Goal: Task Accomplishment & Management: Use online tool/utility

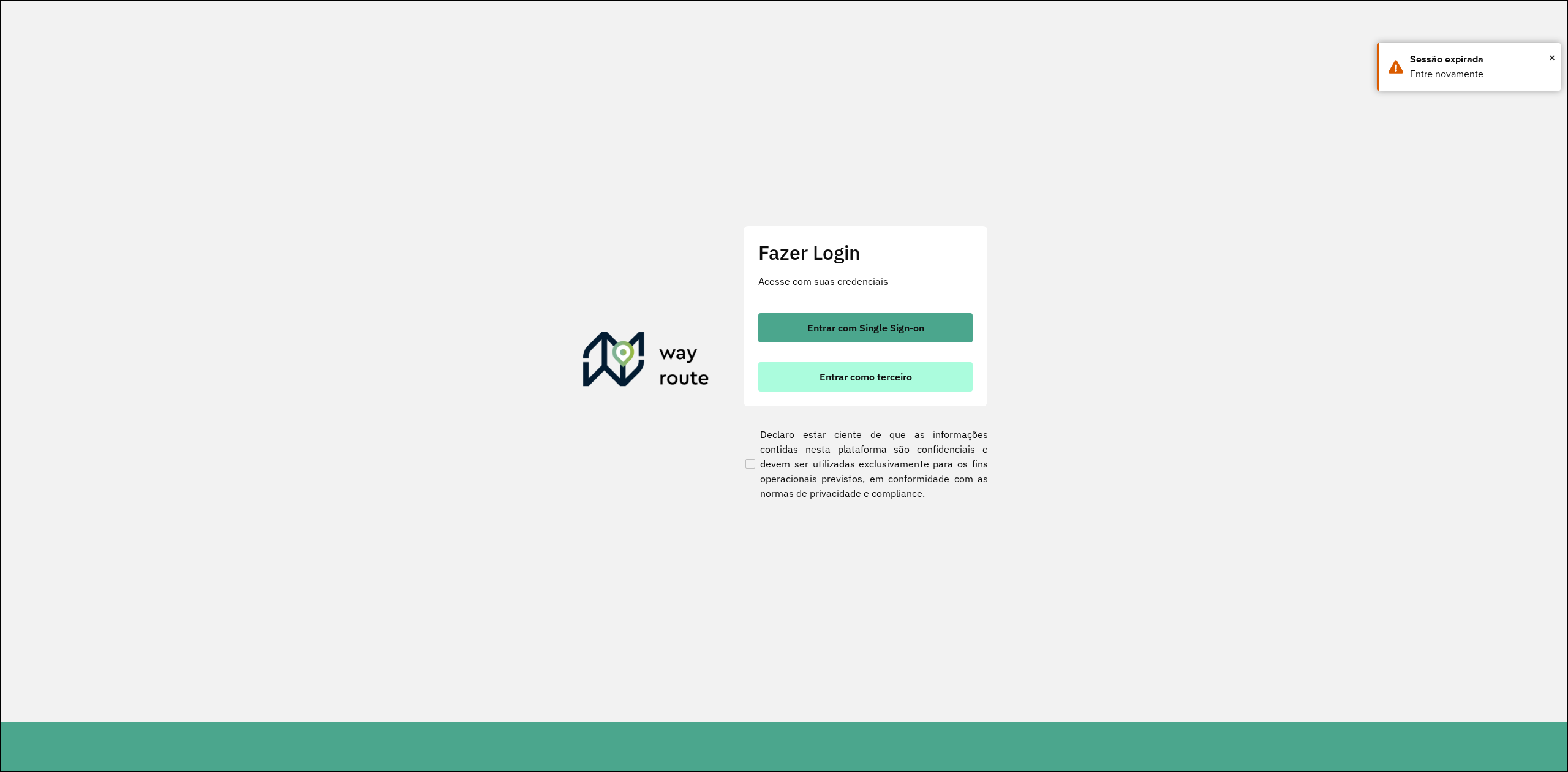
click at [853, 377] on span "Entrar como terceiro" at bounding box center [866, 376] width 93 height 10
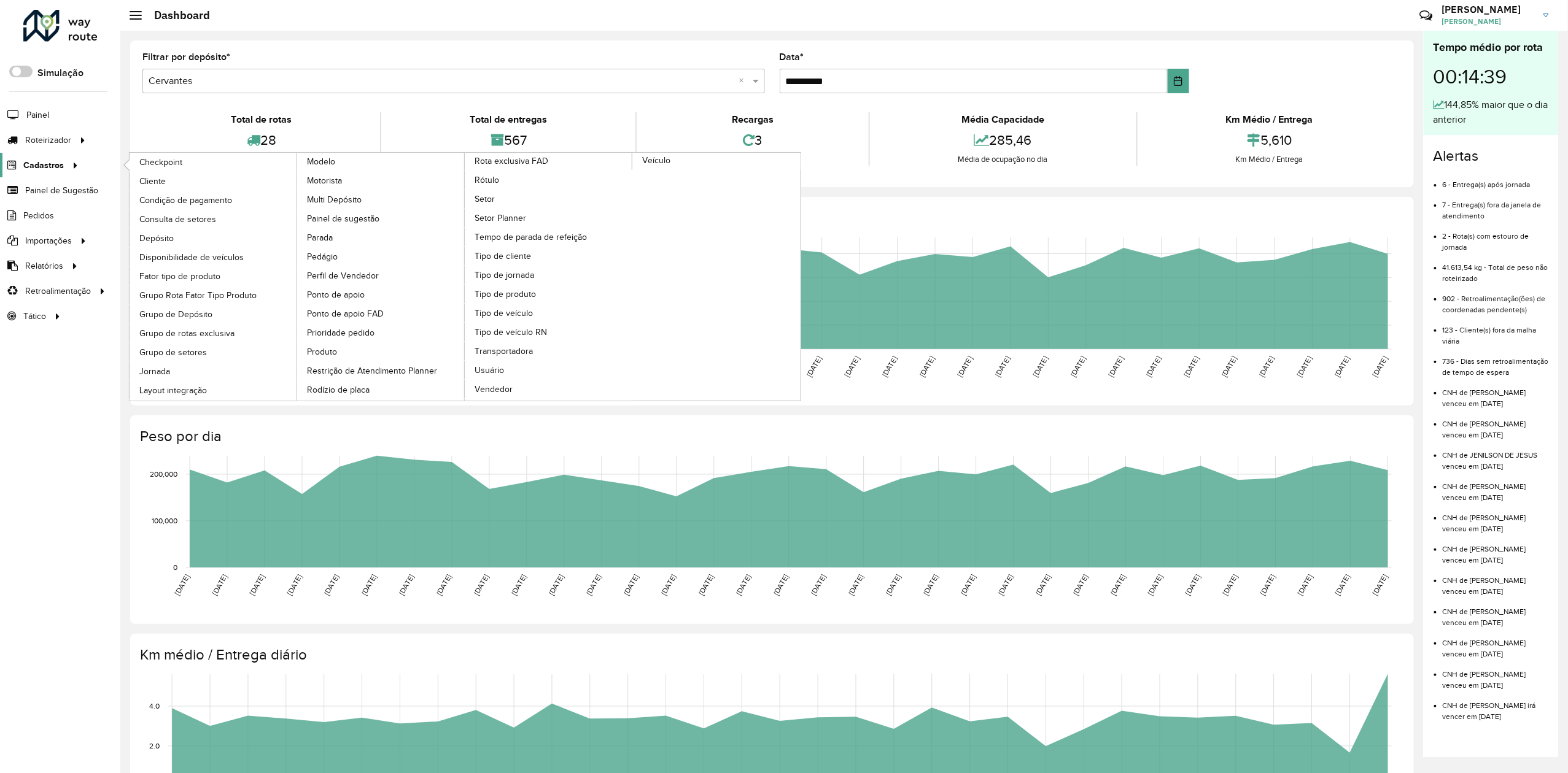
click at [64, 169] on div at bounding box center [73, 165] width 18 height 13
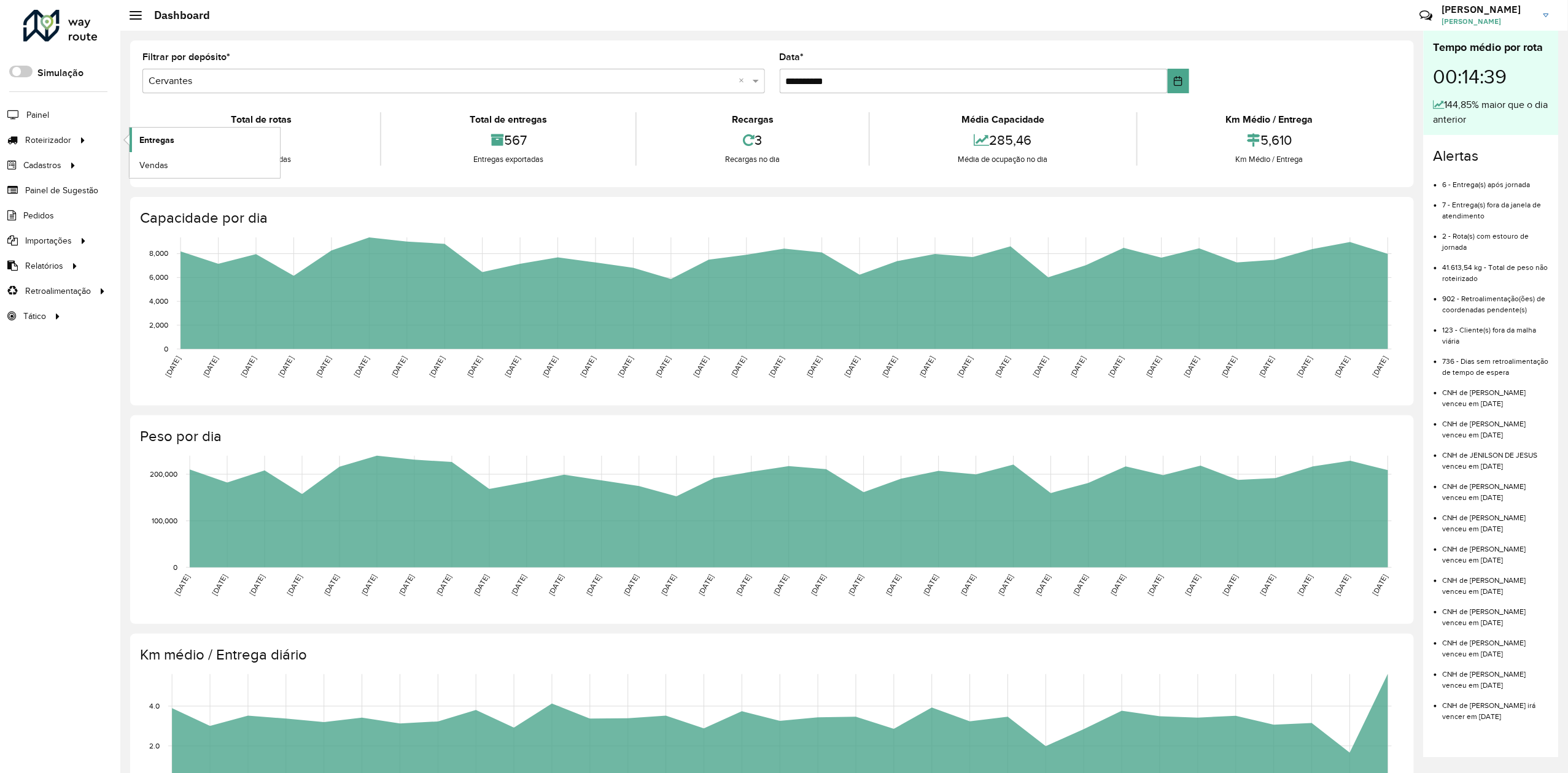
click at [168, 144] on span "Entregas" at bounding box center [156, 140] width 35 height 13
click at [166, 136] on span "Entregas" at bounding box center [156, 140] width 35 height 13
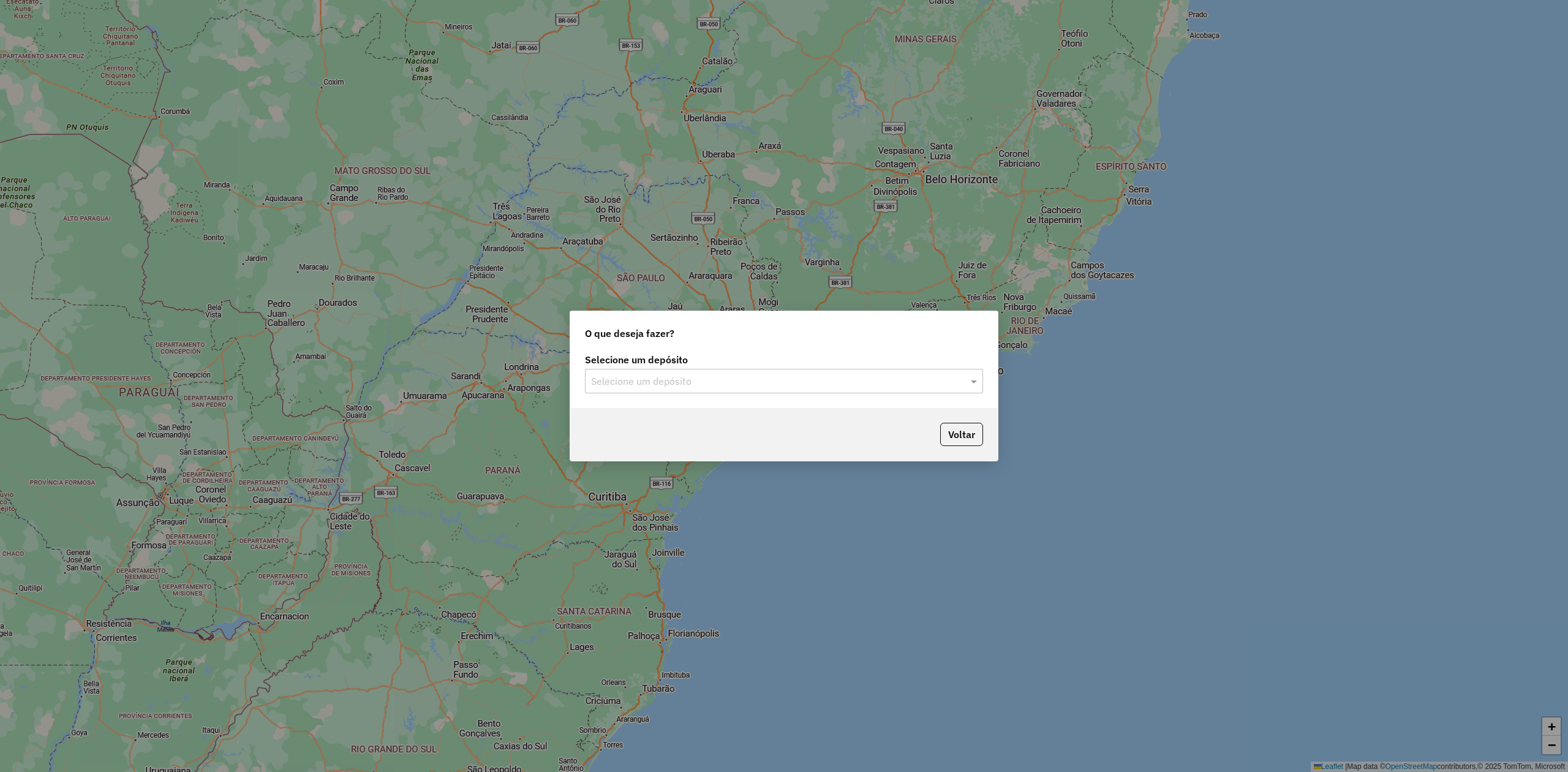
click at [735, 383] on input "text" at bounding box center [771, 382] width 361 height 14
click at [627, 417] on span "Cervantes" at bounding box center [612, 417] width 43 height 11
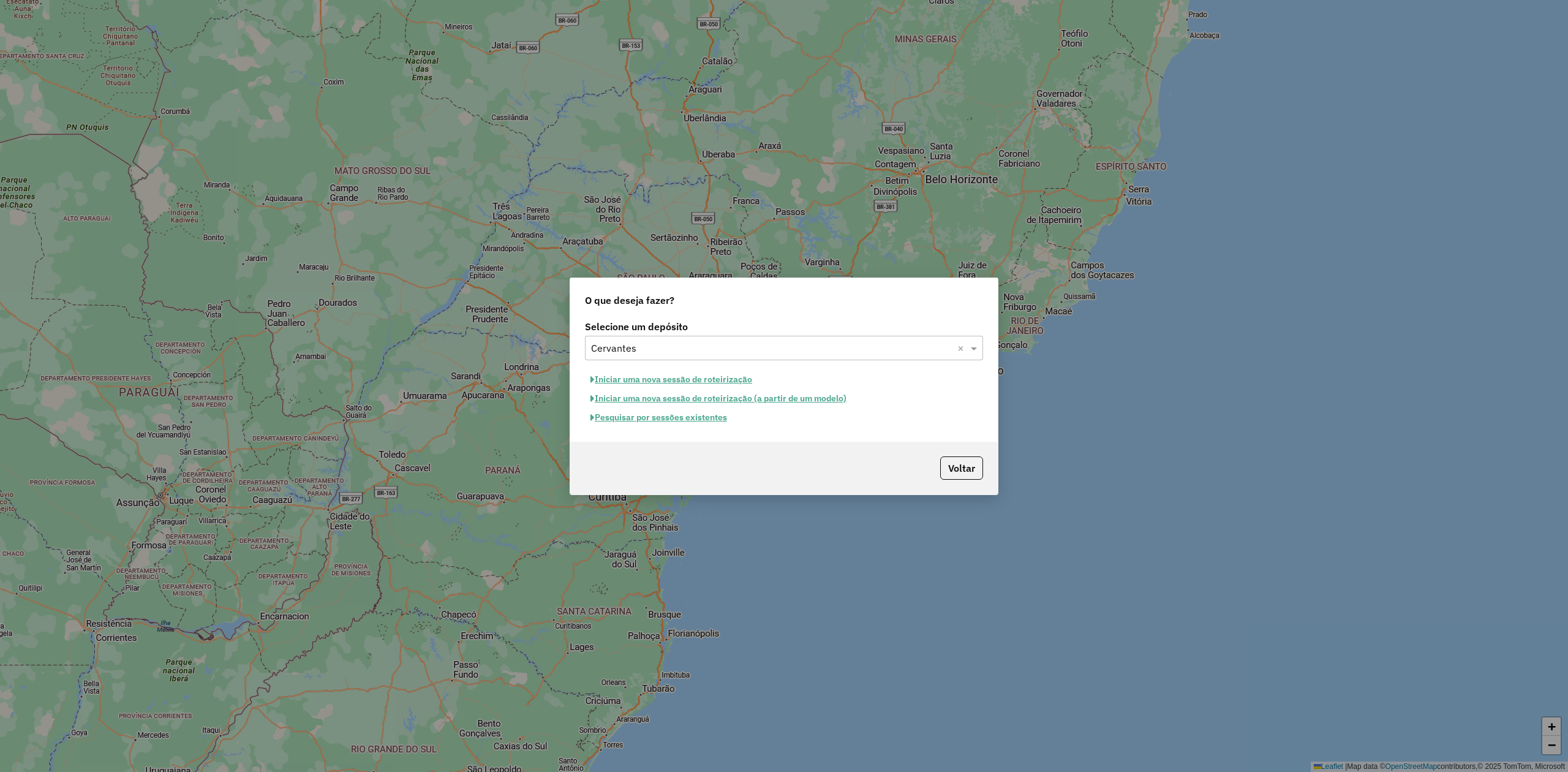
click at [672, 421] on button "Pesquisar por sessões existentes" at bounding box center [659, 417] width 147 height 19
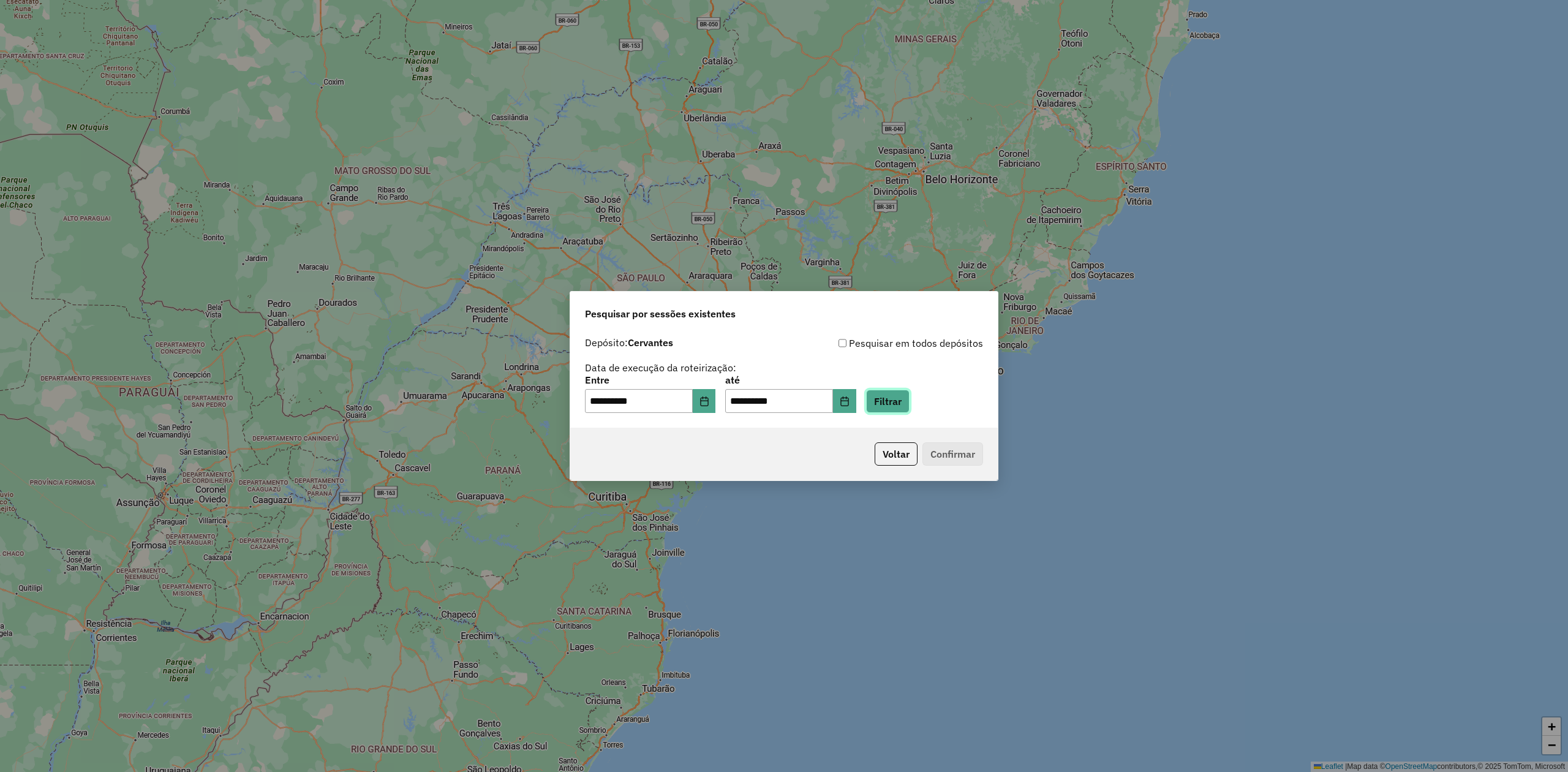
click at [909, 401] on button "Filtrar" at bounding box center [888, 401] width 43 height 23
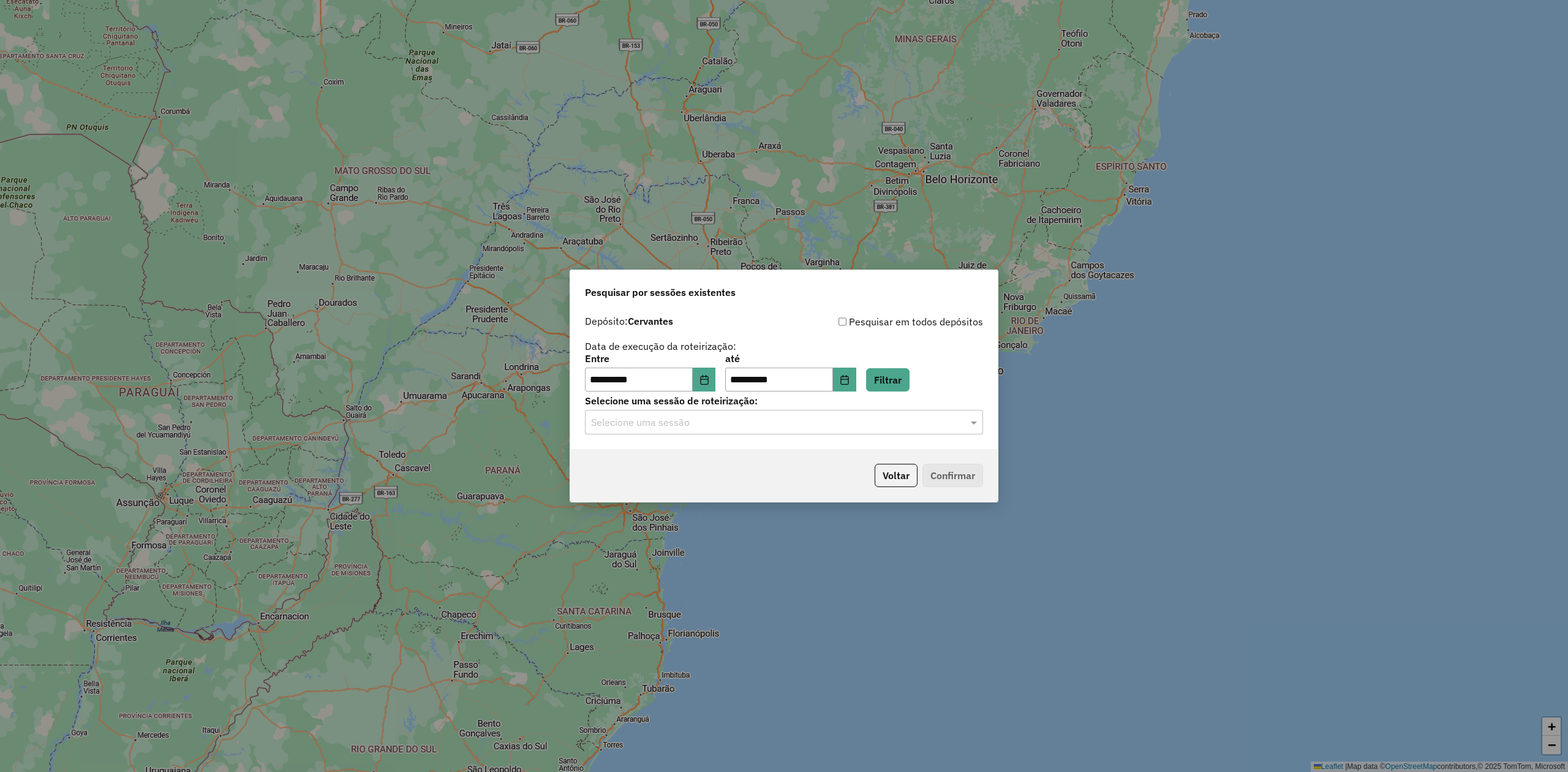
click at [846, 418] on input "text" at bounding box center [771, 423] width 361 height 14
click at [684, 459] on span "979667 - 15/08/2025 17:53" at bounding box center [637, 458] width 93 height 11
click at [939, 480] on button "Confirmar" at bounding box center [953, 475] width 61 height 23
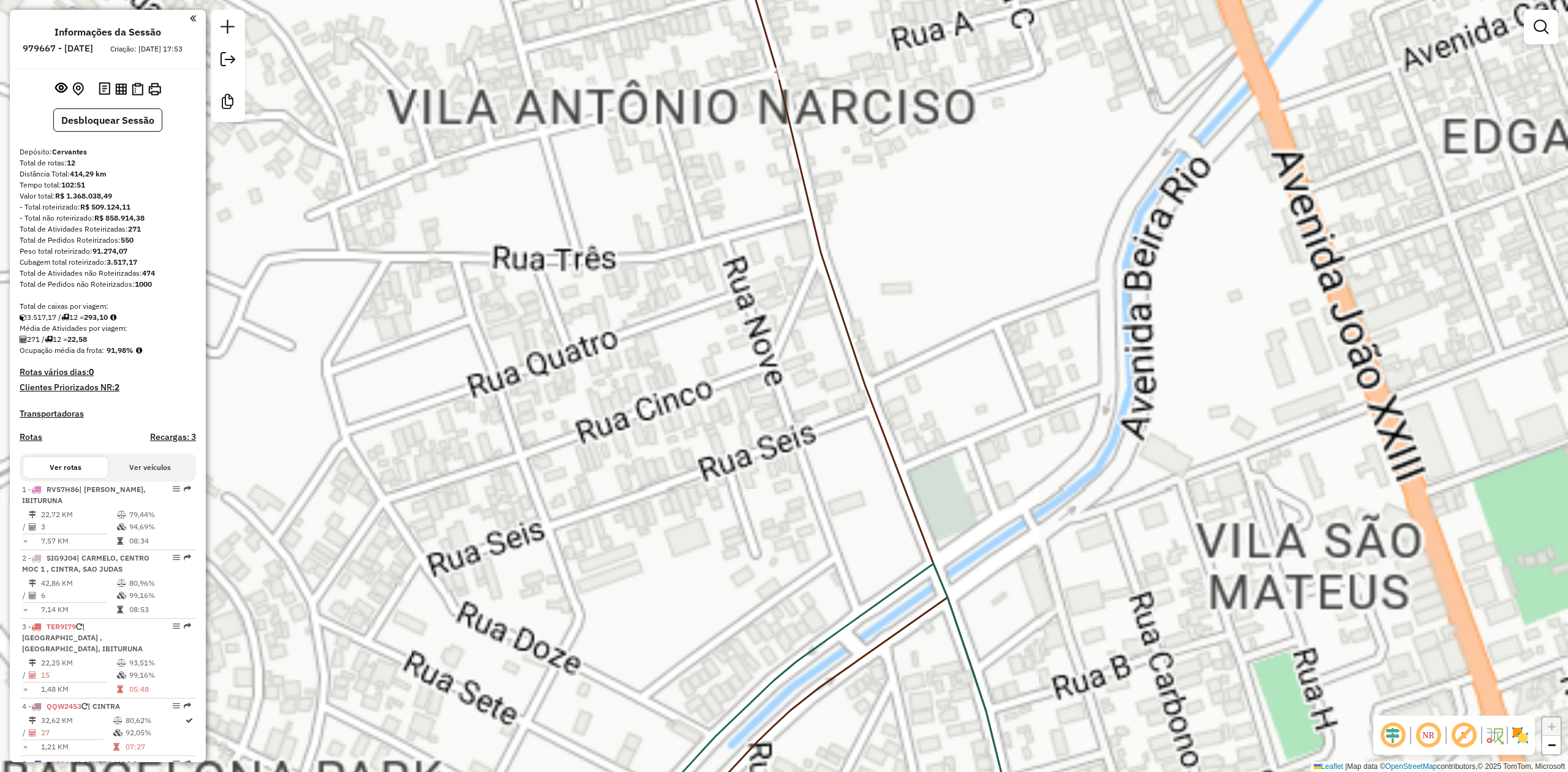
drag, startPoint x: 625, startPoint y: 177, endPoint x: 654, endPoint y: 754, distance: 577.7
click at [653, 754] on div "Janela de atendimento Grade de atendimento Capacidade Transportadoras Veículos …" at bounding box center [784, 386] width 1568 height 772
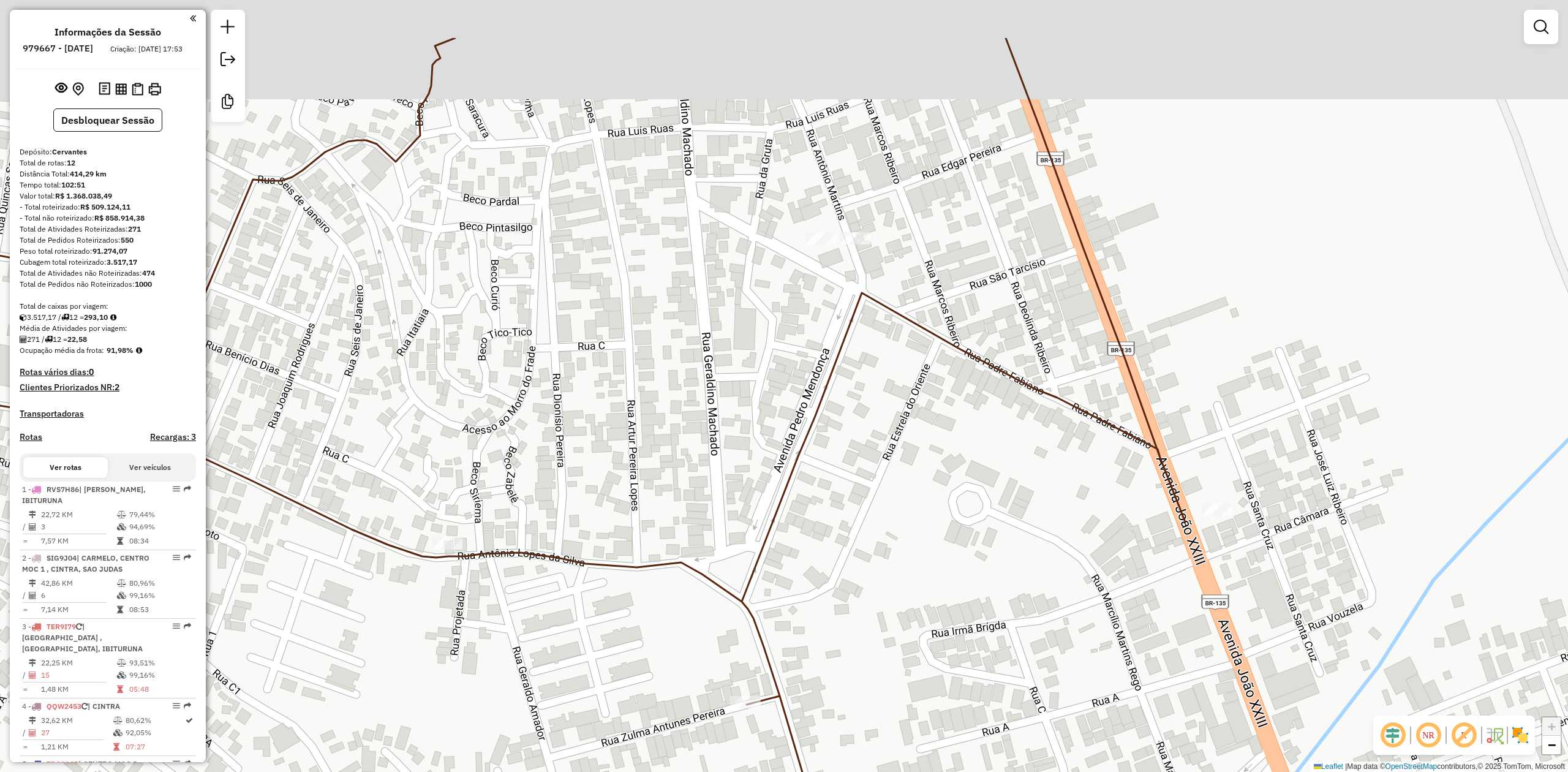
drag, startPoint x: 796, startPoint y: 282, endPoint x: 813, endPoint y: 315, distance: 37.1
click at [795, 334] on div "Janela de atendimento Grade de atendimento Capacidade Transportadoras Veículos …" at bounding box center [784, 386] width 1568 height 772
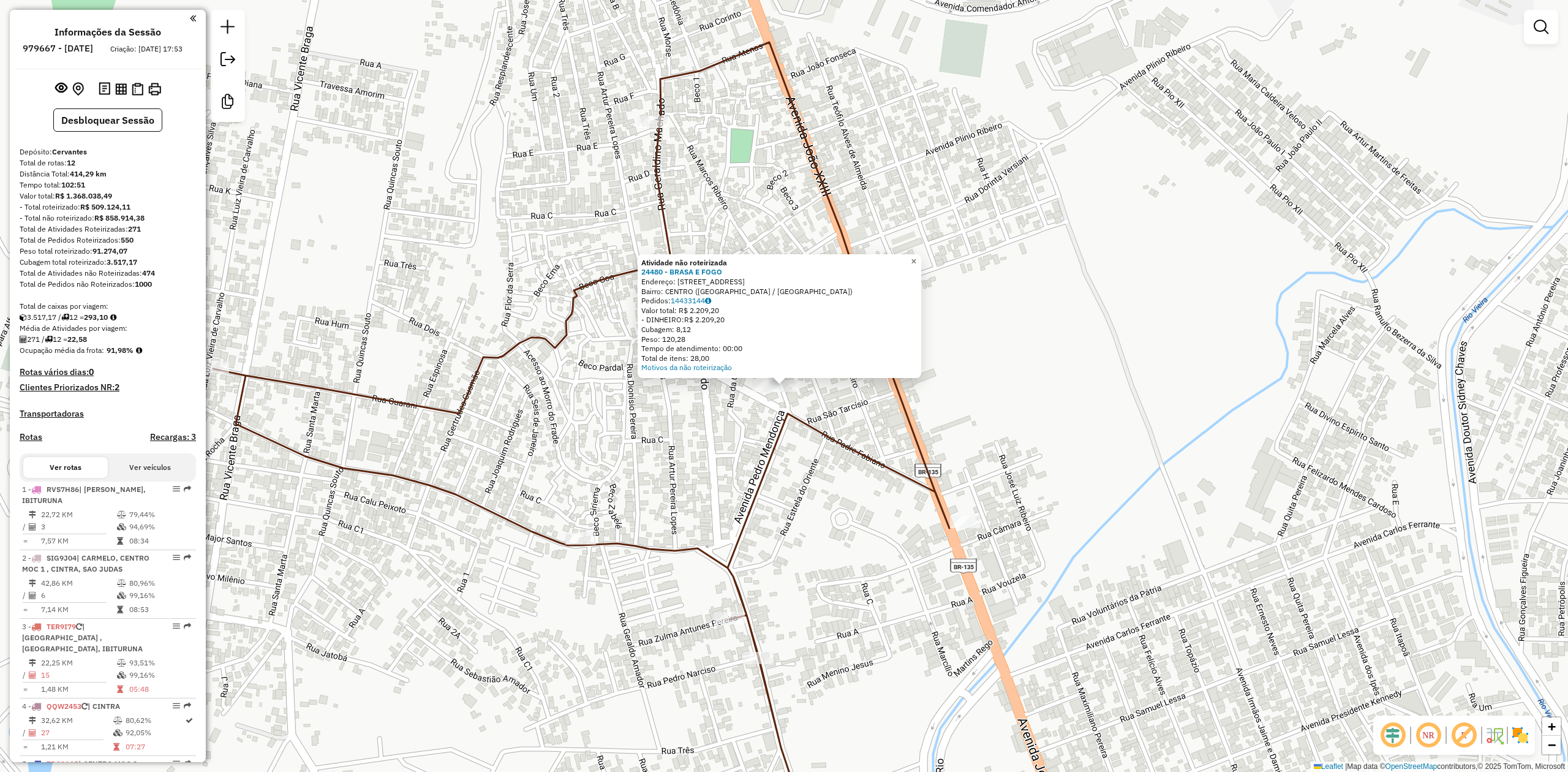
click at [917, 261] on span "×" at bounding box center [913, 261] width 5 height 11
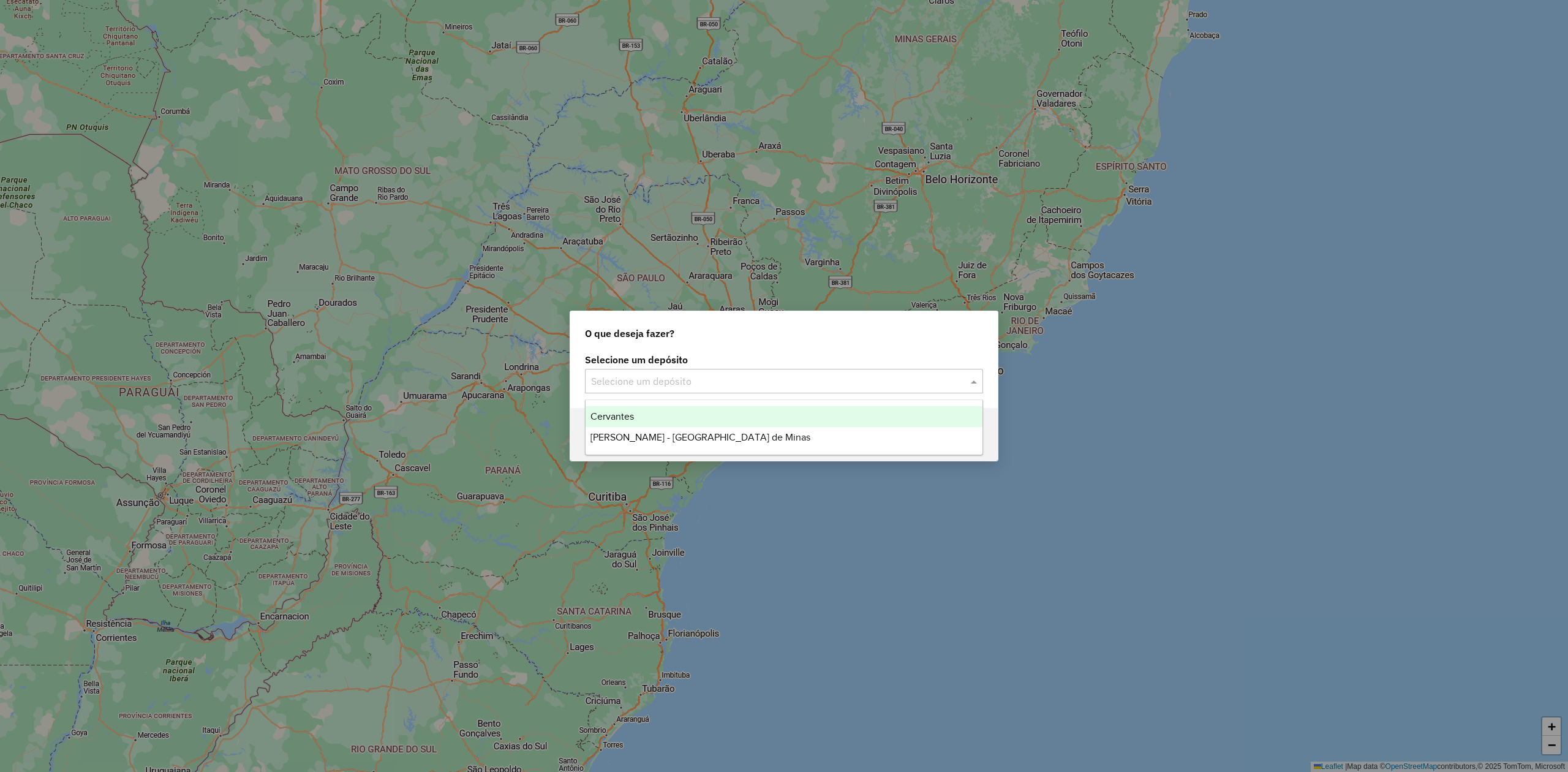
click at [705, 381] on input "text" at bounding box center [771, 382] width 361 height 14
click at [668, 440] on span "[PERSON_NAME] - [GEOGRAPHIC_DATA] de Minas" at bounding box center [700, 437] width 220 height 11
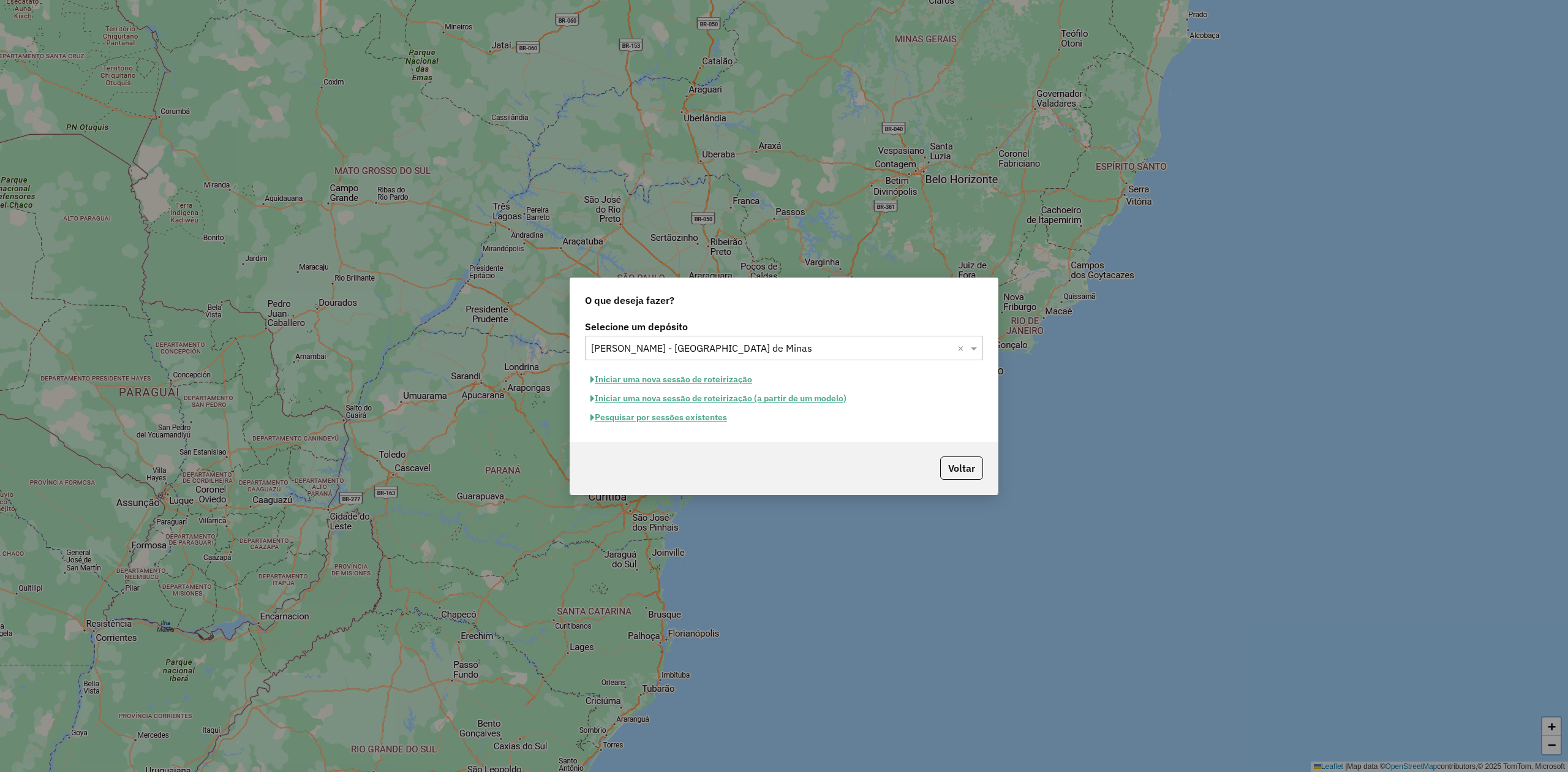
click at [667, 418] on button "Pesquisar por sessões existentes" at bounding box center [659, 417] width 147 height 19
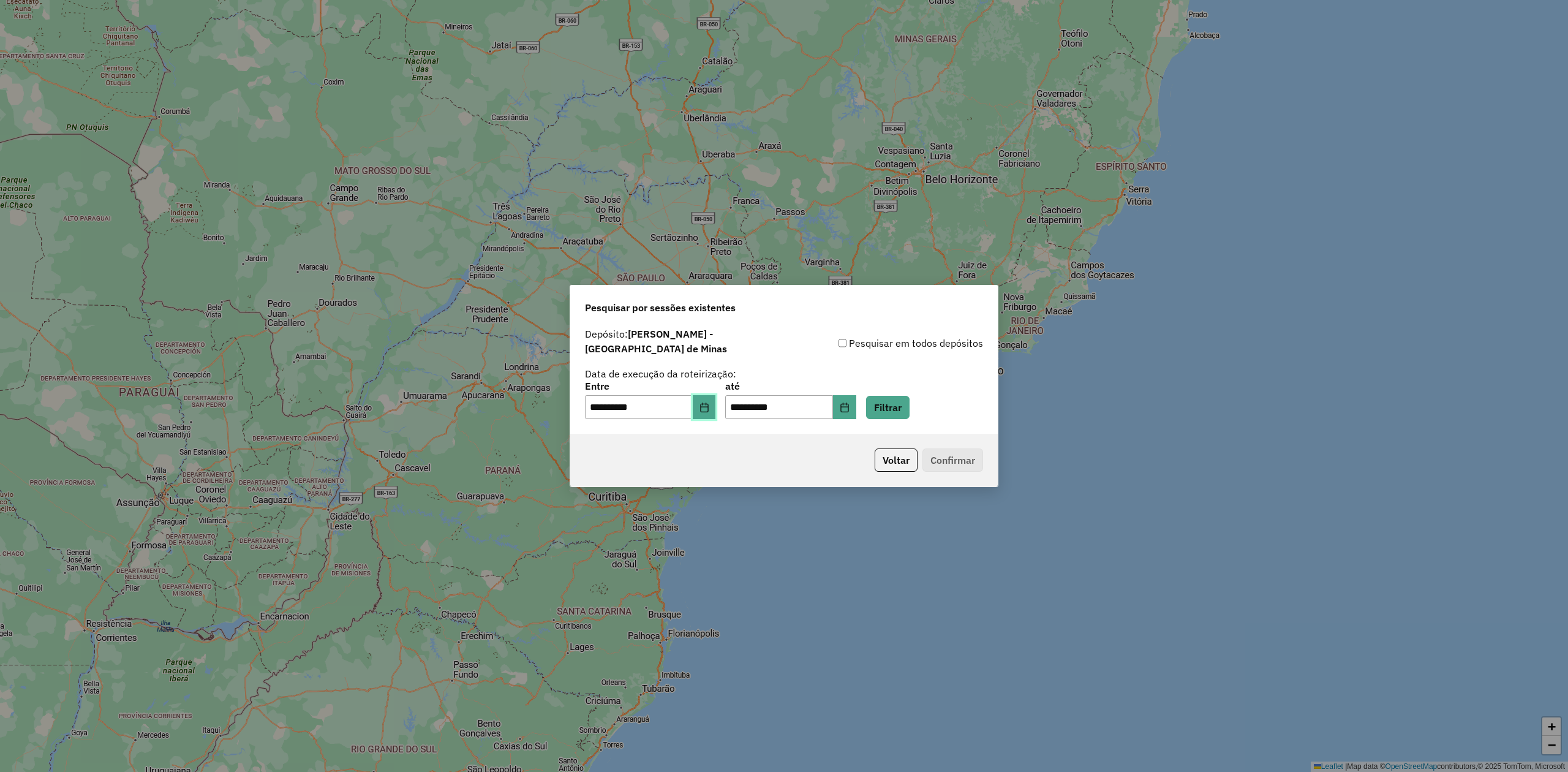
click at [709, 403] on icon "Choose Date" at bounding box center [704, 407] width 10 height 10
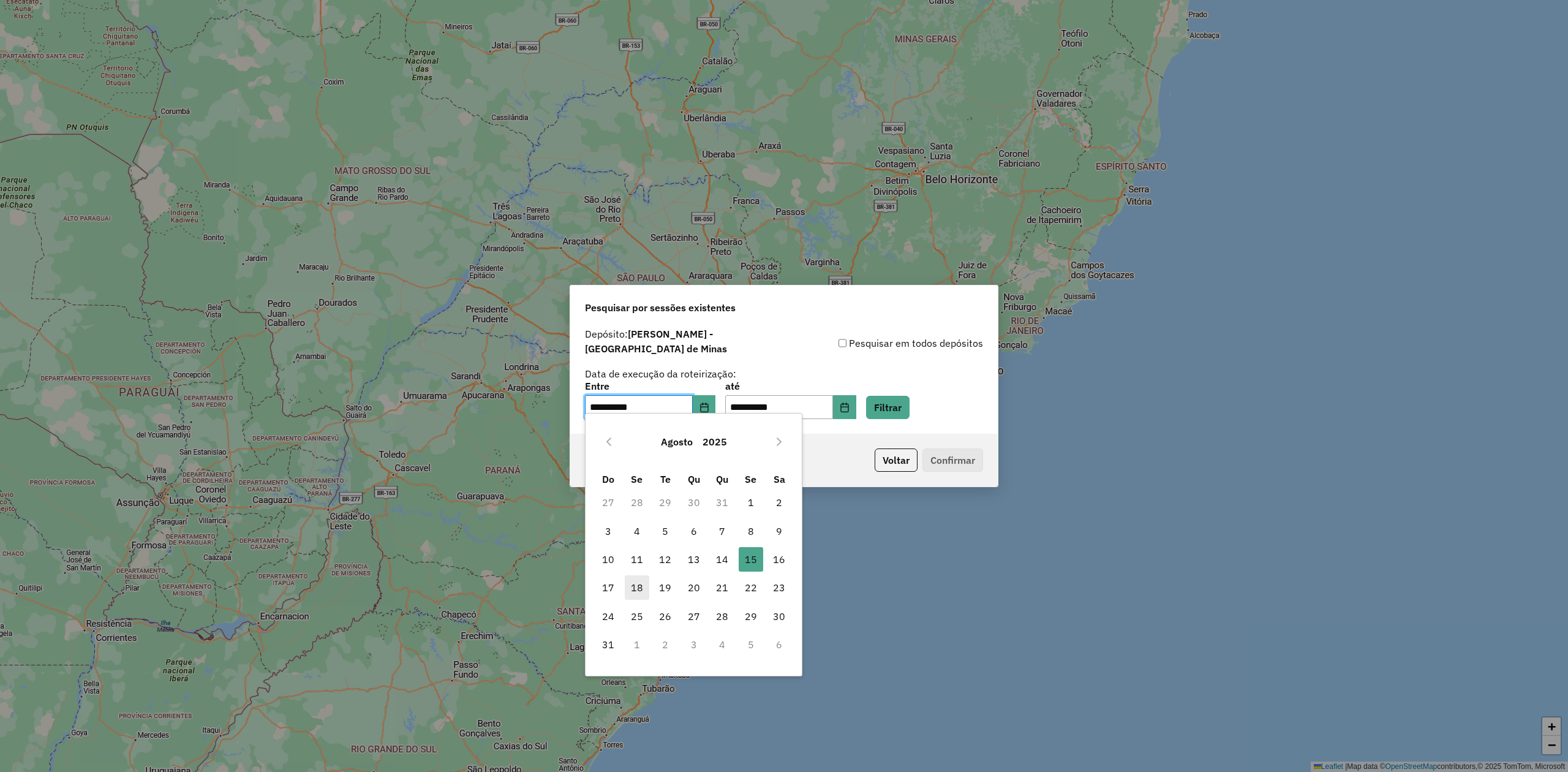
click at [626, 588] on span "18" at bounding box center [637, 587] width 24 height 24
type input "**********"
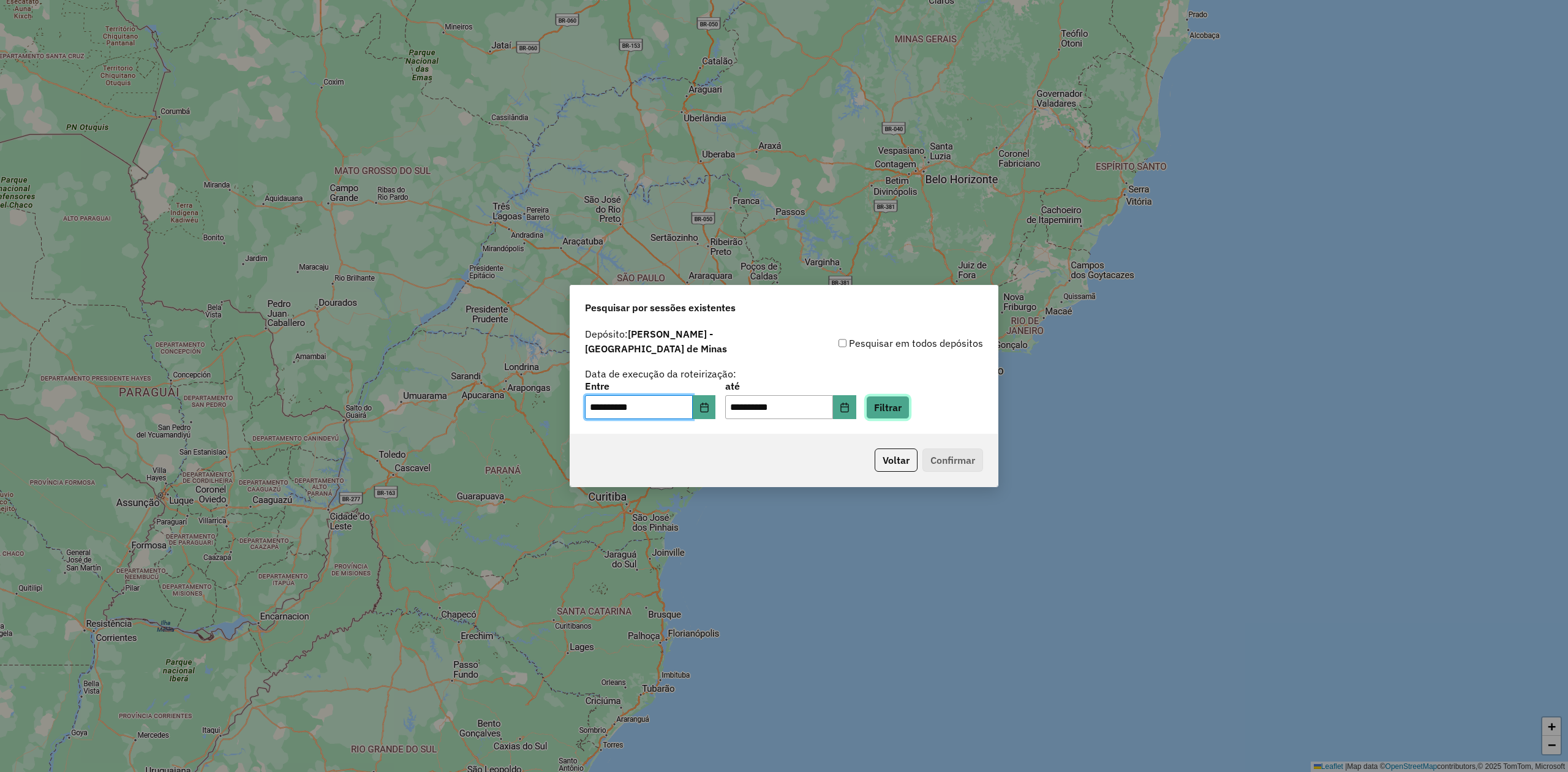
click at [891, 401] on button "Filtrar" at bounding box center [888, 407] width 43 height 23
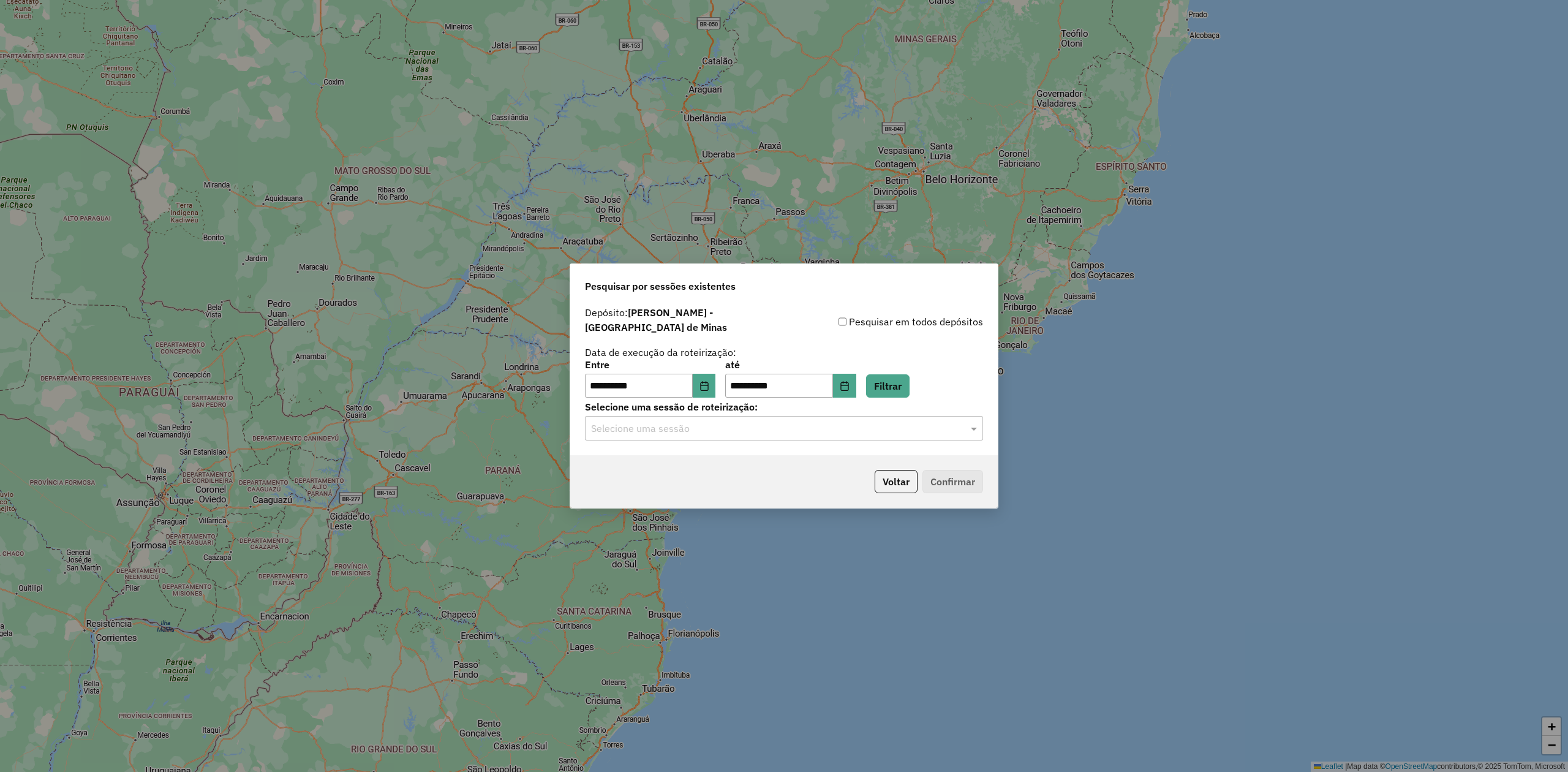
click at [761, 423] on input "text" at bounding box center [771, 428] width 361 height 14
click at [682, 457] on span "979681 - 18/08/2025 17:56" at bounding box center [636, 458] width 91 height 11
click at [942, 472] on button "Confirmar" at bounding box center [953, 481] width 61 height 23
click at [709, 382] on icon "Choose Date" at bounding box center [704, 386] width 10 height 10
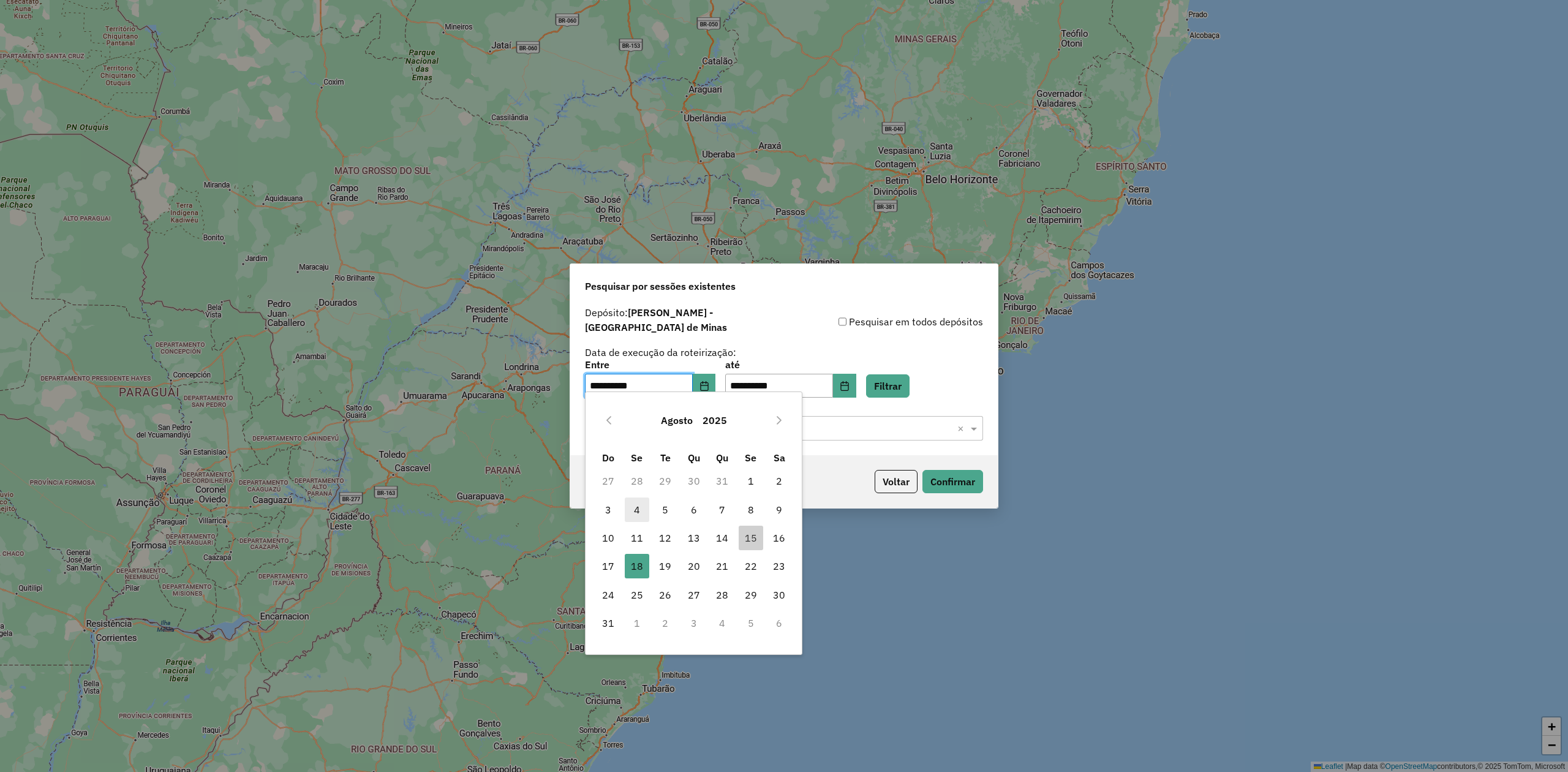
click at [638, 511] on span "4" at bounding box center [637, 509] width 24 height 24
type input "**********"
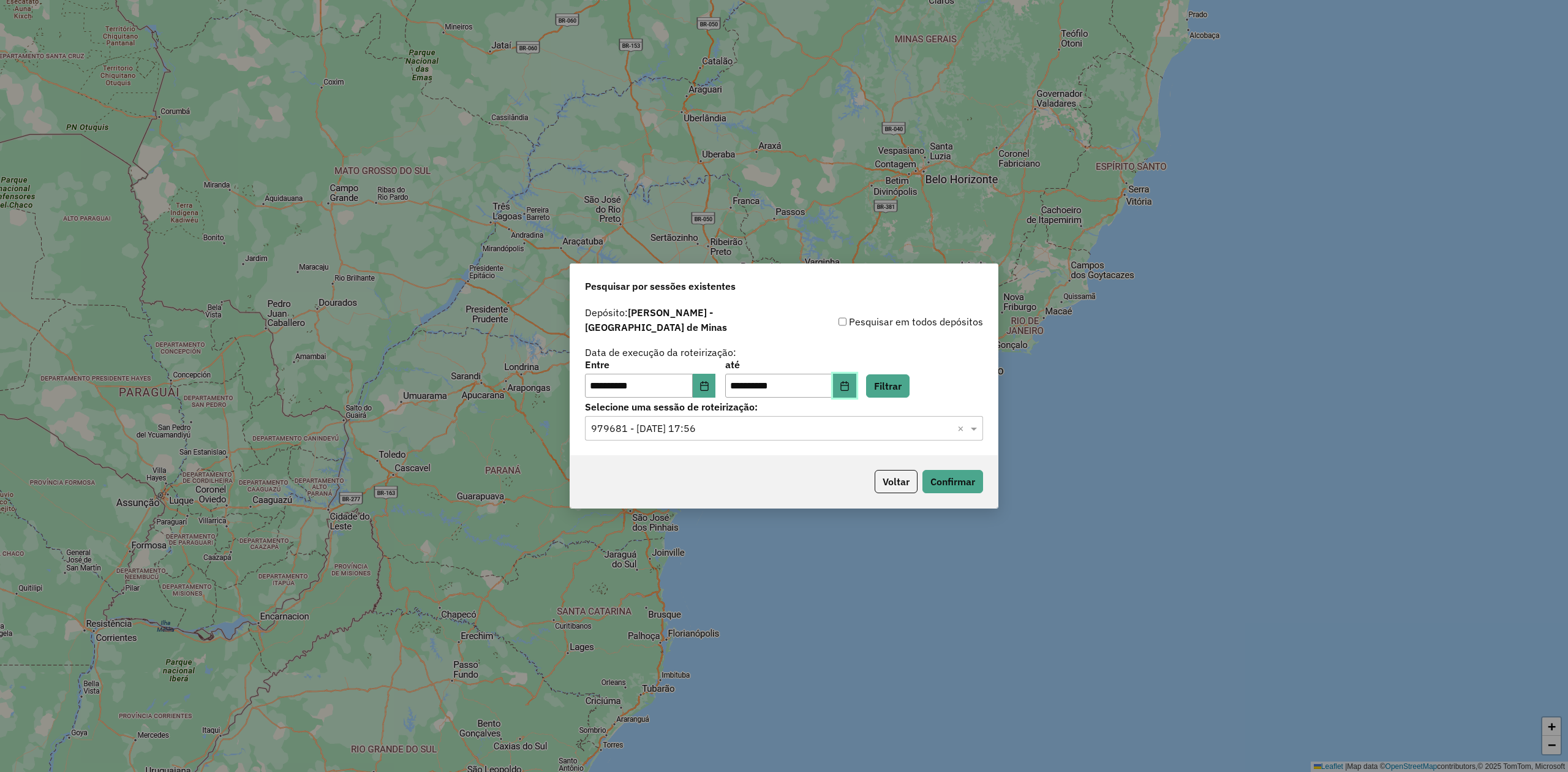
click at [849, 381] on icon "Choose Date" at bounding box center [844, 386] width 10 height 10
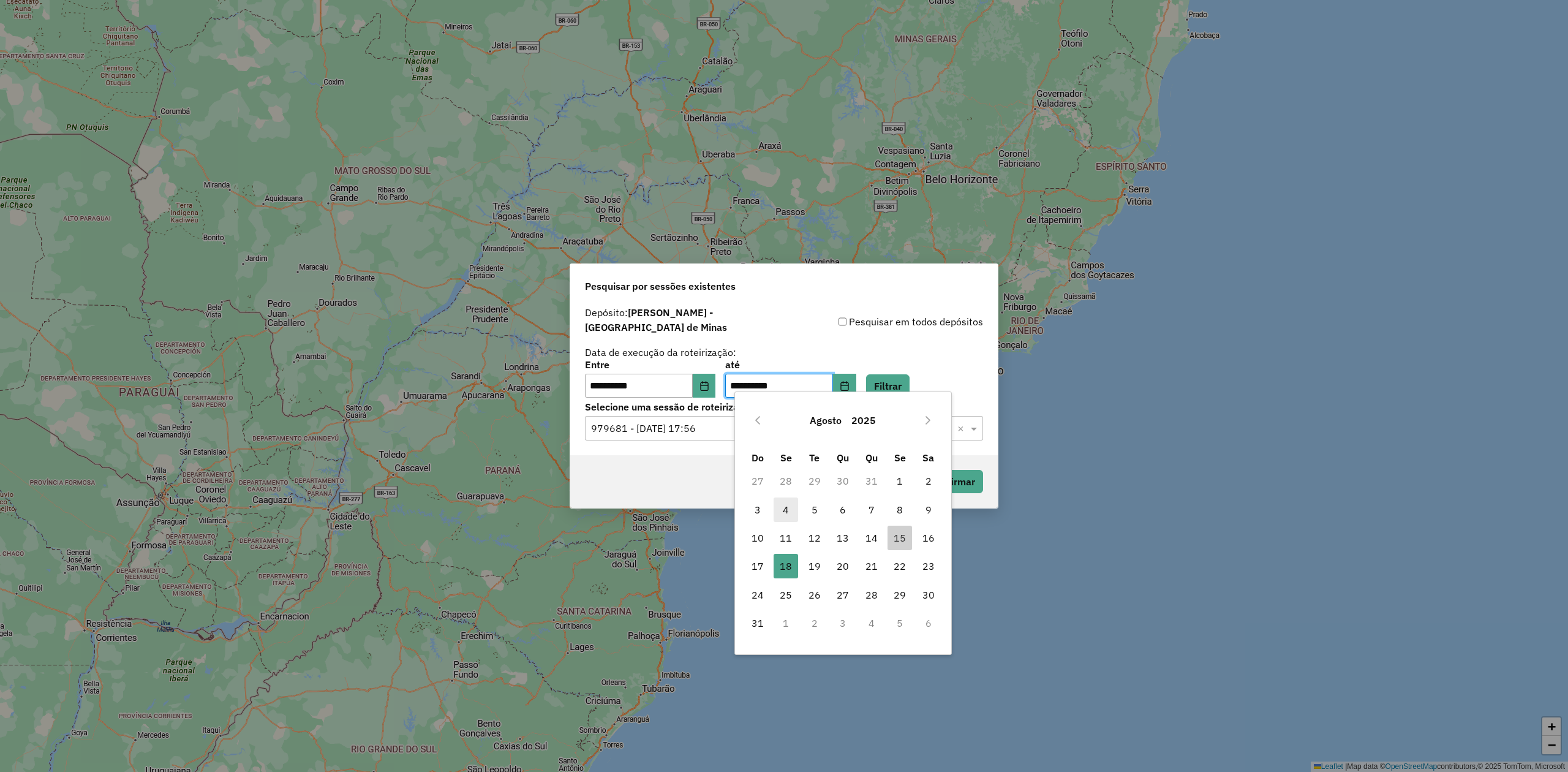
click at [782, 510] on span "4" at bounding box center [786, 509] width 24 height 24
type input "**********"
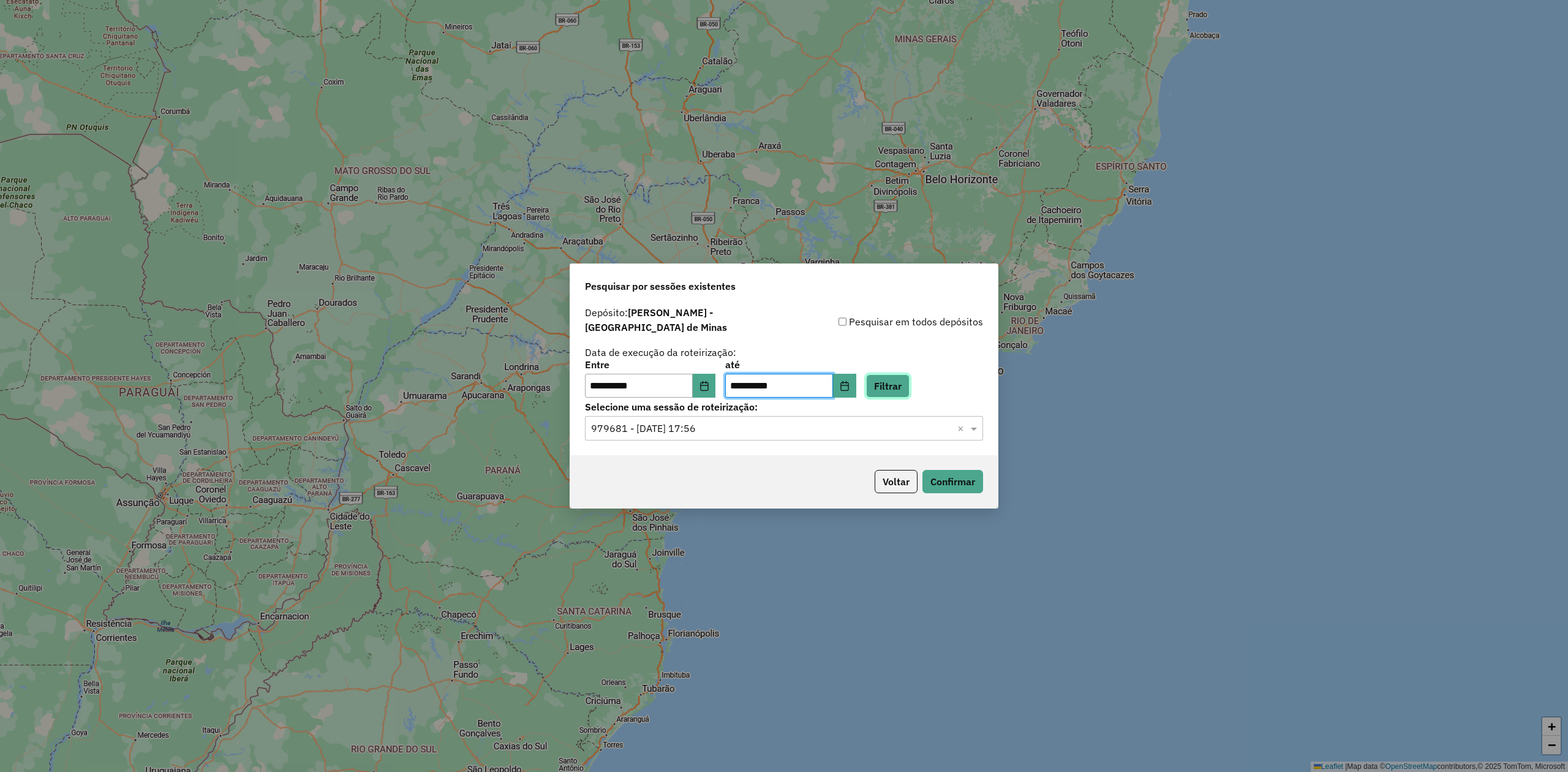
click at [902, 376] on button "Filtrar" at bounding box center [888, 386] width 43 height 23
click at [800, 422] on input "text" at bounding box center [771, 428] width 361 height 14
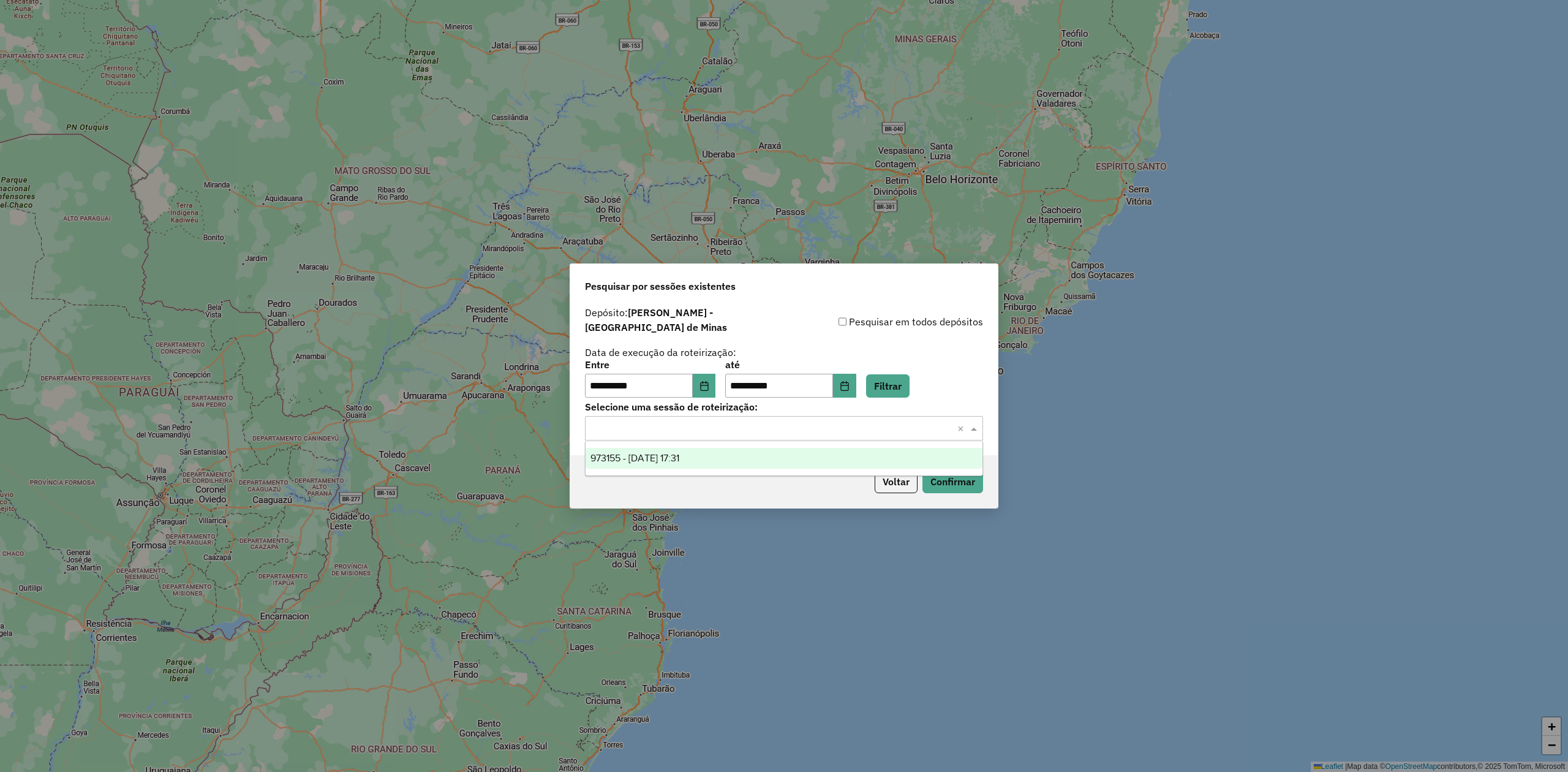
click at [679, 463] on span "973155 - 04/08/2025 17:31" at bounding box center [634, 458] width 89 height 11
click at [957, 471] on button "Confirmar" at bounding box center [953, 481] width 61 height 23
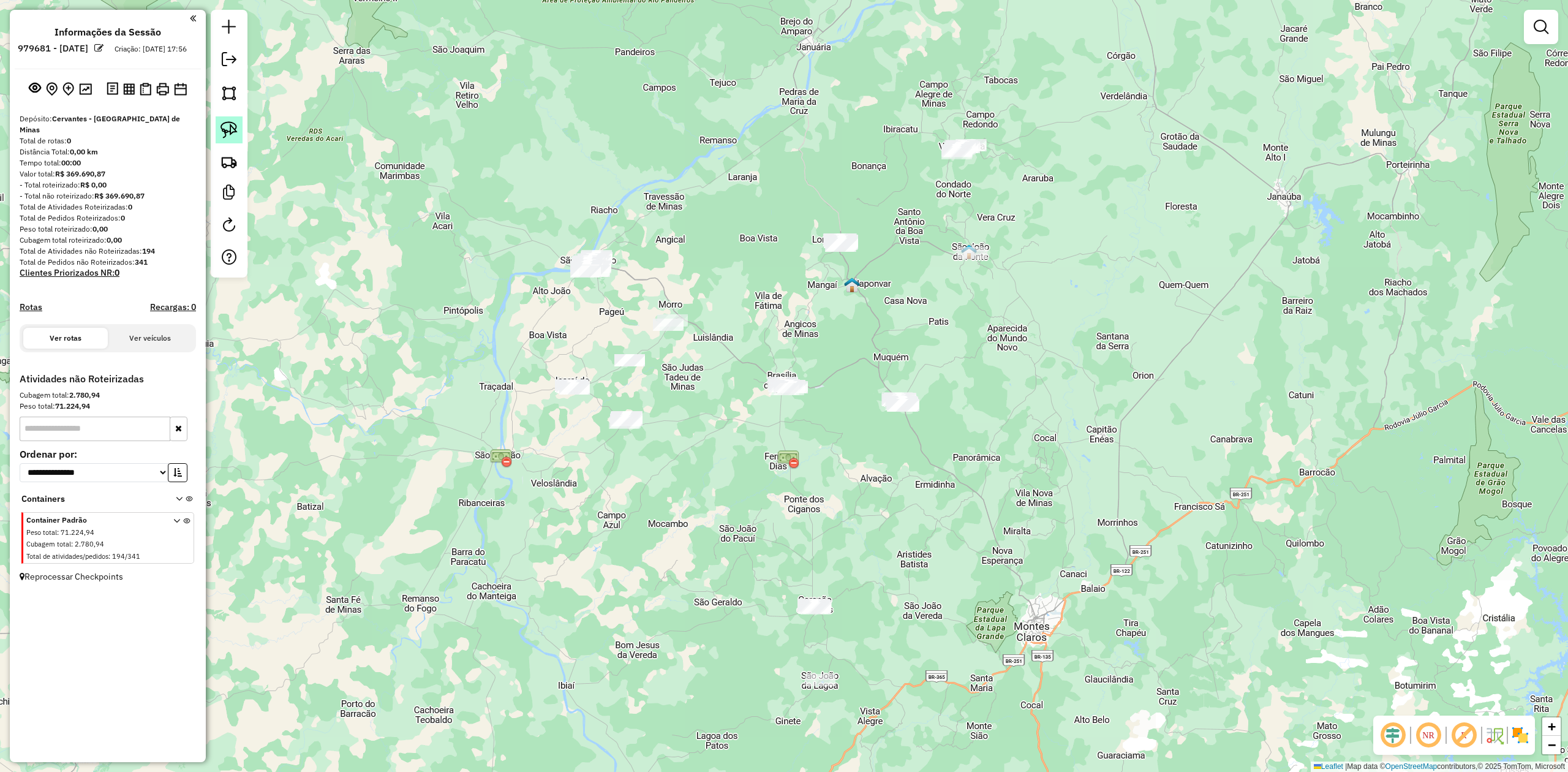
drag, startPoint x: 223, startPoint y: 124, endPoint x: 235, endPoint y: 140, distance: 20.0
click at [224, 124] on img at bounding box center [229, 130] width 17 height 17
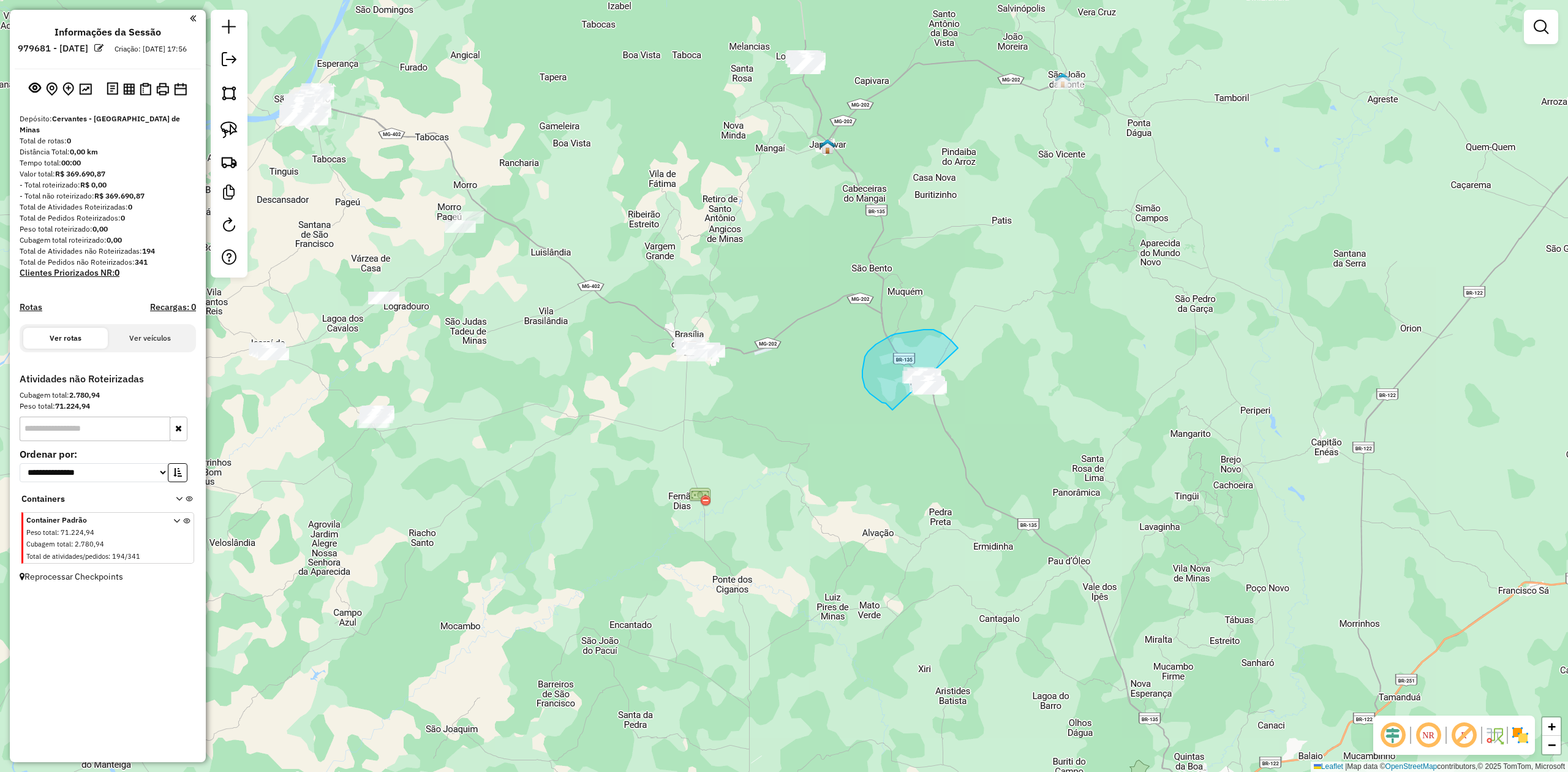
drag, startPoint x: 892, startPoint y: 410, endPoint x: 934, endPoint y: 428, distance: 45.7
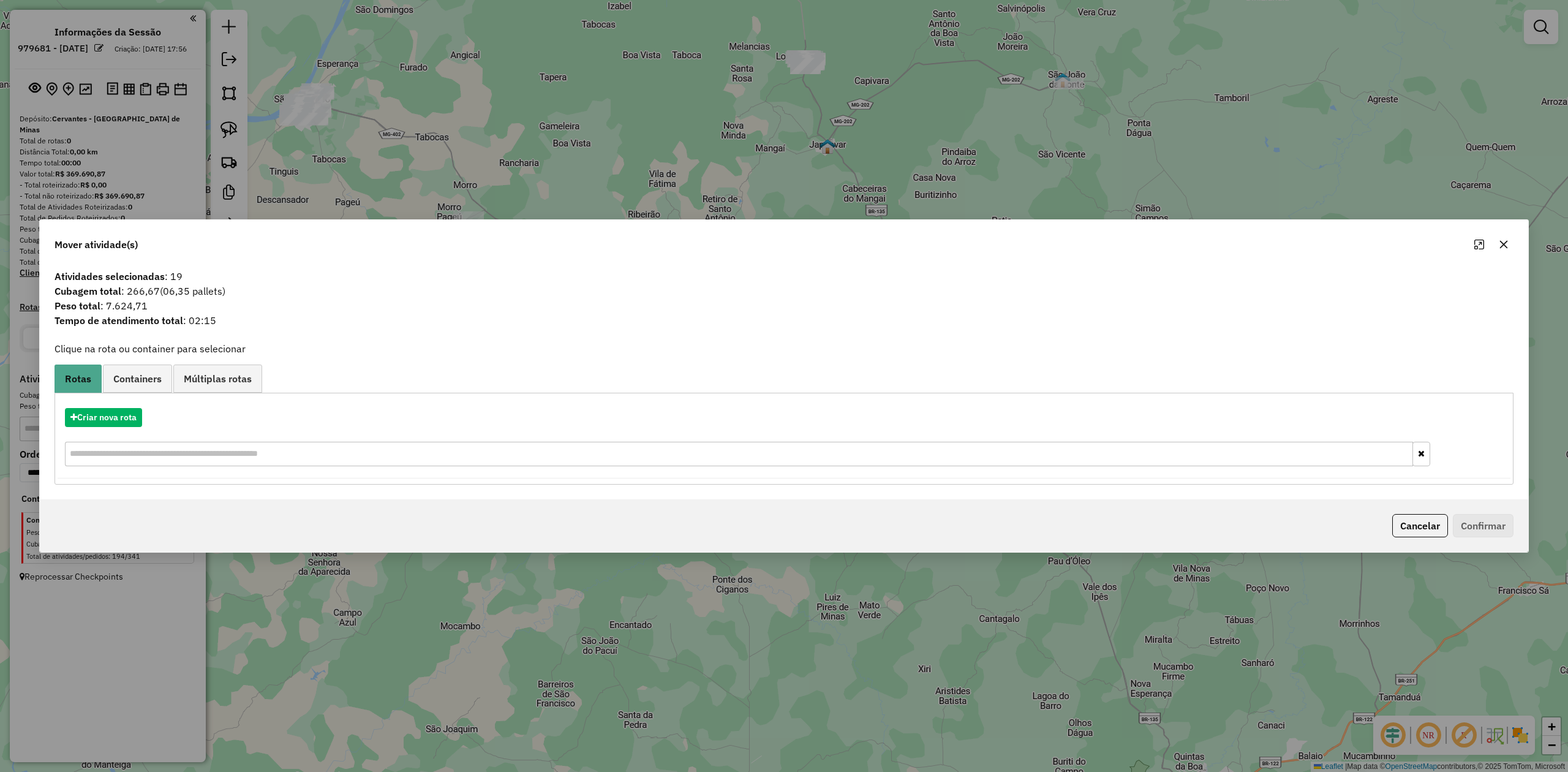
click at [1500, 245] on icon "button" at bounding box center [1504, 244] width 10 height 10
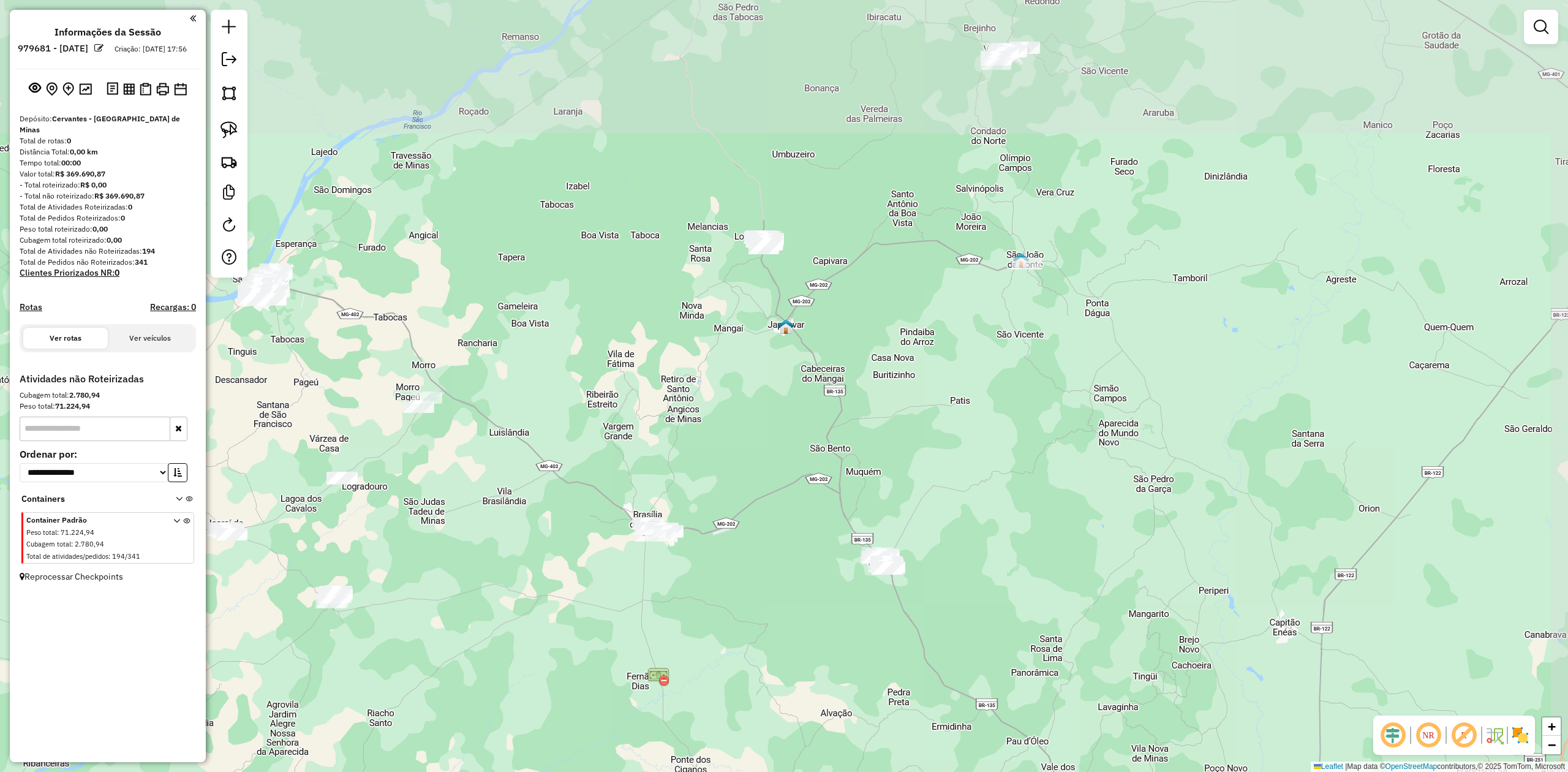
drag, startPoint x: 896, startPoint y: 286, endPoint x: 854, endPoint y: 466, distance: 184.8
click at [854, 466] on div "Janela de atendimento Grade de atendimento Capacidade Transportadoras Veículos …" at bounding box center [784, 386] width 1568 height 772
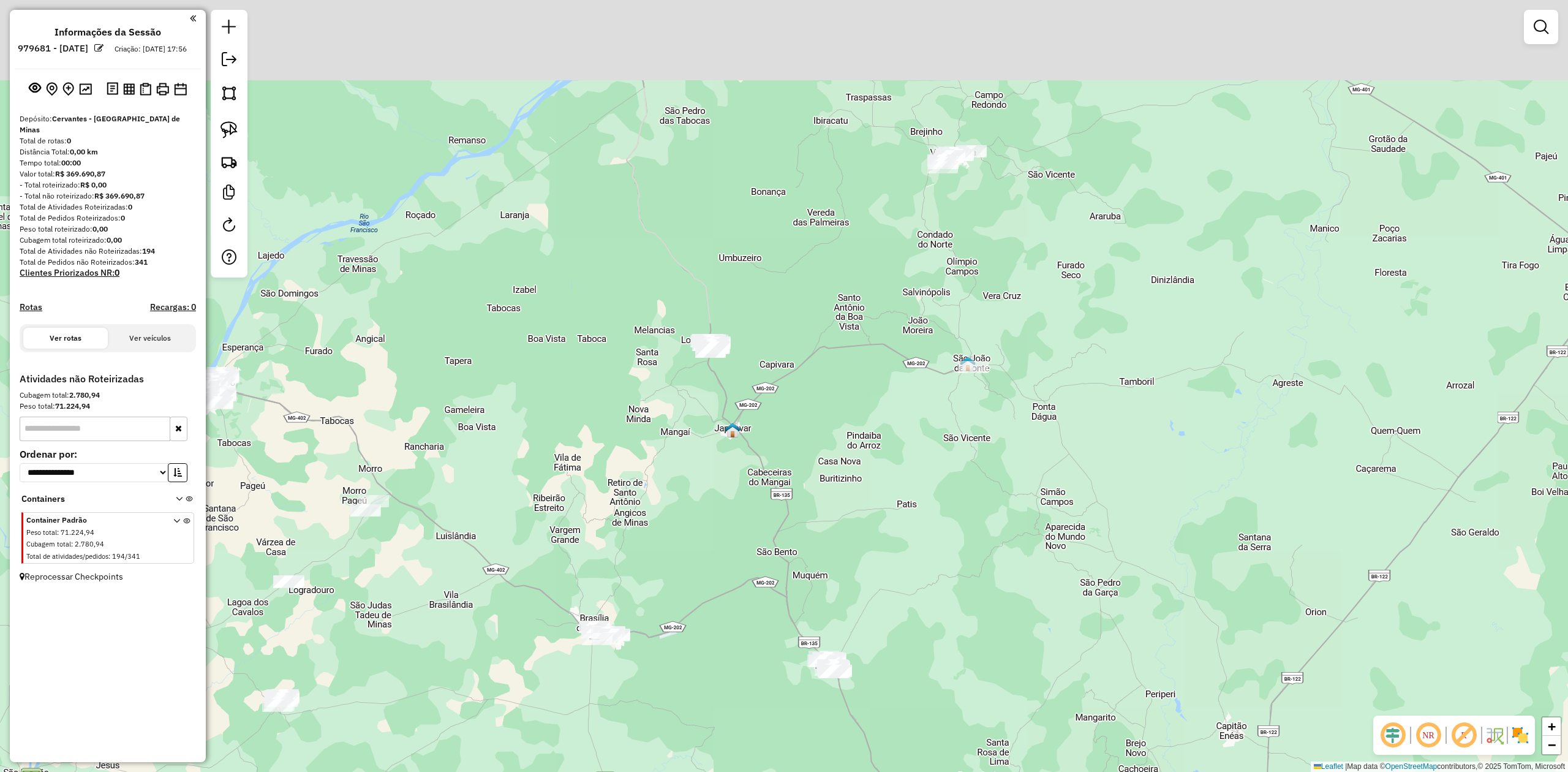
drag, startPoint x: 886, startPoint y: 415, endPoint x: 848, endPoint y: 472, distance: 68.5
click at [848, 472] on div "Janela de atendimento Grade de atendimento Capacidade Transportadoras Veículos …" at bounding box center [784, 386] width 1568 height 772
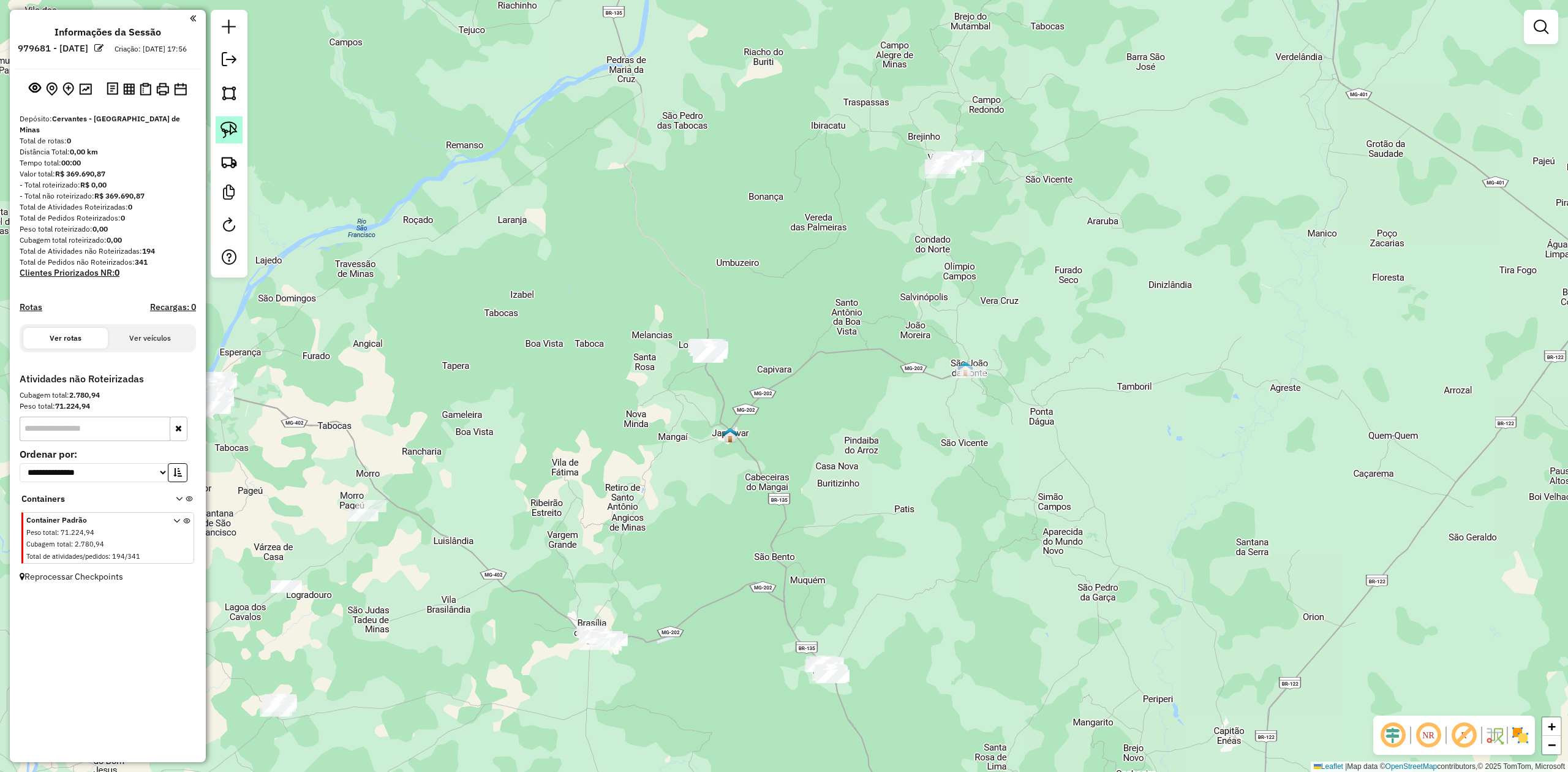
click at [234, 128] on img at bounding box center [229, 130] width 17 height 17
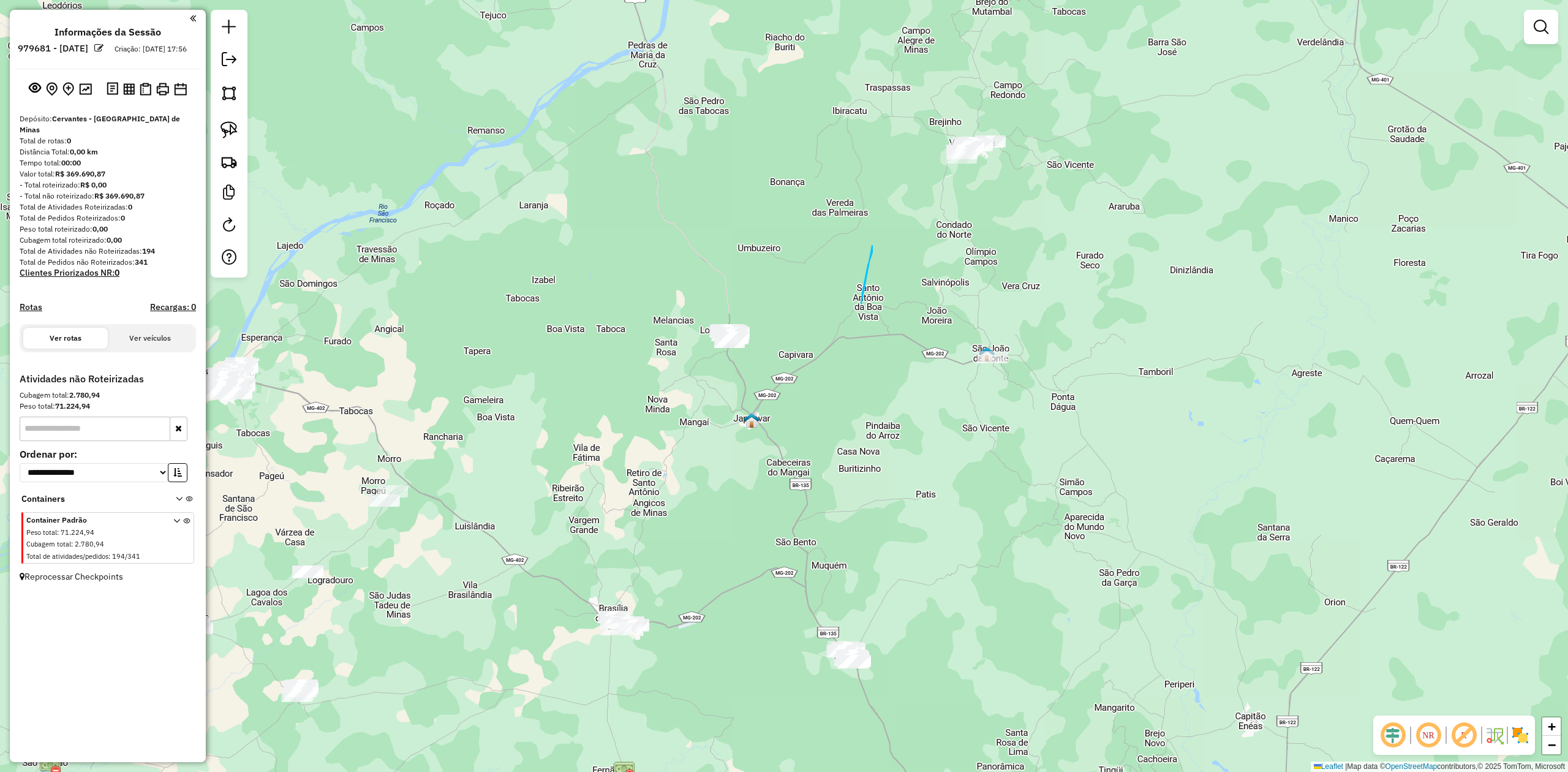
drag, startPoint x: 873, startPoint y: 245, endPoint x: 861, endPoint y: 305, distance: 61.2
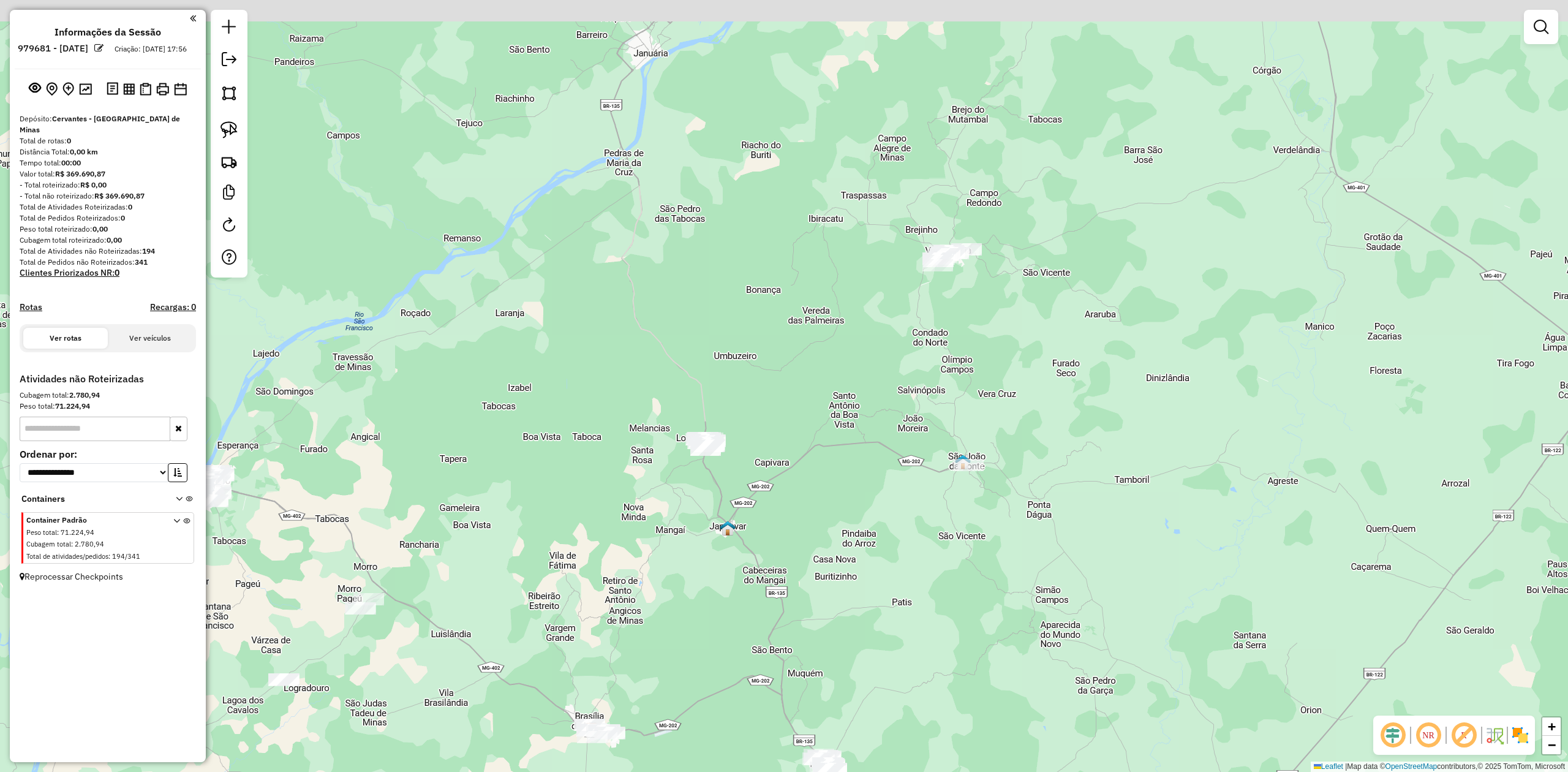
drag, startPoint x: 882, startPoint y: 247, endPoint x: 844, endPoint y: 393, distance: 150.9
click at [844, 393] on div "Janela de atendimento Grade de atendimento Capacidade Transportadoras Veículos …" at bounding box center [784, 386] width 1568 height 772
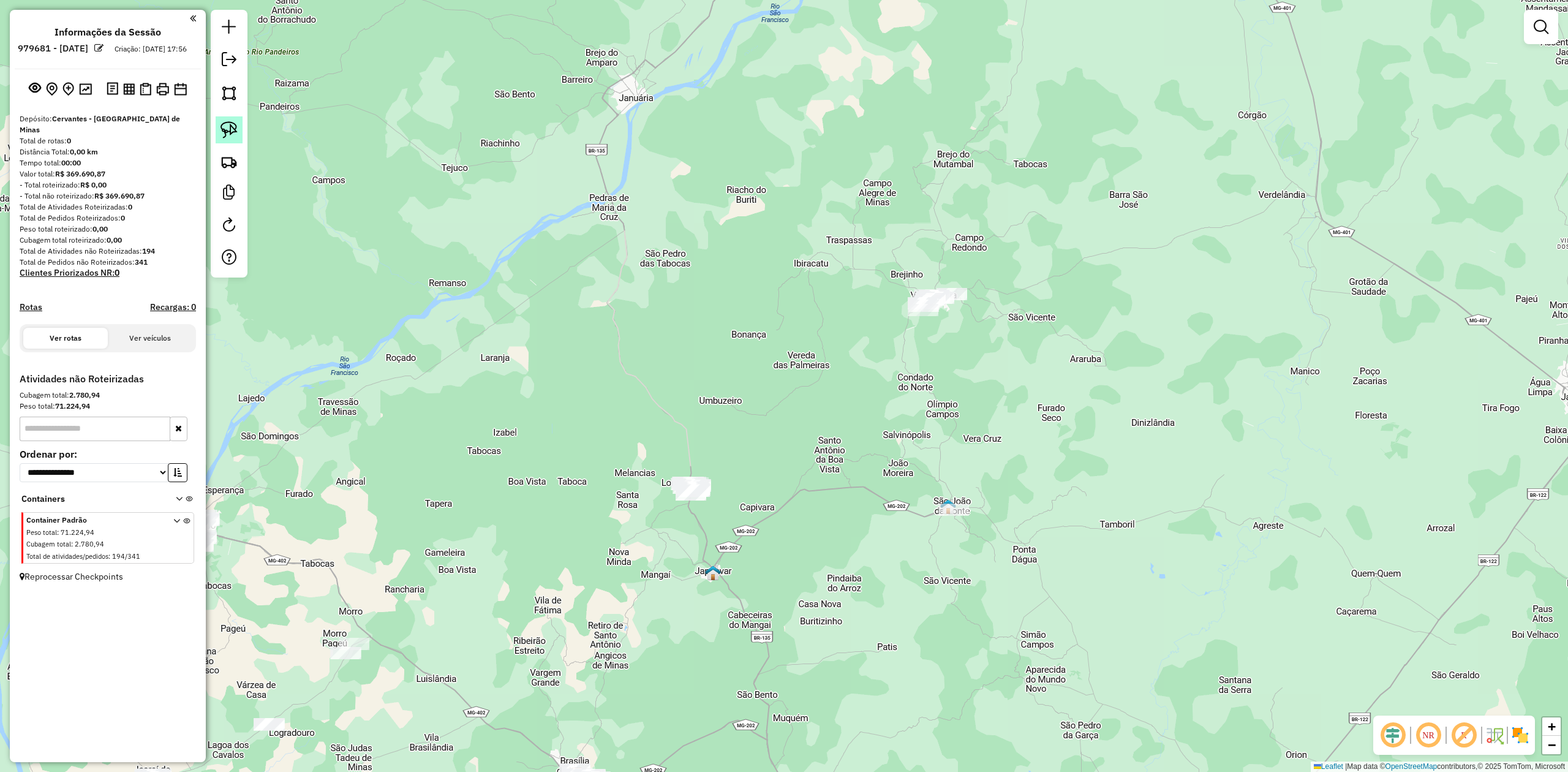
click at [236, 128] on img at bounding box center [229, 130] width 17 height 17
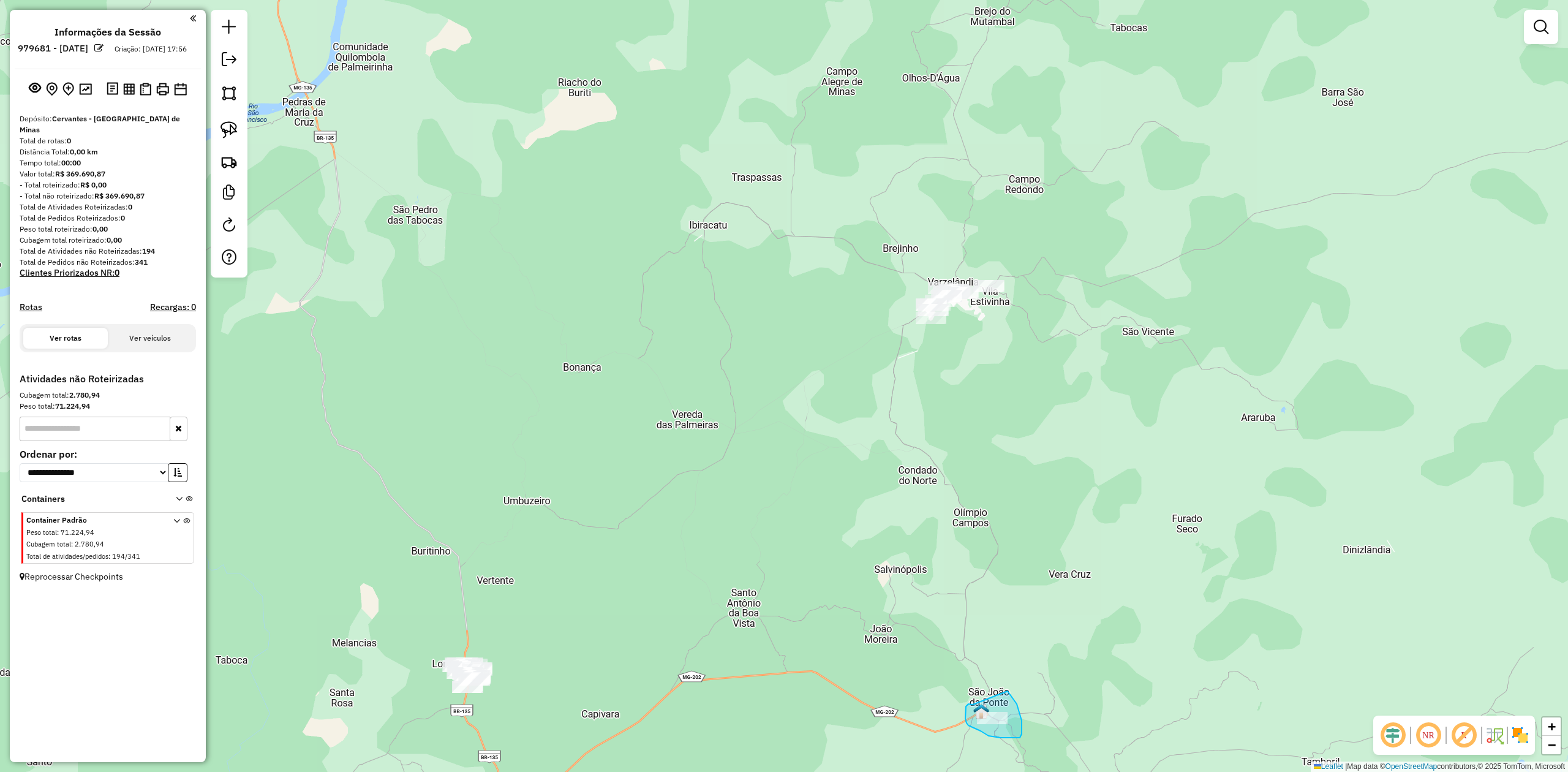
drag, startPoint x: 971, startPoint y: 704, endPoint x: 1000, endPoint y: 685, distance: 34.7
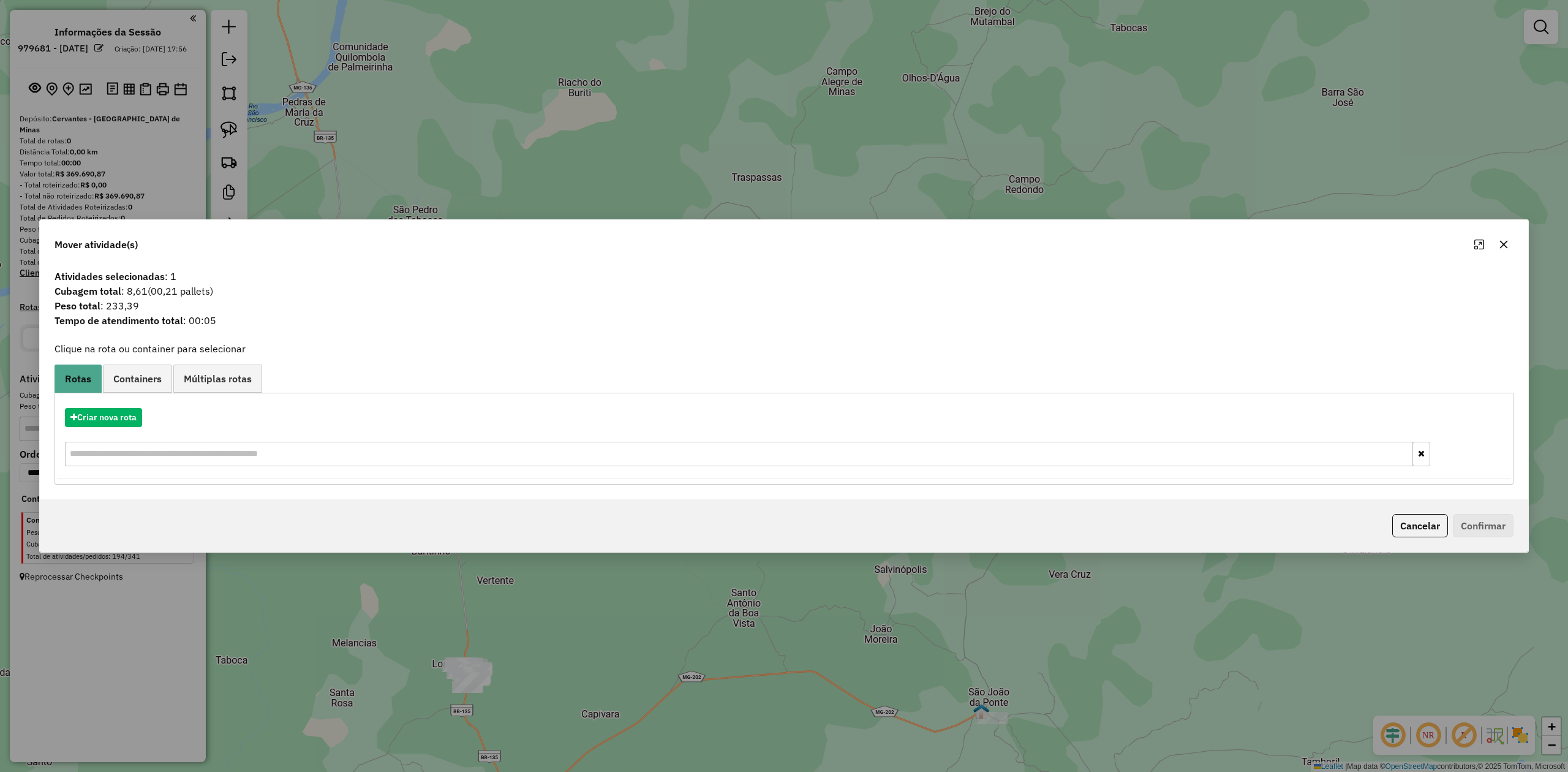
click at [1499, 245] on icon "button" at bounding box center [1504, 244] width 10 height 10
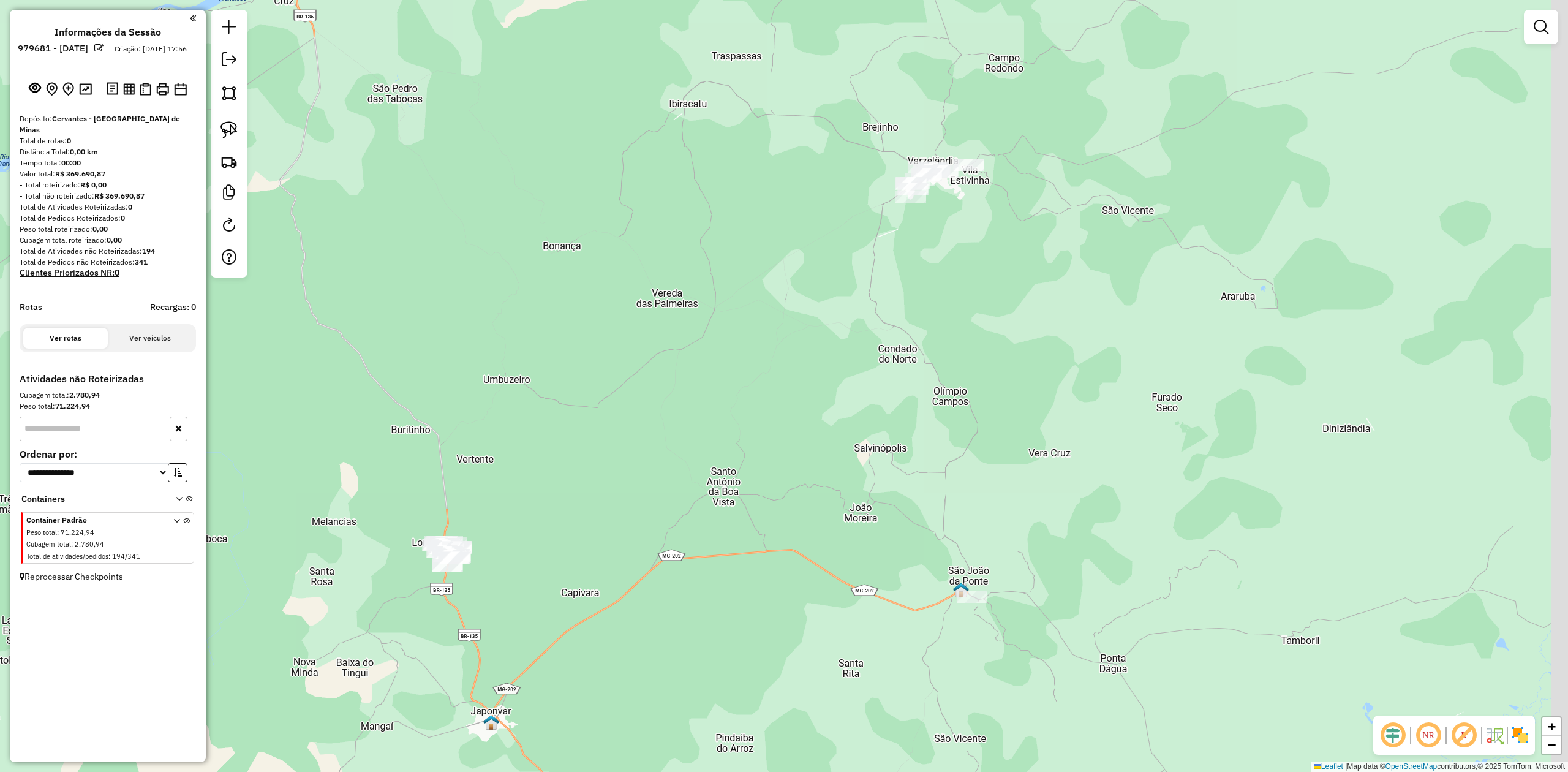
drag, startPoint x: 846, startPoint y: 412, endPoint x: 824, endPoint y: 286, distance: 127.9
click at [824, 286] on div "Janela de atendimento Grade de atendimento Capacidade Transportadoras Veículos …" at bounding box center [784, 386] width 1568 height 772
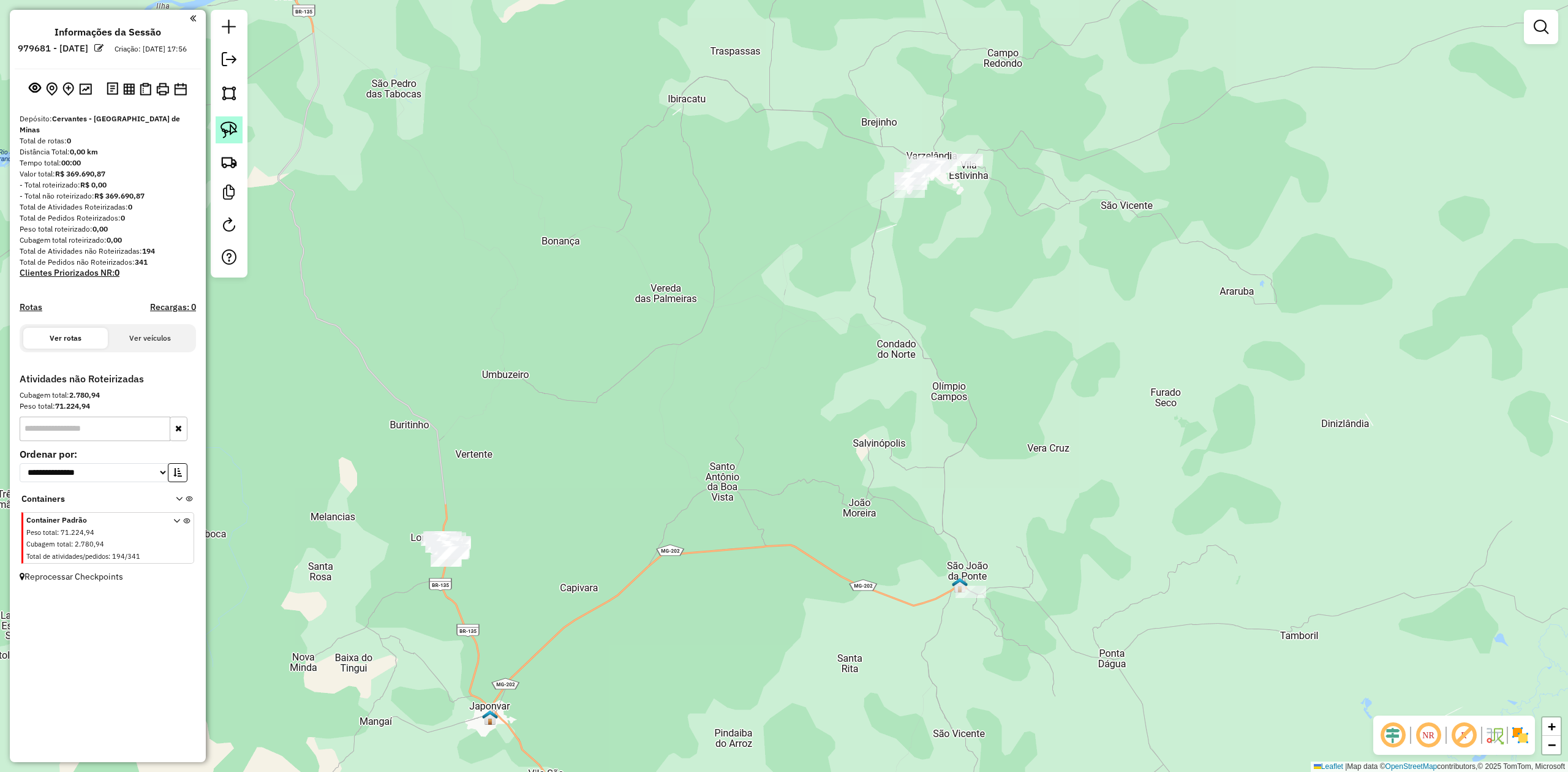
click at [226, 134] on img at bounding box center [229, 130] width 17 height 17
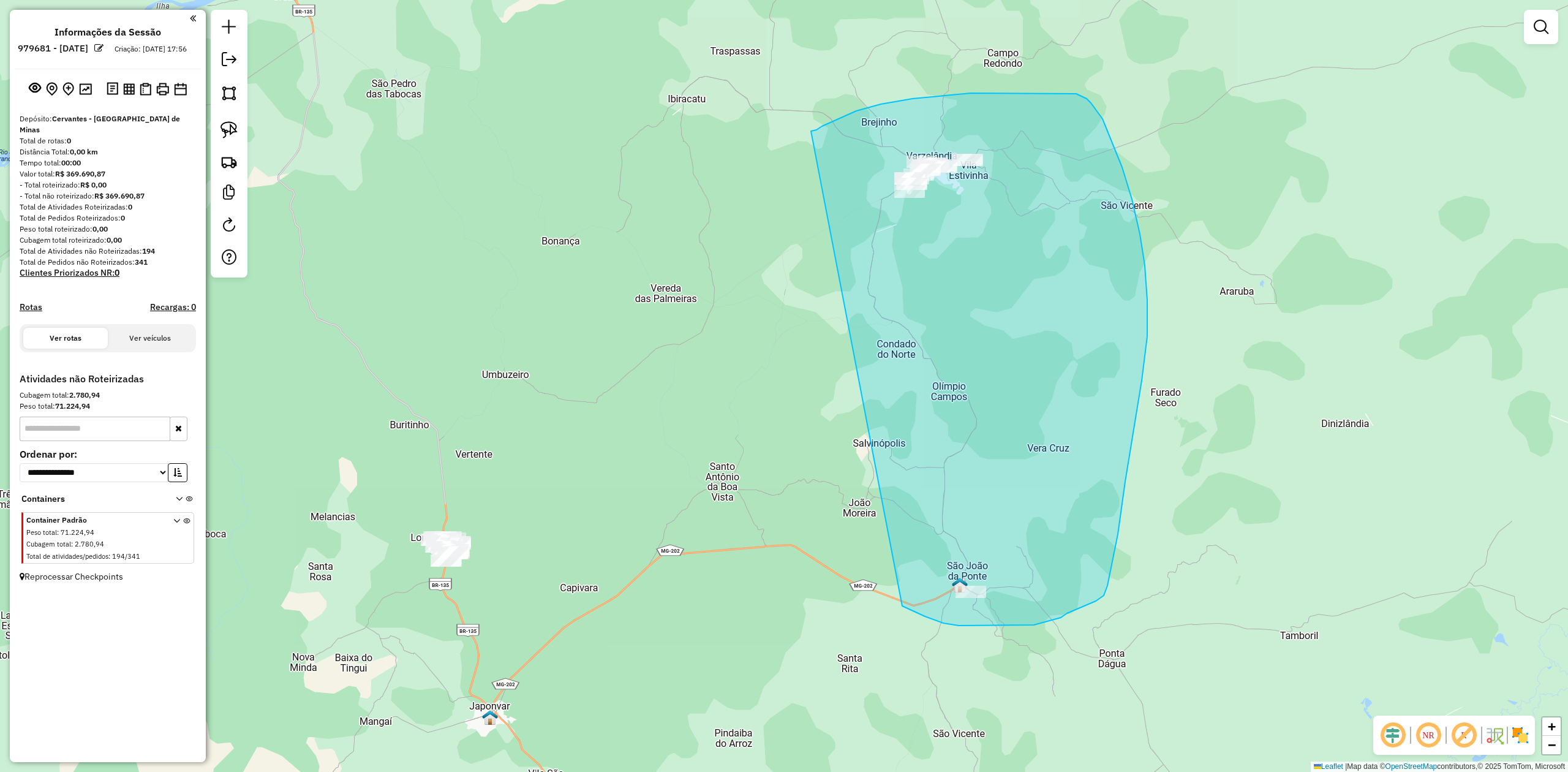
drag, startPoint x: 811, startPoint y: 131, endPoint x: 806, endPoint y: 319, distance: 188.1
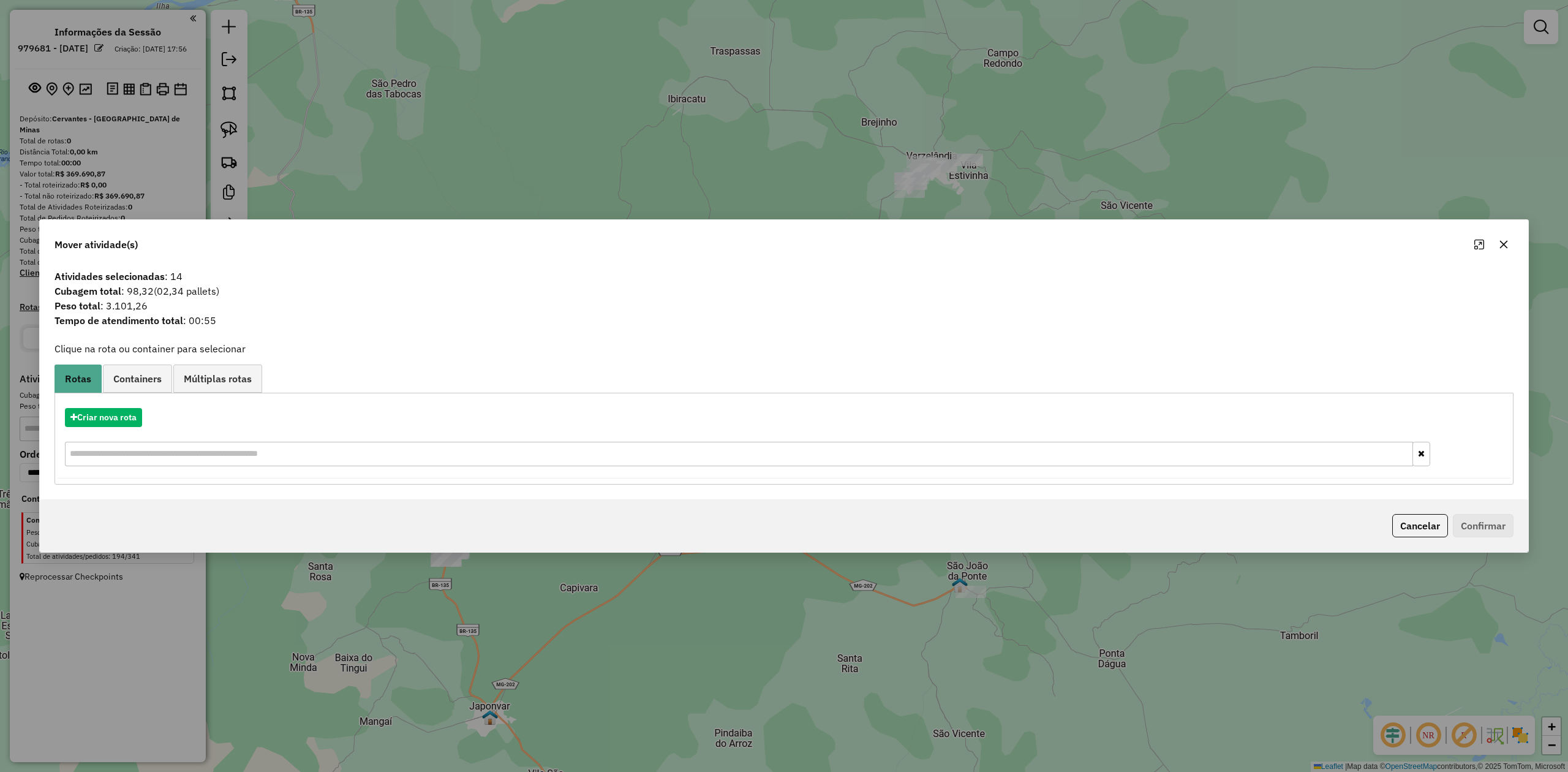
click at [1505, 245] on icon "button" at bounding box center [1504, 245] width 8 height 8
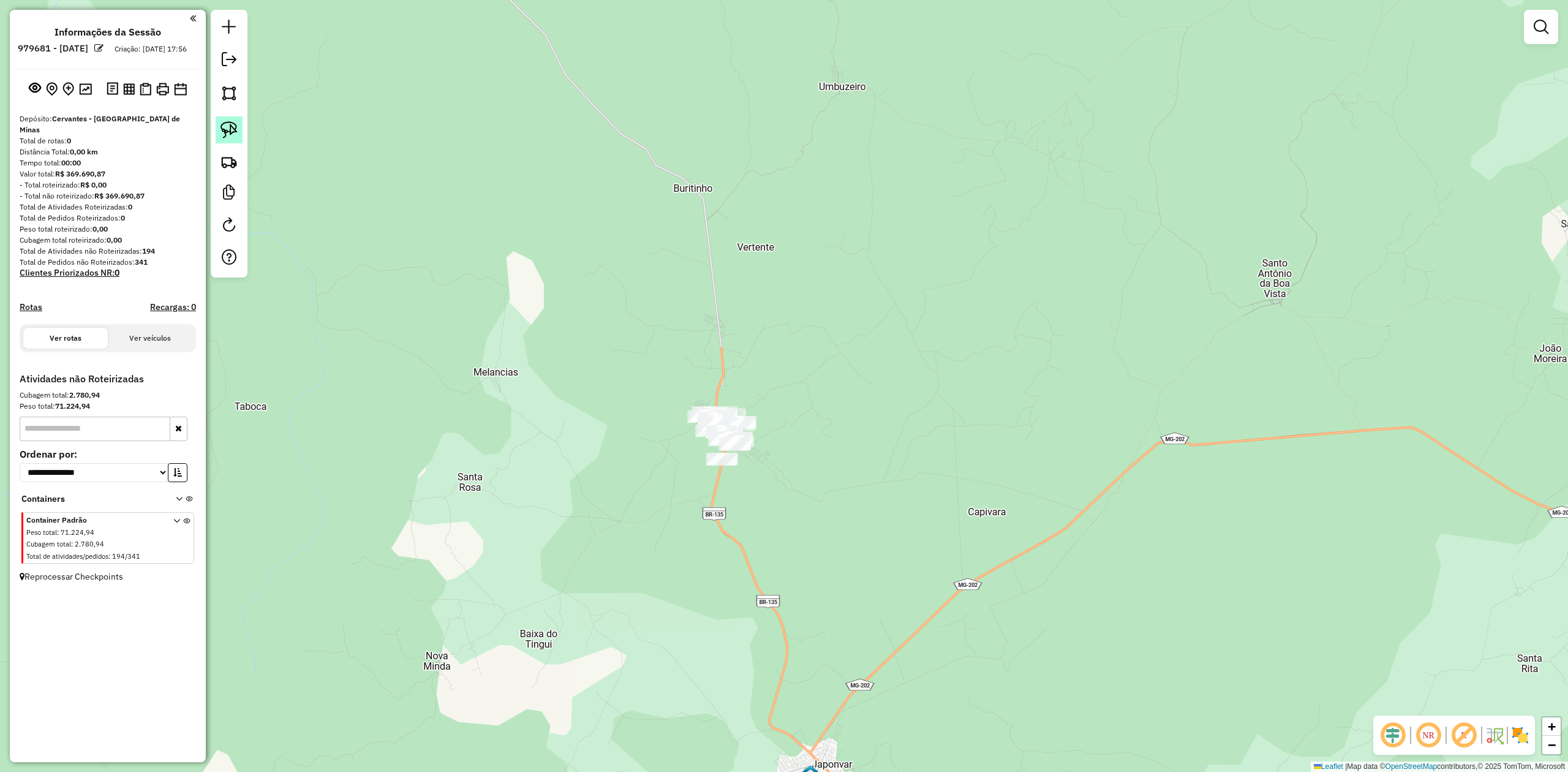
click at [226, 123] on img at bounding box center [229, 130] width 17 height 17
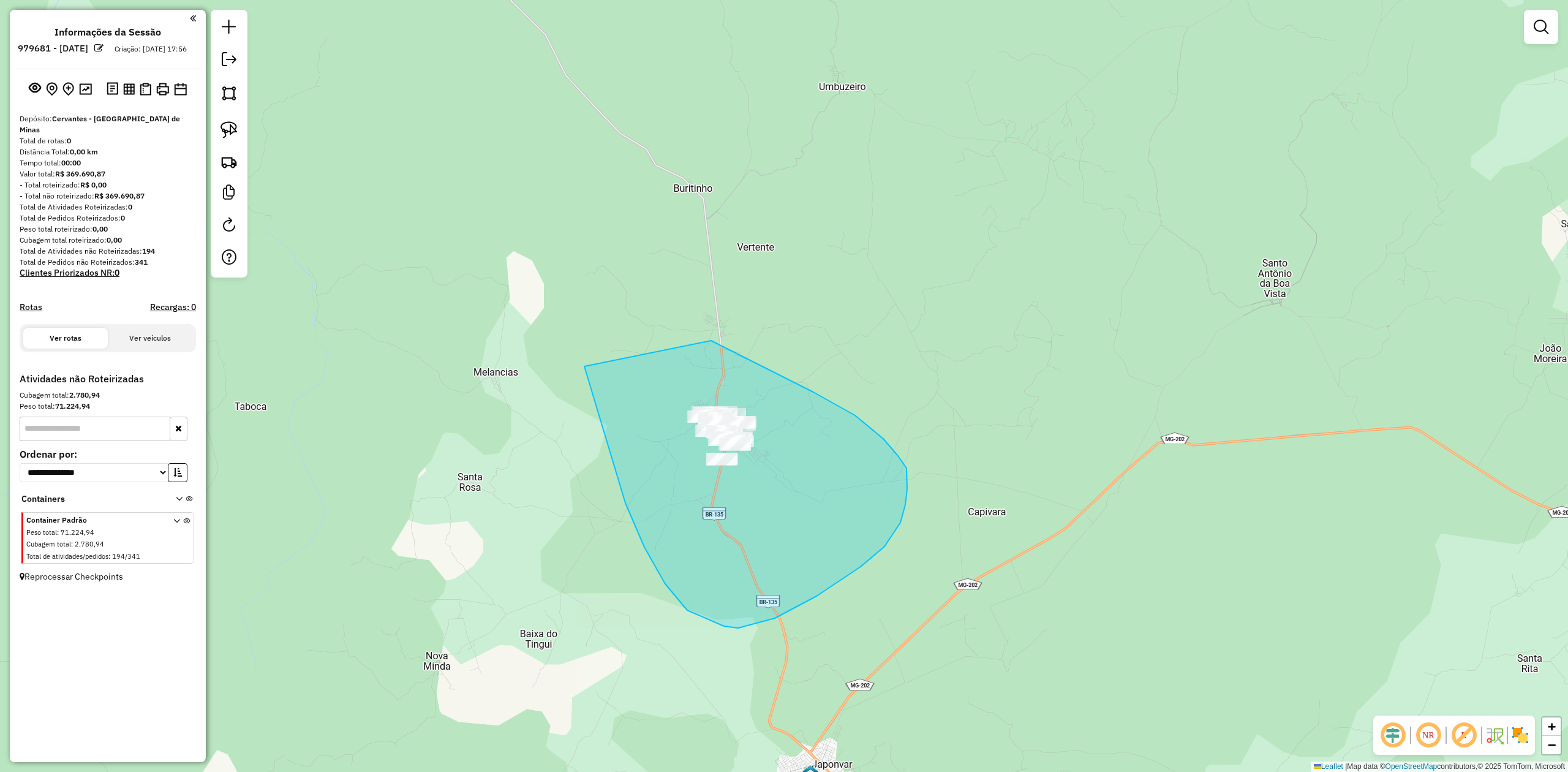
drag, startPoint x: 688, startPoint y: 610, endPoint x: 586, endPoint y: 300, distance: 326.3
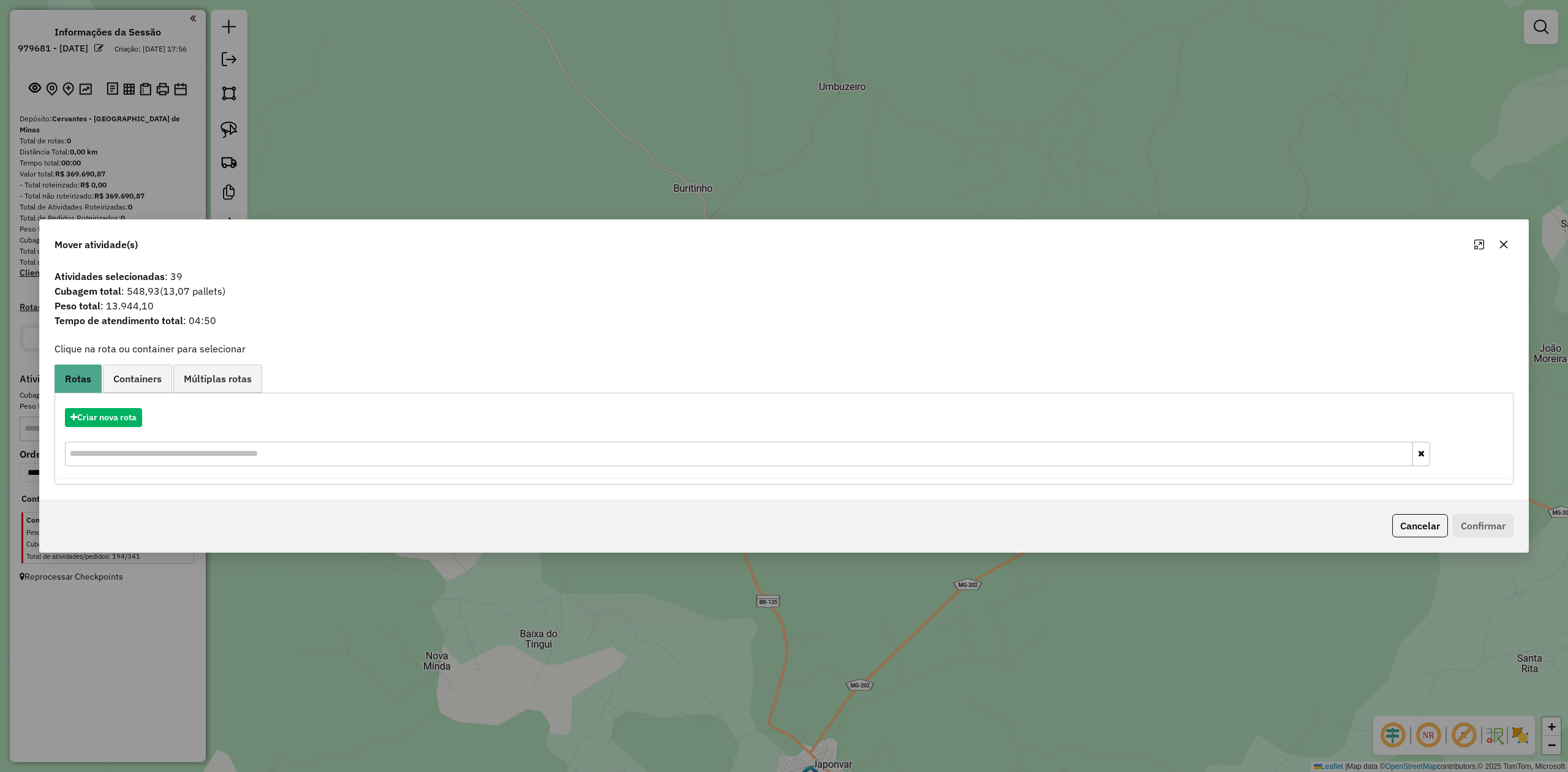
click at [1502, 249] on button "button" at bounding box center [1504, 245] width 20 height 20
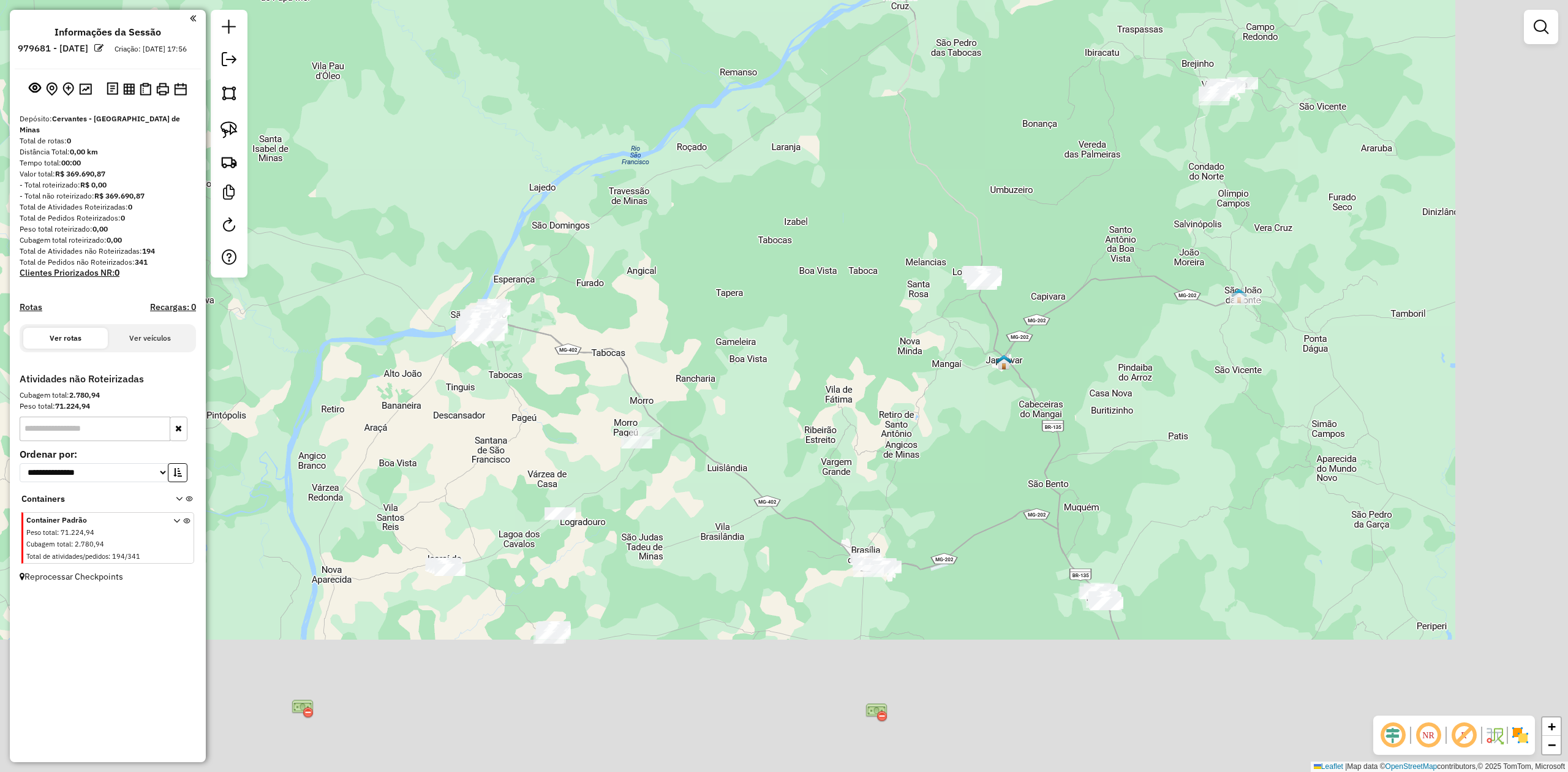
drag, startPoint x: 1200, startPoint y: 532, endPoint x: 1033, endPoint y: 324, distance: 266.7
click at [1033, 324] on div "Janela de atendimento Grade de atendimento Capacidade Transportadoras Veículos …" at bounding box center [784, 386] width 1568 height 772
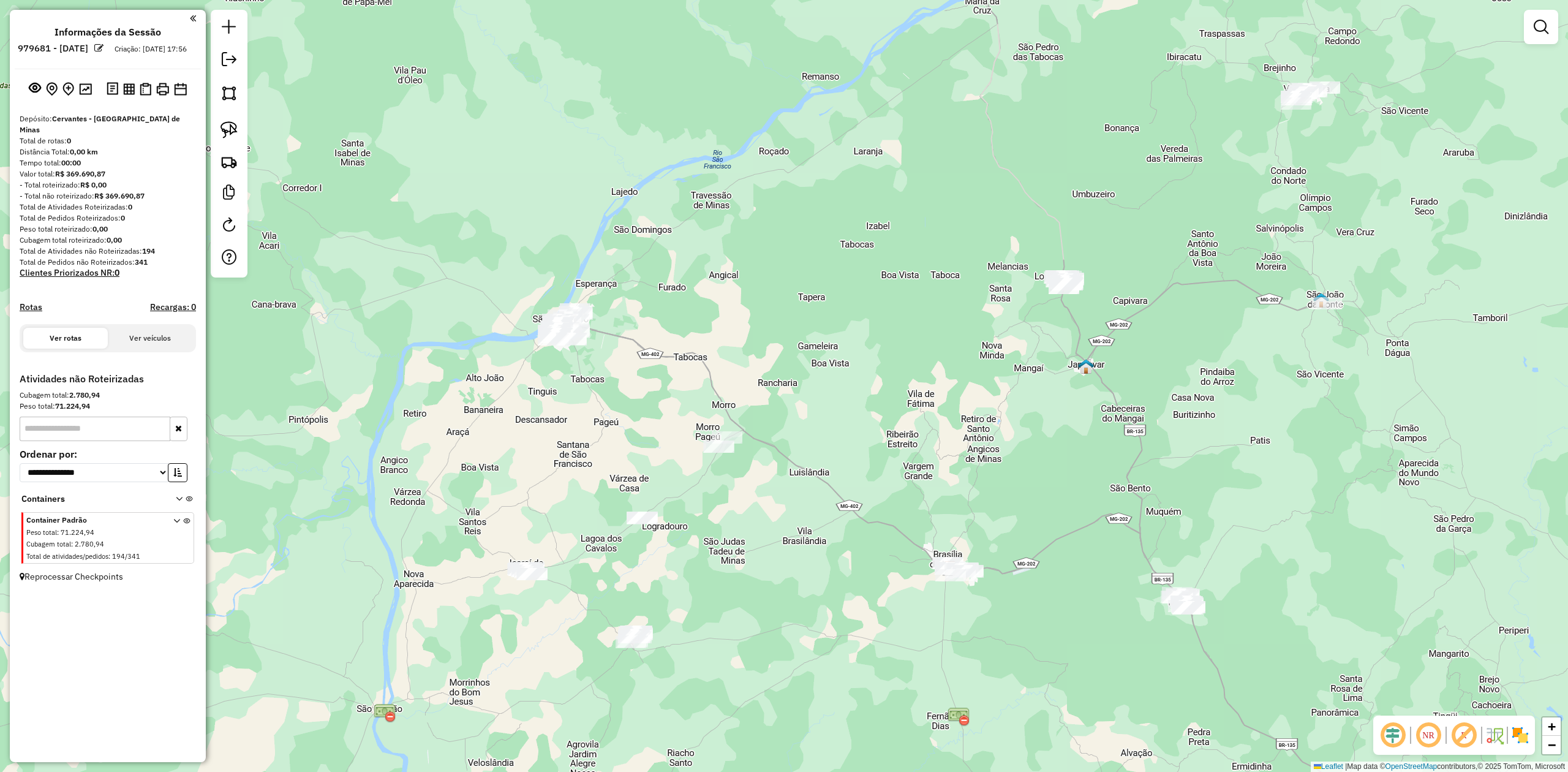
drag, startPoint x: 572, startPoint y: 530, endPoint x: 718, endPoint y: 590, distance: 157.8
click at [715, 590] on div "Janela de atendimento Grade de atendimento Capacidade Transportadoras Veículos …" at bounding box center [784, 386] width 1568 height 772
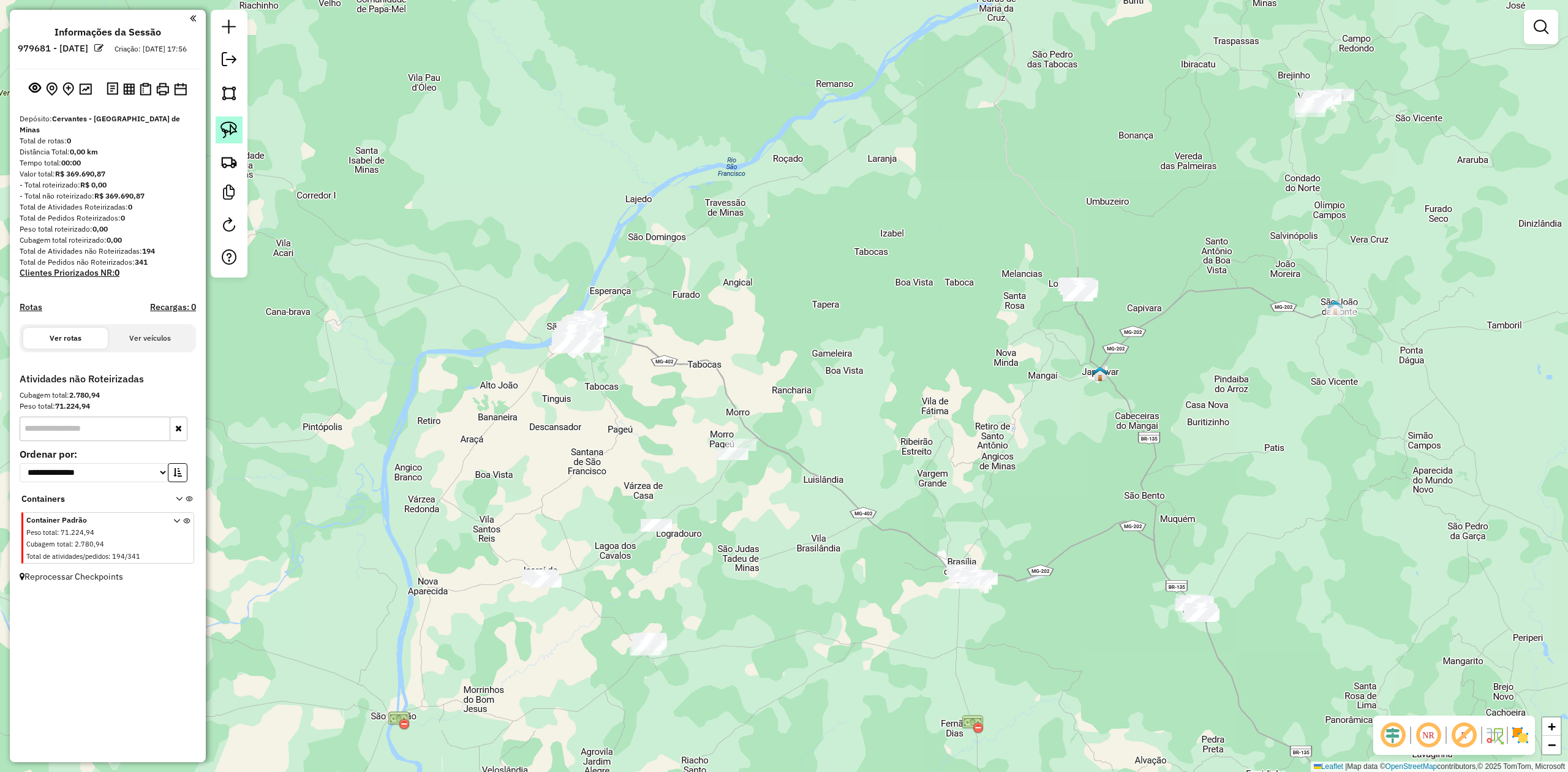
click at [234, 132] on img at bounding box center [229, 130] width 17 height 17
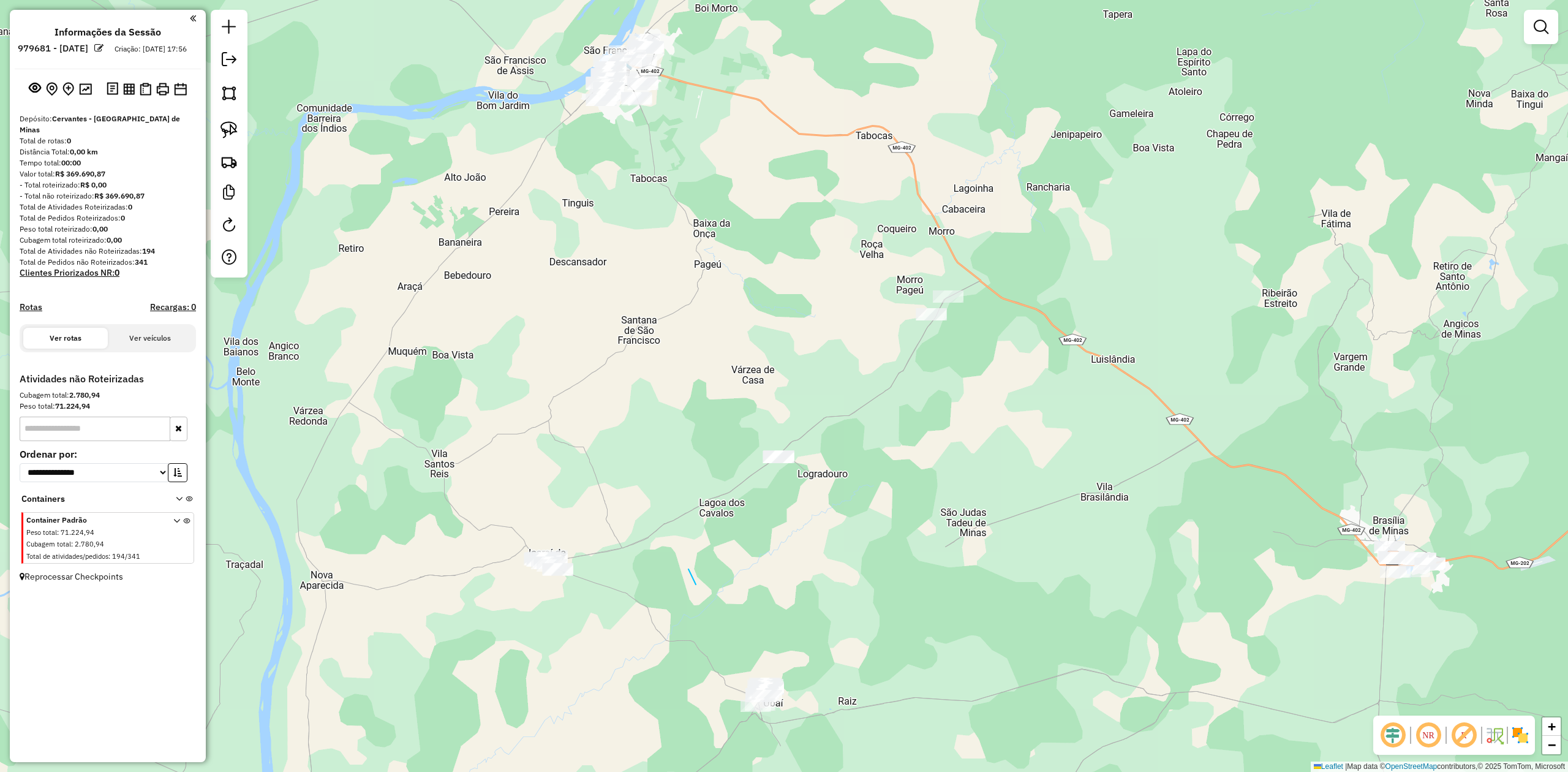
drag, startPoint x: 696, startPoint y: 584, endPoint x: 624, endPoint y: 449, distance: 153.0
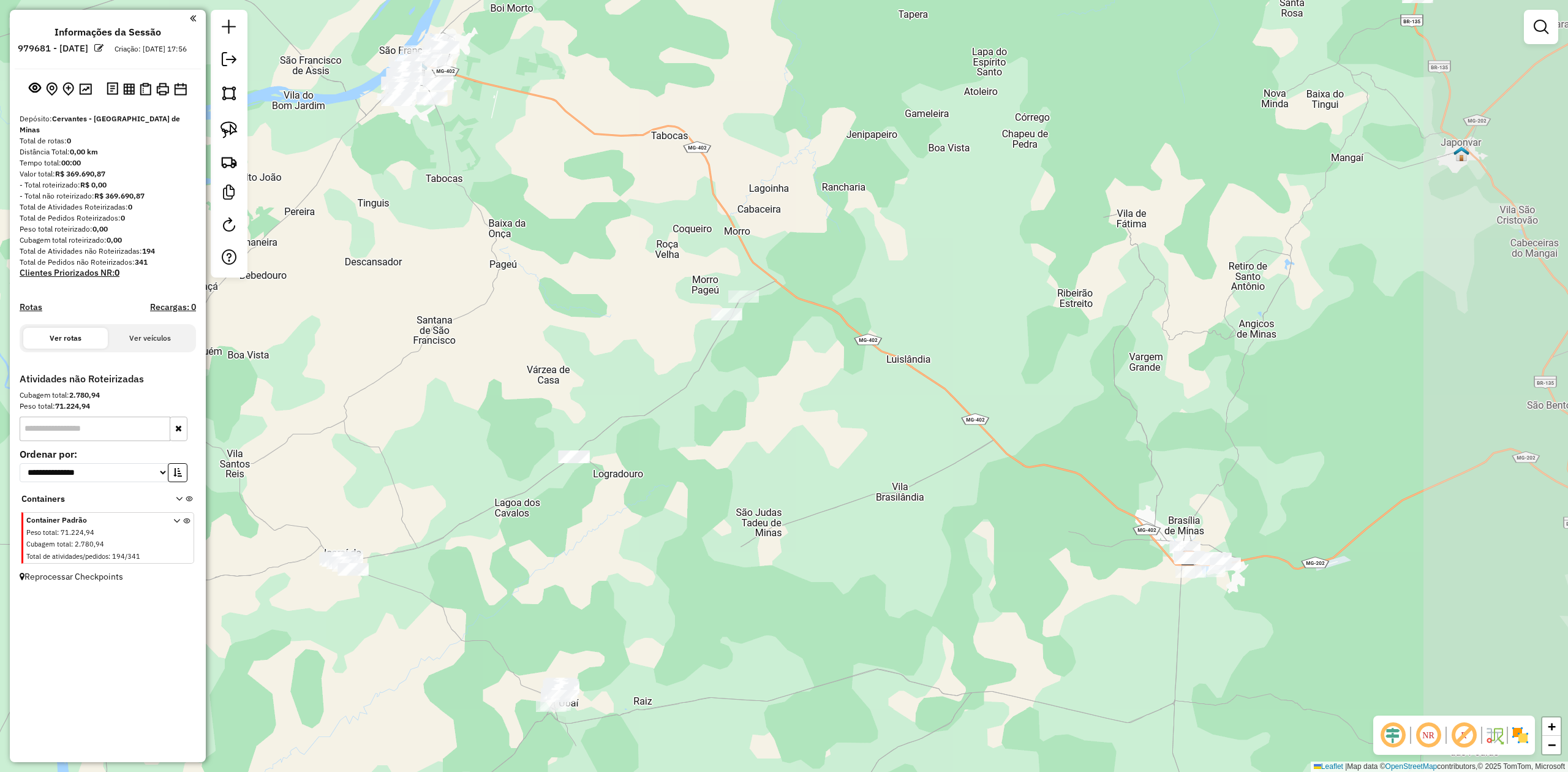
drag, startPoint x: 980, startPoint y: 429, endPoint x: 767, endPoint y: 414, distance: 213.5
click at [767, 414] on div "Janela de atendimento Grade de atendimento Capacidade Transportadoras Veículos …" at bounding box center [784, 386] width 1568 height 772
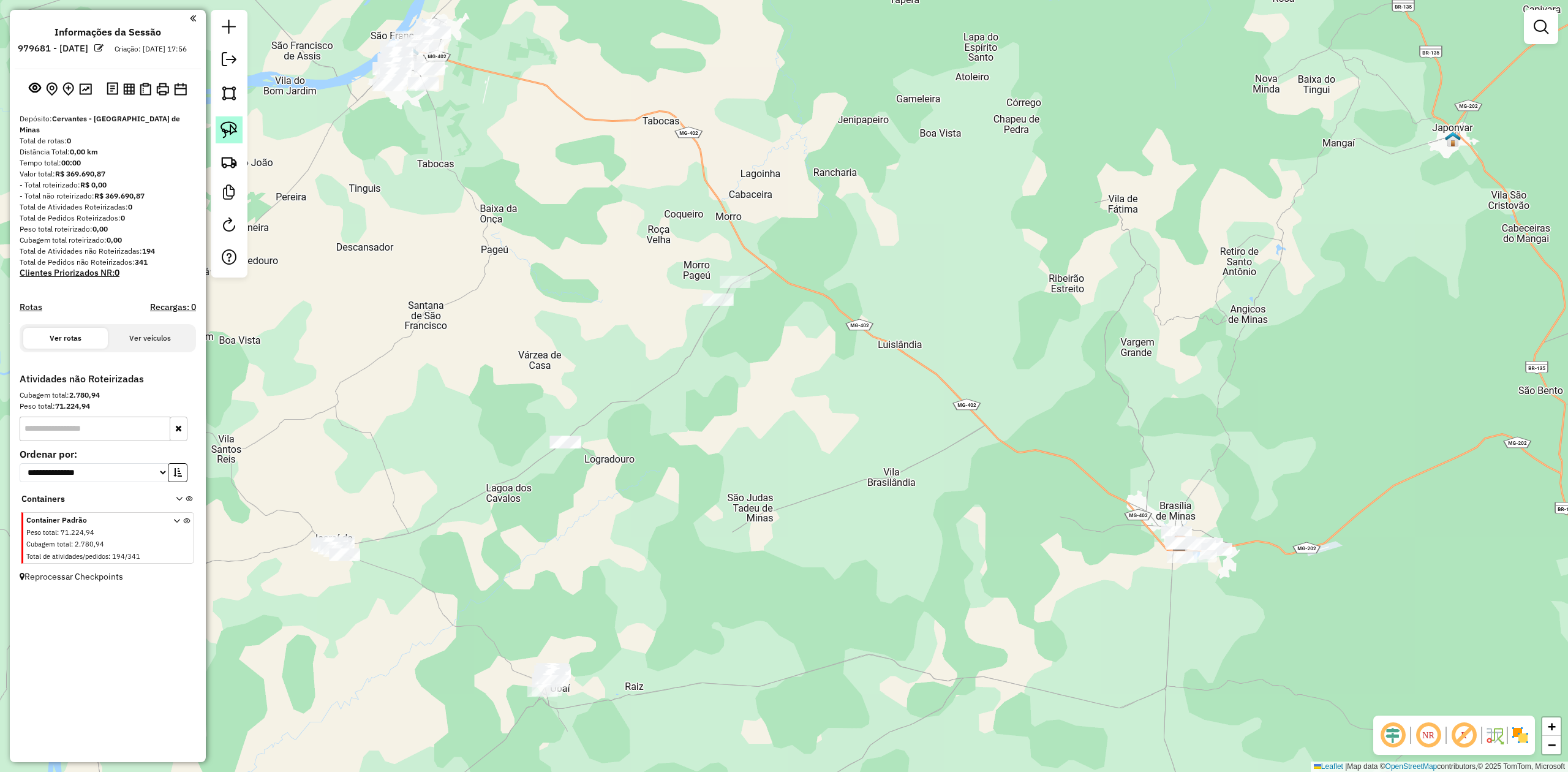
click at [230, 130] on img at bounding box center [229, 130] width 17 height 17
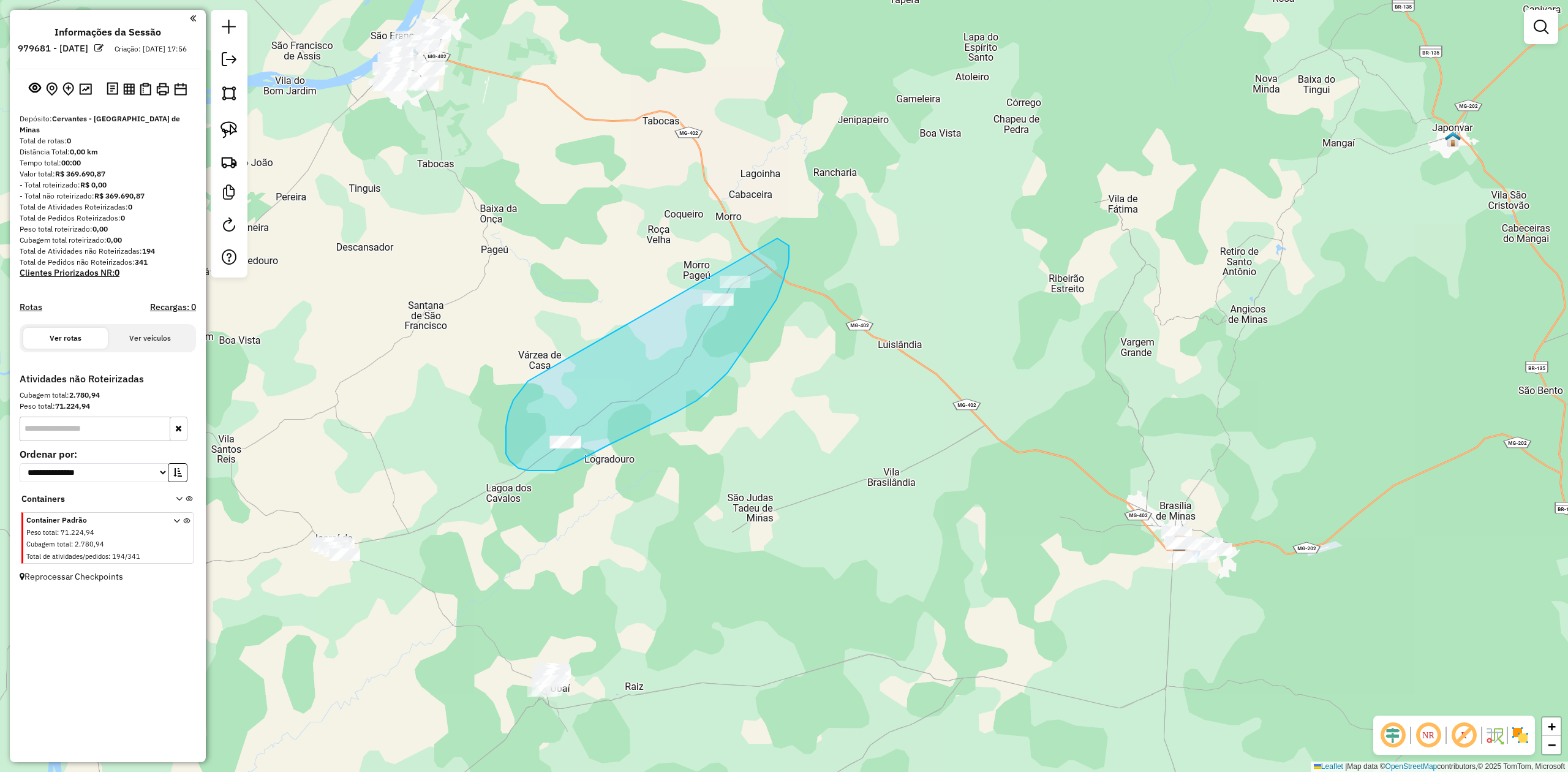
drag, startPoint x: 513, startPoint y: 400, endPoint x: 704, endPoint y: 231, distance: 255.0
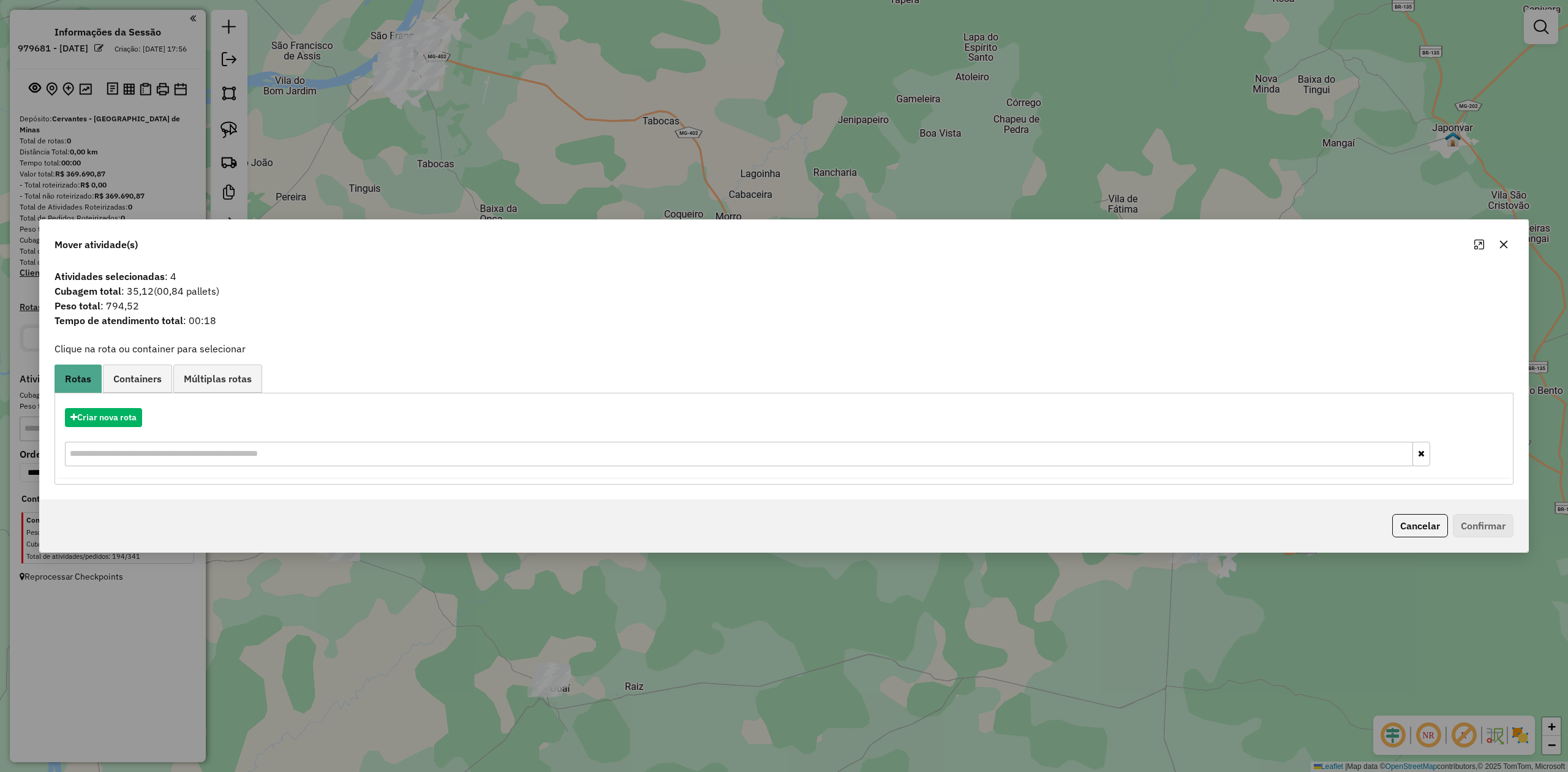
click at [1504, 243] on icon "button" at bounding box center [1504, 245] width 8 height 8
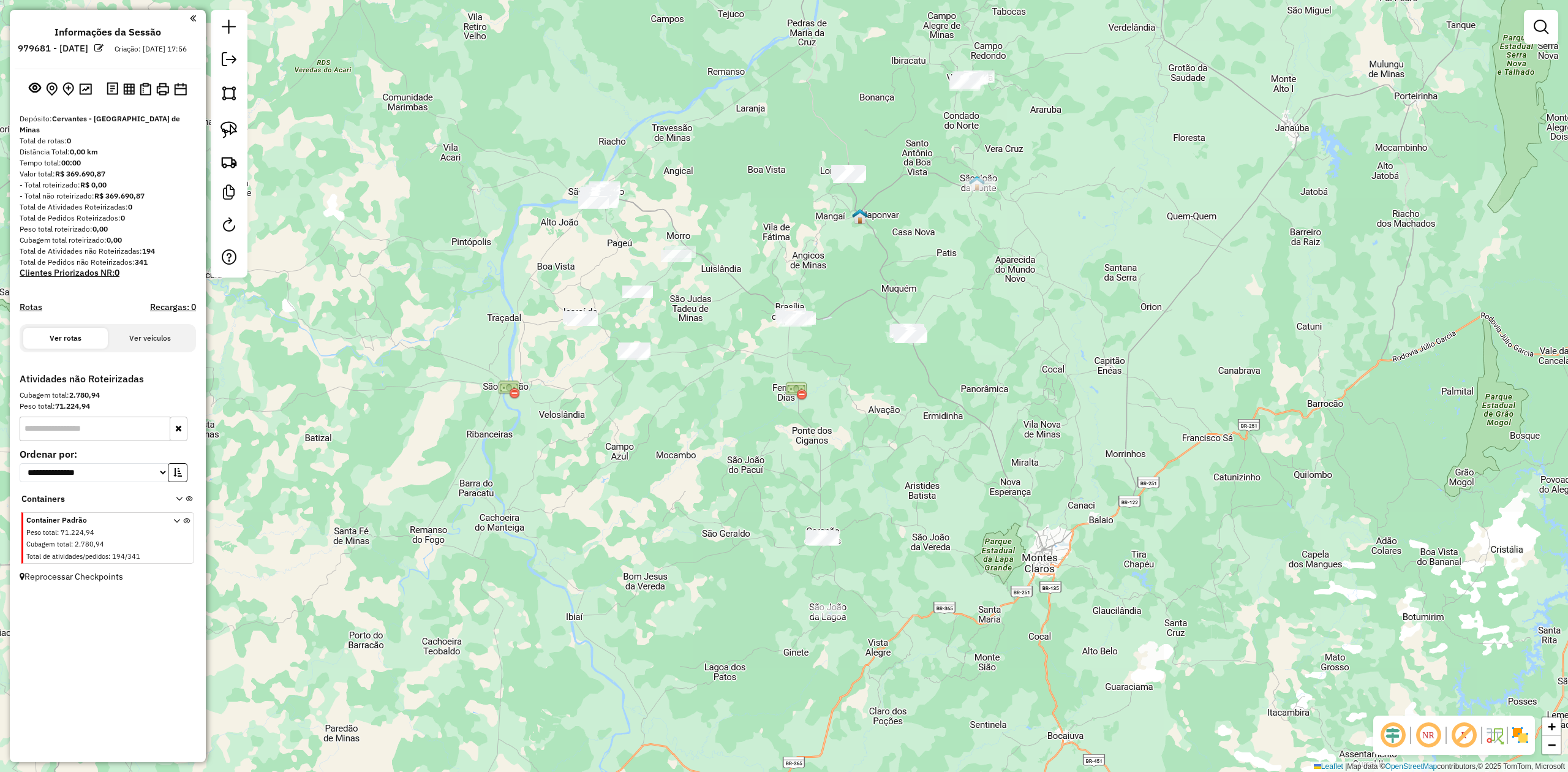
drag, startPoint x: 632, startPoint y: 421, endPoint x: 513, endPoint y: 376, distance: 127.2
click at [513, 376] on div "Janela de atendimento Grade de atendimento Capacidade Transportadoras Veículos …" at bounding box center [784, 386] width 1568 height 772
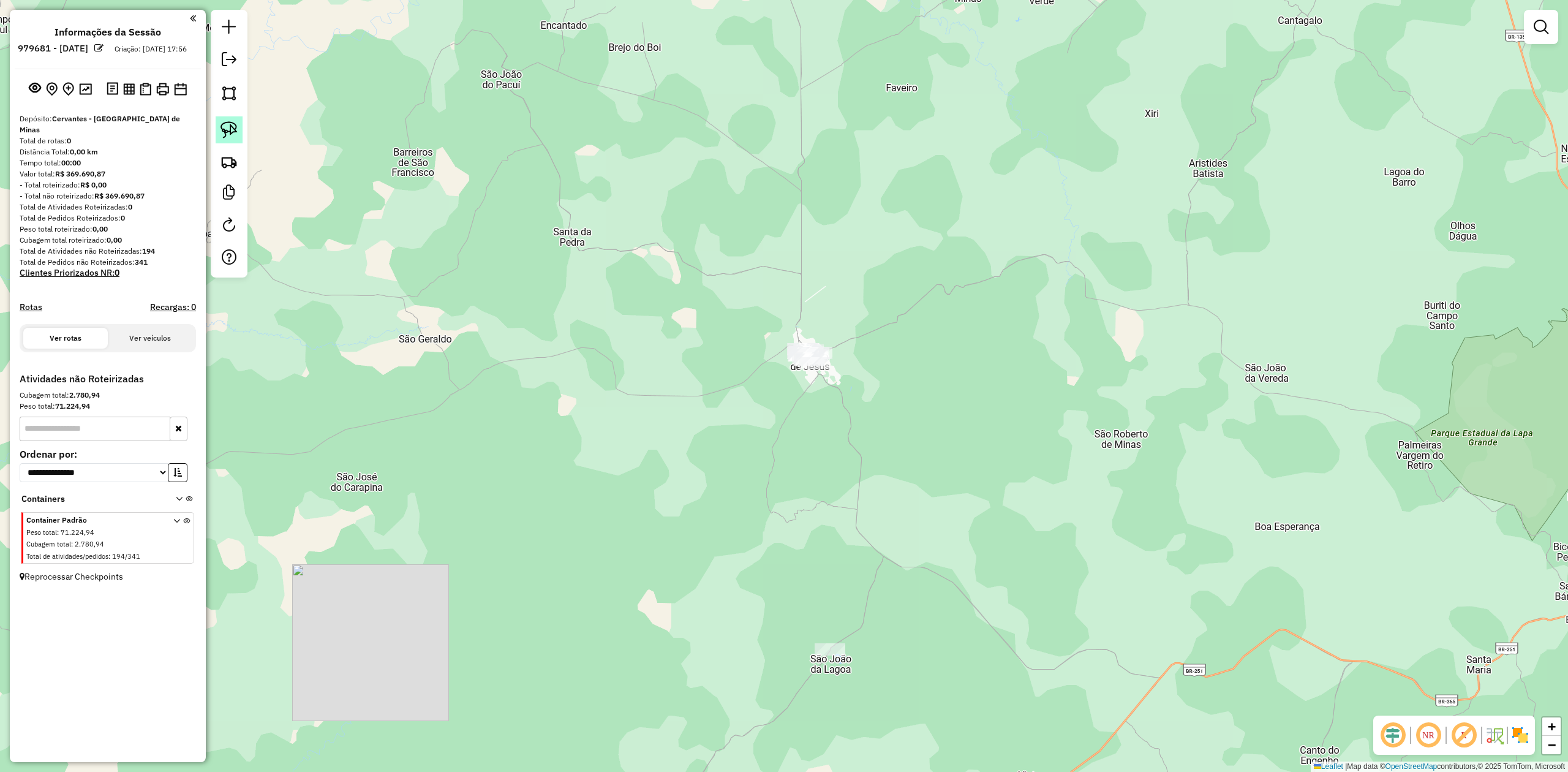
click at [222, 126] on img at bounding box center [229, 130] width 17 height 17
drag, startPoint x: 786, startPoint y: 322, endPoint x: 799, endPoint y: 309, distance: 18.4
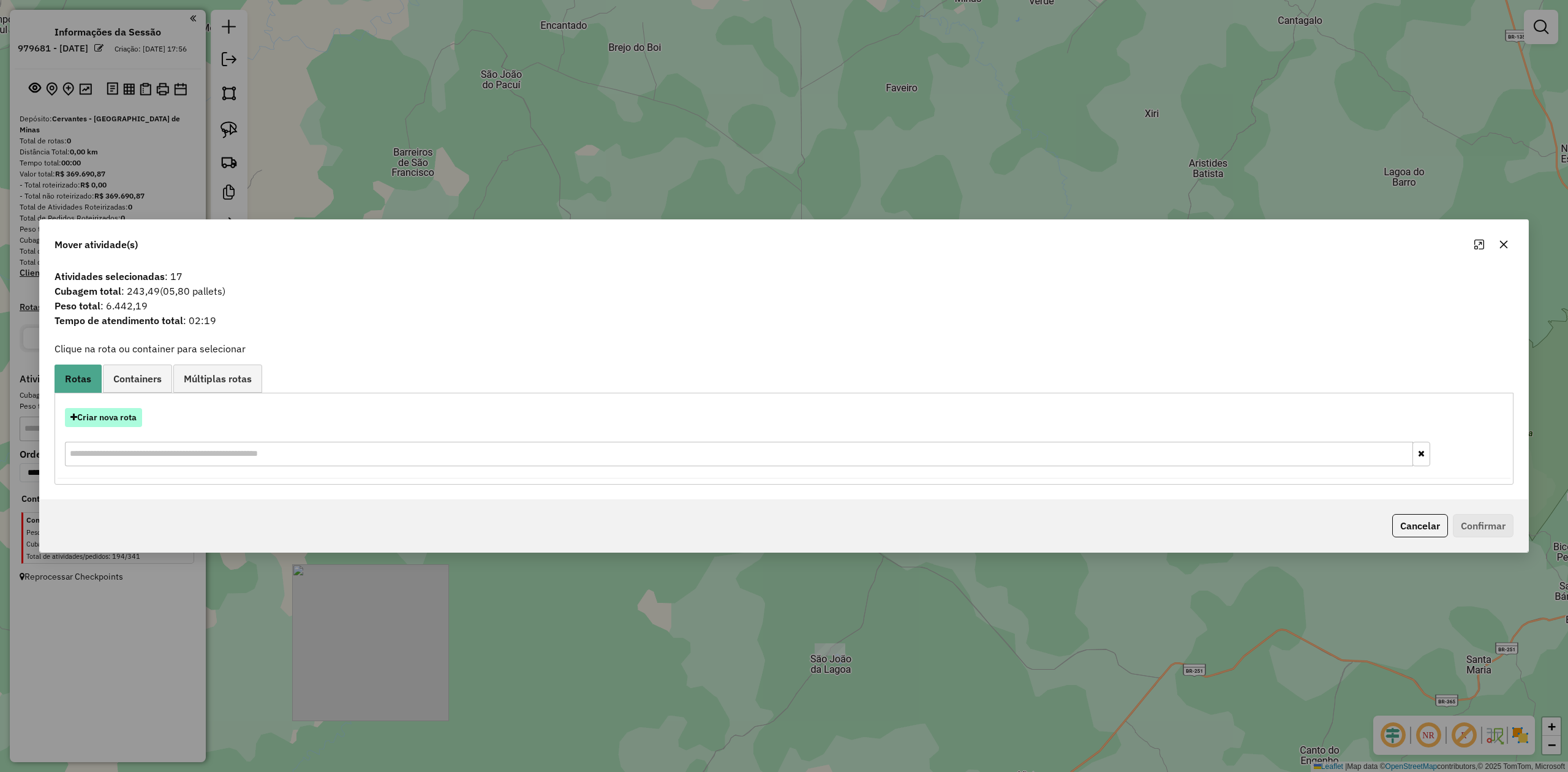
click at [99, 421] on button "Criar nova rota" at bounding box center [103, 417] width 77 height 19
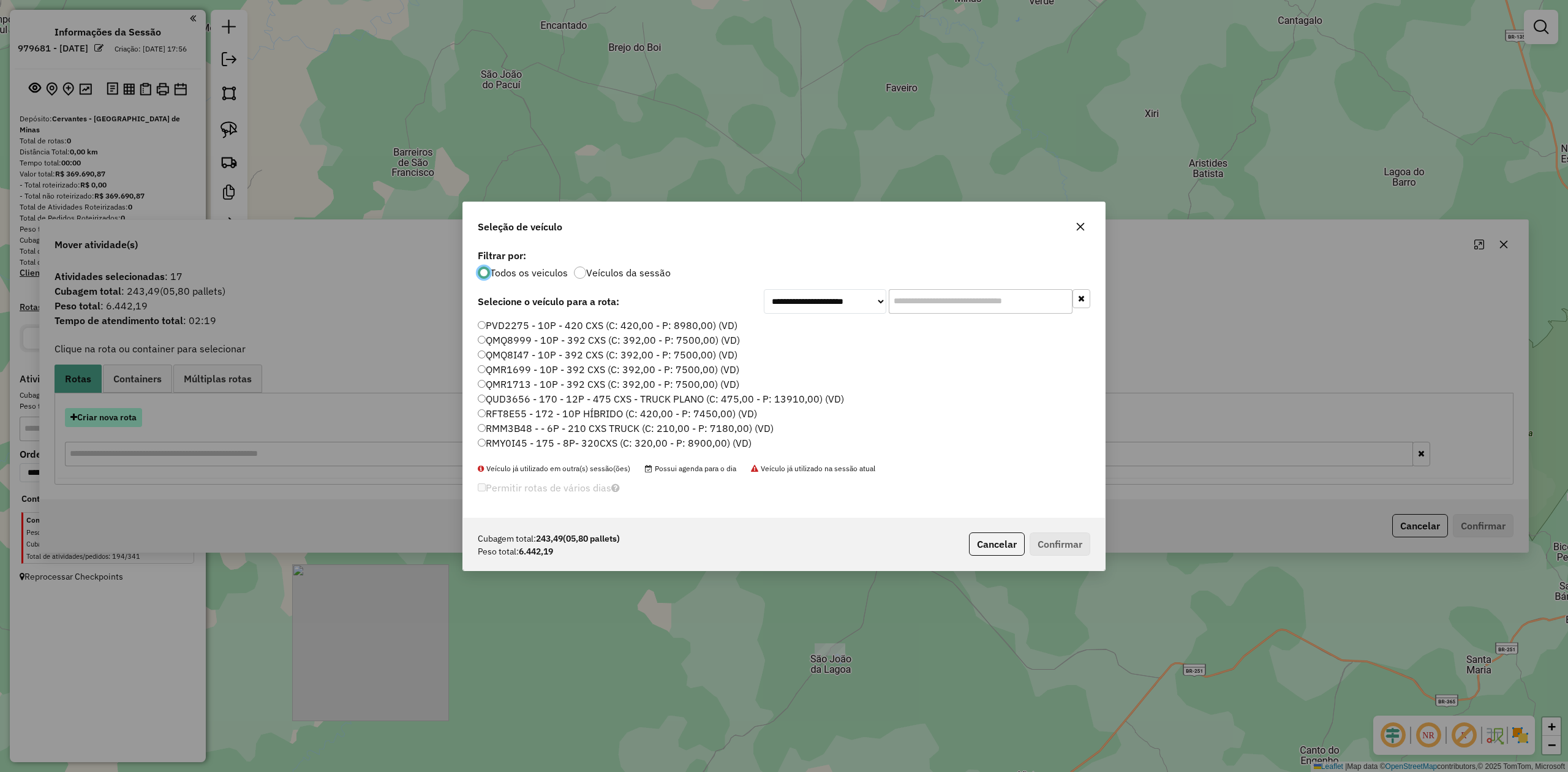
scroll to position [6, 4]
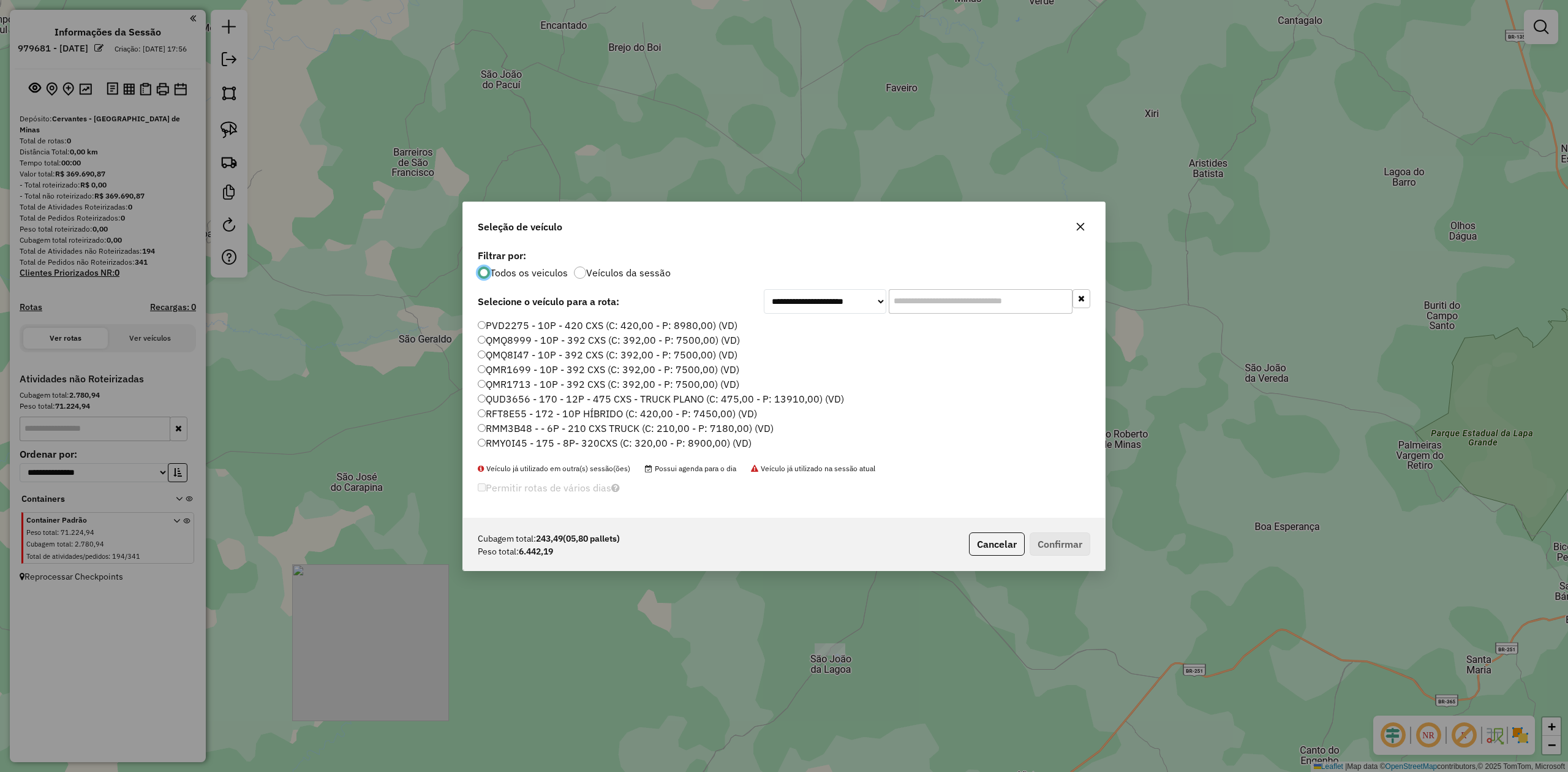
click at [1079, 226] on icon "button" at bounding box center [1081, 226] width 8 height 8
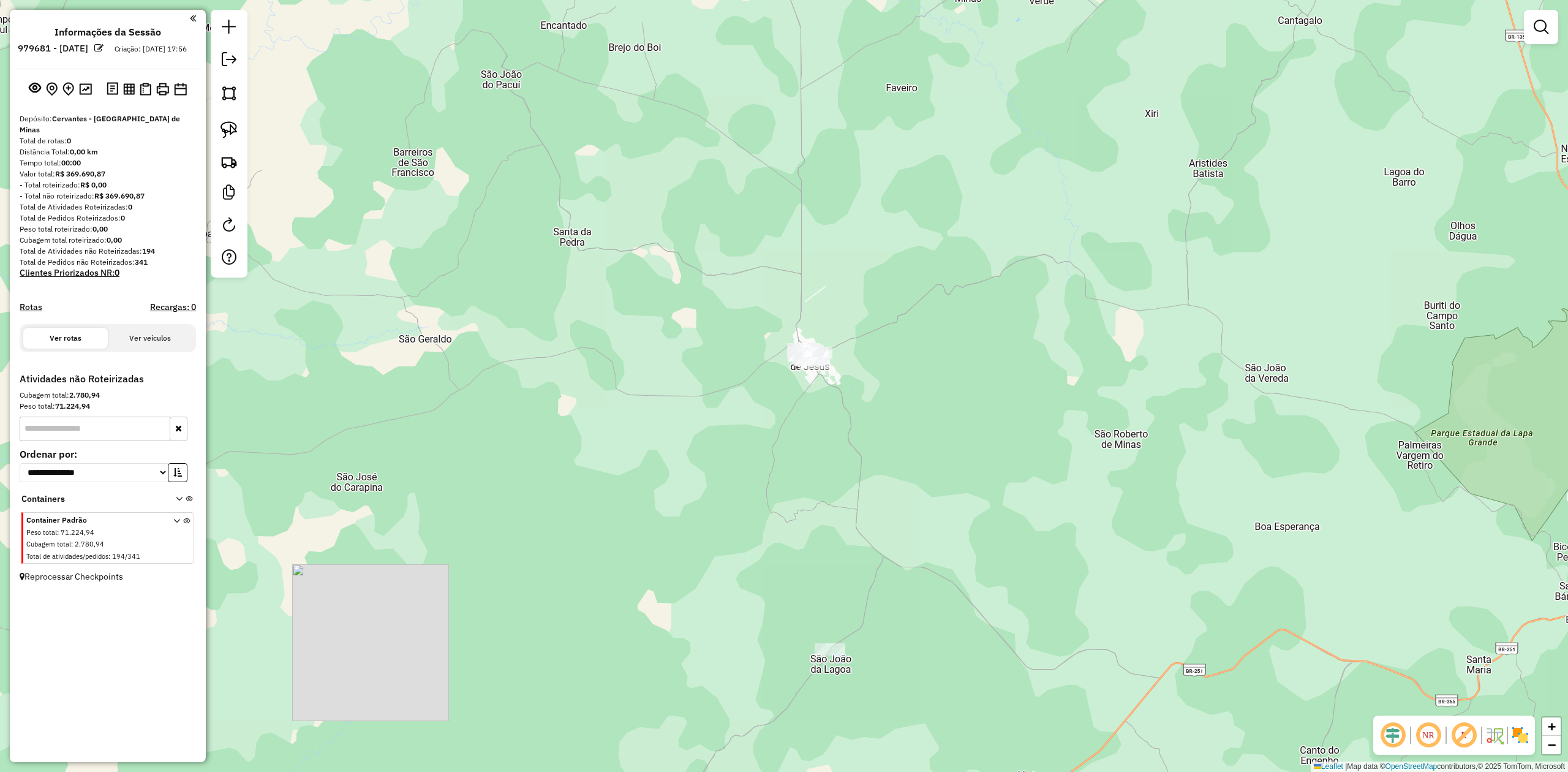
drag, startPoint x: 705, startPoint y: 216, endPoint x: 768, endPoint y: 471, distance: 262.7
click at [768, 471] on div "Janela de atendimento Grade de atendimento Capacidade Transportadoras Veículos …" at bounding box center [784, 386] width 1568 height 772
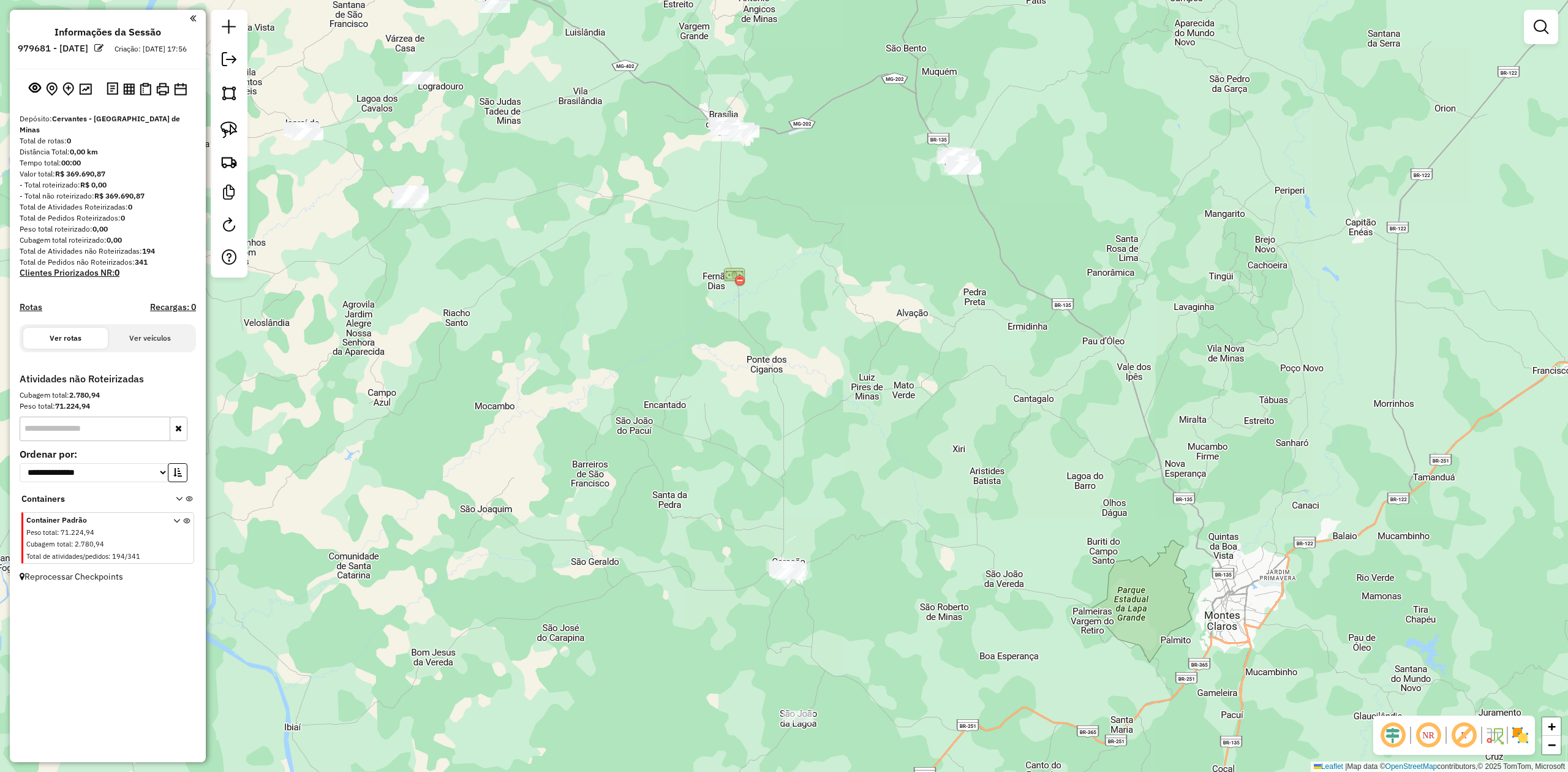
drag, startPoint x: 651, startPoint y: 344, endPoint x: 625, endPoint y: 490, distance: 148.3
click at [627, 488] on div "Janela de atendimento Grade de atendimento Capacidade Transportadoras Veículos …" at bounding box center [784, 386] width 1568 height 772
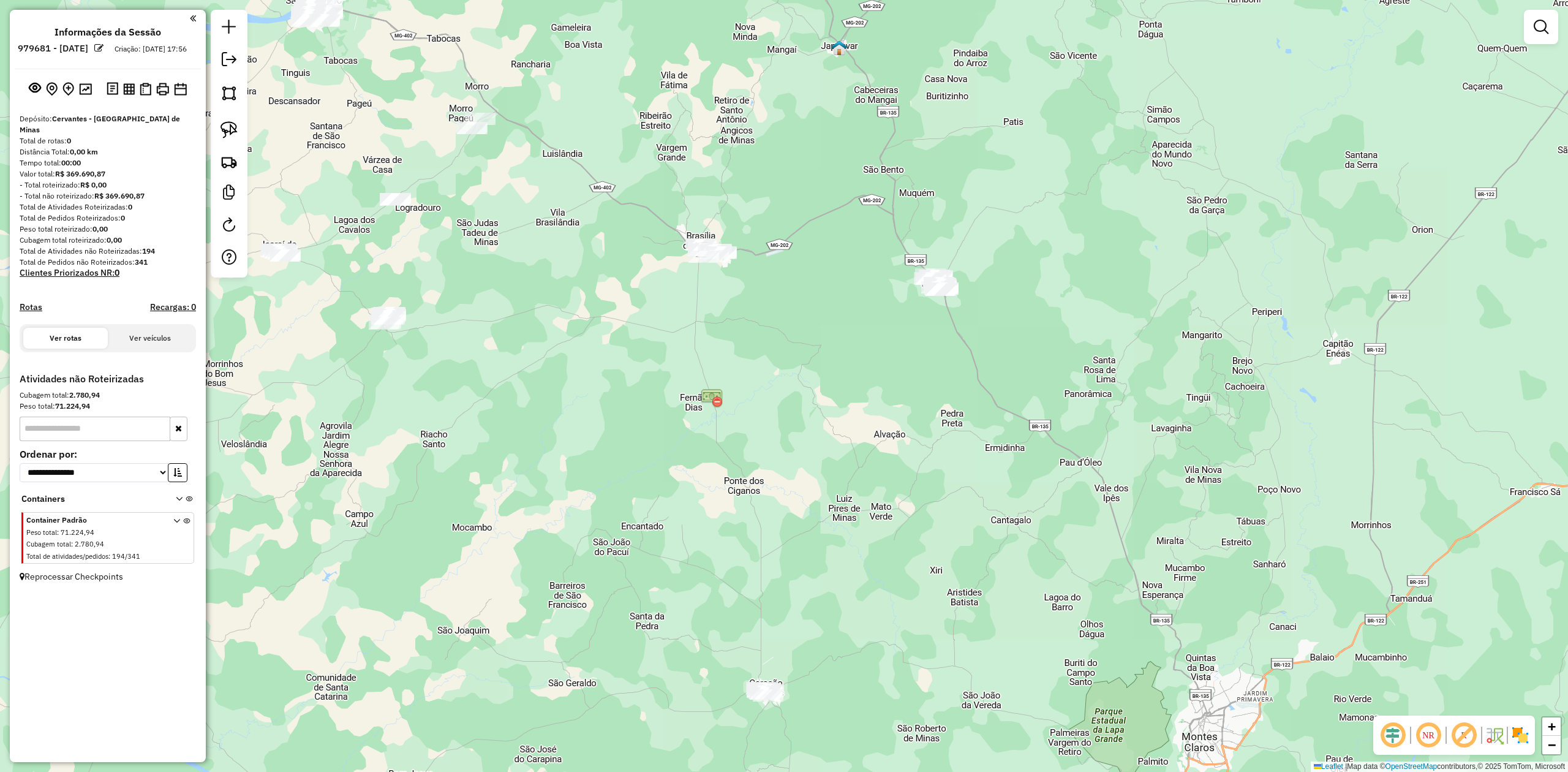
drag, startPoint x: 675, startPoint y: 316, endPoint x: 636, endPoint y: 397, distance: 89.9
click at [636, 397] on div "Janela de atendimento Grade de atendimento Capacidade Transportadoras Veículos …" at bounding box center [784, 386] width 1568 height 772
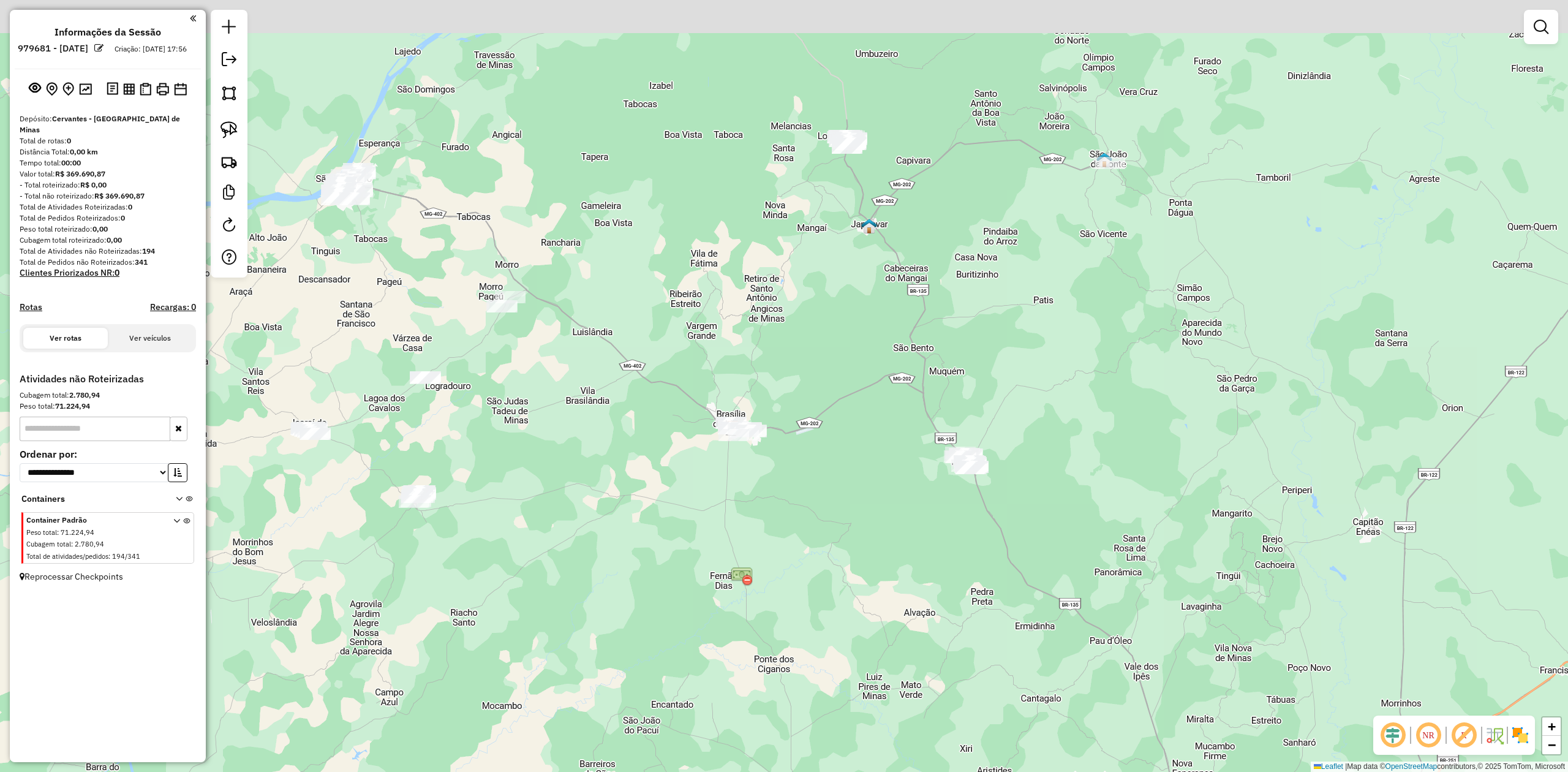
drag, startPoint x: 854, startPoint y: 363, endPoint x: 942, endPoint y: 452, distance: 125.2
click at [942, 455] on div "Janela de atendimento Grade de atendimento Capacidade Transportadoras Veículos …" at bounding box center [784, 386] width 1568 height 772
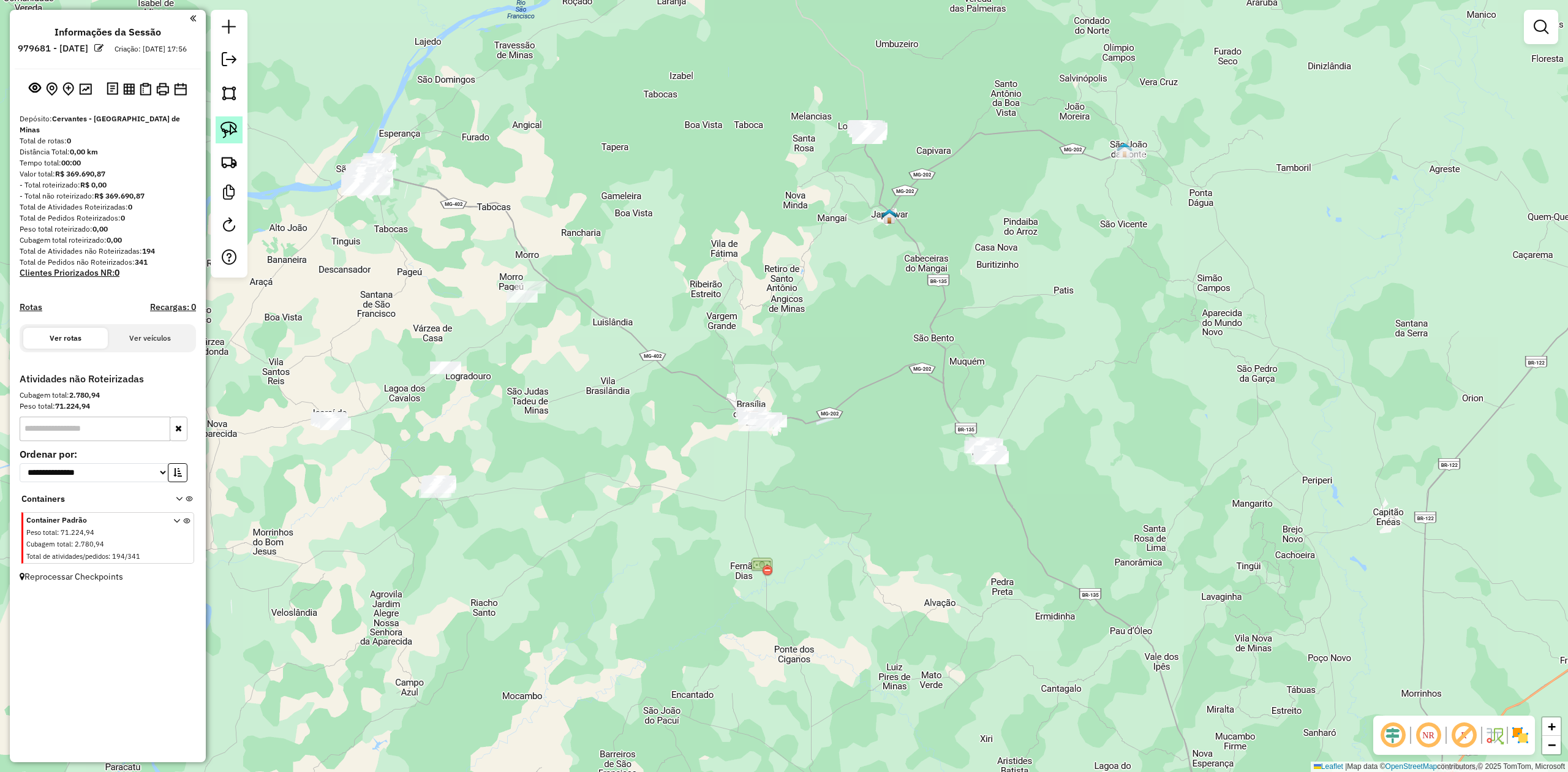
click at [221, 126] on img at bounding box center [229, 130] width 17 height 17
drag, startPoint x: 937, startPoint y: 437, endPoint x: 1017, endPoint y: 409, distance: 84.8
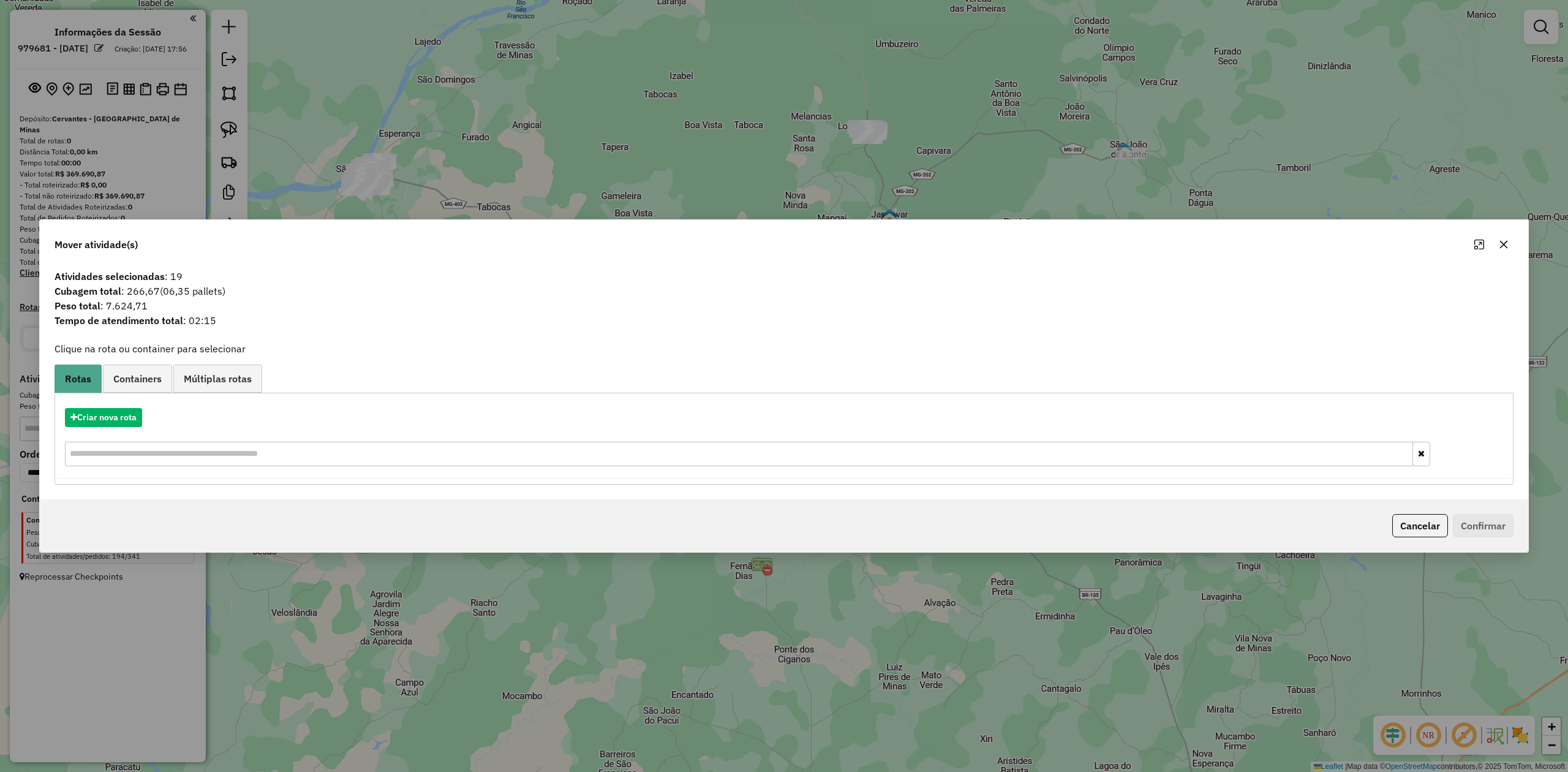
click at [1503, 245] on icon "button" at bounding box center [1504, 245] width 8 height 8
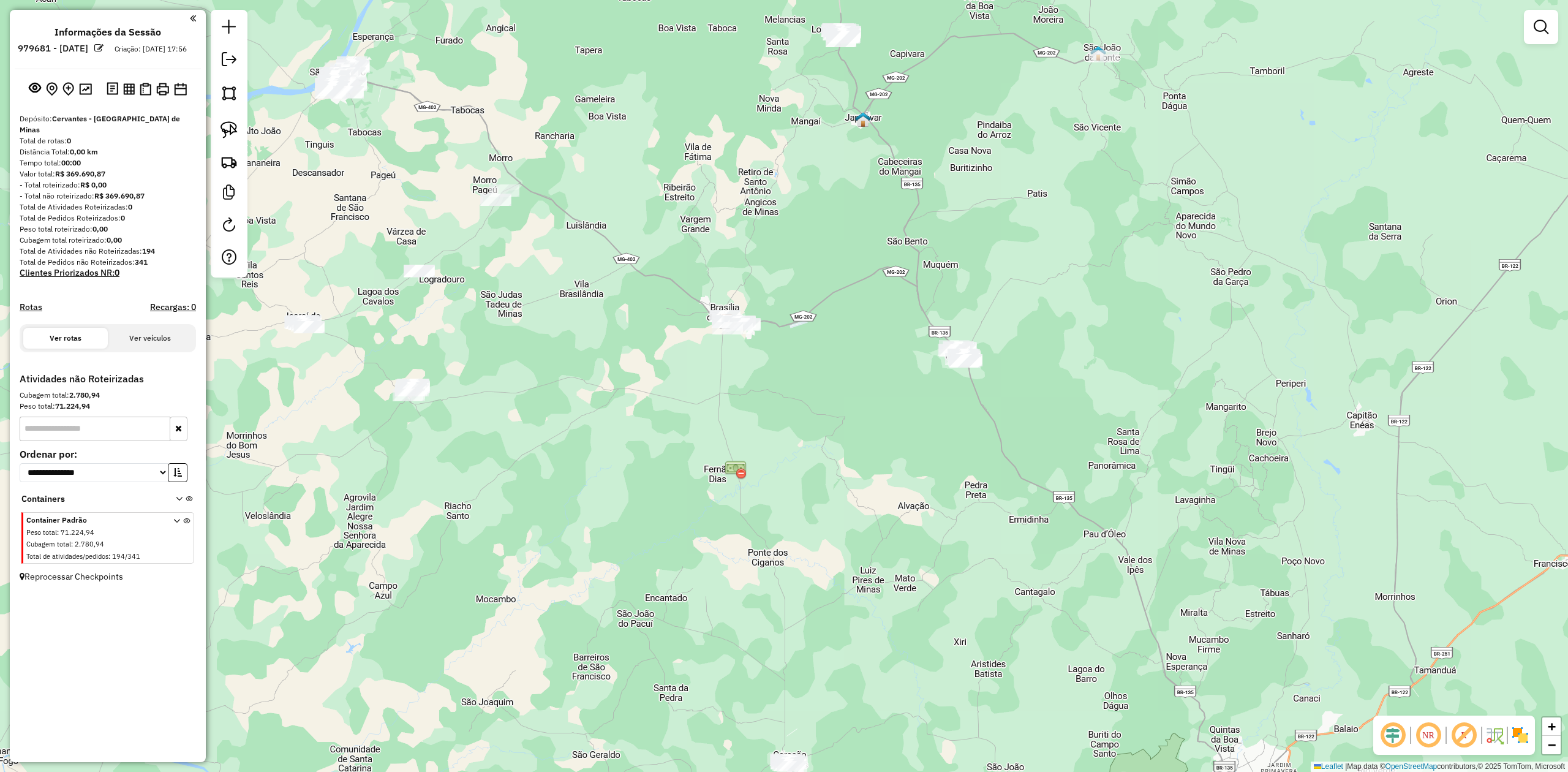
drag, startPoint x: 1098, startPoint y: 483, endPoint x: 1052, endPoint y: 236, distance: 251.2
click at [1053, 246] on div "Janela de atendimento Grade de atendimento Capacidade Transportadoras Veículos …" at bounding box center [784, 386] width 1568 height 772
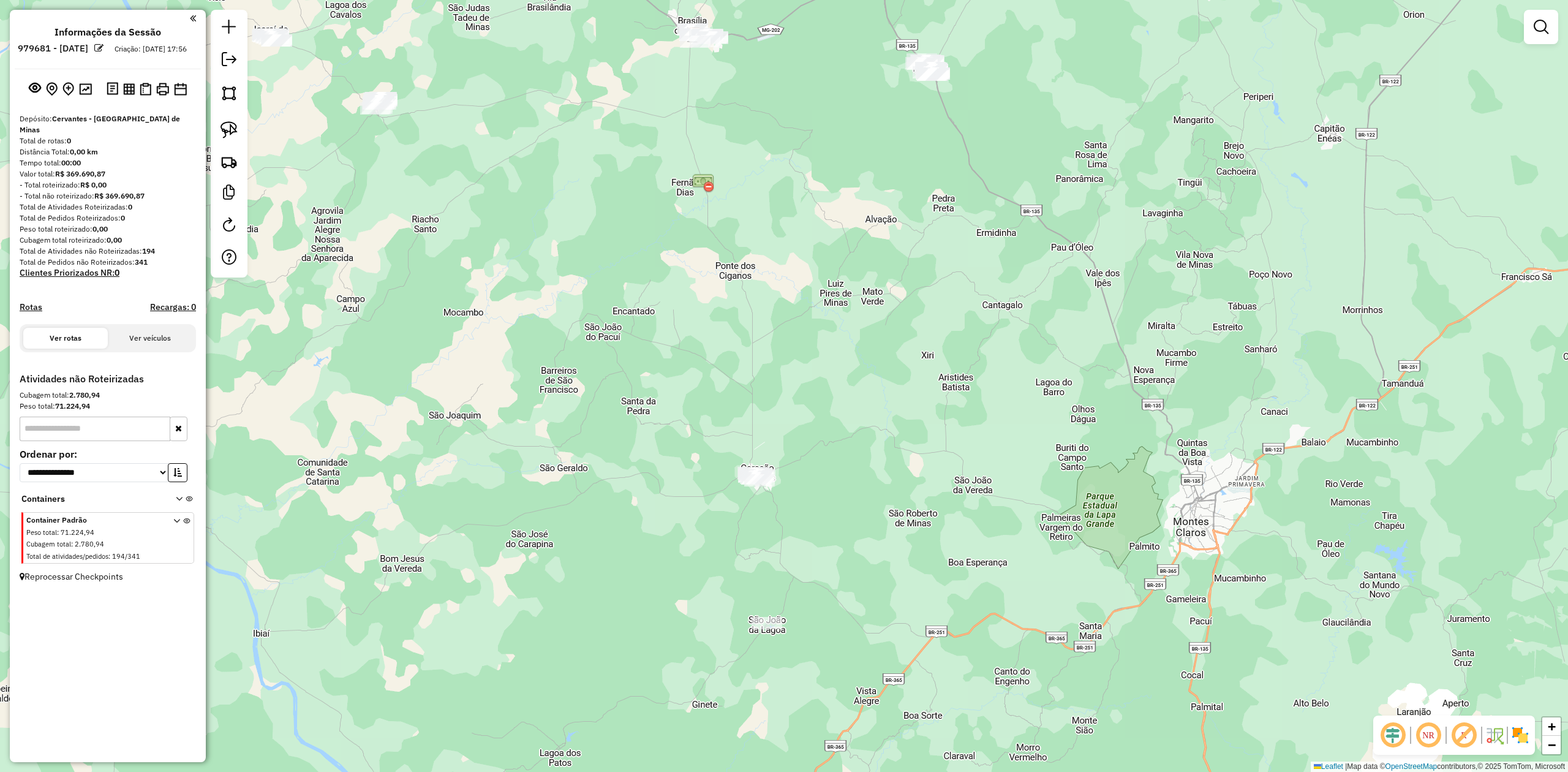
drag, startPoint x: 224, startPoint y: 131, endPoint x: 796, endPoint y: 532, distance: 698.6
click at [224, 133] on img at bounding box center [229, 130] width 17 height 17
drag, startPoint x: 724, startPoint y: 427, endPoint x: 784, endPoint y: 442, distance: 61.8
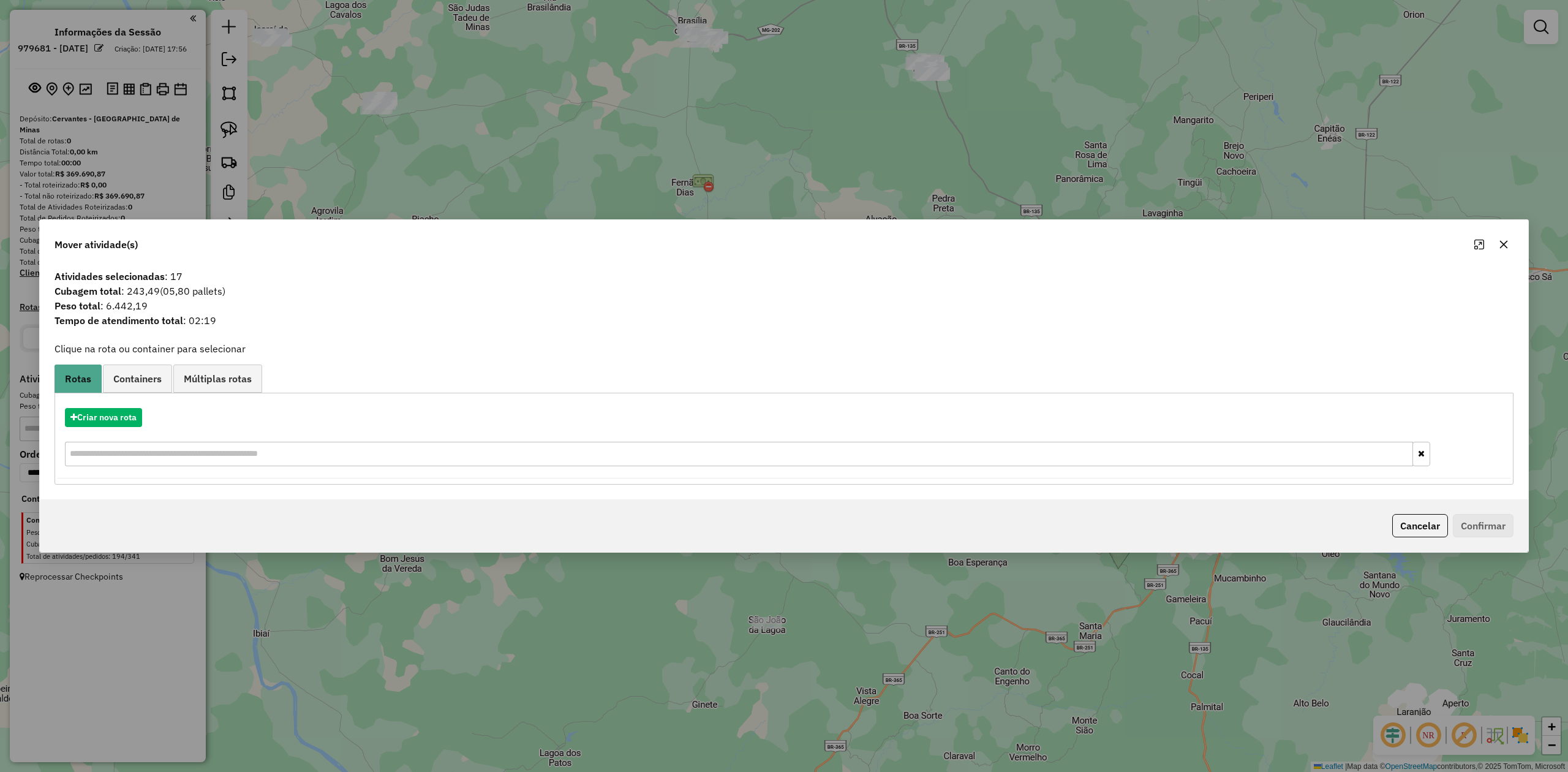
click at [1504, 246] on icon "button" at bounding box center [1504, 244] width 10 height 10
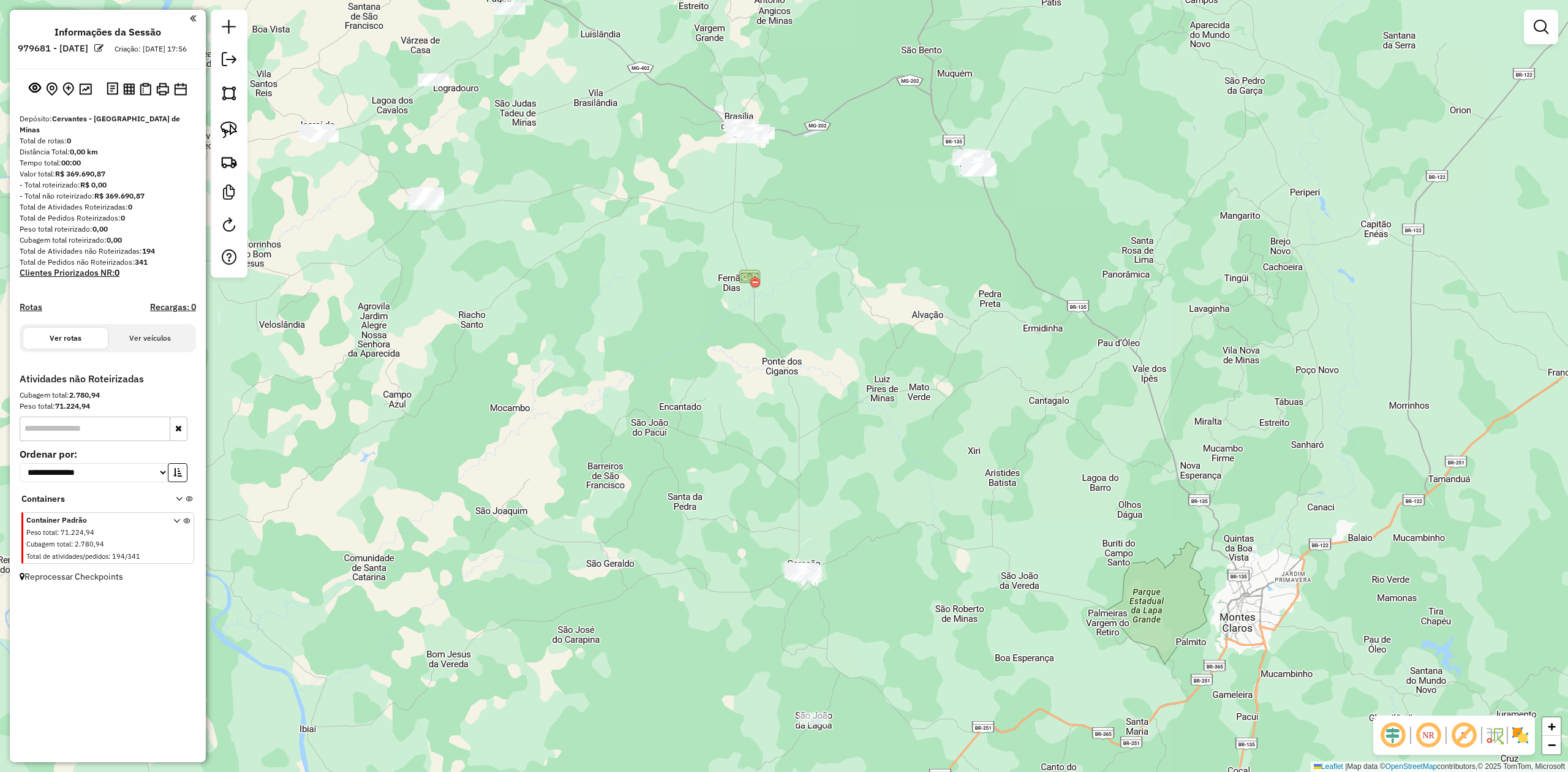
drag, startPoint x: 674, startPoint y: 381, endPoint x: 1001, endPoint y: 592, distance: 389.2
click at [1001, 592] on div "Janela de atendimento Grade de atendimento Capacidade Transportadoras Veículos …" at bounding box center [784, 386] width 1568 height 772
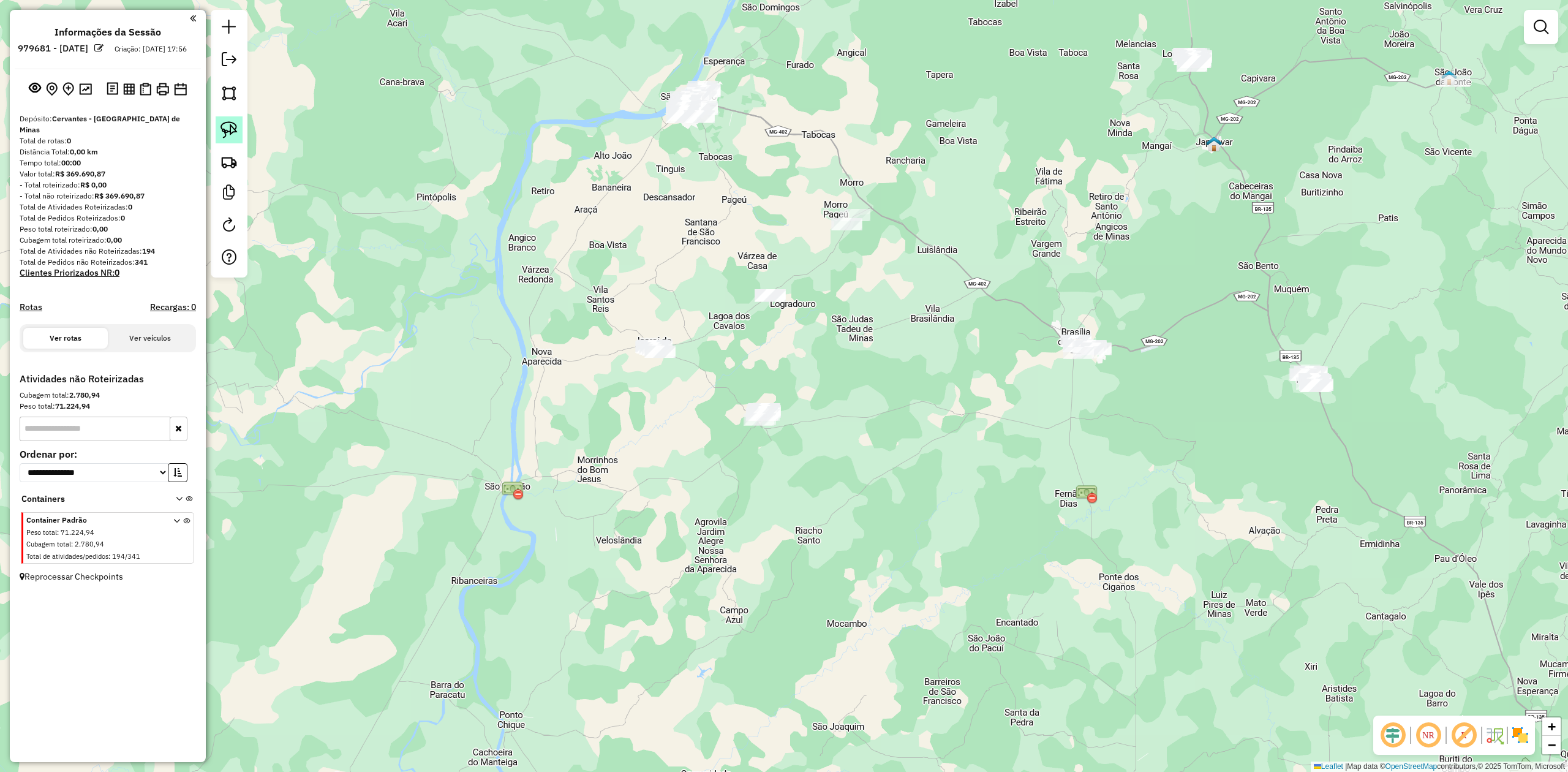
click at [228, 128] on img at bounding box center [229, 130] width 17 height 17
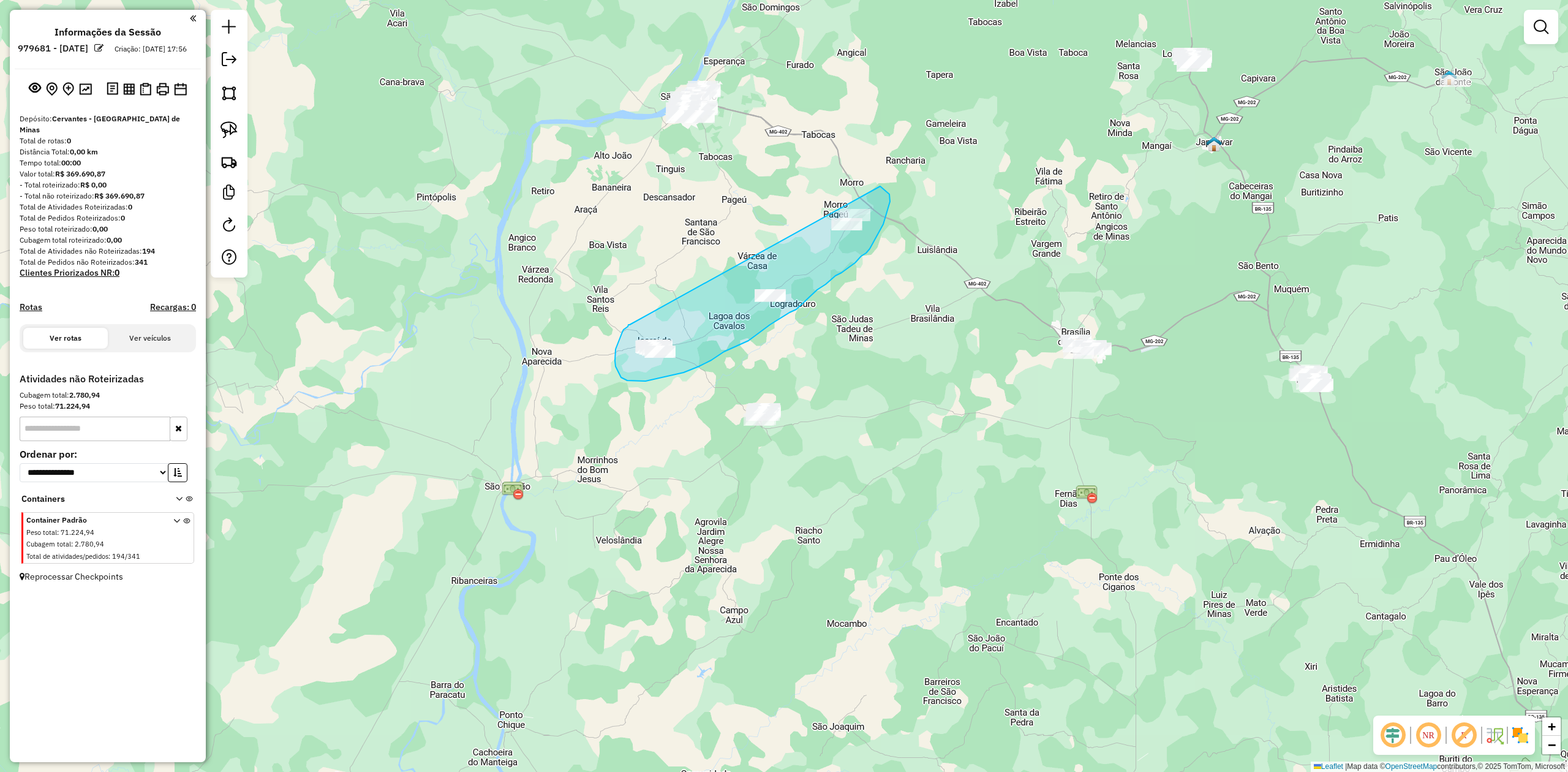
drag, startPoint x: 630, startPoint y: 324, endPoint x: 853, endPoint y: 178, distance: 266.5
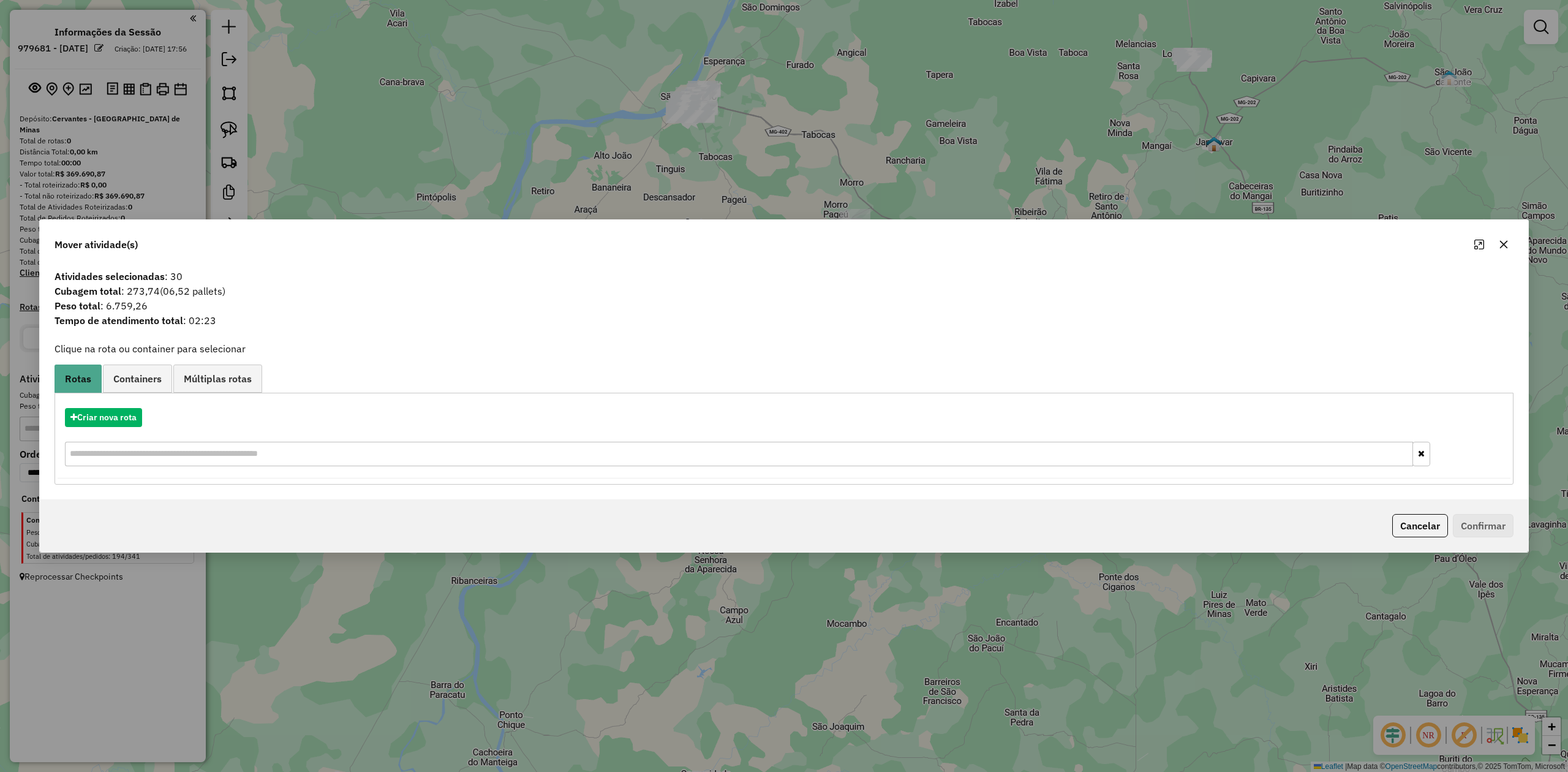
click at [1504, 244] on icon "button" at bounding box center [1504, 245] width 8 height 8
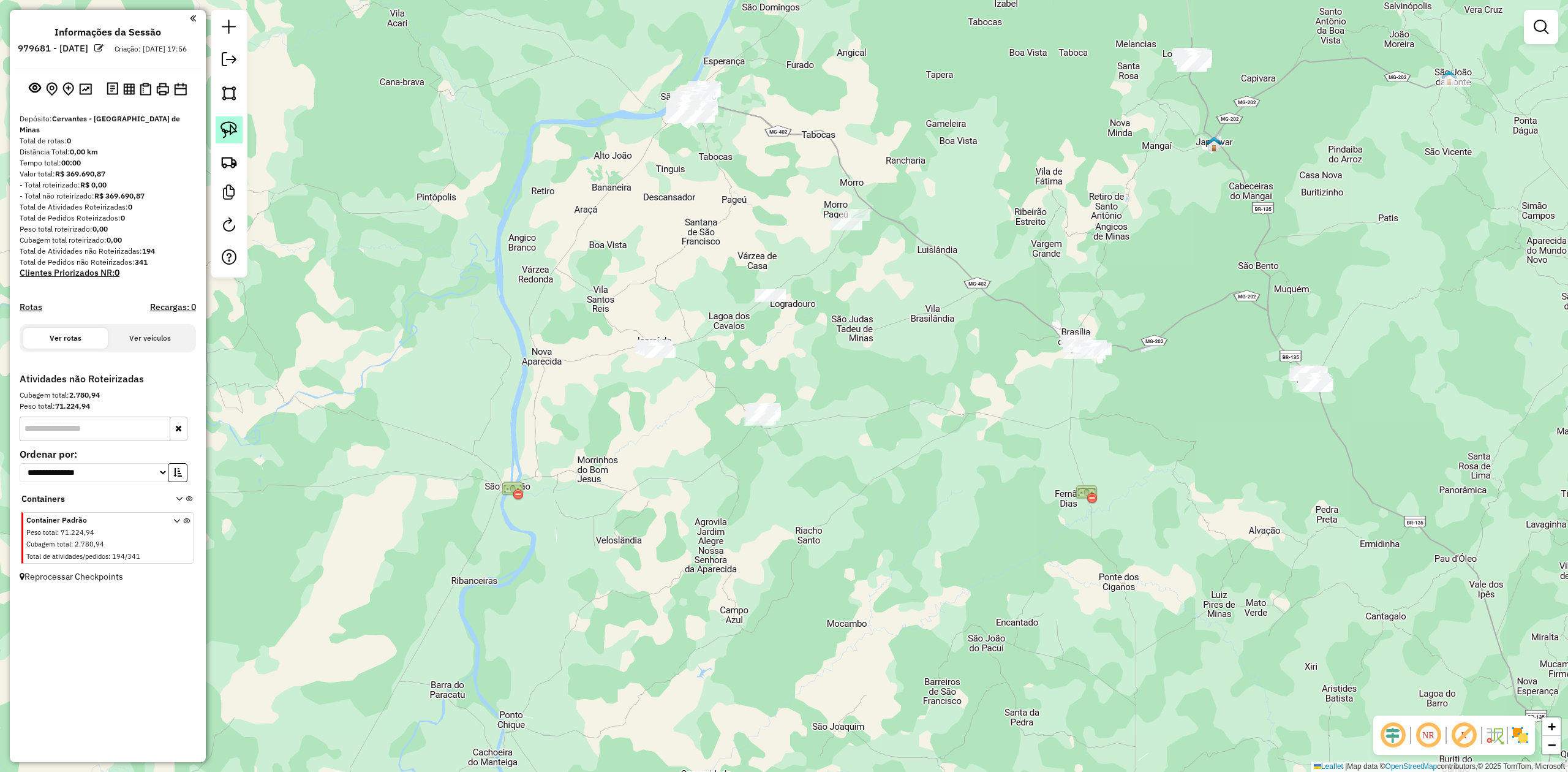
click at [226, 118] on link at bounding box center [229, 130] width 27 height 27
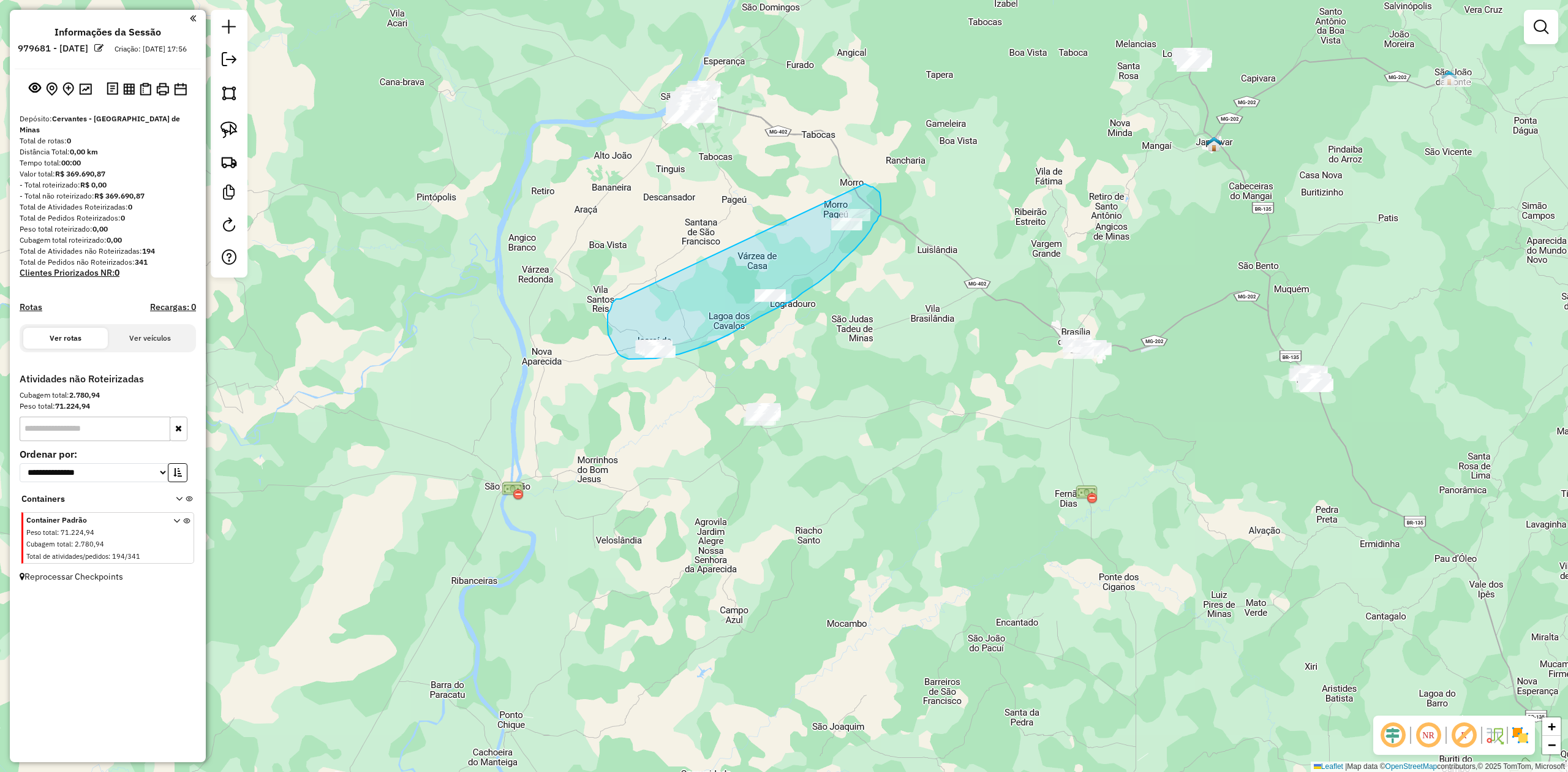
drag, startPoint x: 608, startPoint y: 334, endPoint x: 865, endPoint y: 184, distance: 297.6
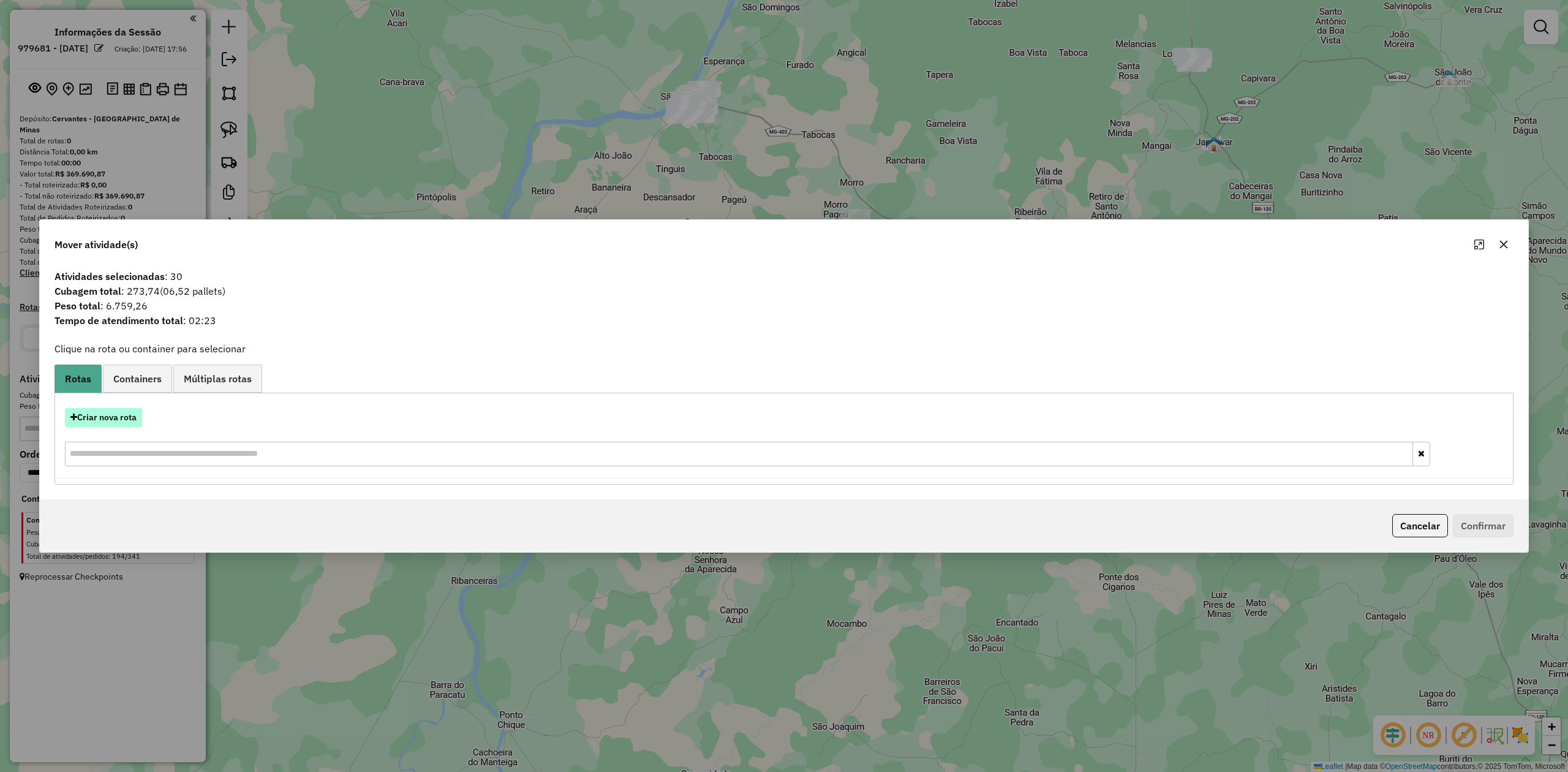
click at [128, 418] on button "Criar nova rota" at bounding box center [103, 417] width 77 height 19
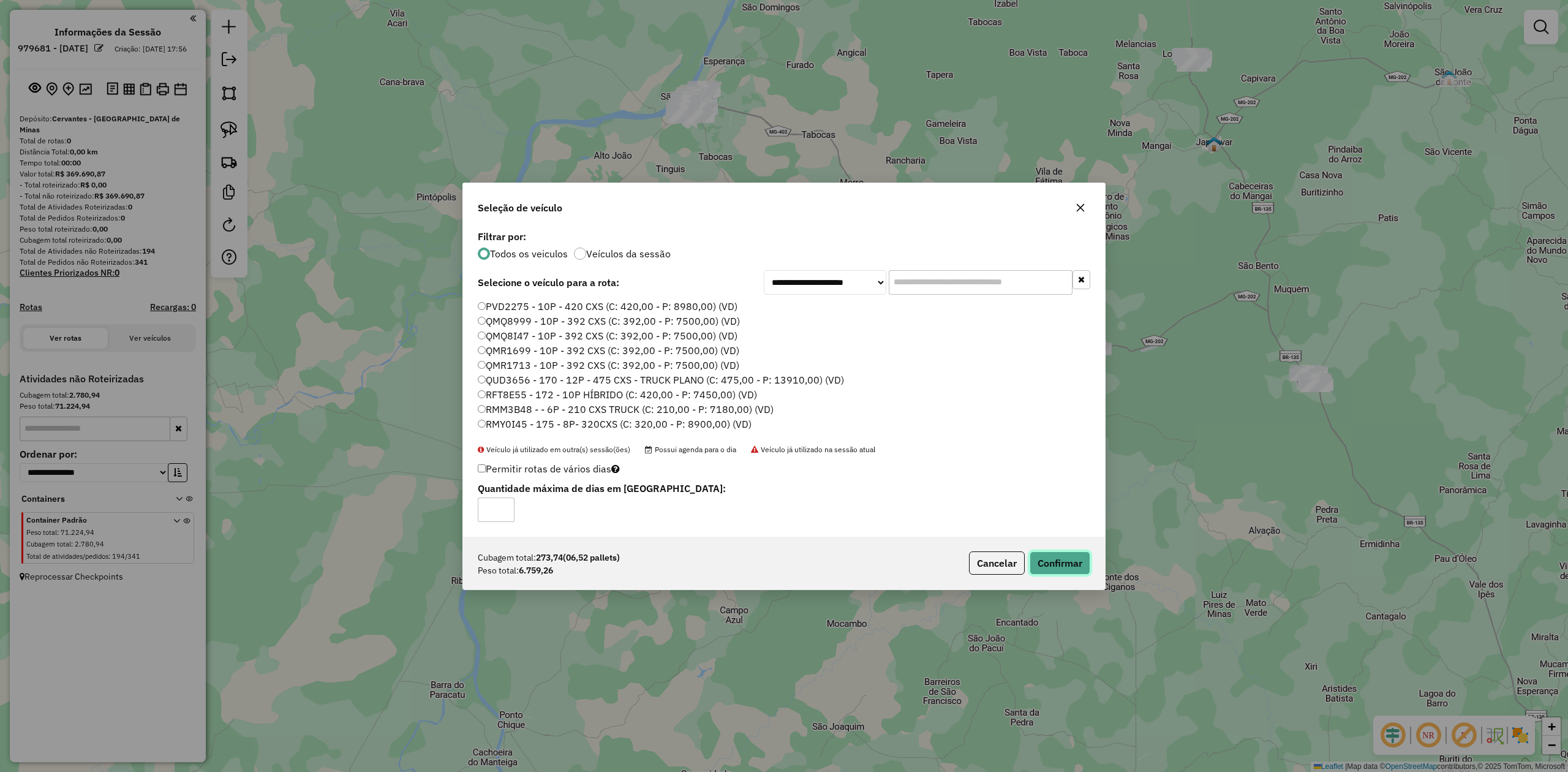
click at [1059, 567] on button "Confirmar" at bounding box center [1060, 563] width 61 height 23
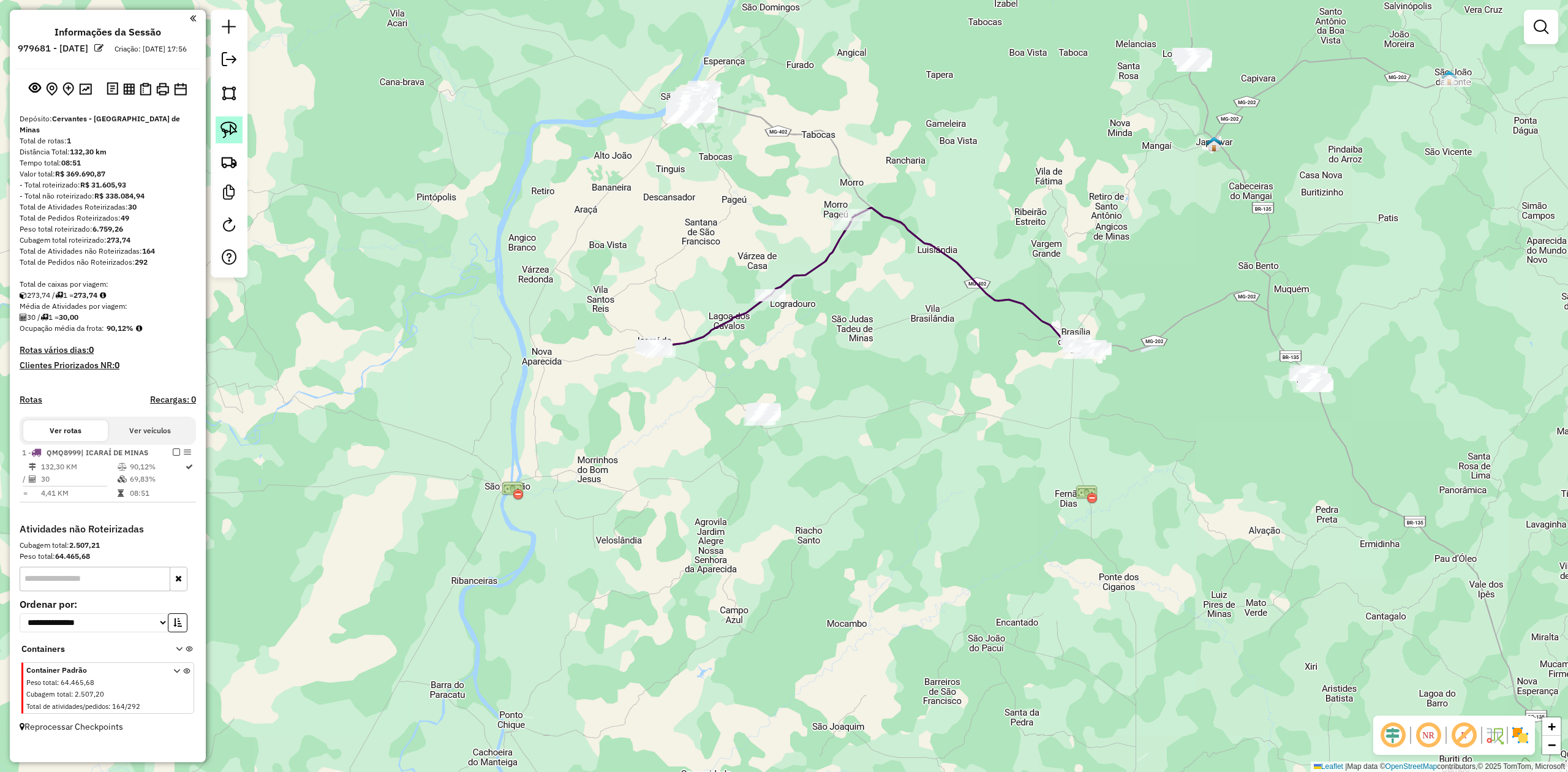
click at [240, 132] on link at bounding box center [229, 130] width 27 height 27
drag, startPoint x: 736, startPoint y: 391, endPoint x: 792, endPoint y: 399, distance: 56.6
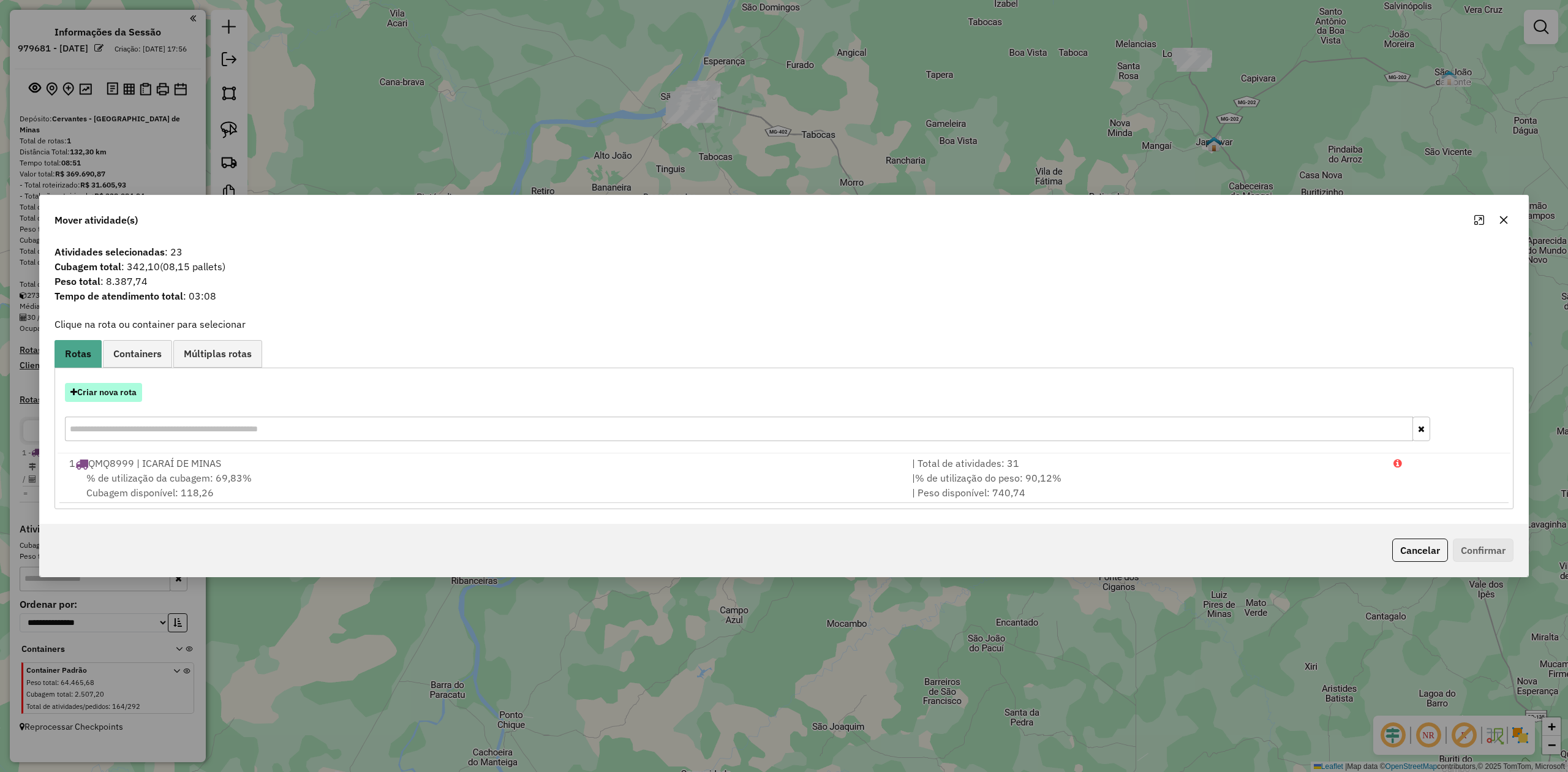
click at [103, 391] on button "Criar nova rota" at bounding box center [103, 392] width 77 height 19
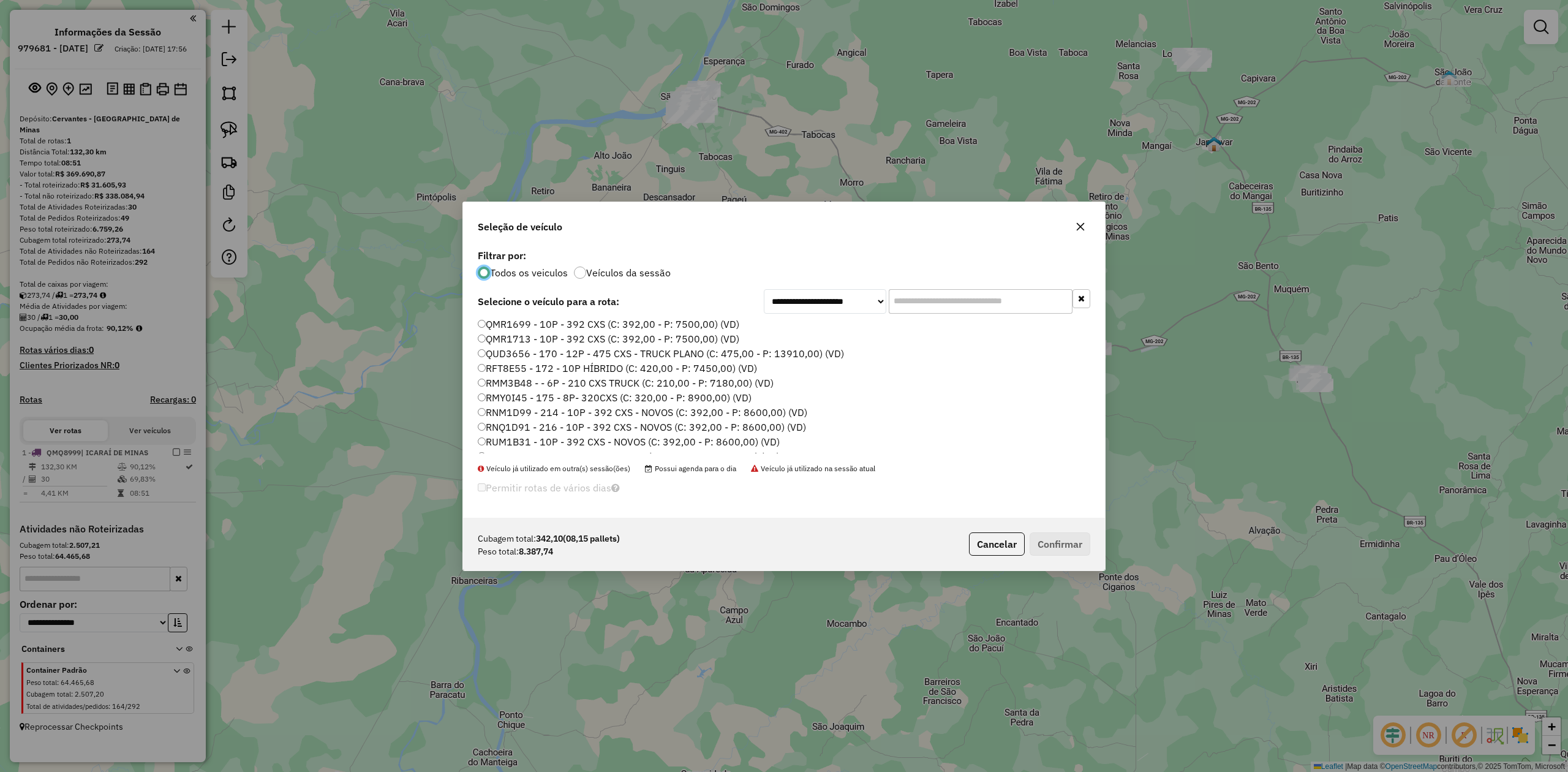
scroll to position [82, 0]
click at [507, 376] on label "RNM1D99 - 214 - 10P - 392 CXS - NOVOS (C: 392,00 - P: 8600,00) (VD)" at bounding box center [642, 376] width 330 height 14
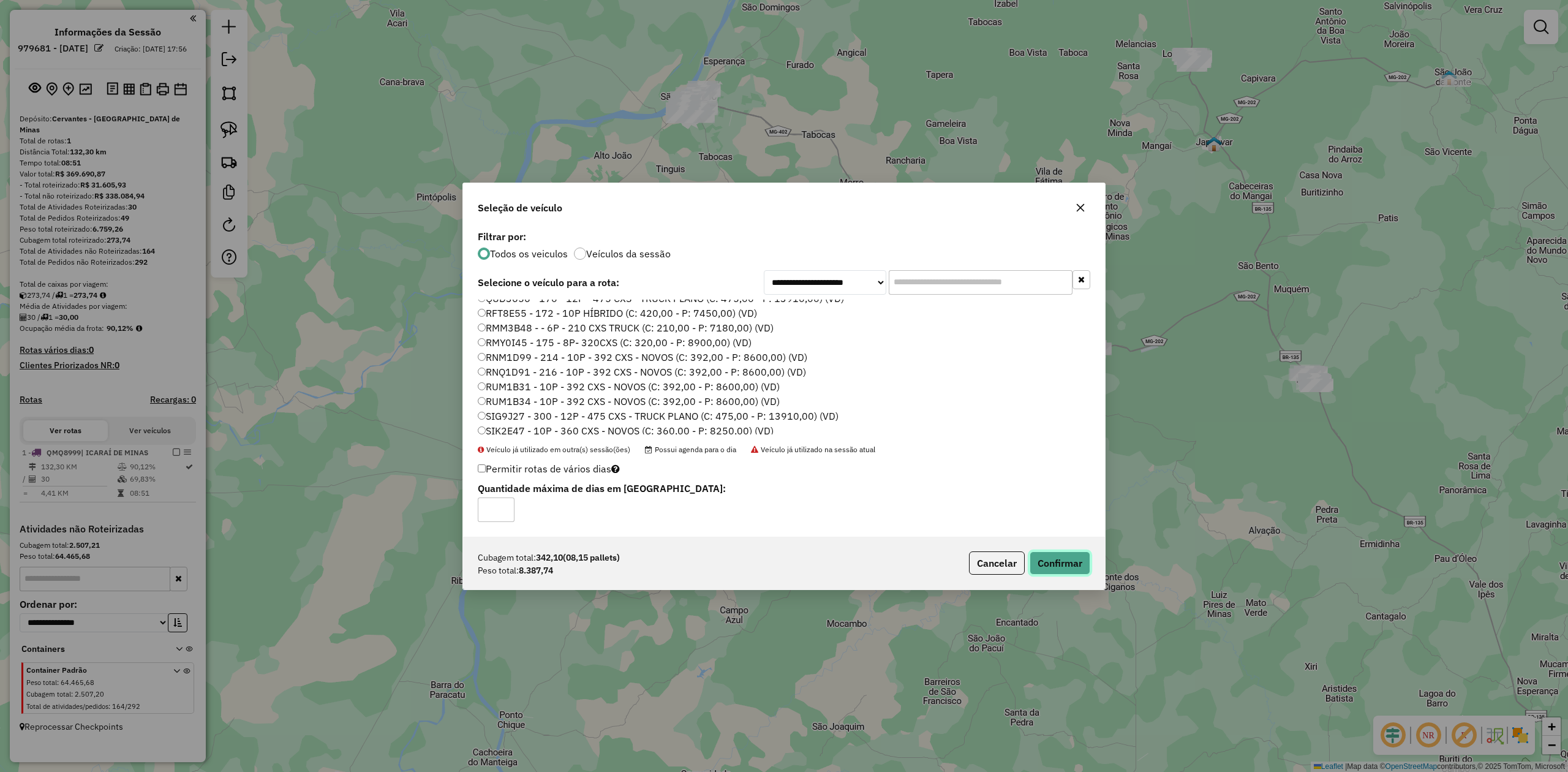
click at [1055, 562] on button "Confirmar" at bounding box center [1060, 563] width 61 height 23
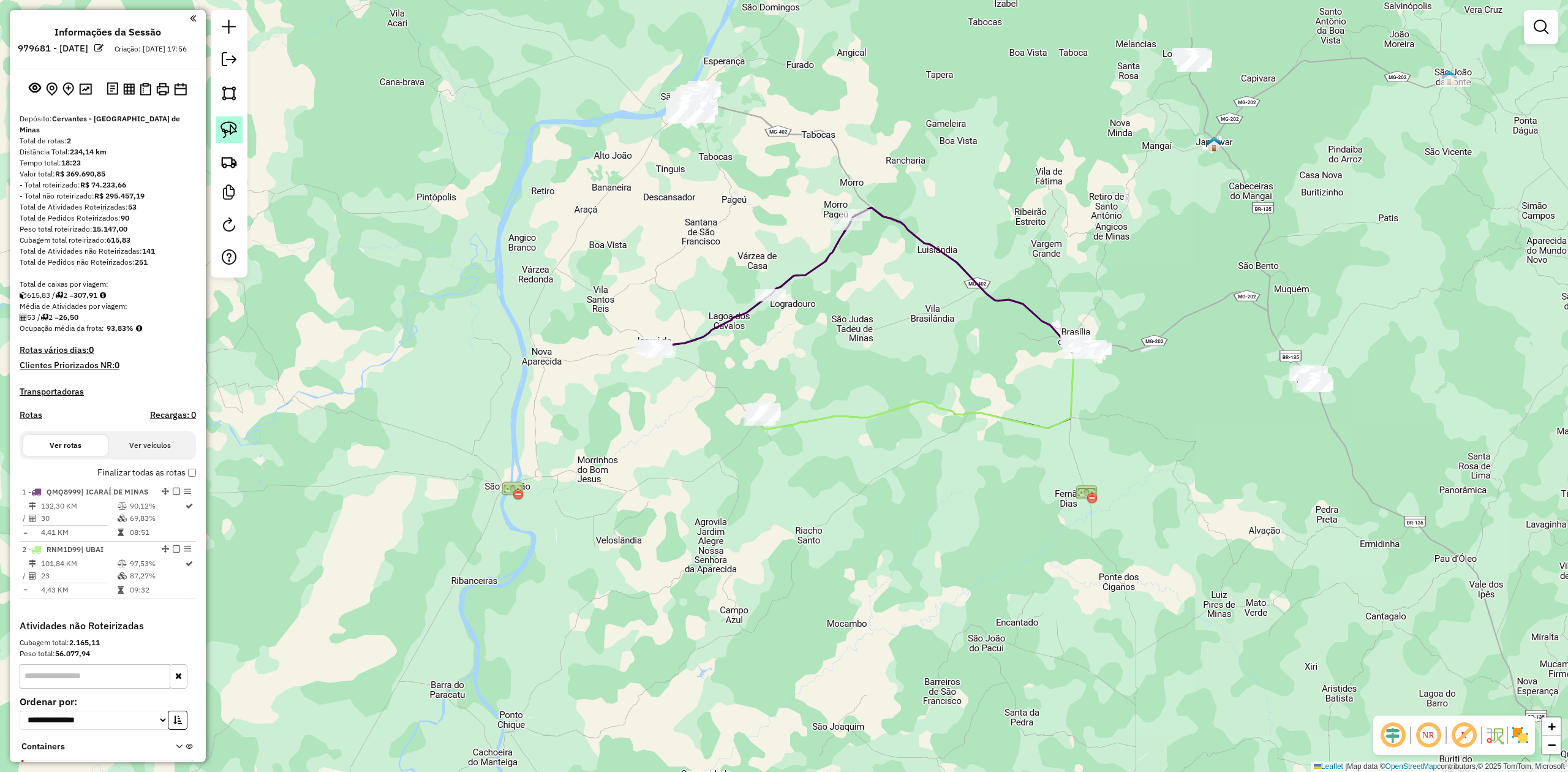
click at [232, 130] on img at bounding box center [229, 130] width 17 height 17
drag, startPoint x: 1272, startPoint y: 399, endPoint x: 1294, endPoint y: 304, distance: 97.5
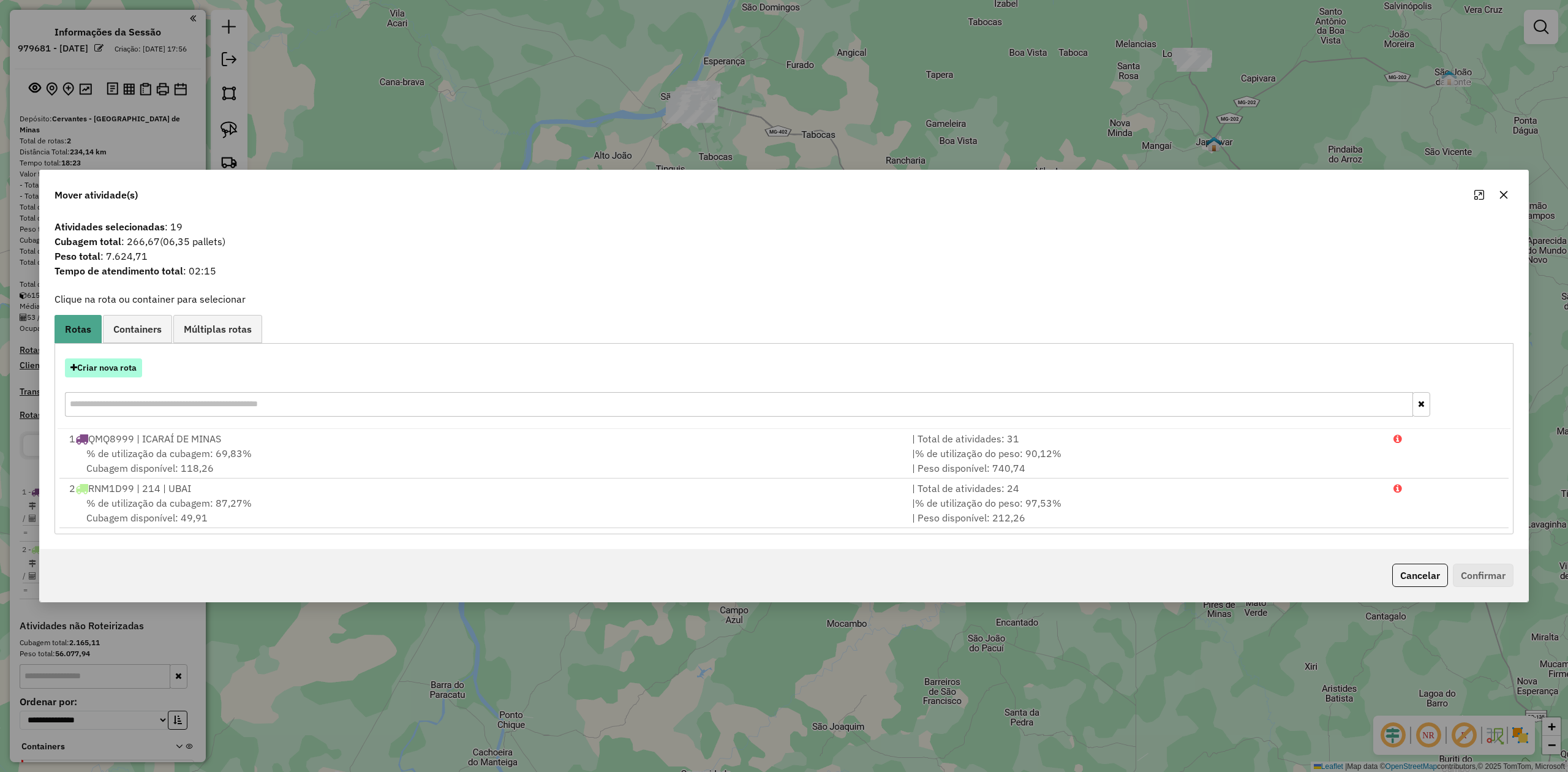
click at [103, 373] on button "Criar nova rota" at bounding box center [103, 368] width 77 height 19
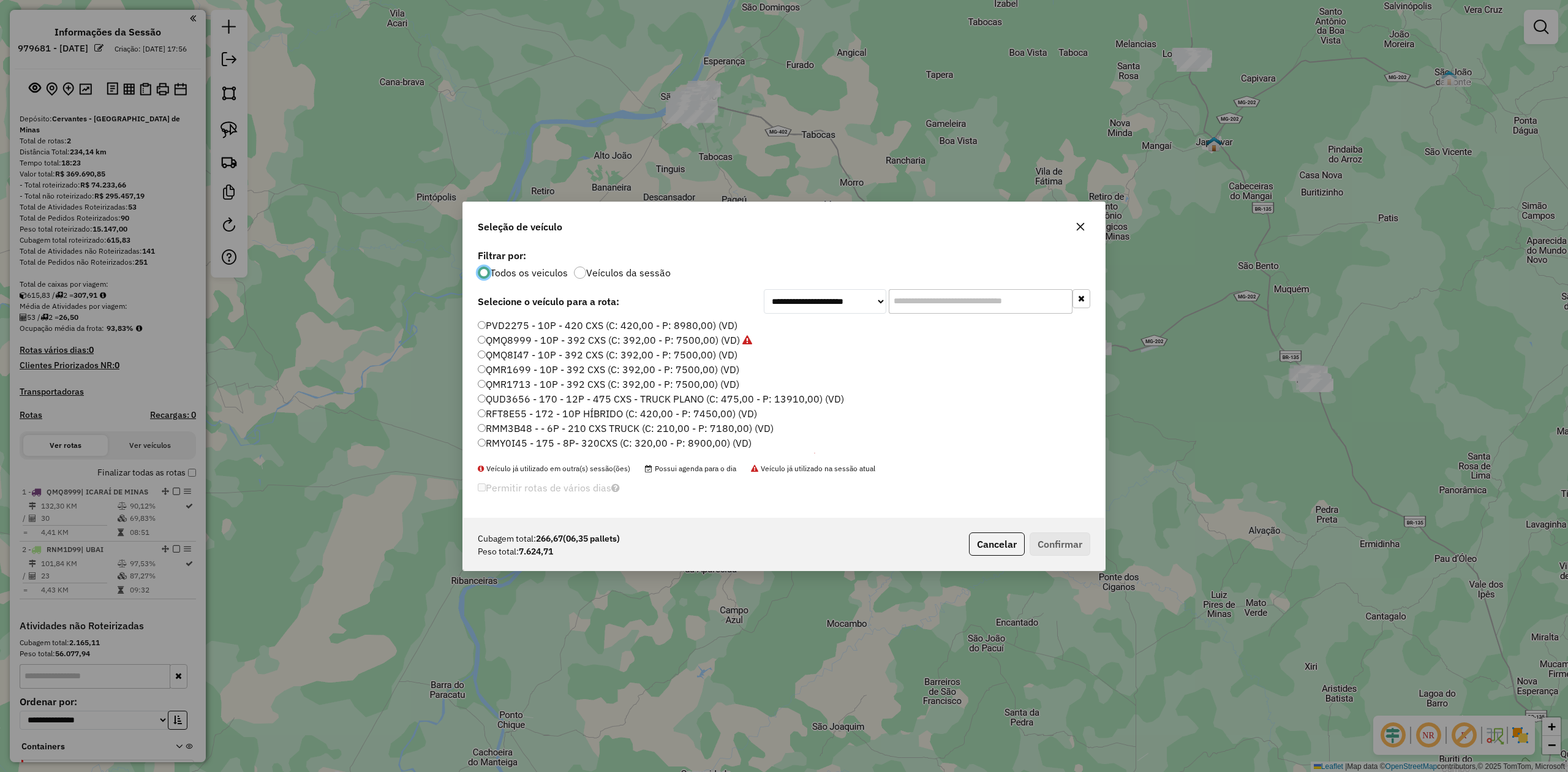
scroll to position [6, 4]
click at [505, 341] on label "QMQ8999 - 10P - 392 CXS (C: 392,00 - P: 7500,00) (VD)" at bounding box center [615, 340] width 274 height 14
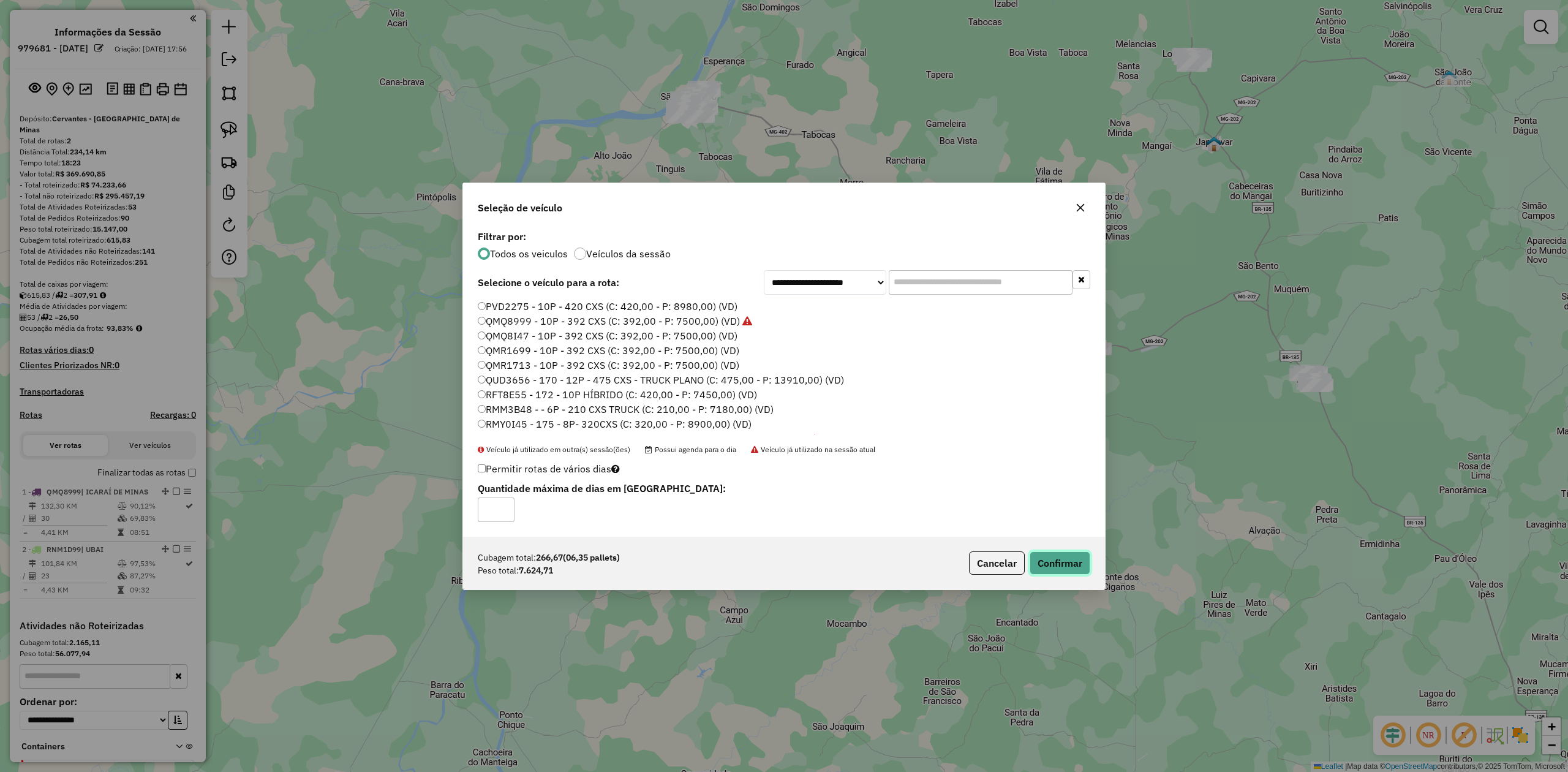
click at [1067, 563] on button "Confirmar" at bounding box center [1060, 563] width 61 height 23
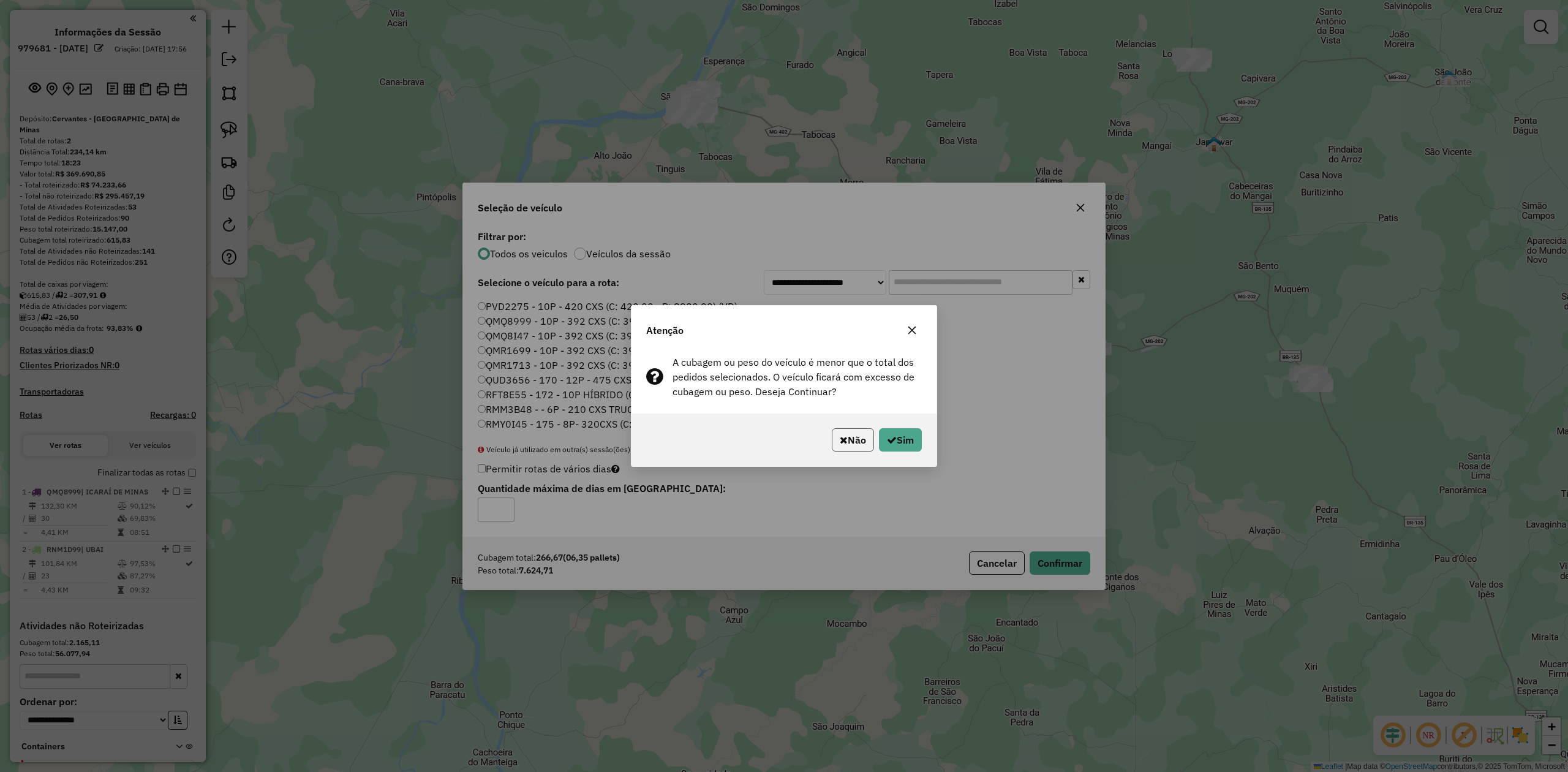
click at [840, 436] on icon "button" at bounding box center [844, 440] width 8 height 10
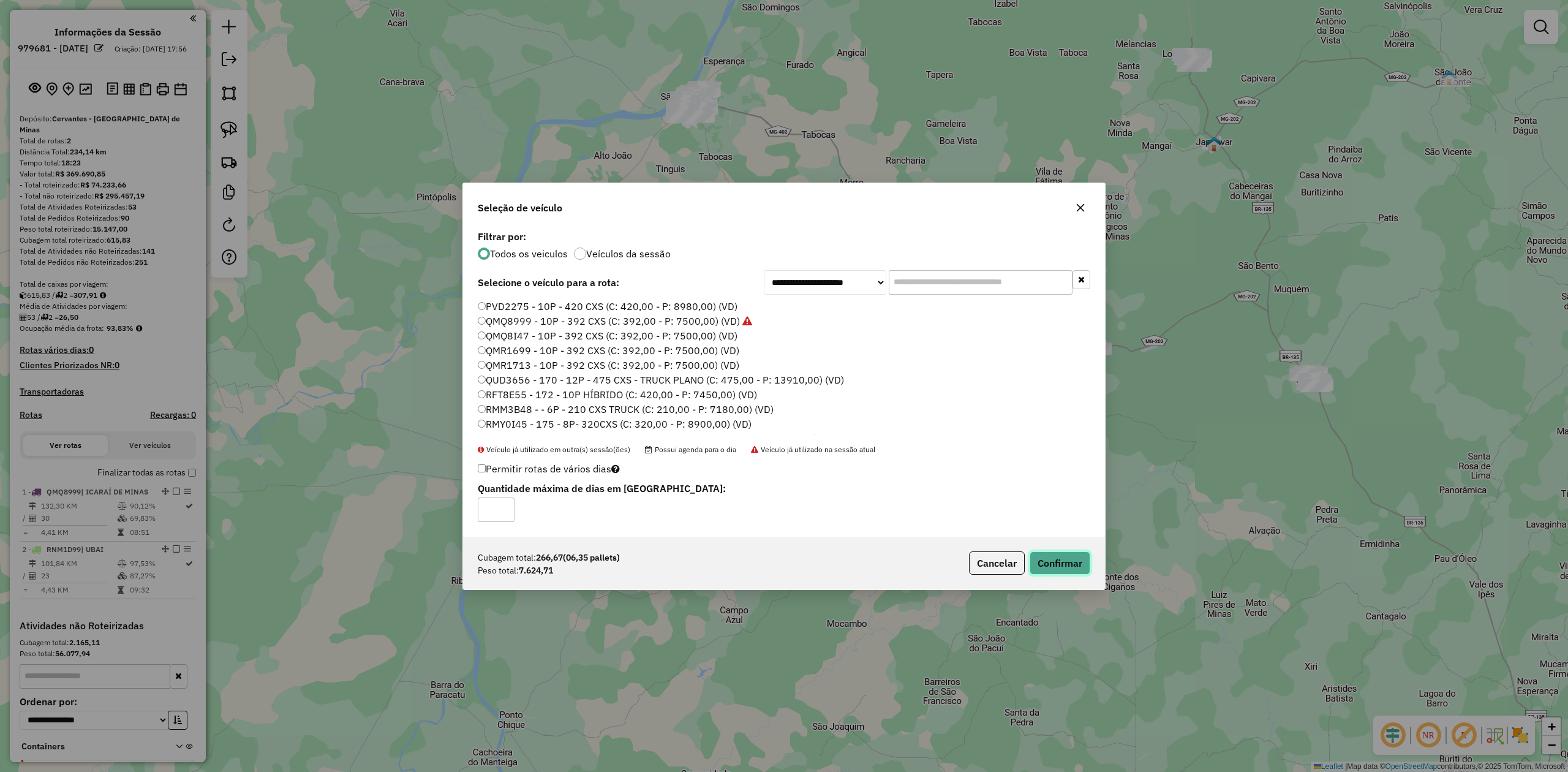
click at [1064, 564] on button "Confirmar" at bounding box center [1060, 563] width 61 height 23
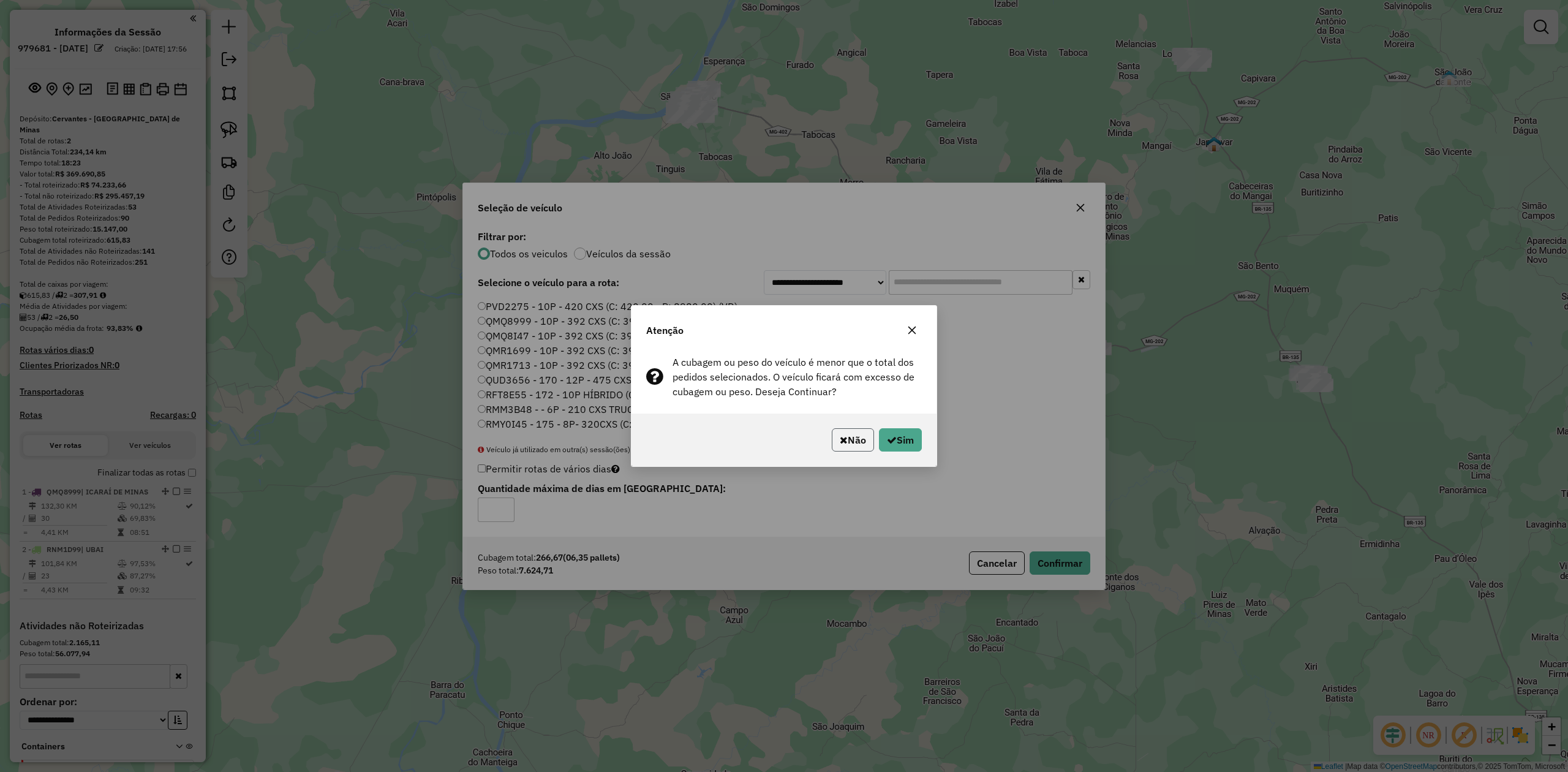
click at [855, 435] on button "Não" at bounding box center [853, 440] width 42 height 23
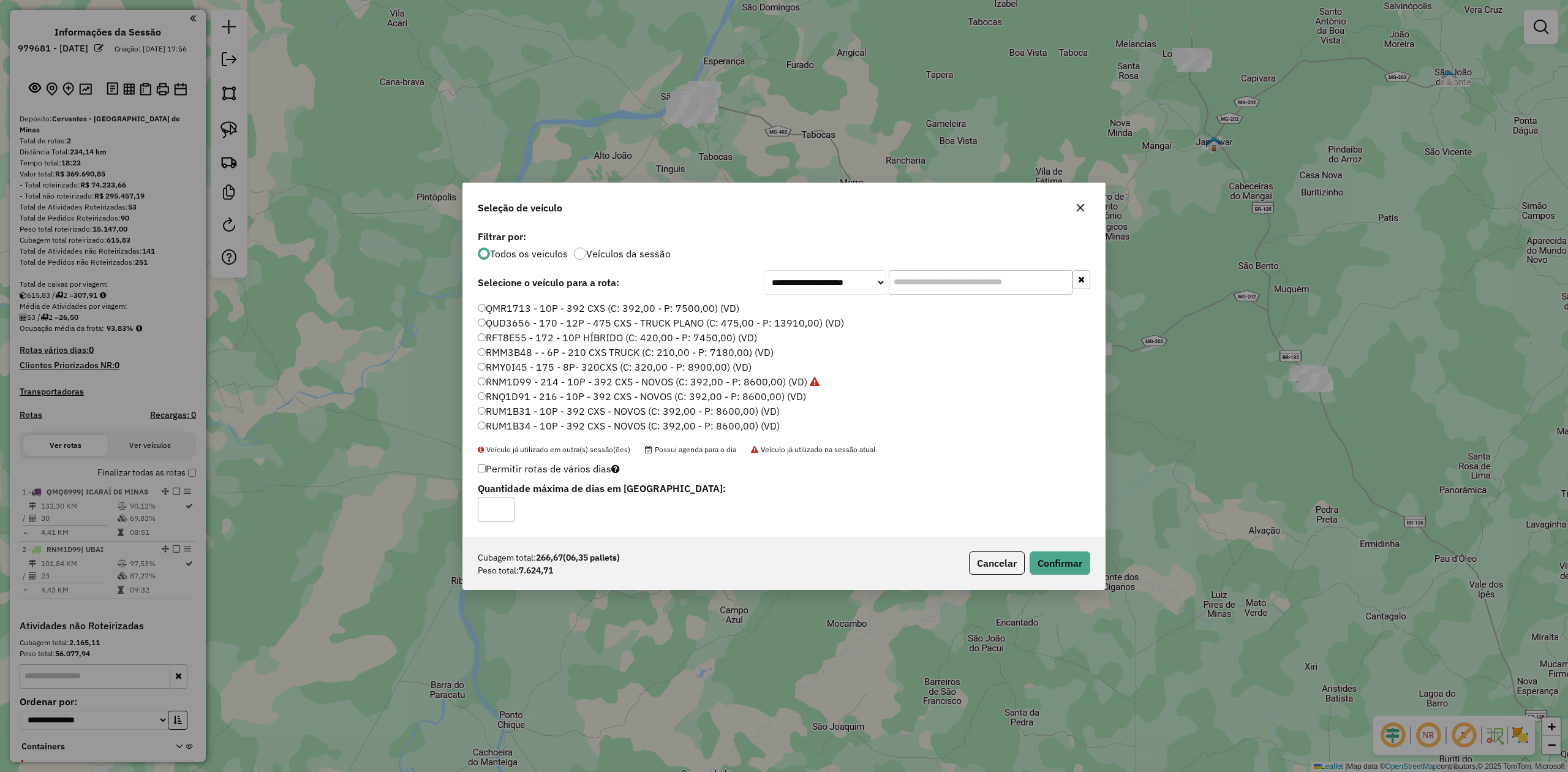
scroll to position [101, 0]
click at [510, 354] on label "RNQ1D91 - 216 - 10P - 392 CXS - NOVOS (C: 392,00 - P: 8600,00) (VD)" at bounding box center [642, 353] width 328 height 14
click at [1071, 564] on button "Confirmar" at bounding box center [1060, 563] width 61 height 23
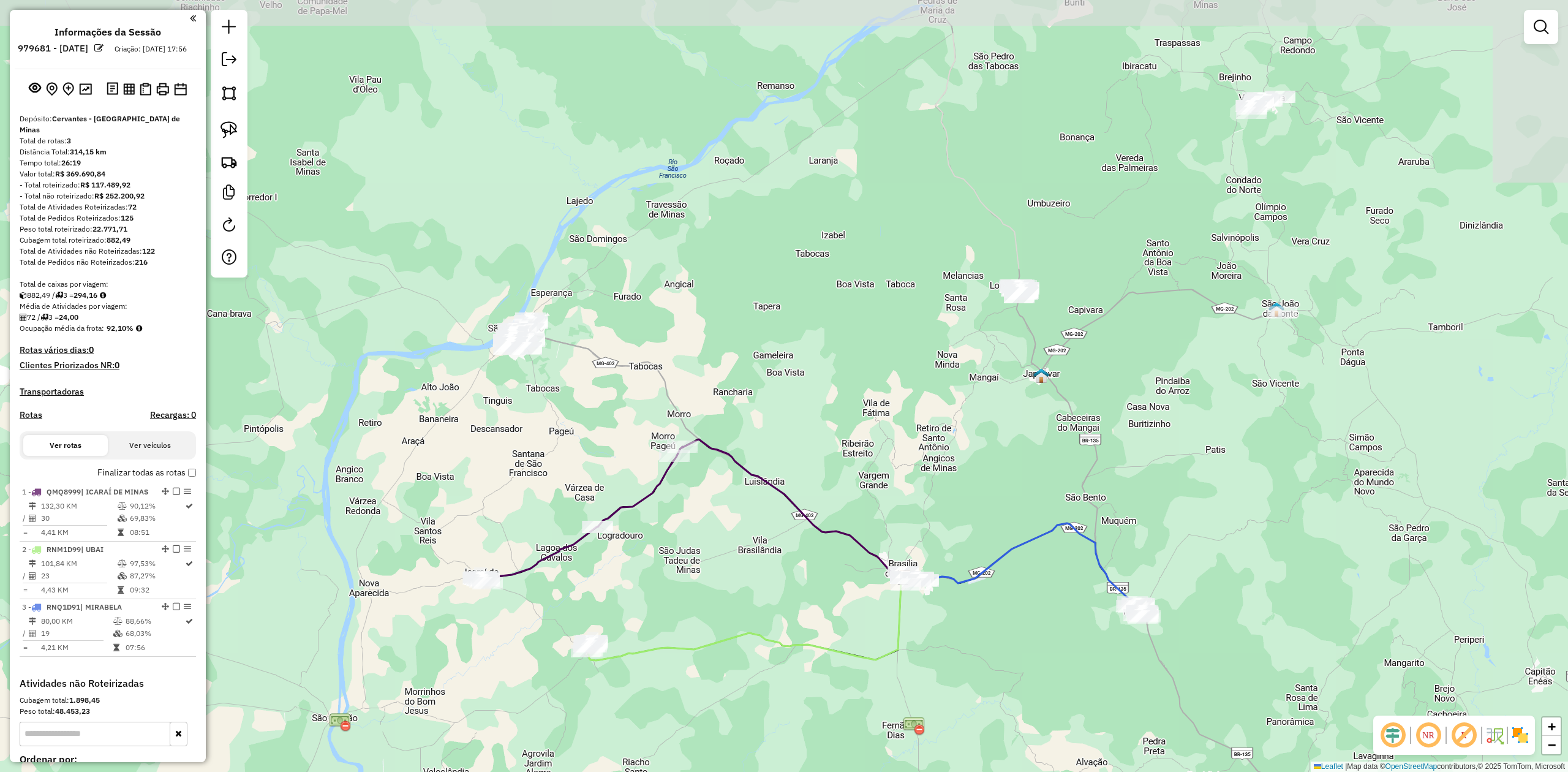
drag, startPoint x: 1187, startPoint y: 277, endPoint x: 1008, endPoint y: 513, distance: 296.2
click at [1008, 513] on div "Janela de atendimento Grade de atendimento Capacidade Transportadoras Veículos …" at bounding box center [784, 386] width 1568 height 772
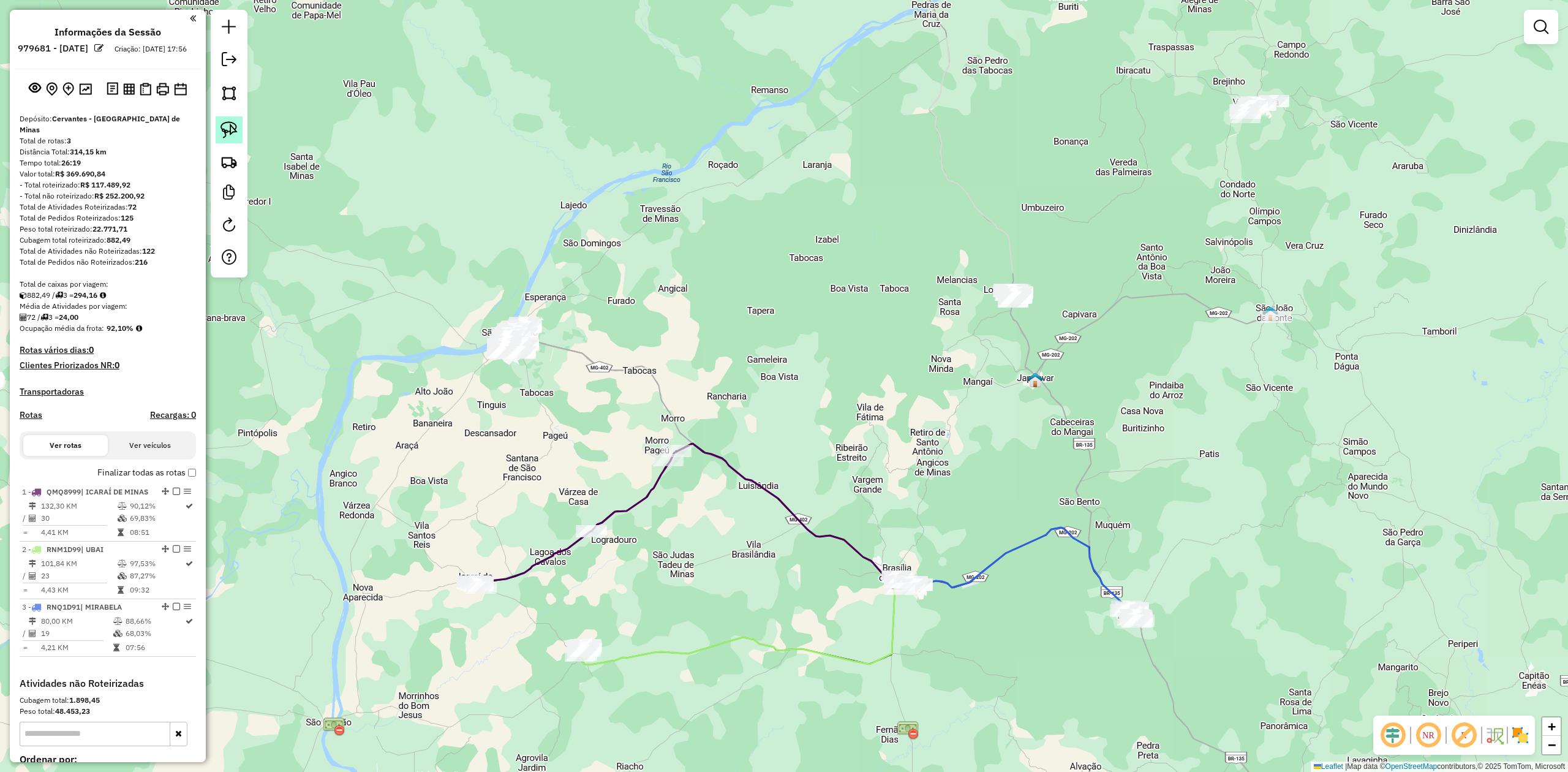
click at [234, 136] on img at bounding box center [229, 130] width 17 height 17
drag, startPoint x: 1223, startPoint y: 172, endPoint x: 1280, endPoint y: 141, distance: 64.9
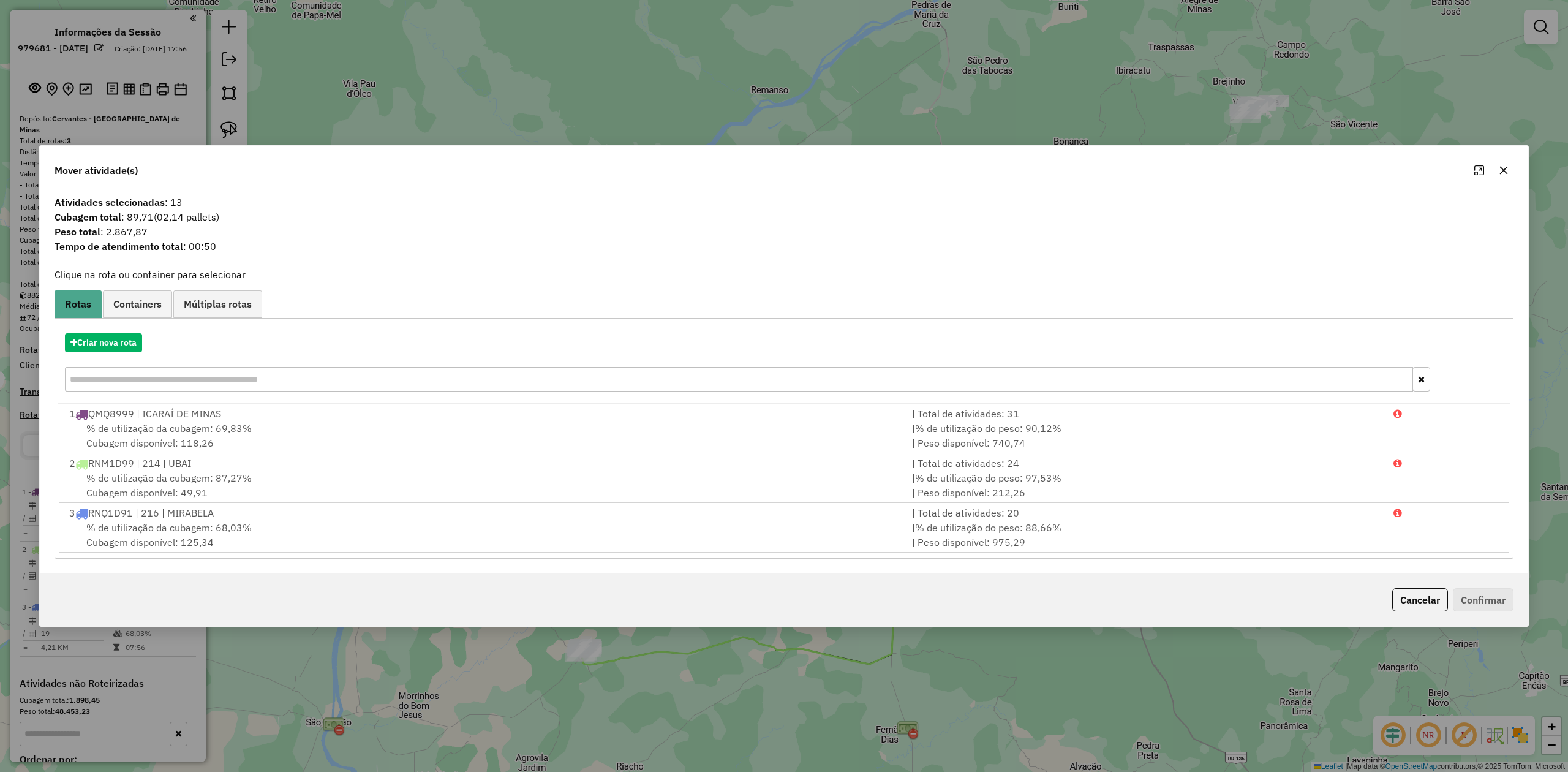
click at [1501, 168] on icon "button" at bounding box center [1504, 170] width 10 height 10
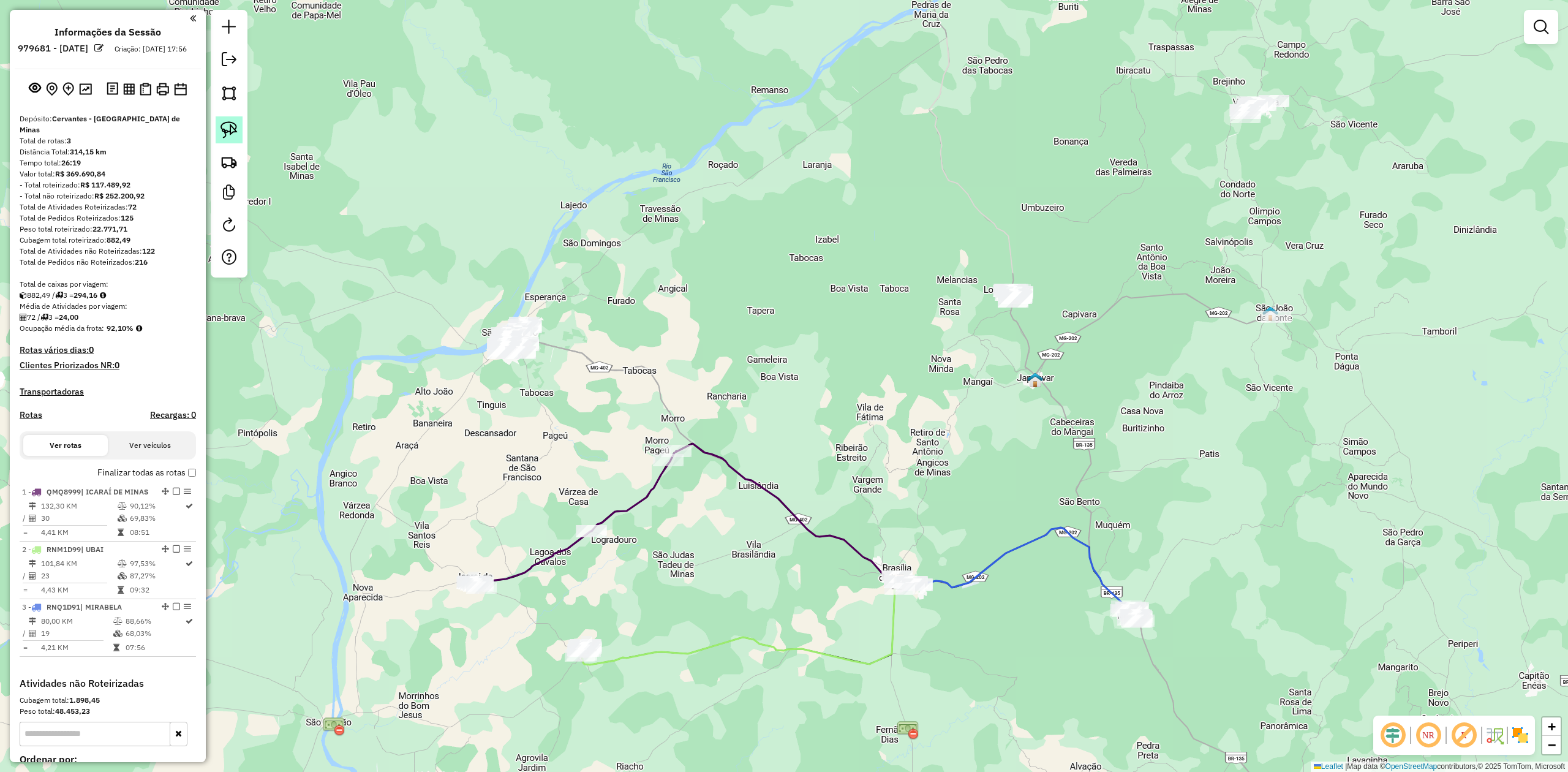
click at [223, 130] on img at bounding box center [229, 130] width 17 height 17
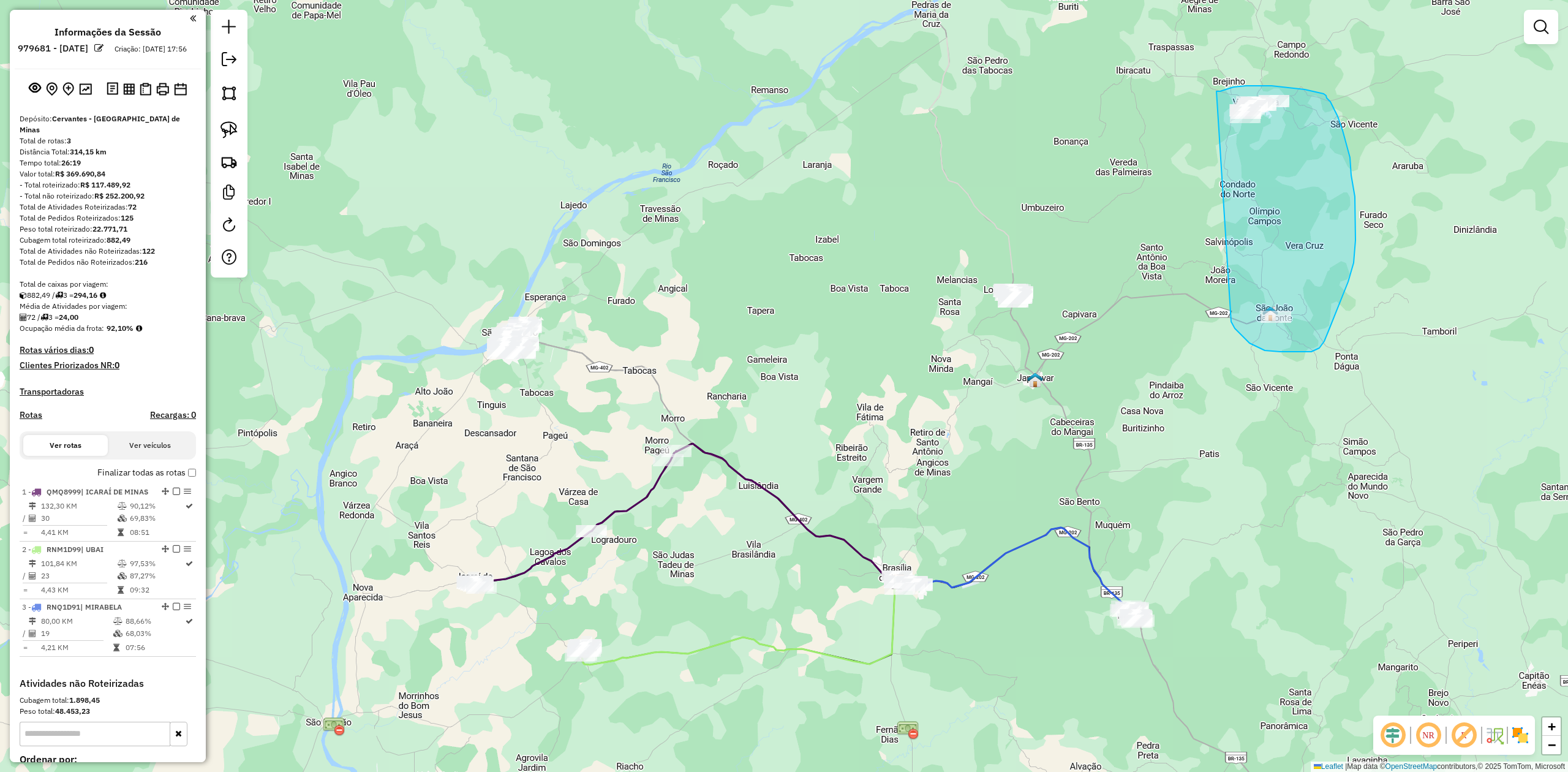
drag, startPoint x: 1231, startPoint y: 322, endPoint x: 1208, endPoint y: 103, distance: 220.2
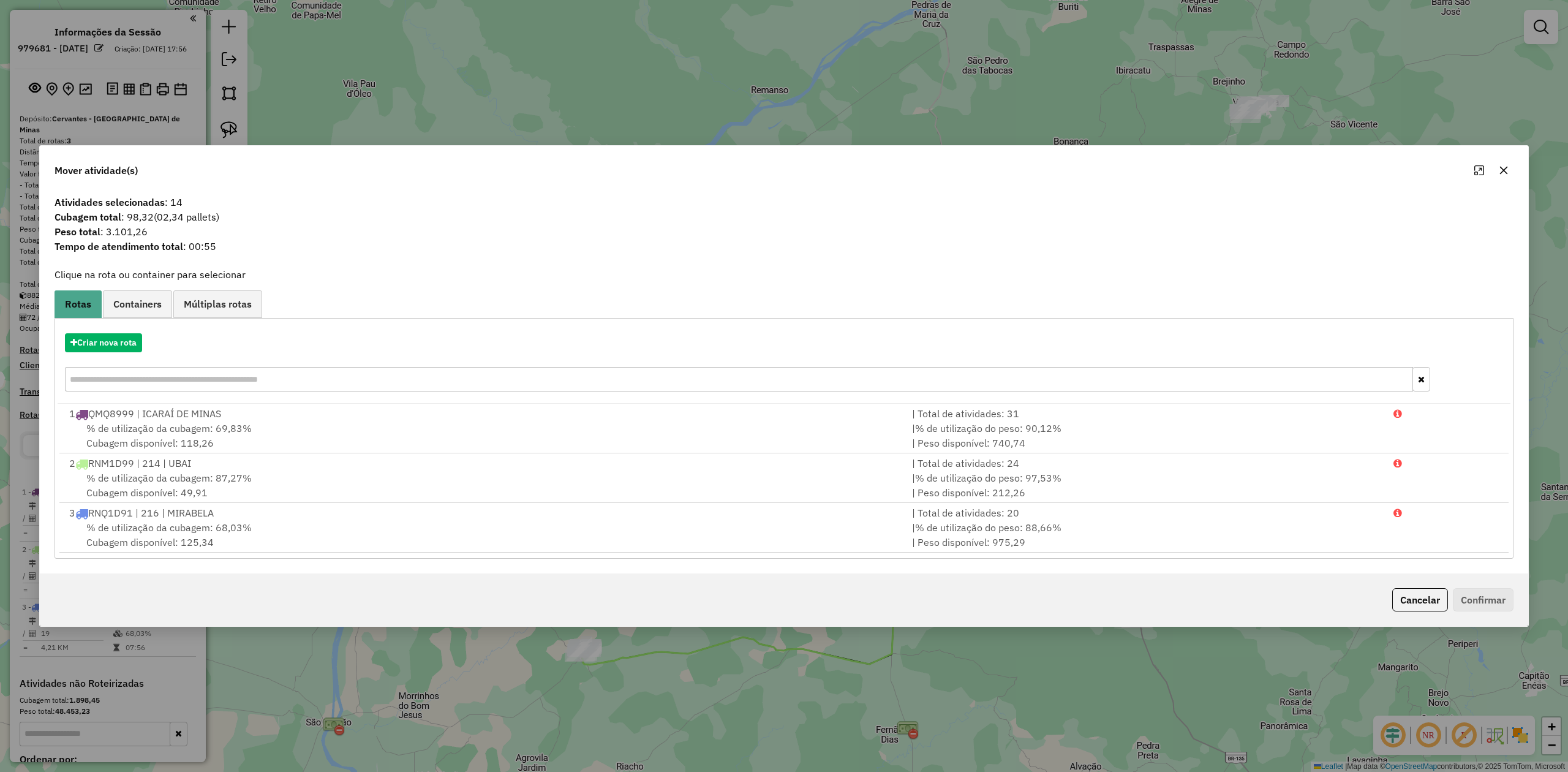
click at [1502, 170] on icon "button" at bounding box center [1504, 170] width 8 height 8
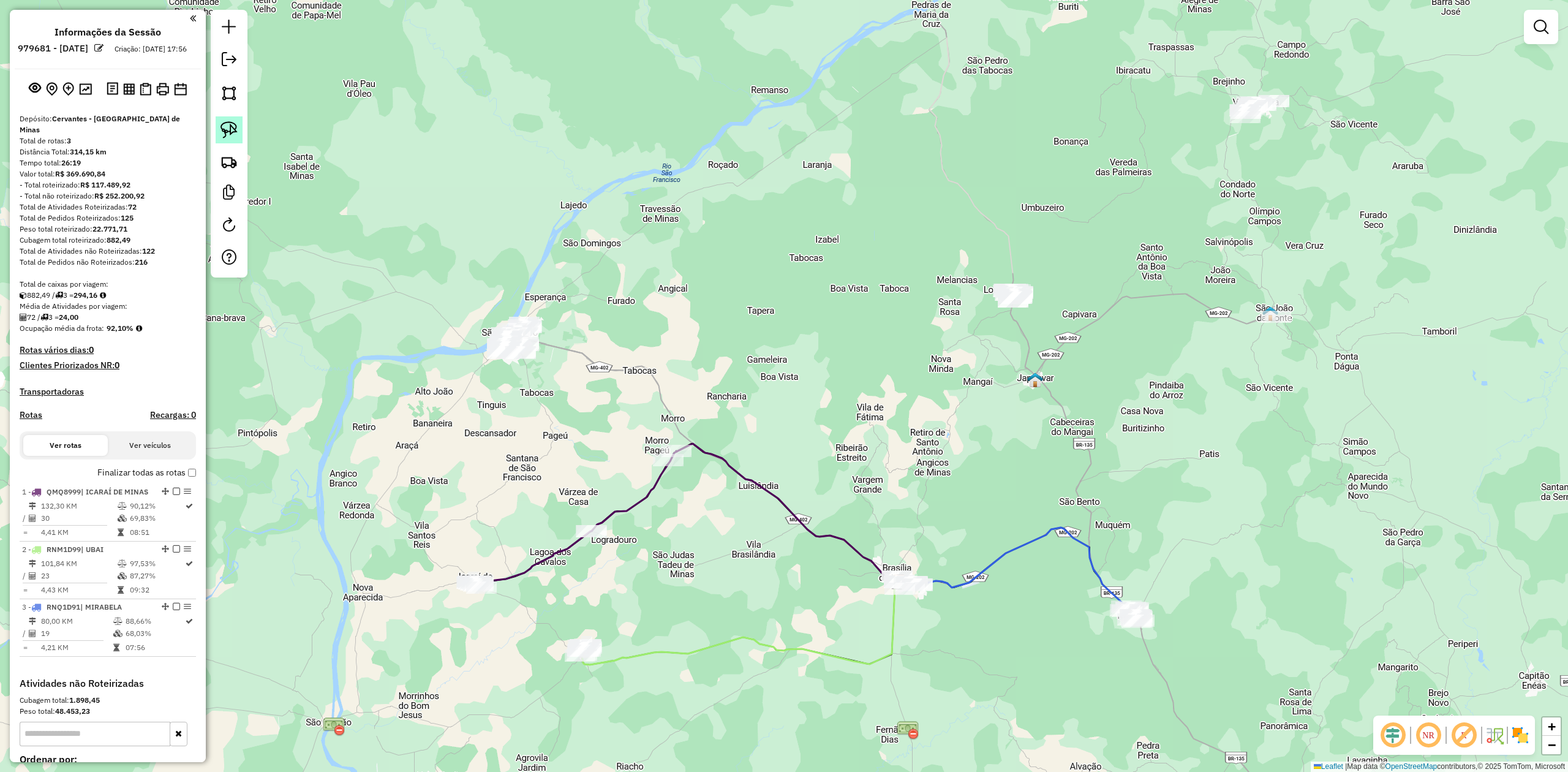
click at [229, 124] on img at bounding box center [229, 130] width 17 height 17
drag, startPoint x: 971, startPoint y: 265, endPoint x: 1015, endPoint y: 258, distance: 44.6
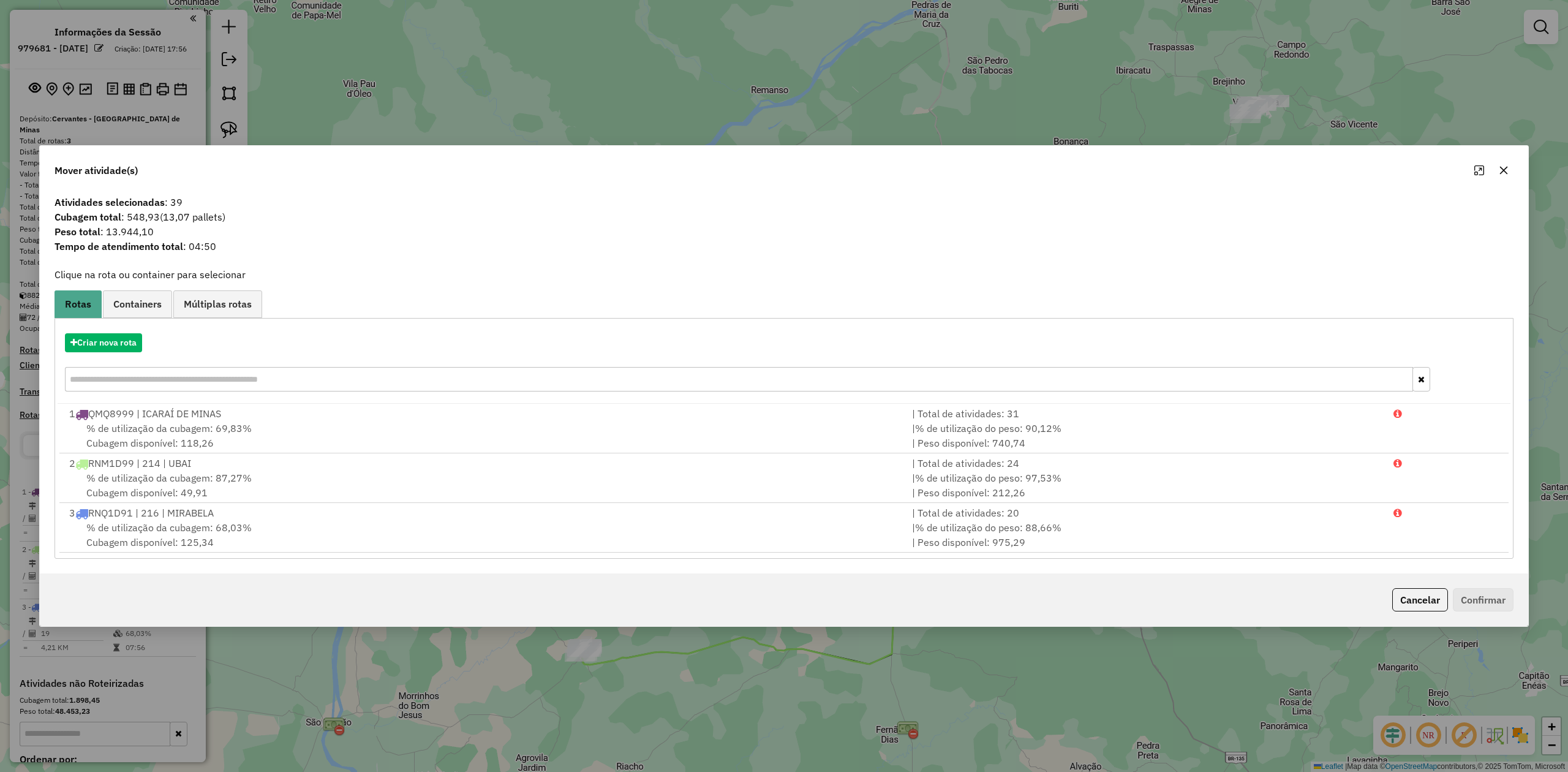
click at [1500, 167] on icon "button" at bounding box center [1504, 170] width 10 height 10
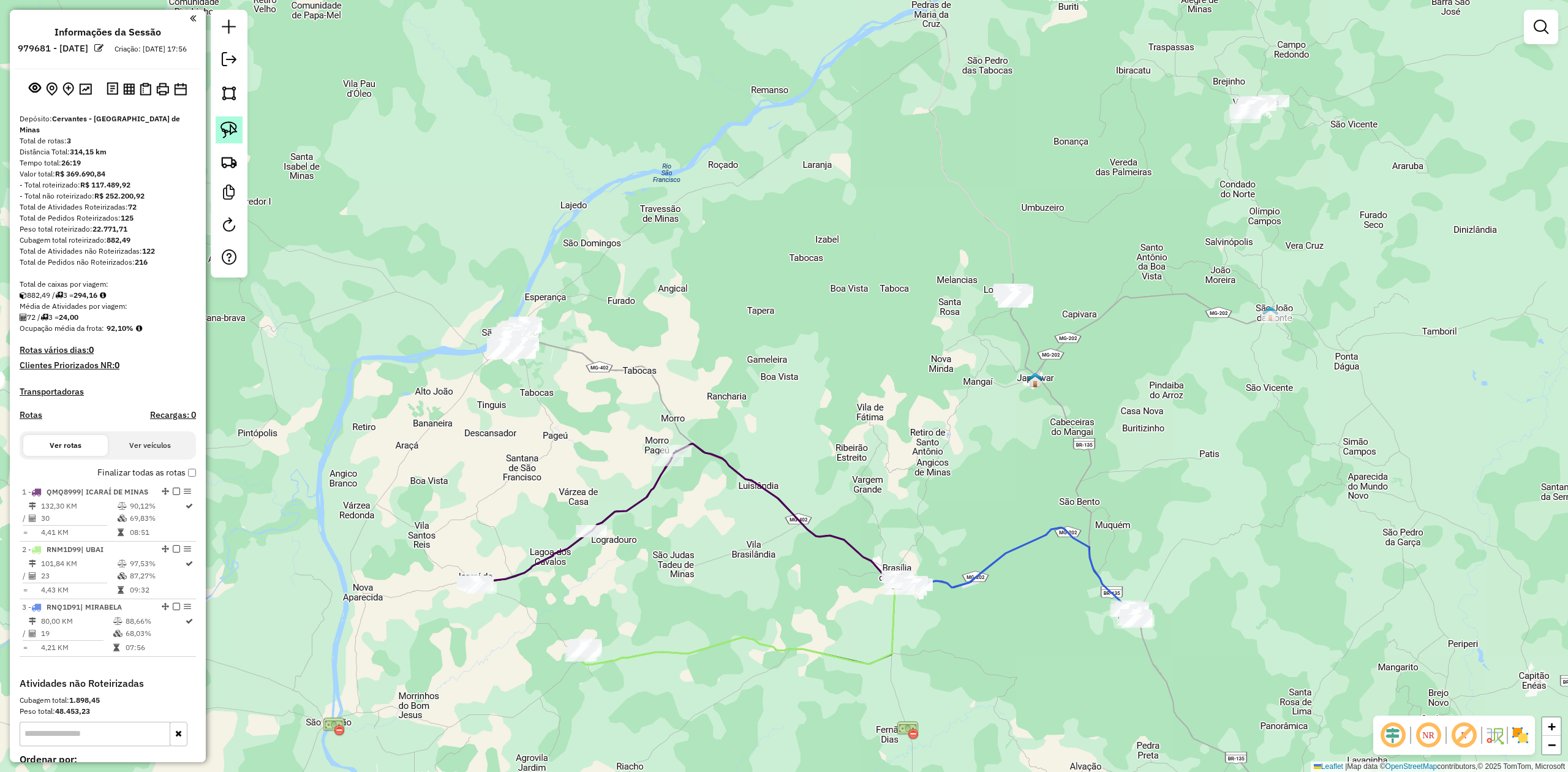
click at [234, 128] on img at bounding box center [229, 130] width 17 height 17
drag, startPoint x: 973, startPoint y: 294, endPoint x: 919, endPoint y: 218, distance: 93.2
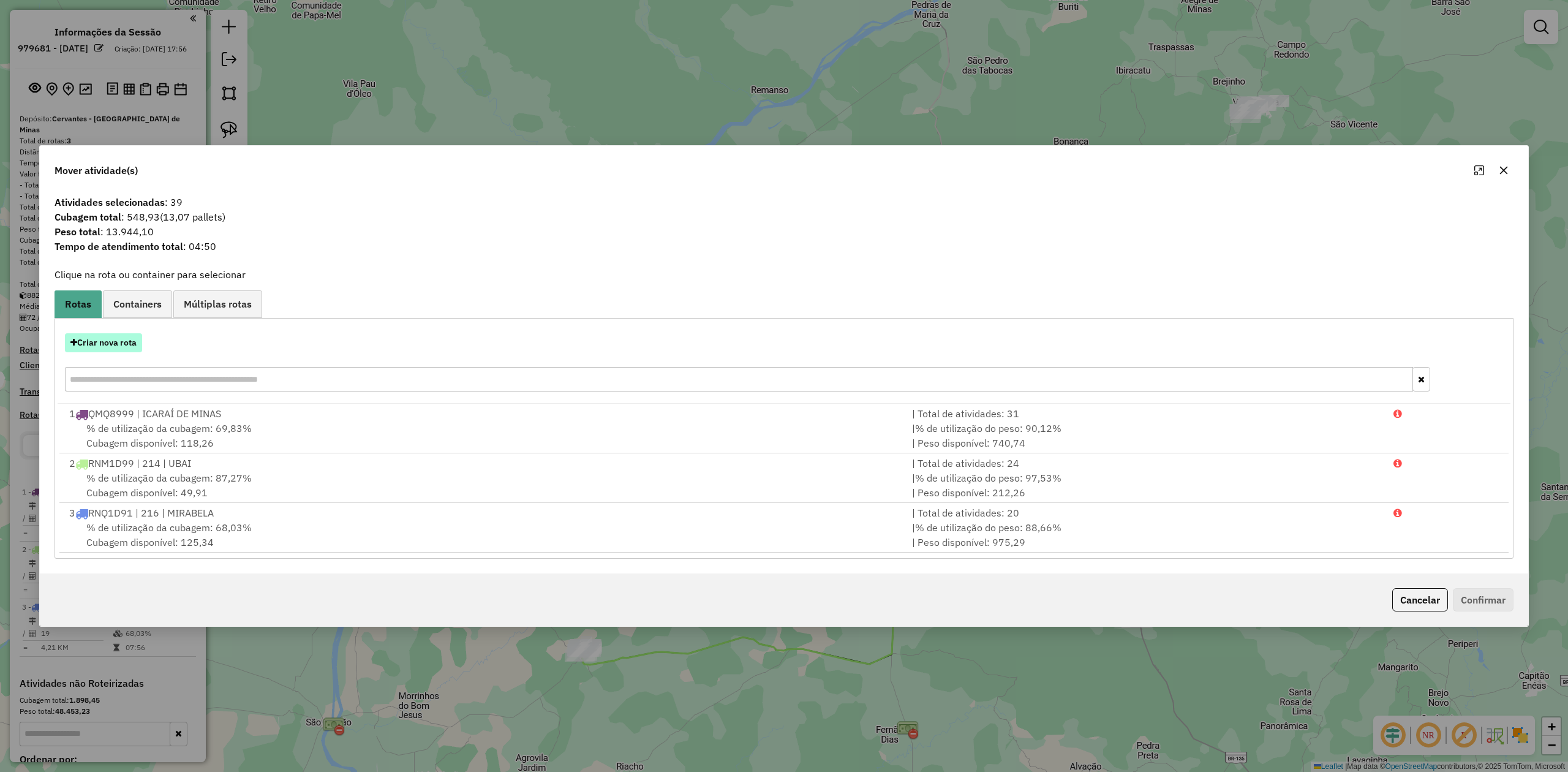
click at [108, 340] on button "Criar nova rota" at bounding box center [103, 342] width 77 height 19
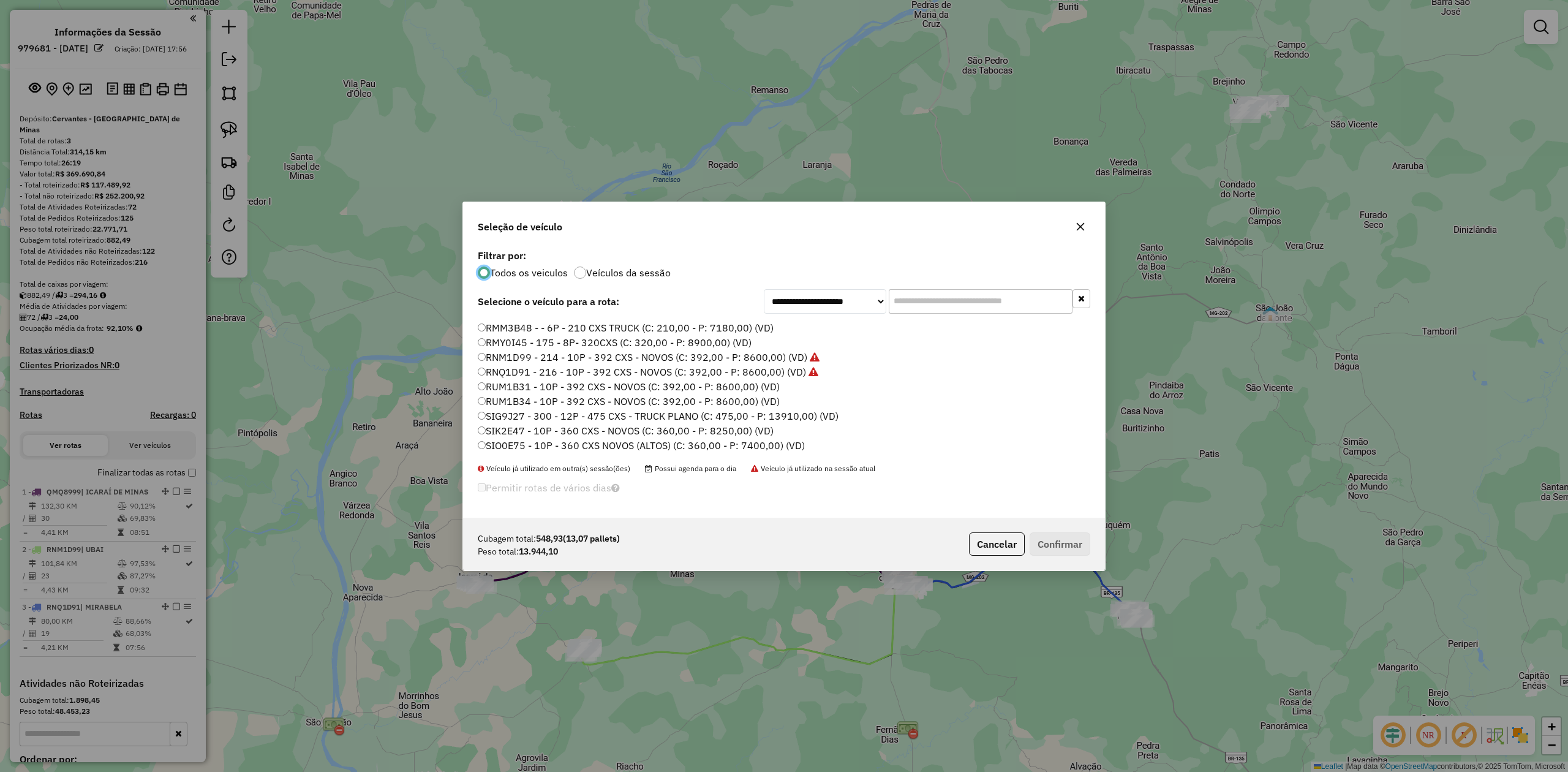
click at [506, 385] on label "RUM1B31 - 10P - 392 CXS - NOVOS (C: 392,00 - P: 8600,00) (VD)" at bounding box center [628, 386] width 302 height 14
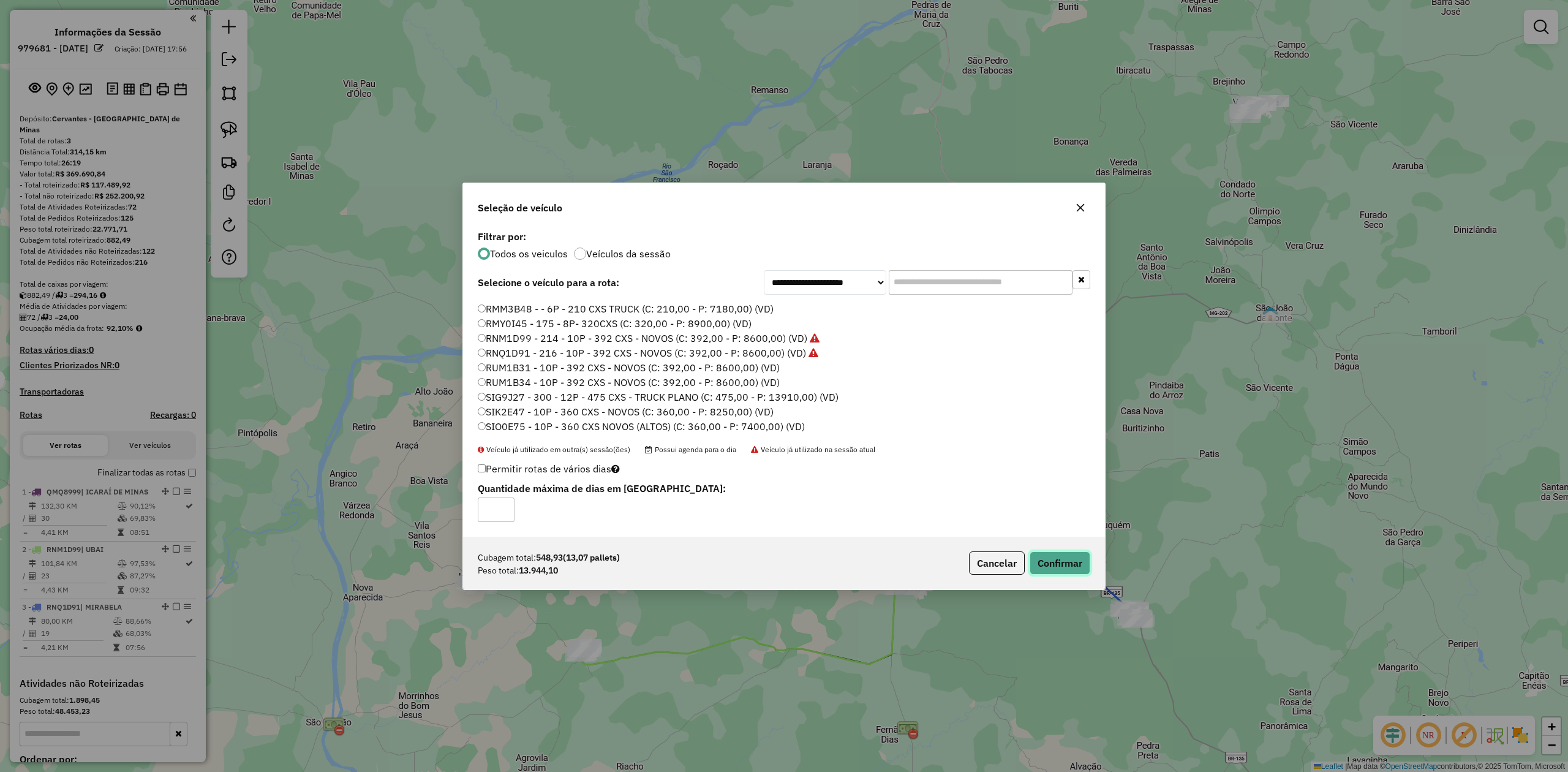
click at [1053, 559] on button "Confirmar" at bounding box center [1060, 563] width 61 height 23
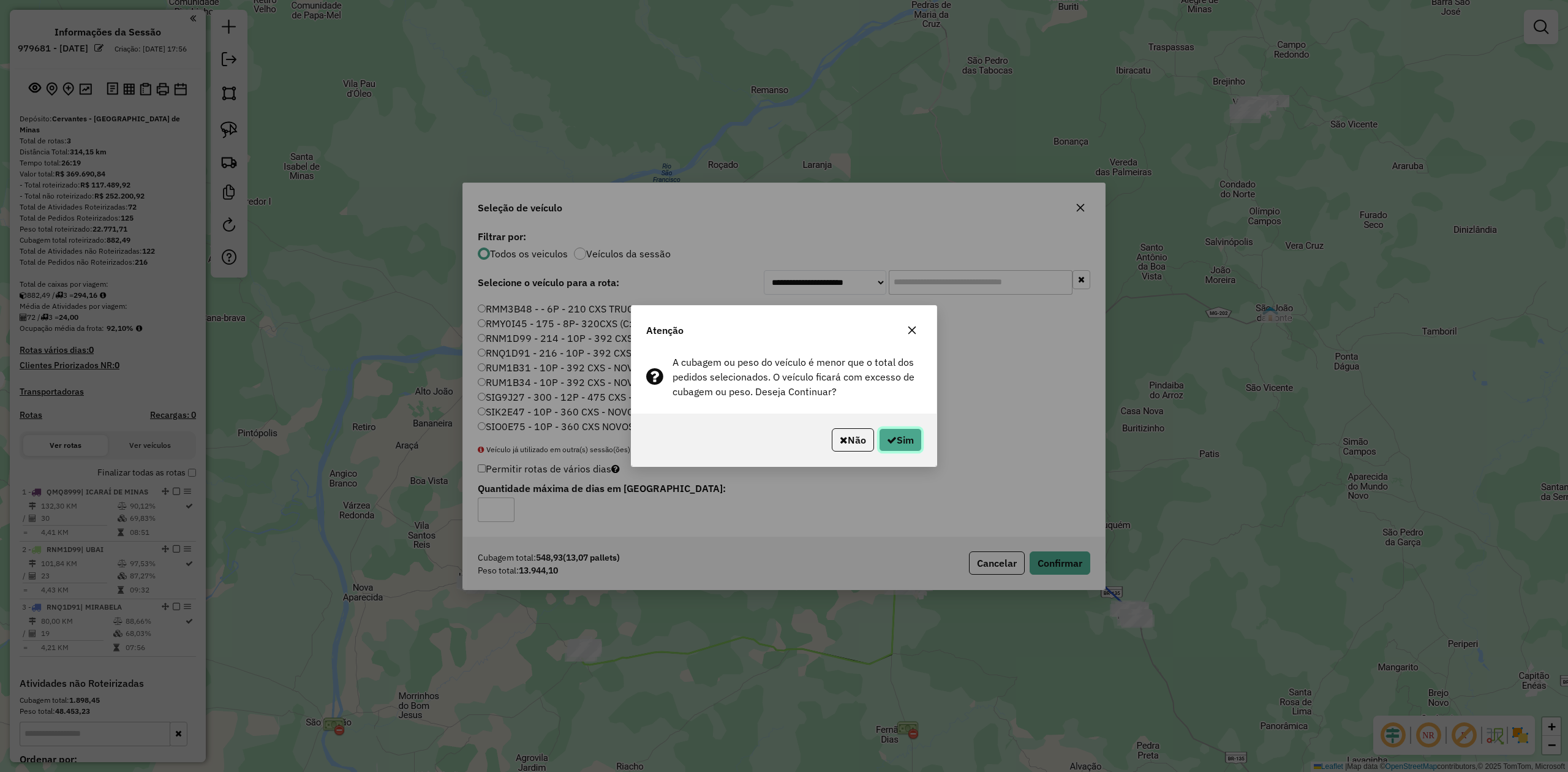
click at [909, 446] on button "Sim" at bounding box center [900, 440] width 43 height 23
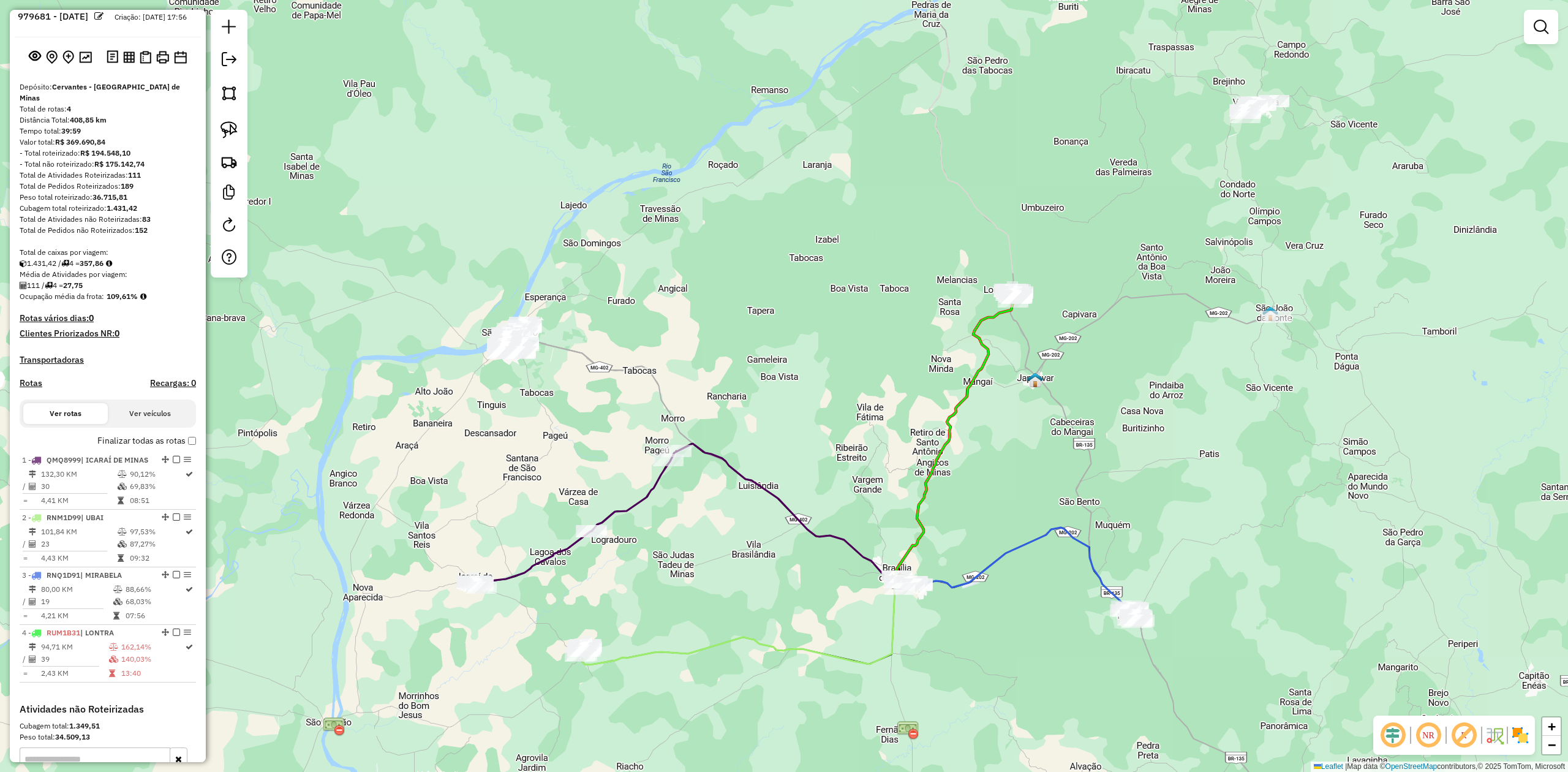
scroll to position [82, 0]
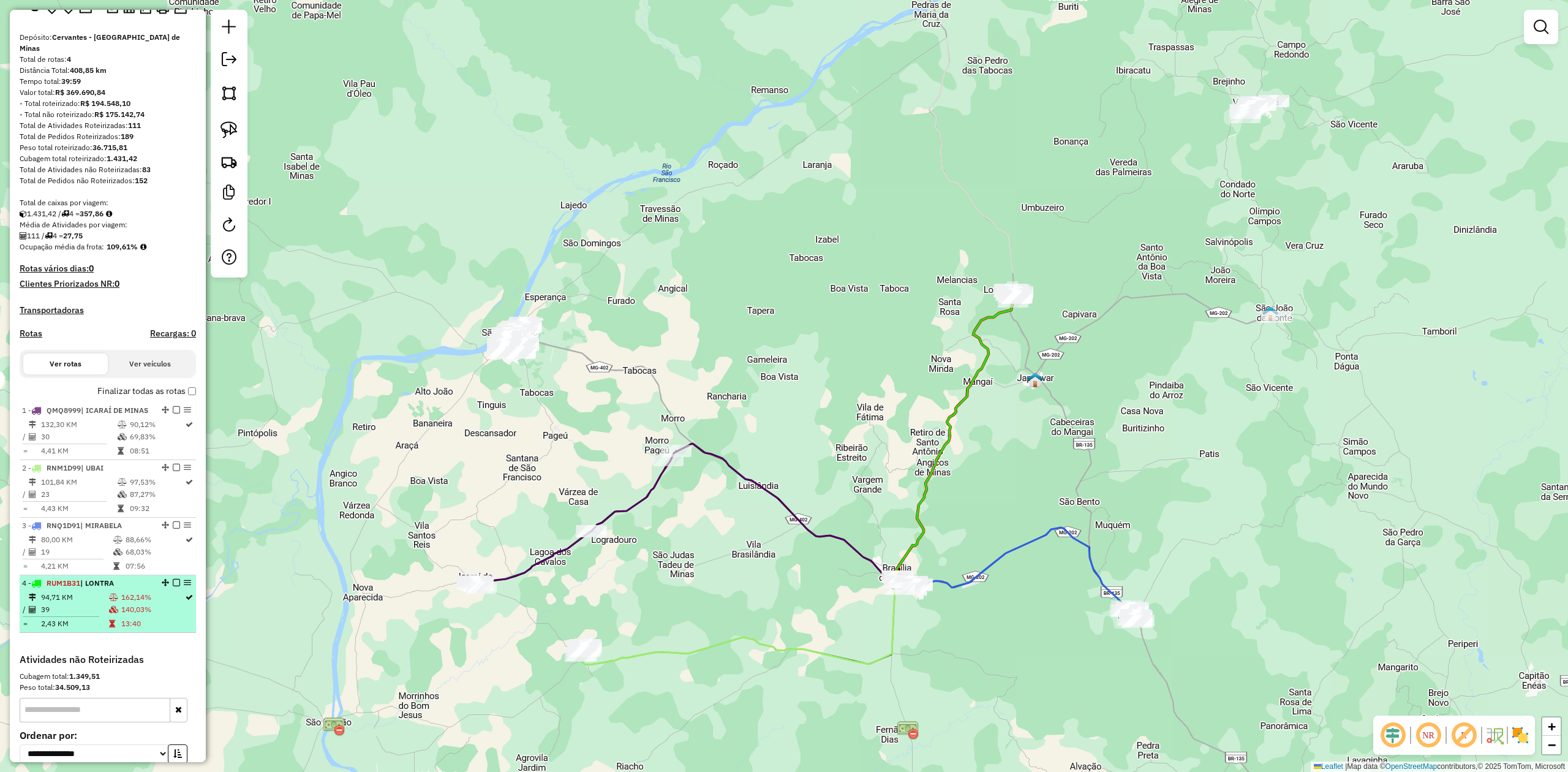
click at [66, 617] on hr at bounding box center [61, 617] width 76 height 1
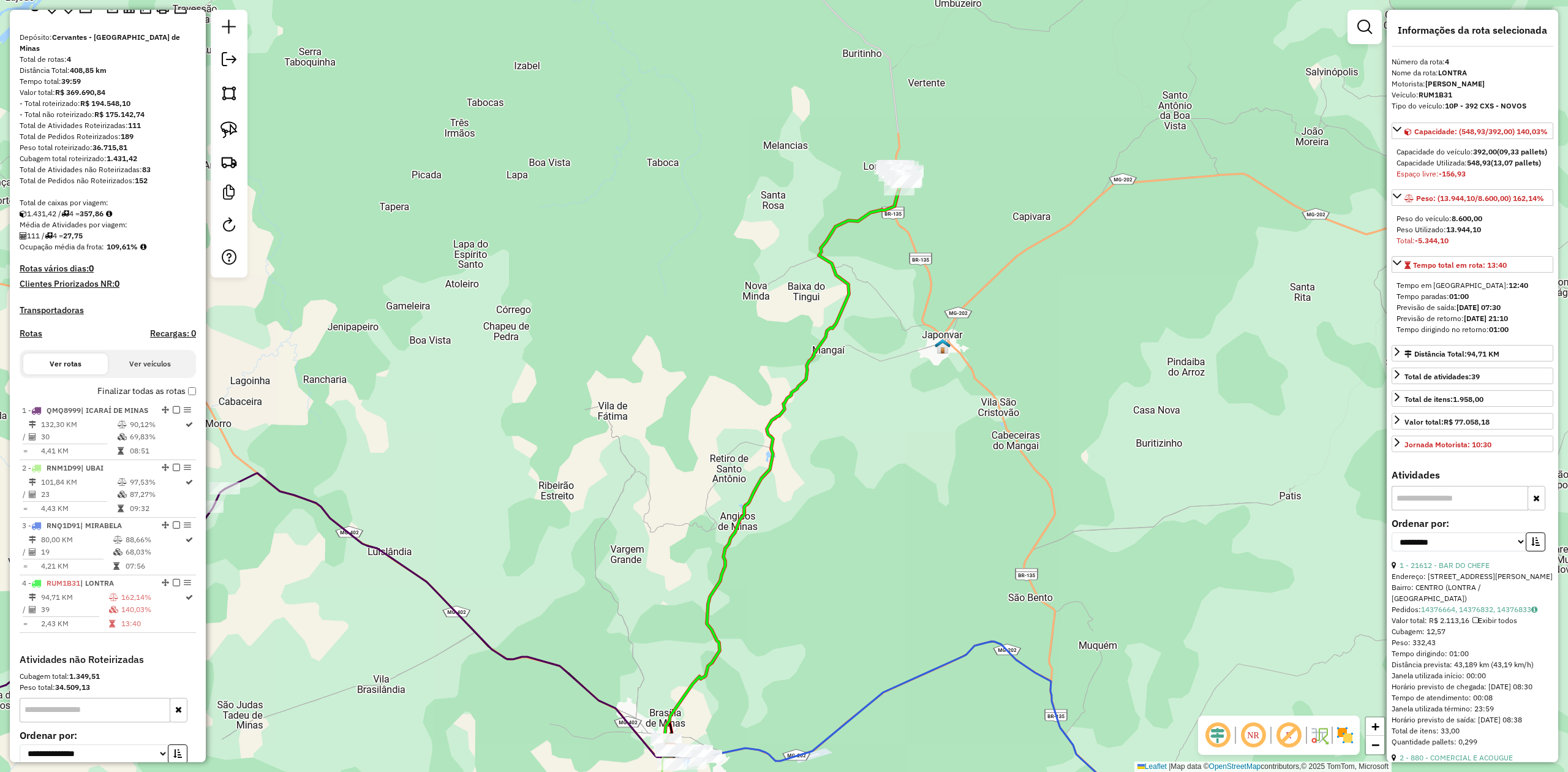
drag, startPoint x: 1088, startPoint y: 182, endPoint x: 1034, endPoint y: 387, distance: 212.0
click at [1052, 371] on div "Janela de atendimento Grade de atendimento Capacidade Transportadoras Veículos …" at bounding box center [784, 386] width 1568 height 772
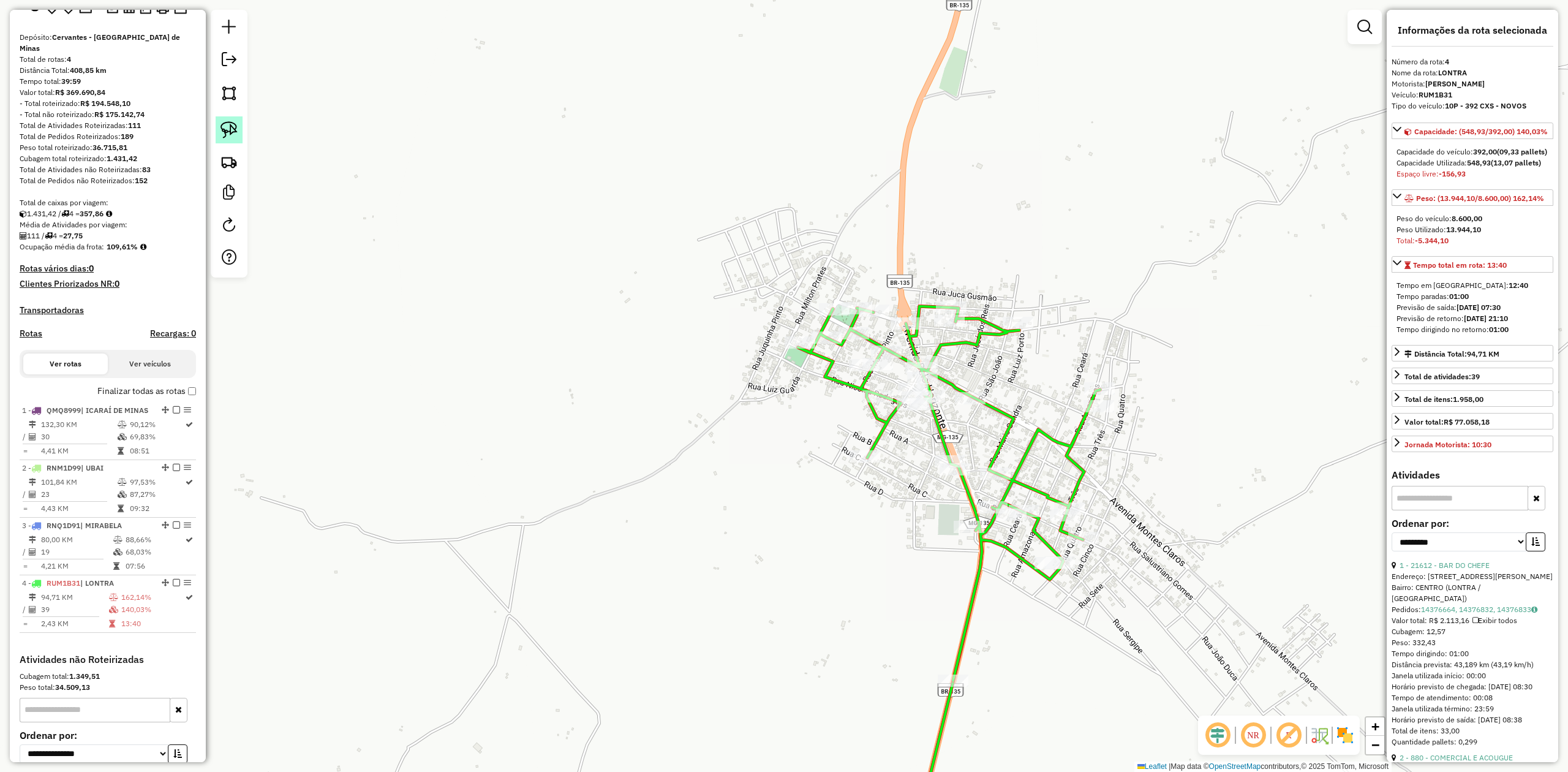
click at [222, 132] on img at bounding box center [229, 130] width 17 height 17
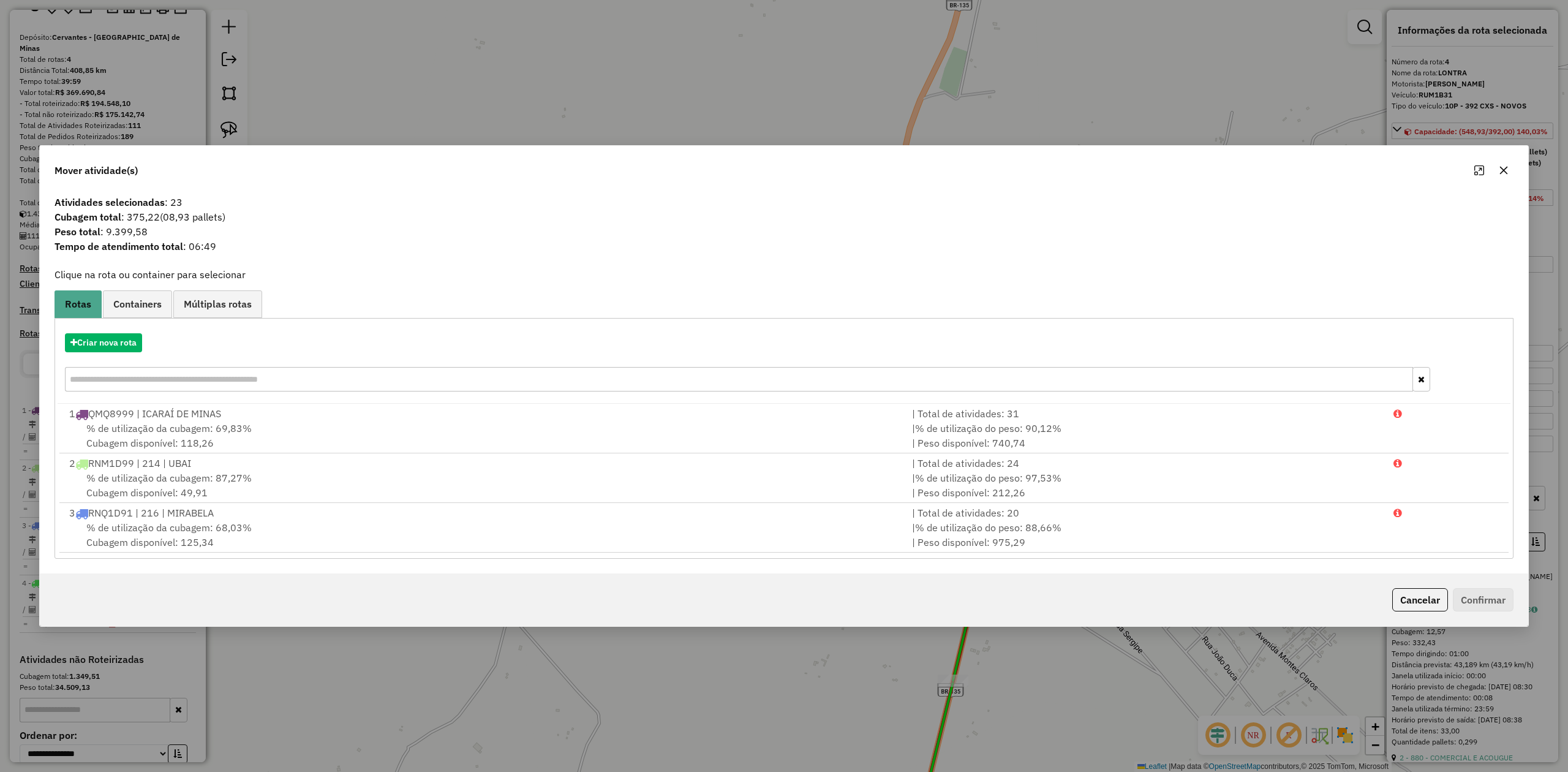
click at [1503, 170] on icon "button" at bounding box center [1504, 170] width 8 height 8
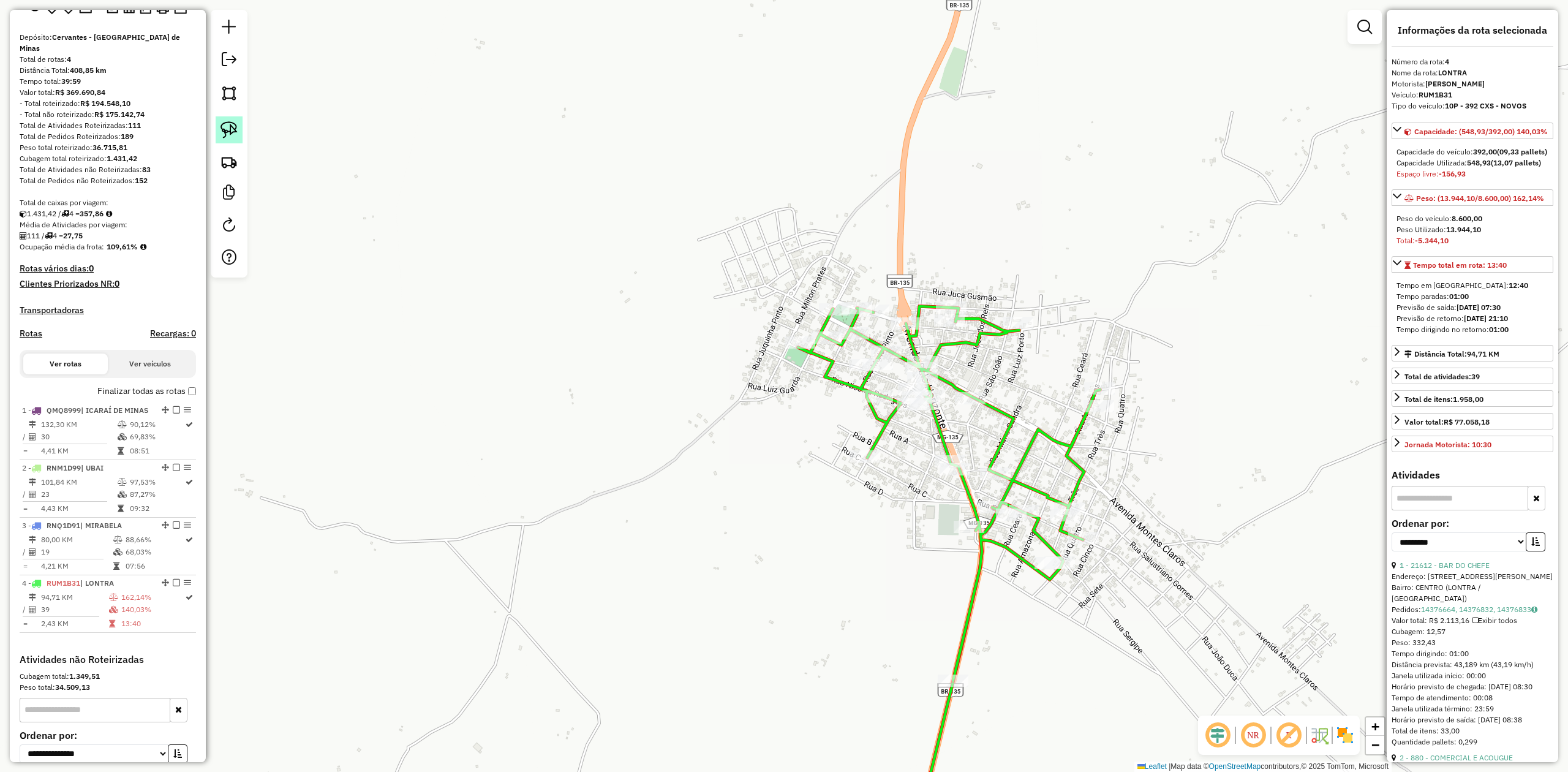
click at [226, 128] on img at bounding box center [229, 130] width 17 height 17
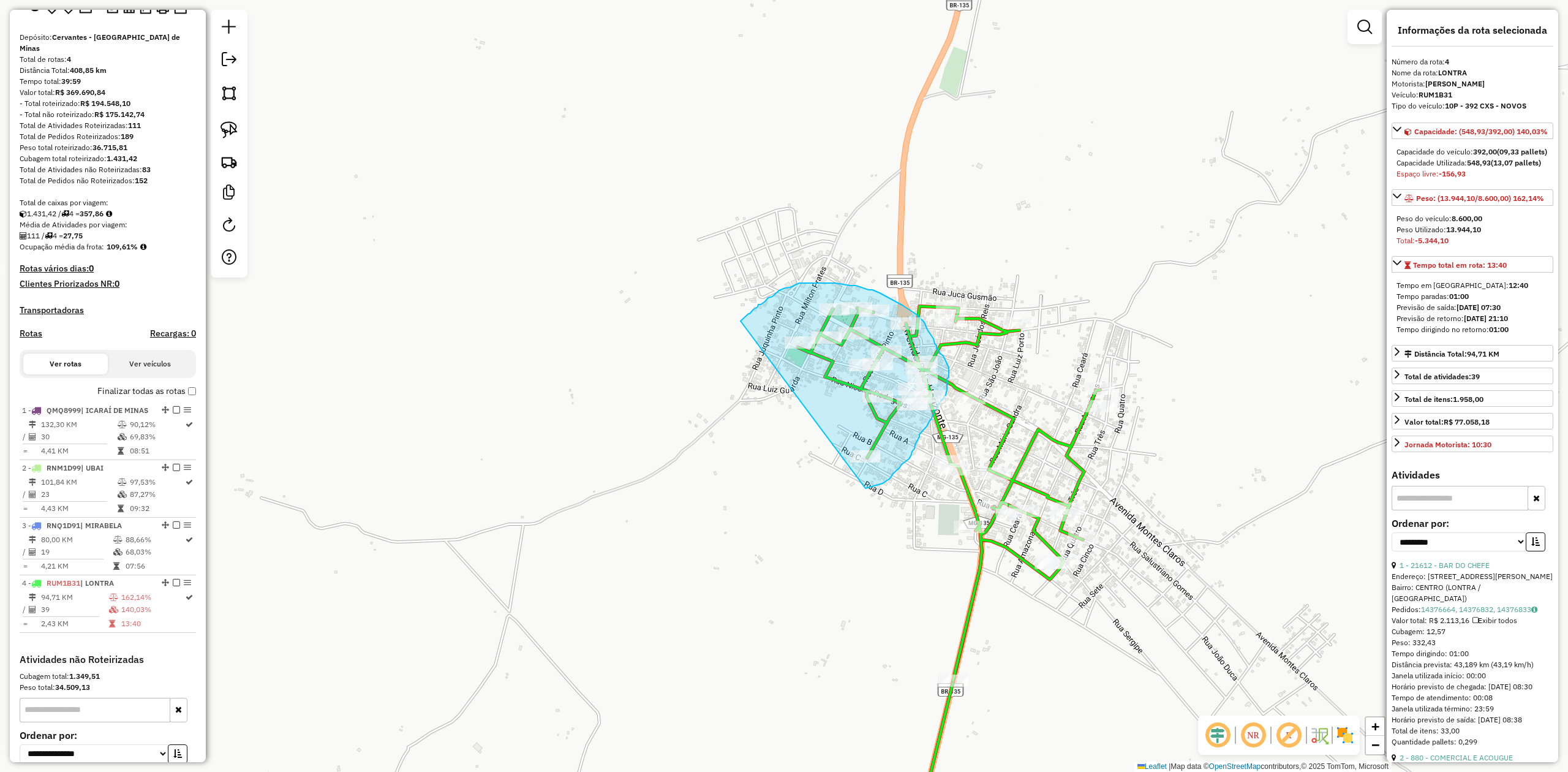
drag, startPoint x: 865, startPoint y: 488, endPoint x: 740, endPoint y: 321, distance: 208.6
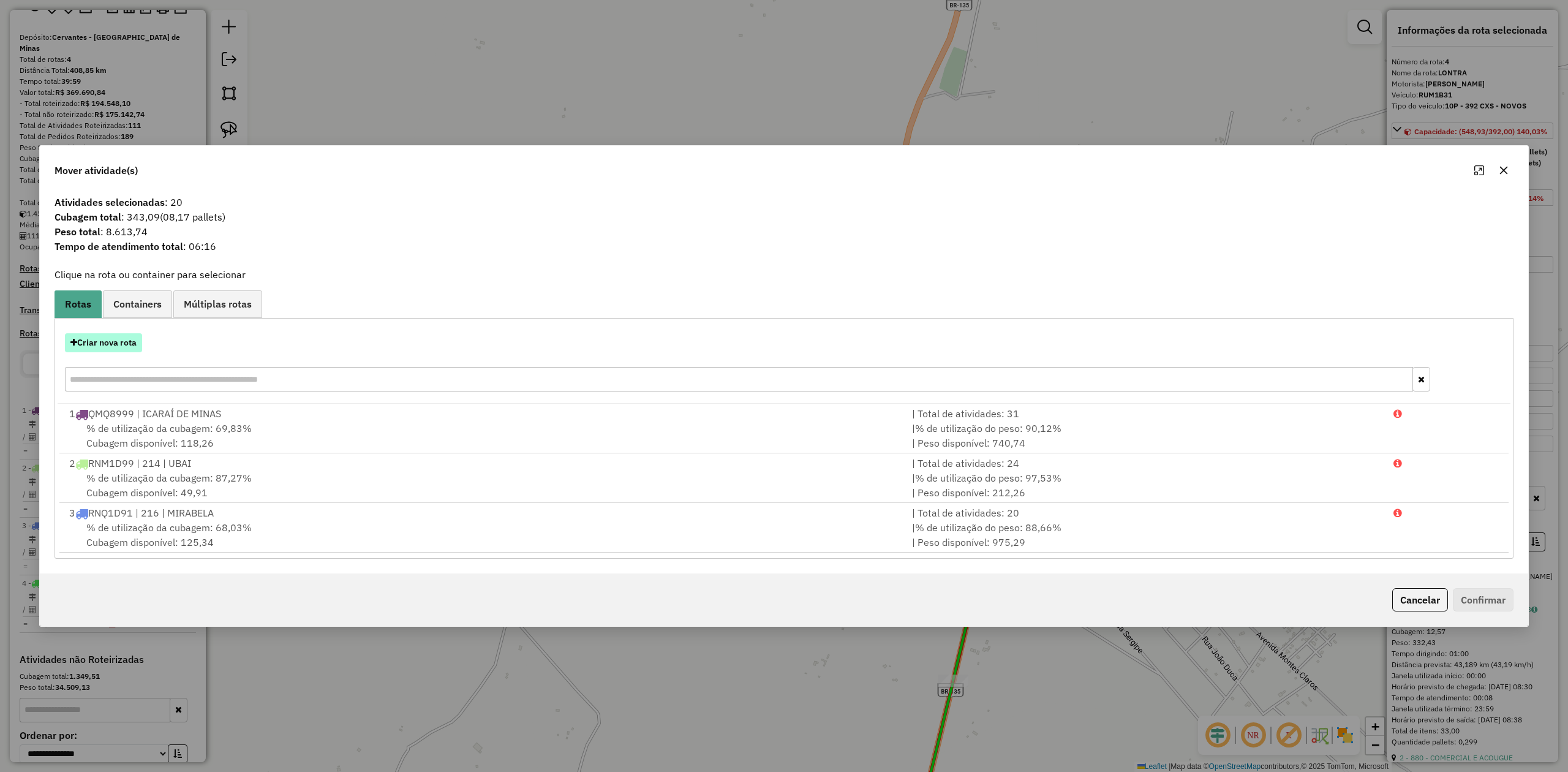
click at [125, 346] on button "Criar nova rota" at bounding box center [103, 342] width 77 height 19
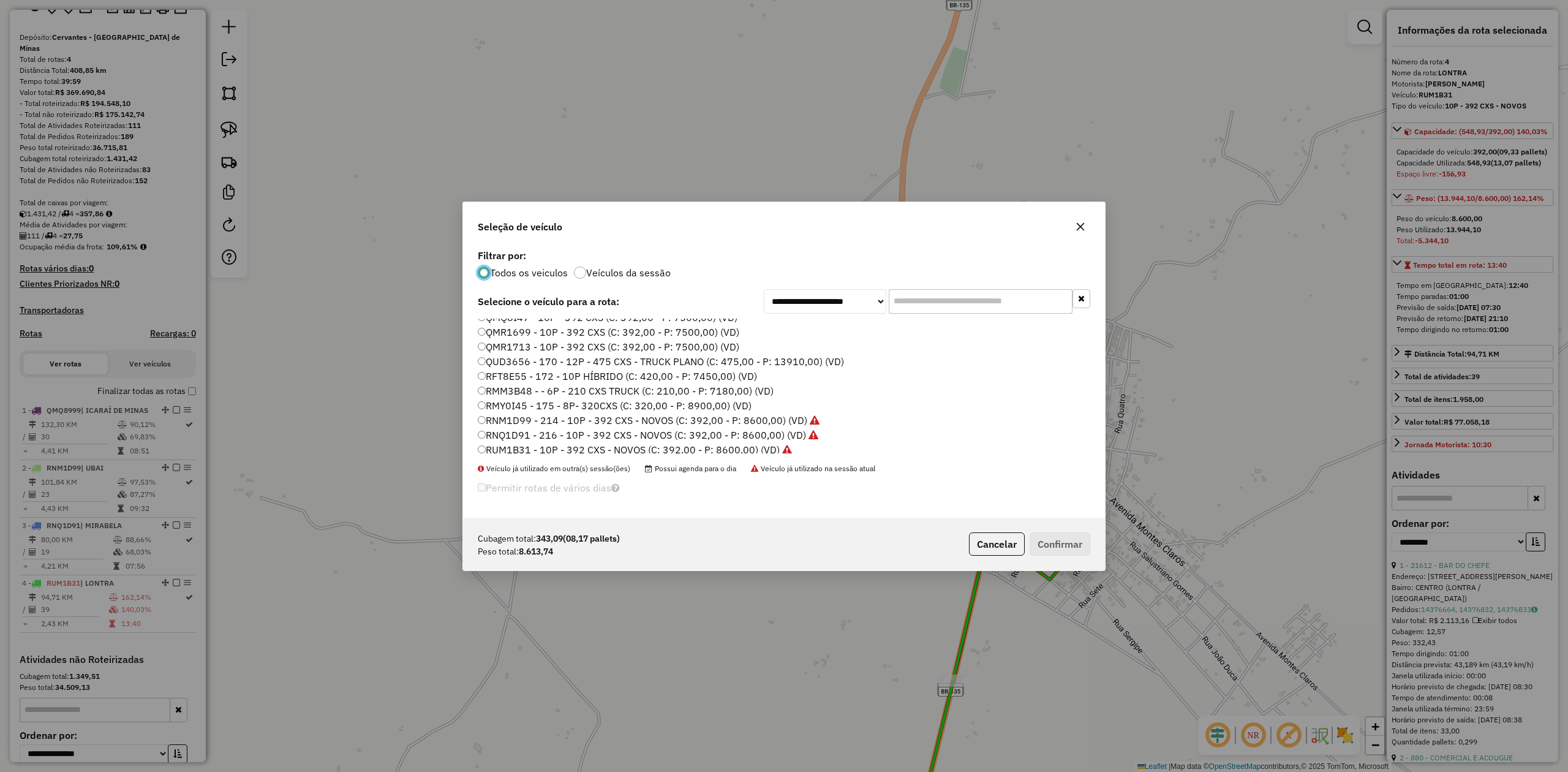
scroll to position [0, 0]
click at [601, 353] on label "QMQ8I47 - 10P - 392 CXS (C: 392,00 - P: 7500,00) (VD)" at bounding box center [607, 355] width 260 height 14
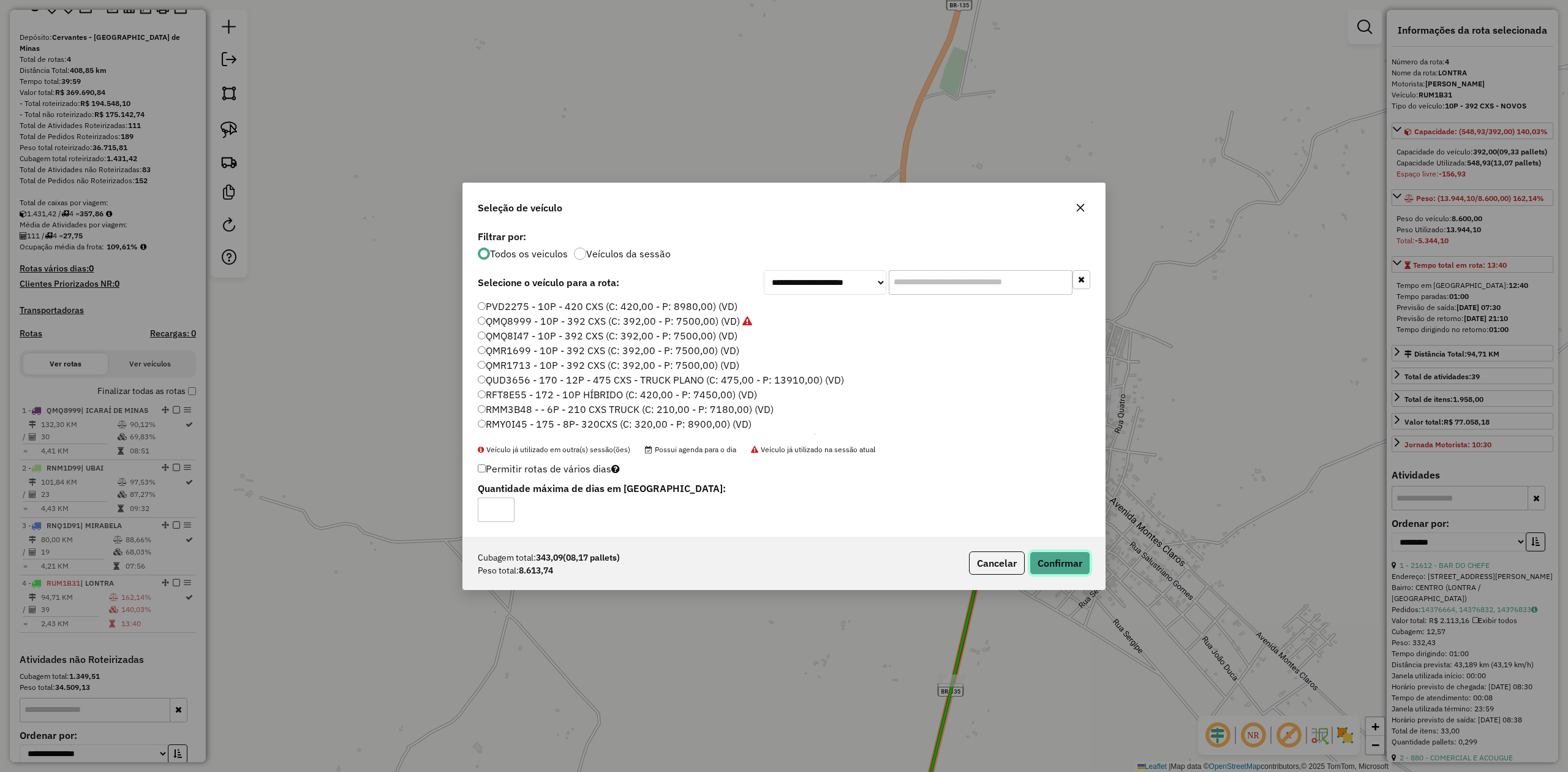
click at [1061, 572] on button "Confirmar" at bounding box center [1060, 563] width 61 height 23
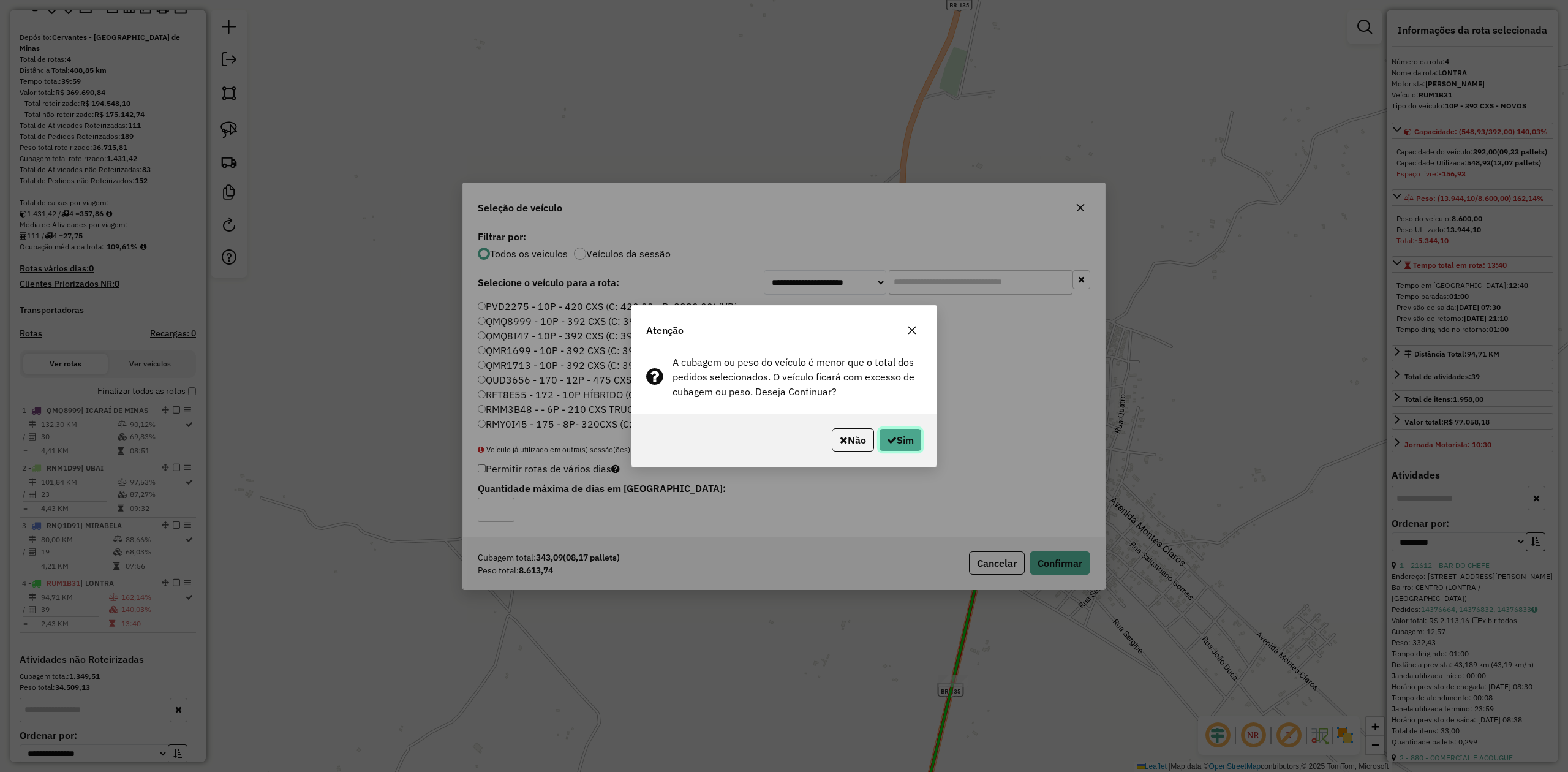
click at [902, 442] on button "Sim" at bounding box center [900, 440] width 43 height 23
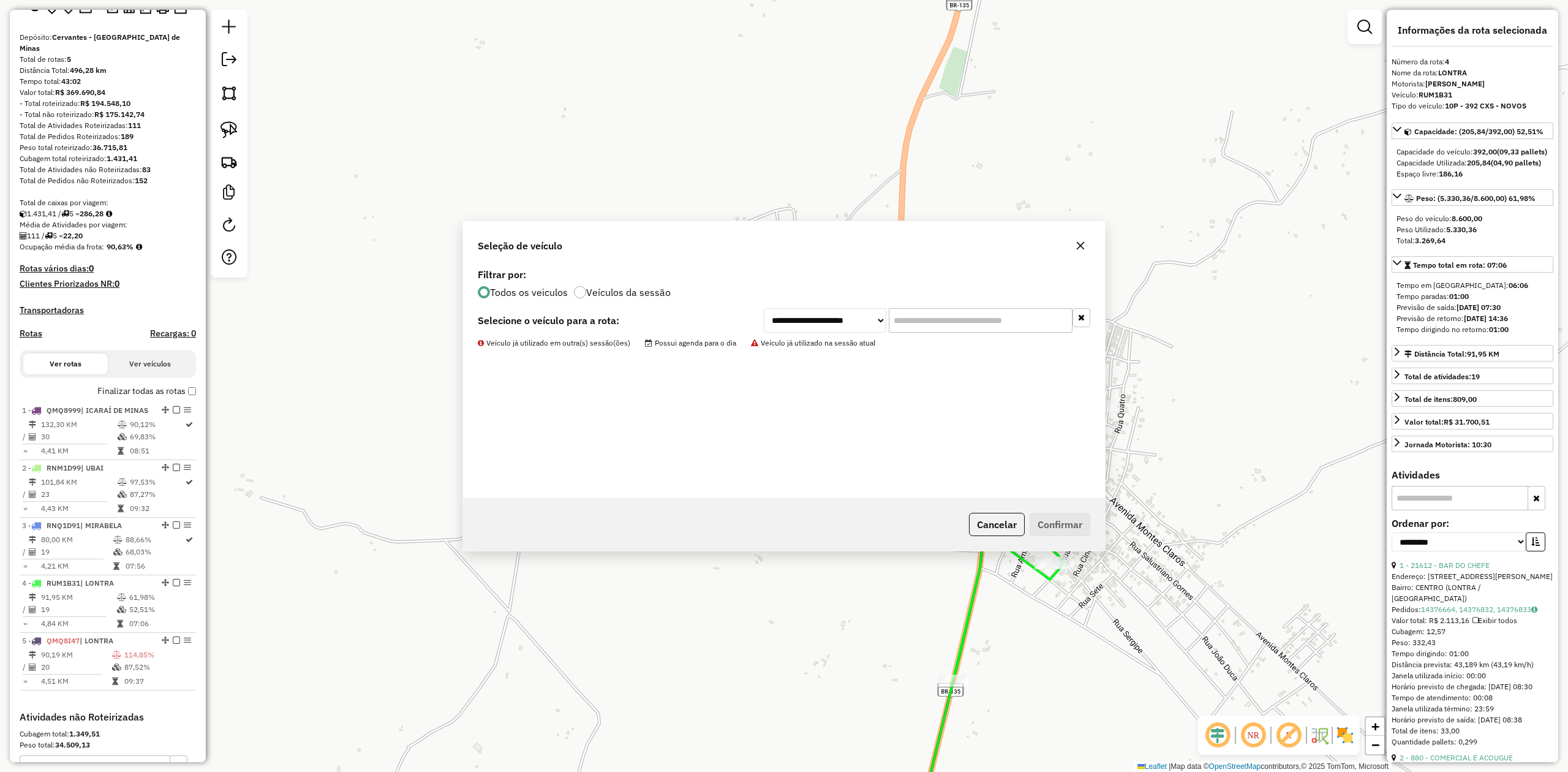
scroll to position [263, 0]
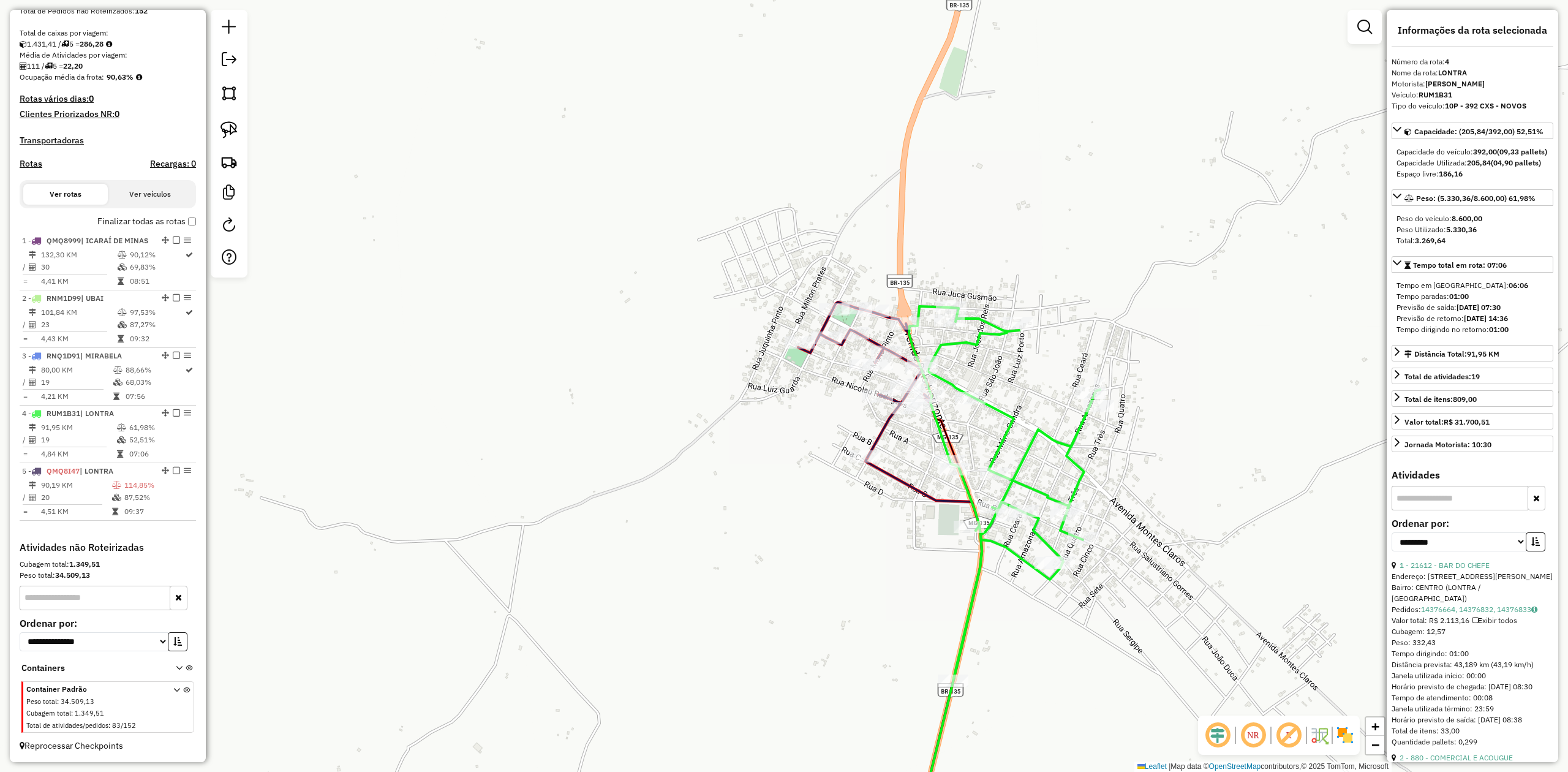
click at [876, 434] on icon at bounding box center [865, 380] width 134 height 155
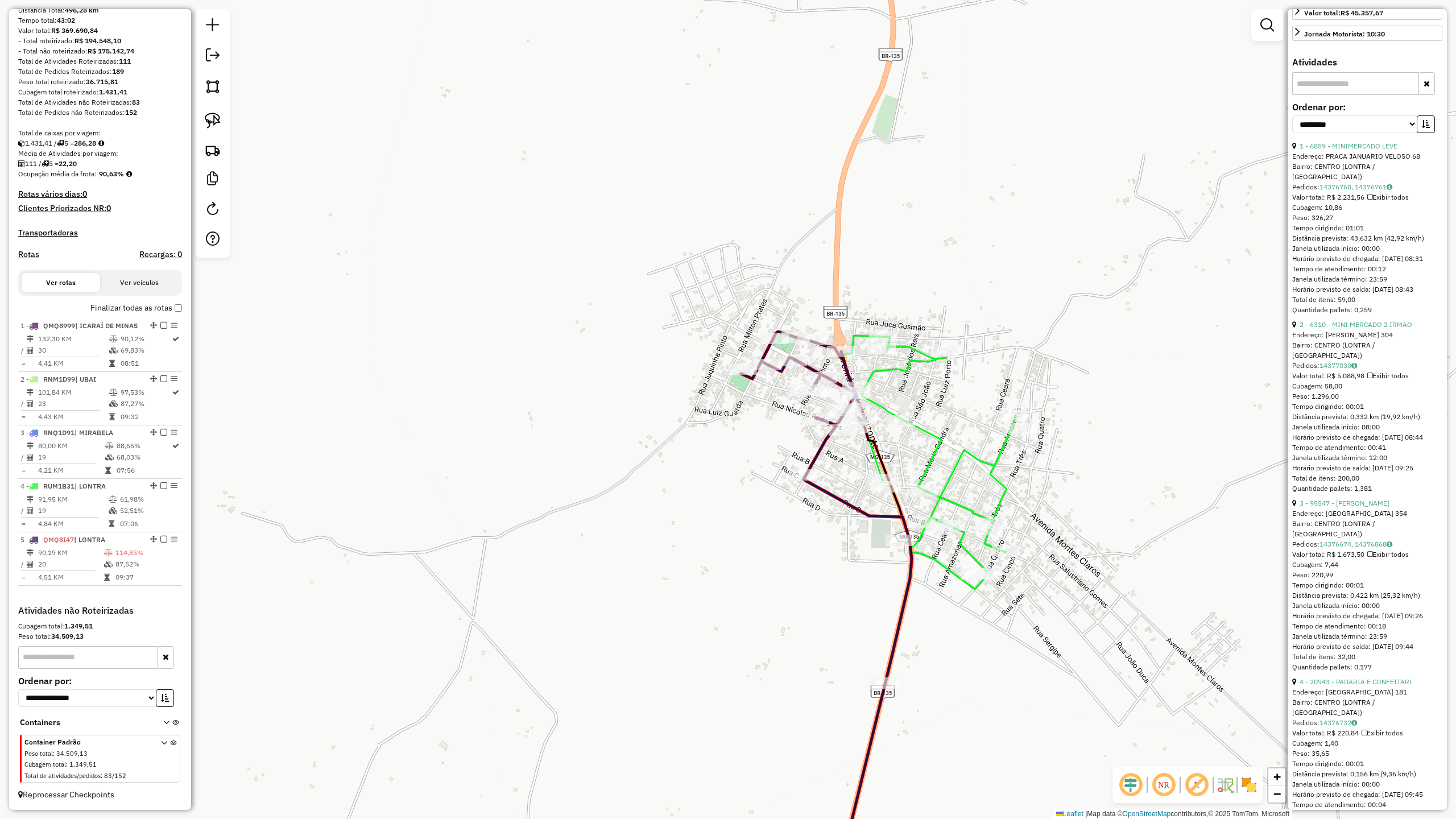
scroll to position [455, 0]
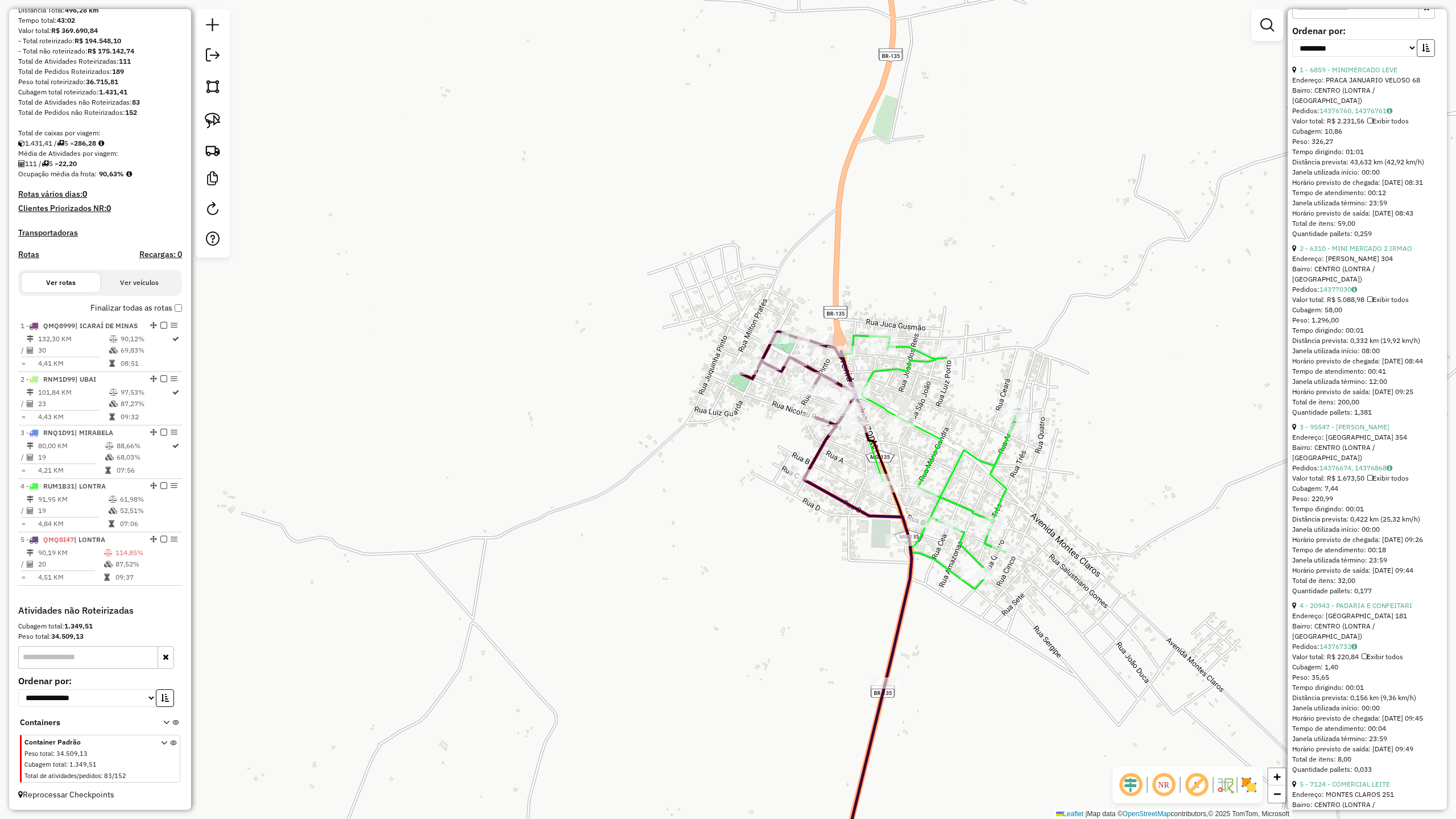
click at [1421, 57] on button "button" at bounding box center [1426, 48] width 18 height 18
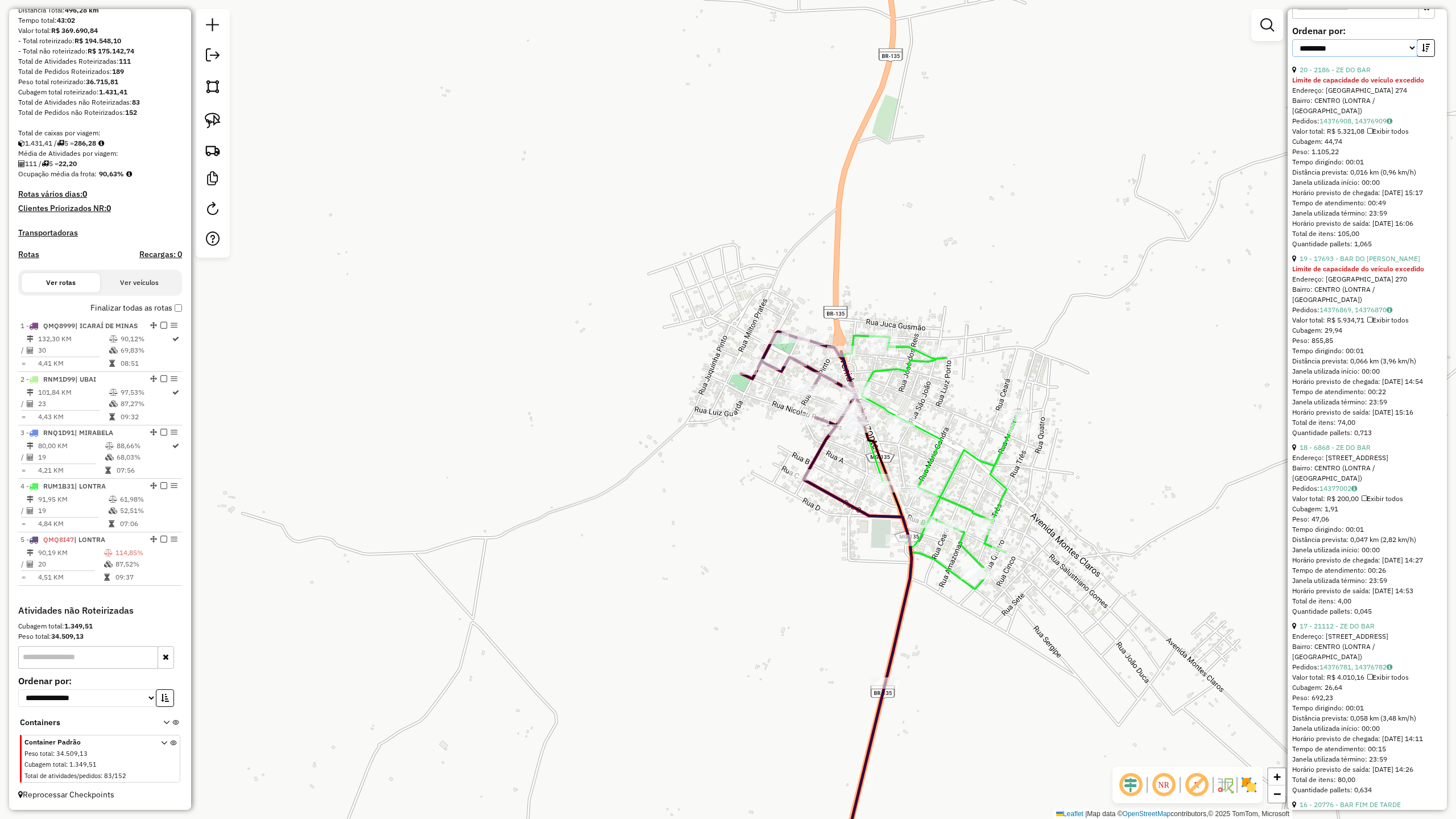
click at [1345, 57] on select "**********" at bounding box center [1355, 48] width 125 height 18
select select "**********"
click at [1292, 57] on select "**********" at bounding box center [1355, 48] width 125 height 18
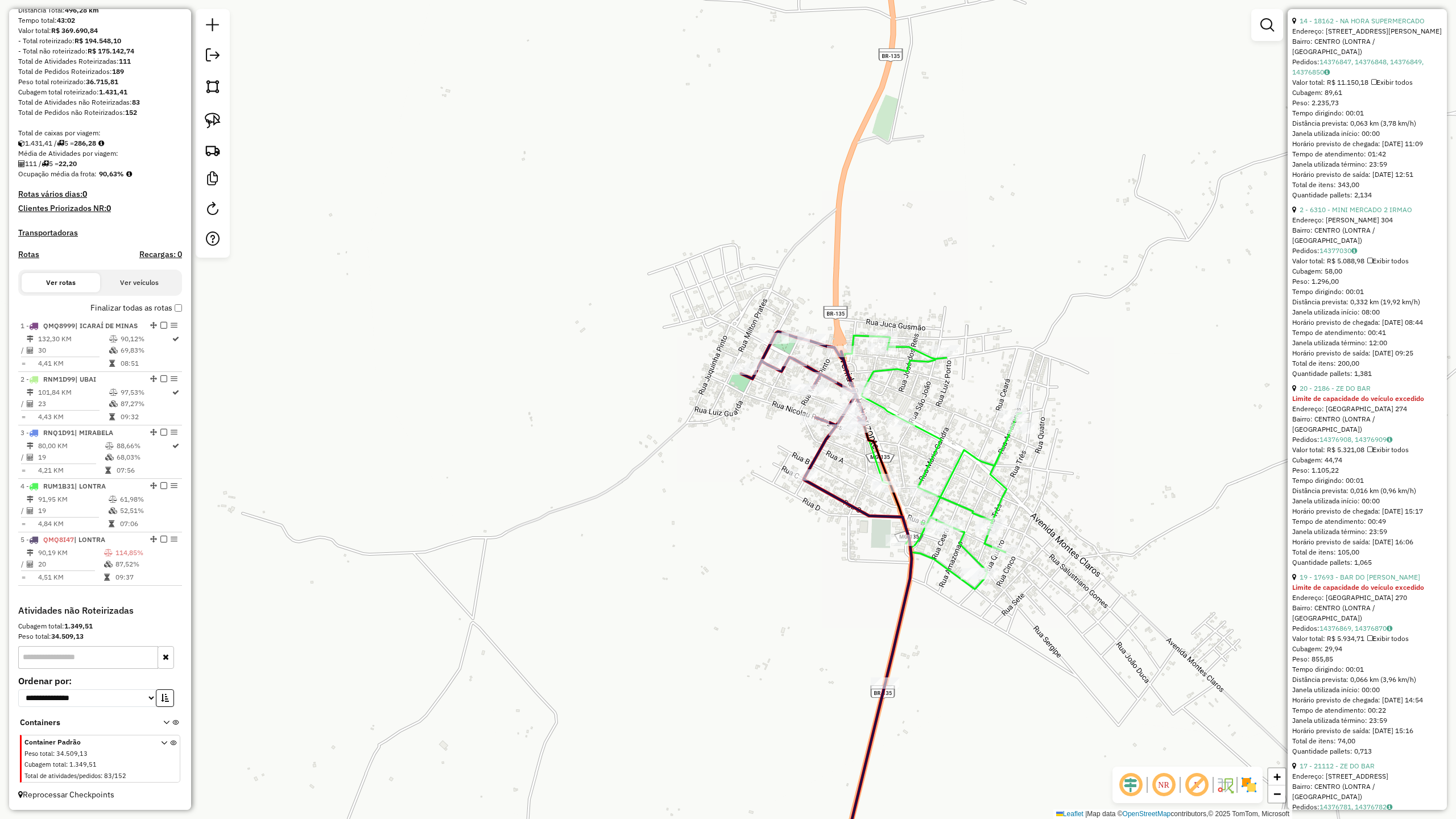
scroll to position [531, 0]
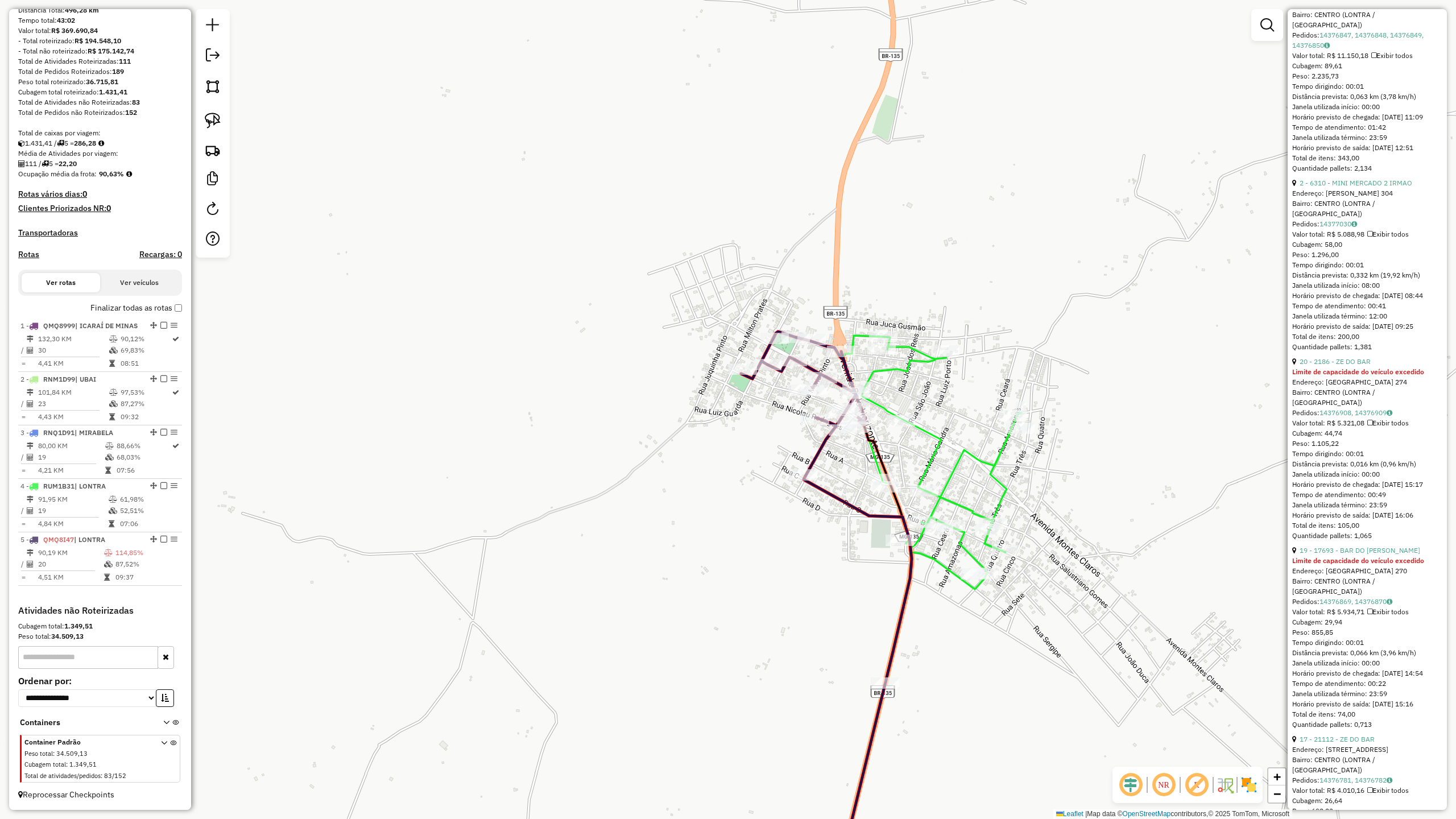
click at [951, 473] on icon at bounding box center [932, 509] width 177 height 348
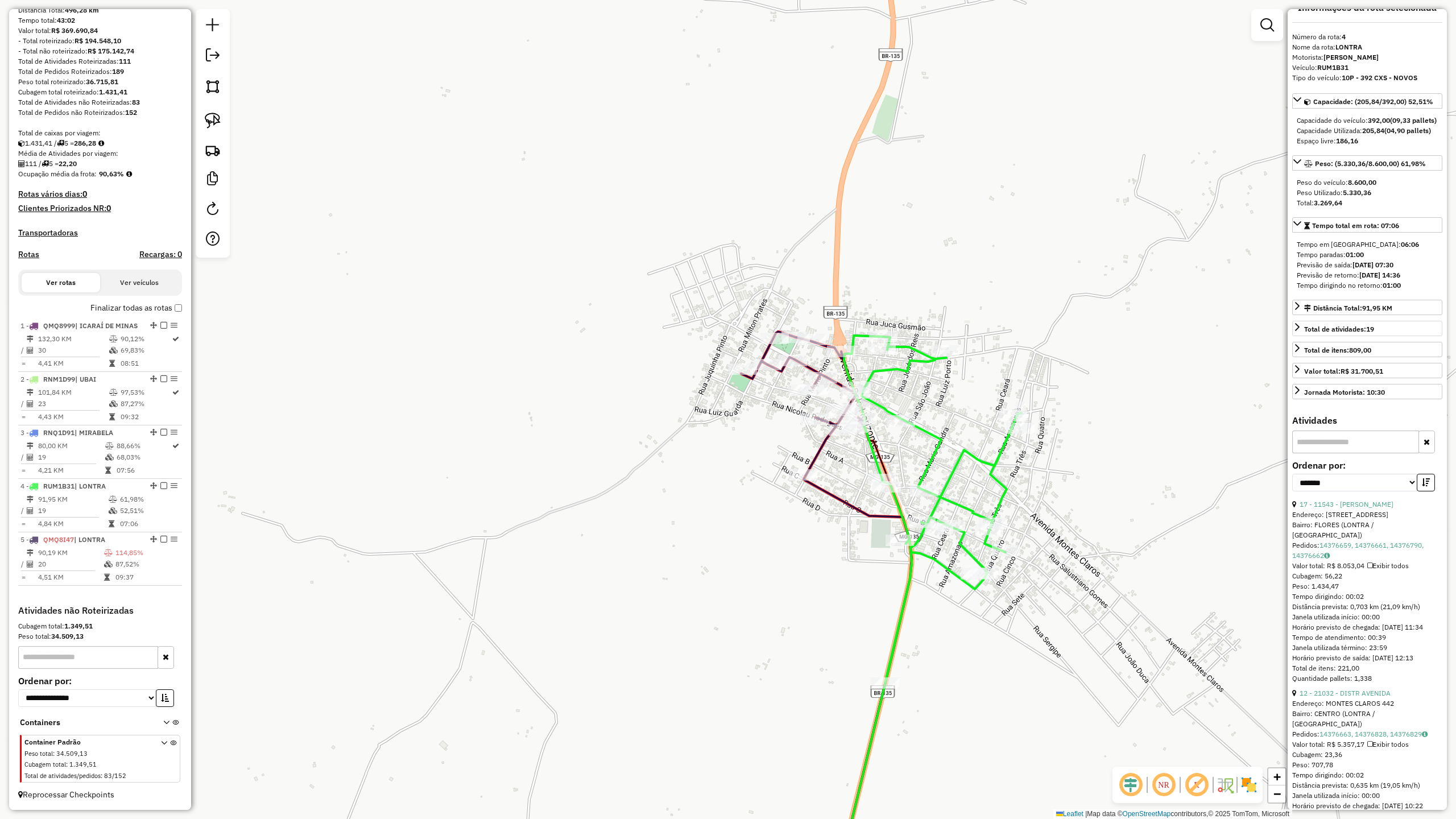
scroll to position [0, 0]
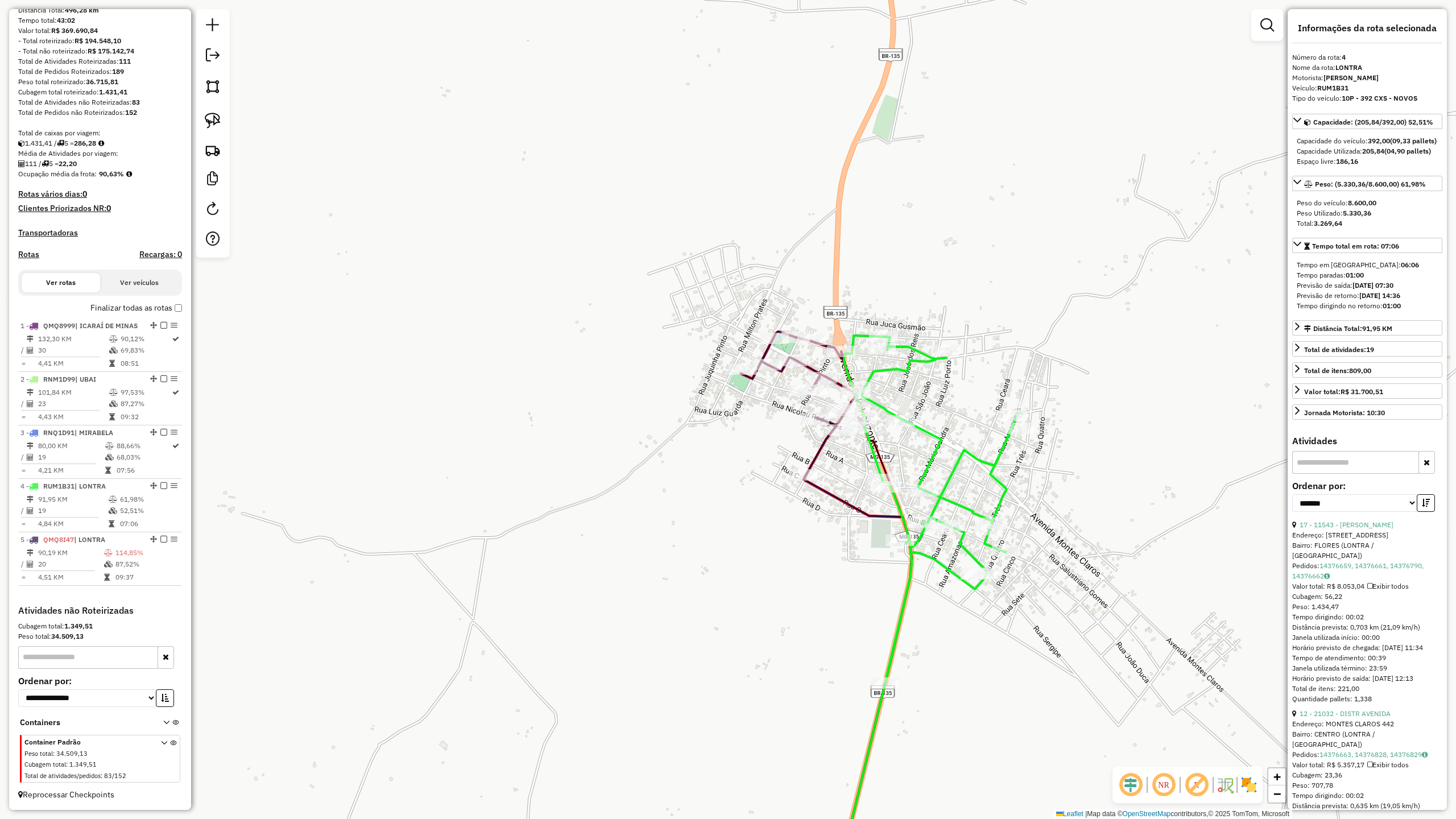
click at [815, 371] on icon at bounding box center [803, 404] width 124 height 144
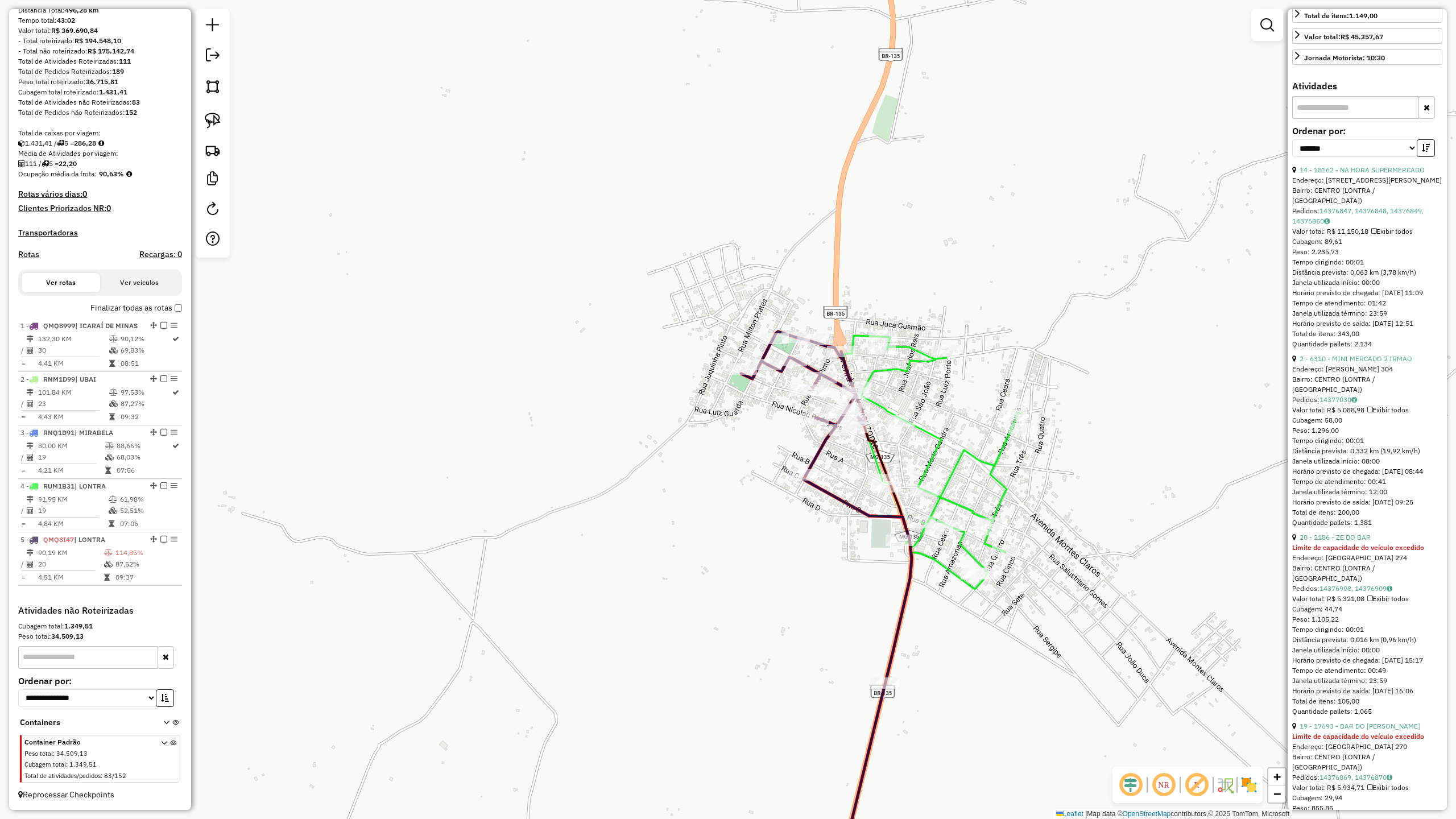
scroll to position [379, 0]
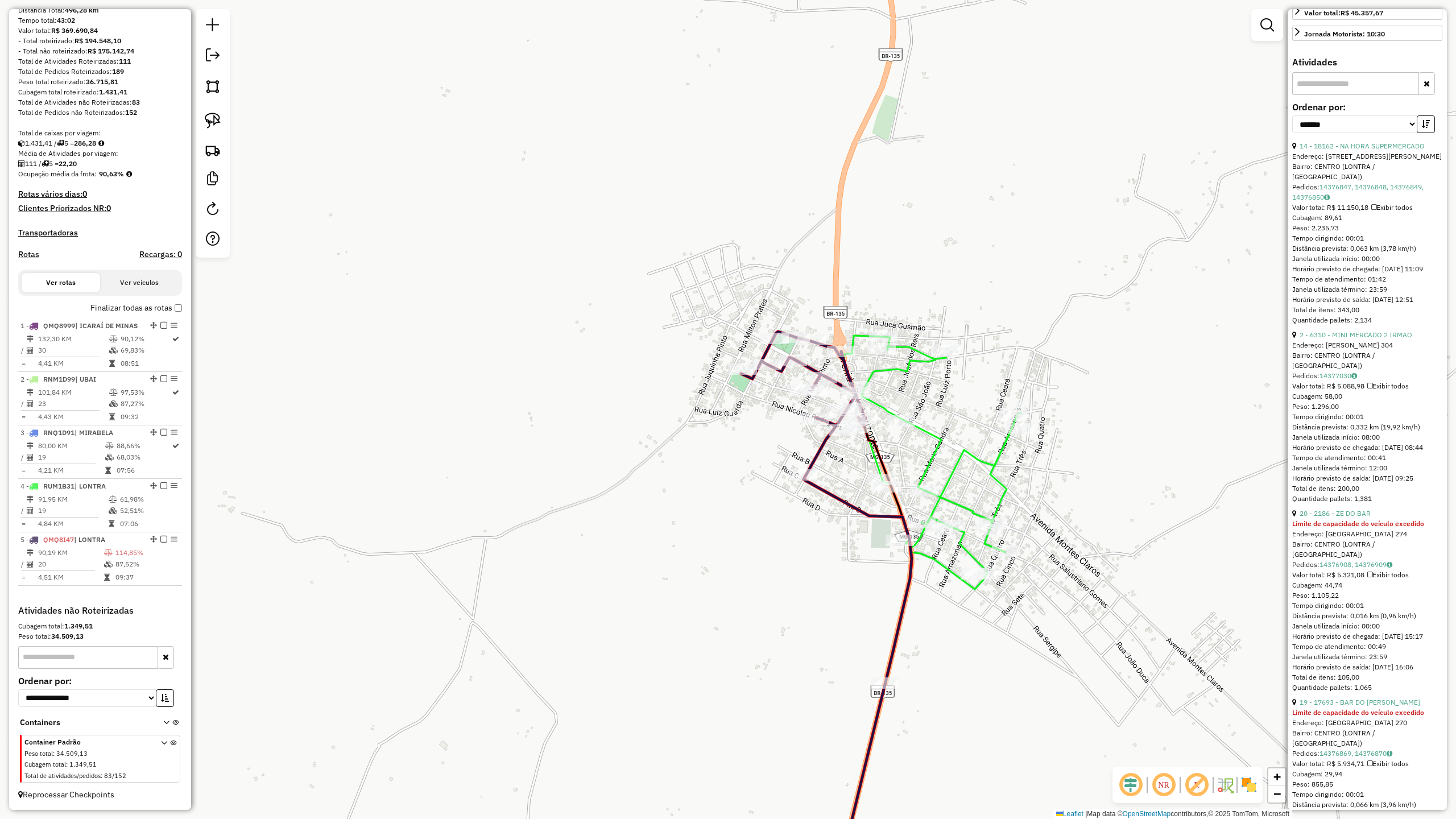
click at [997, 480] on icon at bounding box center [932, 509] width 177 height 348
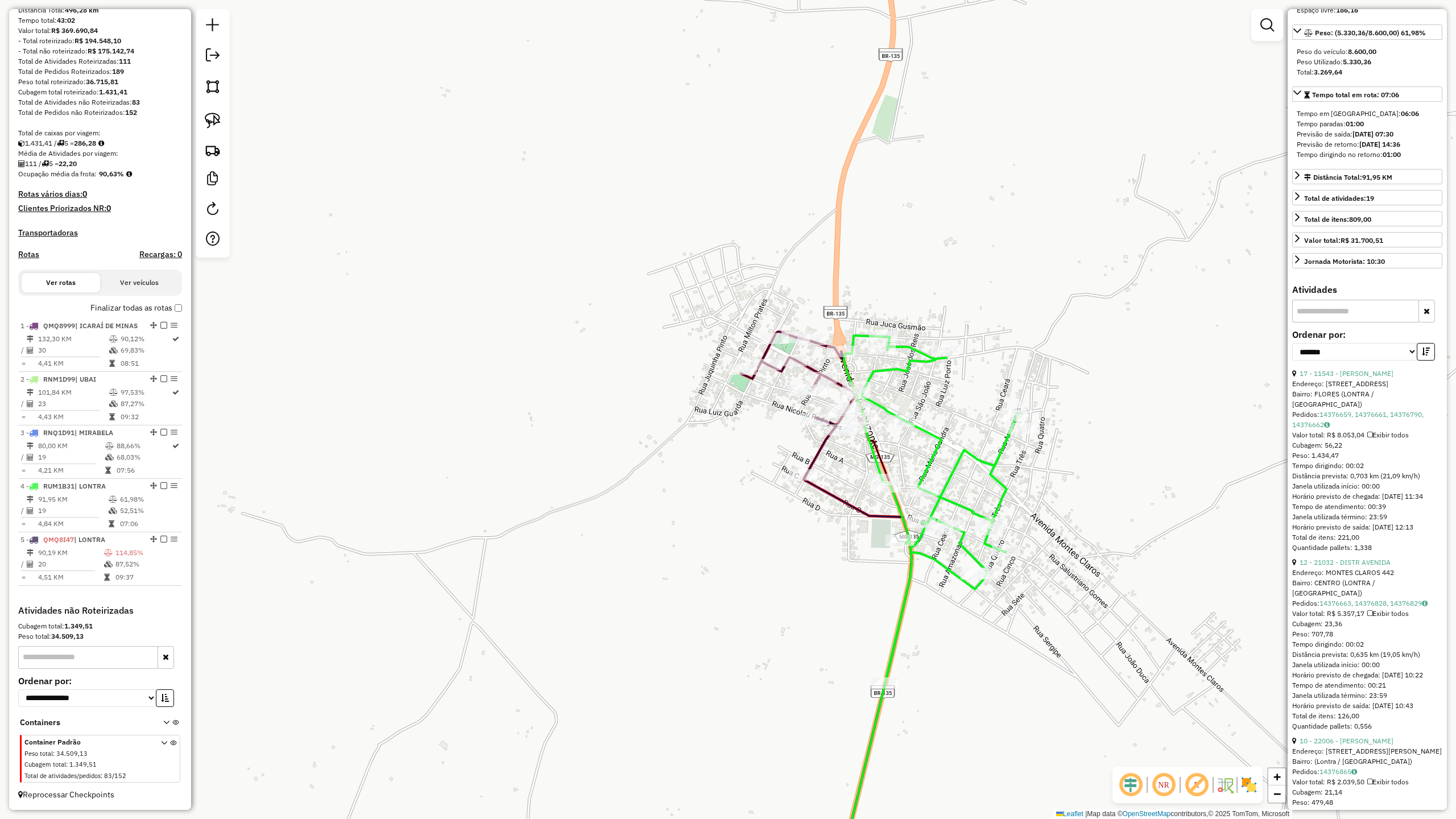
scroll to position [76, 0]
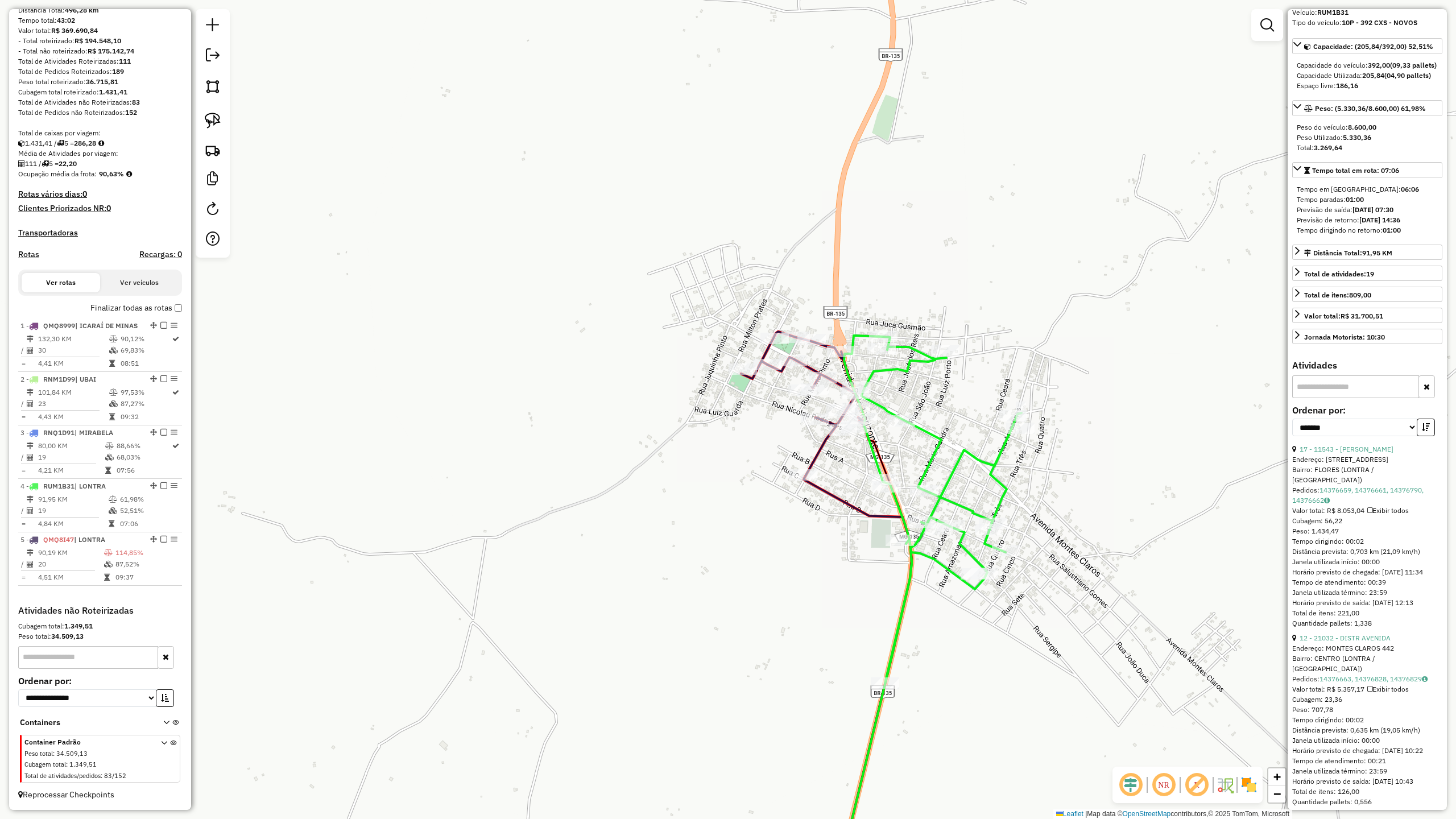
click at [808, 367] on icon at bounding box center [803, 404] width 124 height 144
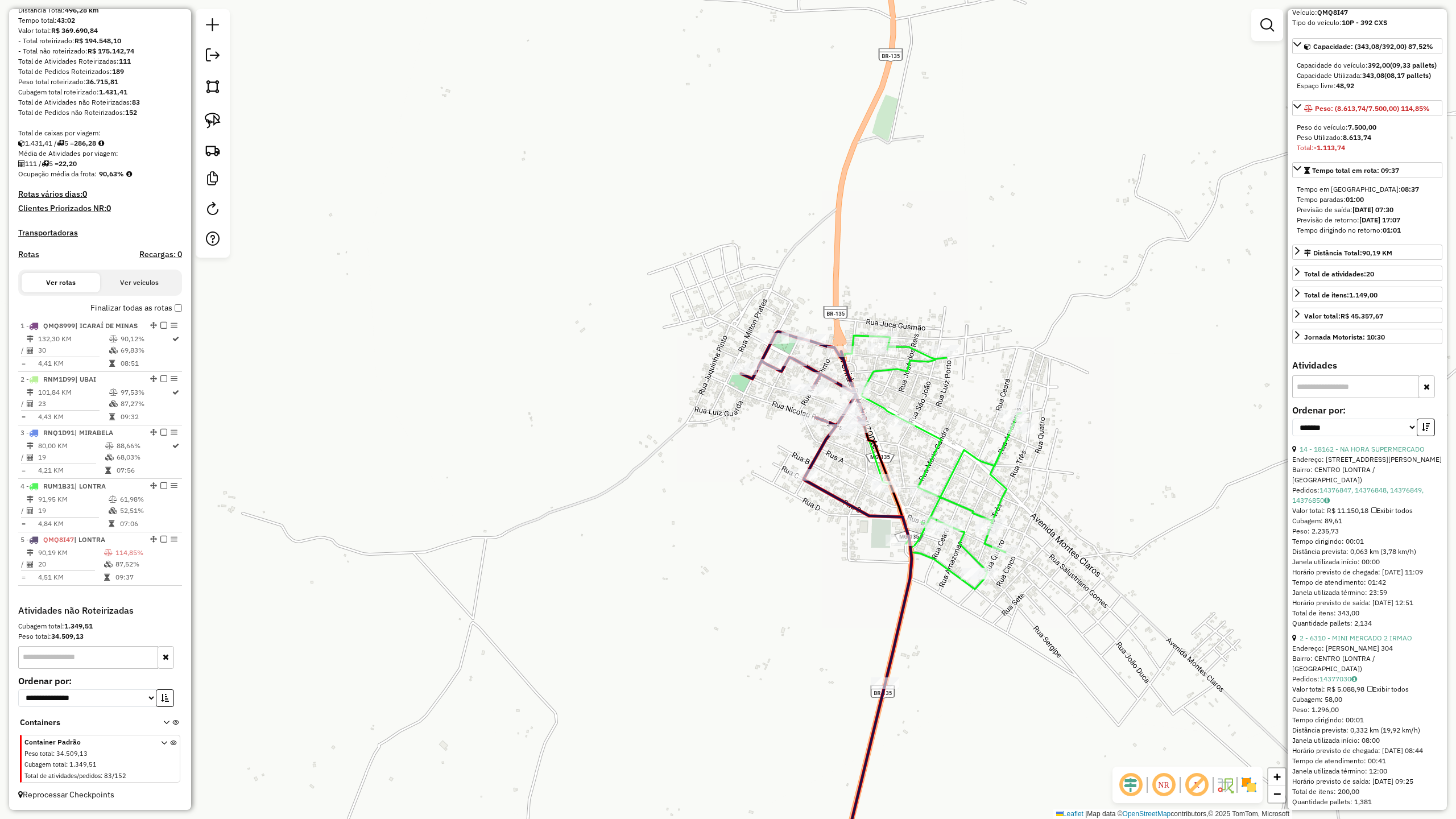
click at [813, 460] on icon at bounding box center [803, 404] width 124 height 144
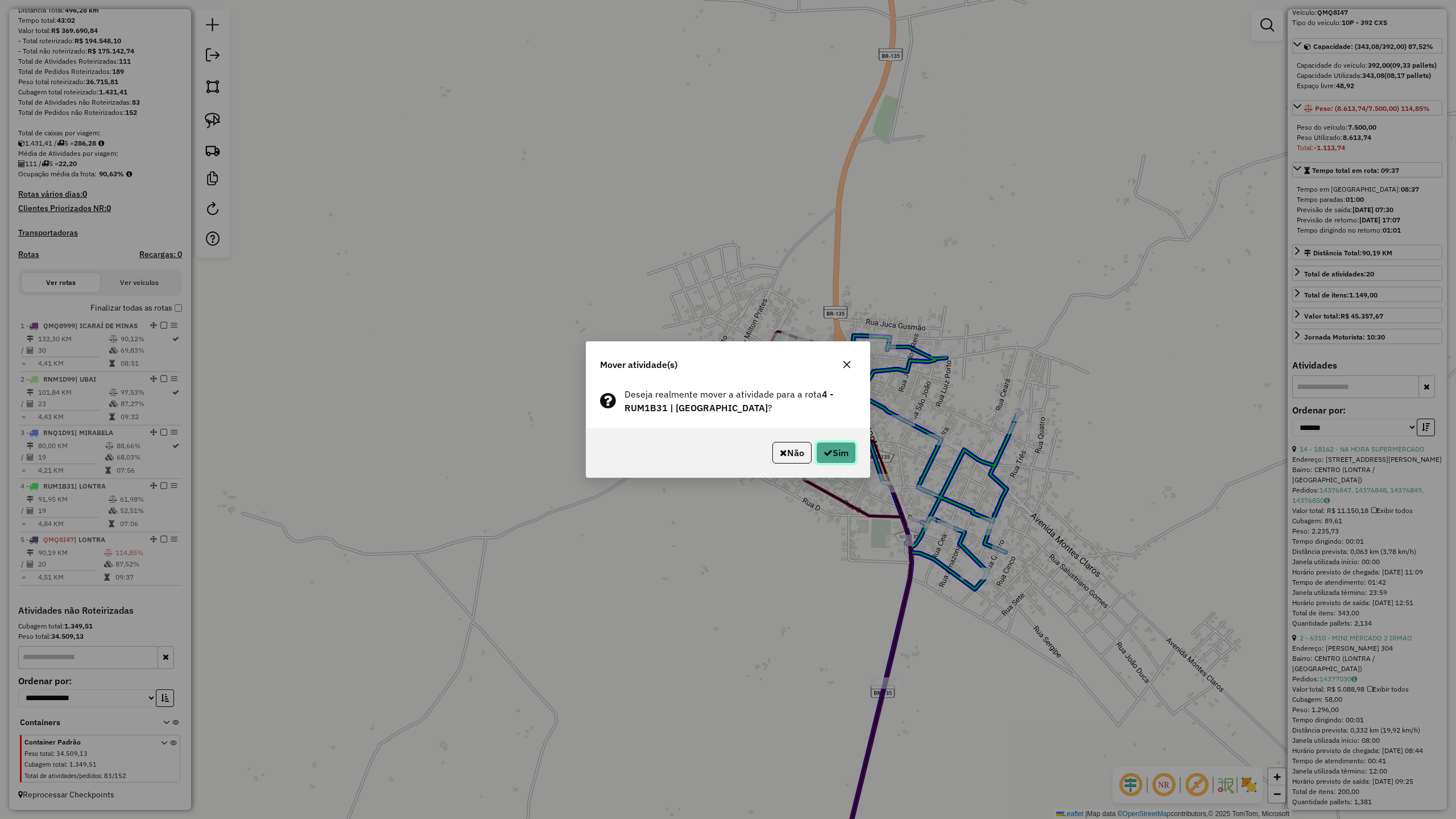
click at [833, 454] on button "Sim" at bounding box center [836, 452] width 40 height 21
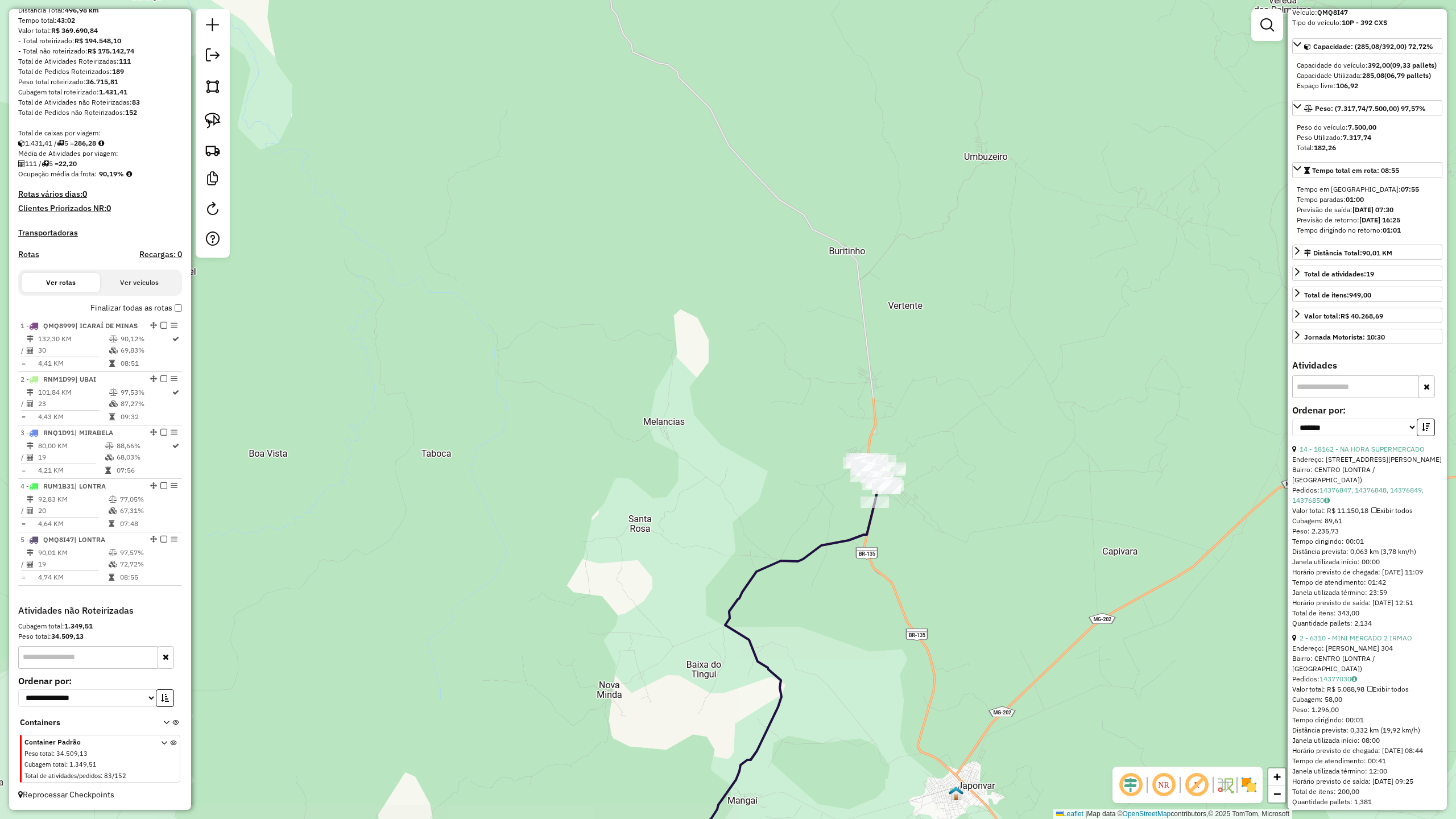
drag, startPoint x: 1031, startPoint y: 494, endPoint x: 885, endPoint y: 330, distance: 219.6
click at [885, 330] on div "Janela de atendimento Grade de atendimento Capacidade Transportadoras Veículos …" at bounding box center [728, 409] width 1456 height 819
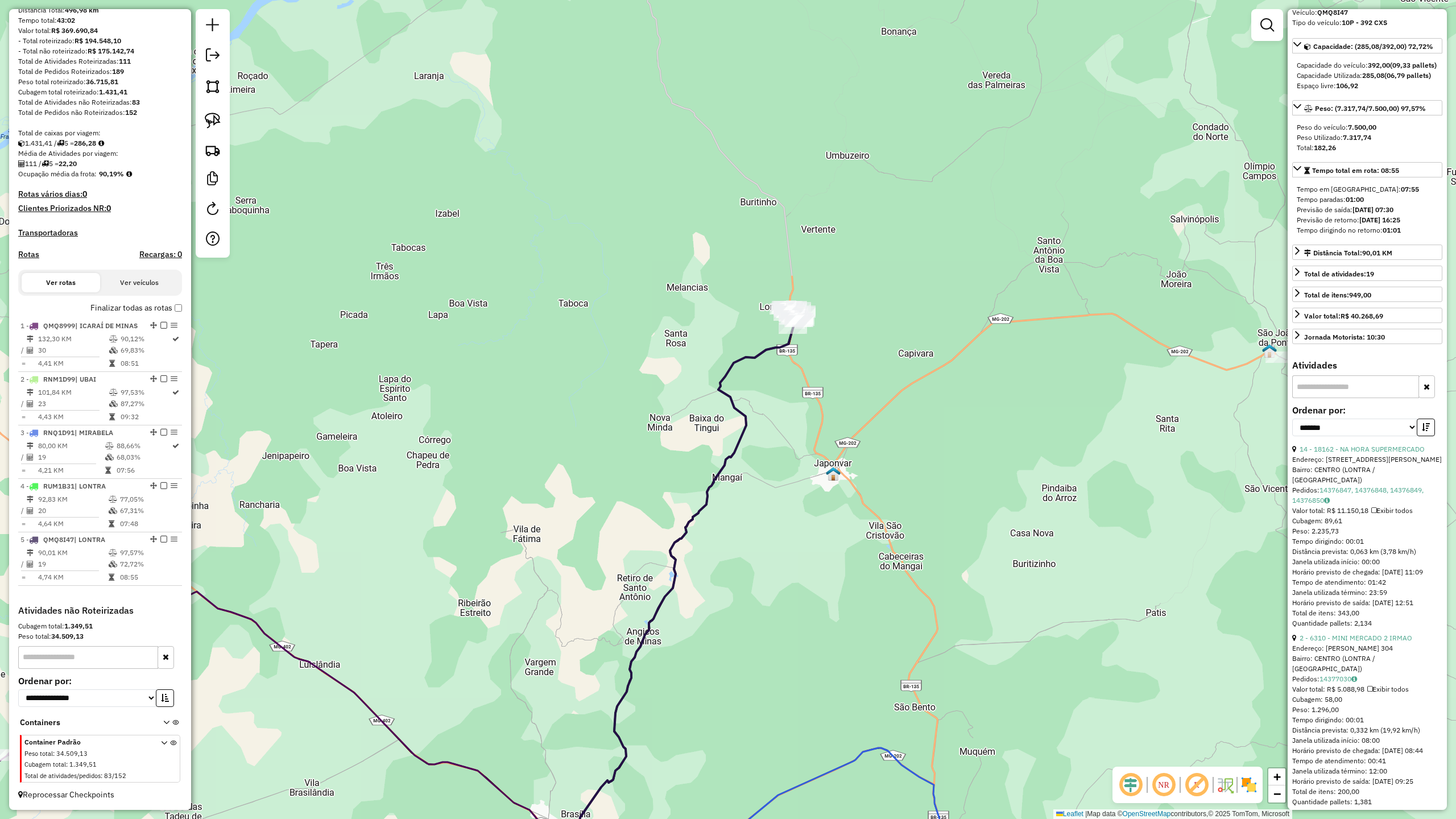
drag, startPoint x: 961, startPoint y: 514, endPoint x: 700, endPoint y: 441, distance: 271.0
click at [728, 447] on div "Janela de atendimento Grade de atendimento Capacidade Transportadoras Veículos …" at bounding box center [728, 409] width 1456 height 819
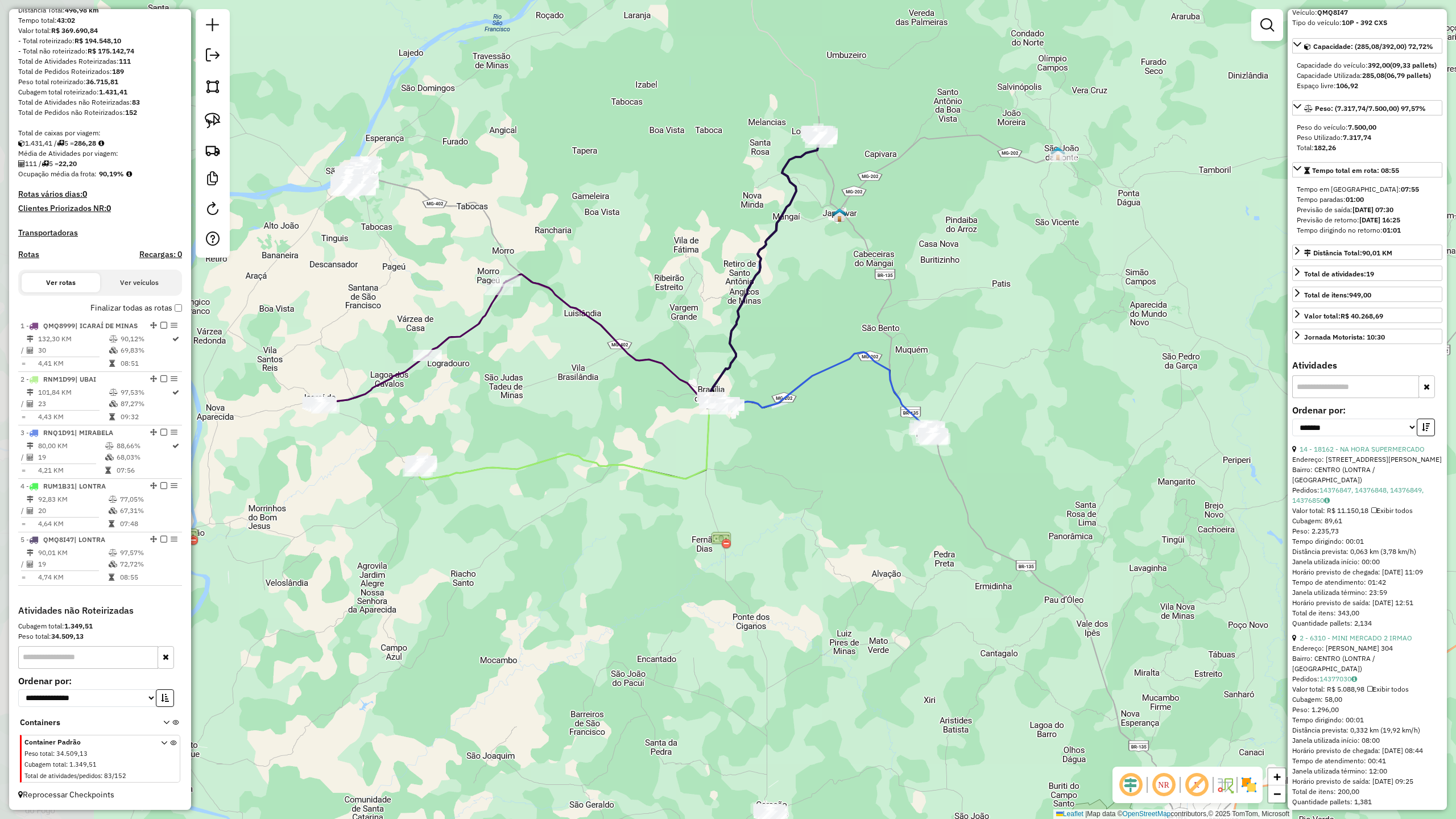
drag, startPoint x: 854, startPoint y: 481, endPoint x: 991, endPoint y: 260, distance: 260.0
click at [984, 263] on div "Janela de atendimento Grade de atendimento Capacidade Transportadoras Veículos …" at bounding box center [728, 409] width 1456 height 819
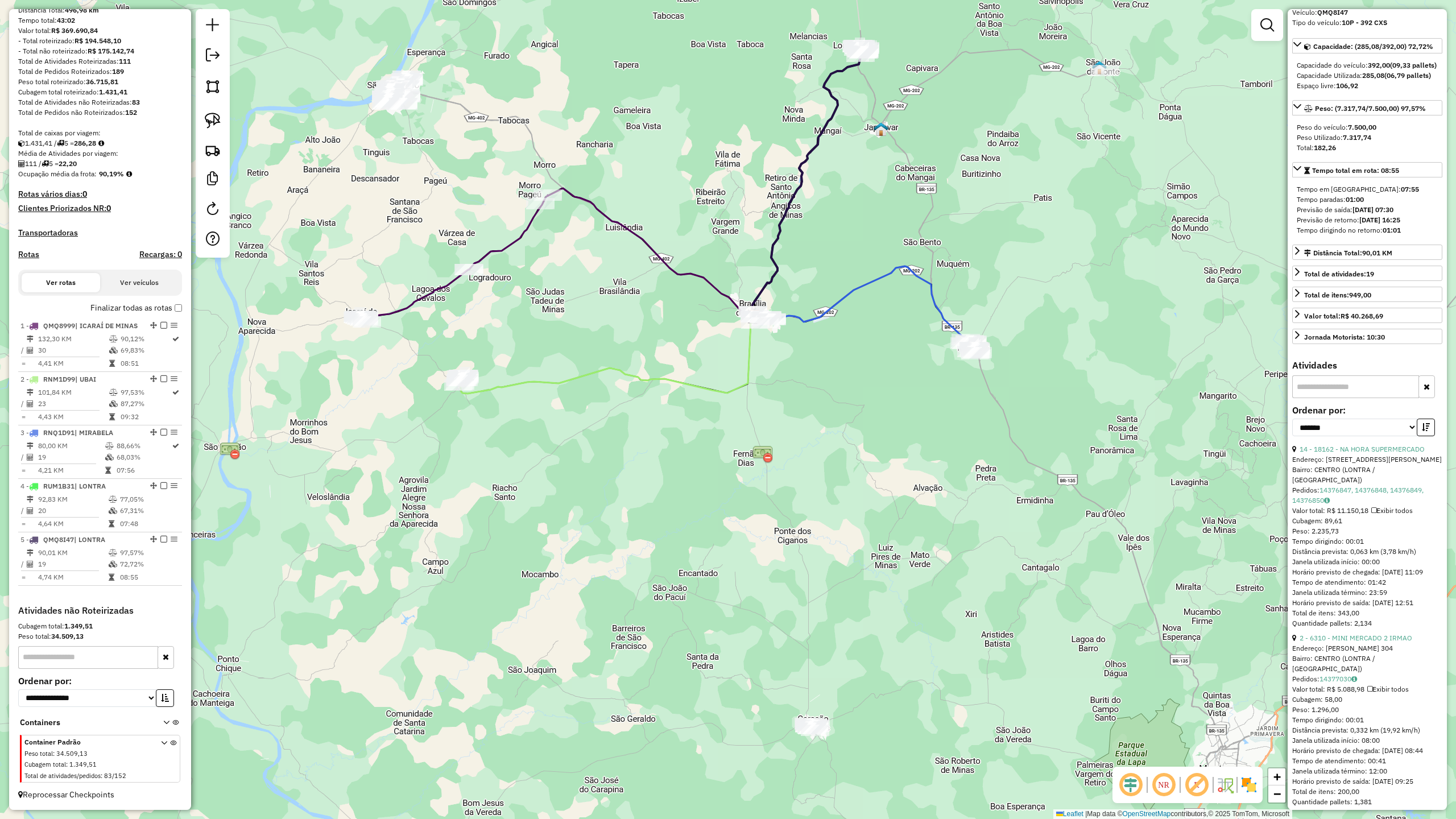
drag, startPoint x: 646, startPoint y: 437, endPoint x: 649, endPoint y: 319, distance: 118.0
click at [649, 328] on div "Janela de atendimento Grade de atendimento Capacidade Transportadoras Veículos …" at bounding box center [728, 409] width 1456 height 819
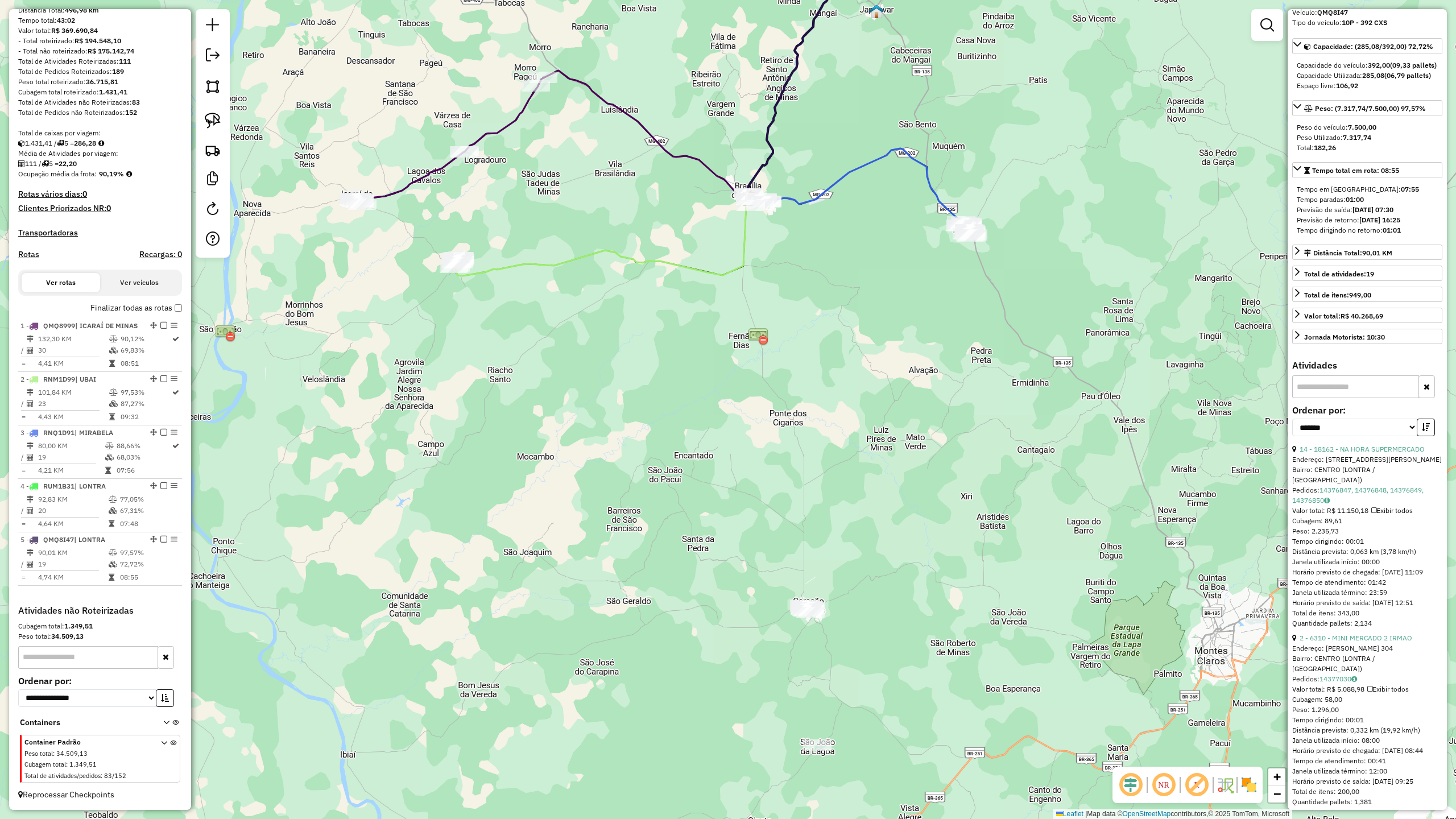
drag, startPoint x: 706, startPoint y: 478, endPoint x: 638, endPoint y: 321, distance: 171.1
click at [638, 325] on div "Janela de atendimento Grade de atendimento Capacidade Transportadoras Veículos …" at bounding box center [728, 409] width 1456 height 819
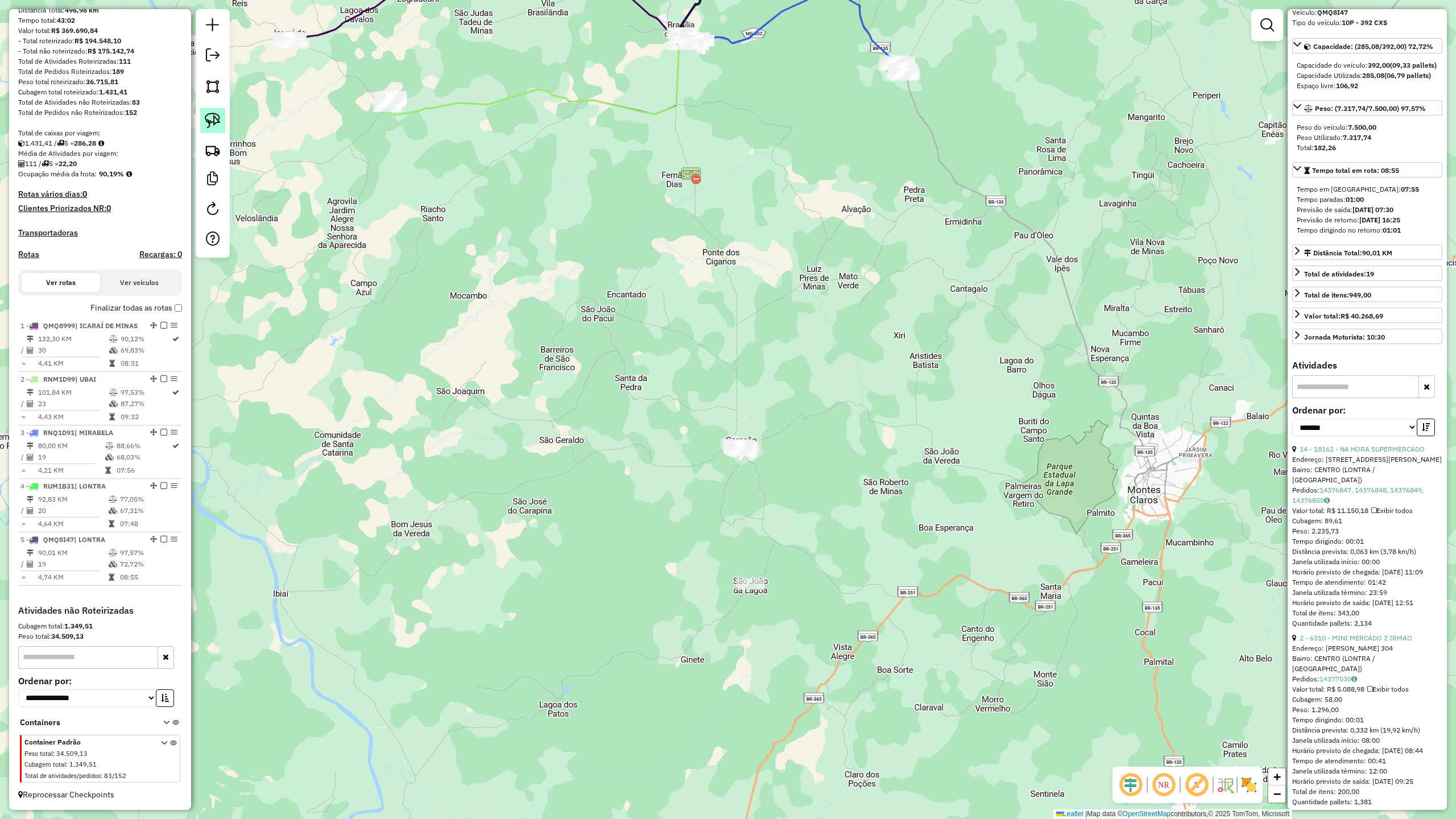
click at [217, 117] on img at bounding box center [213, 120] width 16 height 16
drag, startPoint x: 699, startPoint y: 419, endPoint x: 754, endPoint y: 397, distance: 59.2
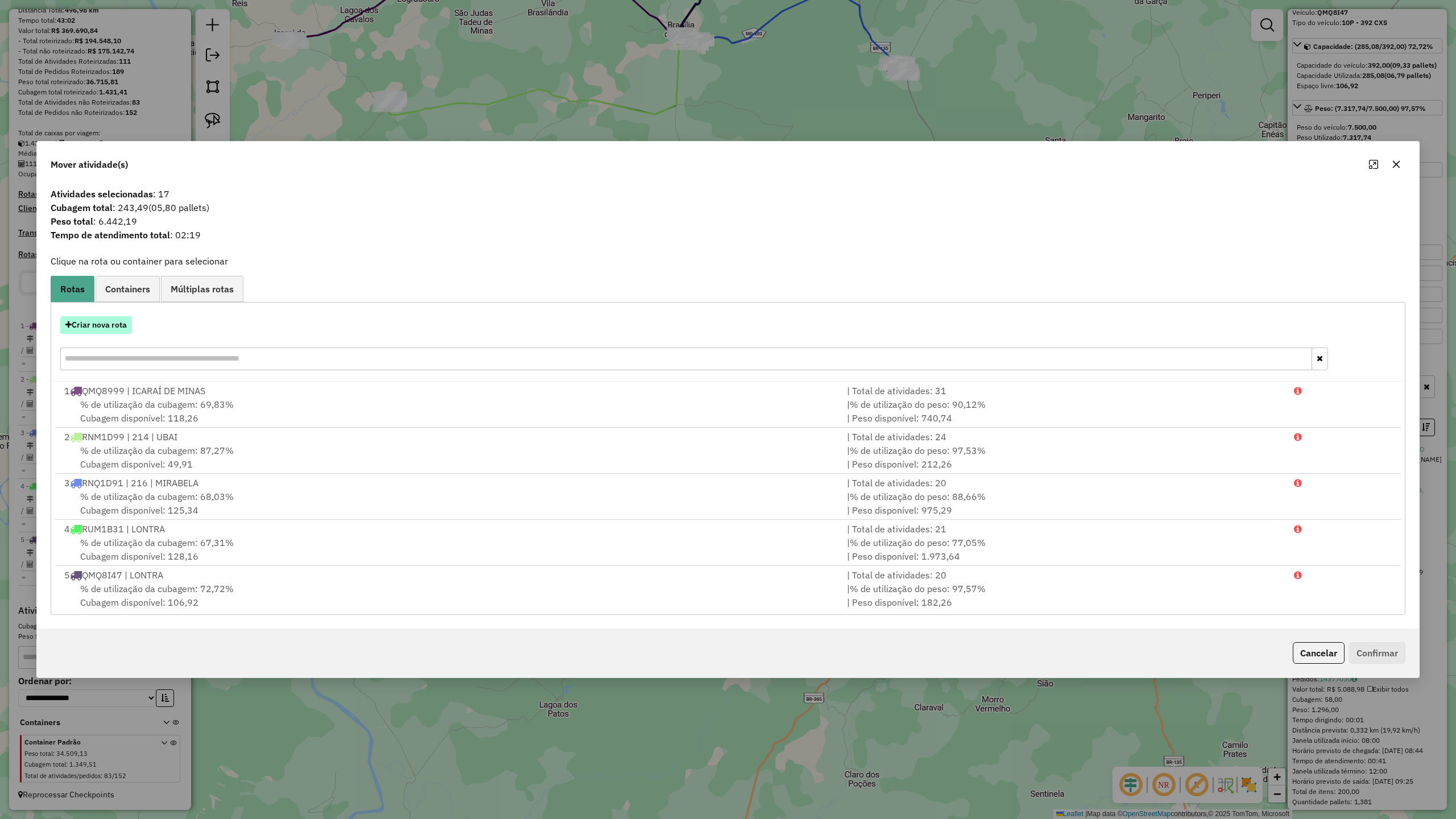
click at [89, 326] on button "Criar nova rota" at bounding box center [96, 325] width 71 height 18
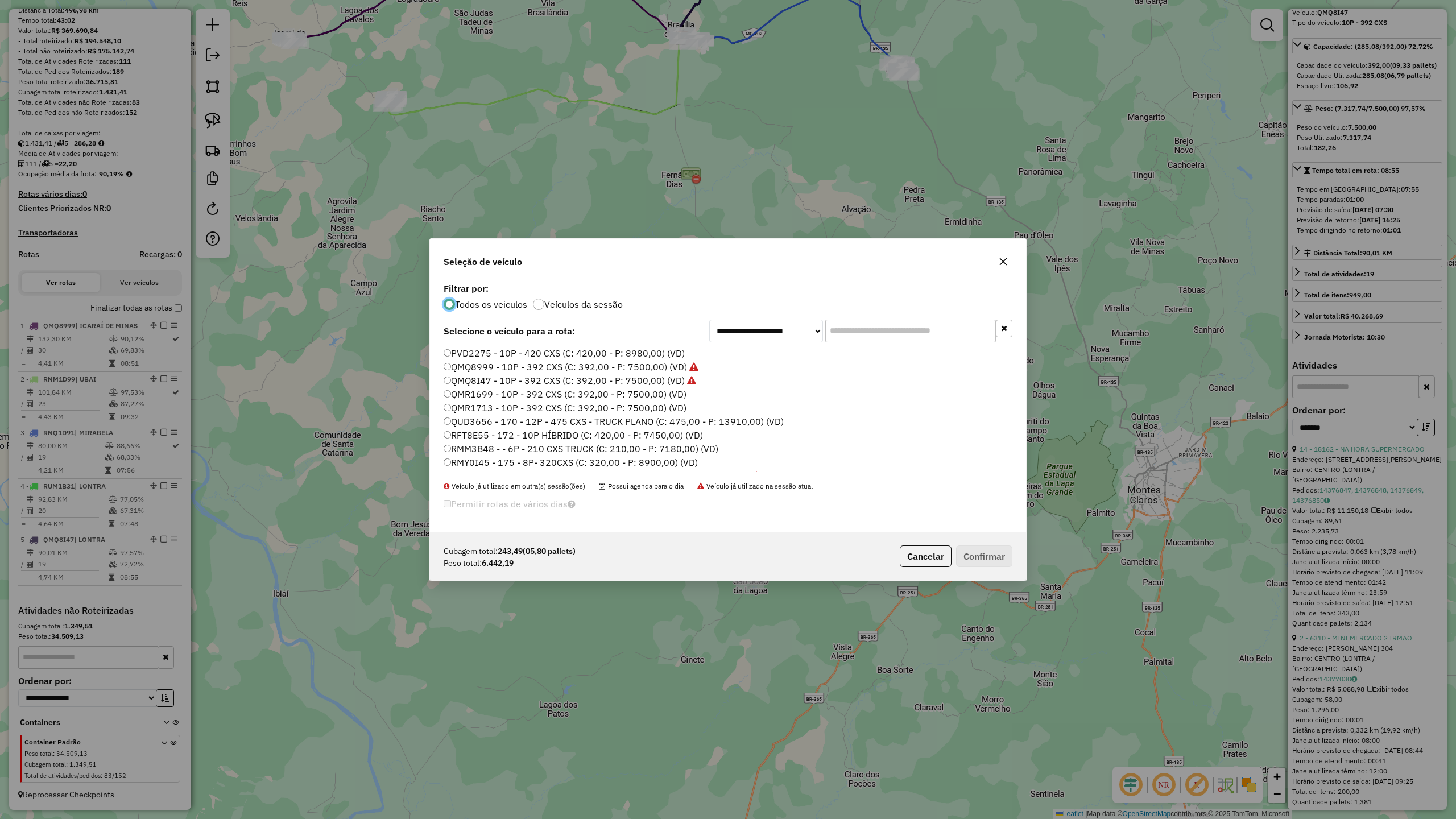
scroll to position [5, 4]
click at [659, 397] on label "QMR1699 - 10P - 392 CXS (C: 392,00 - P: 7500,00) (VD)" at bounding box center [565, 394] width 243 height 13
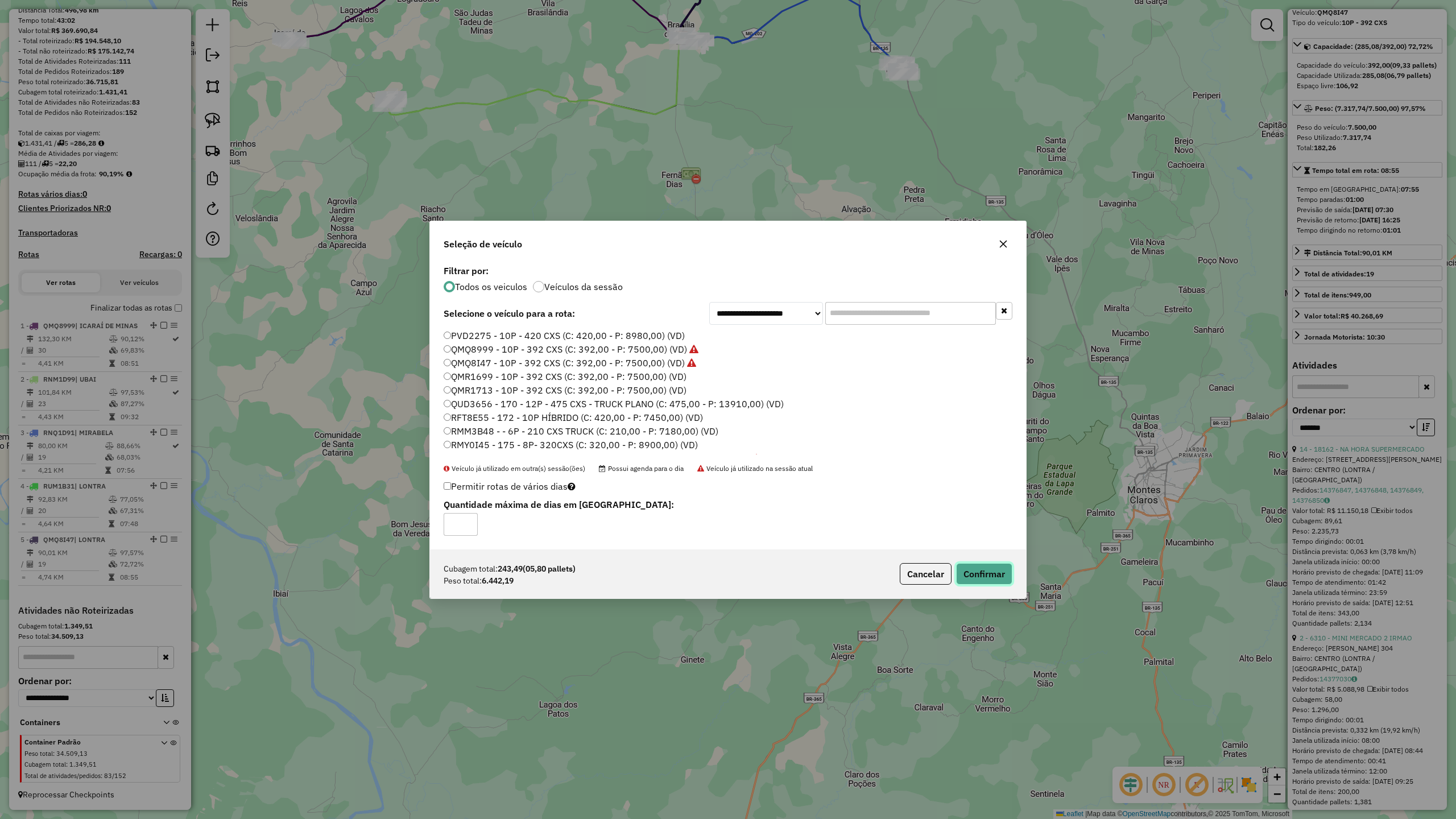
click at [988, 577] on button "Confirmar" at bounding box center [984, 573] width 56 height 21
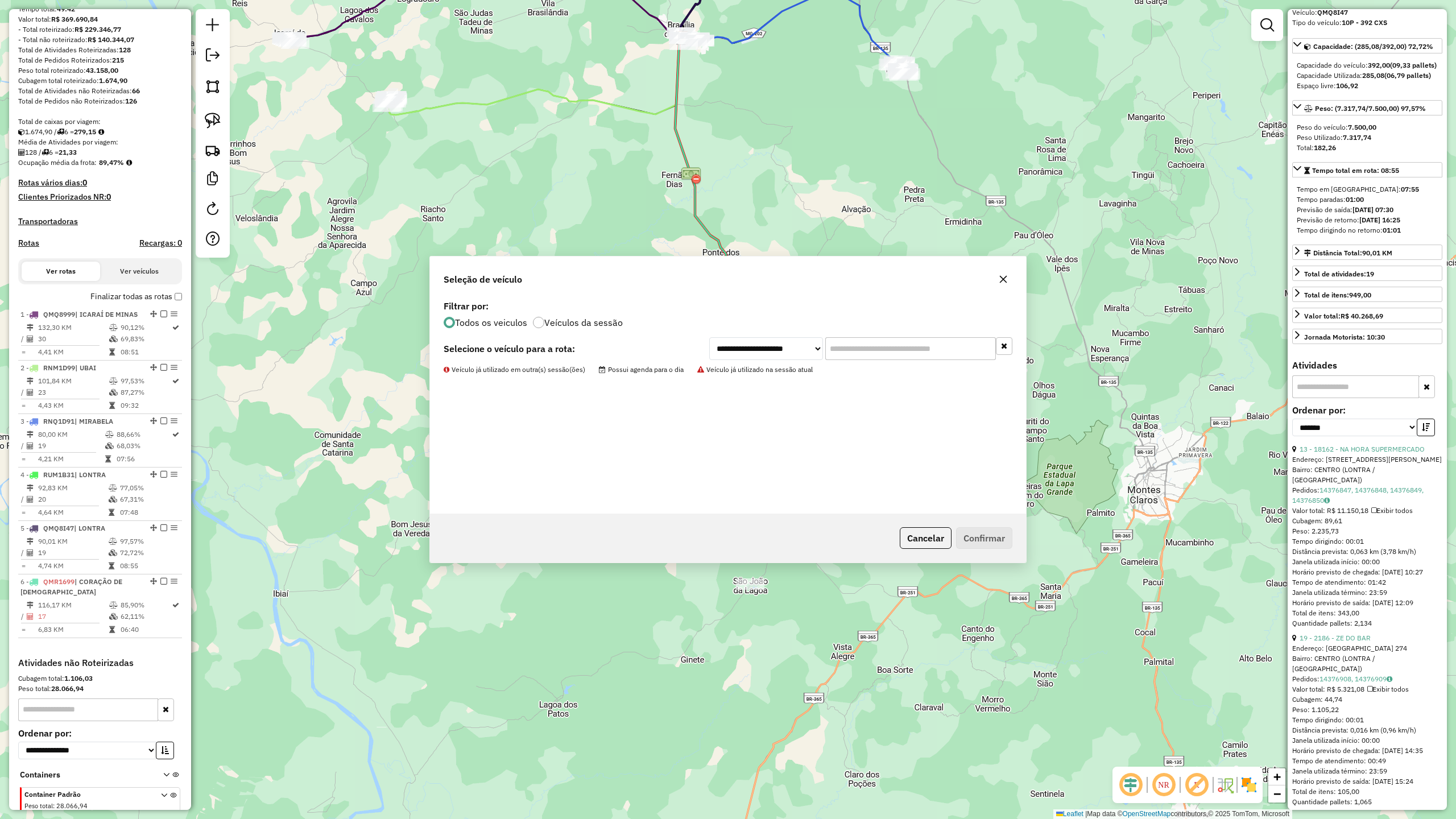
scroll to position [206, 0]
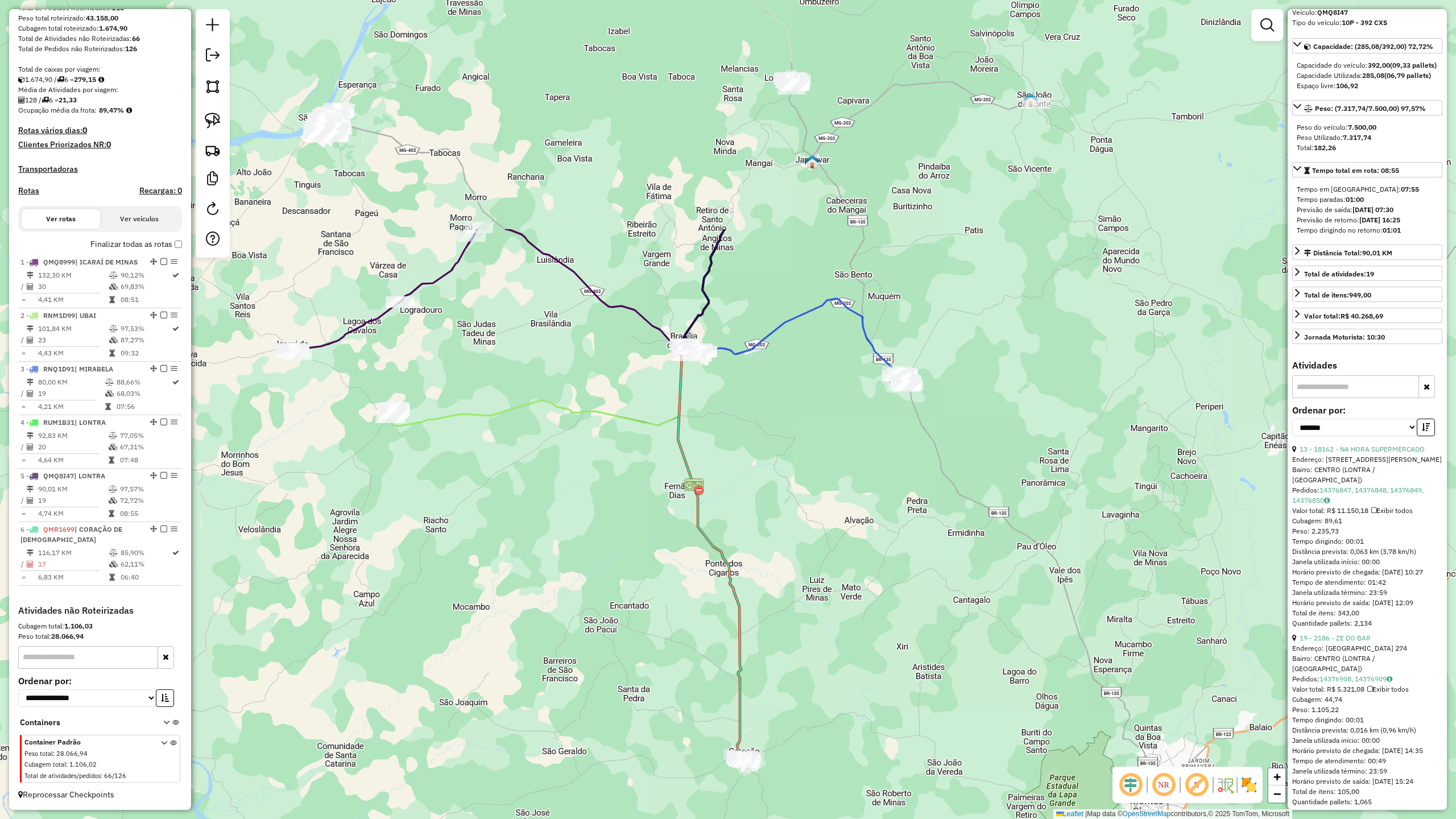
drag, startPoint x: 626, startPoint y: 393, endPoint x: 643, endPoint y: 766, distance: 373.4
click at [642, 716] on div "Janela de atendimento Grade de atendimento Capacidade Transportadoras Veículos …" at bounding box center [728, 409] width 1456 height 819
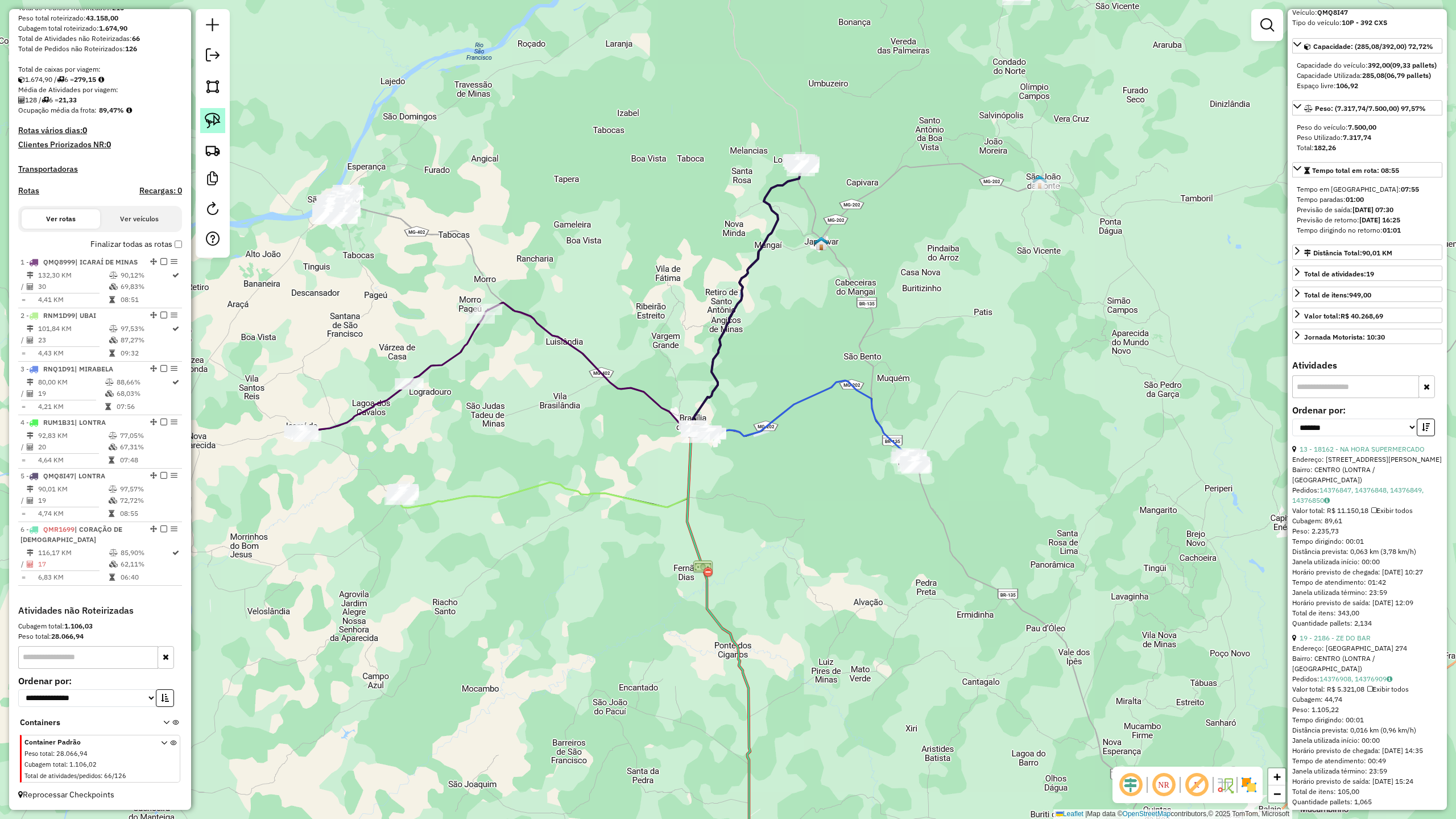
click at [202, 122] on link at bounding box center [213, 120] width 25 height 25
drag, startPoint x: 682, startPoint y: 449, endPoint x: 679, endPoint y: 402, distance: 47.1
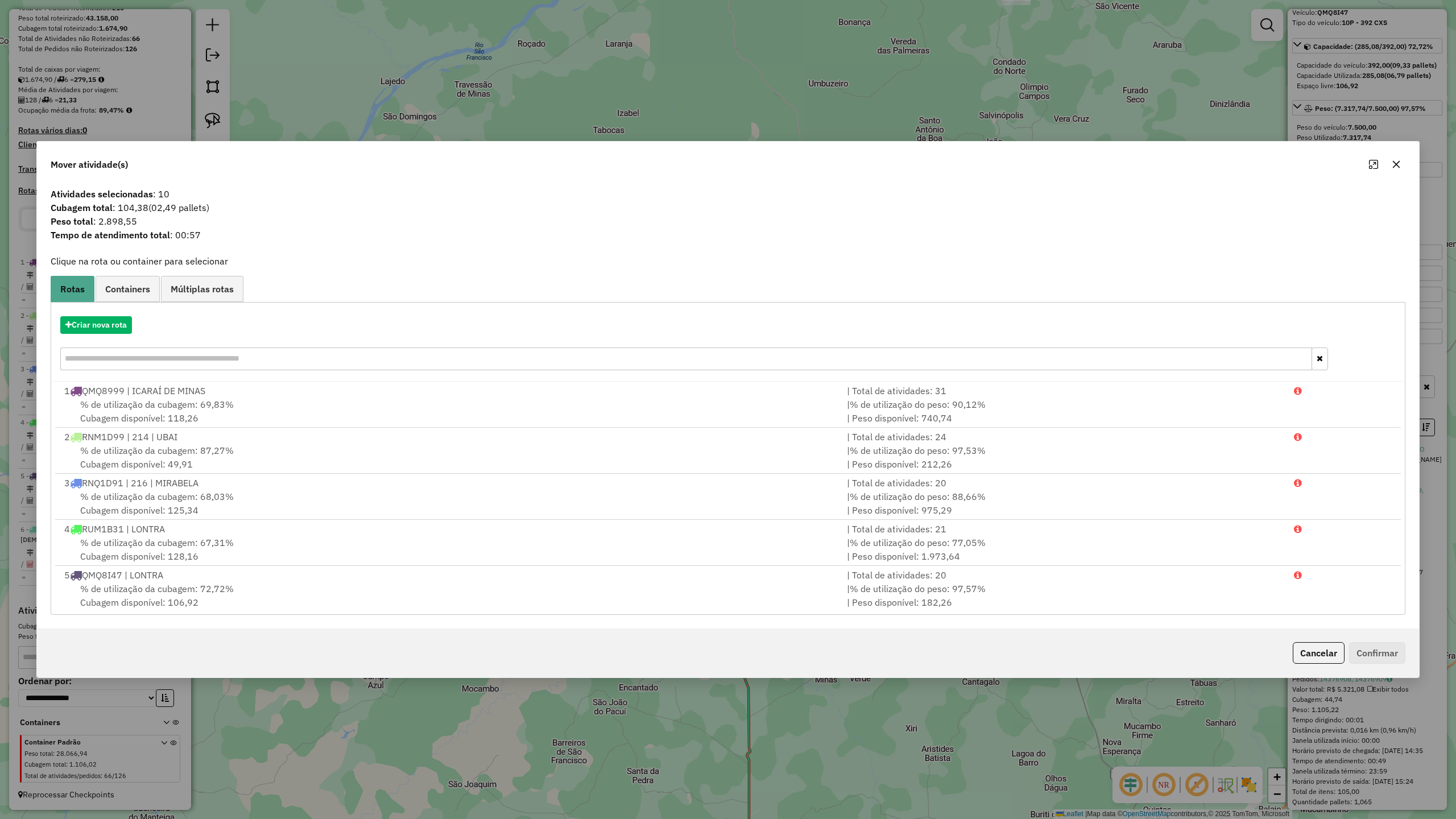
click at [1396, 160] on icon "button" at bounding box center [1396, 164] width 9 height 9
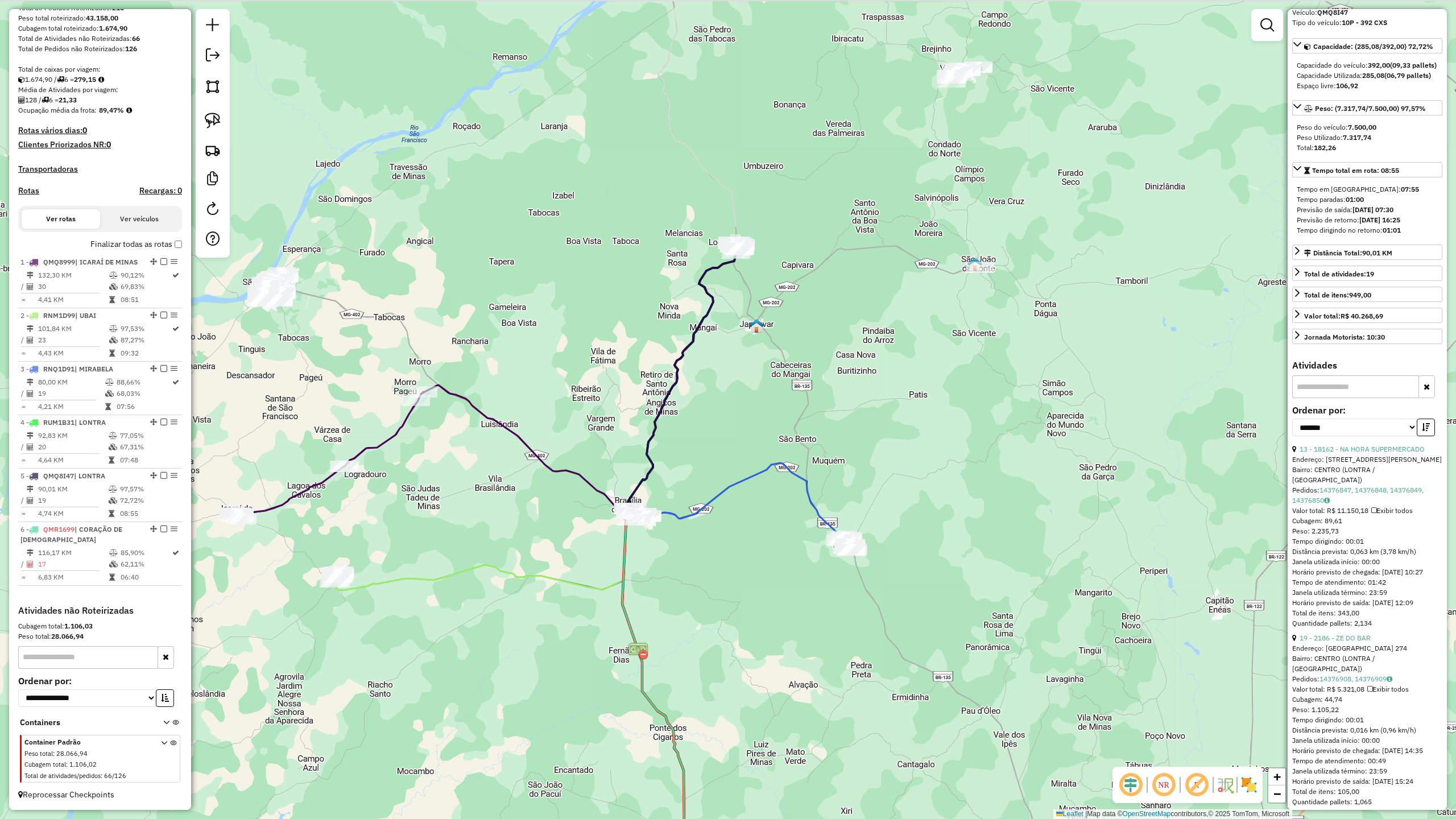
drag, startPoint x: 1008, startPoint y: 299, endPoint x: 899, endPoint y: 467, distance: 200.3
click at [899, 467] on div "Janela de atendimento Grade de atendimento Capacidade Transportadoras Veículos …" at bounding box center [728, 409] width 1456 height 819
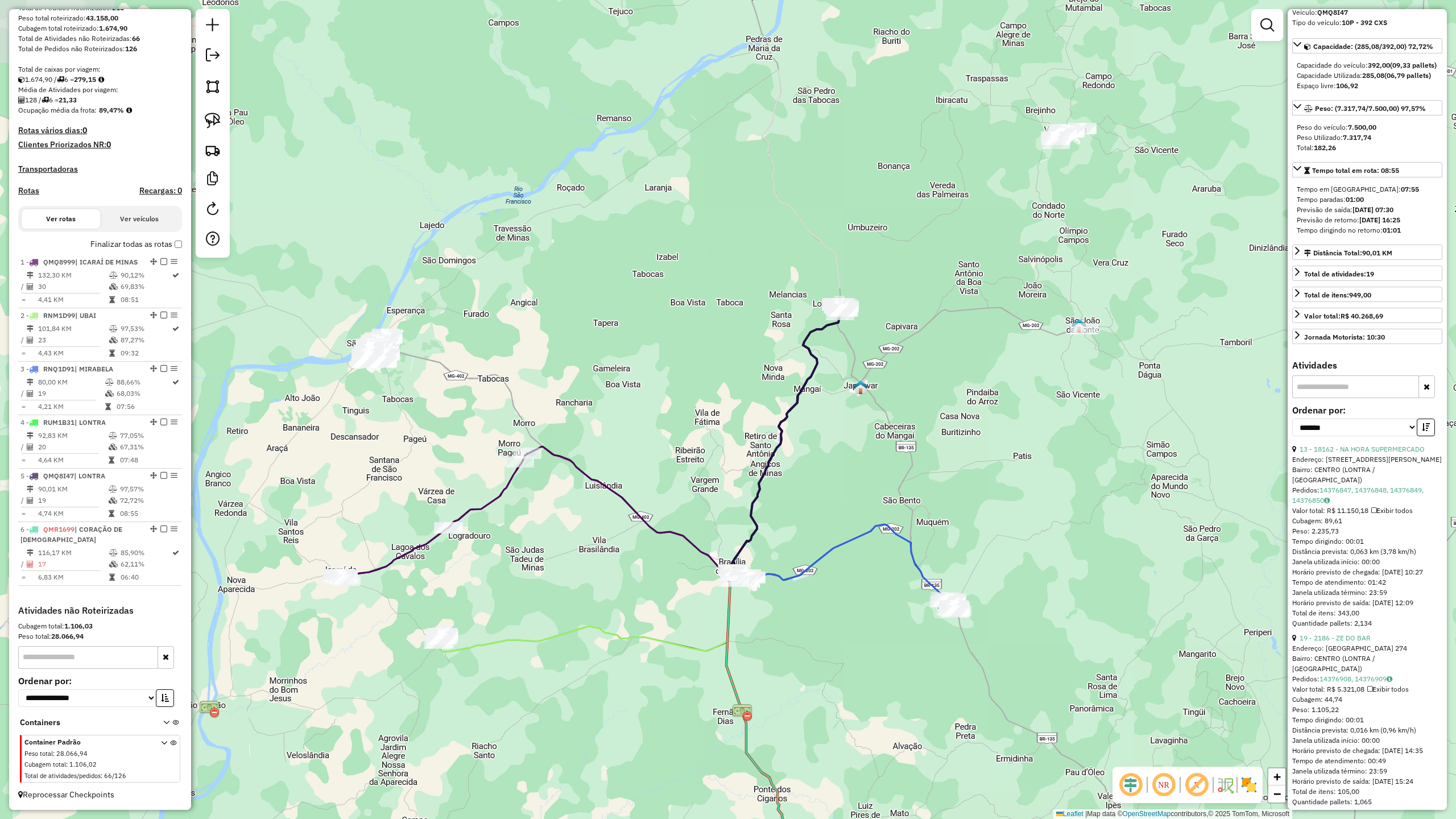
drag, startPoint x: 496, startPoint y: 413, endPoint x: 659, endPoint y: 367, distance: 169.4
click at [659, 368] on div "Janela de atendimento Grade de atendimento Capacidade Transportadoras Veículos …" at bounding box center [728, 409] width 1456 height 819
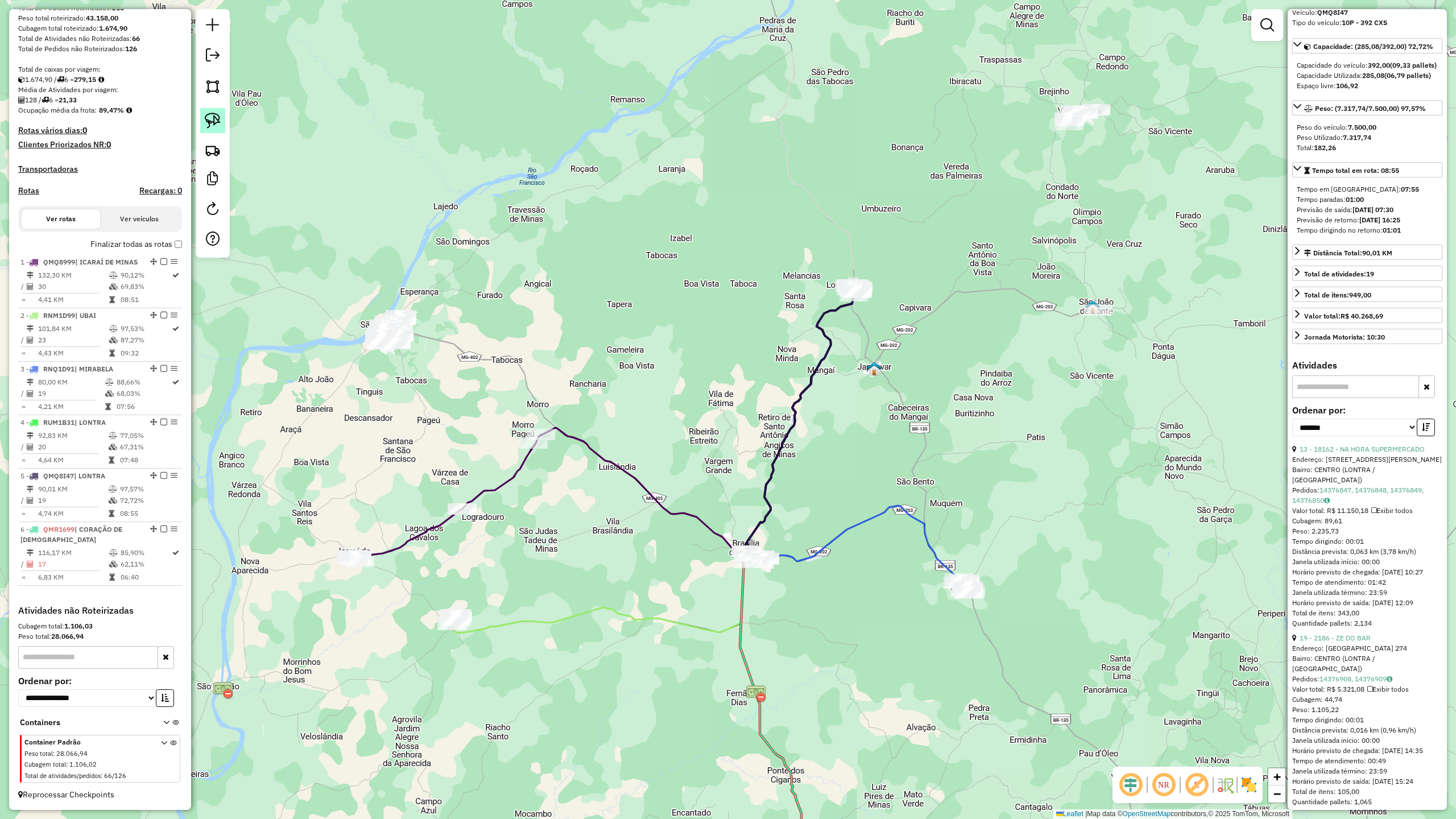
click at [210, 120] on img at bounding box center [213, 120] width 16 height 16
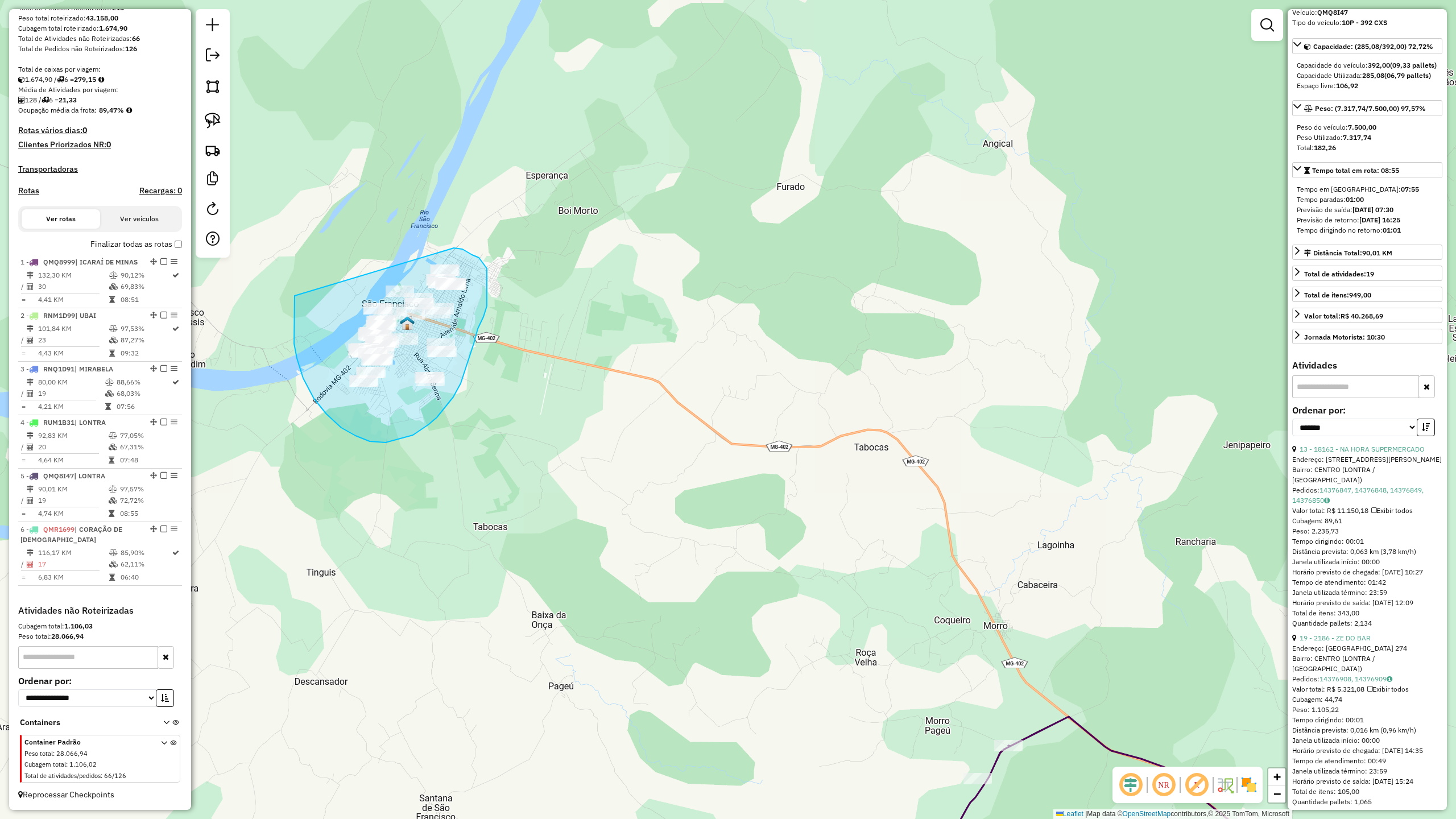
drag, startPoint x: 294, startPoint y: 330, endPoint x: 403, endPoint y: 236, distance: 143.9
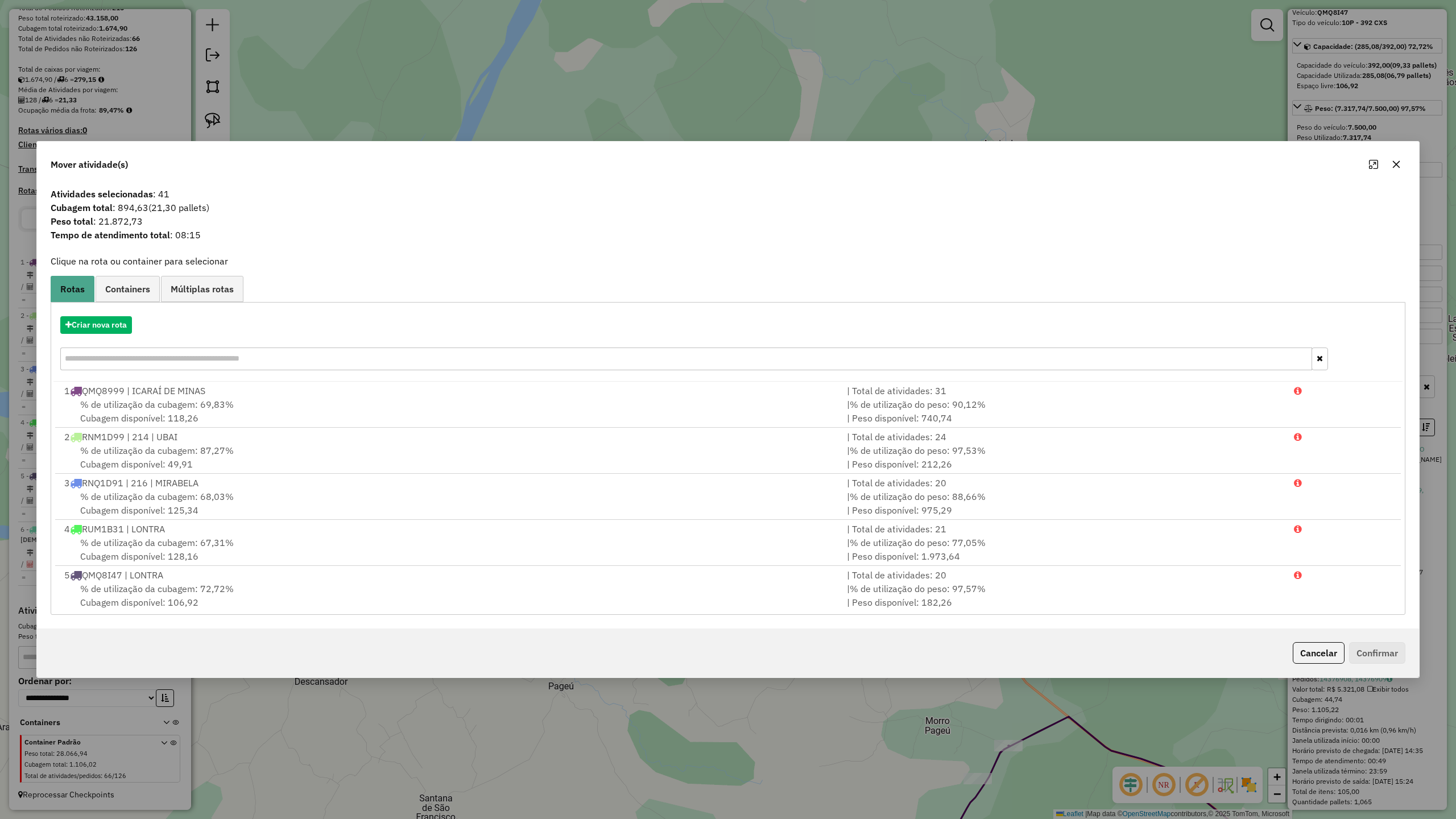
click at [1399, 164] on icon "button" at bounding box center [1396, 164] width 9 height 9
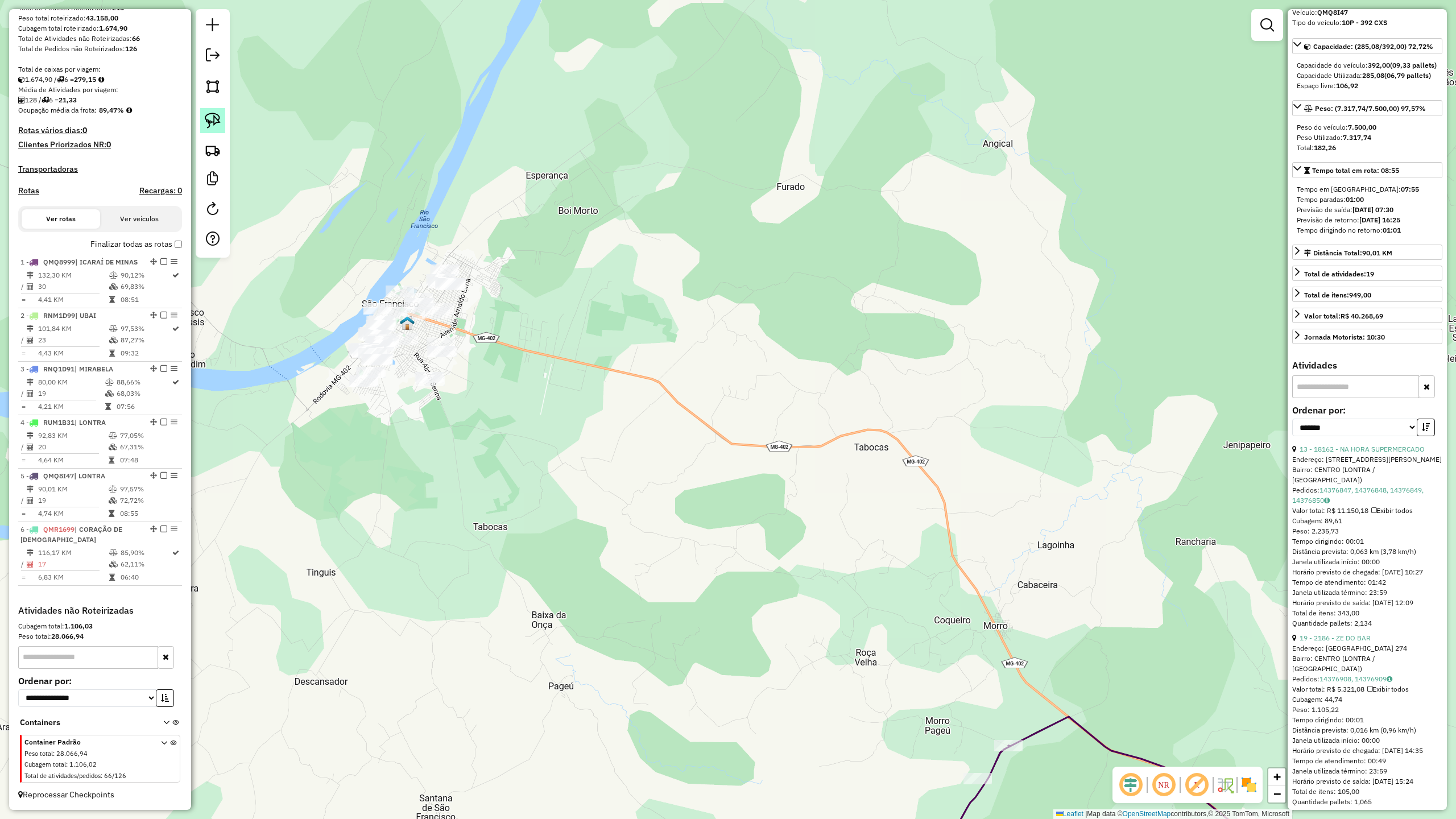
click at [210, 117] on img at bounding box center [213, 120] width 16 height 16
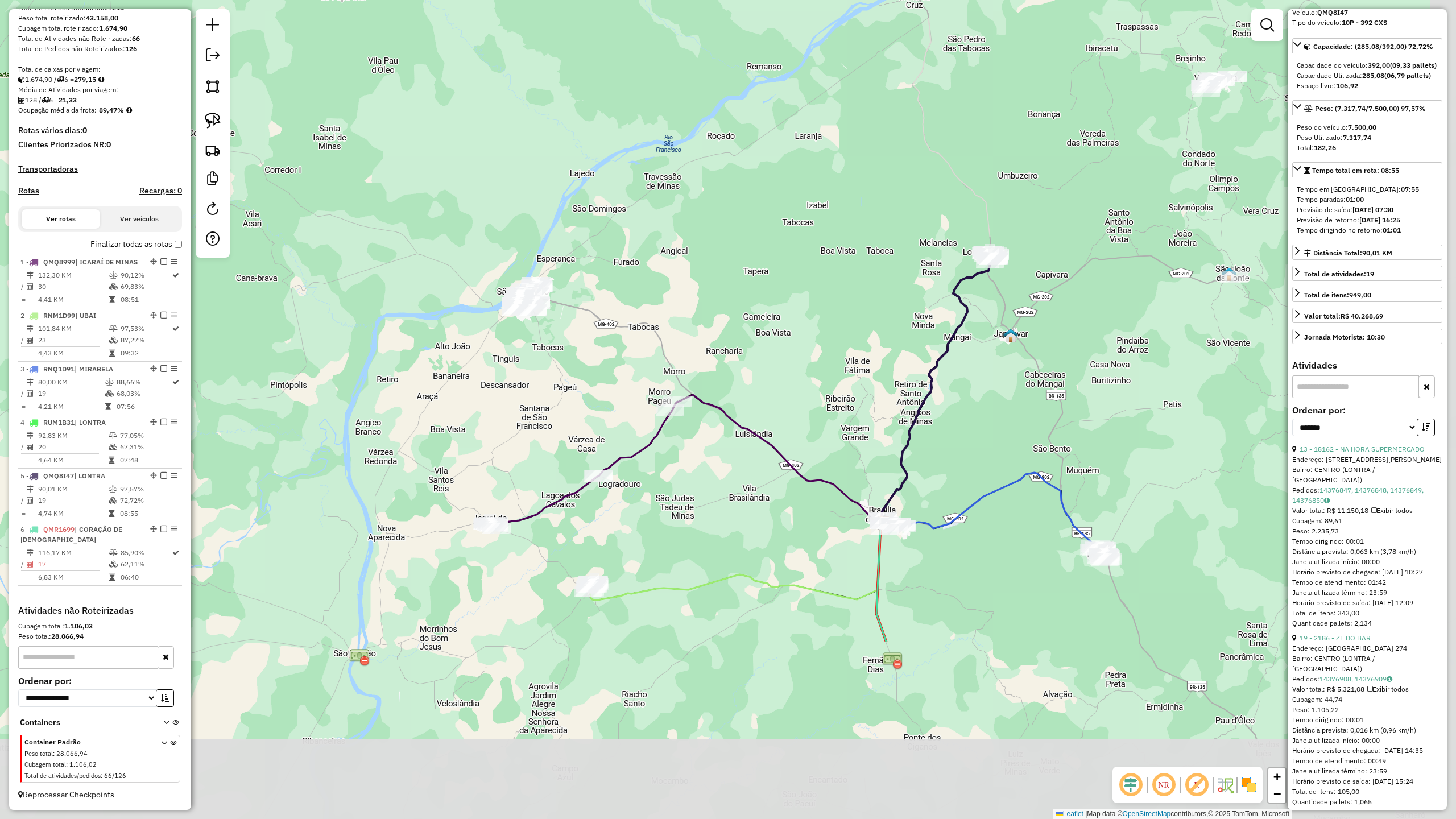
drag, startPoint x: 960, startPoint y: 730, endPoint x: 739, endPoint y: 471, distance: 340.5
click at [739, 471] on div "Janela de atendimento Grade de atendimento Capacidade Transportadoras Veículos …" at bounding box center [728, 409] width 1456 height 819
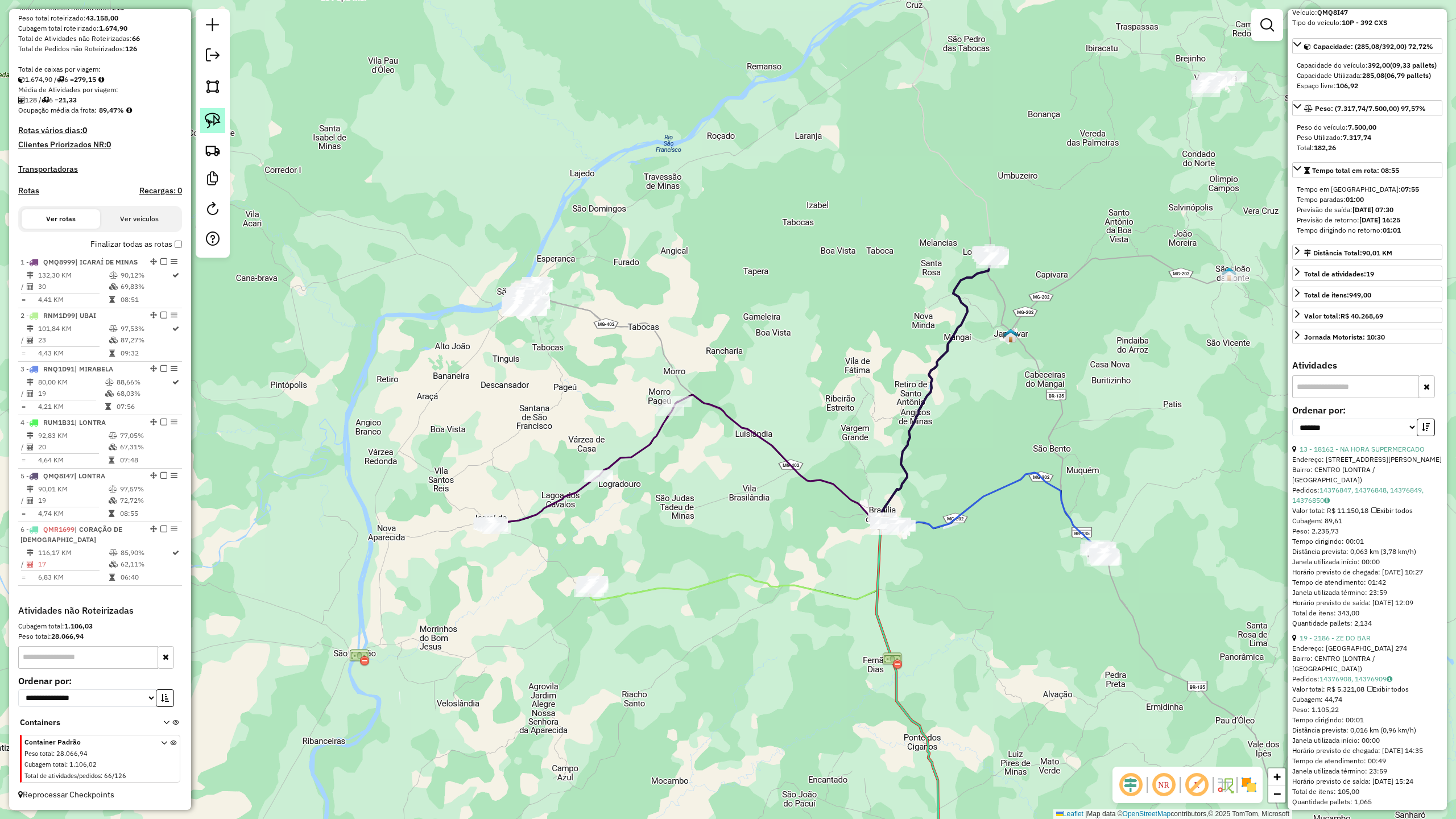
click at [210, 117] on img at bounding box center [213, 120] width 16 height 16
drag, startPoint x: 852, startPoint y: 528, endPoint x: 870, endPoint y: 481, distance: 50.3
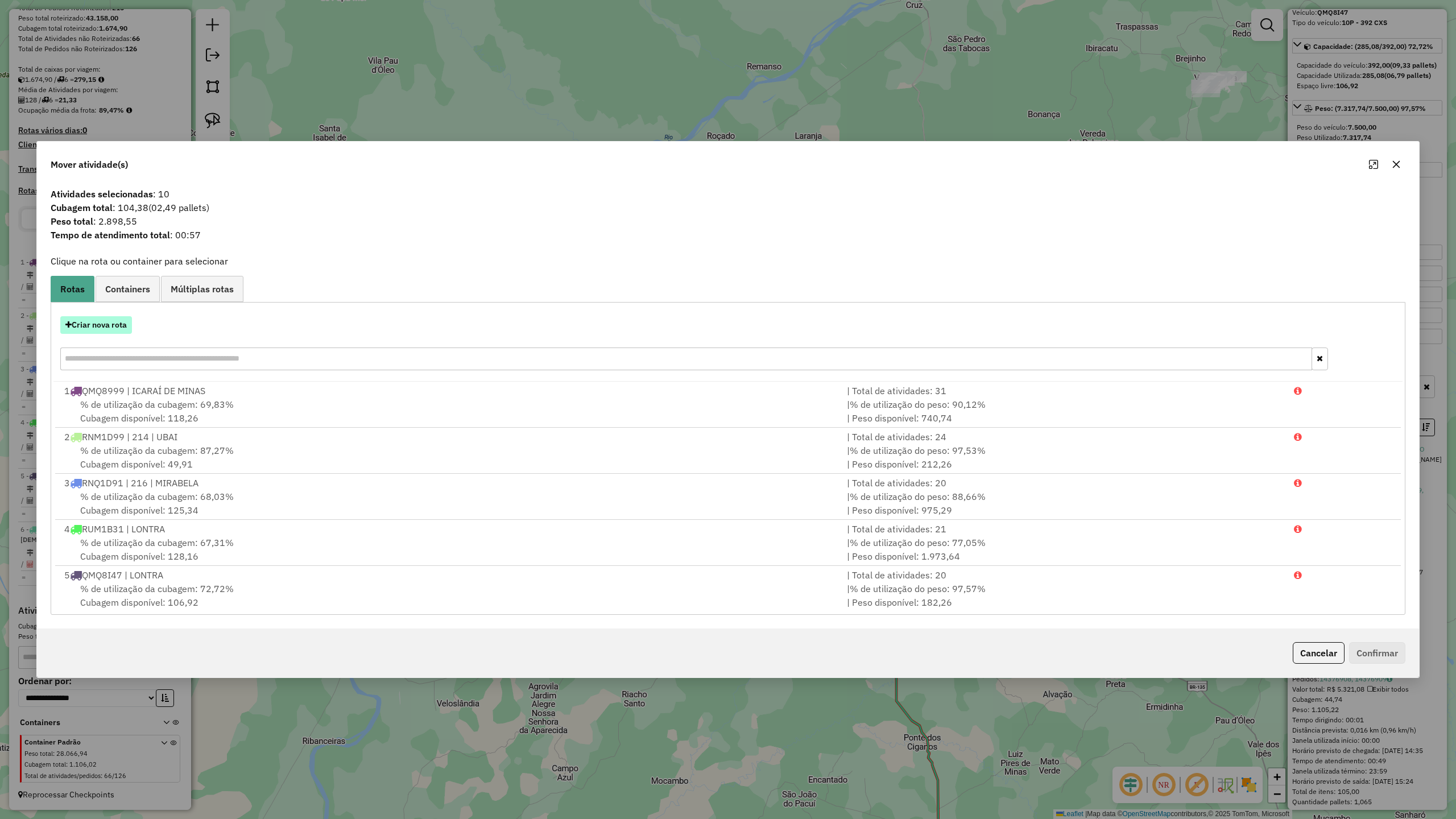
click at [95, 324] on button "Criar nova rota" at bounding box center [96, 325] width 71 height 18
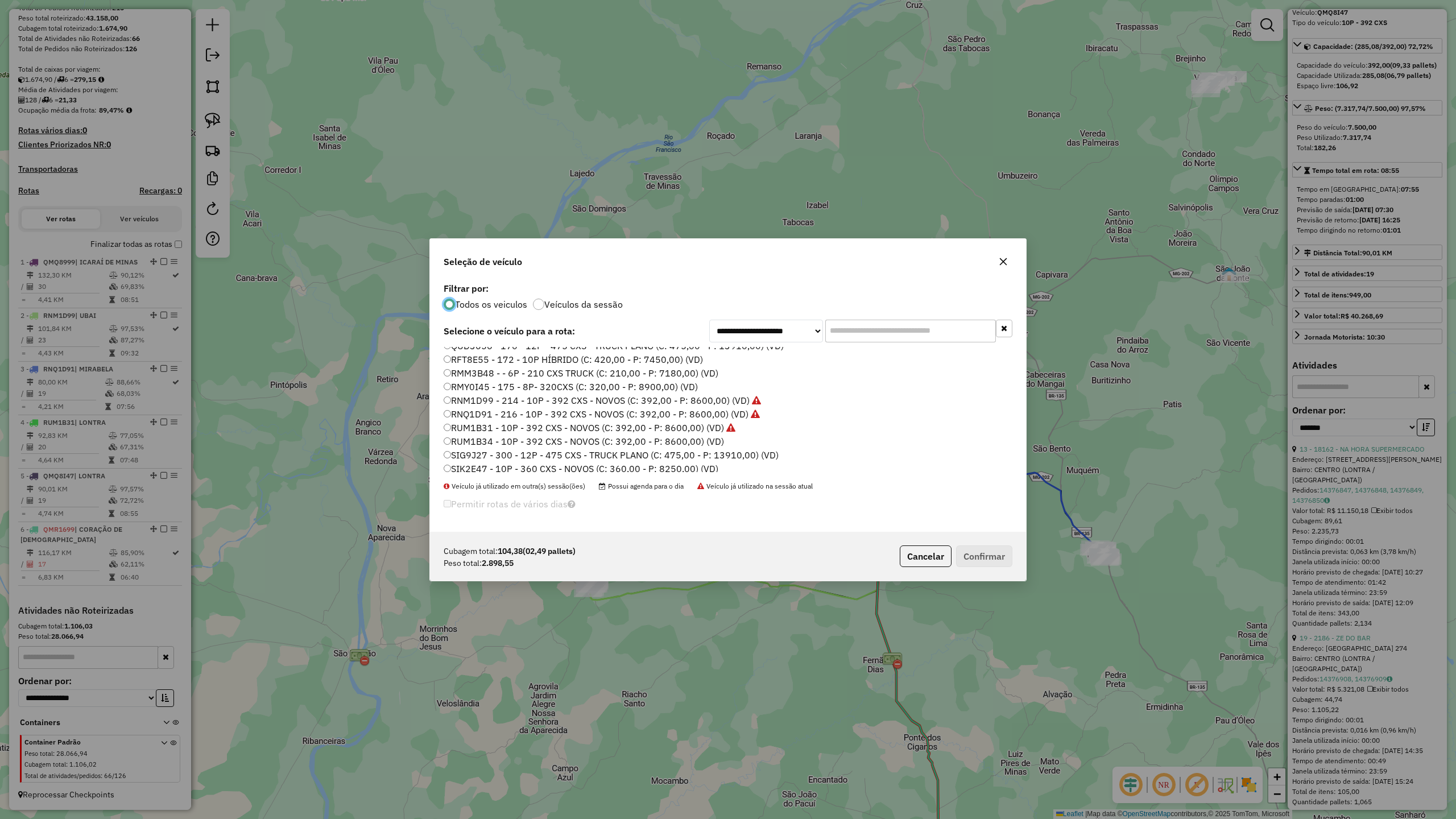
scroll to position [93, 0]
click at [513, 352] on label "RMM3B48 - - 6P - 210 CXS TRUCK (C: 210,00 - P: 7180,00) (VD)" at bounding box center [581, 355] width 275 height 13
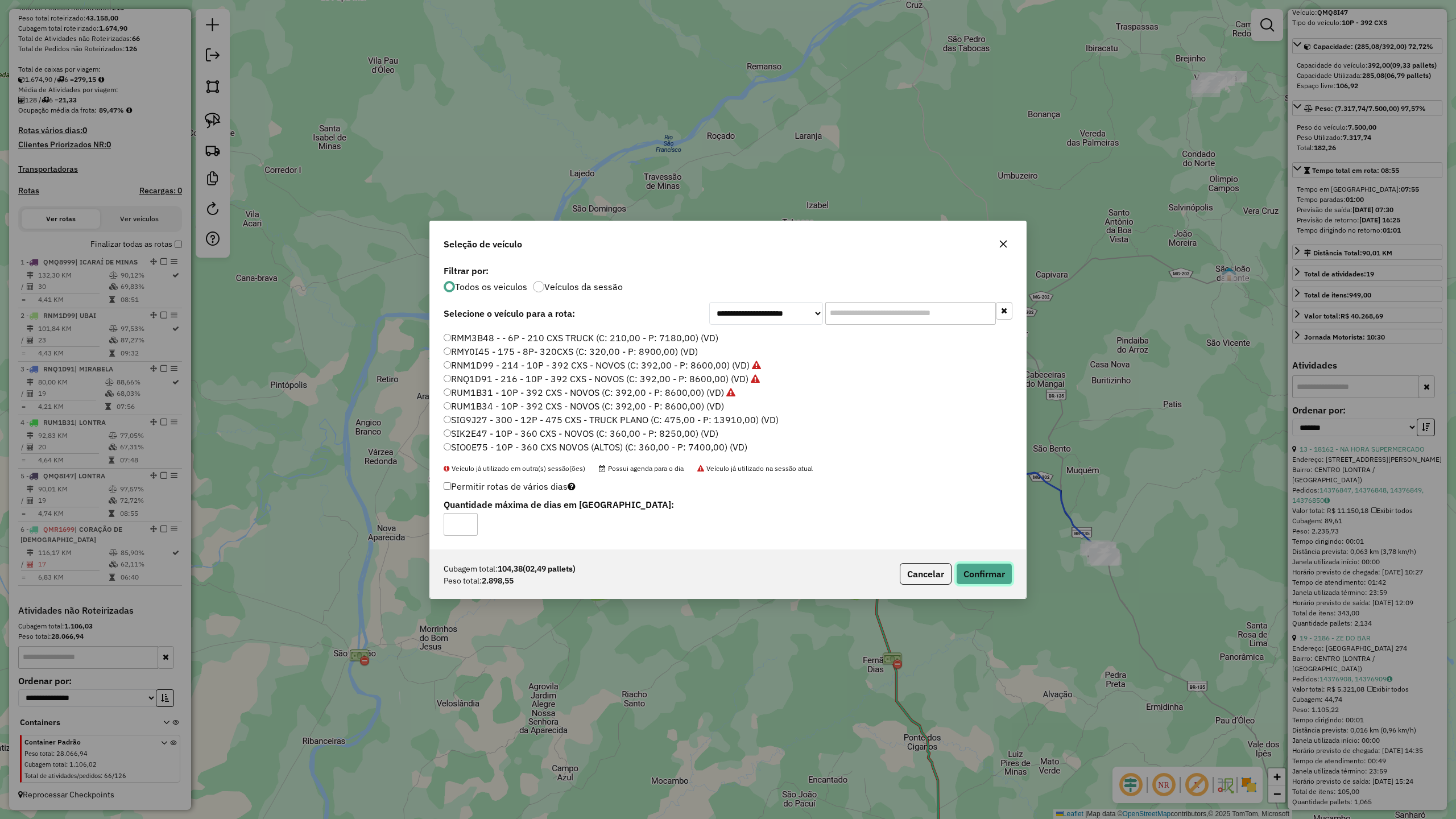
click at [982, 569] on button "Confirmar" at bounding box center [984, 573] width 56 height 21
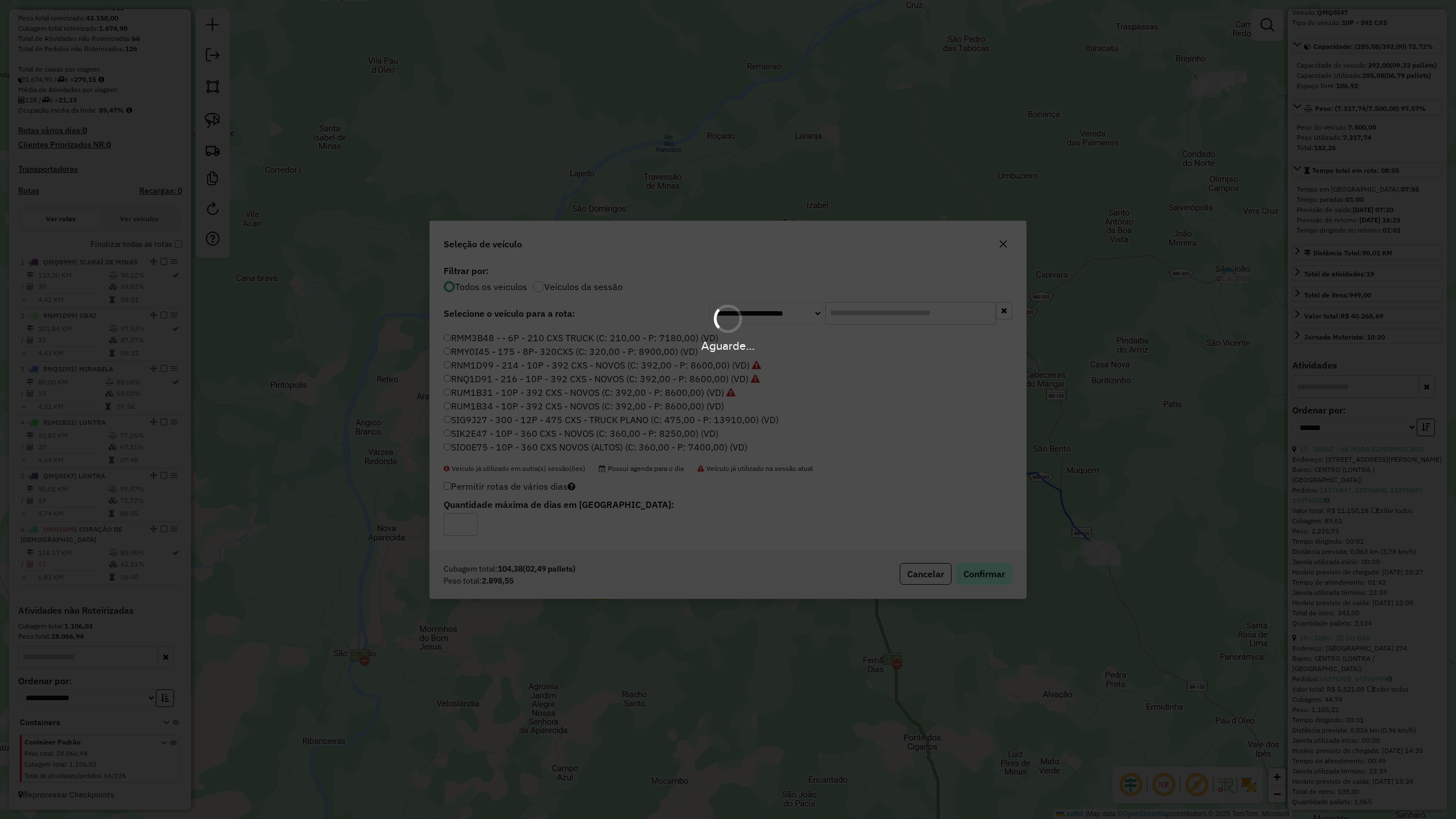
scroll to position [284, 0]
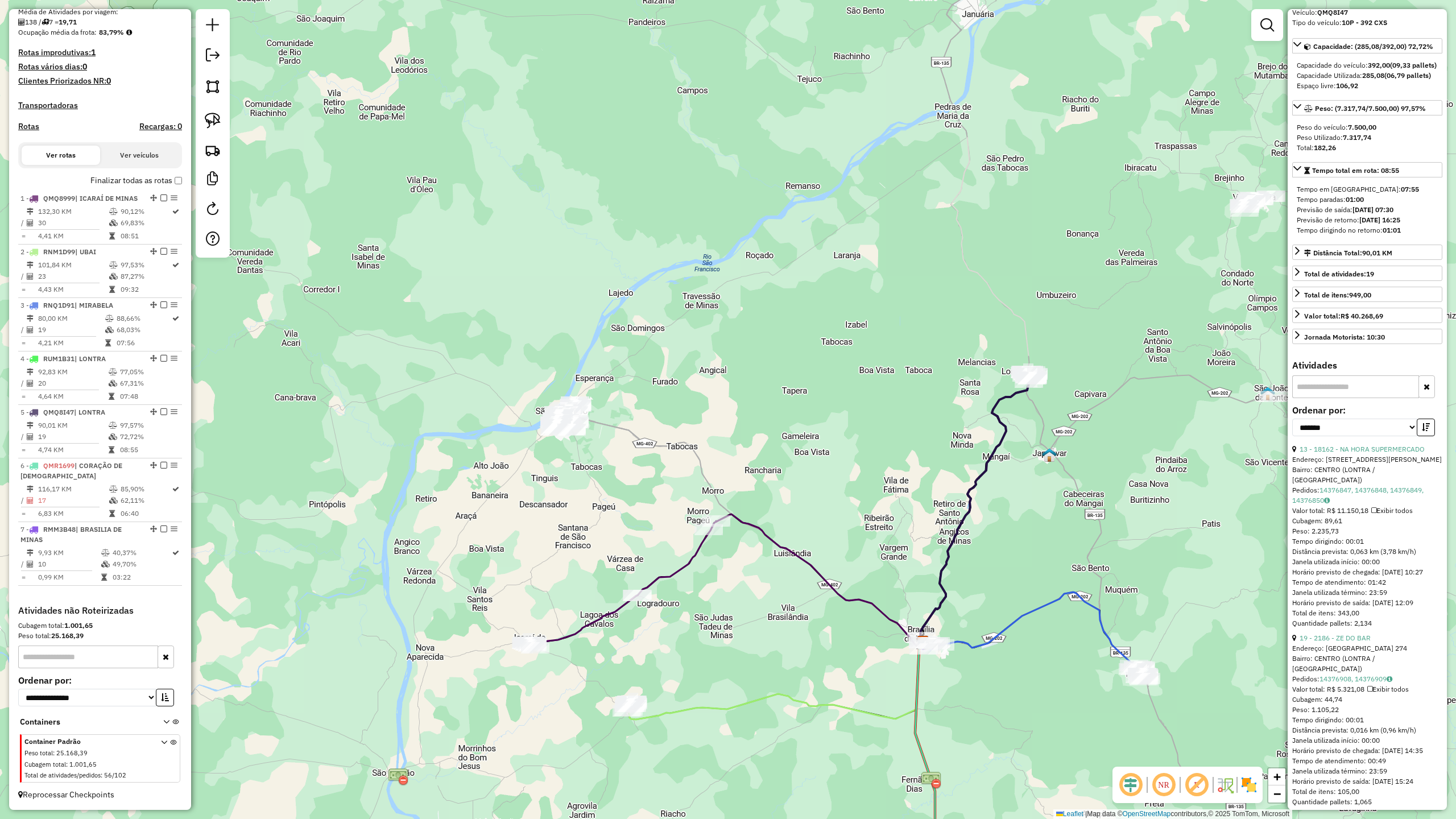
drag, startPoint x: 603, startPoint y: 376, endPoint x: 651, endPoint y: 523, distance: 154.6
click at [651, 521] on div "Janela de atendimento Grade de atendimento Capacidade Transportadoras Veículos …" at bounding box center [728, 409] width 1456 height 819
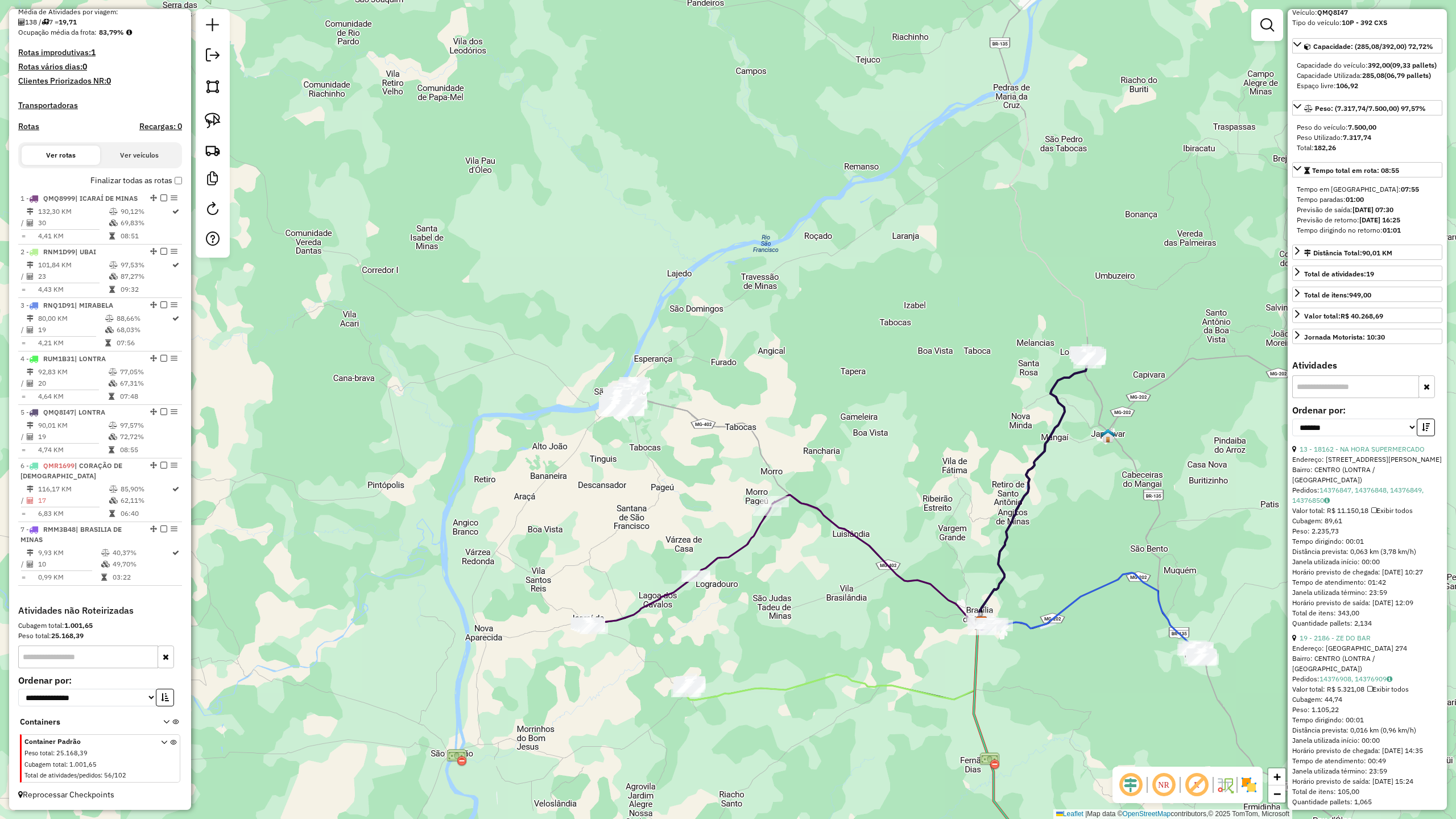
drag, startPoint x: 616, startPoint y: 528, endPoint x: 665, endPoint y: 482, distance: 67.2
click at [665, 482] on div "Janela de atendimento Grade de atendimento Capacidade Transportadoras Veículos …" at bounding box center [728, 409] width 1456 height 819
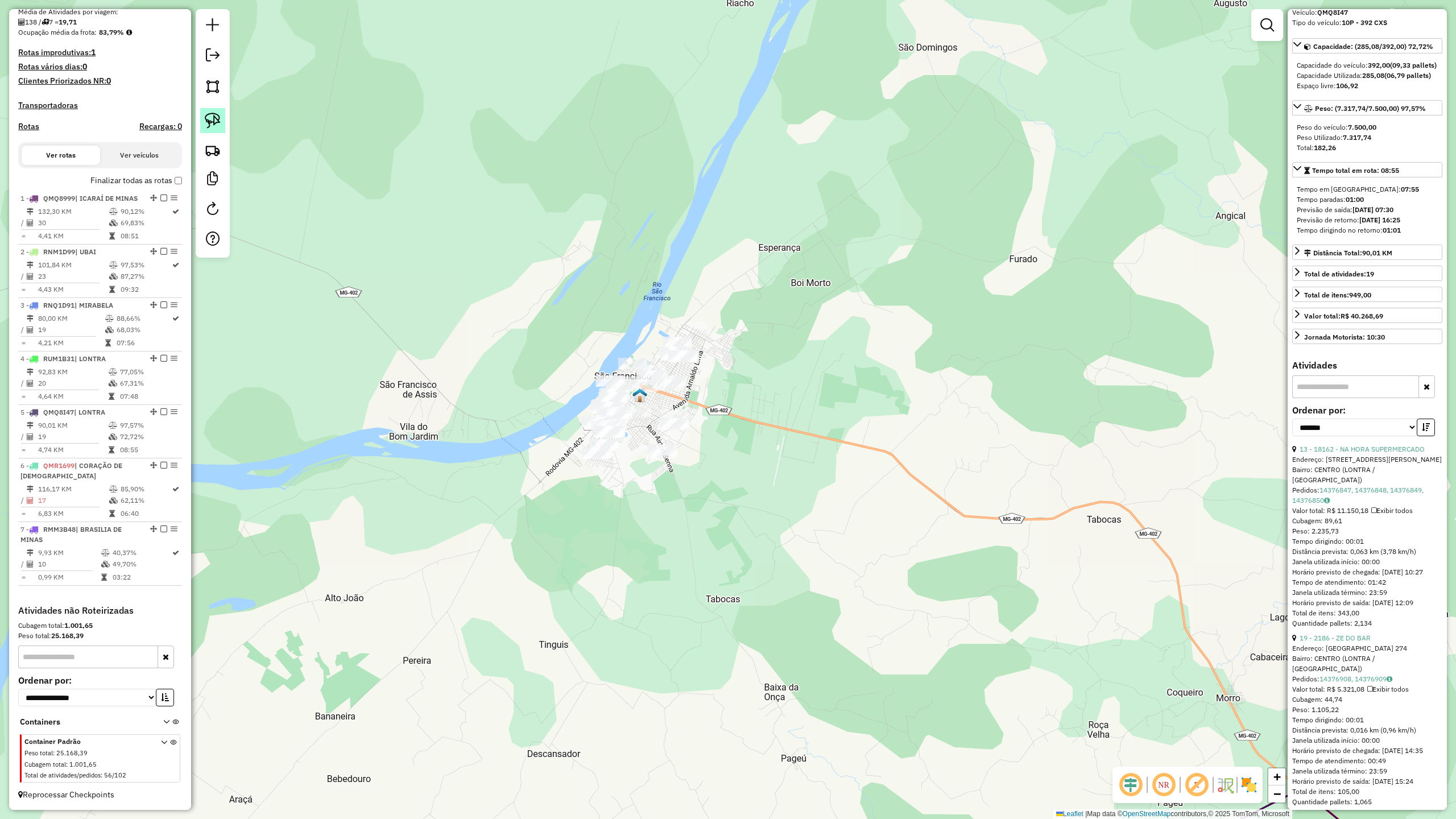
click at [210, 120] on img at bounding box center [213, 120] width 16 height 16
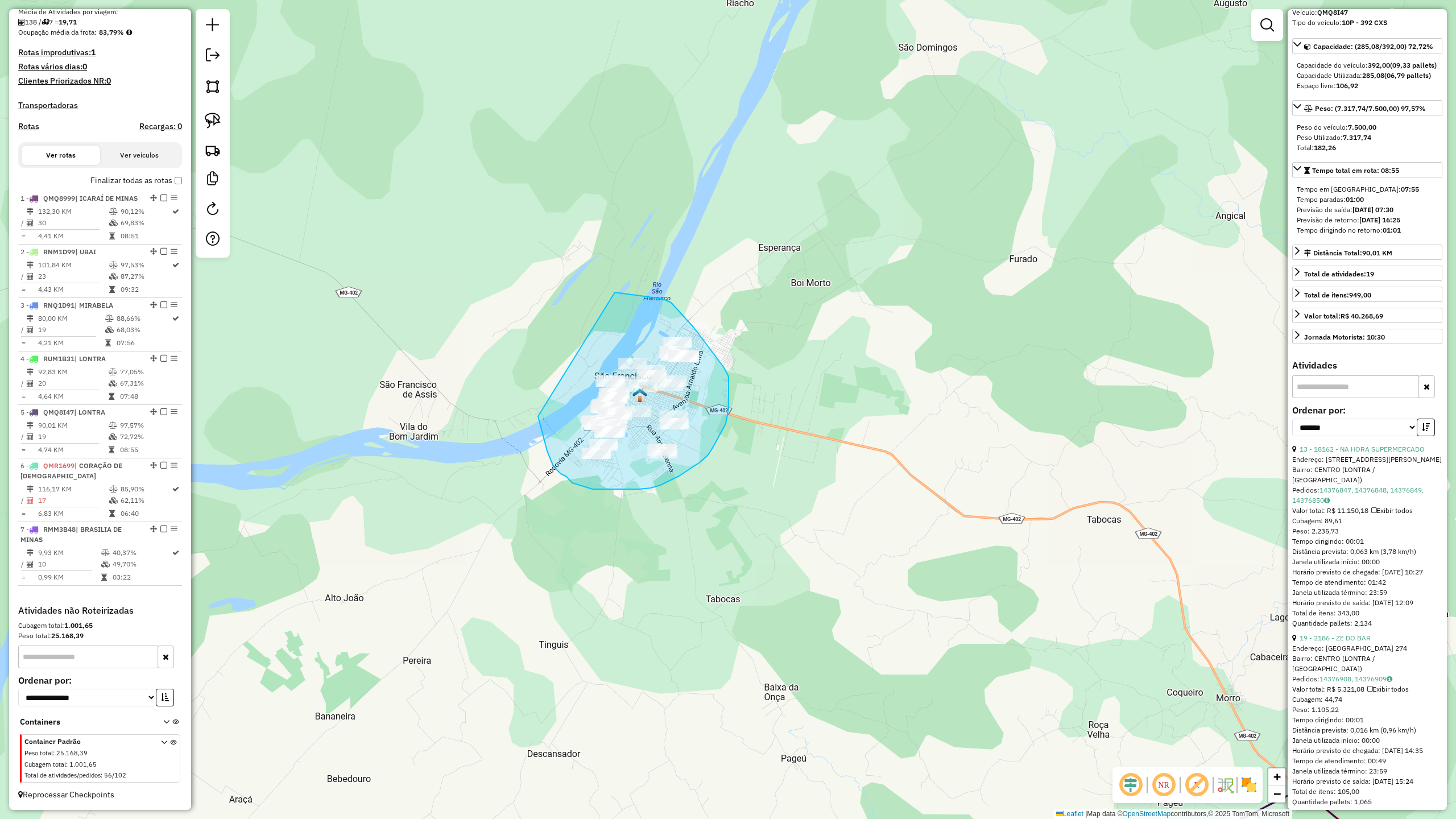
drag, startPoint x: 558, startPoint y: 471, endPoint x: 615, endPoint y: 292, distance: 187.9
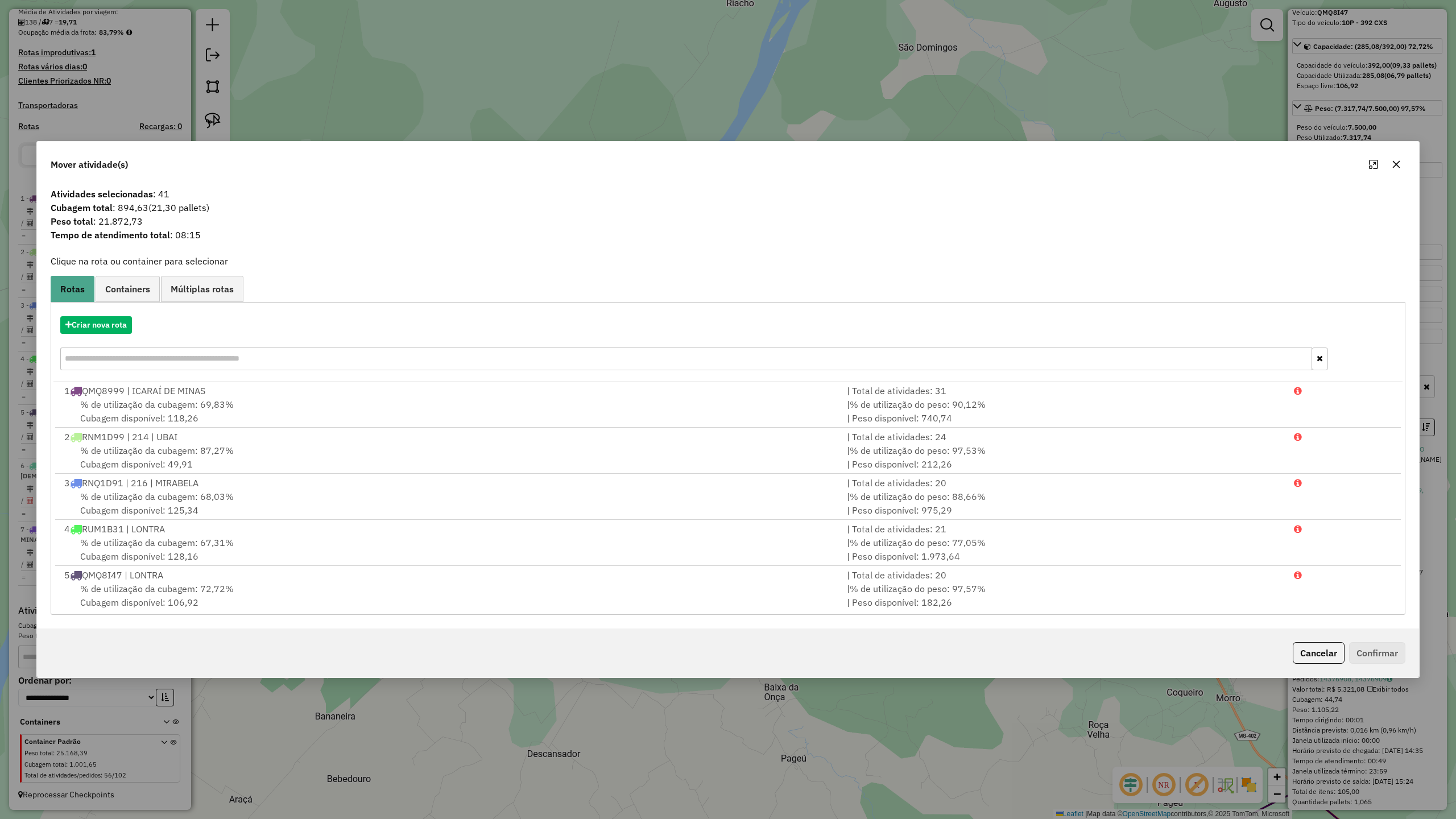
click at [1394, 166] on icon "button" at bounding box center [1397, 164] width 7 height 7
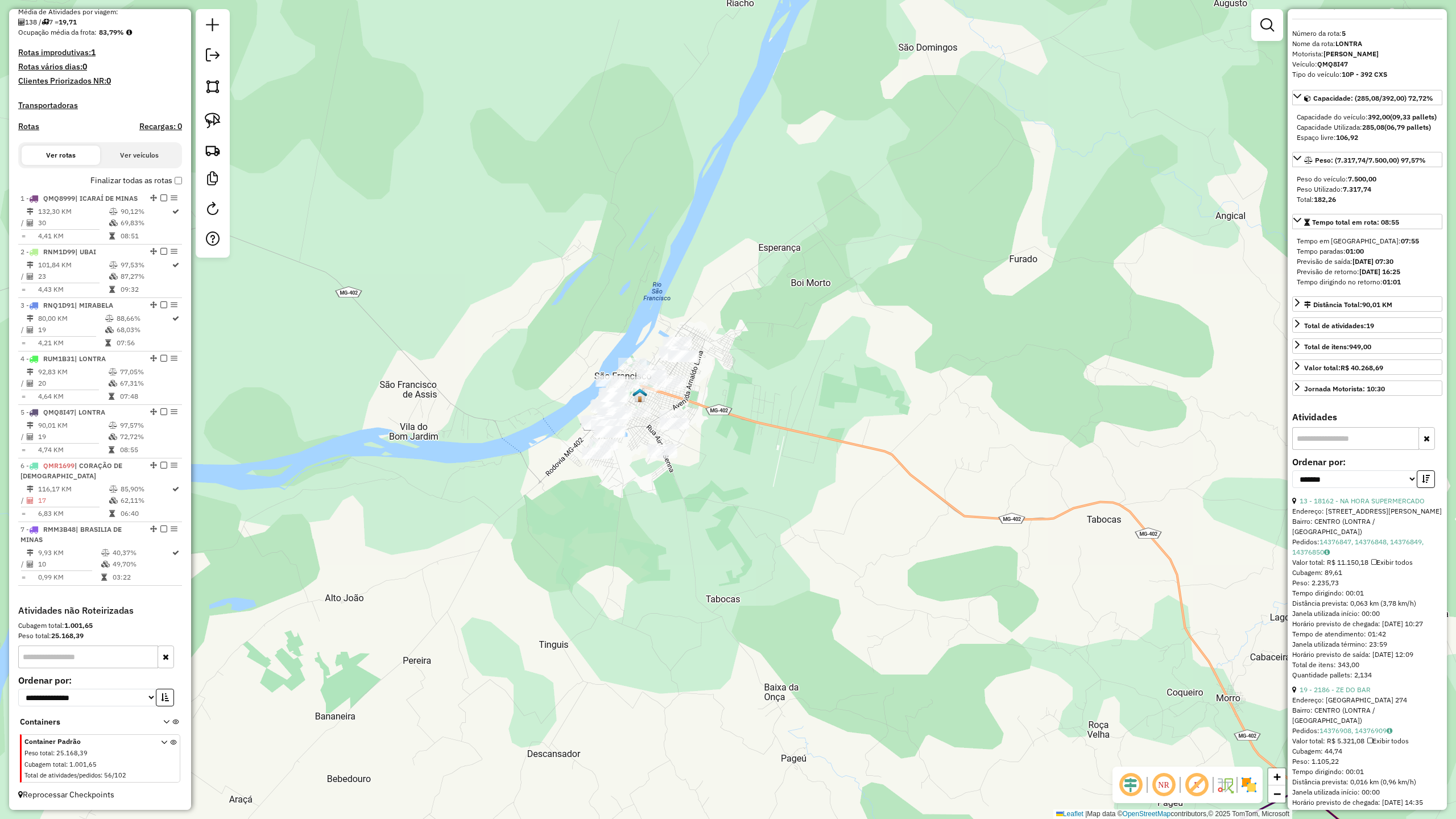
scroll to position [0, 0]
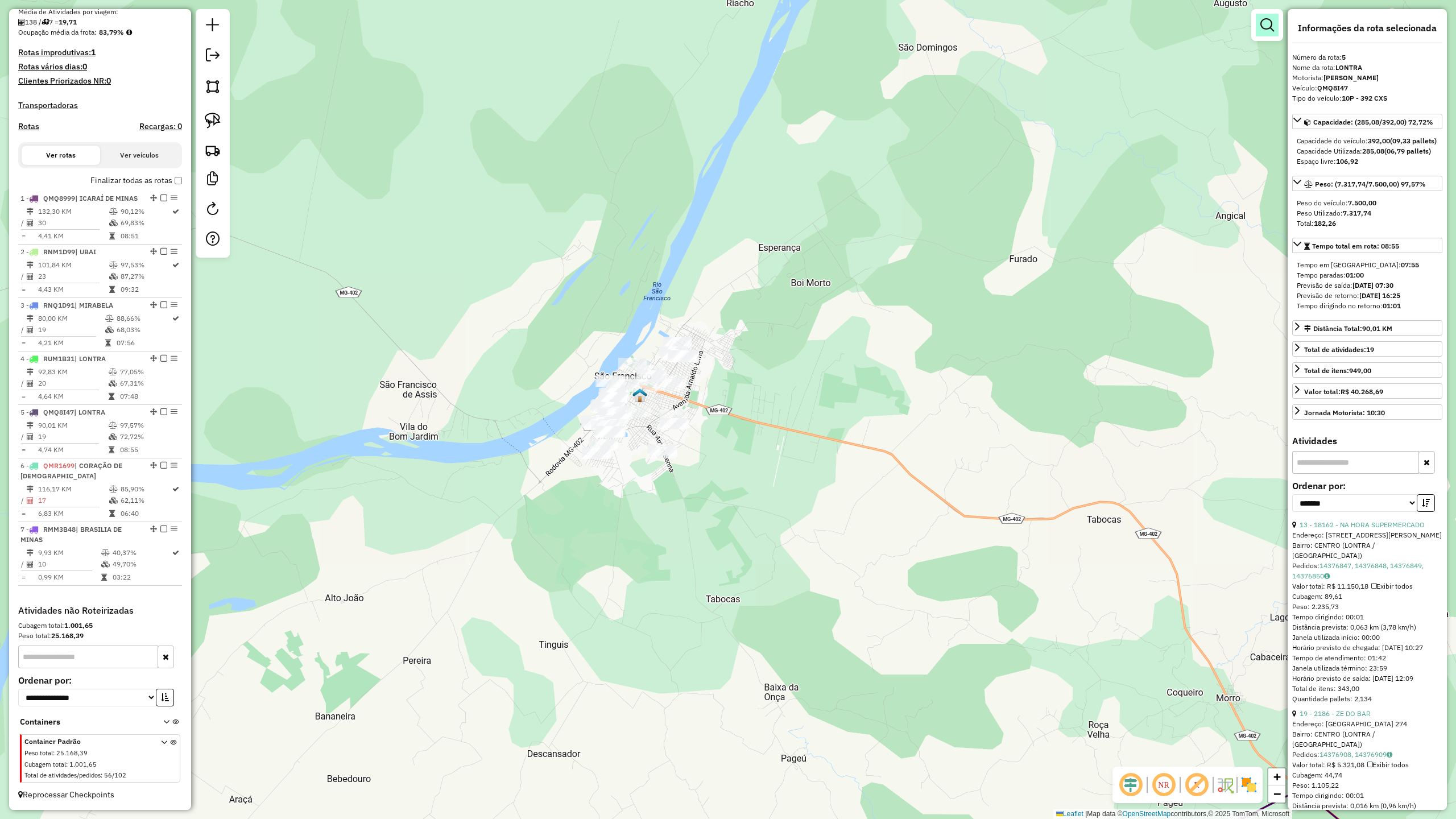
click at [1260, 23] on em at bounding box center [1267, 25] width 13 height 13
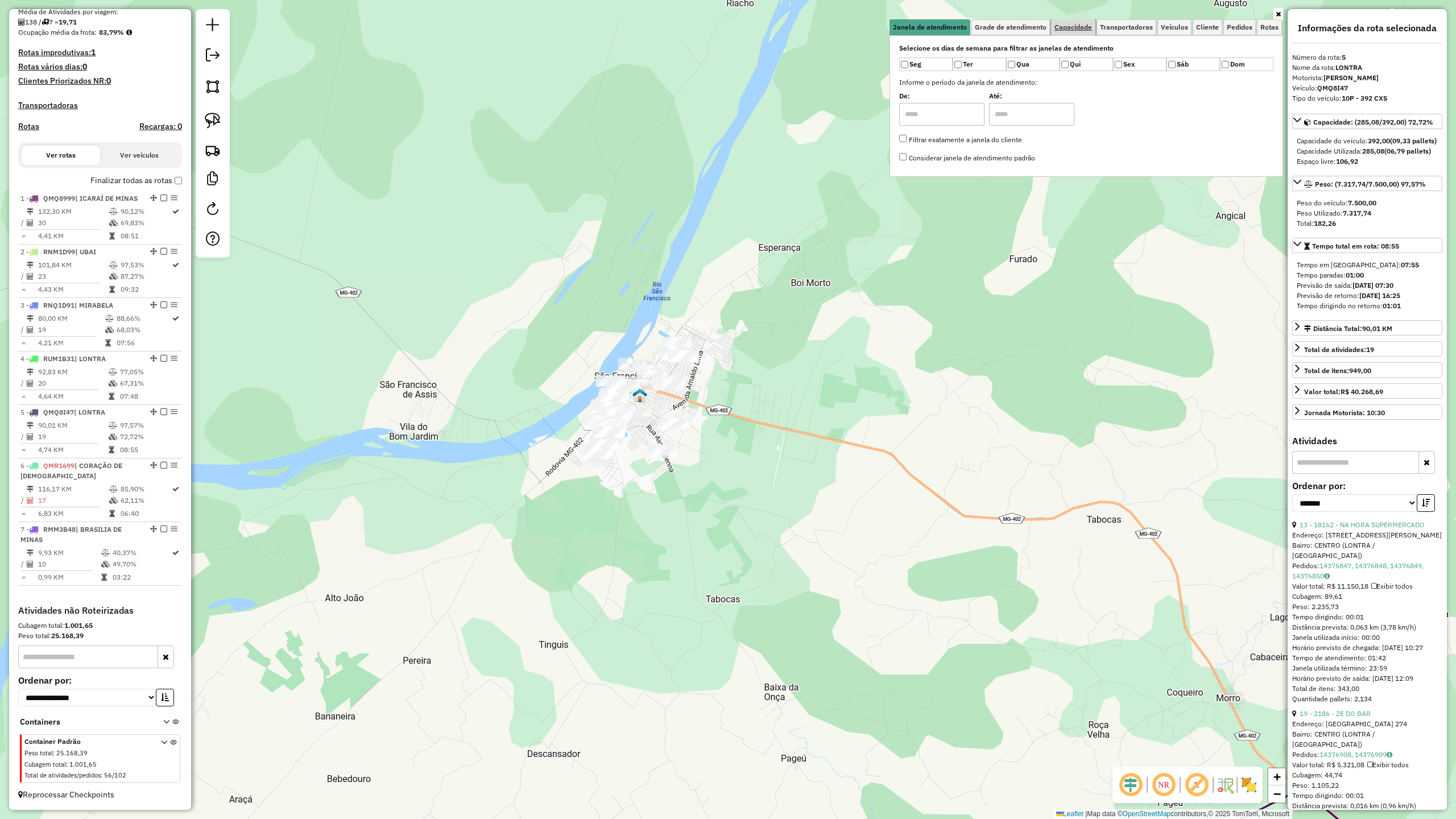
click at [1070, 29] on span "Capacidade" at bounding box center [1073, 27] width 37 height 7
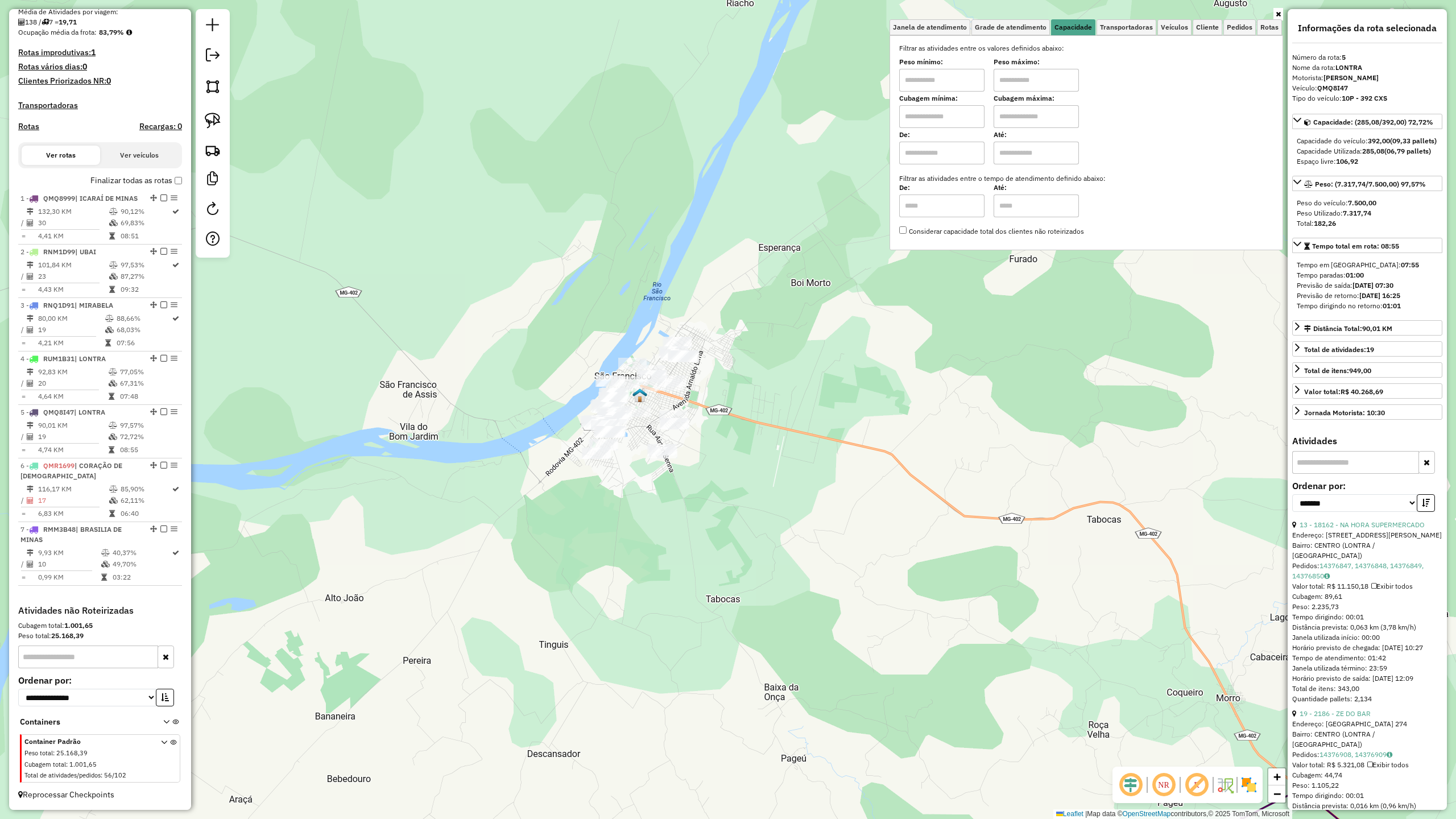
click at [945, 114] on input "text" at bounding box center [942, 116] width 86 height 23
type input "*****"
click at [1001, 109] on input "text" at bounding box center [1036, 116] width 86 height 23
type input "********"
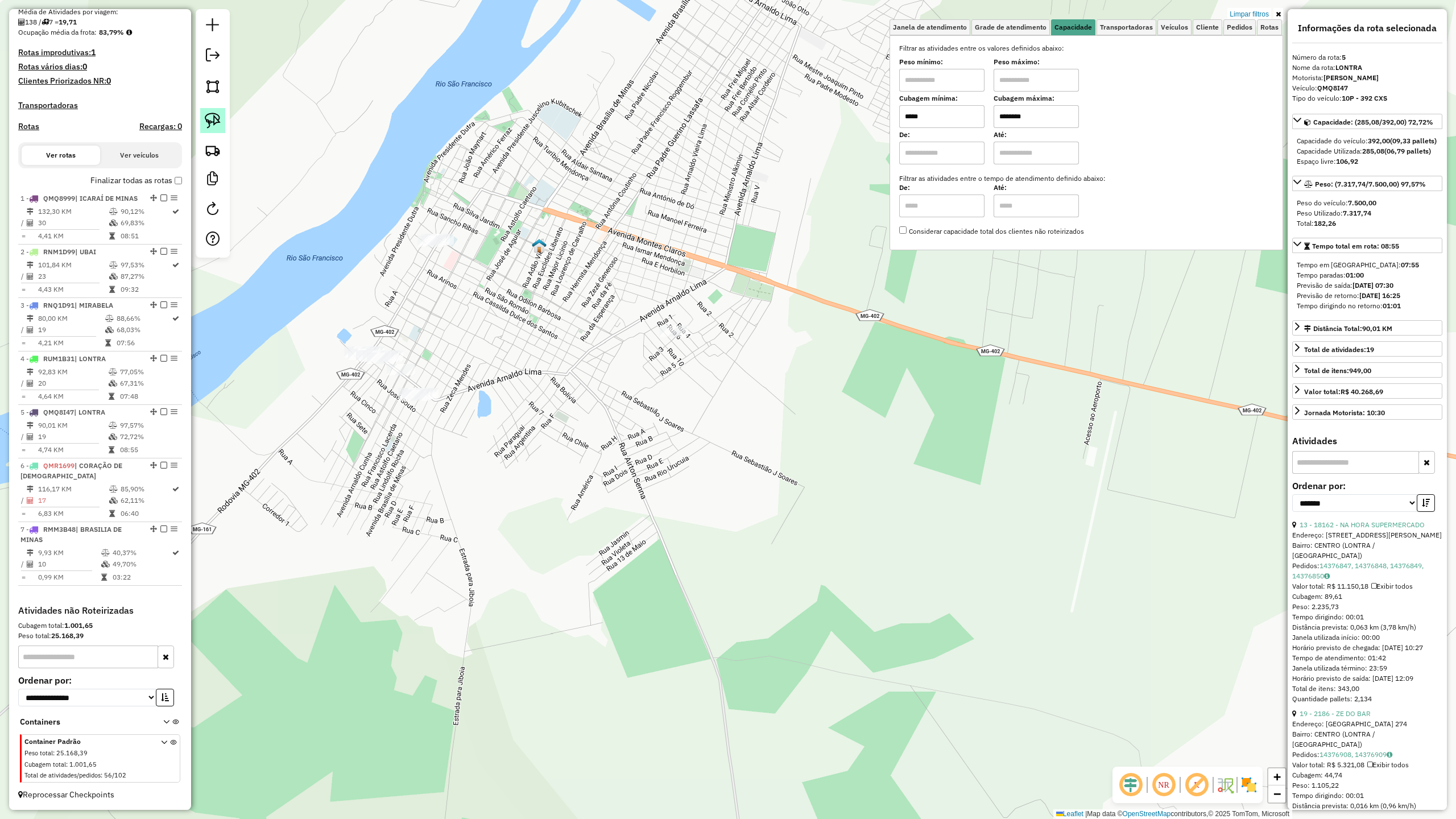
click at [223, 128] on link at bounding box center [213, 120] width 25 height 25
drag, startPoint x: 423, startPoint y: 417, endPoint x: 394, endPoint y: 397, distance: 35.2
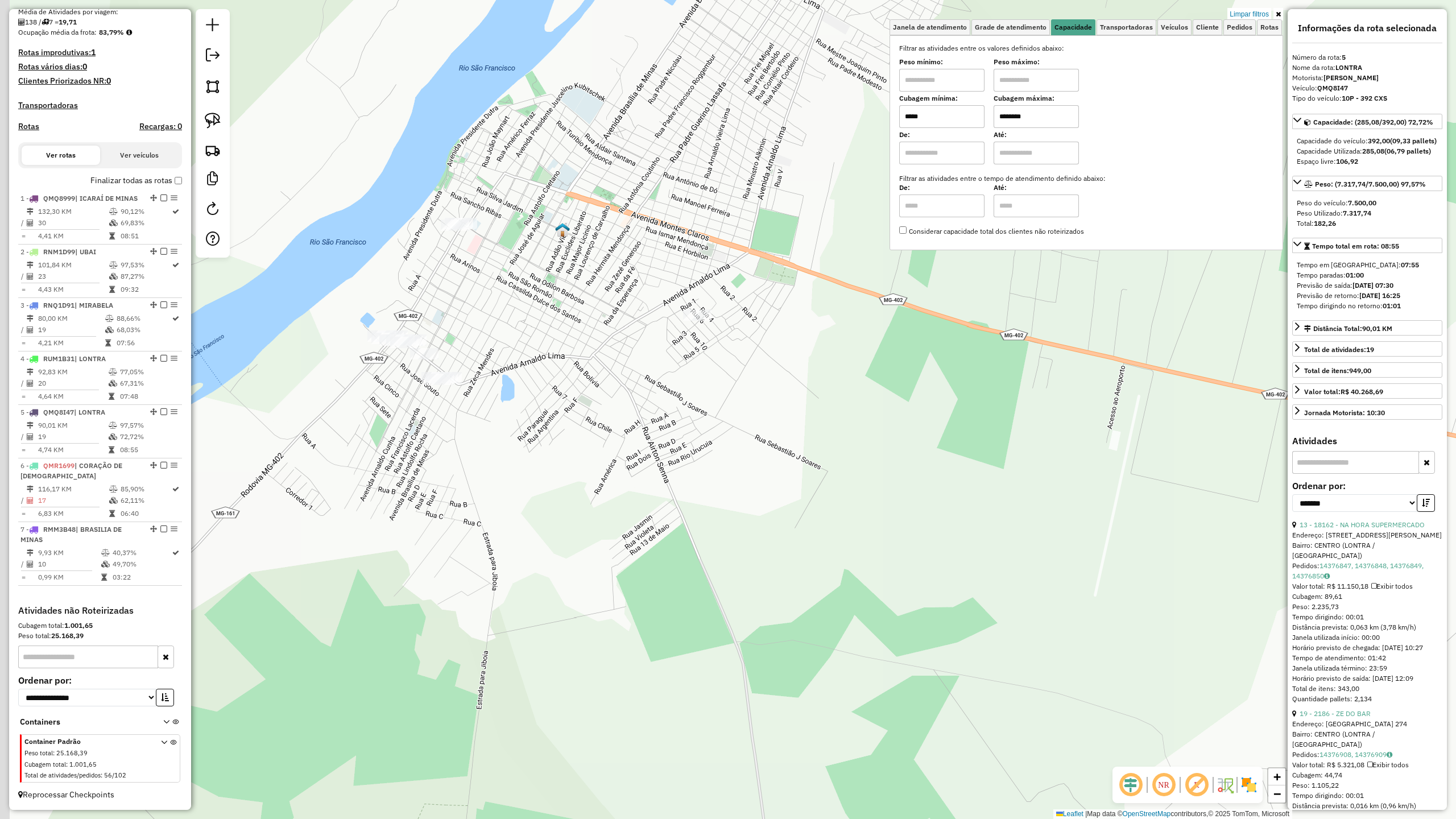
drag, startPoint x: 394, startPoint y: 397, endPoint x: 415, endPoint y: 384, distance: 24.7
click at [415, 384] on div "Limpar filtros Janela de atendimento Grade de atendimento Capacidade Transporta…" at bounding box center [728, 409] width 1456 height 819
click at [215, 118] on img at bounding box center [213, 120] width 16 height 16
drag, startPoint x: 437, startPoint y: 362, endPoint x: 426, endPoint y: 359, distance: 11.4
click at [420, 359] on div at bounding box center [405, 357] width 29 height 12
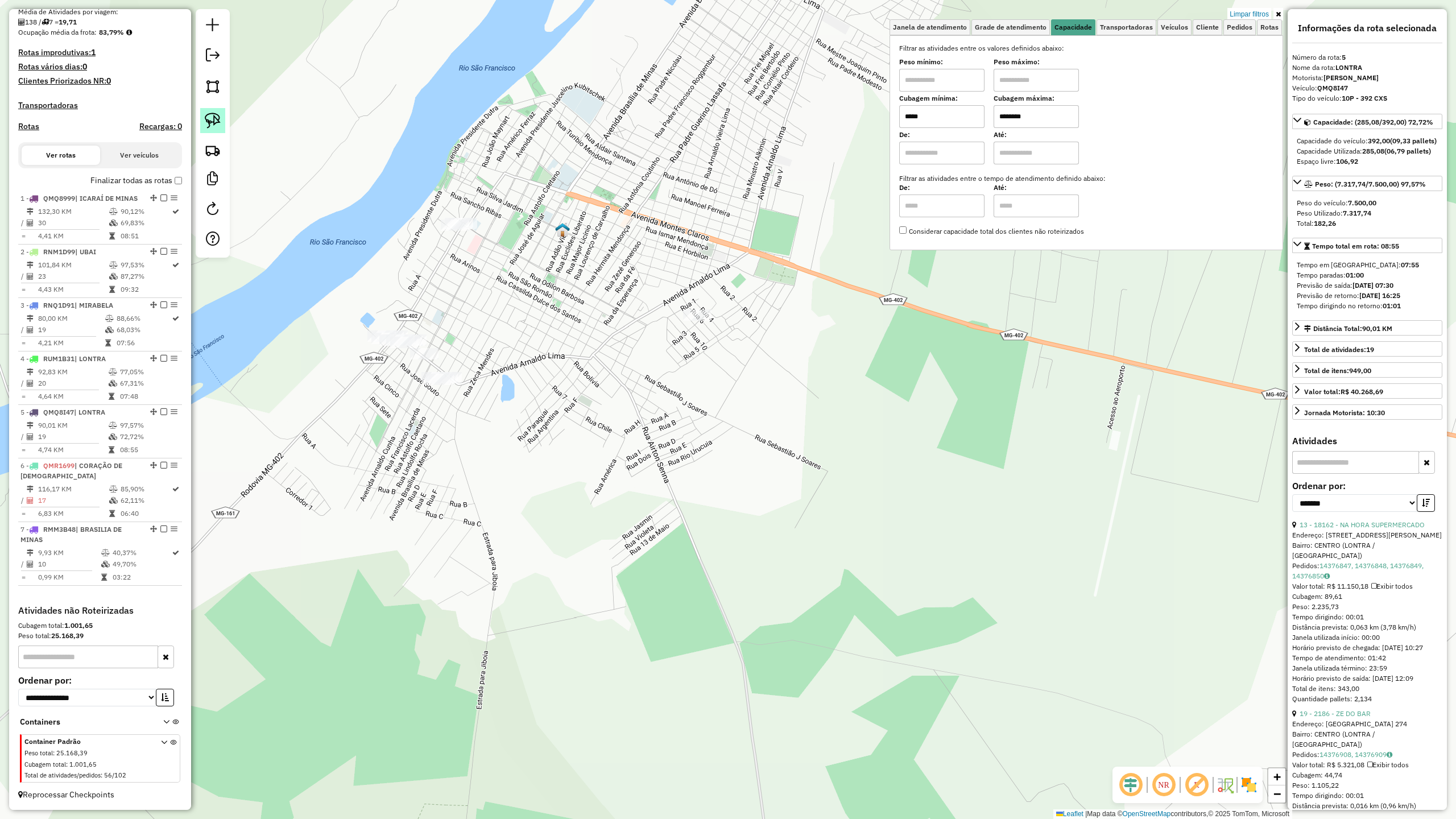
click at [210, 121] on img at bounding box center [213, 120] width 16 height 16
drag, startPoint x: 459, startPoint y: 357, endPoint x: 483, endPoint y: 362, distance: 24.5
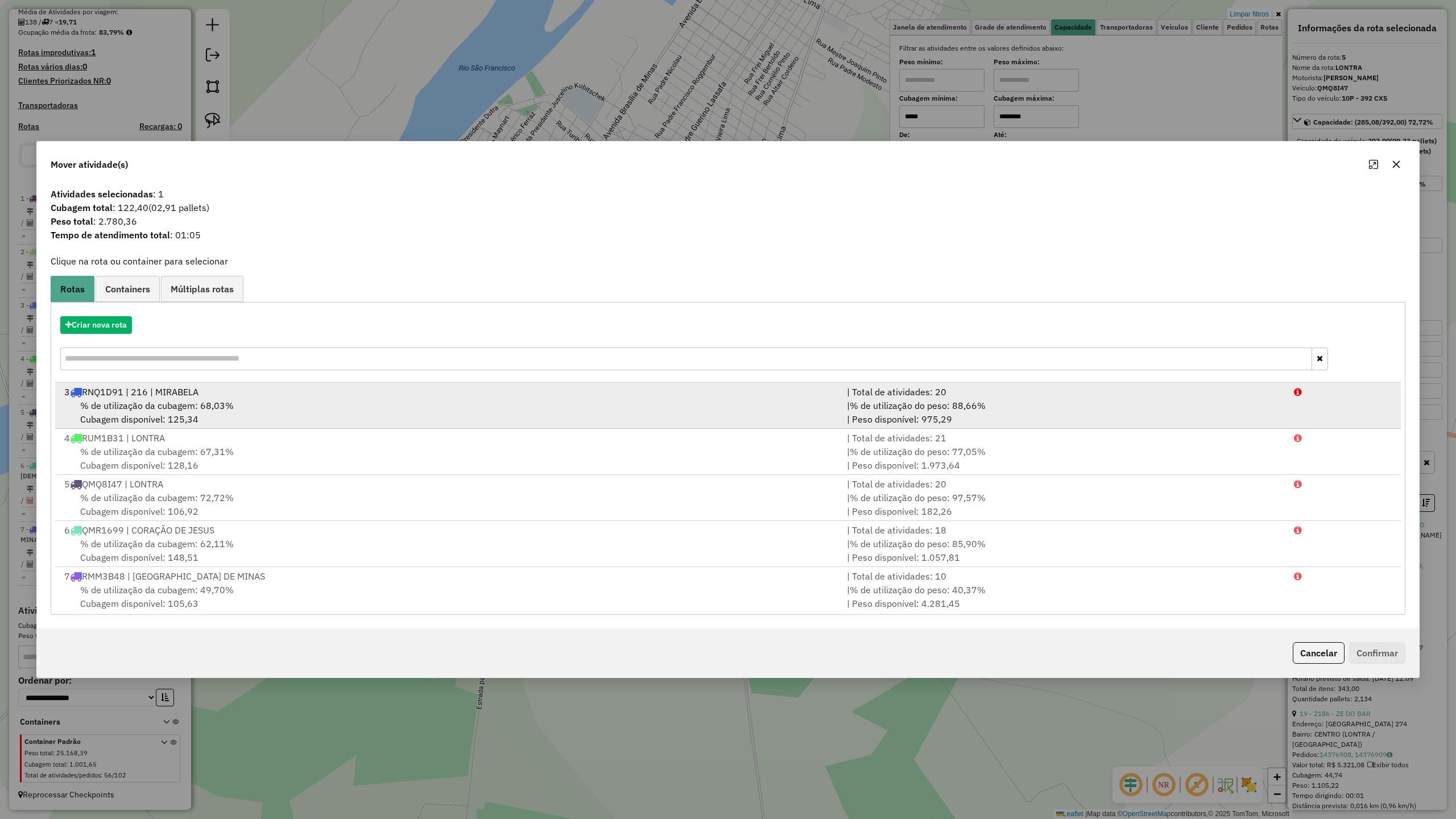
scroll to position [96, 0]
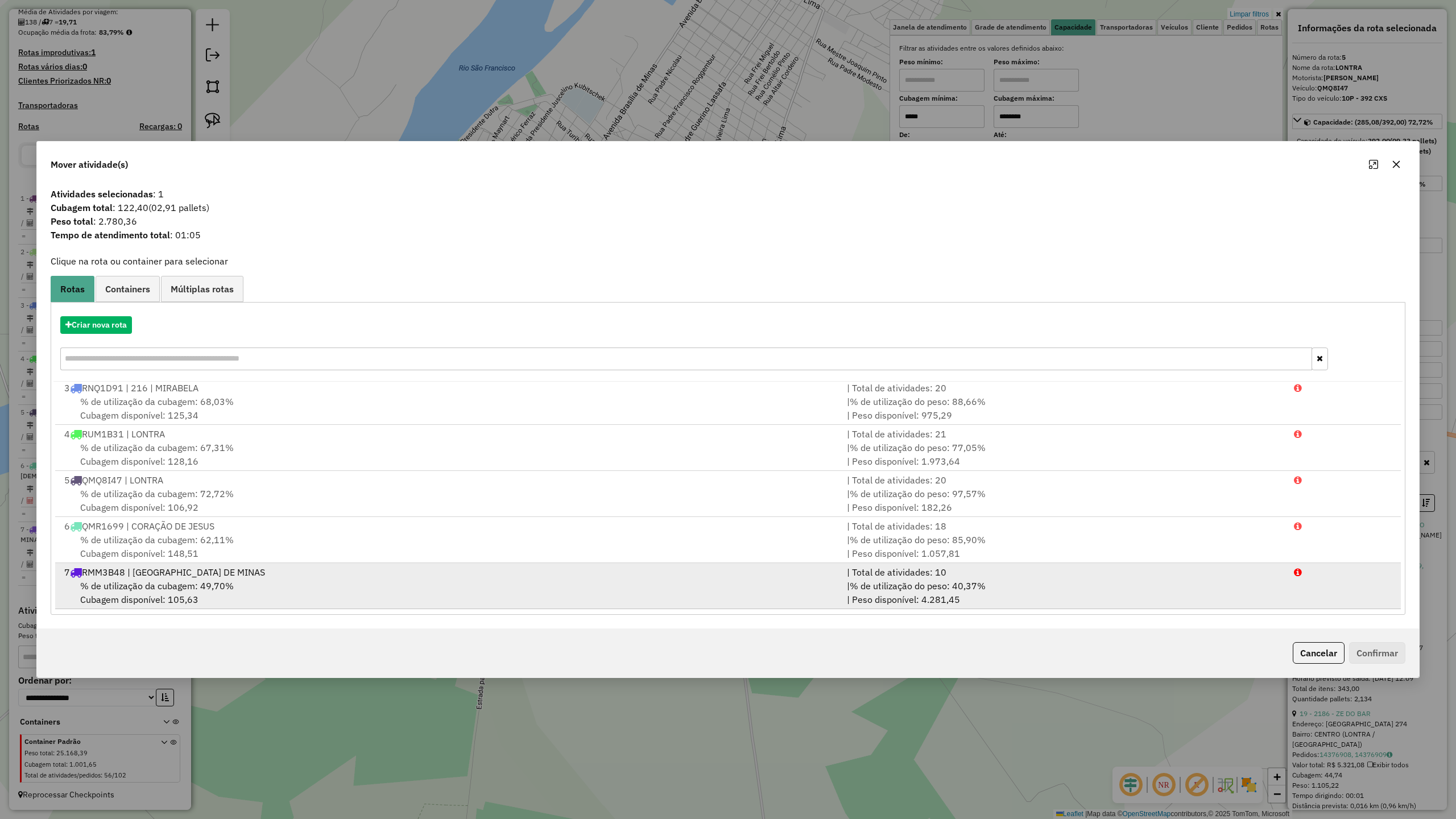
click at [169, 582] on span "% de utilização da cubagem: 49,70%" at bounding box center [156, 586] width 153 height 12
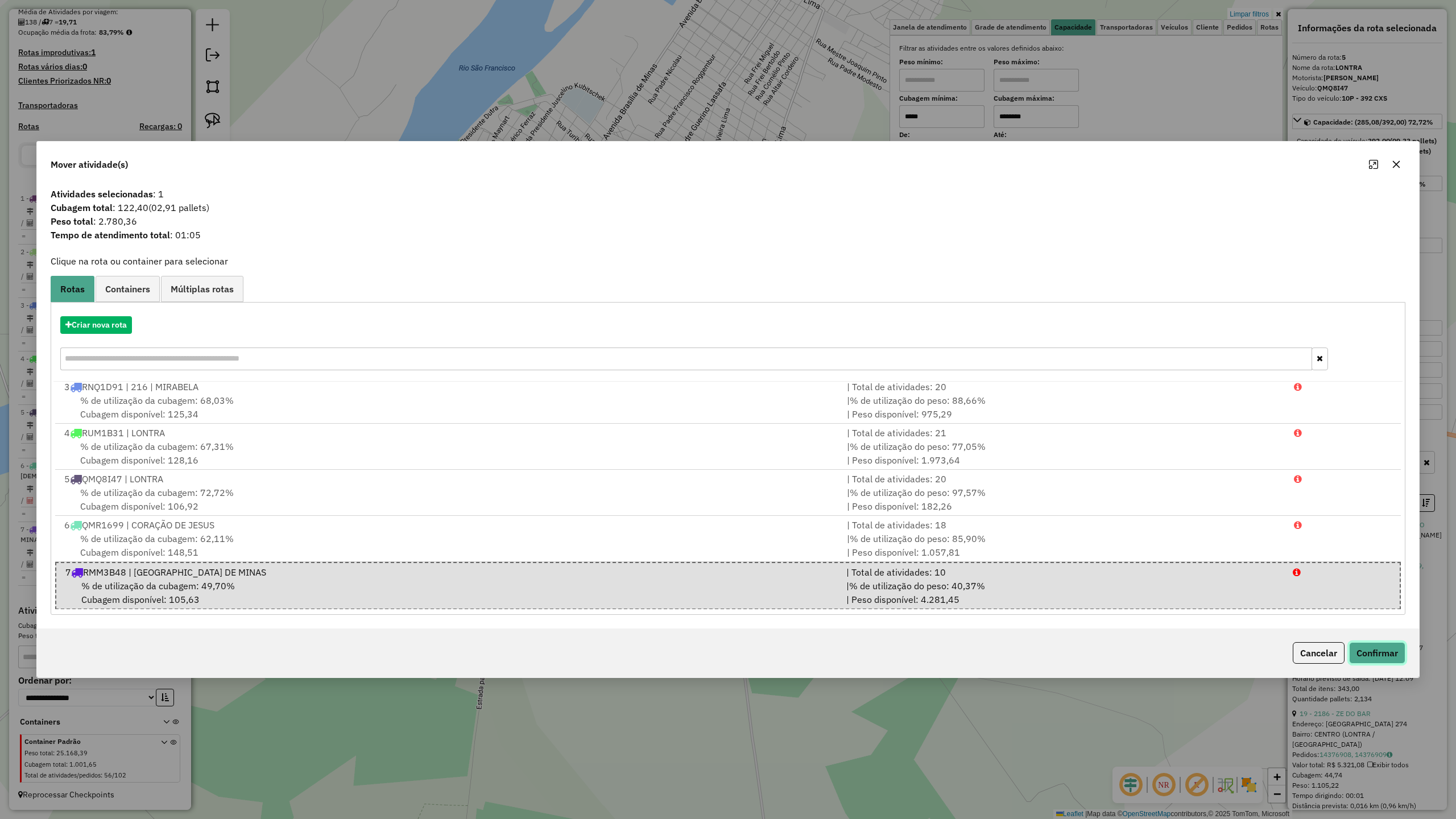
click at [1393, 660] on button "Confirmar" at bounding box center [1377, 652] width 56 height 21
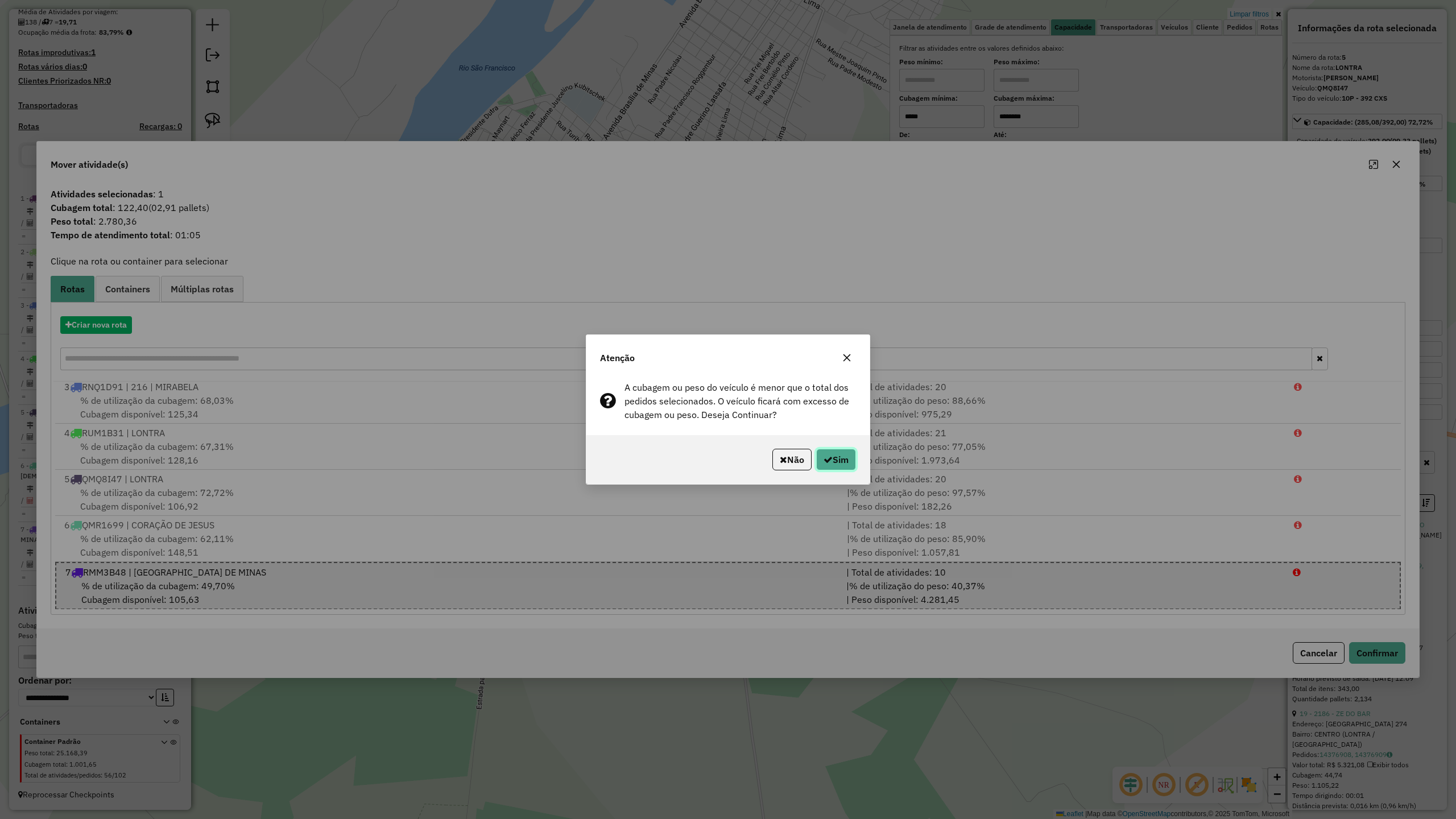
click at [838, 460] on button "Sim" at bounding box center [836, 459] width 40 height 21
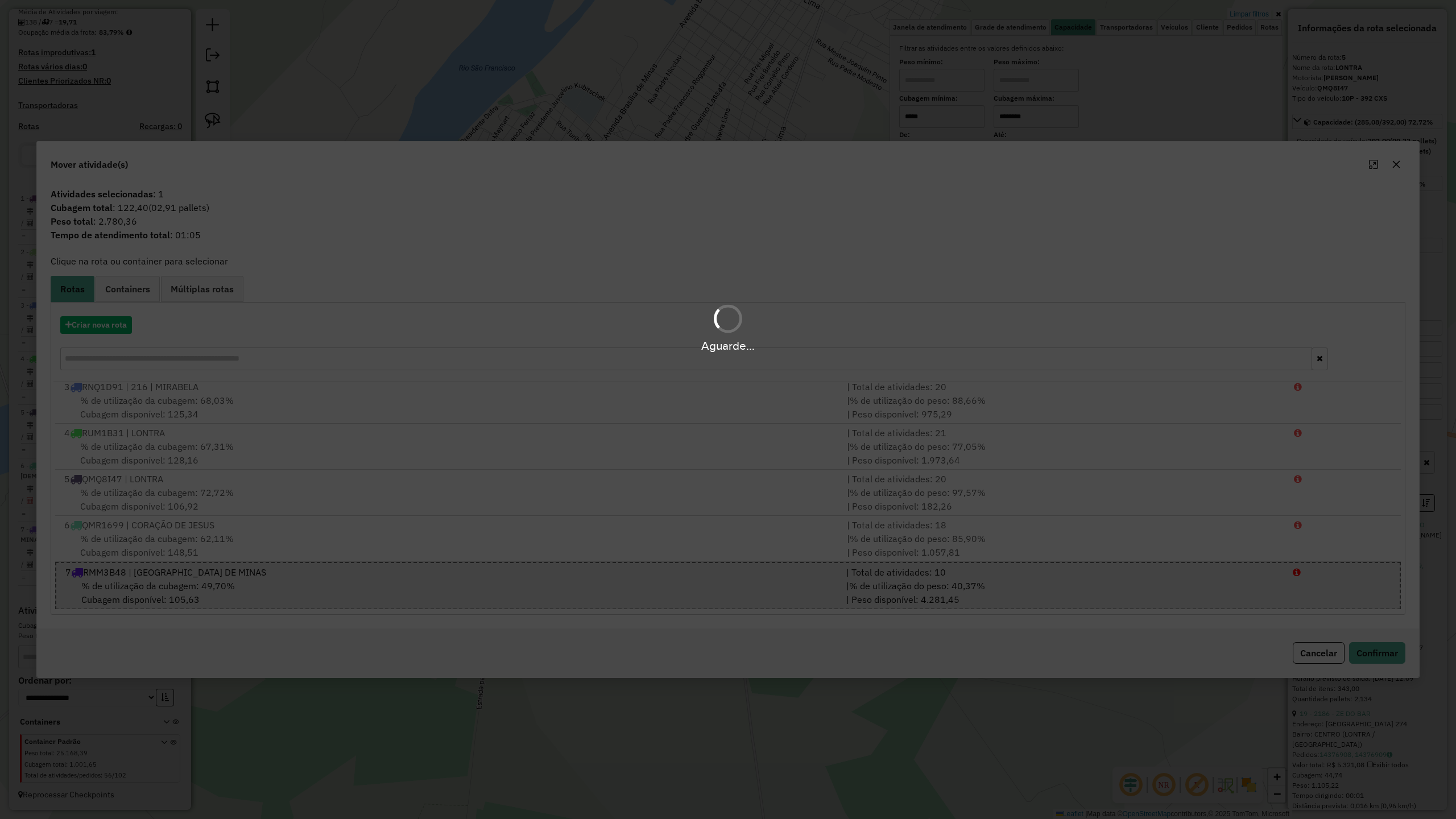
scroll to position [269, 0]
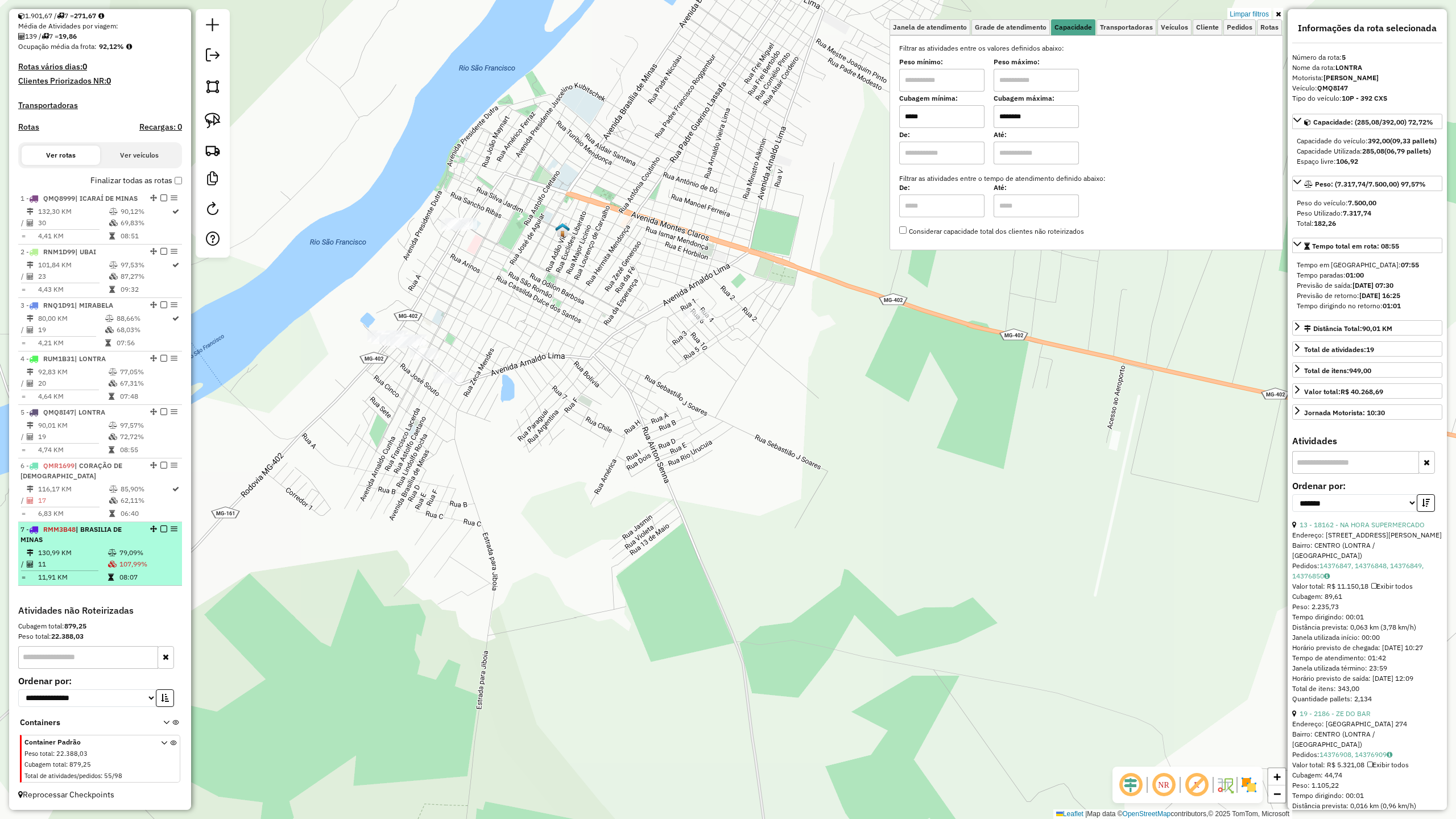
click at [84, 550] on td "130,99 KM" at bounding box center [72, 553] width 70 height 12
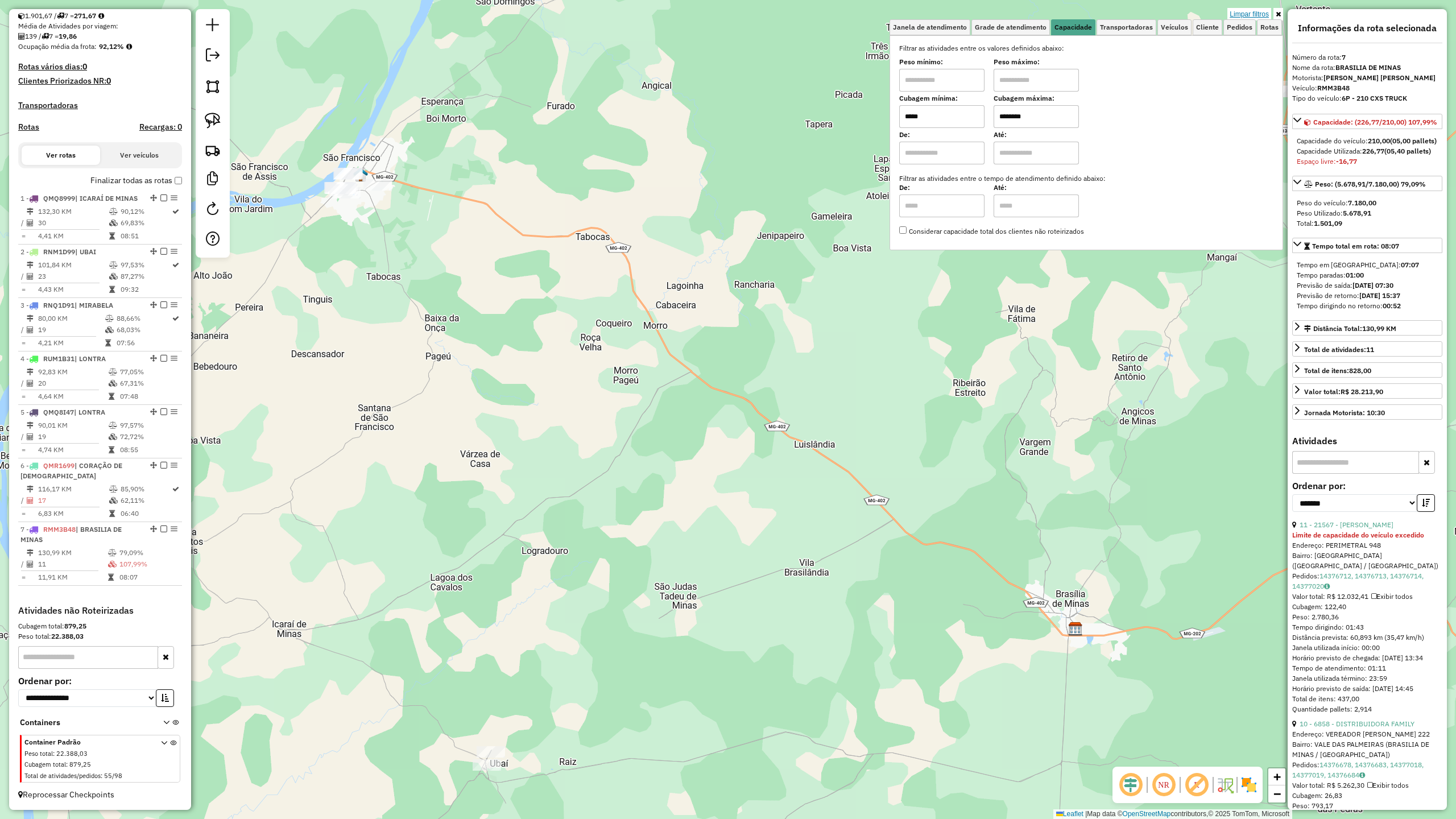
click at [1240, 12] on link "Limpar filtros" at bounding box center [1249, 14] width 44 height 12
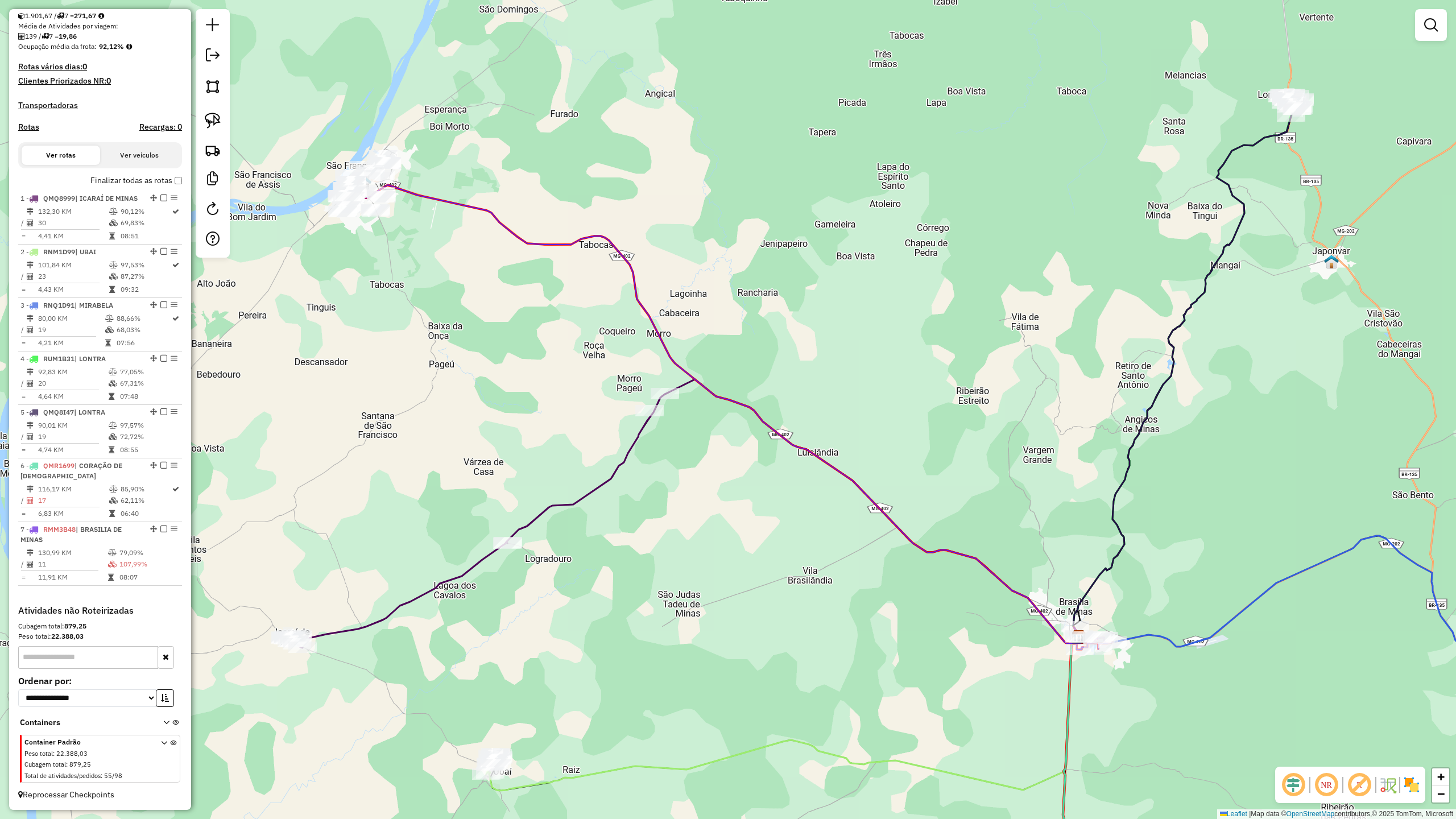
drag, startPoint x: 422, startPoint y: 256, endPoint x: 516, endPoint y: 367, distance: 145.5
click at [516, 367] on div "Janela de atendimento Grade de atendimento Capacidade Transportadoras Veículos …" at bounding box center [728, 409] width 1456 height 819
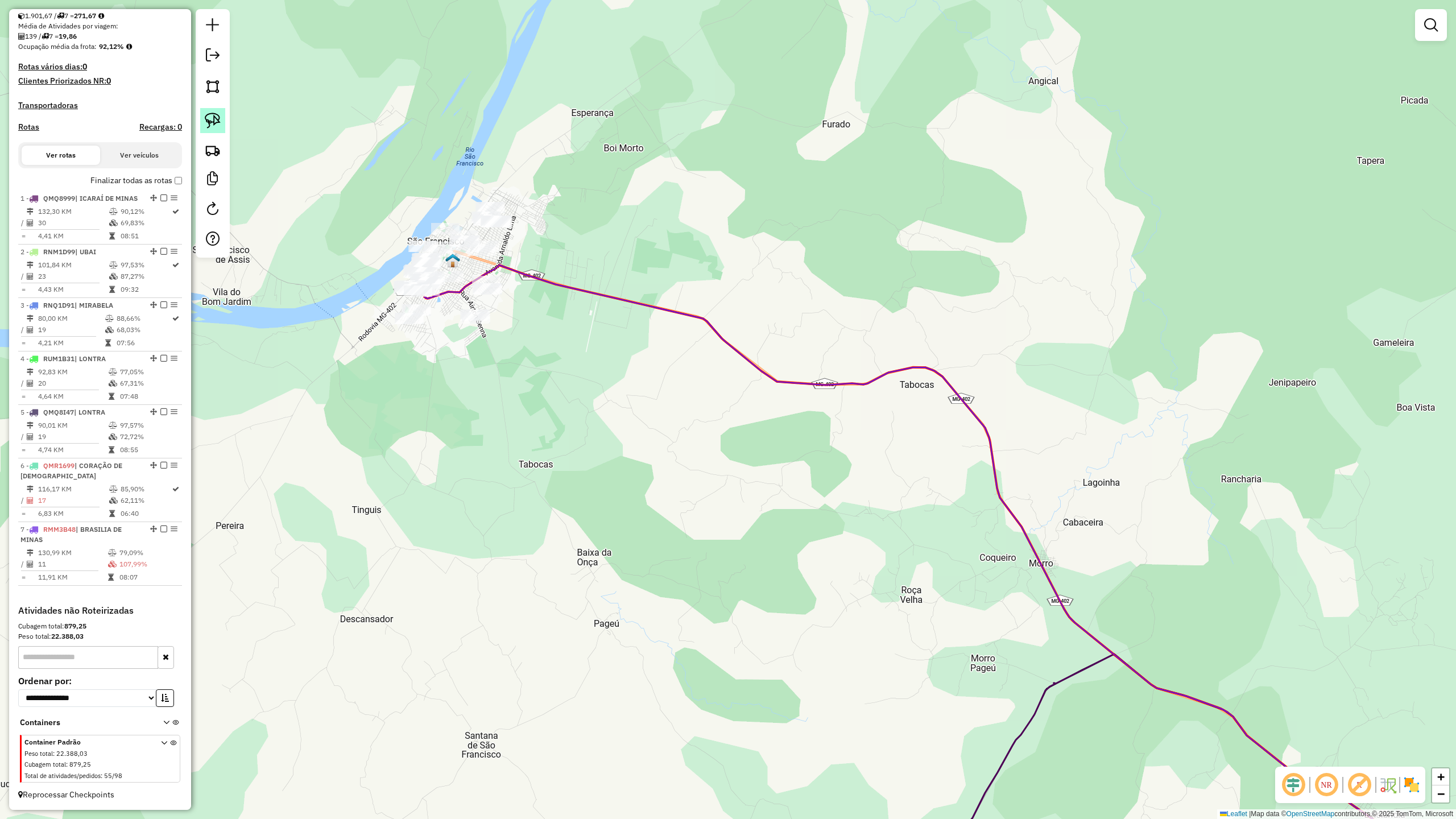
click at [215, 128] on link at bounding box center [213, 120] width 25 height 25
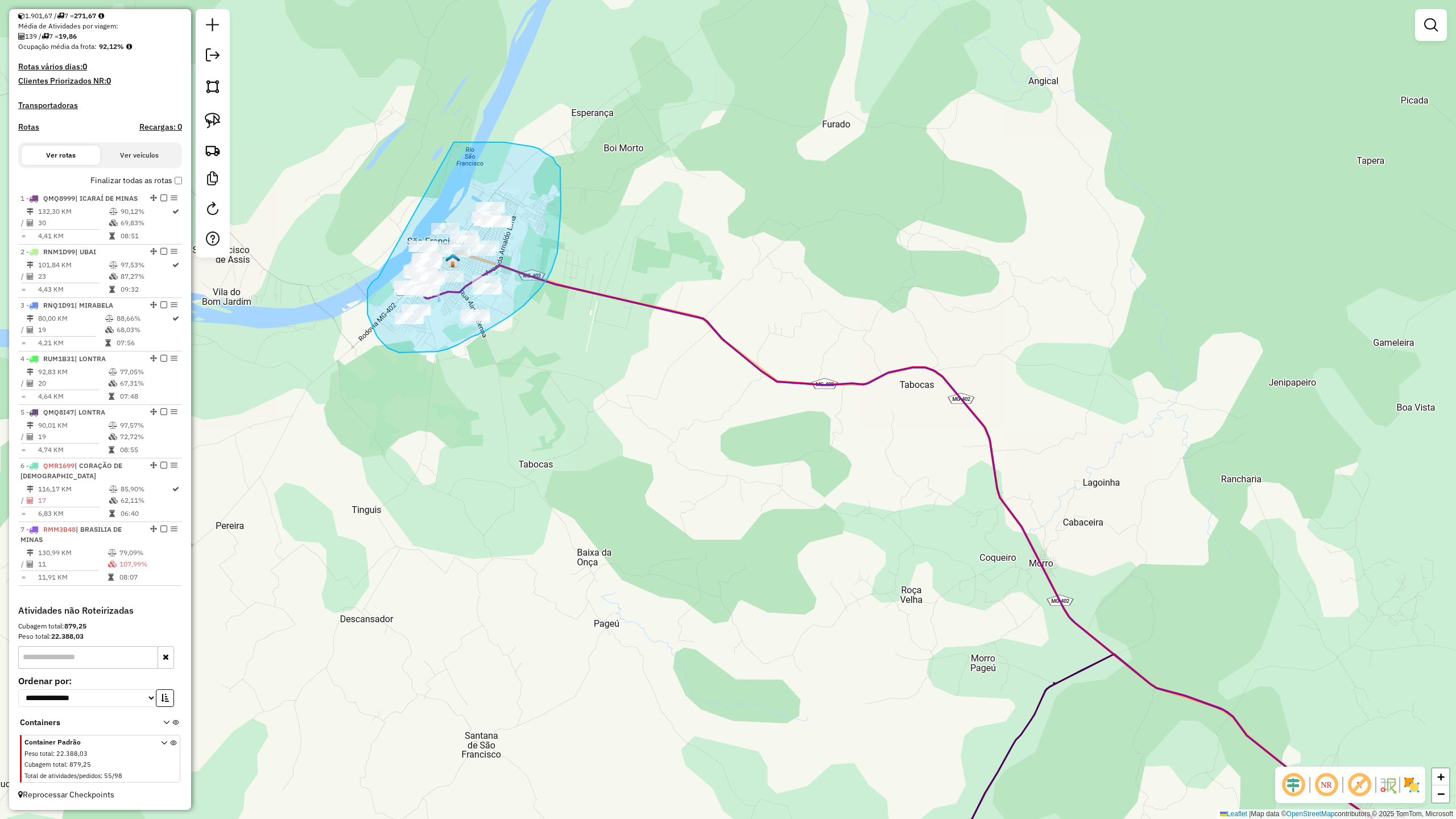
drag, startPoint x: 367, startPoint y: 305, endPoint x: 453, endPoint y: 142, distance: 184.3
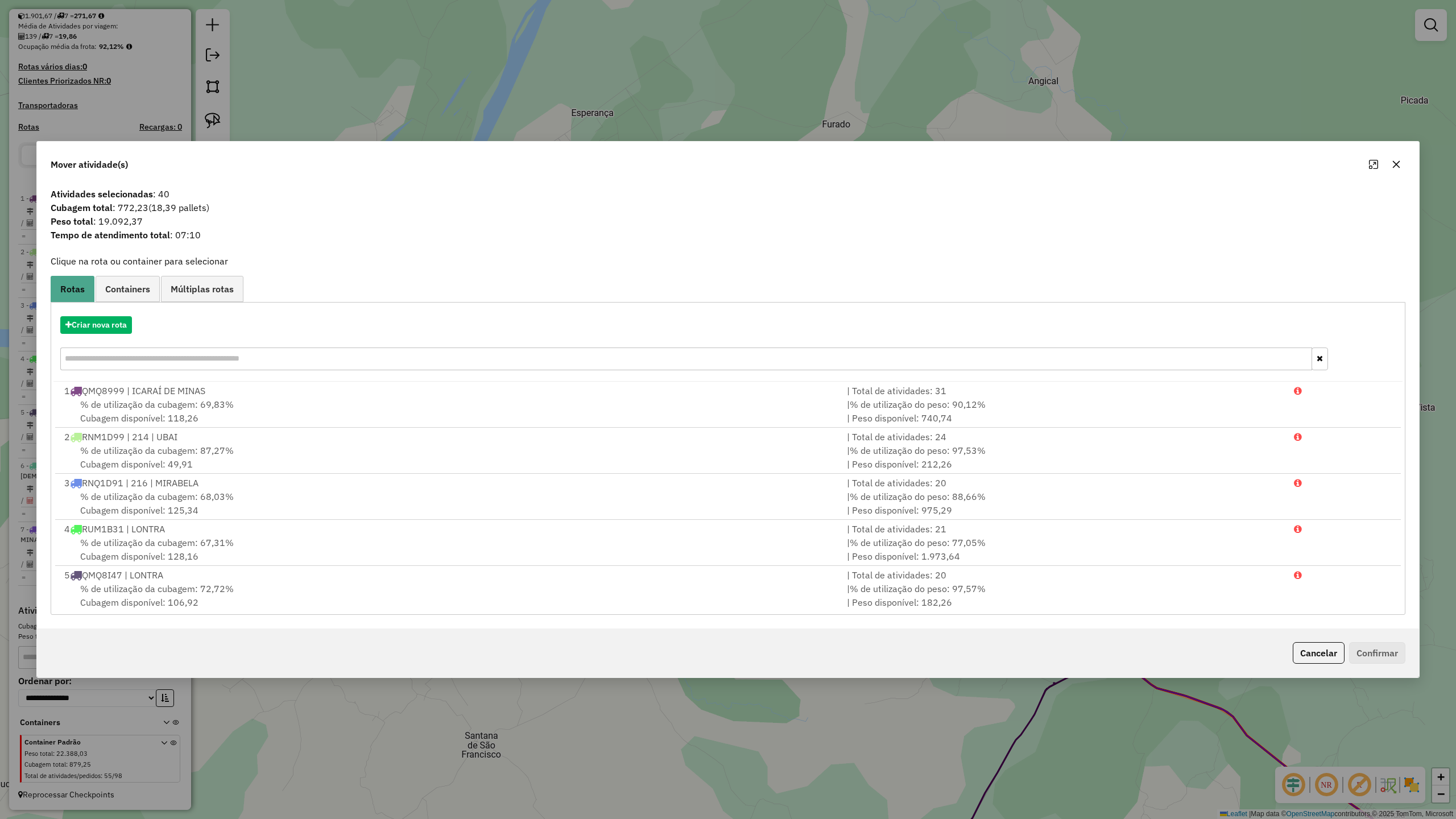
click at [1392, 160] on icon "button" at bounding box center [1396, 164] width 9 height 9
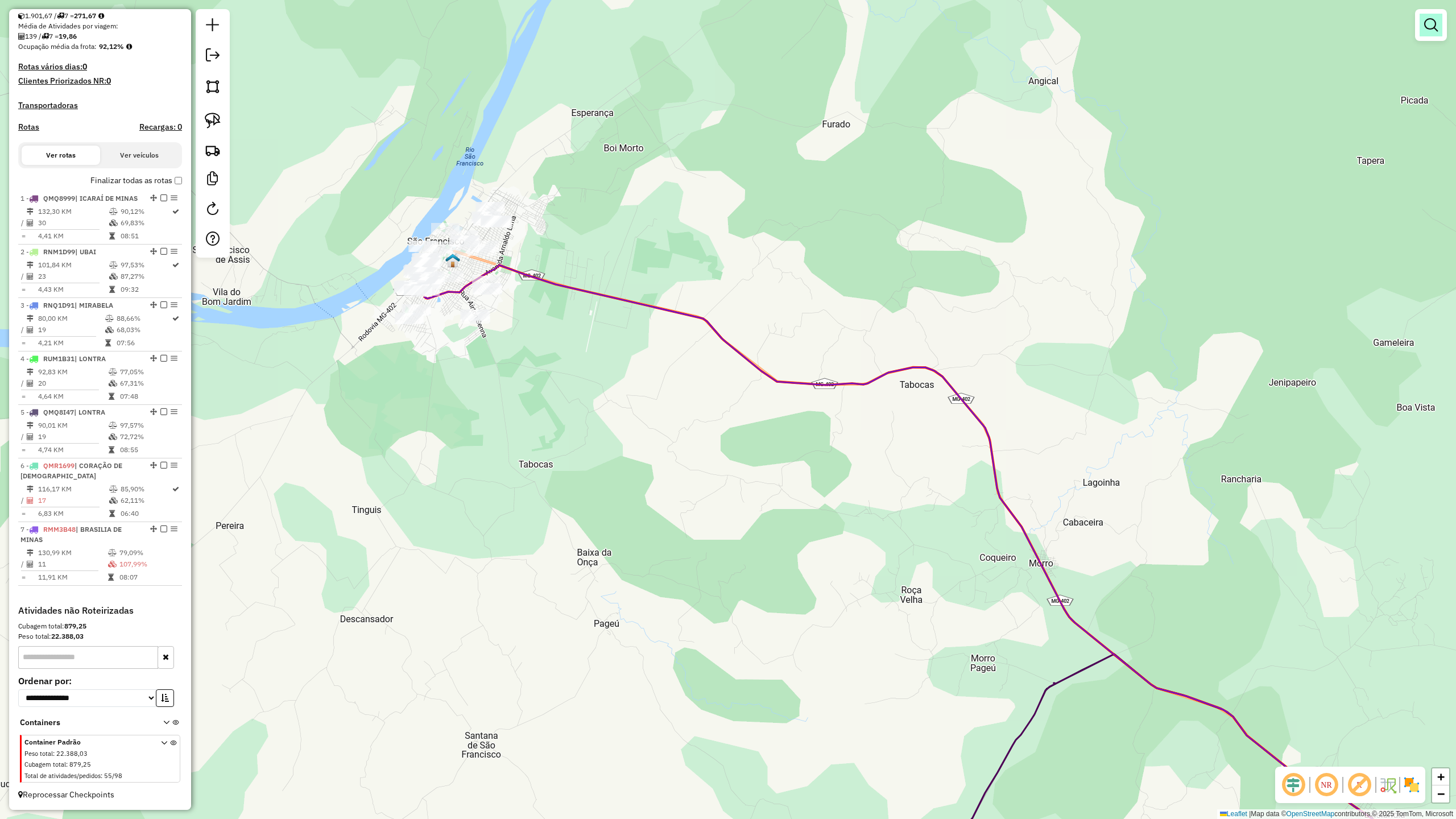
click at [1430, 28] on em at bounding box center [1431, 25] width 13 height 13
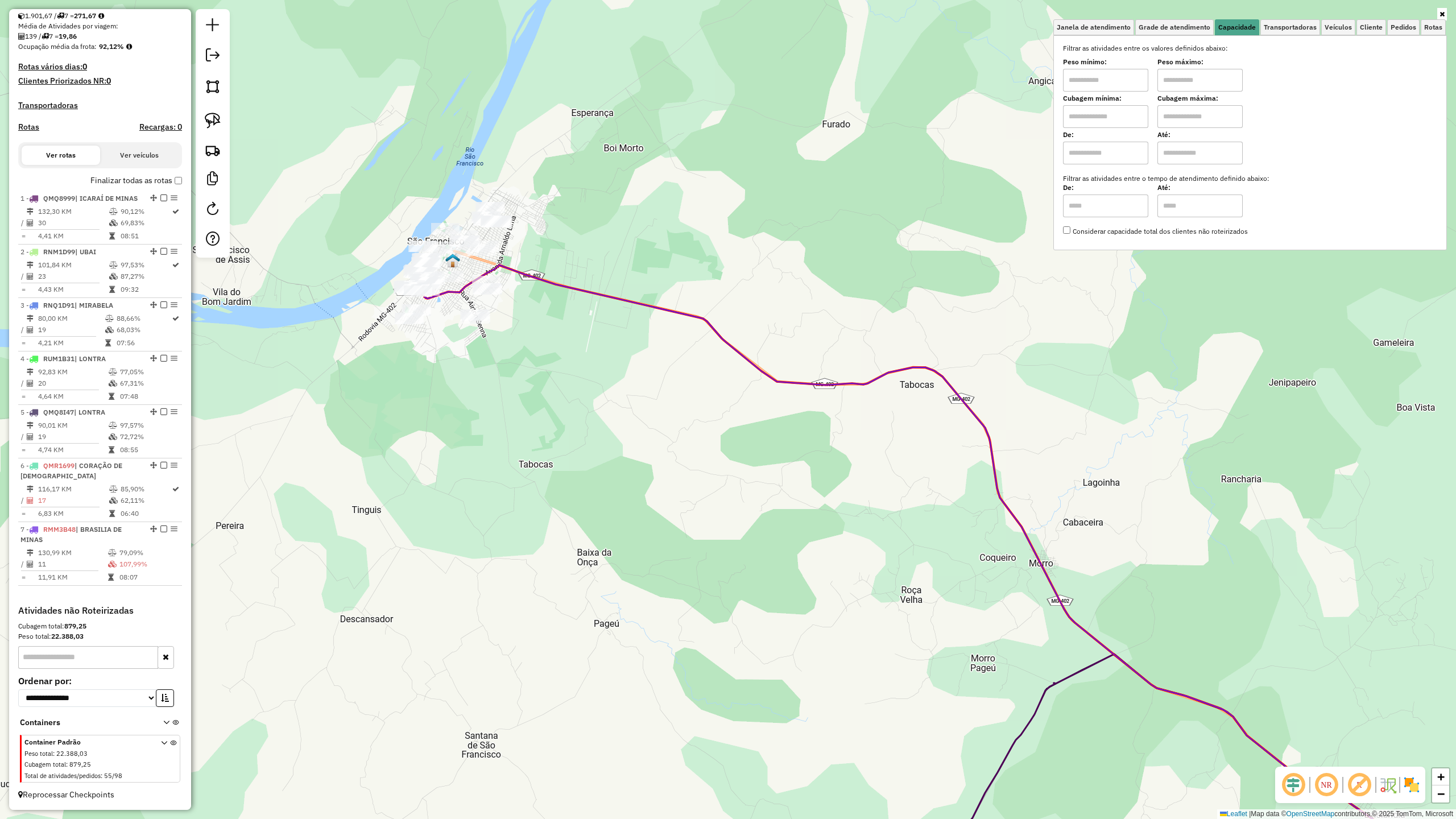
click at [1116, 116] on input "text" at bounding box center [1106, 116] width 86 height 23
type input "*****"
click at [1172, 107] on input "text" at bounding box center [1200, 116] width 86 height 23
type input "********"
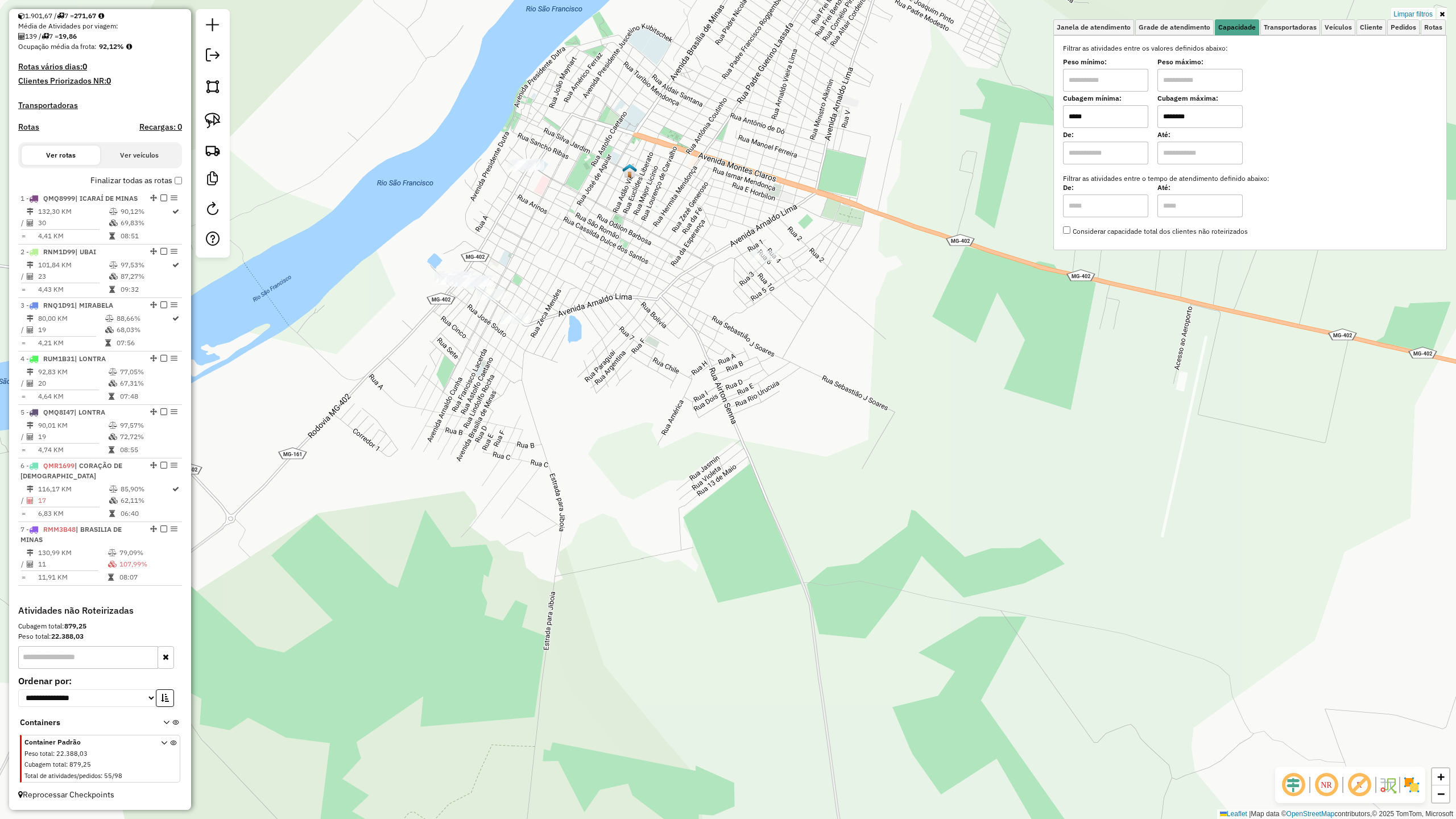
drag, startPoint x: 405, startPoint y: 307, endPoint x: 433, endPoint y: 414, distance: 110.6
click at [434, 415] on div "Limpar filtros Janela de atendimento Grade de atendimento Capacidade Transporta…" at bounding box center [728, 409] width 1456 height 819
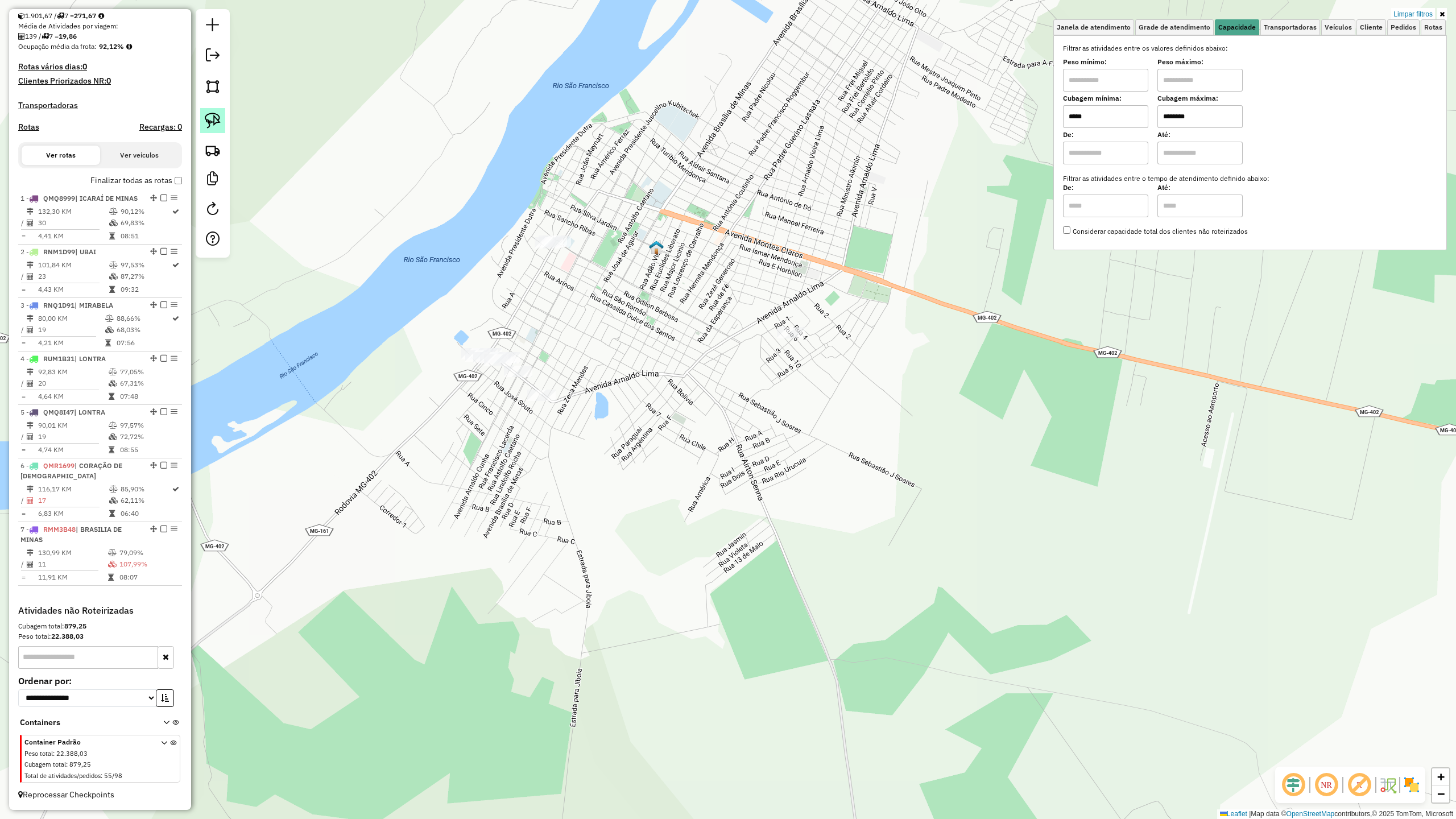
click at [211, 121] on img at bounding box center [213, 120] width 16 height 16
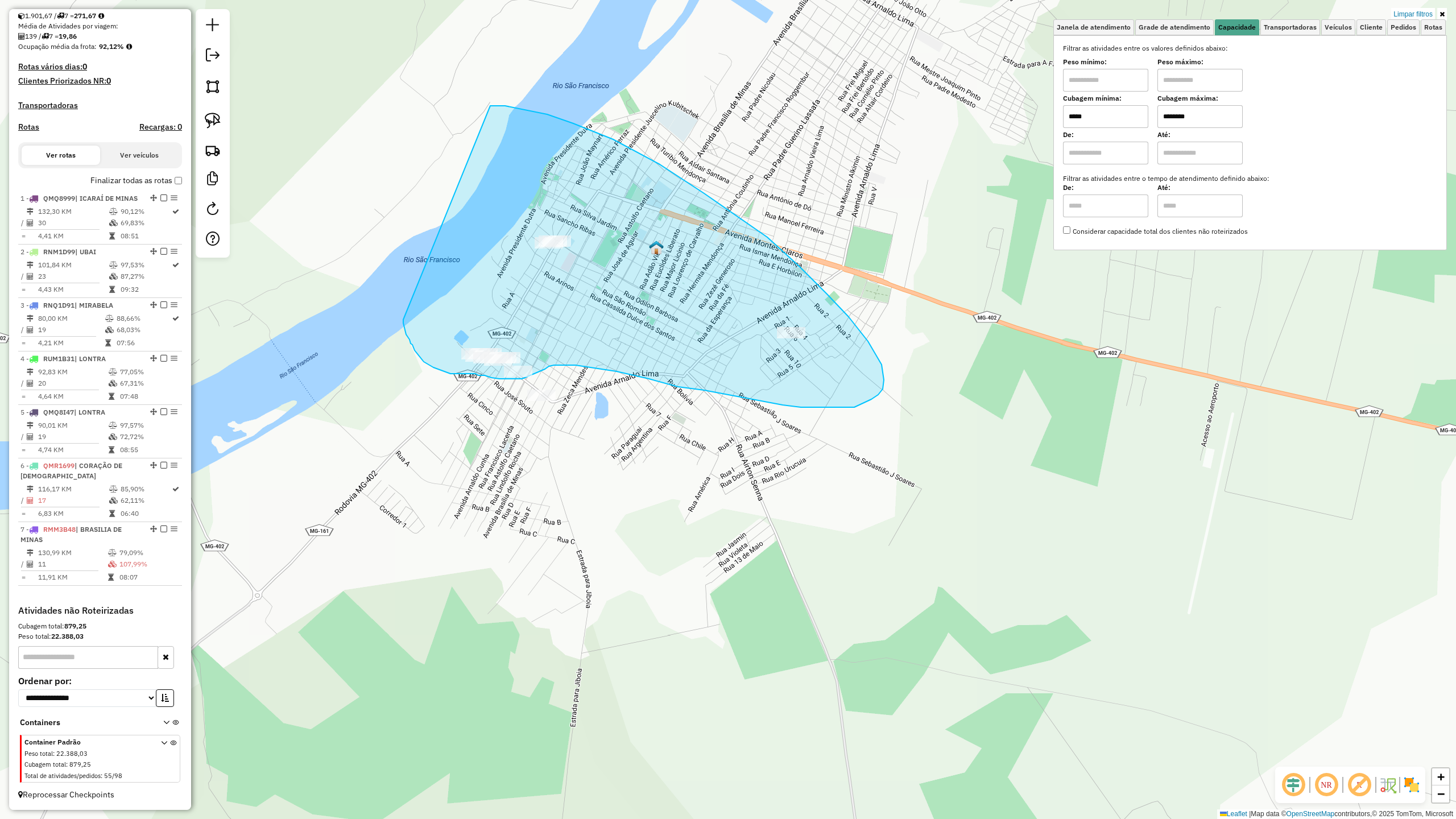
drag, startPoint x: 403, startPoint y: 323, endPoint x: 467, endPoint y: 103, distance: 229.1
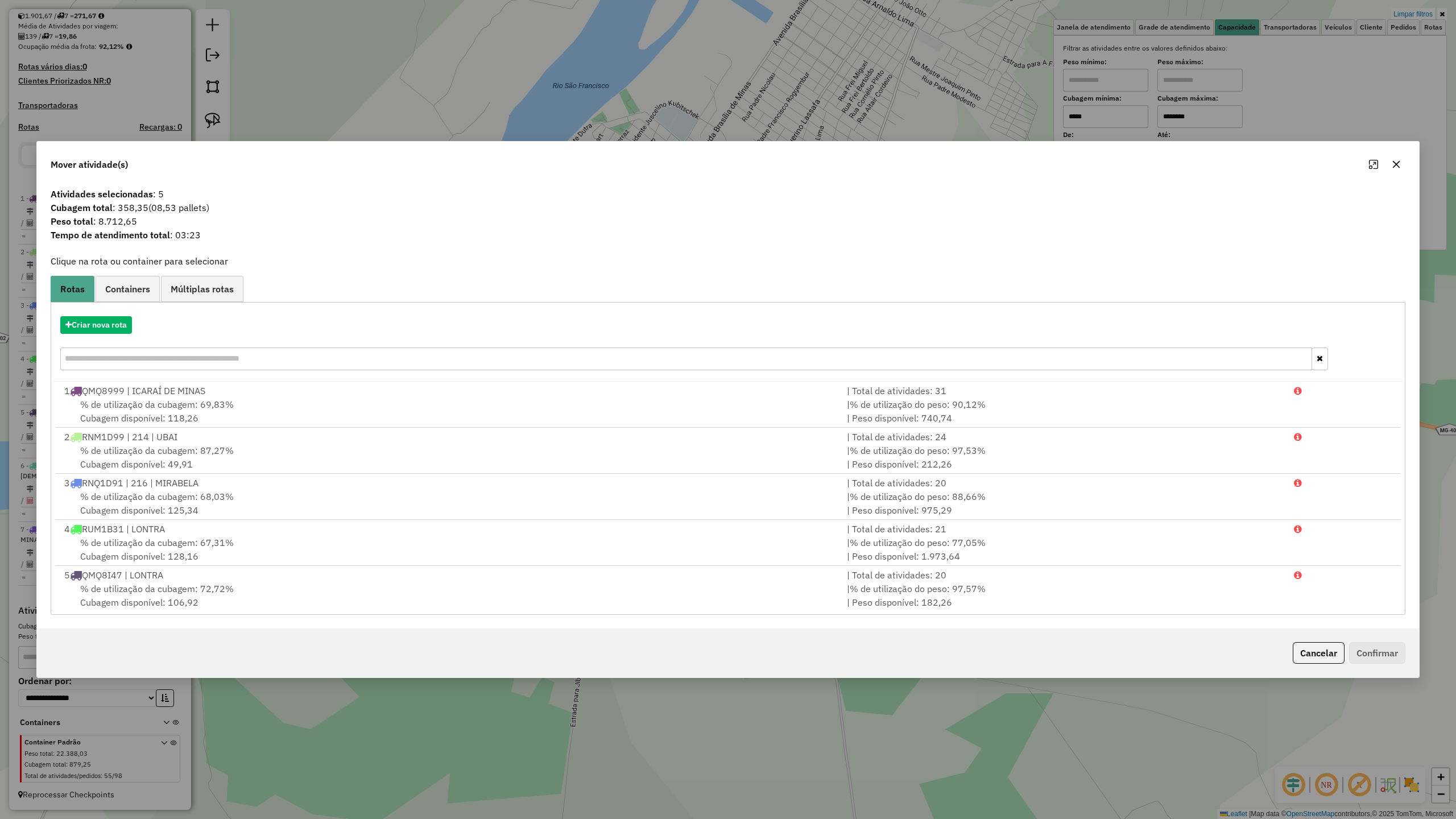
click at [1394, 164] on icon "button" at bounding box center [1396, 164] width 9 height 9
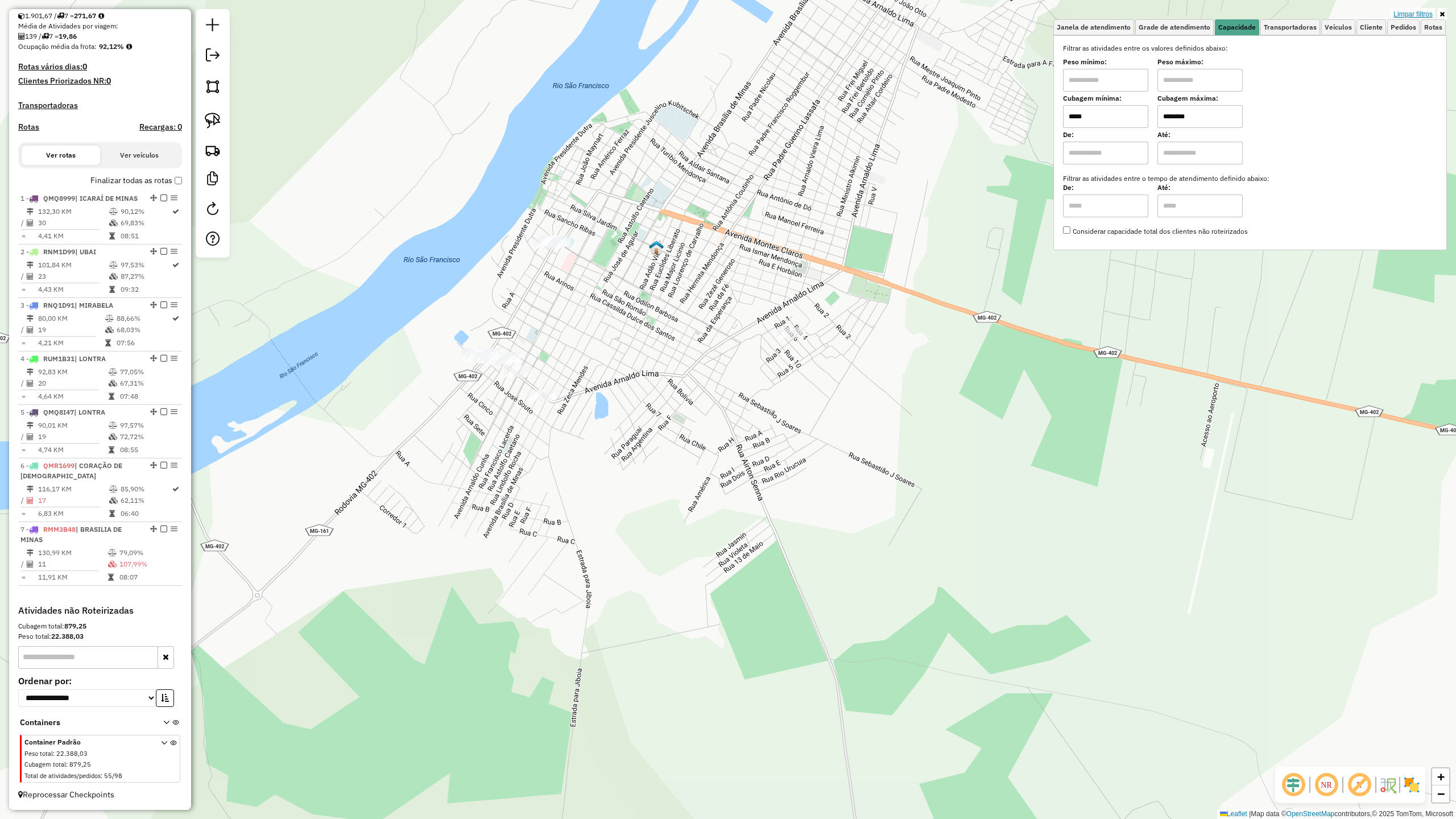
click at [1397, 12] on link "Limpar filtros" at bounding box center [1413, 14] width 44 height 12
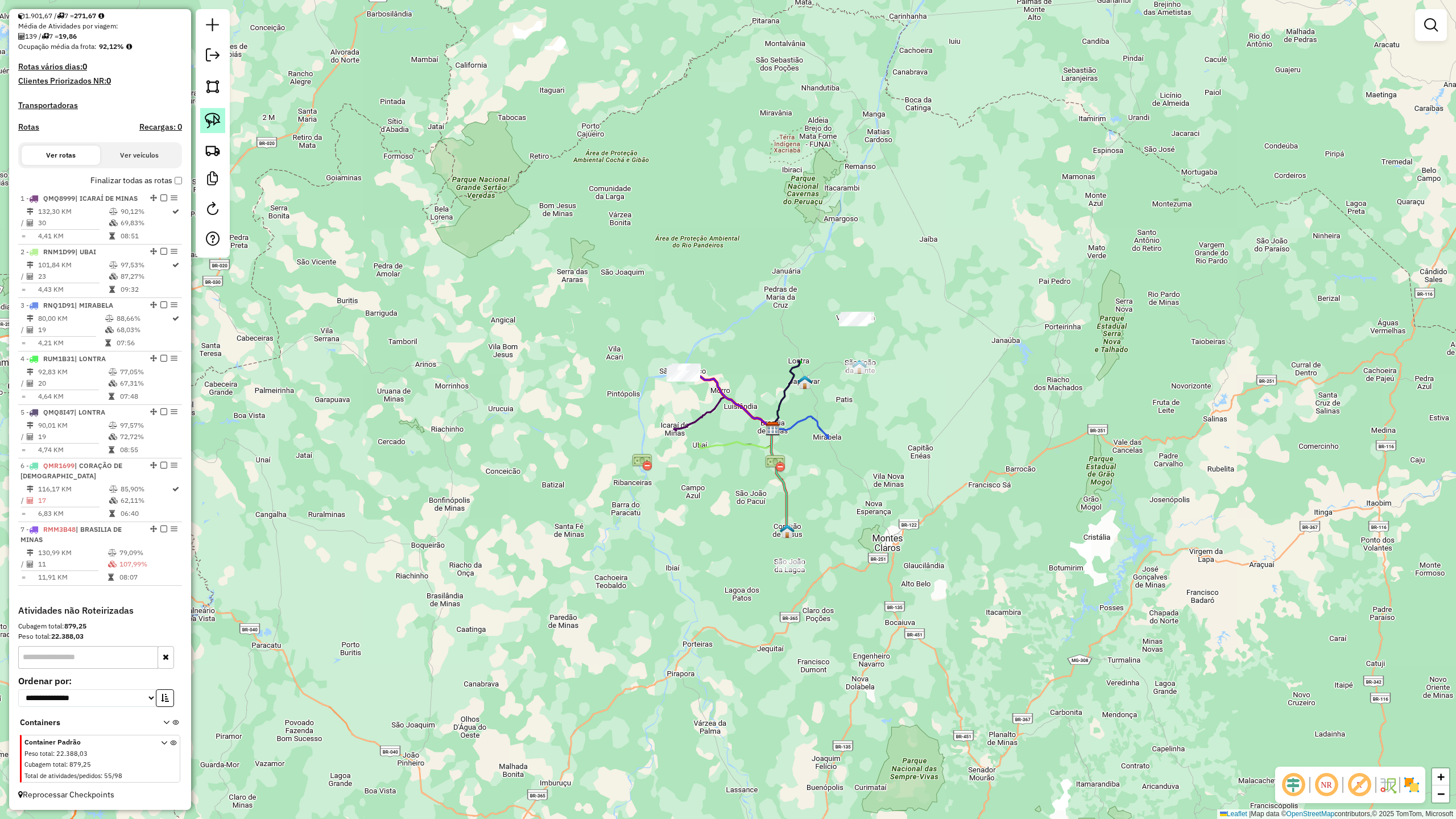
click at [216, 122] on img at bounding box center [213, 120] width 16 height 16
drag, startPoint x: 687, startPoint y: 396, endPoint x: 702, endPoint y: 382, distance: 20.5
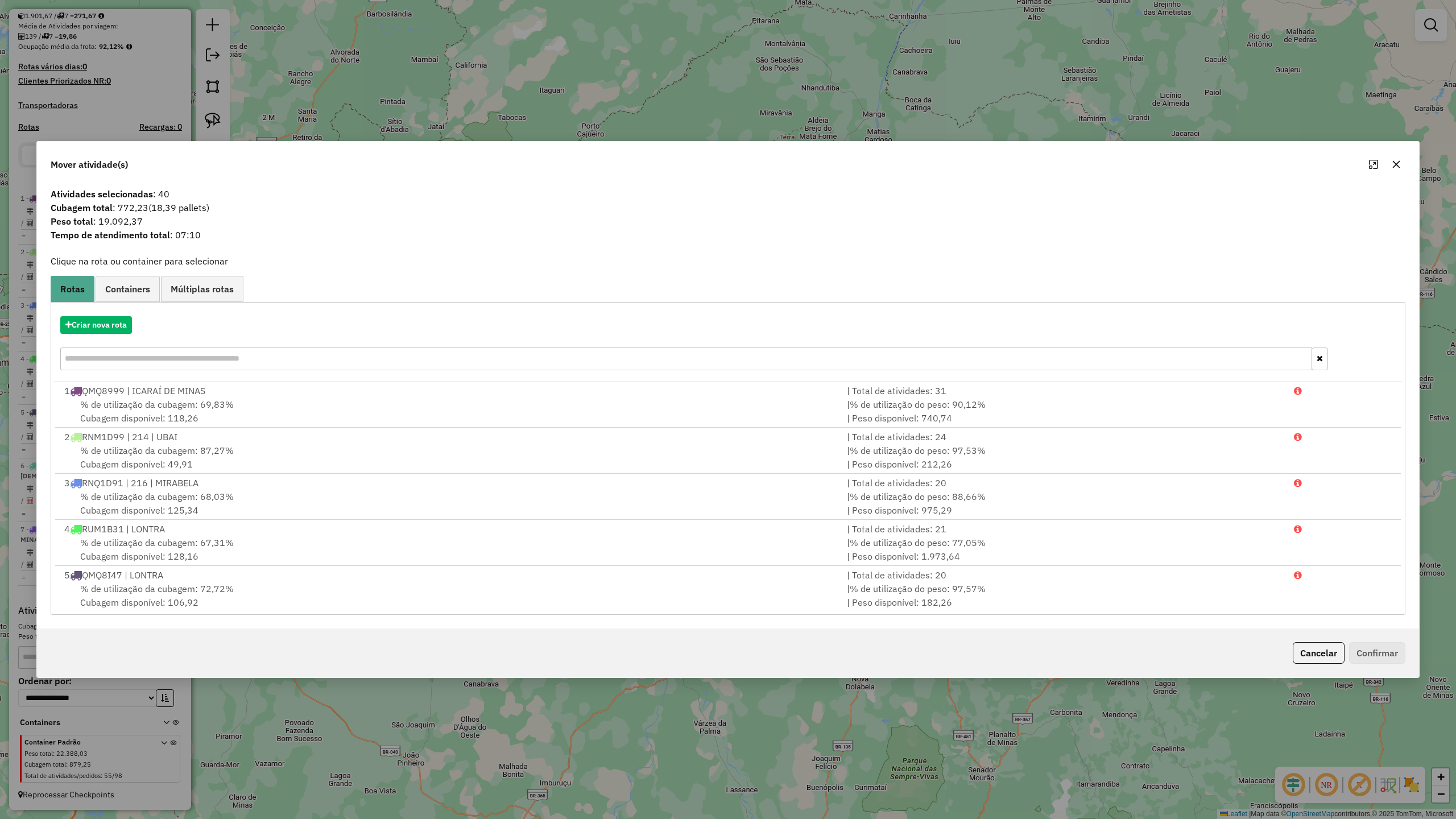
click at [1400, 164] on icon "button" at bounding box center [1396, 164] width 9 height 9
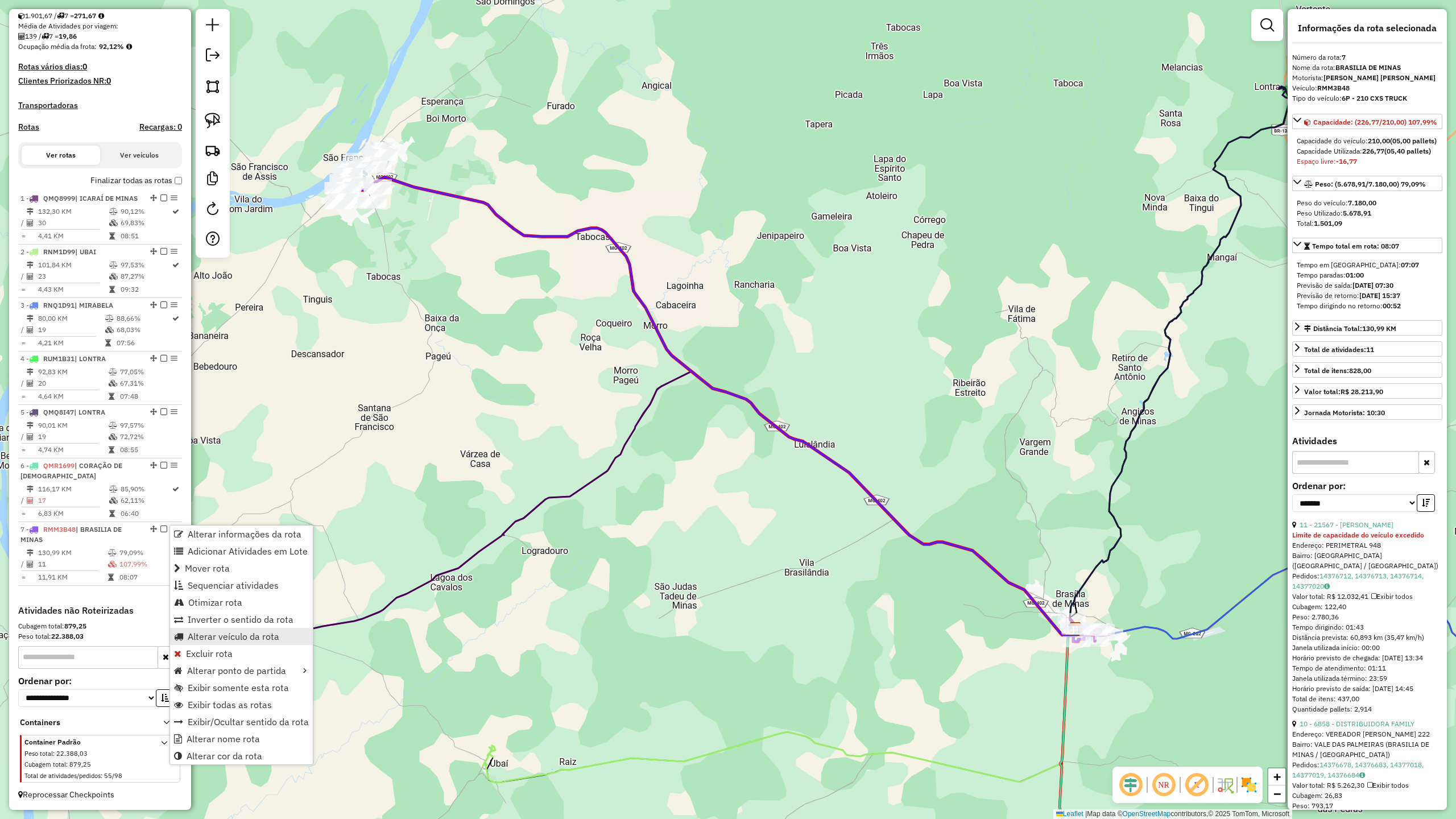
click at [224, 635] on span "Alterar veículo da rota" at bounding box center [233, 636] width 92 height 9
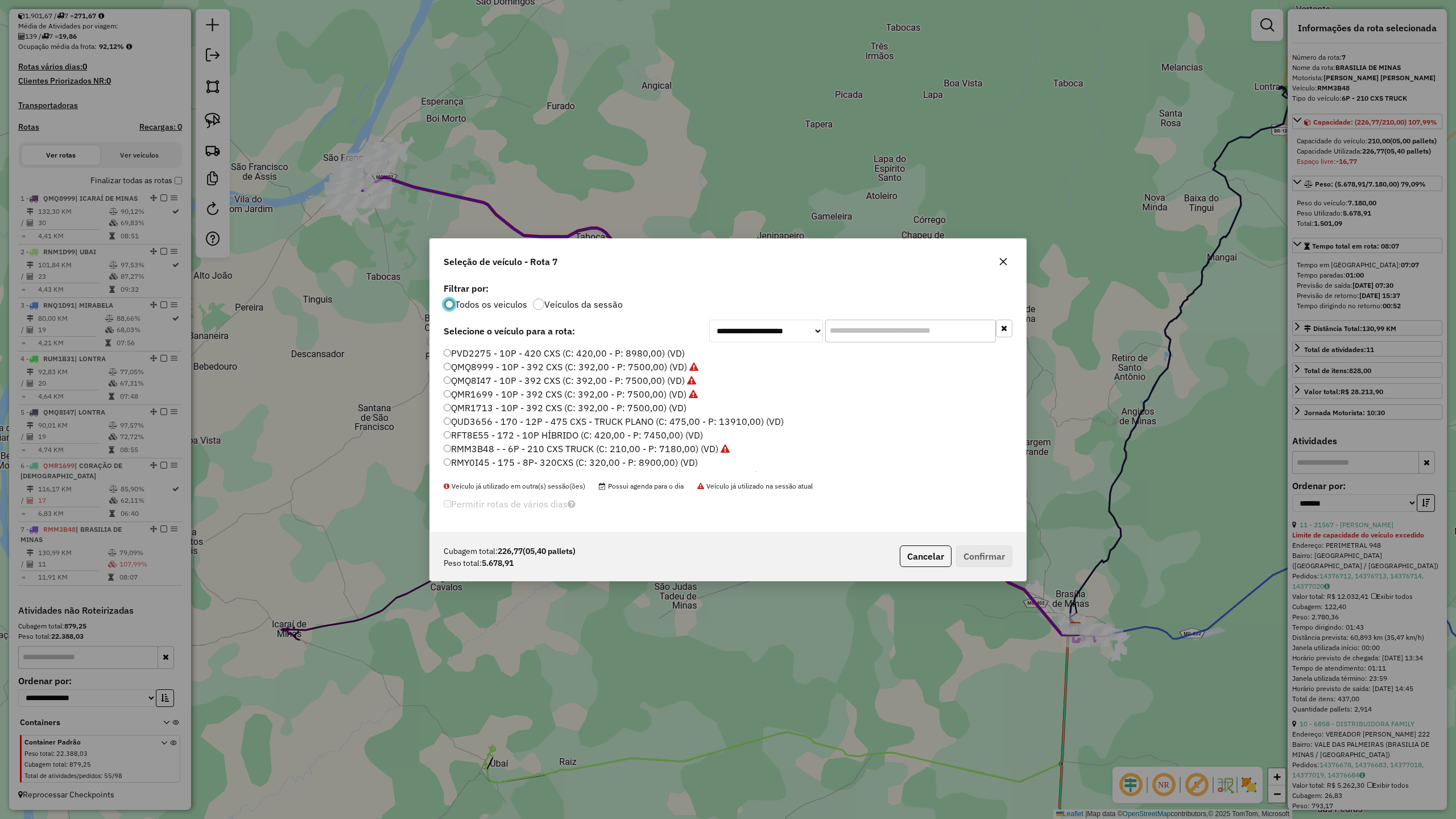
scroll to position [5, 4]
click at [581, 404] on label "QMR1713 - 10P - 392 CXS (C: 392,00 - P: 7500,00) (VD)" at bounding box center [565, 407] width 243 height 13
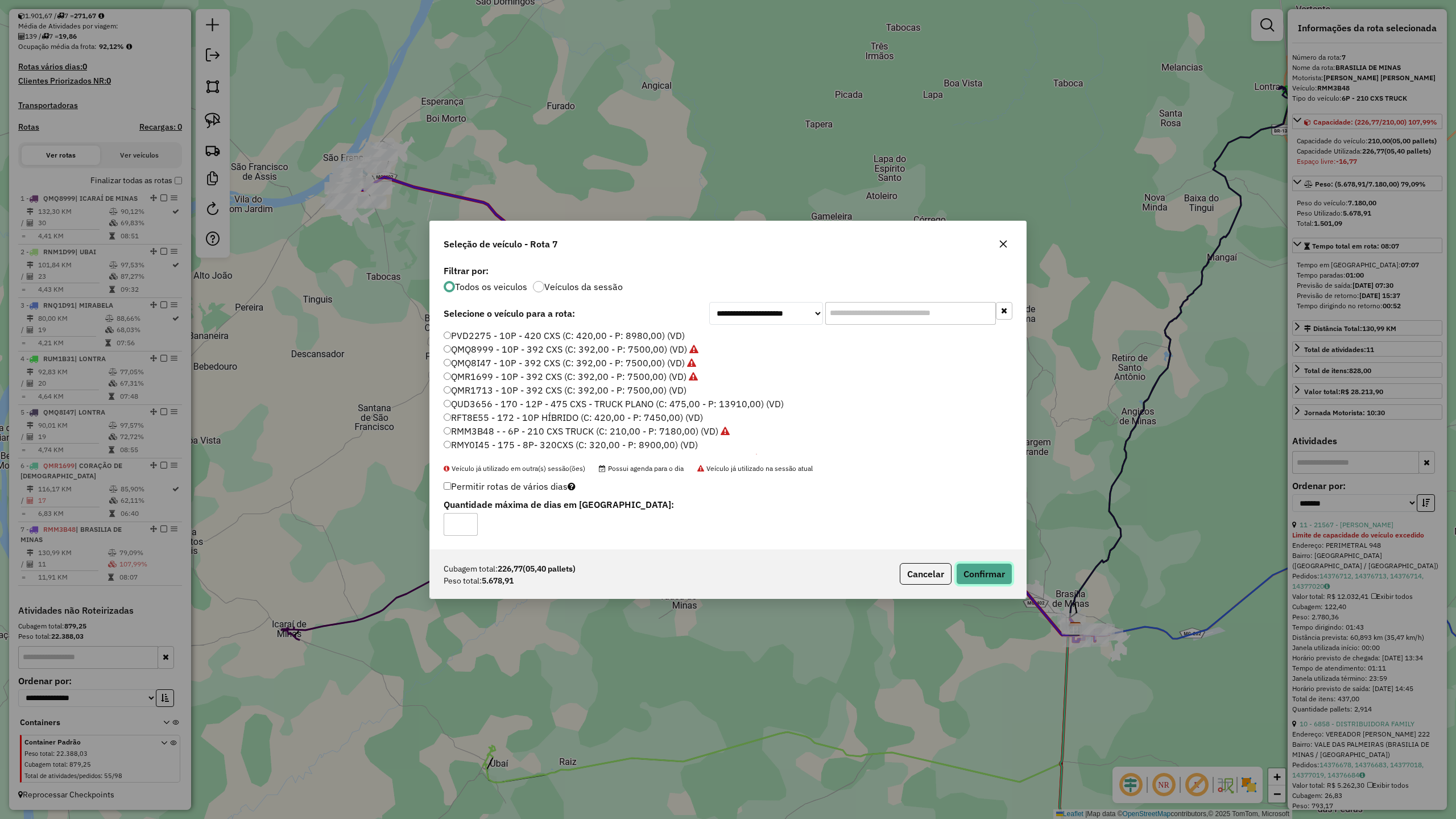
click at [985, 573] on button "Confirmar" at bounding box center [984, 573] width 56 height 21
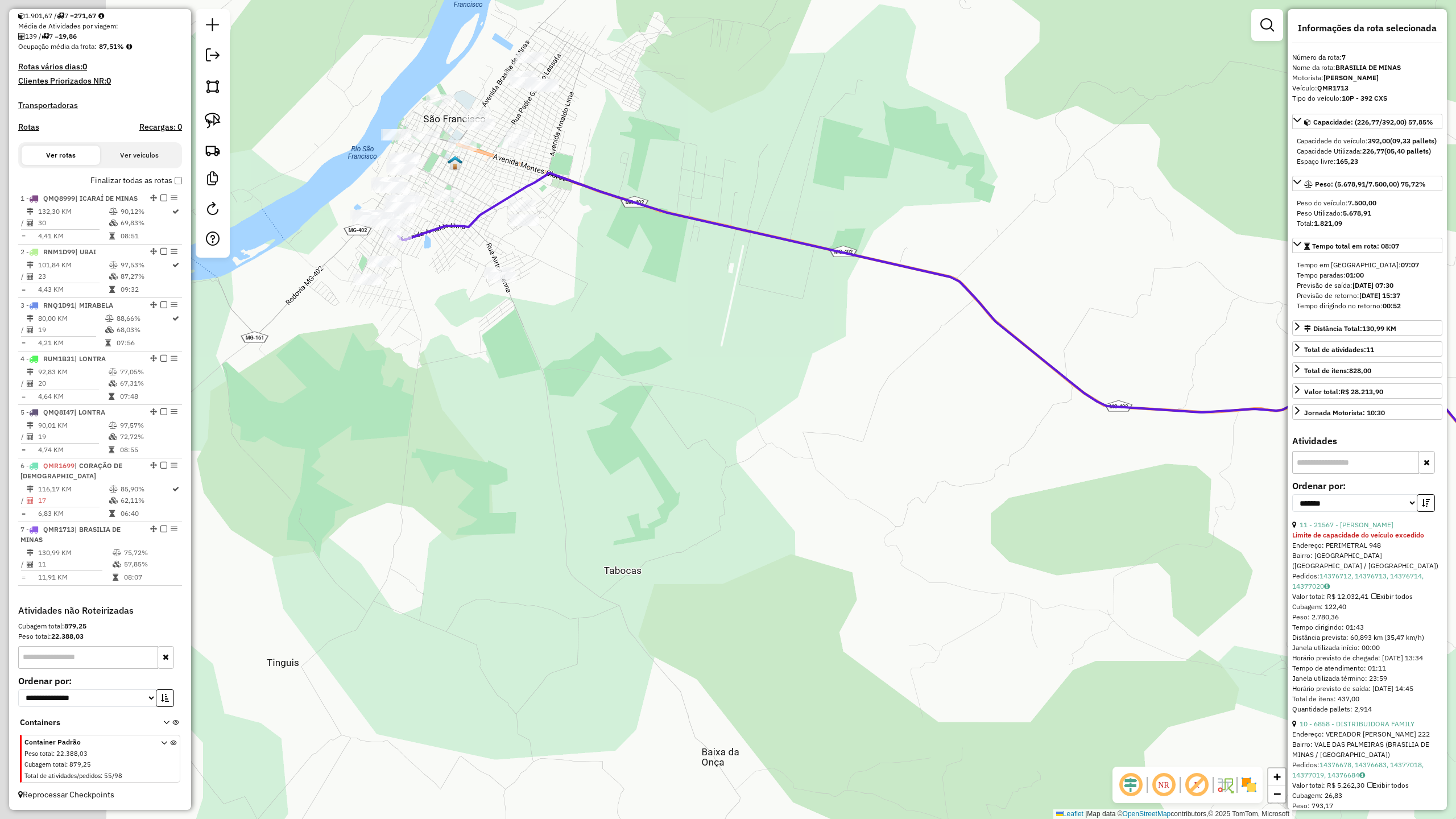
drag, startPoint x: 375, startPoint y: 276, endPoint x: 690, endPoint y: 292, distance: 315.4
click at [690, 292] on div "Janela de atendimento Grade de atendimento Capacidade Transportadoras Veículos …" at bounding box center [728, 409] width 1456 height 819
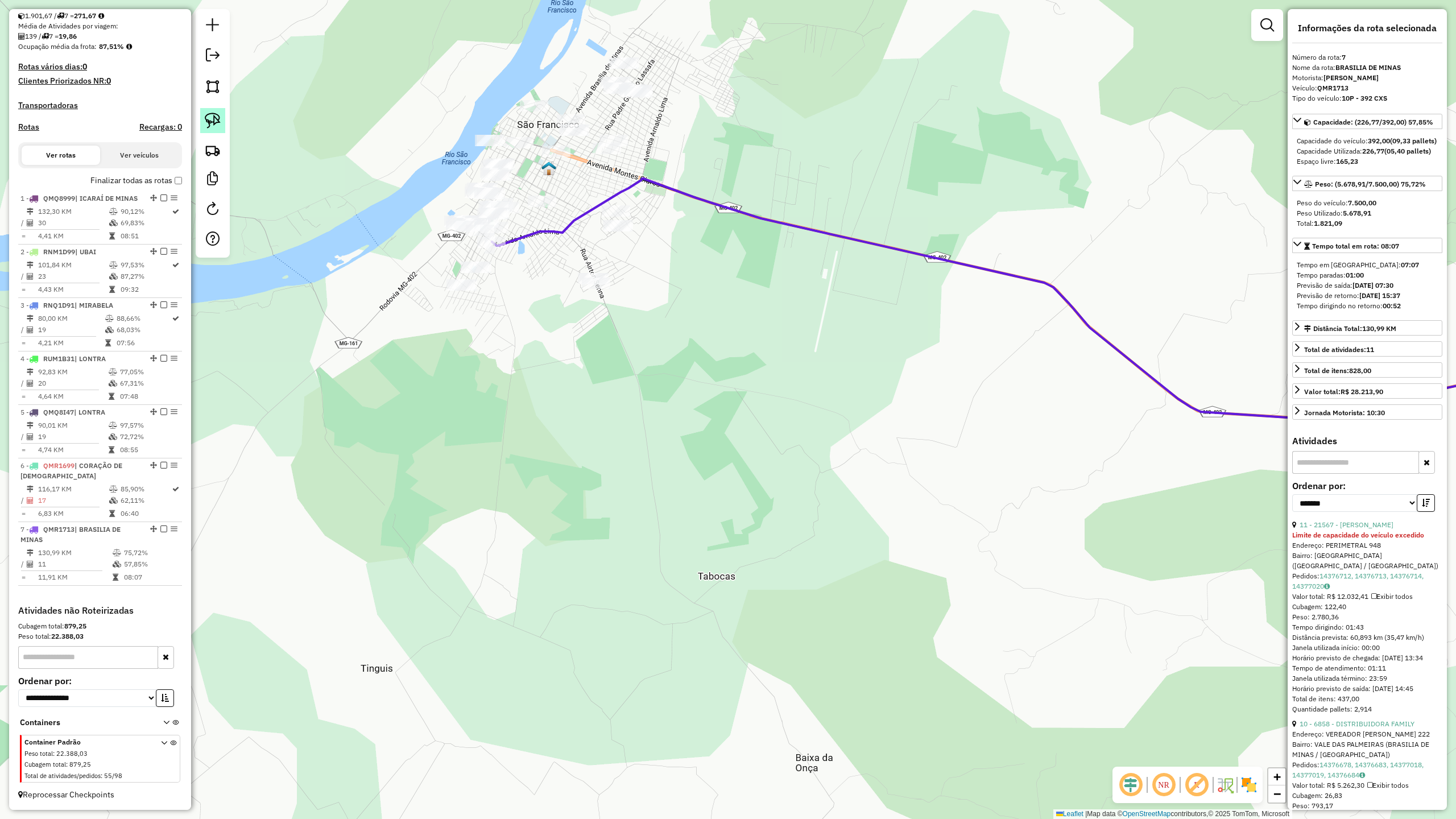
click at [210, 111] on link at bounding box center [213, 120] width 25 height 25
drag, startPoint x: 433, startPoint y: 286, endPoint x: 454, endPoint y: 250, distance: 41.7
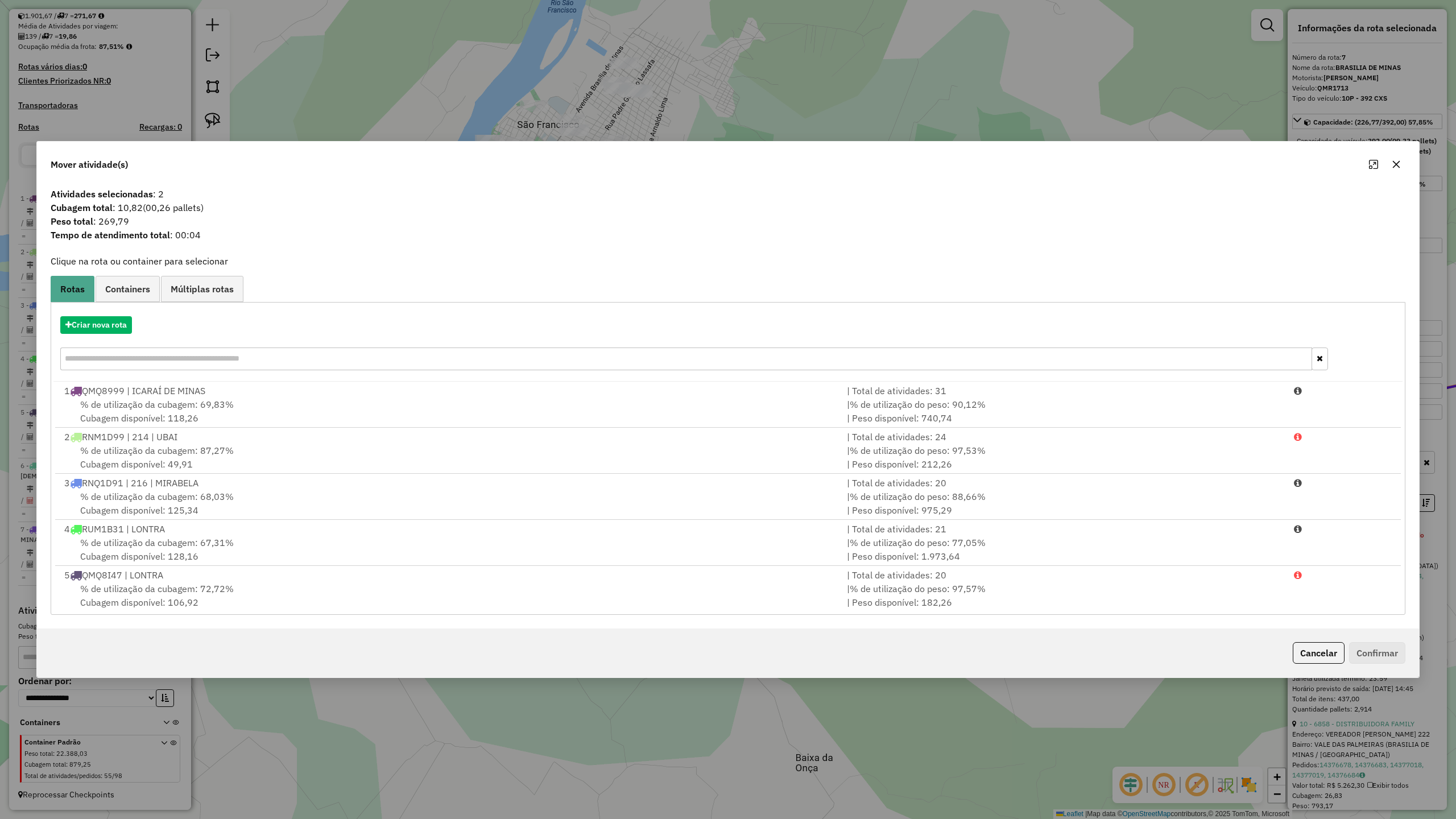
click at [1396, 157] on button "button" at bounding box center [1397, 164] width 18 height 18
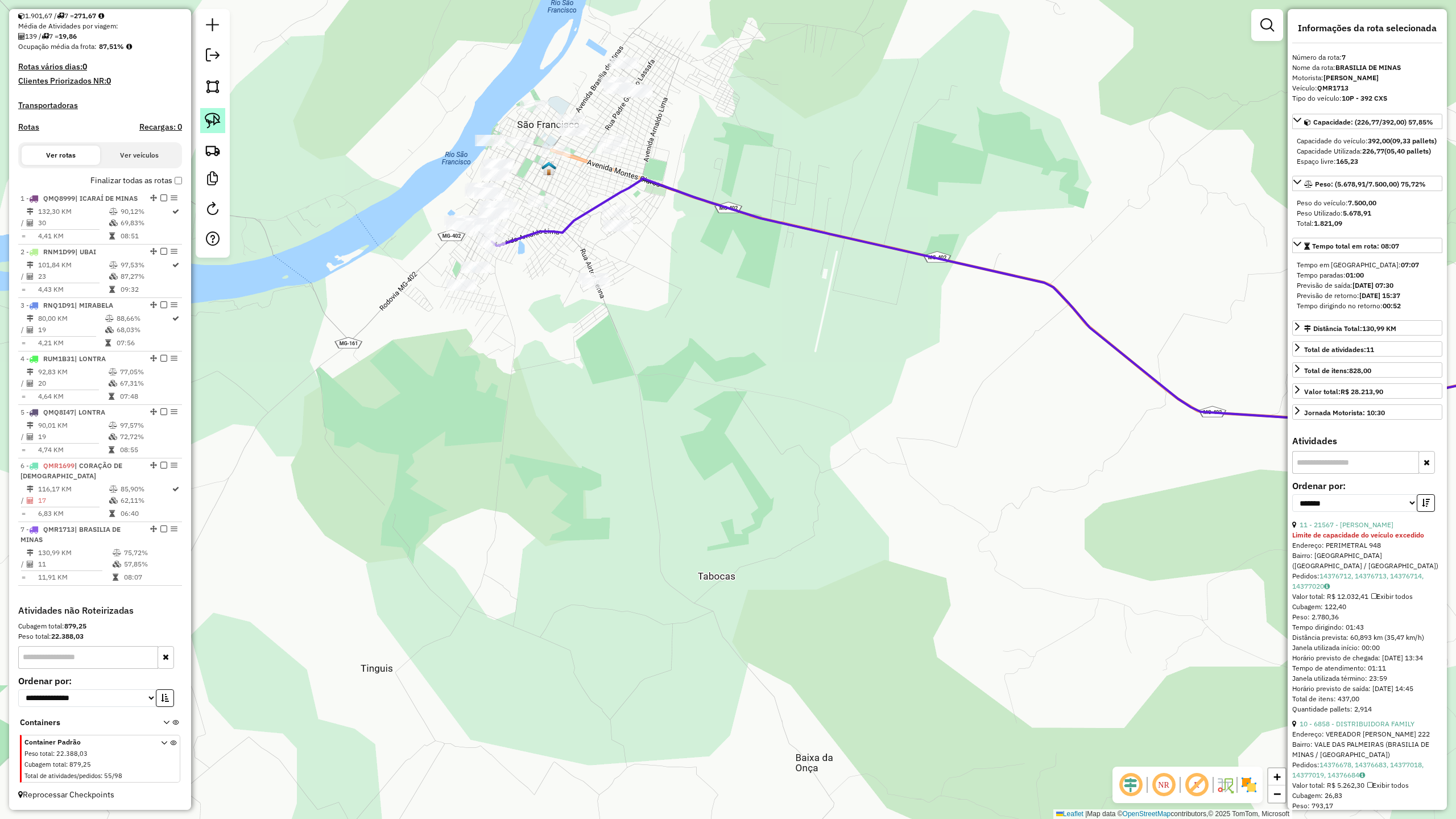
click at [208, 121] on img at bounding box center [213, 120] width 16 height 16
drag, startPoint x: 463, startPoint y: 316, endPoint x: 579, endPoint y: 303, distance: 116.7
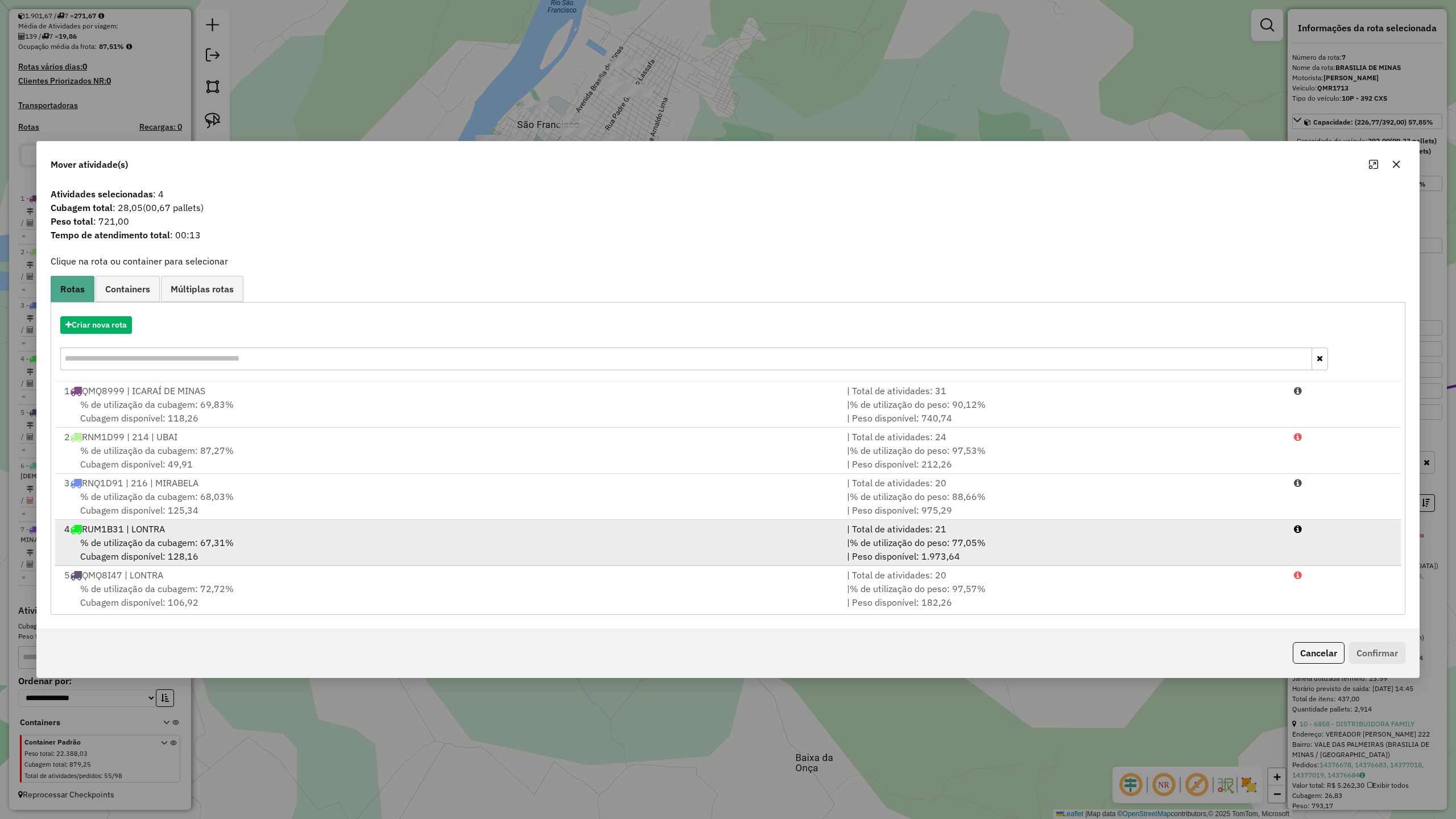
scroll to position [96, 0]
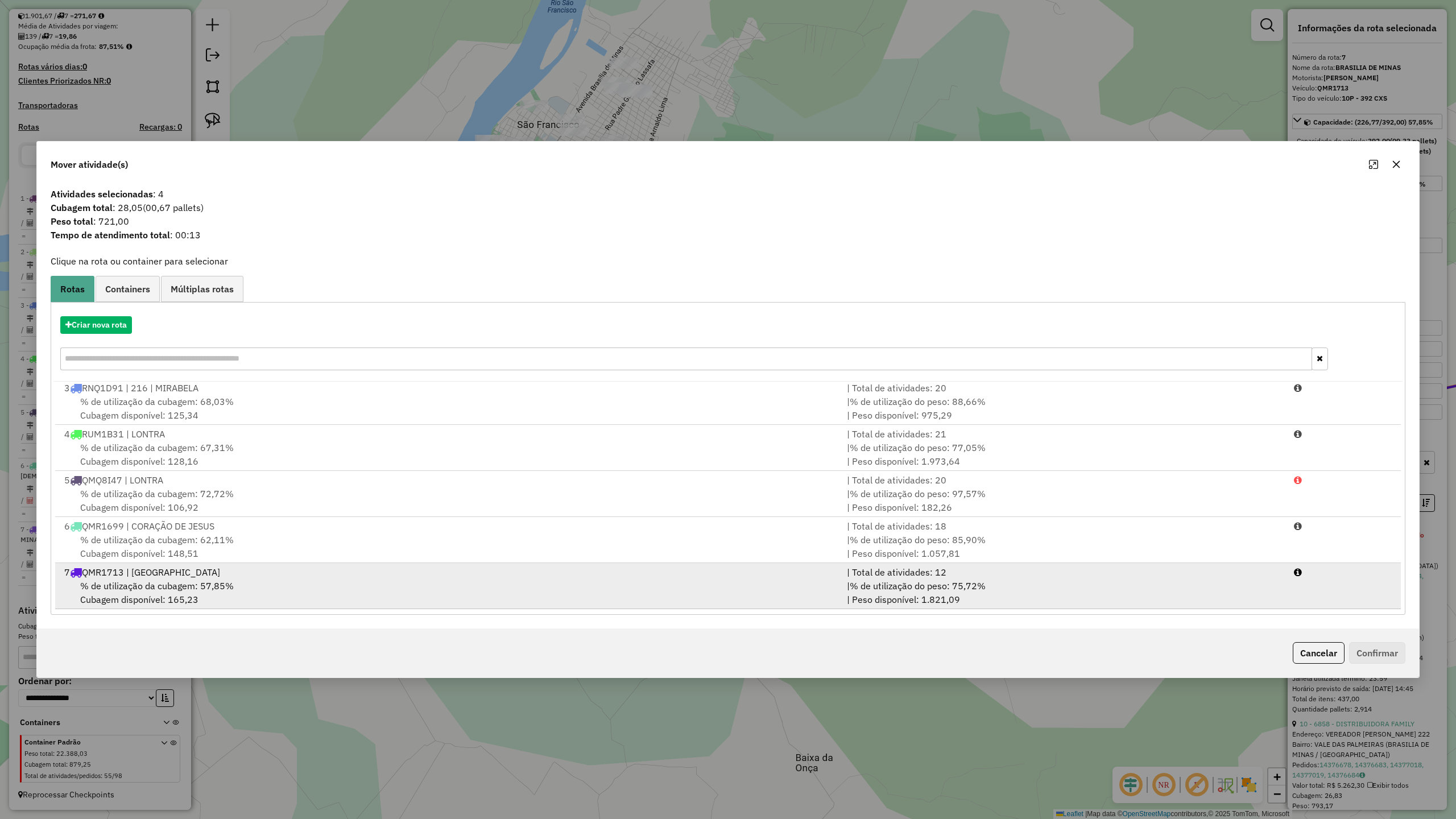
click at [136, 587] on span "% de utilização da cubagem: 57,85%" at bounding box center [156, 586] width 153 height 12
click at [126, 580] on span "% de utilização da cubagem: 57,85%" at bounding box center [158, 586] width 153 height 12
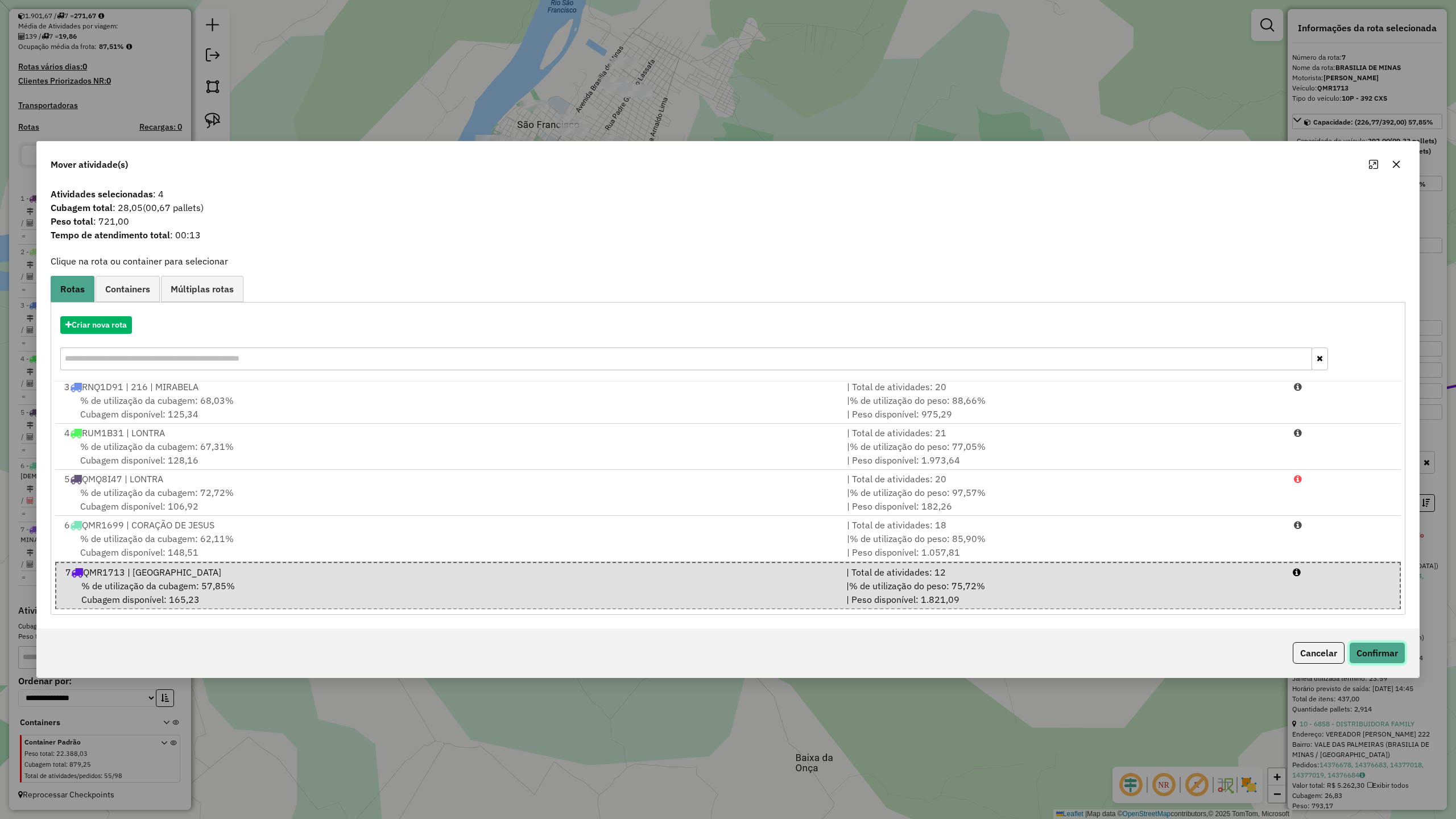
click at [1374, 652] on button "Confirmar" at bounding box center [1377, 652] width 56 height 21
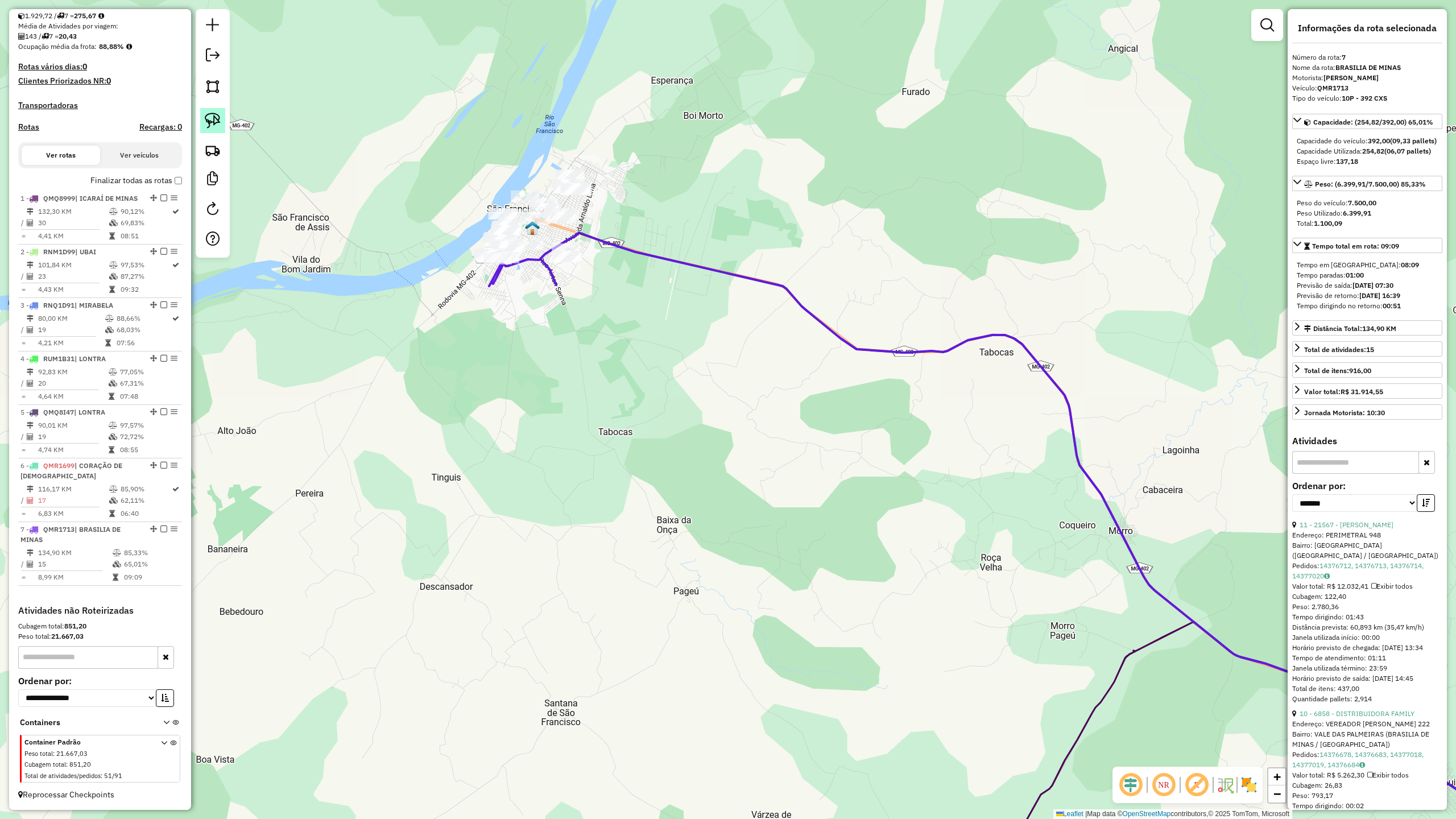
click at [202, 125] on link at bounding box center [213, 120] width 25 height 25
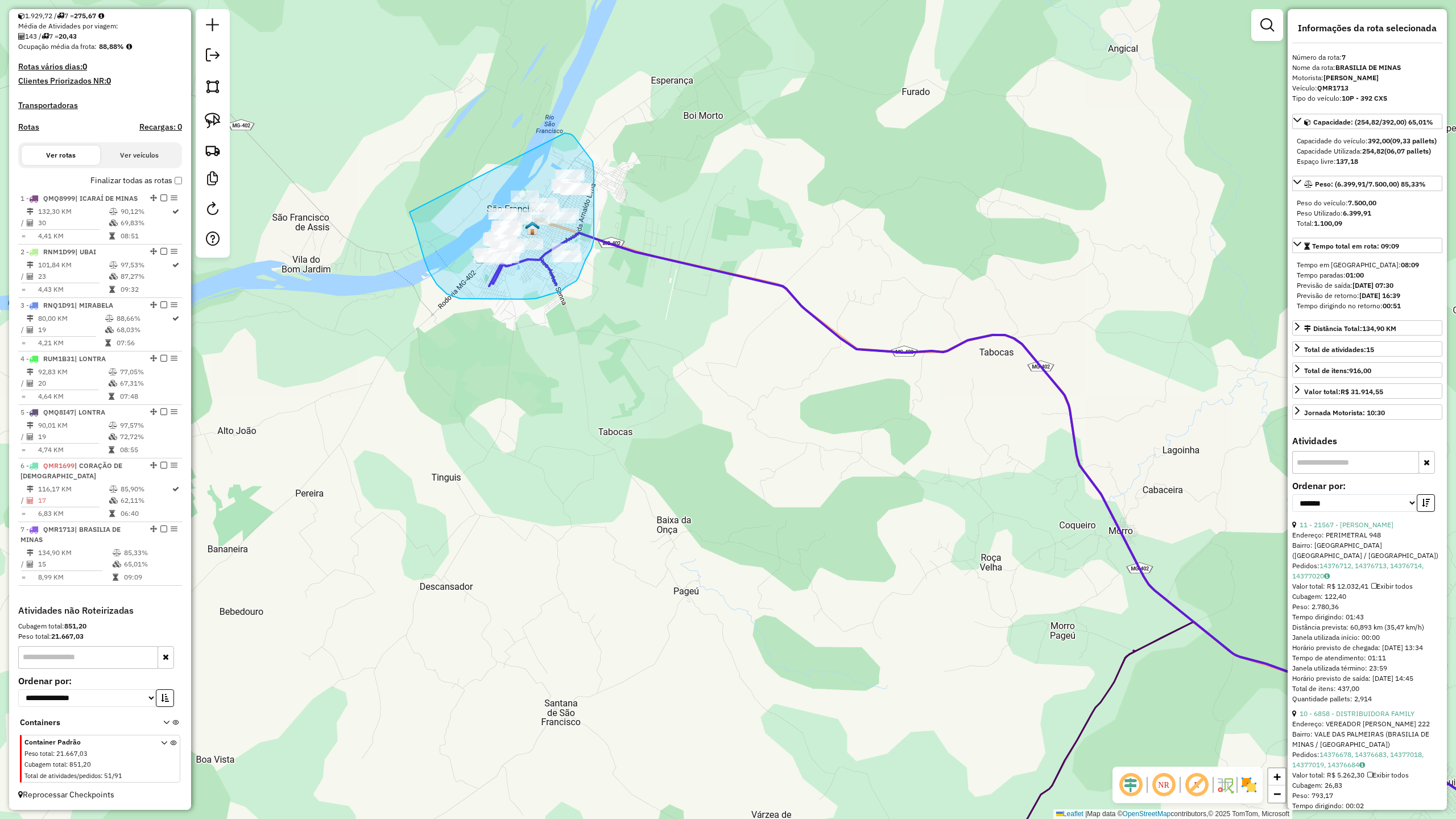
drag, startPoint x: 409, startPoint y: 212, endPoint x: 563, endPoint y: 133, distance: 173.1
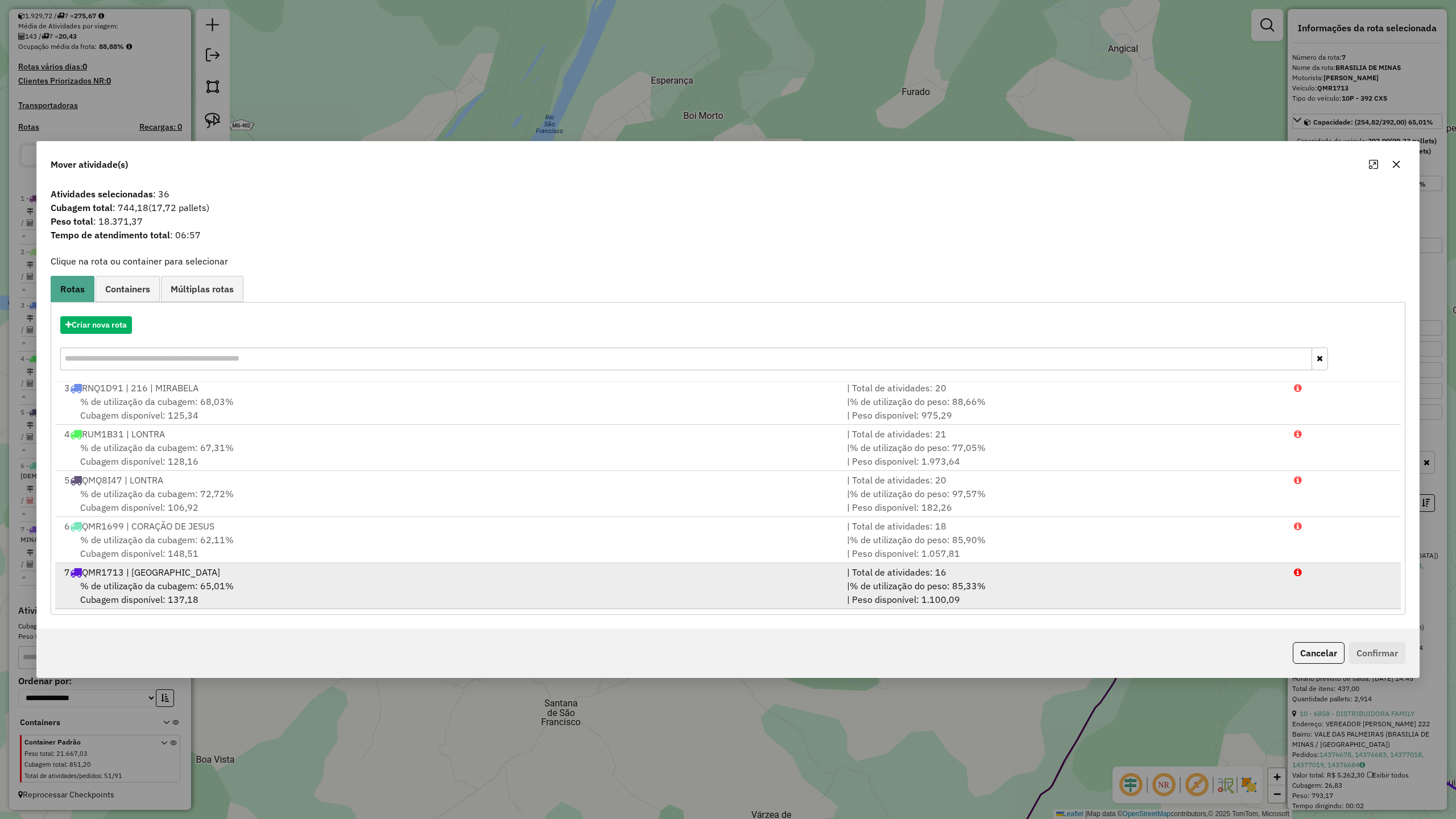
click at [161, 580] on span "% de utilização da cubagem: 65,01%" at bounding box center [156, 586] width 153 height 12
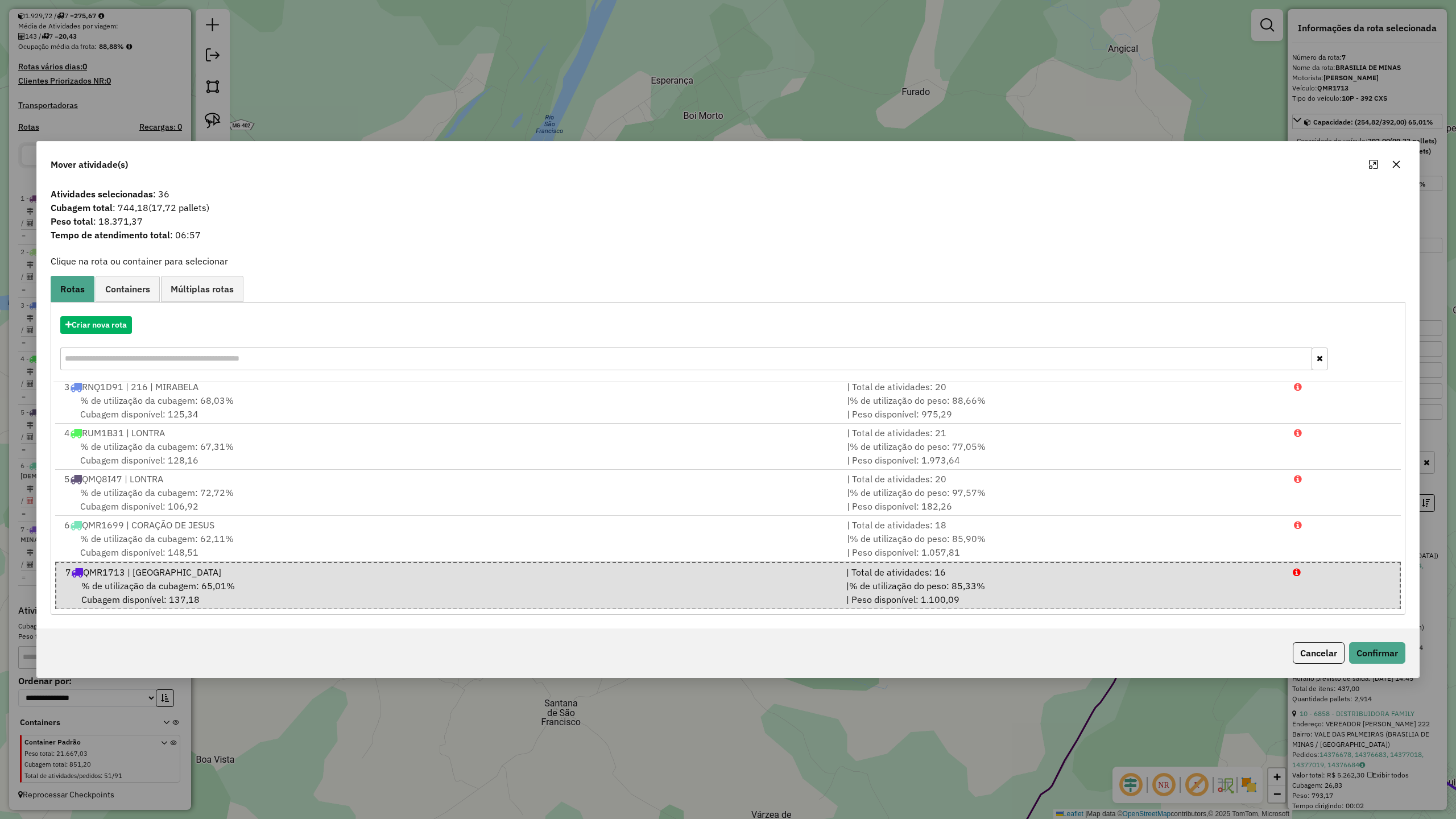
click at [1319, 670] on div "Cancelar Confirmar" at bounding box center [728, 653] width 1382 height 49
click at [1317, 662] on button "Cancelar" at bounding box center [1319, 652] width 52 height 21
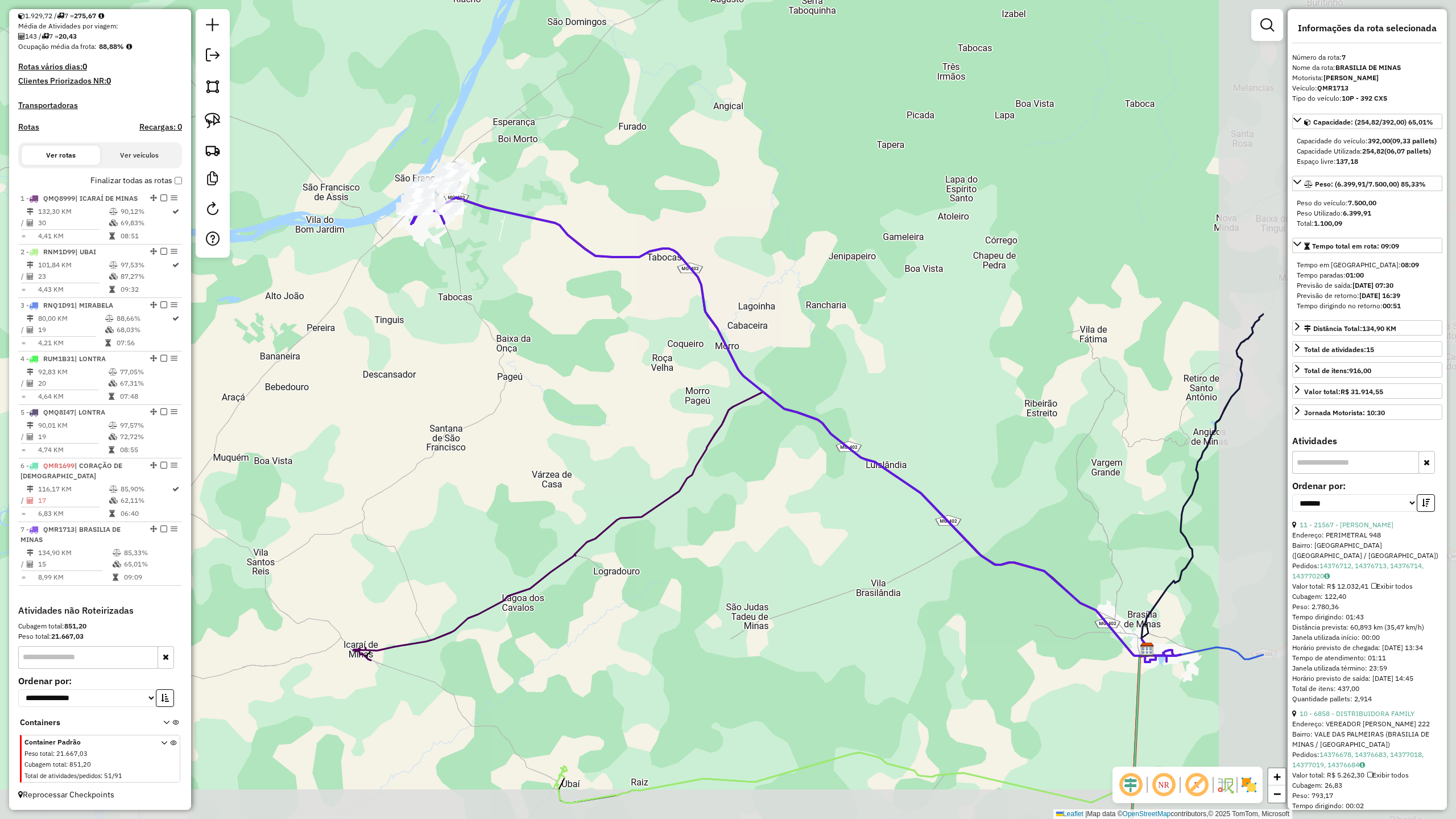
drag, startPoint x: 927, startPoint y: 418, endPoint x: 437, endPoint y: 388, distance: 490.9
click at [464, 396] on div "Janela de atendimento Grade de atendimento Capacidade Transportadoras Veículos …" at bounding box center [728, 409] width 1456 height 819
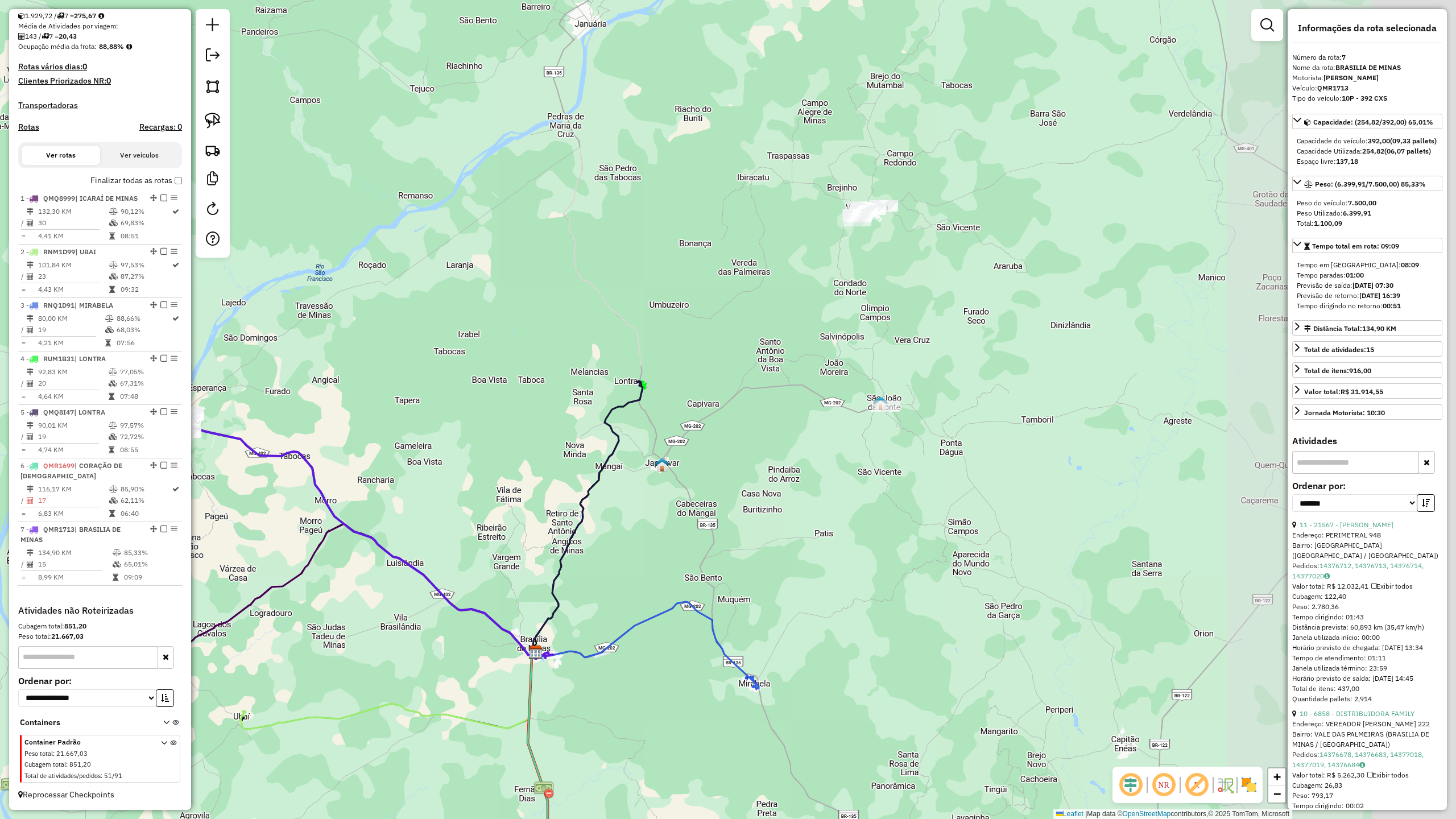
drag, startPoint x: 1086, startPoint y: 343, endPoint x: 670, endPoint y: 471, distance: 435.2
click at [711, 476] on div "Janela de atendimento Grade de atendimento Capacidade Transportadoras Veículos …" at bounding box center [728, 409] width 1456 height 819
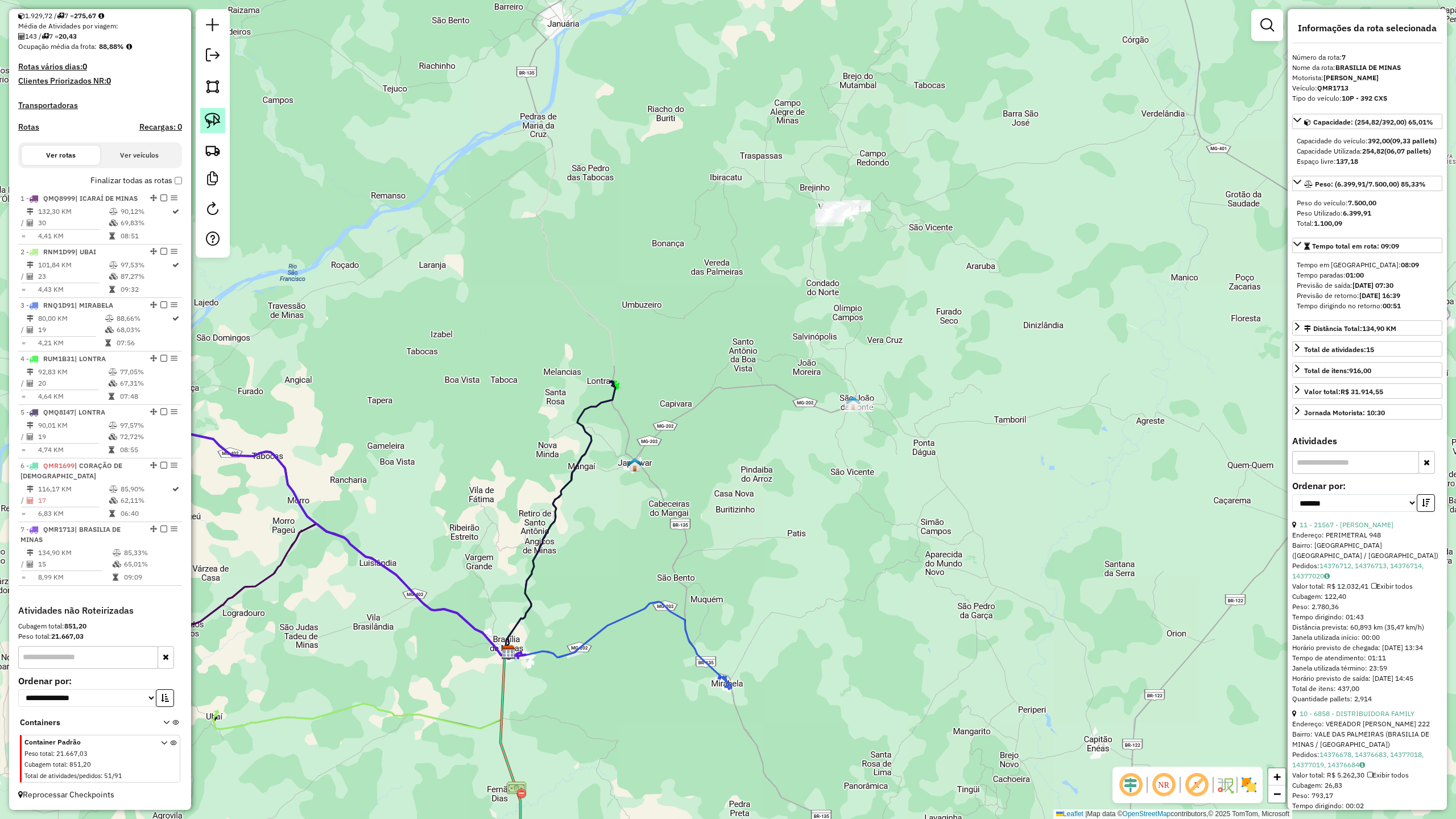
click at [219, 123] on img at bounding box center [213, 120] width 16 height 16
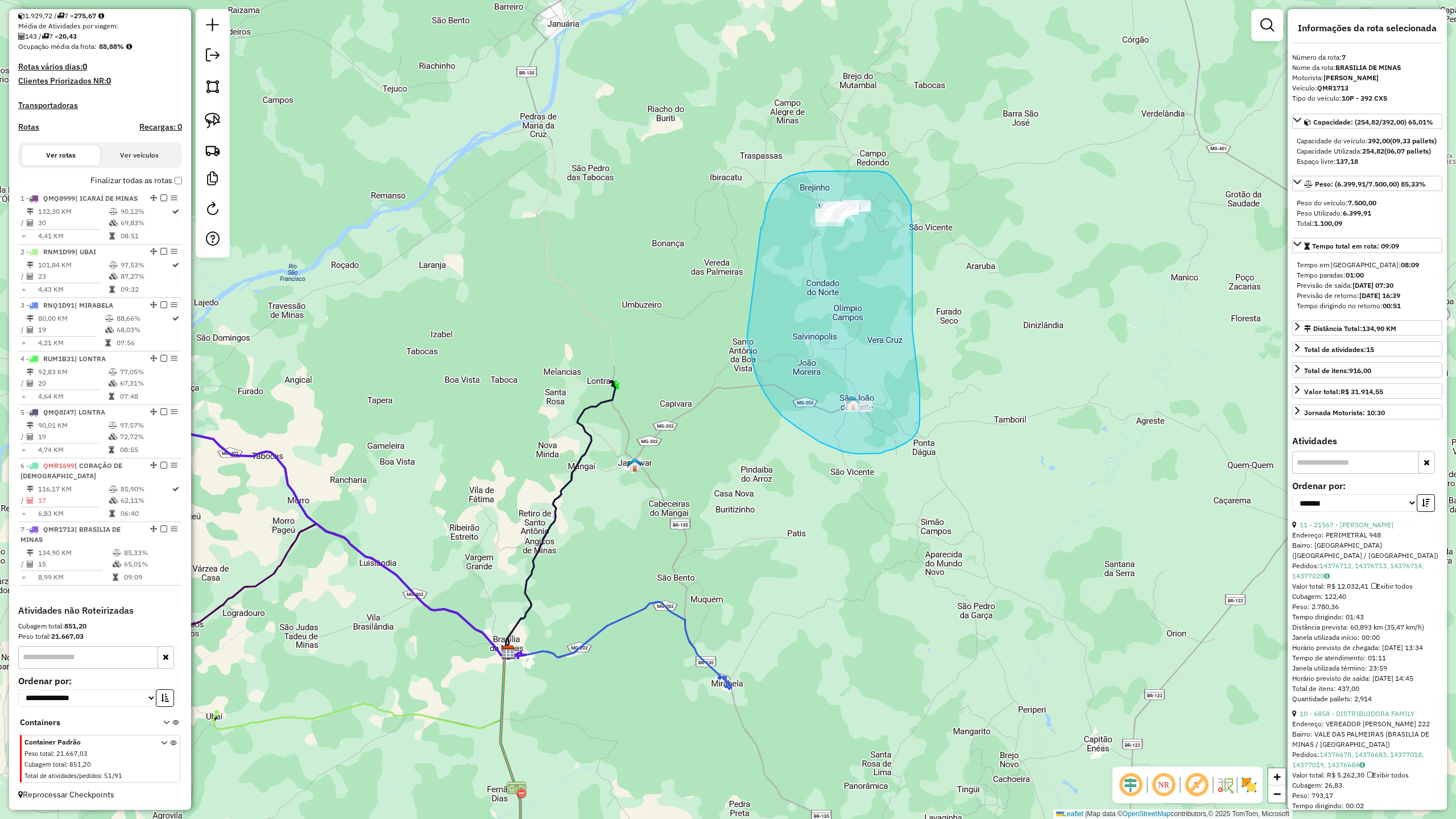
drag, startPoint x: 761, startPoint y: 227, endPoint x: 747, endPoint y: 334, distance: 107.9
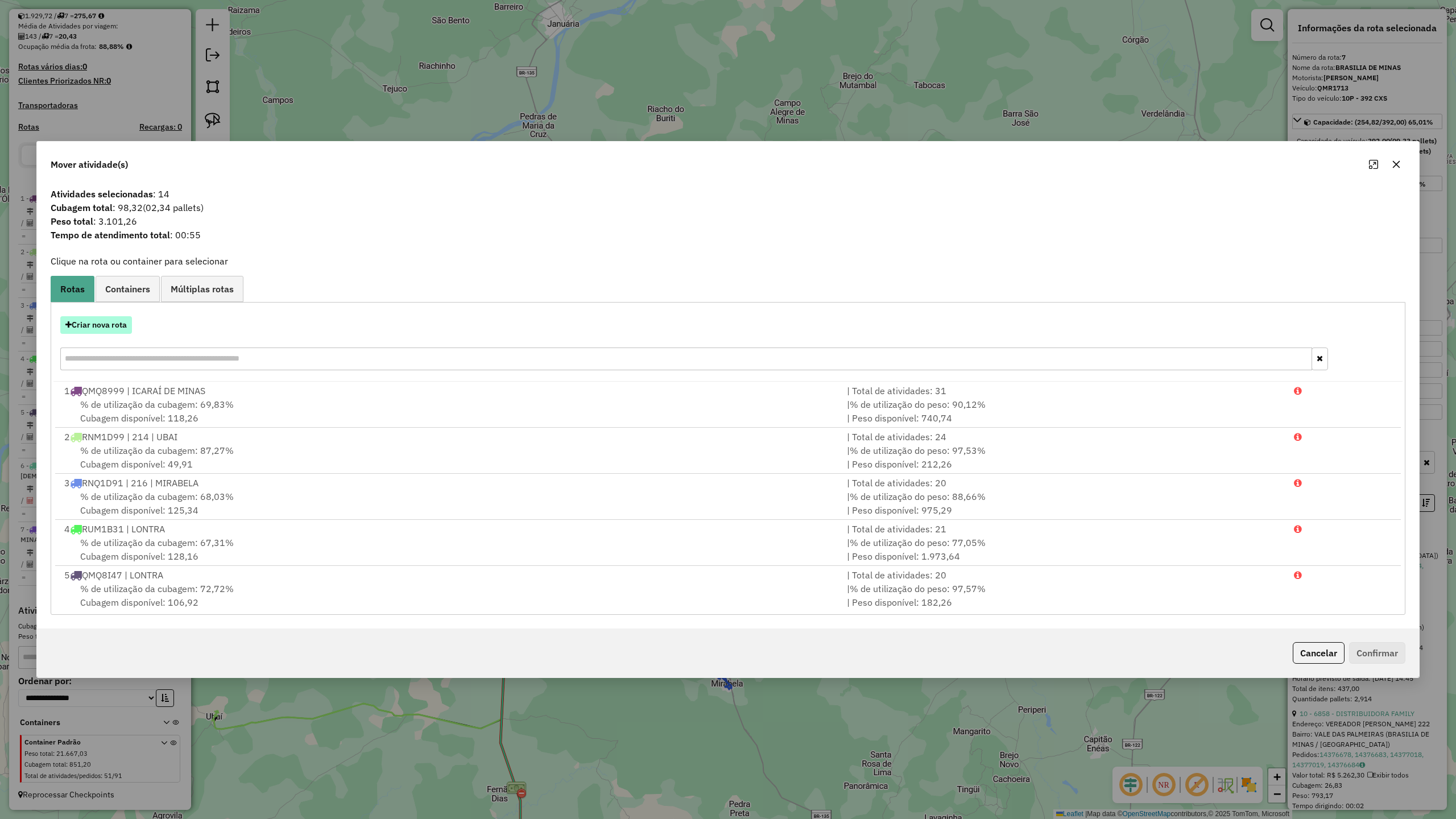
click at [104, 325] on button "Criar nova rota" at bounding box center [96, 325] width 71 height 18
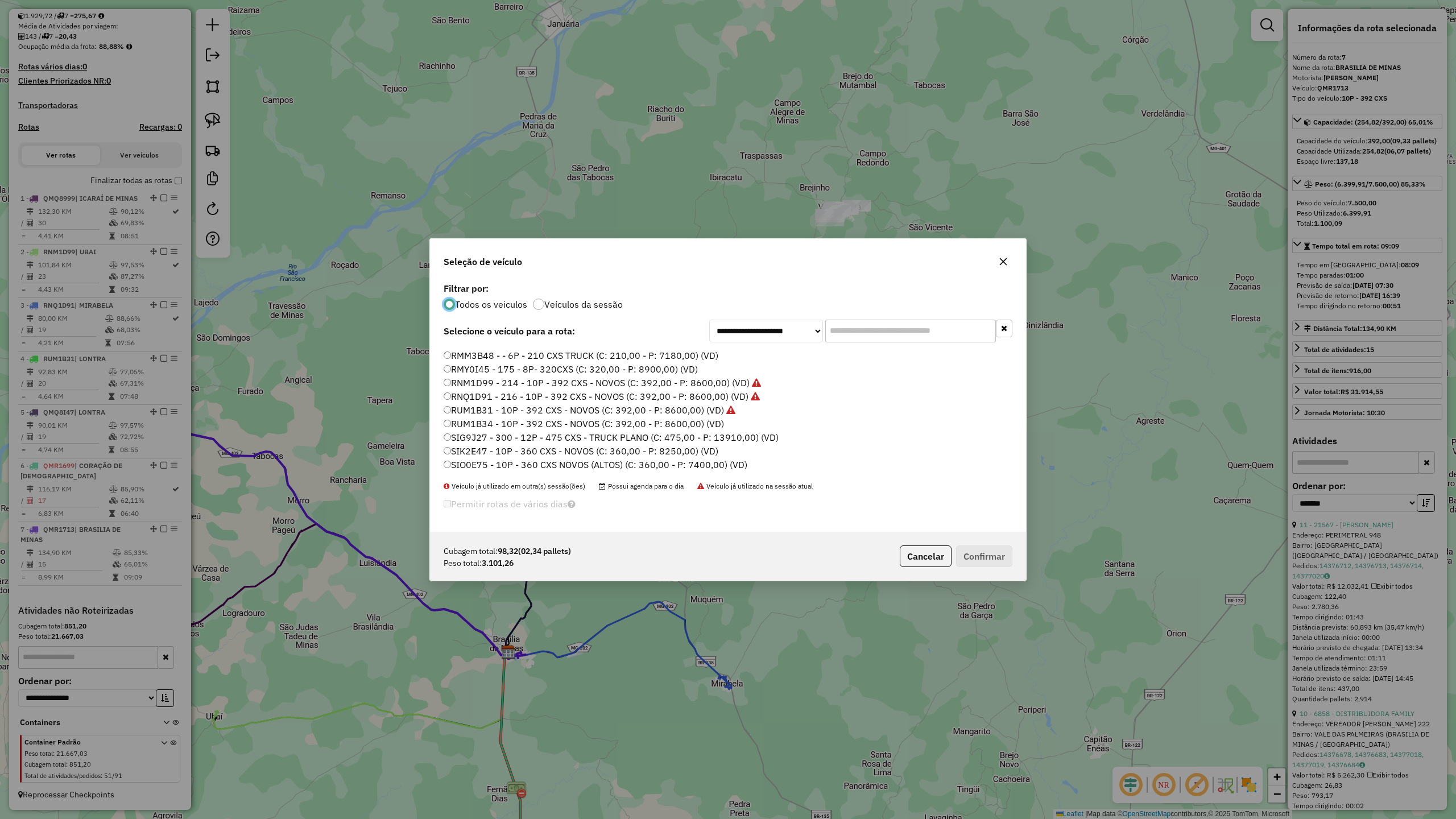
scroll to position [17, 0]
click at [491, 432] on label "RMM3B48 - - 6P - 210 CXS TRUCK (C: 210,00 - P: 7180,00) (VD)" at bounding box center [581, 431] width 275 height 13
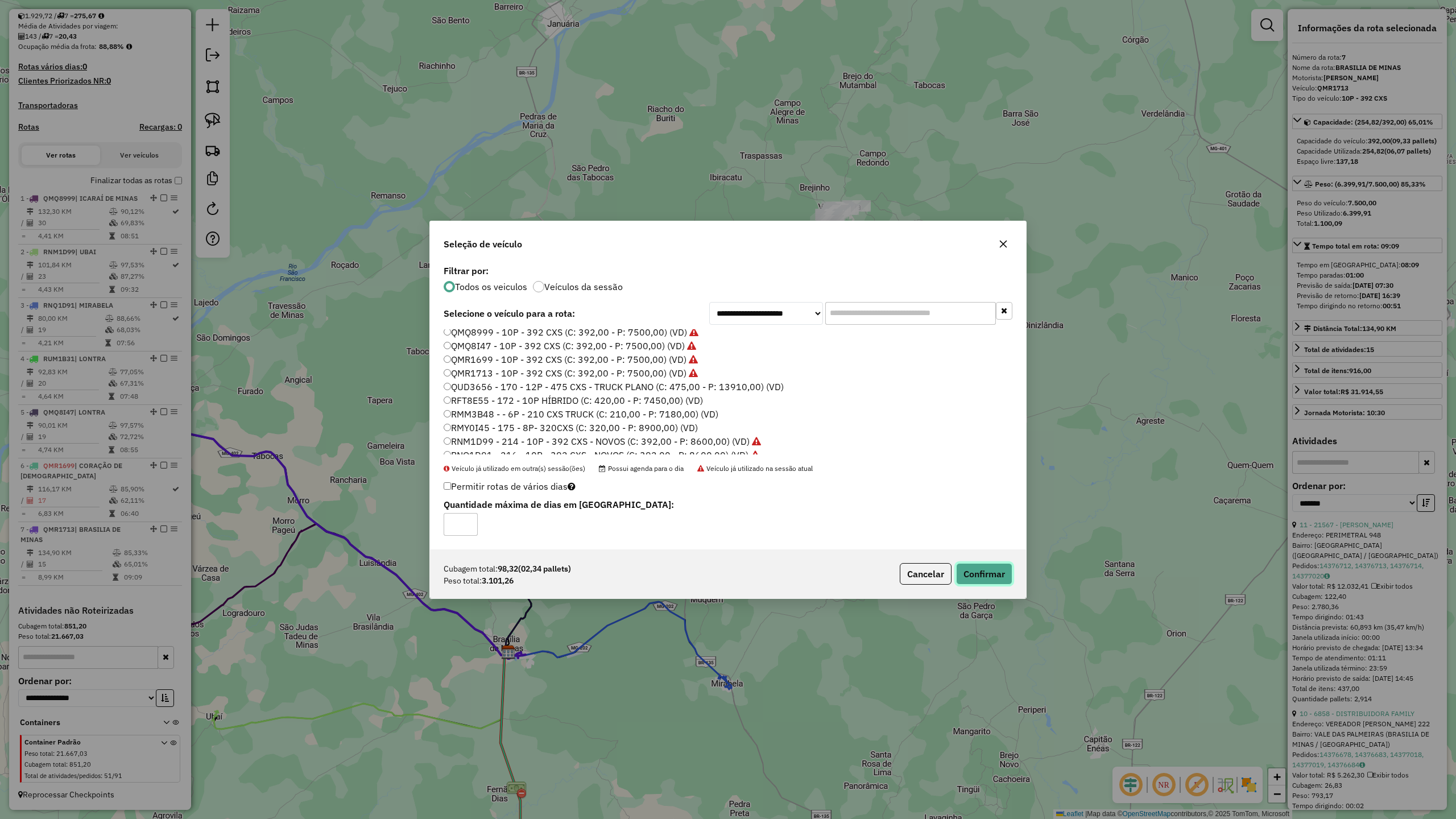
click at [991, 573] on button "Confirmar" at bounding box center [984, 573] width 56 height 21
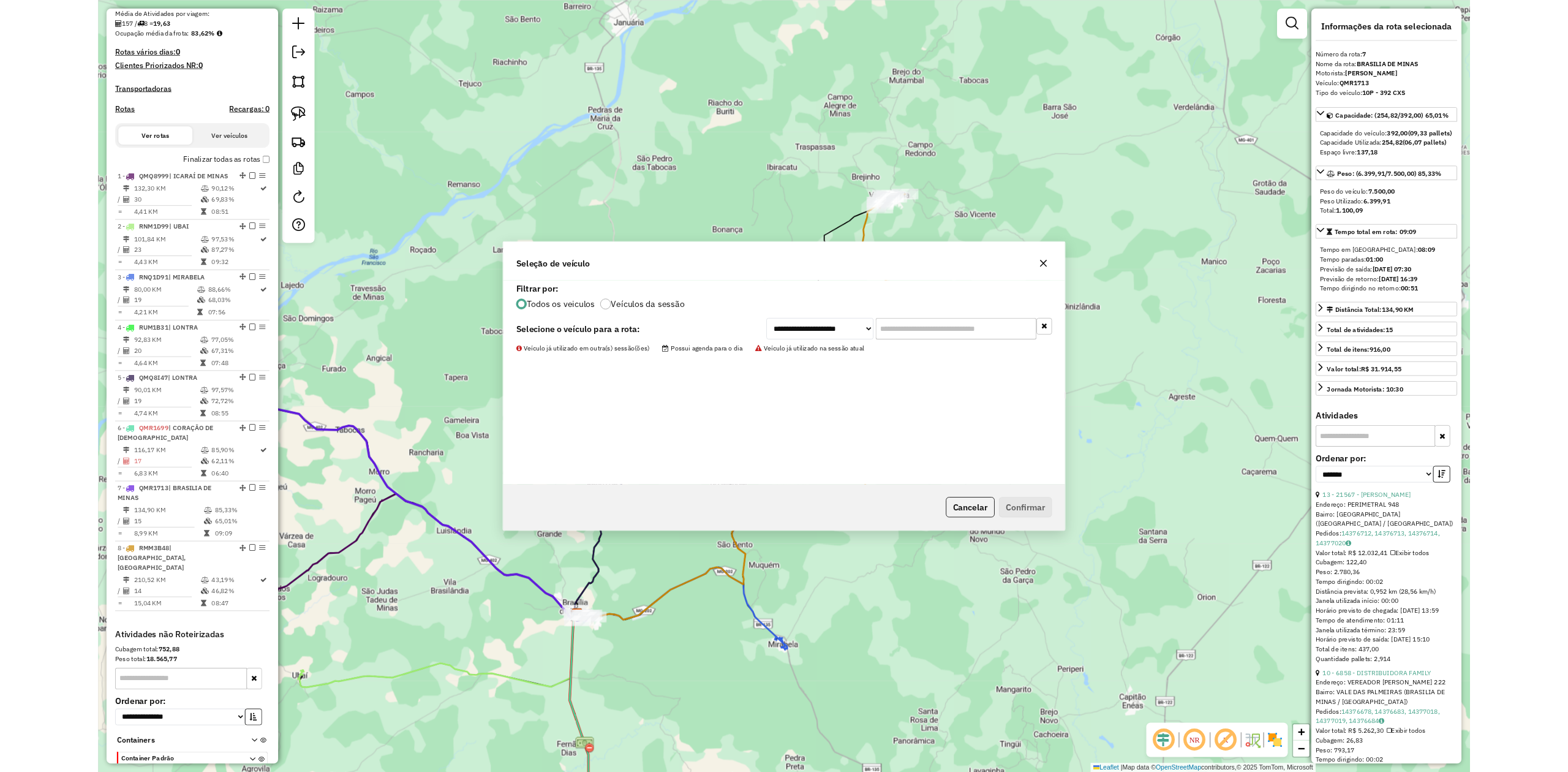
scroll to position [360, 0]
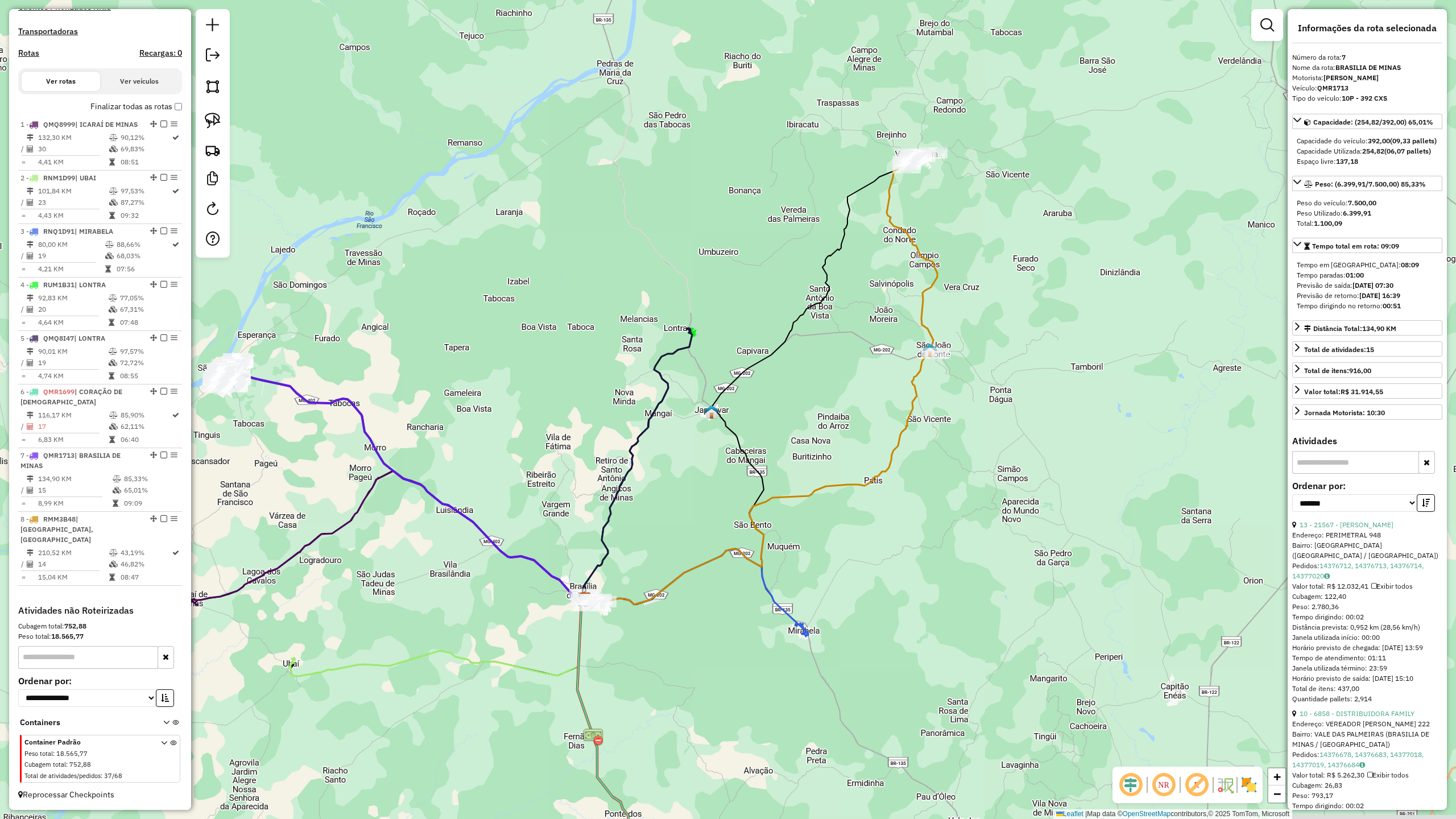
drag, startPoint x: 726, startPoint y: 497, endPoint x: 853, endPoint y: 403, distance: 158.0
click at [850, 406] on div "Janela de atendimento Grade de atendimento Capacidade Transportadoras Veículos …" at bounding box center [728, 409] width 1456 height 819
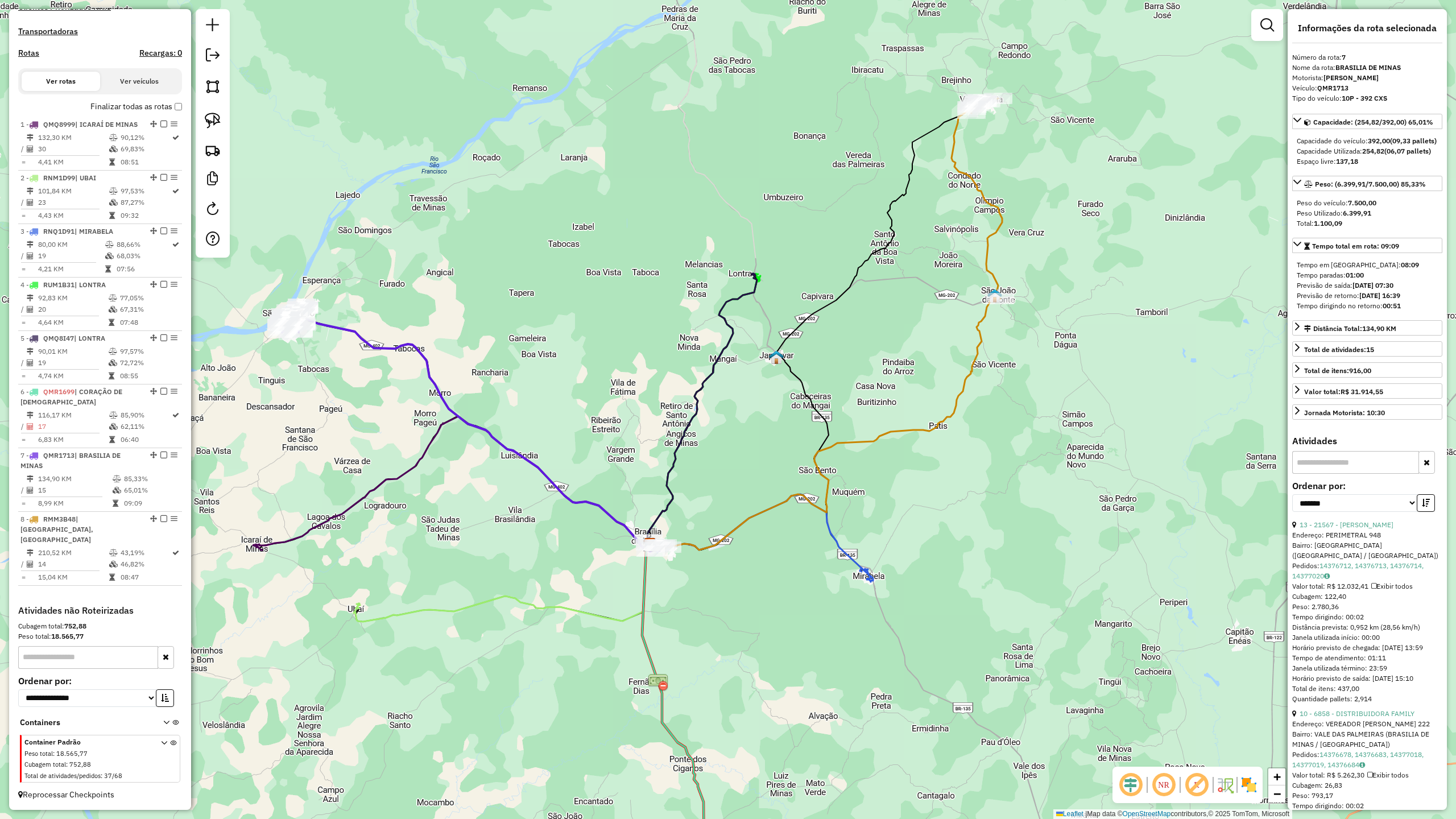
drag, startPoint x: 456, startPoint y: 460, endPoint x: 579, endPoint y: 497, distance: 128.4
click at [579, 497] on div "Janela de atendimento Grade de atendimento Capacidade Transportadoras Veículos …" at bounding box center [728, 409] width 1456 height 819
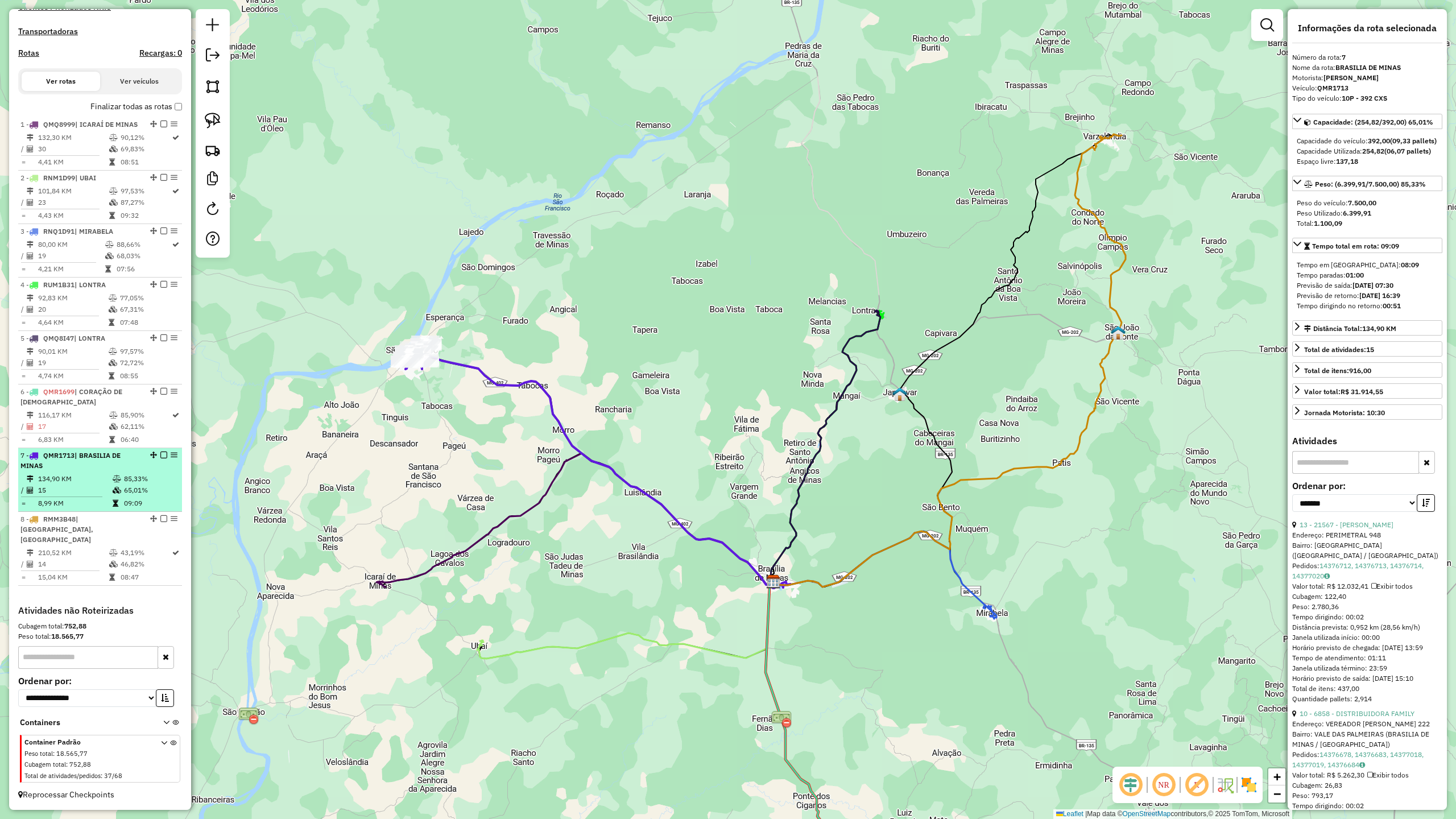
click at [76, 484] on td "134,90 KM" at bounding box center [75, 479] width 75 height 12
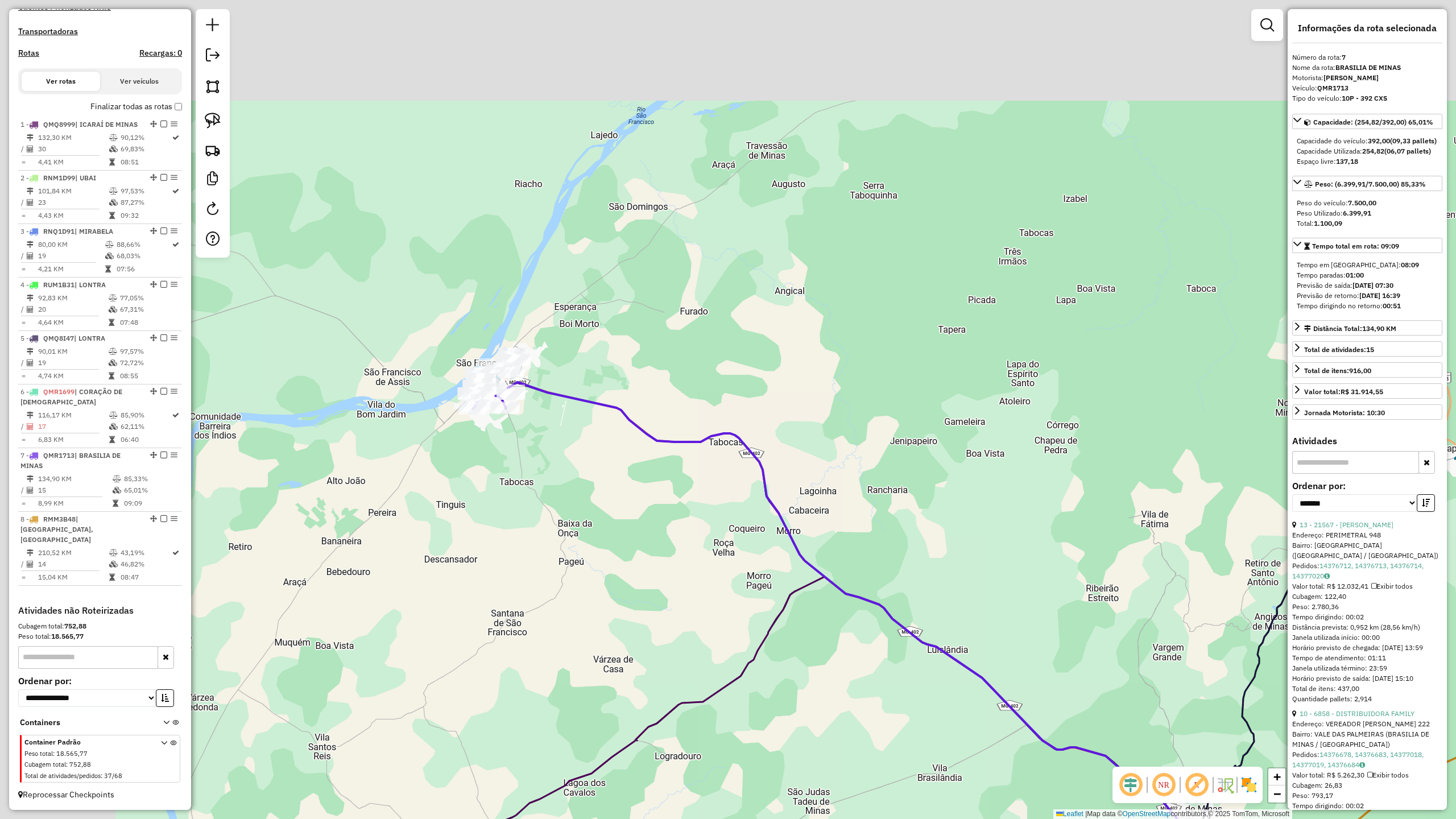
drag, startPoint x: 411, startPoint y: 394, endPoint x: 486, endPoint y: 519, distance: 145.8
click at [485, 519] on div "Janela de atendimento Grade de atendimento Capacidade Transportadoras Veículos …" at bounding box center [728, 409] width 1456 height 819
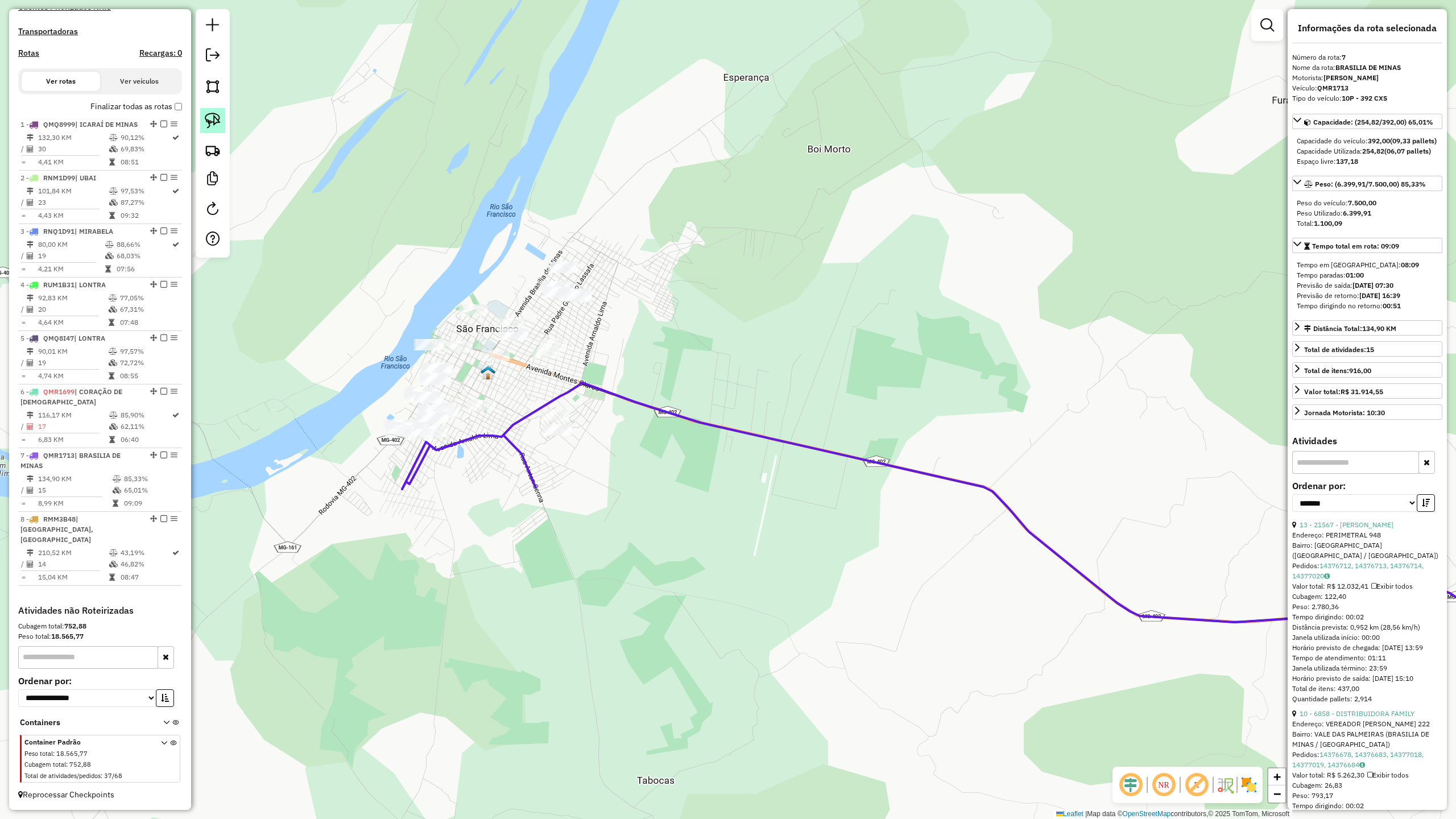
click at [214, 125] on img at bounding box center [213, 120] width 16 height 16
click at [215, 123] on img at bounding box center [213, 120] width 16 height 16
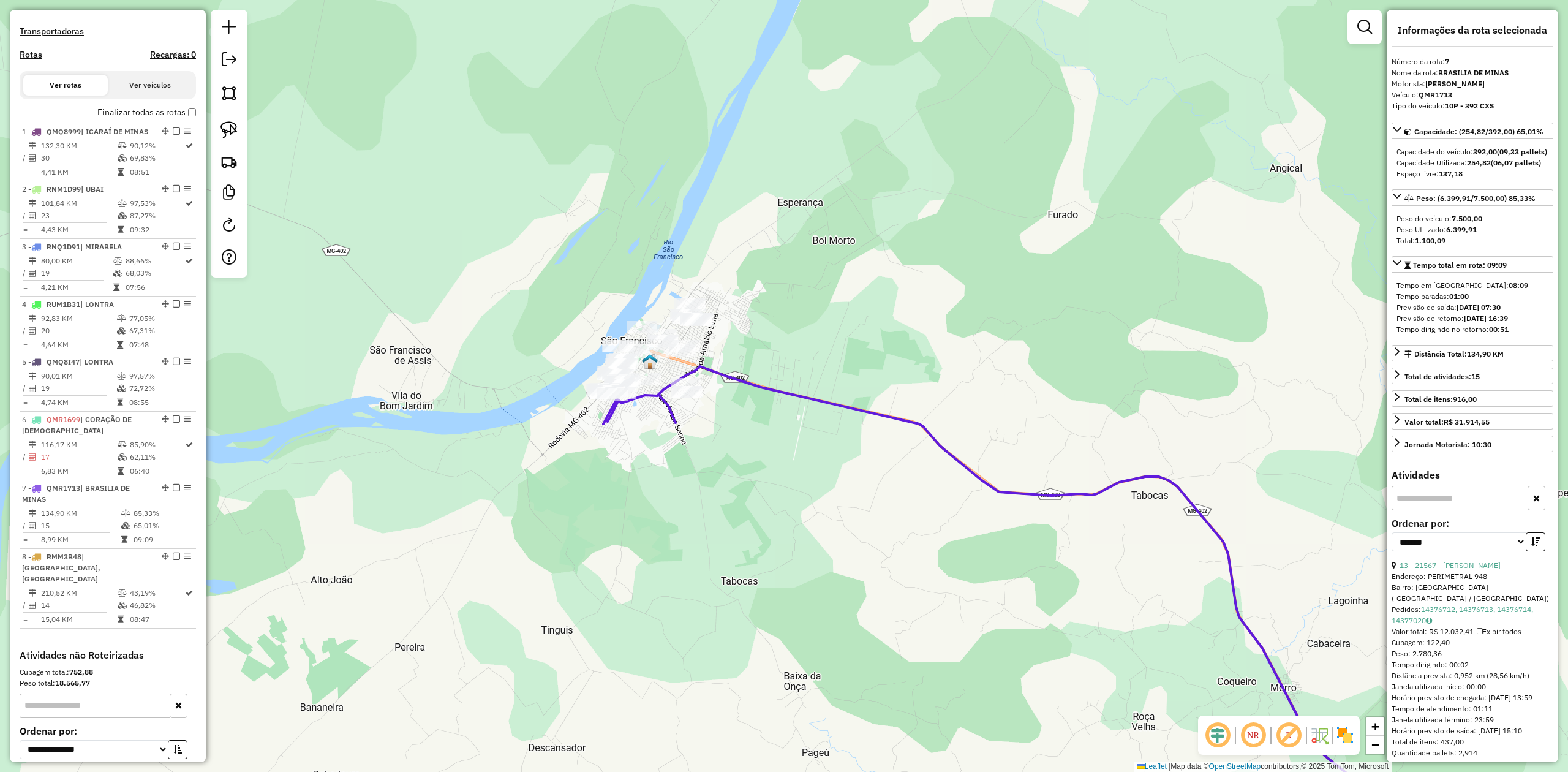
click at [875, 289] on div "Janela de atendimento Grade de atendimento Capacidade Transportadoras Veículos …" at bounding box center [784, 386] width 1568 height 772
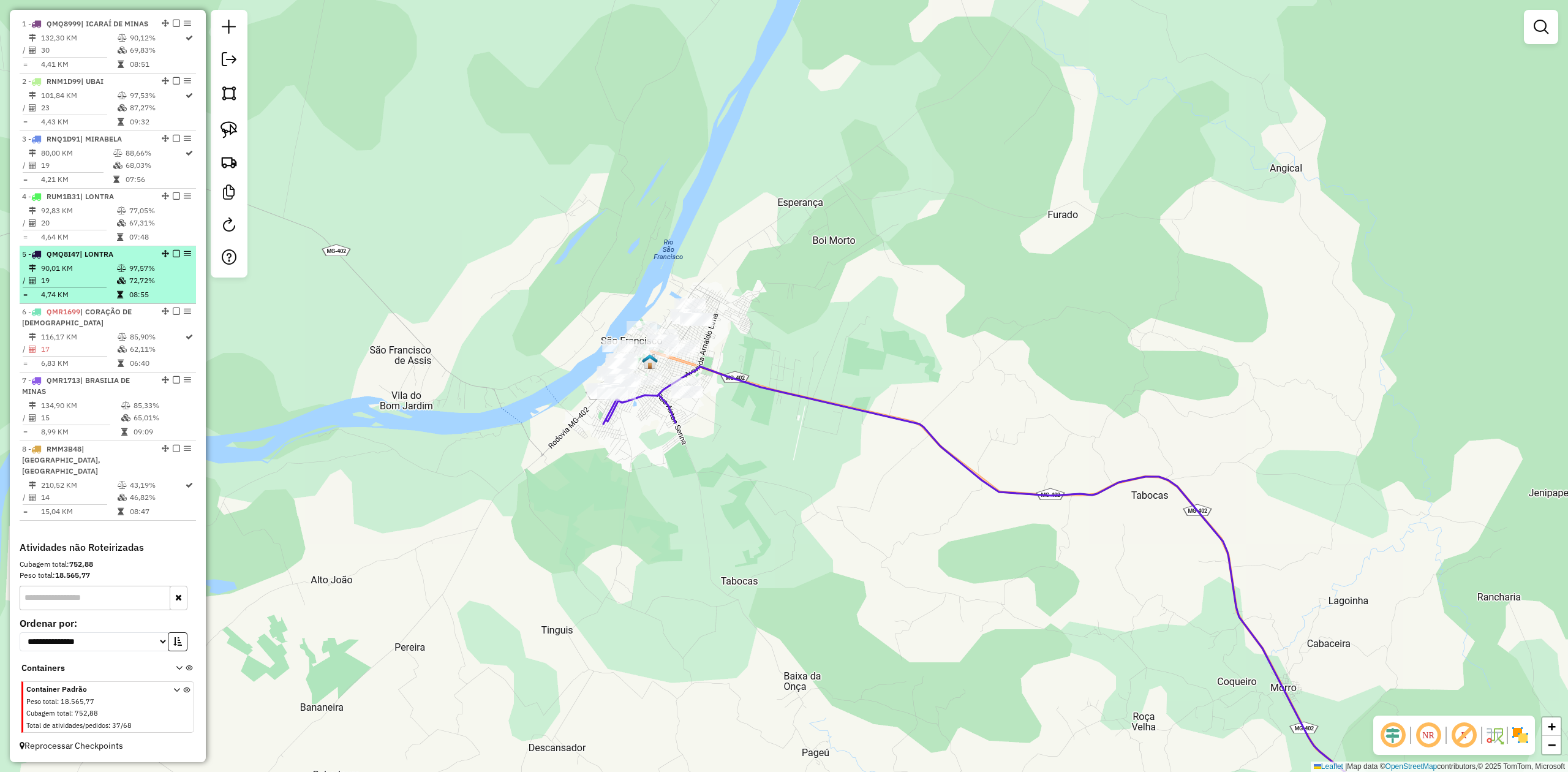
scroll to position [471, 0]
click at [235, 128] on img at bounding box center [229, 130] width 17 height 17
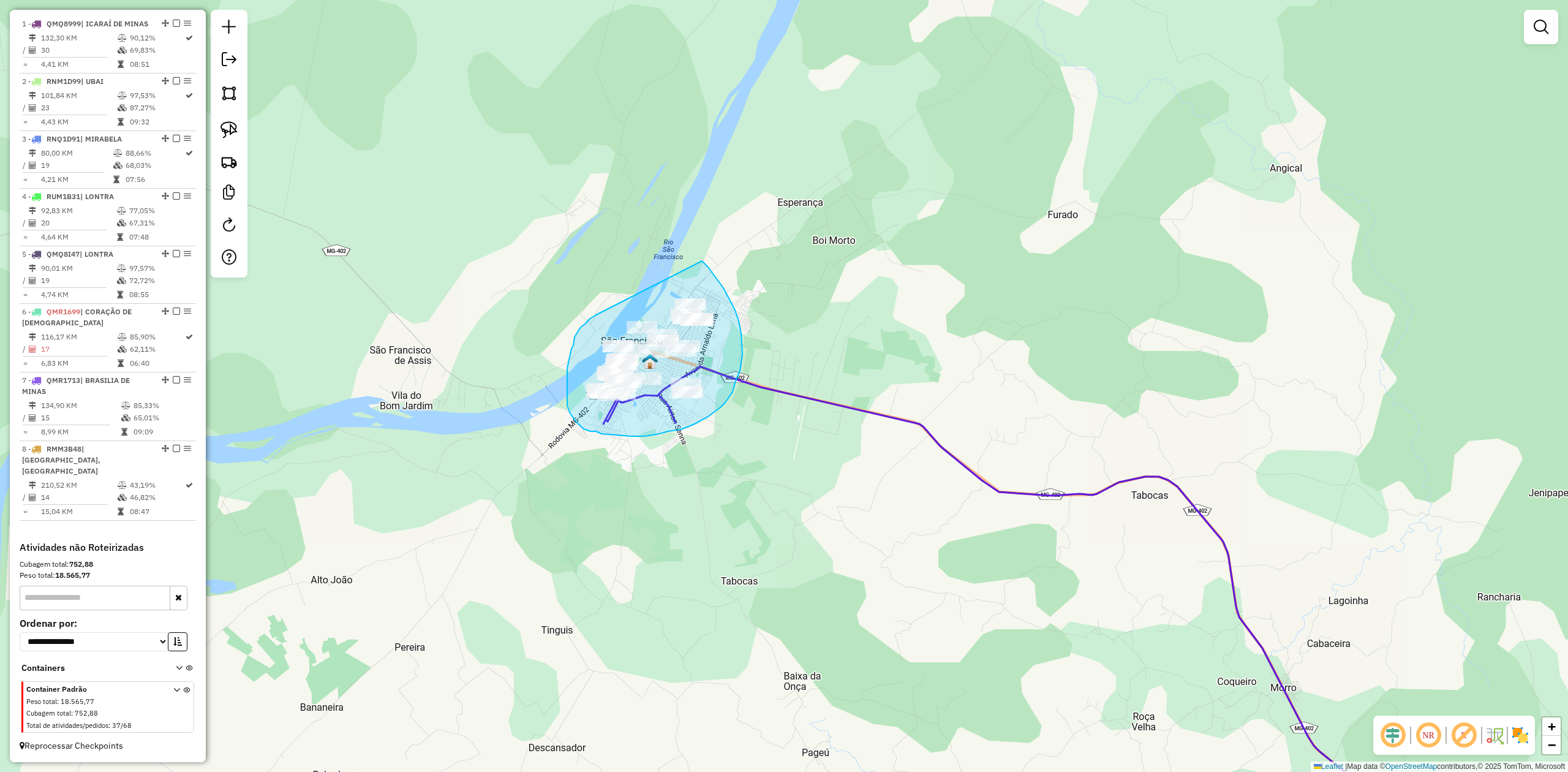
drag, startPoint x: 578, startPoint y: 332, endPoint x: 679, endPoint y: 251, distance: 129.5
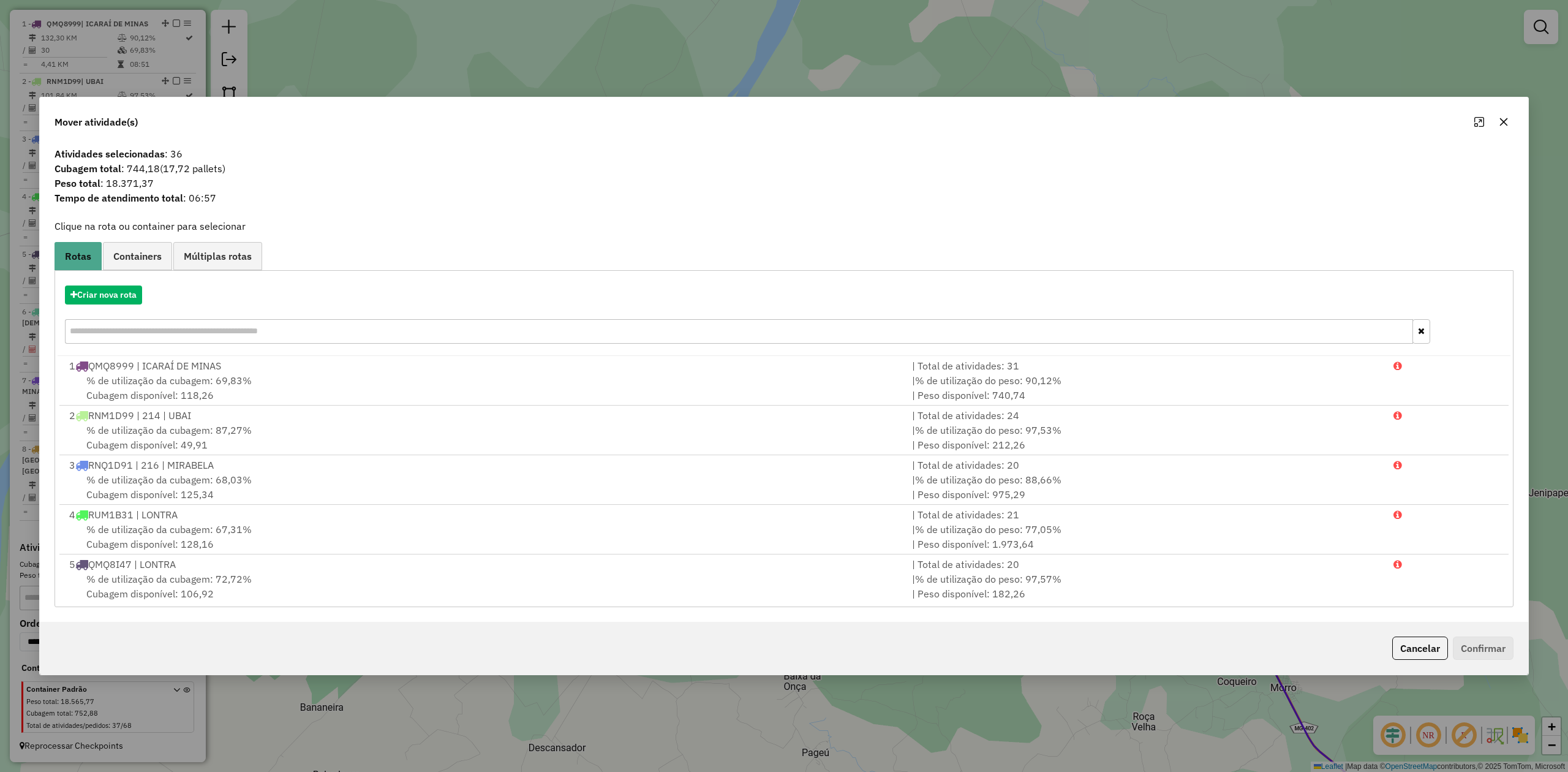
click at [1504, 118] on icon "button" at bounding box center [1504, 122] width 10 height 10
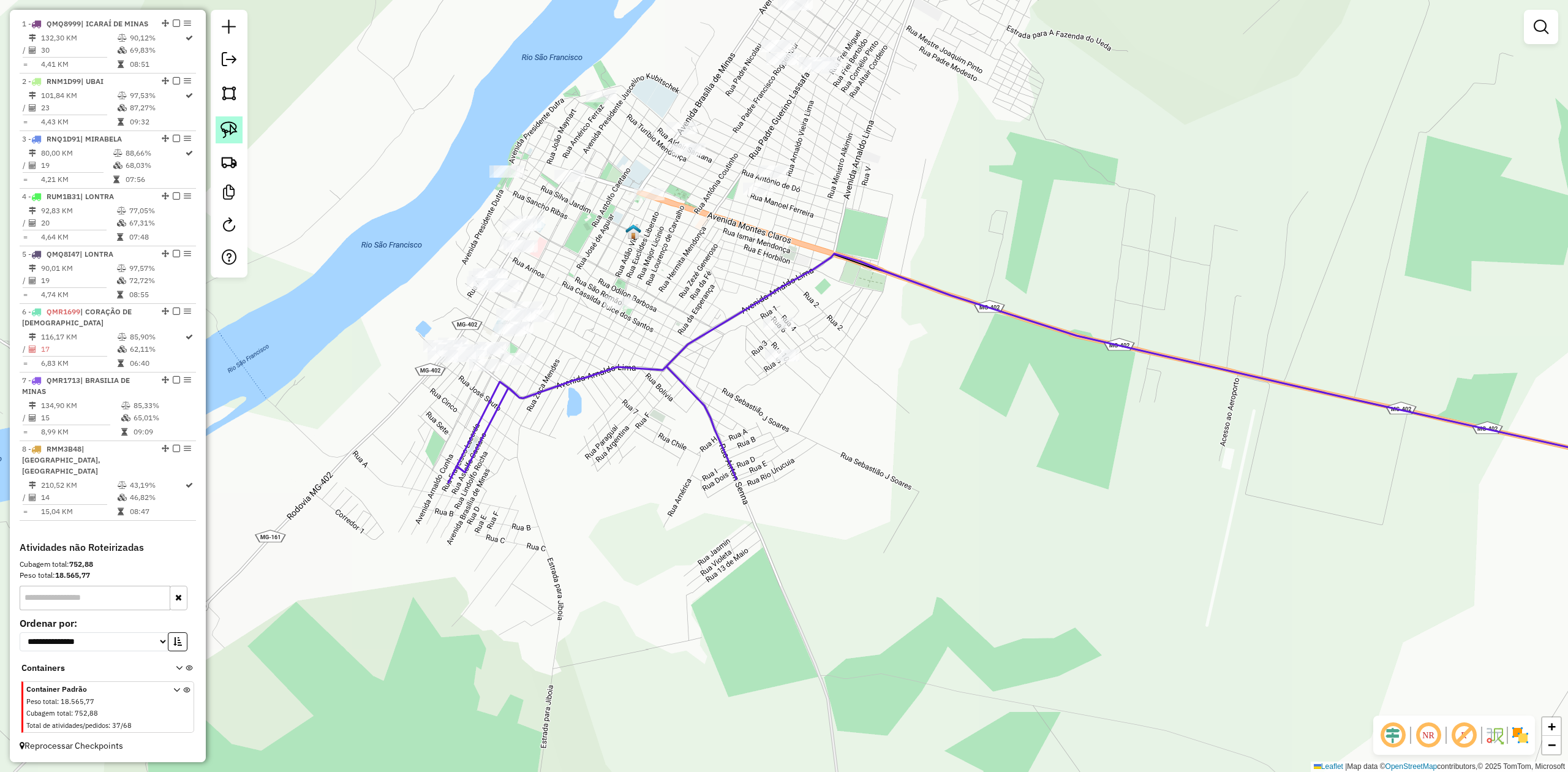
click at [216, 128] on link at bounding box center [229, 130] width 27 height 27
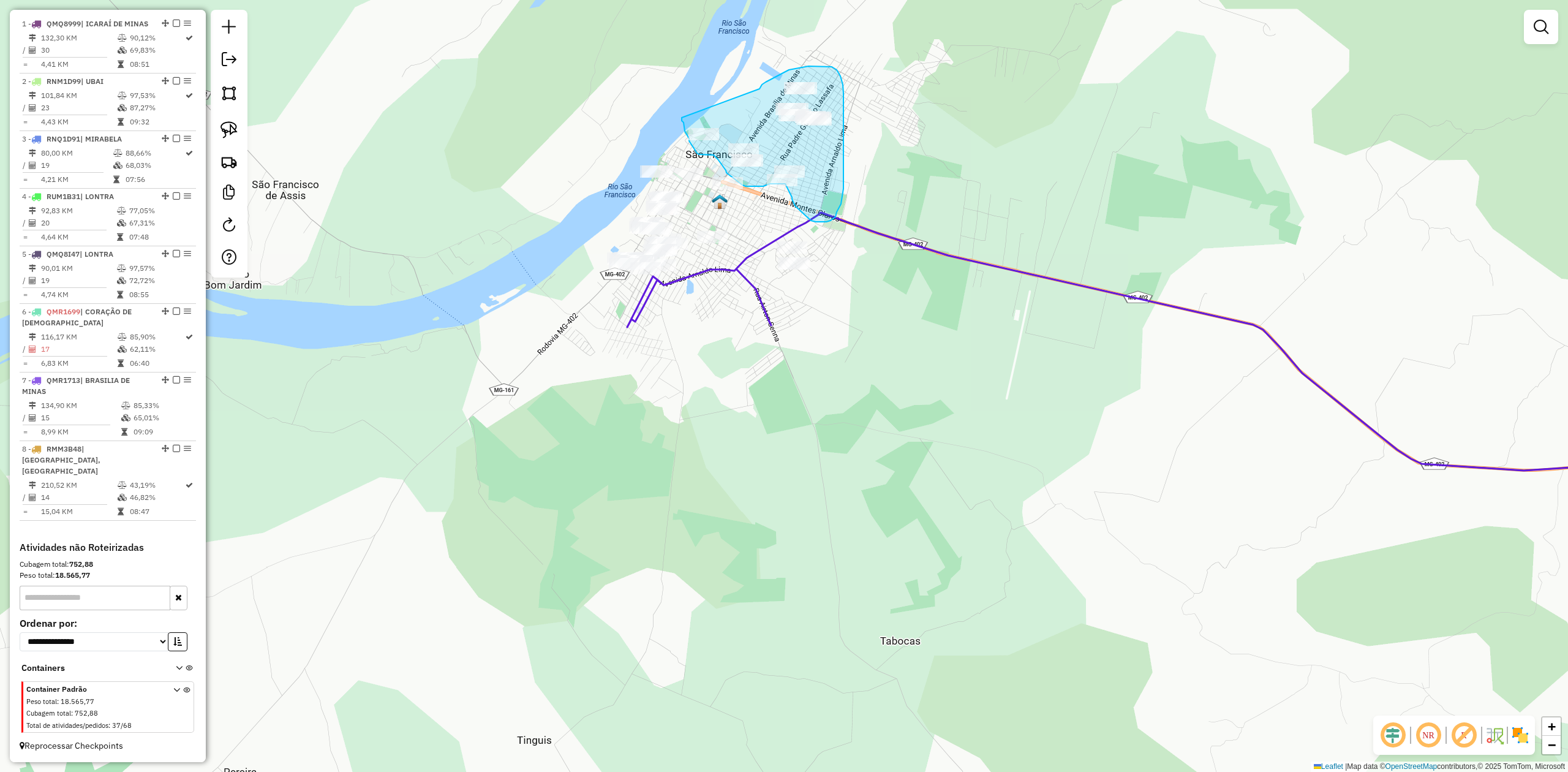
drag, startPoint x: 766, startPoint y: 82, endPoint x: 708, endPoint y: 99, distance: 60.4
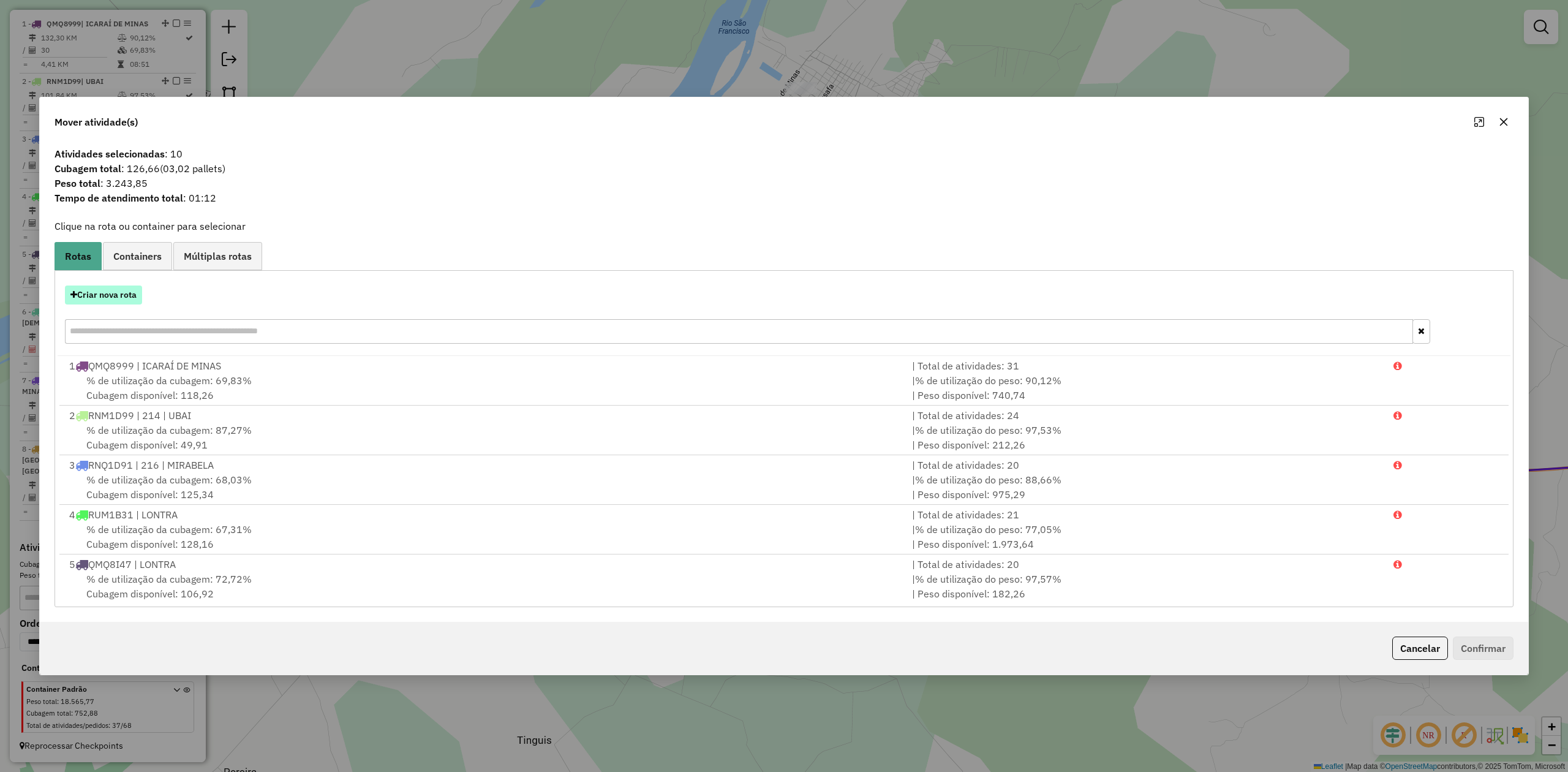
click at [116, 292] on button "Criar nova rota" at bounding box center [103, 295] width 77 height 19
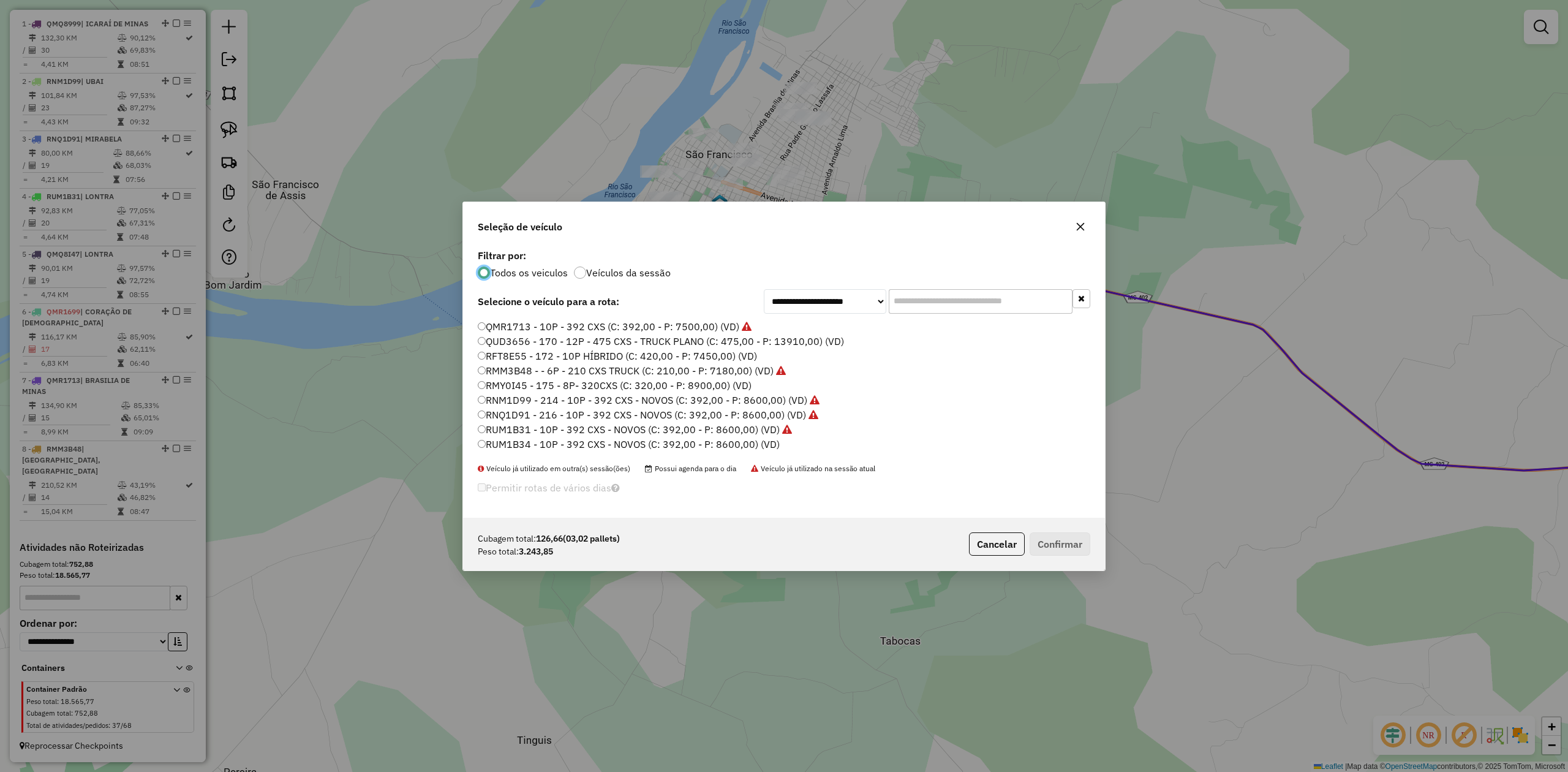
scroll to position [82, 0]
click at [696, 417] on label "RUM1B34 - 10P - 392 CXS - NOVOS (C: 392,00 - P: 8600,00) (VD)" at bounding box center [628, 420] width 302 height 14
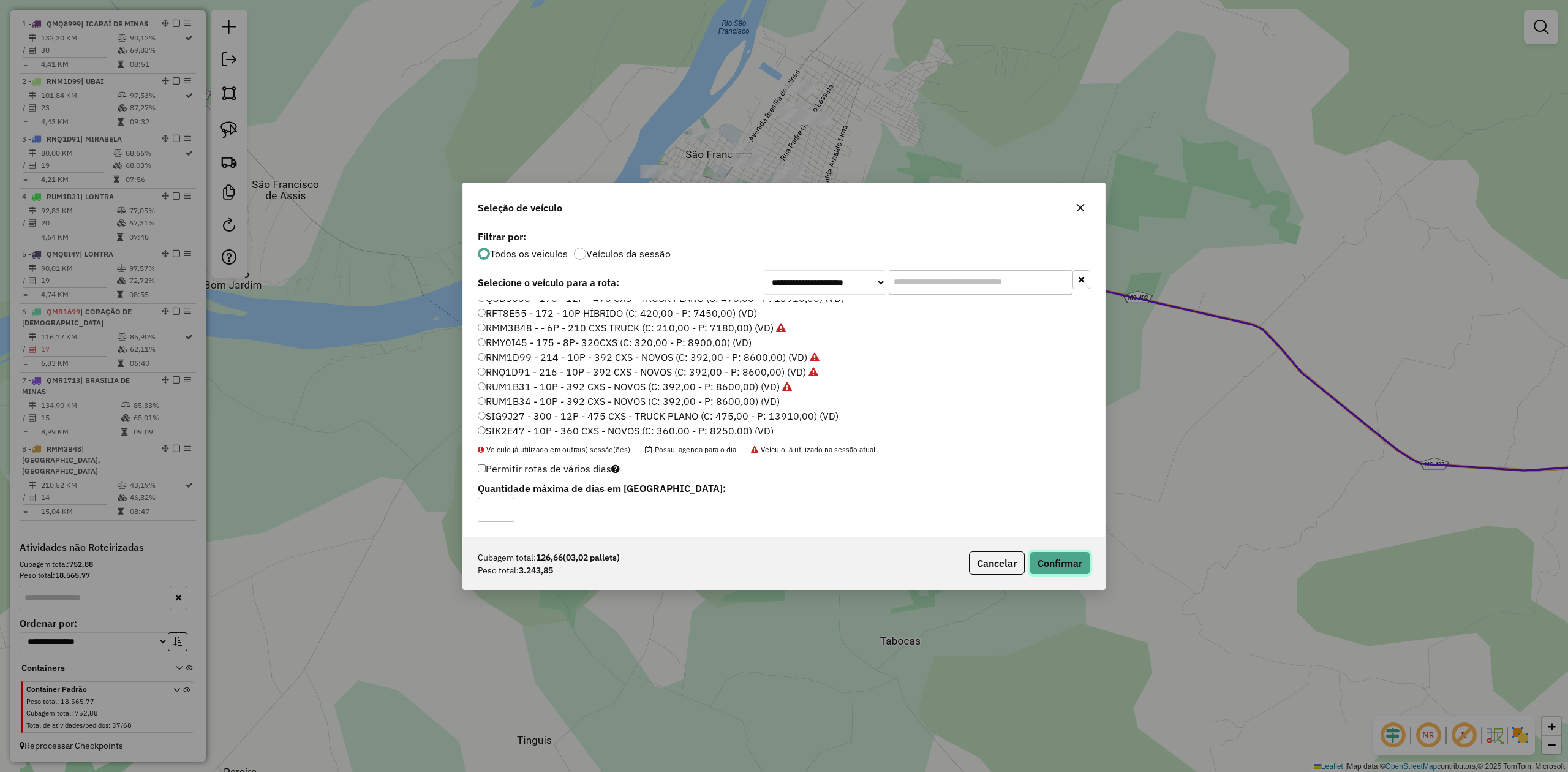
click at [1060, 572] on button "Confirmar" at bounding box center [1060, 563] width 61 height 23
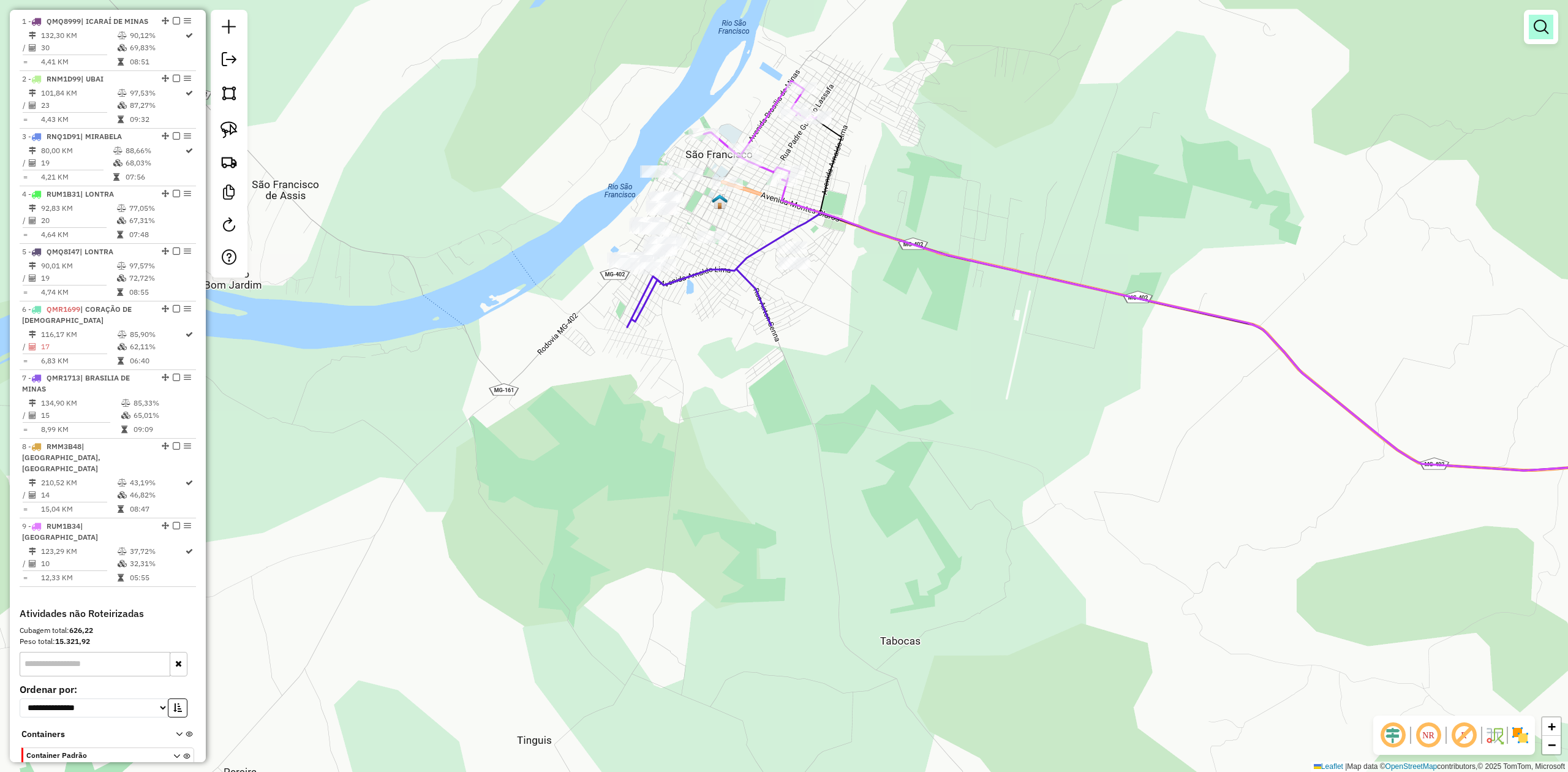
click at [1534, 33] on em at bounding box center [1541, 27] width 14 height 14
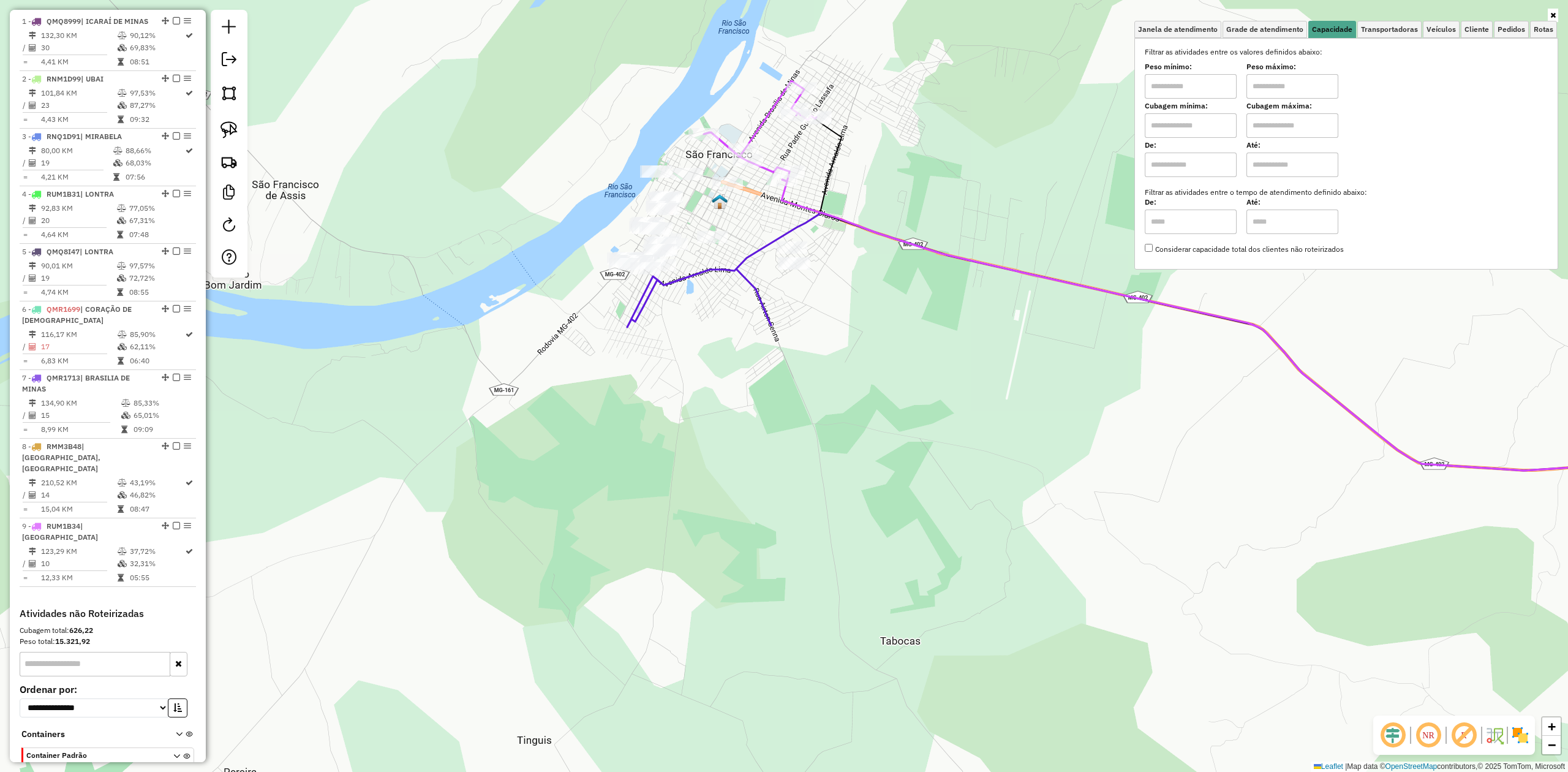
click at [1197, 81] on input "text" at bounding box center [1191, 86] width 92 height 24
click at [1164, 126] on input "text" at bounding box center [1191, 125] width 92 height 24
type input "*****"
click at [1262, 128] on input "text" at bounding box center [1292, 125] width 92 height 24
type input "********"
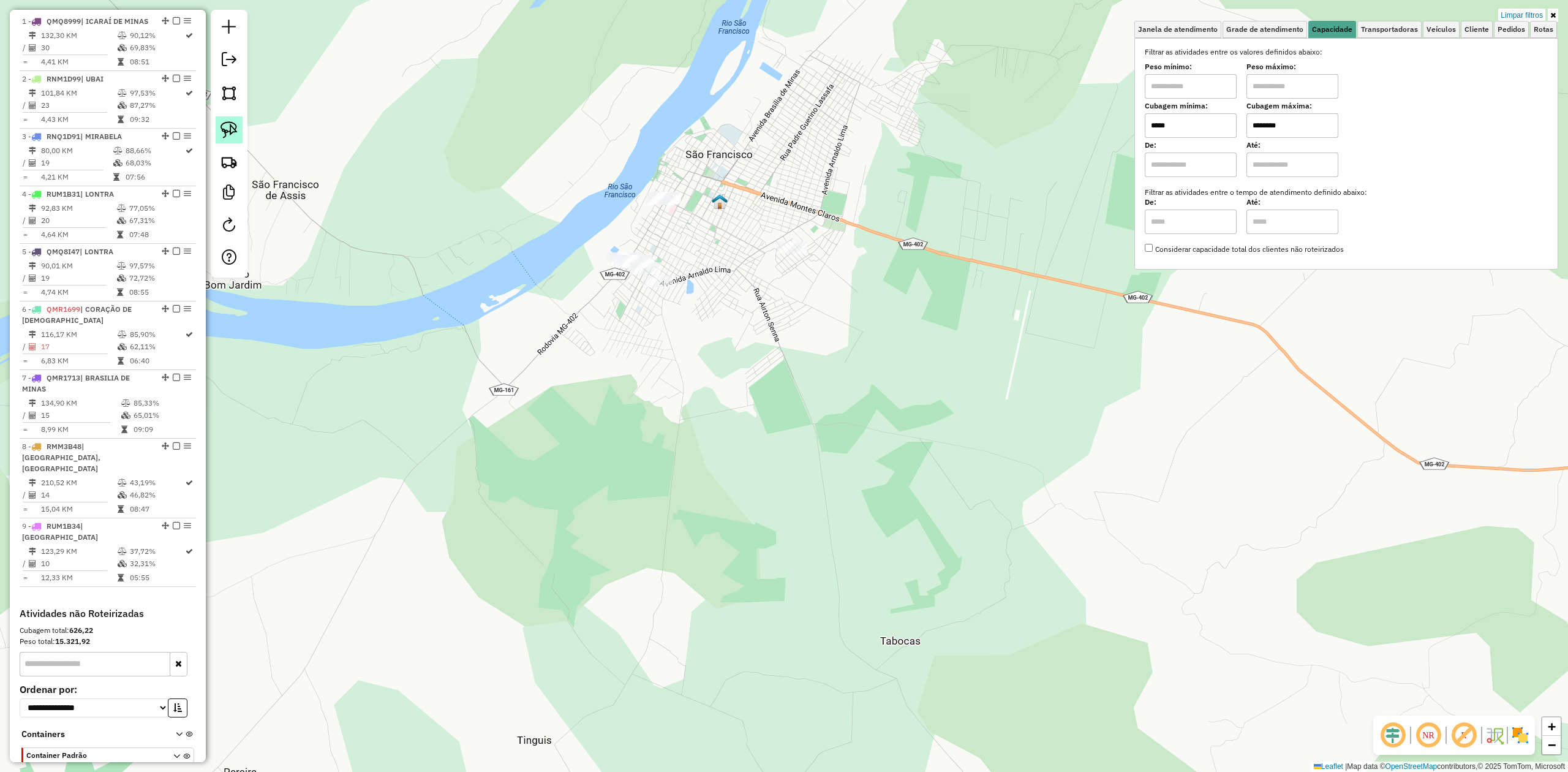
click at [226, 126] on img at bounding box center [229, 130] width 17 height 17
drag, startPoint x: 643, startPoint y: 182, endPoint x: 686, endPoint y: 172, distance: 44.1
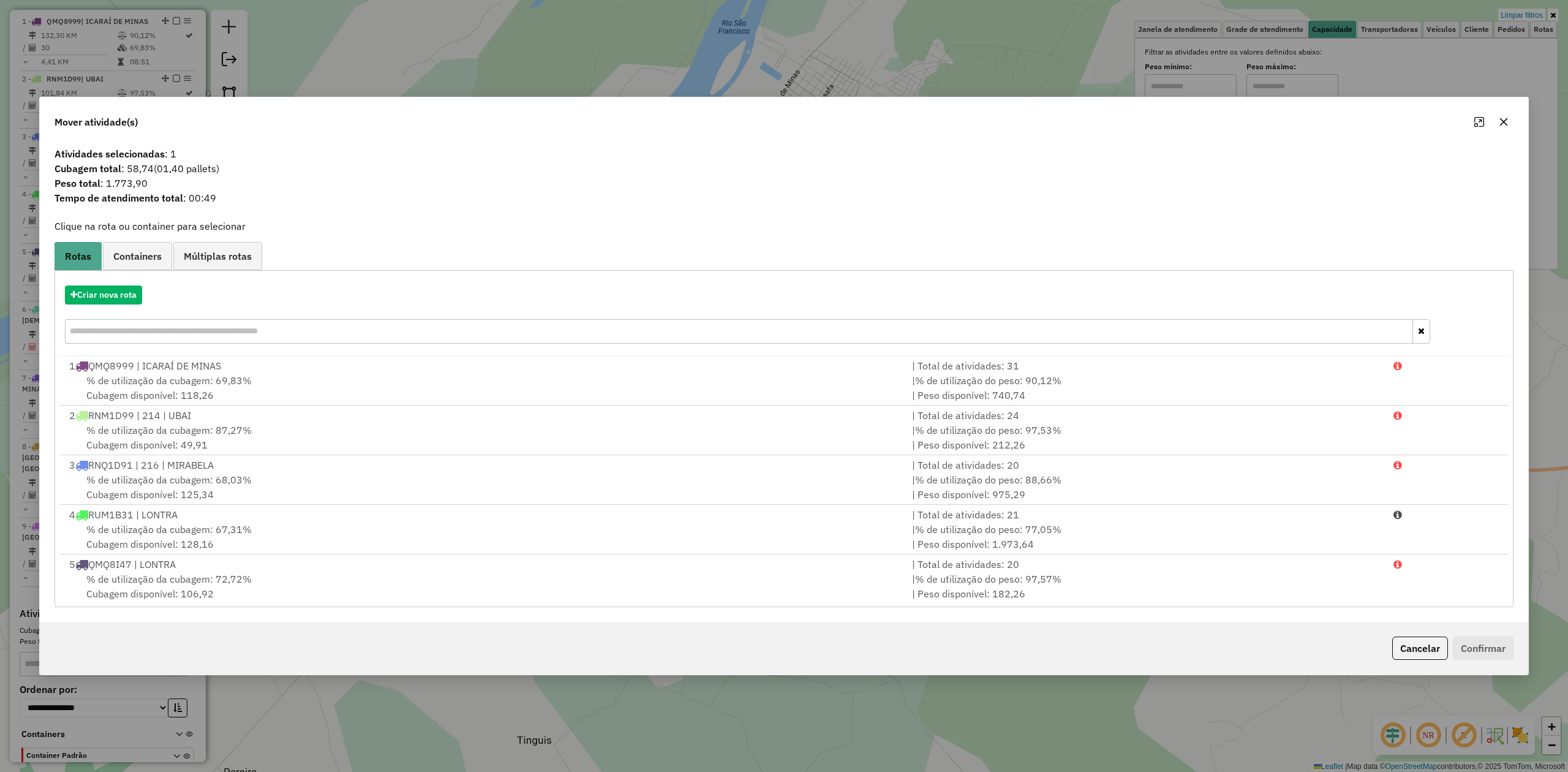
click at [1503, 121] on icon "button" at bounding box center [1504, 122] width 8 height 8
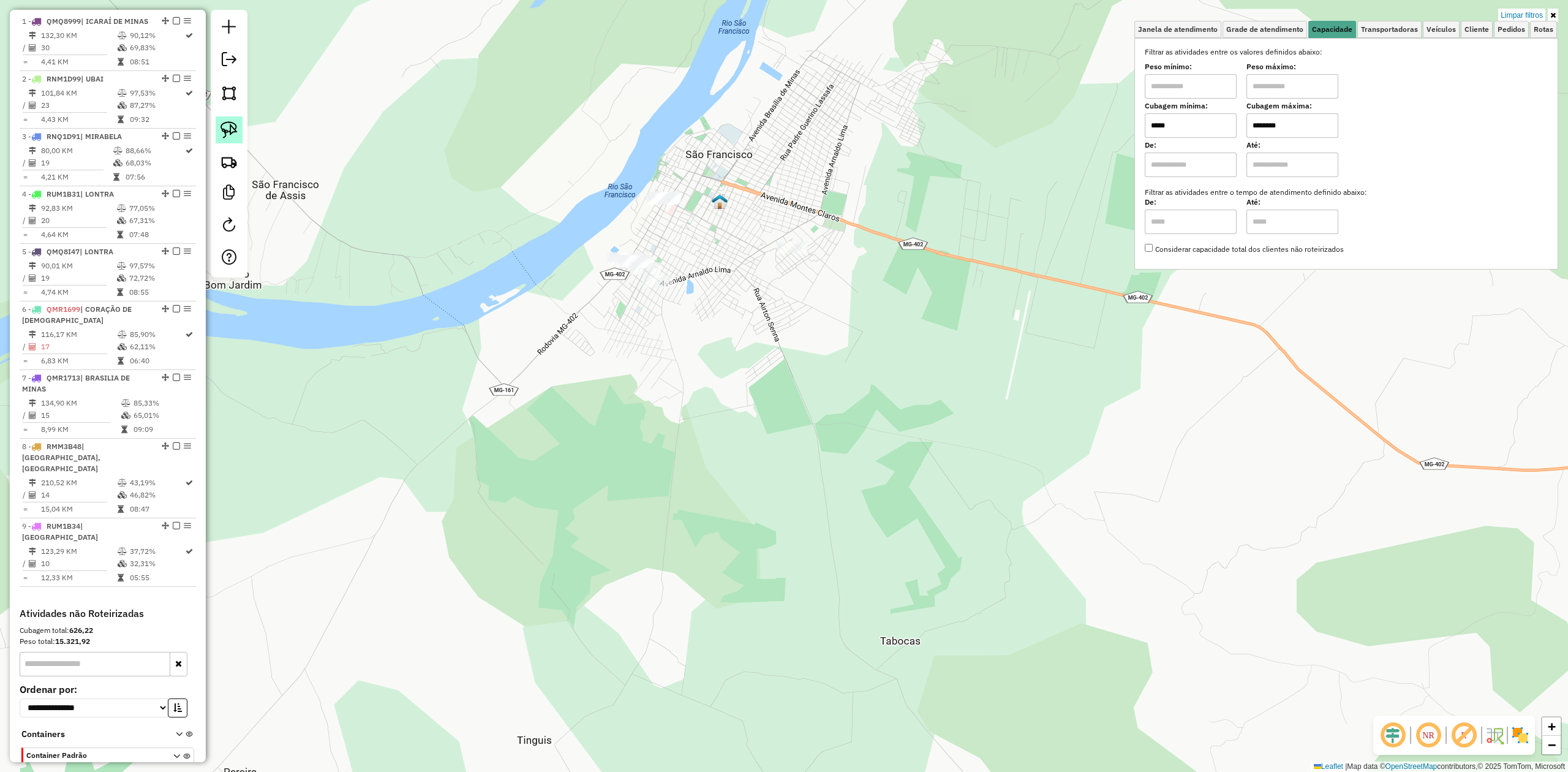
click at [236, 124] on img at bounding box center [229, 130] width 17 height 17
drag, startPoint x: 744, startPoint y: 226, endPoint x: 810, endPoint y: 213, distance: 67.3
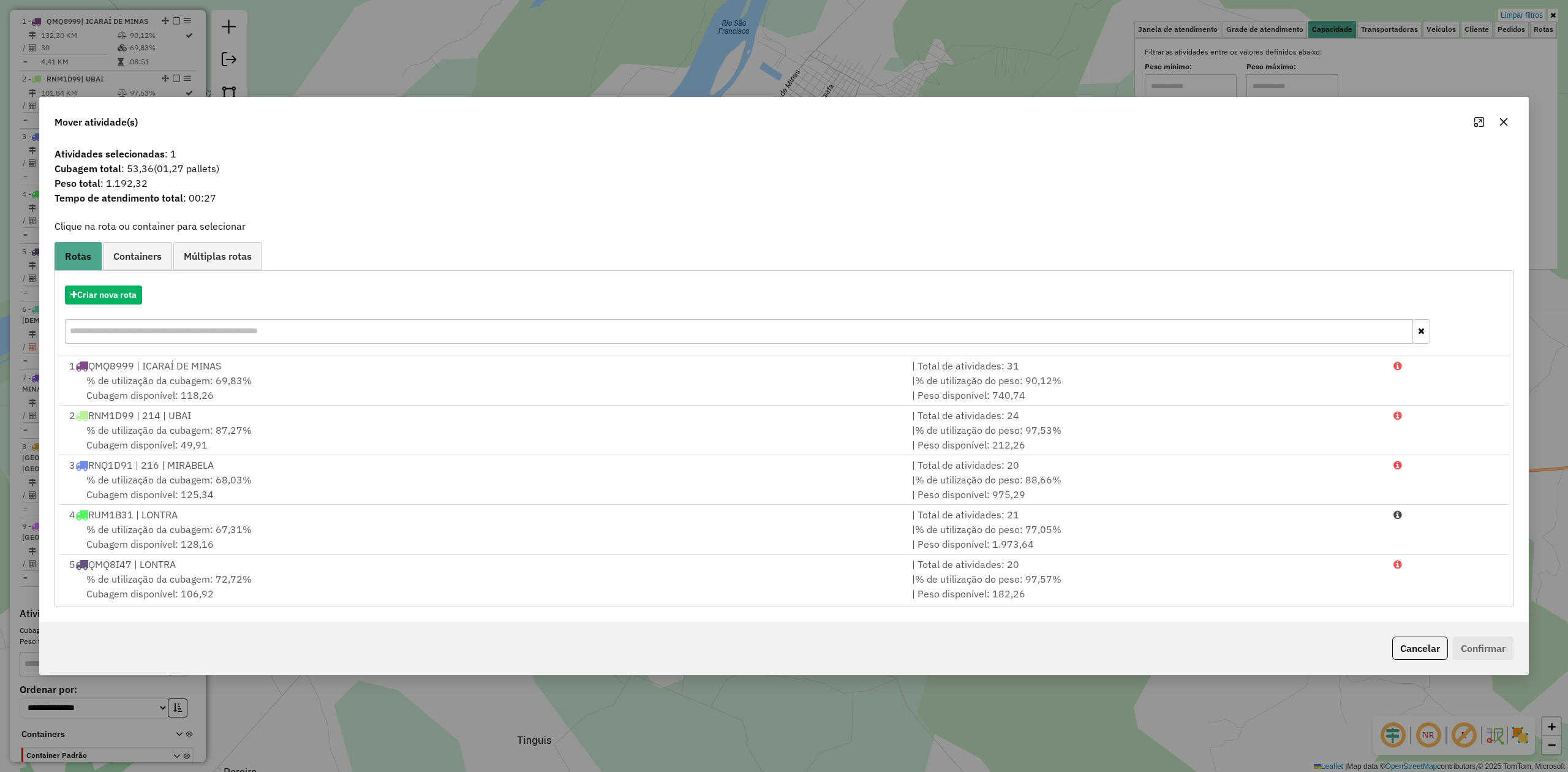
click at [1502, 117] on icon "button" at bounding box center [1504, 122] width 10 height 10
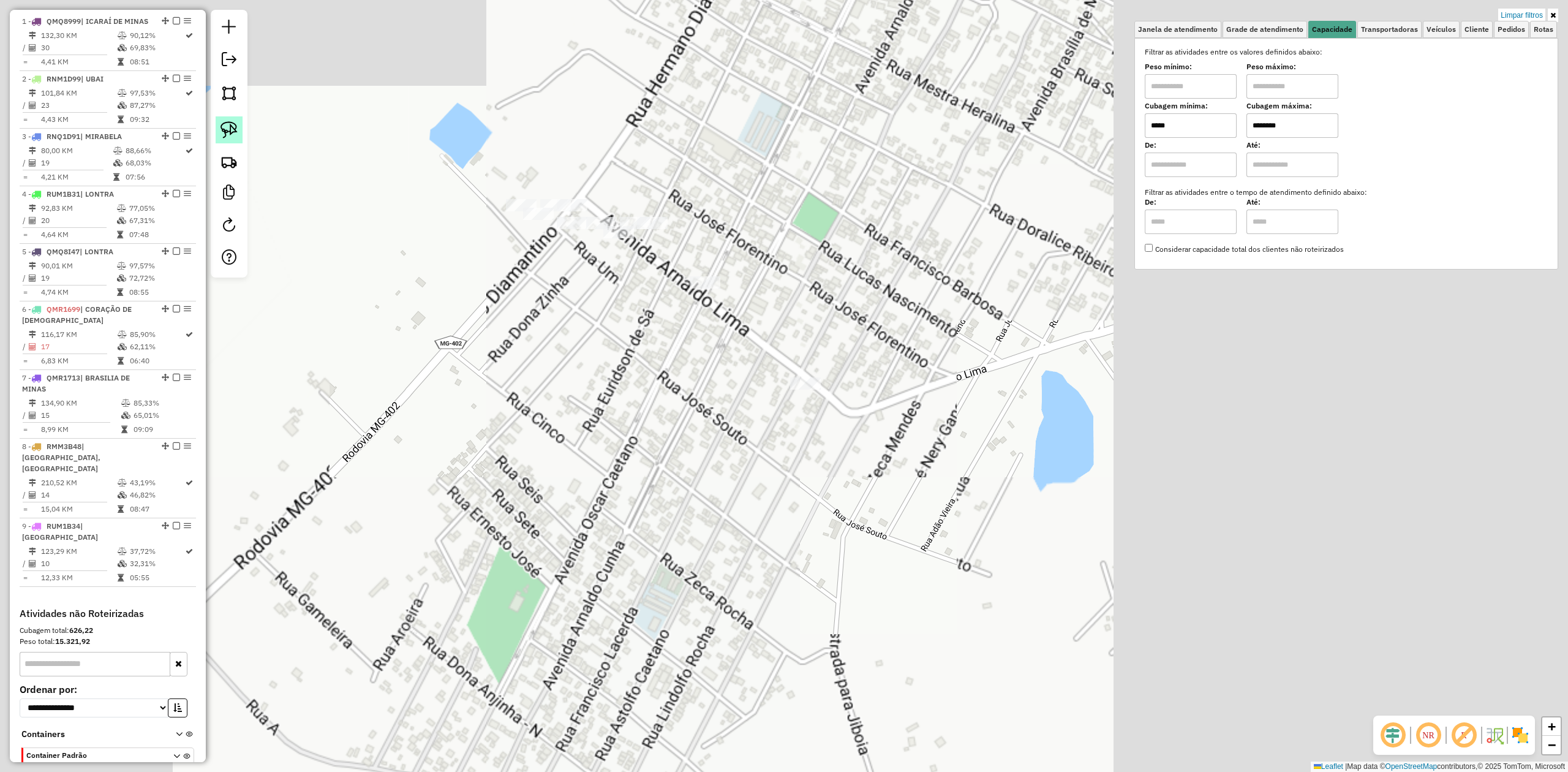
click at [228, 126] on img at bounding box center [229, 130] width 17 height 17
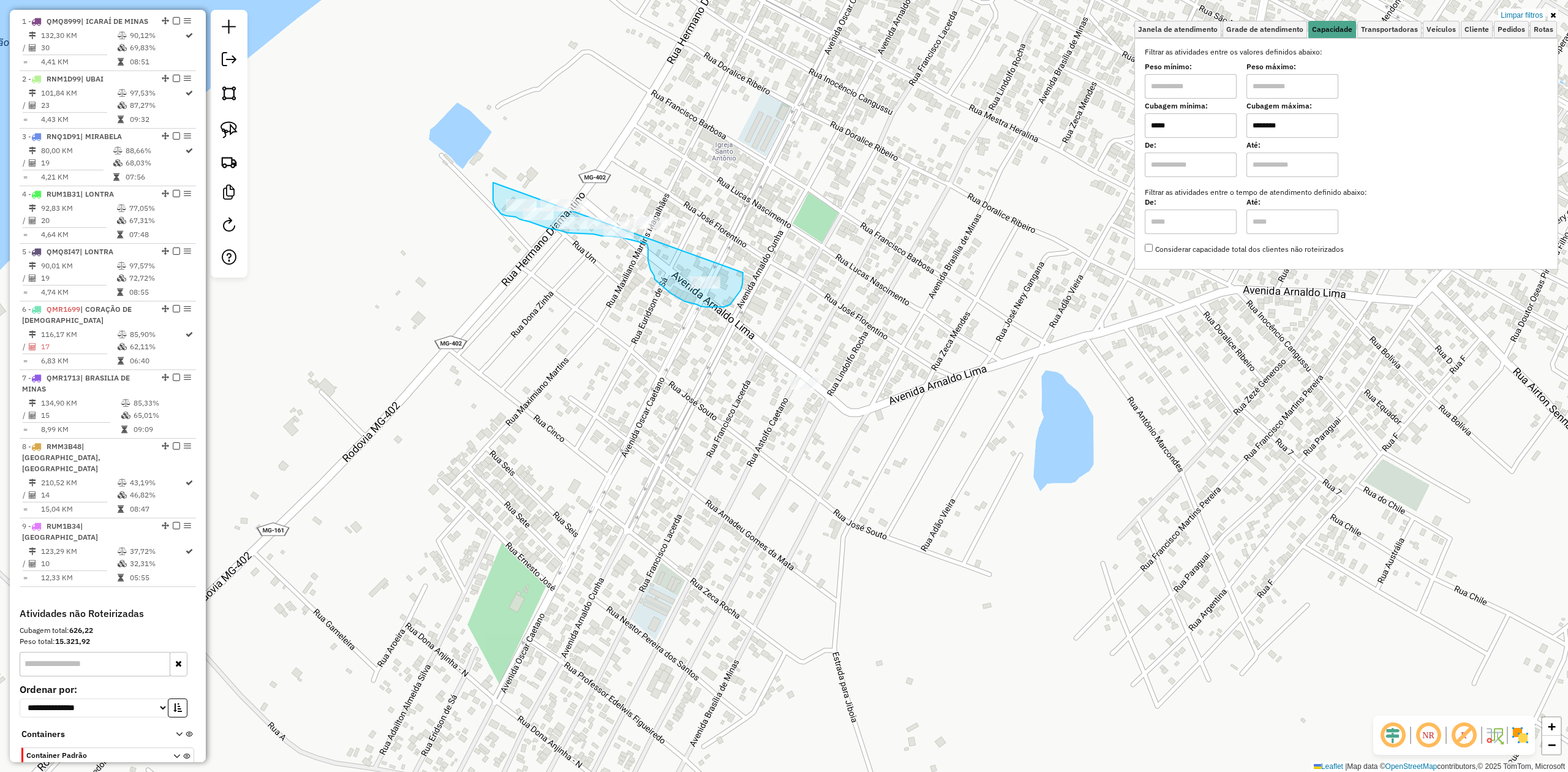
drag, startPoint x: 493, startPoint y: 182, endPoint x: 645, endPoint y: 168, distance: 152.6
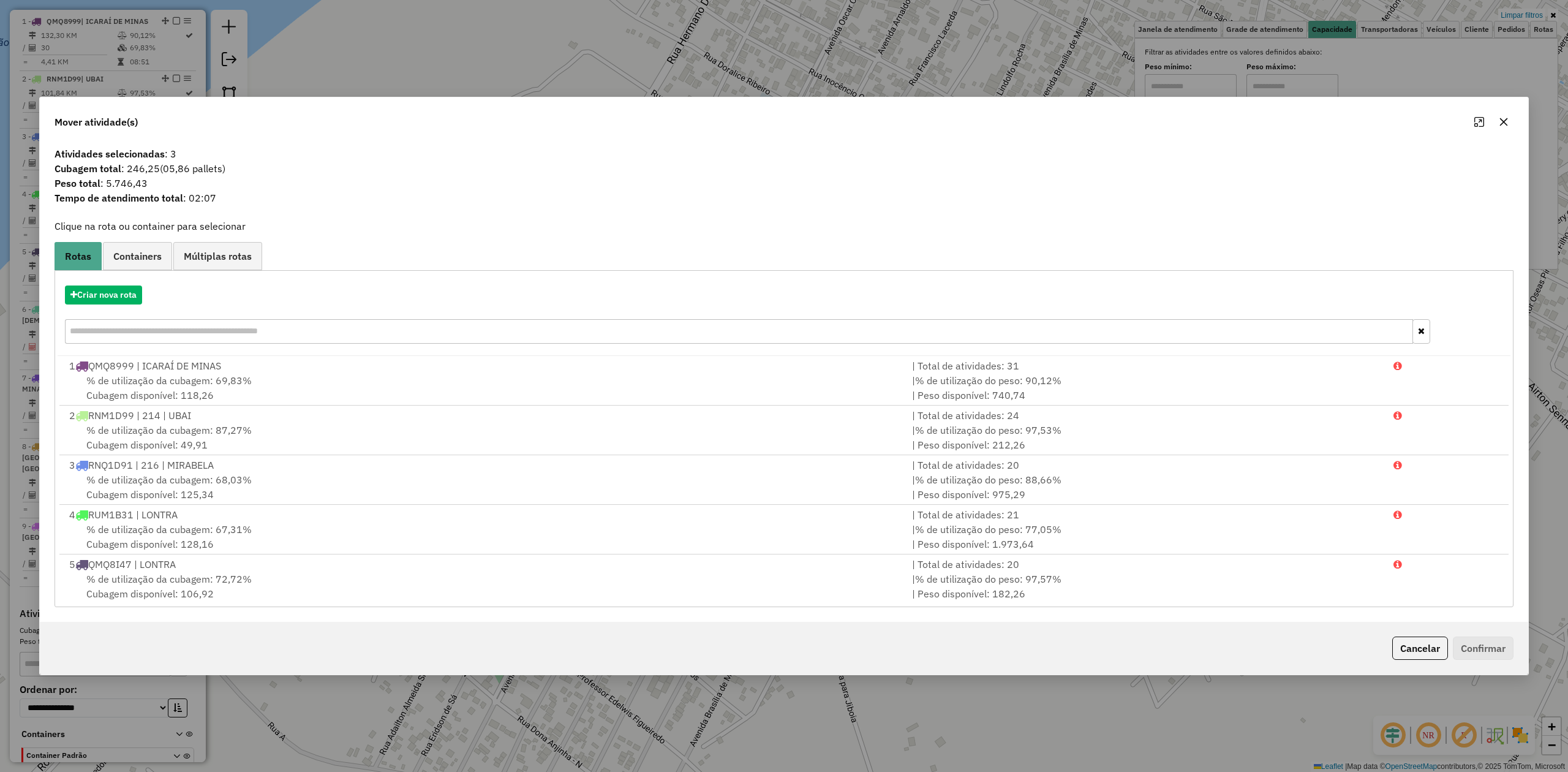
click at [1499, 121] on icon "button" at bounding box center [1504, 122] width 10 height 10
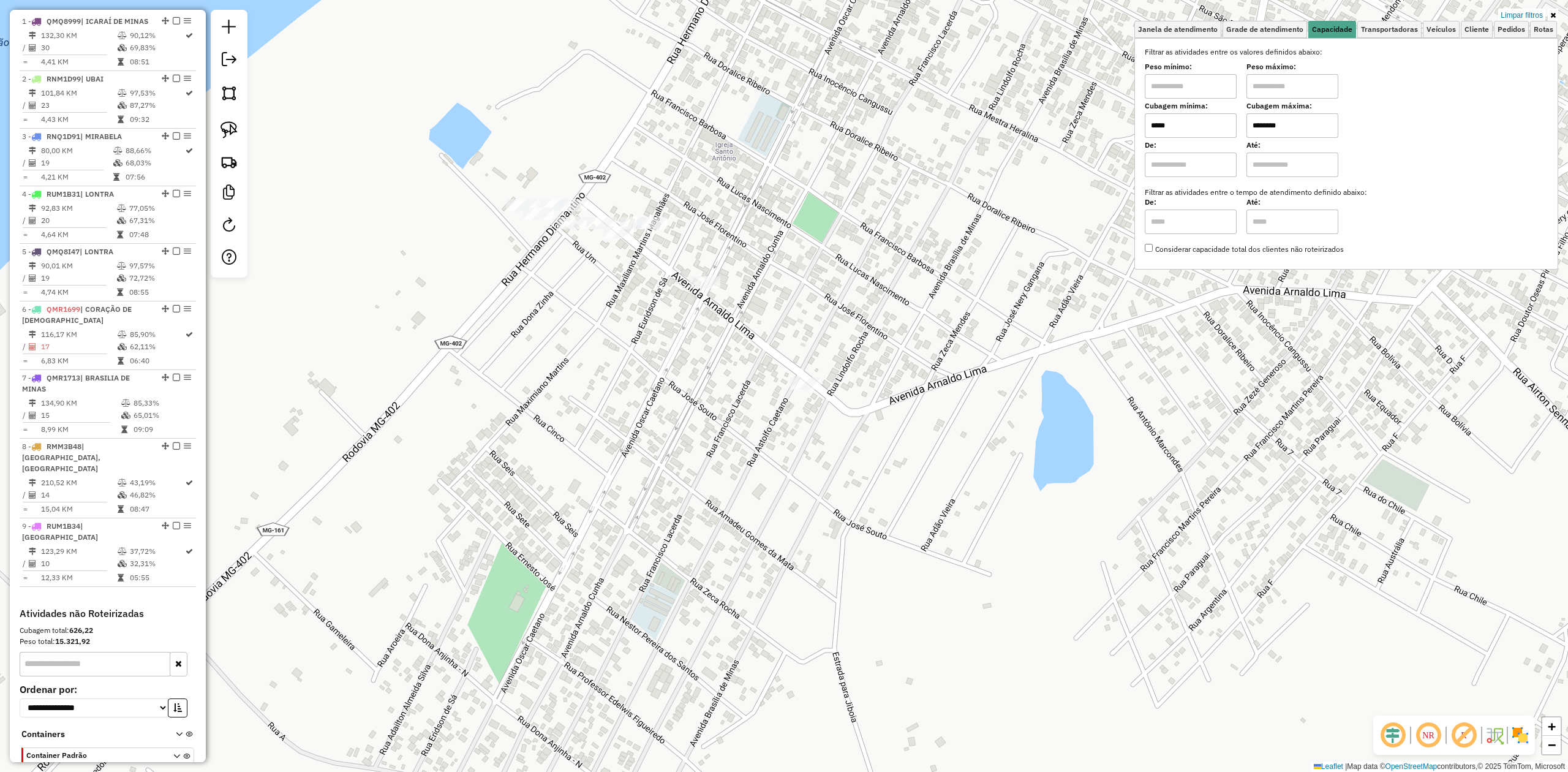
click at [243, 131] on div at bounding box center [229, 143] width 37 height 268
click at [238, 126] on link at bounding box center [229, 130] width 27 height 27
drag, startPoint x: 692, startPoint y: 262, endPoint x: 738, endPoint y: 268, distance: 46.4
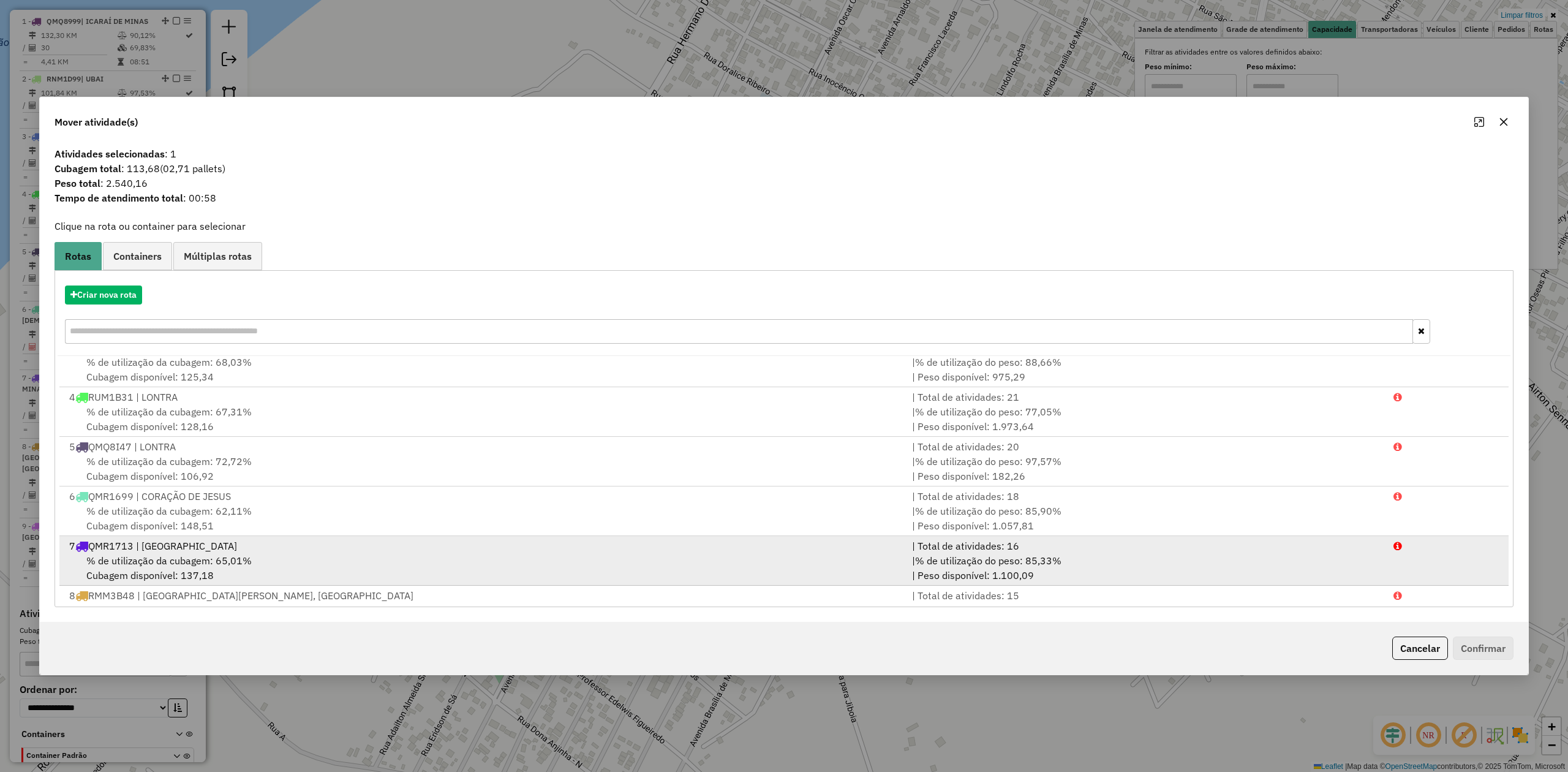
scroll to position [203, 0]
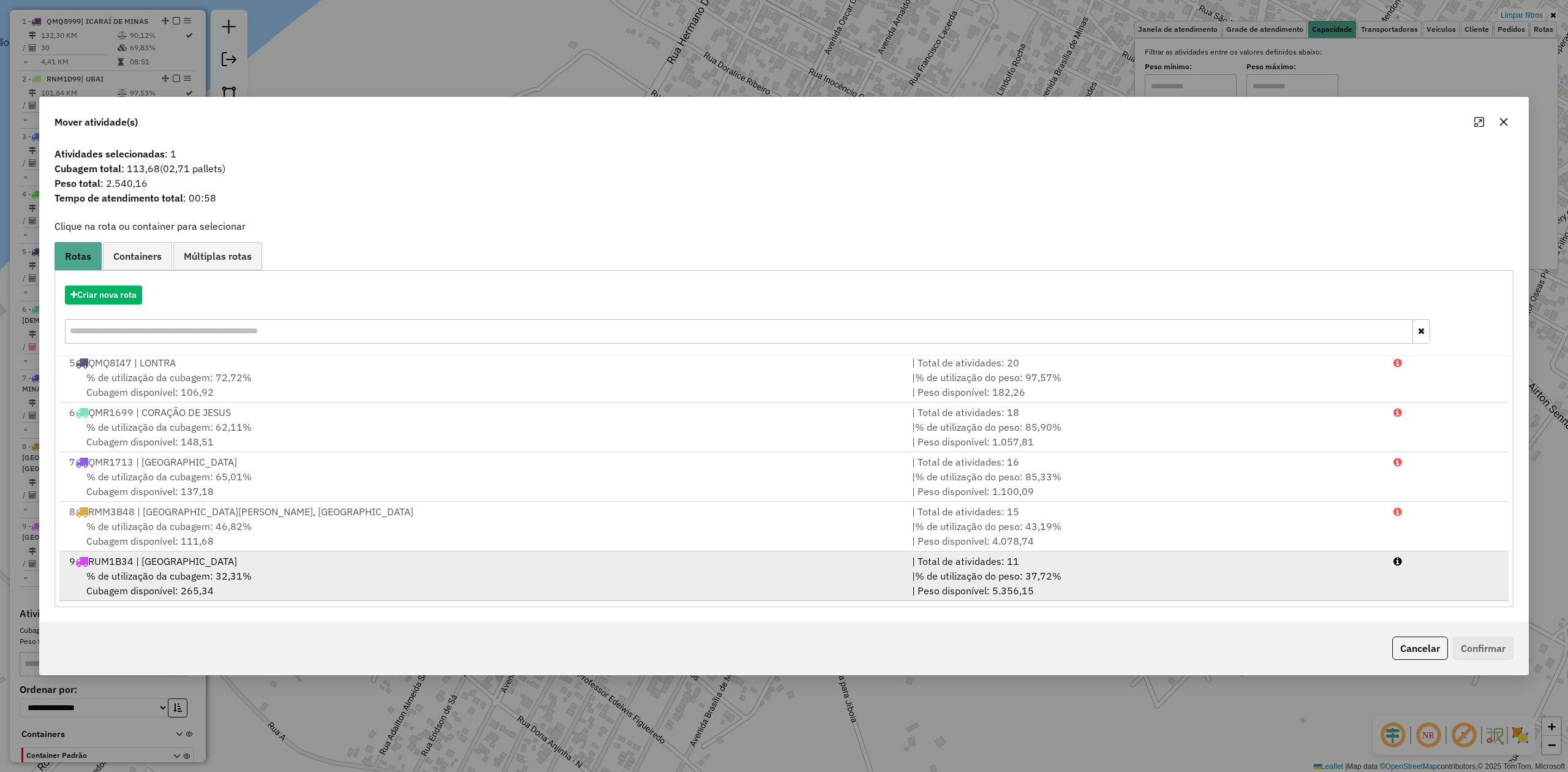
click at [148, 570] on span "% de utilização da cubagem: 32,31%" at bounding box center [168, 576] width 165 height 13
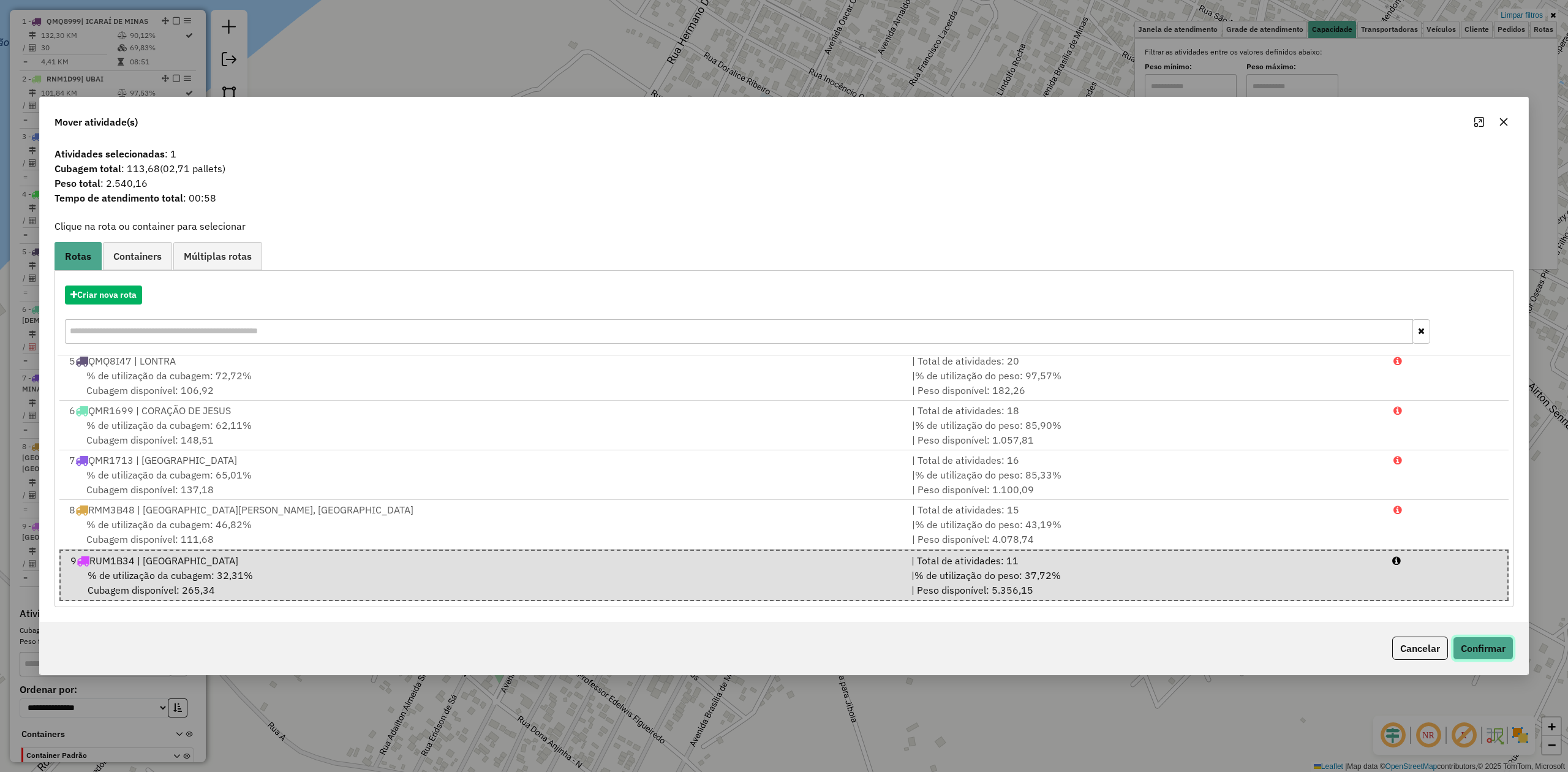
click at [1469, 645] on button "Confirmar" at bounding box center [1483, 648] width 61 height 23
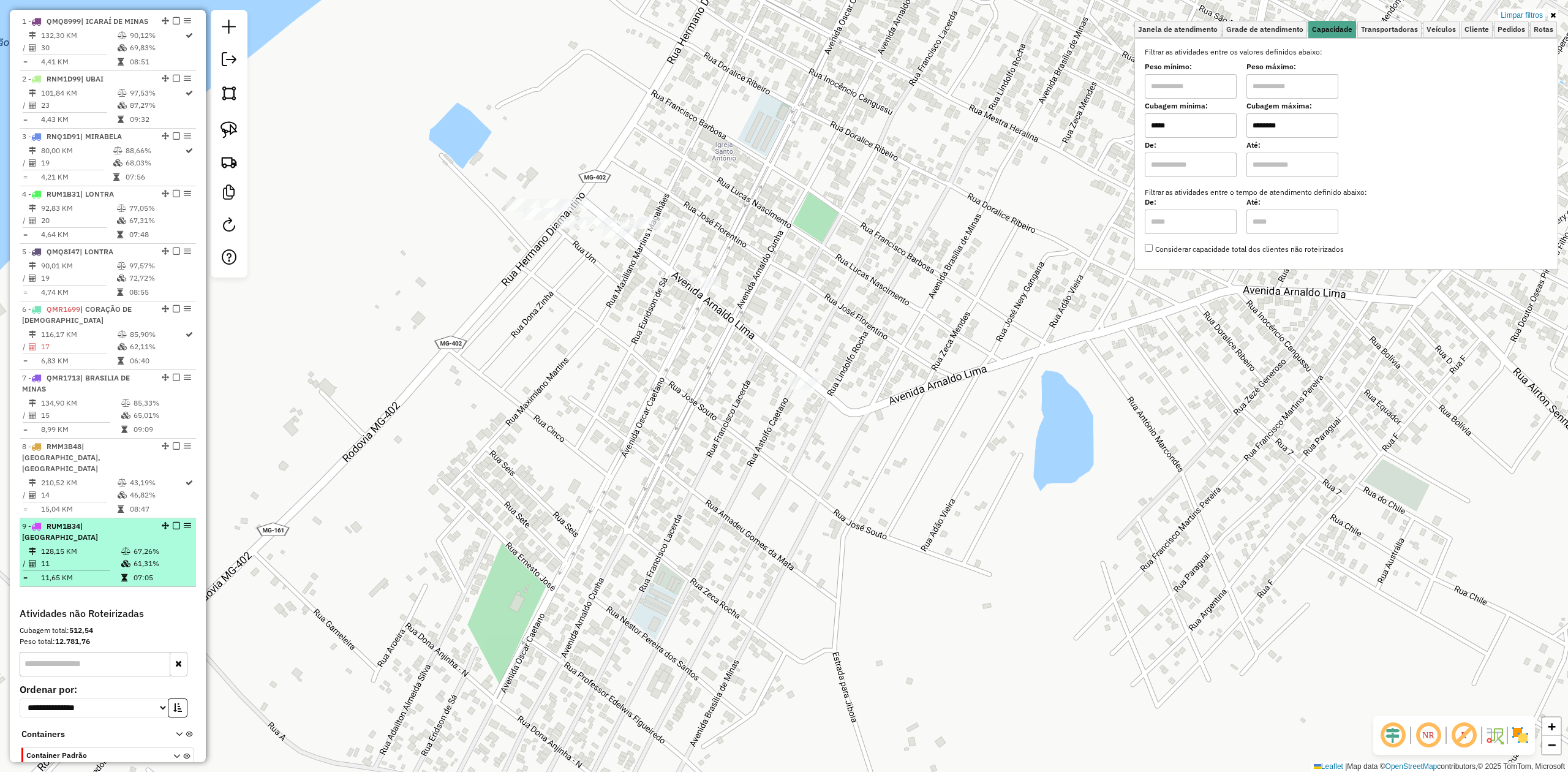
click at [87, 546] on td "128,15 KM" at bounding box center [80, 552] width 80 height 13
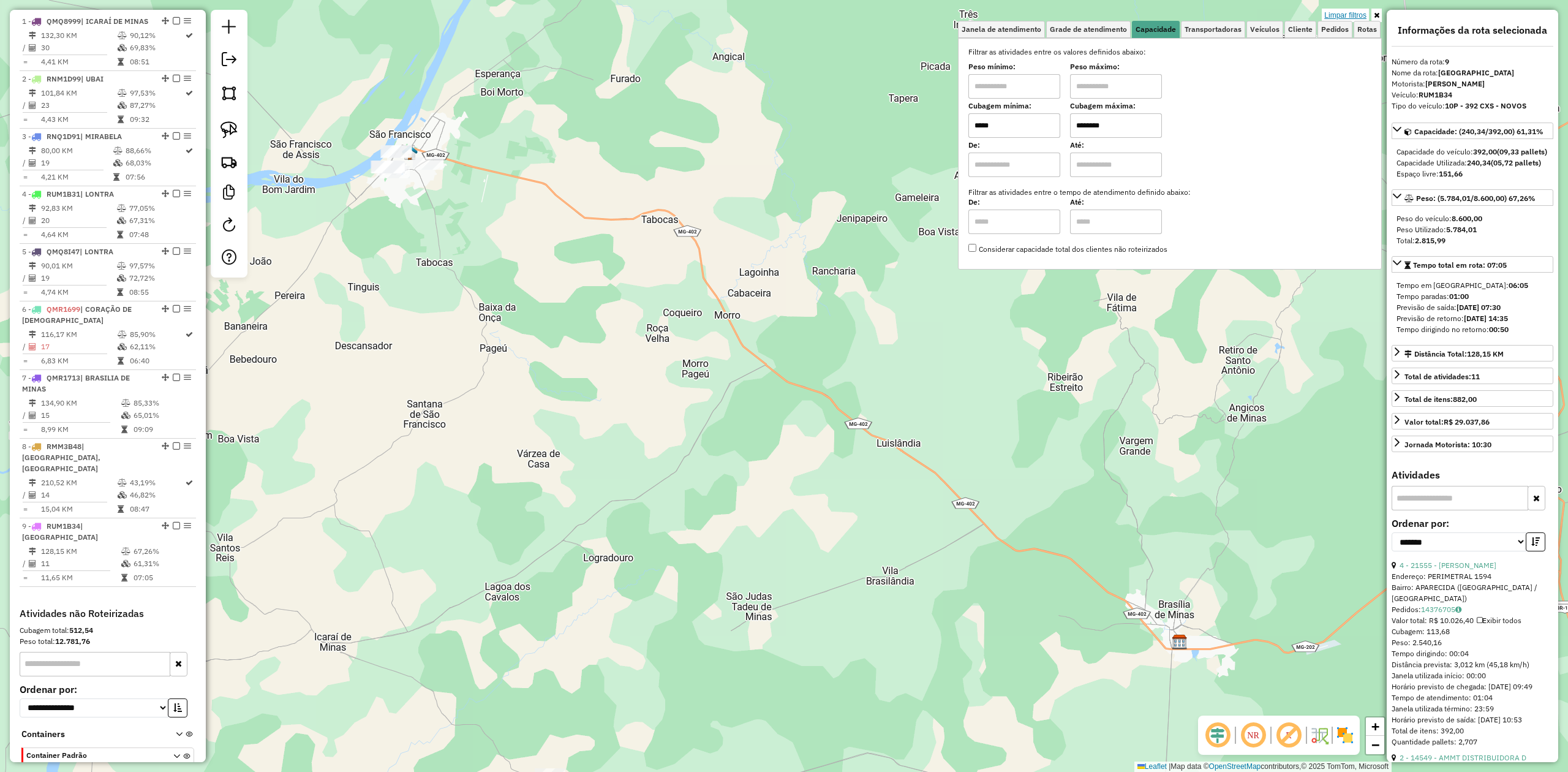
click at [1353, 15] on link "Limpar filtros" at bounding box center [1346, 15] width 47 height 13
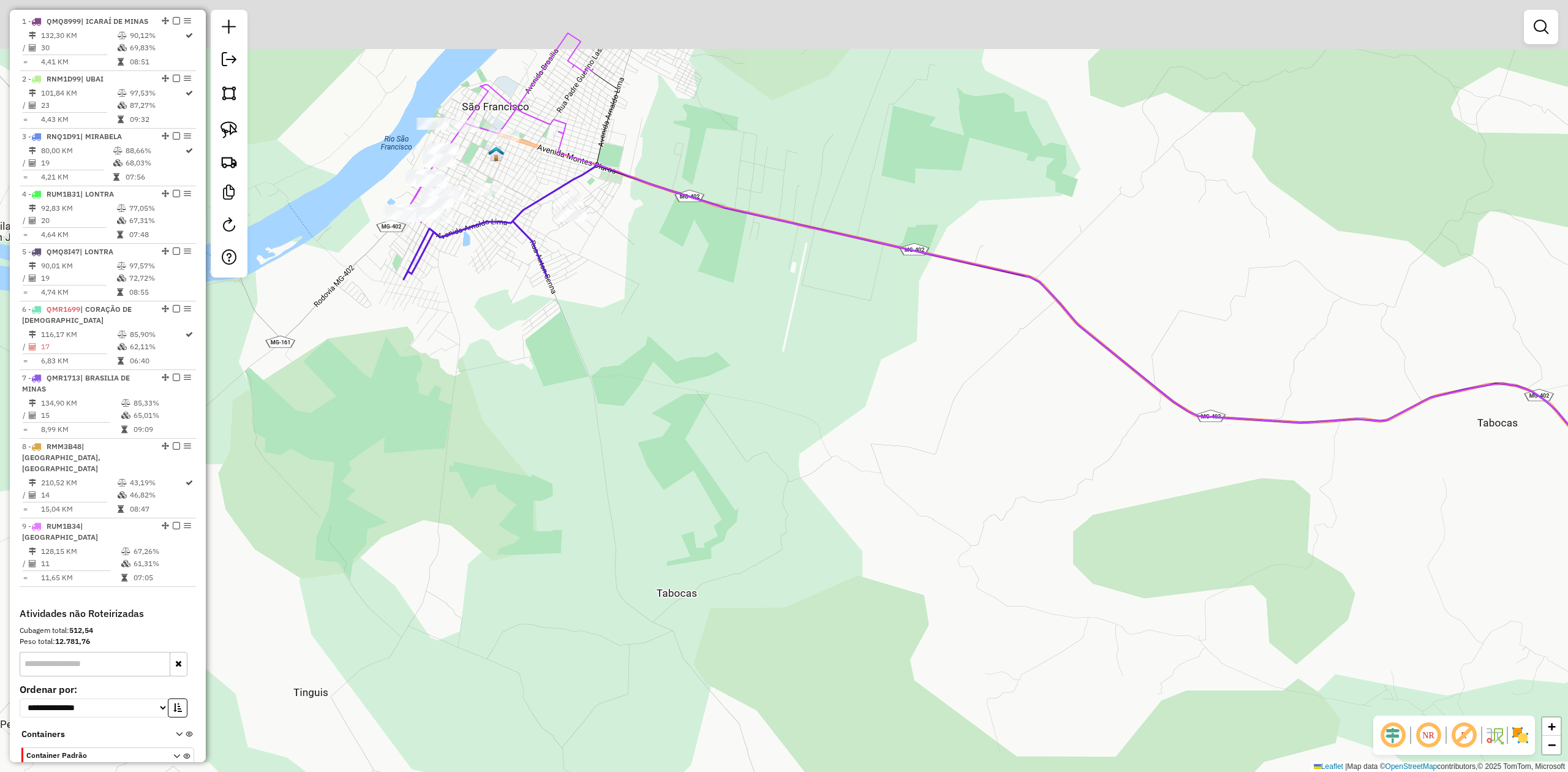
drag, startPoint x: 424, startPoint y: 232, endPoint x: 476, endPoint y: 363, distance: 140.9
click at [472, 361] on div "Janela de atendimento Grade de atendimento Capacidade Transportadoras Veículos …" at bounding box center [784, 386] width 1568 height 772
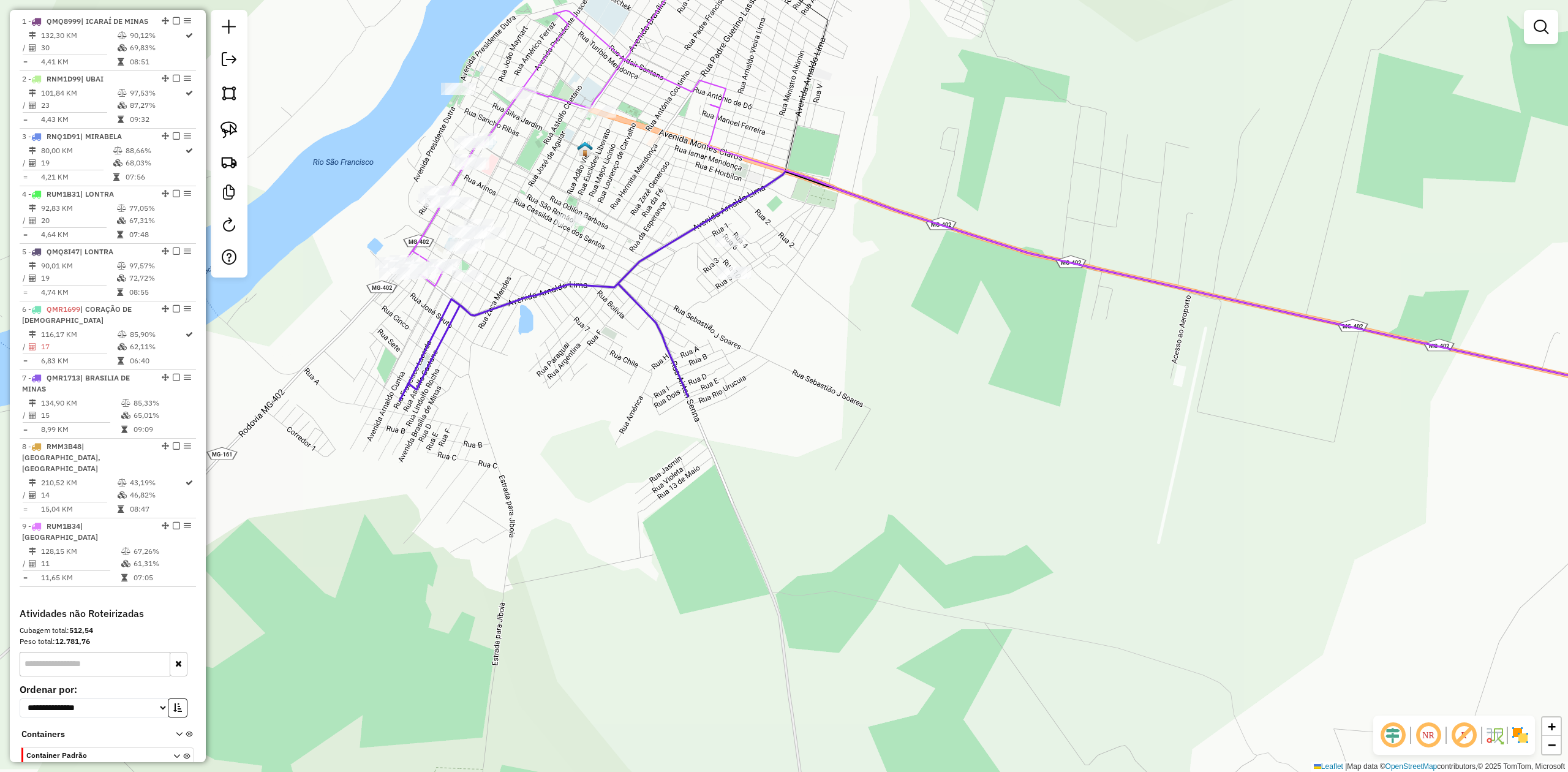
drag, startPoint x: 493, startPoint y: 312, endPoint x: 530, endPoint y: 367, distance: 66.3
click at [530, 367] on div "Janela de atendimento Grade de atendimento Capacidade Transportadoras Veículos …" at bounding box center [784, 386] width 1568 height 772
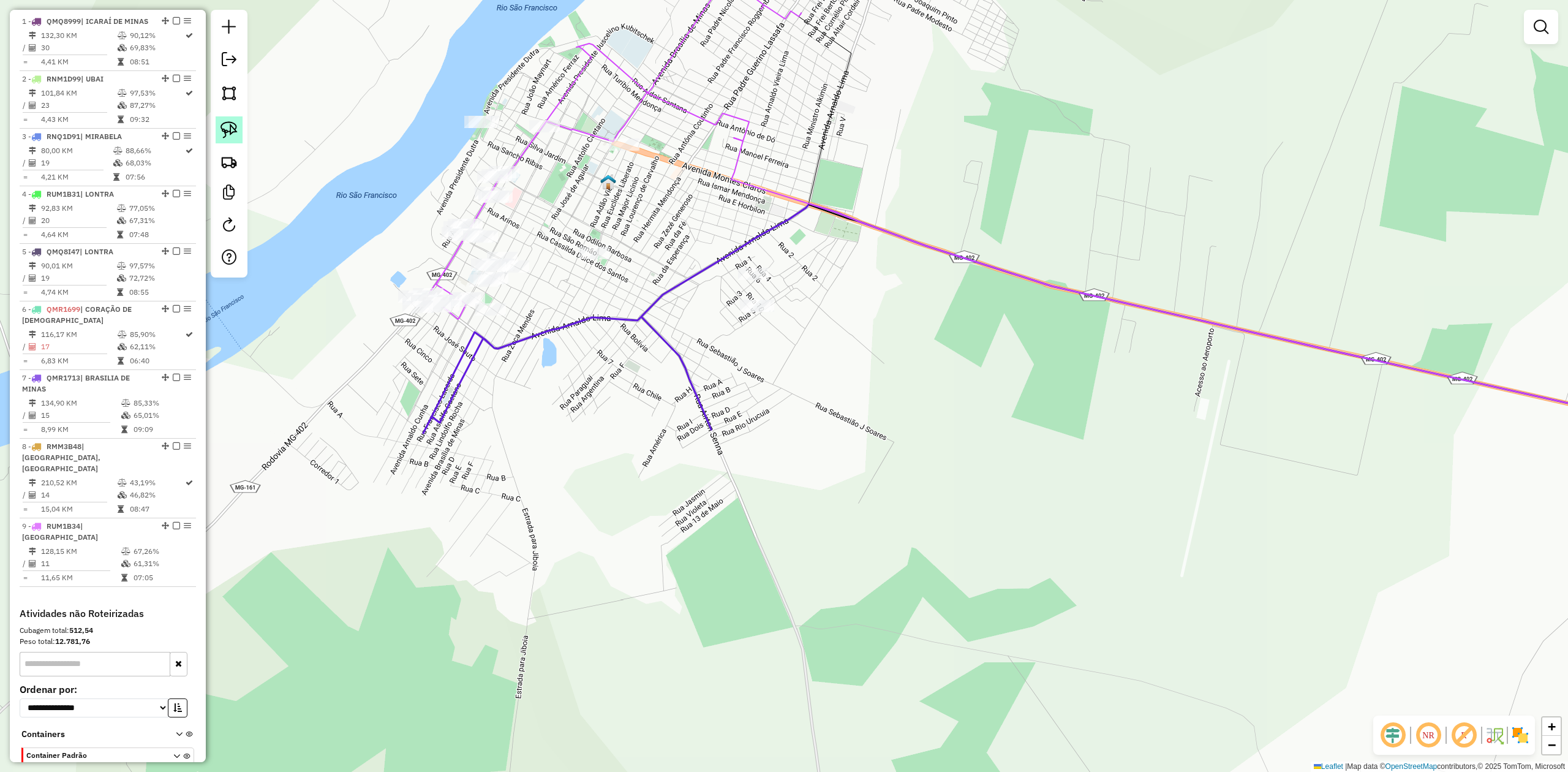
click at [230, 126] on img at bounding box center [229, 130] width 17 height 17
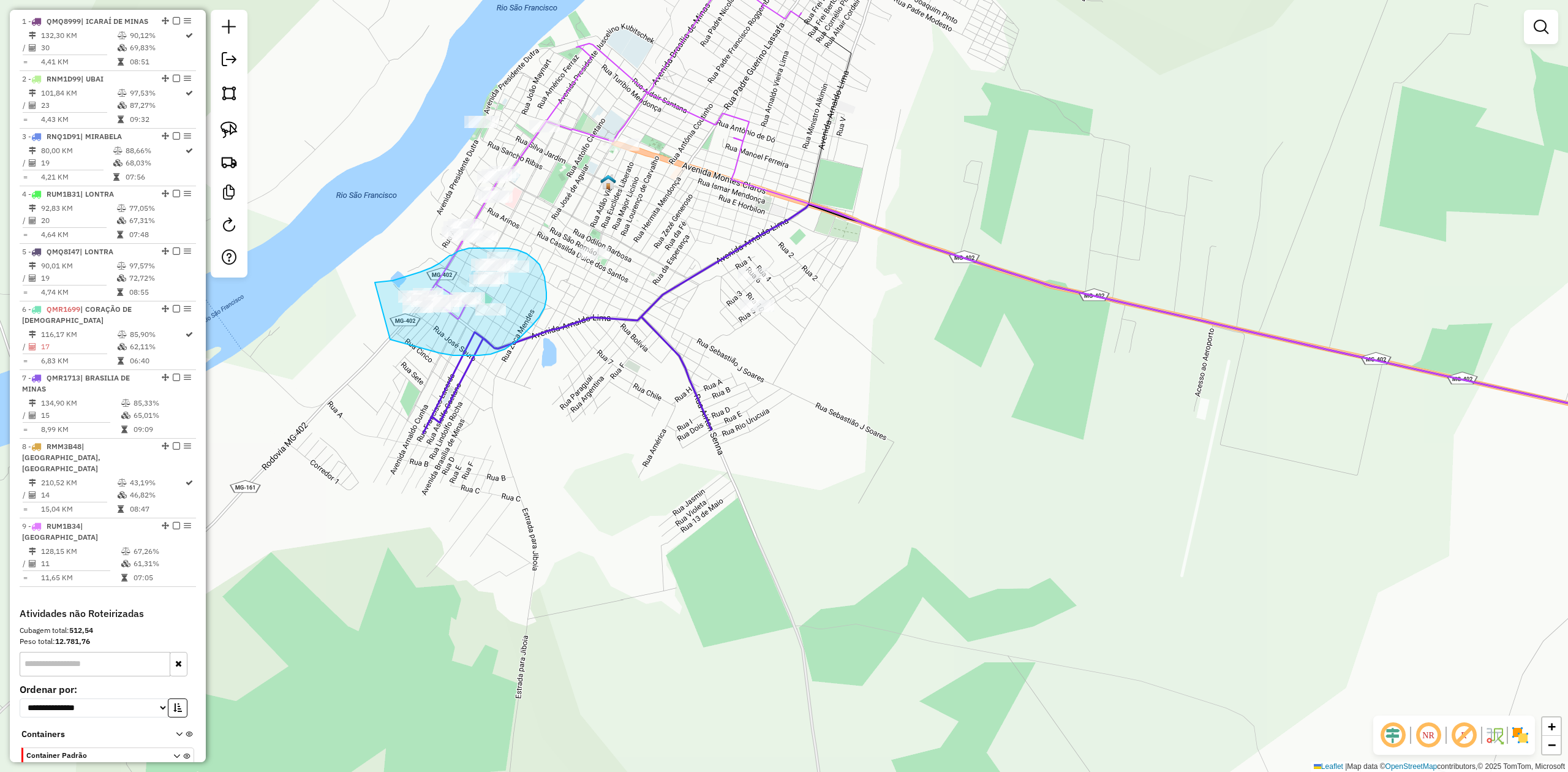
drag, startPoint x: 375, startPoint y: 282, endPoint x: 385, endPoint y: 338, distance: 56.9
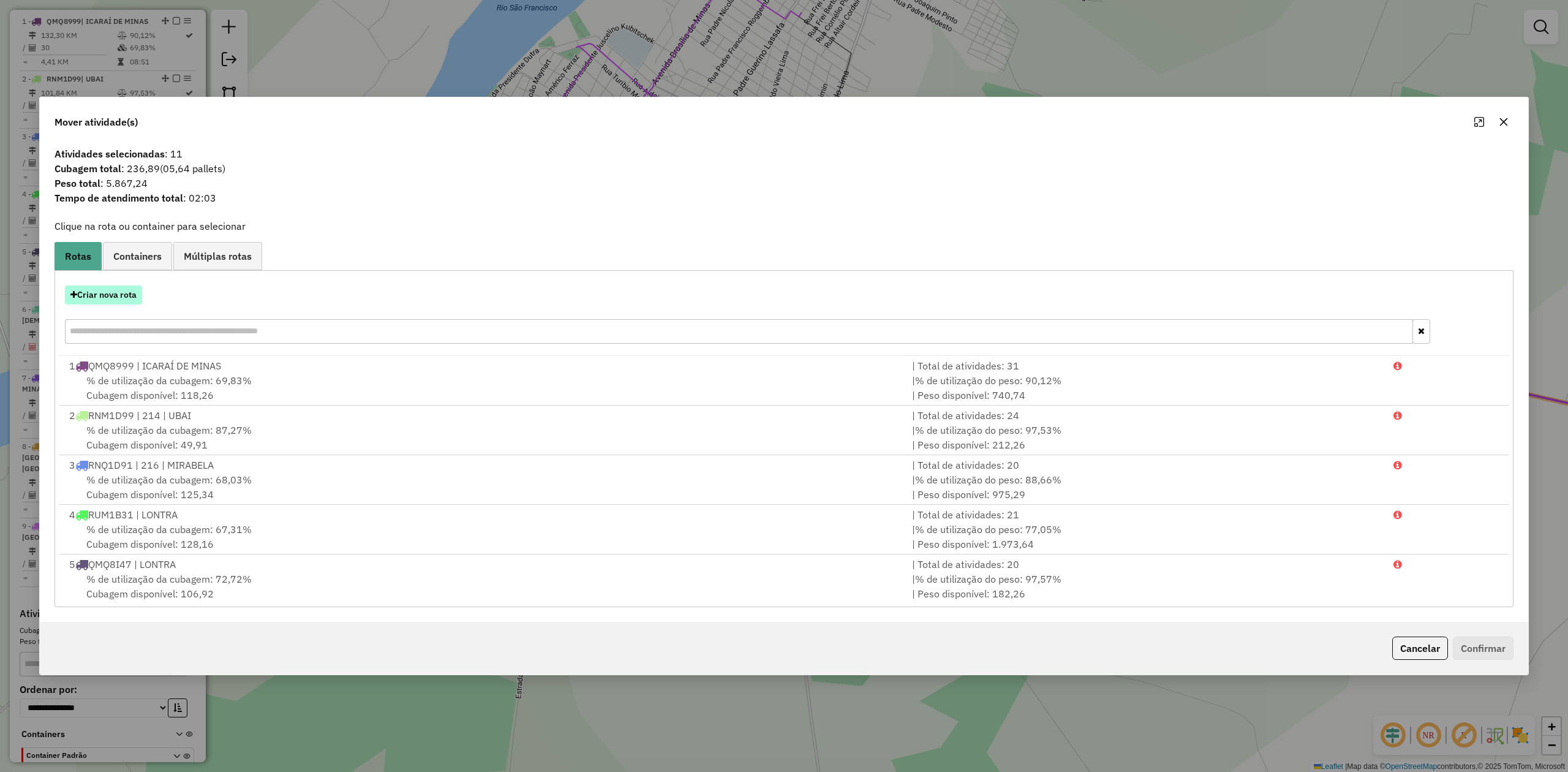
click at [95, 297] on button "Criar nova rota" at bounding box center [103, 295] width 77 height 19
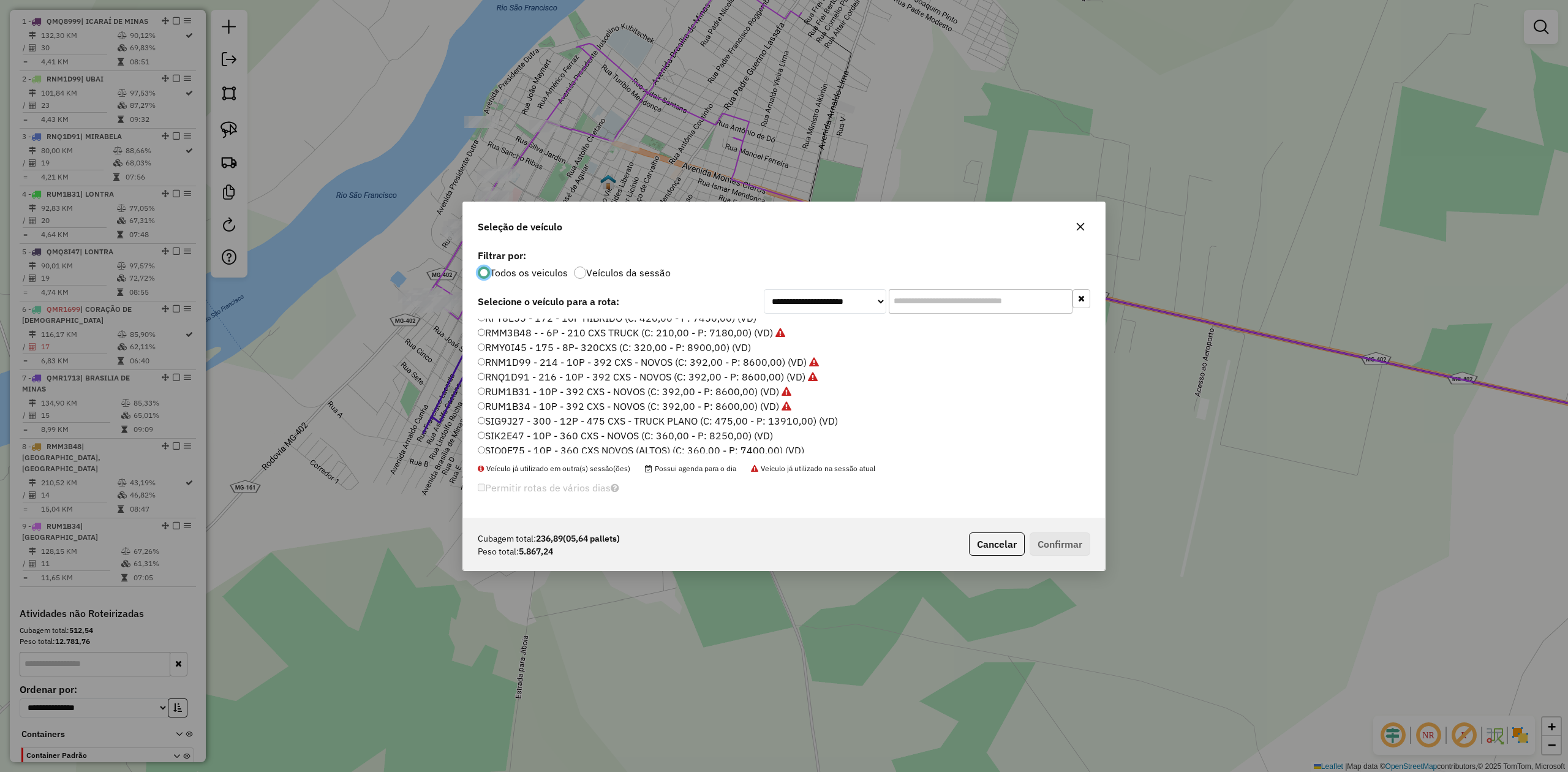
scroll to position [101, 0]
click at [678, 432] on label "SIK2E47 - 10P - 360 CXS - NOVOS (C: 360,00 - P: 8250,00) (VD)" at bounding box center [625, 430] width 295 height 14
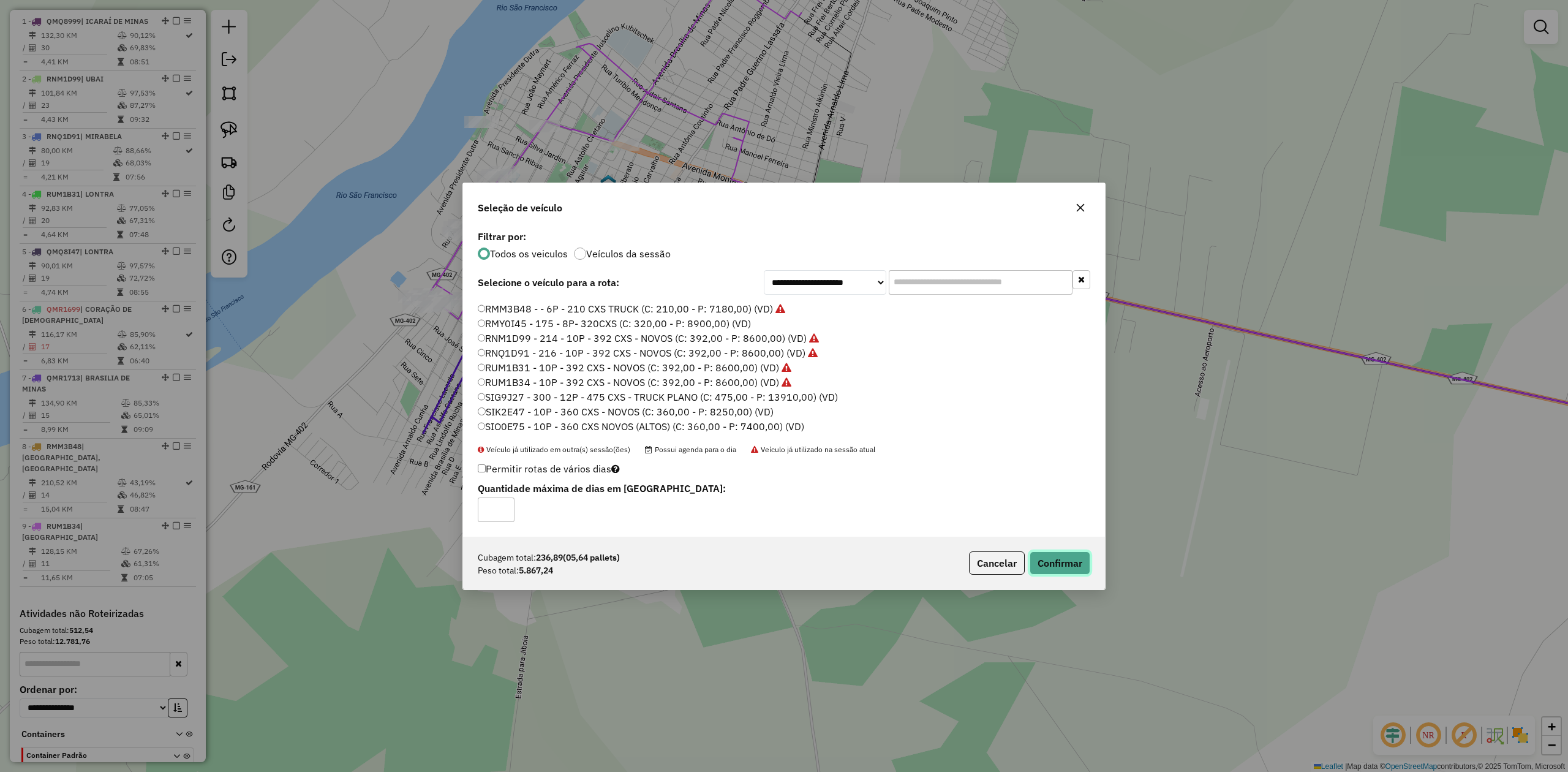
click at [1044, 567] on button "Confirmar" at bounding box center [1060, 563] width 61 height 23
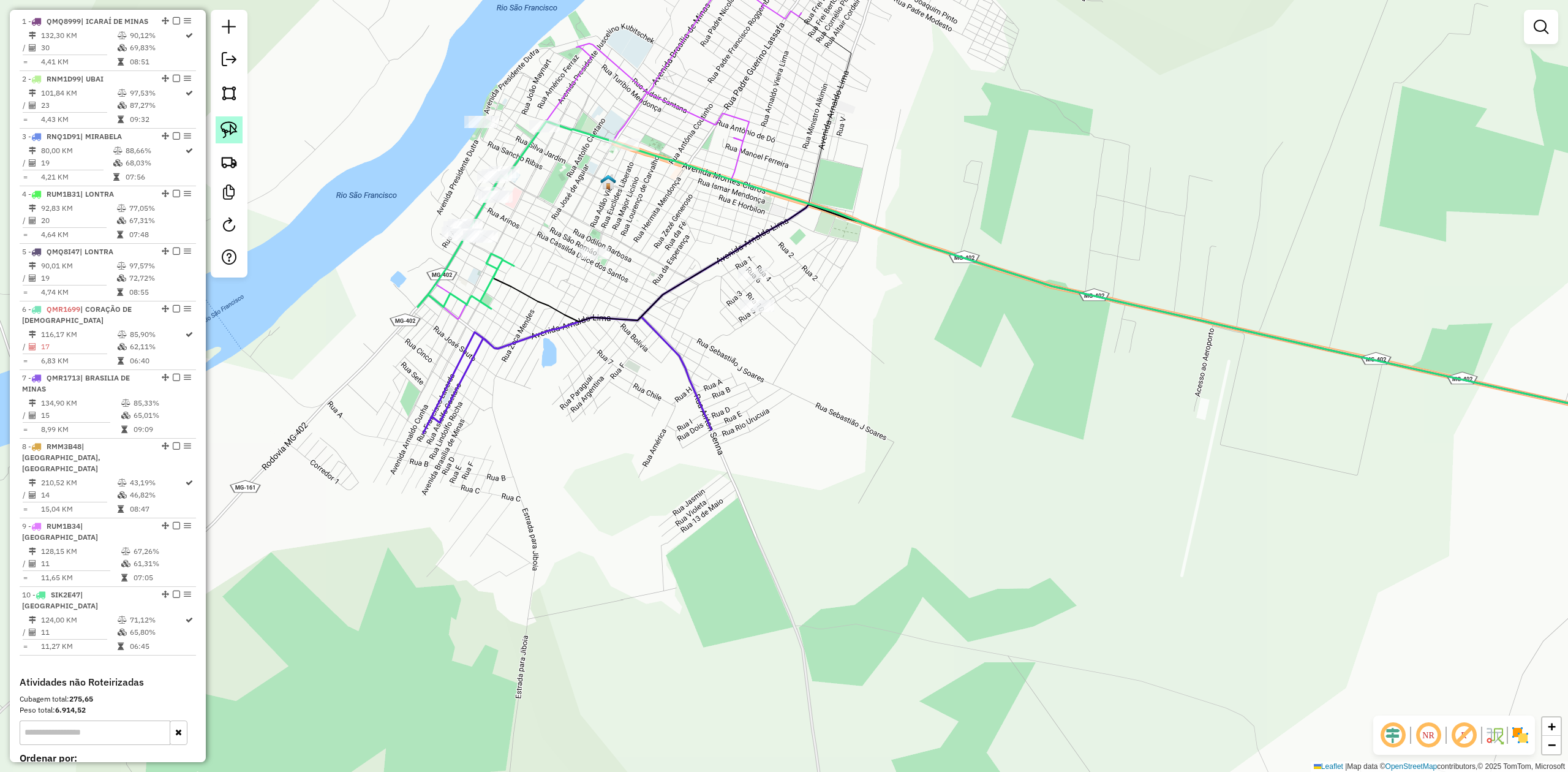
click at [224, 133] on img at bounding box center [229, 130] width 17 height 17
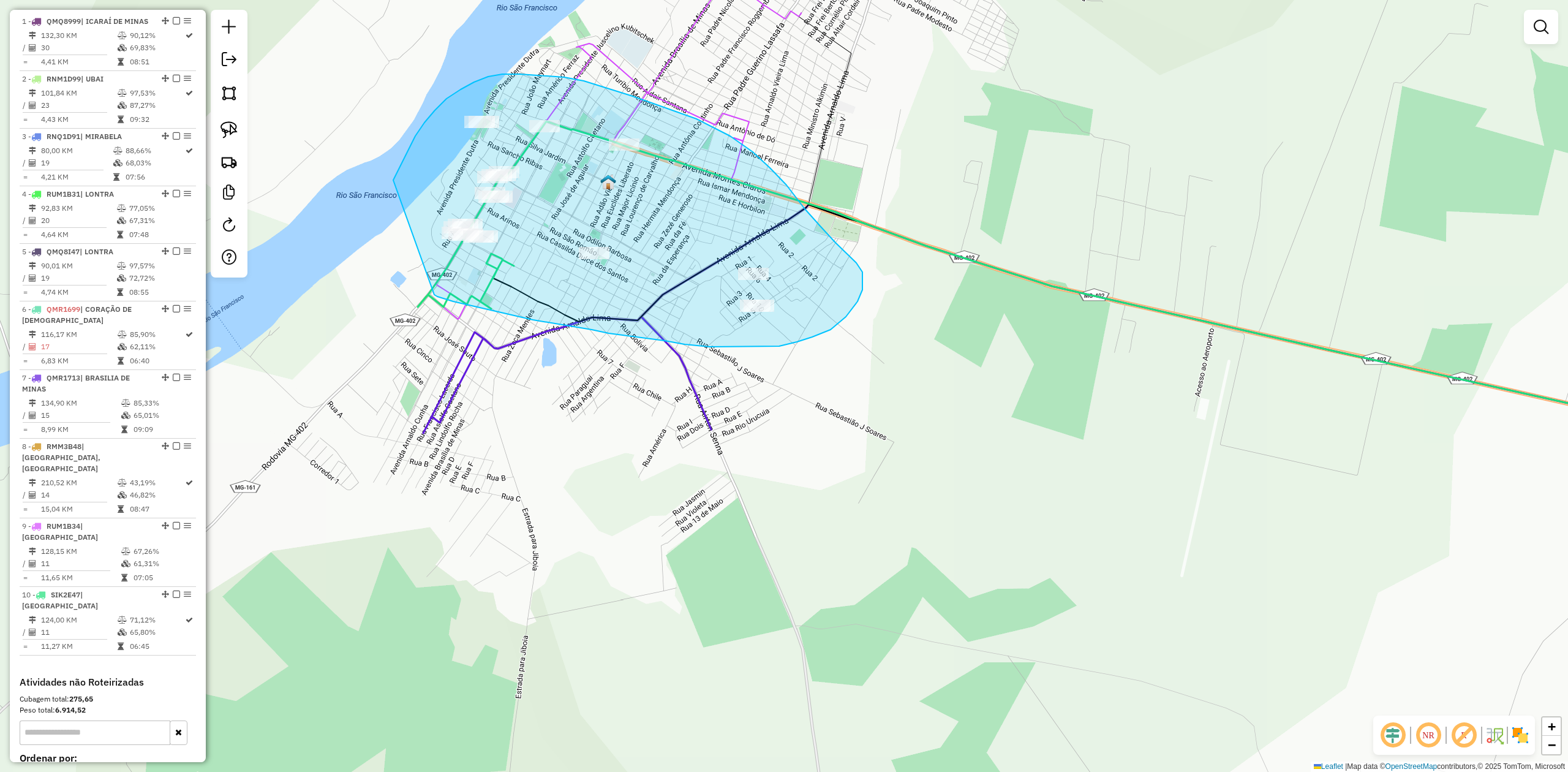
drag, startPoint x: 393, startPoint y: 180, endPoint x: 397, endPoint y: 257, distance: 77.1
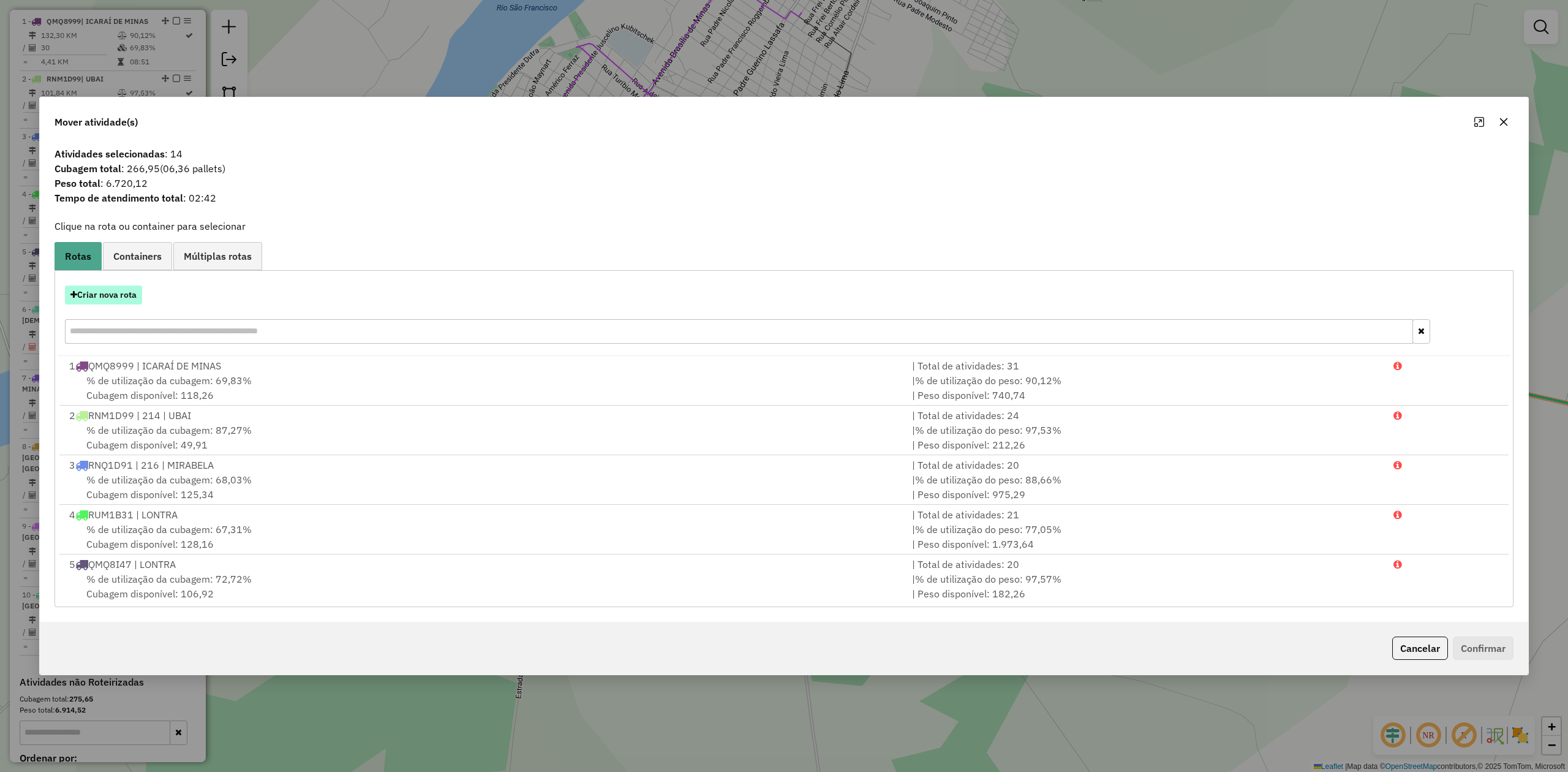
click at [91, 297] on button "Criar nova rota" at bounding box center [103, 295] width 77 height 19
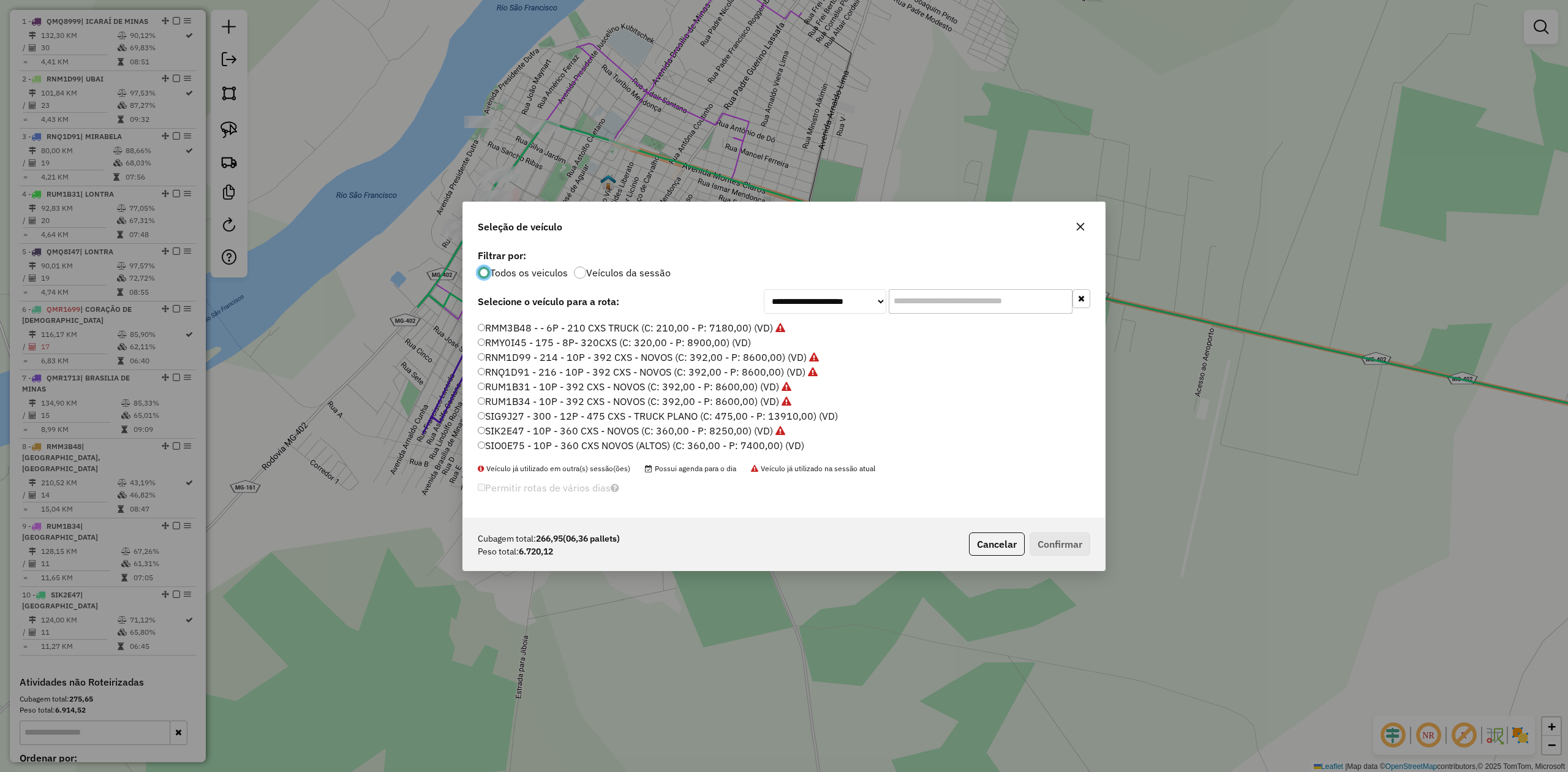
click at [633, 342] on label "RMY0I45 - 175 - 8P- 320CXS (C: 320,00 - P: 8900,00) (VD)" at bounding box center [614, 342] width 273 height 14
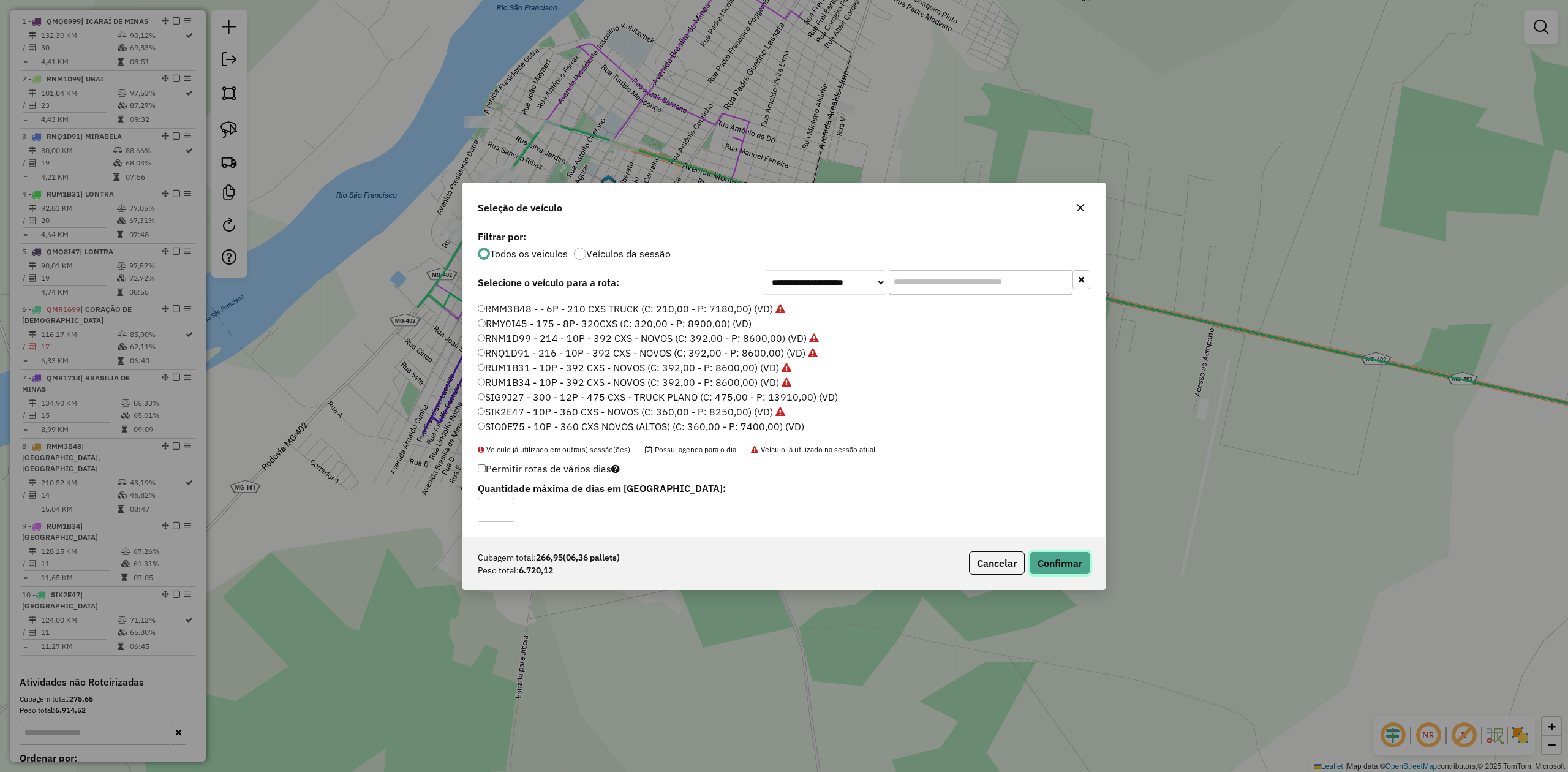
click at [1059, 565] on button "Confirmar" at bounding box center [1060, 563] width 61 height 23
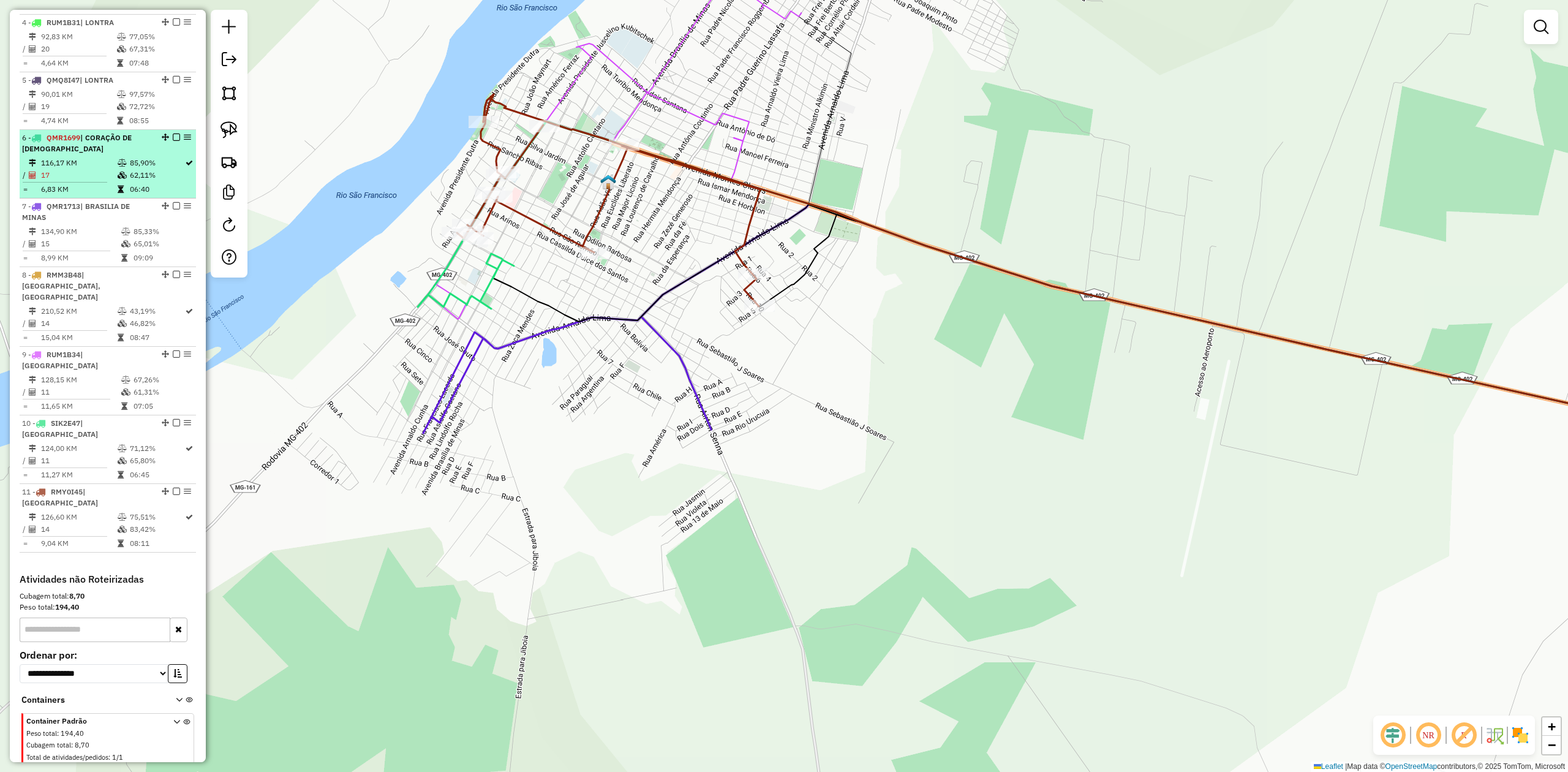
scroll to position [643, 0]
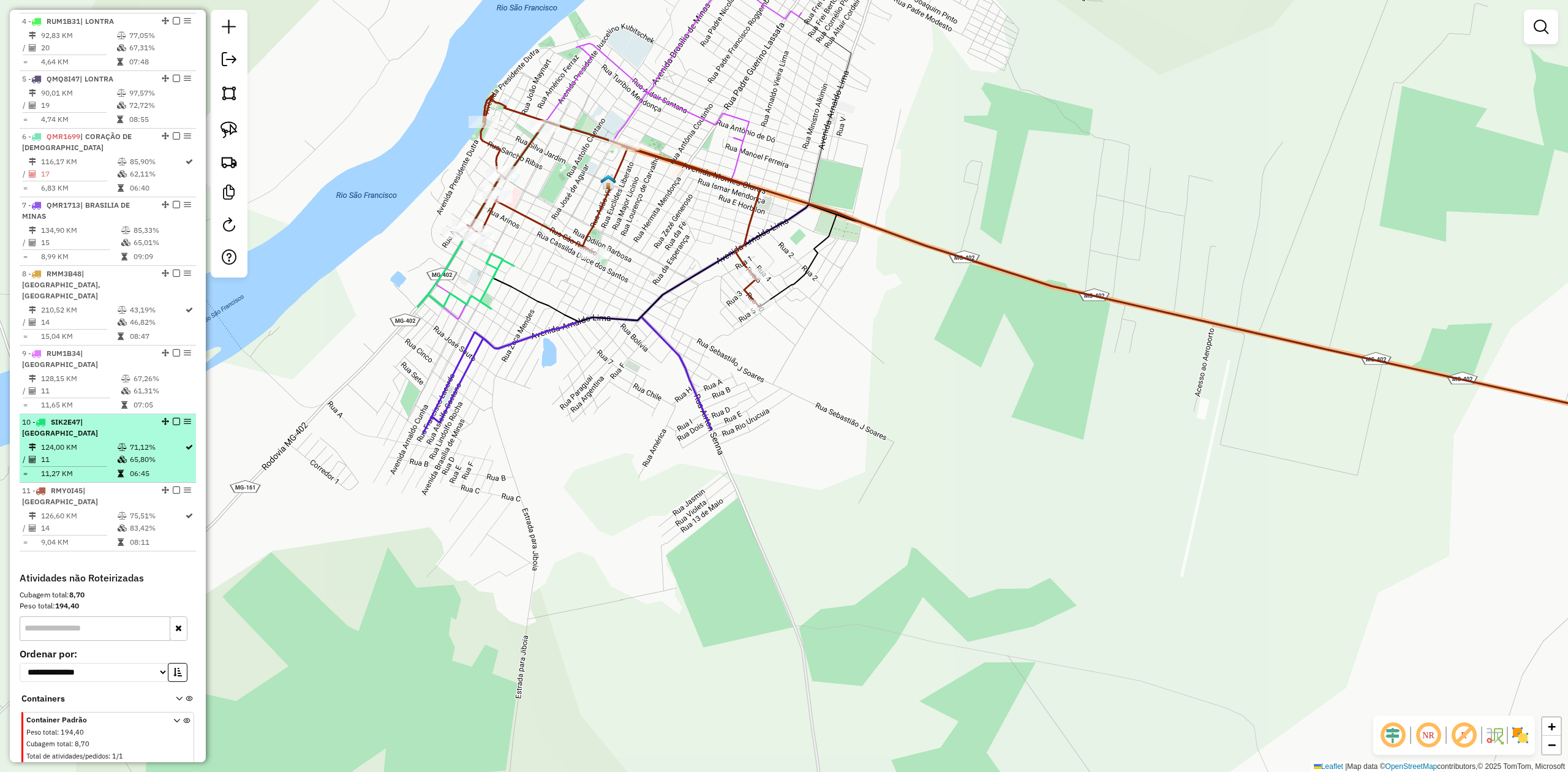
click at [97, 453] on td "11" at bounding box center [78, 459] width 76 height 13
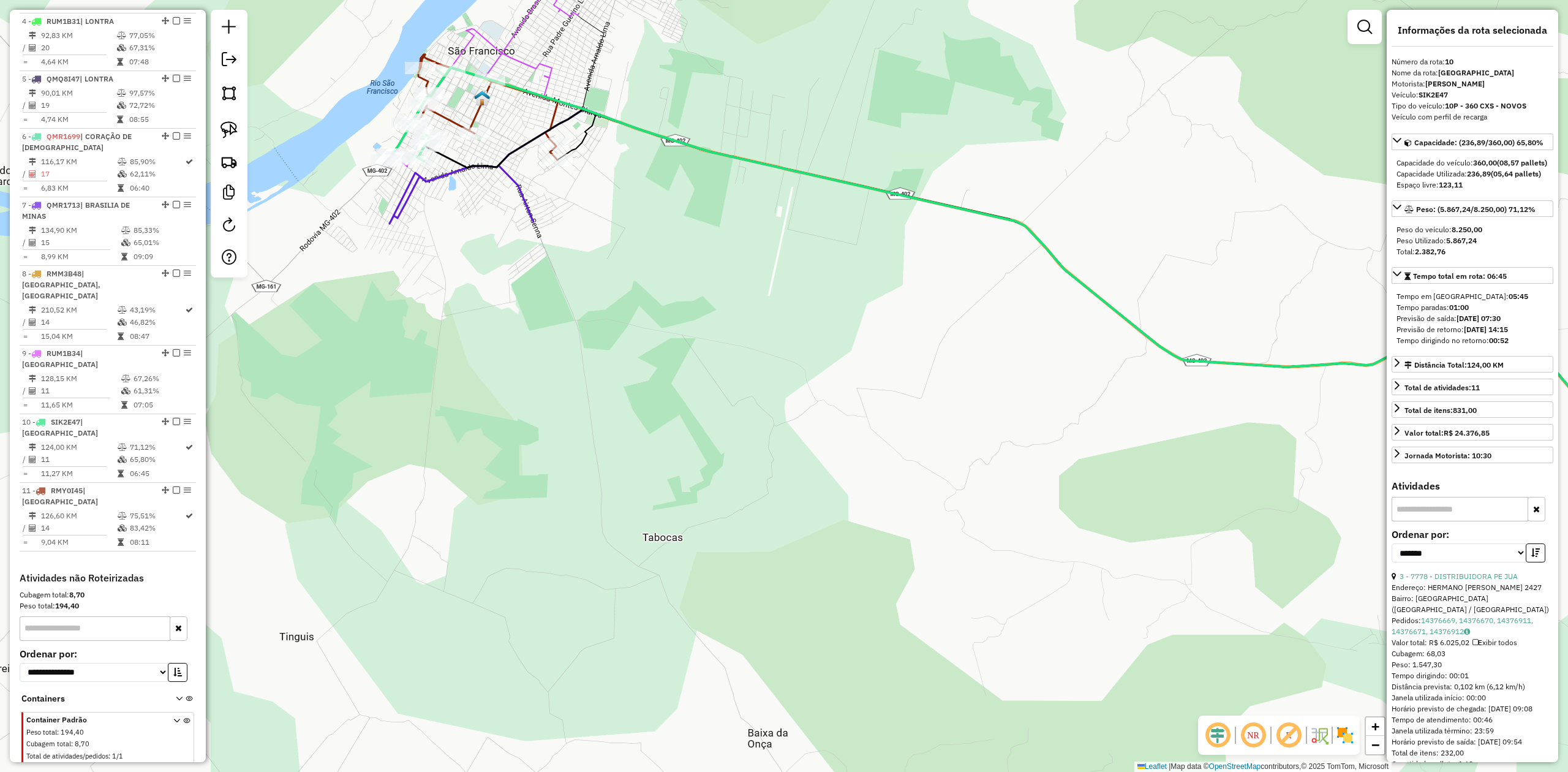
drag, startPoint x: 538, startPoint y: 201, endPoint x: 574, endPoint y: 245, distance: 56.9
click at [574, 245] on div "Janela de atendimento Grade de atendimento Capacidade Transportadoras Veículos …" at bounding box center [784, 386] width 1568 height 772
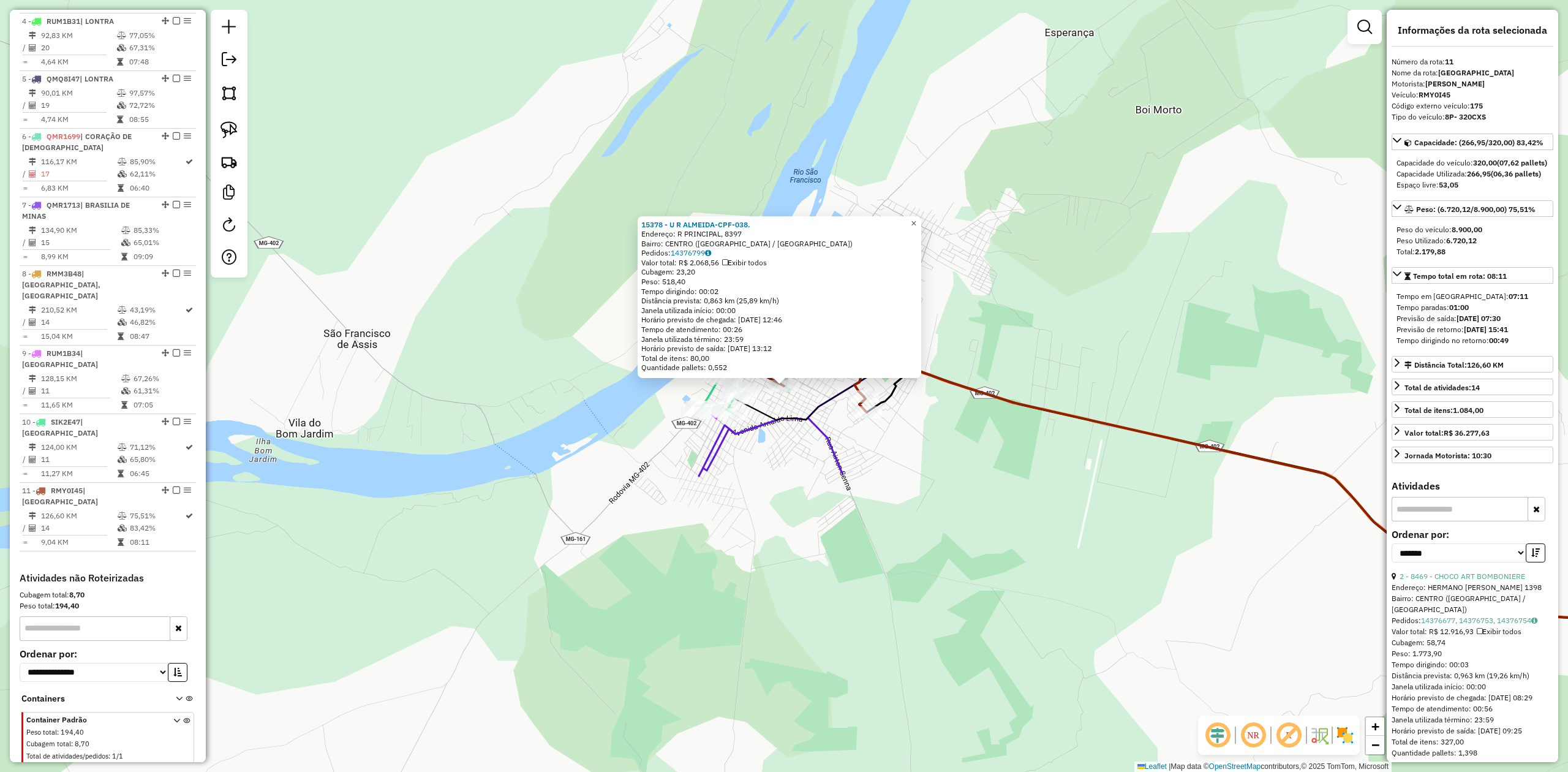
click at [917, 219] on link "×" at bounding box center [914, 224] width 14 height 14
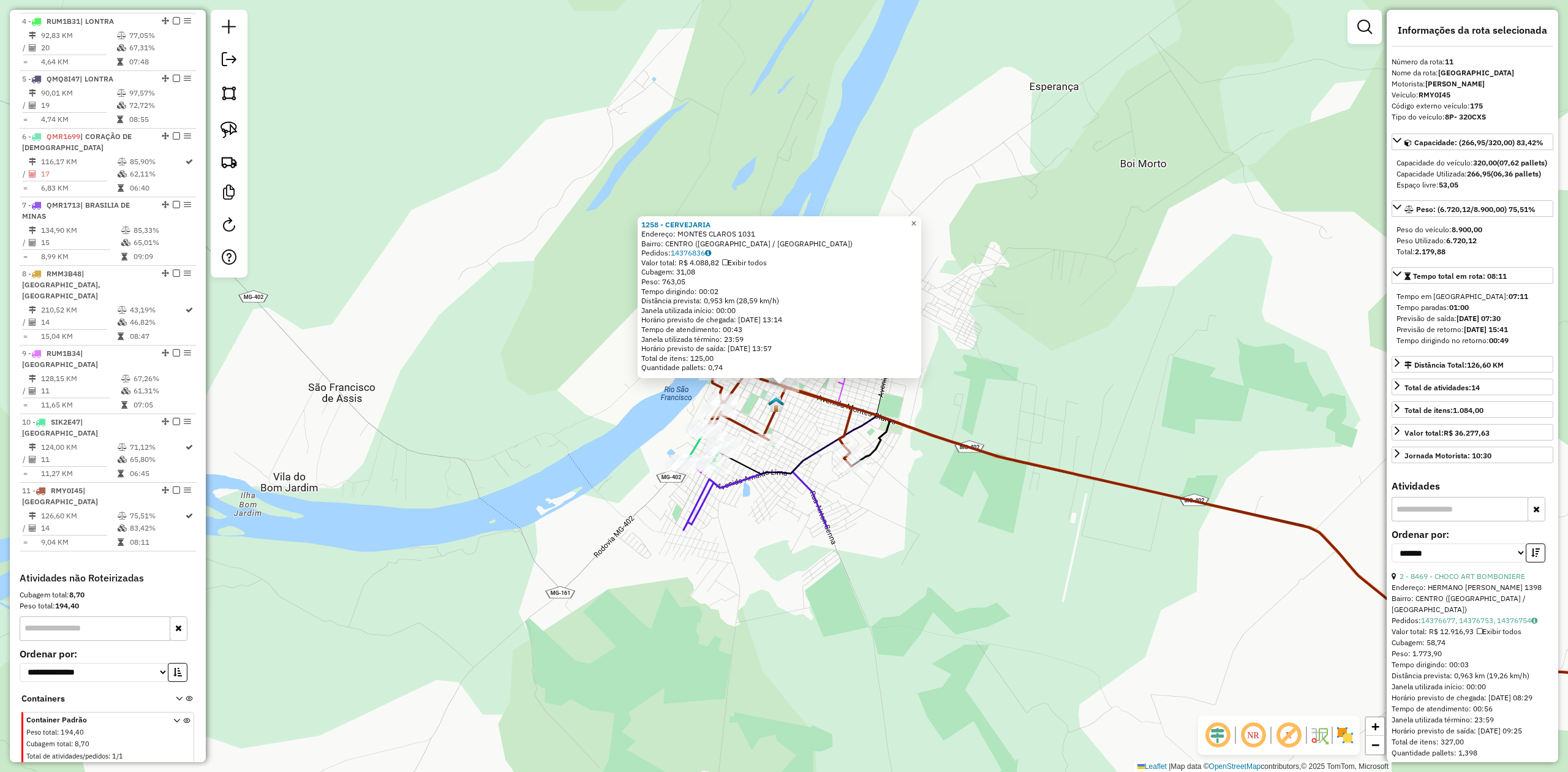
click at [917, 217] on link "×" at bounding box center [914, 224] width 14 height 14
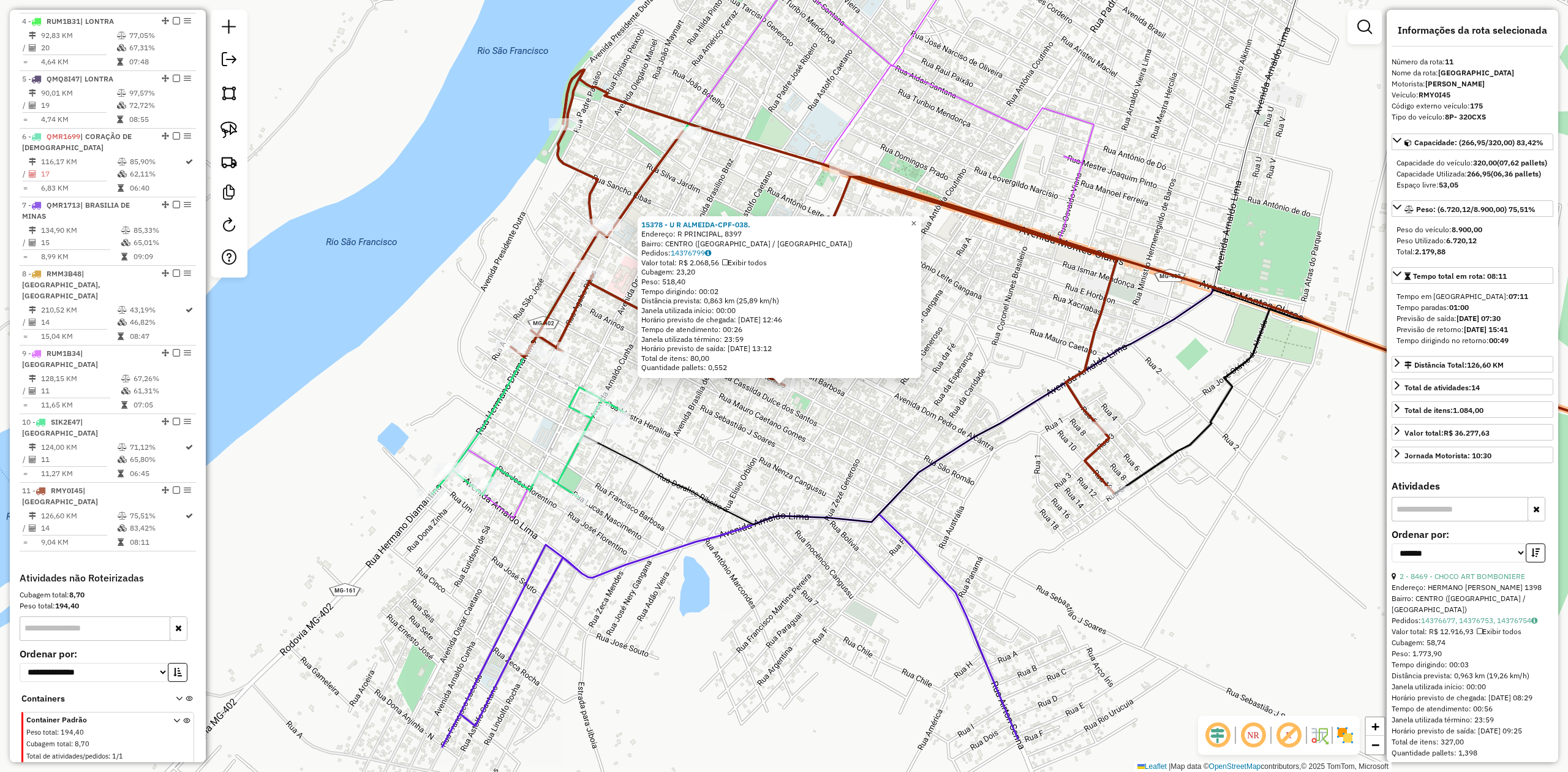
click at [917, 218] on span "×" at bounding box center [913, 223] width 5 height 11
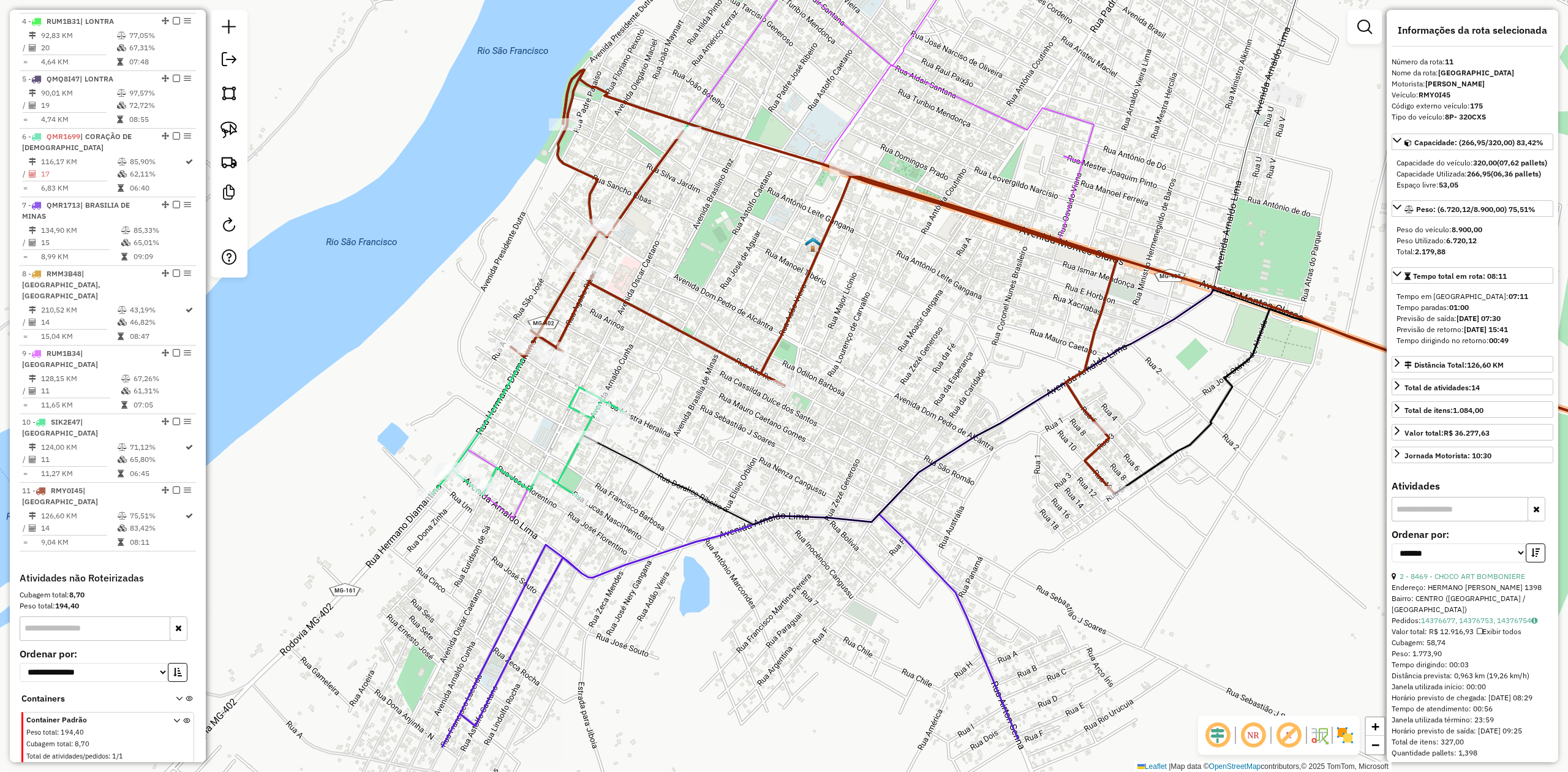
click at [478, 429] on icon at bounding box center [1089, 296] width 1272 height 346
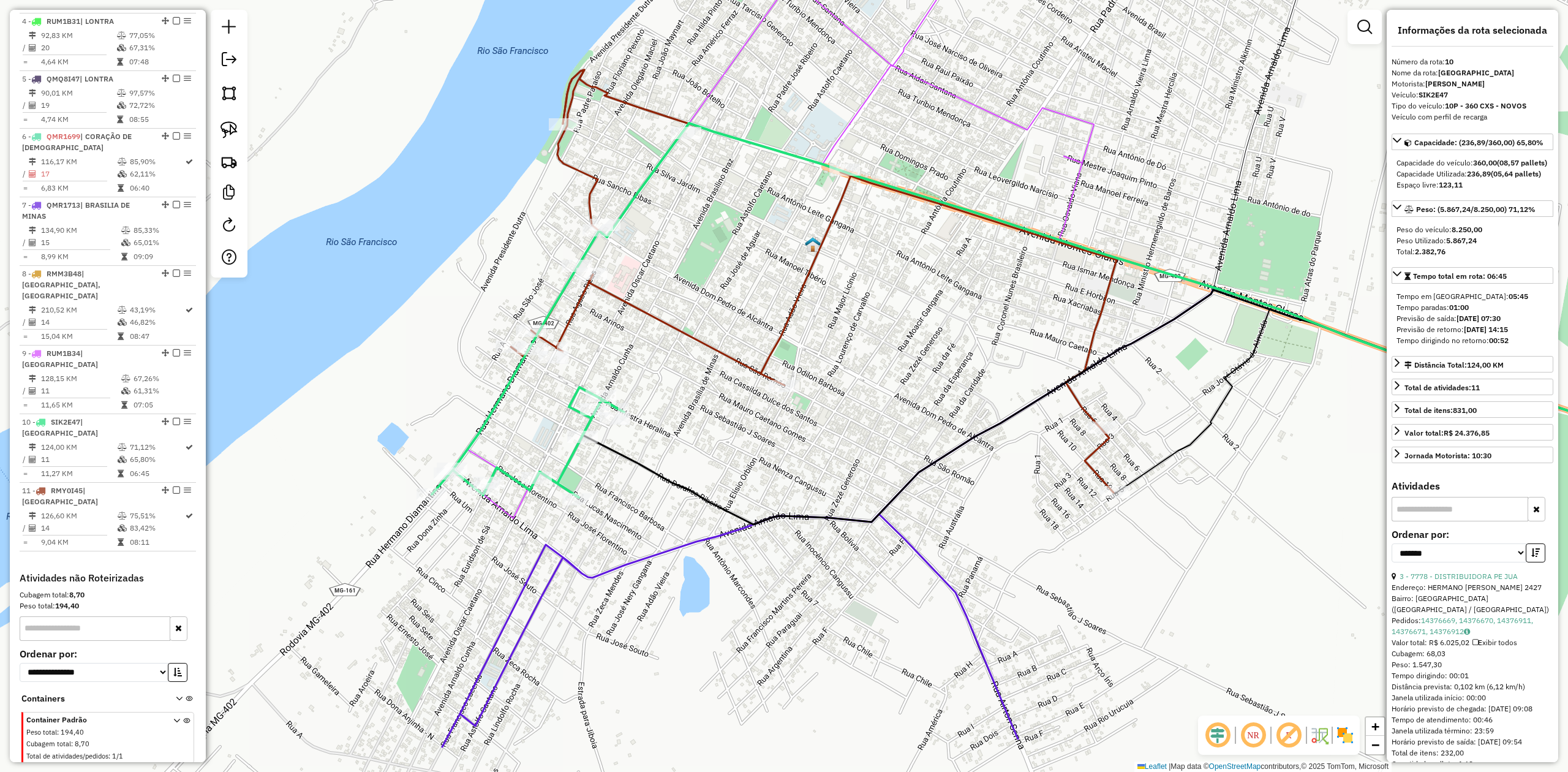
click at [572, 311] on icon at bounding box center [813, 281] width 606 height 423
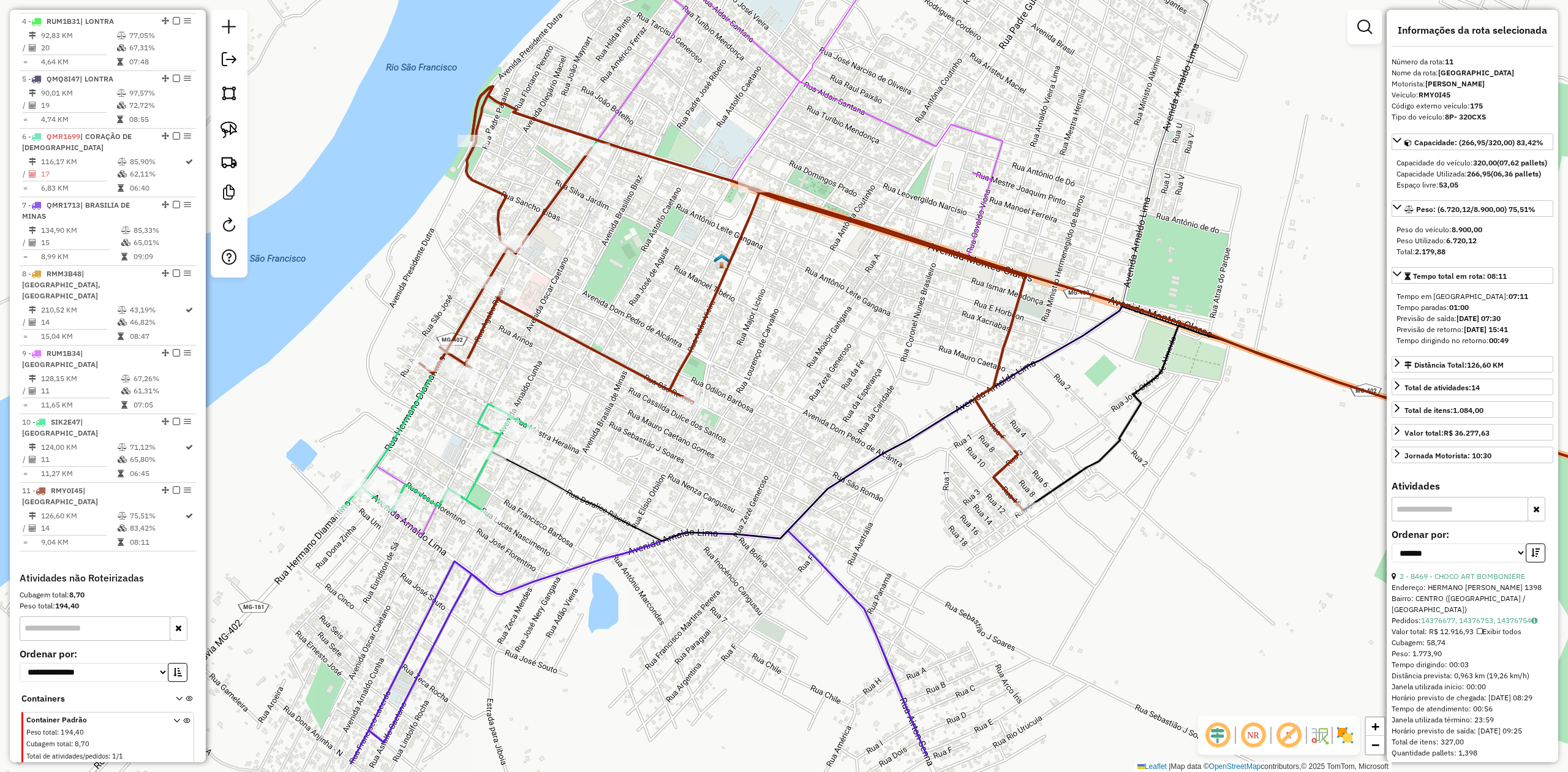
drag, startPoint x: 787, startPoint y: 398, endPoint x: 699, endPoint y: 410, distance: 88.8
click at [697, 413] on div "Rota 11 - Placa RMY0I45 15378 - U R ALMEIDA-CPF-038. Janela de atendimento Grad…" at bounding box center [784, 386] width 1568 height 772
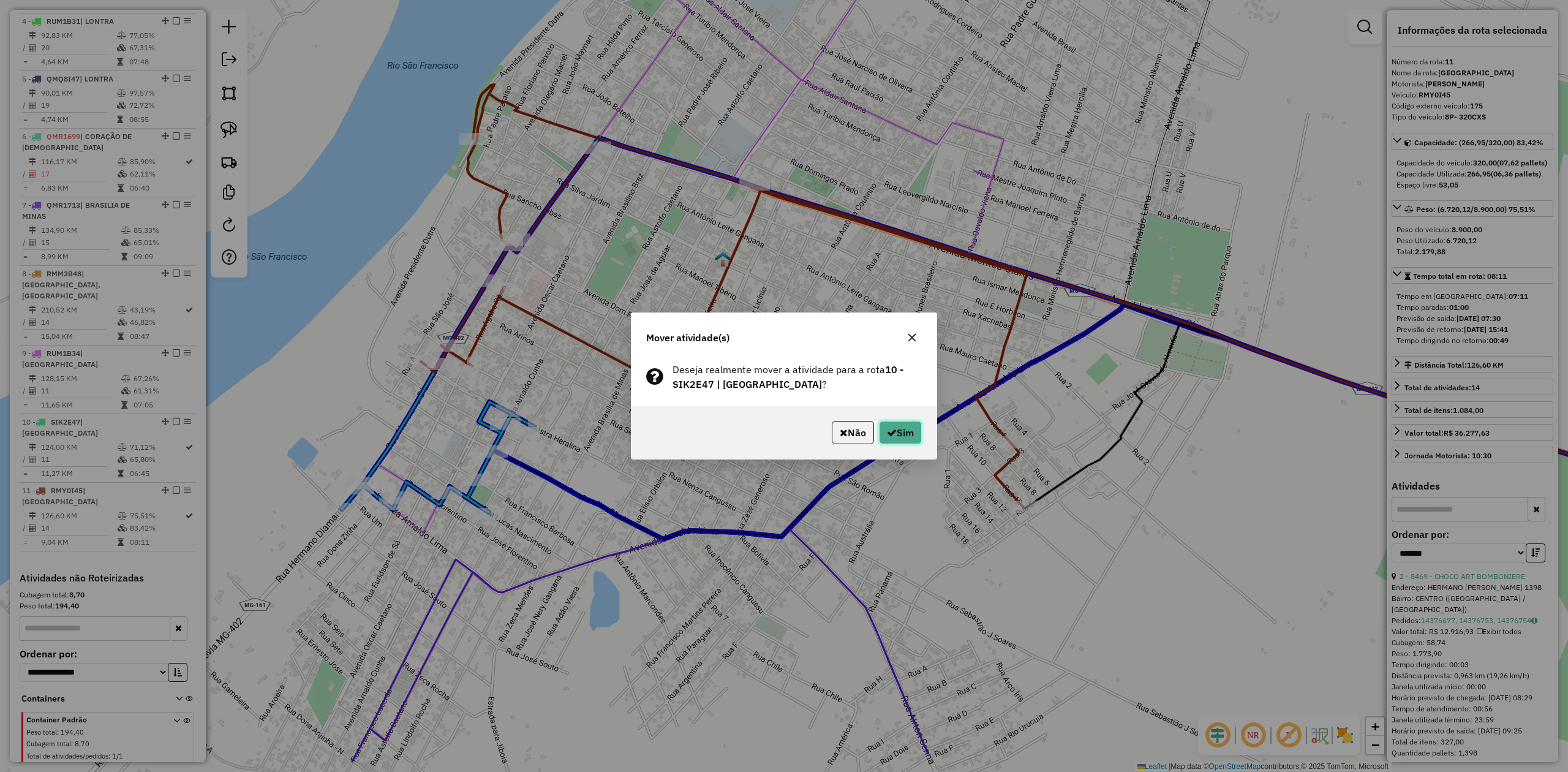
click at [891, 439] on button "Sim" at bounding box center [900, 432] width 43 height 23
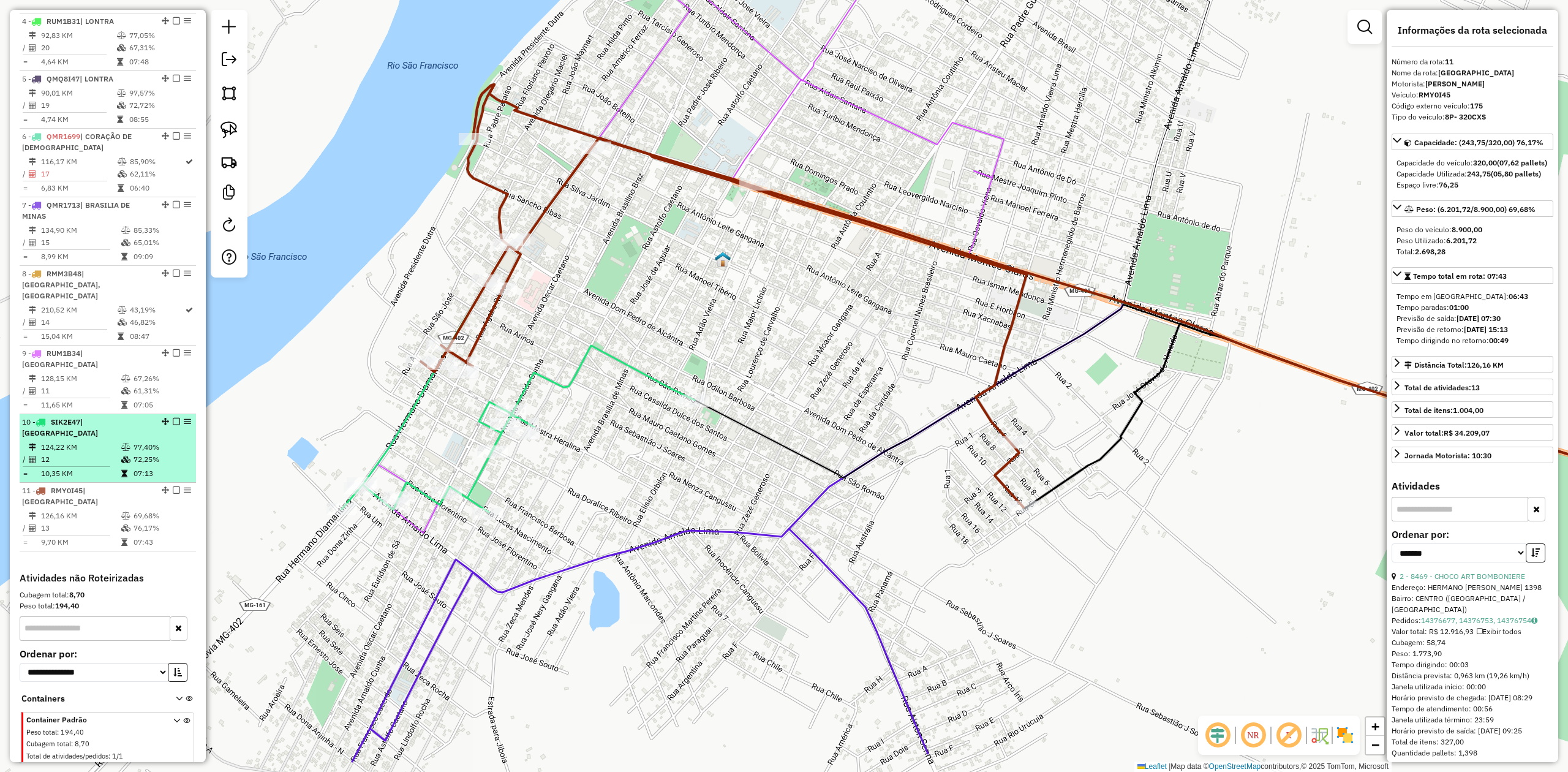
click at [82, 441] on td "124,22 KM" at bounding box center [80, 447] width 80 height 13
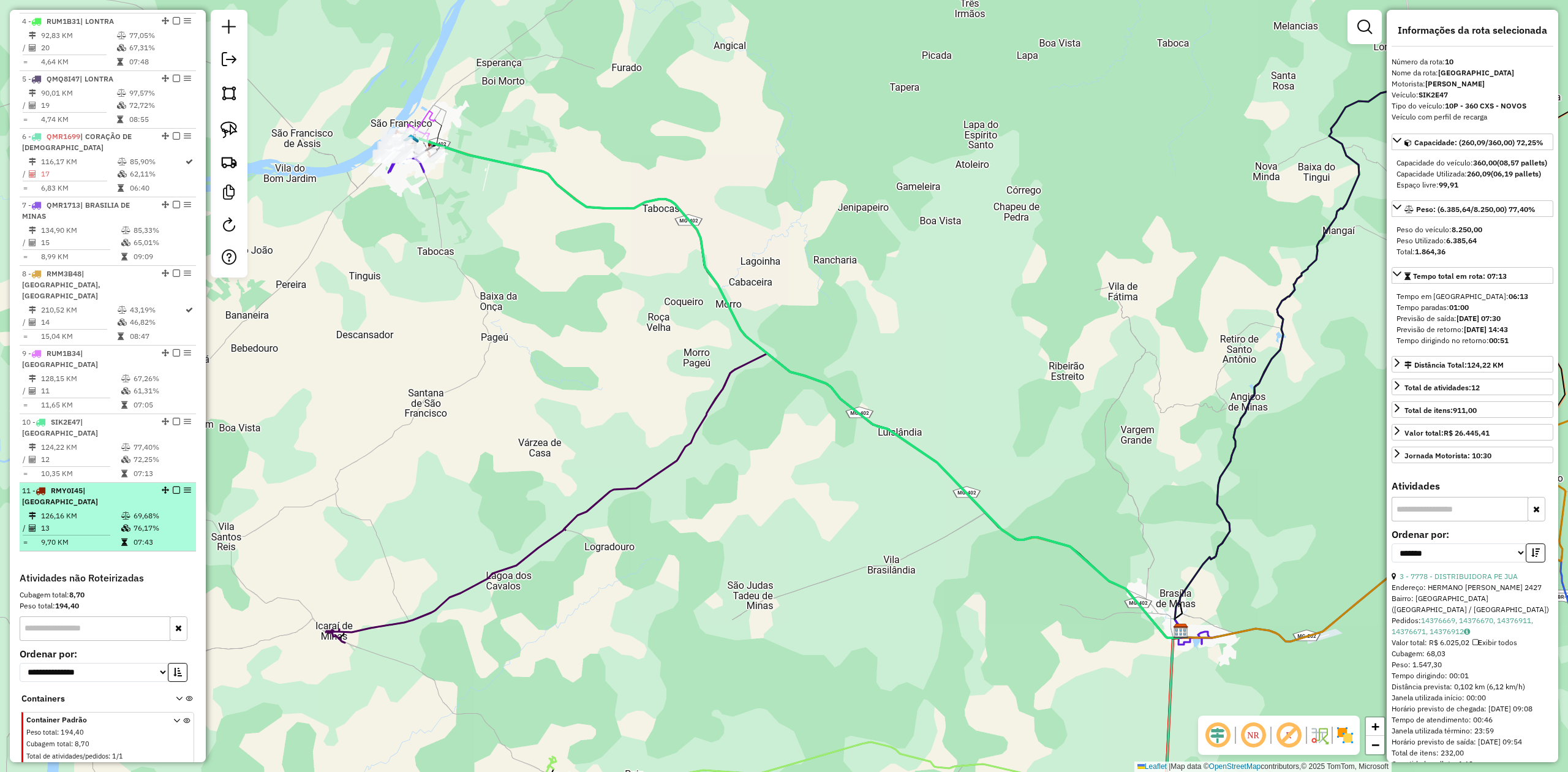
click at [60, 486] on span "RMY0I45" at bounding box center [66, 490] width 32 height 9
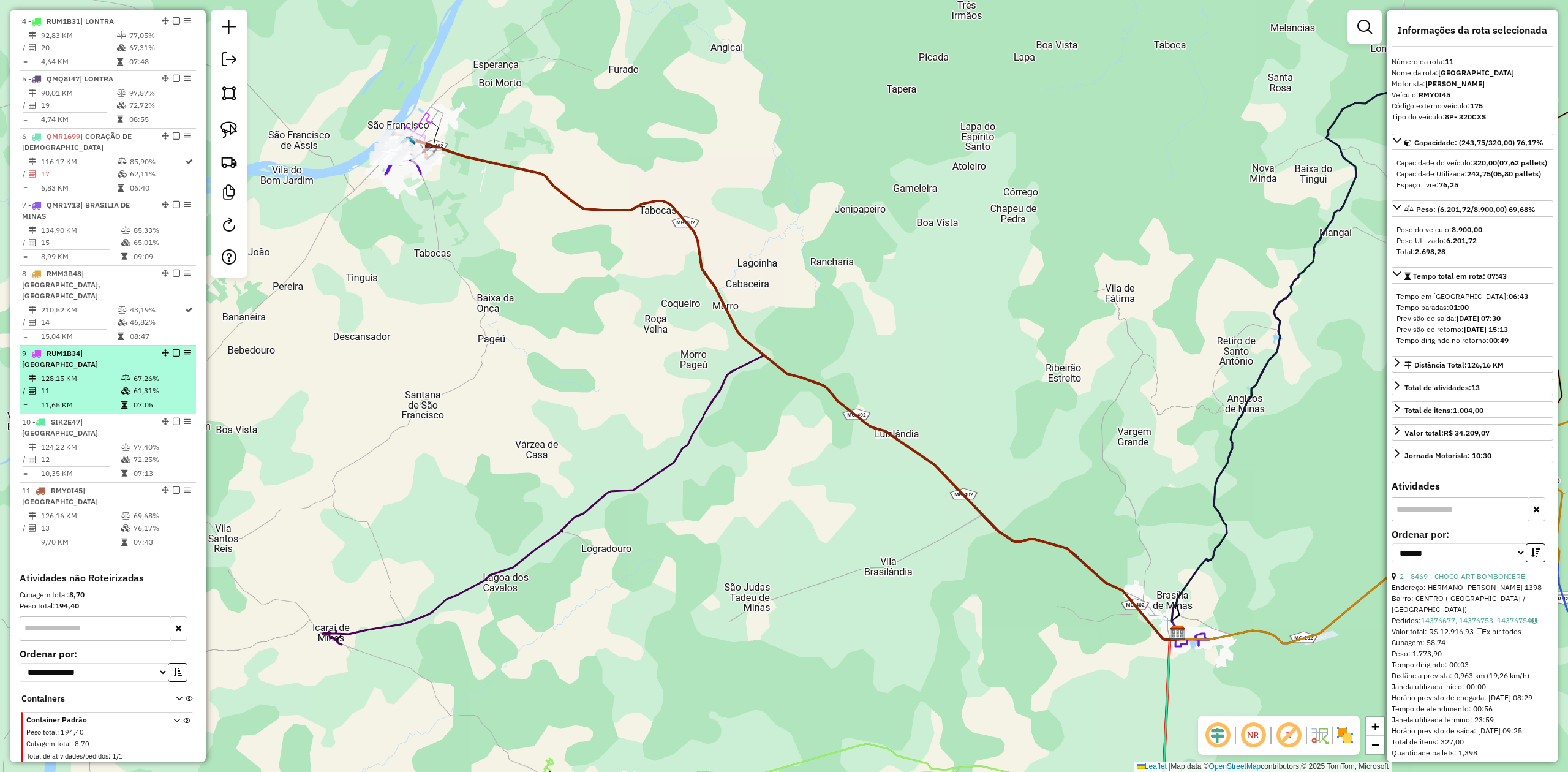
click at [54, 373] on td "128,15 KM" at bounding box center [80, 378] width 80 height 13
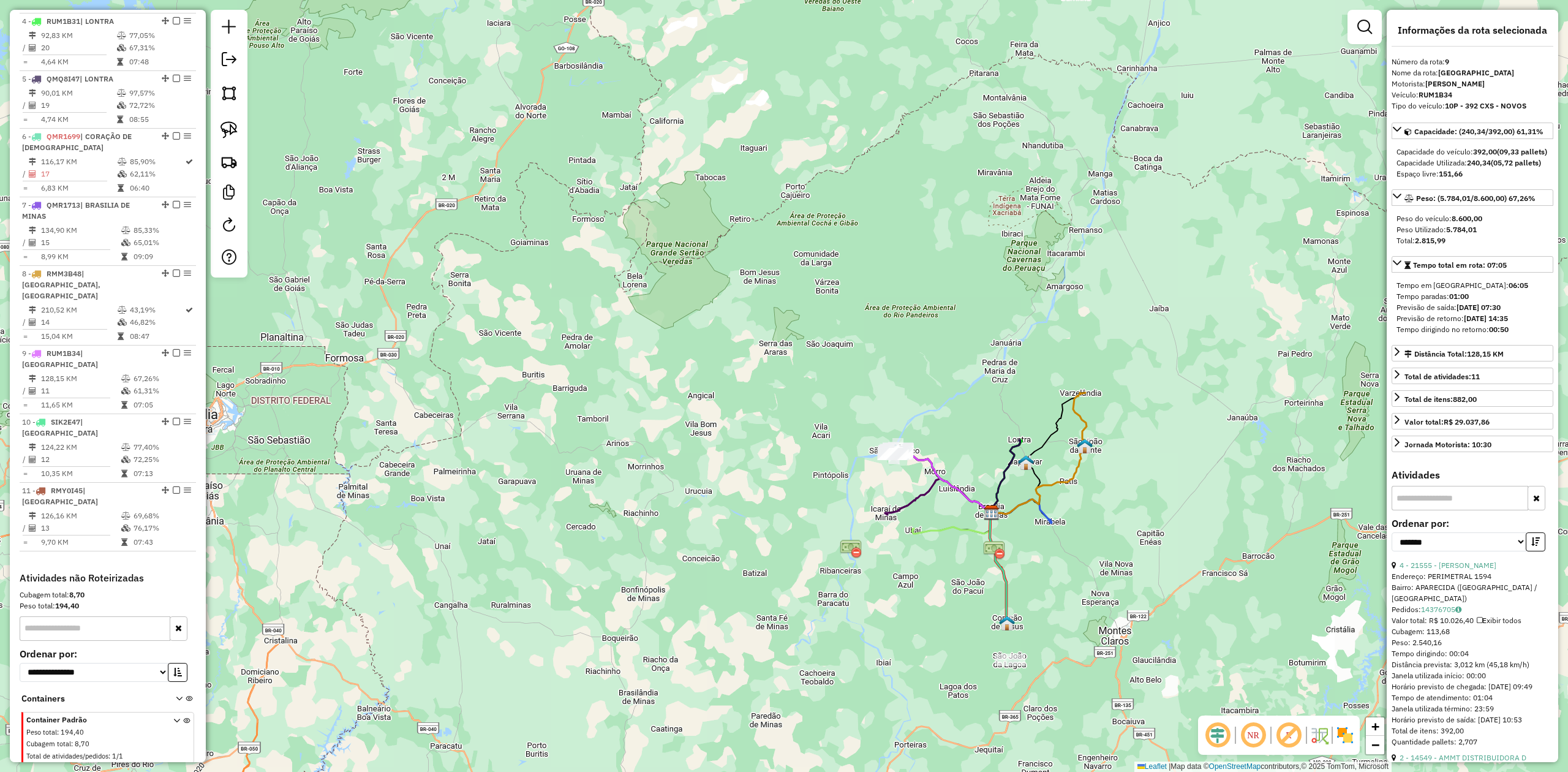
click at [966, 494] on icon at bounding box center [944, 482] width 94 height 63
click at [1081, 428] on icon at bounding box center [1080, 420] width 13 height 54
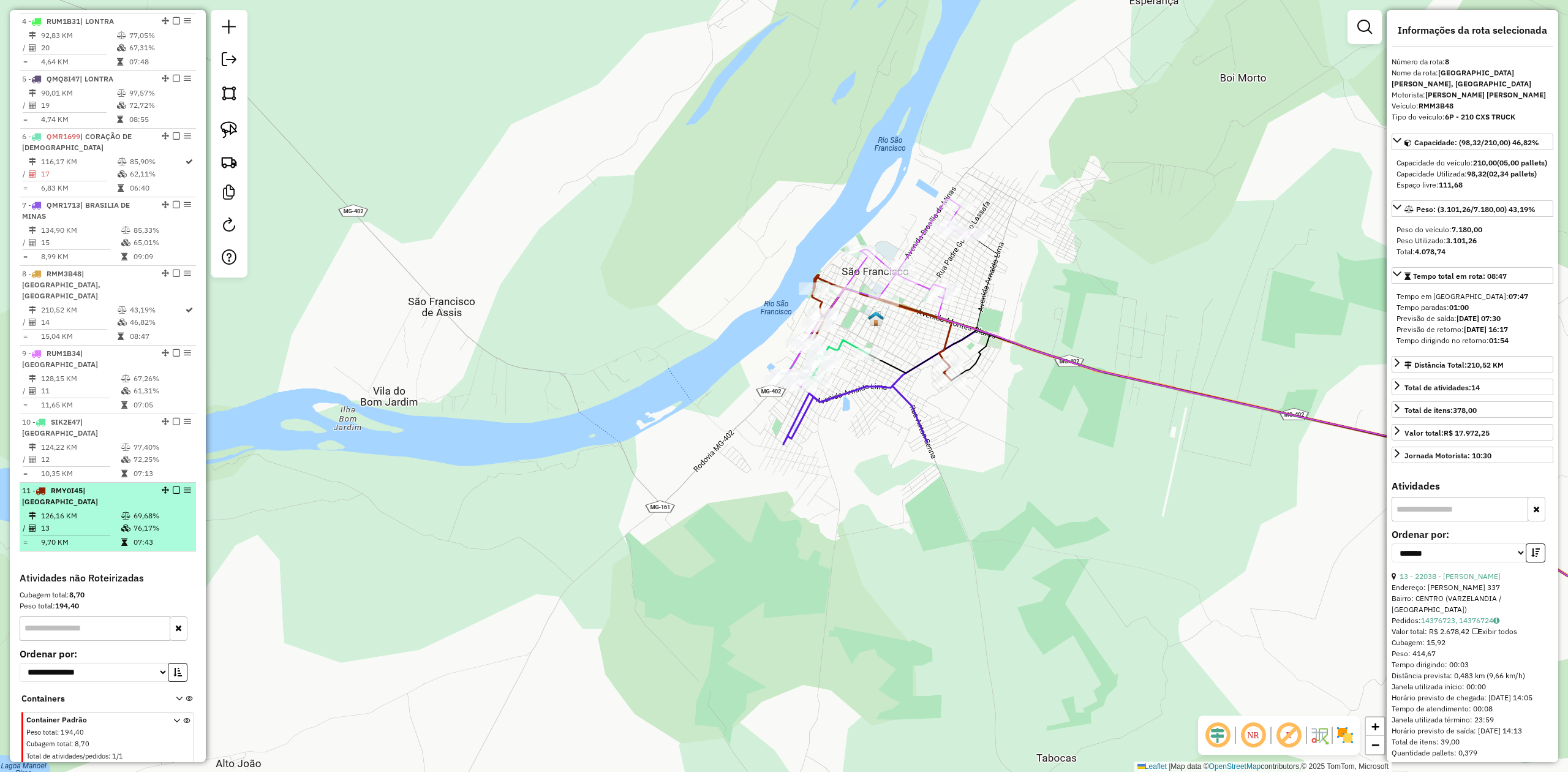
click at [57, 510] on td "126,16 KM" at bounding box center [80, 516] width 80 height 13
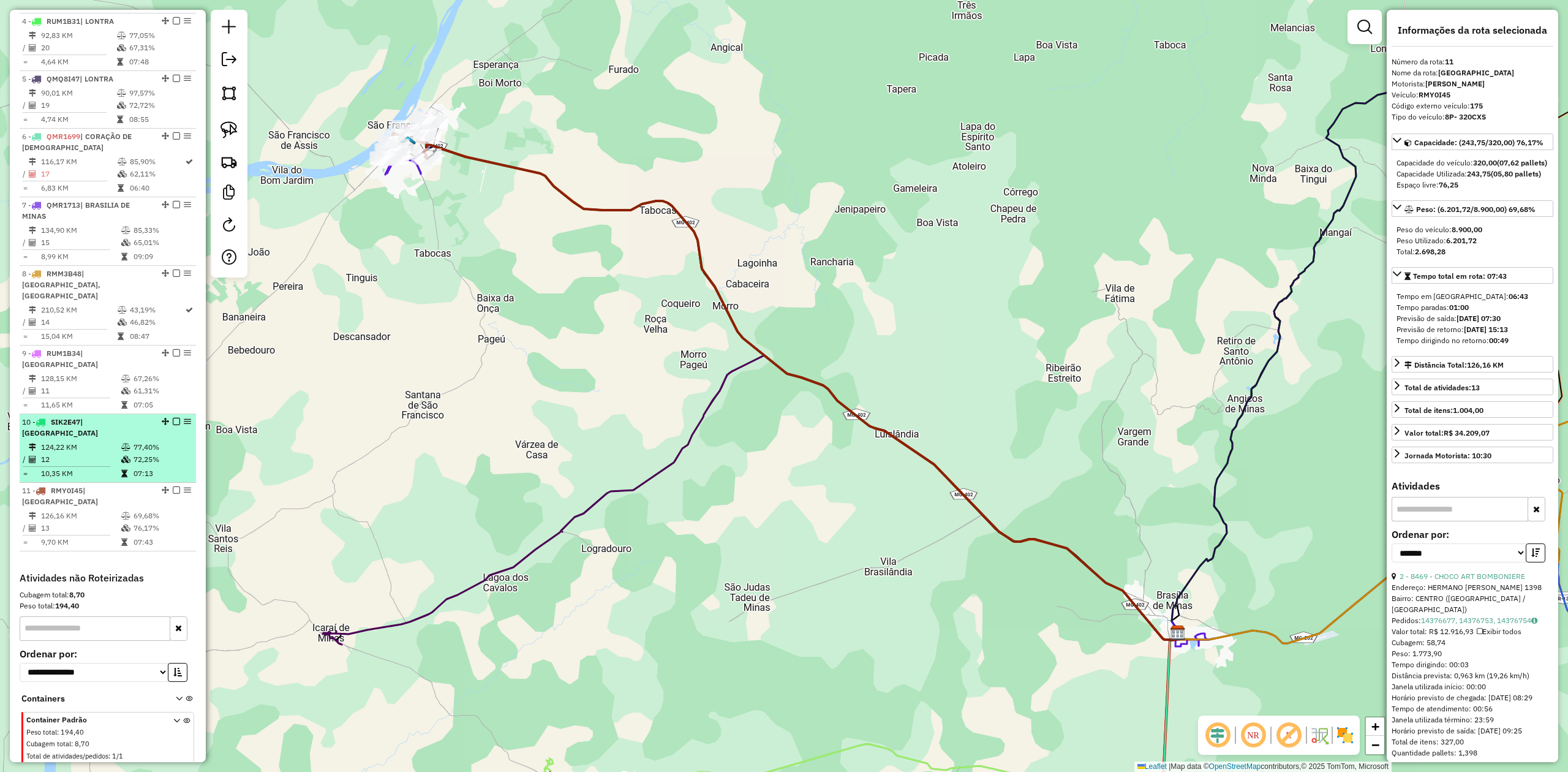
click at [69, 453] on td "12" at bounding box center [80, 459] width 80 height 13
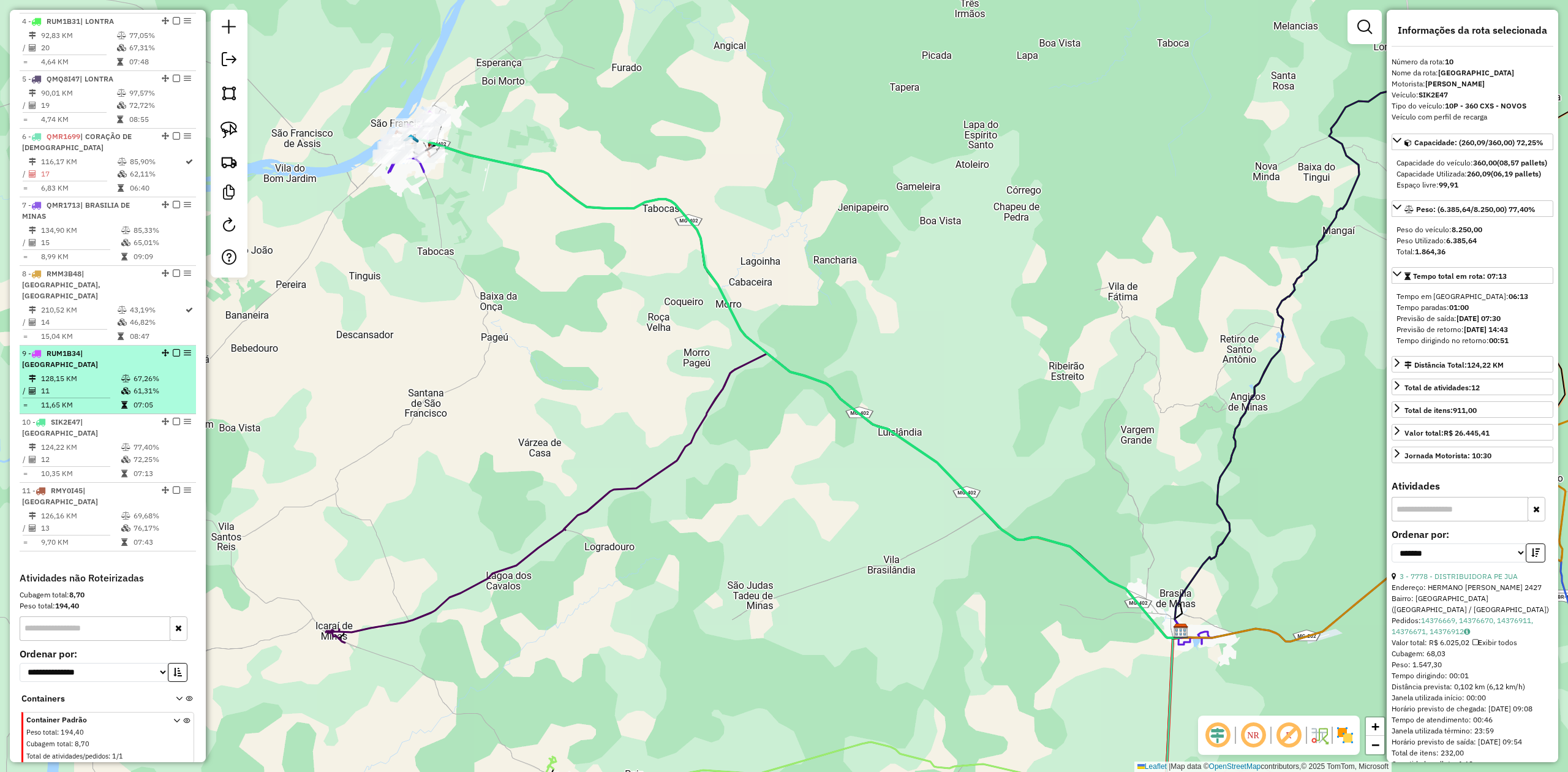
click at [86, 373] on td "128,15 KM" at bounding box center [80, 378] width 80 height 13
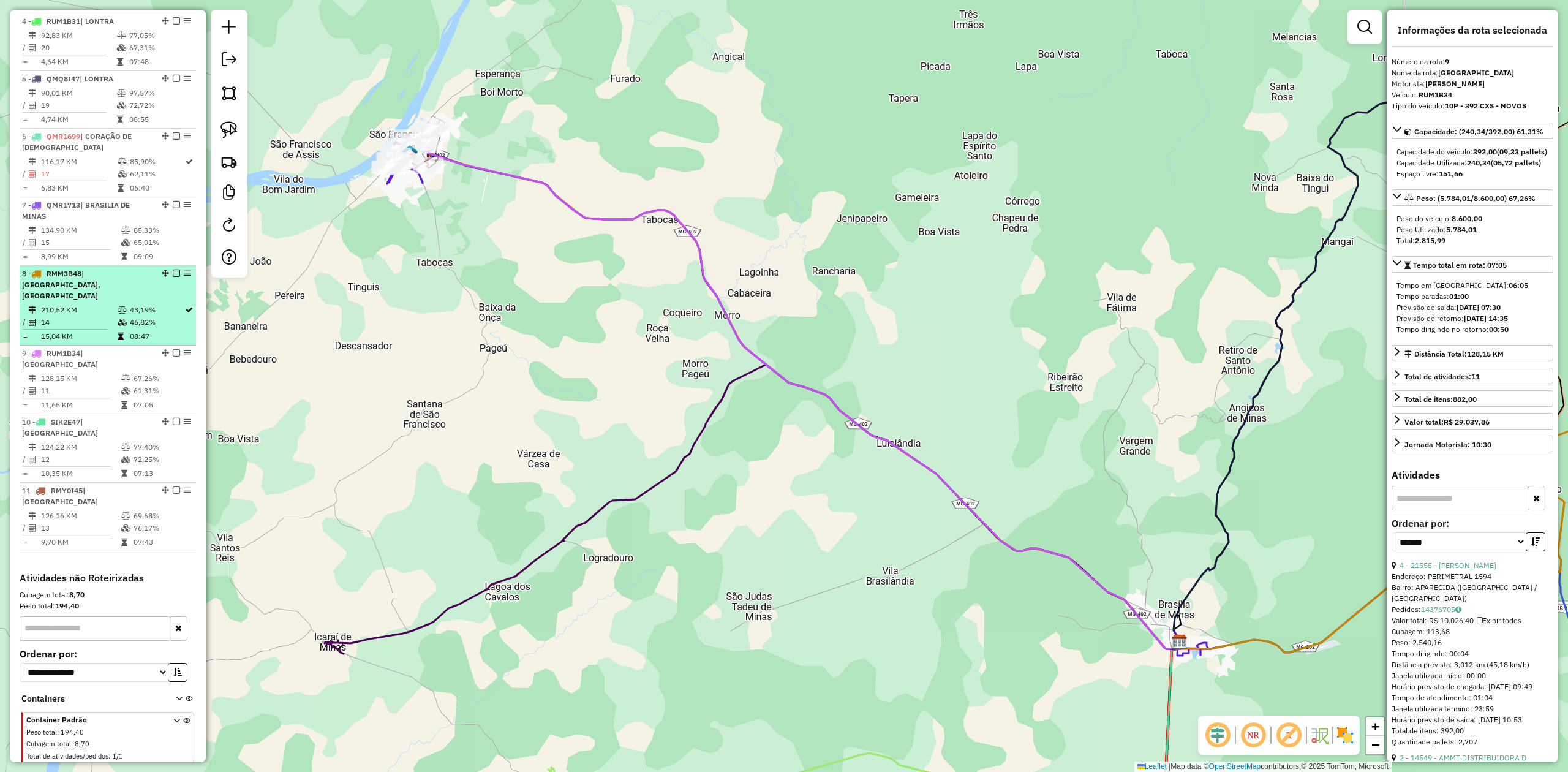
click at [72, 301] on div "8 - RMM3B48 | SÃO JOÃO DA PONTE, VARZELÂNDIA" at bounding box center [87, 285] width 130 height 33
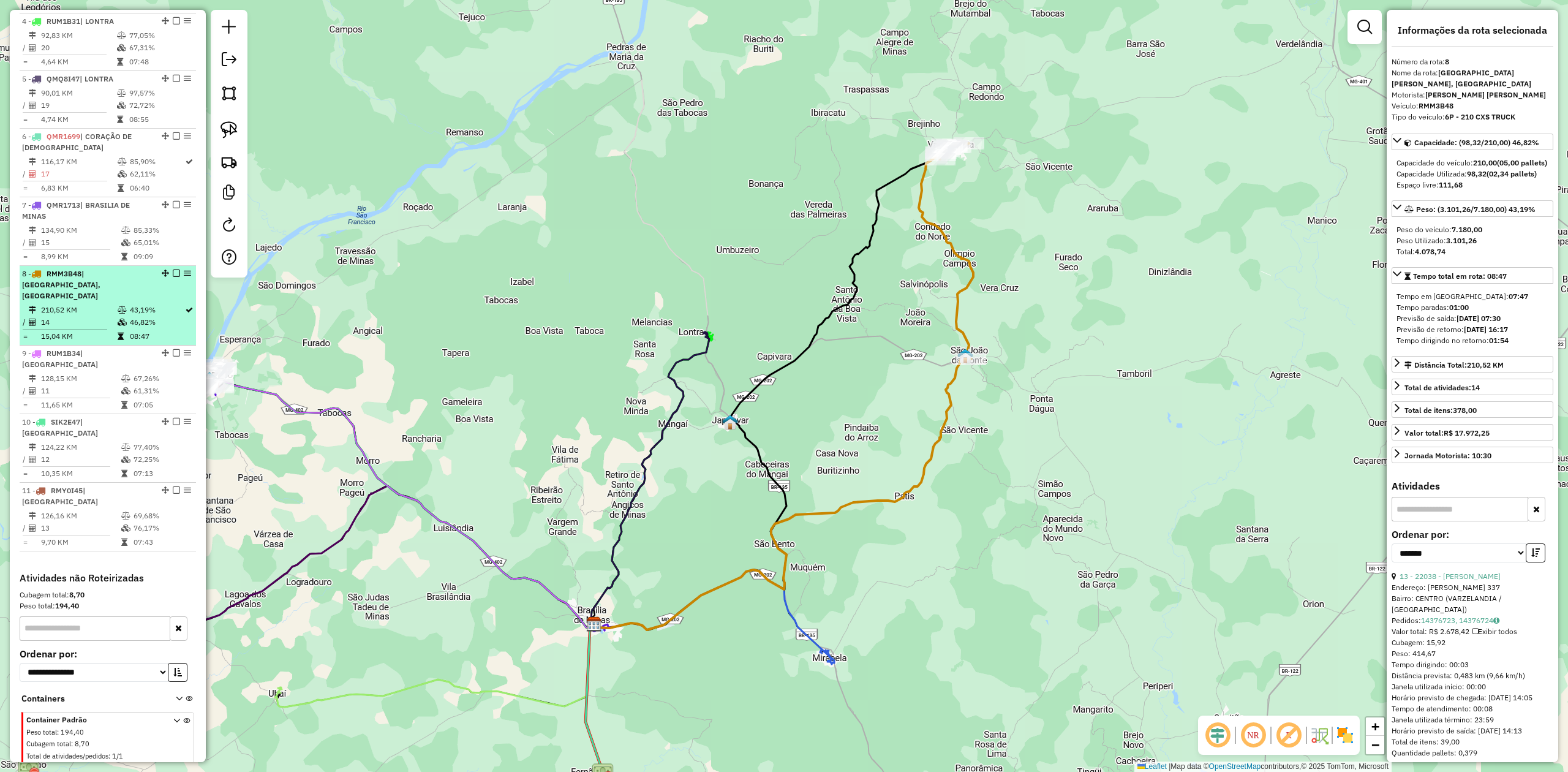
click at [64, 310] on td "210,52 KM" at bounding box center [78, 310] width 76 height 13
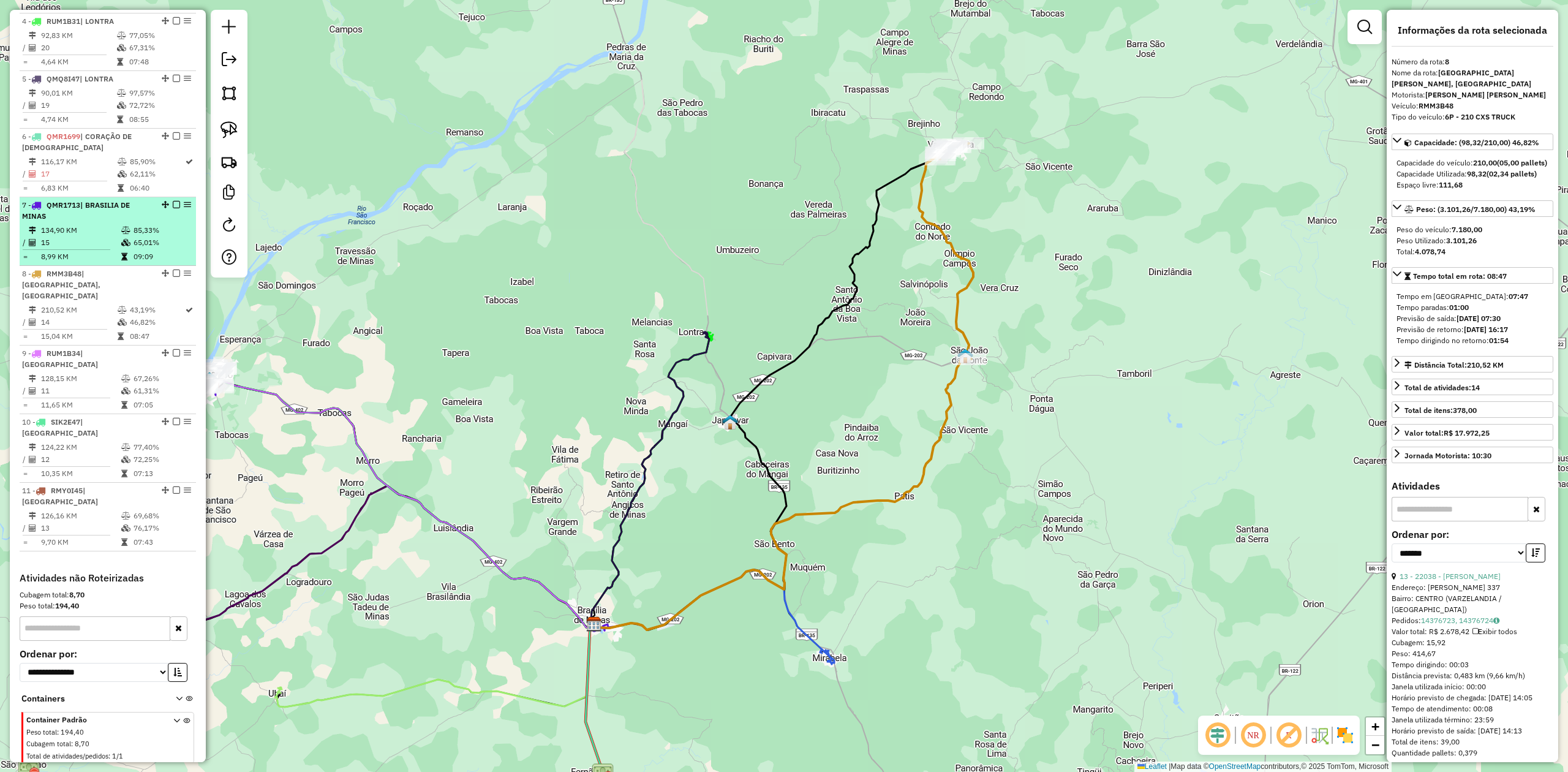
click at [82, 249] on td "15" at bounding box center [80, 242] width 80 height 13
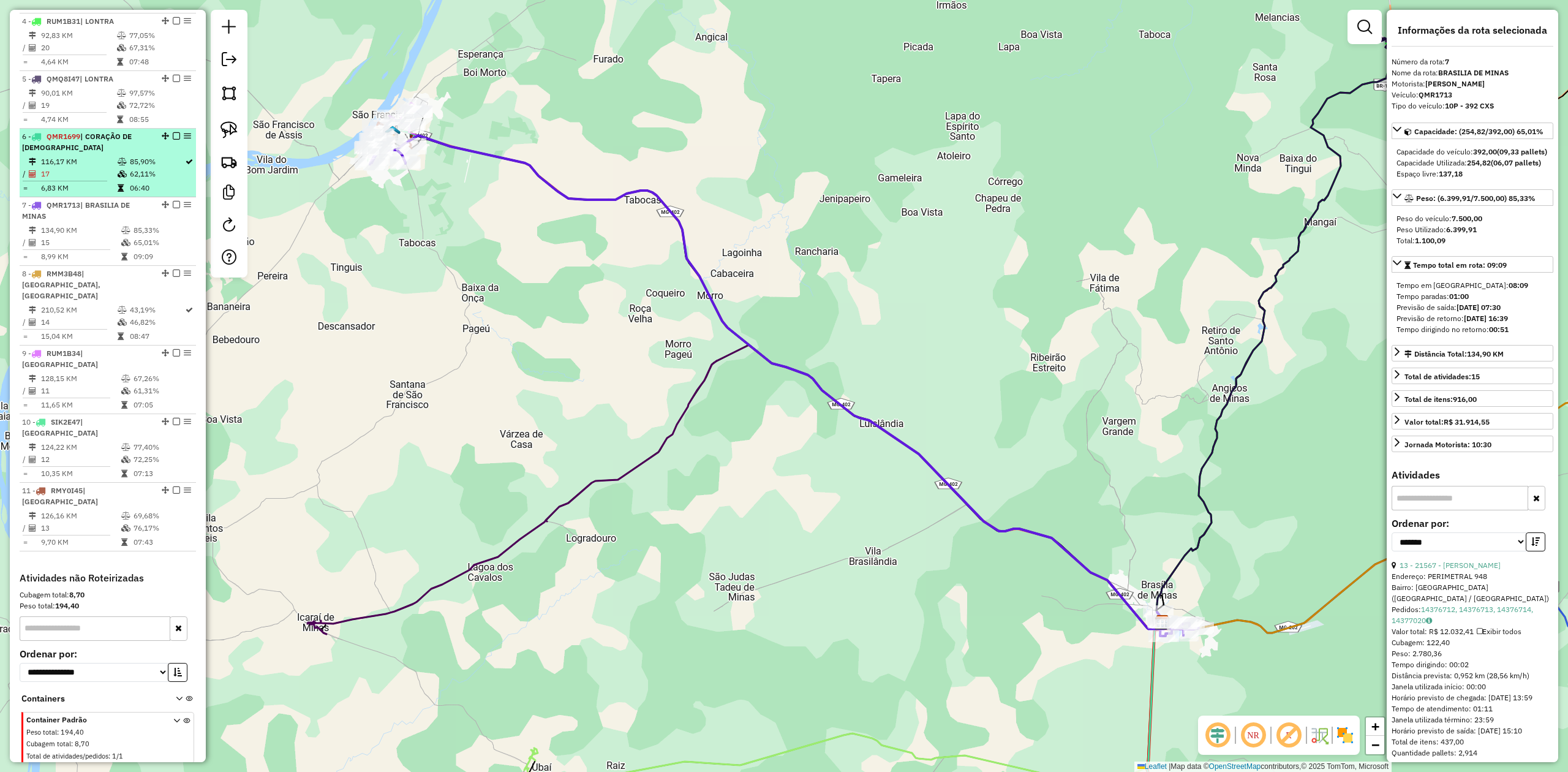
click at [84, 180] on td "17" at bounding box center [78, 174] width 76 height 13
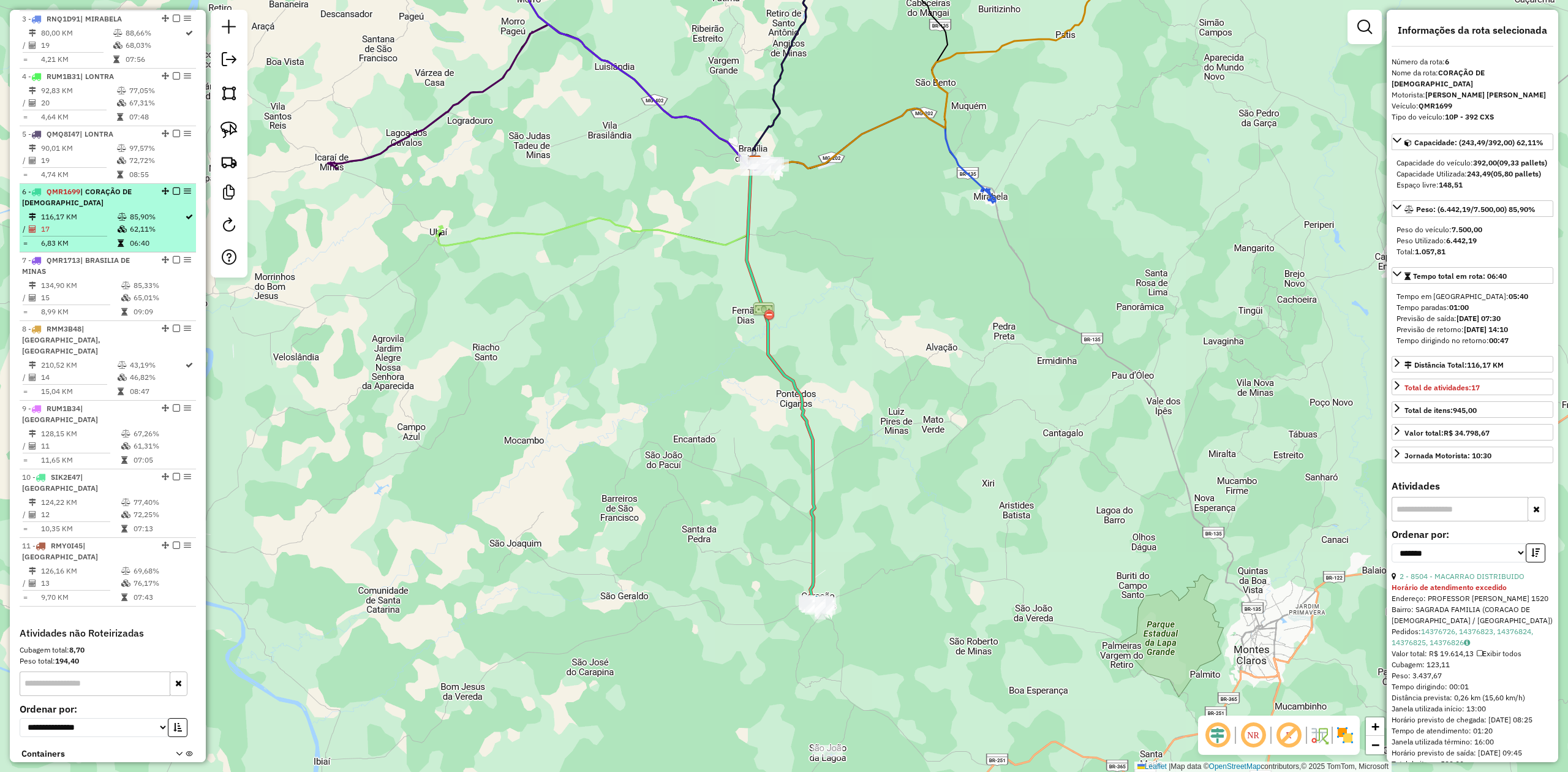
scroll to position [562, 0]
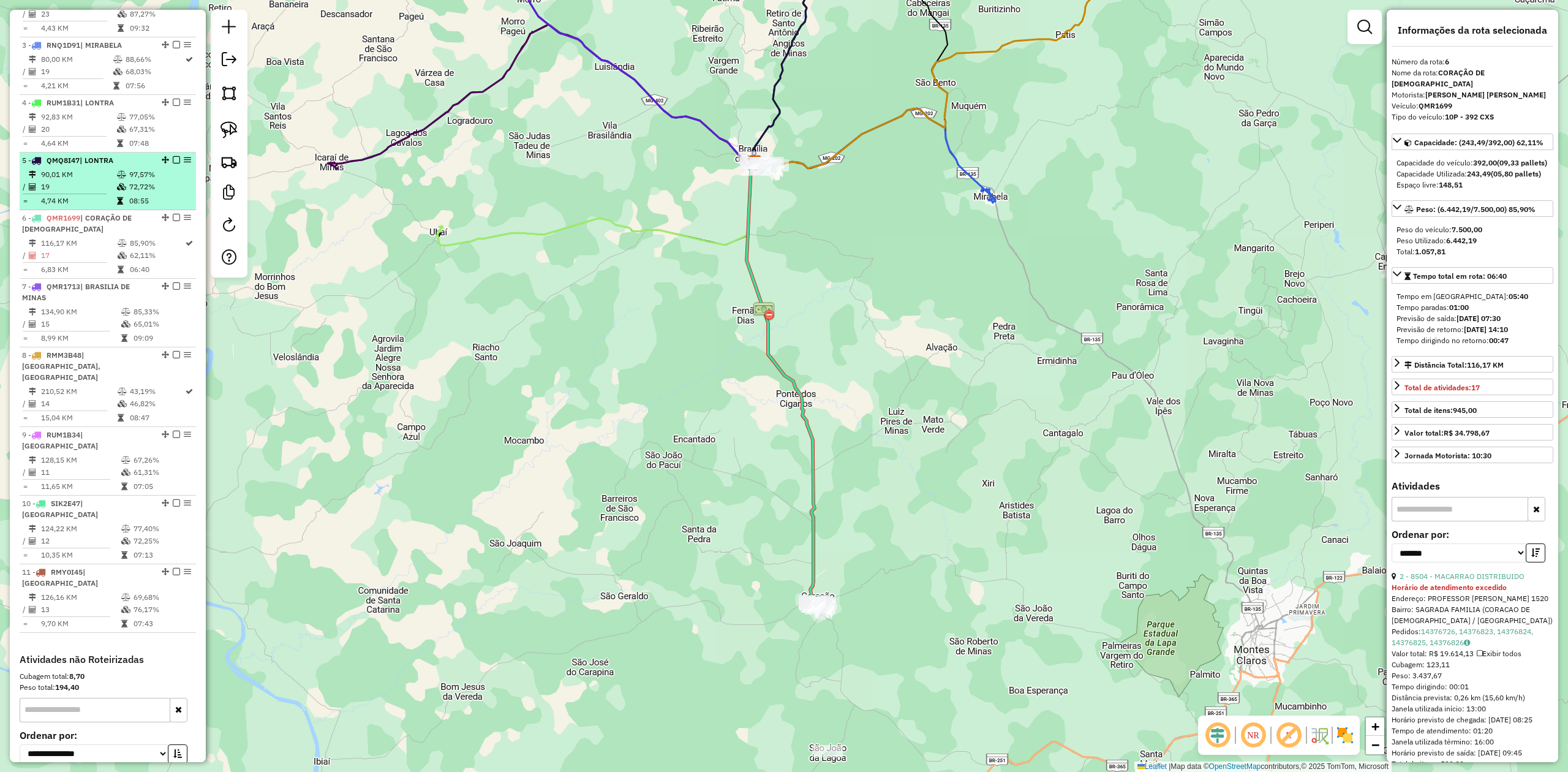
click at [86, 193] on td "19" at bounding box center [78, 187] width 76 height 13
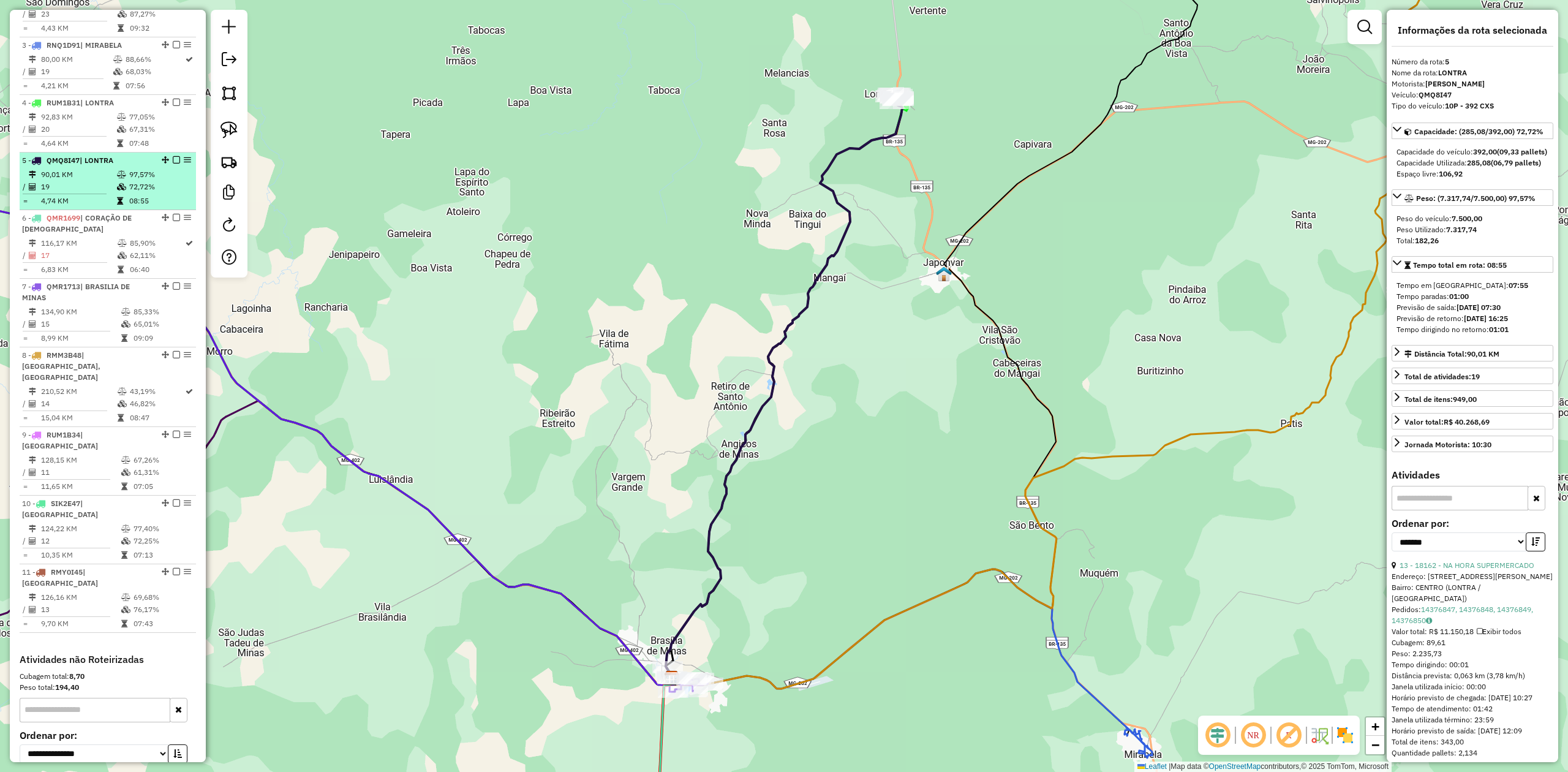
click at [106, 193] on td "19" at bounding box center [78, 187] width 76 height 13
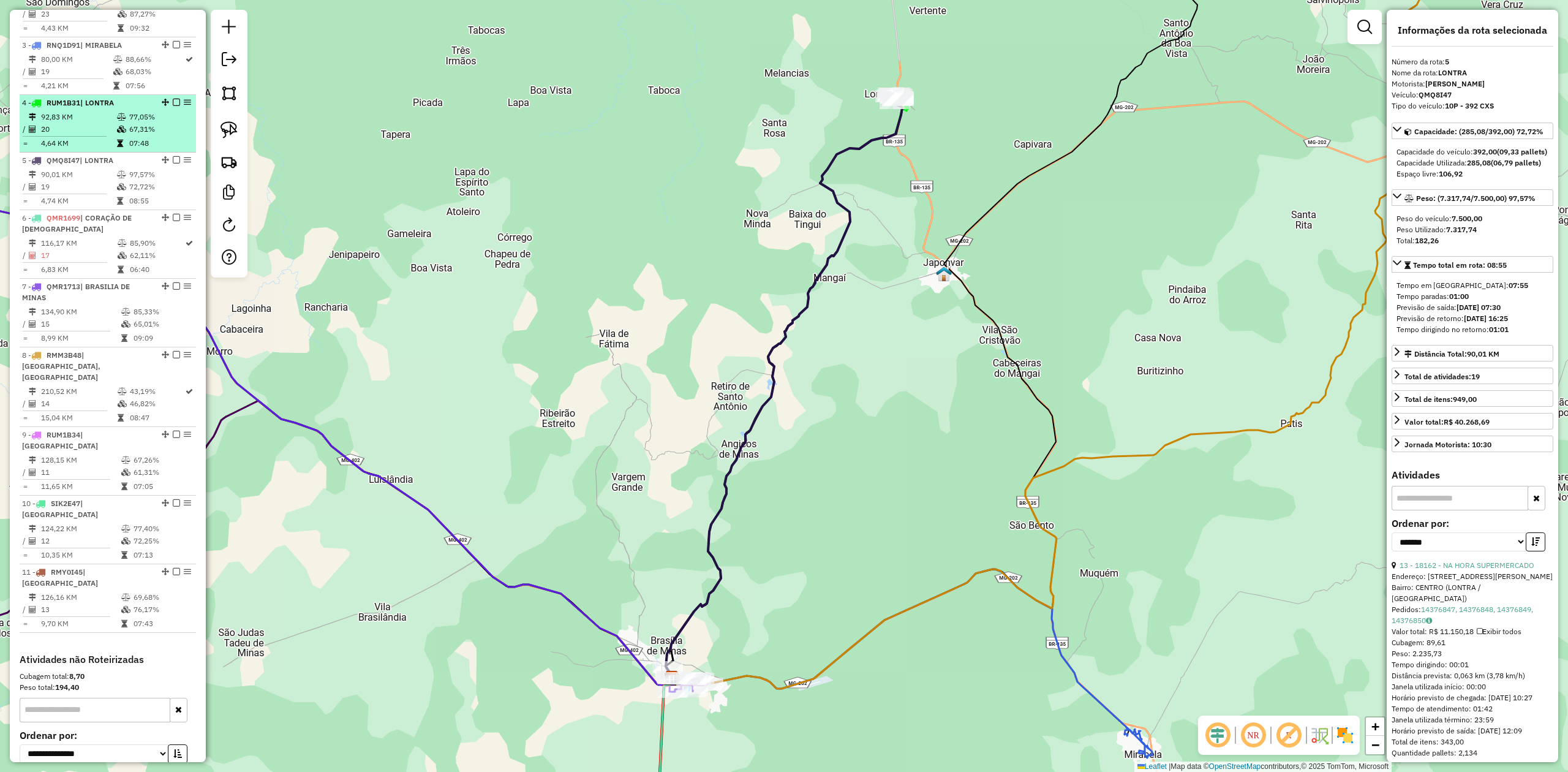
click at [81, 136] on td "20" at bounding box center [78, 129] width 76 height 13
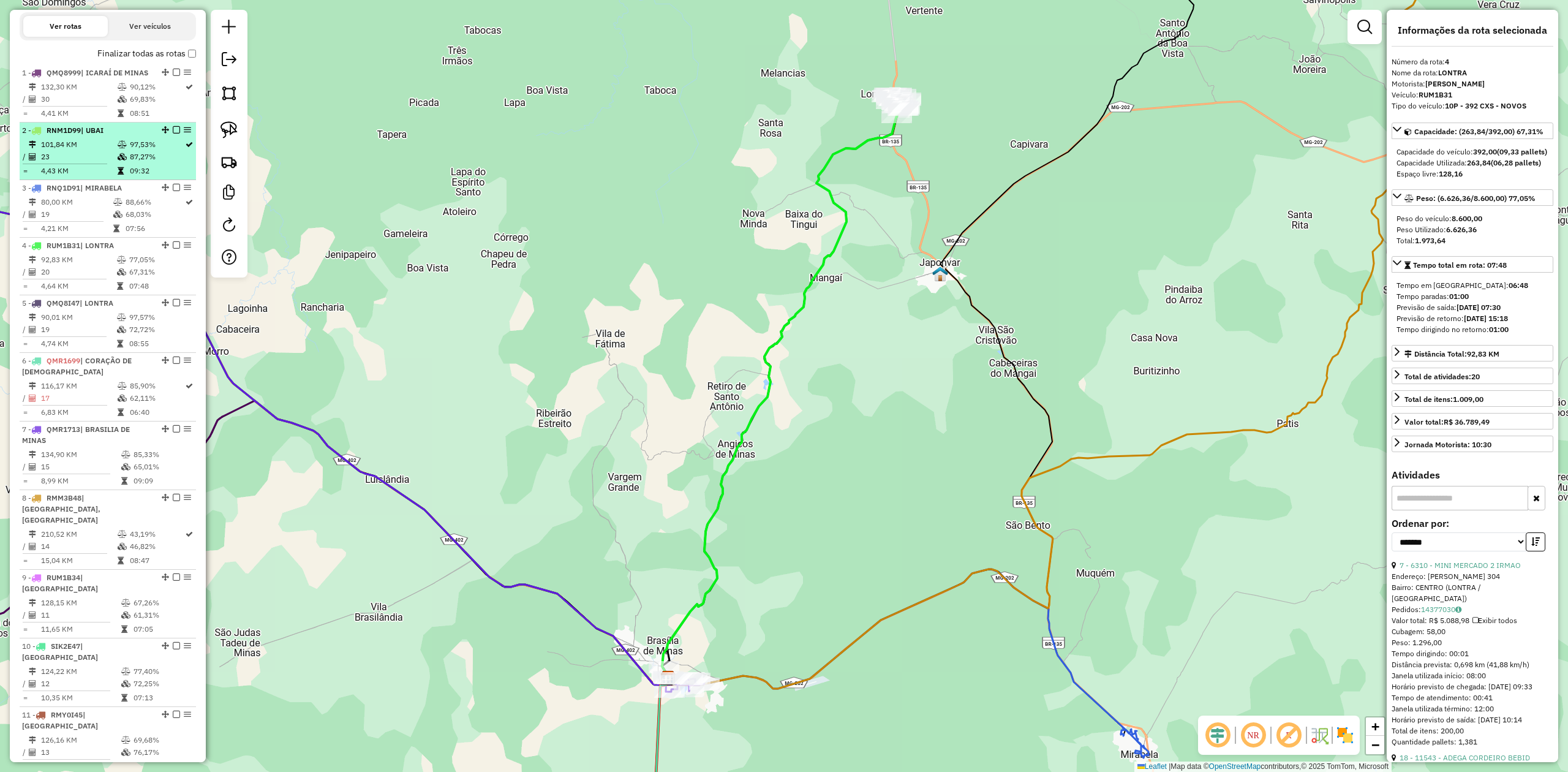
scroll to position [398, 0]
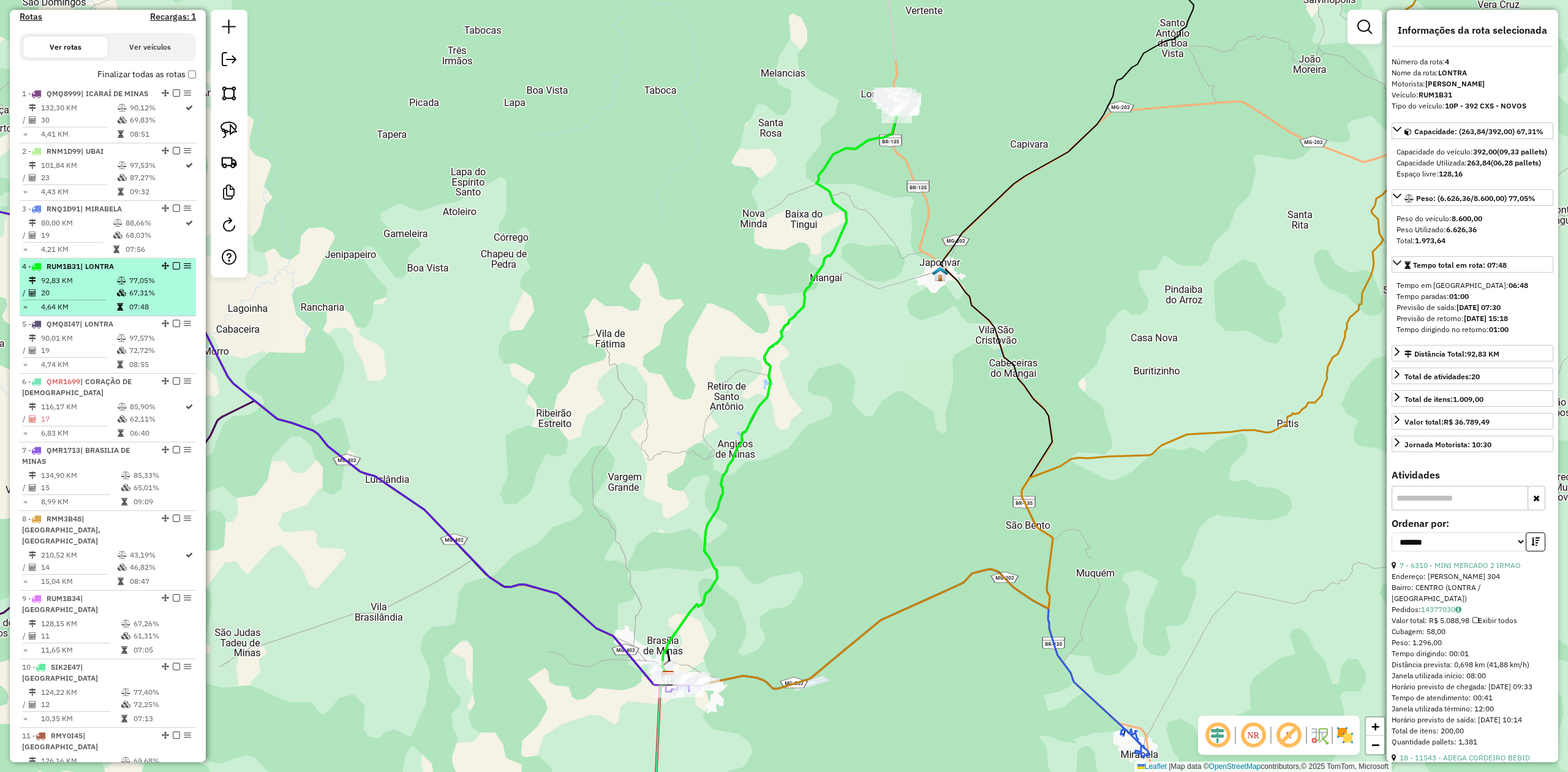
click at [94, 287] on td "92,83 KM" at bounding box center [78, 280] width 76 height 13
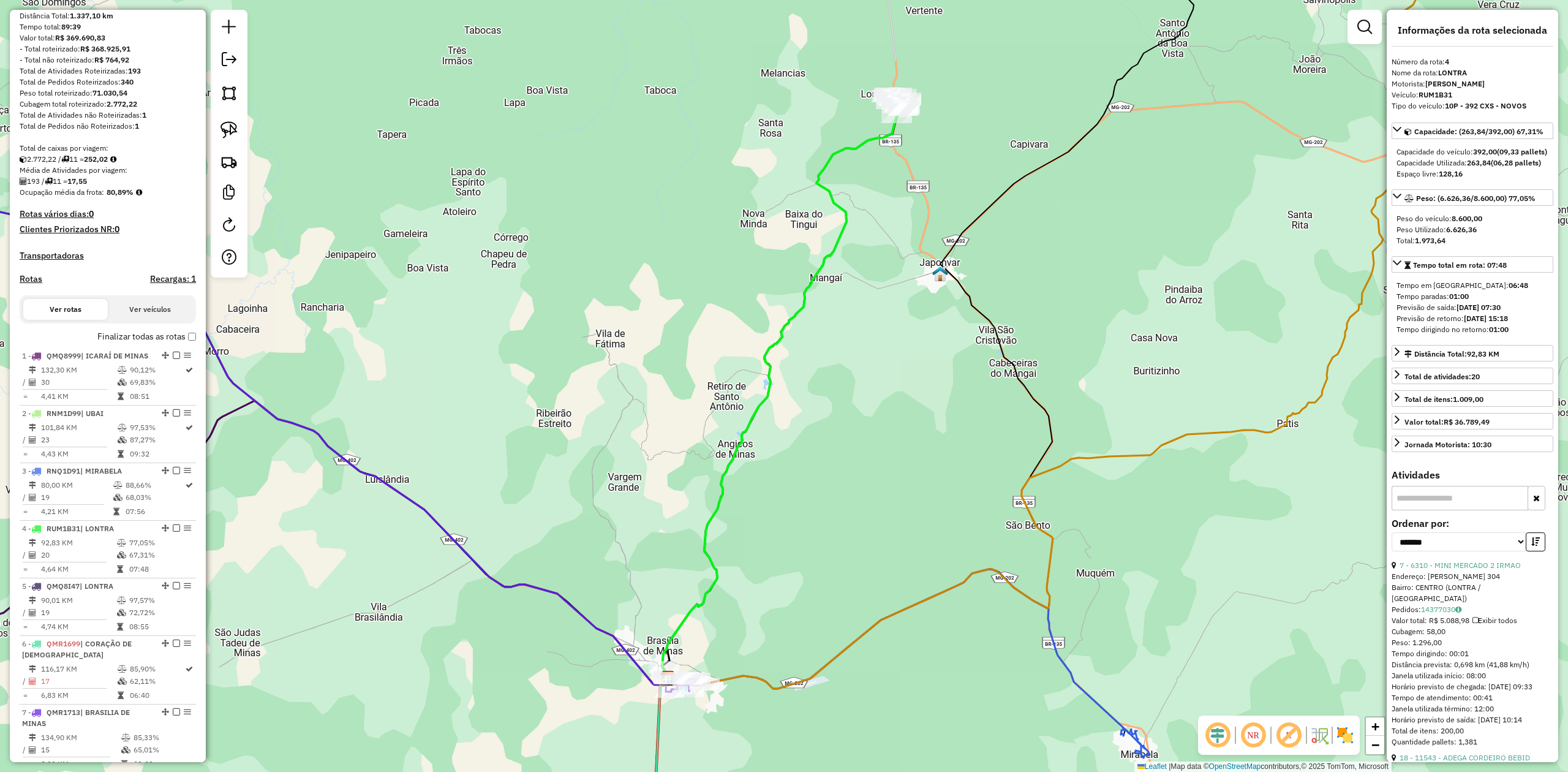
scroll to position [0, 0]
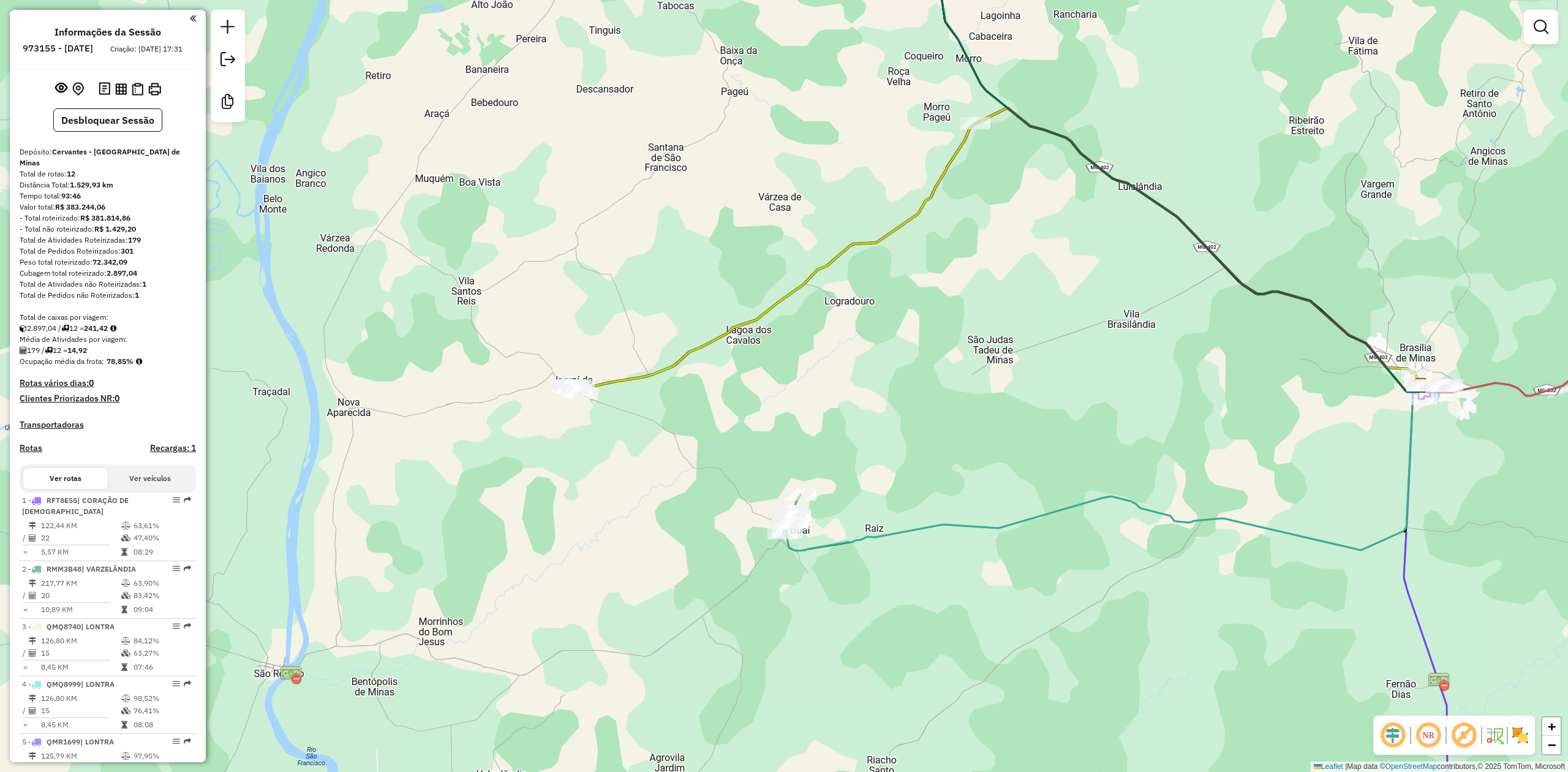
drag, startPoint x: 753, startPoint y: 430, endPoint x: 779, endPoint y: 455, distance: 36.1
click at [779, 455] on div "Janela de atendimento Grade de atendimento Capacidade Transportadoras Veículos …" at bounding box center [784, 386] width 1568 height 772
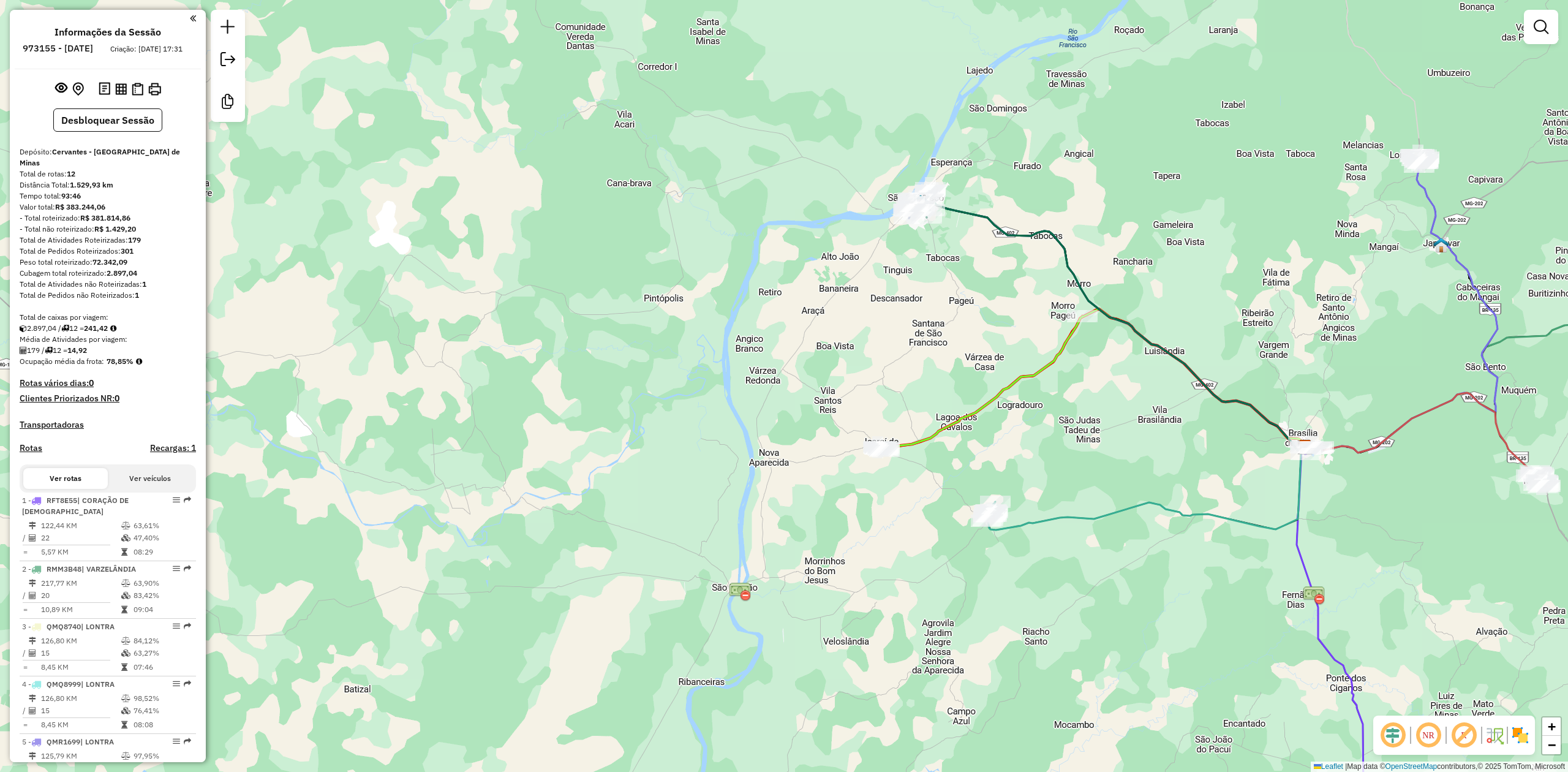
drag, startPoint x: 1027, startPoint y: 366, endPoint x: 758, endPoint y: 299, distance: 277.2
click at [758, 299] on div "Janela de atendimento Grade de atendimento Capacidade Transportadoras Veículos …" at bounding box center [784, 386] width 1568 height 772
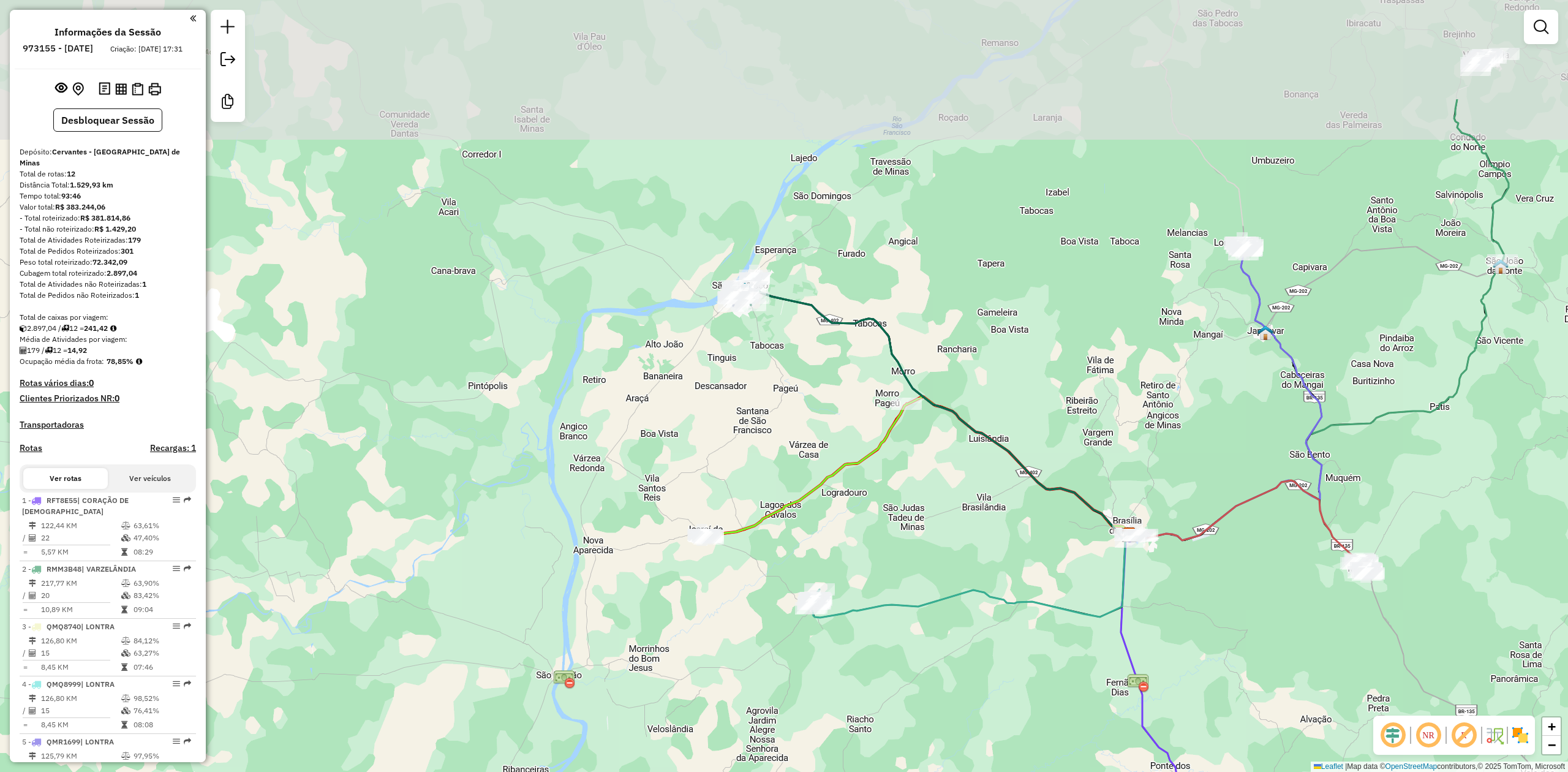
drag, startPoint x: 900, startPoint y: 334, endPoint x: 898, endPoint y: 533, distance: 199.0
click at [898, 533] on div "Janela de atendimento Grade de atendimento Capacidade Transportadoras Veículos …" at bounding box center [784, 386] width 1568 height 772
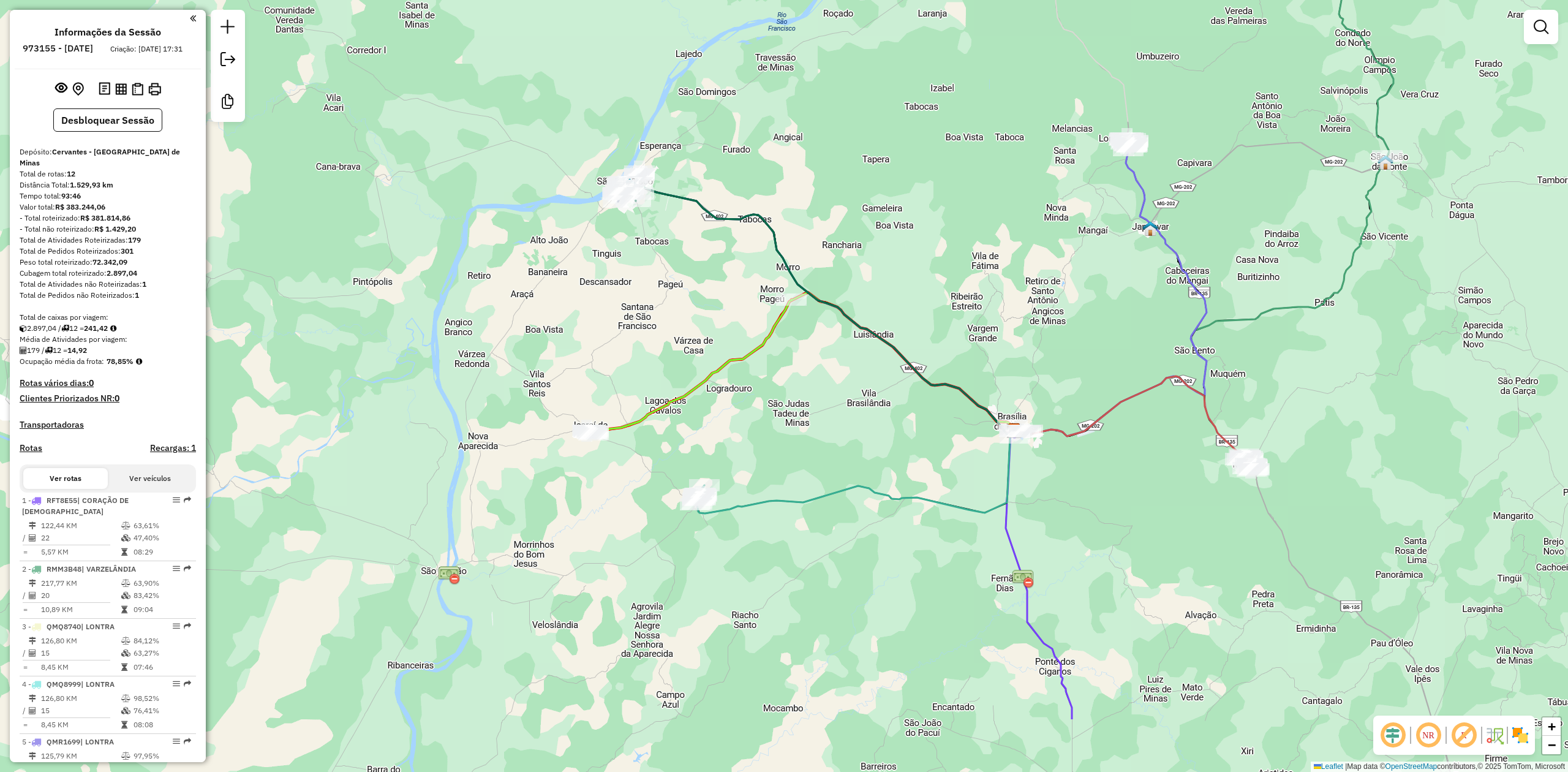
drag, startPoint x: 1127, startPoint y: 414, endPoint x: 1013, endPoint y: 284, distance: 172.9
click at [1013, 284] on div "Janela de atendimento Grade de atendimento Capacidade Transportadoras Veículos …" at bounding box center [784, 386] width 1568 height 772
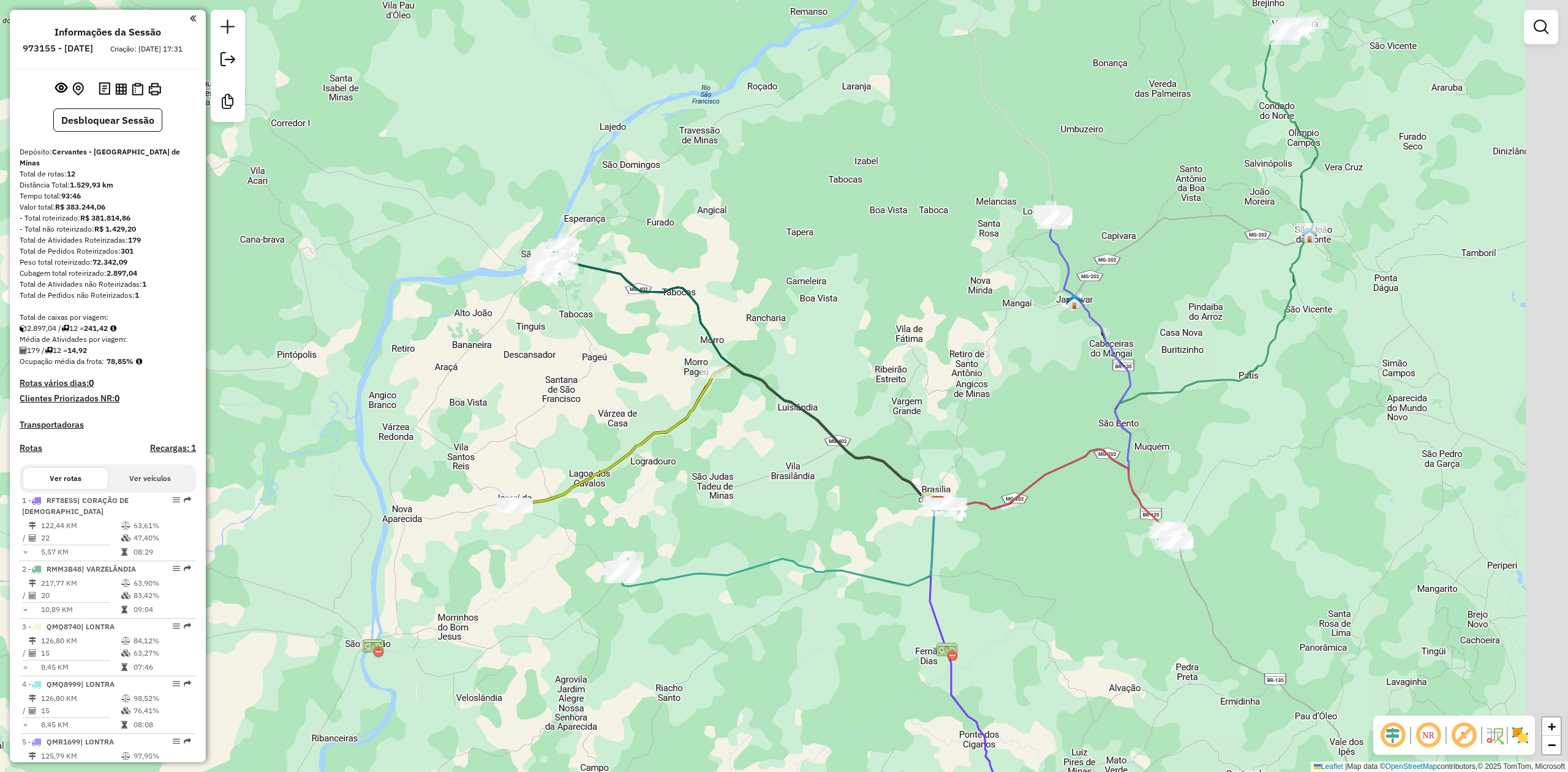
drag, startPoint x: 1248, startPoint y: 282, endPoint x: 1113, endPoint y: 424, distance: 195.9
click at [1113, 424] on div "Janela de atendimento Grade de atendimento Capacidade Transportadoras Veículos …" at bounding box center [784, 386] width 1568 height 772
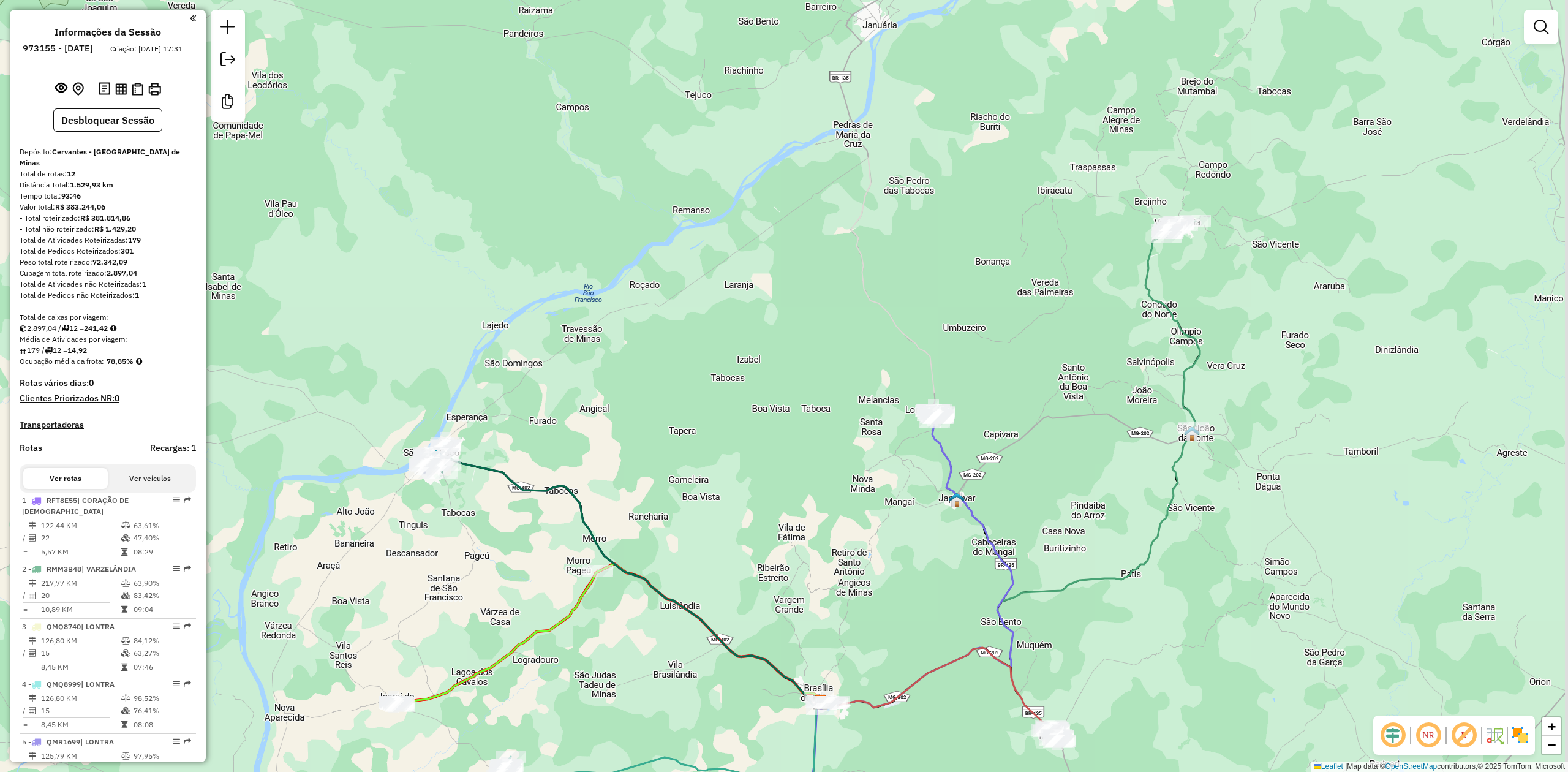
drag, startPoint x: 1137, startPoint y: 344, endPoint x: 1071, endPoint y: 496, distance: 165.7
click at [1071, 496] on div "Janela de atendimento Grade de atendimento Capacidade Transportadoras Veículos …" at bounding box center [784, 386] width 1568 height 772
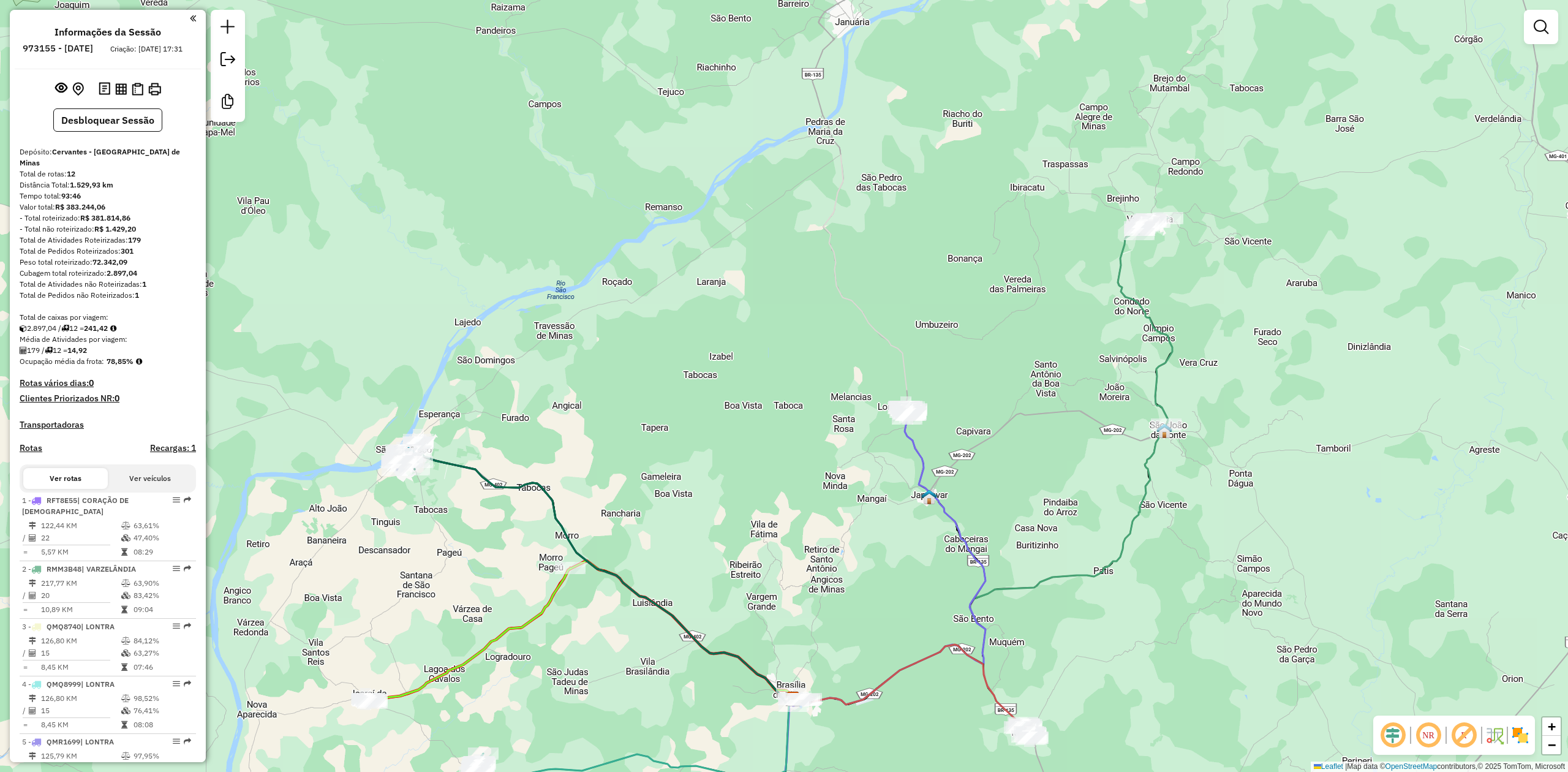
drag, startPoint x: 1218, startPoint y: 579, endPoint x: 1130, endPoint y: 552, distance: 92.0
click at [1144, 562] on div "Janela de atendimento Grade de atendimento Capacidade Transportadoras Veículos …" at bounding box center [784, 386] width 1568 height 772
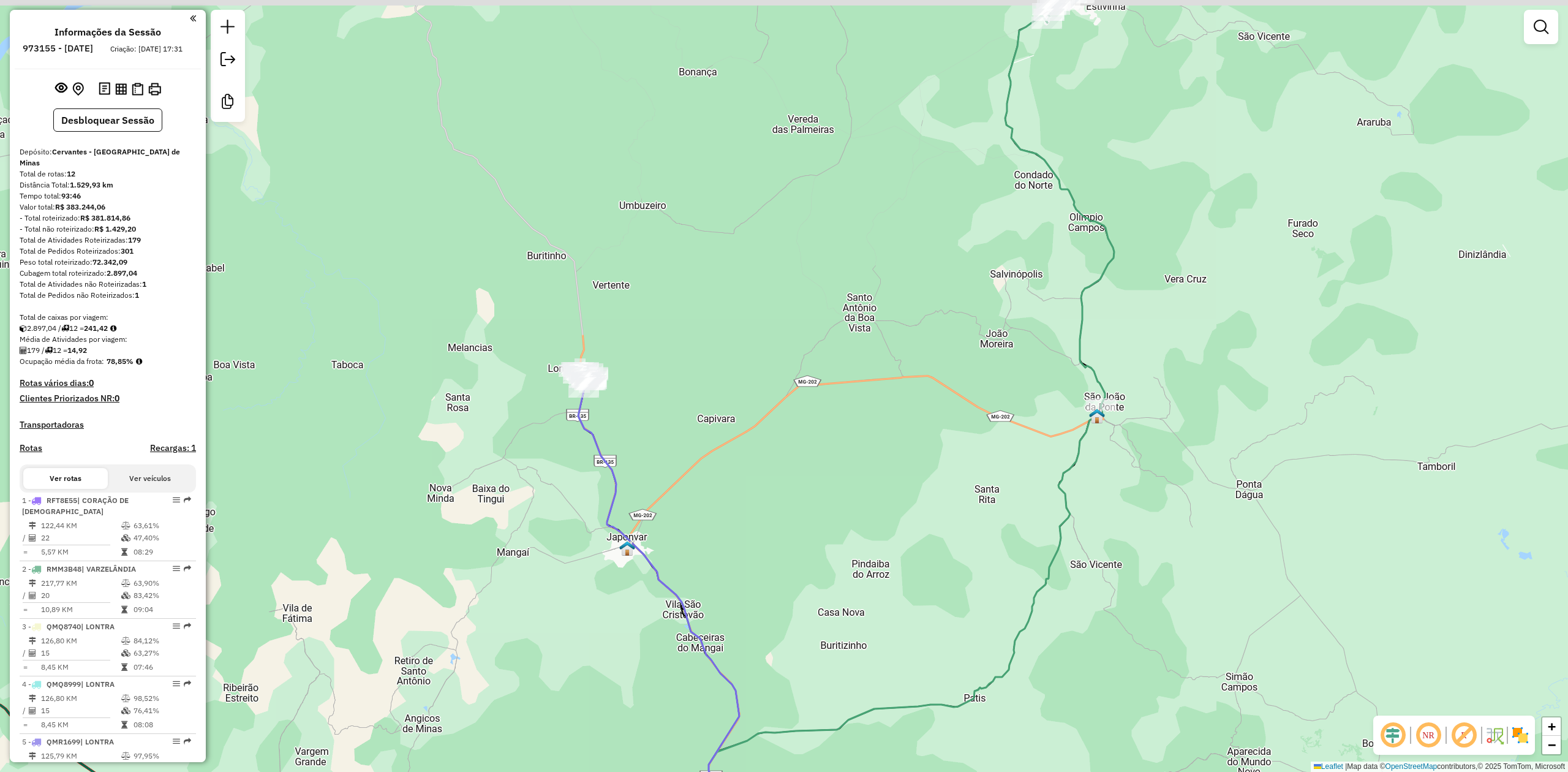
drag, startPoint x: 994, startPoint y: 232, endPoint x: 974, endPoint y: 484, distance: 252.8
click at [974, 484] on div "Janela de atendimento Grade de atendimento Capacidade Transportadoras Veículos …" at bounding box center [784, 386] width 1568 height 772
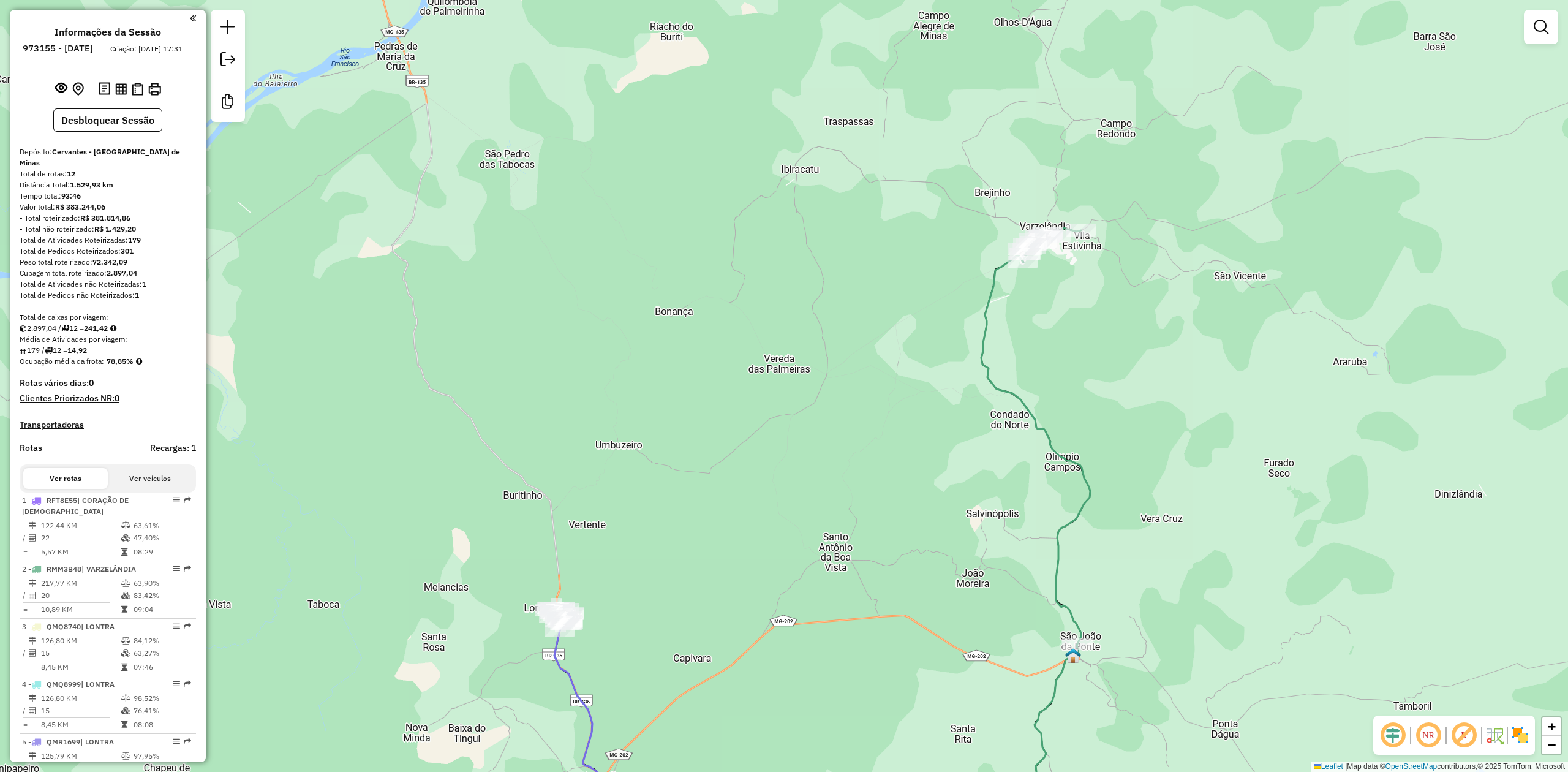
click at [993, 280] on icon at bounding box center [1036, 552] width 109 height 594
select select "**********"
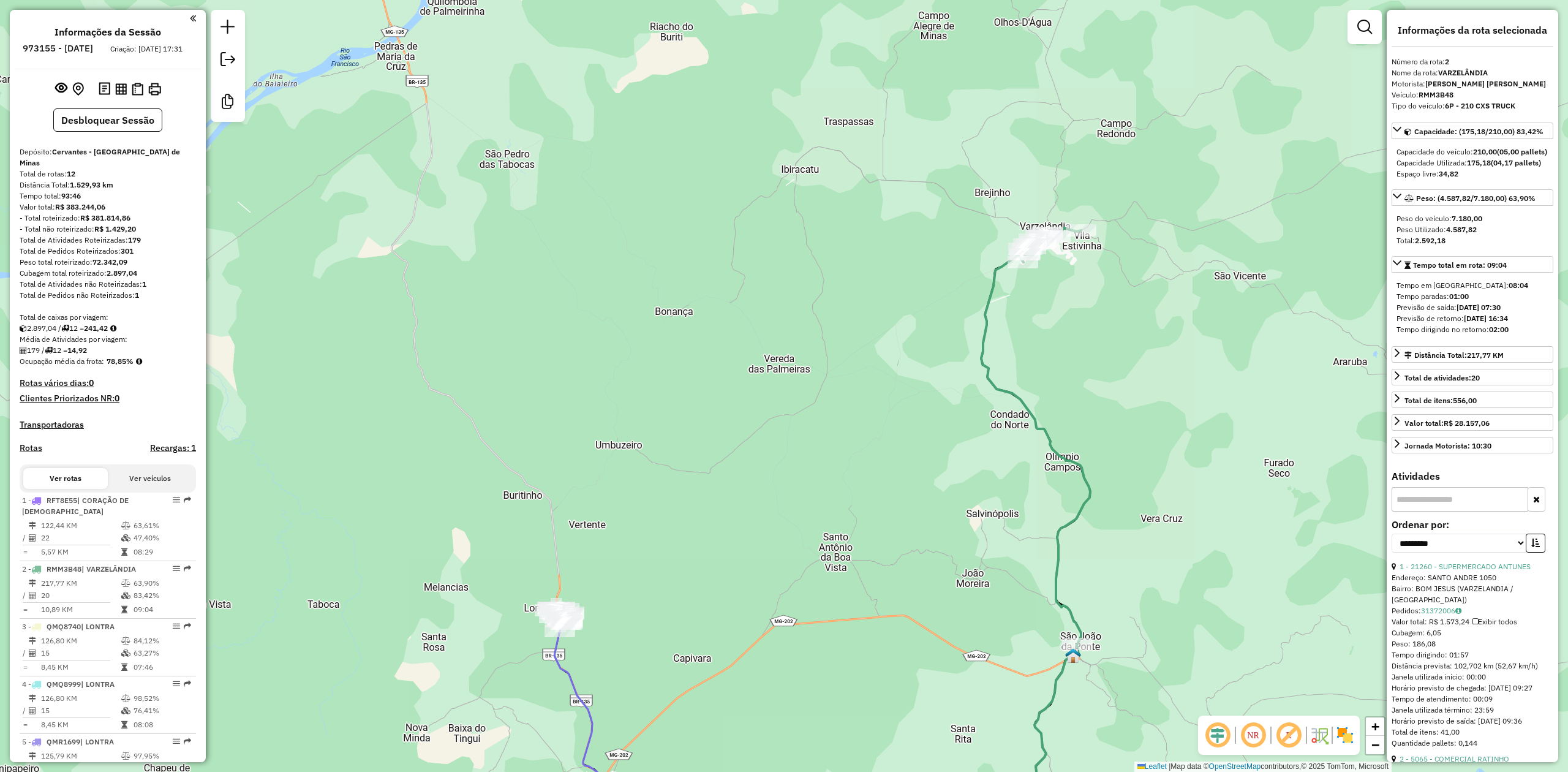
scroll to position [552, 0]
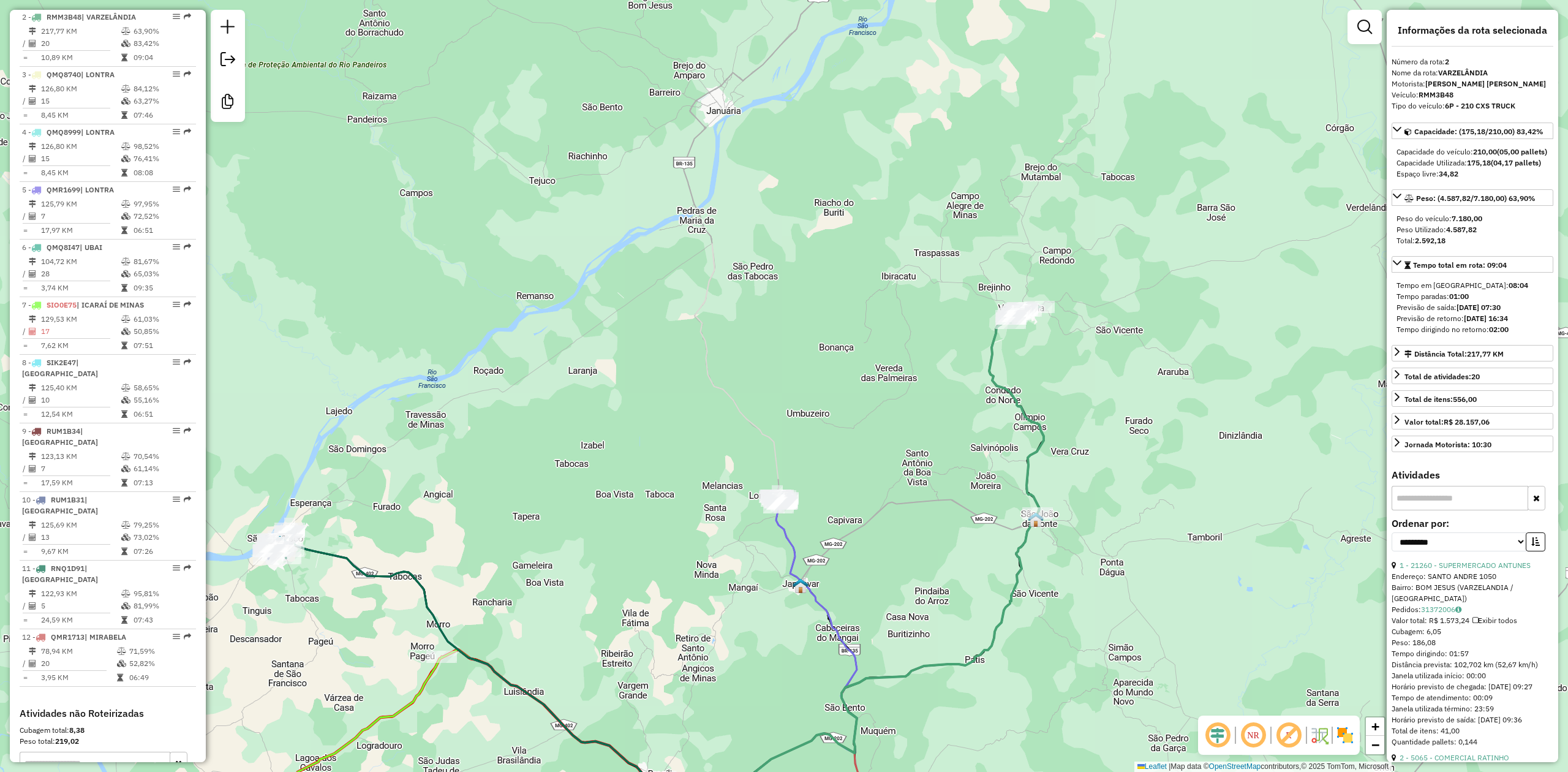
drag, startPoint x: 625, startPoint y: 648, endPoint x: 744, endPoint y: 396, distance: 278.7
click at [738, 410] on div "Janela de atendimento Grade de atendimento Capacidade Transportadoras Veículos …" at bounding box center [784, 386] width 1568 height 772
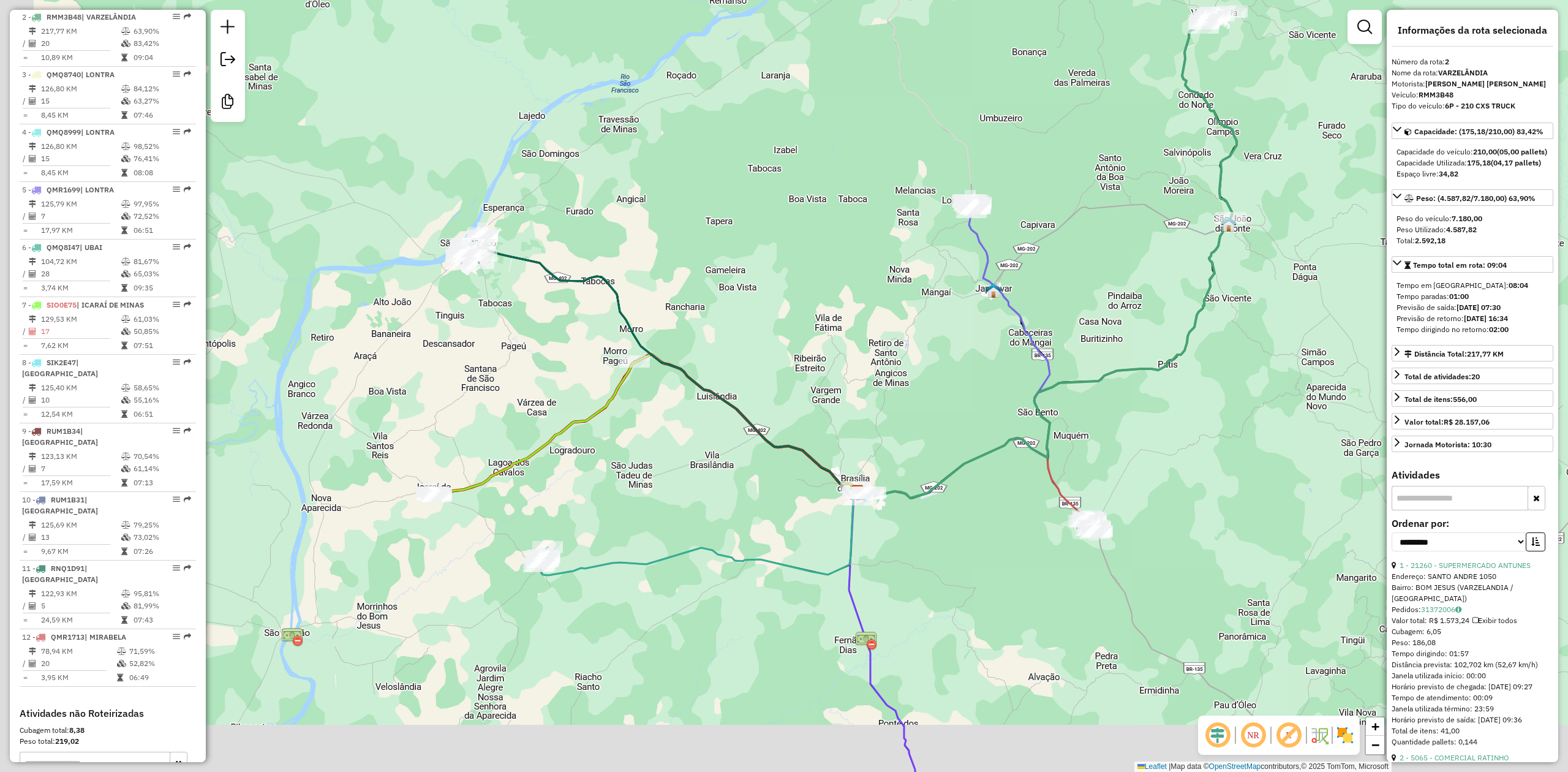
drag, startPoint x: 555, startPoint y: 561, endPoint x: 721, endPoint y: 421, distance: 217.2
click at [711, 432] on div "Janela de atendimento Grade de atendimento Capacidade Transportadoras Veículos …" at bounding box center [784, 386] width 1568 height 772
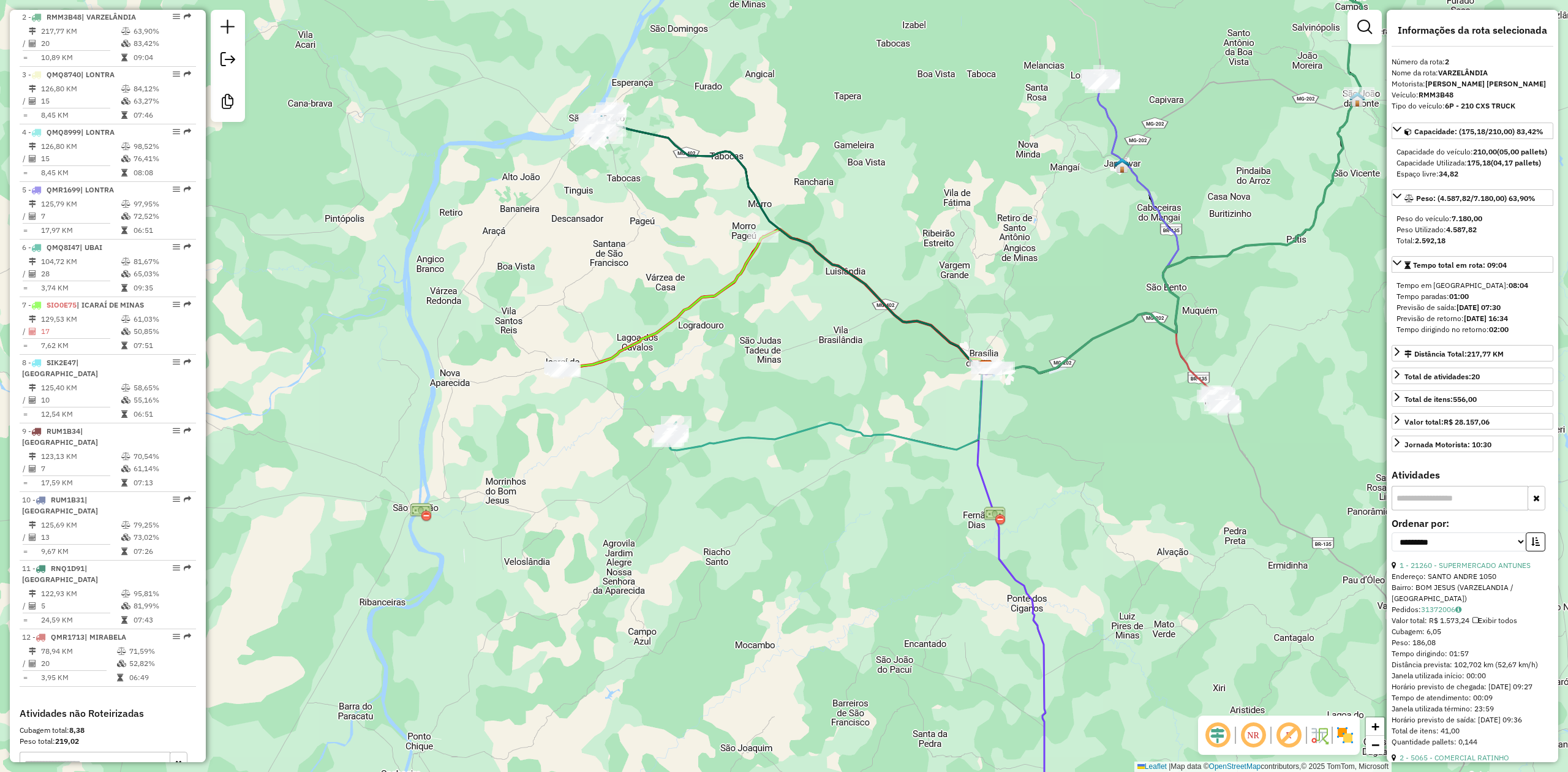
drag, startPoint x: 899, startPoint y: 569, endPoint x: 790, endPoint y: 287, distance: 302.3
click at [797, 315] on div "Janela de atendimento Grade de atendimento Capacidade Transportadoras Veículos …" at bounding box center [784, 386] width 1568 height 772
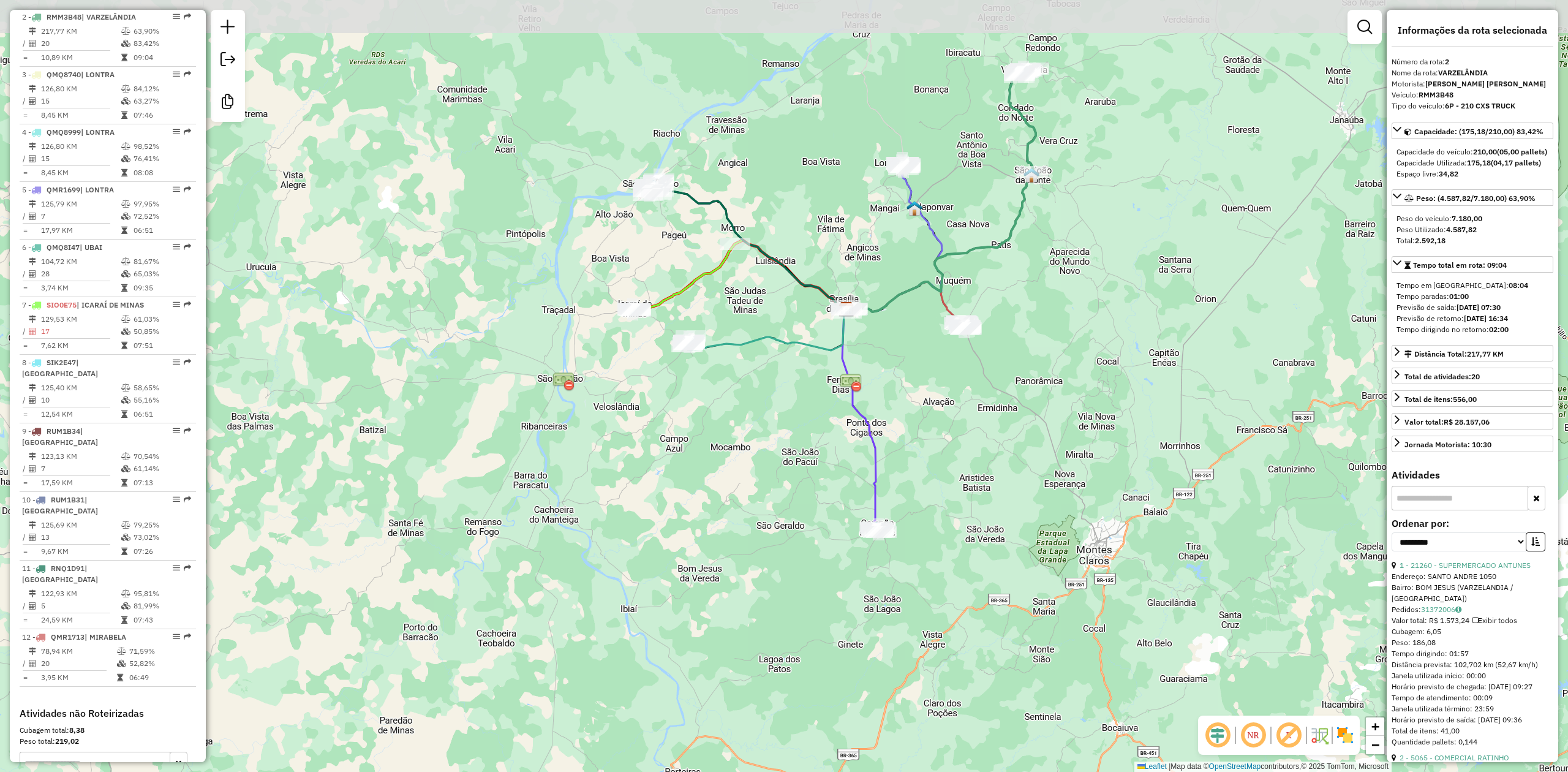
drag, startPoint x: 766, startPoint y: 339, endPoint x: 794, endPoint y: 473, distance: 136.9
click at [805, 475] on div "Janela de atendimento Grade de atendimento Capacidade Transportadoras Veículos …" at bounding box center [784, 386] width 1568 height 772
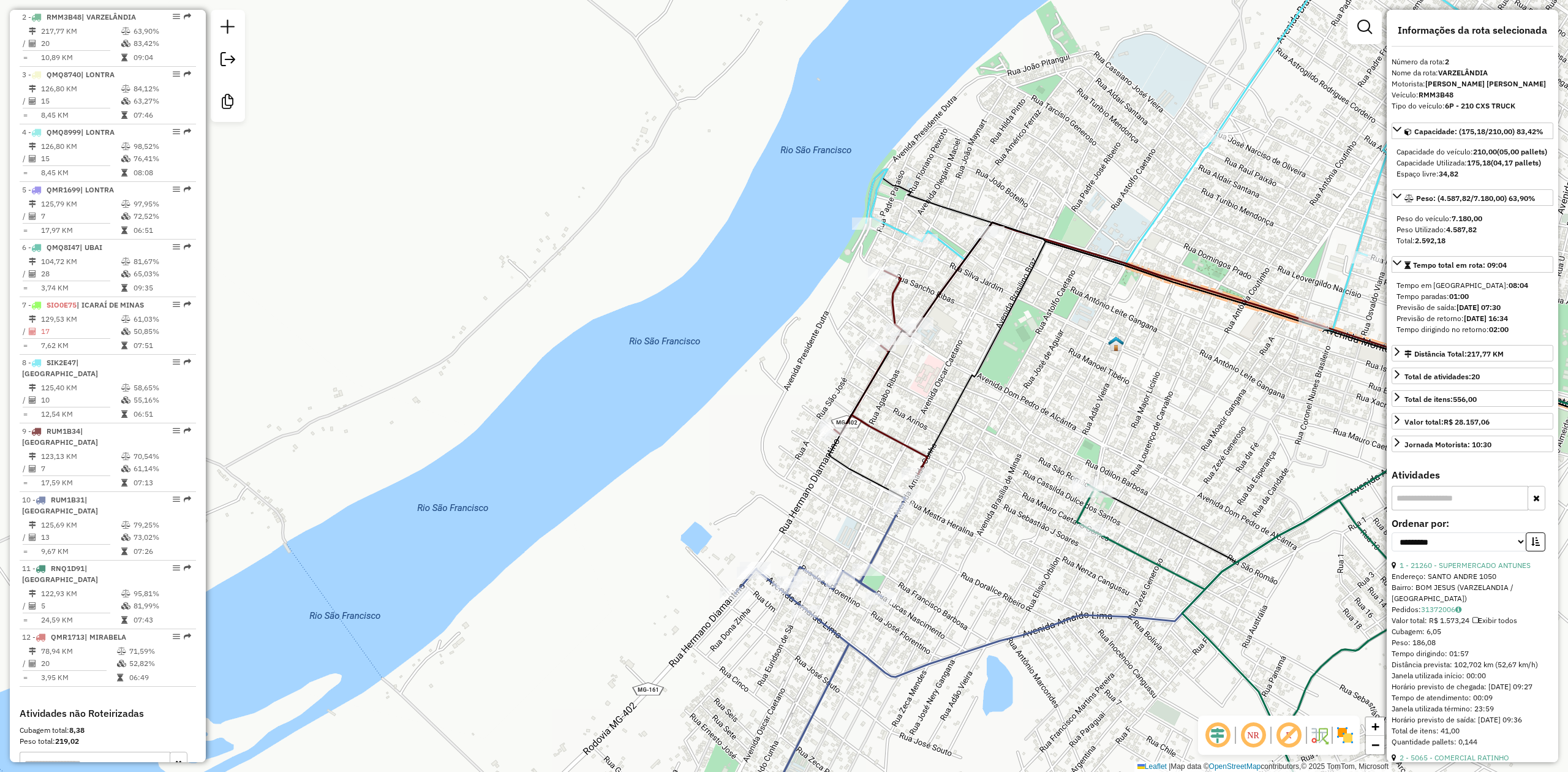
click at [876, 429] on icon at bounding box center [881, 372] width 93 height 203
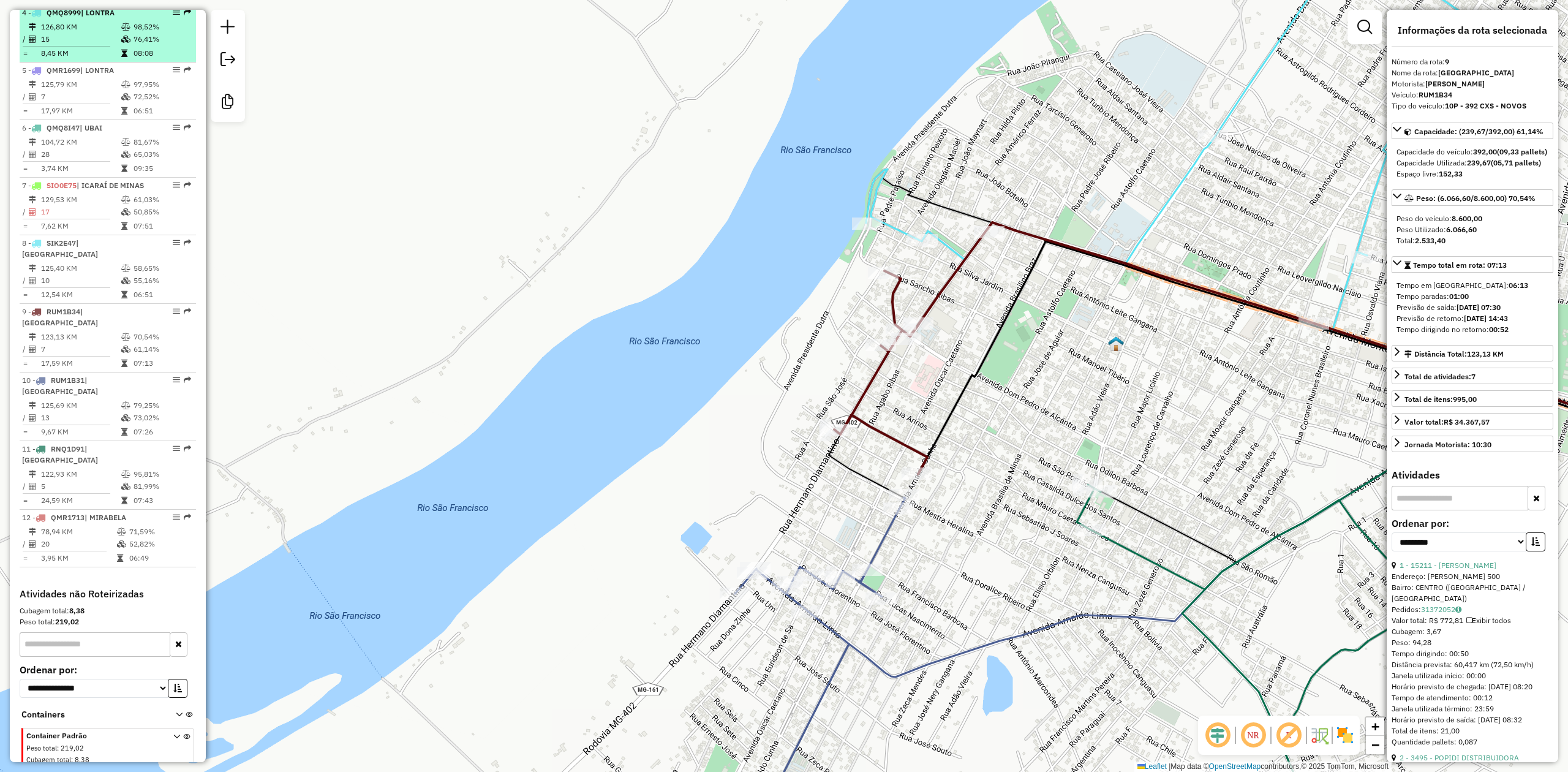
click at [79, 20] on li "4 - QMQ8999 | LONTRA 126,80 KM 98,52% / 15 76,41% = 8,45 KM 08:08" at bounding box center [108, 34] width 176 height 58
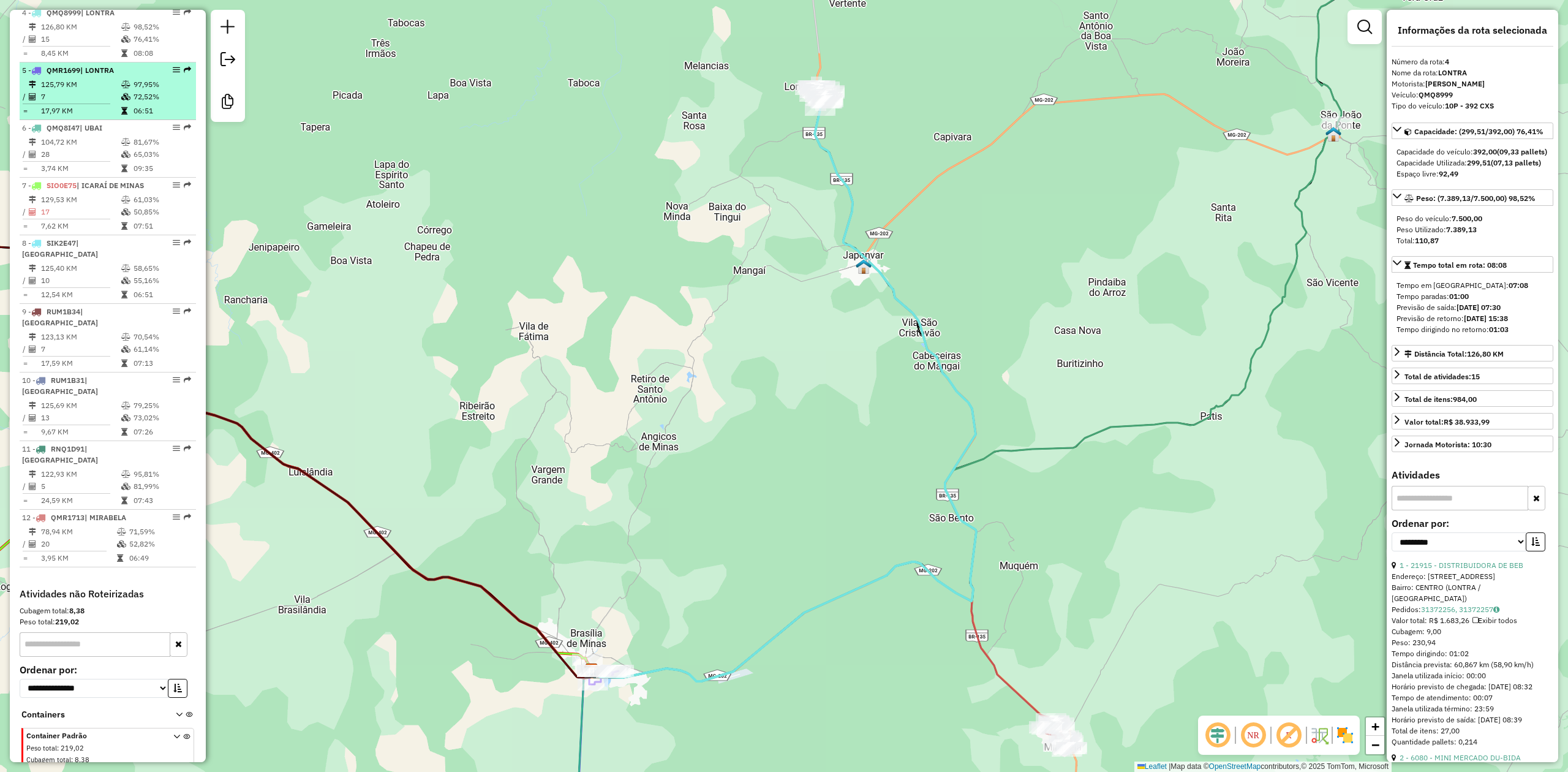
click at [68, 92] on td "7" at bounding box center [80, 97] width 80 height 13
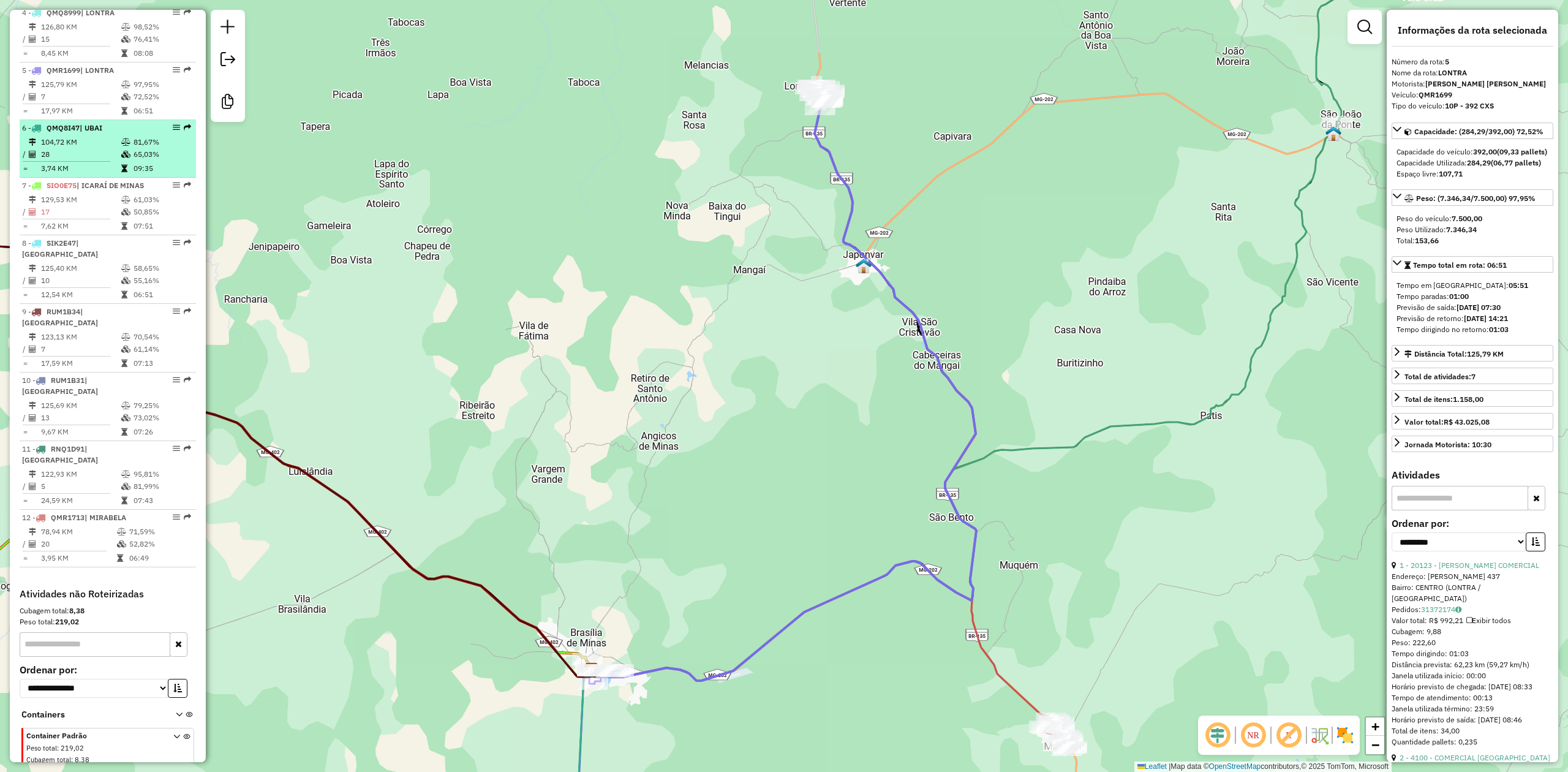
click at [74, 164] on td "3,74 KM" at bounding box center [80, 168] width 80 height 13
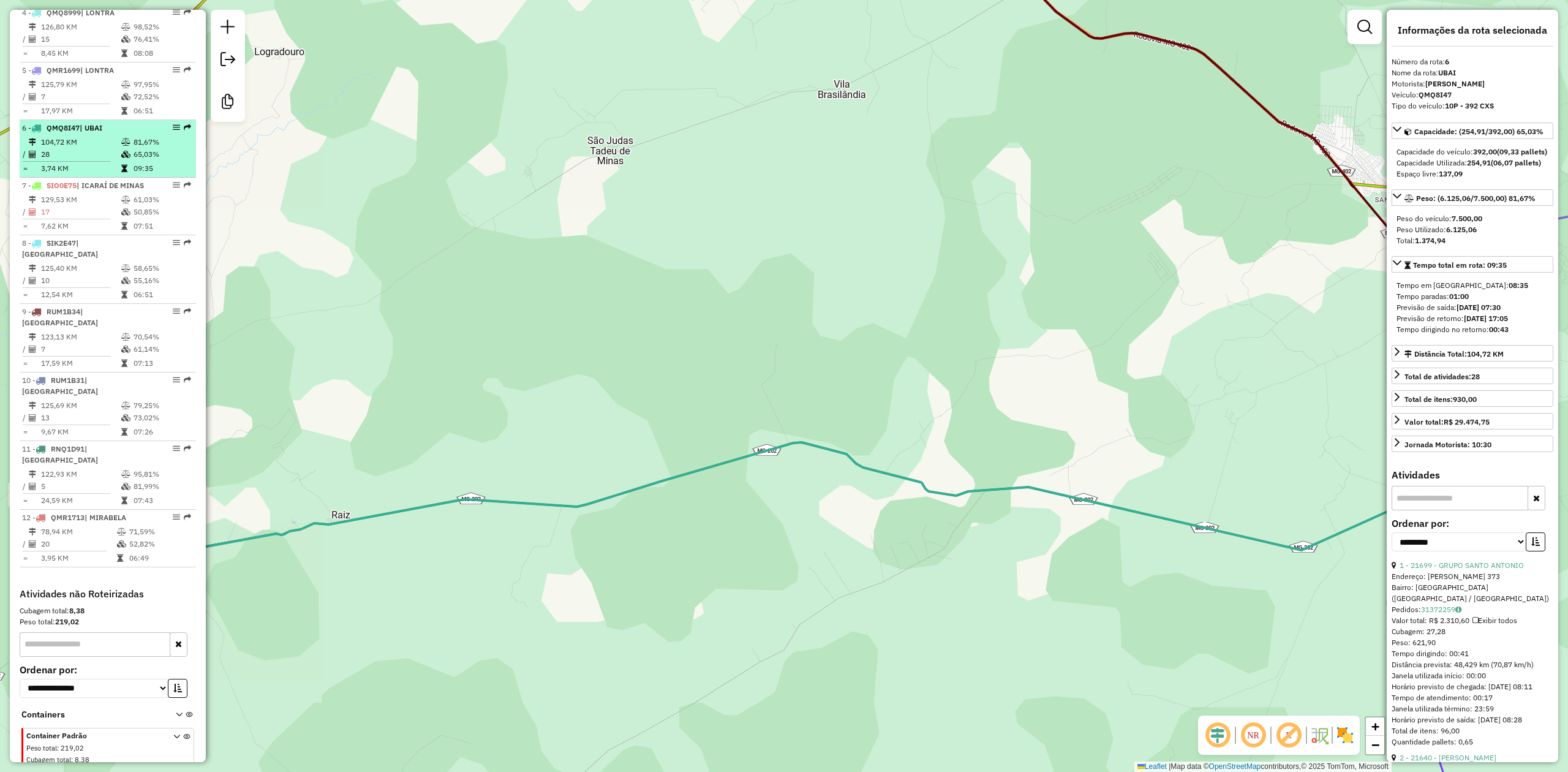
click at [103, 138] on td "104,72 KM" at bounding box center [80, 142] width 80 height 13
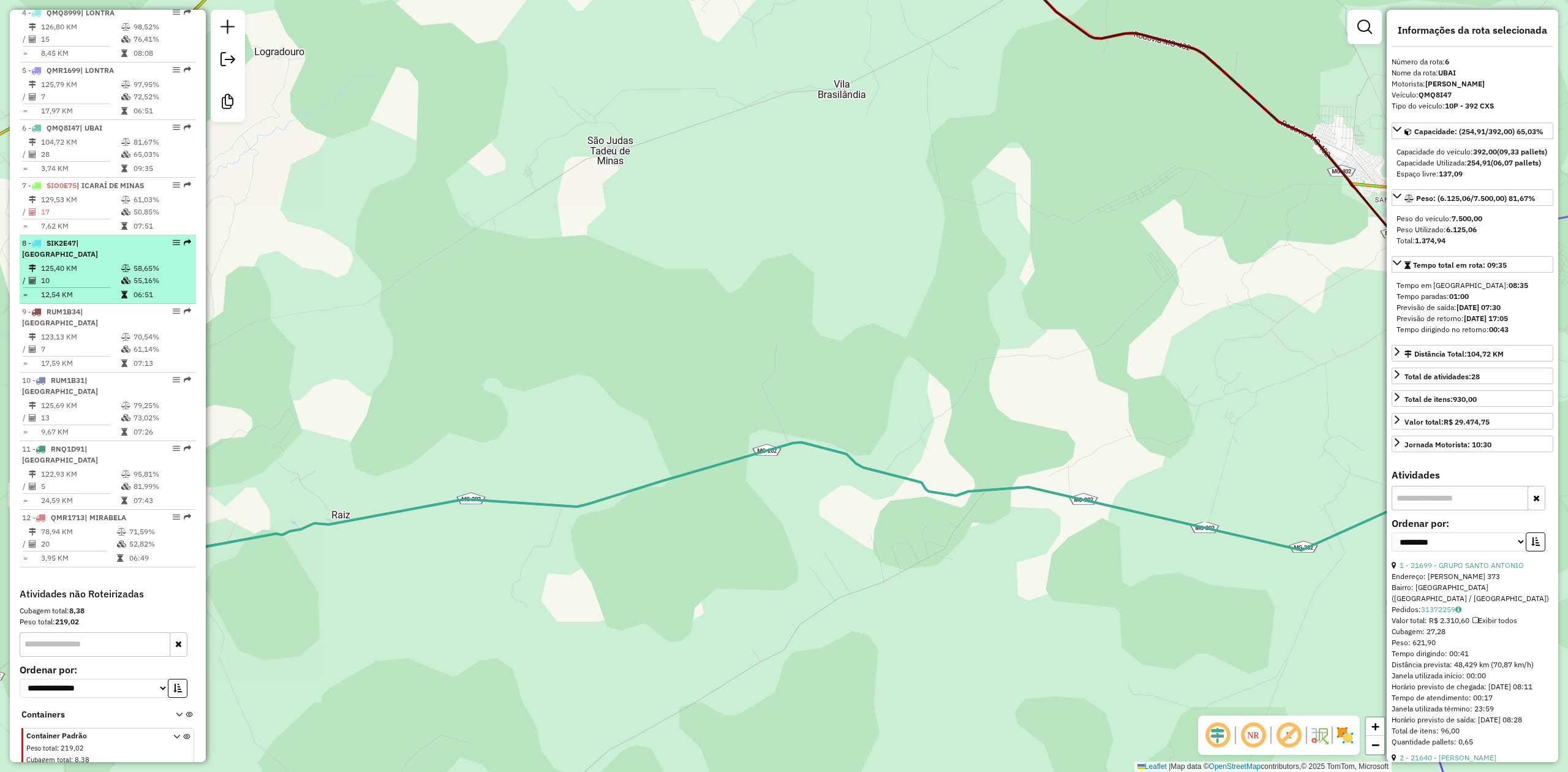
click at [74, 263] on td "125,40 KM" at bounding box center [80, 268] width 80 height 13
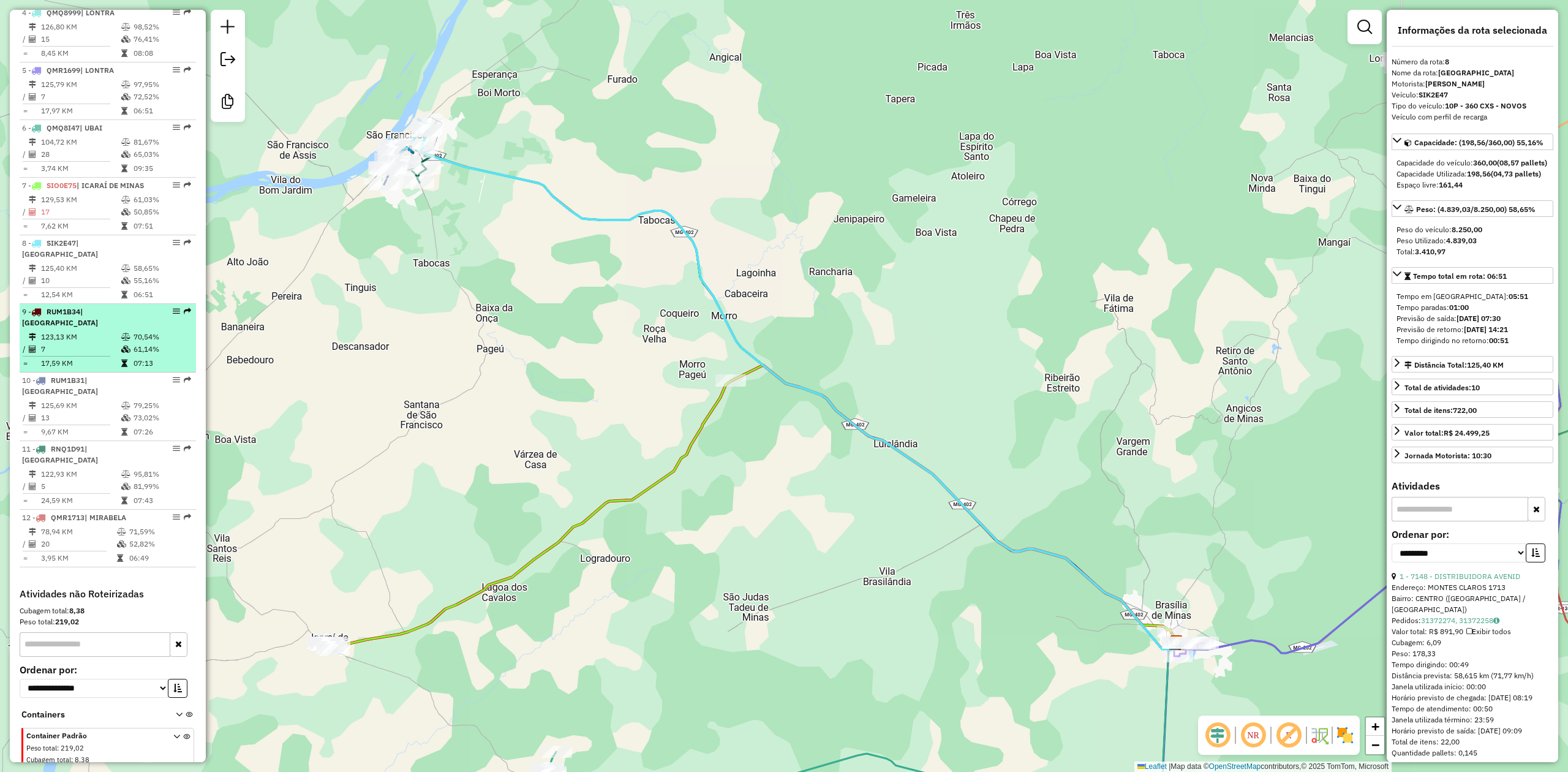
click at [66, 331] on td "123,13 KM" at bounding box center [80, 337] width 80 height 13
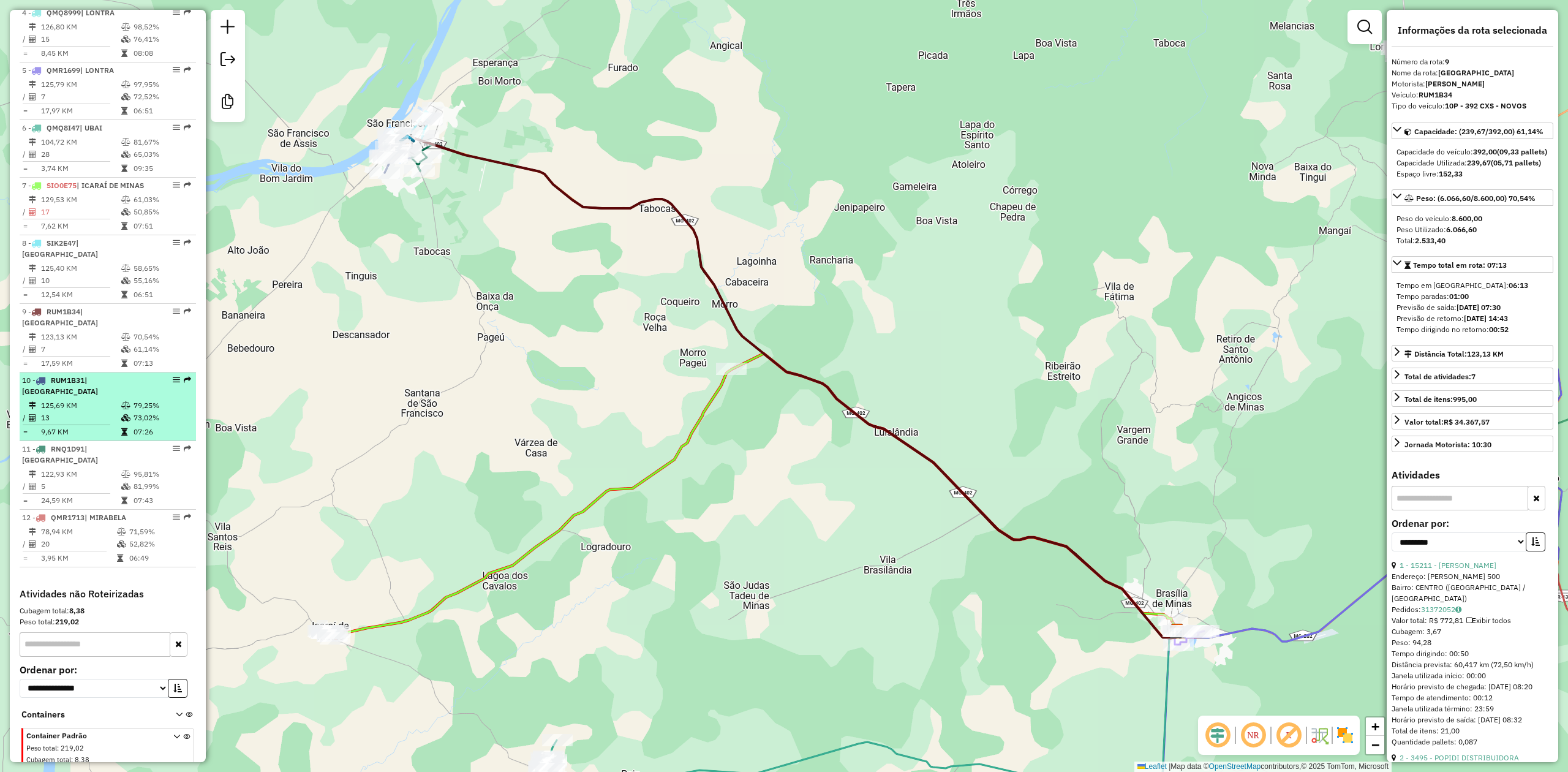
click at [70, 412] on td "13" at bounding box center [80, 418] width 80 height 13
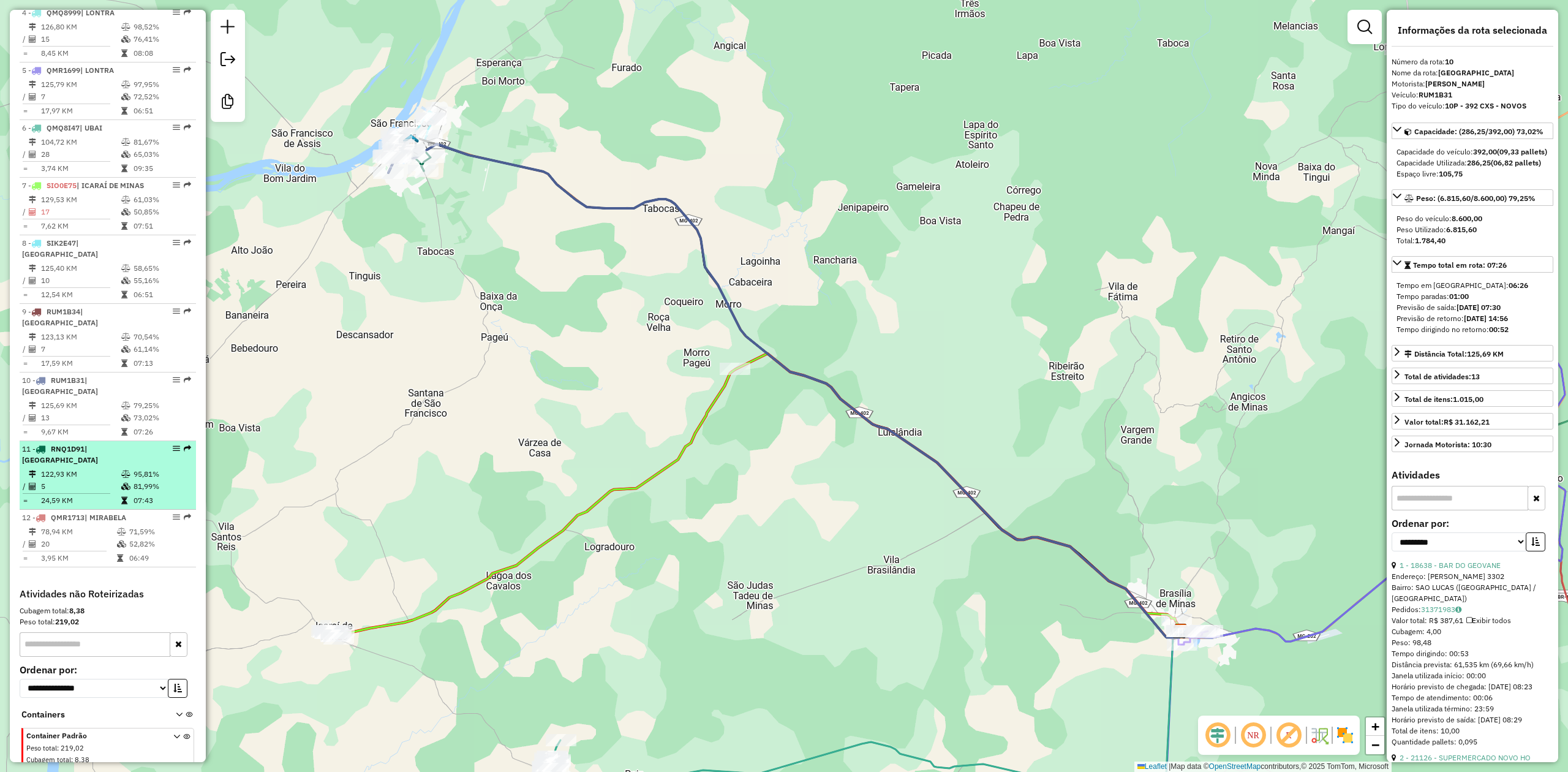
click at [89, 468] on td "122,93 KM" at bounding box center [80, 474] width 80 height 13
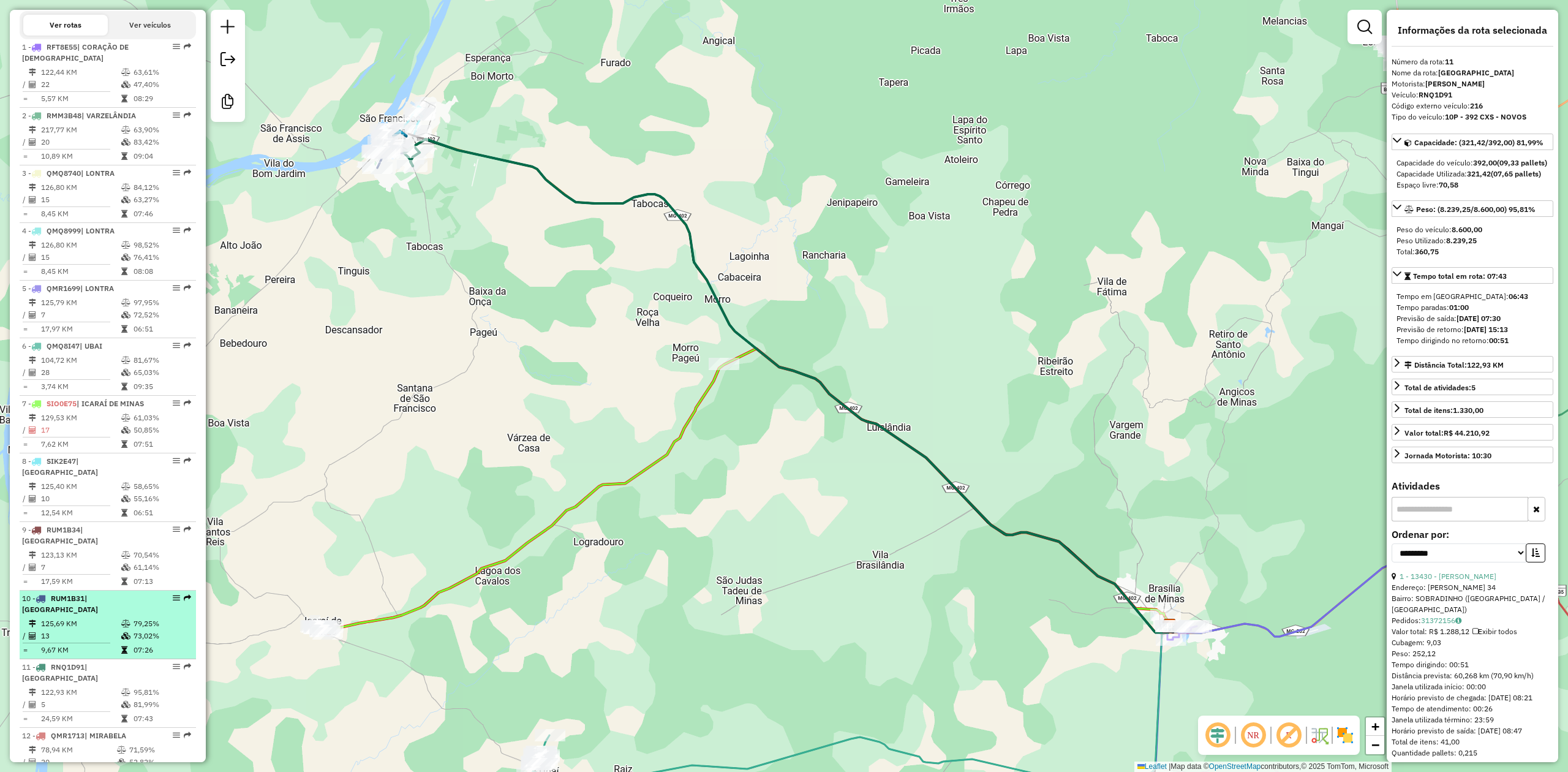
scroll to position [426, 0]
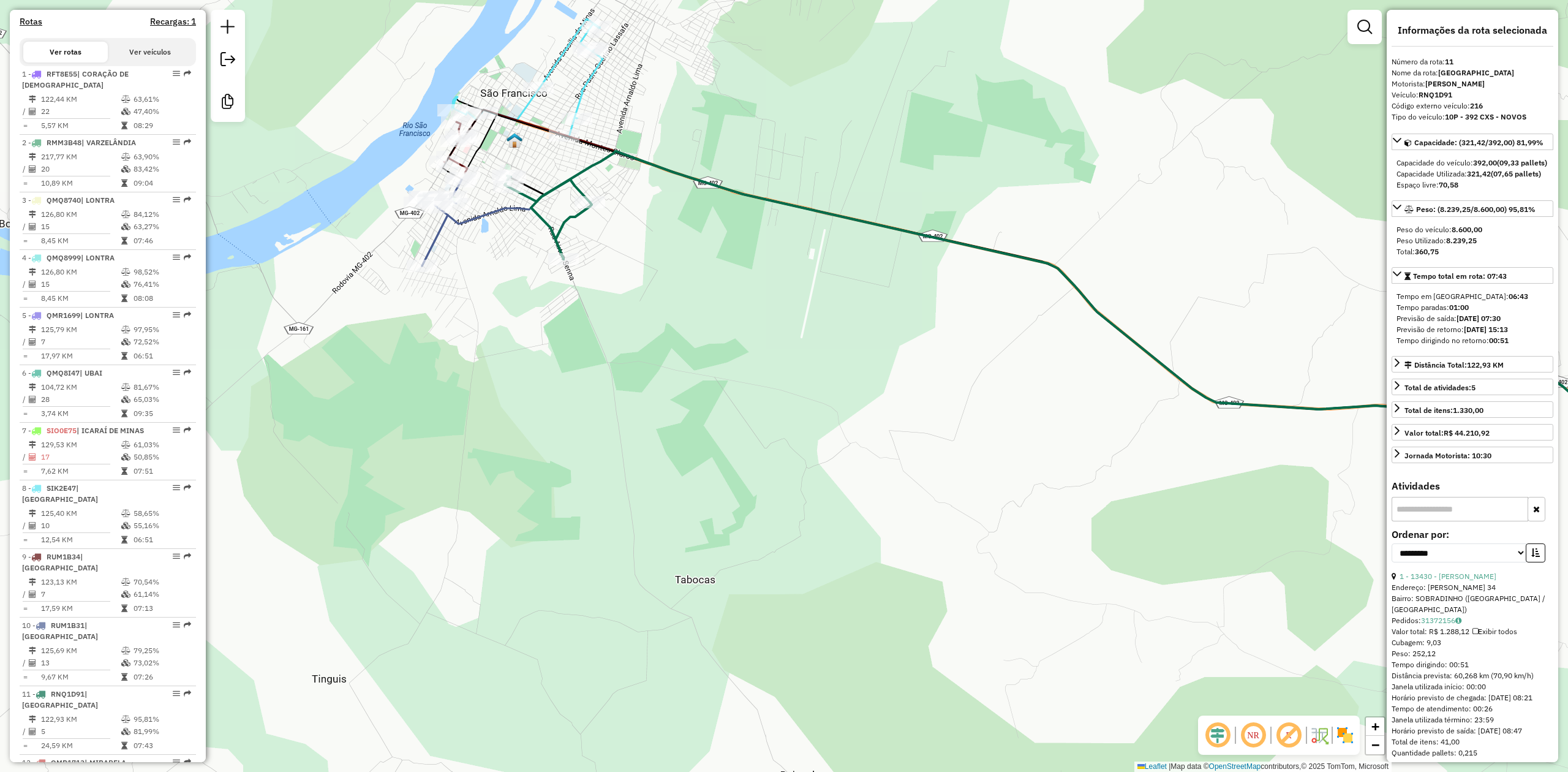
click at [590, 75] on icon at bounding box center [527, 78] width 151 height 118
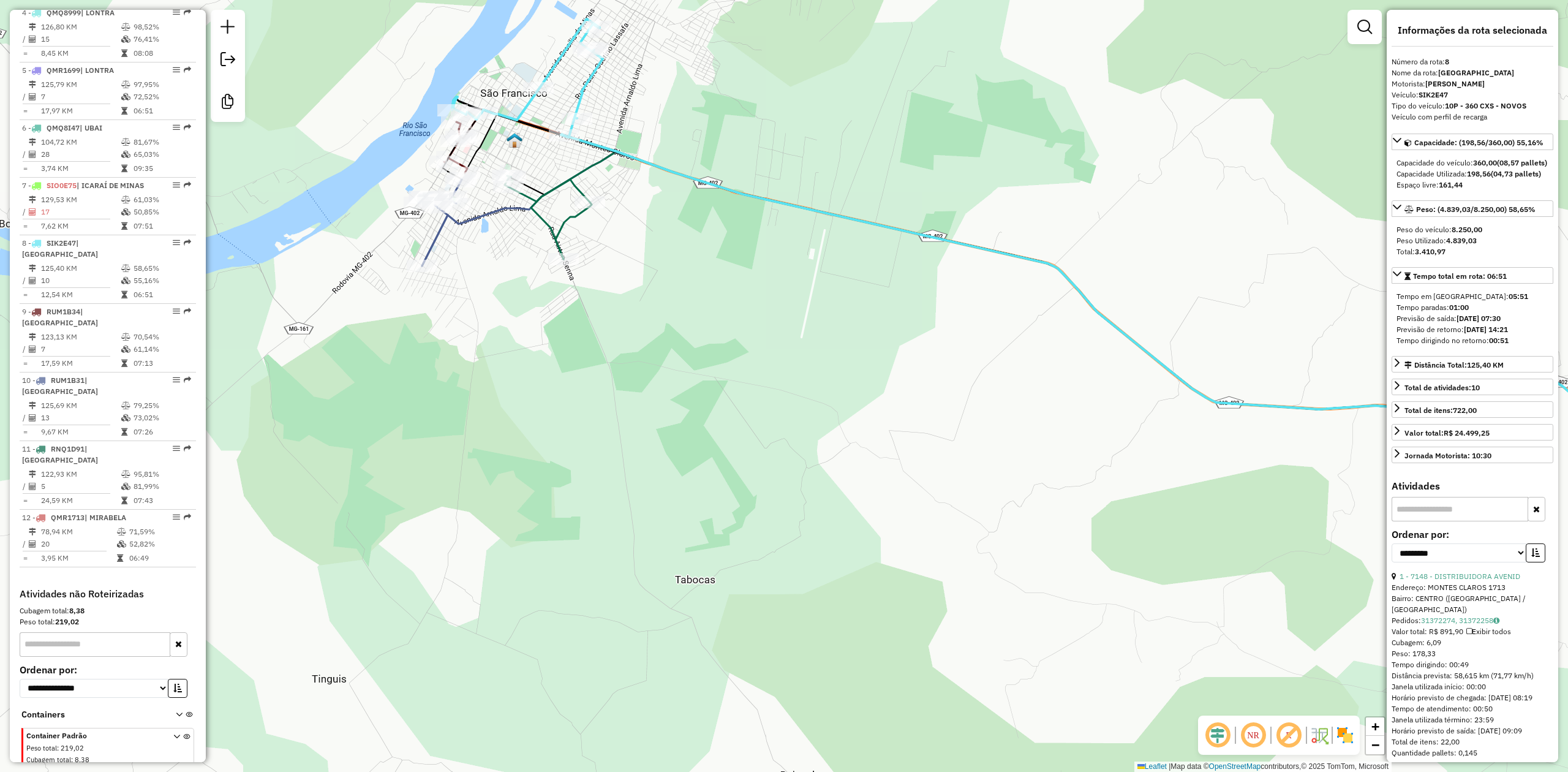
click at [572, 176] on icon at bounding box center [548, 217] width 87 height 84
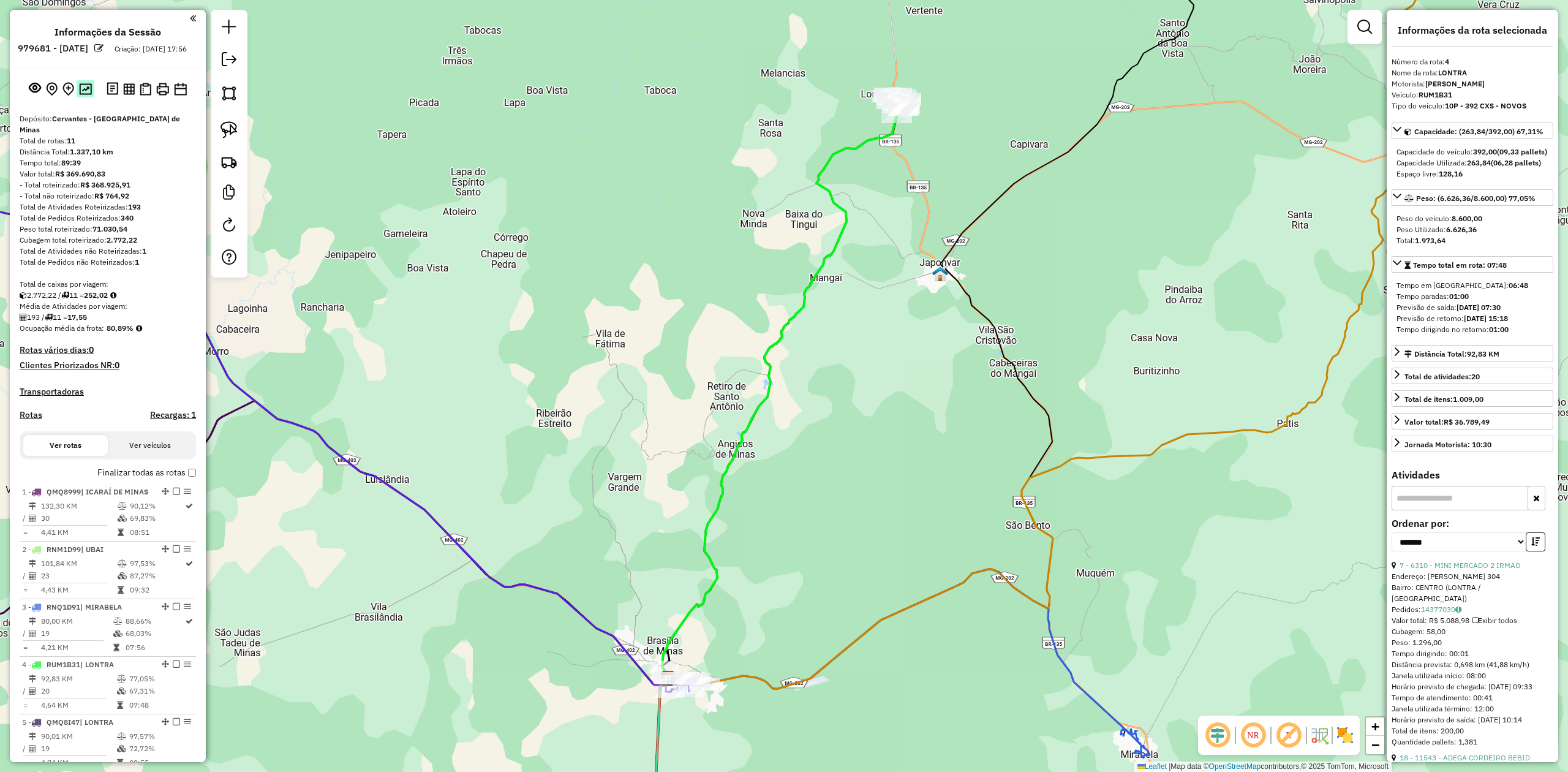
click at [82, 95] on img at bounding box center [86, 90] width 13 height 12
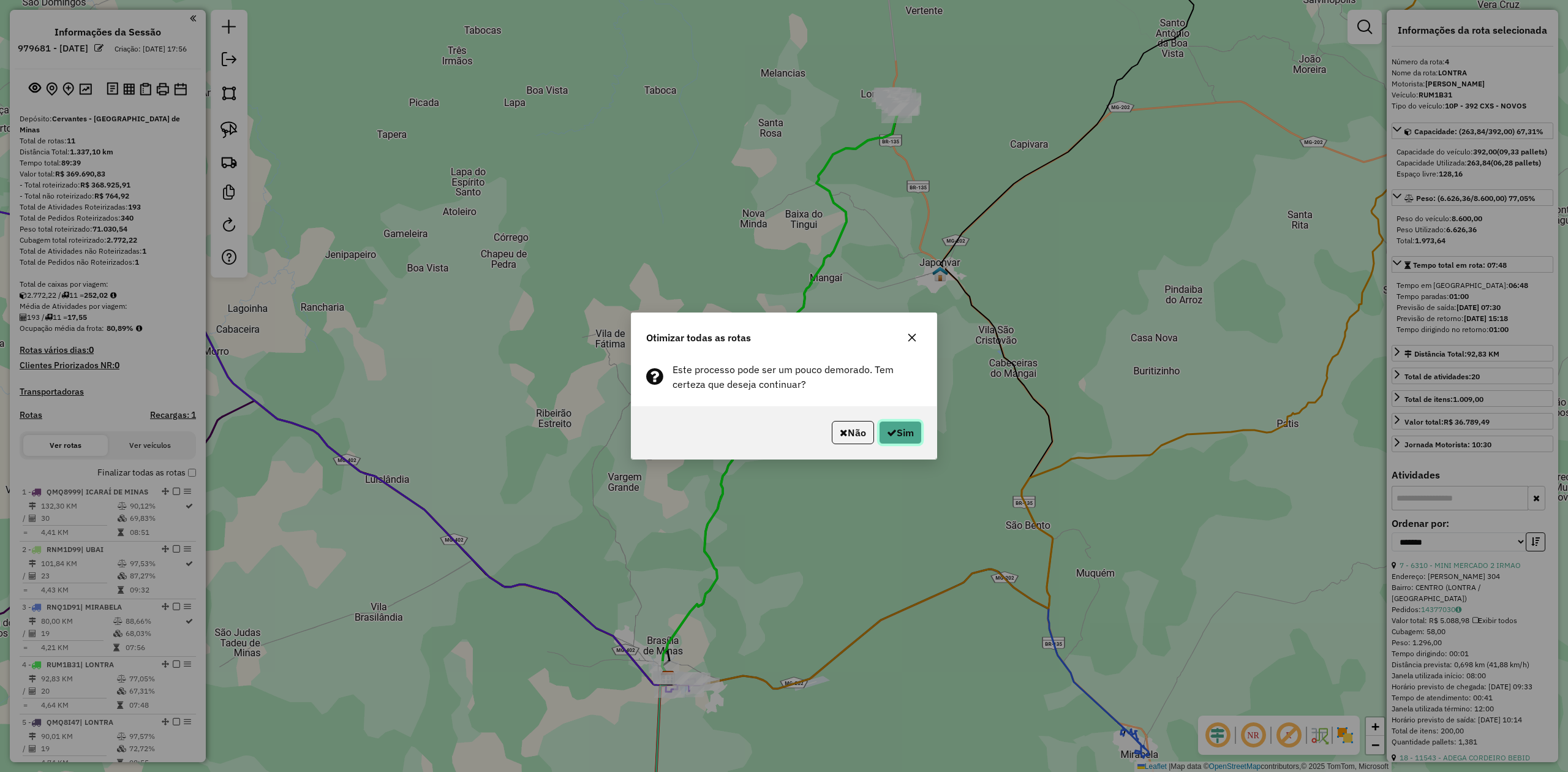
click at [899, 432] on button "Sim" at bounding box center [900, 432] width 43 height 23
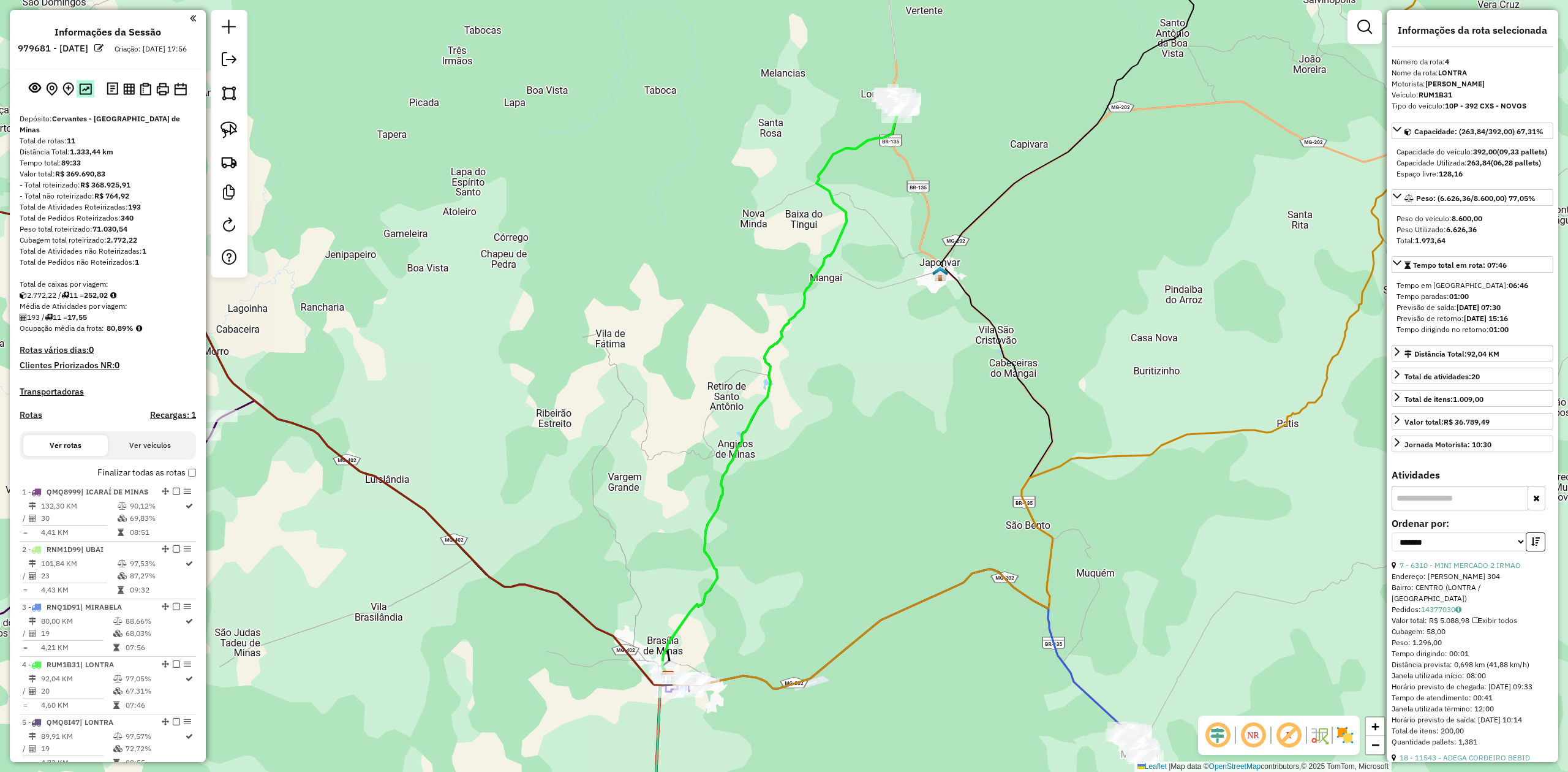
click at [86, 93] on img at bounding box center [86, 90] width 13 height 12
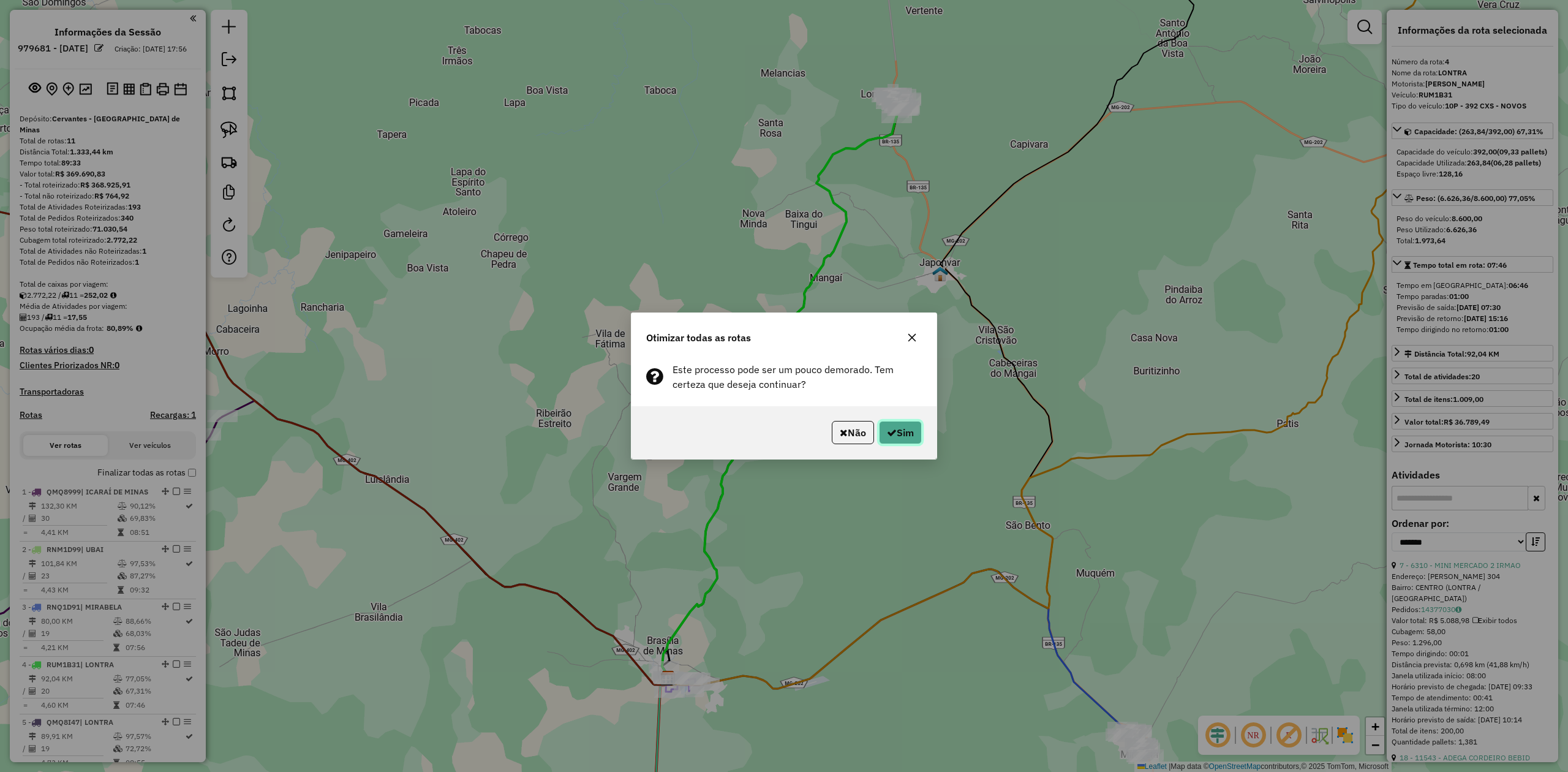
click at [903, 430] on button "Sim" at bounding box center [900, 432] width 43 height 23
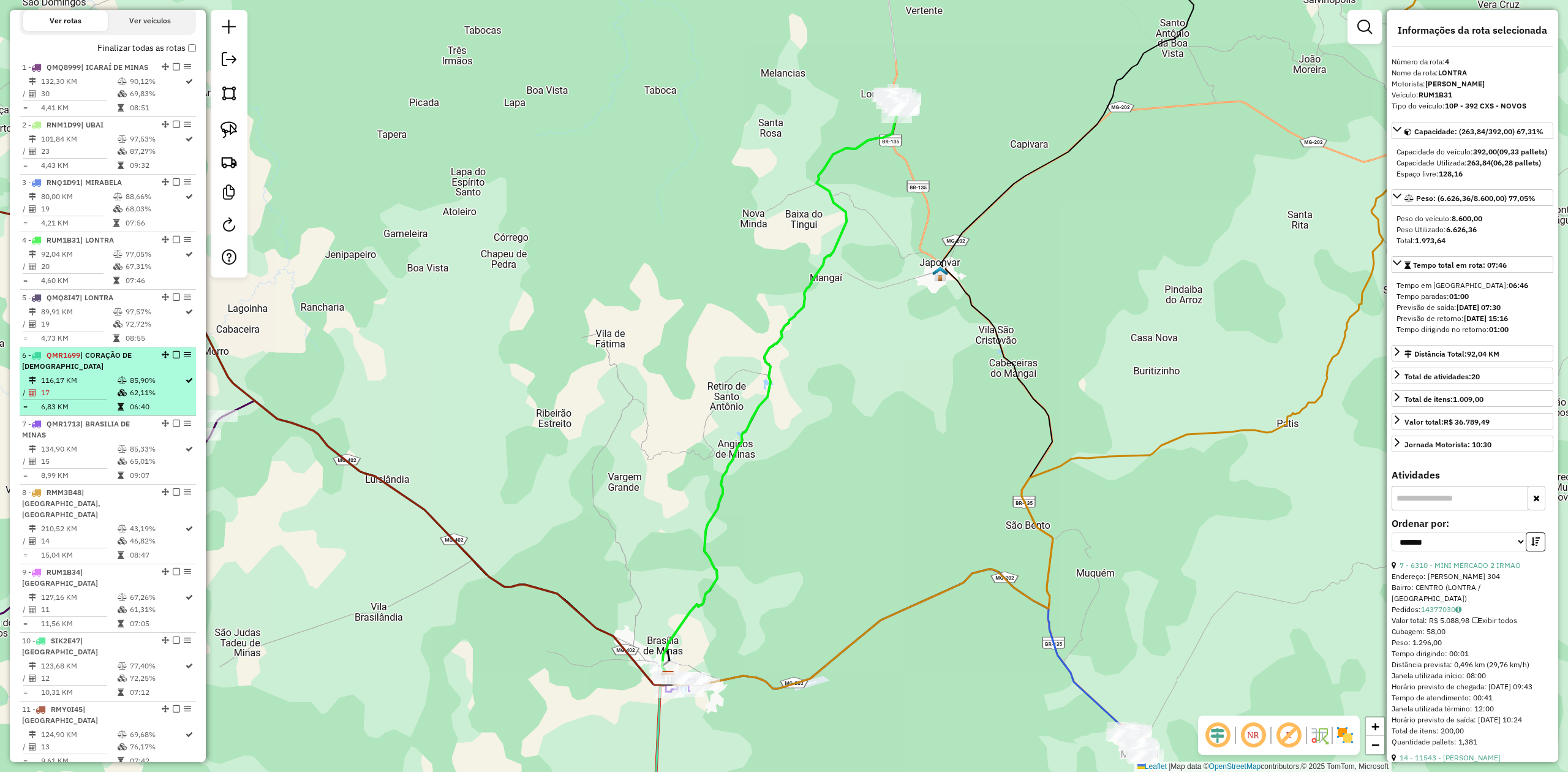
scroll to position [398, 0]
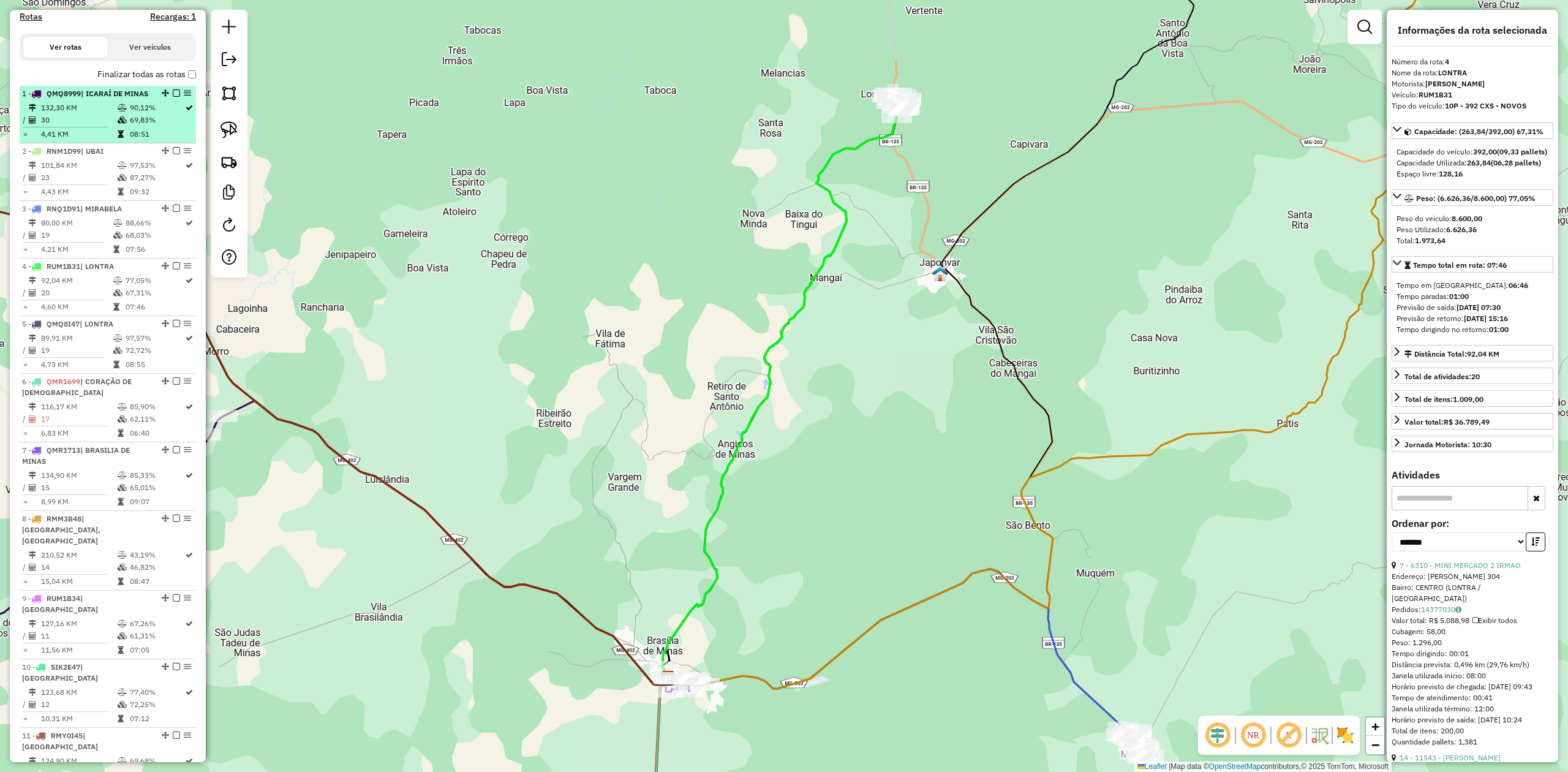
click at [84, 140] on td "4,41 KM" at bounding box center [78, 134] width 76 height 13
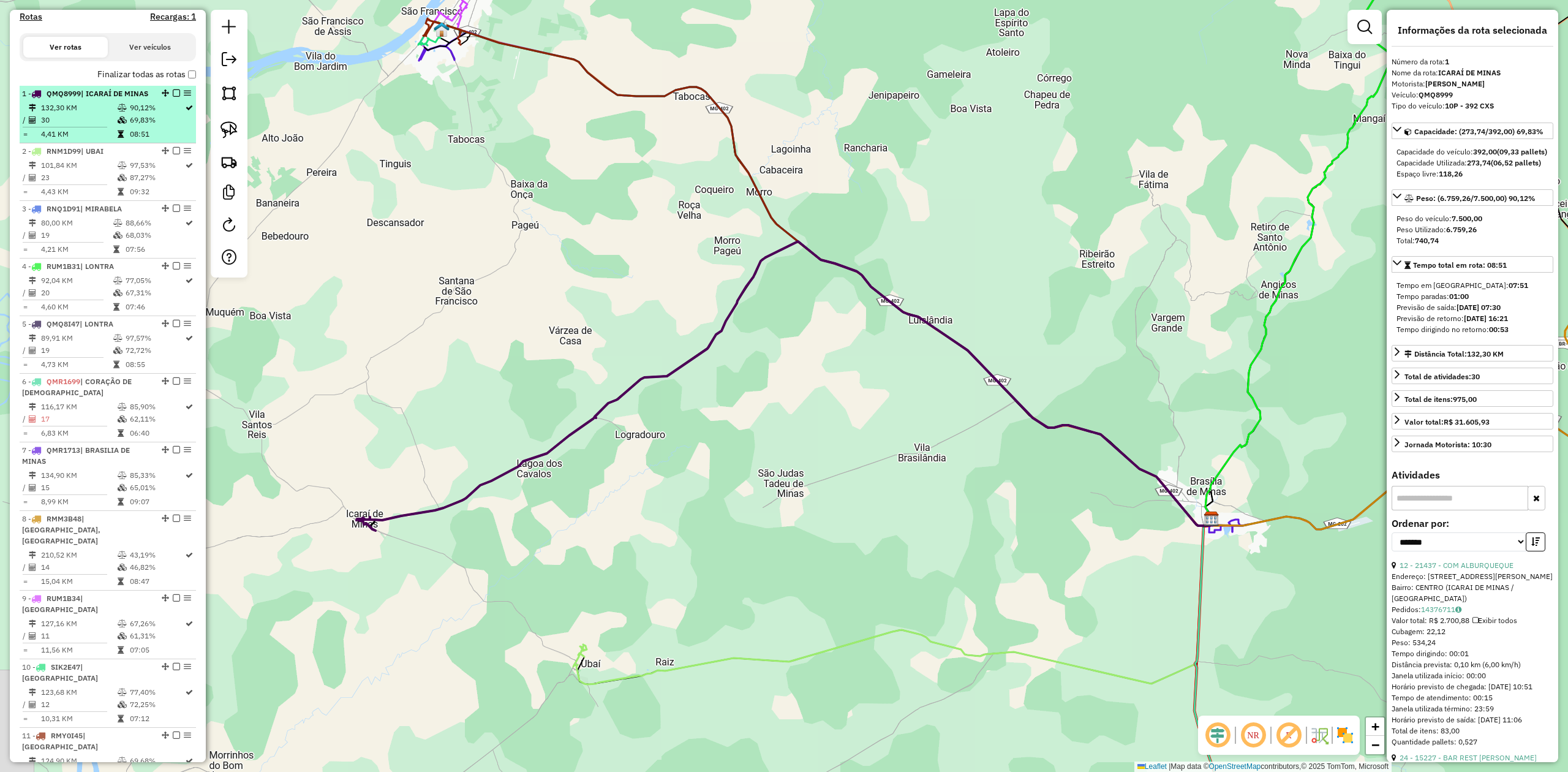
click at [105, 95] on span "| ICARAÍ DE MINAS" at bounding box center [114, 93] width 67 height 9
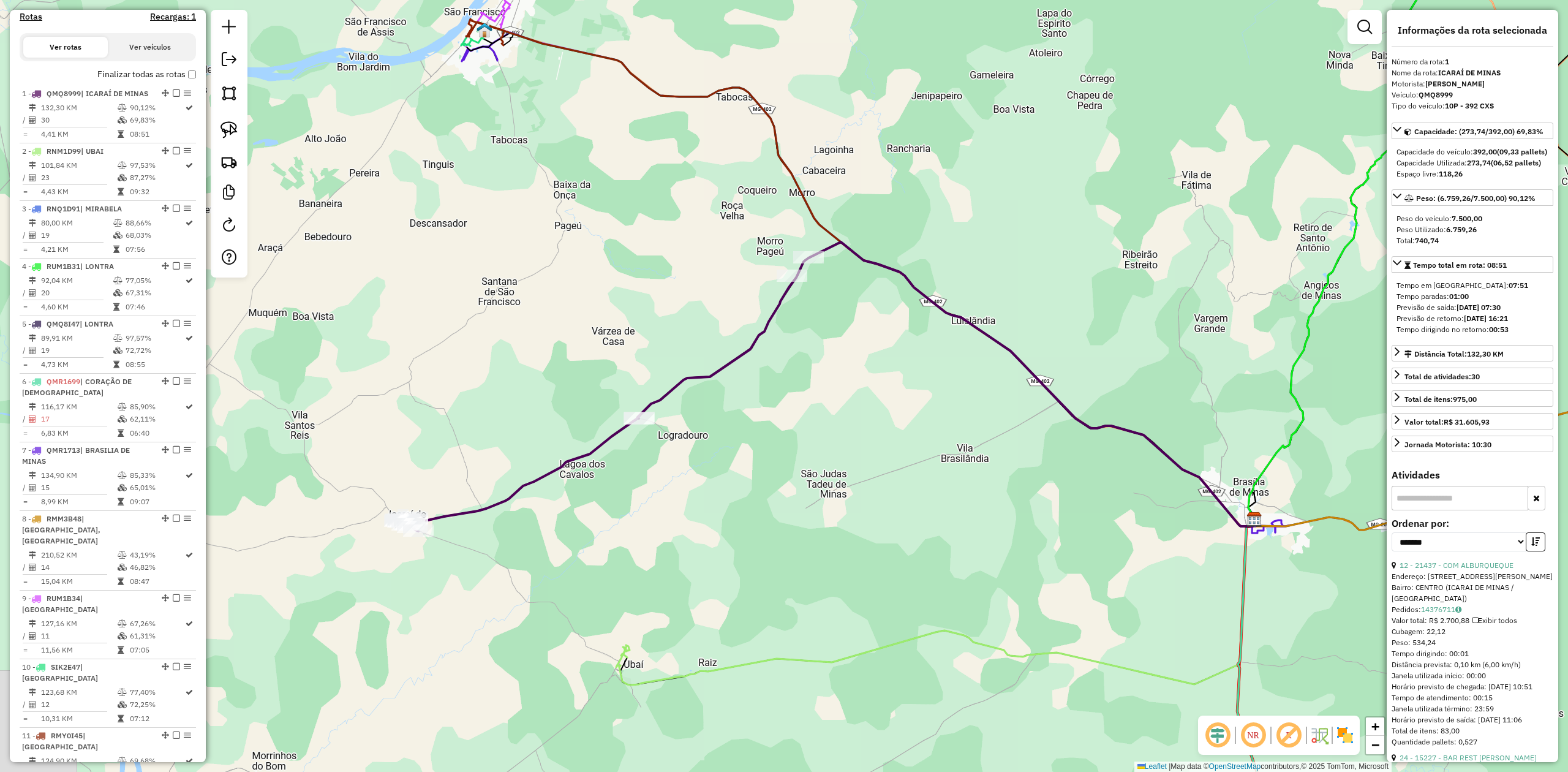
drag, startPoint x: 640, startPoint y: 510, endPoint x: 705, endPoint y: 471, distance: 75.8
click at [738, 472] on div "Janela de atendimento Grade de atendimento Capacidade Transportadoras Veículos …" at bounding box center [784, 386] width 1568 height 772
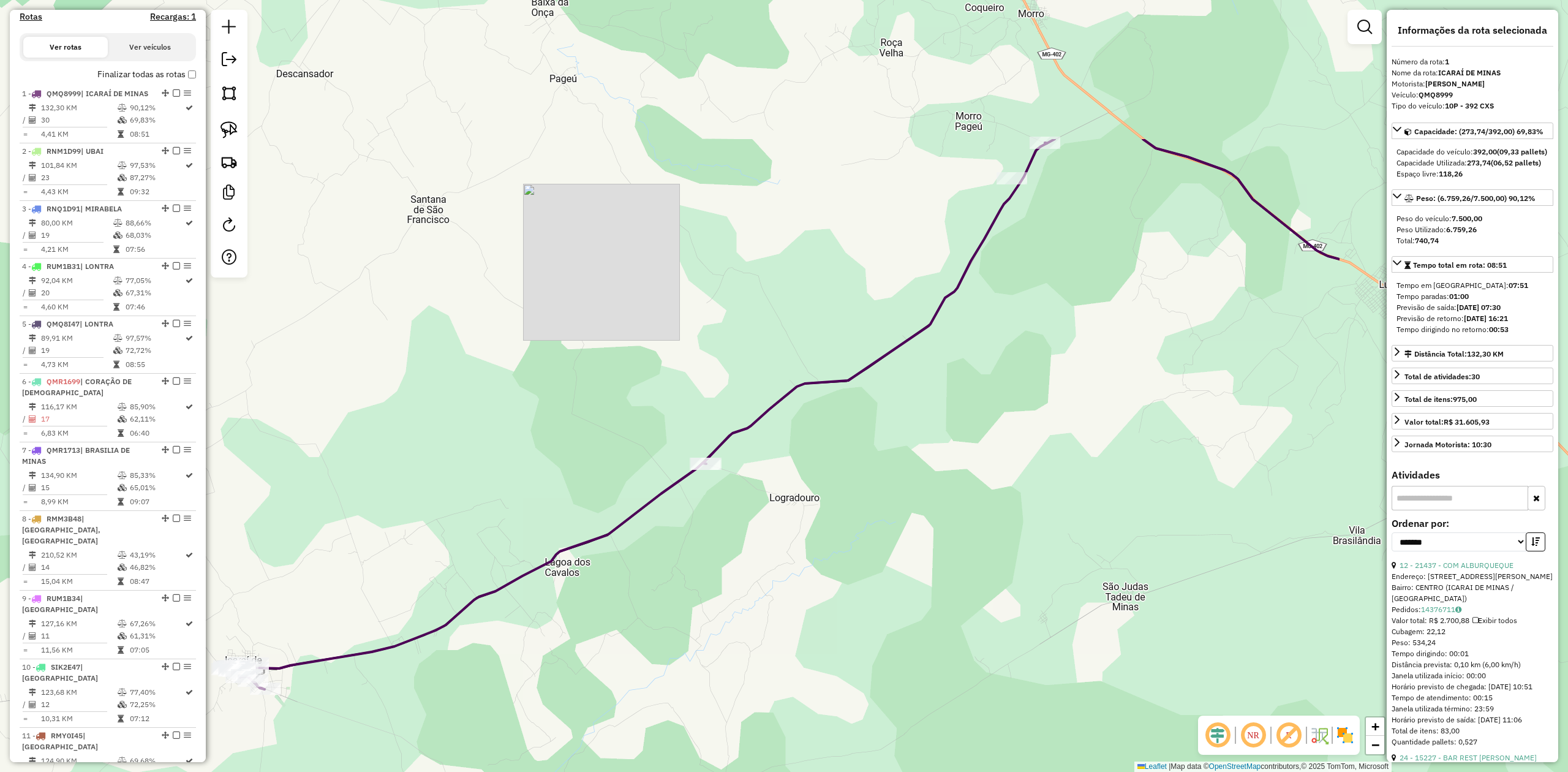
drag, startPoint x: 1081, startPoint y: 419, endPoint x: 747, endPoint y: 579, distance: 370.3
click at [746, 580] on div "Janela de atendimento Grade de atendimento Capacidade Transportadoras Veículos …" at bounding box center [784, 386] width 1568 height 772
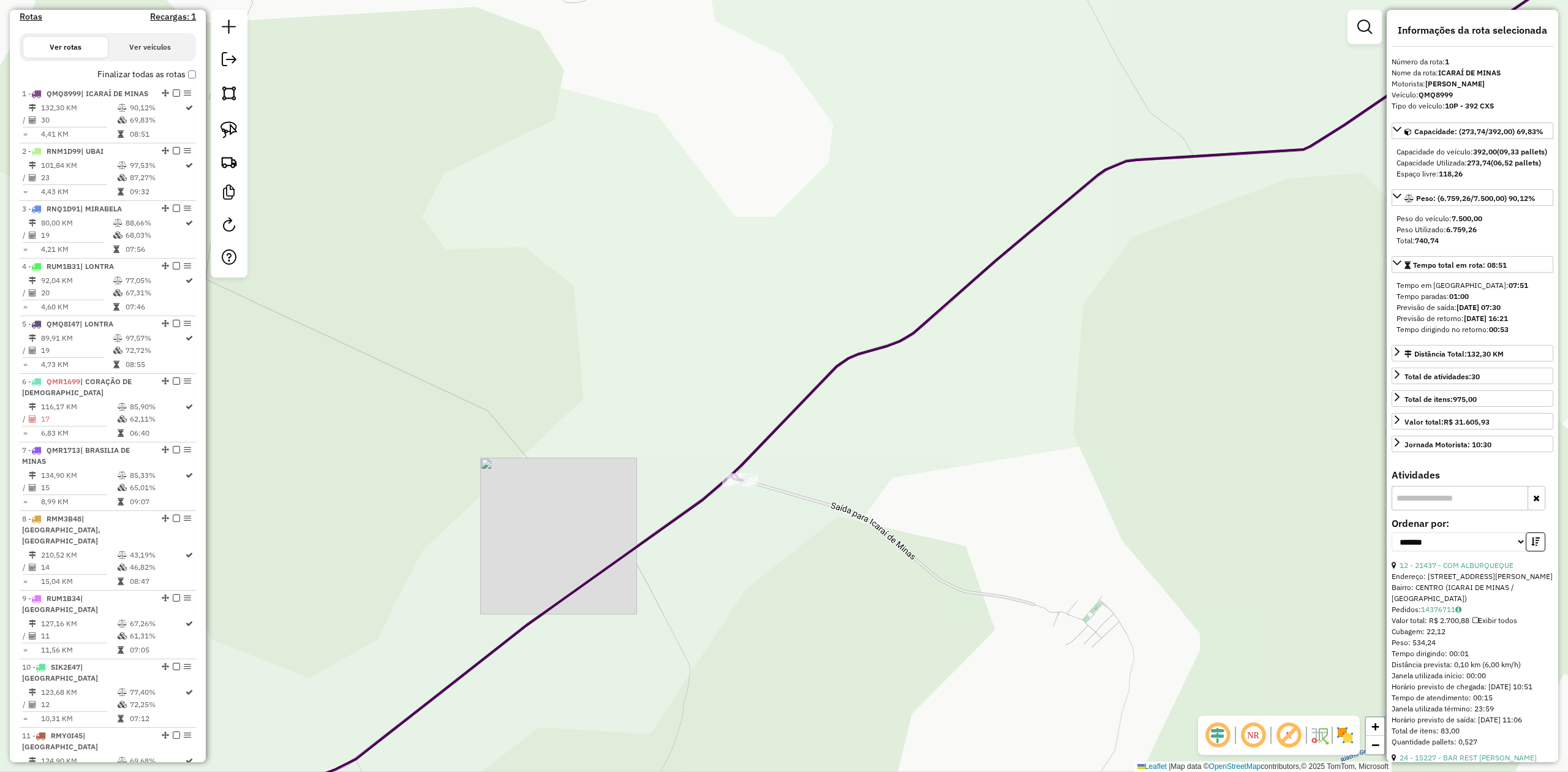
drag, startPoint x: 427, startPoint y: 478, endPoint x: 632, endPoint y: 361, distance: 236.0
click at [596, 377] on div "Janela de atendimento Grade de atendimento Capacidade Transportadoras Veículos …" at bounding box center [784, 386] width 1568 height 772
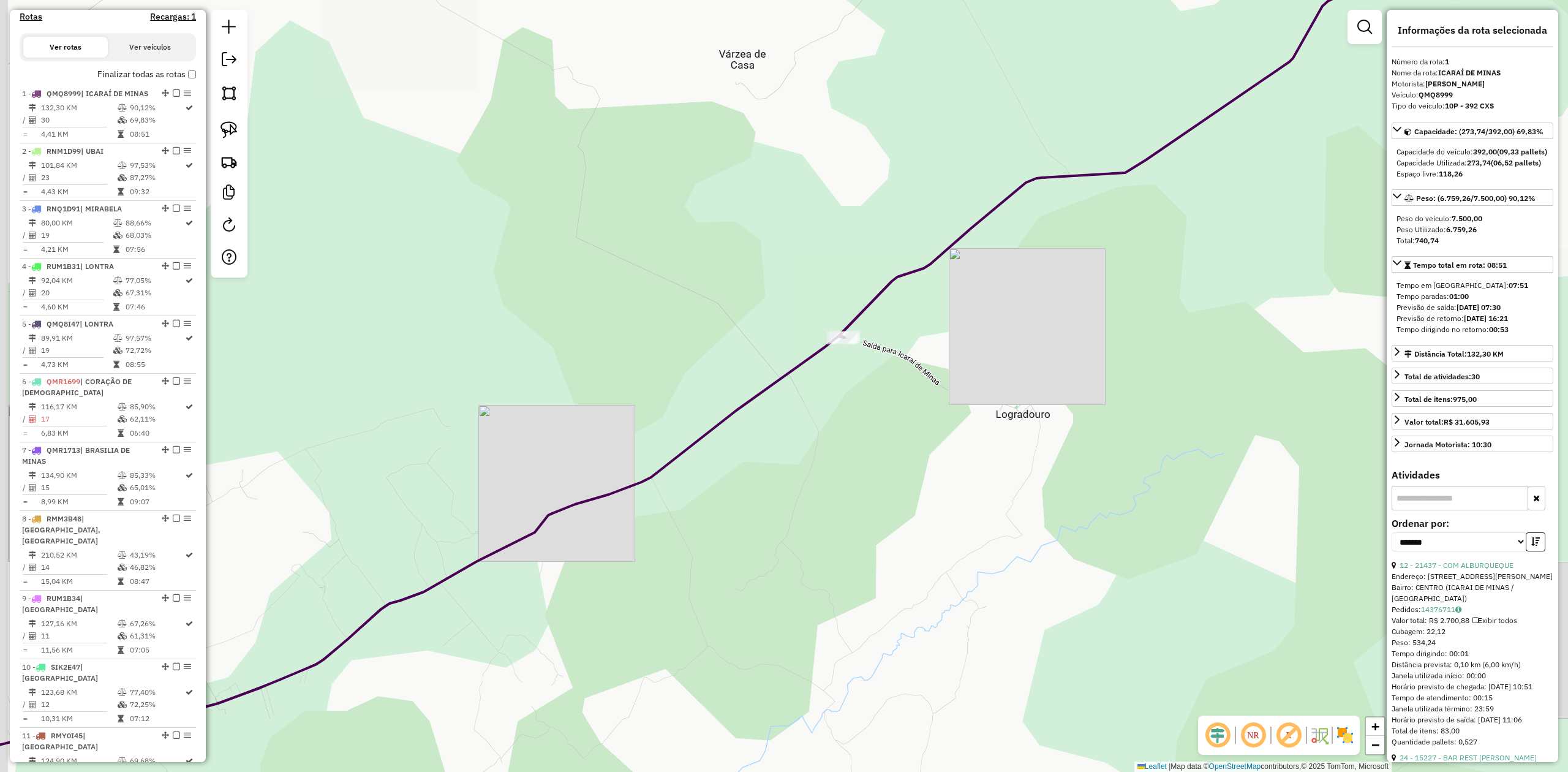
drag, startPoint x: 555, startPoint y: 559, endPoint x: 758, endPoint y: 394, distance: 261.6
click at [740, 413] on div "Janela de atendimento Grade de atendimento Capacidade Transportadoras Veículos …" at bounding box center [784, 386] width 1568 height 772
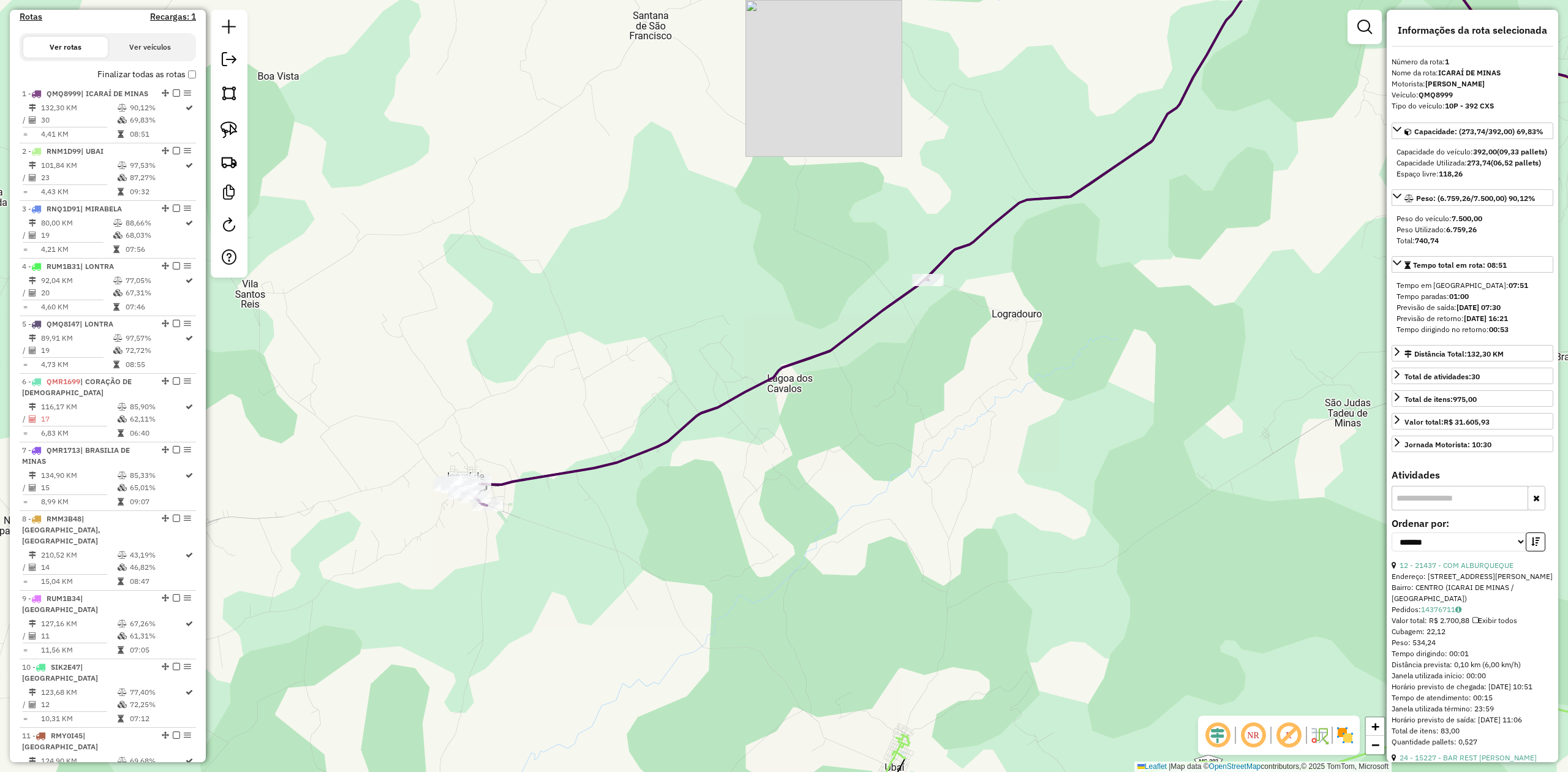
drag, startPoint x: 545, startPoint y: 552, endPoint x: 659, endPoint y: 519, distance: 118.7
click at [659, 519] on div "Janela de atendimento Grade de atendimento Capacidade Transportadoras Veículos …" at bounding box center [784, 386] width 1568 height 772
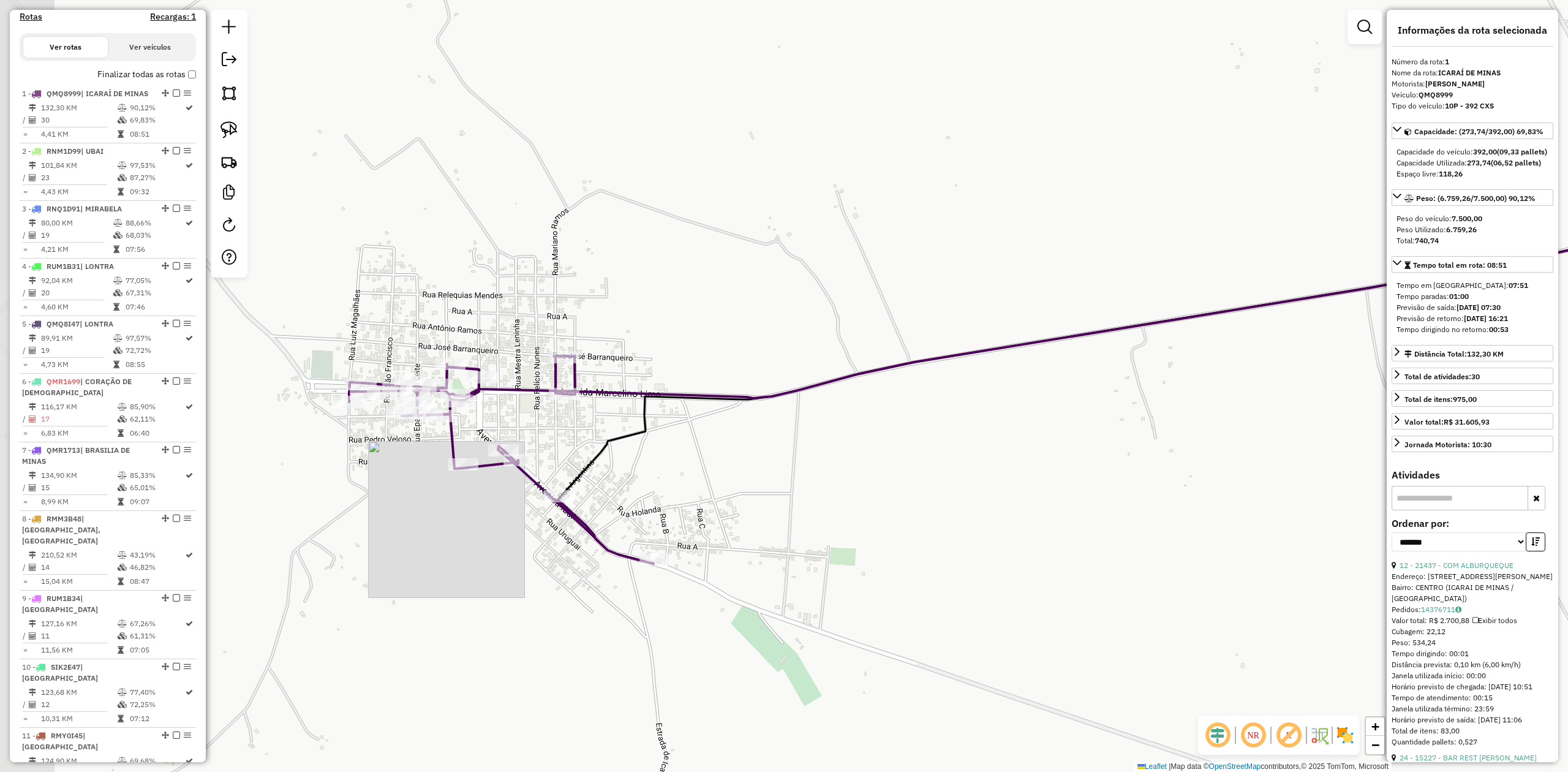
drag, startPoint x: 713, startPoint y: 488, endPoint x: 770, endPoint y: 488, distance: 57.0
click at [770, 488] on div "Janela de atendimento Grade de atendimento Capacidade Transportadoras Veículos …" at bounding box center [784, 386] width 1568 height 772
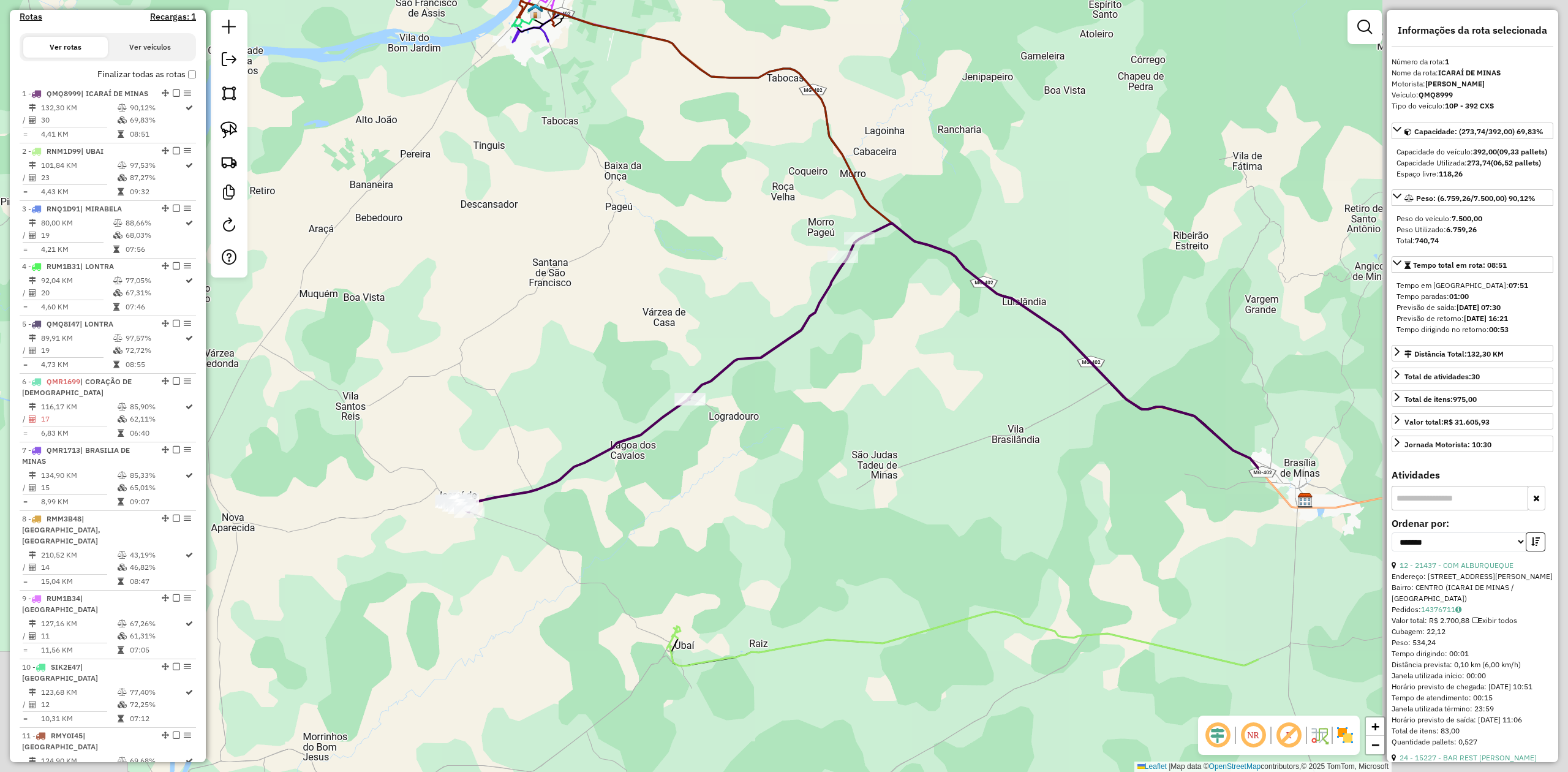
drag, startPoint x: 1179, startPoint y: 467, endPoint x: 698, endPoint y: 489, distance: 481.5
click at [698, 489] on div "Janela de atendimento Grade de atendimento Capacidade Transportadoras Veículos …" at bounding box center [784, 386] width 1568 height 772
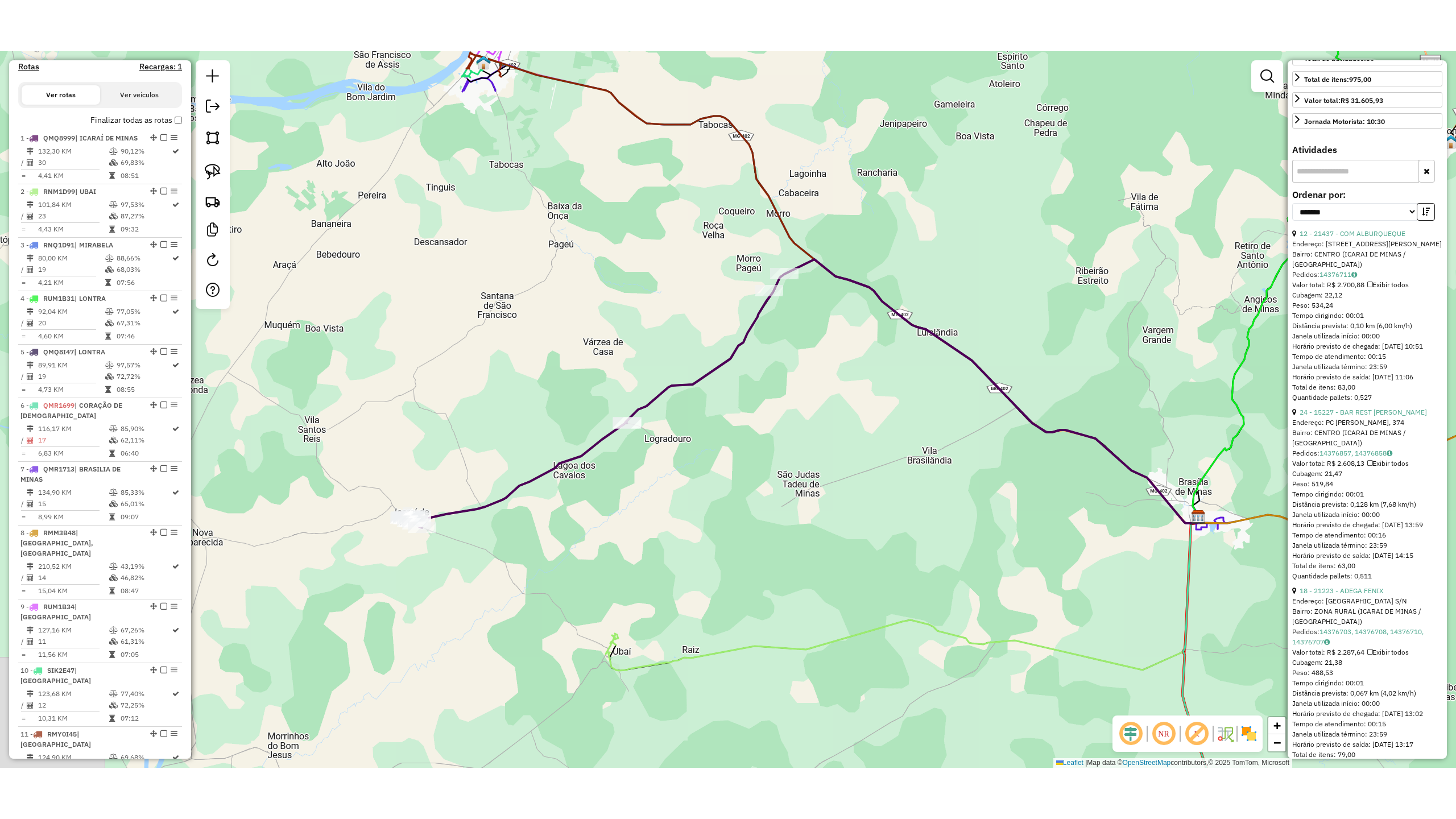
scroll to position [379, 0]
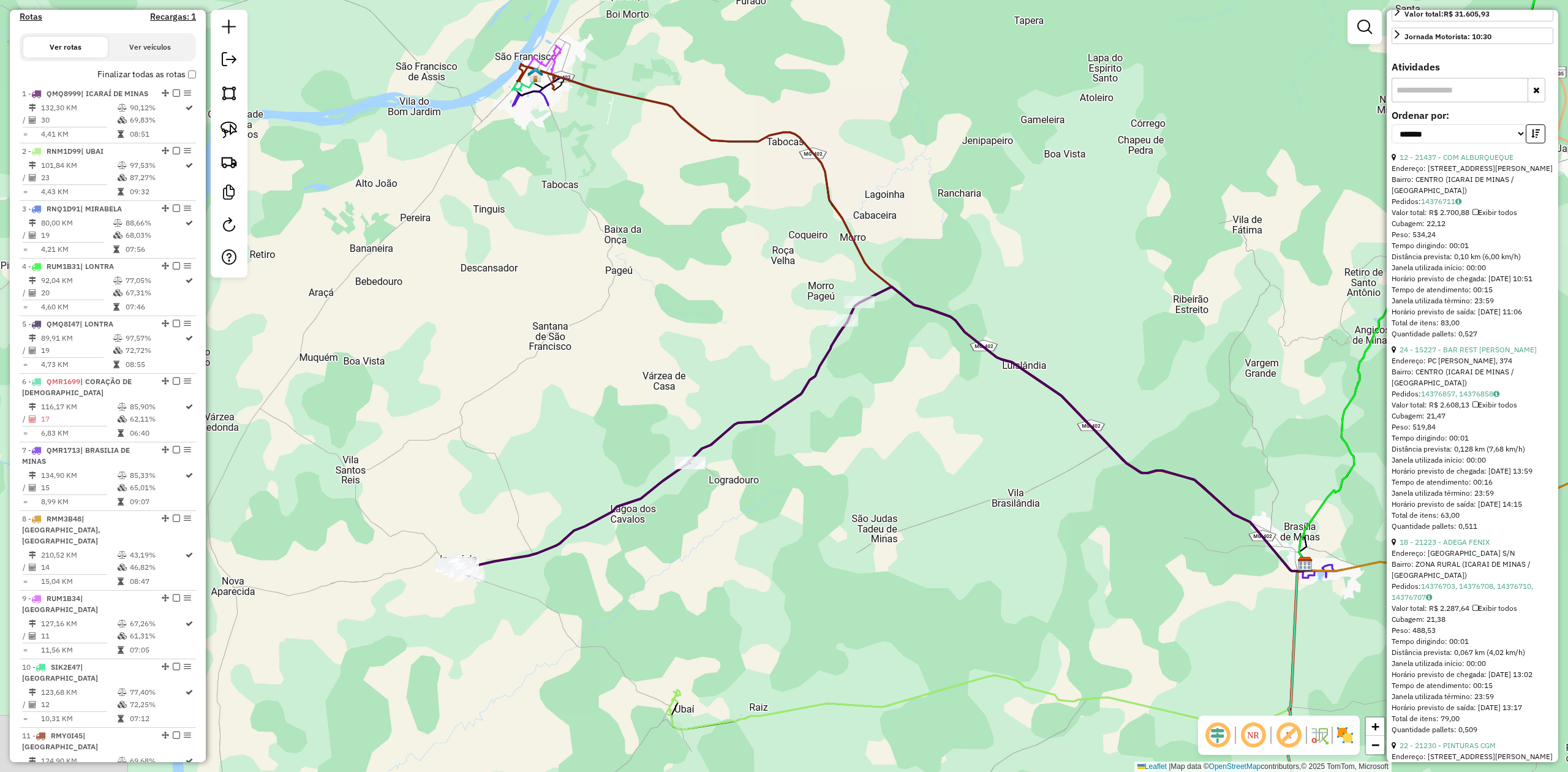
drag, startPoint x: 452, startPoint y: 249, endPoint x: 461, endPoint y: 282, distance: 34.2
click at [461, 282] on div "Janela de atendimento Grade de atendimento Capacidade Transportadoras Veículos …" at bounding box center [784, 386] width 1568 height 772
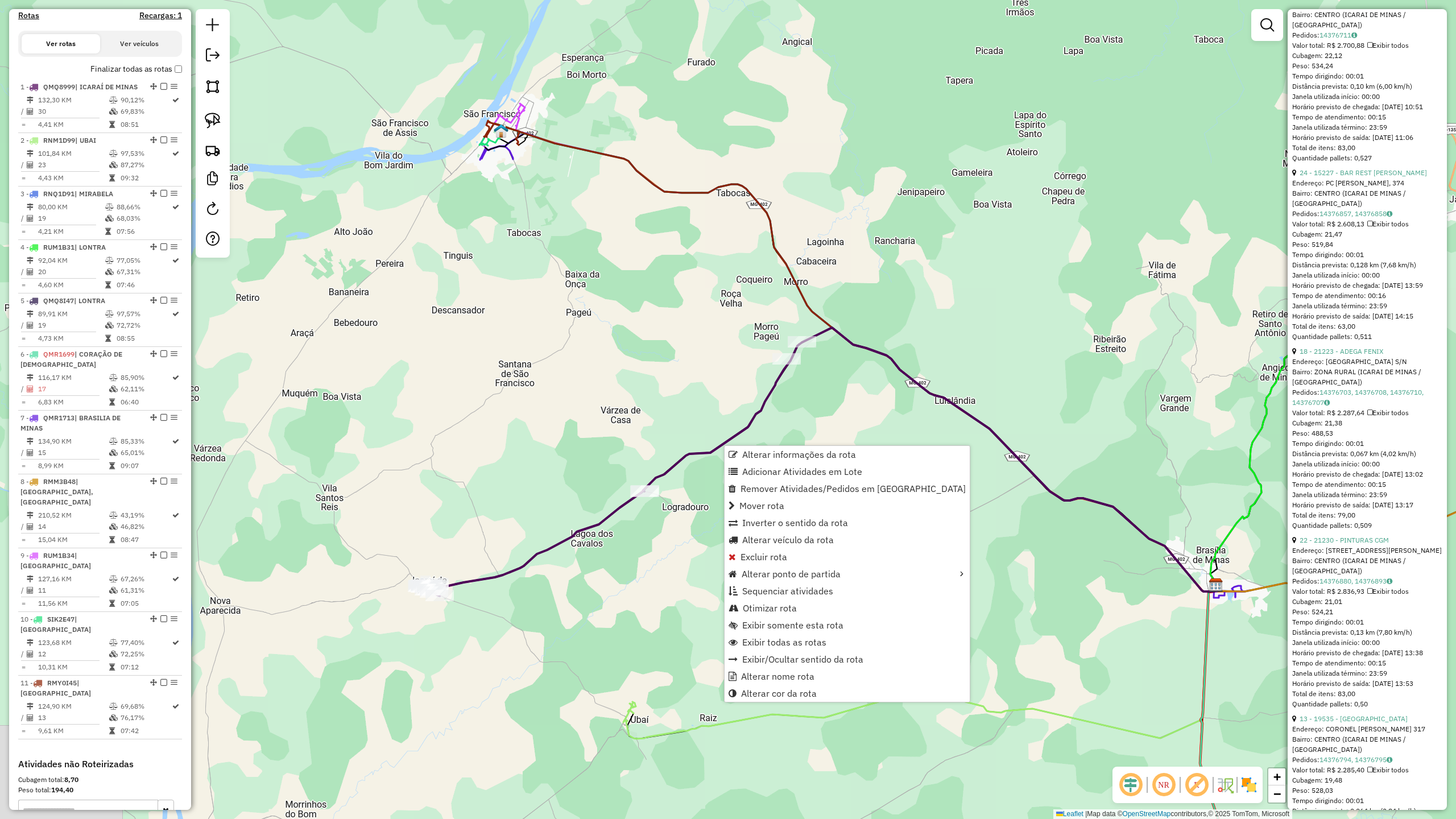
scroll to position [440, 0]
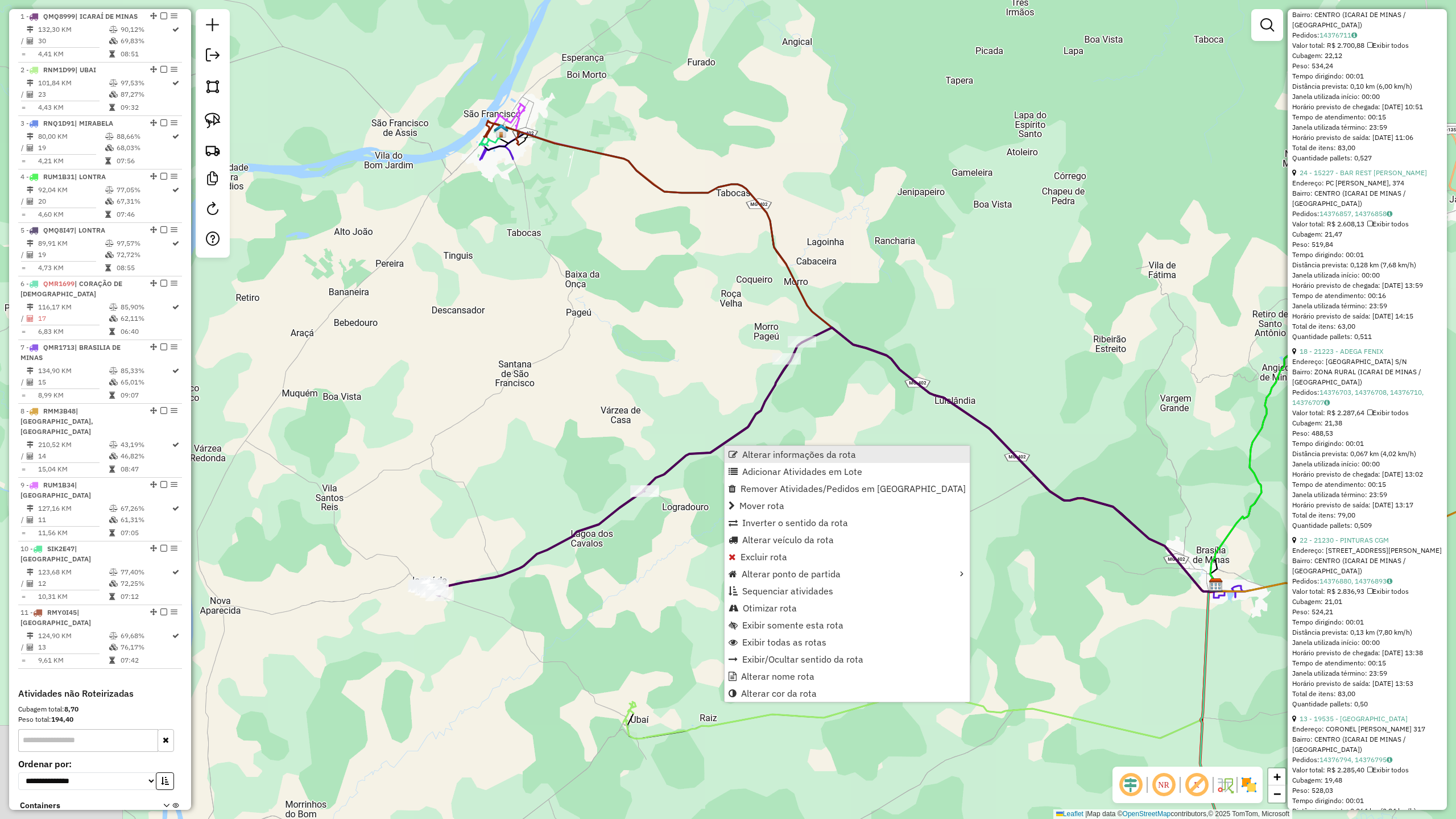
click at [779, 454] on span "Alterar informações da rota" at bounding box center [799, 454] width 114 height 9
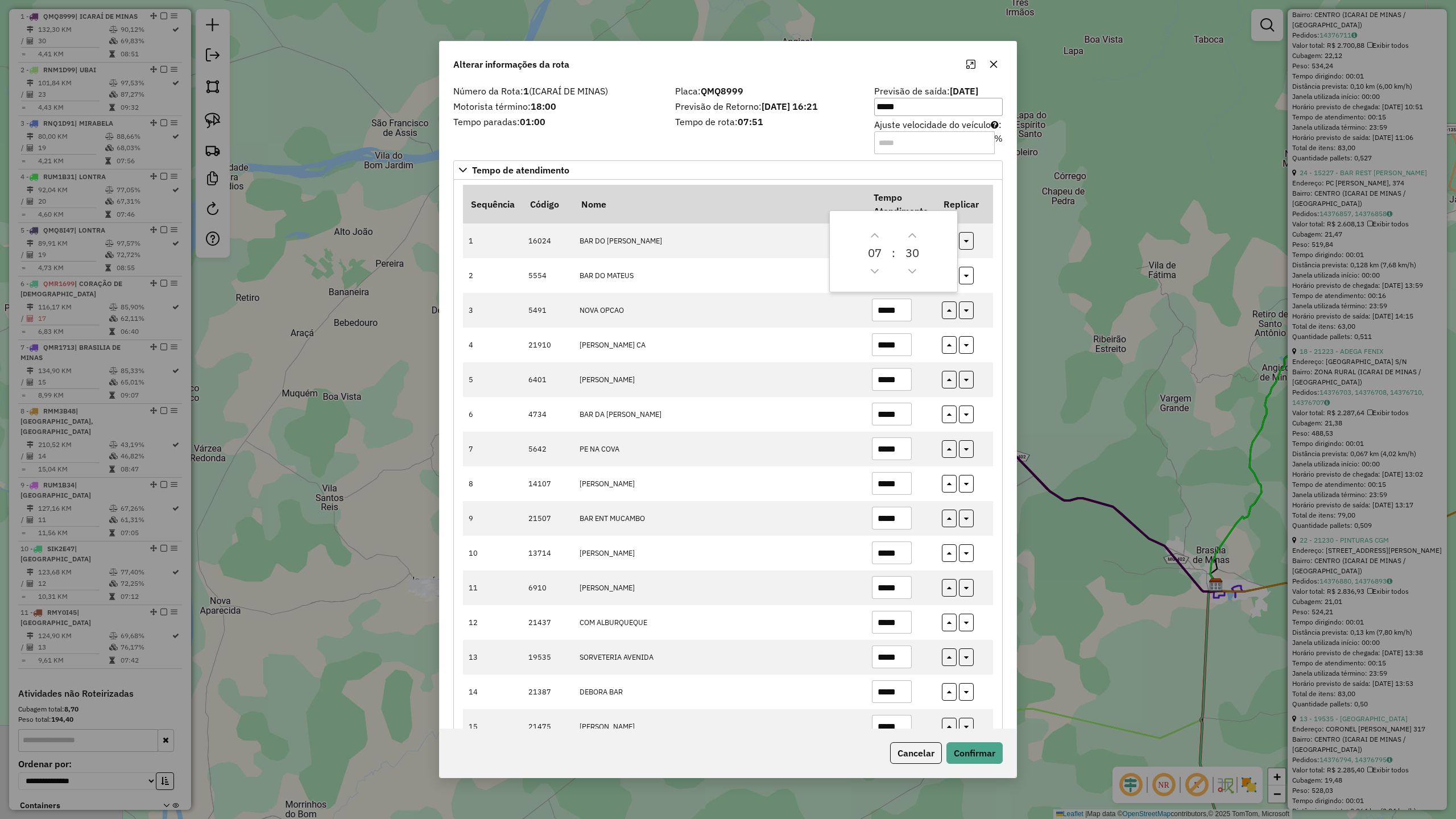
click at [610, 139] on div "Número da Rota: 1 (ICARAÍ DE MINAS) Motorista término: 18:00 Tempo paradas: 01:…" at bounding box center [557, 118] width 222 height 64
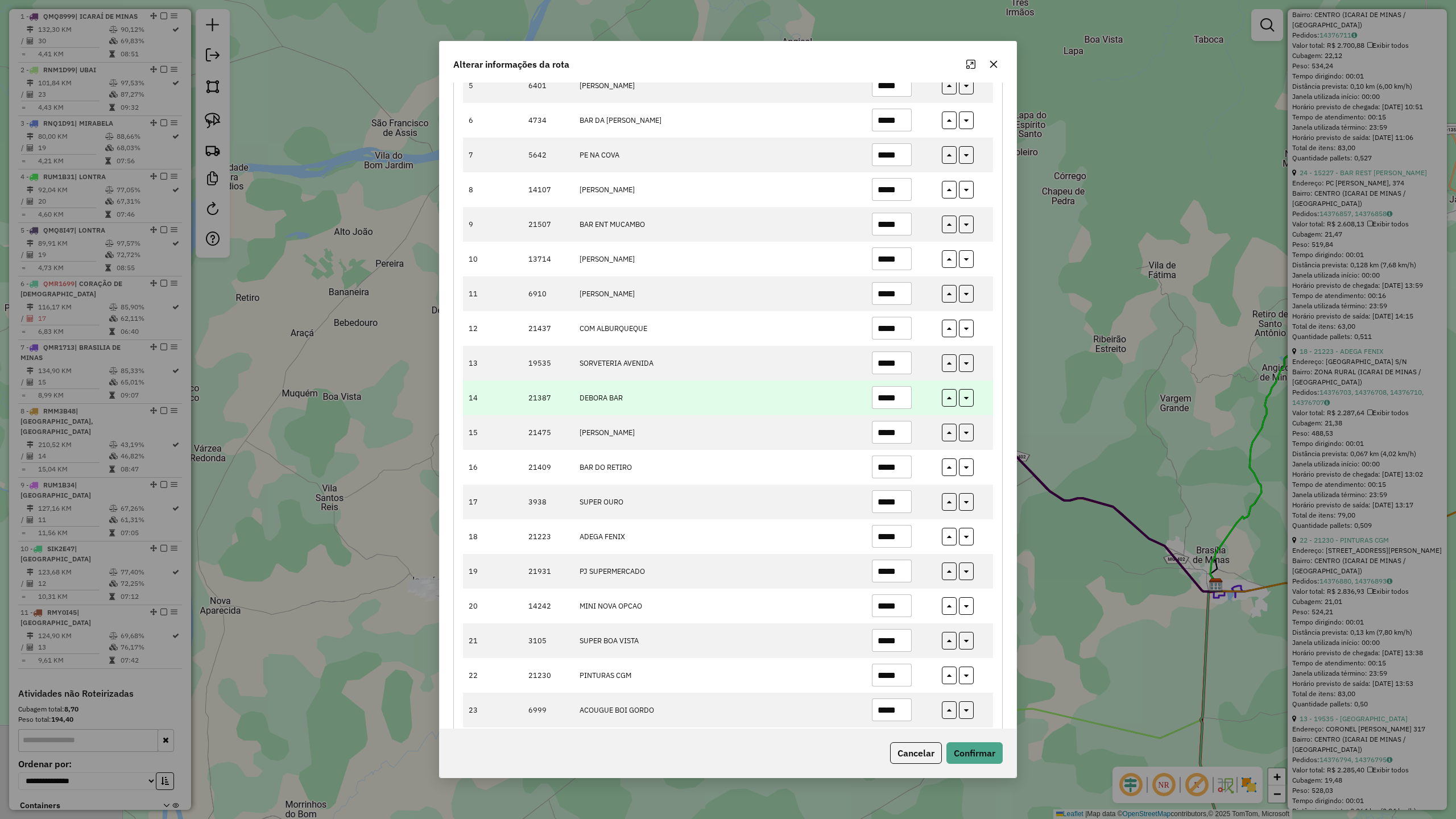
scroll to position [303, 0]
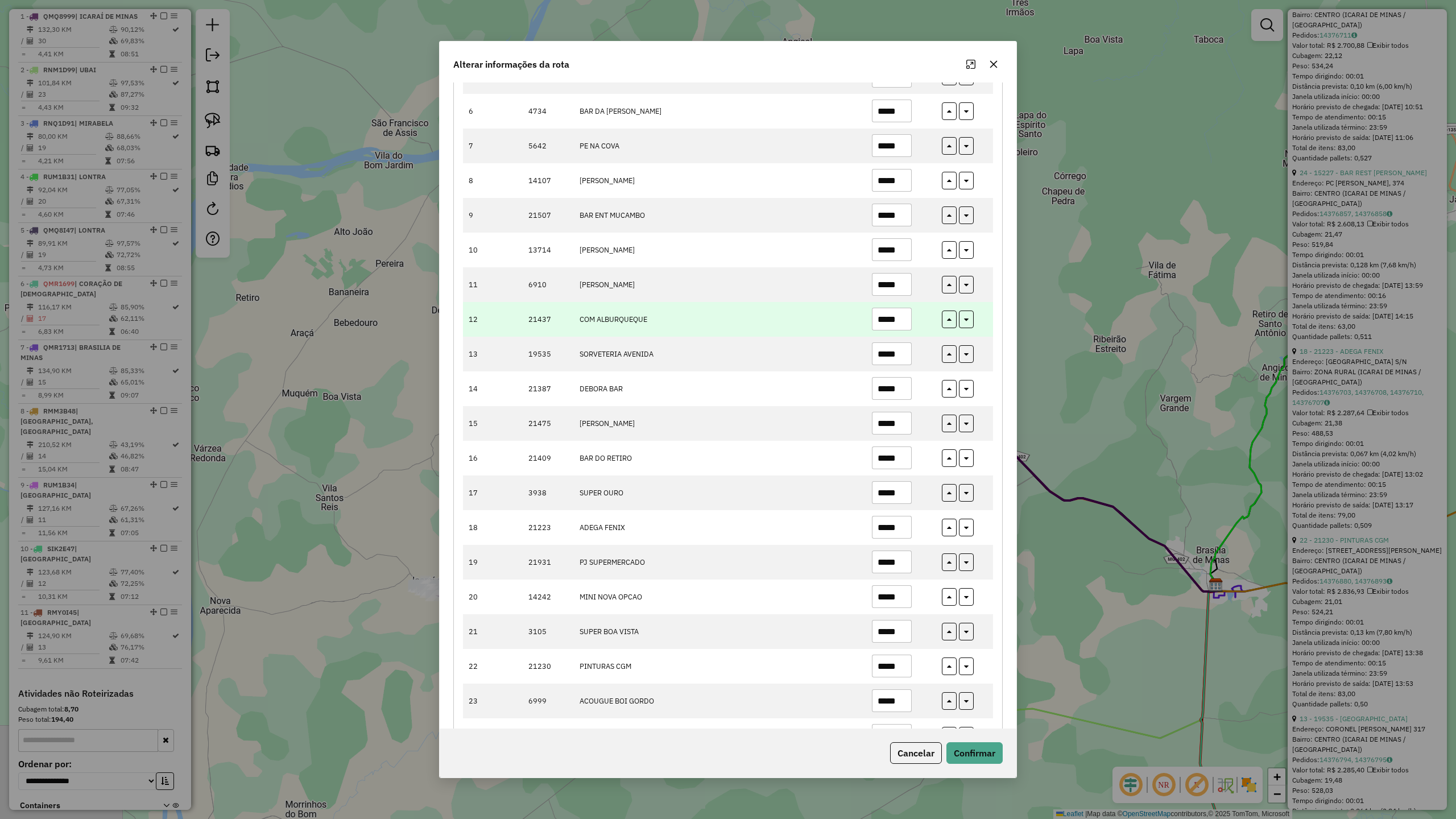
click at [900, 325] on input "*****" at bounding box center [891, 319] width 40 height 23
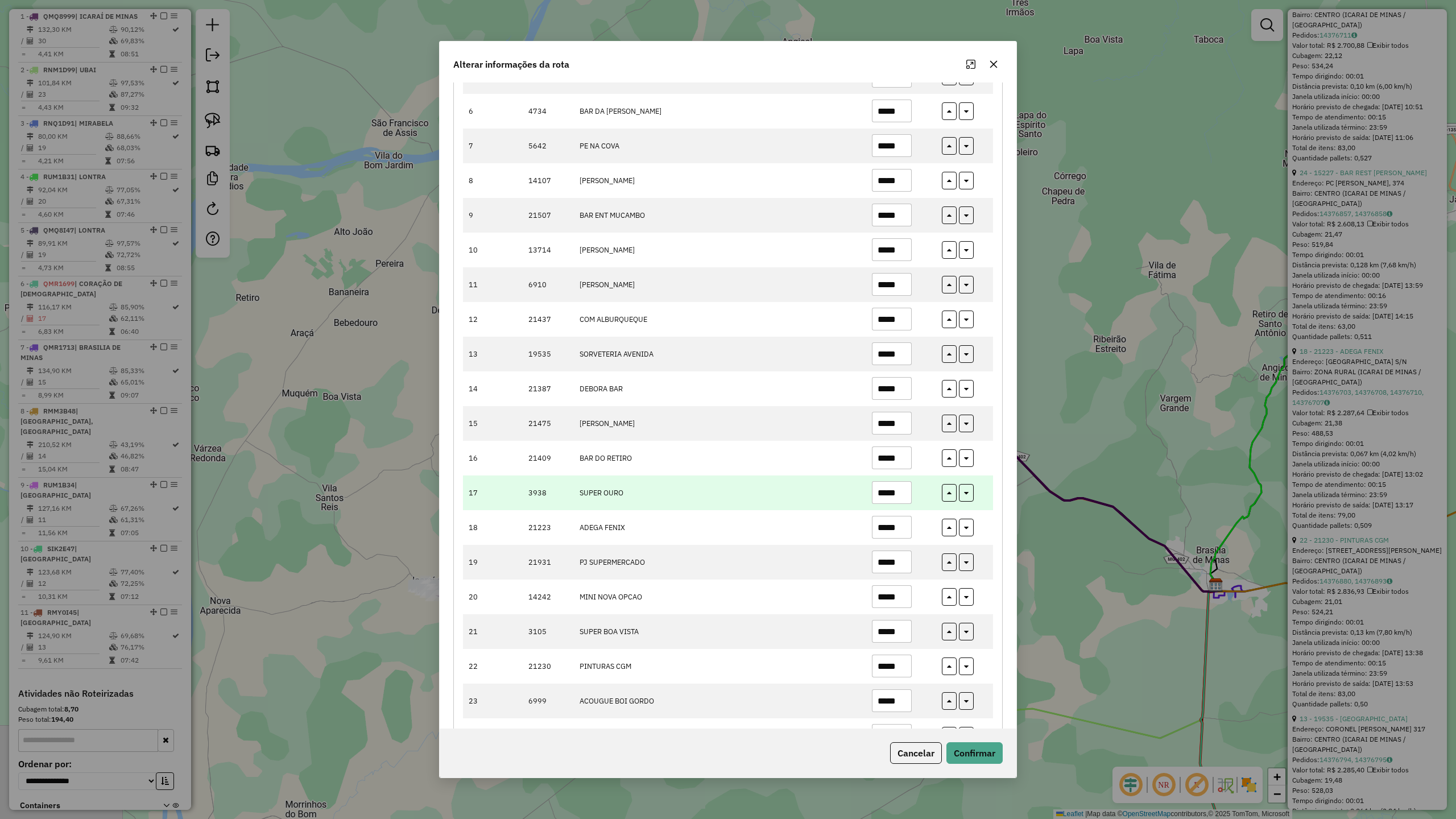
scroll to position [564, 0]
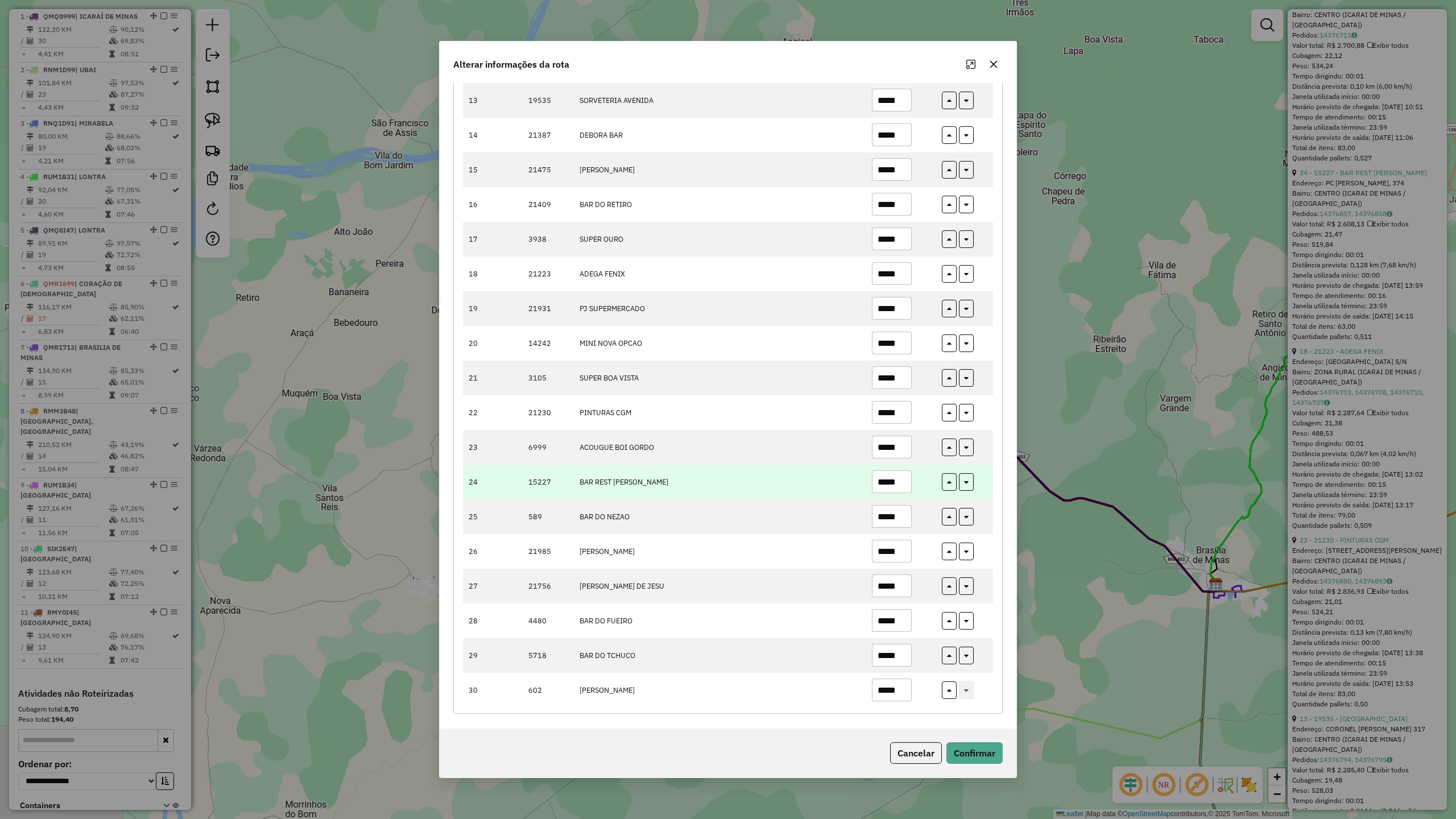
type input "*****"
click at [905, 481] on input "*****" at bounding box center [891, 481] width 40 height 23
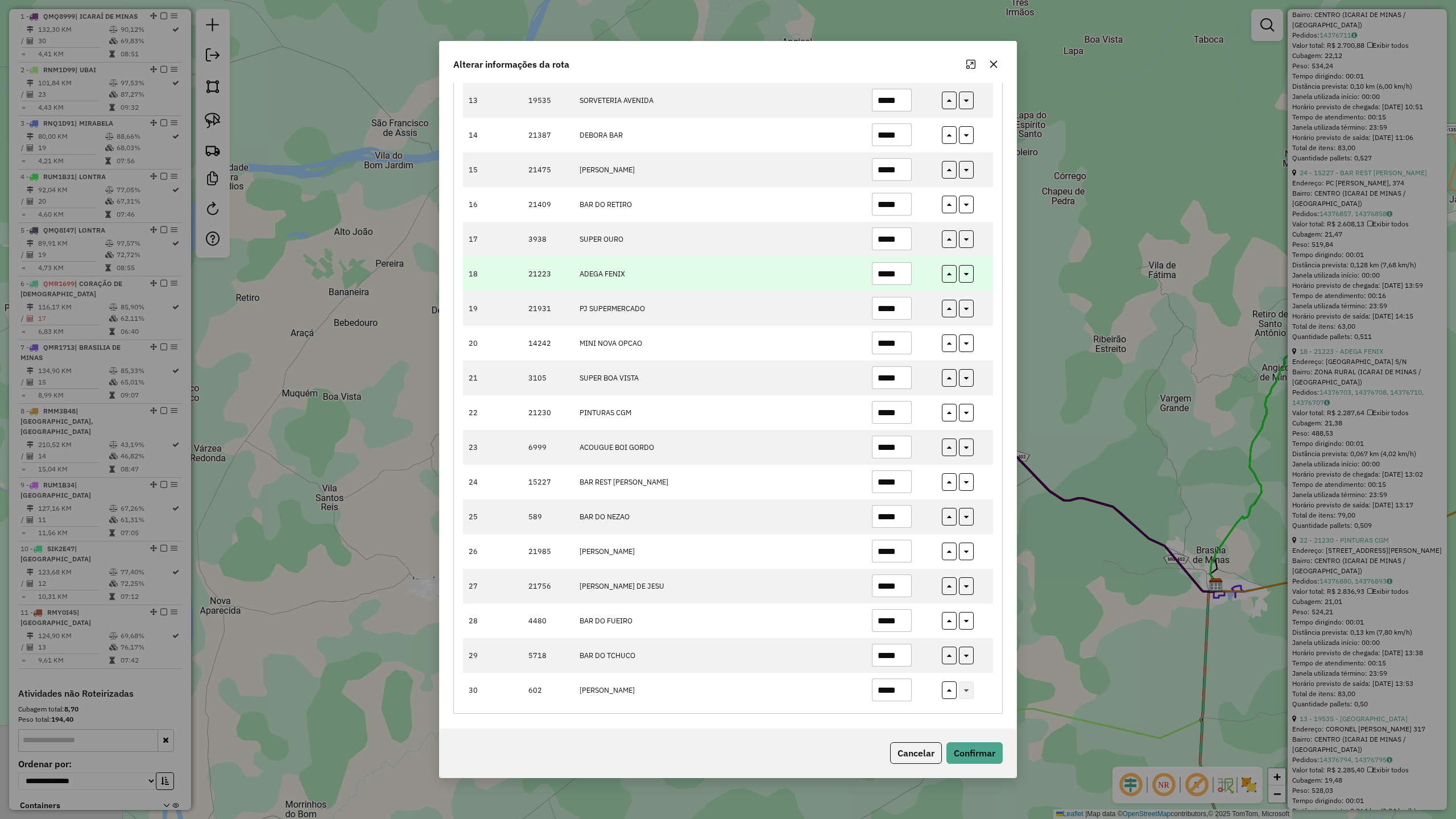
type input "*****"
click at [902, 272] on input "*****" at bounding box center [891, 273] width 40 height 23
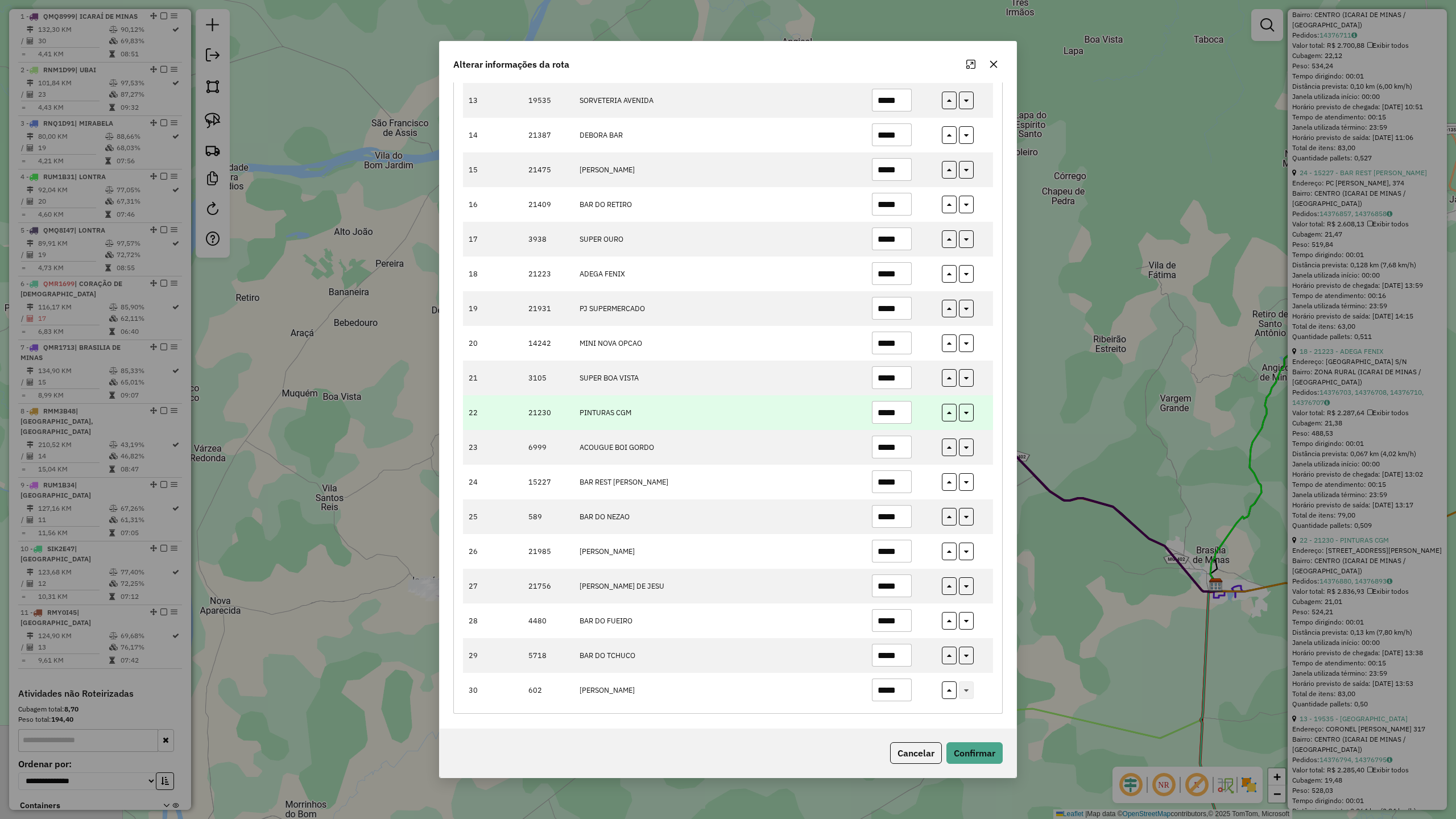
type input "*****"
click at [897, 407] on input "*****" at bounding box center [891, 412] width 40 height 23
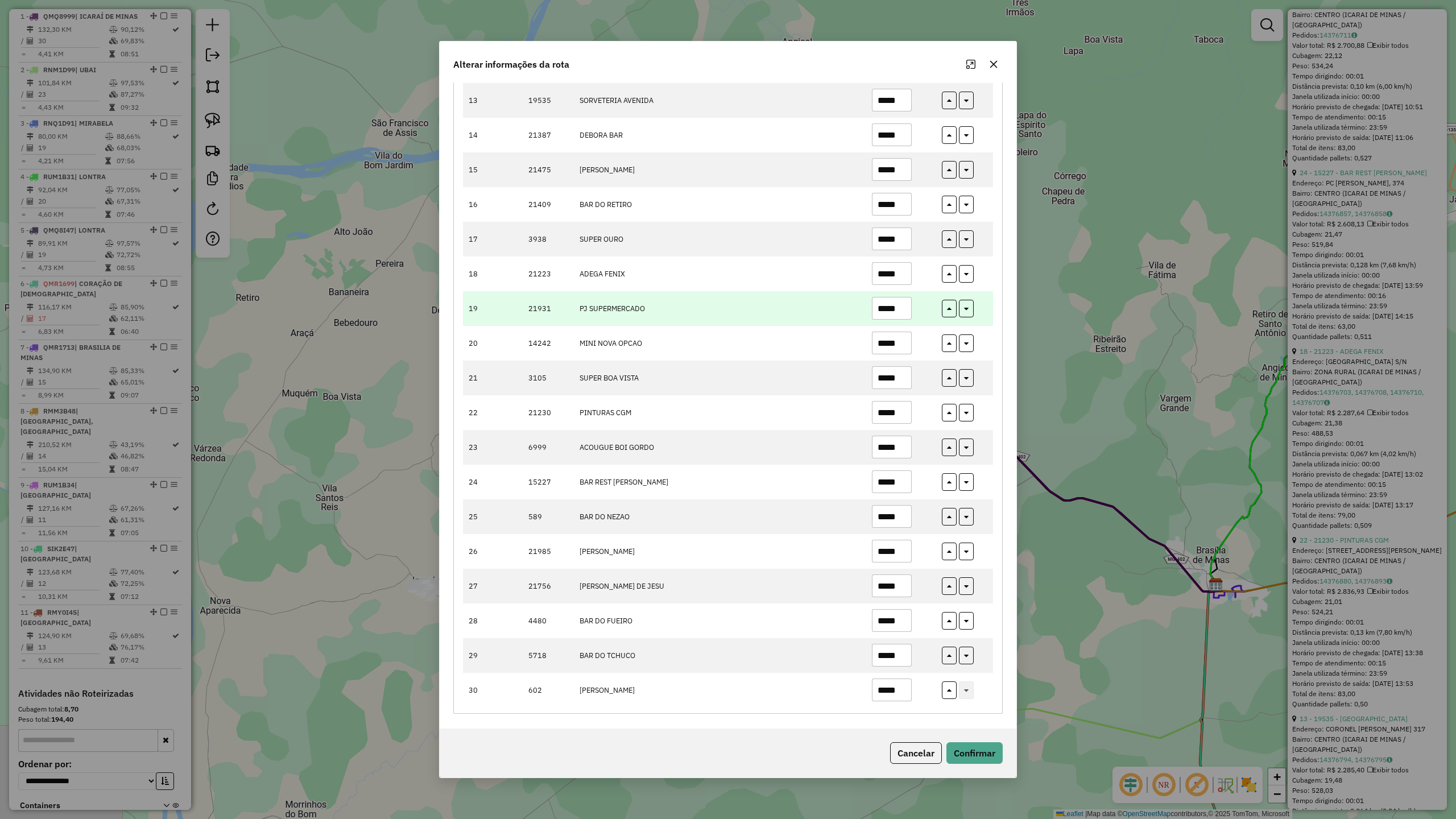
type input "*****"
click at [904, 300] on input "*****" at bounding box center [891, 308] width 40 height 23
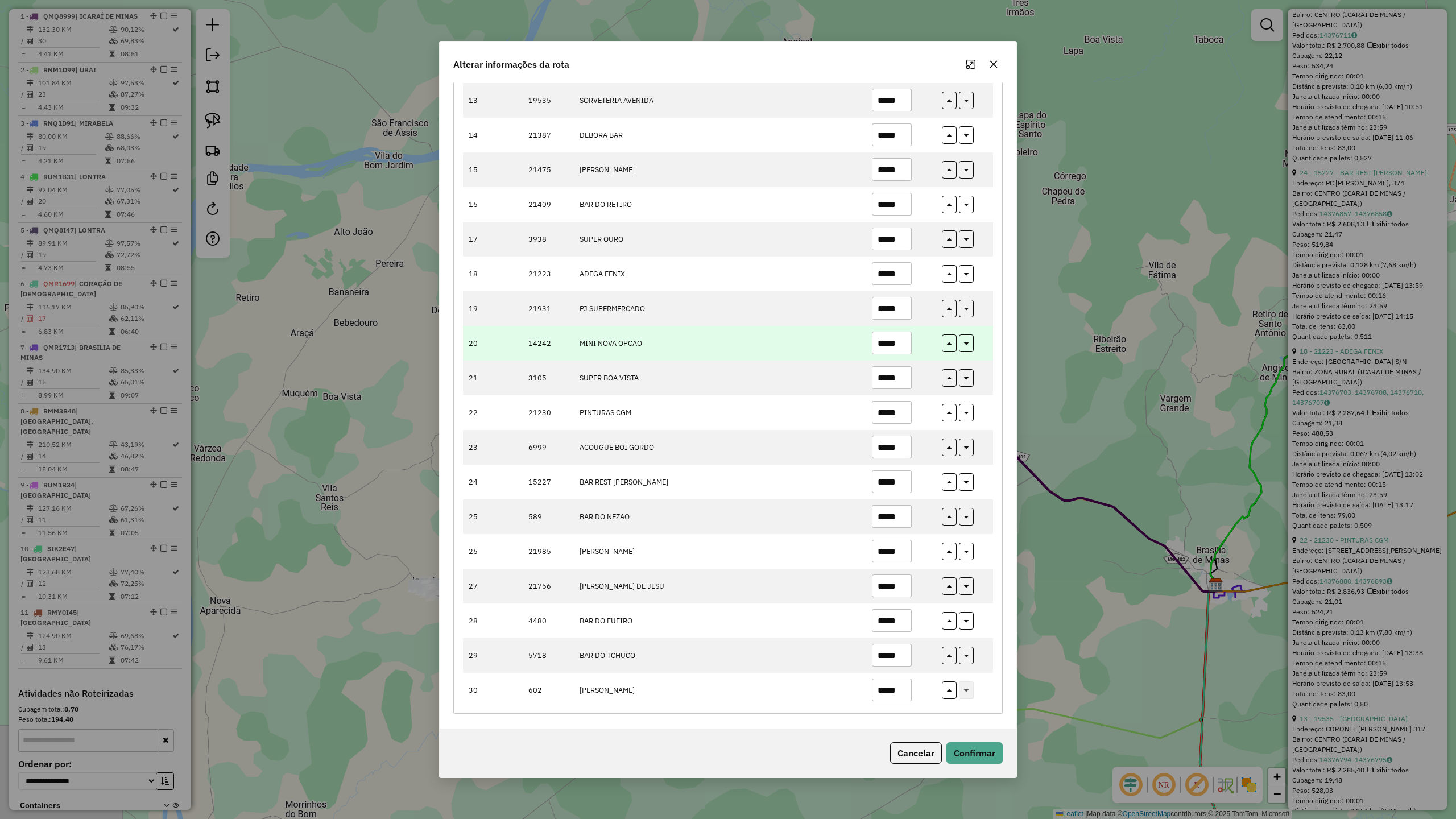
type input "*****"
click at [903, 333] on input "*****" at bounding box center [891, 343] width 40 height 23
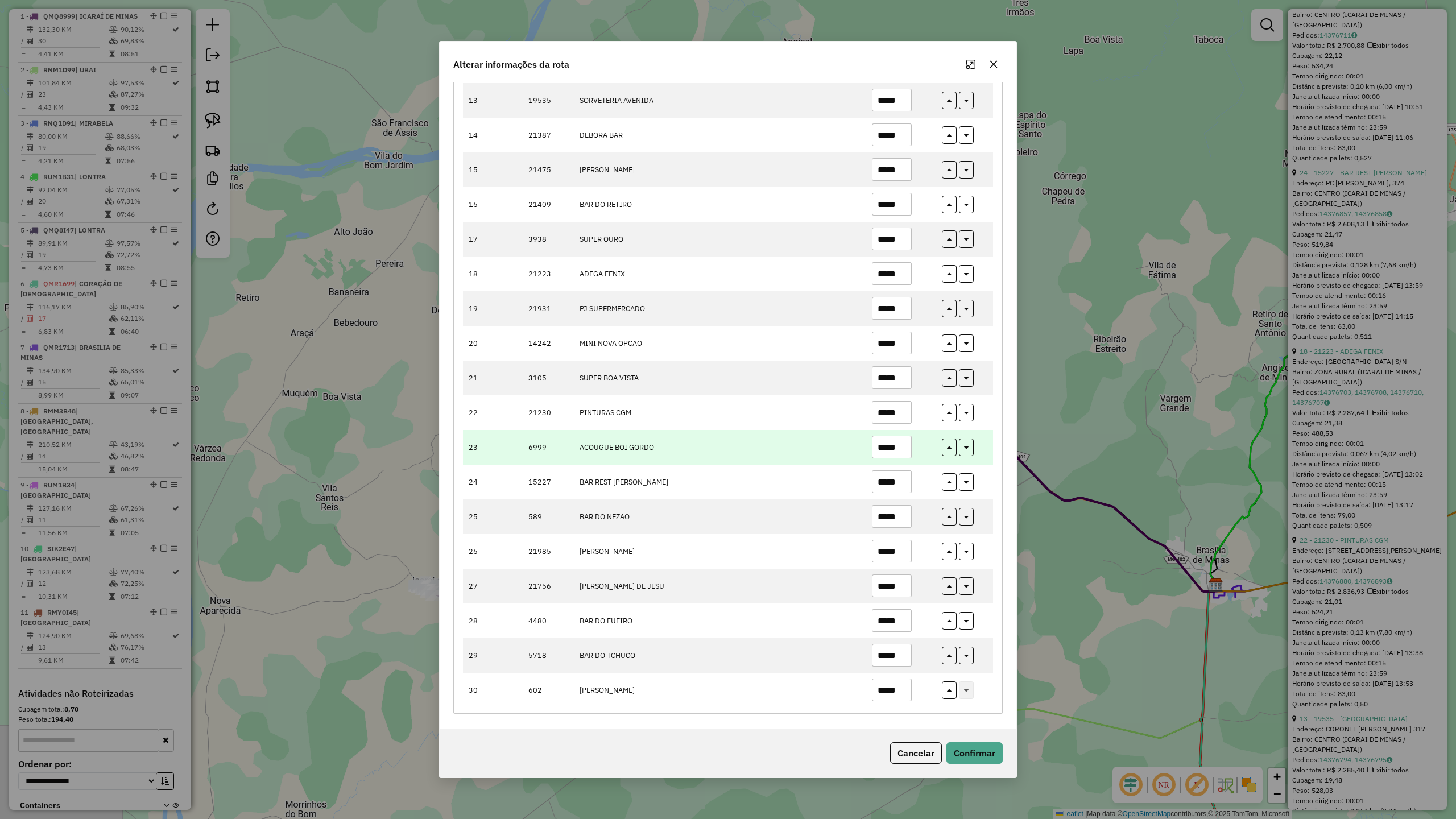
type input "*****"
click at [910, 449] on td "*****" at bounding box center [901, 447] width 70 height 35
click at [902, 445] on input "*****" at bounding box center [891, 446] width 40 height 23
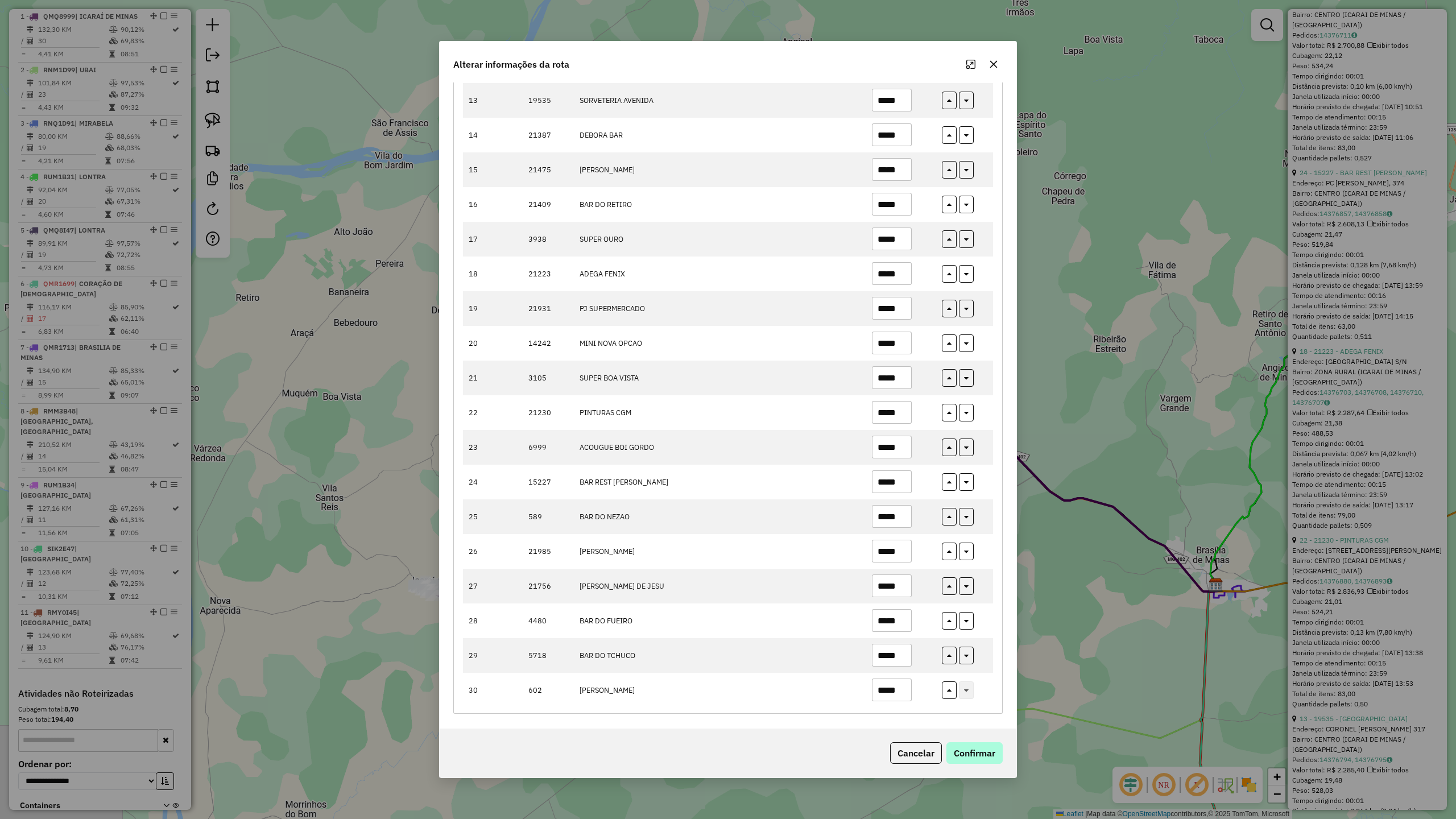
type input "*****"
click at [997, 716] on button "Confirmar" at bounding box center [975, 752] width 56 height 21
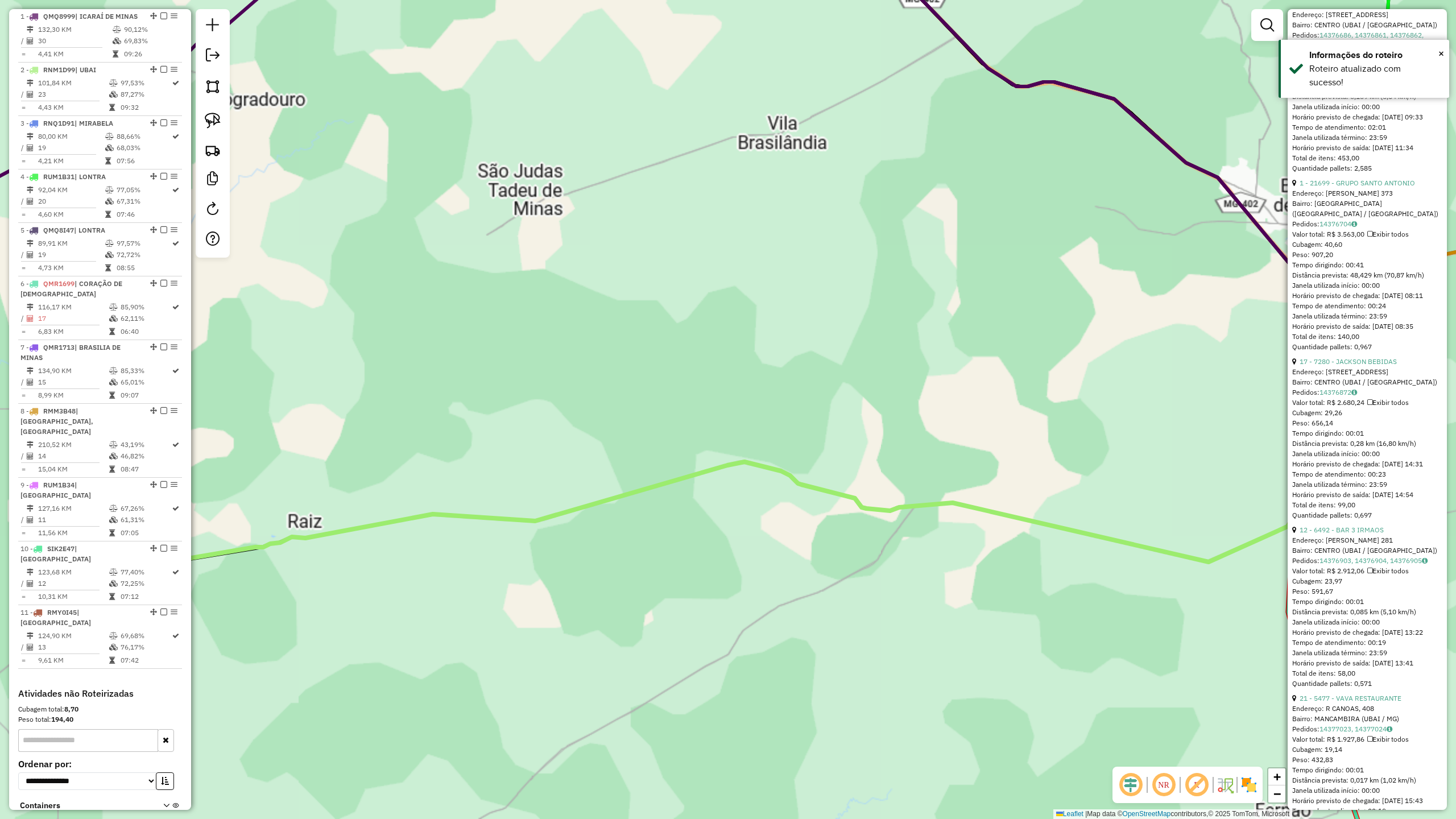
scroll to position [495, 0]
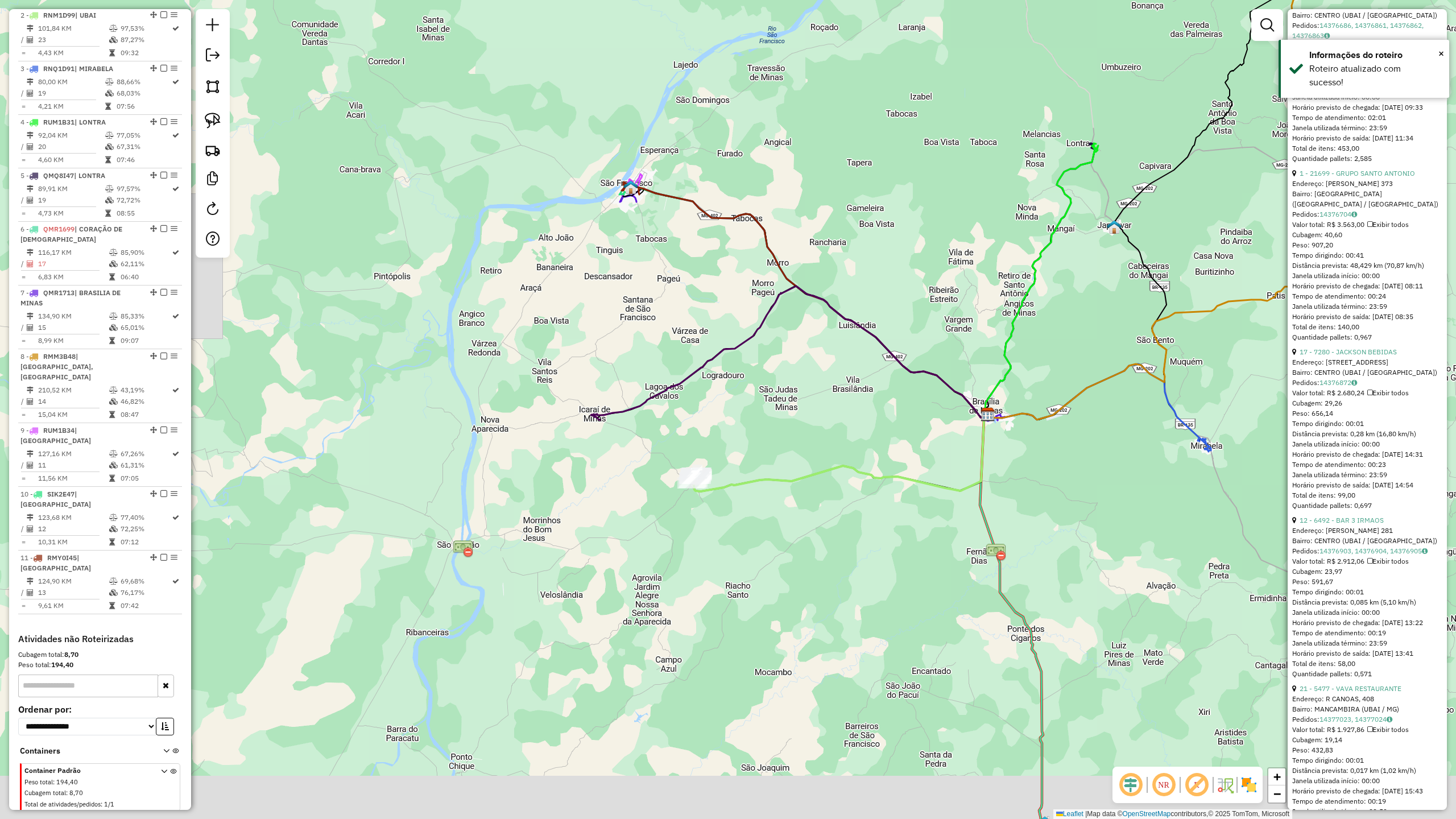
drag, startPoint x: 827, startPoint y: 650, endPoint x: 872, endPoint y: 608, distance: 61.6
click at [872, 608] on div "Janela de atendimento Grade de atendimento Capacidade Transportadoras Veículos …" at bounding box center [728, 409] width 1456 height 819
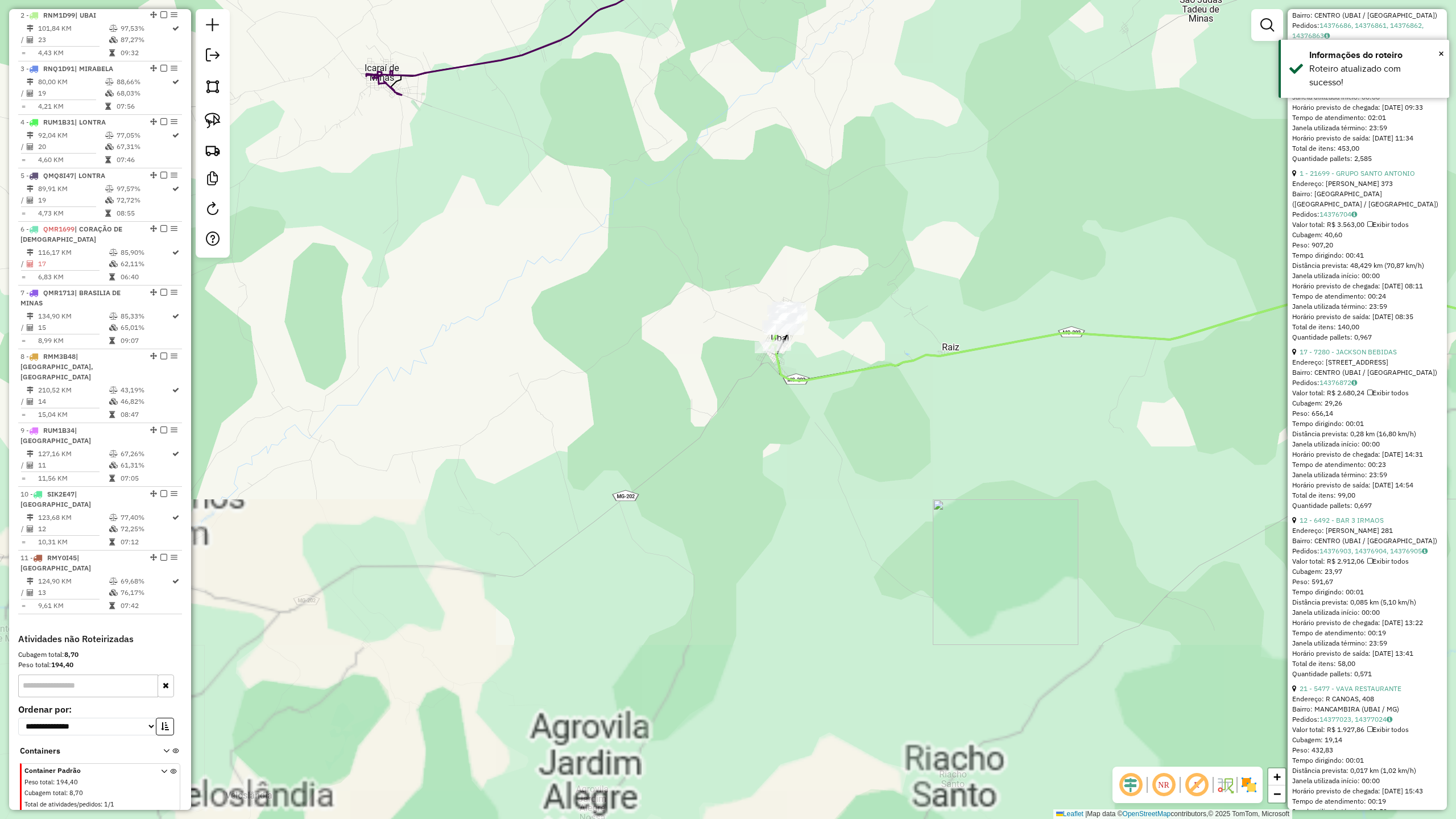
drag, startPoint x: 786, startPoint y: 417, endPoint x: 776, endPoint y: 507, distance: 90.6
click at [776, 506] on div "Janela de atendimento Grade de atendimento Capacidade Transportadoras Veículos …" at bounding box center [728, 409] width 1456 height 819
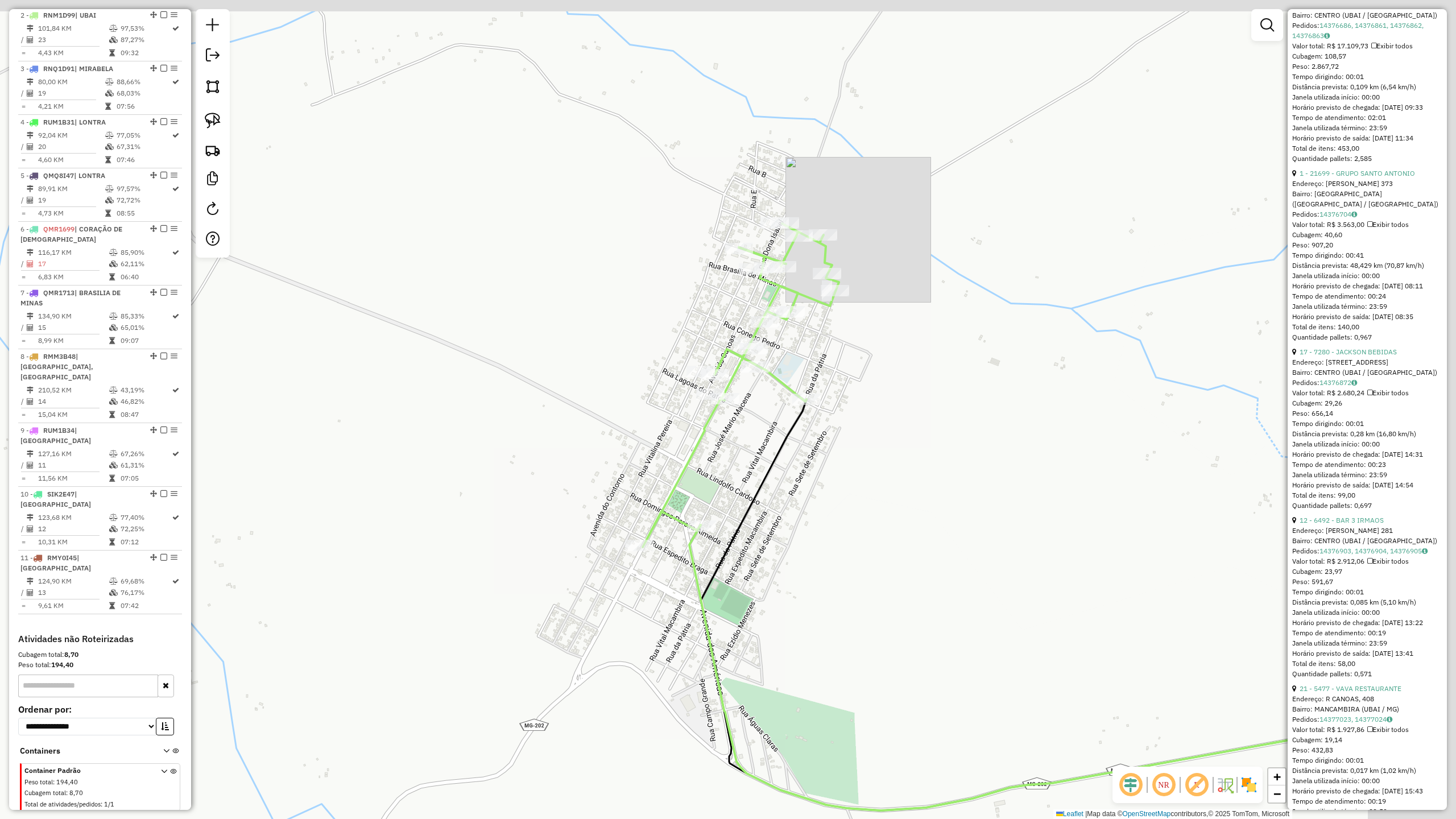
drag, startPoint x: 973, startPoint y: 406, endPoint x: 780, endPoint y: 548, distance: 239.6
click at [780, 548] on div "Janela de atendimento Grade de atendimento Capacidade Transportadoras Veículos …" at bounding box center [728, 409] width 1456 height 819
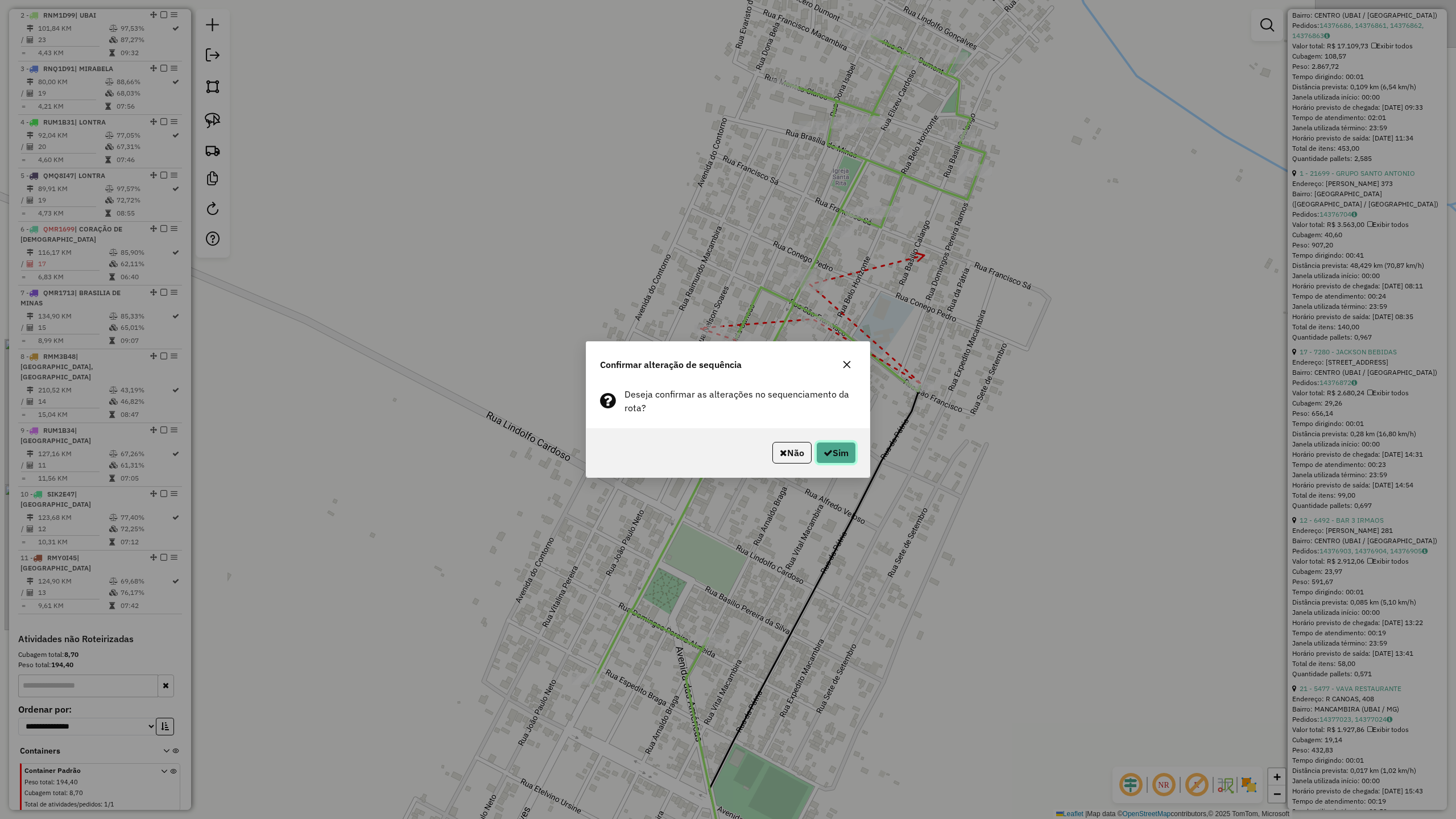
drag, startPoint x: 831, startPoint y: 449, endPoint x: 838, endPoint y: 446, distance: 7.6
click at [832, 449] on button "Sim" at bounding box center [836, 452] width 40 height 21
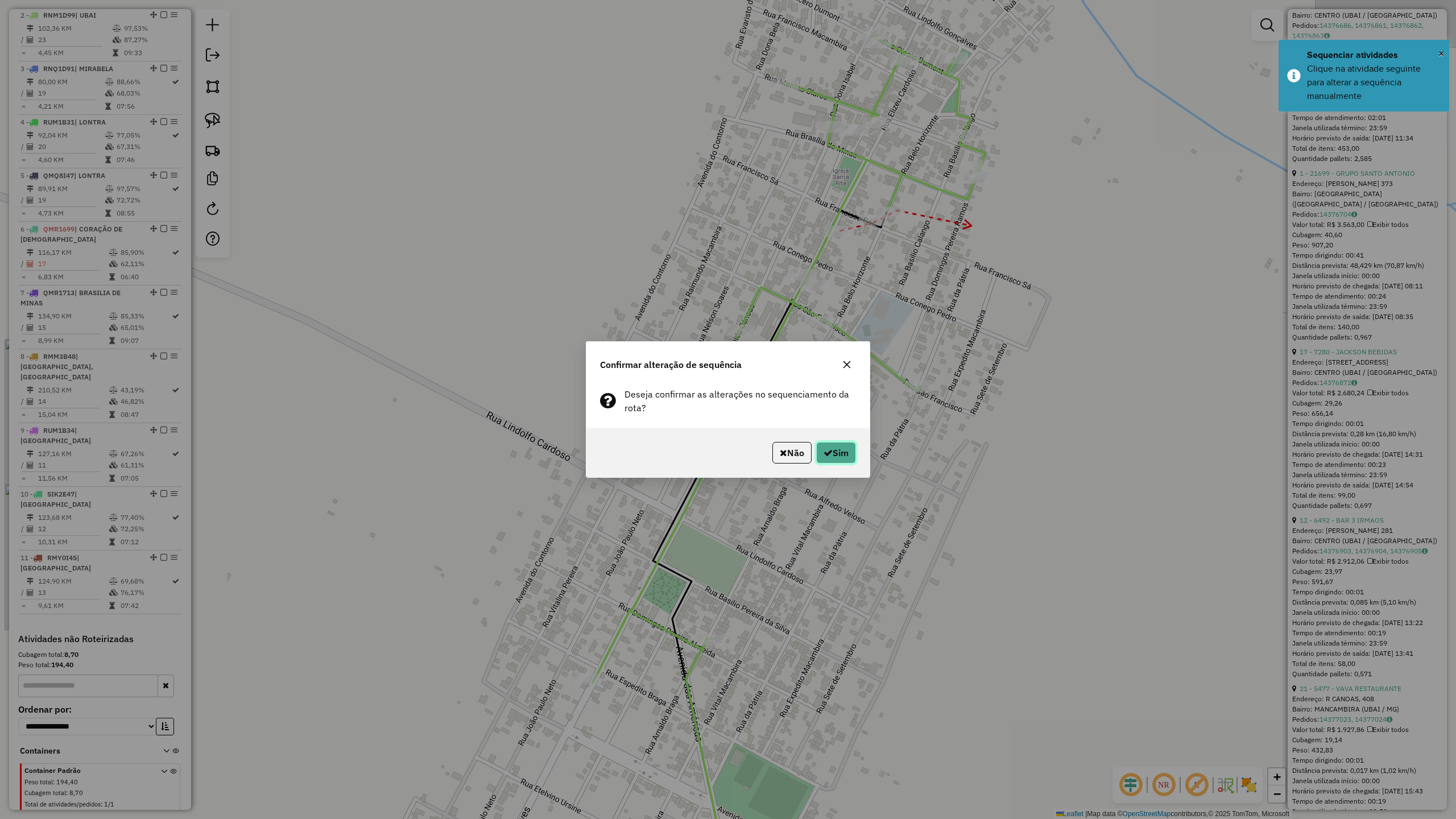
click at [840, 450] on button "Sim" at bounding box center [836, 452] width 40 height 21
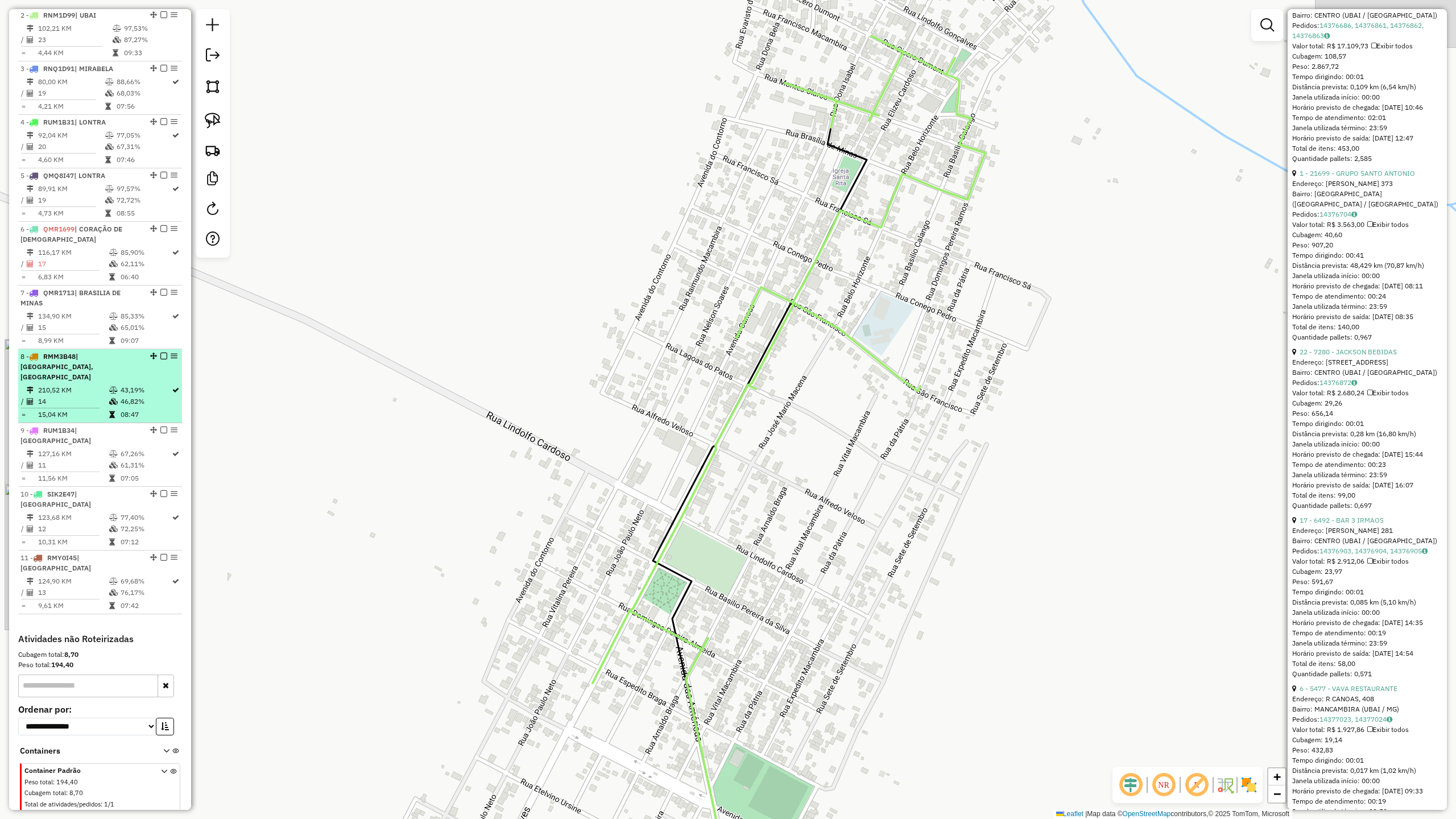
click at [101, 396] on td "210,52 KM" at bounding box center [73, 390] width 71 height 12
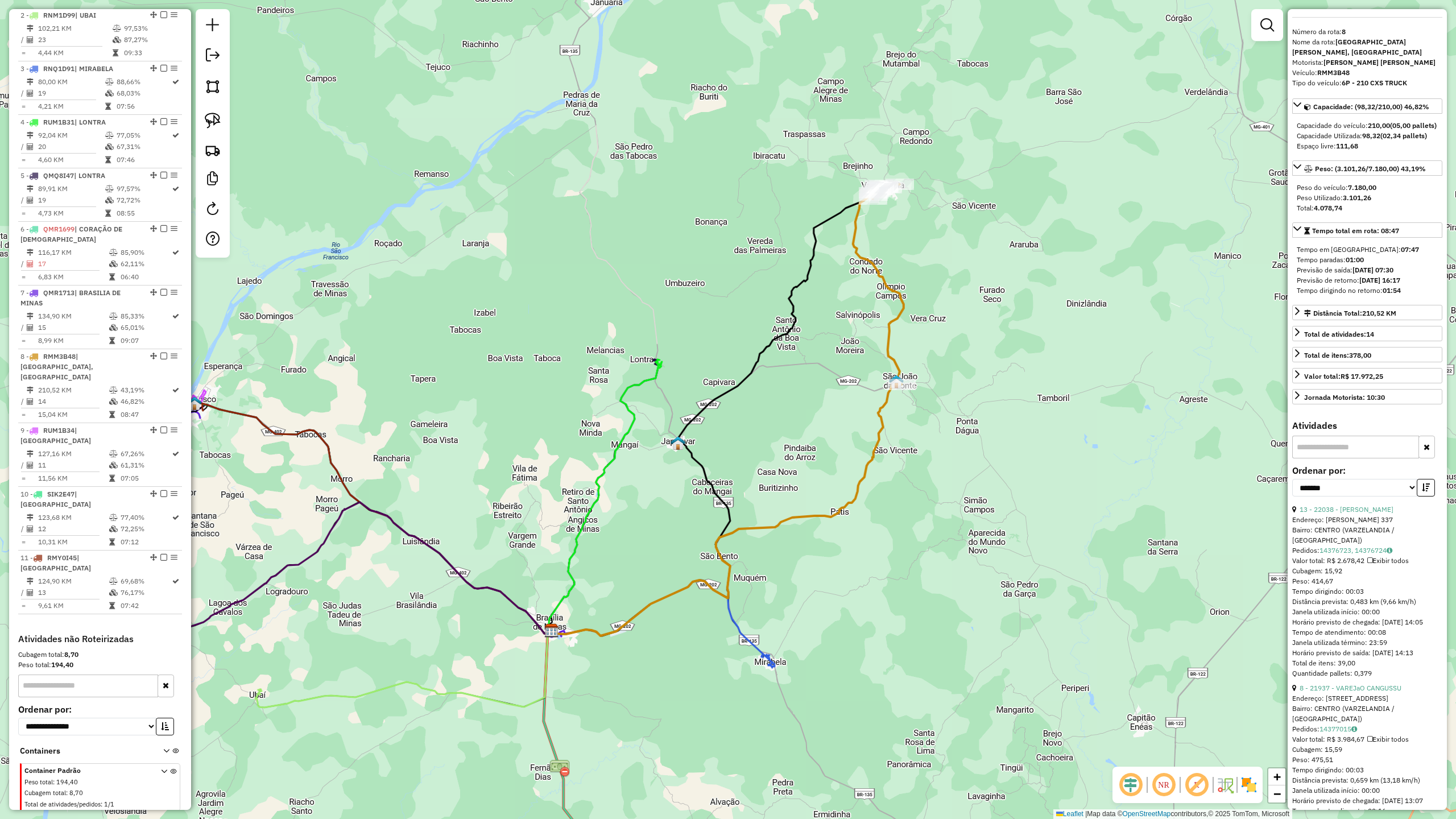
scroll to position [0, 0]
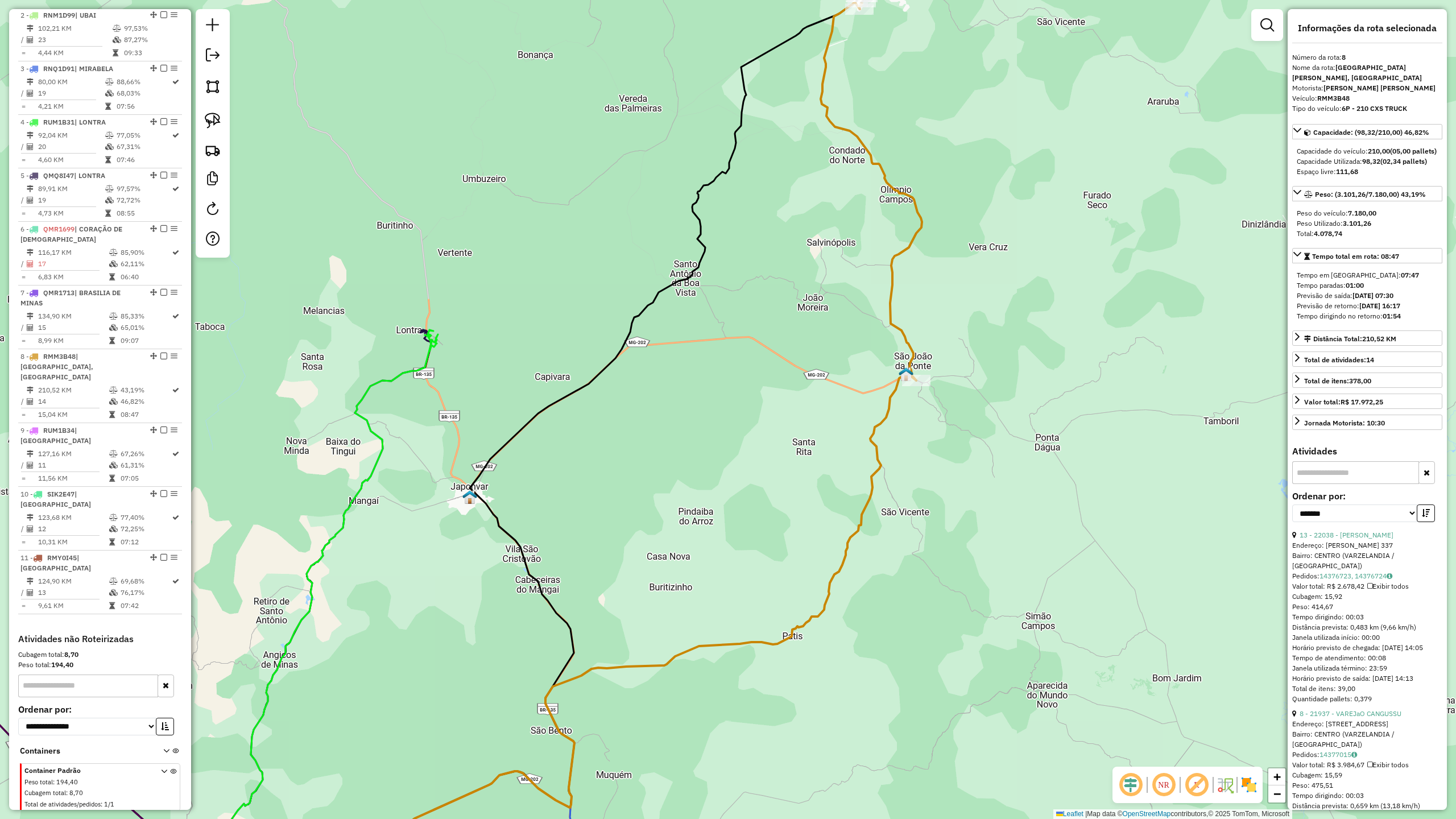
drag, startPoint x: 851, startPoint y: 235, endPoint x: 847, endPoint y: 352, distance: 117.1
click at [847, 352] on div "Janela de atendimento Grade de atendimento Capacidade Transportadoras Veículos …" at bounding box center [728, 409] width 1456 height 819
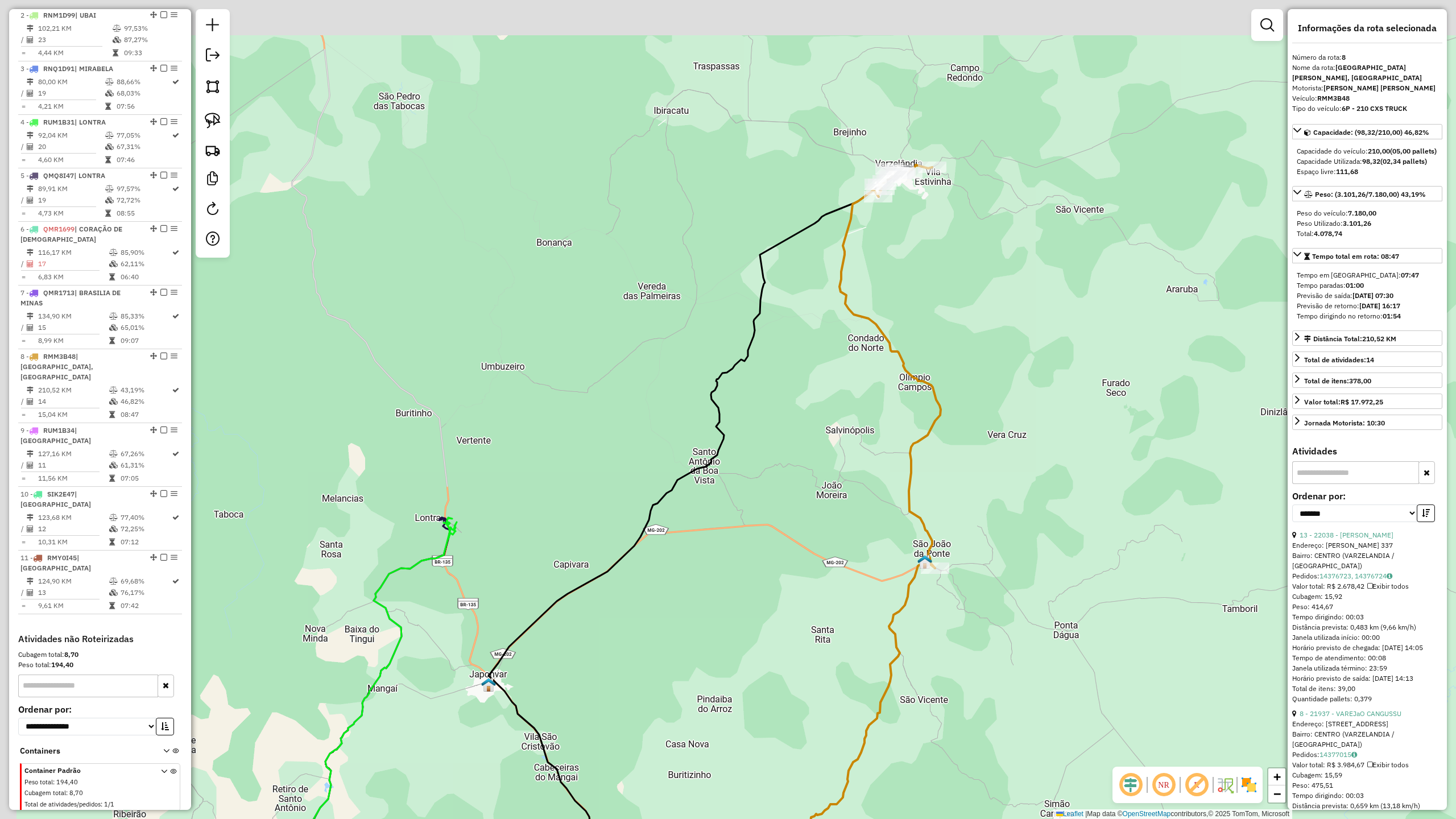
drag, startPoint x: 992, startPoint y: 341, endPoint x: 1027, endPoint y: 434, distance: 99.4
click at [1027, 434] on div "Janela de atendimento Grade de atendimento Capacidade Transportadoras Veículos …" at bounding box center [728, 409] width 1456 height 819
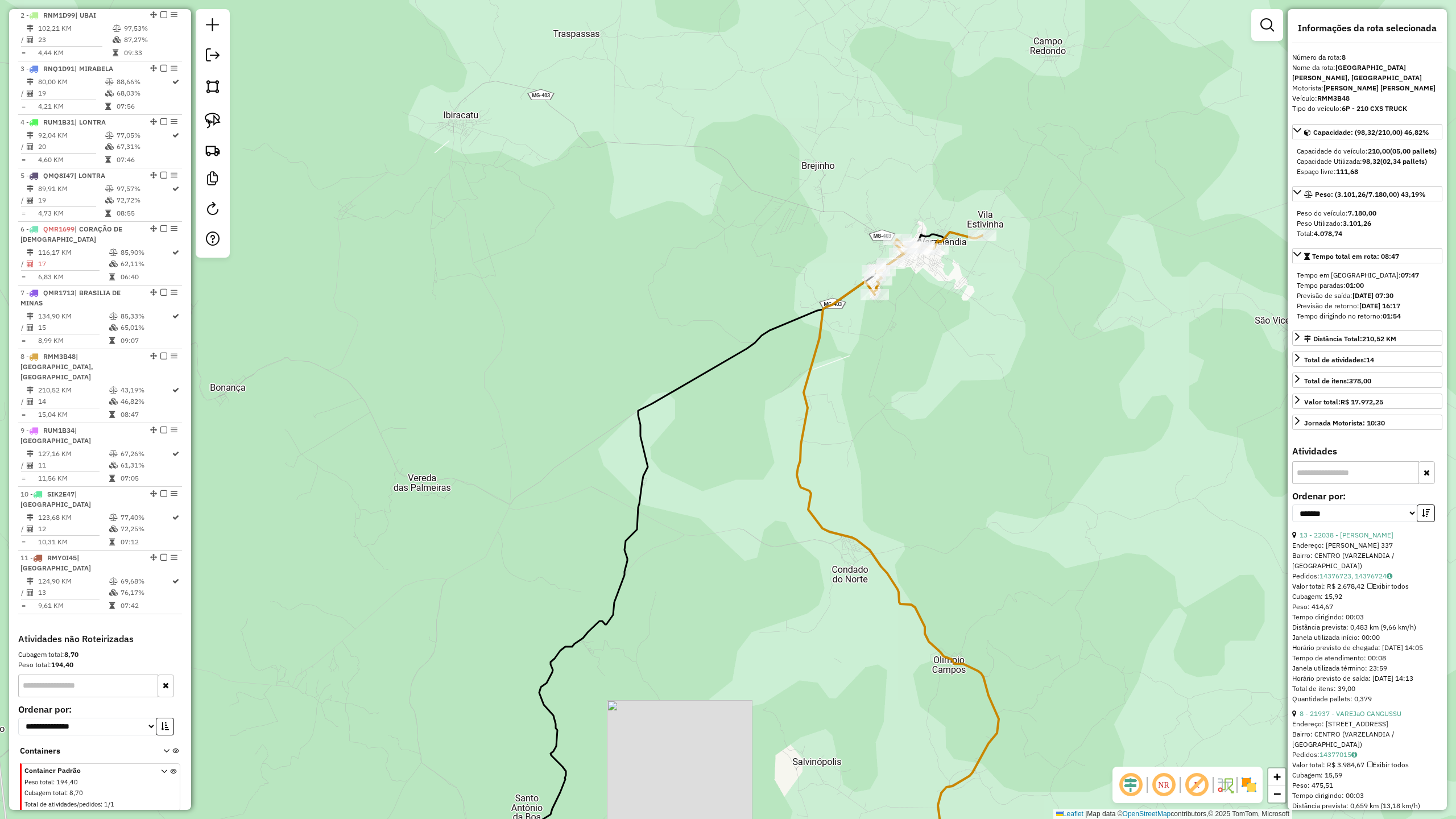
drag, startPoint x: 1038, startPoint y: 280, endPoint x: 1028, endPoint y: 305, distance: 26.9
click at [1029, 304] on div "Janela de atendimento Grade de atendimento Capacidade Transportadoras Veículos …" at bounding box center [728, 409] width 1456 height 819
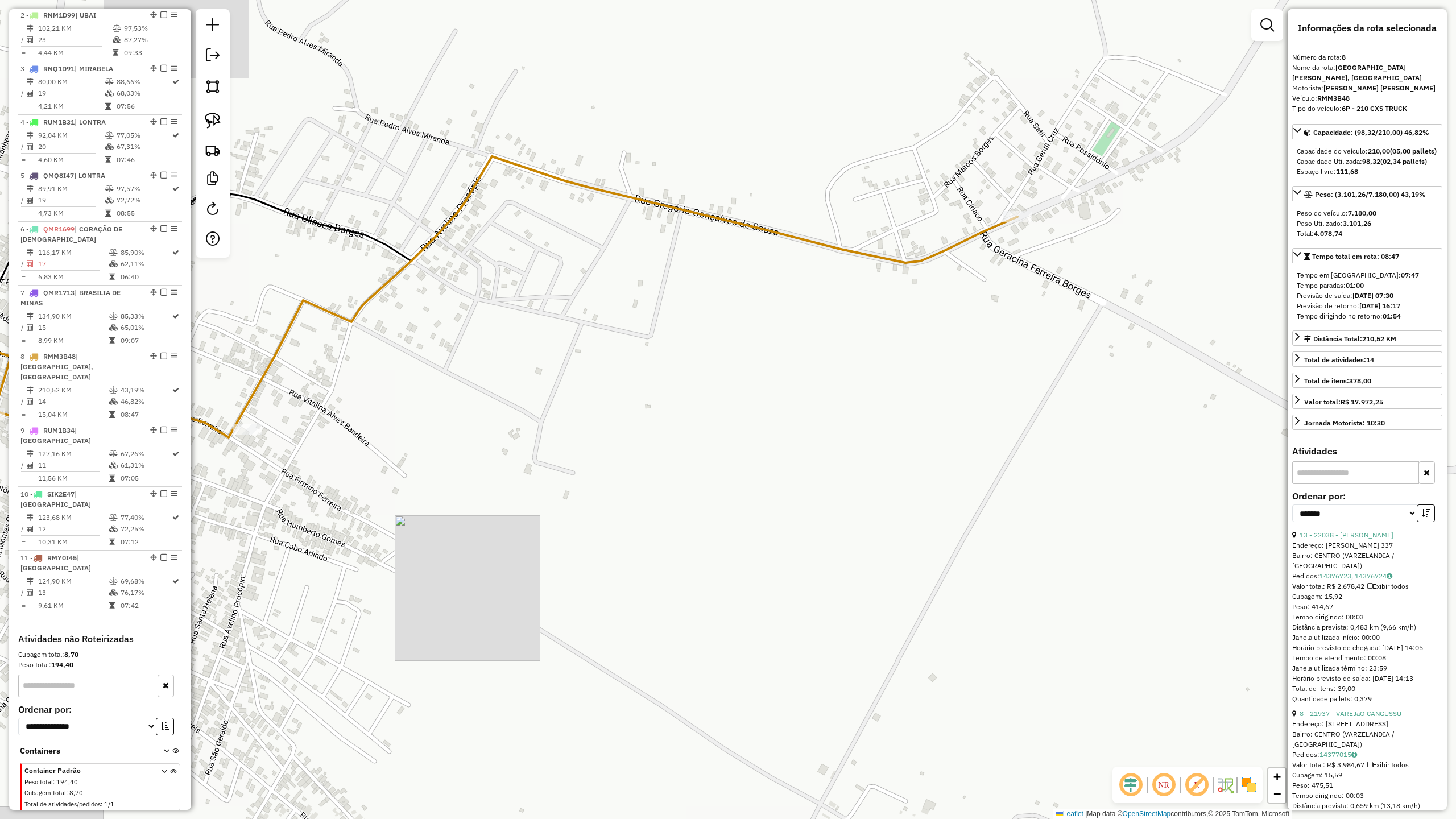
drag, startPoint x: 974, startPoint y: 246, endPoint x: 1000, endPoint y: 244, distance: 26.1
click at [997, 246] on div "Janela de atendimento Grade de atendimento Capacidade Transportadoras Veículos …" at bounding box center [728, 409] width 1456 height 819
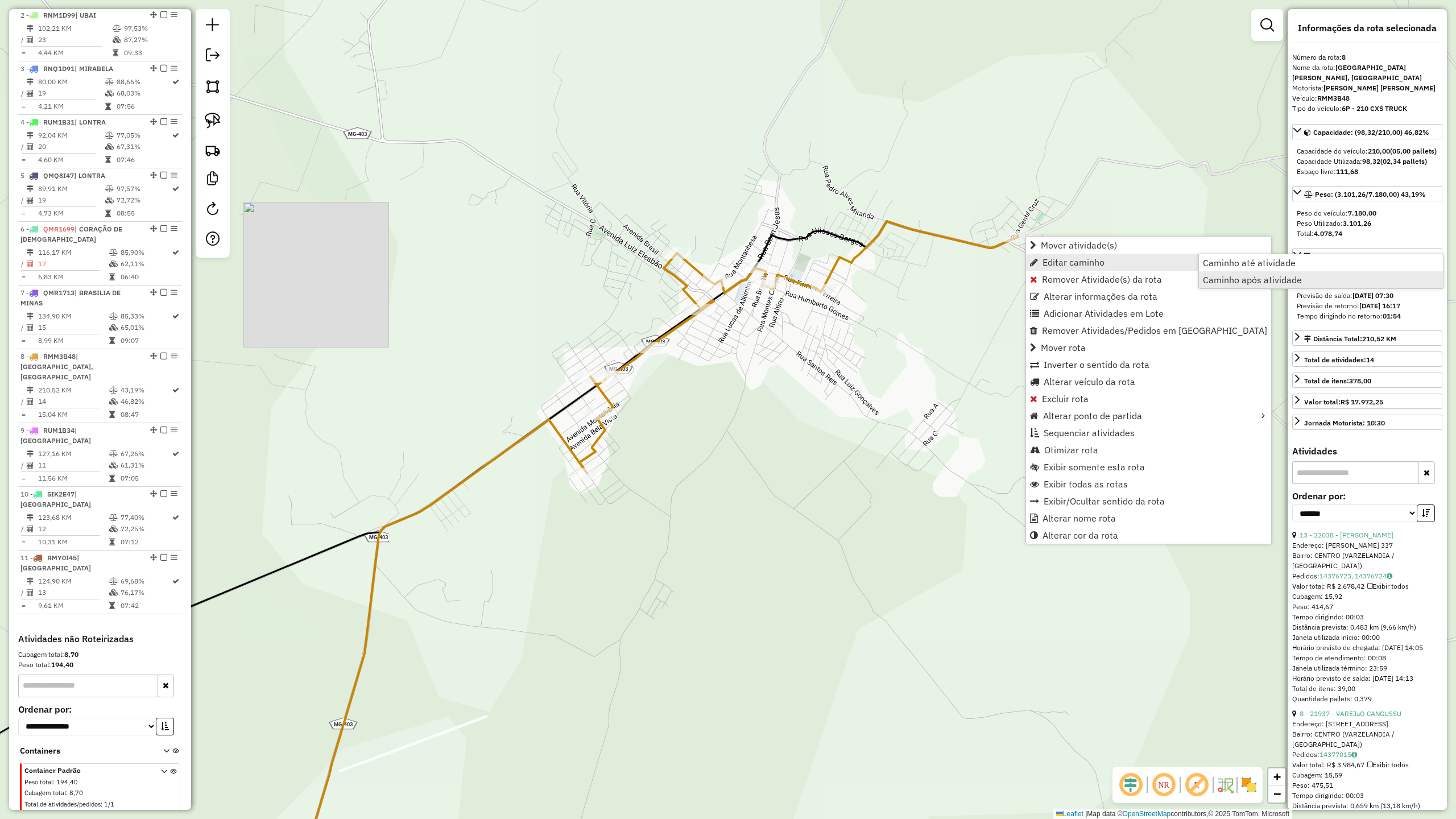
click at [1264, 278] on span "Caminho após atividade" at bounding box center [1253, 280] width 99 height 9
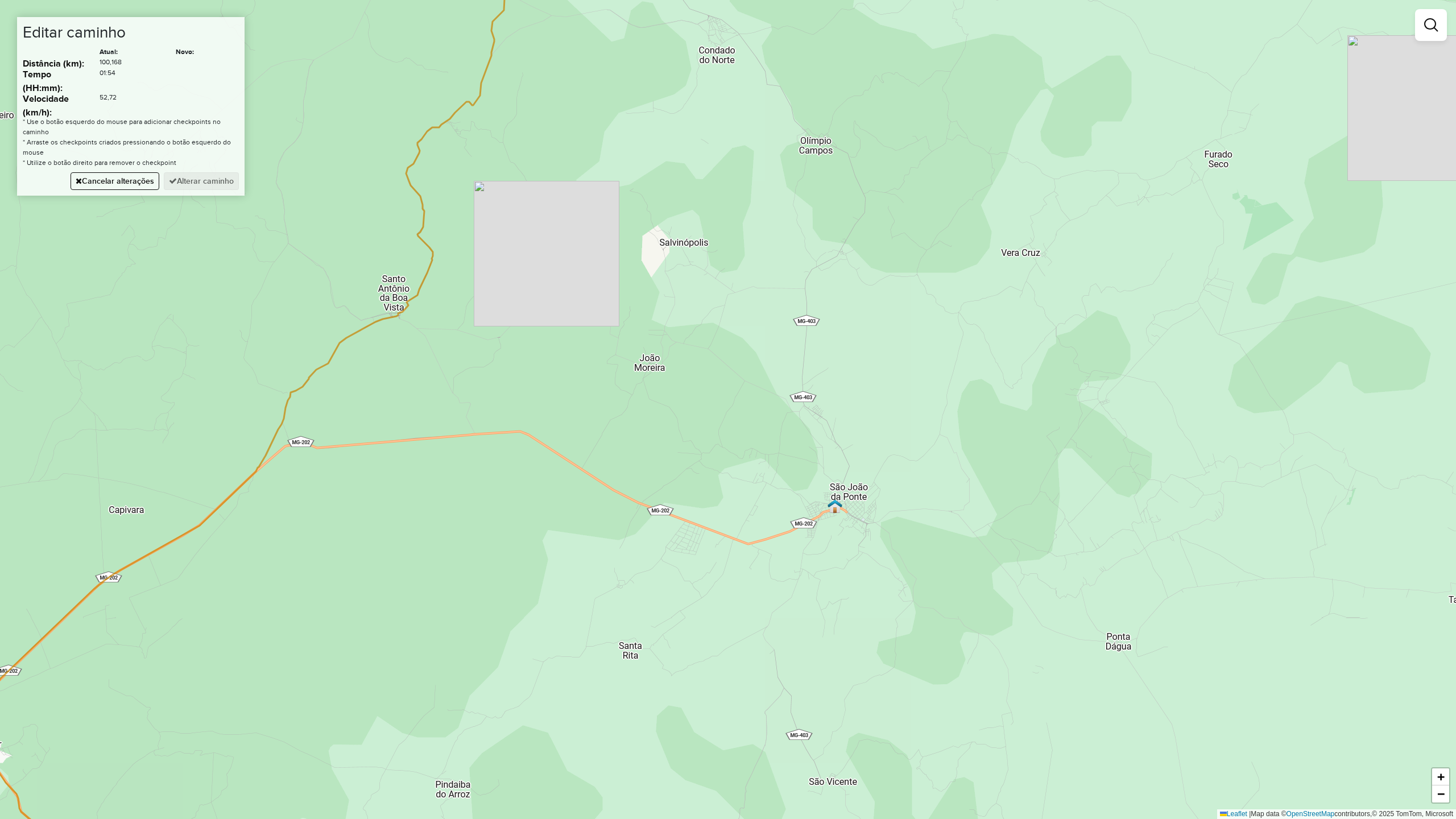
click at [763, 540] on div "Janela de atendimento Grade de atendimento Capacidade Transportadoras Veículos …" at bounding box center [728, 409] width 1456 height 819
click at [185, 183] on button "Alterar caminho" at bounding box center [201, 181] width 75 height 18
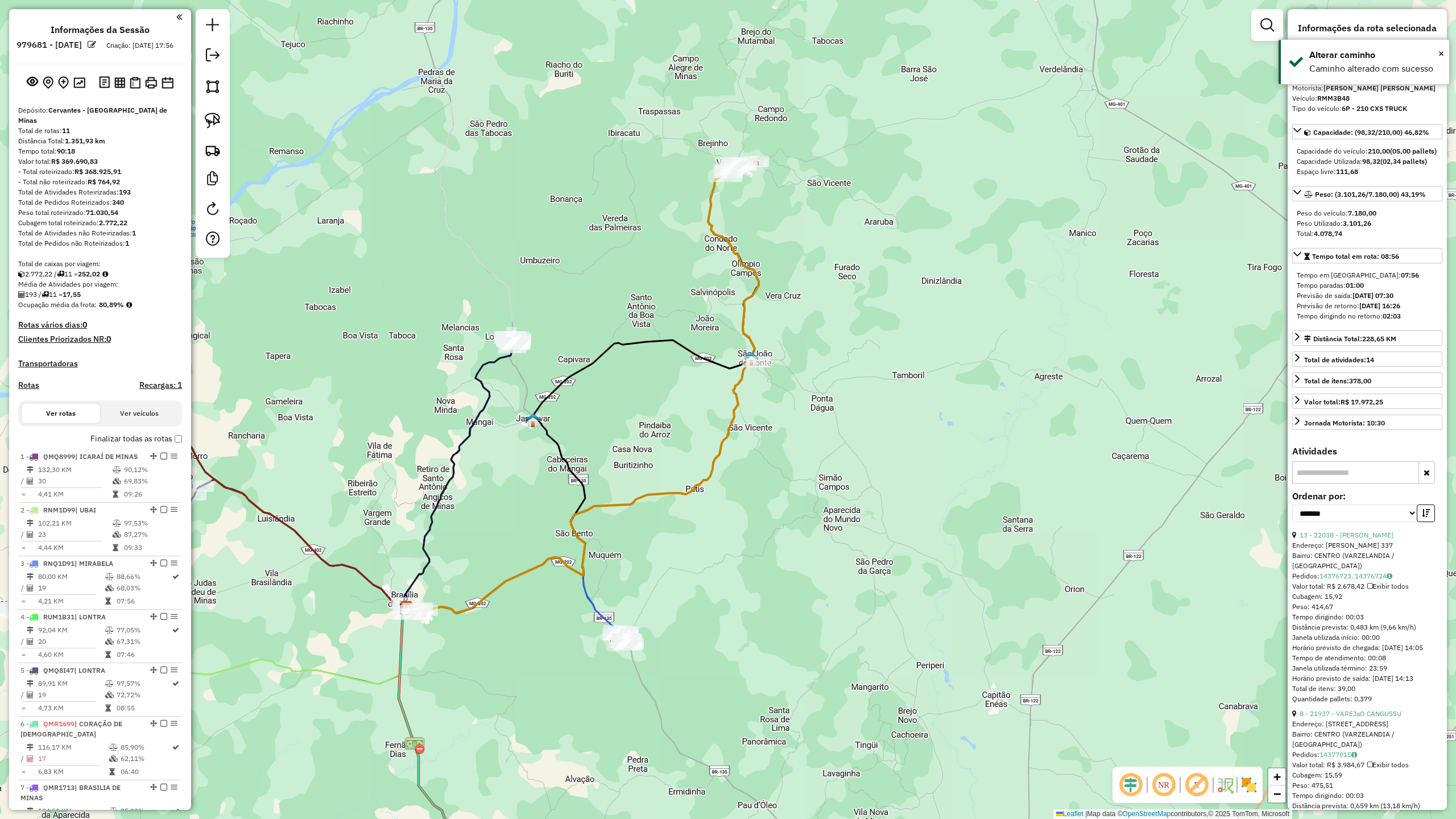
click at [731, 431] on icon at bounding box center [582, 486] width 350 height 253
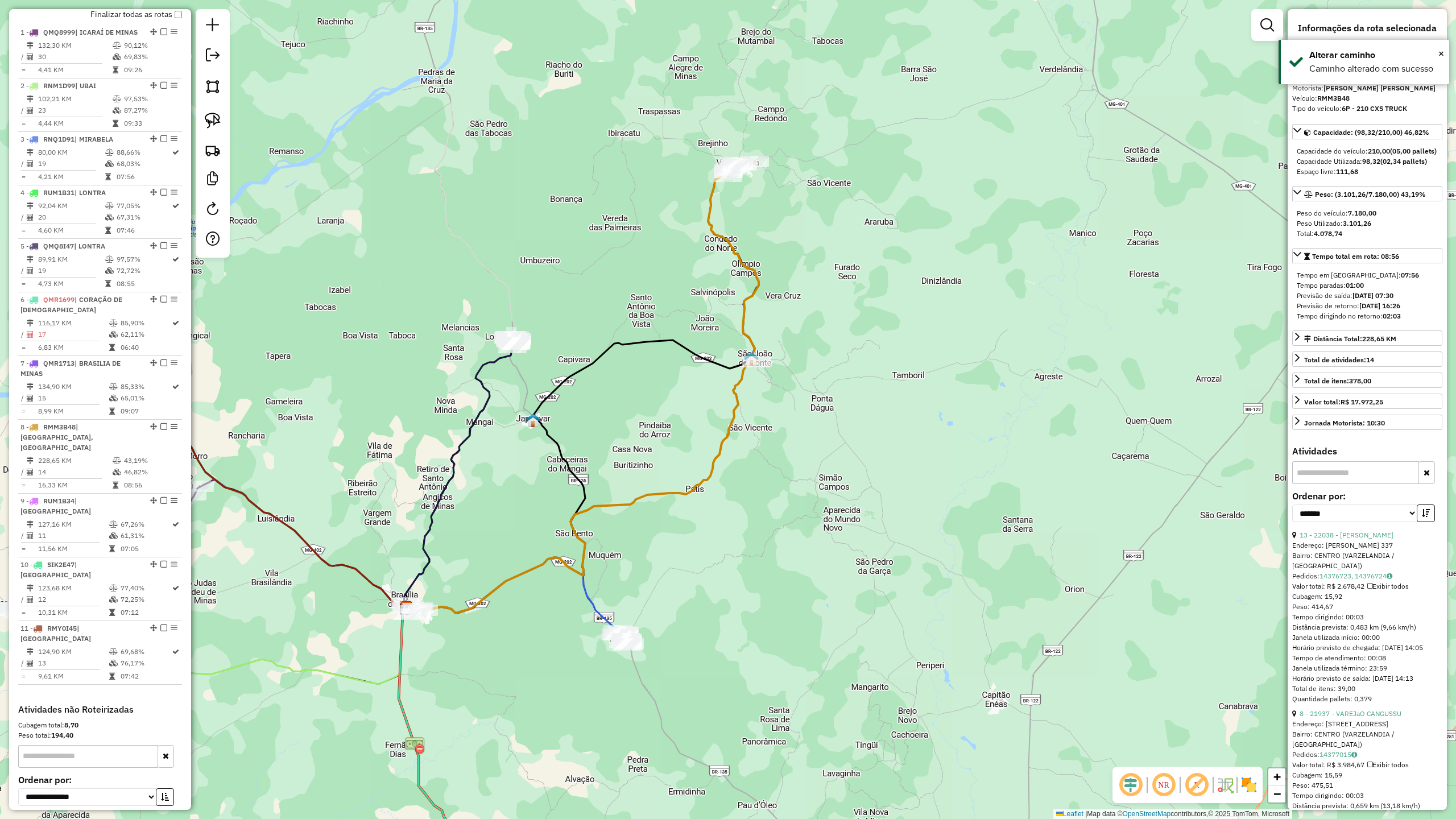
scroll to position [495, 0]
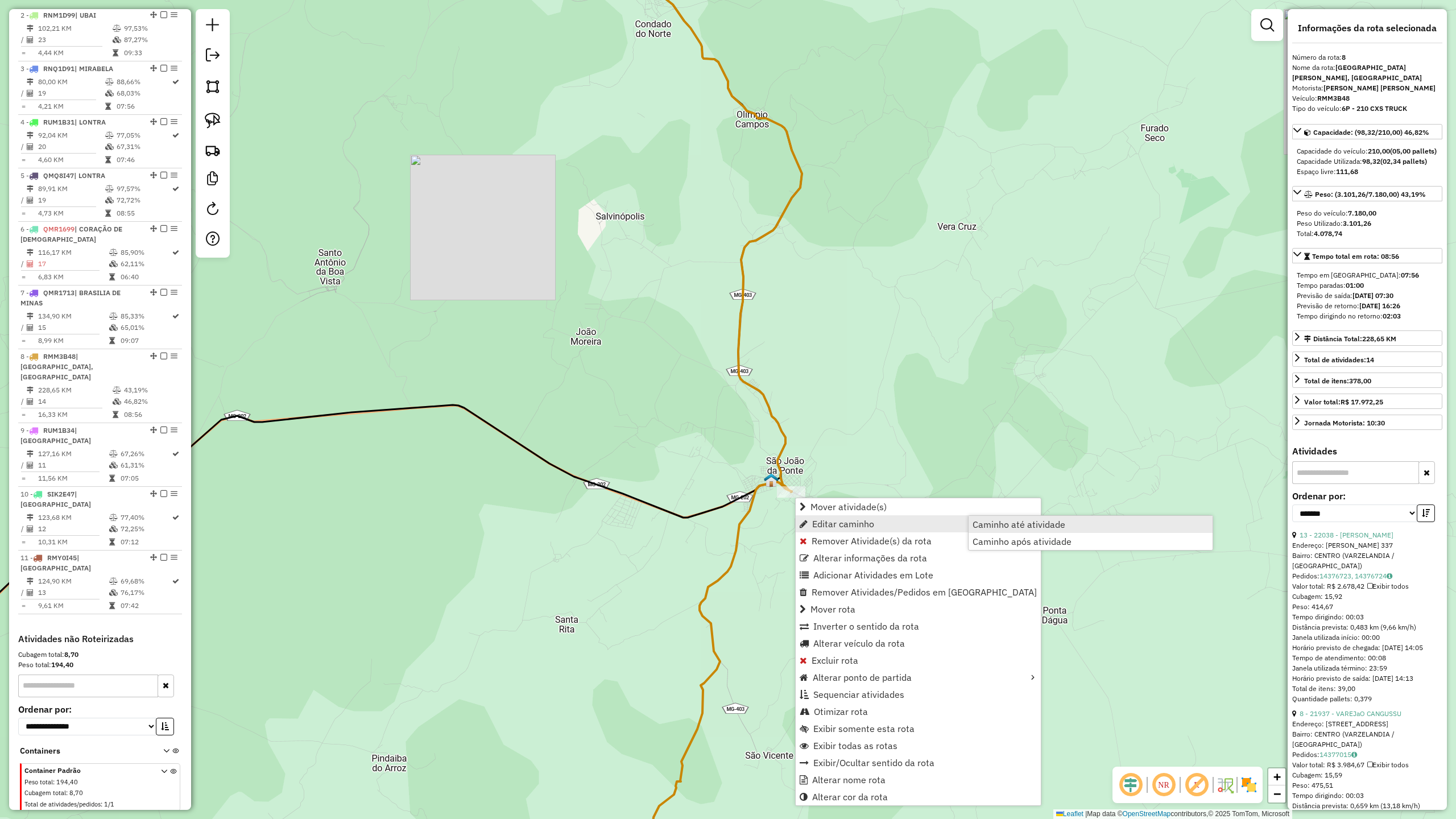
click at [1034, 526] on span "Caminho até atividade" at bounding box center [1019, 524] width 93 height 9
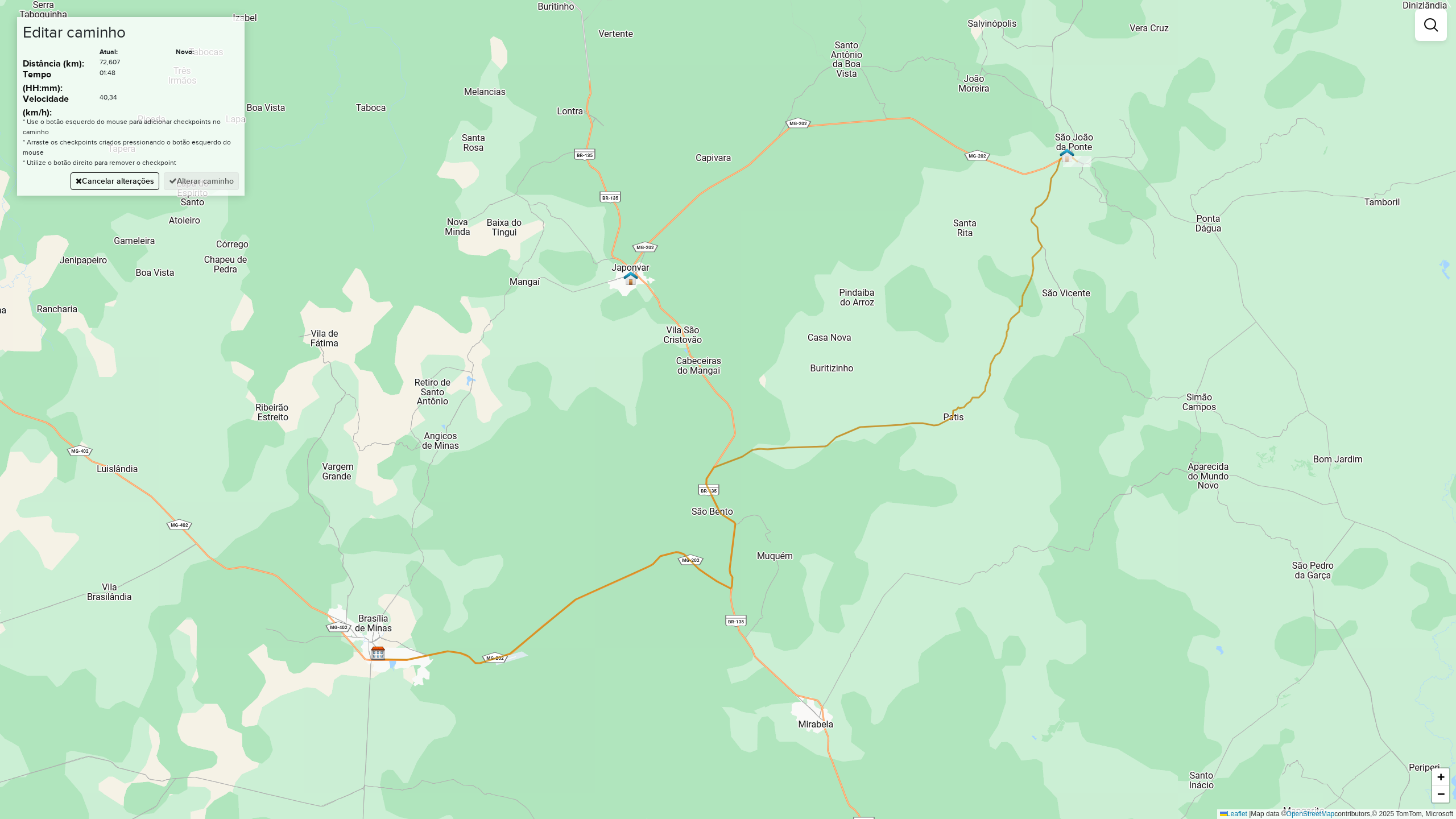
click at [835, 126] on div "Janela de atendimento Grade de atendimento Capacidade Transportadoras Veículos …" at bounding box center [728, 409] width 1456 height 819
click at [201, 180] on button "Alterar caminho" at bounding box center [201, 181] width 75 height 18
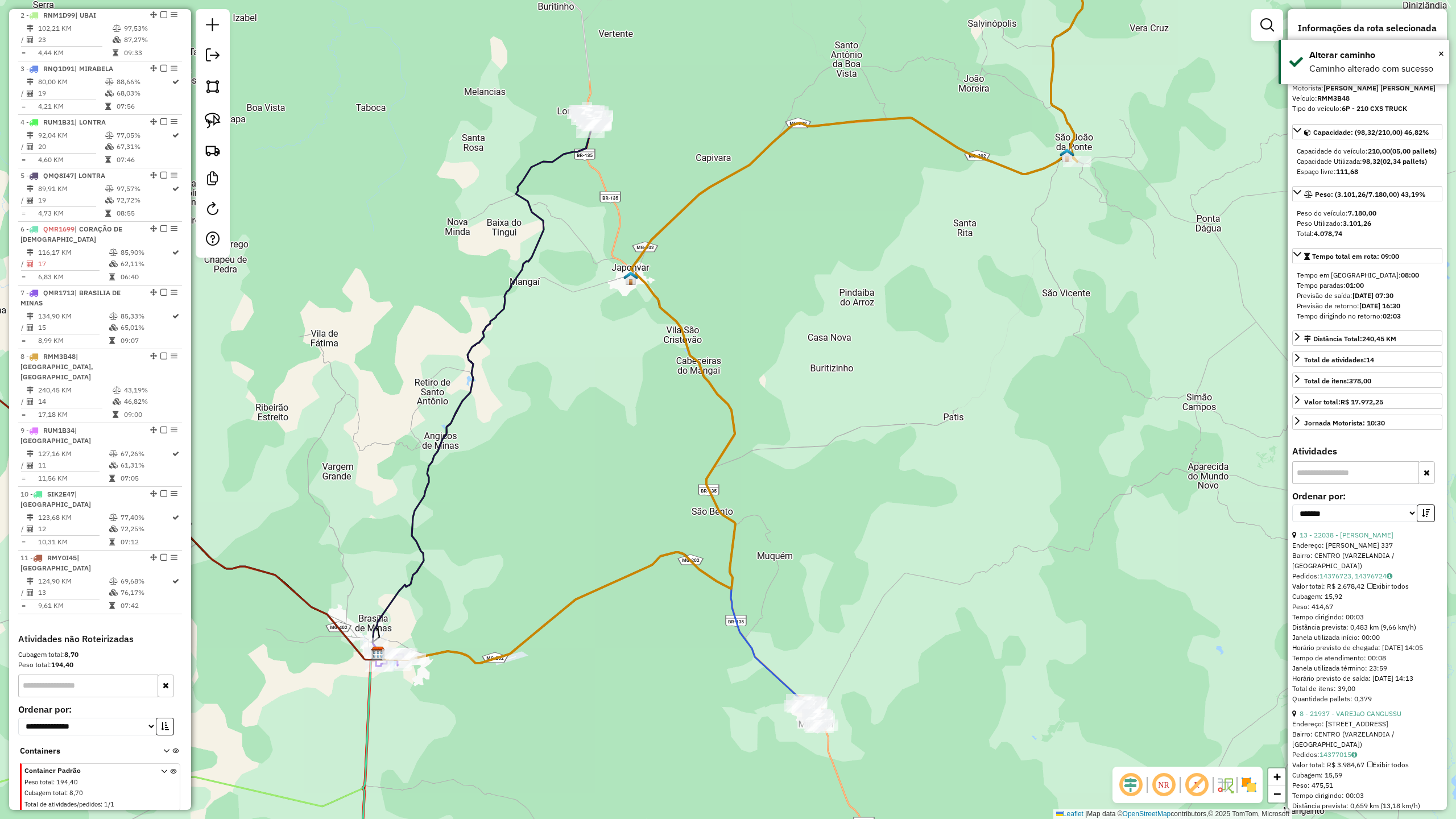
scroll to position [0, 0]
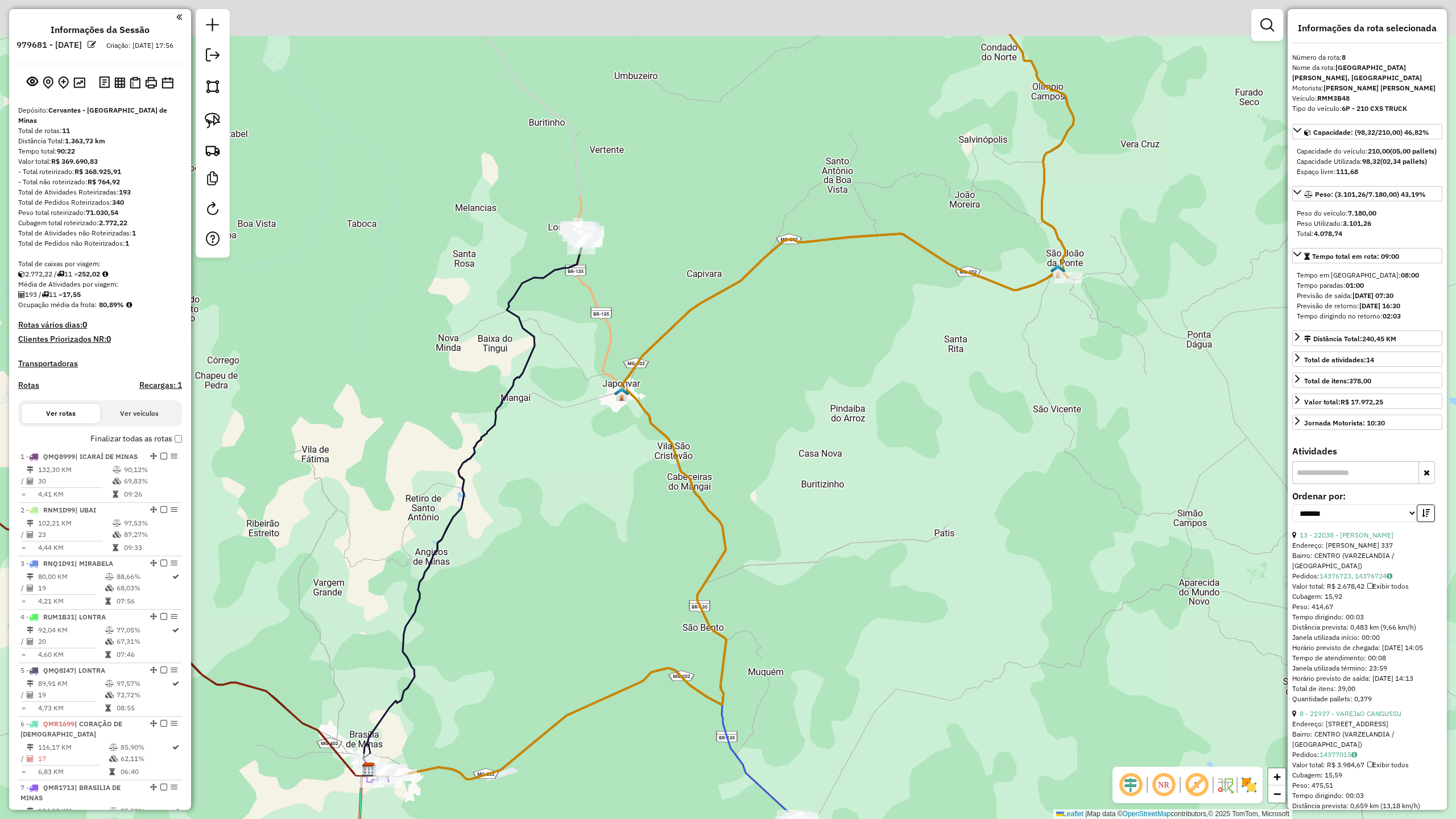
drag, startPoint x: 934, startPoint y: 379, endPoint x: 922, endPoint y: 501, distance: 122.6
click at [922, 501] on div "Janela de atendimento Grade de atendimento Capacidade Transportadoras Veículos …" at bounding box center [728, 409] width 1456 height 819
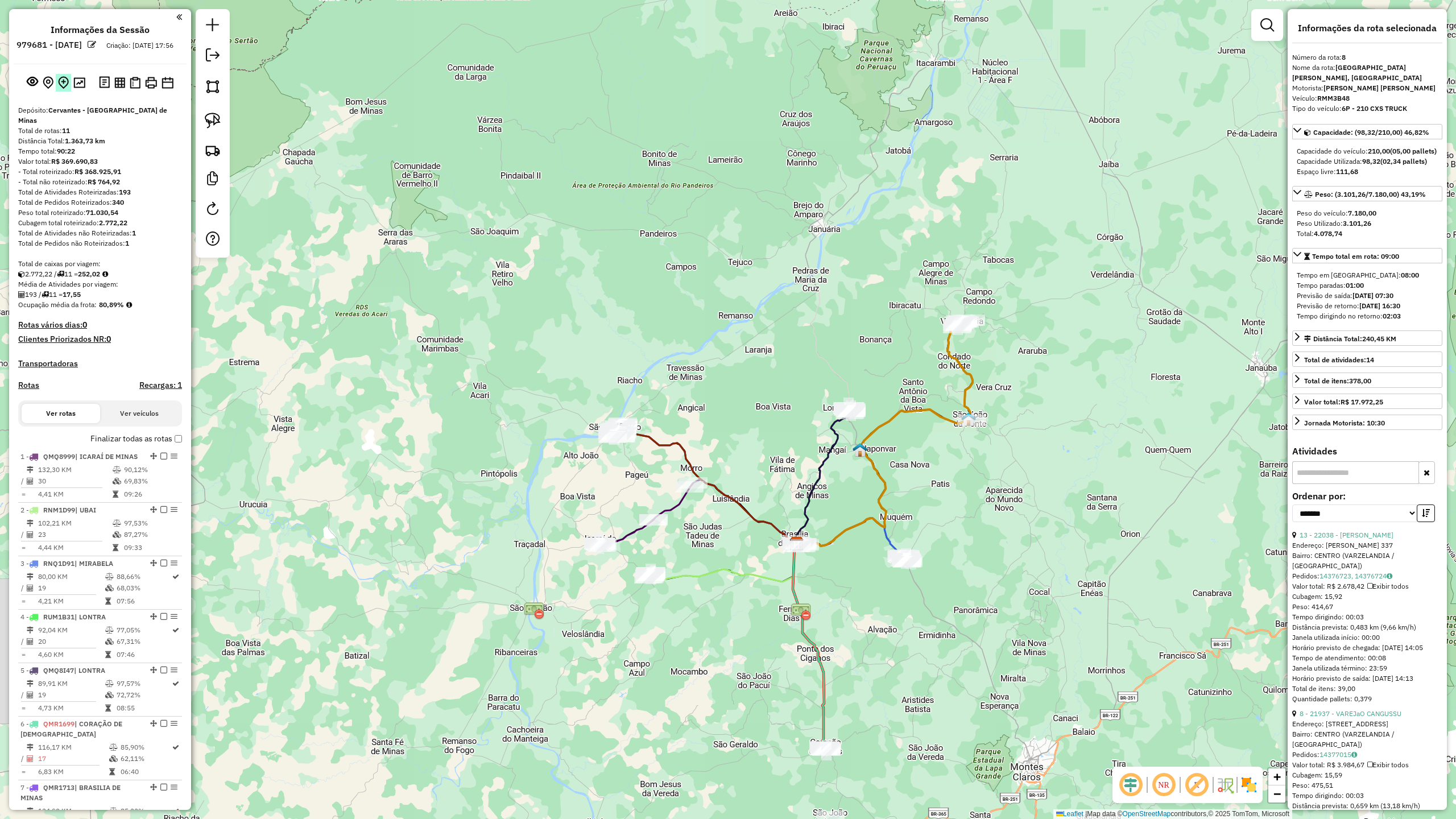
click at [58, 89] on img at bounding box center [64, 82] width 11 height 13
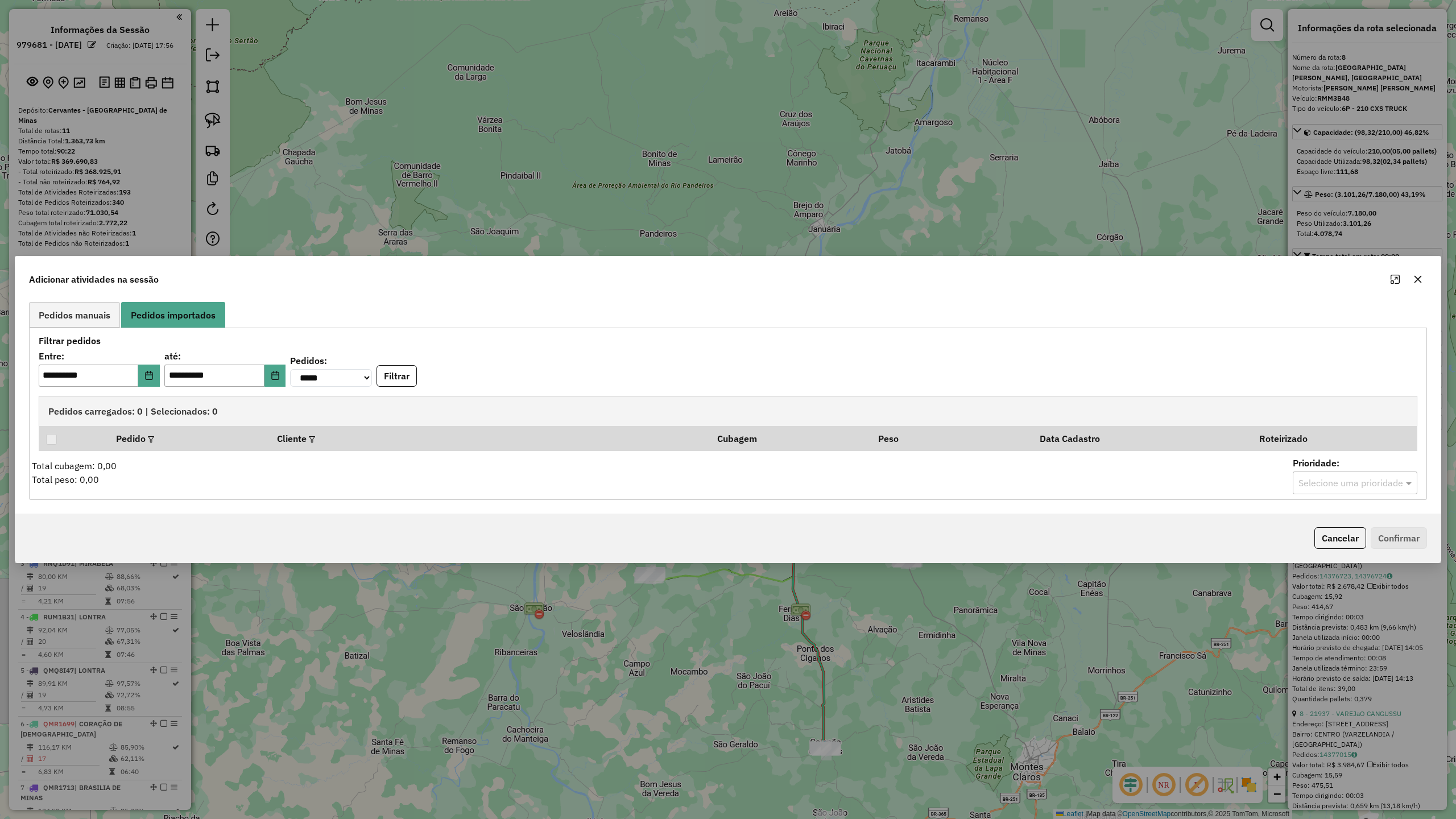
click at [1414, 280] on icon "button" at bounding box center [1418, 279] width 9 height 9
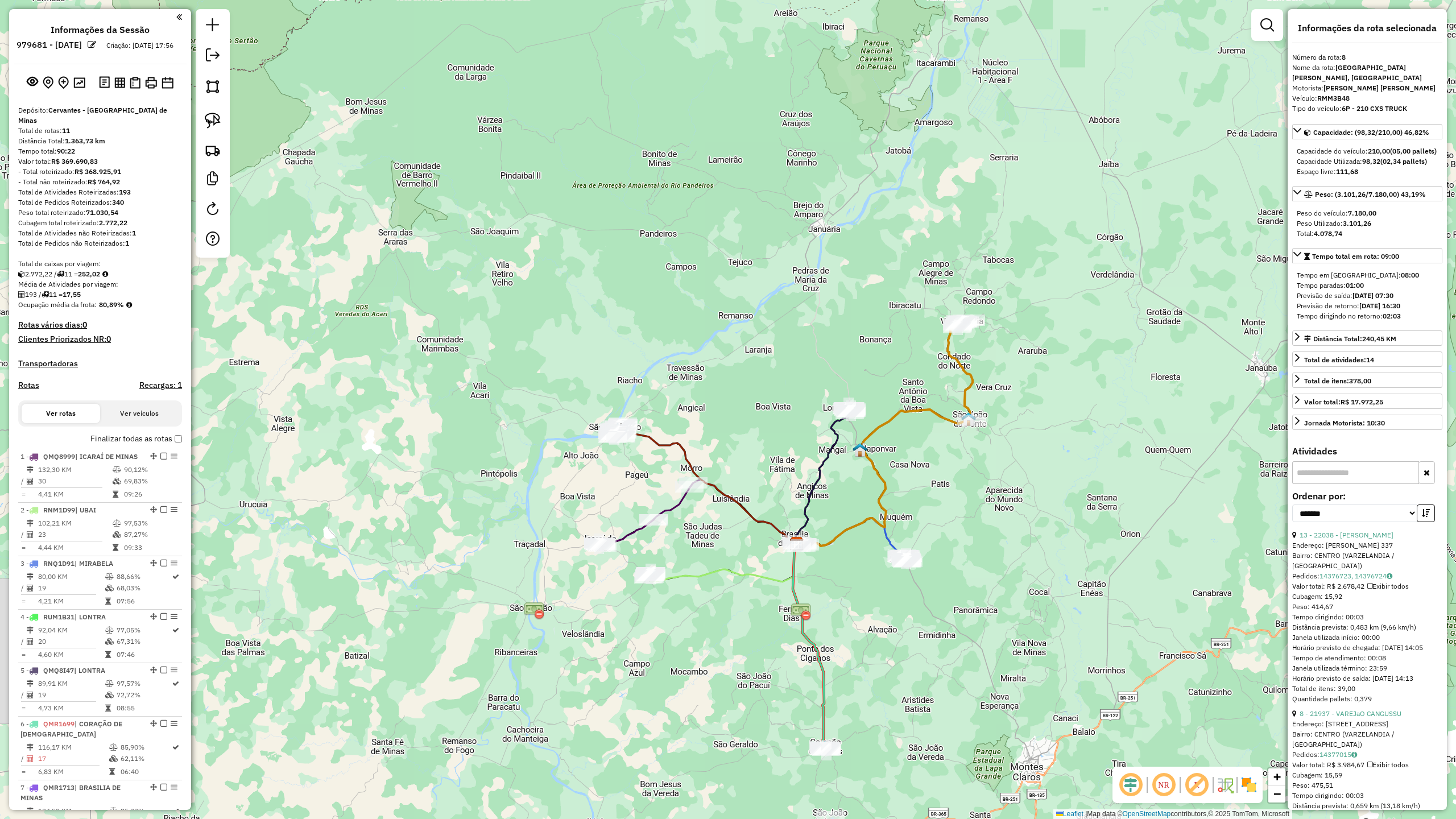
click at [706, 292] on div "Janela de atendimento Grade de atendimento Capacidade Transportadoras Veículos …" at bounding box center [728, 409] width 1456 height 819
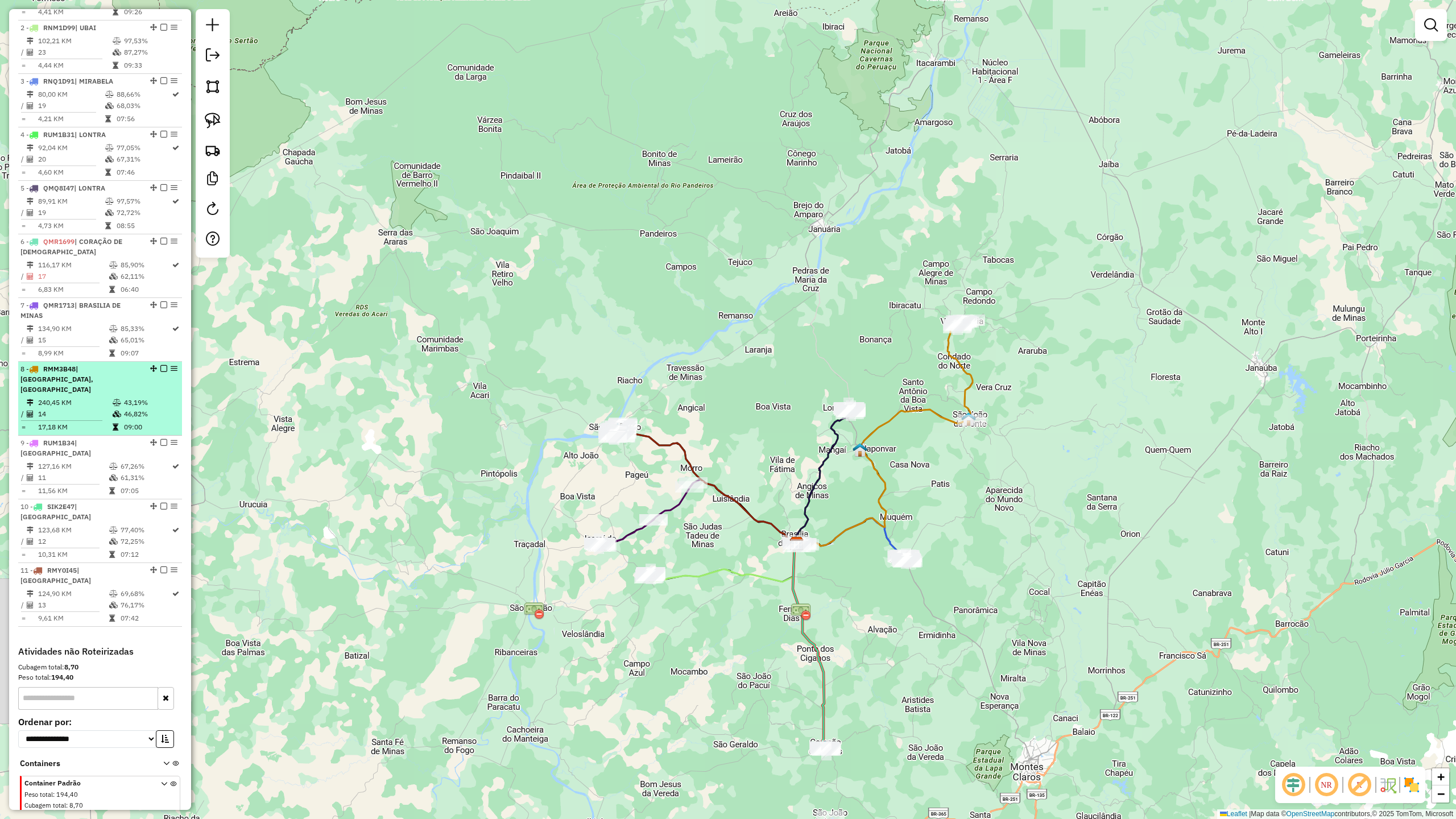
scroll to position [495, 0]
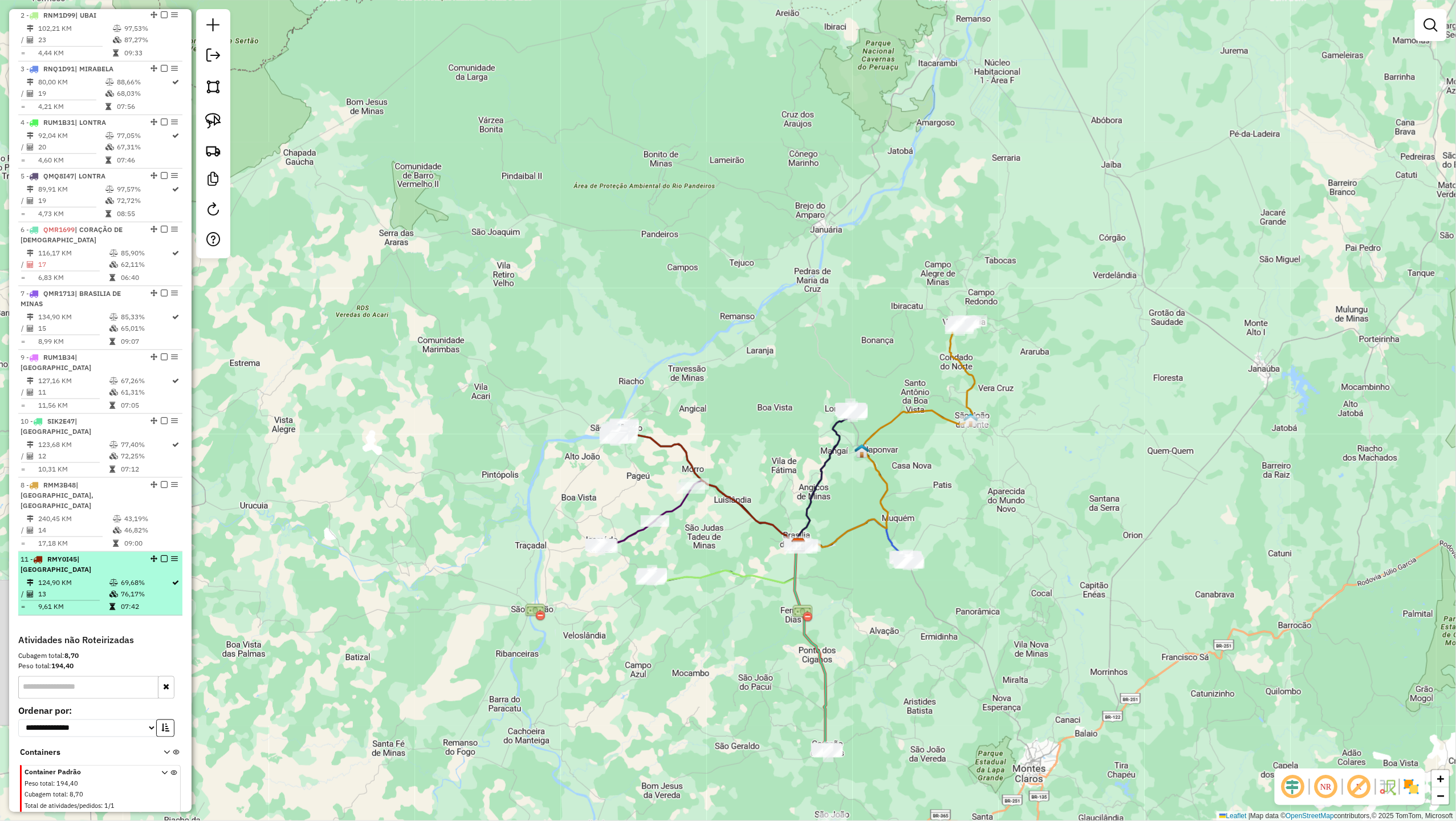
drag, startPoint x: 149, startPoint y: 368, endPoint x: 128, endPoint y: 548, distance: 181.2
drag, startPoint x: 151, startPoint y: 478, endPoint x: 135, endPoint y: 578, distance: 101.3
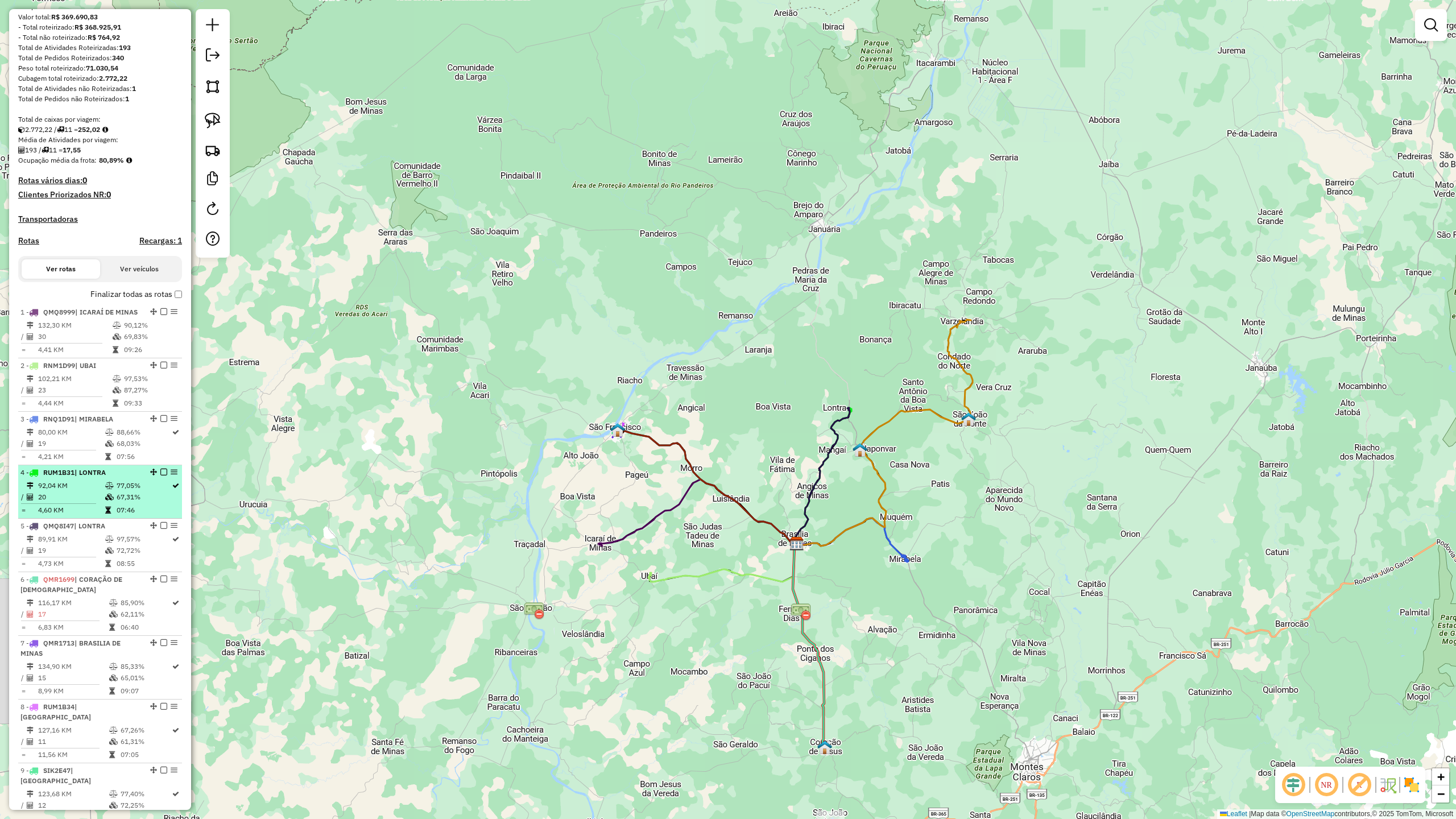
scroll to position [151, 0]
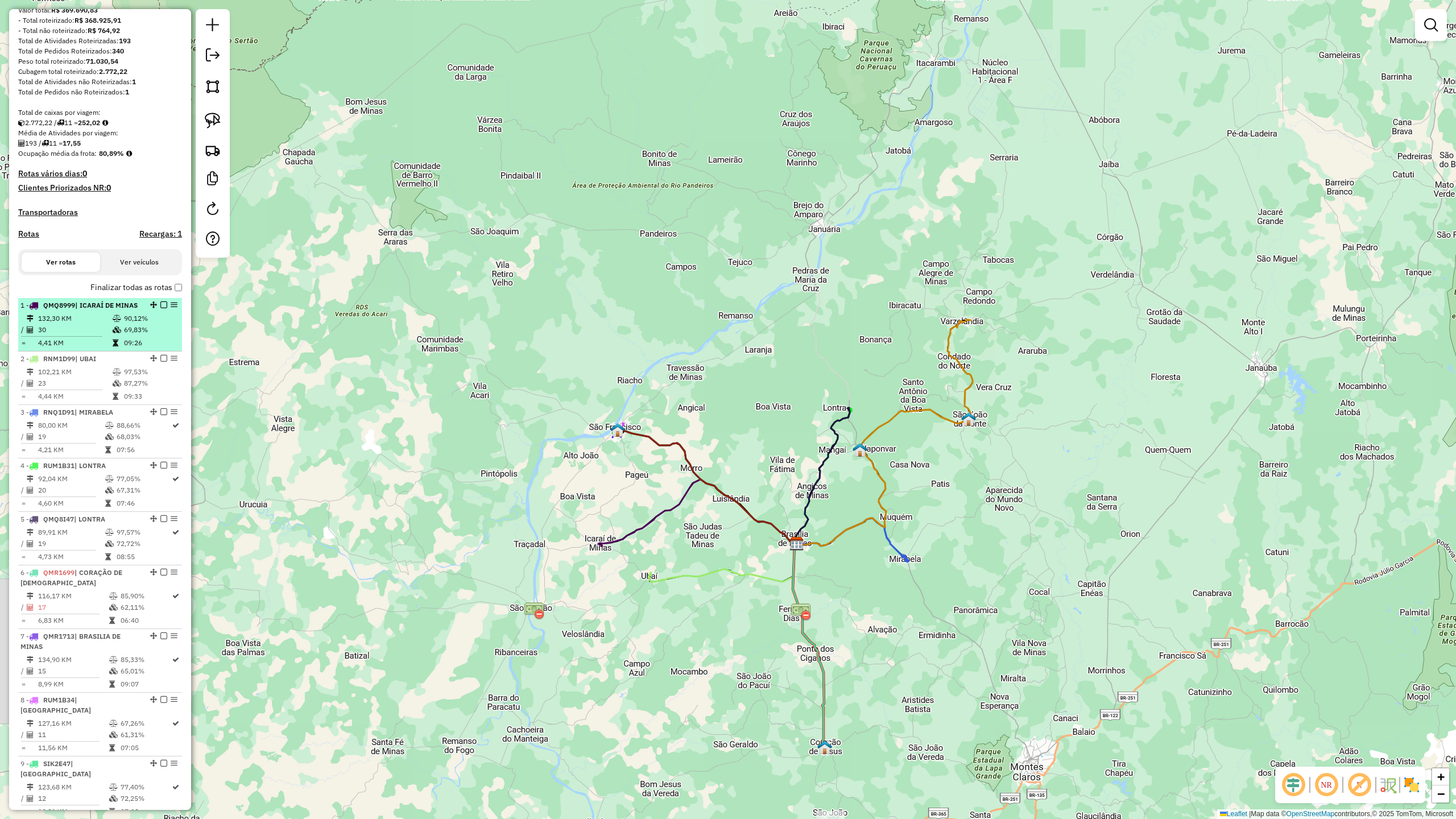
click at [103, 324] on td "132,30 KM" at bounding box center [75, 318] width 75 height 12
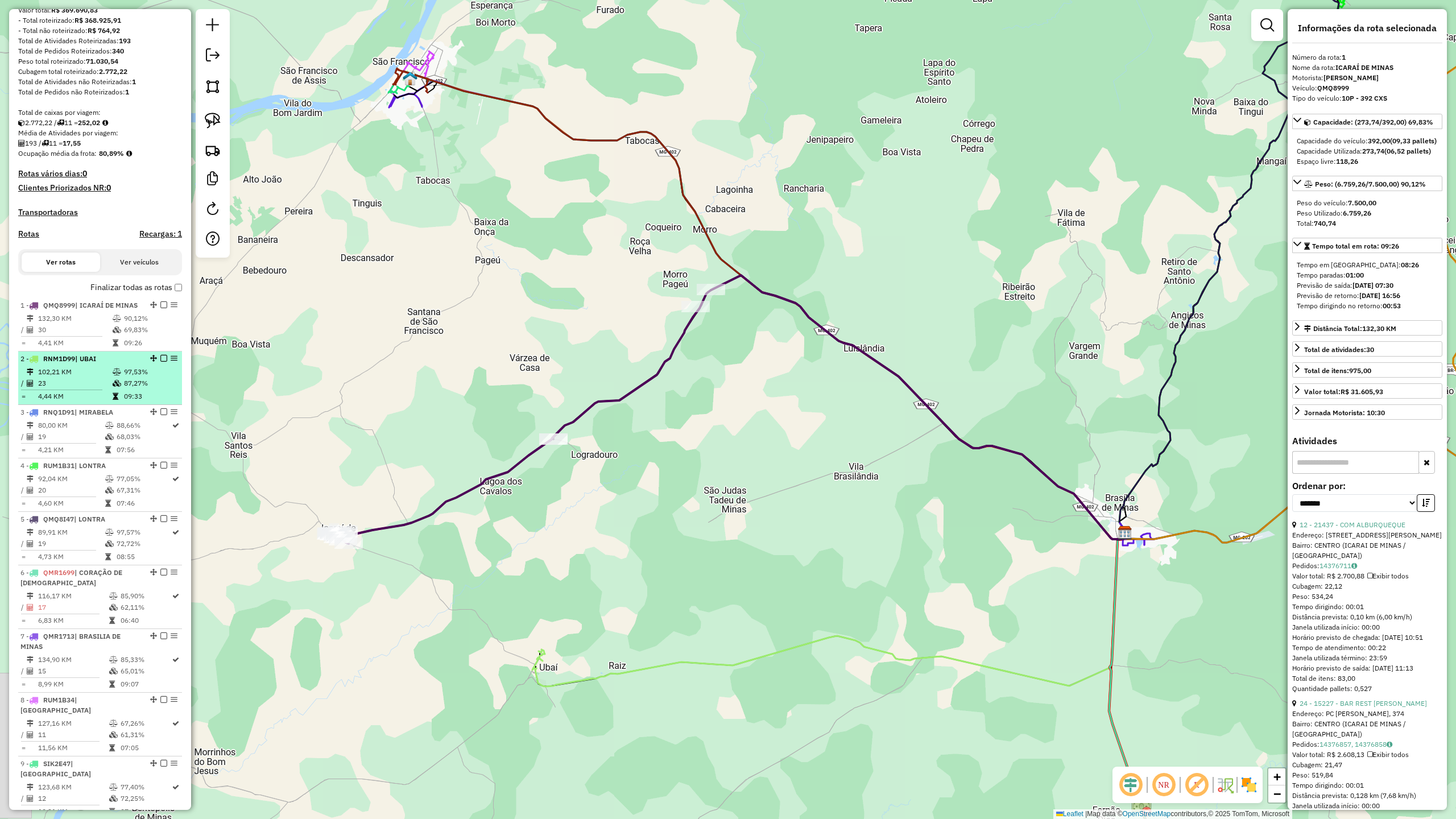
click at [78, 389] on td "23" at bounding box center [75, 383] width 75 height 12
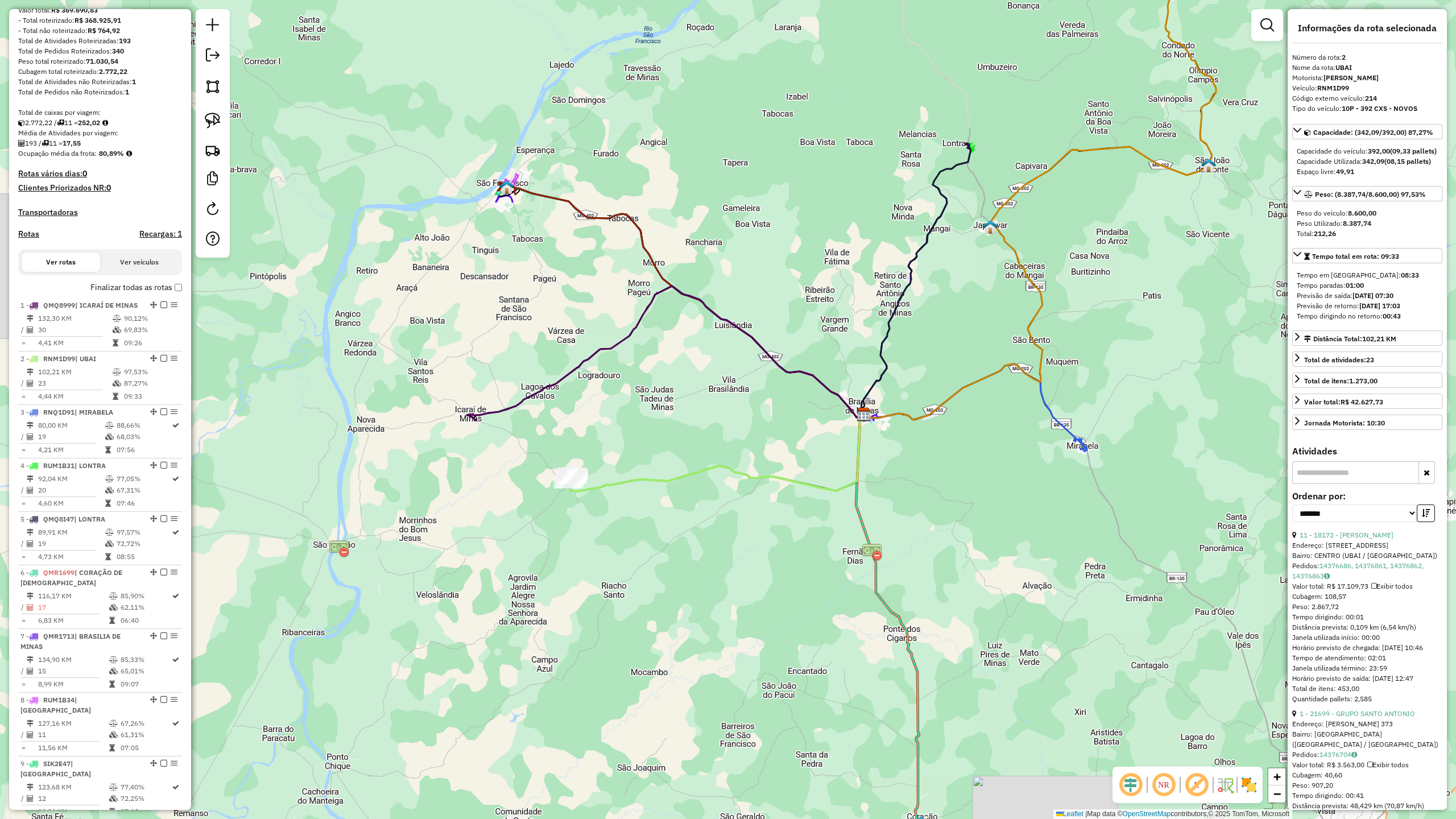
drag, startPoint x: 618, startPoint y: 594, endPoint x: 657, endPoint y: 553, distance: 56.6
click at [657, 553] on div "Janela de atendimento Grade de atendimento Capacidade Transportadoras Veículos …" at bounding box center [728, 409] width 1456 height 819
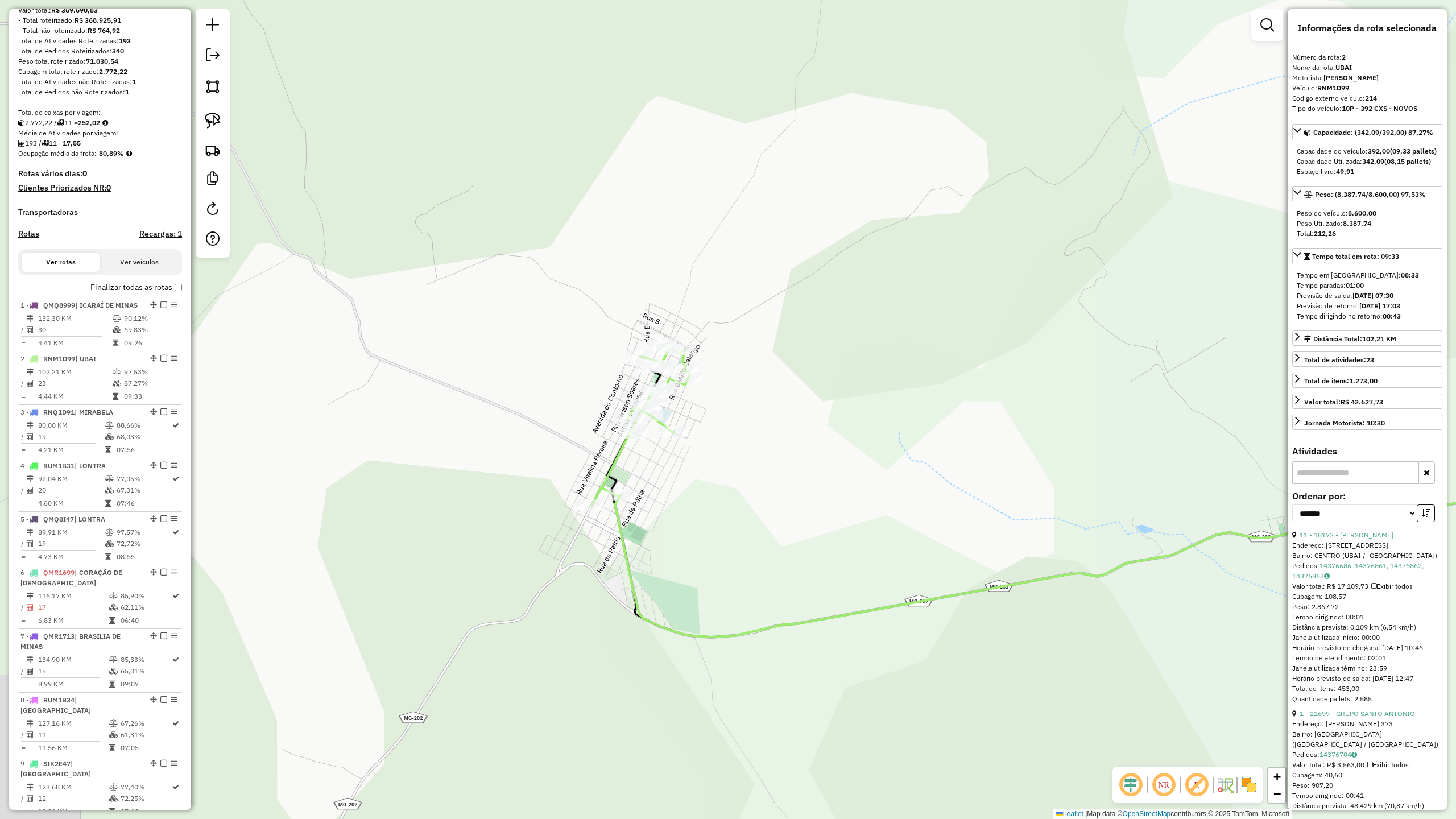
drag, startPoint x: 640, startPoint y: 471, endPoint x: 638, endPoint y: 481, distance: 10.2
click at [638, 481] on div "Janela de atendimento Grade de atendimento Capacidade Transportadoras Veículos …" at bounding box center [728, 409] width 1456 height 819
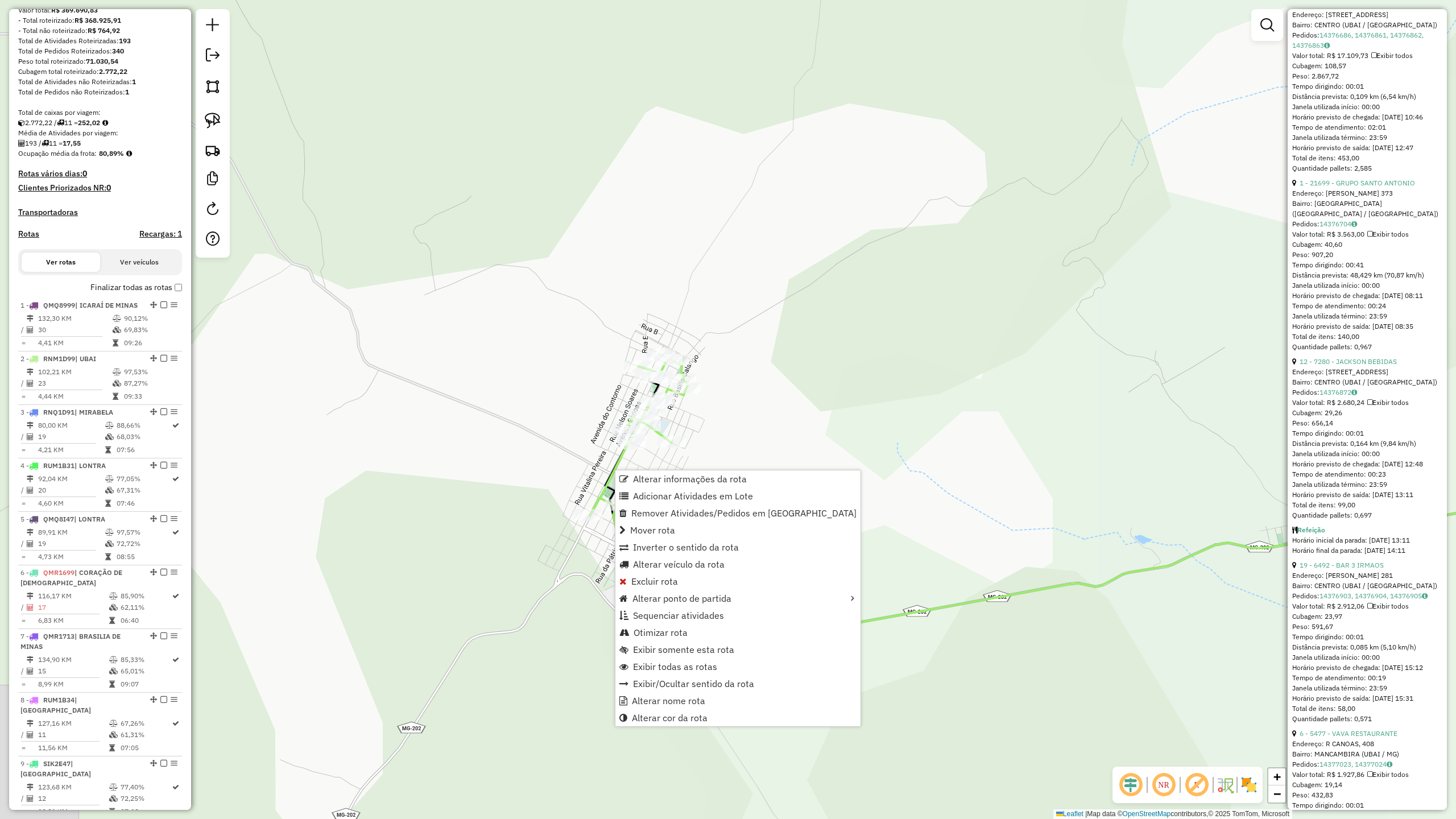
scroll to position [495, 0]
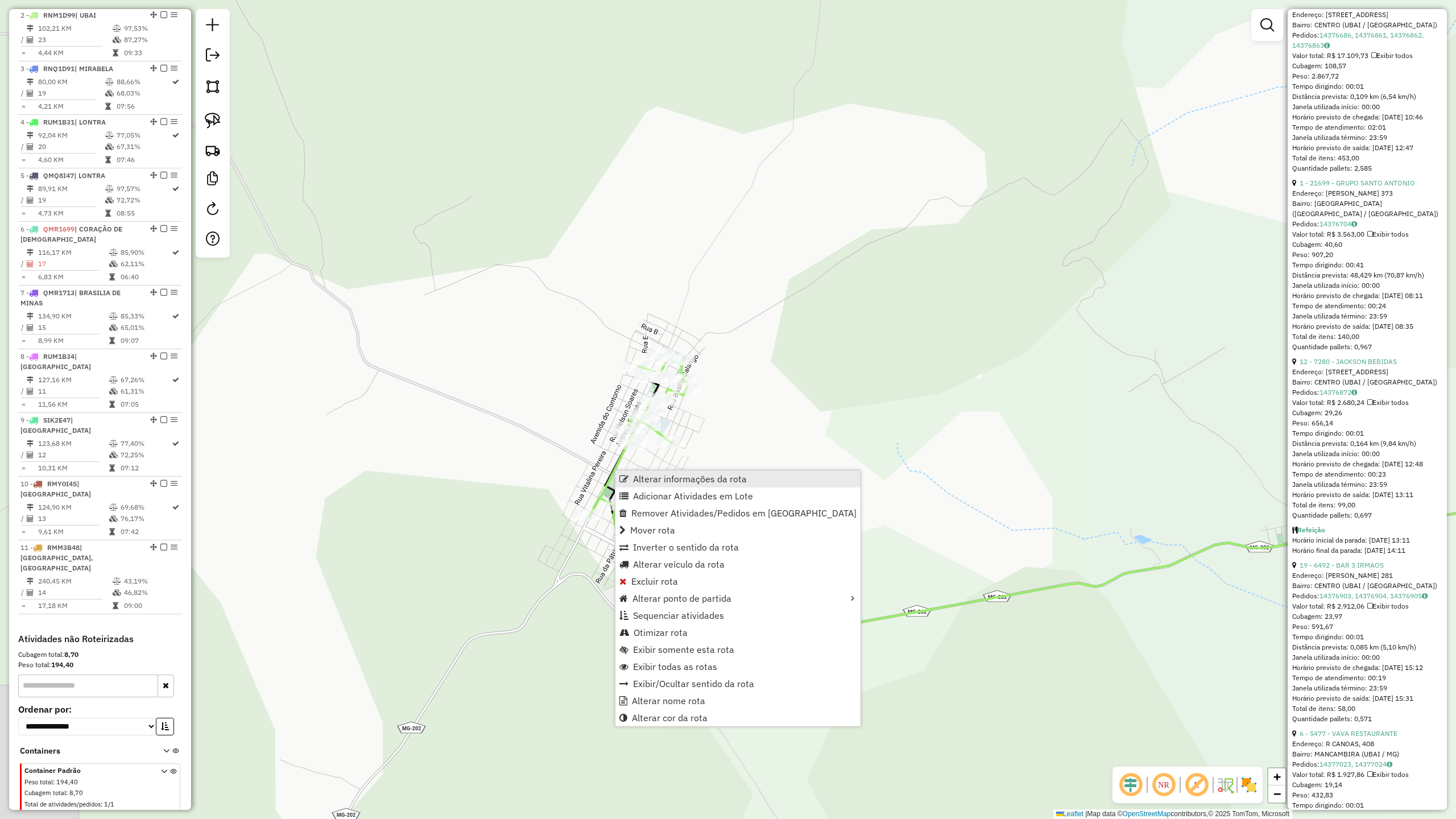
click at [668, 476] on span "Alterar informações da rota" at bounding box center [690, 478] width 114 height 9
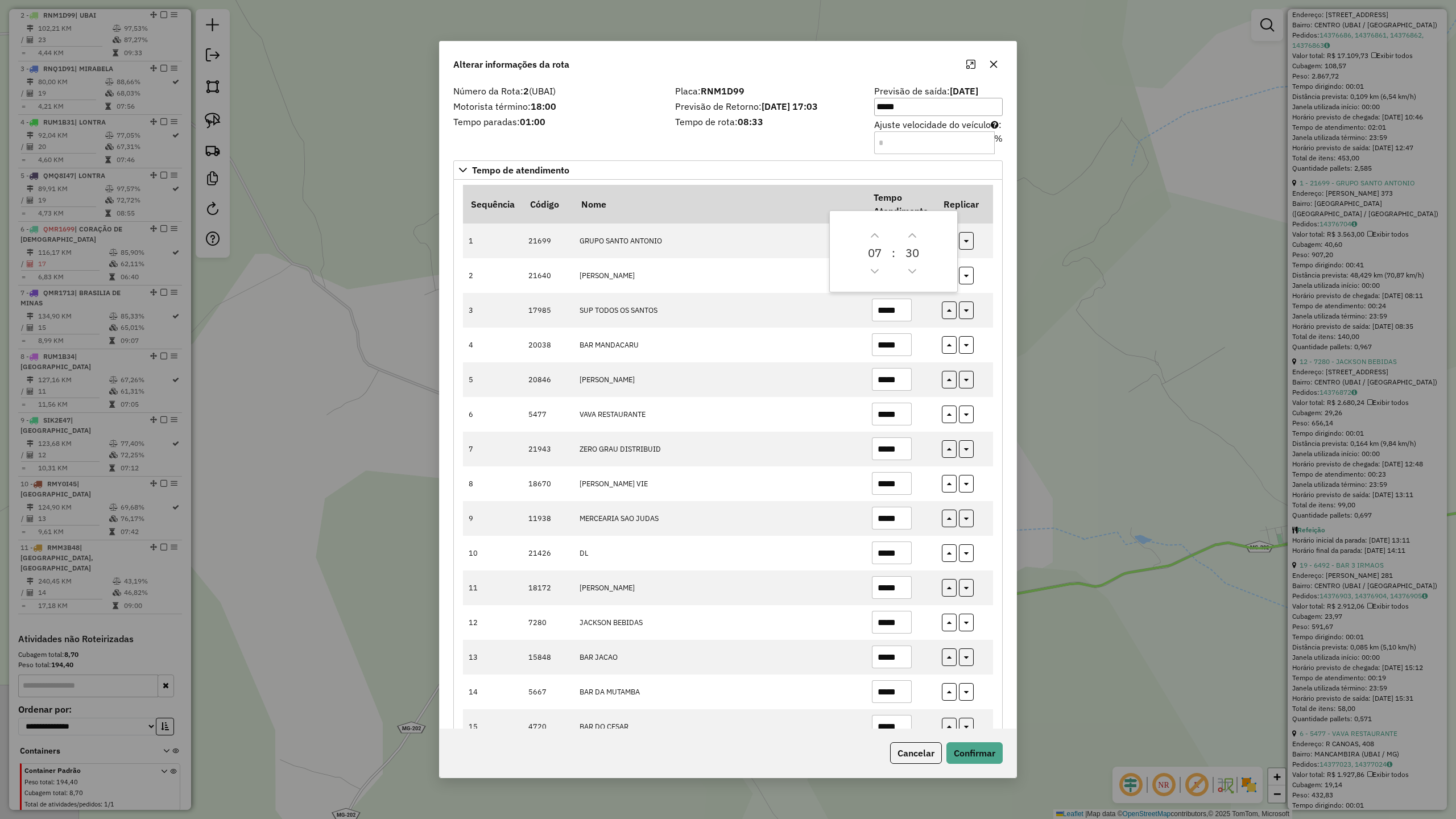
click at [563, 126] on label "Tempo paradas: 01:00" at bounding box center [557, 122] width 208 height 13
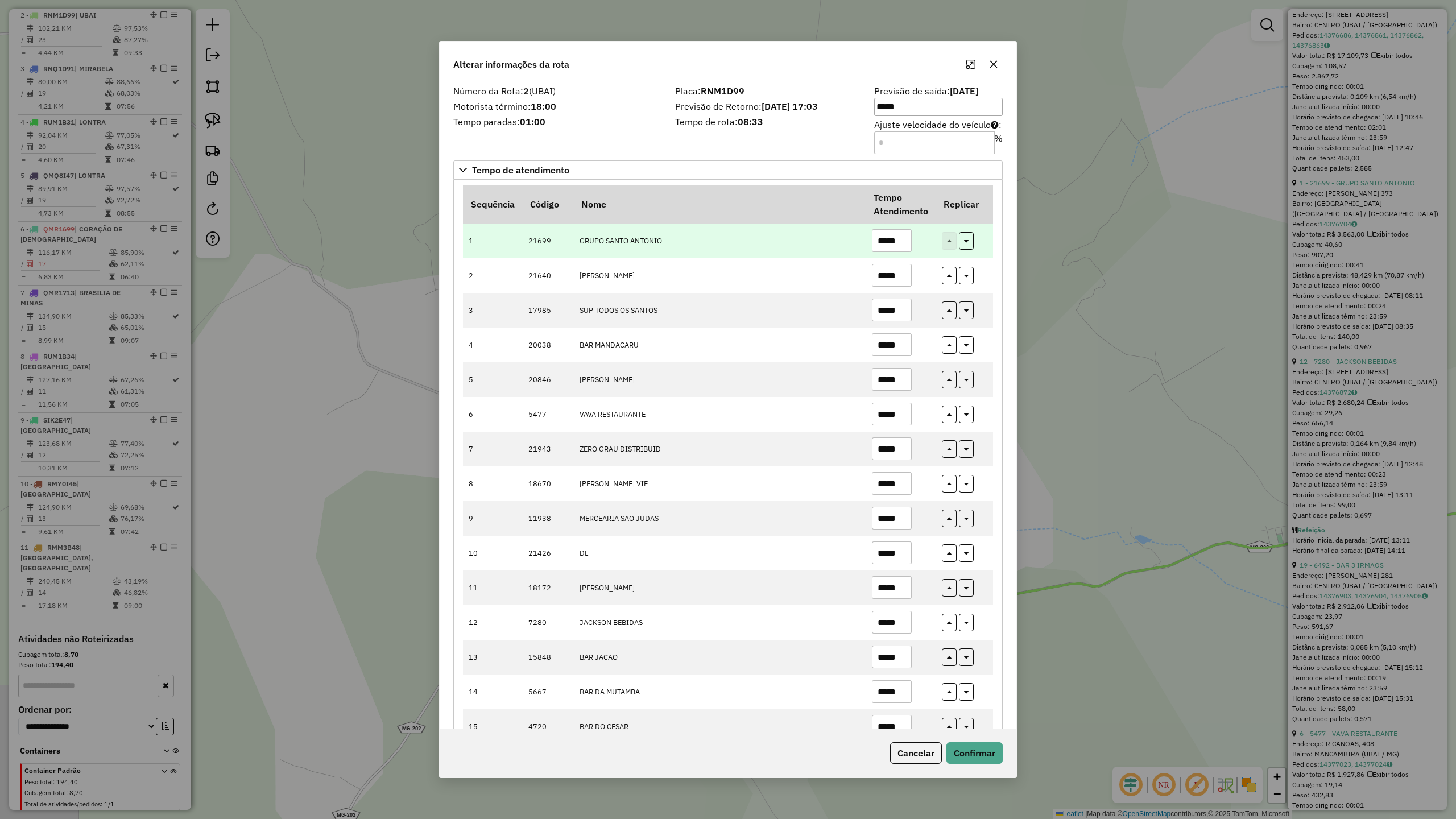
click at [907, 238] on input "*****" at bounding box center [891, 240] width 40 height 23
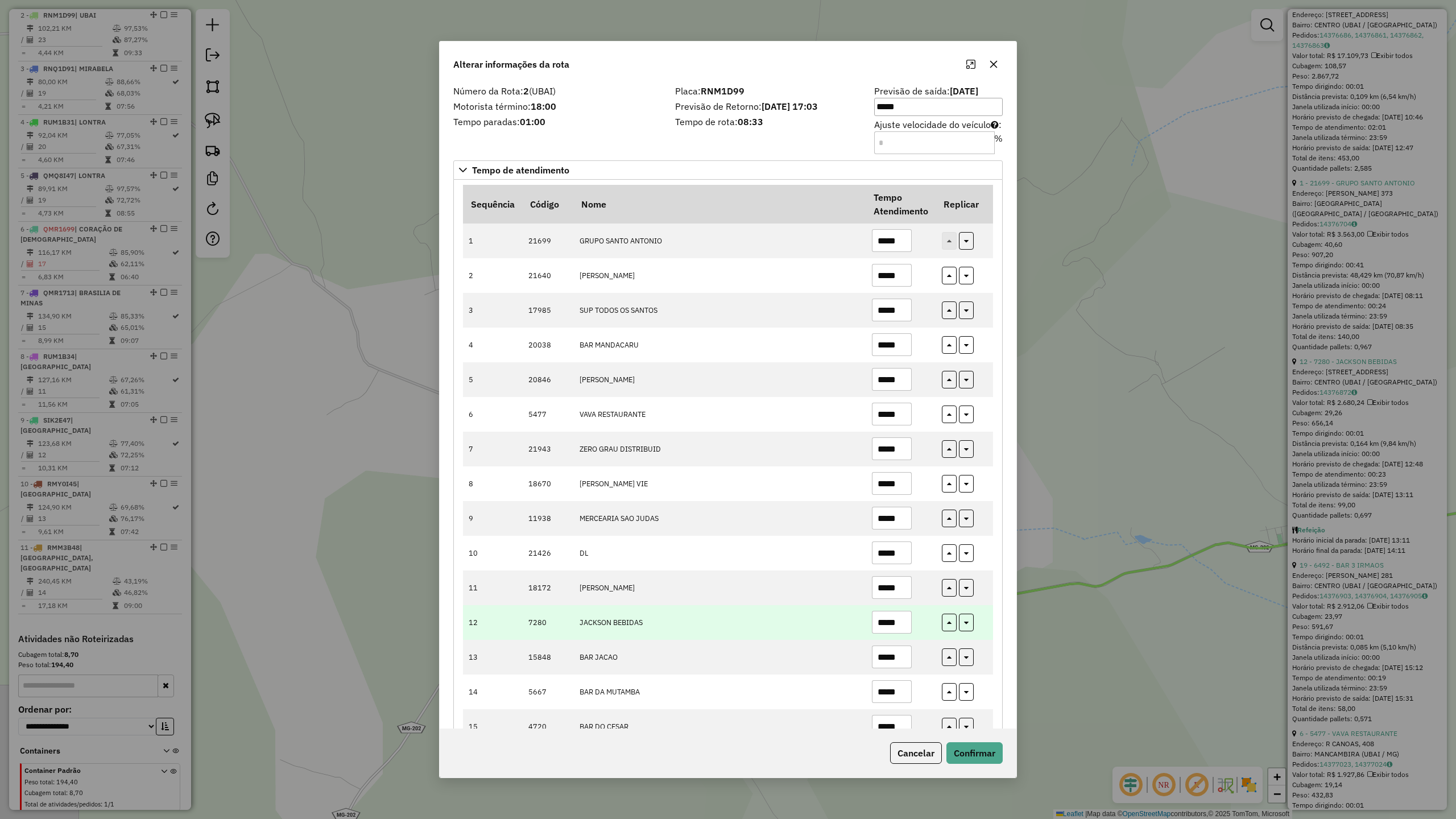
type input "*****"
click at [908, 625] on input "*****" at bounding box center [891, 622] width 40 height 23
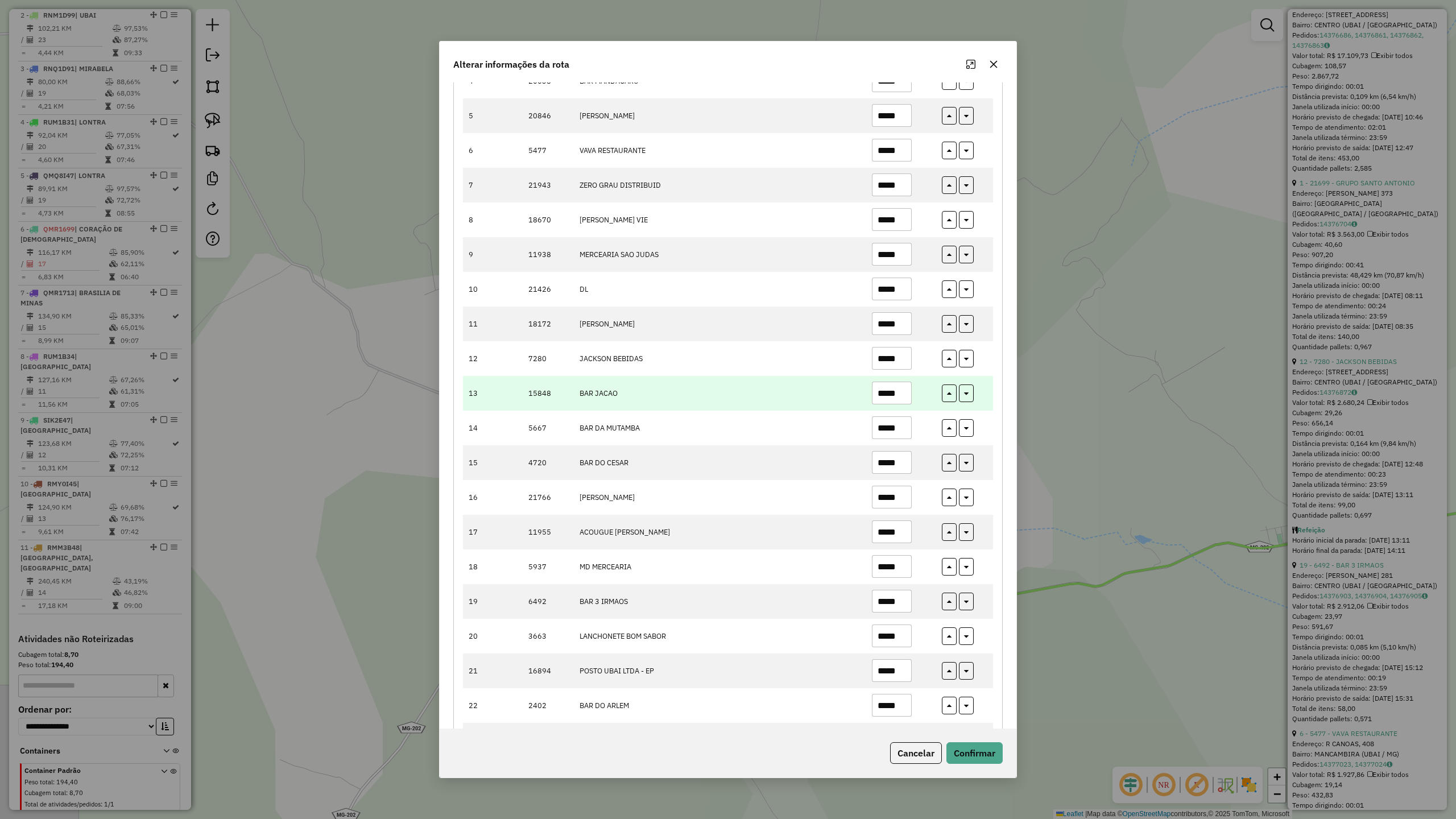
scroll to position [303, 0]
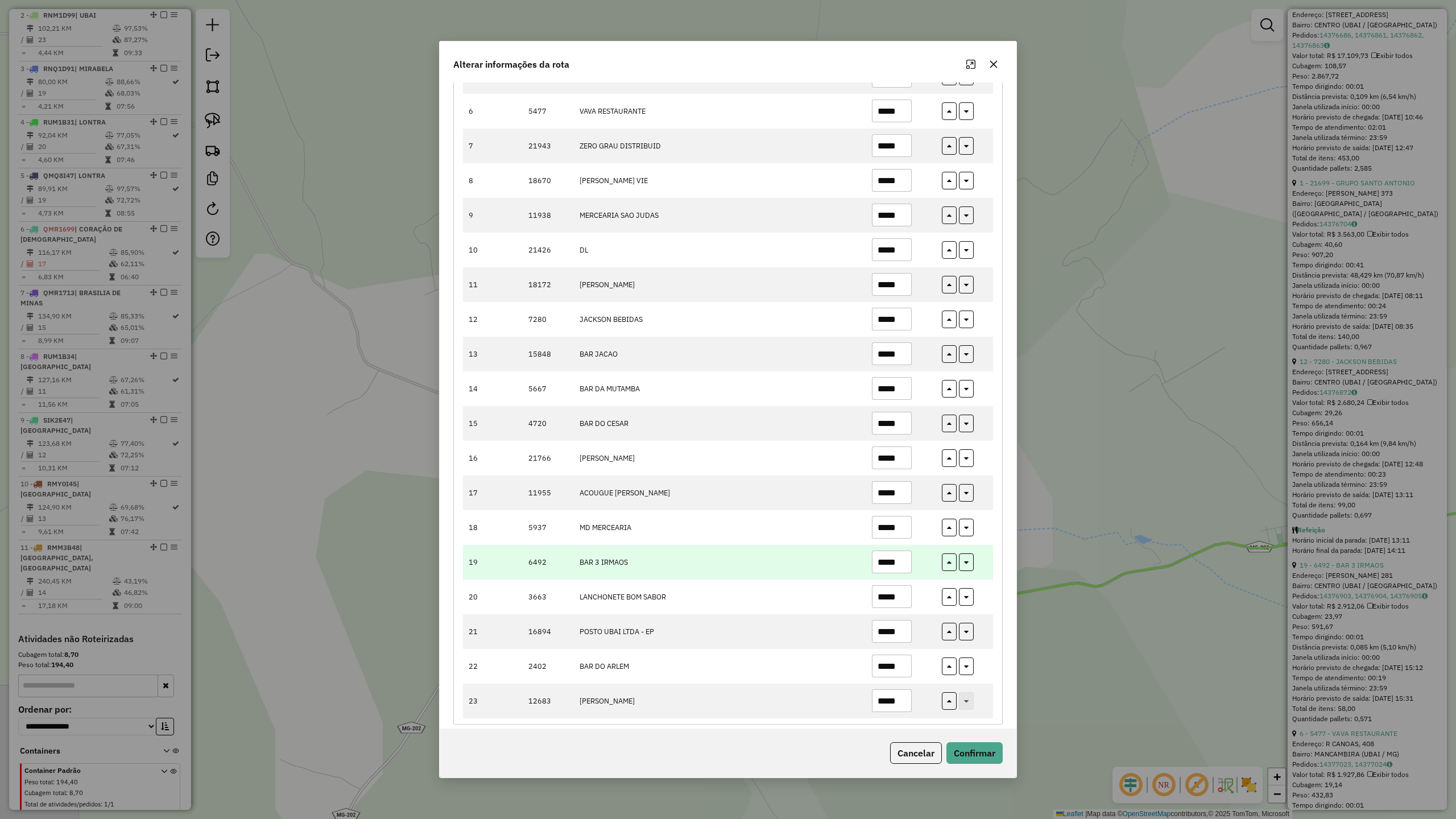
type input "*****"
click at [900, 564] on input "*****" at bounding box center [891, 561] width 40 height 23
type input "*****"
click at [975, 716] on button "Confirmar" at bounding box center [975, 752] width 56 height 21
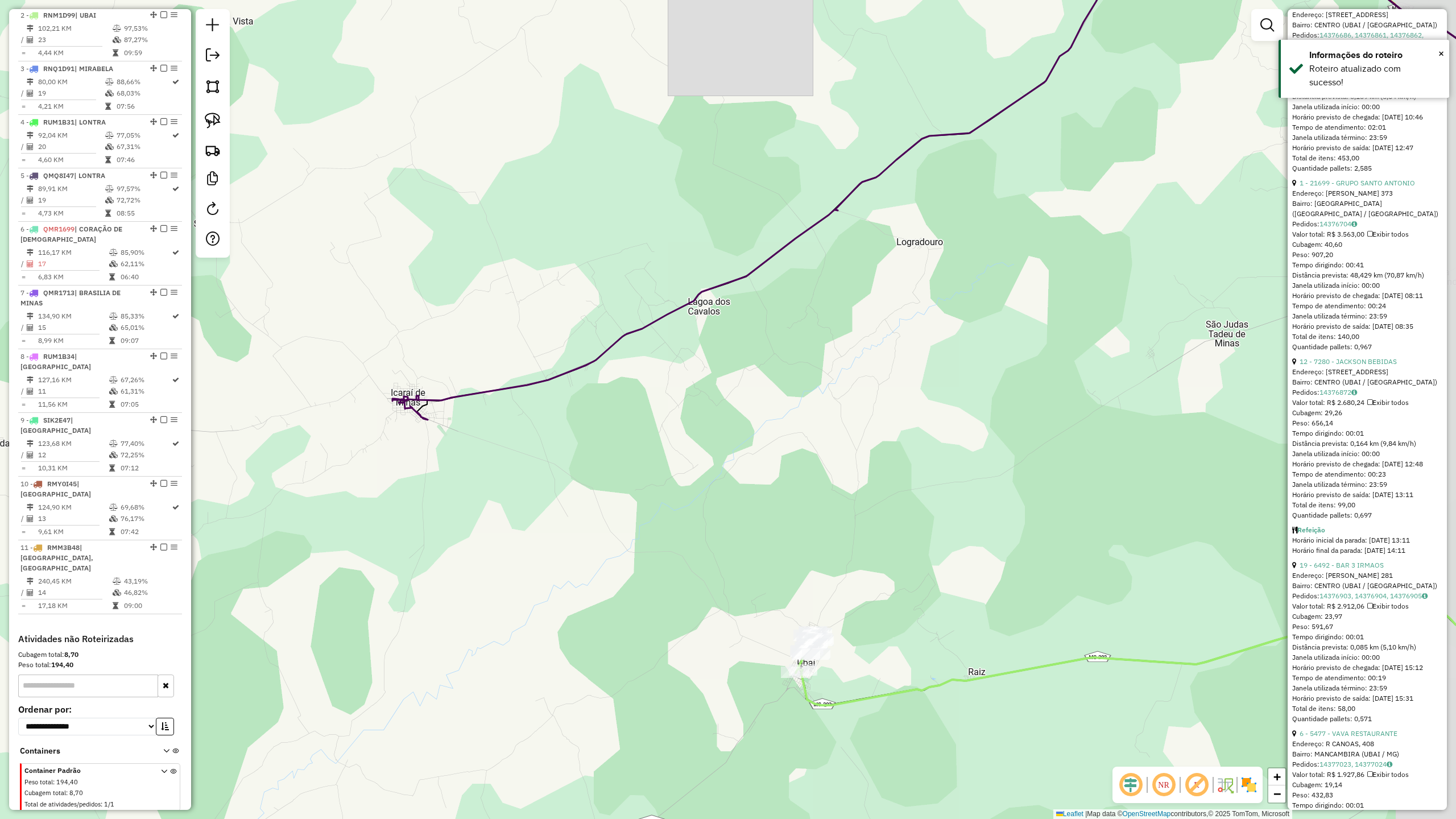
drag, startPoint x: 972, startPoint y: 654, endPoint x: 657, endPoint y: 567, distance: 326.8
click at [665, 570] on div "Janela de atendimento Grade de atendimento Capacidade Transportadoras Veículos …" at bounding box center [728, 409] width 1456 height 819
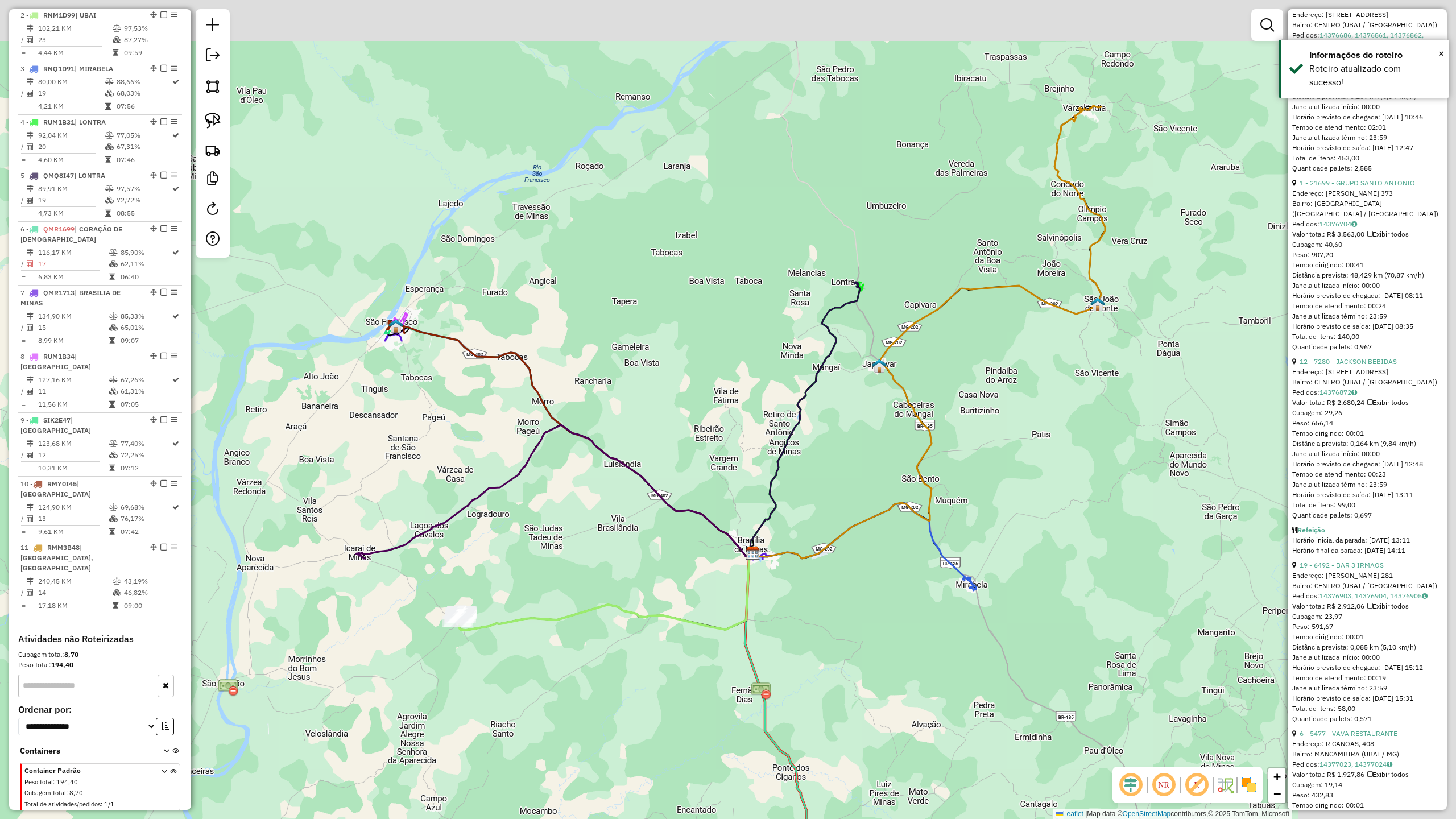
drag, startPoint x: 1249, startPoint y: 318, endPoint x: 938, endPoint y: 410, distance: 324.3
click at [940, 410] on div "Janela de atendimento Grade de atendimento Capacidade Transportadoras Veículos …" at bounding box center [728, 409] width 1456 height 819
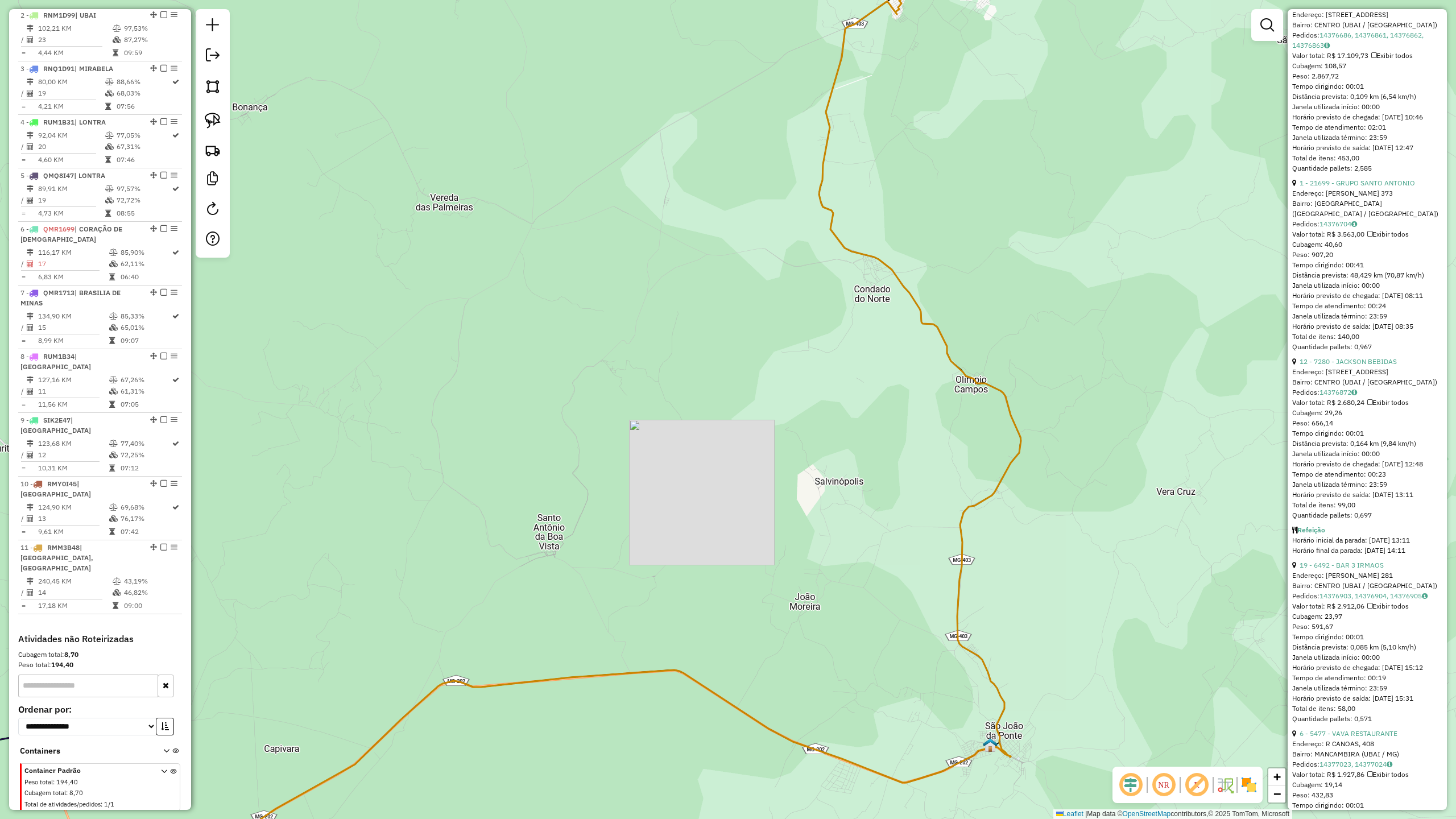
drag, startPoint x: 788, startPoint y: 346, endPoint x: 833, endPoint y: 429, distance: 94.4
click at [832, 429] on div "Janela de atendimento Grade de atendimento Capacidade Transportadoras Veículos …" at bounding box center [728, 409] width 1456 height 819
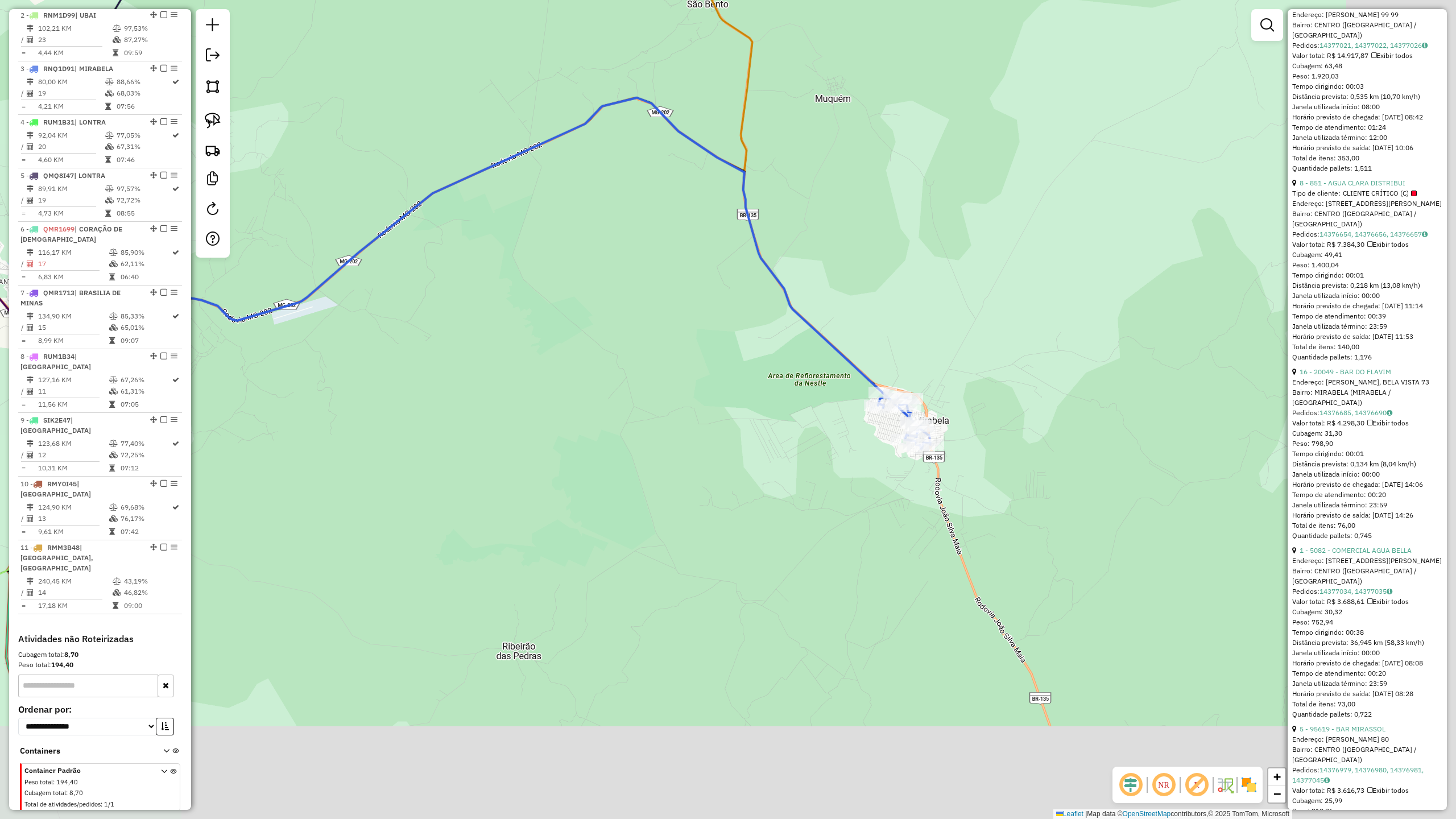
drag, startPoint x: 929, startPoint y: 519, endPoint x: 684, endPoint y: 383, distance: 280.2
click at [684, 383] on div "Janela de atendimento Grade de atendimento Capacidade Transportadoras Veículos …" at bounding box center [728, 409] width 1456 height 819
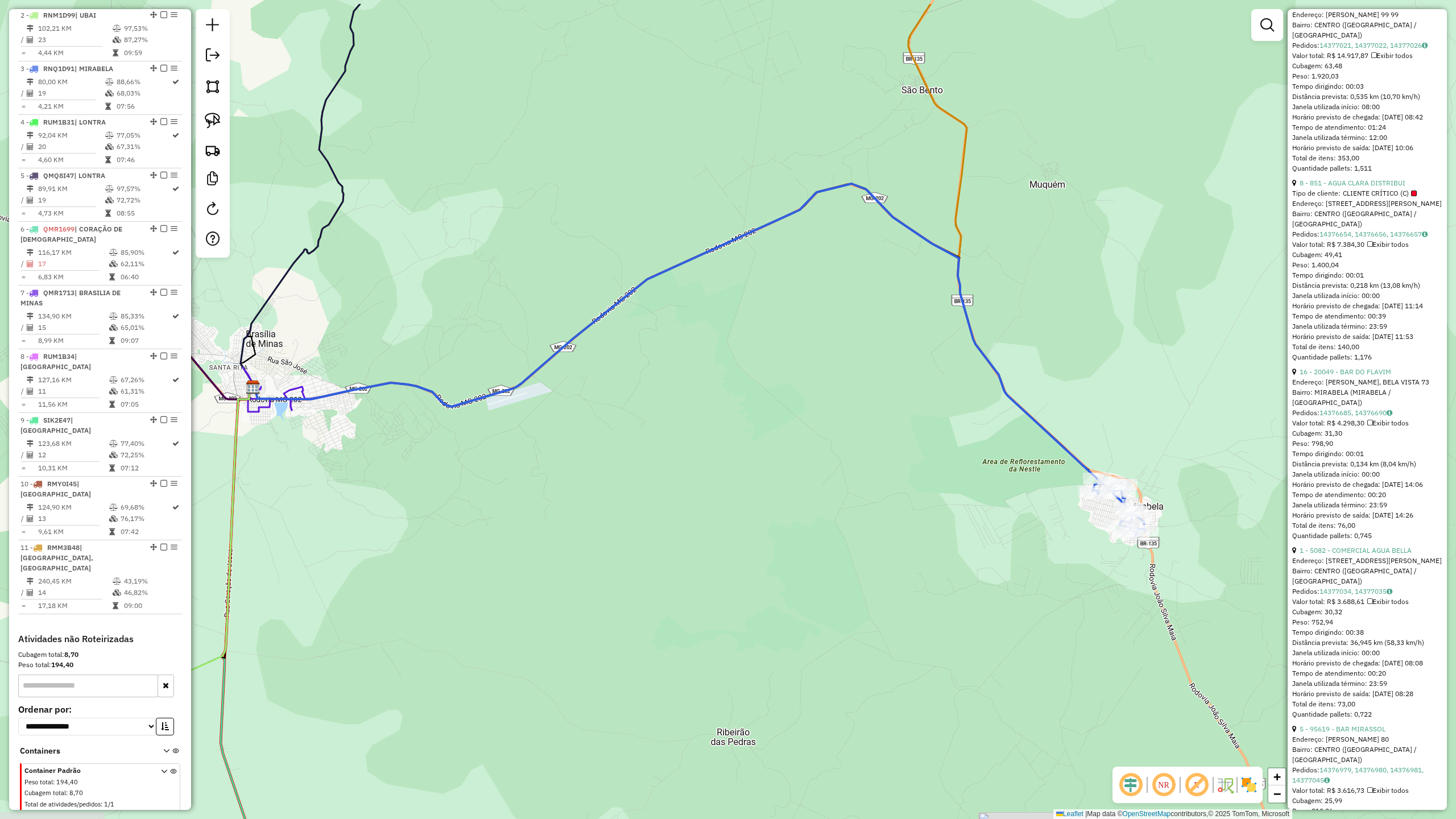
drag, startPoint x: 533, startPoint y: 401, endPoint x: 752, endPoint y: 487, distance: 235.3
click at [752, 487] on div "Janela de atendimento Grade de atendimento Capacidade Transportadoras Veículos …" at bounding box center [728, 409] width 1456 height 819
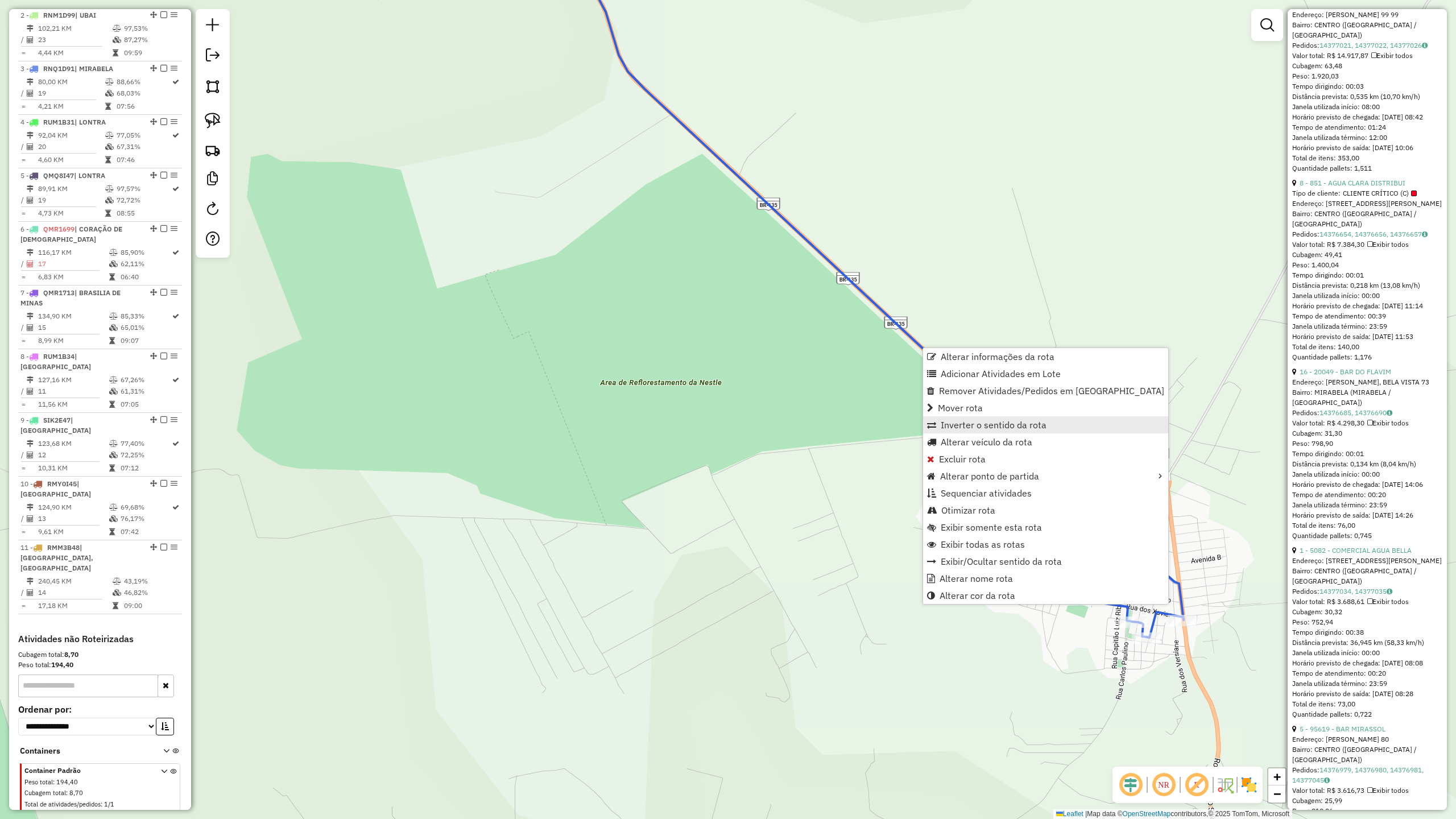
click at [968, 428] on span "Inverter o sentido da rota" at bounding box center [993, 424] width 106 height 9
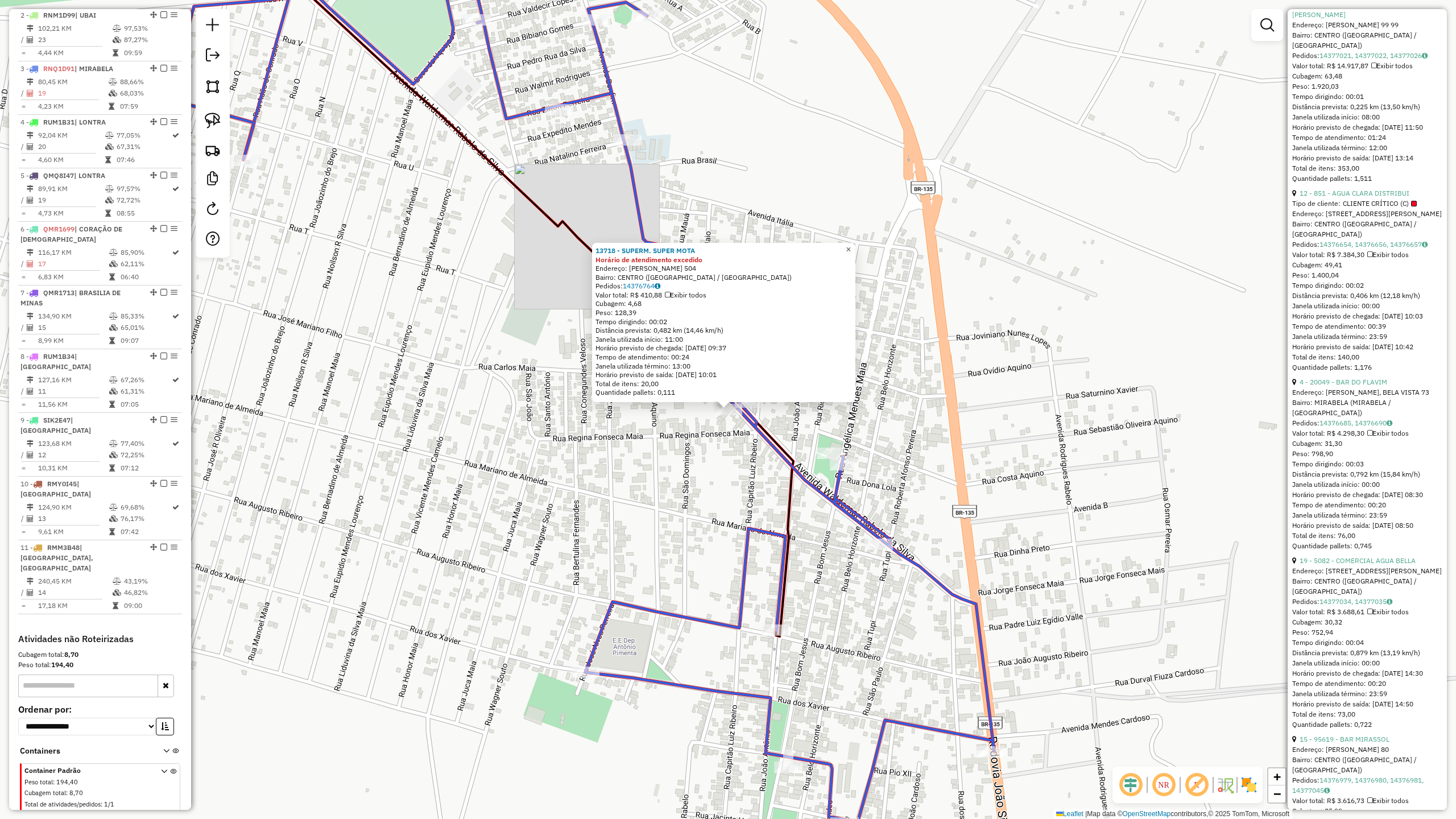
click at [851, 246] on span "×" at bounding box center [848, 249] width 5 height 10
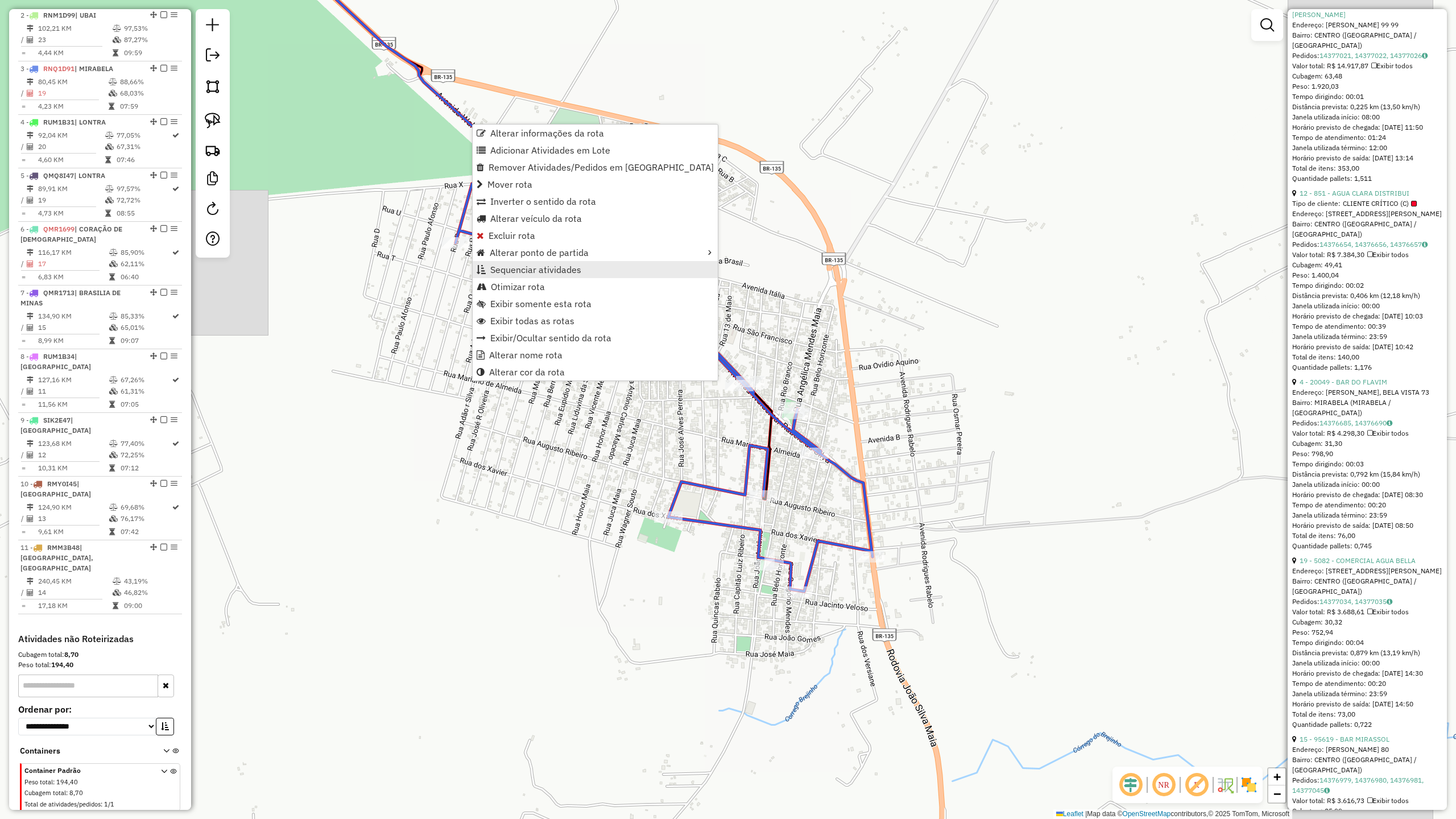
click at [521, 273] on span "Sequenciar atividades" at bounding box center [535, 269] width 91 height 9
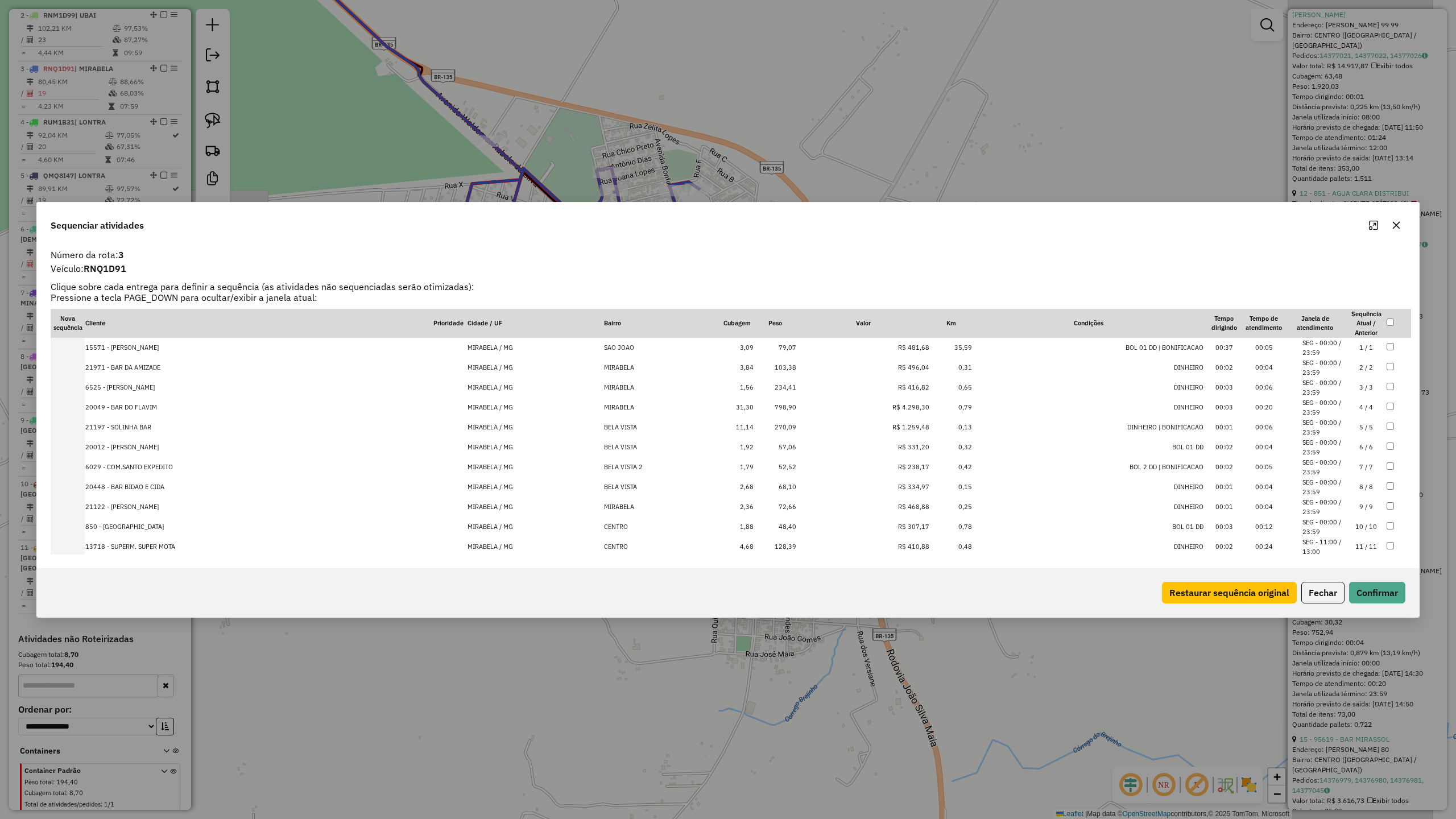
click at [128, 391] on td "6525 - TAMIRIS FERNANDES" at bounding box center [259, 387] width 348 height 20
click at [1364, 589] on button "Confirmar" at bounding box center [1377, 592] width 56 height 21
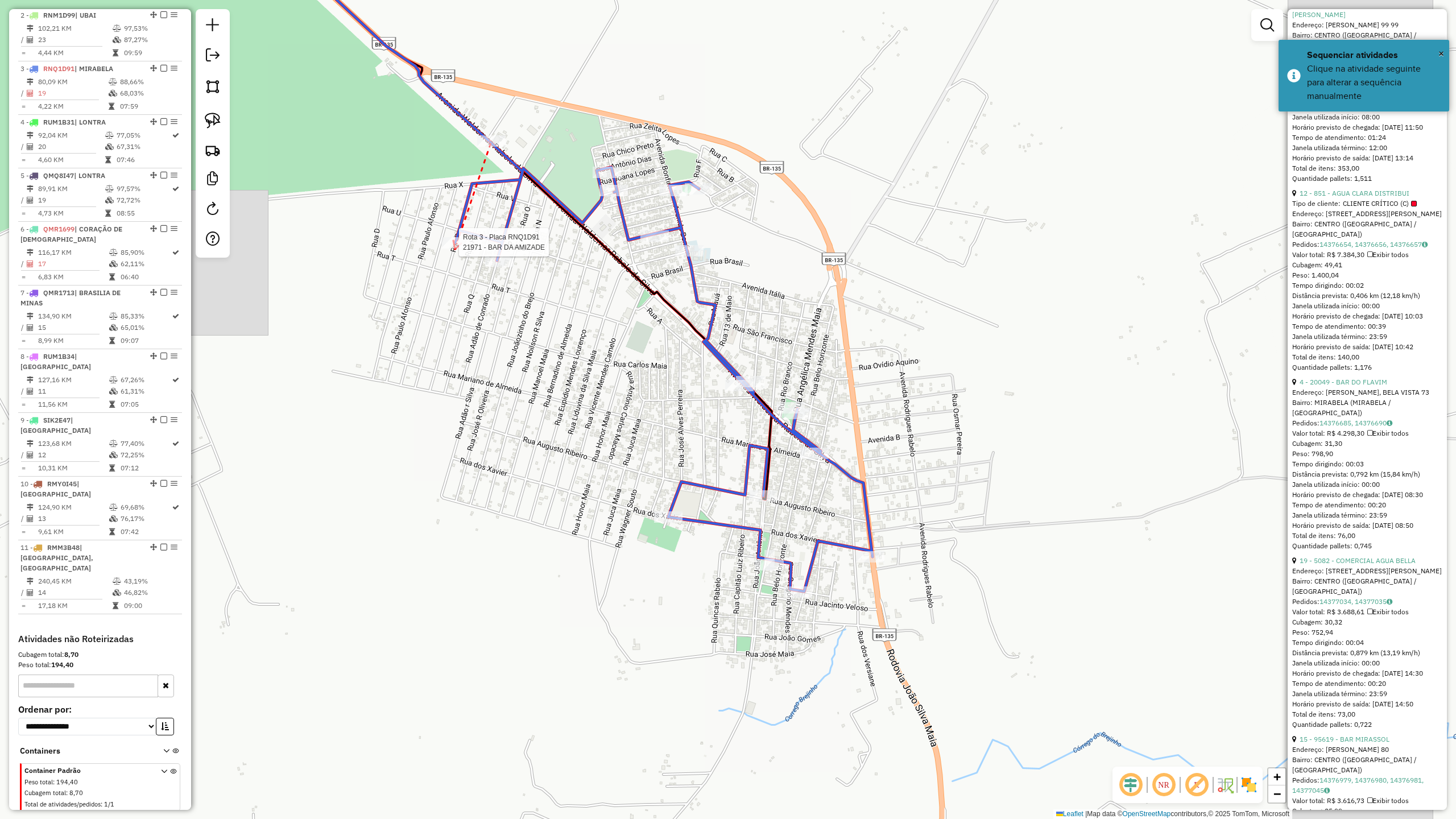
click at [455, 249] on div at bounding box center [455, 242] width 29 height 12
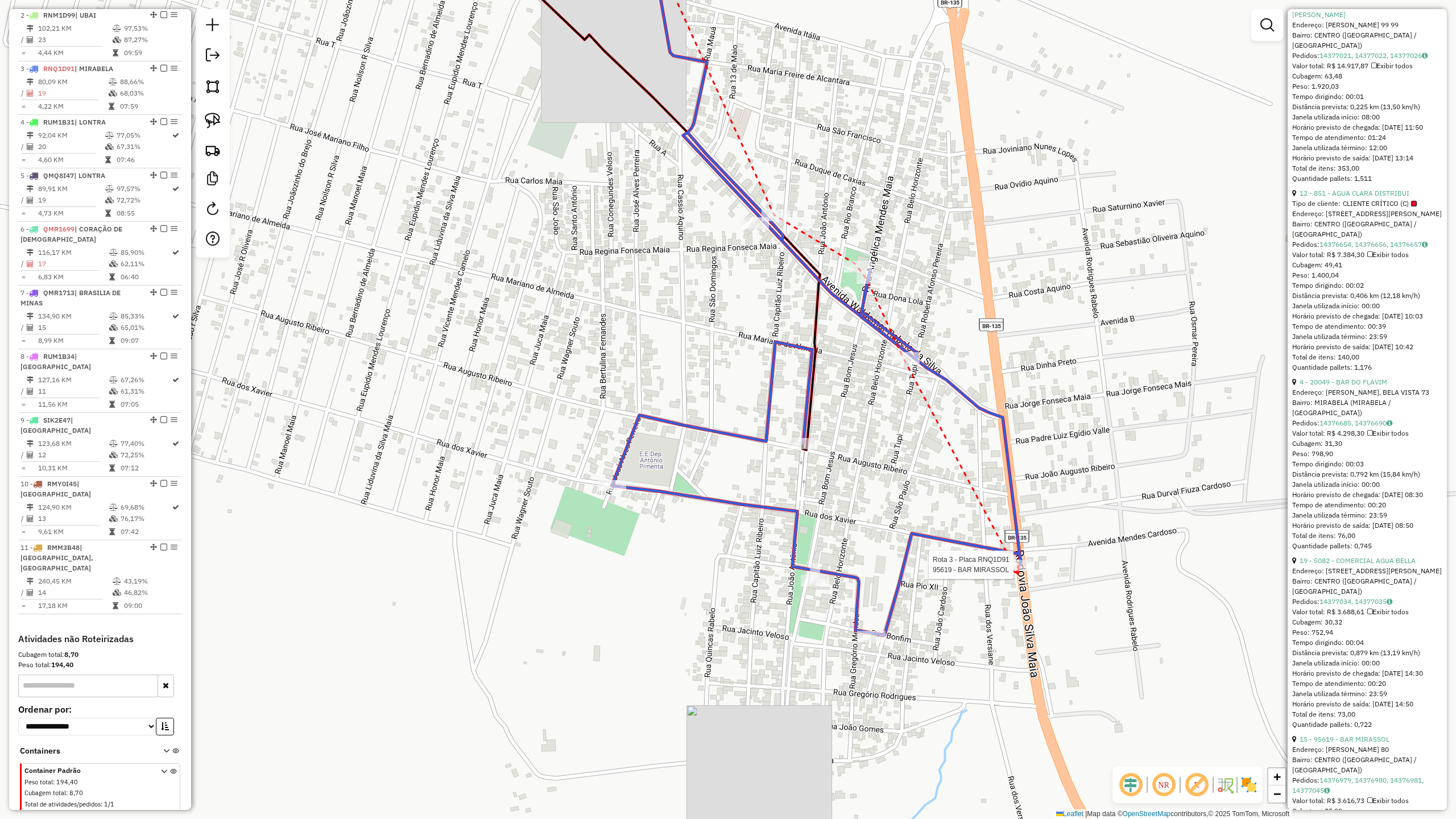
click at [1018, 571] on div at bounding box center [1017, 565] width 29 height 12
click at [793, 449] on div at bounding box center [802, 443] width 29 height 12
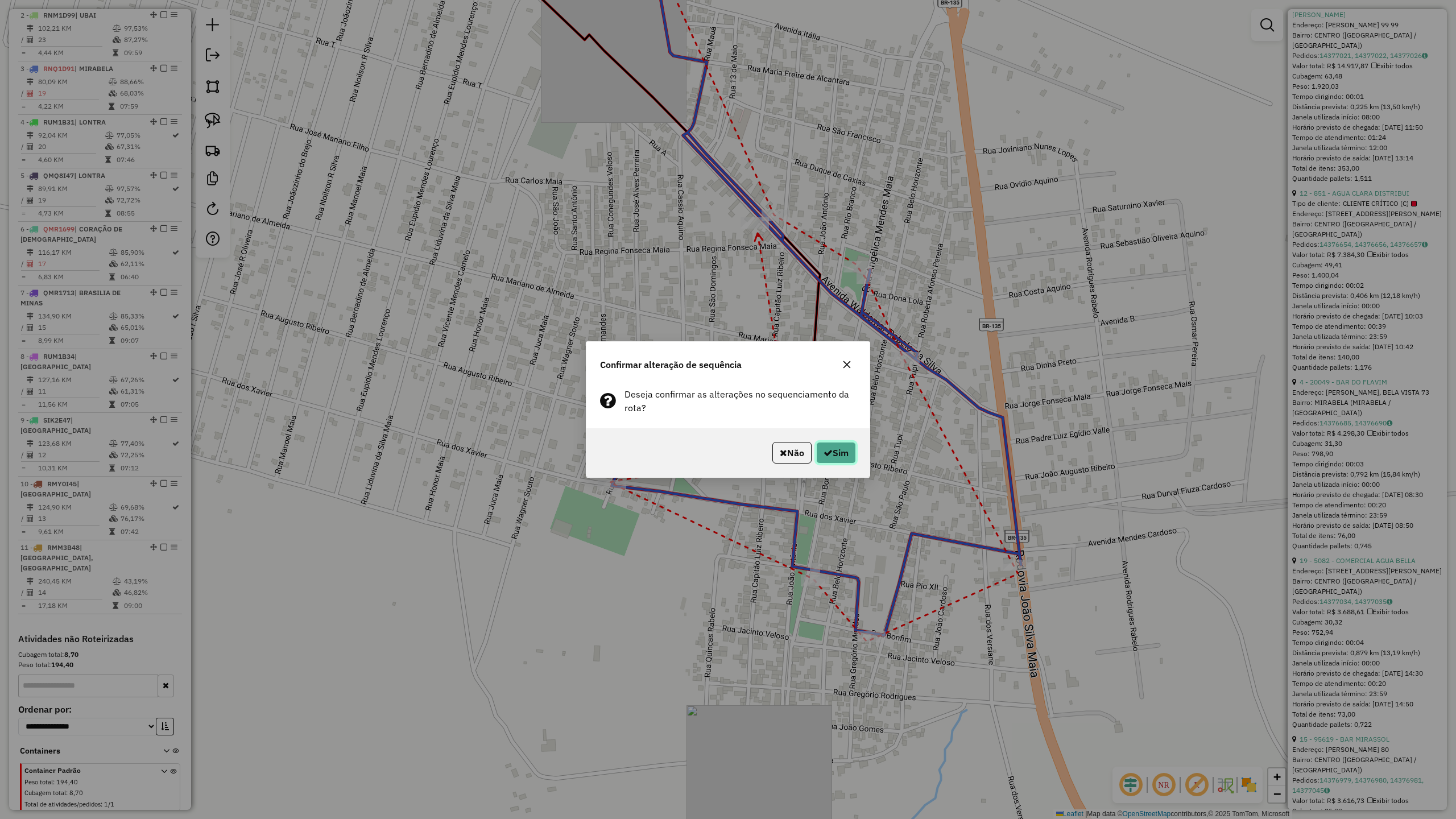
click at [842, 451] on button "Sim" at bounding box center [836, 452] width 40 height 21
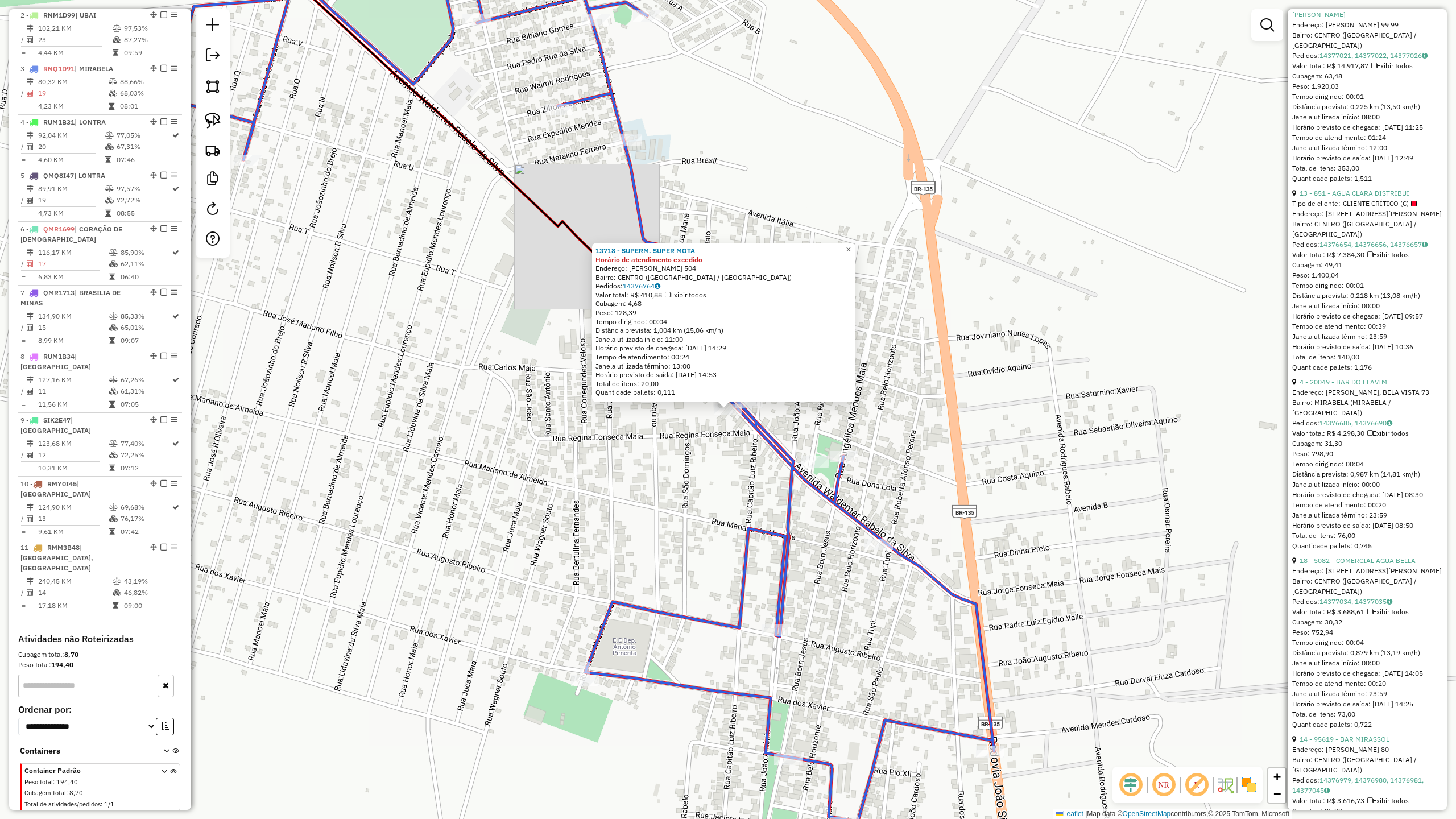
click at [851, 249] on span "×" at bounding box center [848, 249] width 5 height 10
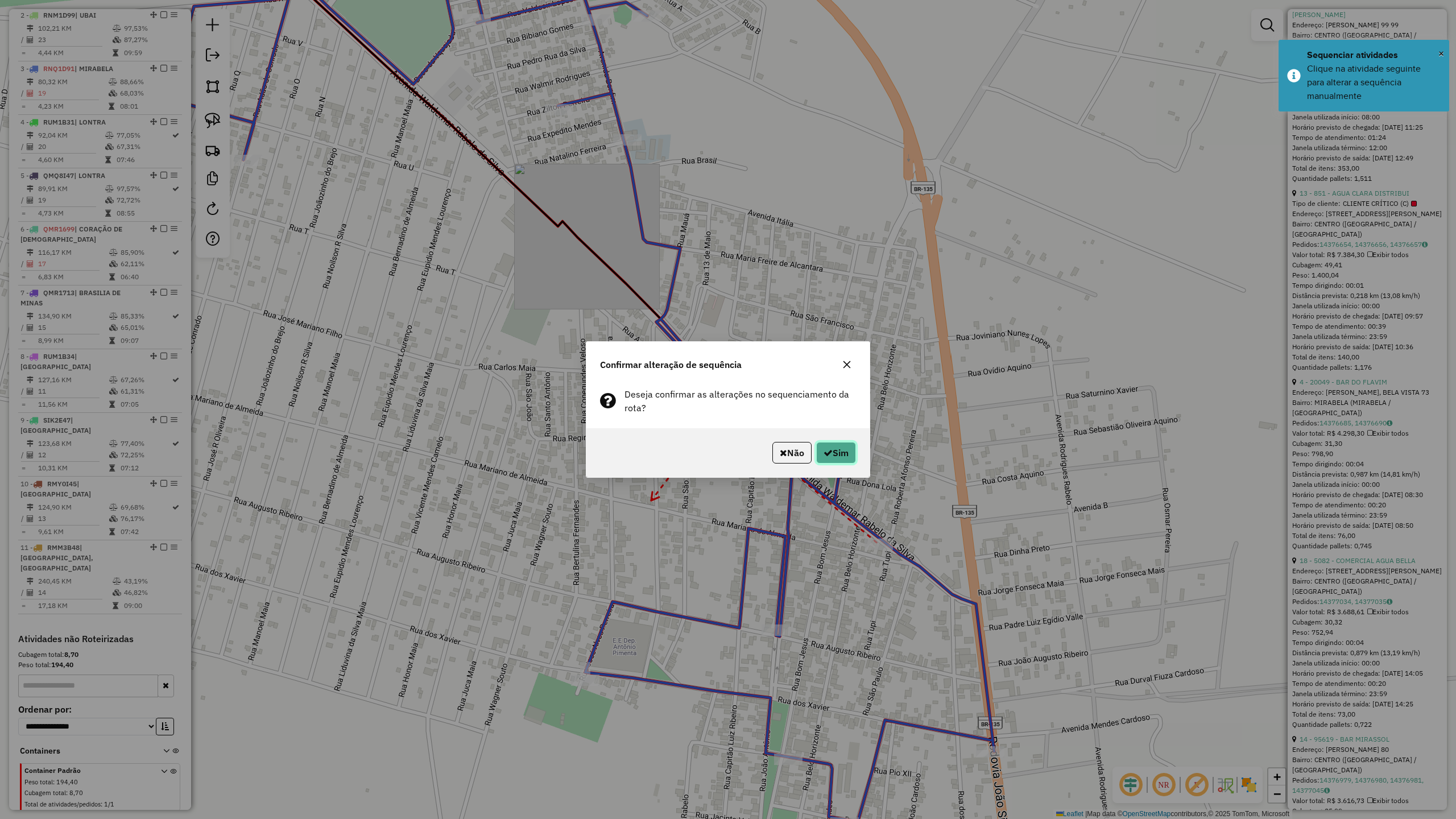
click at [844, 453] on button "Sim" at bounding box center [836, 452] width 40 height 21
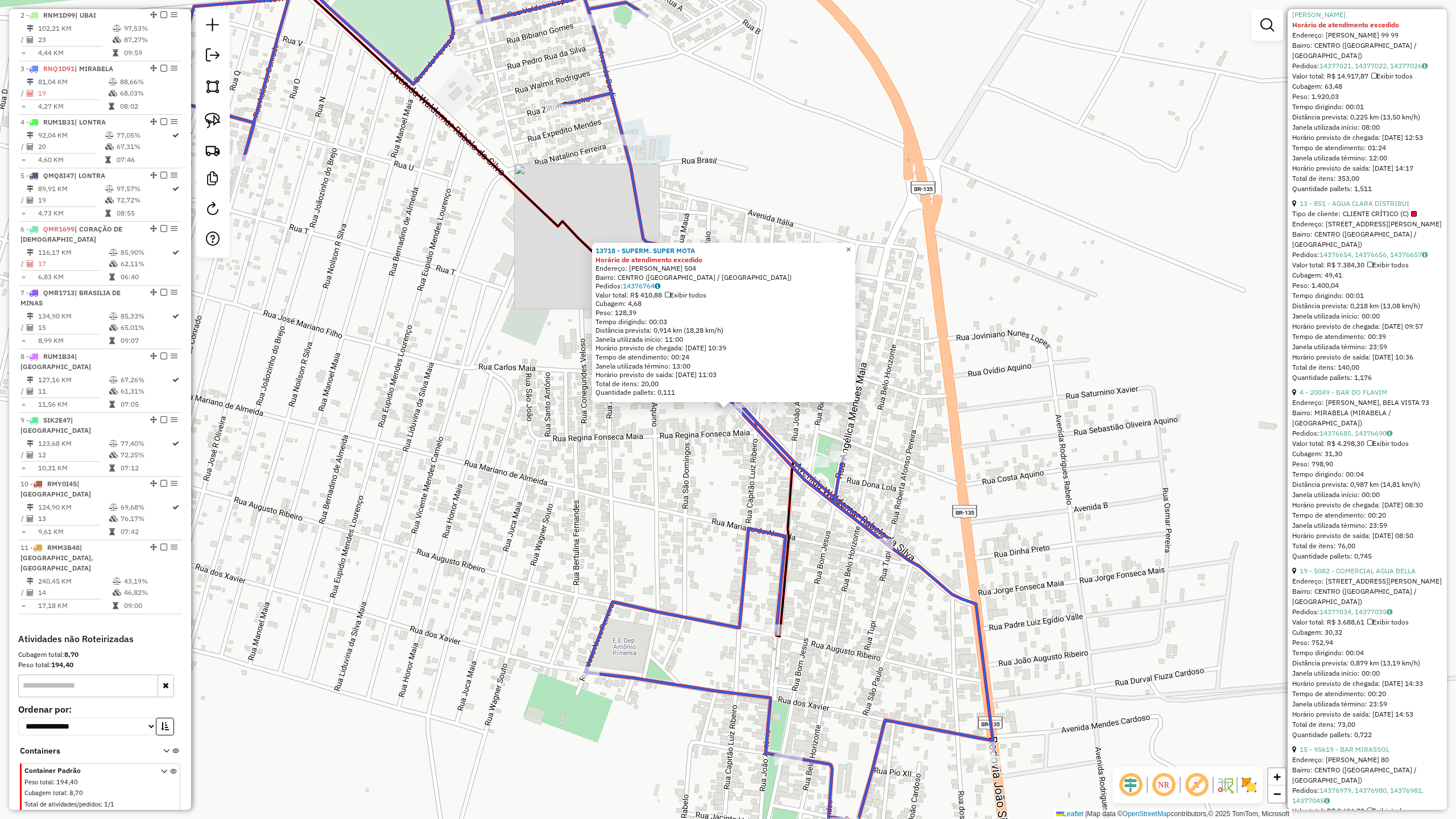
click at [851, 246] on span "×" at bounding box center [848, 249] width 5 height 10
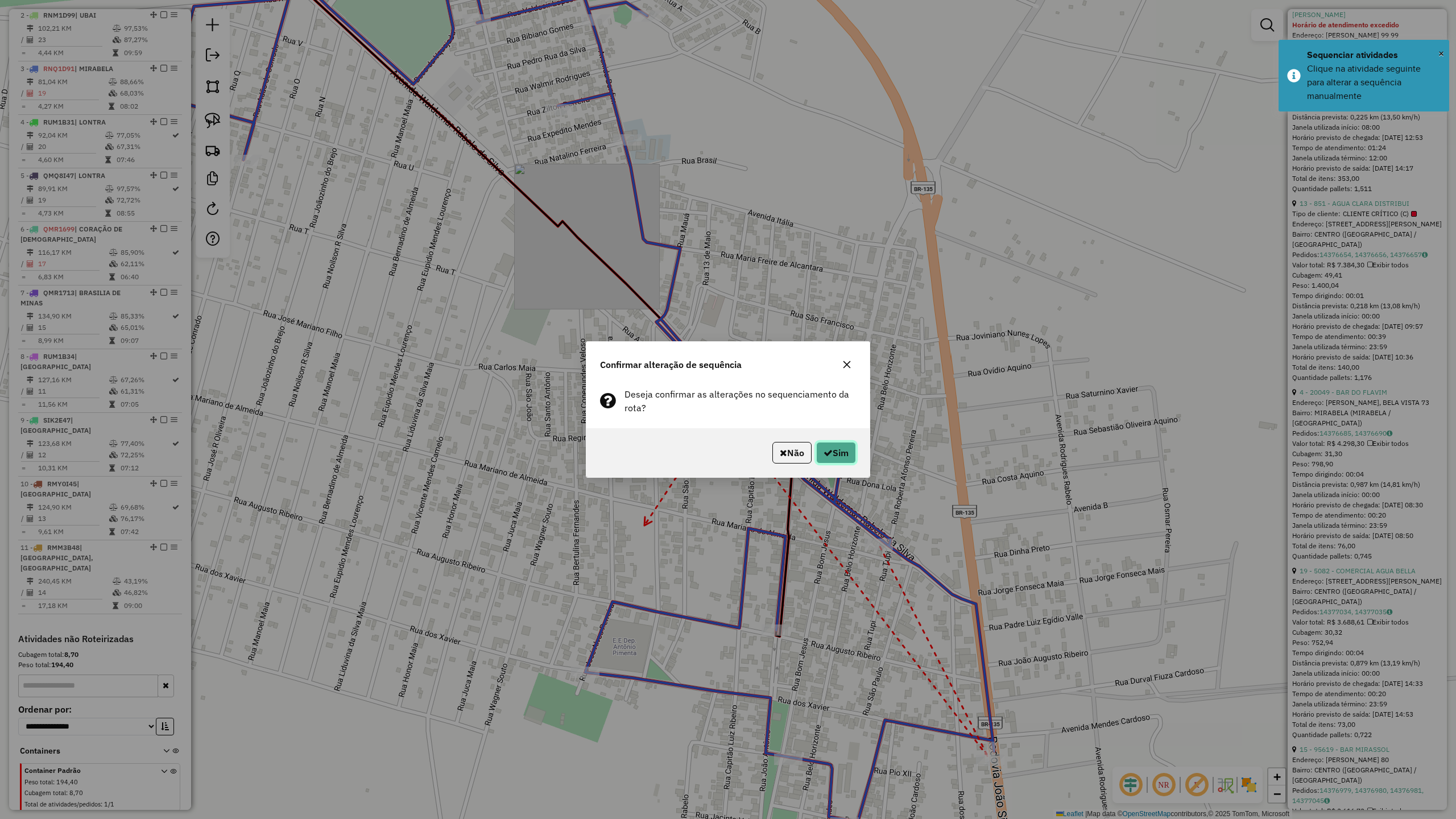
click at [840, 456] on button "Sim" at bounding box center [836, 452] width 40 height 21
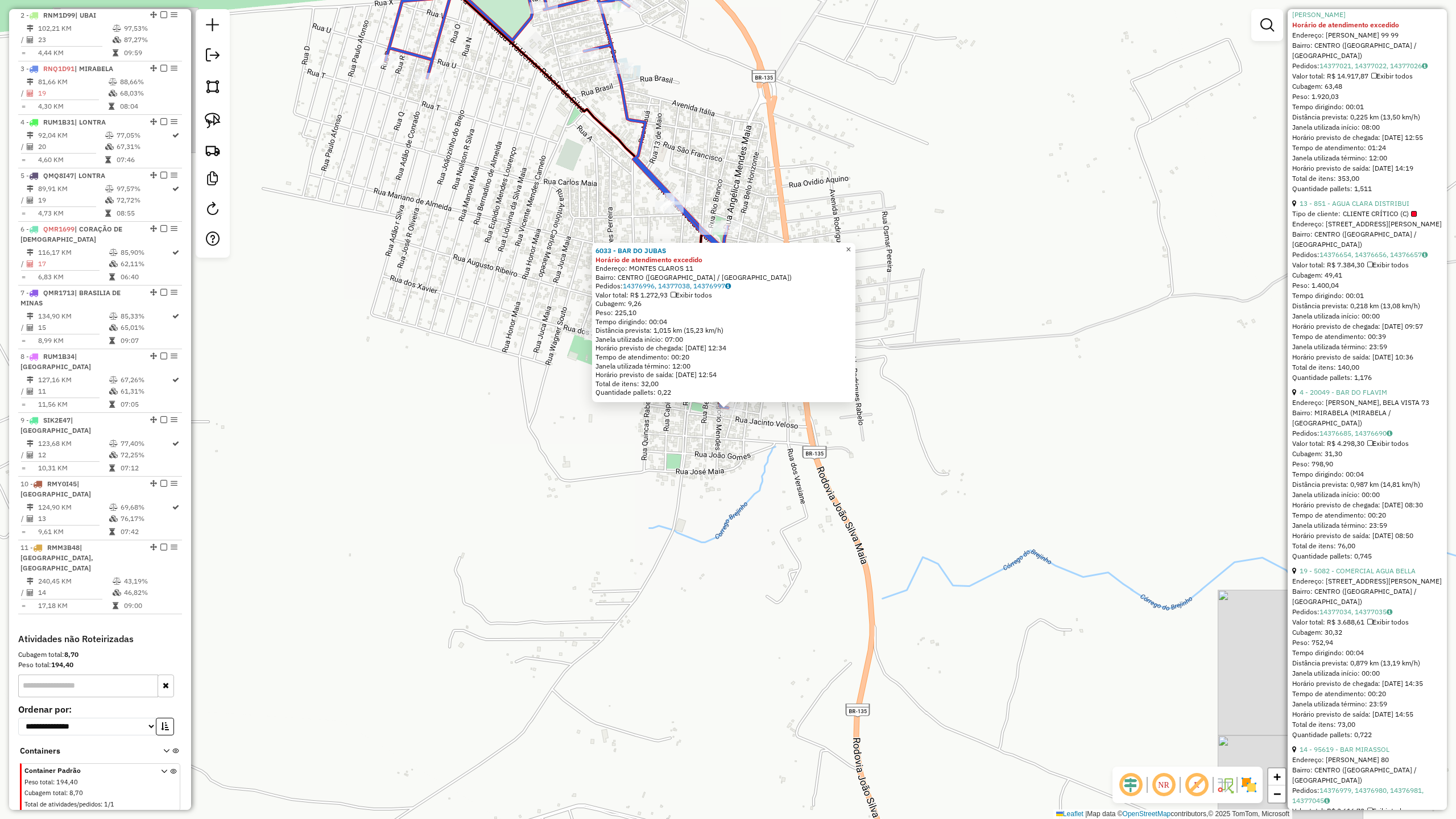
click at [851, 246] on span "×" at bounding box center [848, 249] width 5 height 10
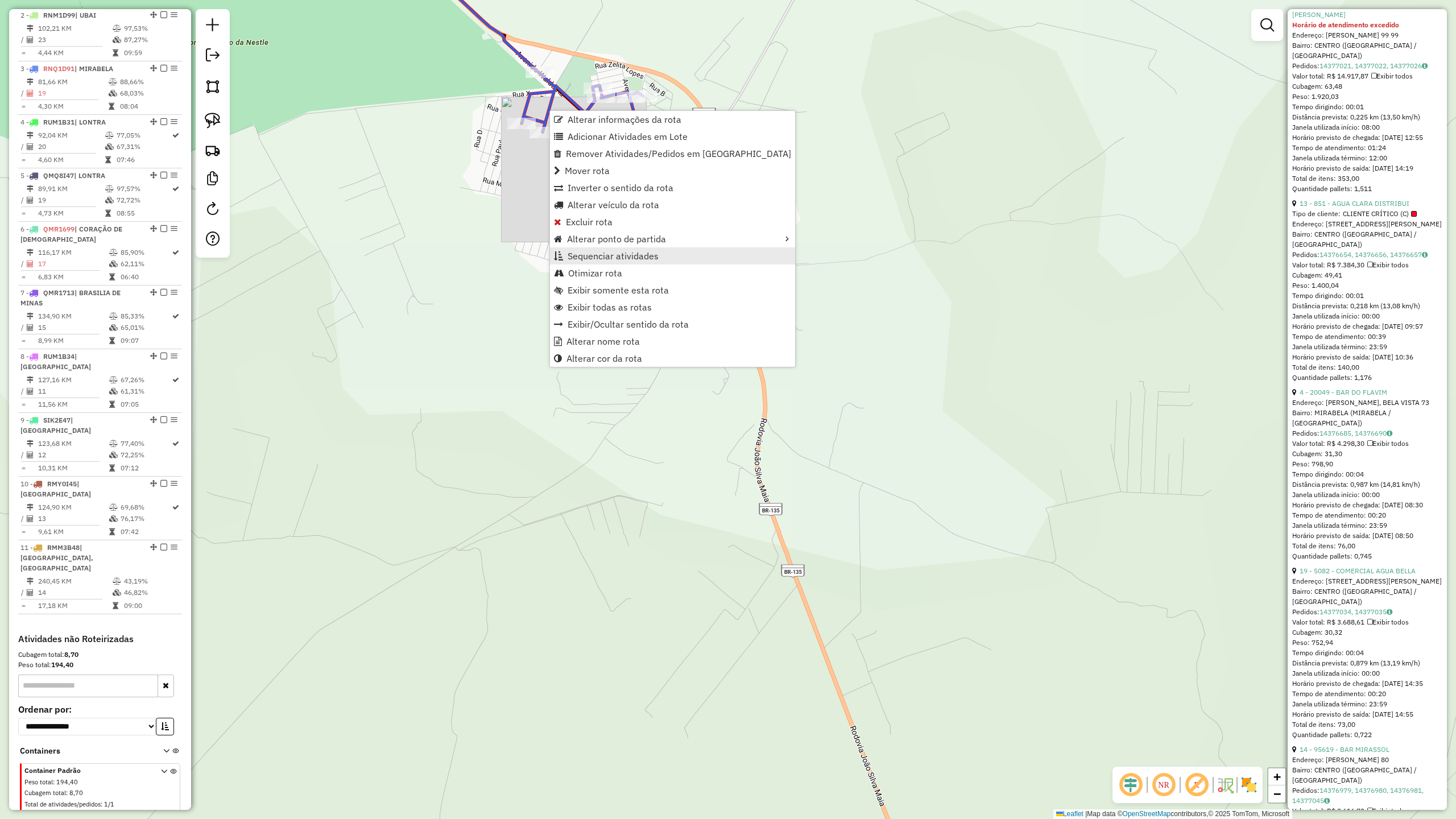
click at [615, 258] on span "Sequenciar atividades" at bounding box center [613, 255] width 91 height 9
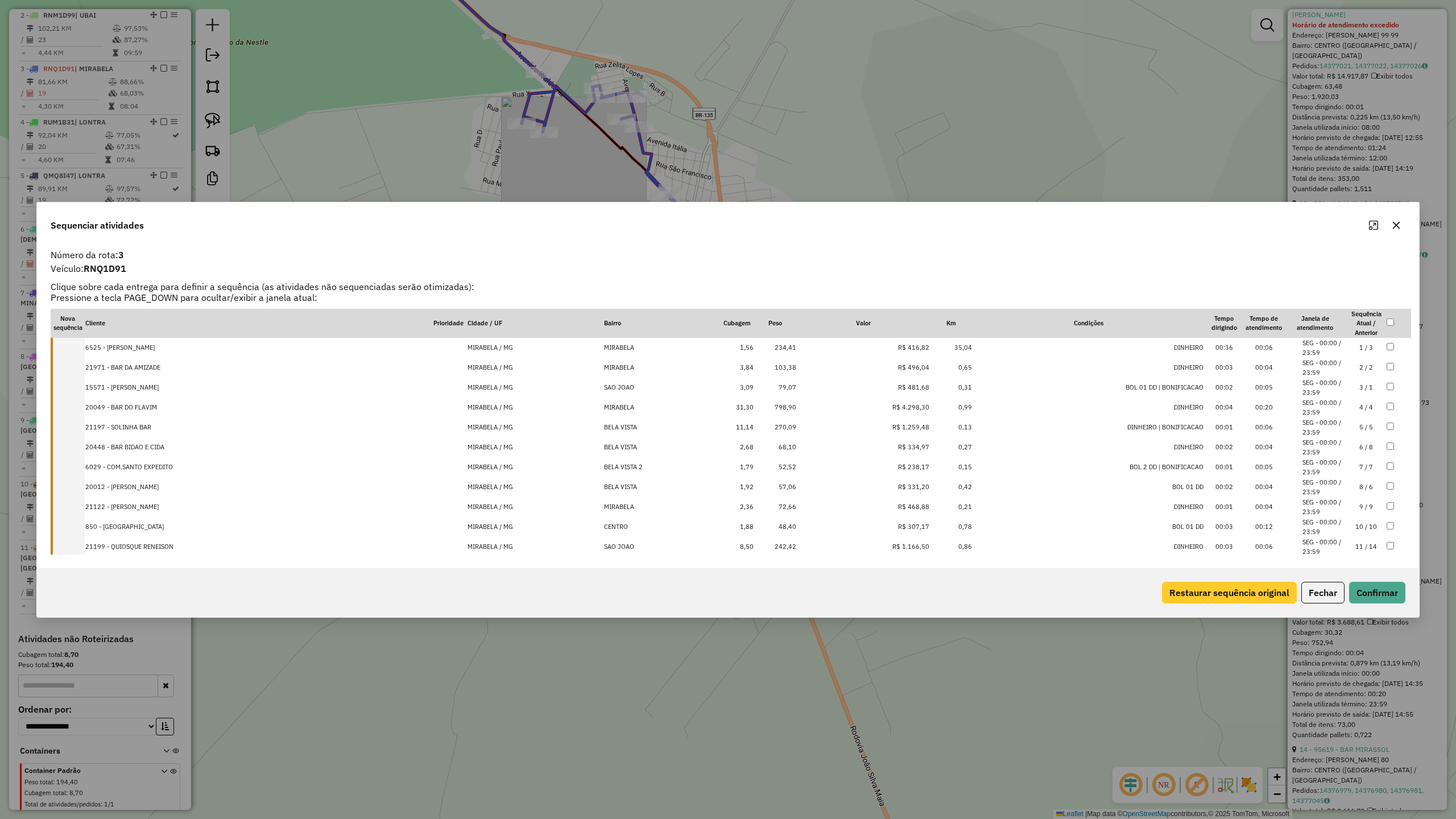
click at [1225, 599] on button "Restaurar sequência original" at bounding box center [1229, 592] width 135 height 21
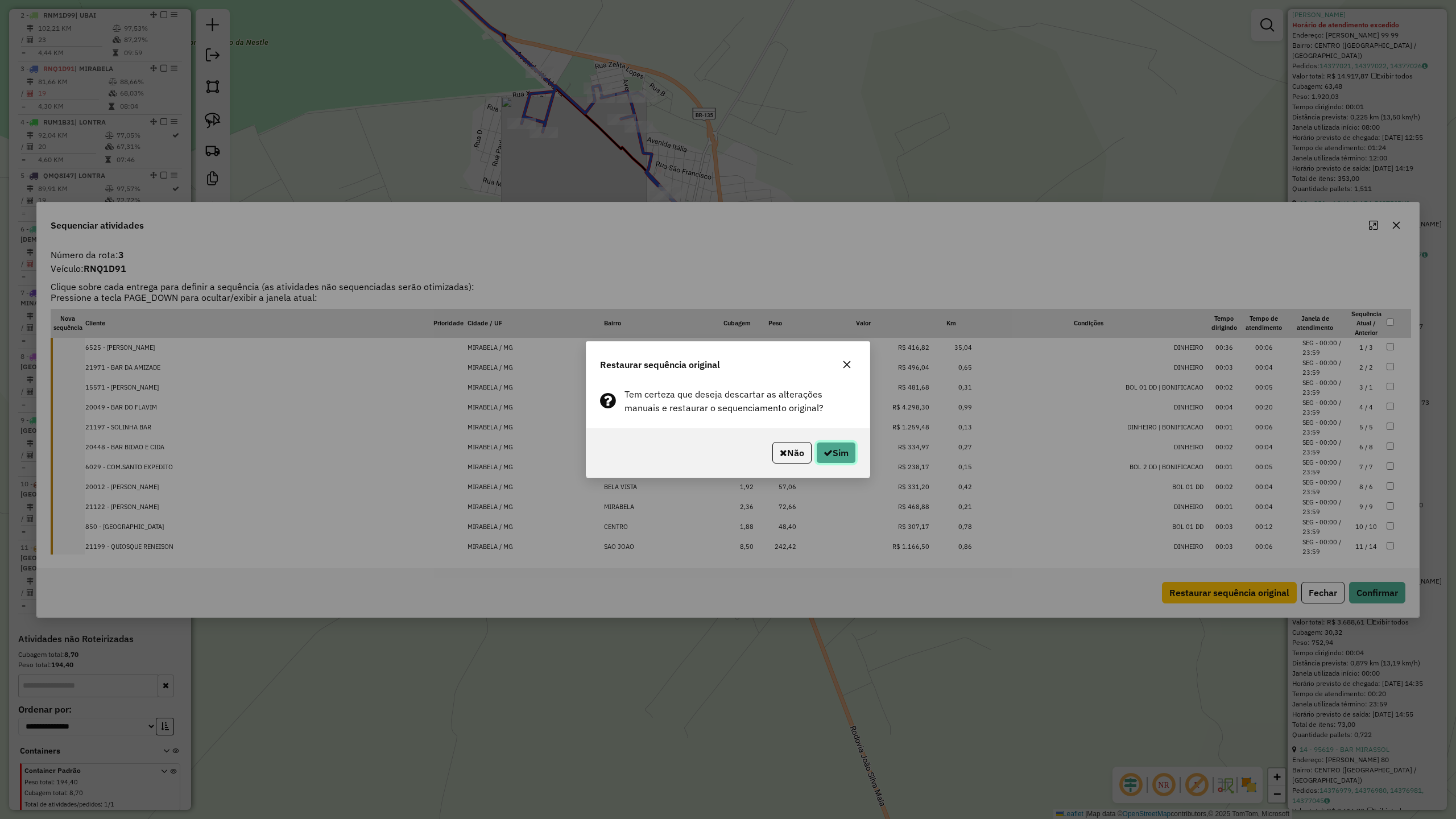
click at [841, 460] on button "Sim" at bounding box center [836, 452] width 40 height 21
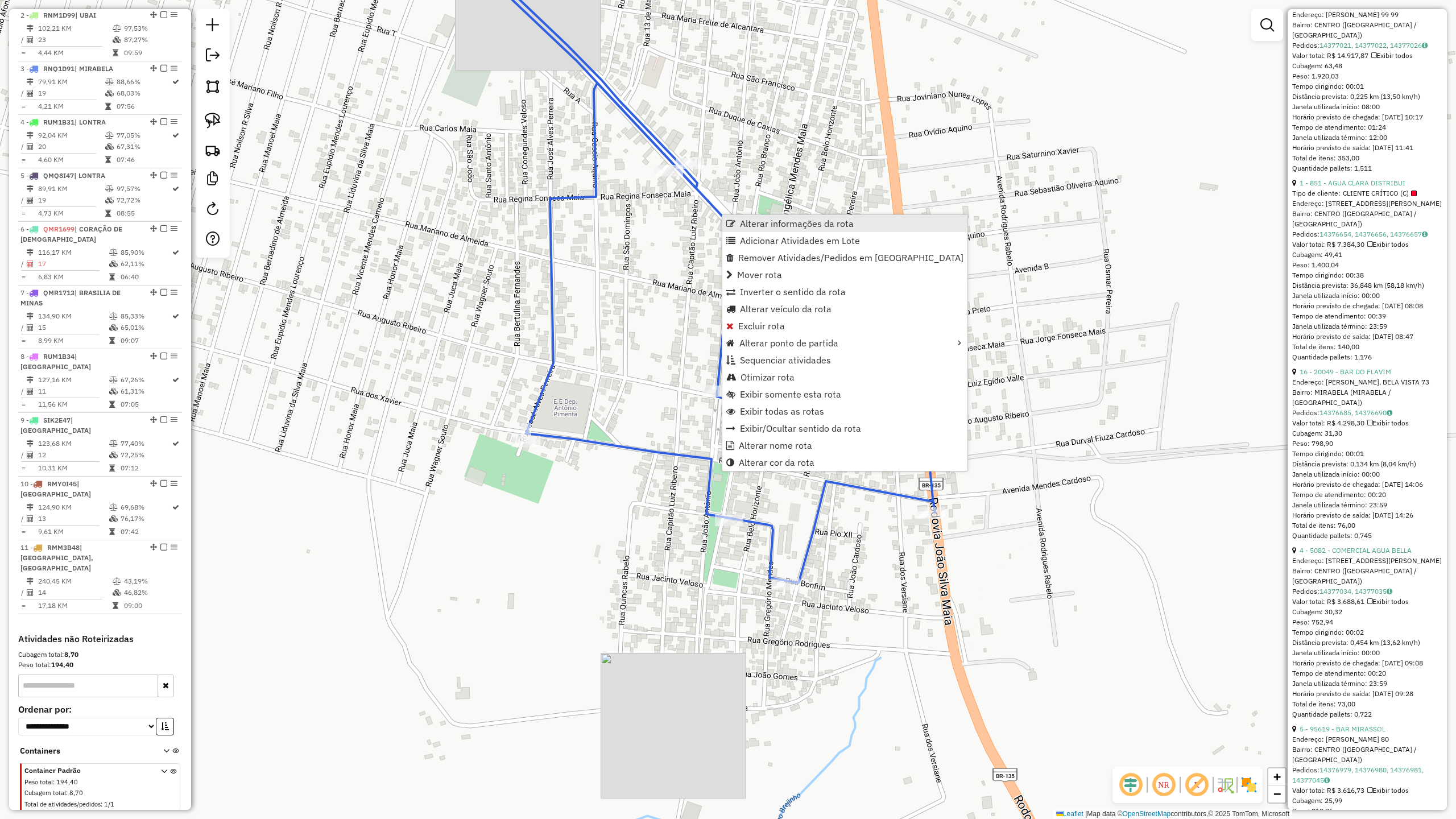
click at [800, 226] on span "Alterar informações da rota" at bounding box center [797, 223] width 114 height 9
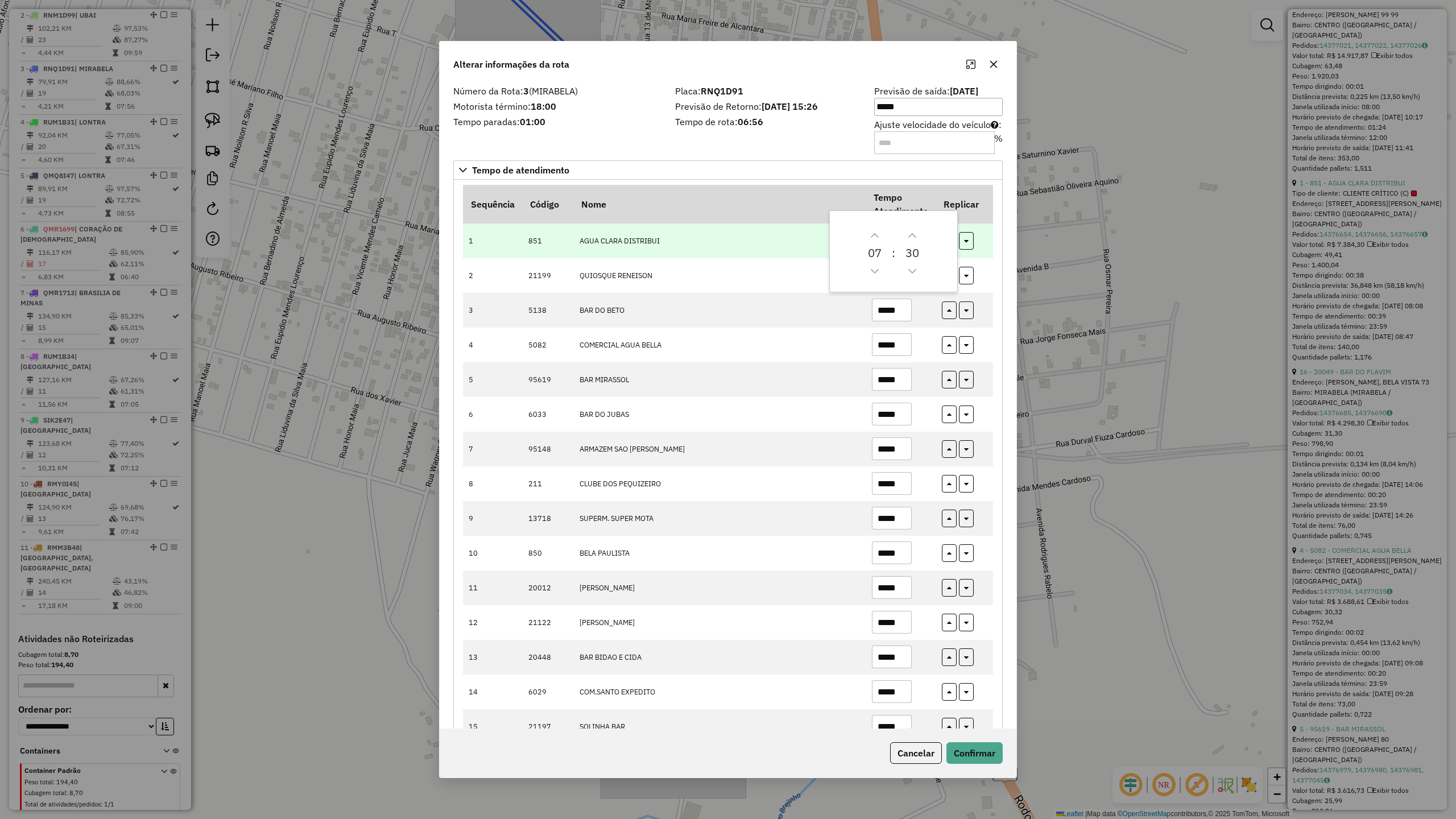
click at [745, 244] on td "AGUA CLARA DISTRIBUI" at bounding box center [719, 241] width 292 height 35
click at [899, 244] on input "*****" at bounding box center [891, 240] width 40 height 23
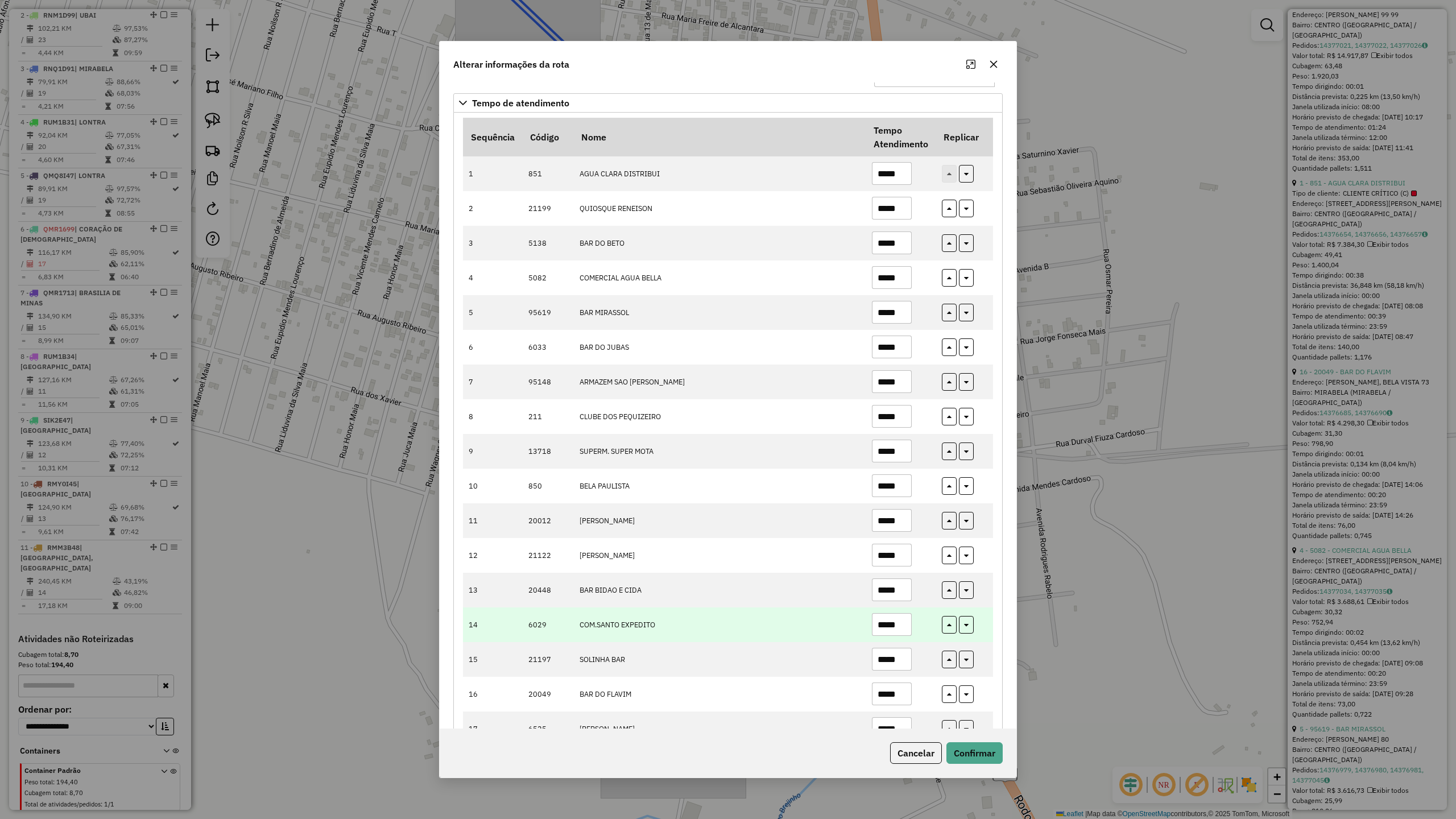
scroll to position [180, 0]
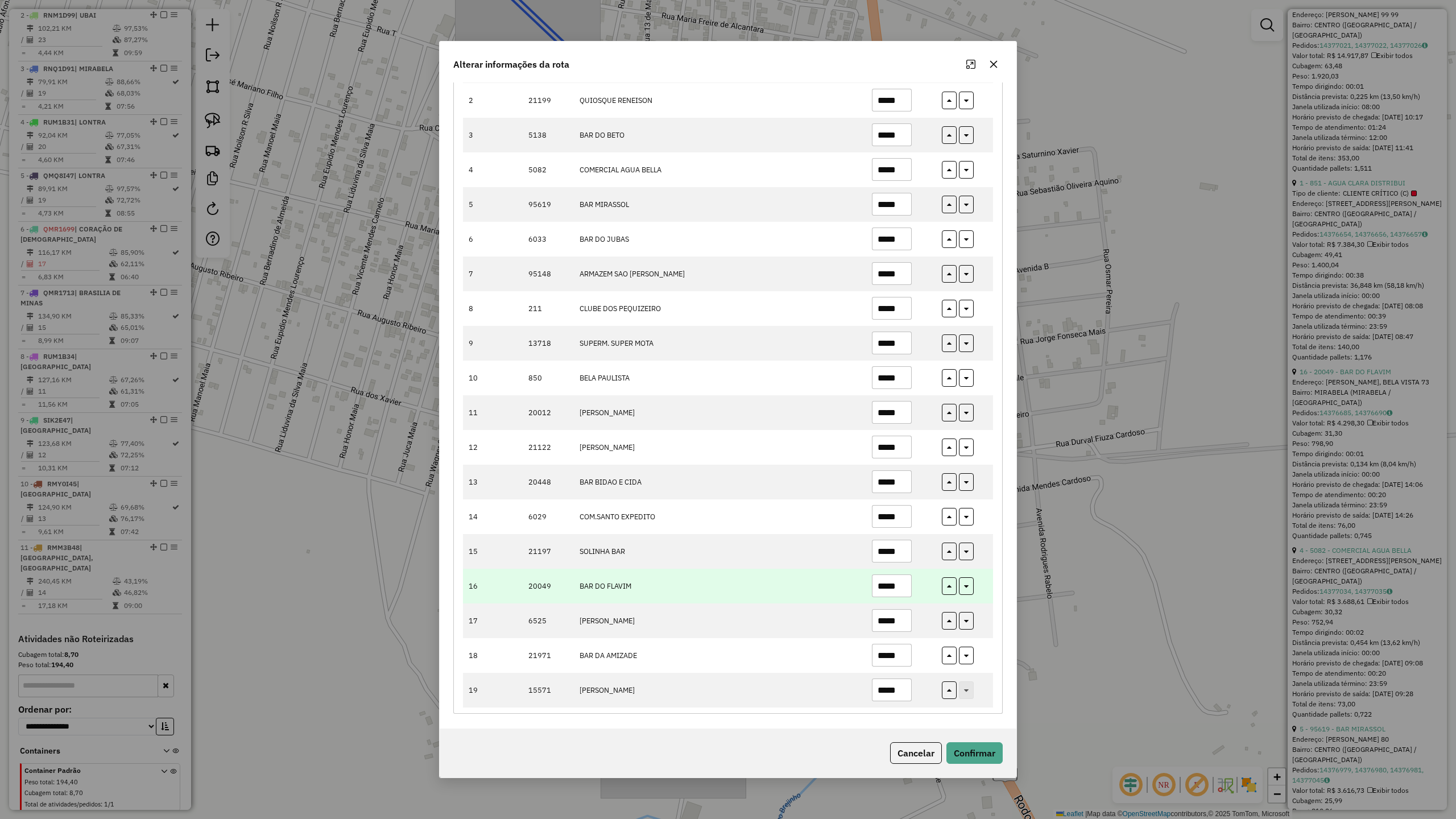
type input "*****"
click at [908, 581] on input "*****" at bounding box center [891, 585] width 40 height 23
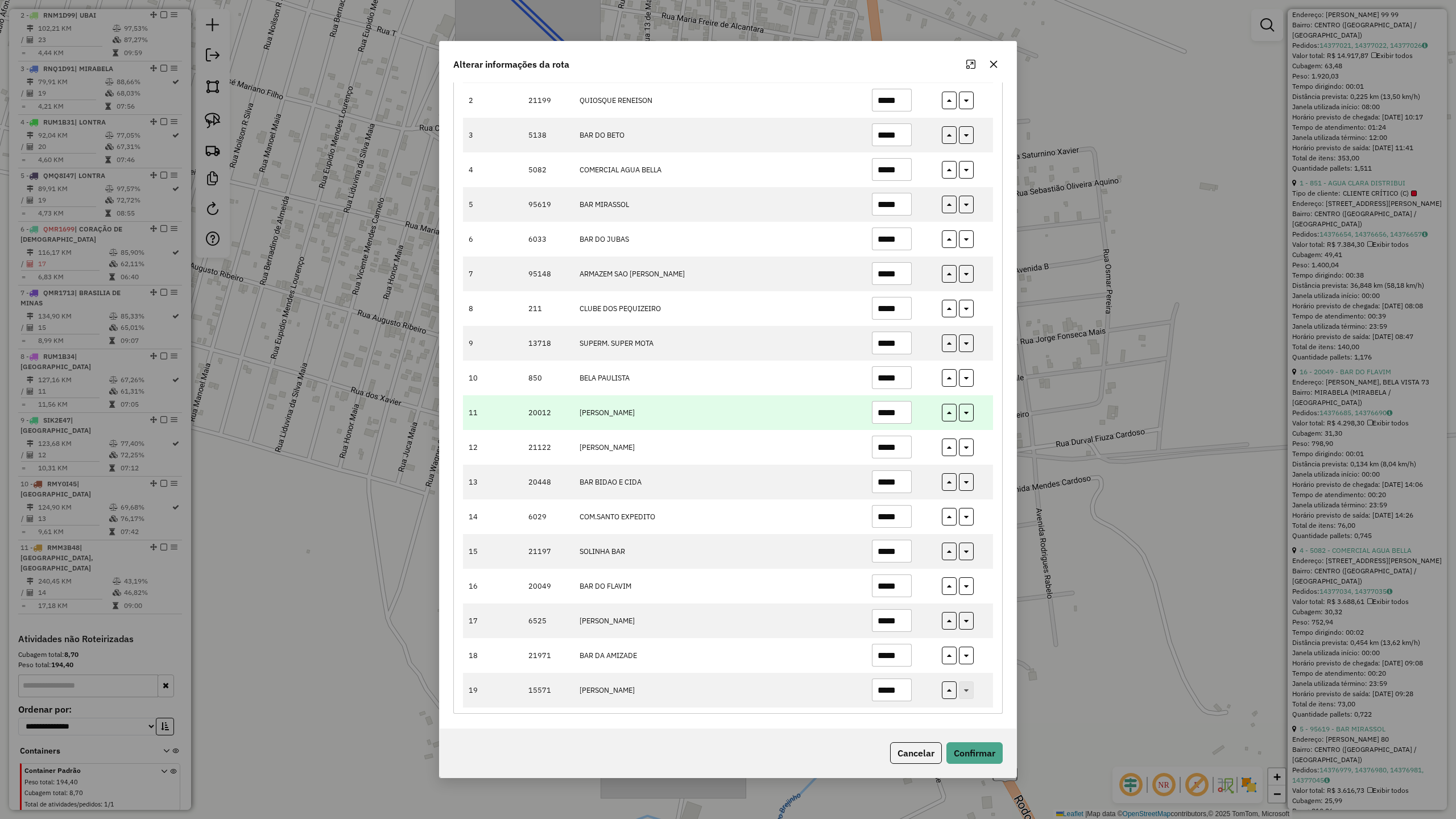
type input "*****"
click at [900, 408] on input "*****" at bounding box center [891, 412] width 40 height 23
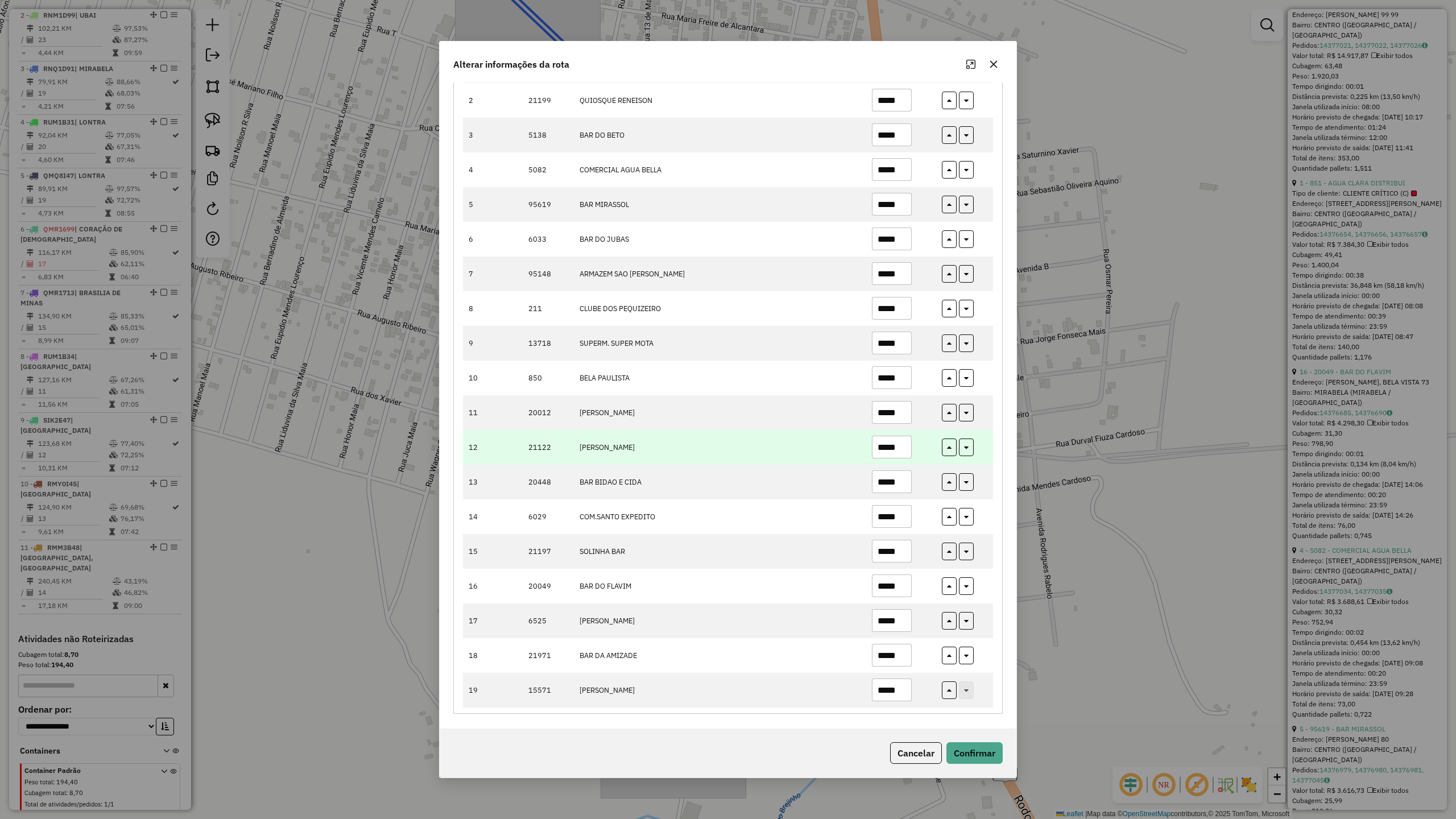
type input "*****"
click at [906, 449] on input "*****" at bounding box center [891, 446] width 40 height 23
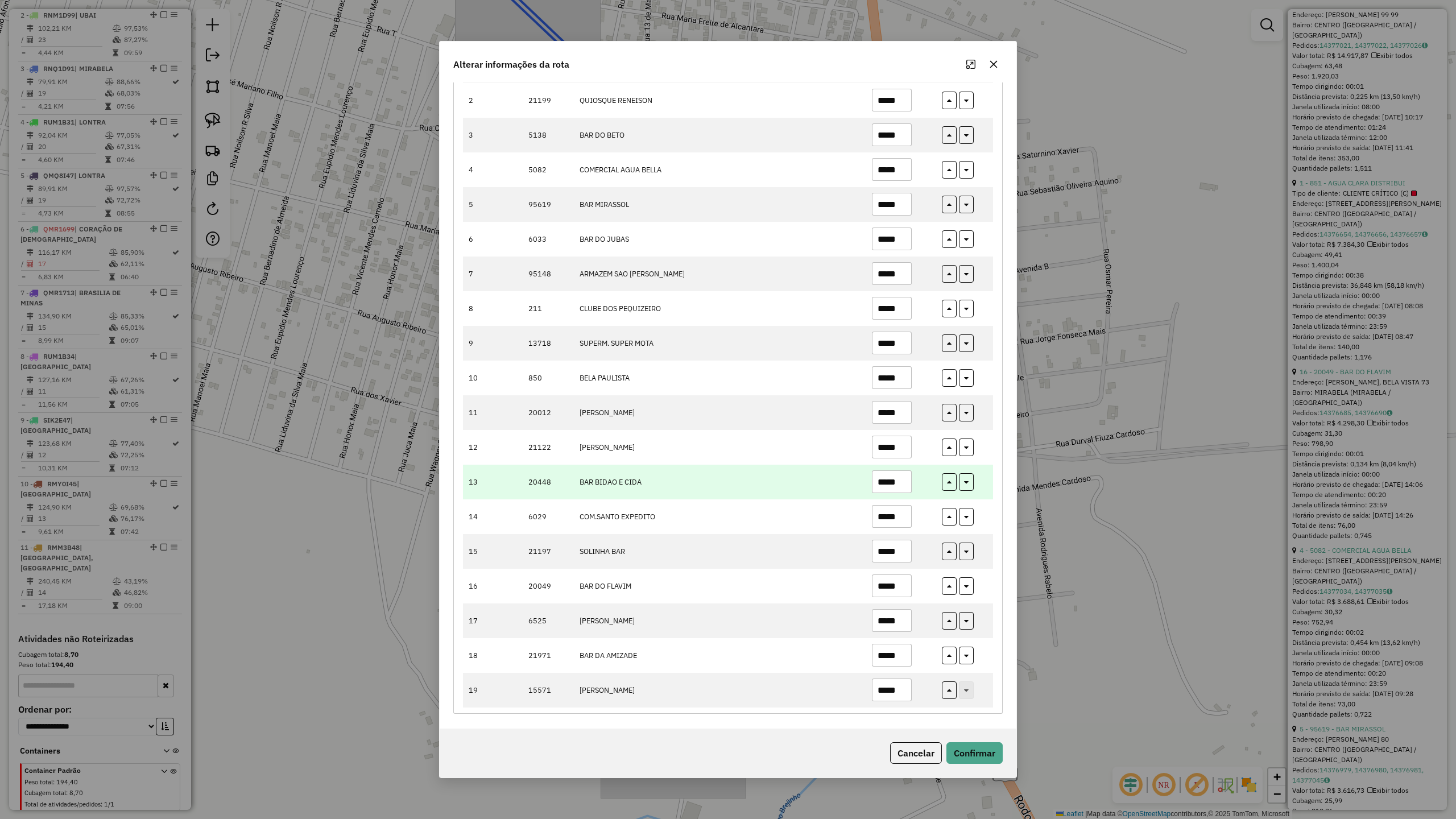
type input "*****"
click at [902, 478] on input "*****" at bounding box center [891, 481] width 40 height 23
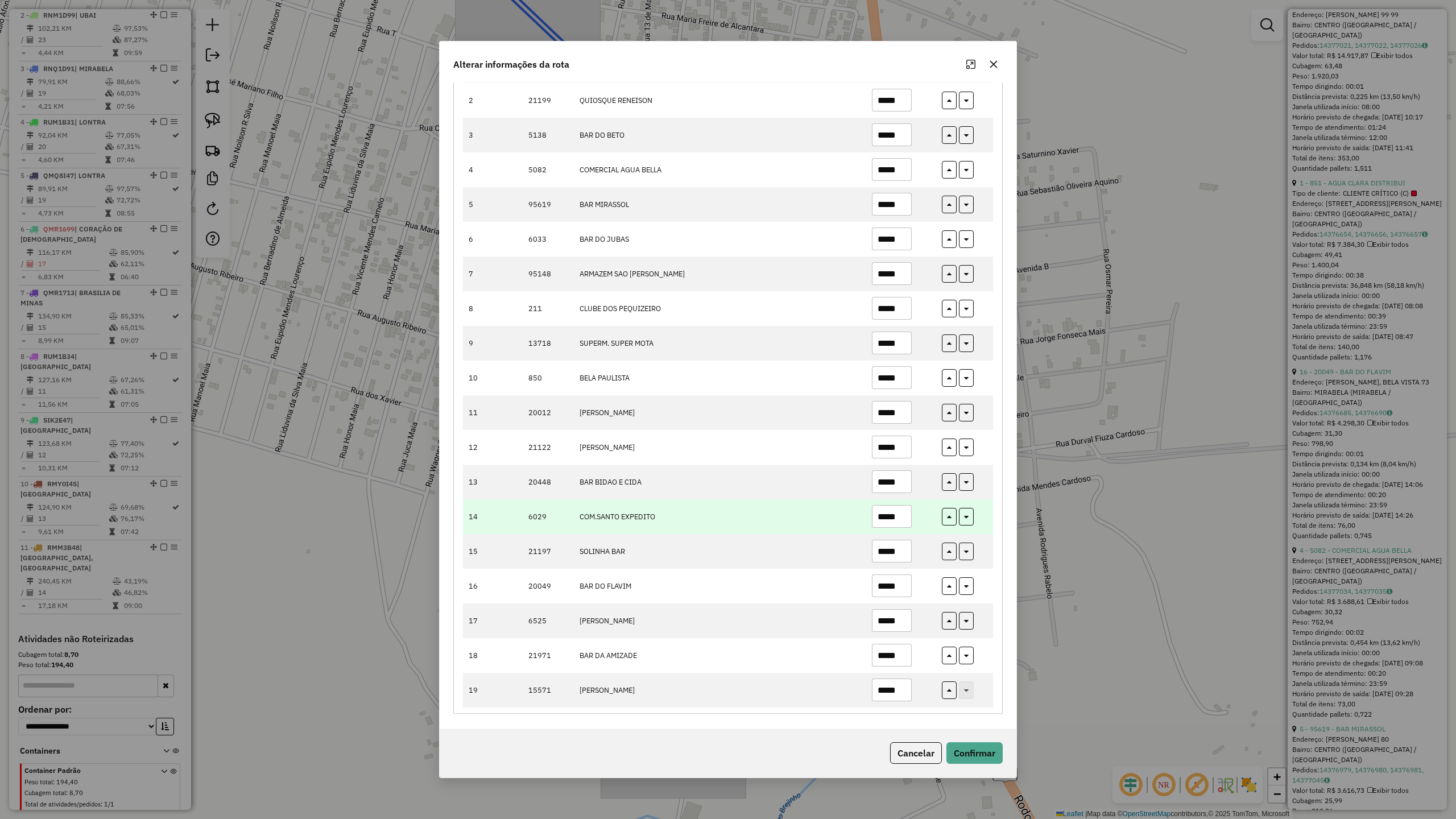
type input "*****"
click at [905, 513] on input "*****" at bounding box center [891, 516] width 40 height 23
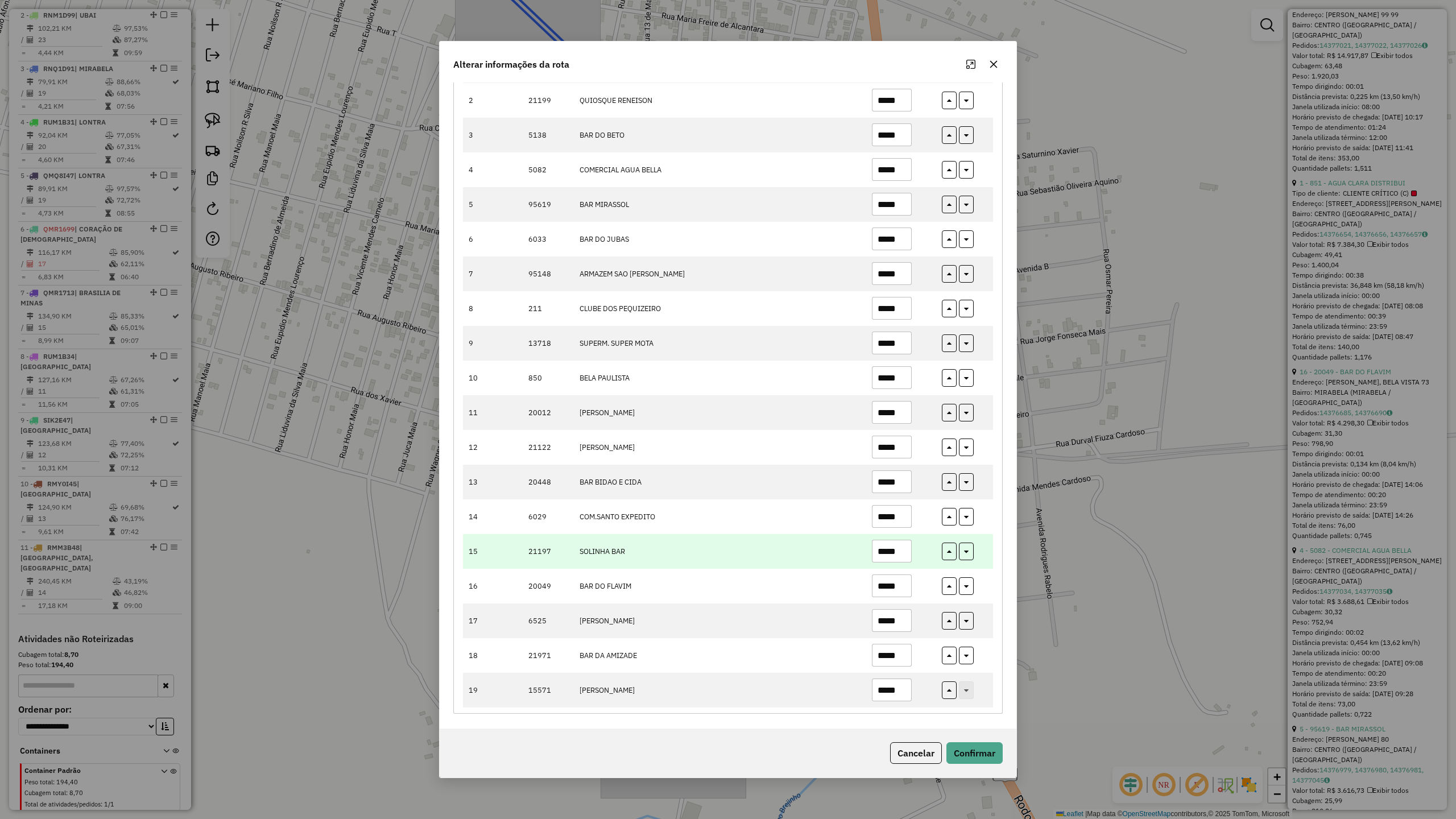
type input "*****"
click at [900, 556] on input "*****" at bounding box center [891, 550] width 40 height 23
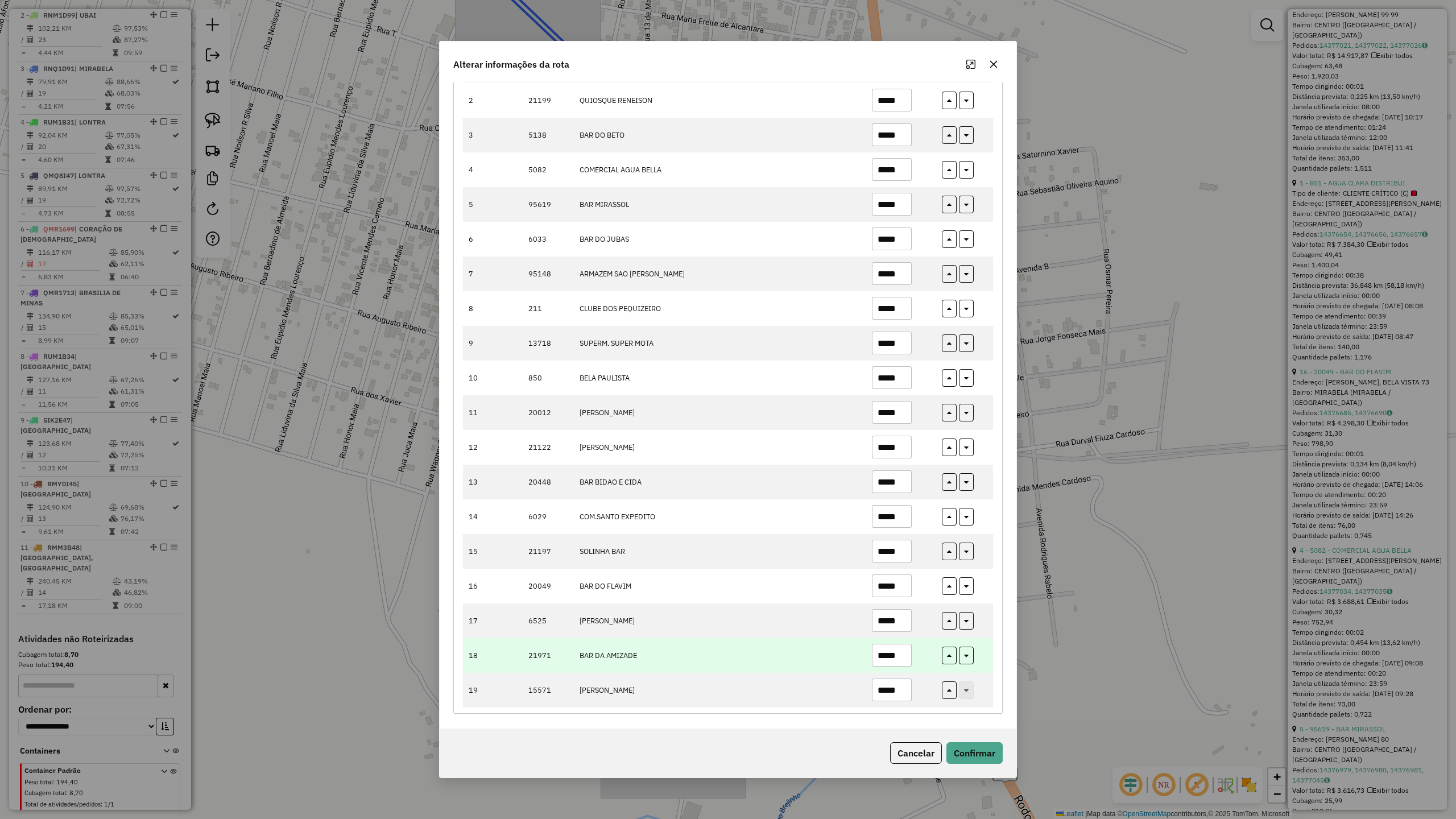
type input "*****"
click at [904, 655] on input "*****" at bounding box center [891, 655] width 40 height 23
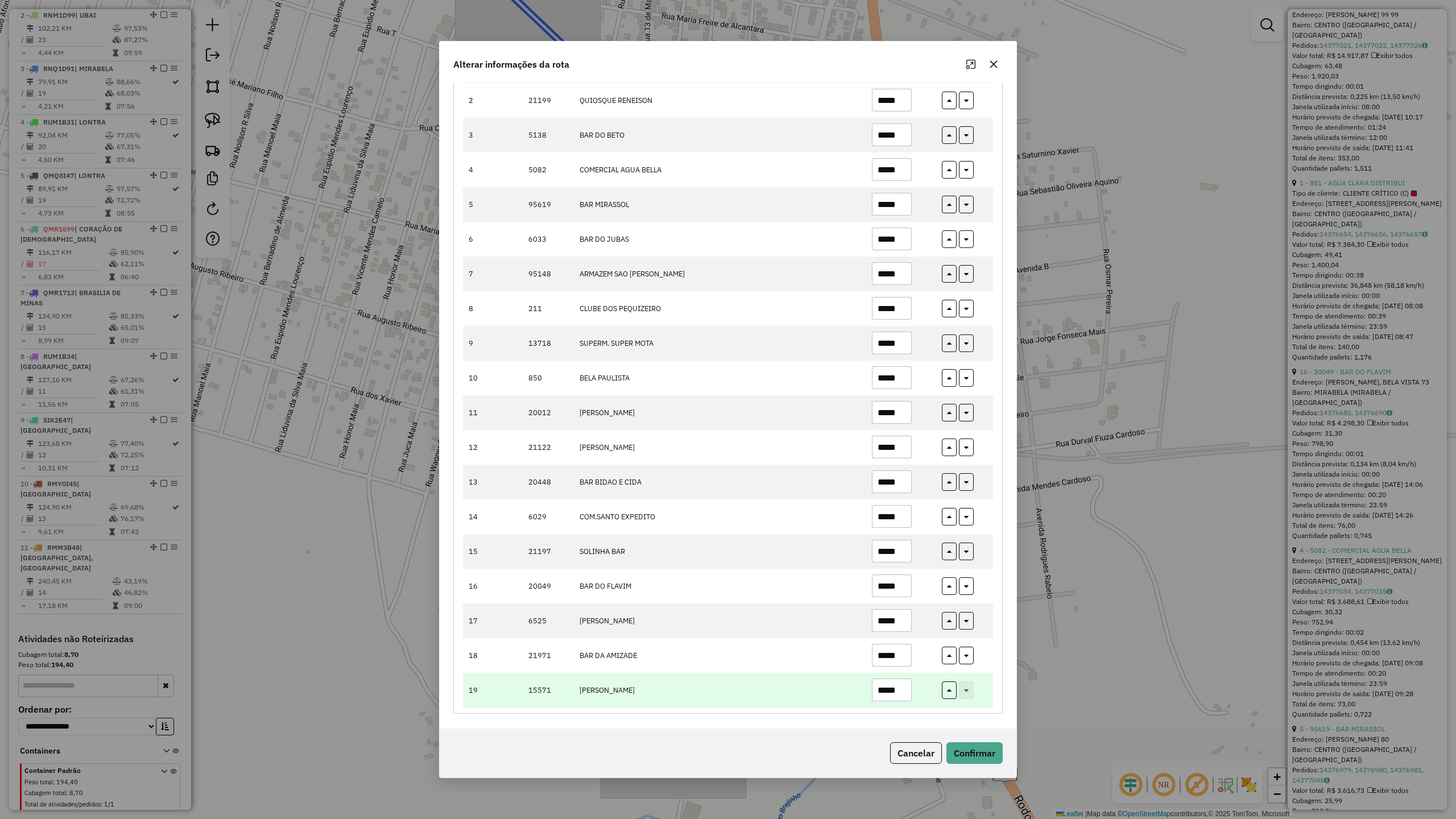
type input "*****"
click at [902, 690] on input "*****" at bounding box center [891, 690] width 40 height 23
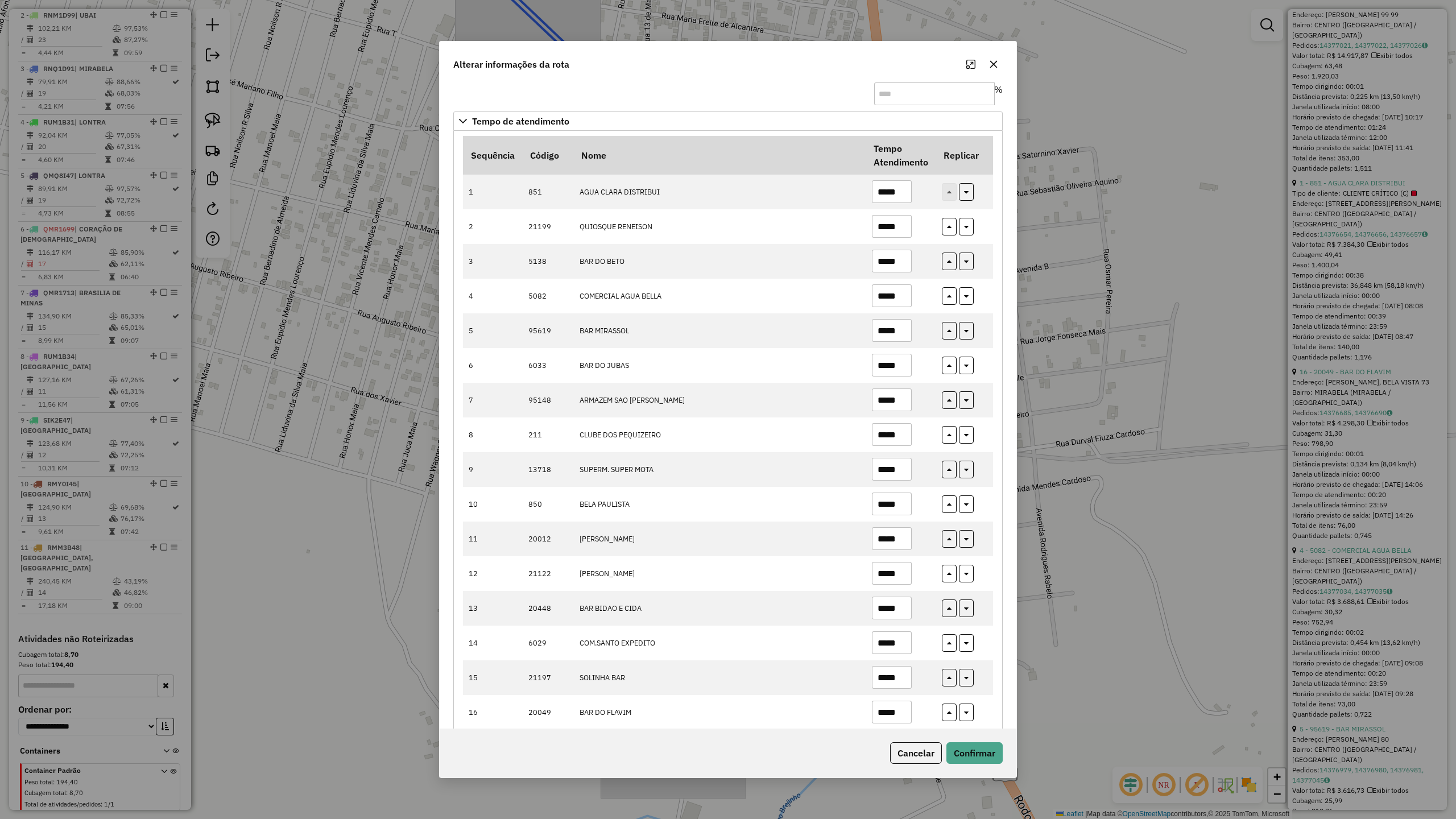
scroll to position [29, 0]
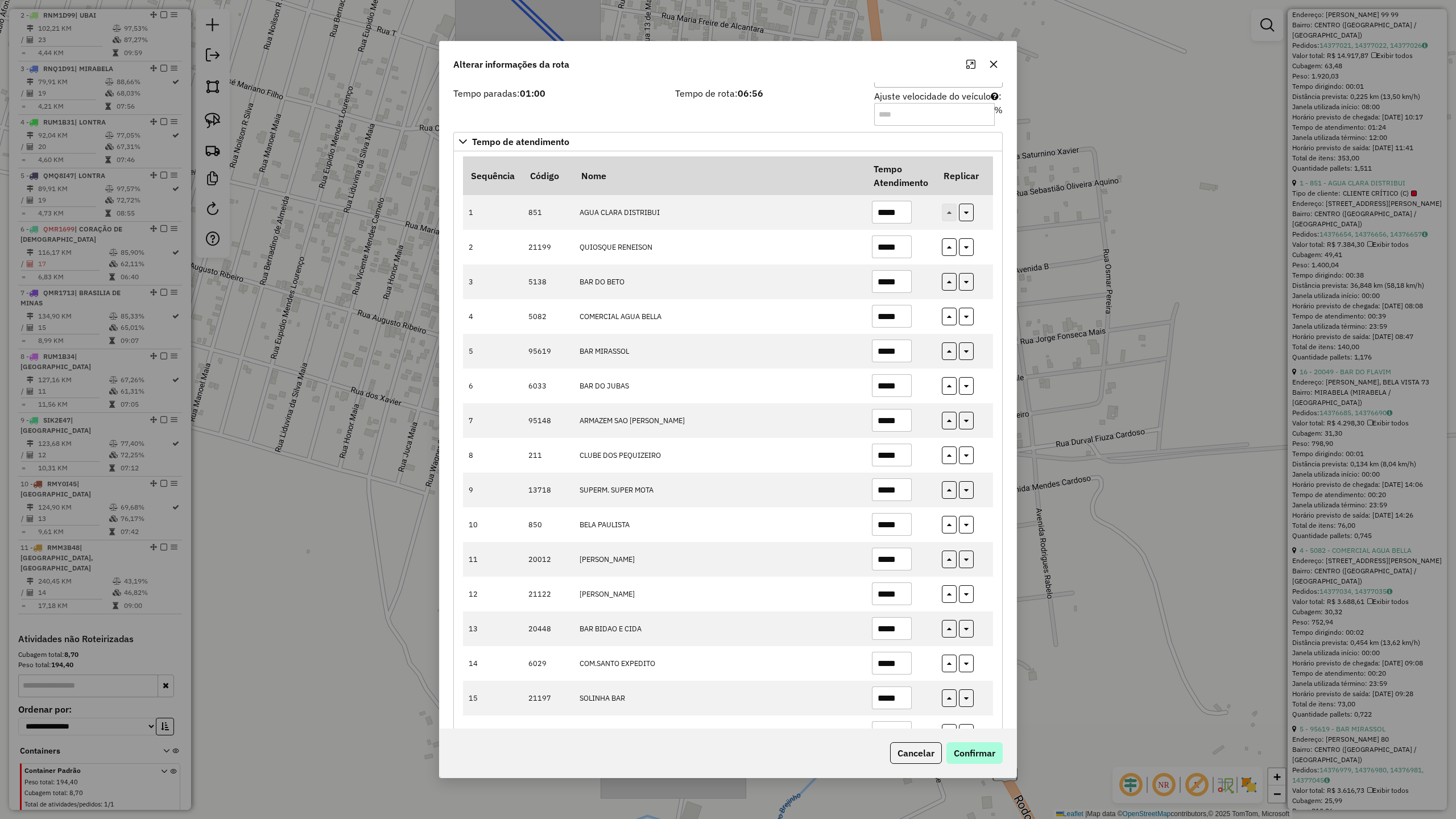
type input "*****"
click at [979, 716] on button "Confirmar" at bounding box center [975, 752] width 56 height 21
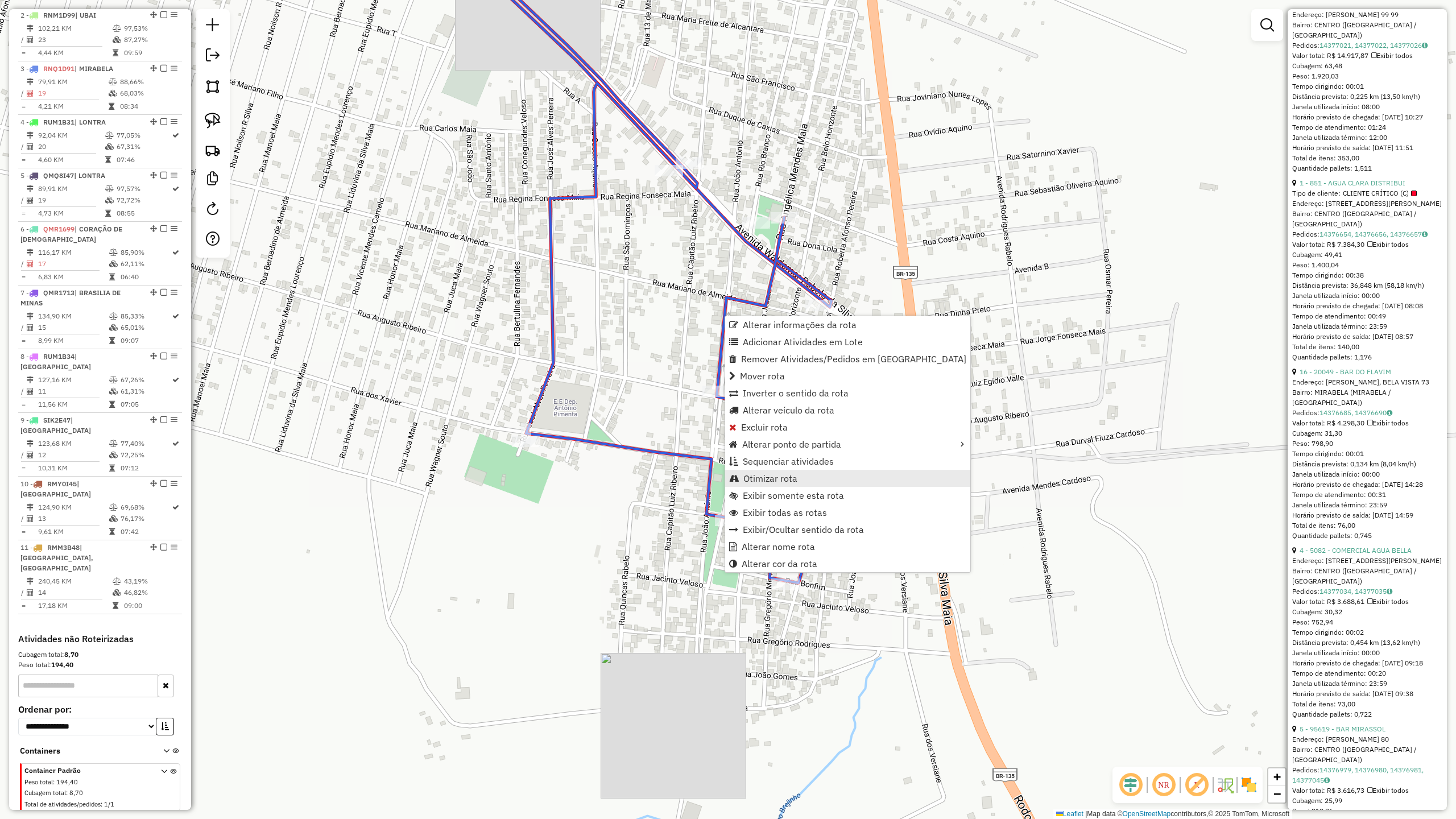
click at [775, 479] on span "Otimizar rota" at bounding box center [770, 478] width 54 height 9
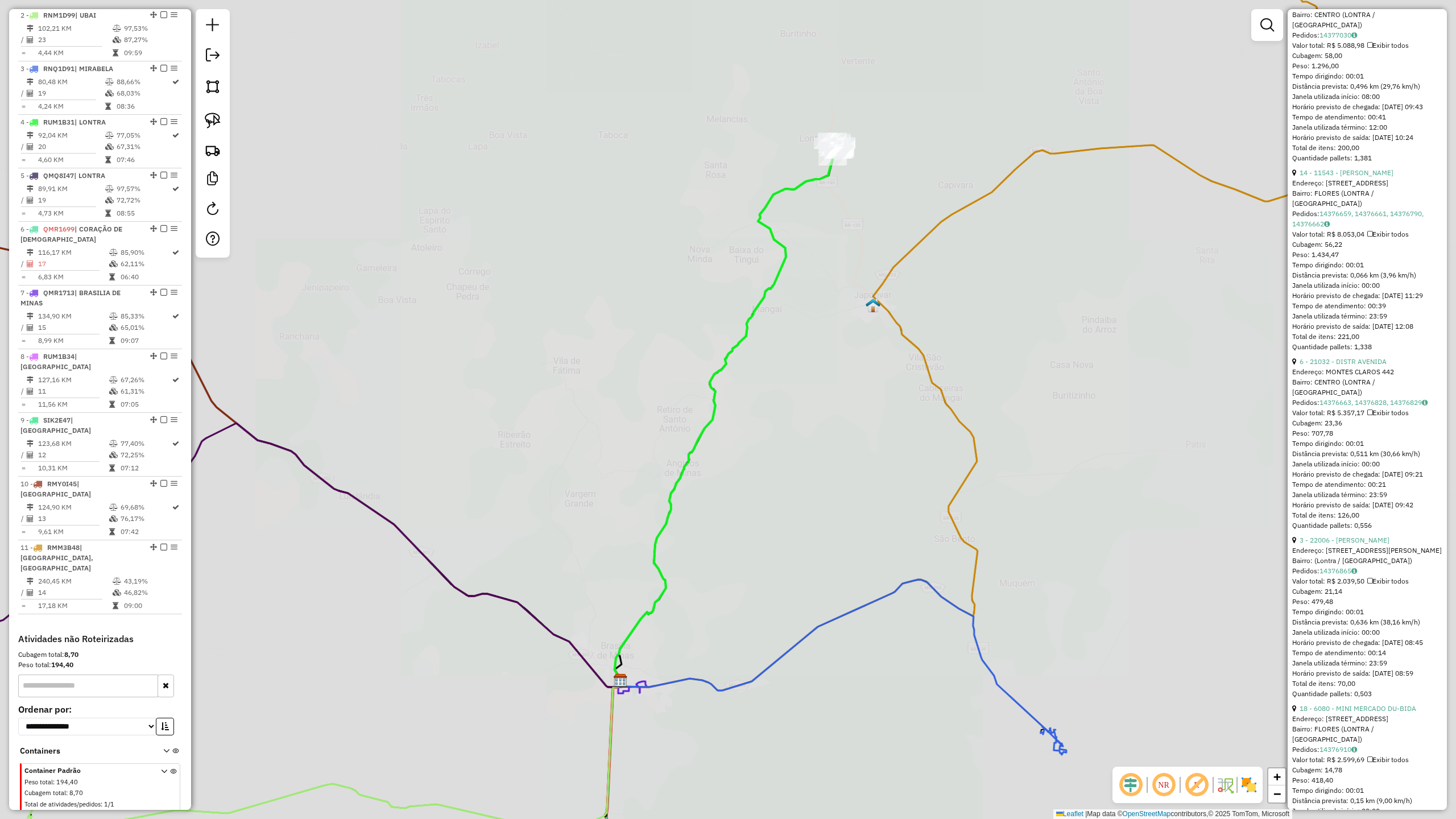
scroll to position [520, 0]
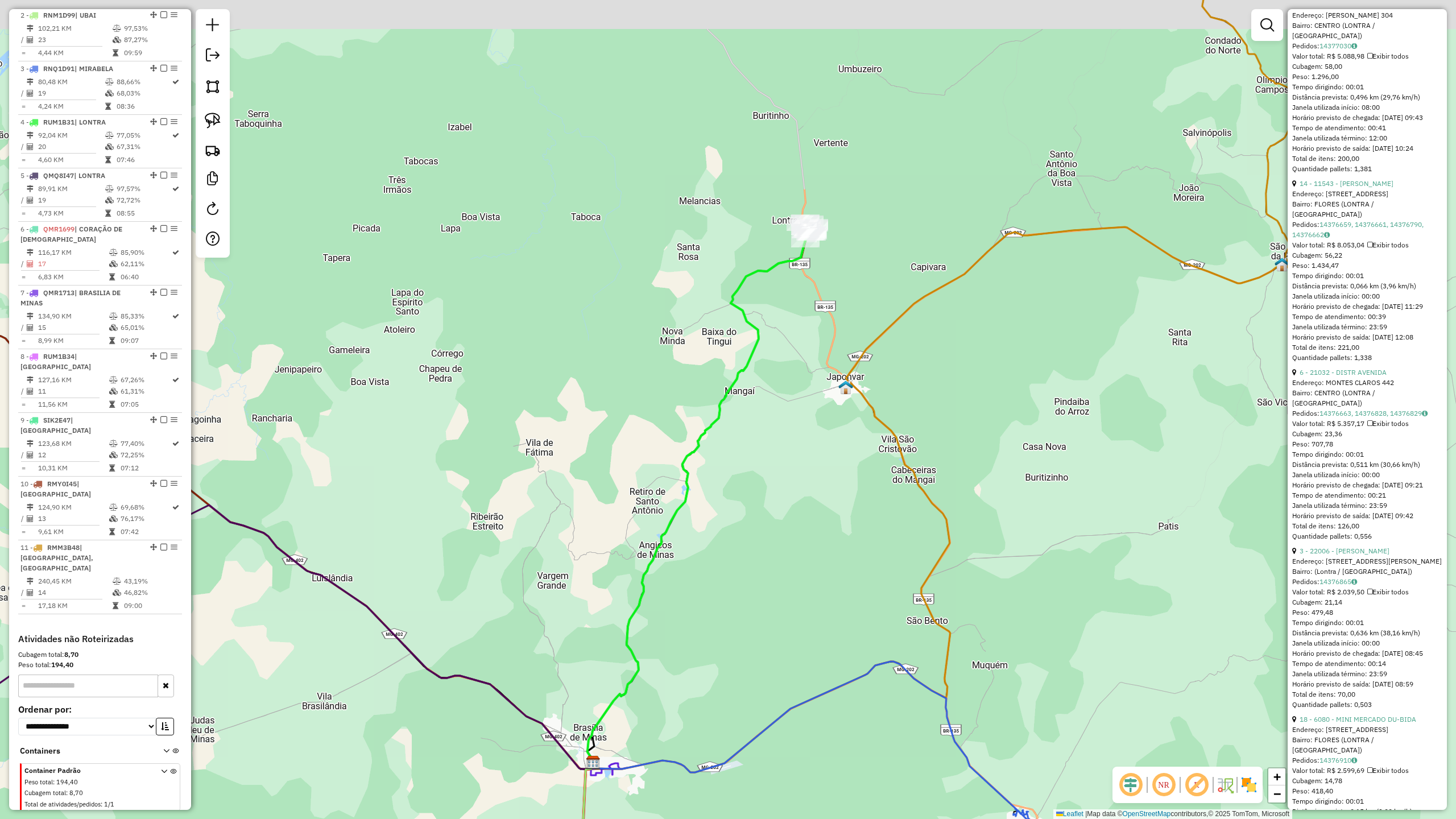
drag, startPoint x: 846, startPoint y: 341, endPoint x: 774, endPoint y: 580, distance: 249.6
click at [783, 601] on div "Janela de atendimento Grade de atendimento Capacidade Transportadoras Veículos …" at bounding box center [728, 409] width 1456 height 819
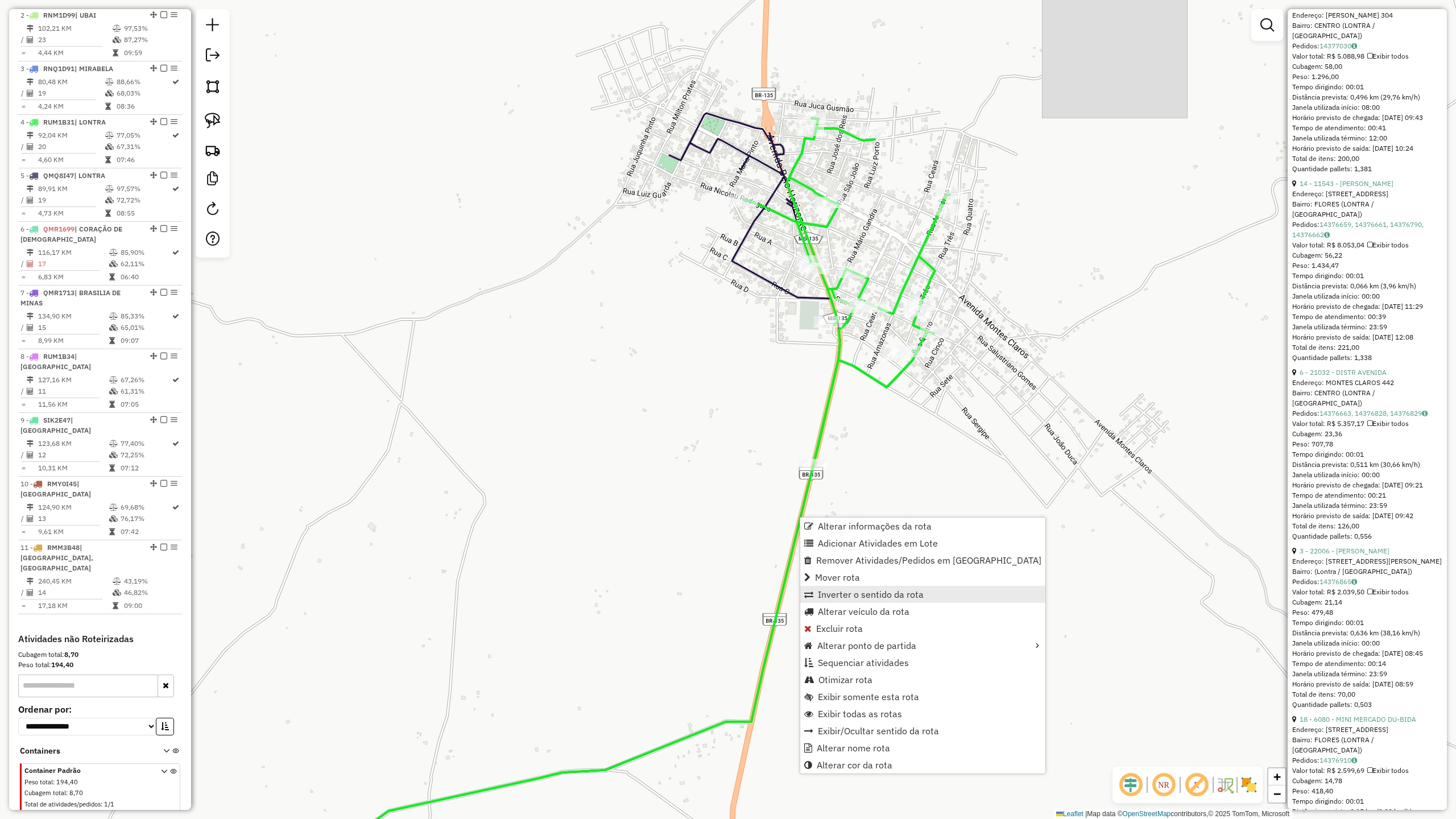
click at [838, 589] on span "Inverter o sentido da rota" at bounding box center [871, 594] width 106 height 9
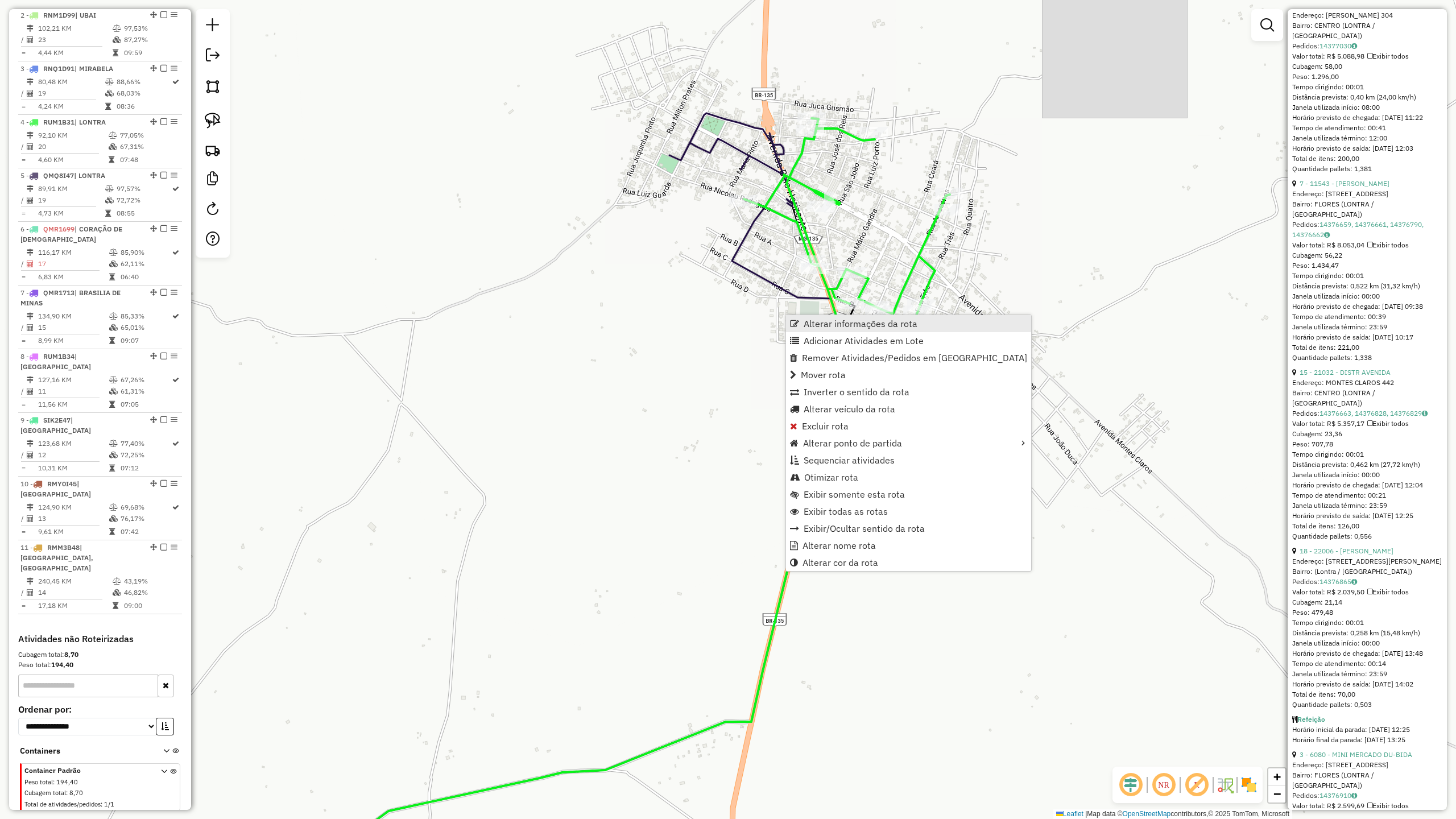
click at [835, 324] on span "Alterar informações da rota" at bounding box center [860, 323] width 114 height 9
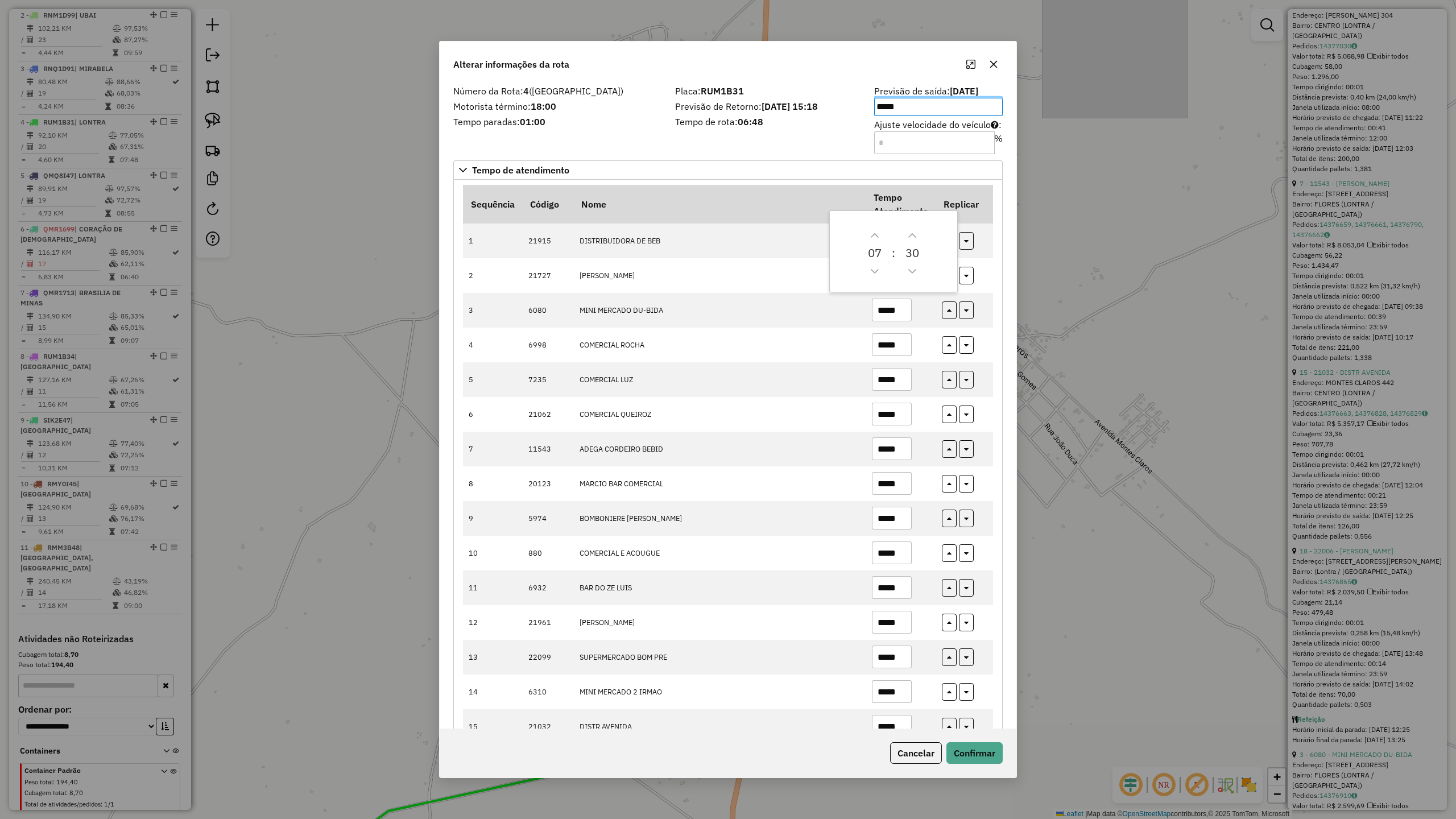
click at [646, 136] on div "Número da Rota: 4 (LONTRA) Motorista término: 18:00 Tempo paradas: 01:00" at bounding box center [557, 118] width 222 height 64
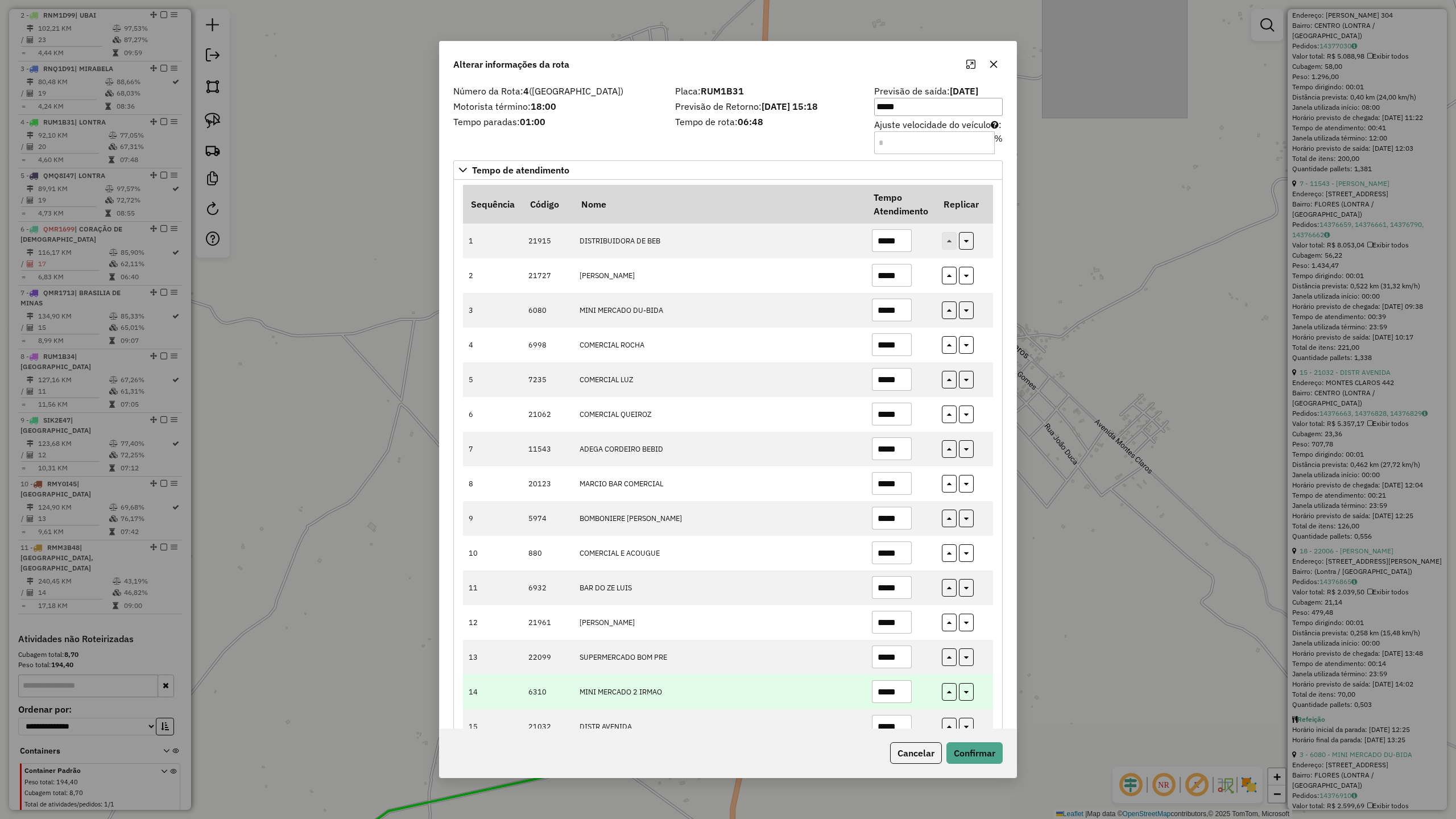
click at [901, 696] on input "*****" at bounding box center [891, 691] width 40 height 23
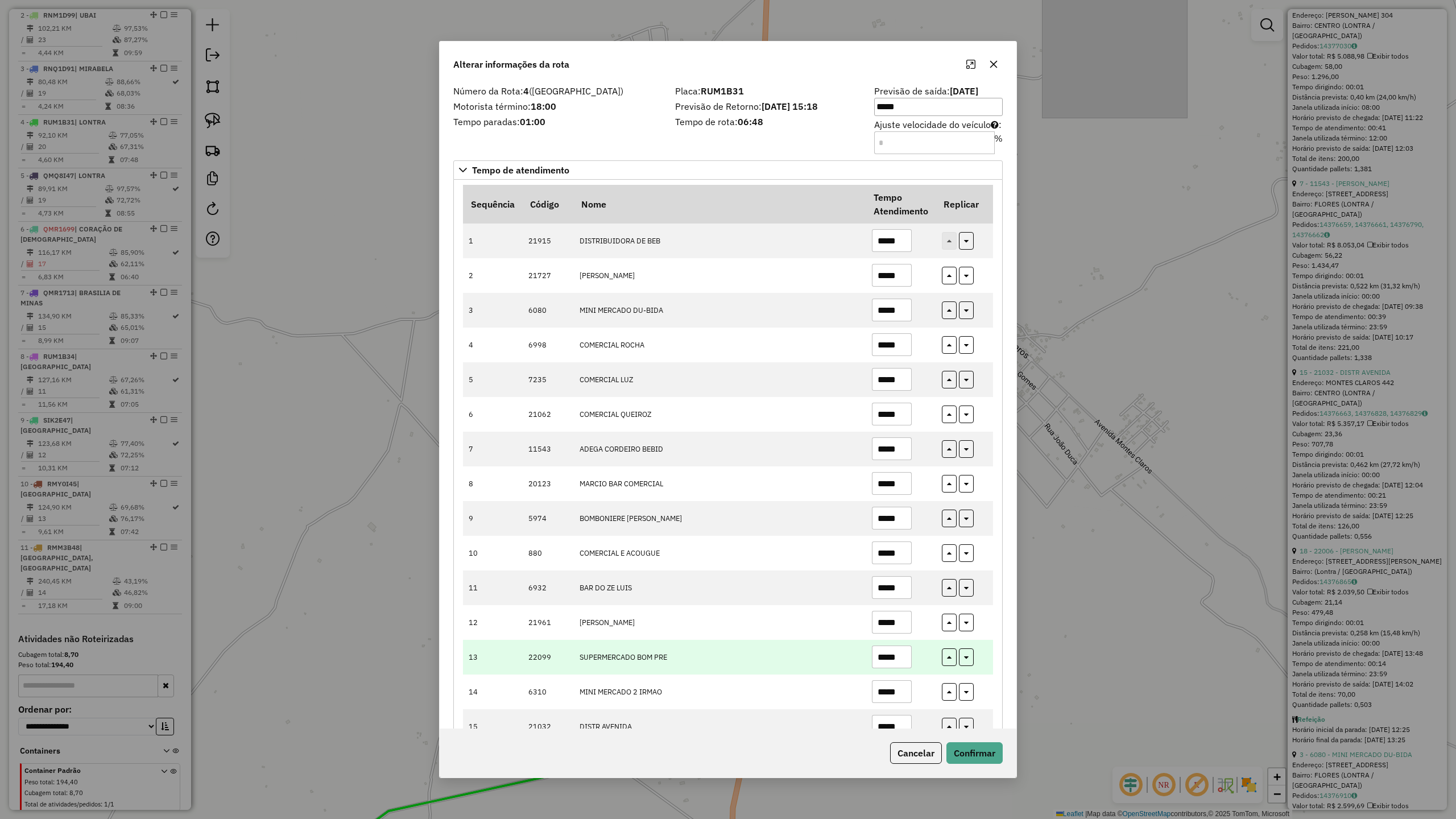
type input "*****"
click at [899, 667] on input "*****" at bounding box center [891, 657] width 40 height 23
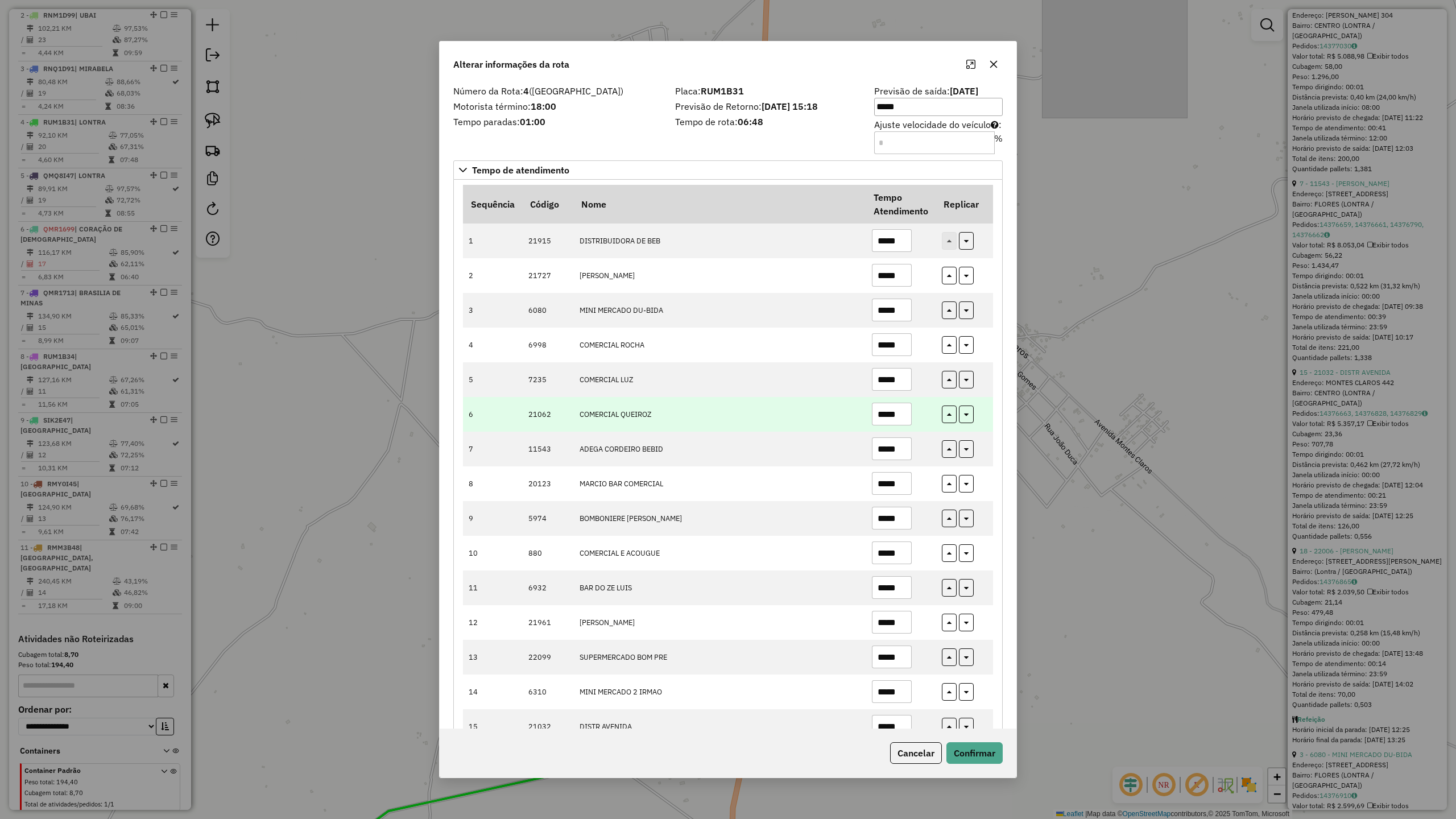
type input "*****"
click at [899, 415] on input "*****" at bounding box center [891, 413] width 40 height 23
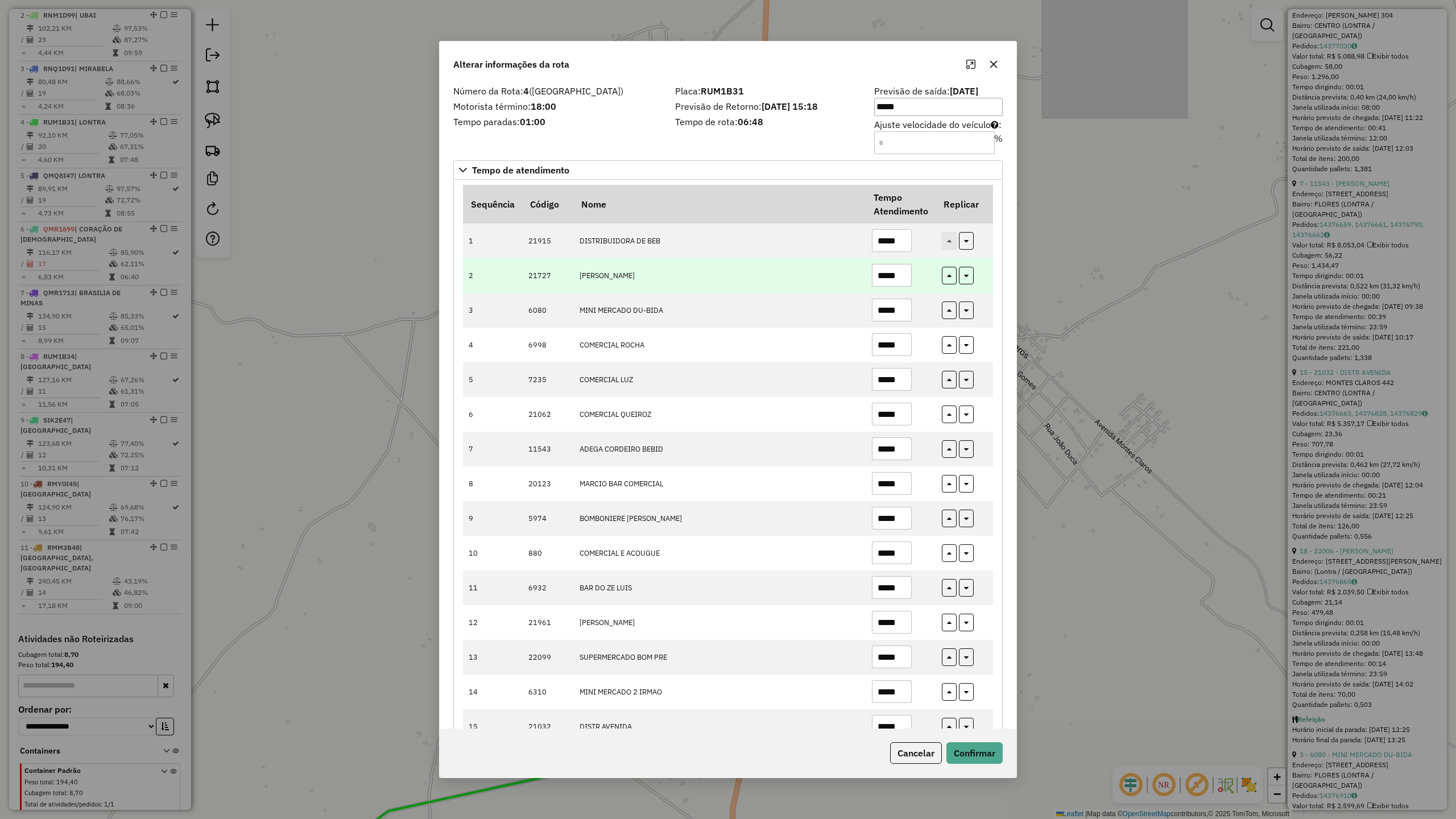
type input "*****"
click at [903, 273] on input "*****" at bounding box center [891, 275] width 40 height 23
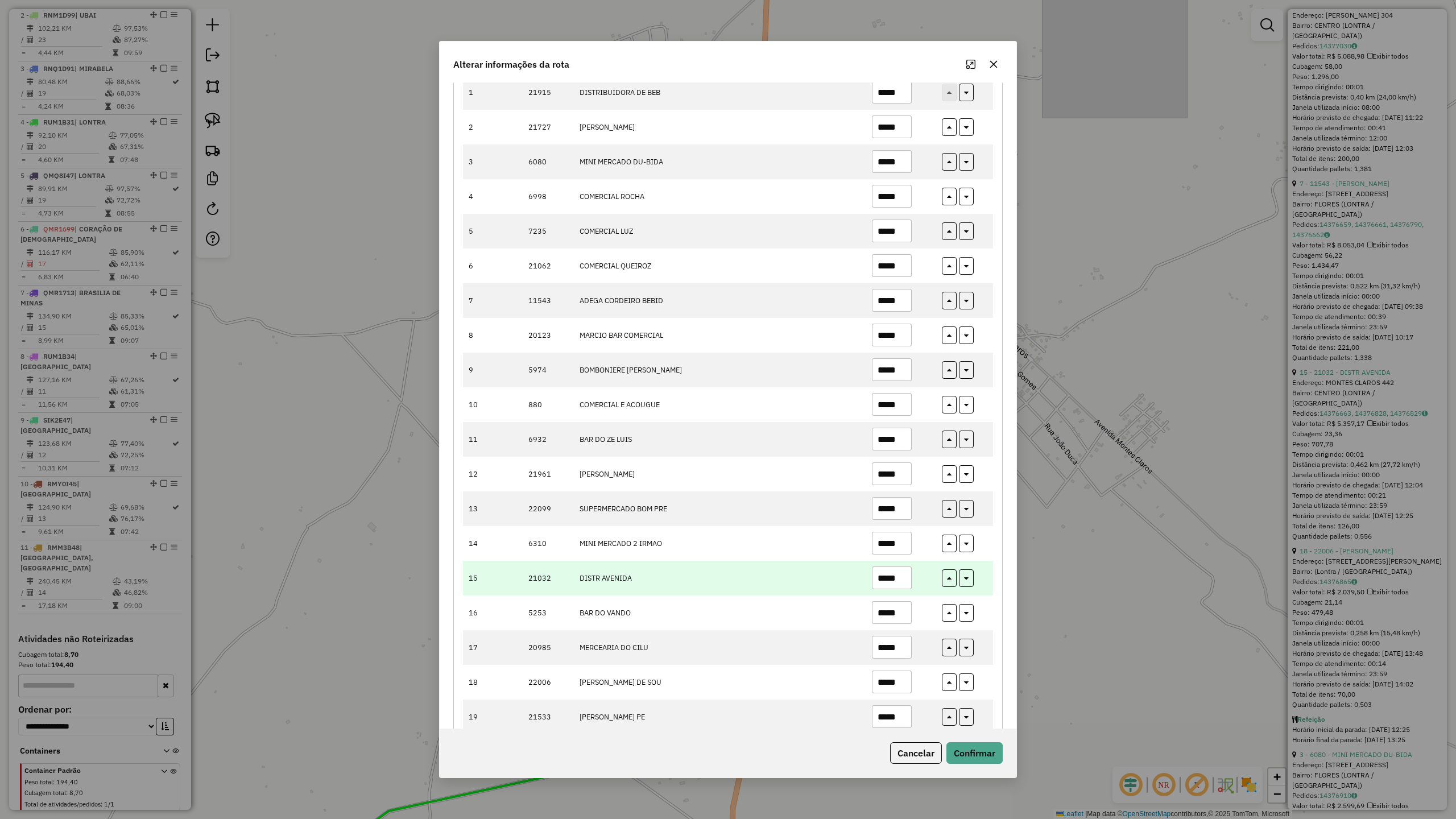
scroll to position [215, 0]
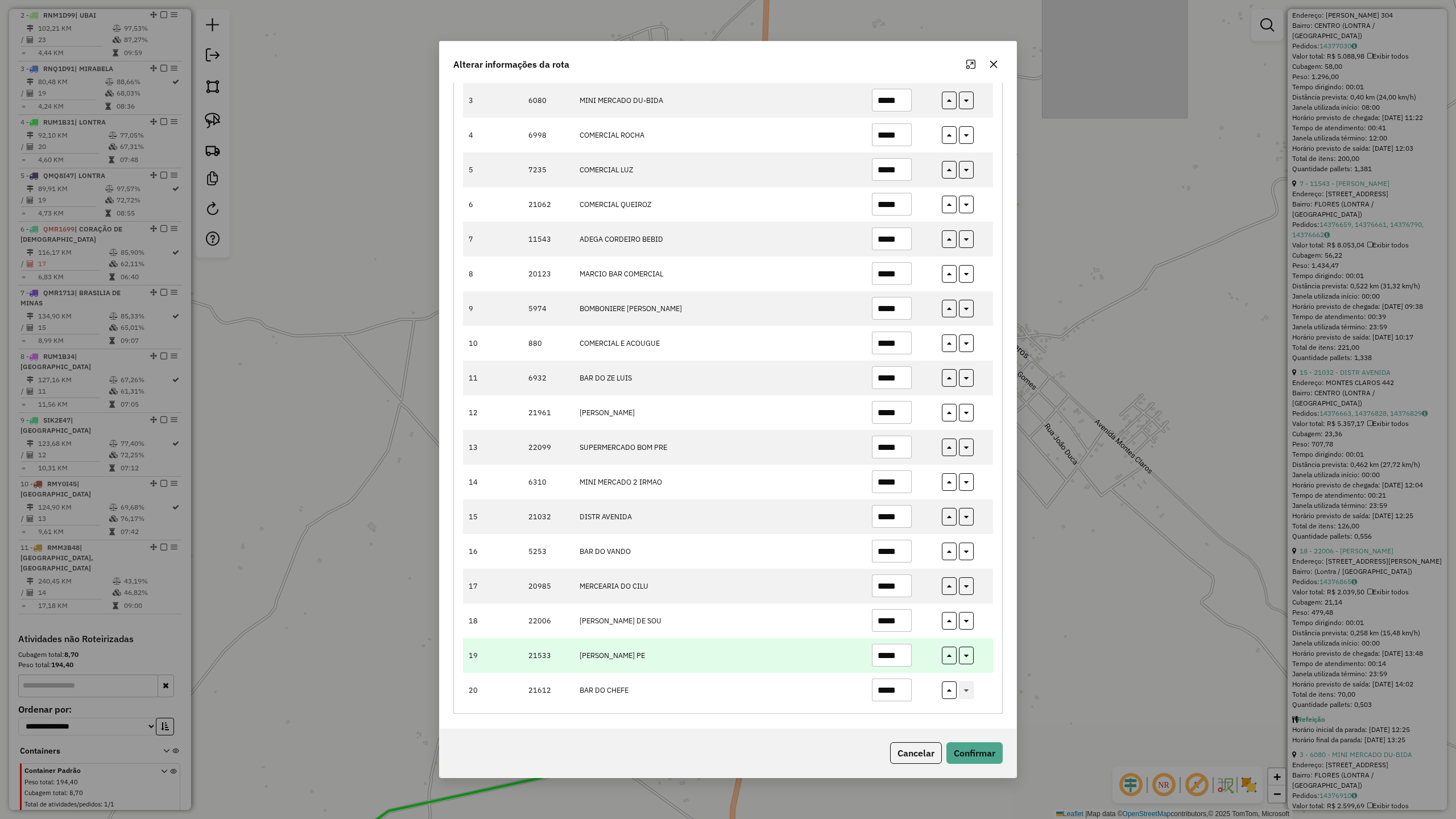
type input "*****"
click at [909, 662] on input "*****" at bounding box center [891, 655] width 40 height 23
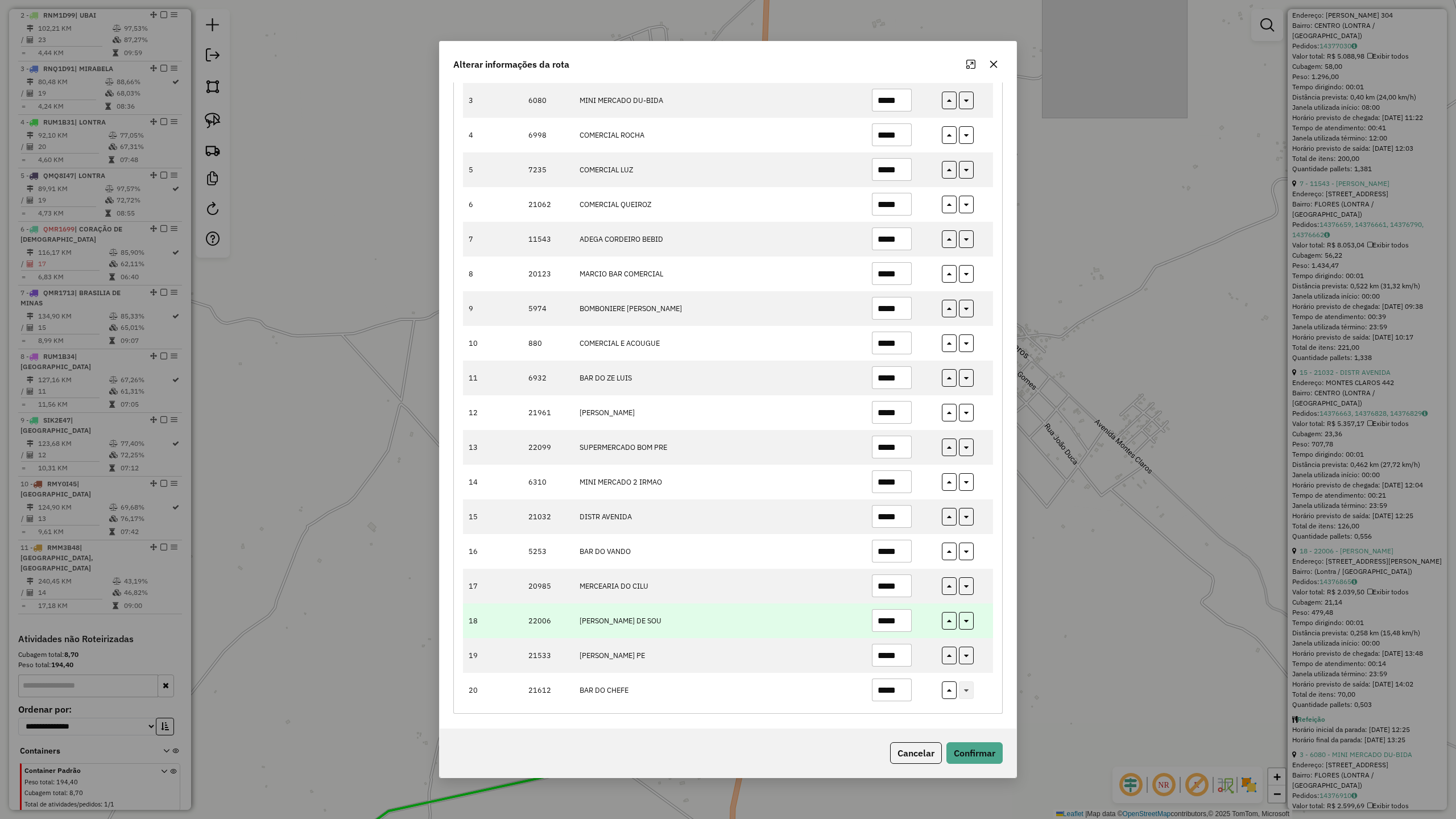
type input "*****"
click at [902, 619] on input "*****" at bounding box center [891, 620] width 40 height 23
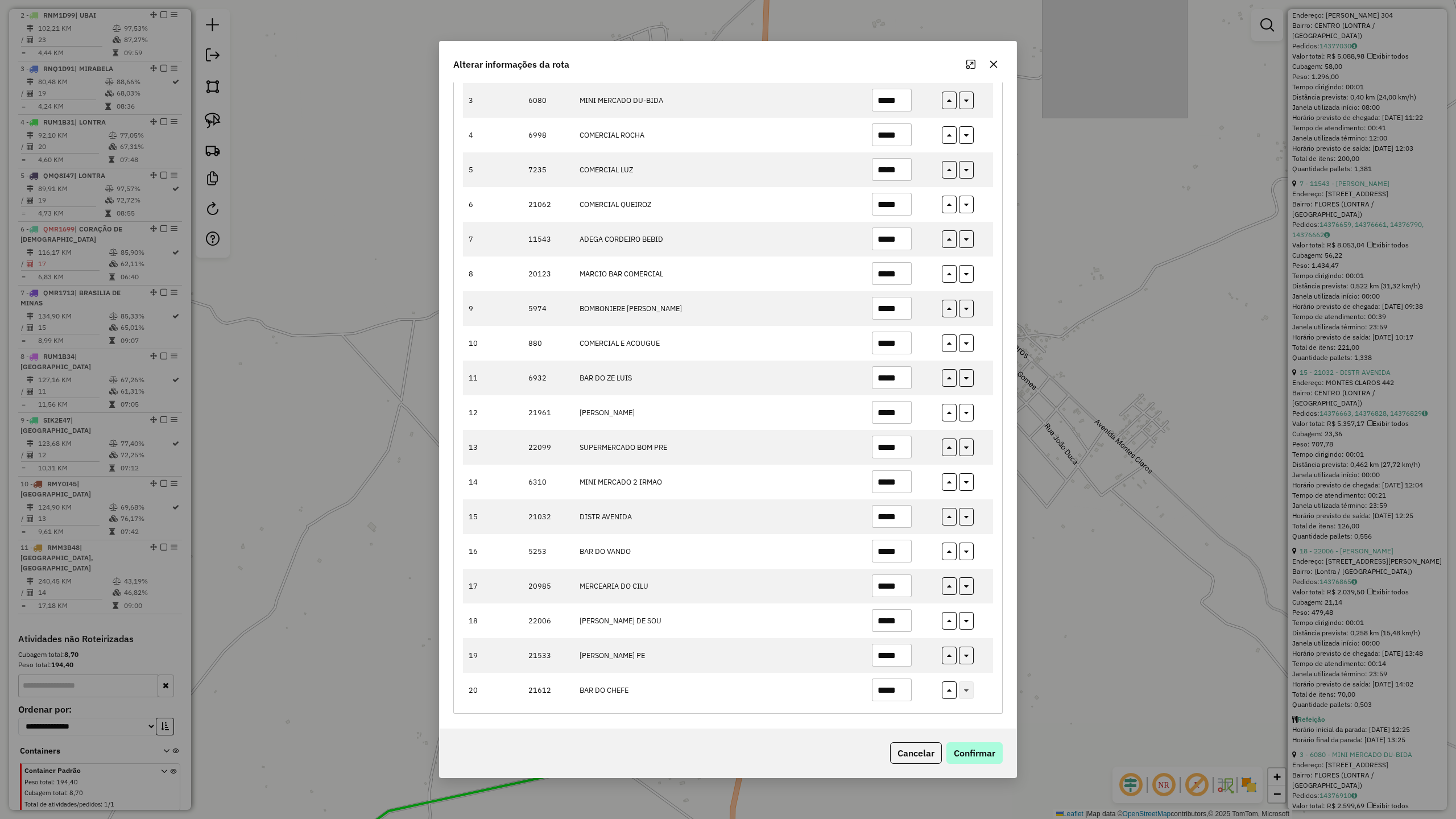
type input "*****"
click at [970, 716] on button "Confirmar" at bounding box center [975, 752] width 56 height 21
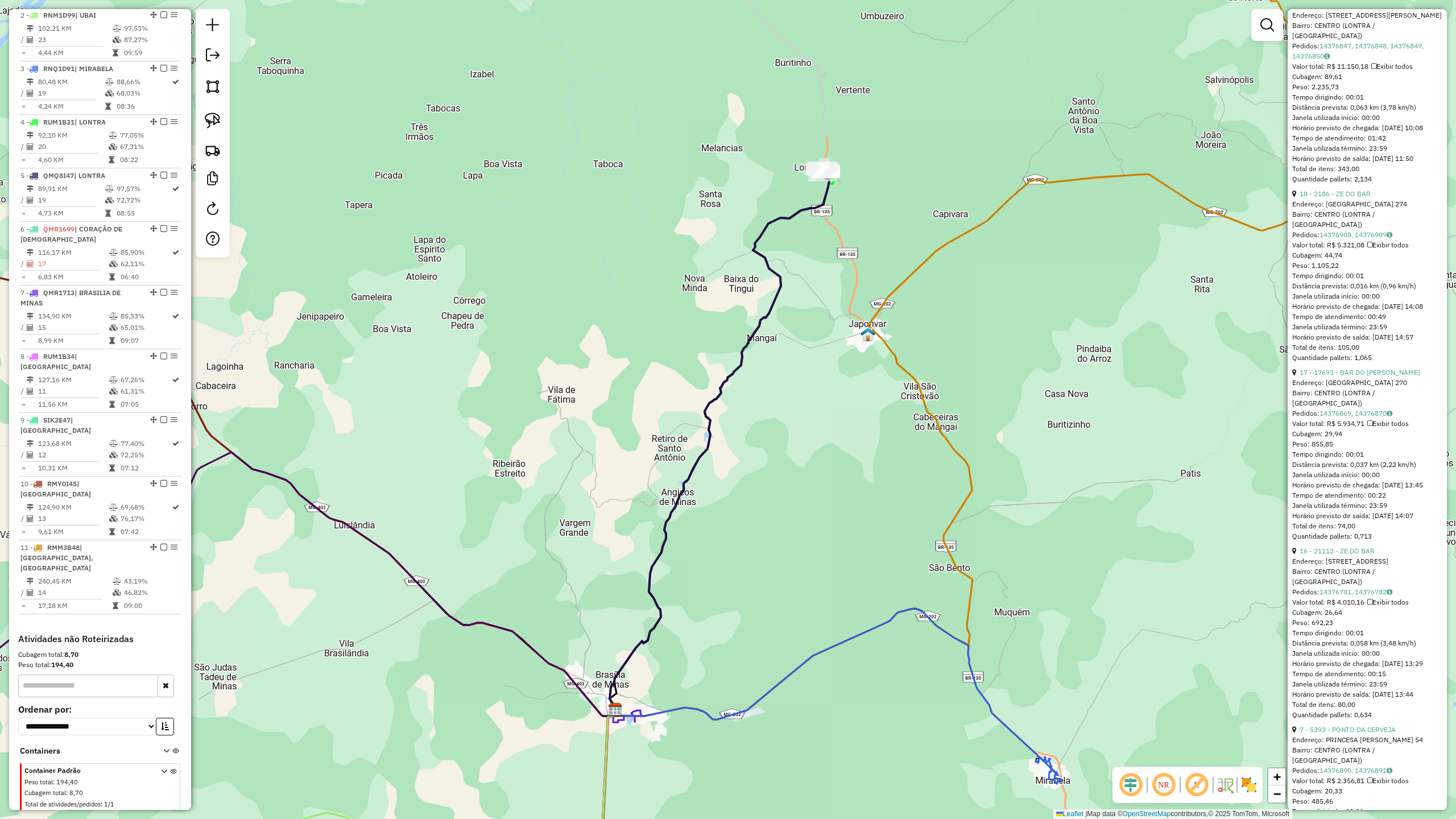
drag, startPoint x: 906, startPoint y: 150, endPoint x: 851, endPoint y: 346, distance: 203.6
click at [855, 341] on div "Janela de atendimento Grade de atendimento Capacidade Transportadoras Veículos …" at bounding box center [728, 409] width 1456 height 819
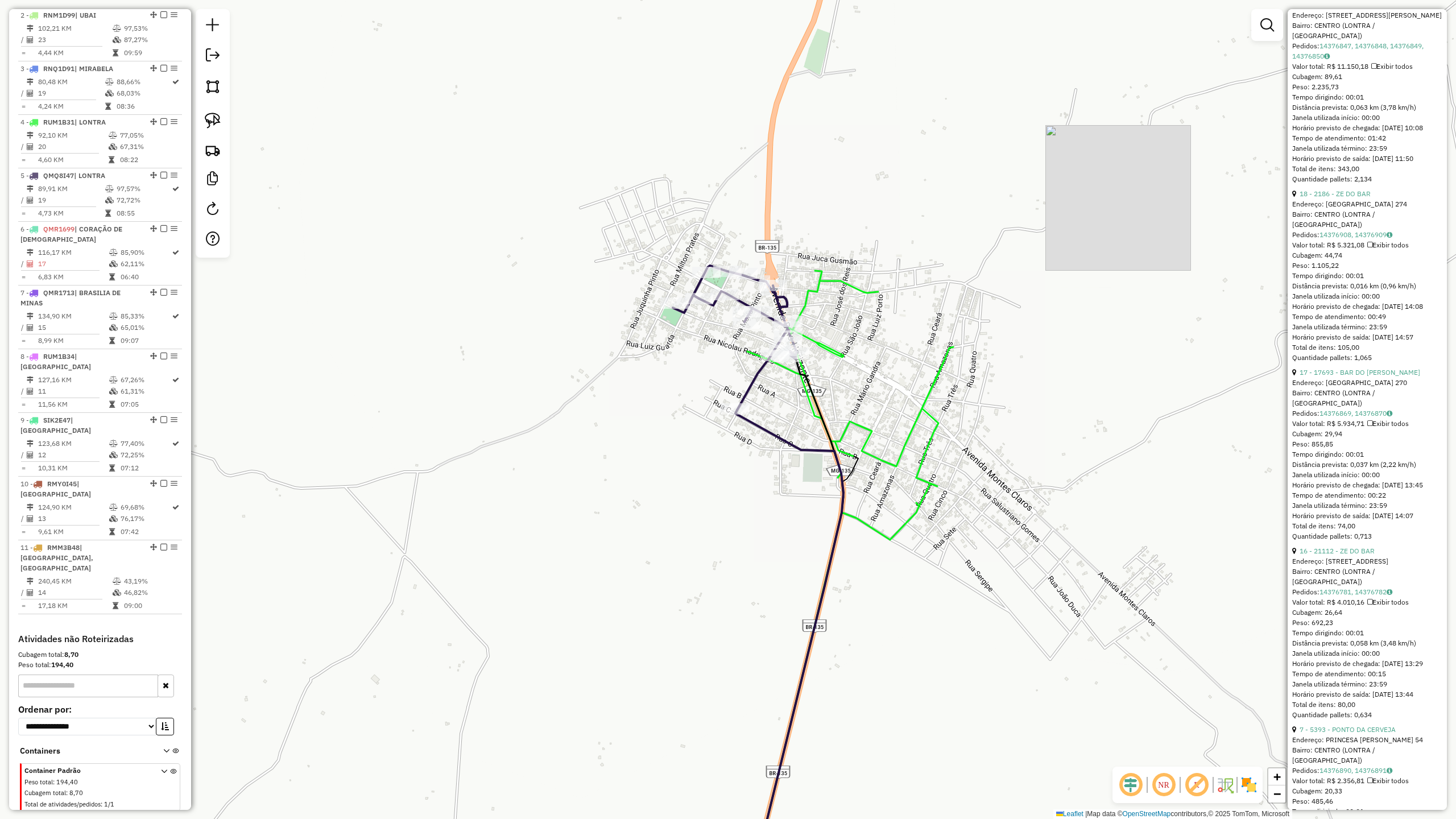
drag, startPoint x: 747, startPoint y: 424, endPoint x: 724, endPoint y: 481, distance: 61.5
click at [724, 481] on div "Janela de atendimento Grade de atendimento Capacidade Transportadoras Veículos …" at bounding box center [728, 409] width 1456 height 819
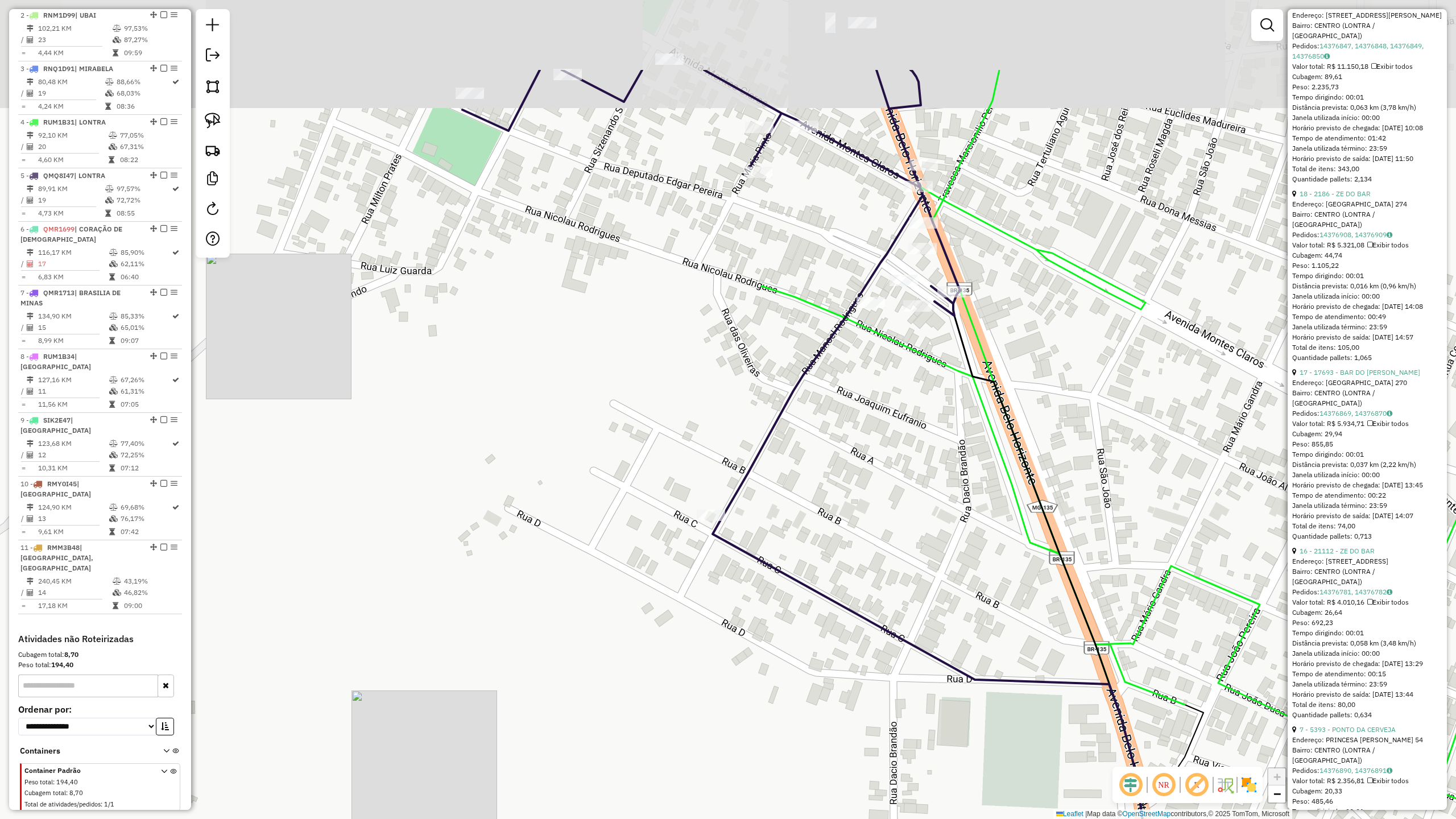
drag, startPoint x: 871, startPoint y: 297, endPoint x: 871, endPoint y: 450, distance: 153.0
click at [871, 450] on div "Janela de atendimento Grade de atendimento Capacidade Transportadoras Veículos …" at bounding box center [728, 409] width 1456 height 819
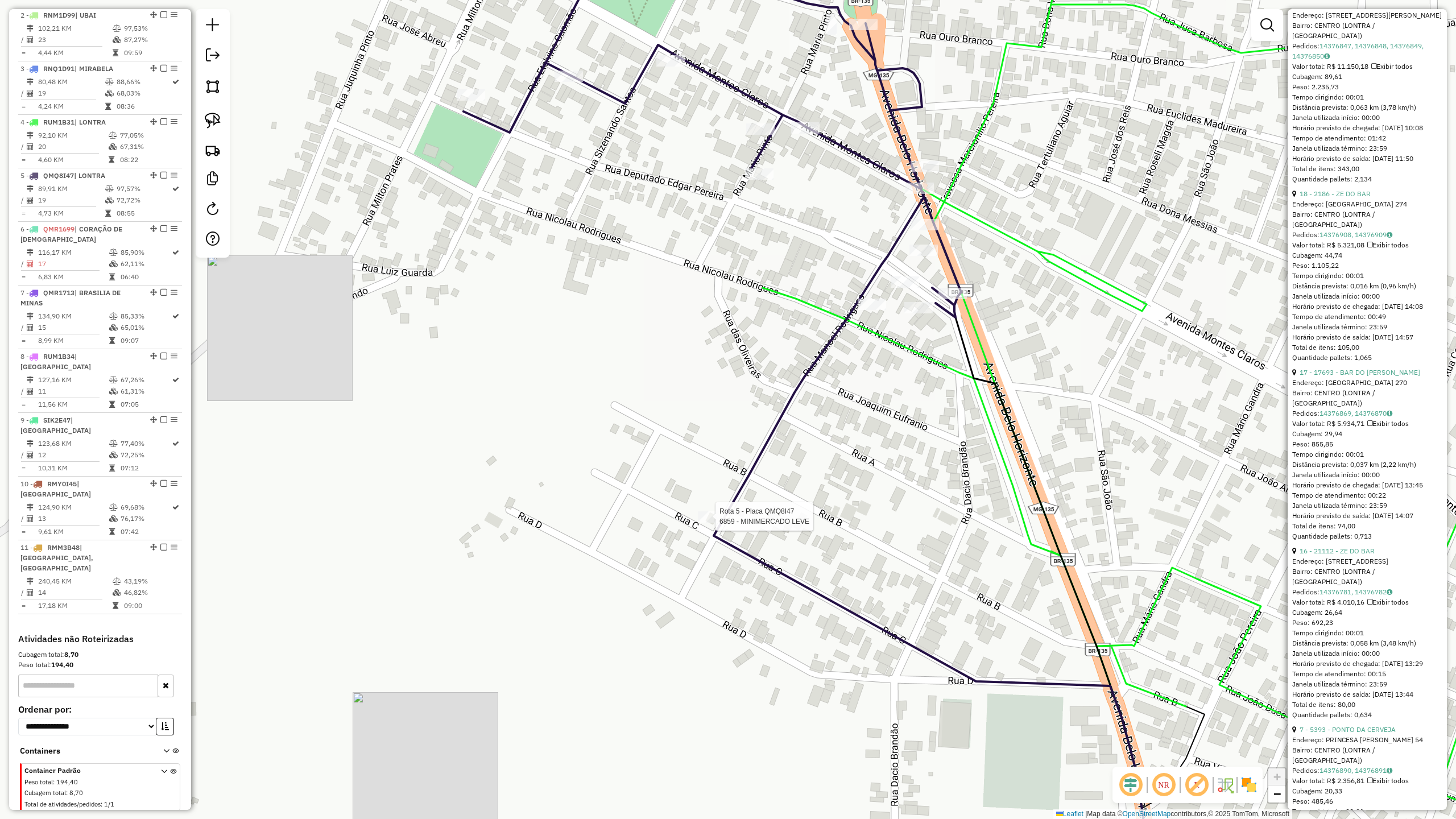
click at [705, 523] on div at bounding box center [712, 517] width 29 height 12
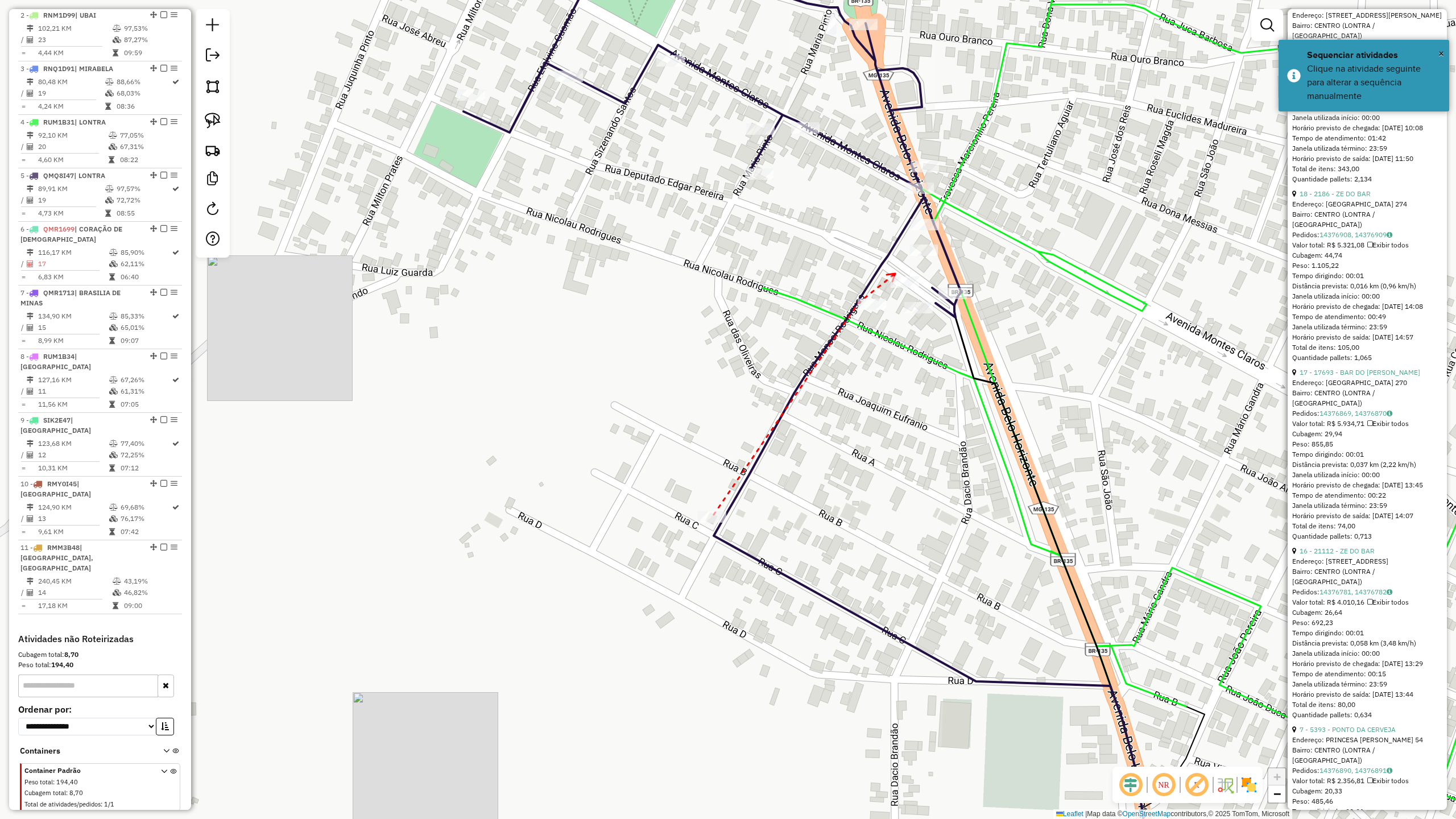
click at [895, 274] on icon at bounding box center [891, 277] width 9 height 8
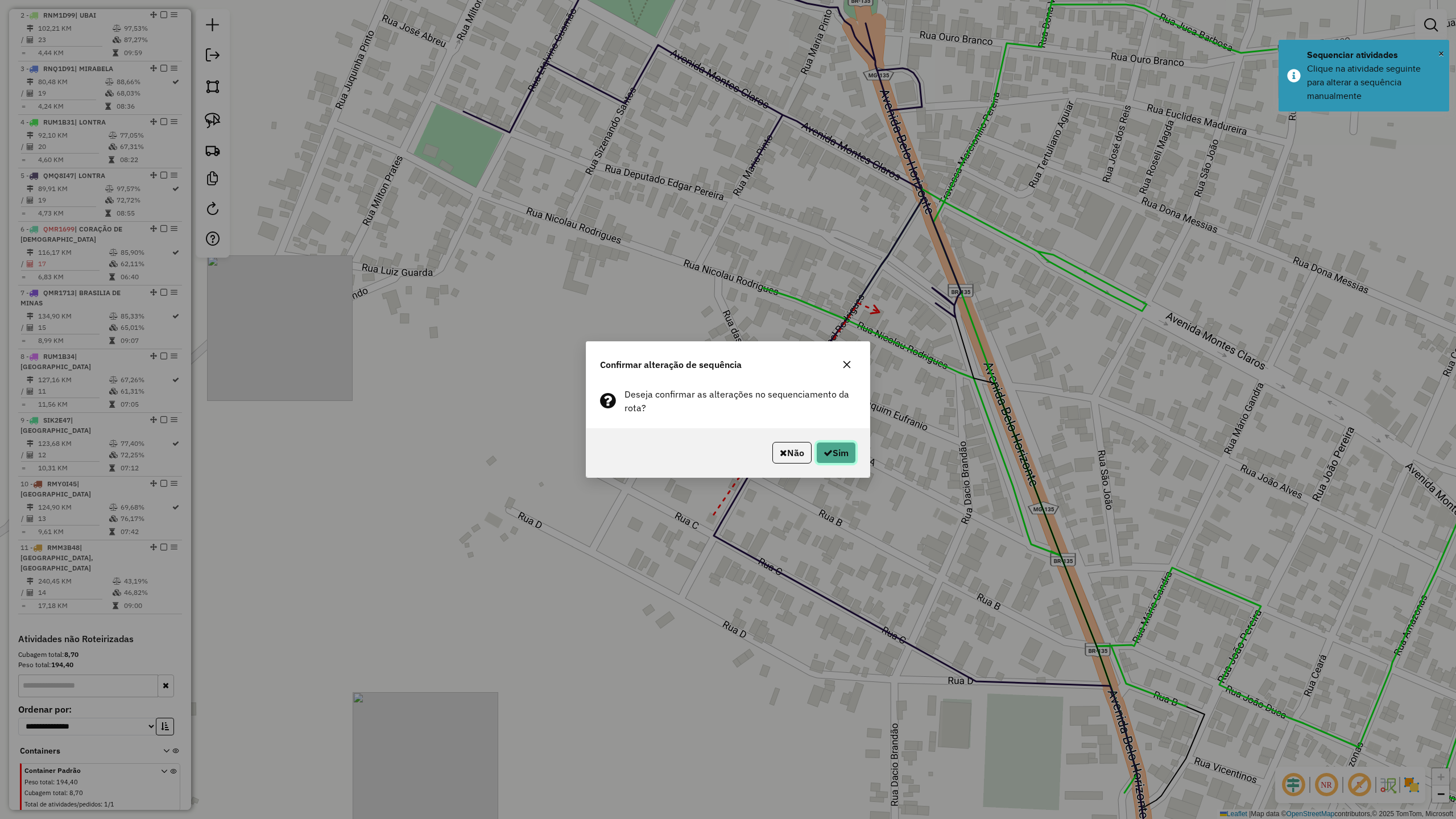
click at [824, 456] on icon "button" at bounding box center [828, 453] width 9 height 9
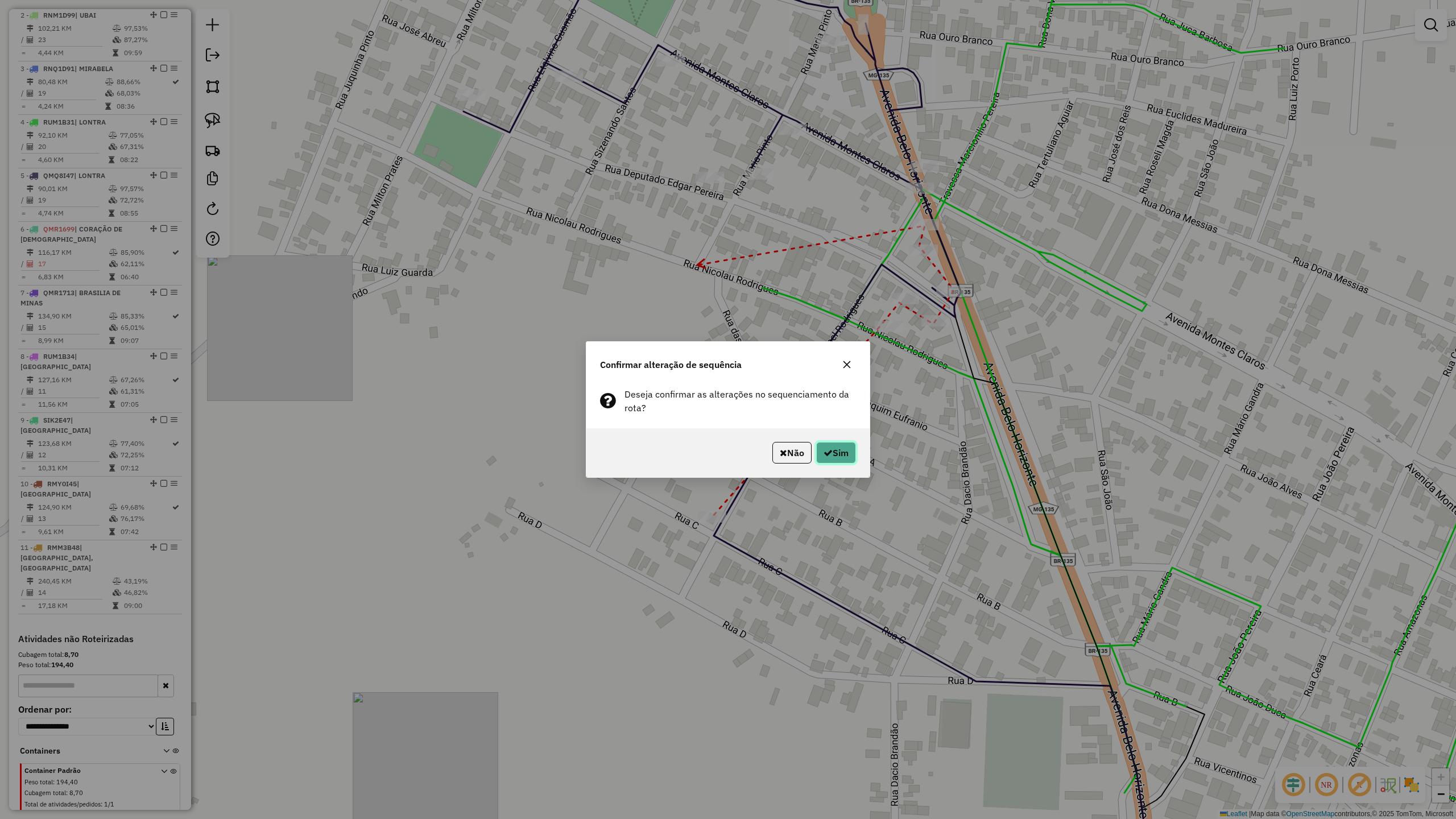
click at [827, 442] on button "Sim" at bounding box center [836, 452] width 40 height 21
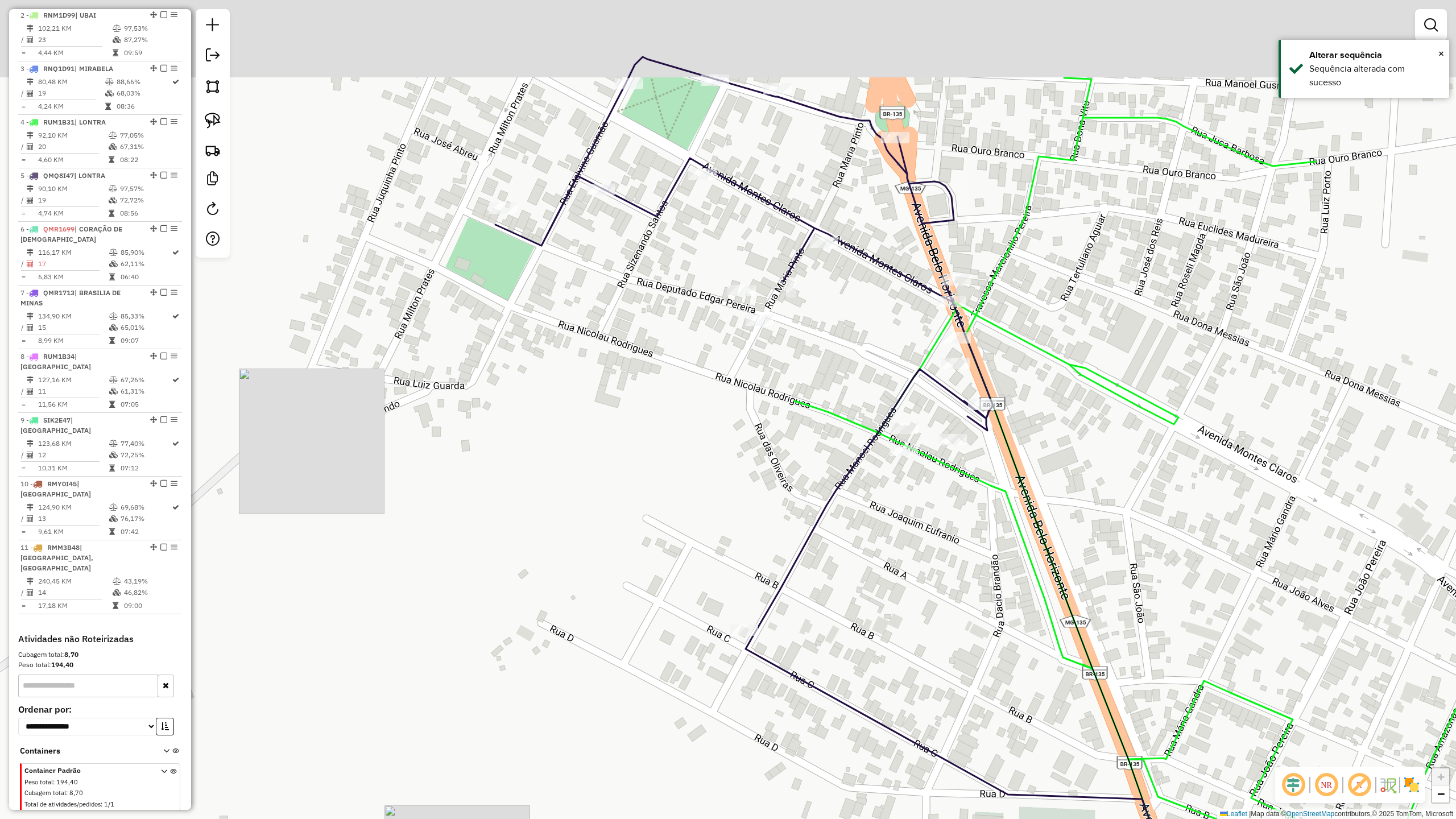
drag, startPoint x: 676, startPoint y: 375, endPoint x: 713, endPoint y: 497, distance: 127.5
click at [713, 497] on div "Janela de atendimento Grade de atendimento Capacidade Transportadoras Veículos …" at bounding box center [728, 409] width 1456 height 819
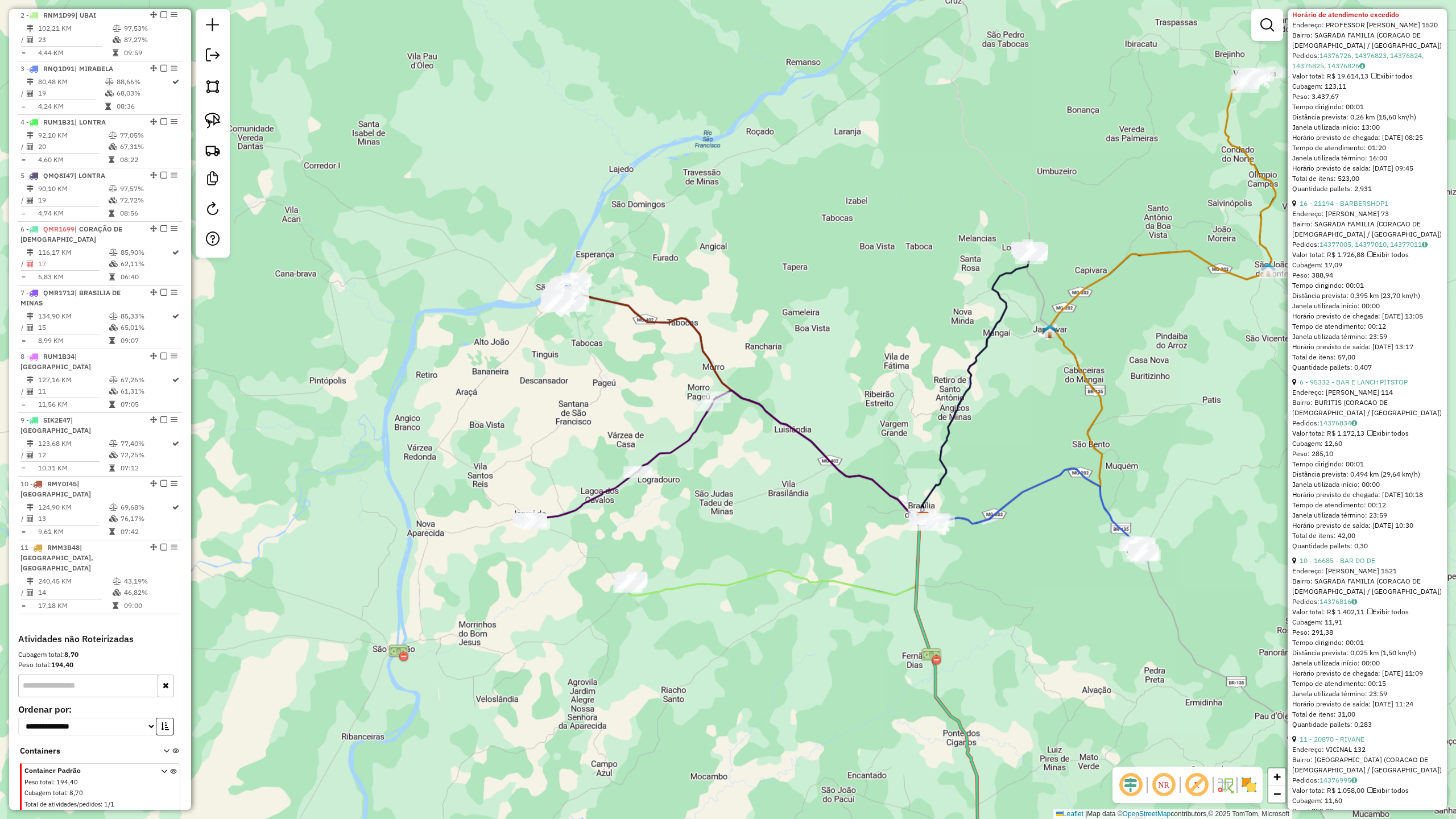
scroll to position [540, 0]
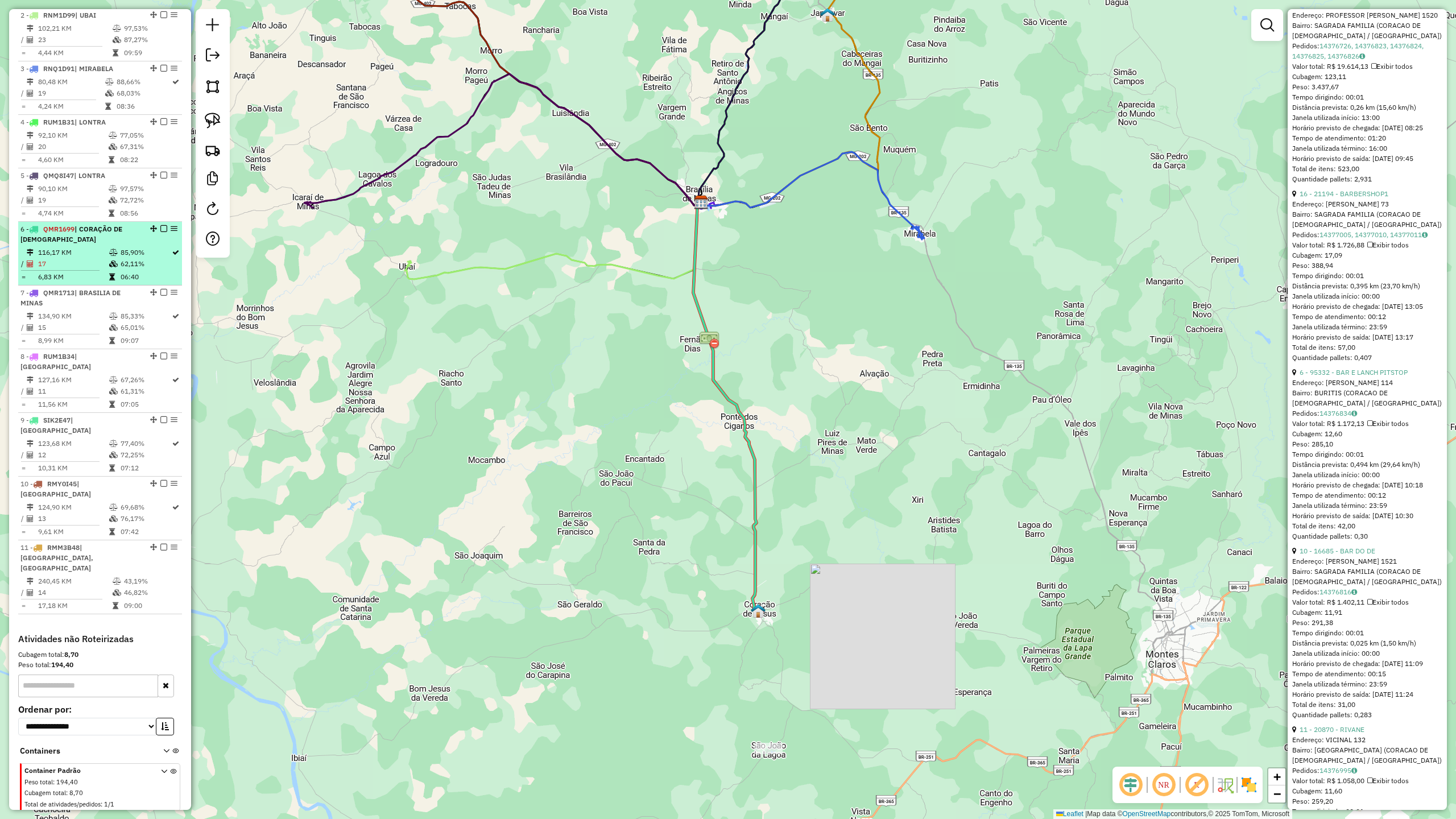
click at [65, 258] on td "116,17 KM" at bounding box center [73, 252] width 71 height 12
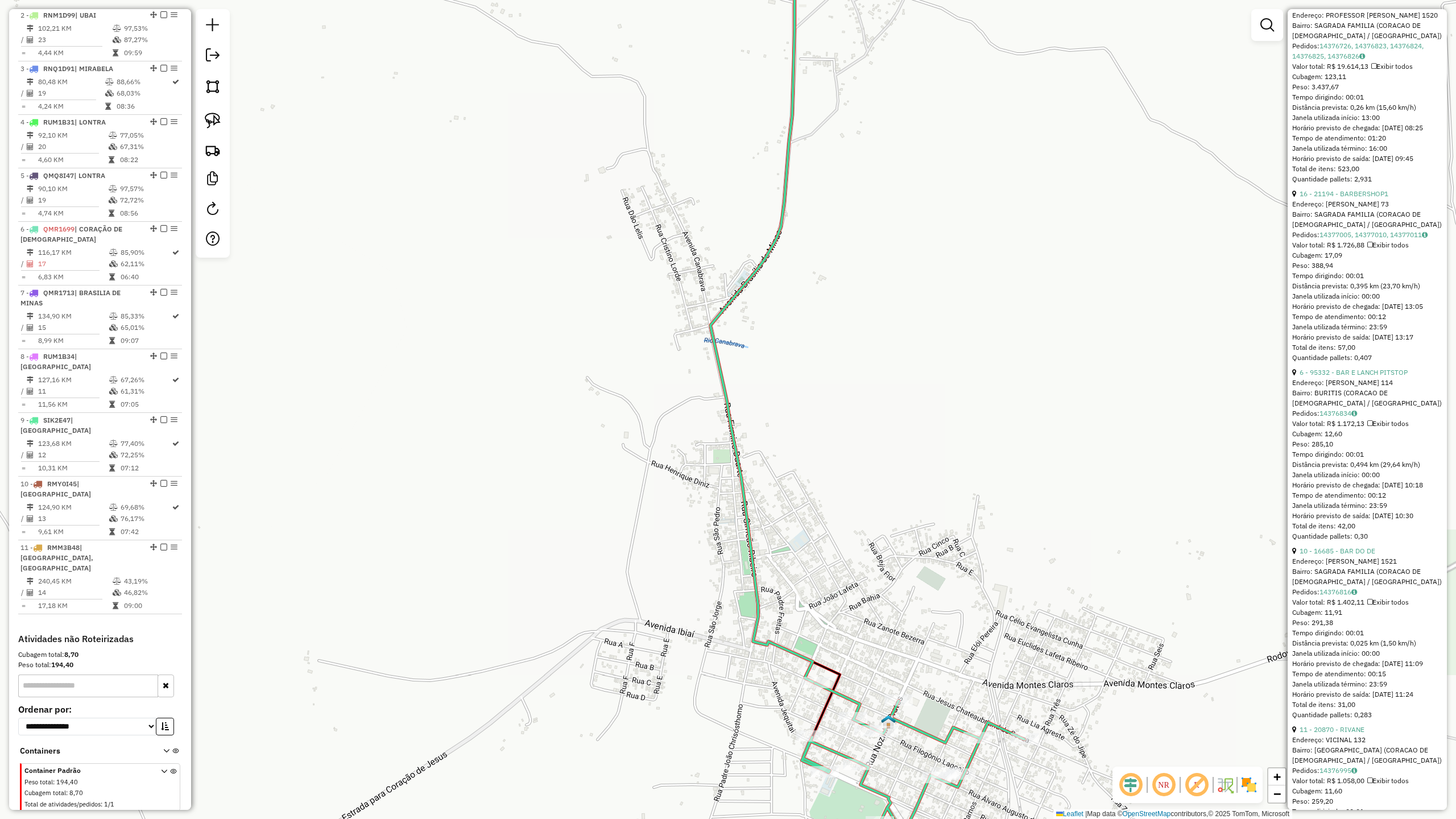
drag, startPoint x: 876, startPoint y: 612, endPoint x: 802, endPoint y: 434, distance: 192.8
click at [804, 443] on div "Janela de atendimento Grade de atendimento Capacidade Transportadoras Veículos …" at bounding box center [728, 409] width 1456 height 819
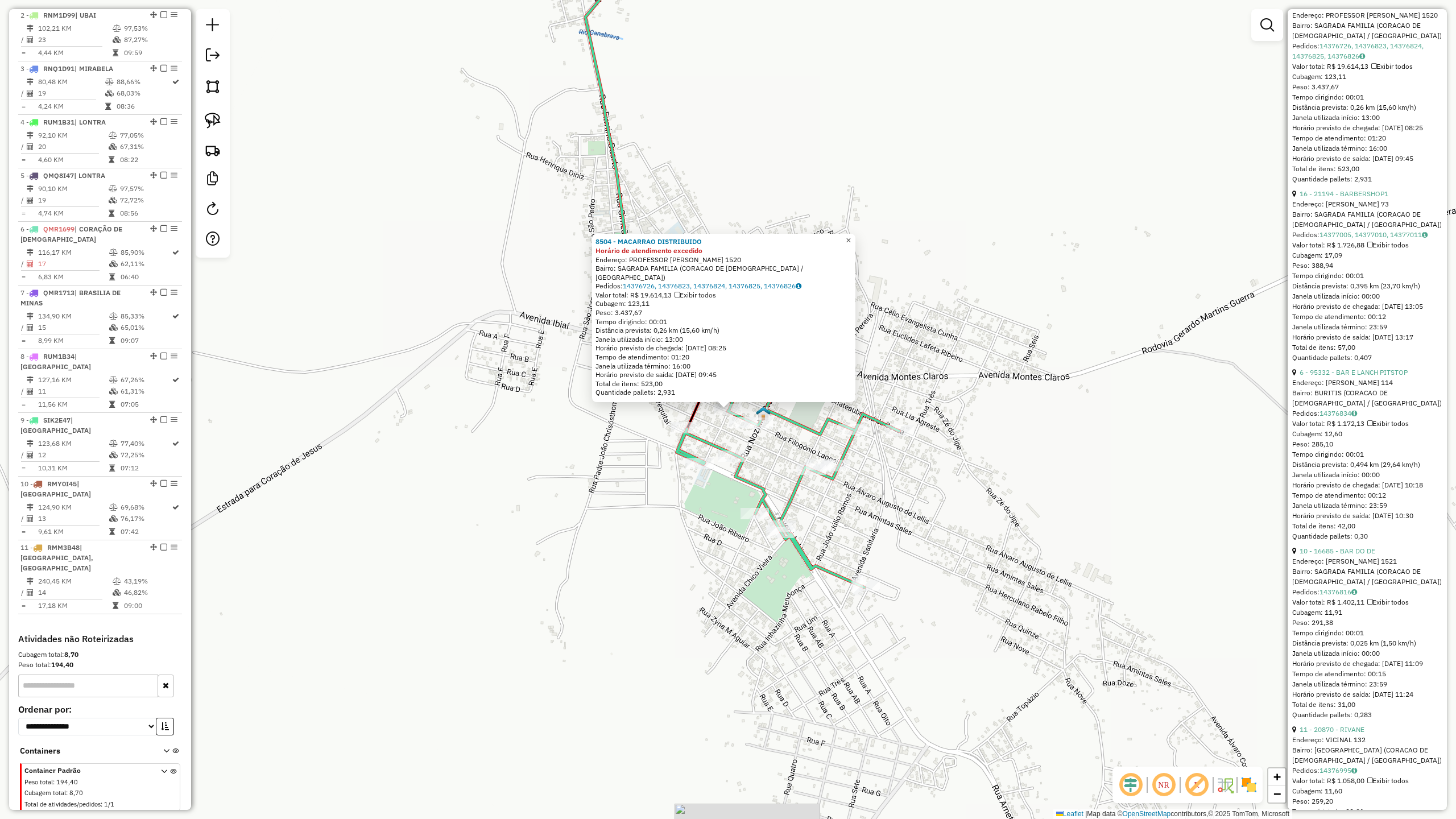
click at [851, 245] on span "×" at bounding box center [848, 240] width 5 height 10
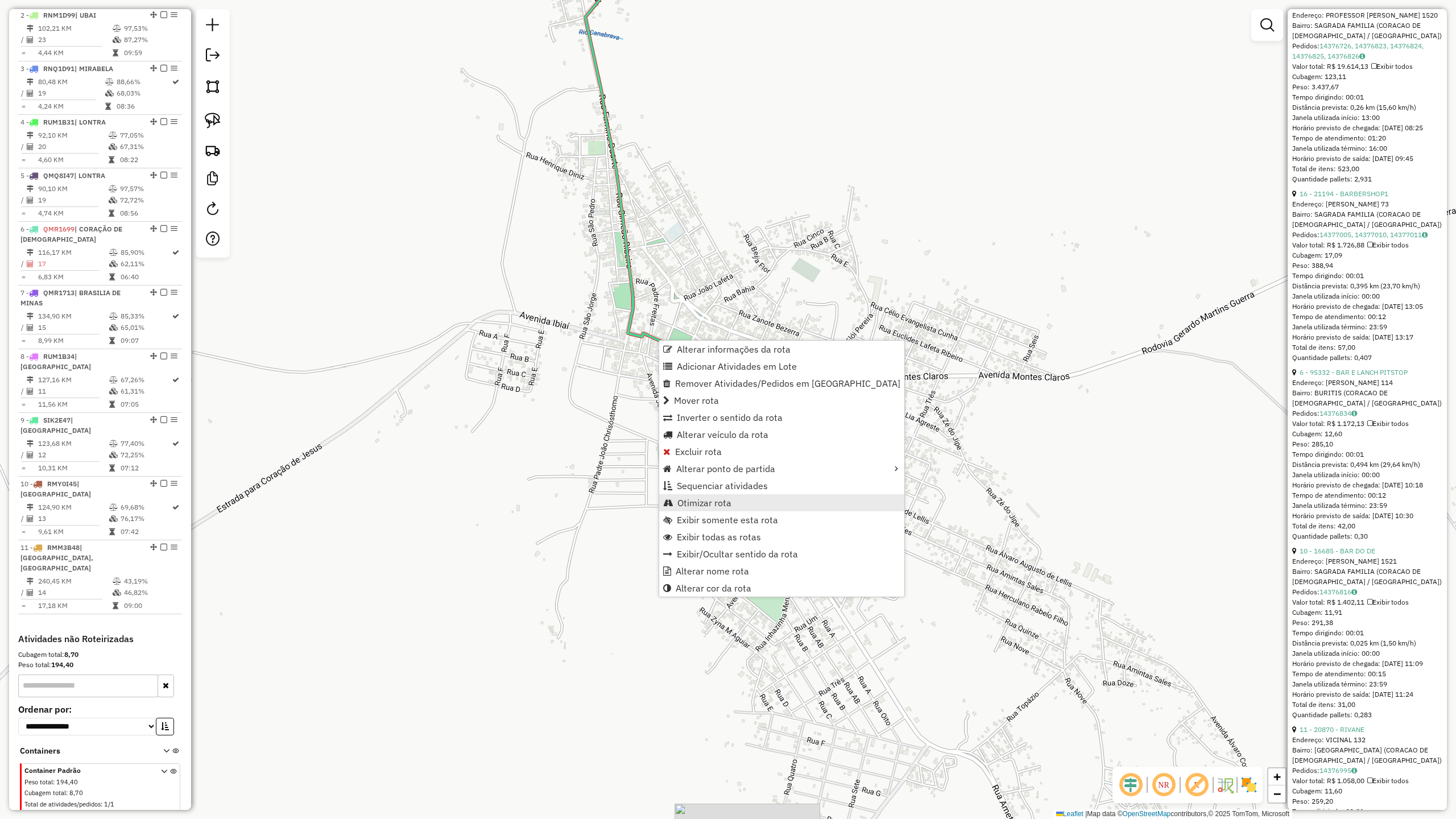
click at [702, 504] on span "Otimizar rota" at bounding box center [704, 502] width 54 height 9
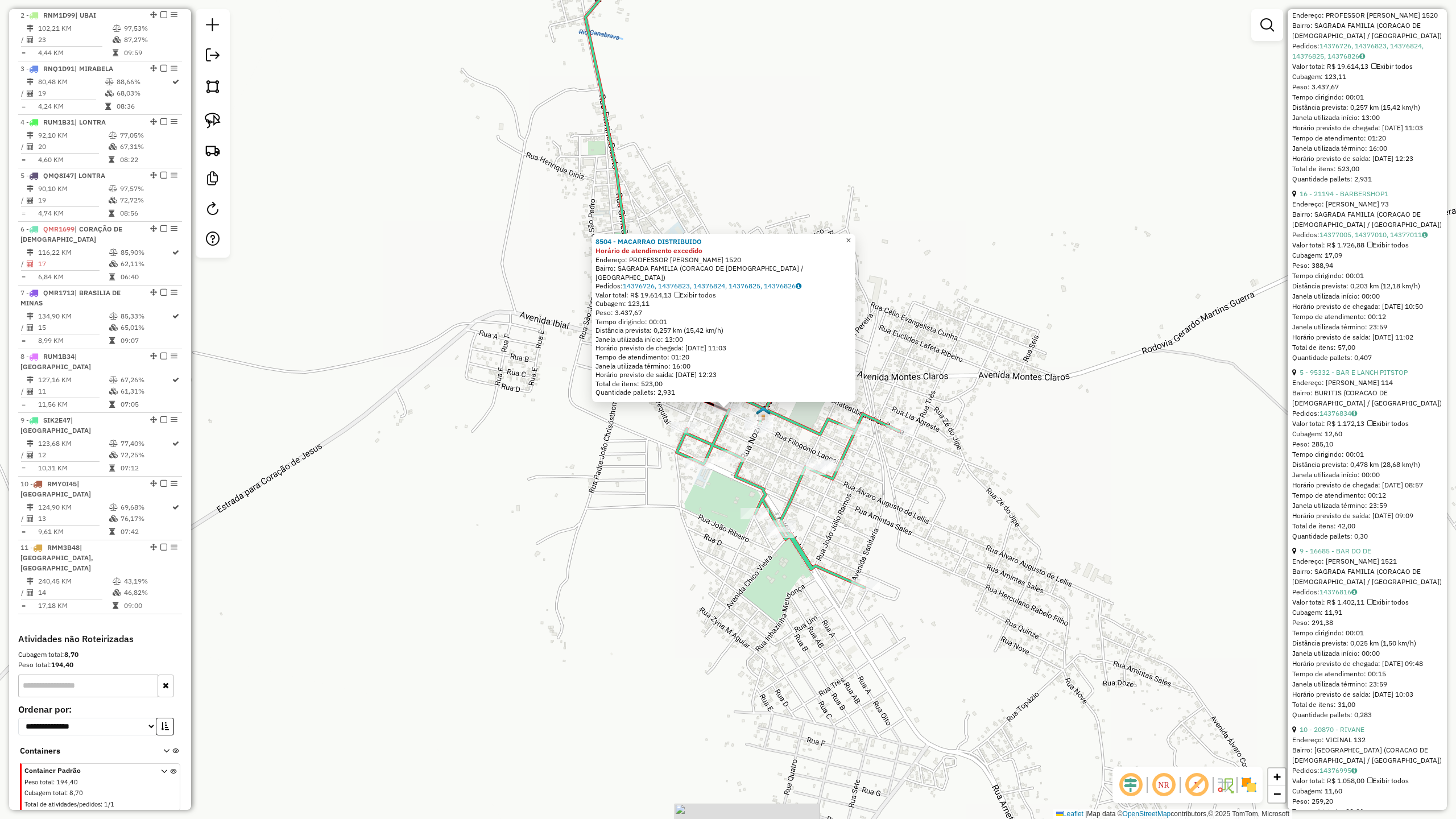
click at [851, 245] on span "×" at bounding box center [848, 240] width 5 height 10
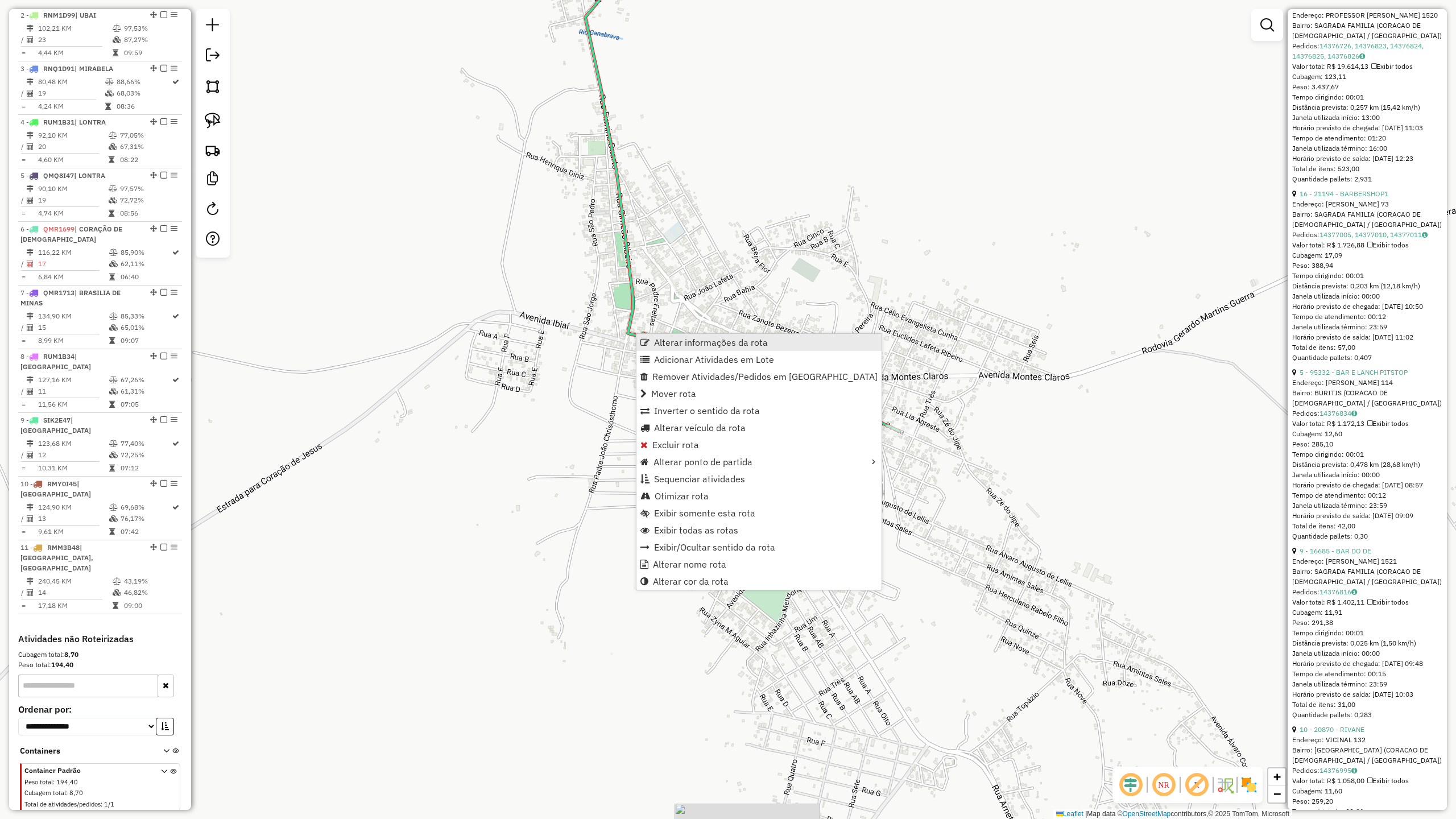
click at [684, 341] on span "Alterar informações da rota" at bounding box center [711, 342] width 114 height 9
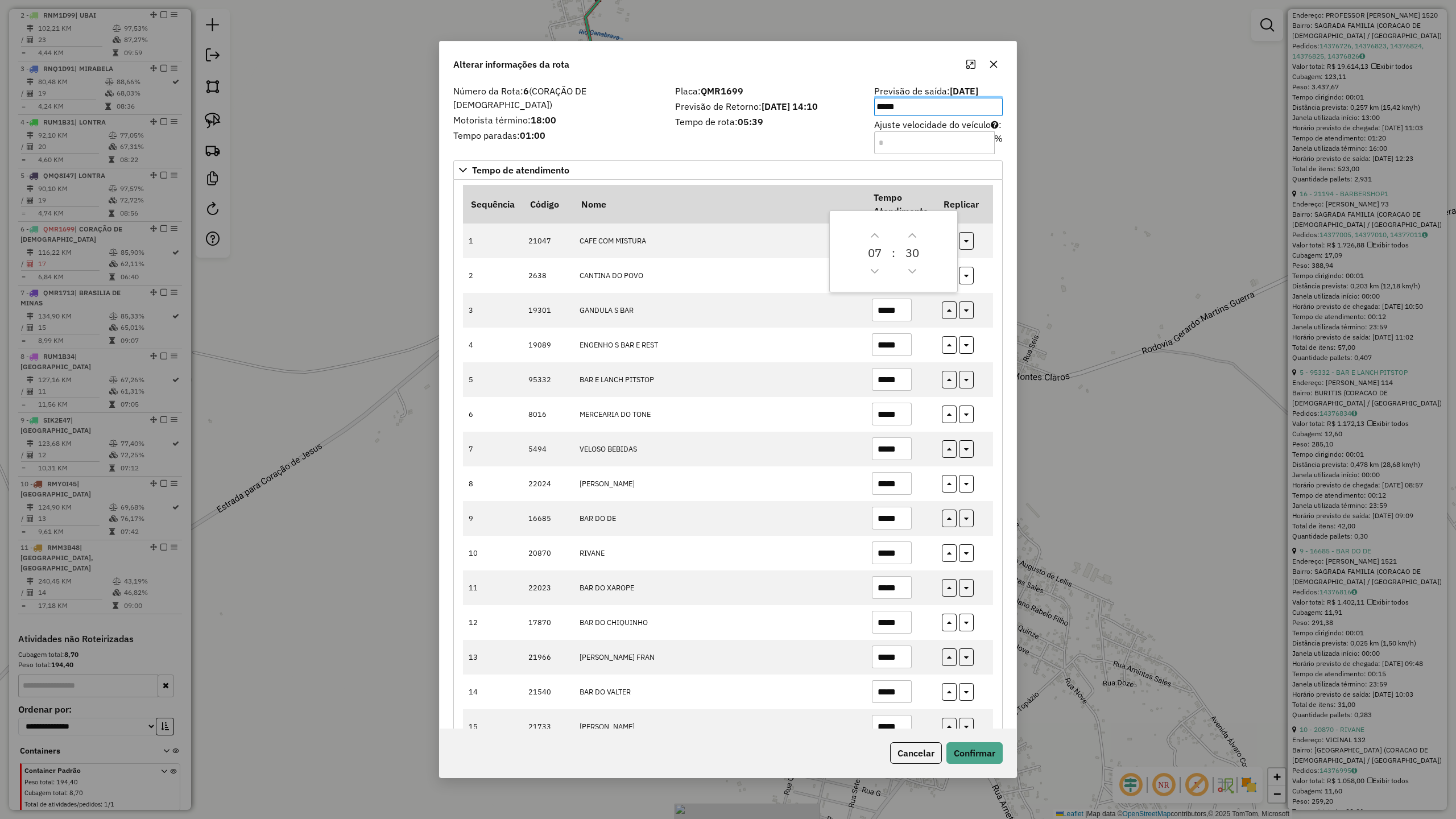
click at [583, 132] on div "Número da Rota: 6 (CORAÇÃO DE JESUS) Motorista término: 18:00 Tempo paradas: 01…" at bounding box center [557, 118] width 222 height 64
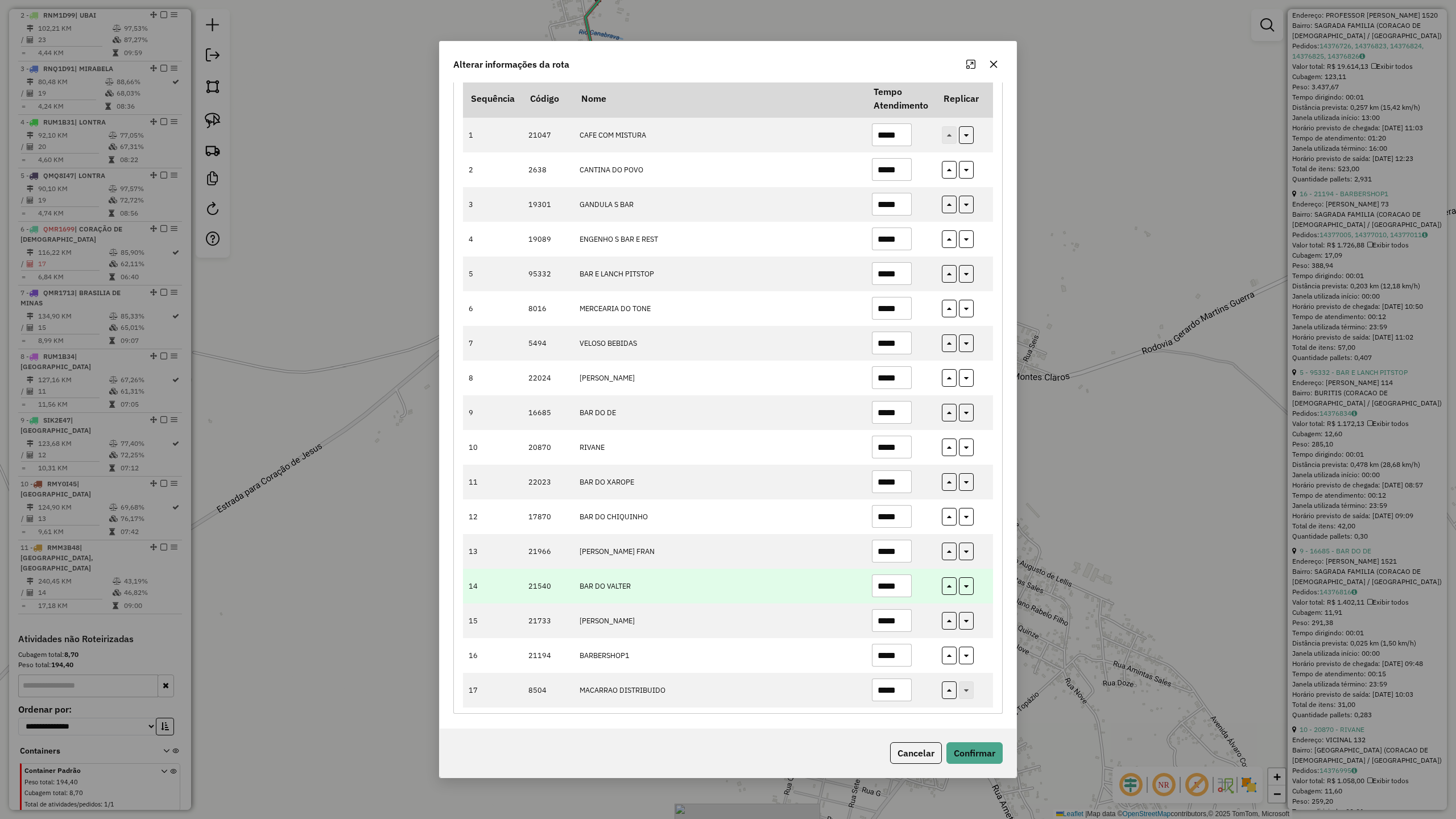
scroll to position [111, 0]
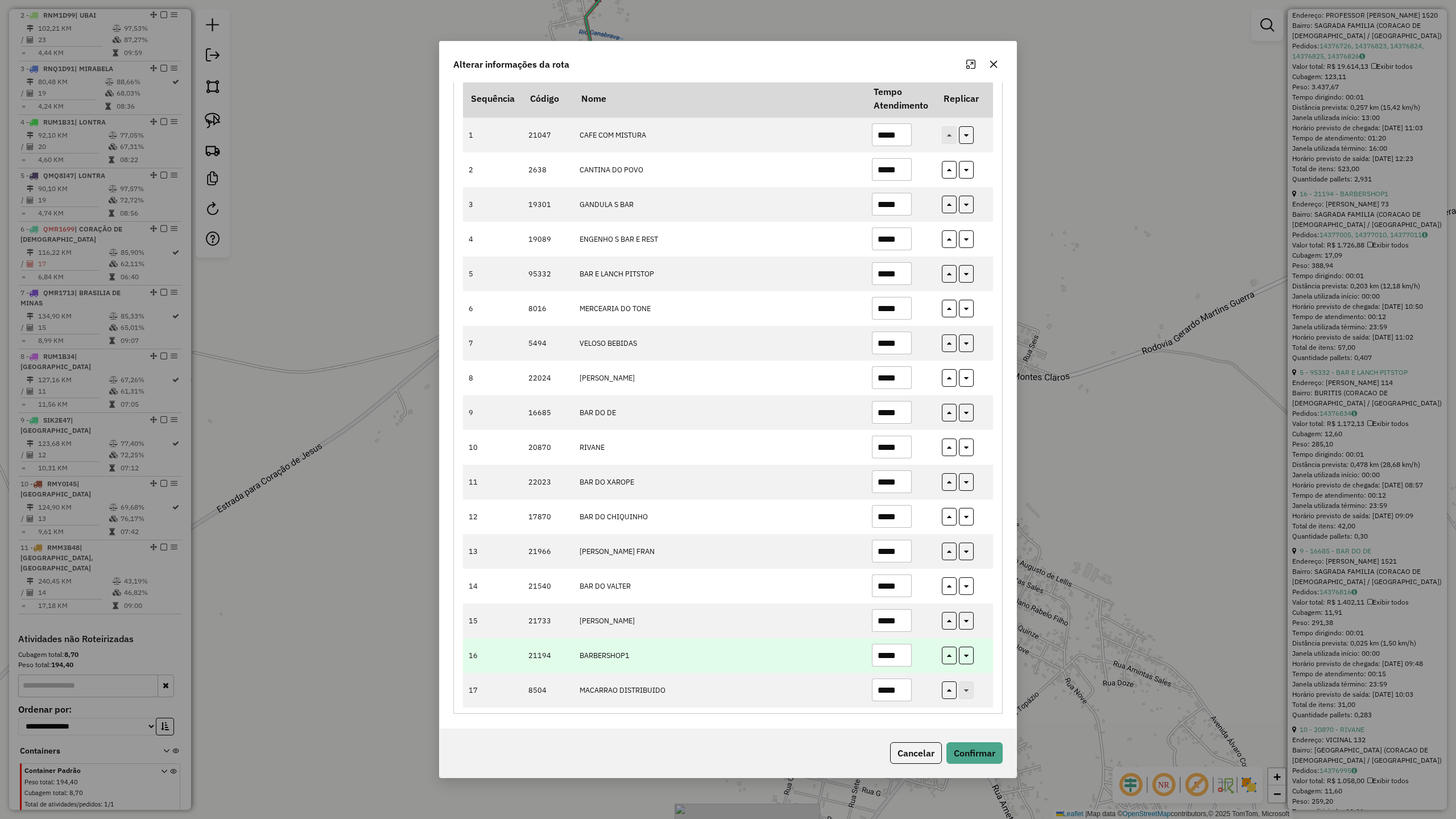
click at [900, 654] on input "*****" at bounding box center [891, 655] width 40 height 23
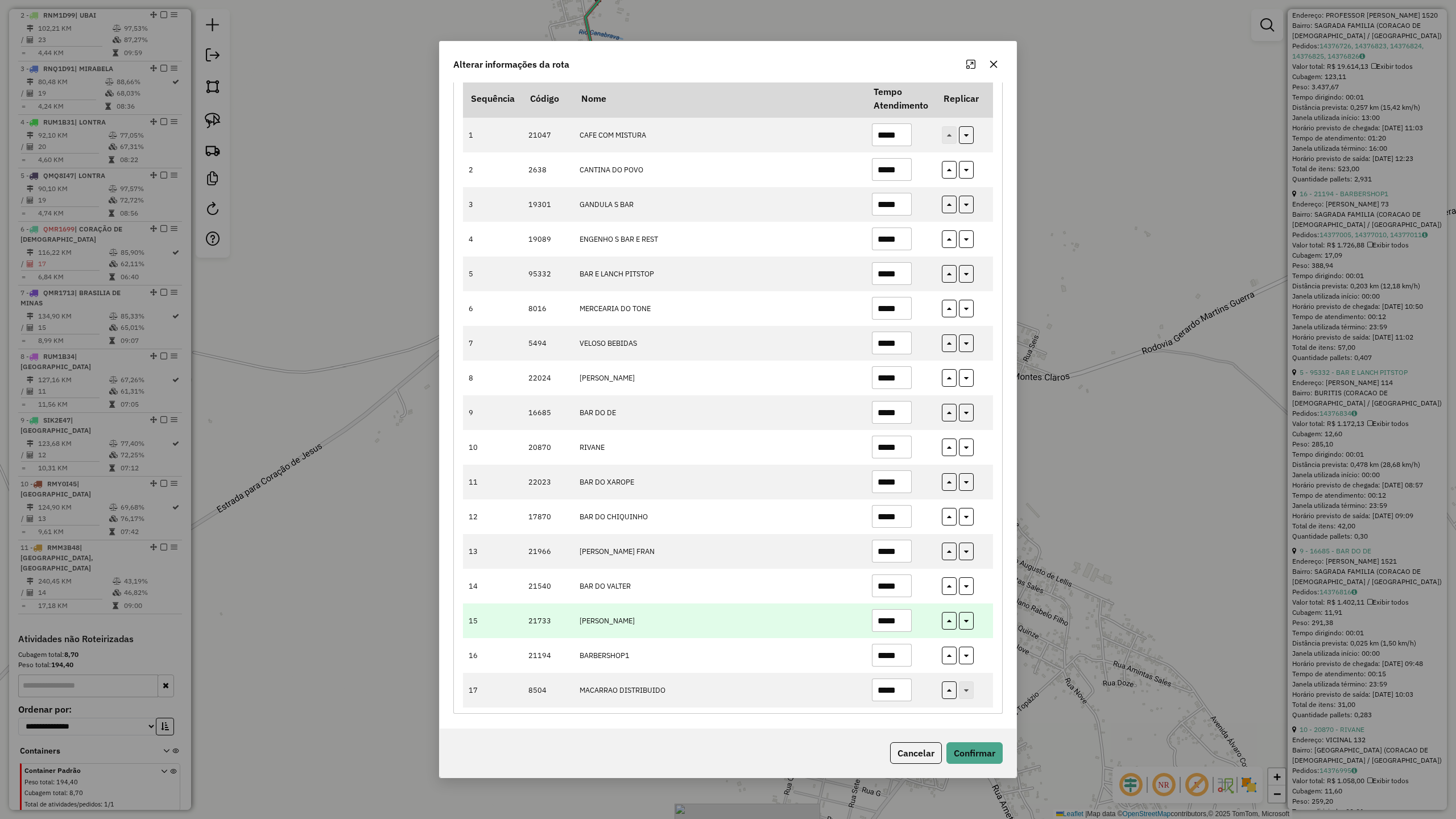
type input "*****"
click at [902, 628] on input "*****" at bounding box center [891, 620] width 40 height 23
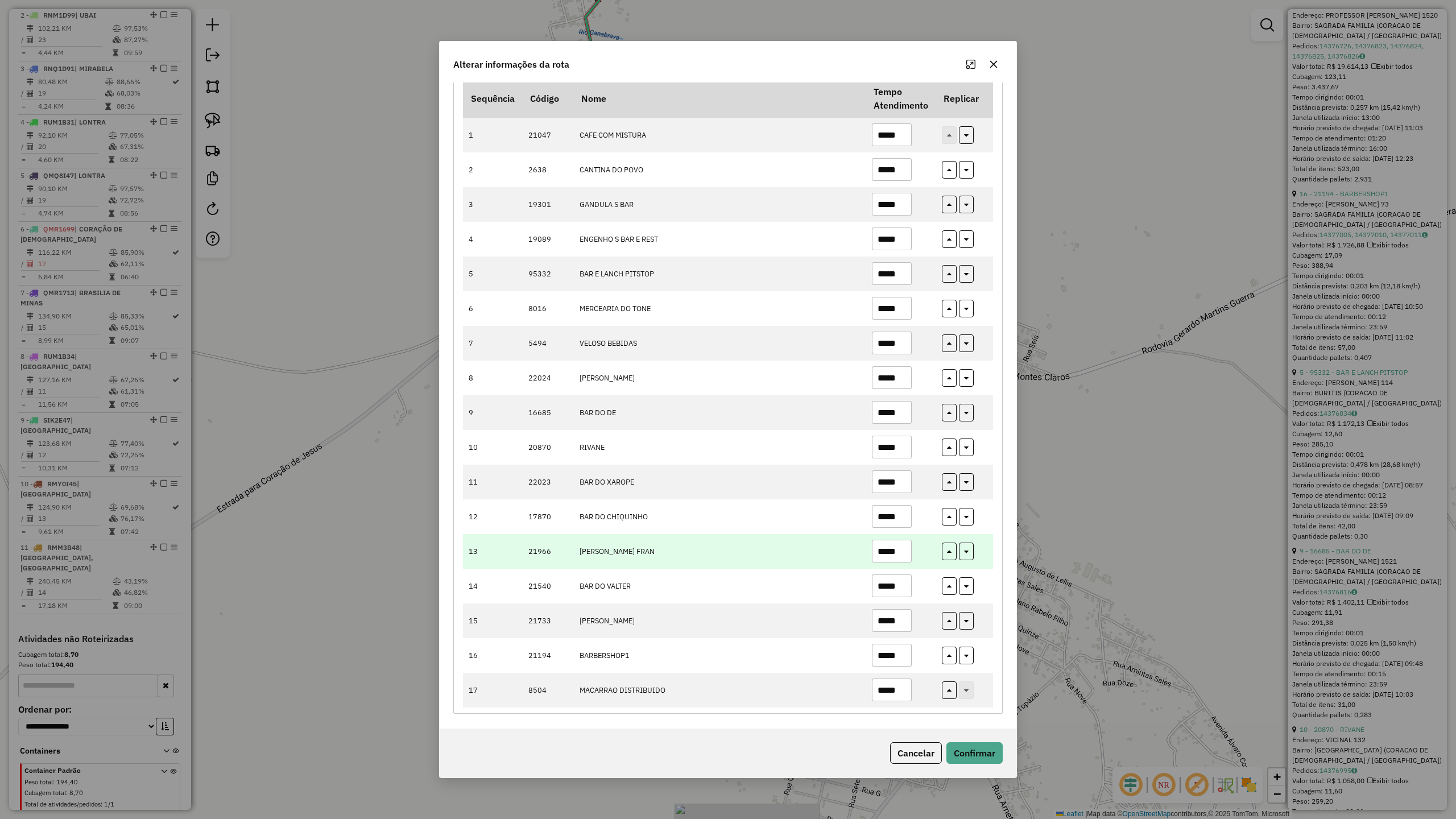
type input "*****"
click at [905, 558] on input "*****" at bounding box center [891, 550] width 40 height 23
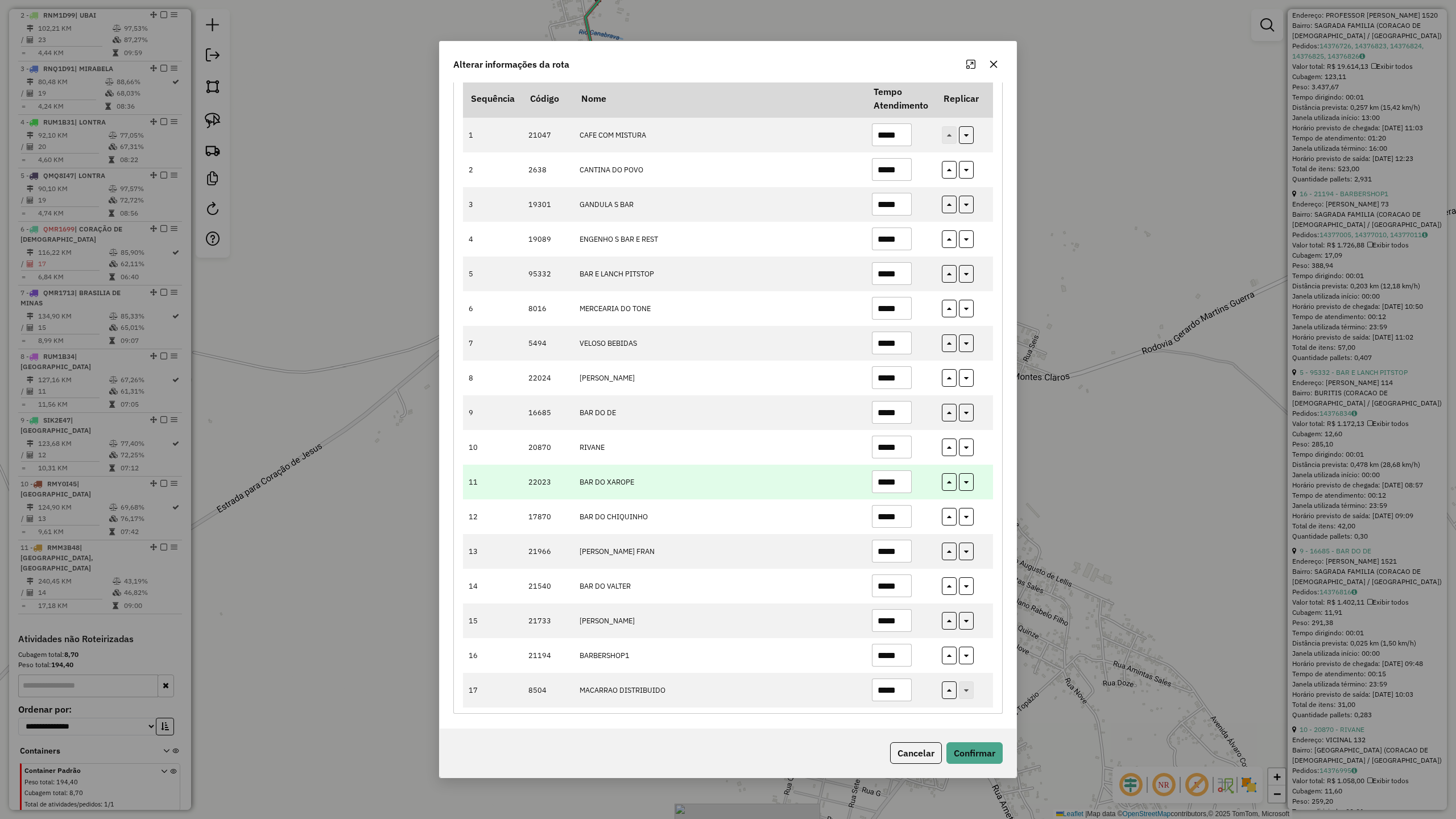
type input "*****"
click at [905, 482] on input "*****" at bounding box center [891, 481] width 40 height 23
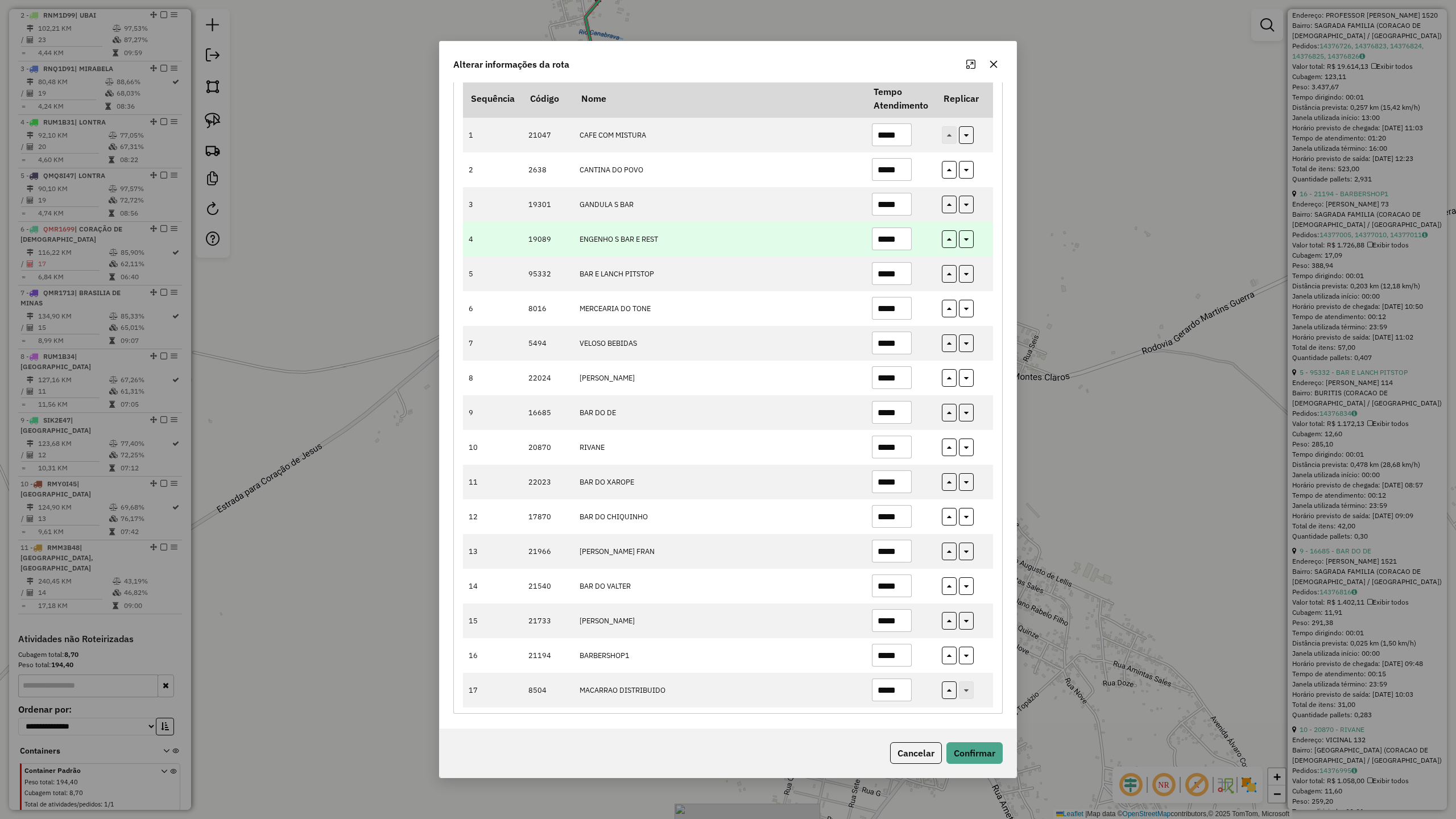
type input "*****"
click at [899, 230] on input "*****" at bounding box center [891, 238] width 40 height 23
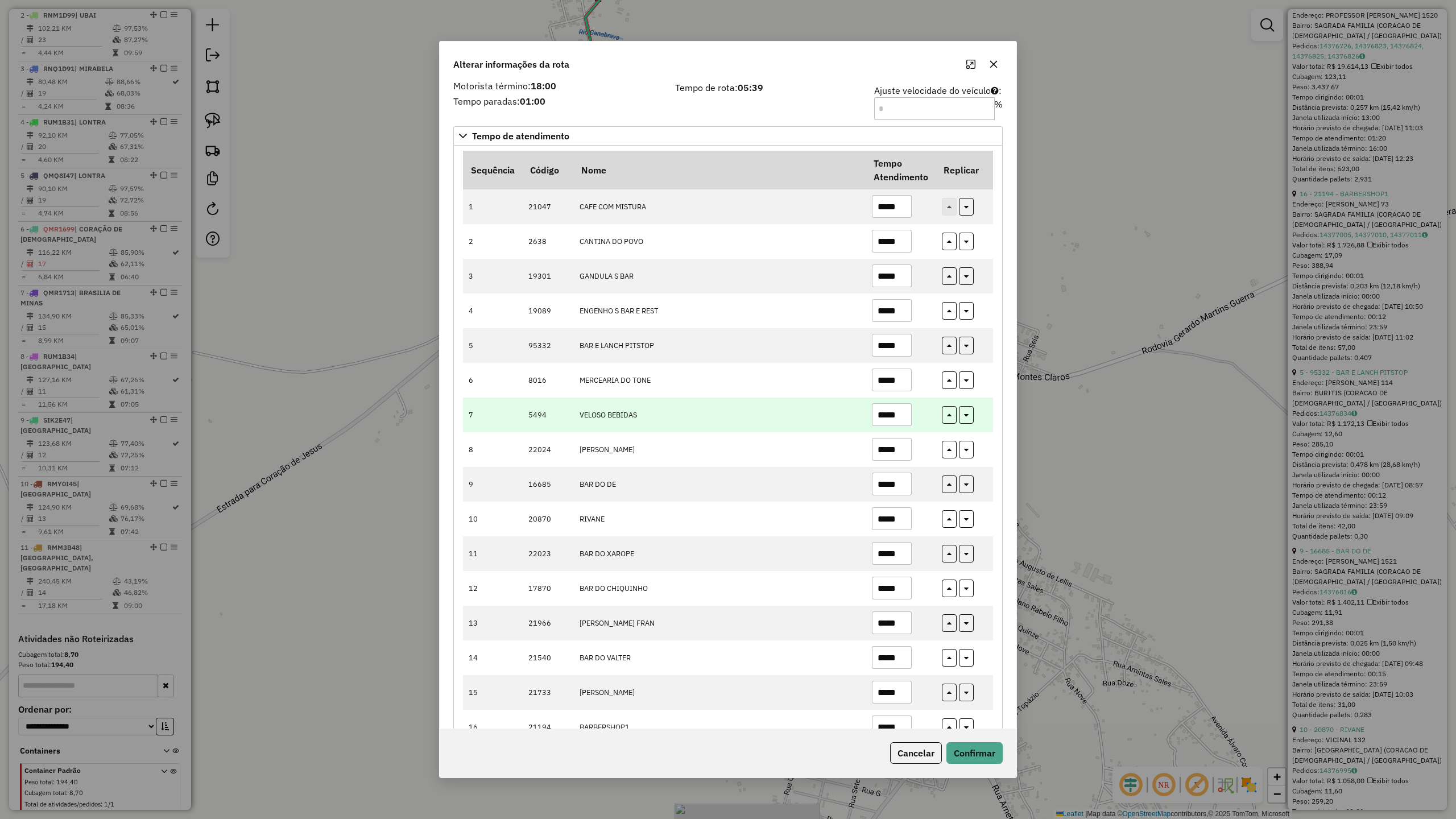
scroll to position [0, 0]
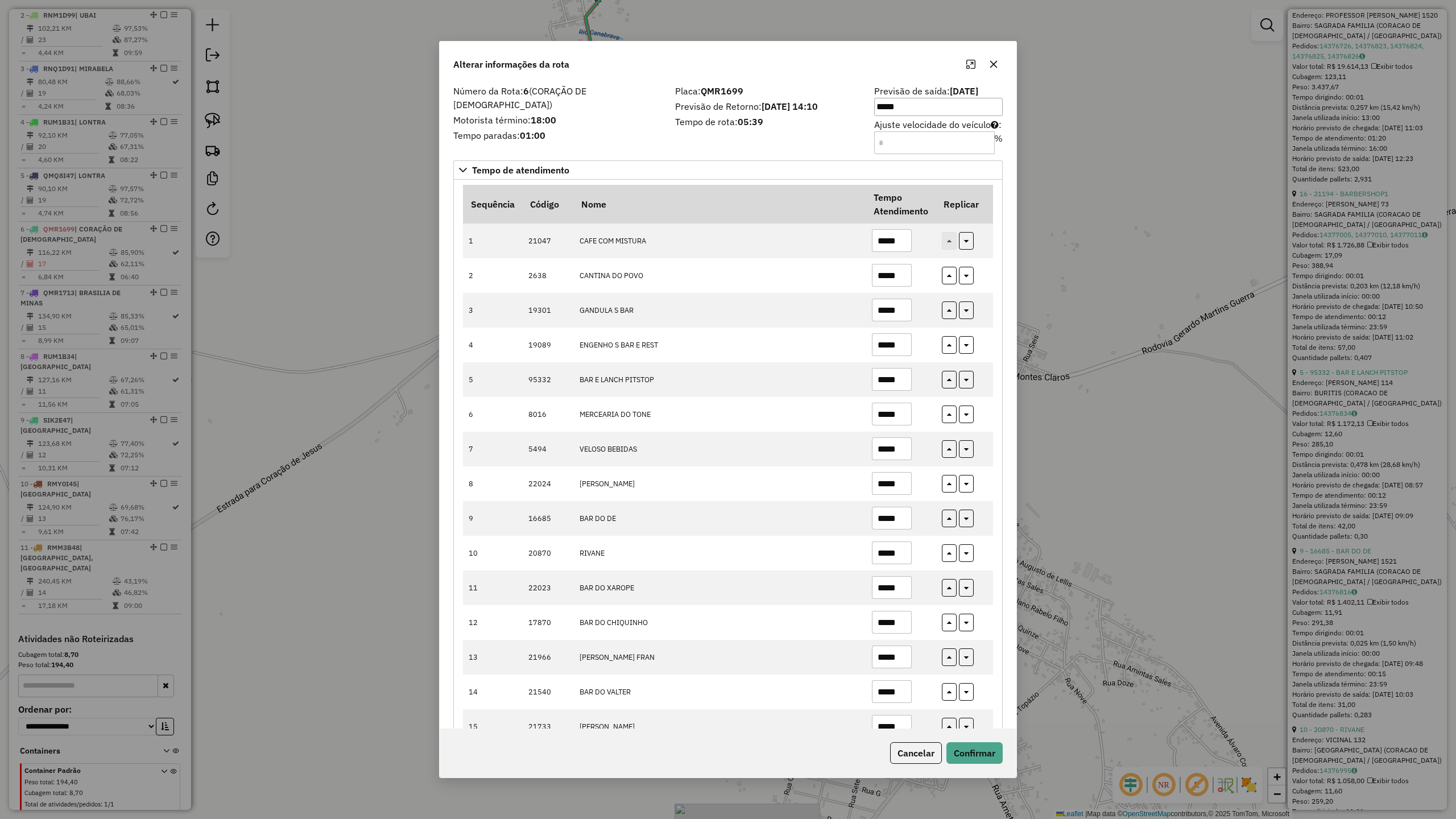
type input "*****"
click at [895, 153] on input "Ajuste velocidade do veículo : %" at bounding box center [934, 142] width 120 height 23
type input "***"
click at [982, 716] on button "Confirmar" at bounding box center [975, 752] width 56 height 21
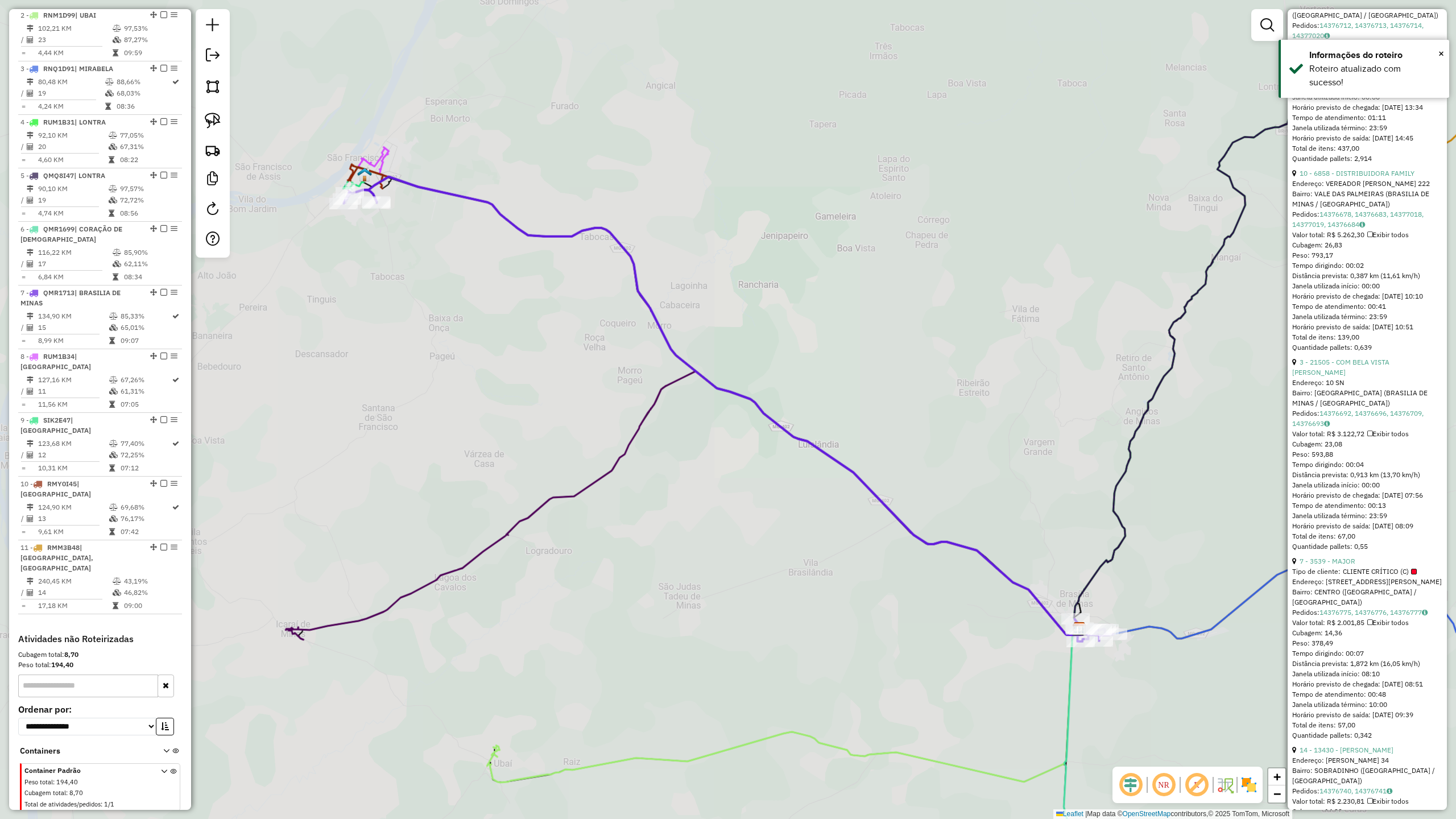
scroll to position [531, 0]
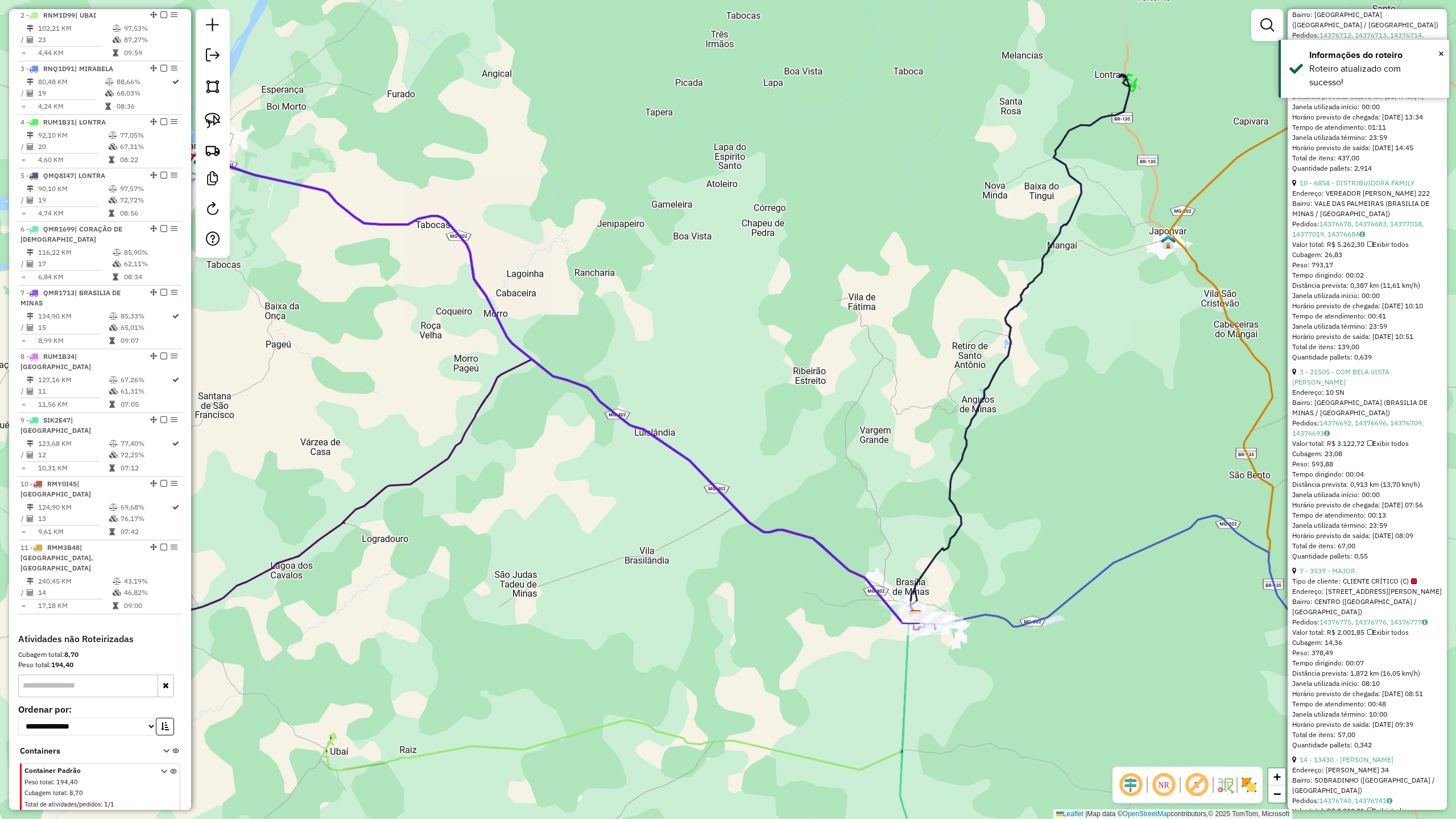
drag, startPoint x: 904, startPoint y: 733, endPoint x: 786, endPoint y: 703, distance: 121.8
click at [784, 706] on div "Janela de atendimento Grade de atendimento Capacidade Transportadoras Veículos …" at bounding box center [728, 409] width 1456 height 819
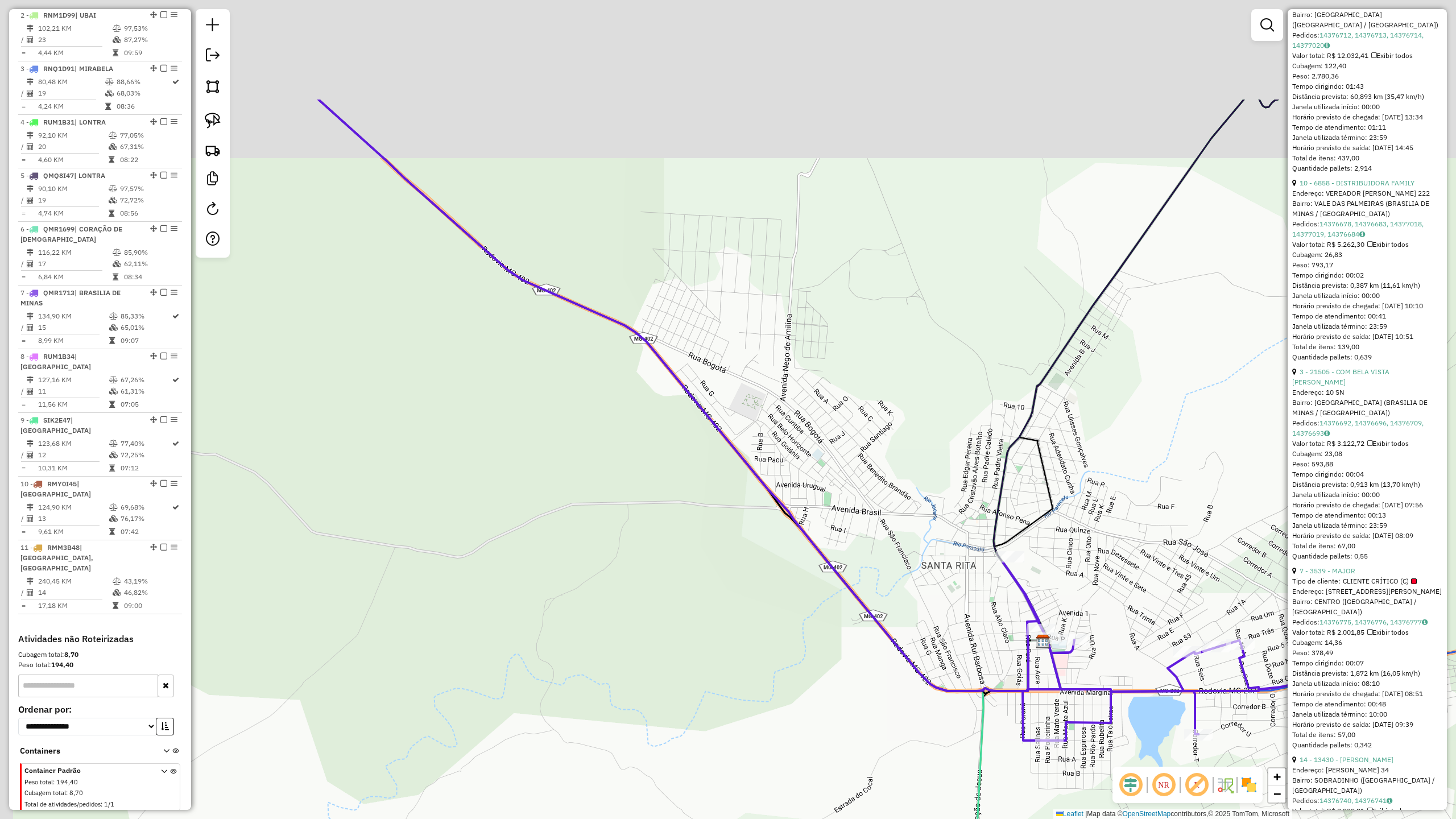
drag, startPoint x: 902, startPoint y: 641, endPoint x: 819, endPoint y: 671, distance: 88.3
click at [994, 716] on icon at bounding box center [814, 420] width 992 height 641
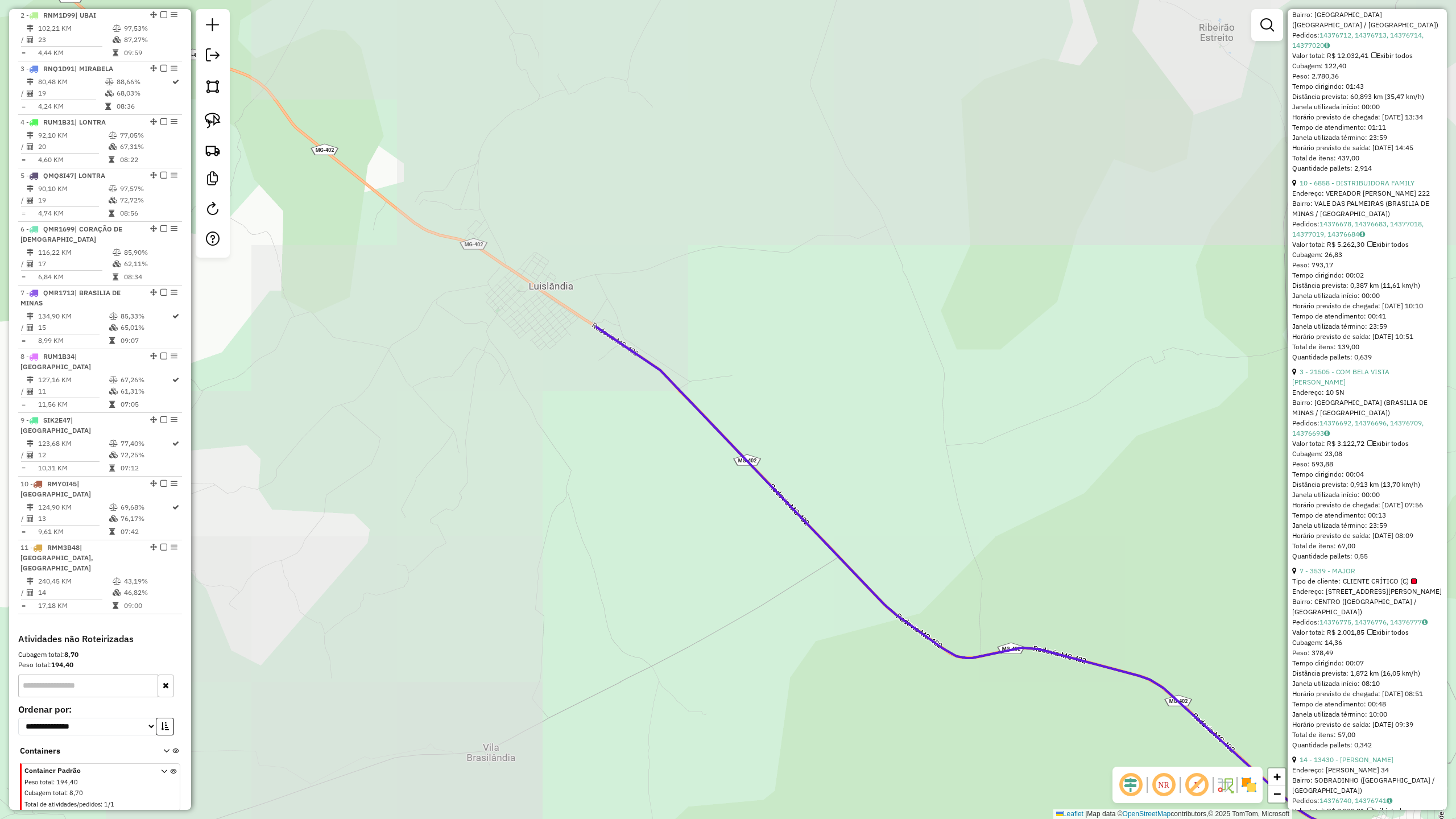
drag, startPoint x: 324, startPoint y: 508, endPoint x: 1066, endPoint y: 818, distance: 804.2
click at [1066, 716] on div "Janela de atendimento Grade de atendimento Capacidade Transportadoras Veículos …" at bounding box center [728, 409] width 1456 height 819
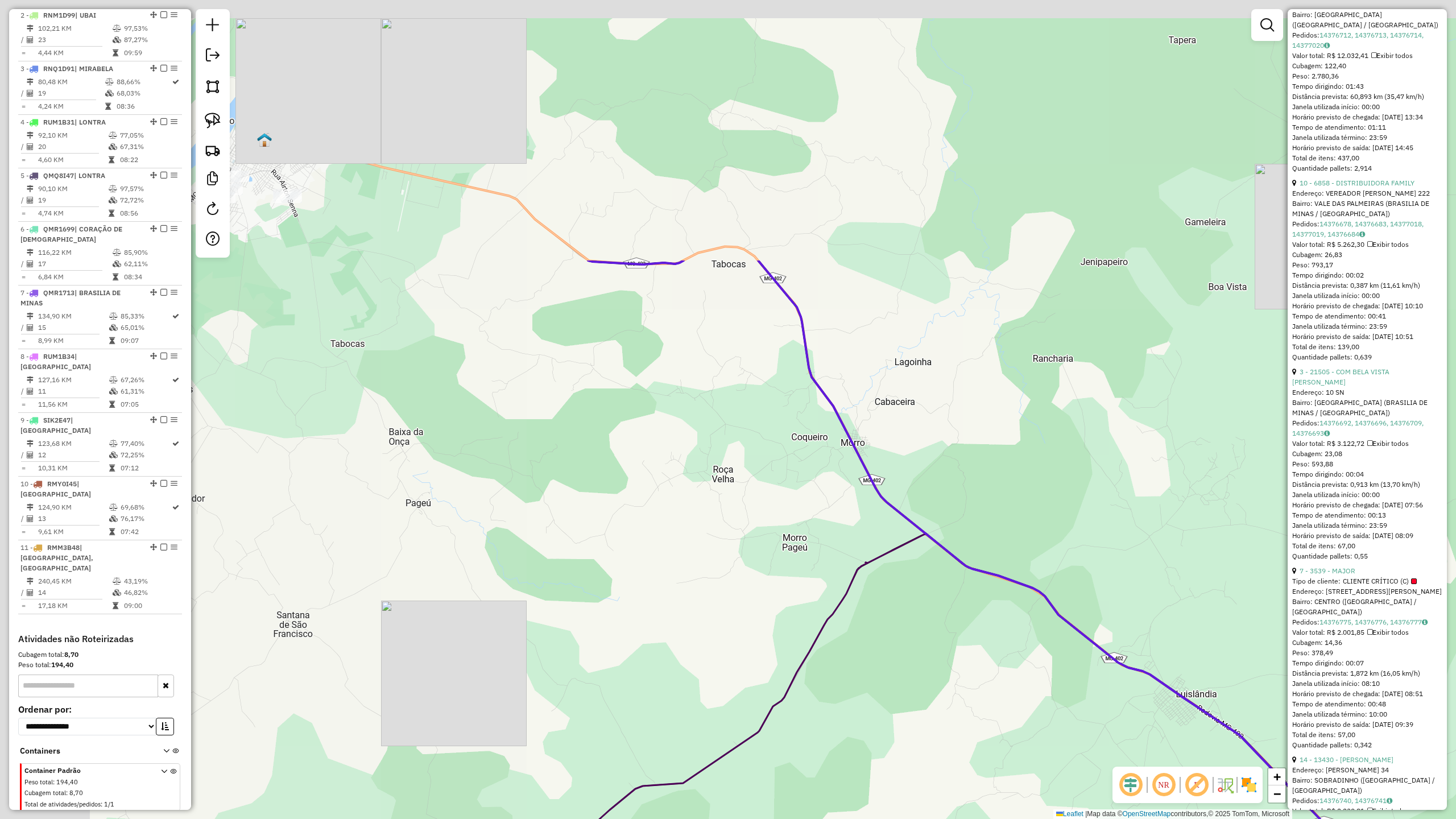
drag, startPoint x: 428, startPoint y: 446, endPoint x: 1080, endPoint y: 803, distance: 743.3
click at [1102, 716] on div "Janela de atendimento Grade de atendimento Capacidade Transportadoras Veículos …" at bounding box center [728, 409] width 1456 height 819
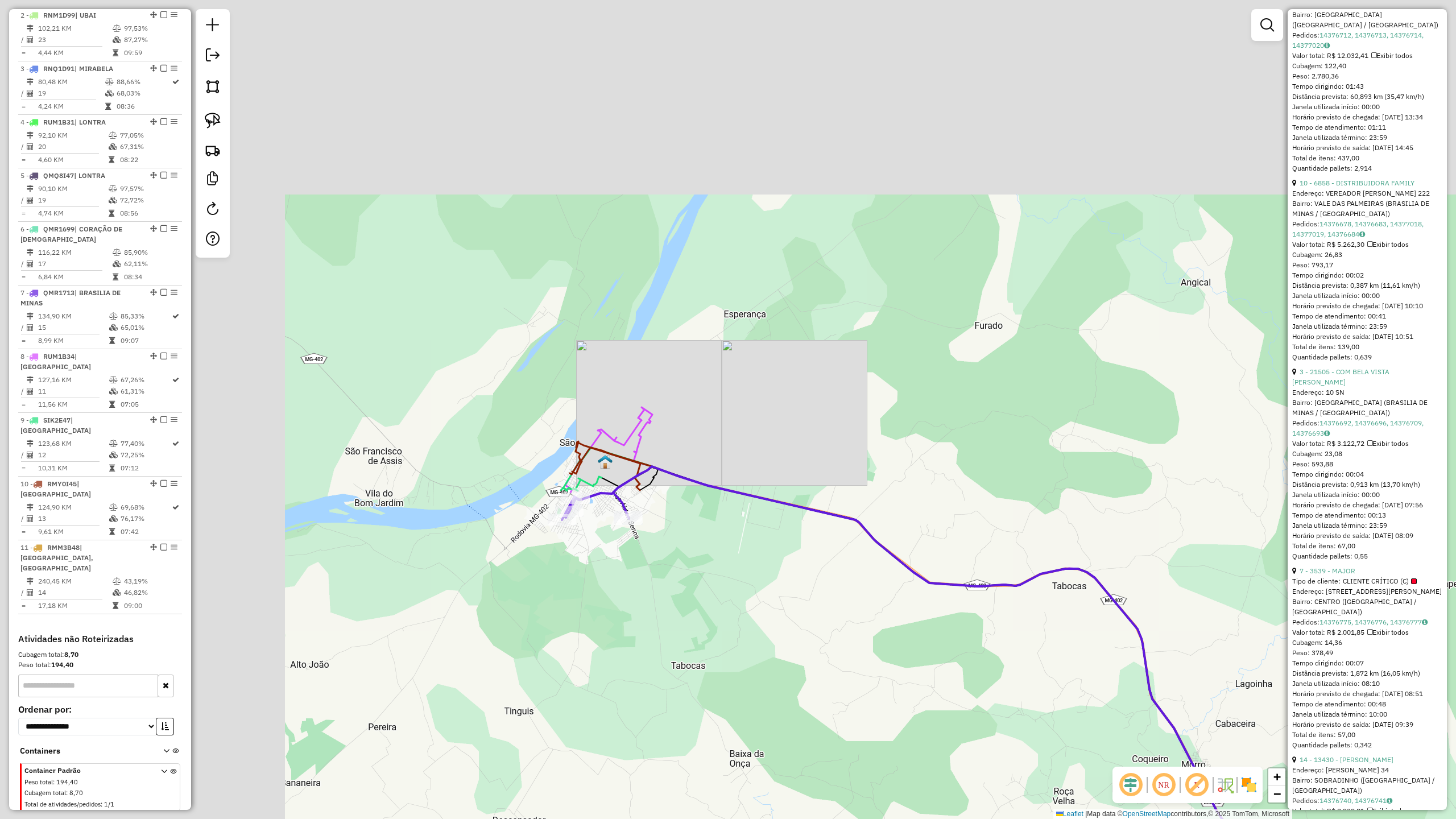
drag, startPoint x: 688, startPoint y: 562, endPoint x: 780, endPoint y: 626, distance: 112.1
click at [779, 626] on div "Janela de atendimento Grade de atendimento Capacidade Transportadoras Veículos …" at bounding box center [728, 409] width 1456 height 819
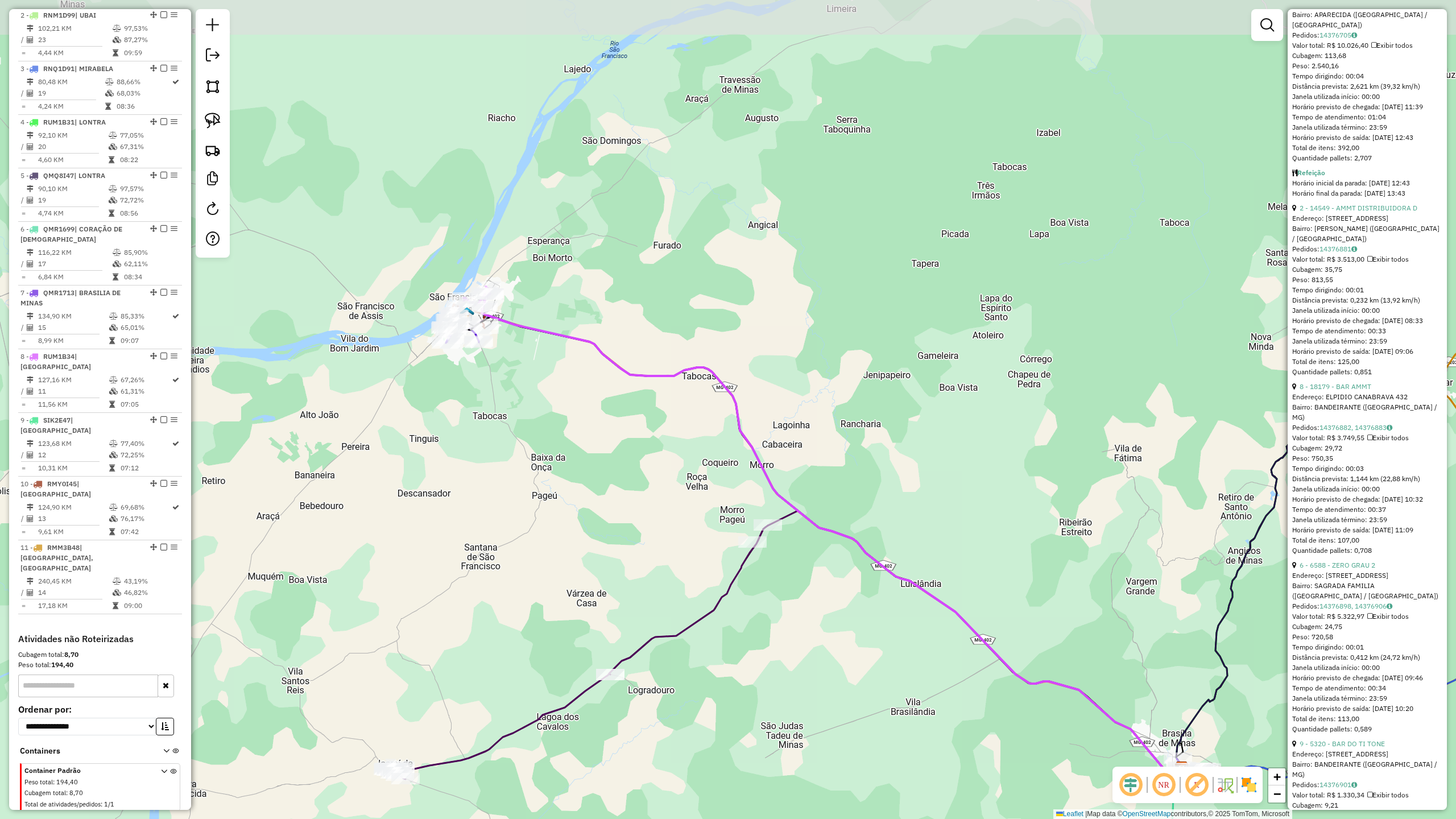
drag, startPoint x: 412, startPoint y: 300, endPoint x: 492, endPoint y: 410, distance: 136.0
click at [492, 410] on div "Janela de atendimento Grade de atendimento Capacidade Transportadoras Veículos …" at bounding box center [728, 409] width 1456 height 819
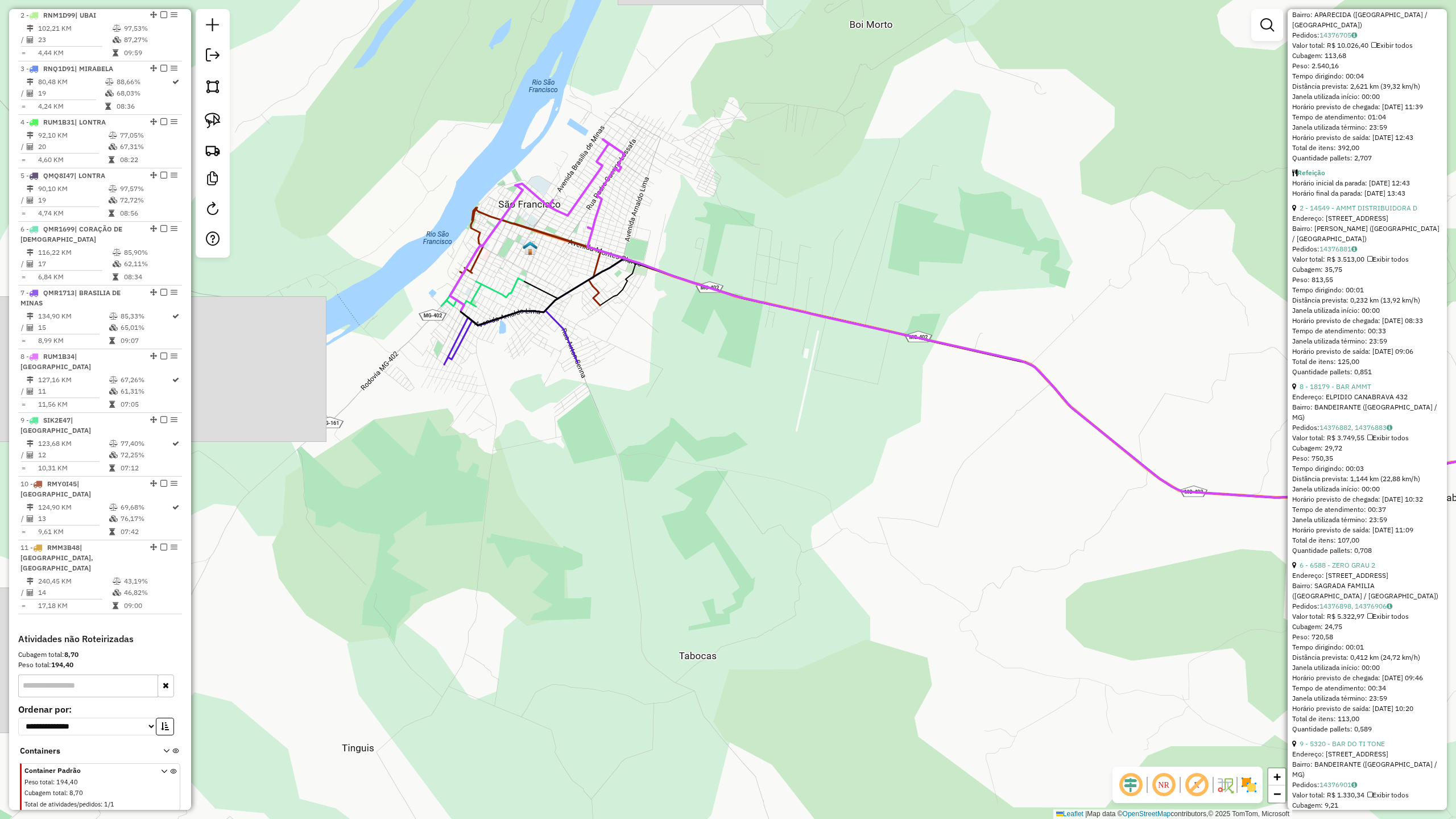
click at [569, 339] on icon at bounding box center [1023, 429] width 1157 height 341
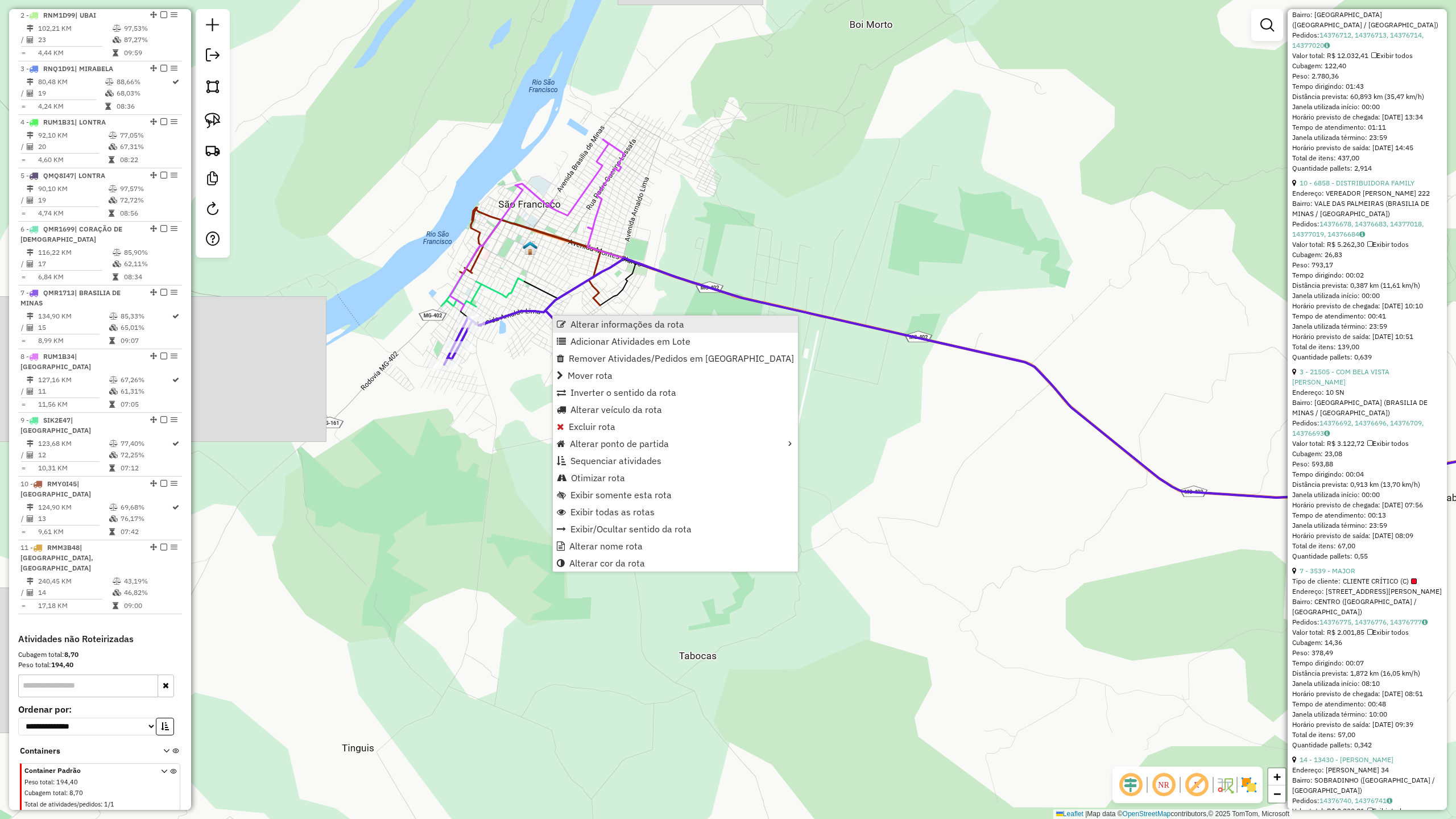
click at [597, 319] on span "Alterar informações da rota" at bounding box center [627, 324] width 114 height 9
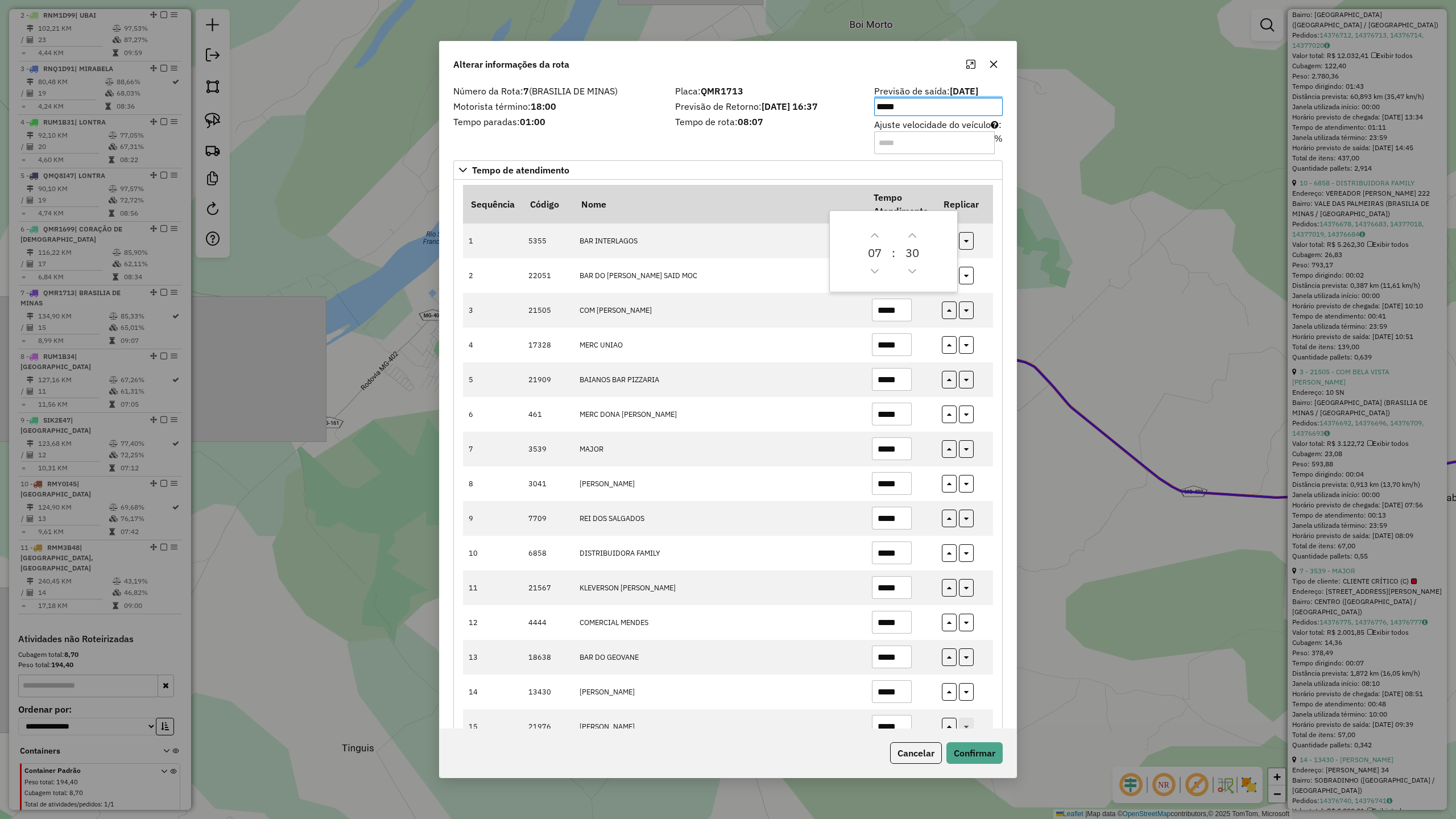
click at [594, 133] on div "Número da Rota: 7 (BRASILIA DE MINAS) Motorista término: 18:00 Tempo paradas: 0…" at bounding box center [557, 118] width 222 height 64
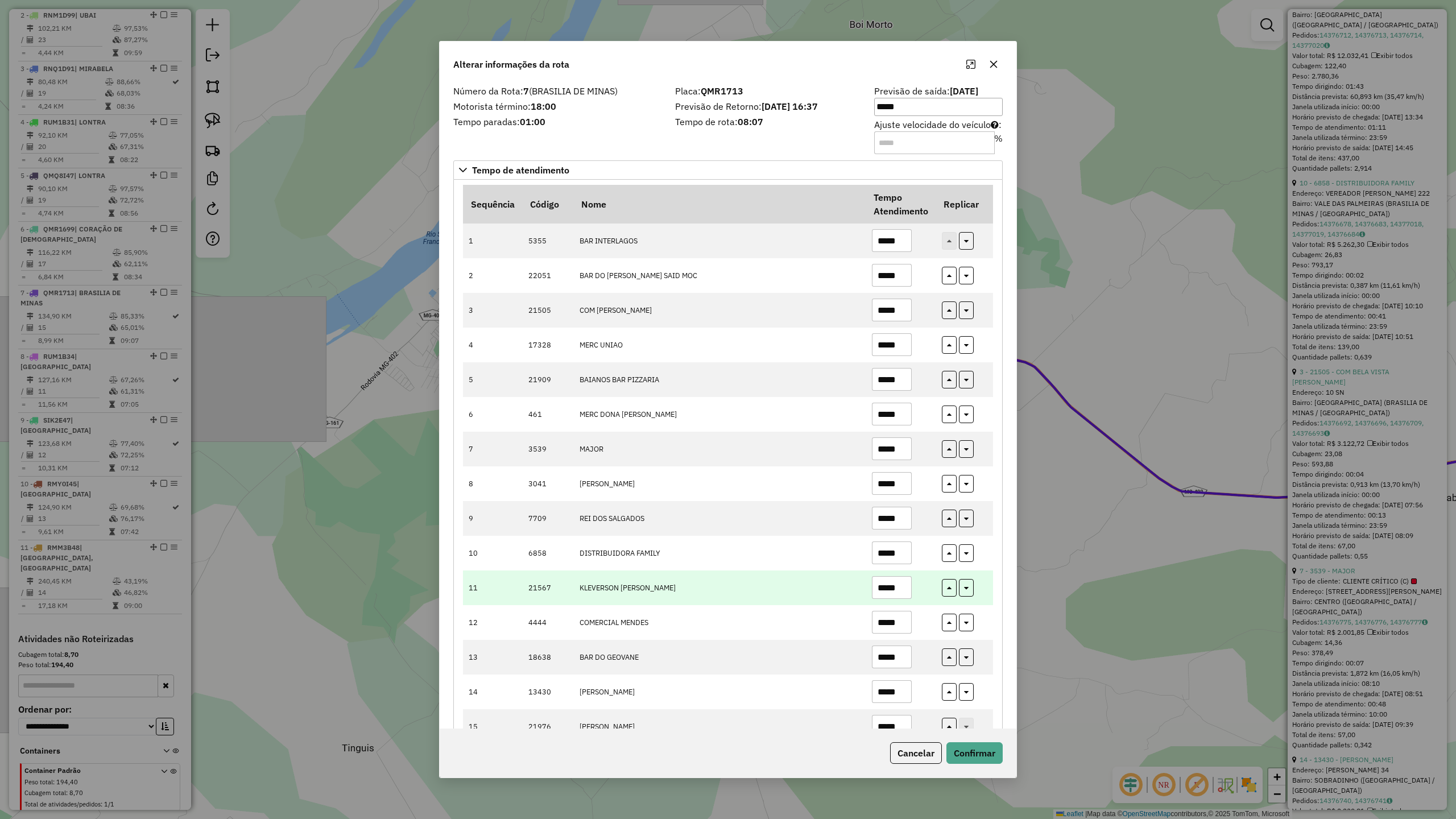
click at [904, 588] on input "*****" at bounding box center [891, 587] width 40 height 23
type input "*****"
click at [973, 716] on button "Confirmar" at bounding box center [975, 752] width 56 height 21
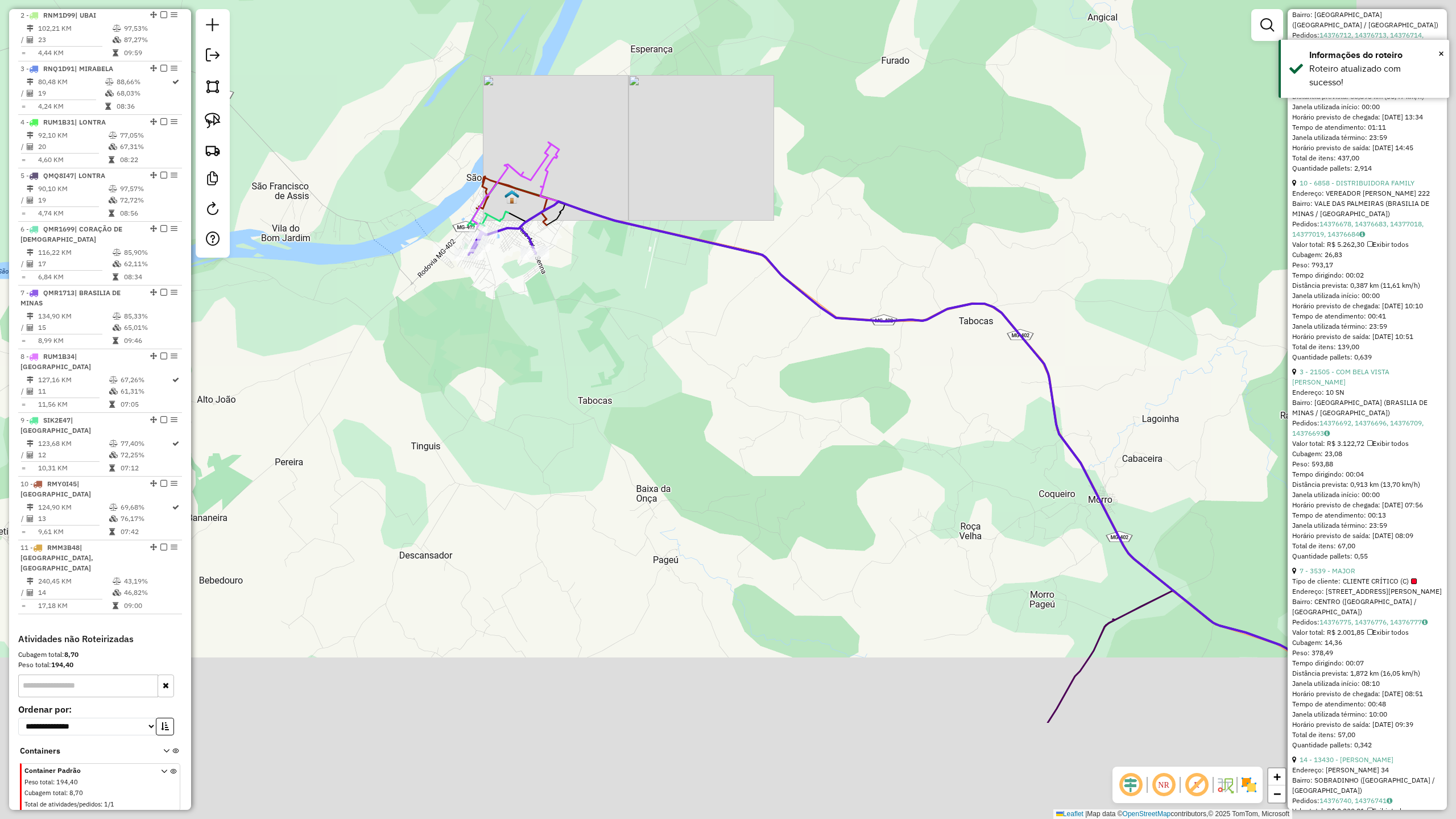
drag, startPoint x: 994, startPoint y: 611, endPoint x: 804, endPoint y: 365, distance: 310.8
click at [826, 384] on div "Janela de atendimento Grade de atendimento Capacidade Transportadoras Veículos …" at bounding box center [728, 409] width 1456 height 819
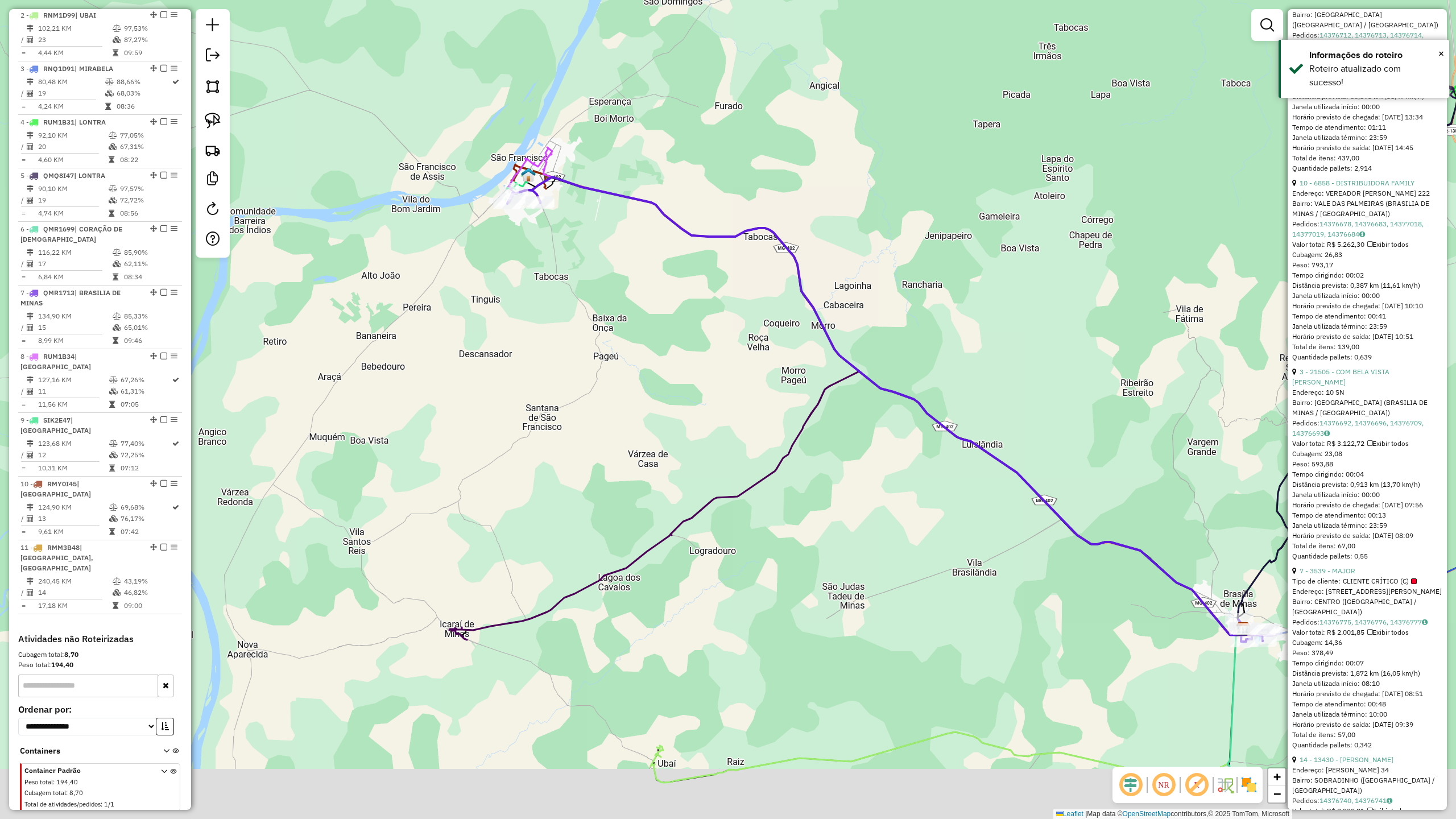
drag, startPoint x: 1069, startPoint y: 646, endPoint x: 779, endPoint y: 485, distance: 331.7
click at [807, 472] on div "Janela de atendimento Grade de atendimento Capacidade Transportadoras Veículos …" at bounding box center [728, 409] width 1456 height 819
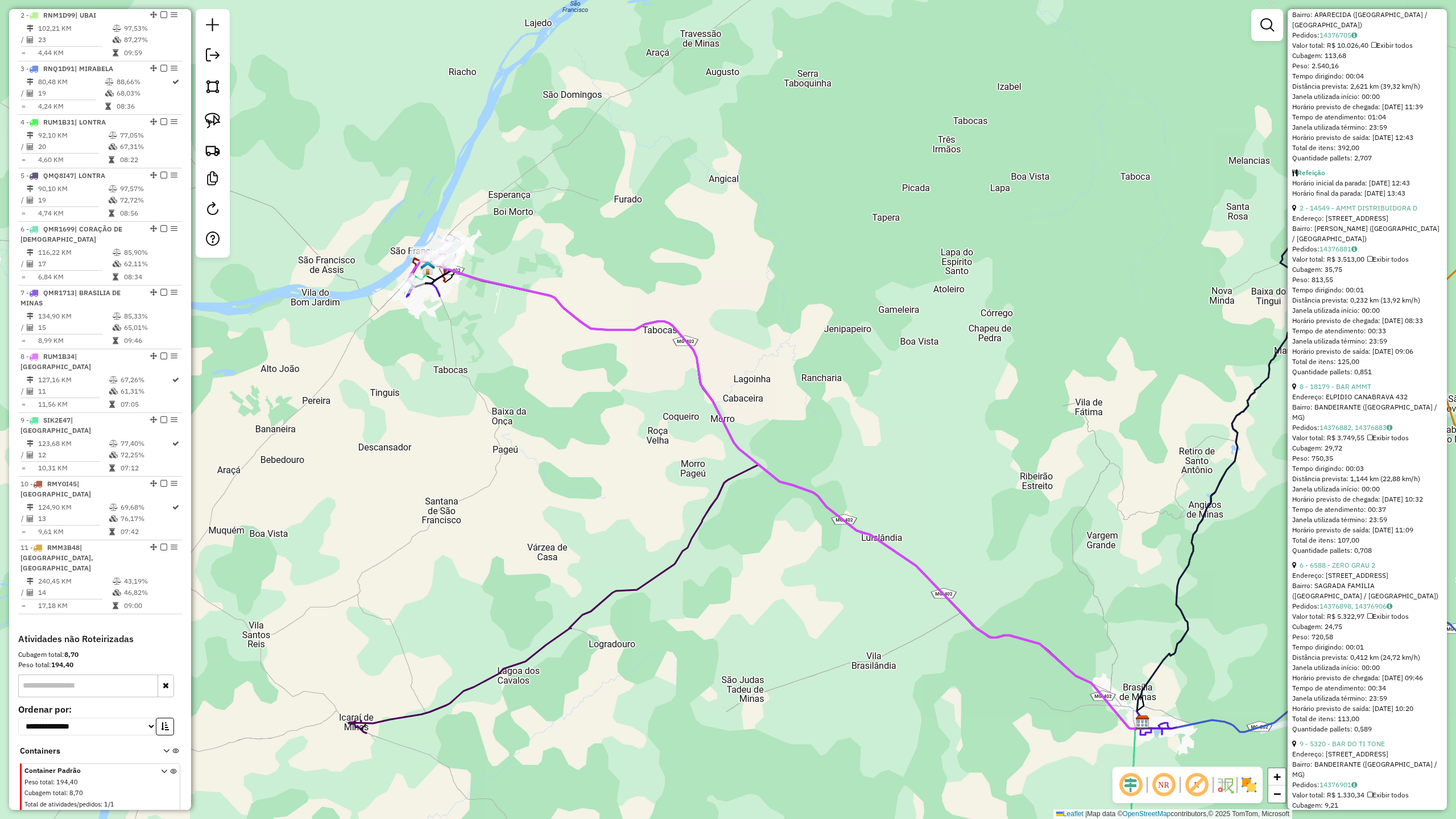
drag, startPoint x: 272, startPoint y: 313, endPoint x: 394, endPoint y: 476, distance: 203.6
click at [394, 476] on div "Janela de atendimento Grade de atendimento Capacidade Transportadoras Veículos …" at bounding box center [728, 409] width 1456 height 819
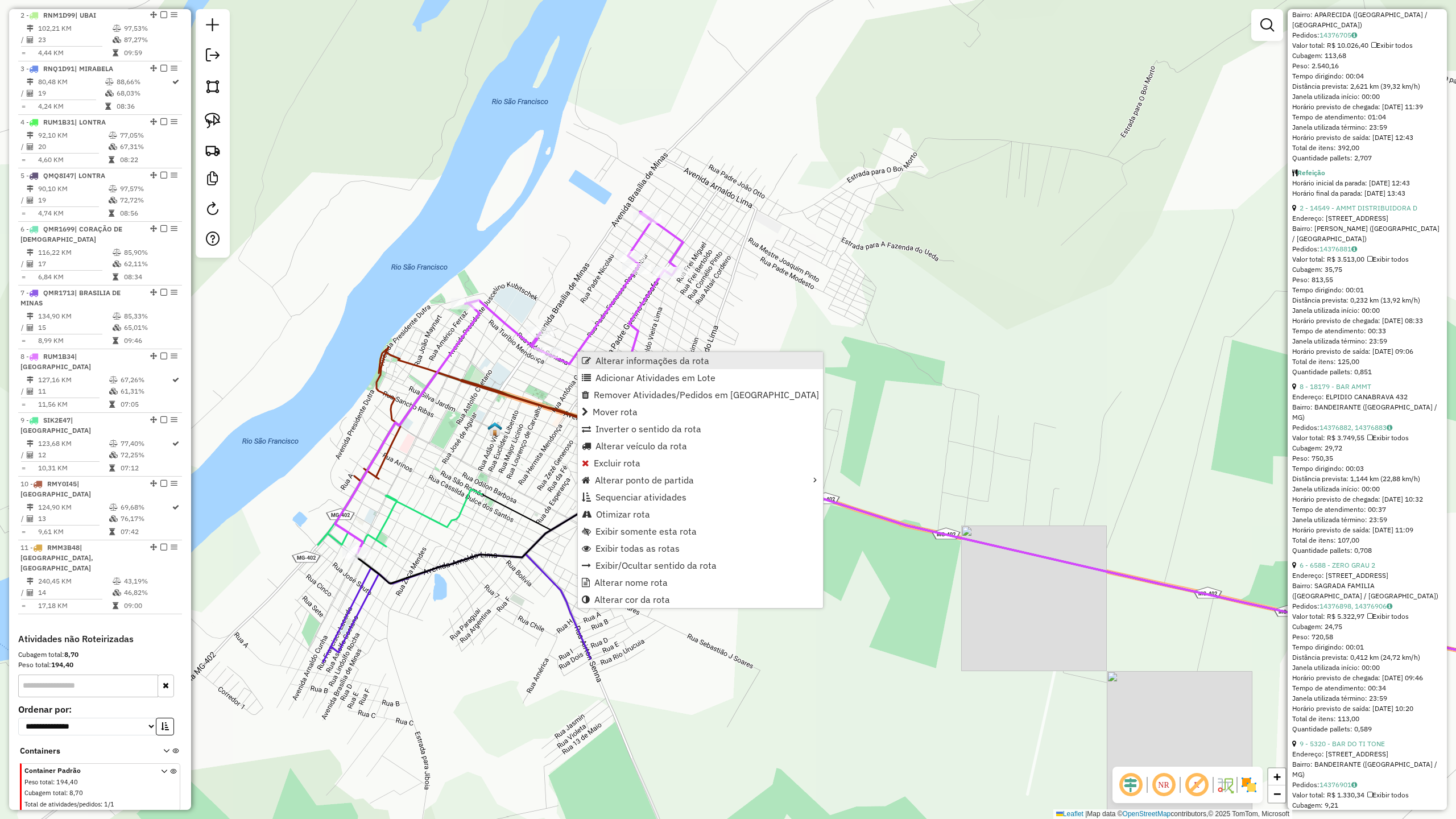
click at [619, 360] on span "Alterar informações da rota" at bounding box center [653, 360] width 114 height 9
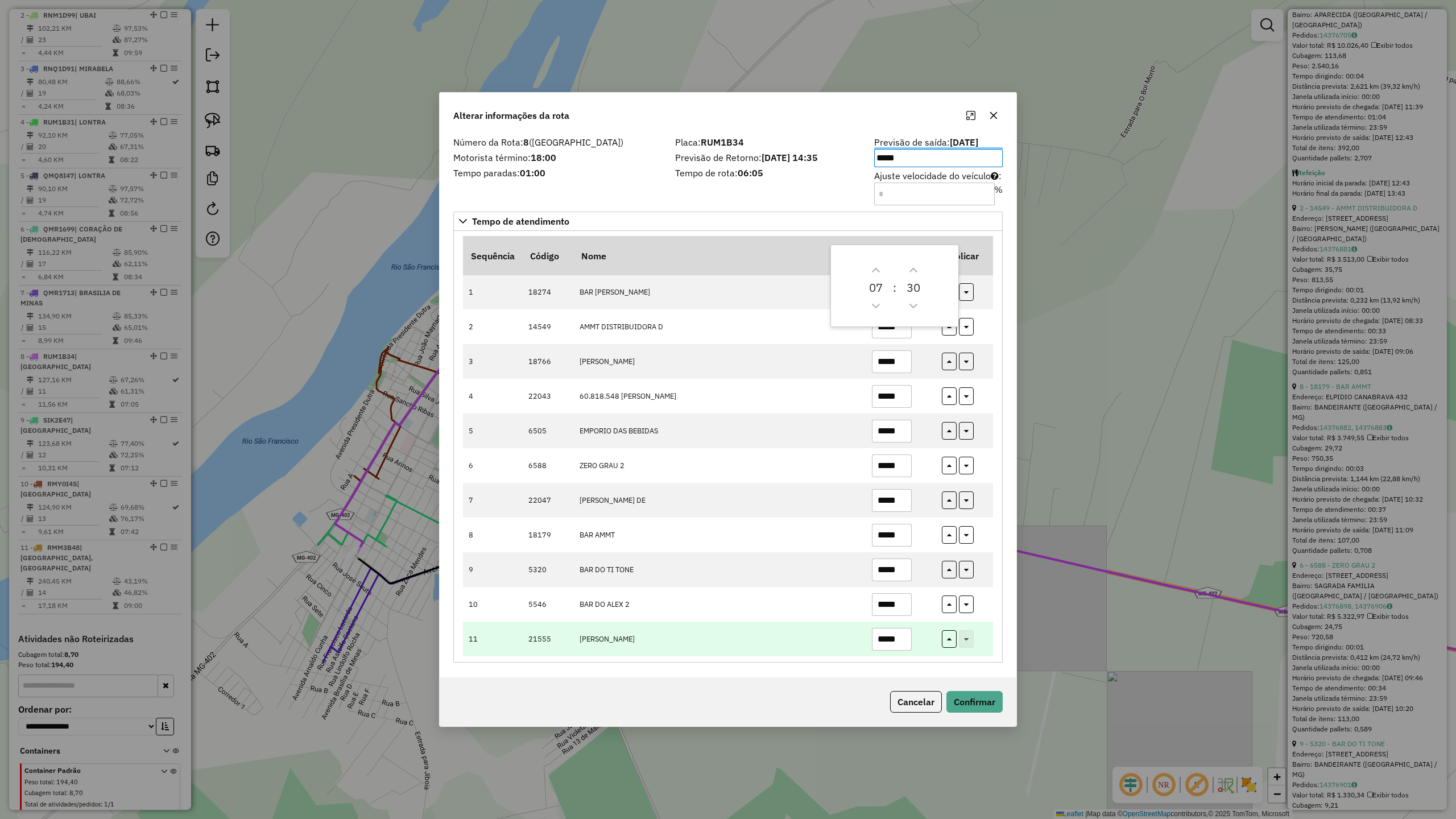
click at [902, 636] on input "*****" at bounding box center [891, 639] width 40 height 23
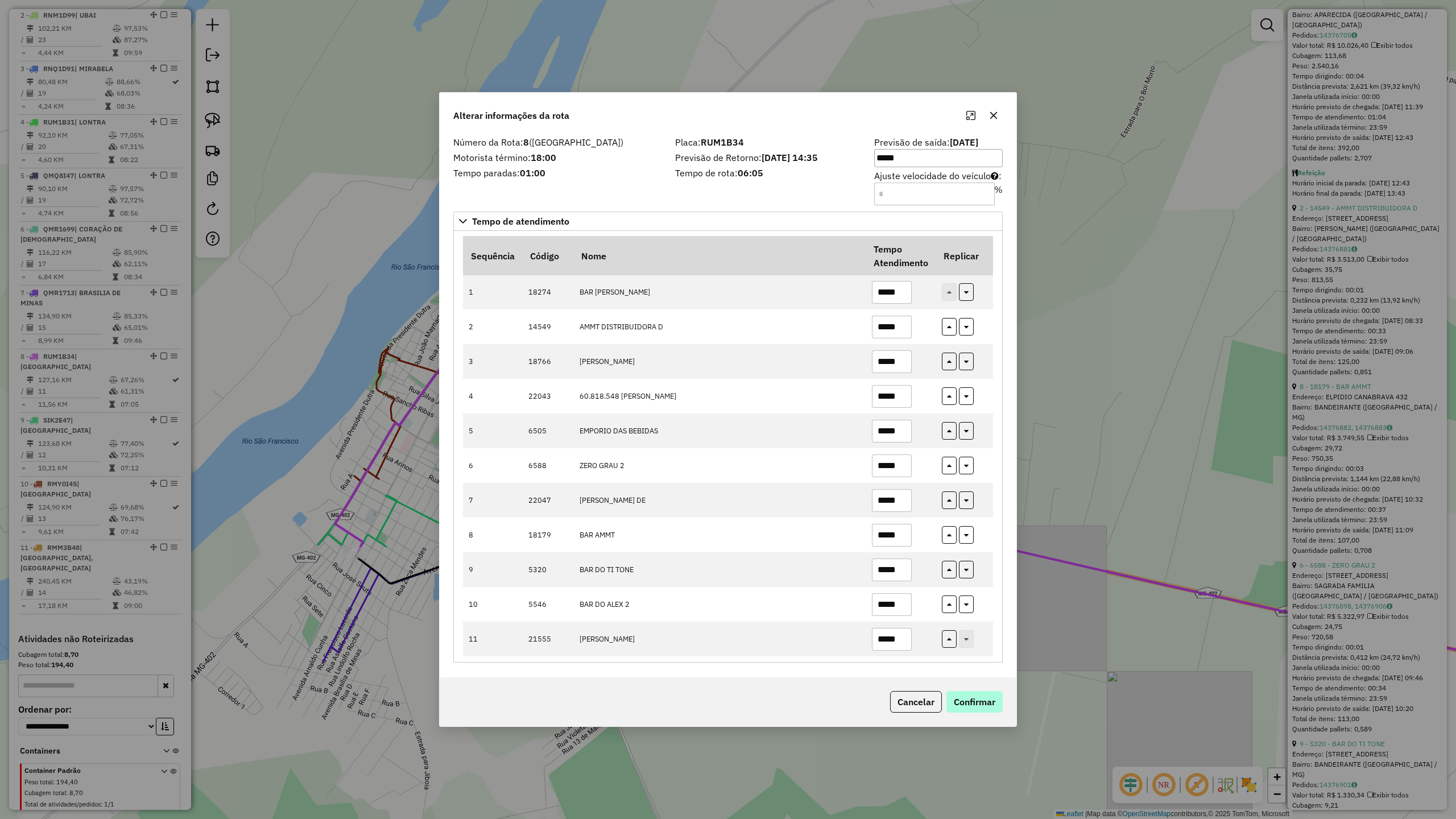
type input "*****"
click at [981, 707] on button "Confirmar" at bounding box center [975, 701] width 56 height 21
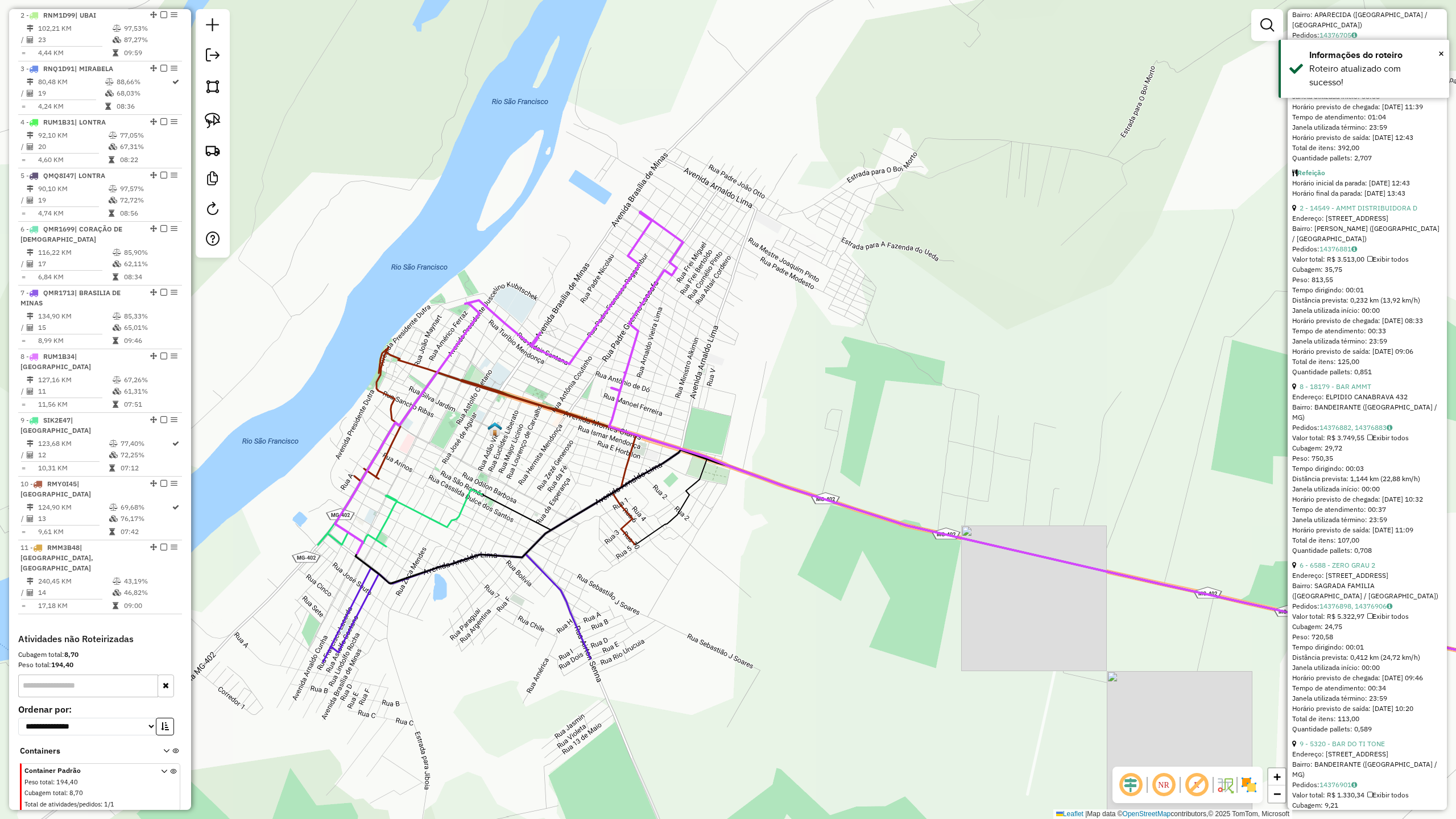
scroll to position [540, 0]
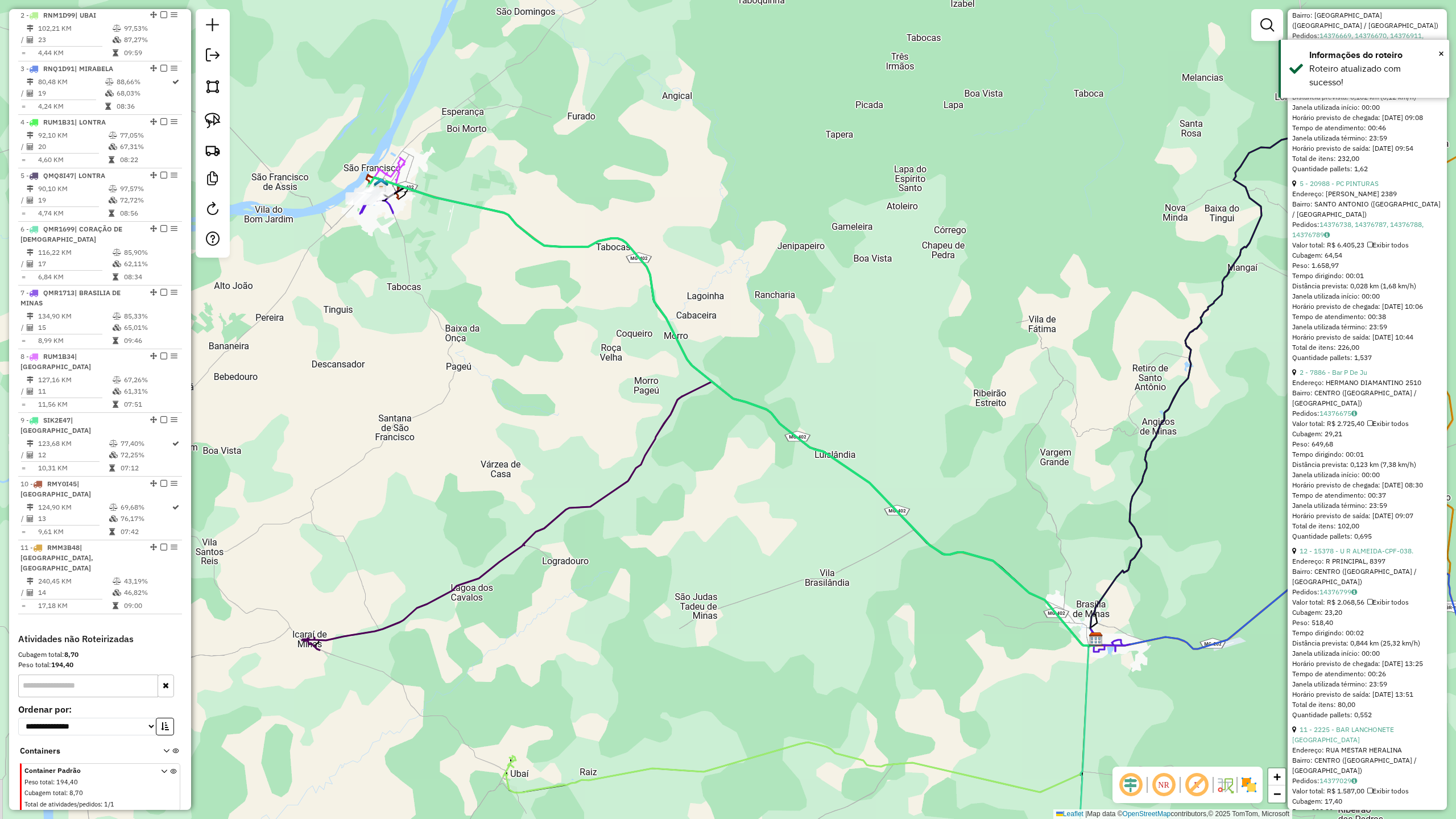
drag, startPoint x: 510, startPoint y: 398, endPoint x: 654, endPoint y: 630, distance: 273.1
click at [651, 624] on div "Janela de atendimento Grade de atendimento Capacidade Transportadoras Veículos …" at bounding box center [728, 409] width 1456 height 819
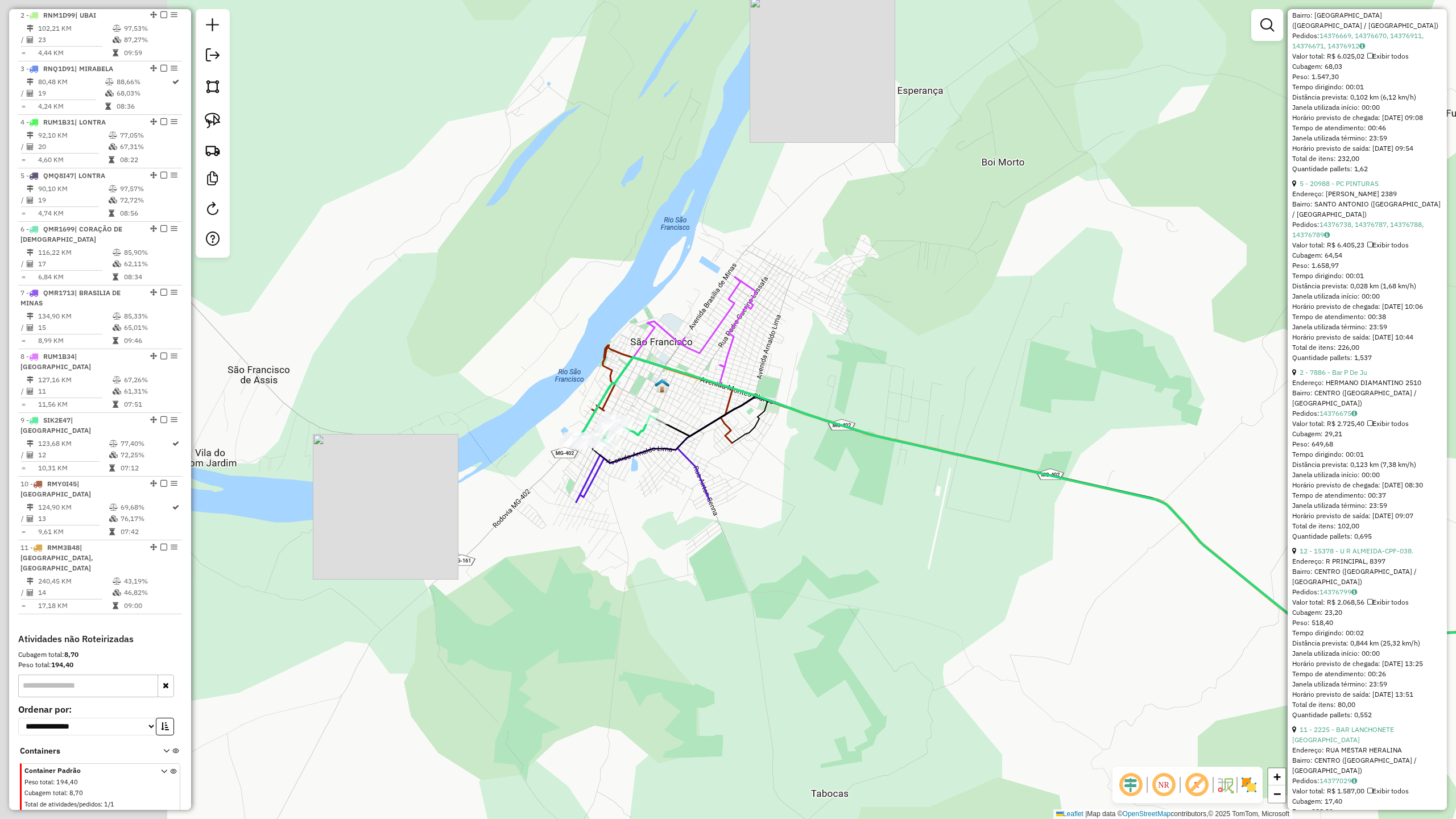
drag, startPoint x: 529, startPoint y: 471, endPoint x: 726, endPoint y: 561, distance: 216.6
click at [726, 561] on div "Janela de atendimento Grade de atendimento Capacidade Transportadoras Veículos …" at bounding box center [728, 409] width 1456 height 819
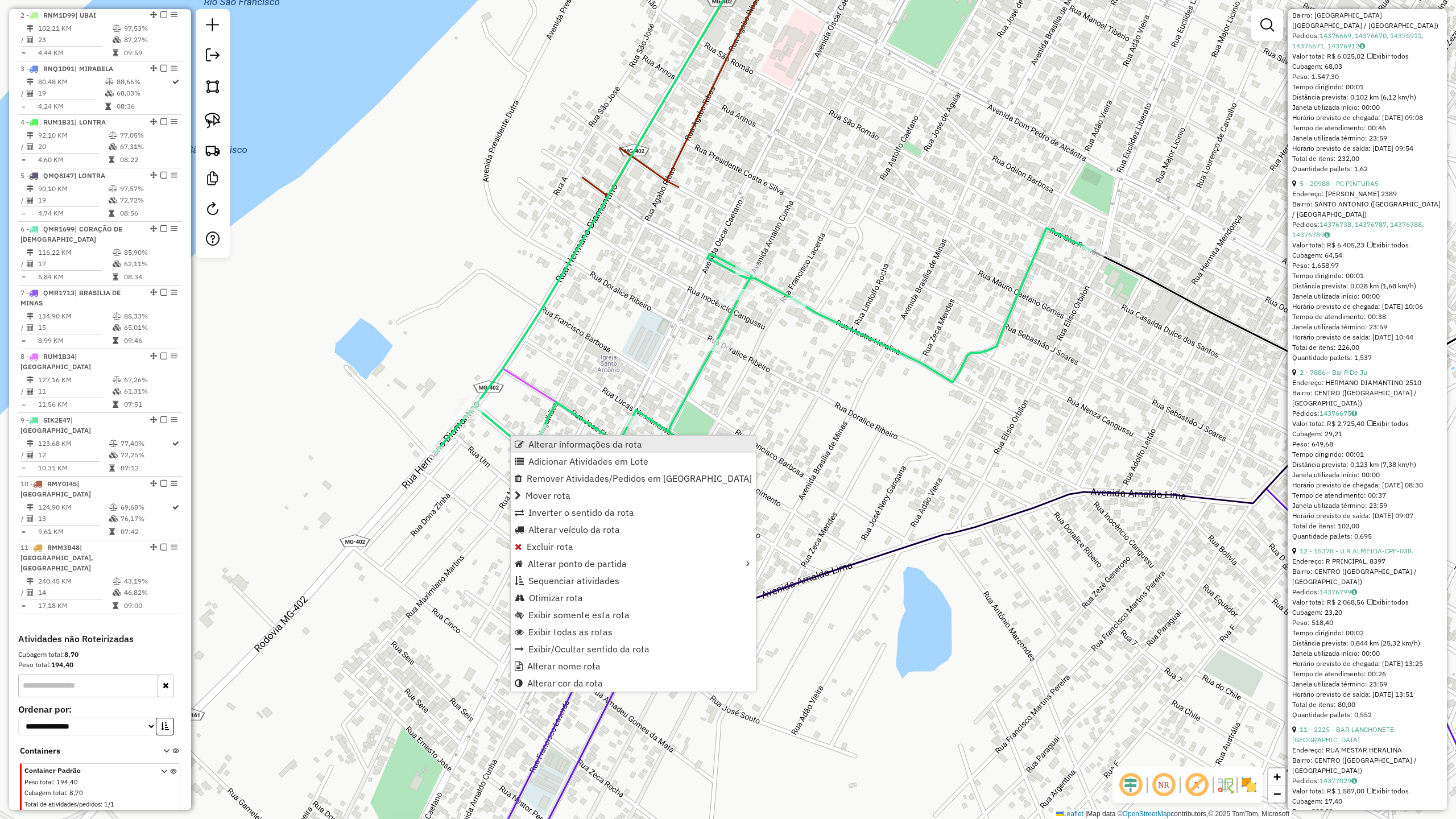
click at [574, 440] on span "Alterar informações da rota" at bounding box center [585, 444] width 114 height 9
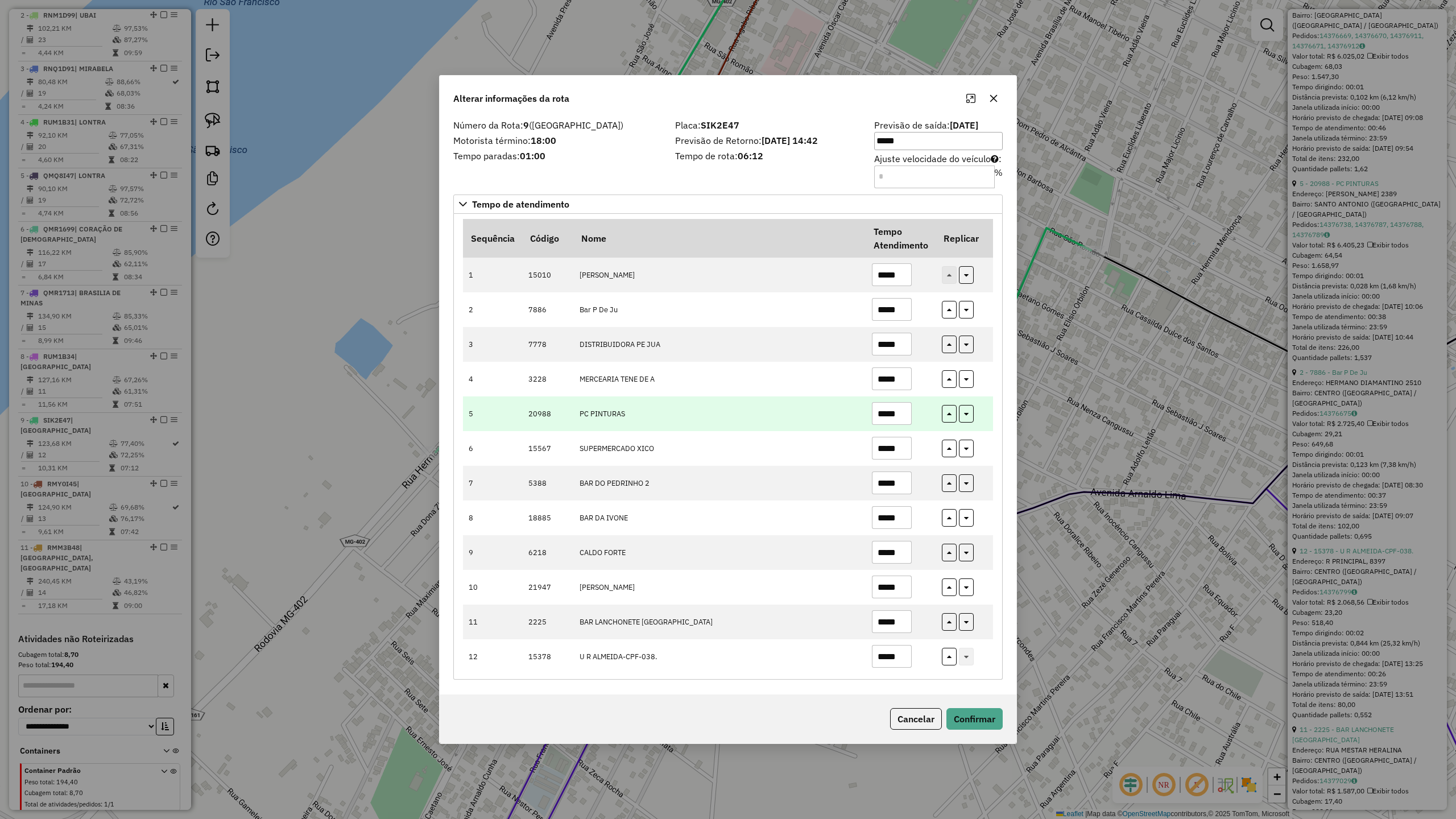
click at [906, 415] on input "*****" at bounding box center [891, 413] width 40 height 23
type input "*****"
click at [975, 716] on button "Confirmar" at bounding box center [975, 718] width 56 height 21
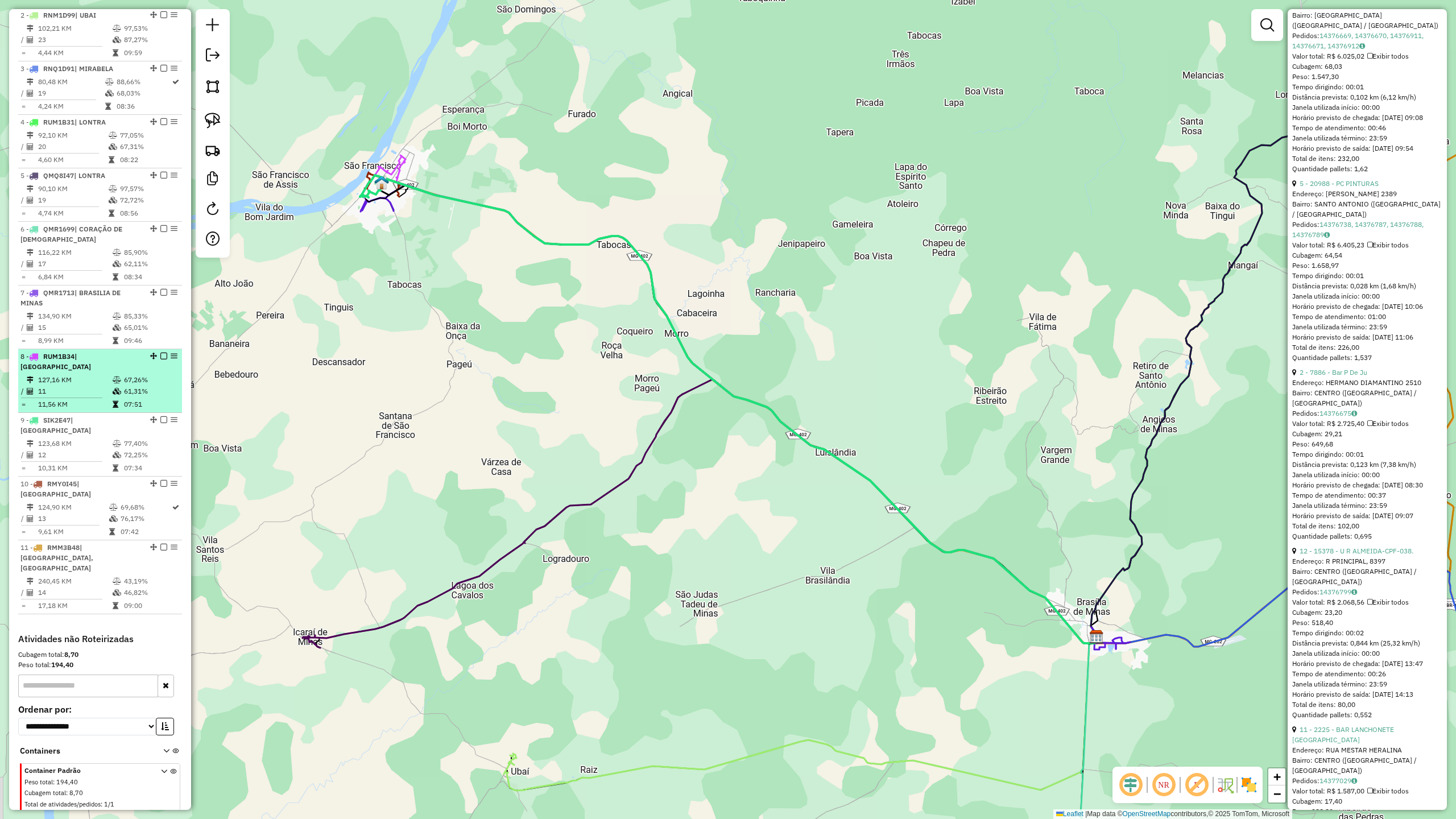
click at [73, 383] on td "127,16 KM" at bounding box center [75, 380] width 75 height 12
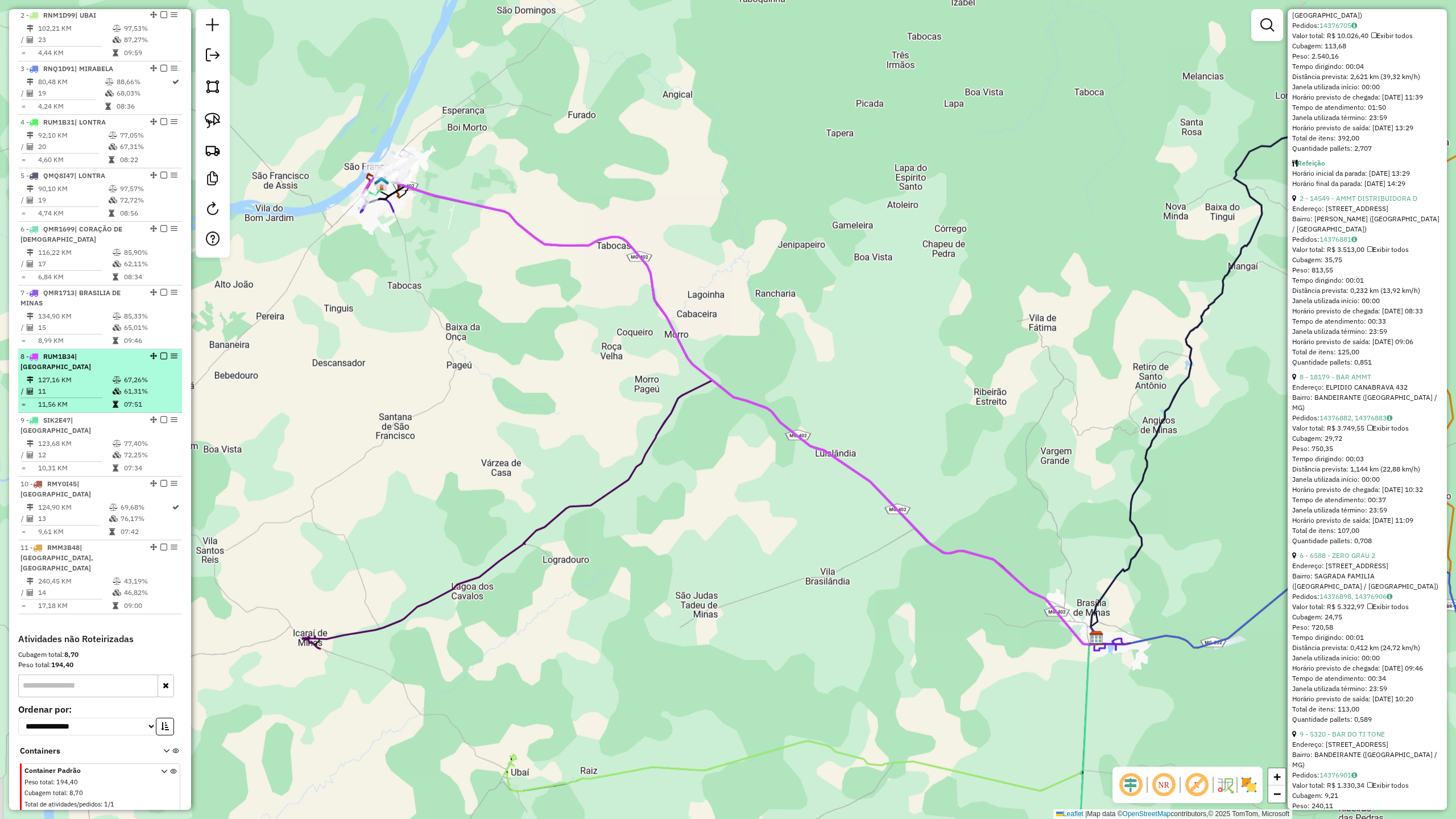
scroll to position [531, 0]
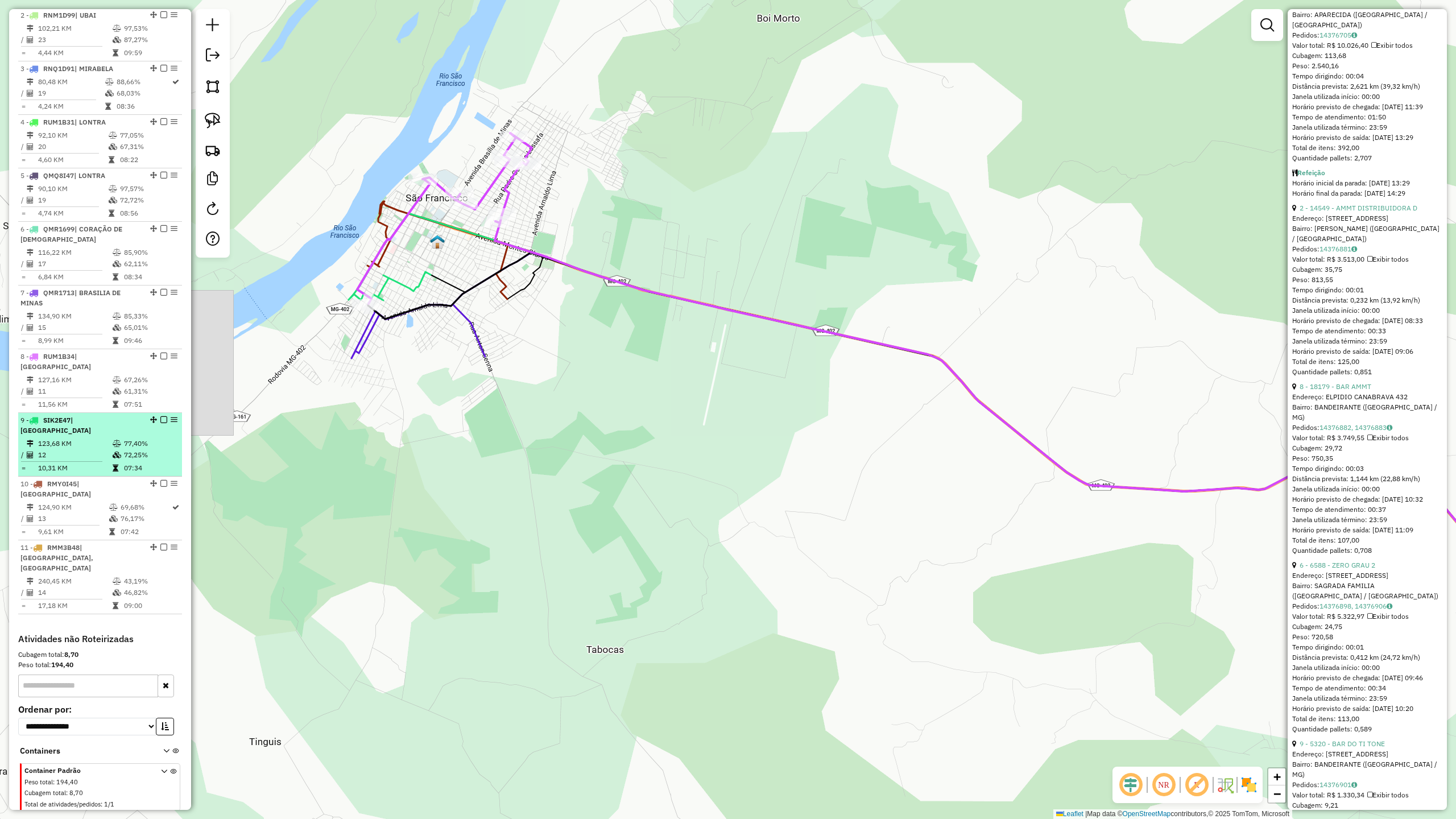
click at [87, 449] on td "12" at bounding box center [75, 454] width 75 height 12
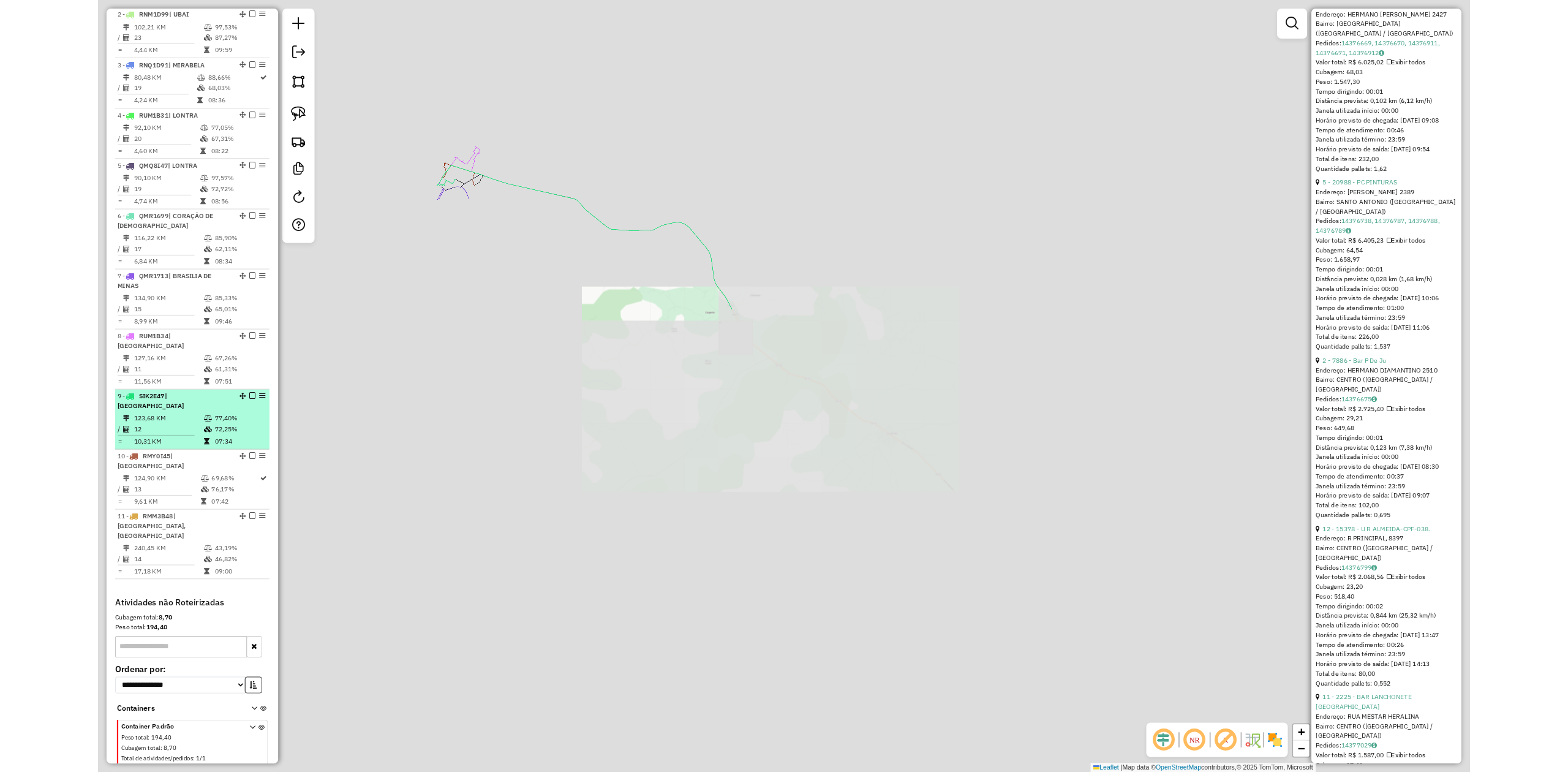
scroll to position [582, 0]
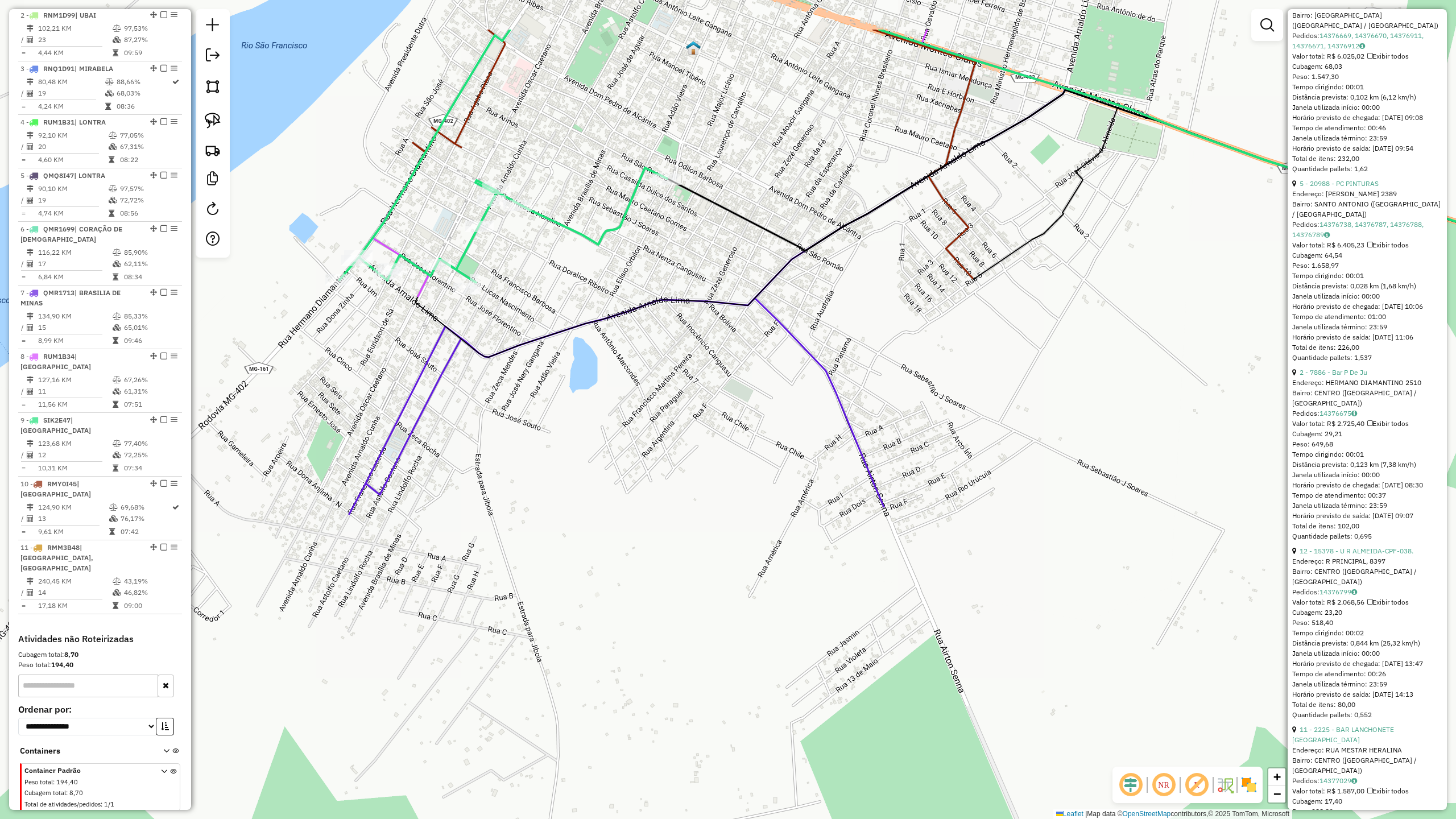
drag, startPoint x: 403, startPoint y: 164, endPoint x: 538, endPoint y: 275, distance: 174.8
click at [538, 275] on div "Janela de atendimento Grade de atendimento Capacidade Transportadoras Veículos …" at bounding box center [728, 409] width 1456 height 819
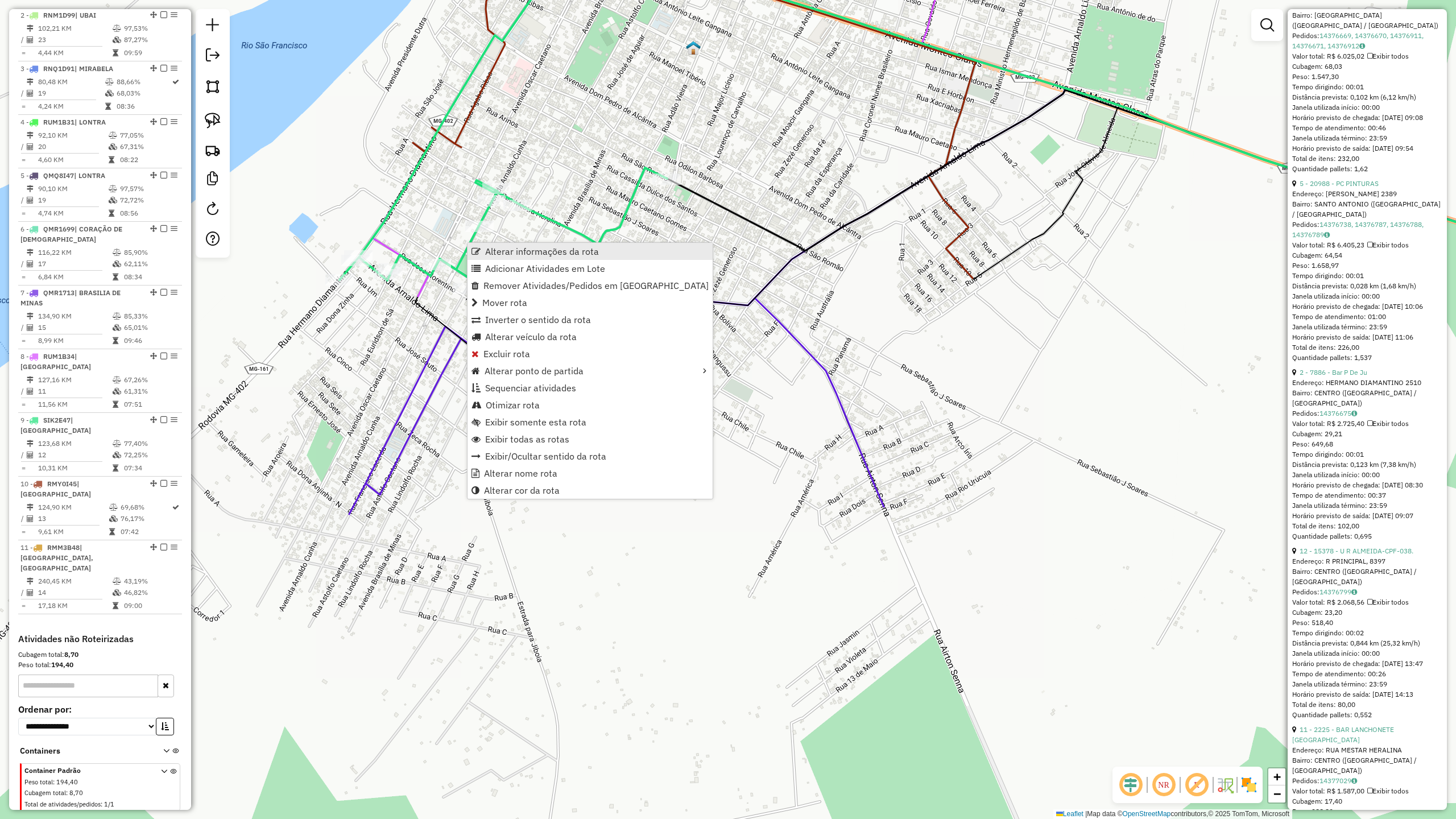
click at [511, 251] on span "Alterar informações da rota" at bounding box center [542, 251] width 114 height 9
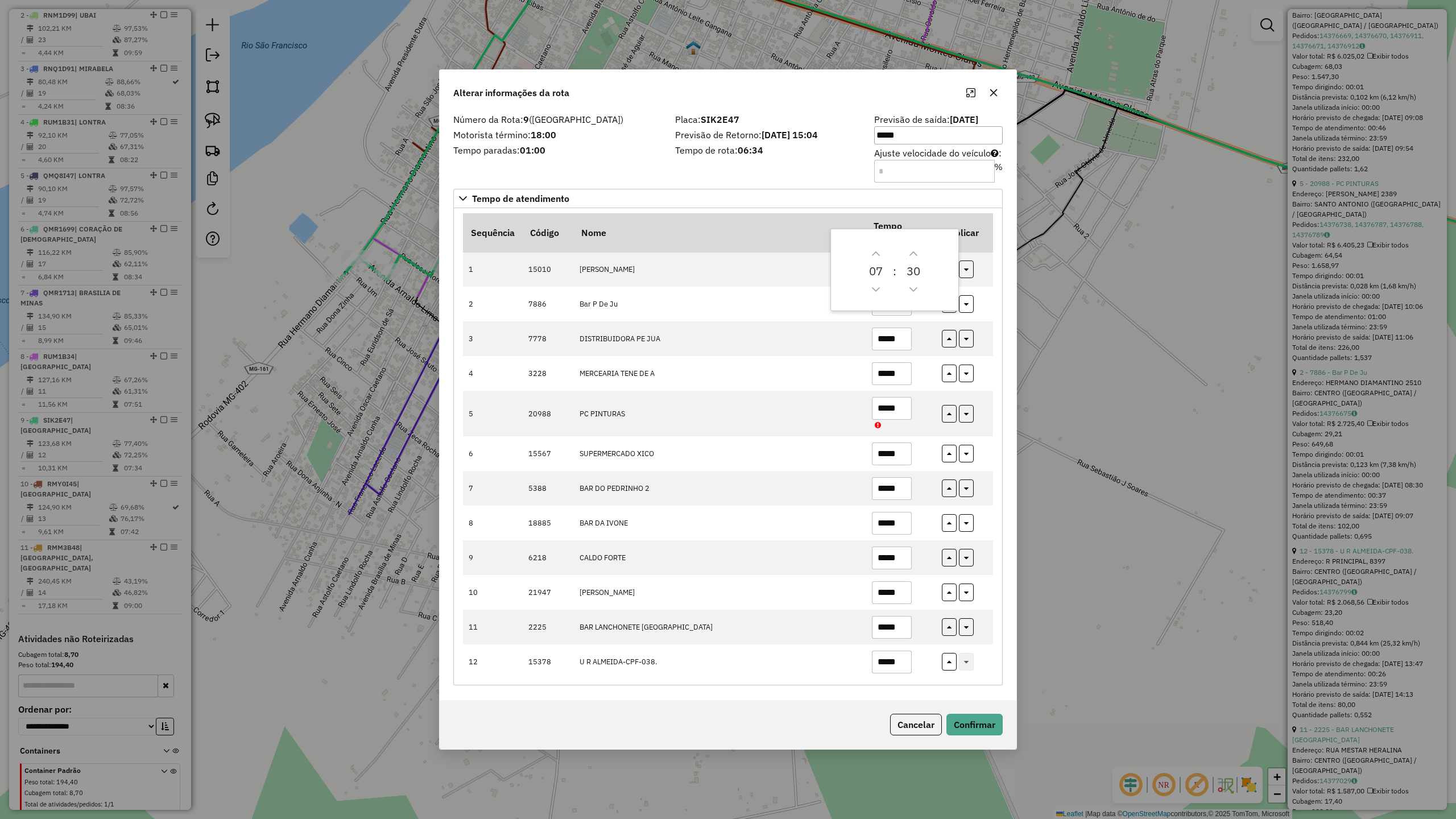
click at [522, 167] on div "Número da Rota: 9 (SÃO FRANCISCO) Motorista término: 18:00 Tempo paradas: 01:00" at bounding box center [557, 147] width 222 height 64
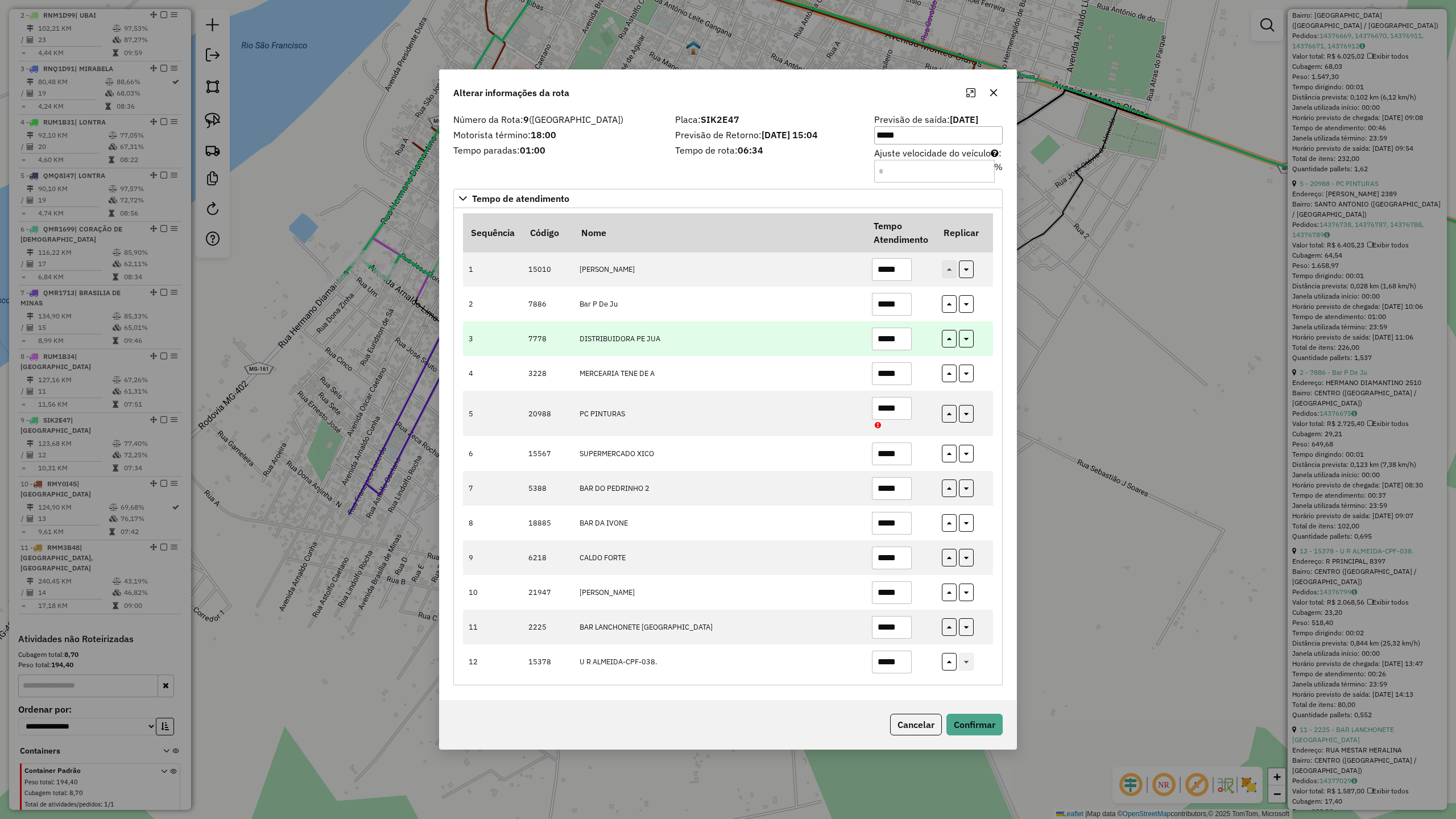
click at [904, 341] on input "*****" at bounding box center [891, 338] width 40 height 23
type input "*****"
click at [981, 716] on button "Confirmar" at bounding box center [975, 724] width 56 height 21
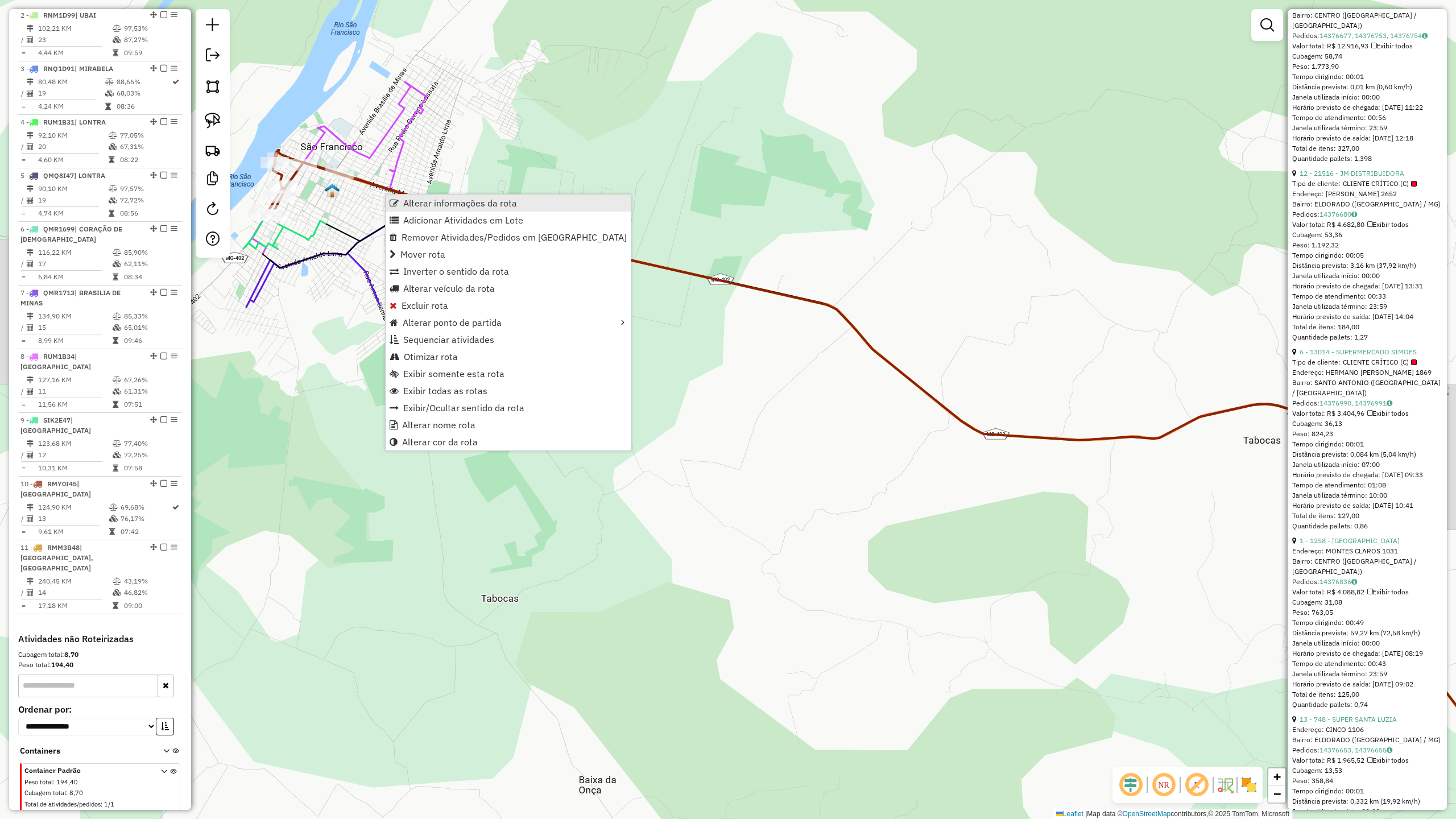
click at [464, 203] on span "Alterar informações da rota" at bounding box center [460, 203] width 114 height 9
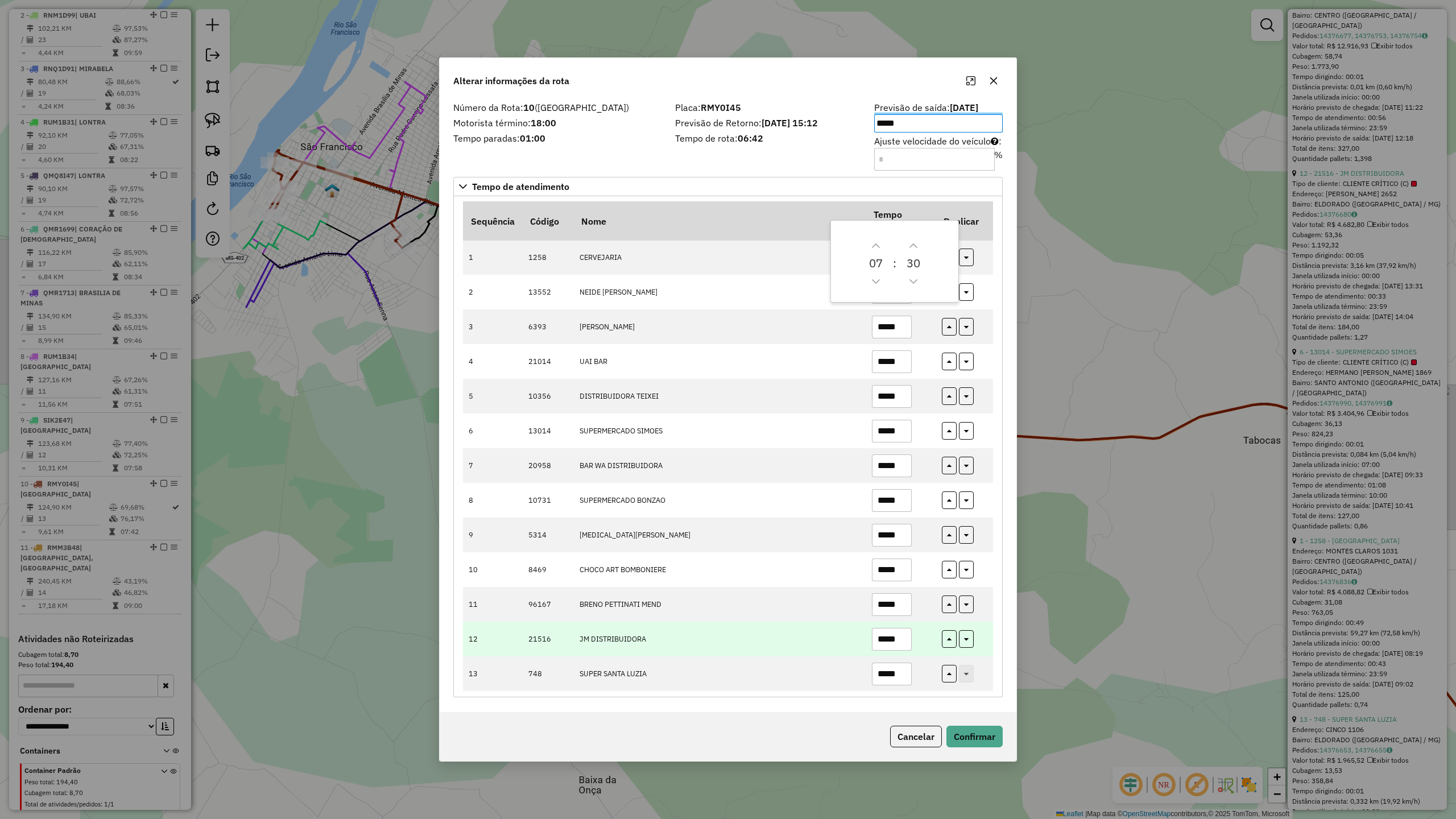
click at [904, 638] on input "*****" at bounding box center [891, 639] width 40 height 23
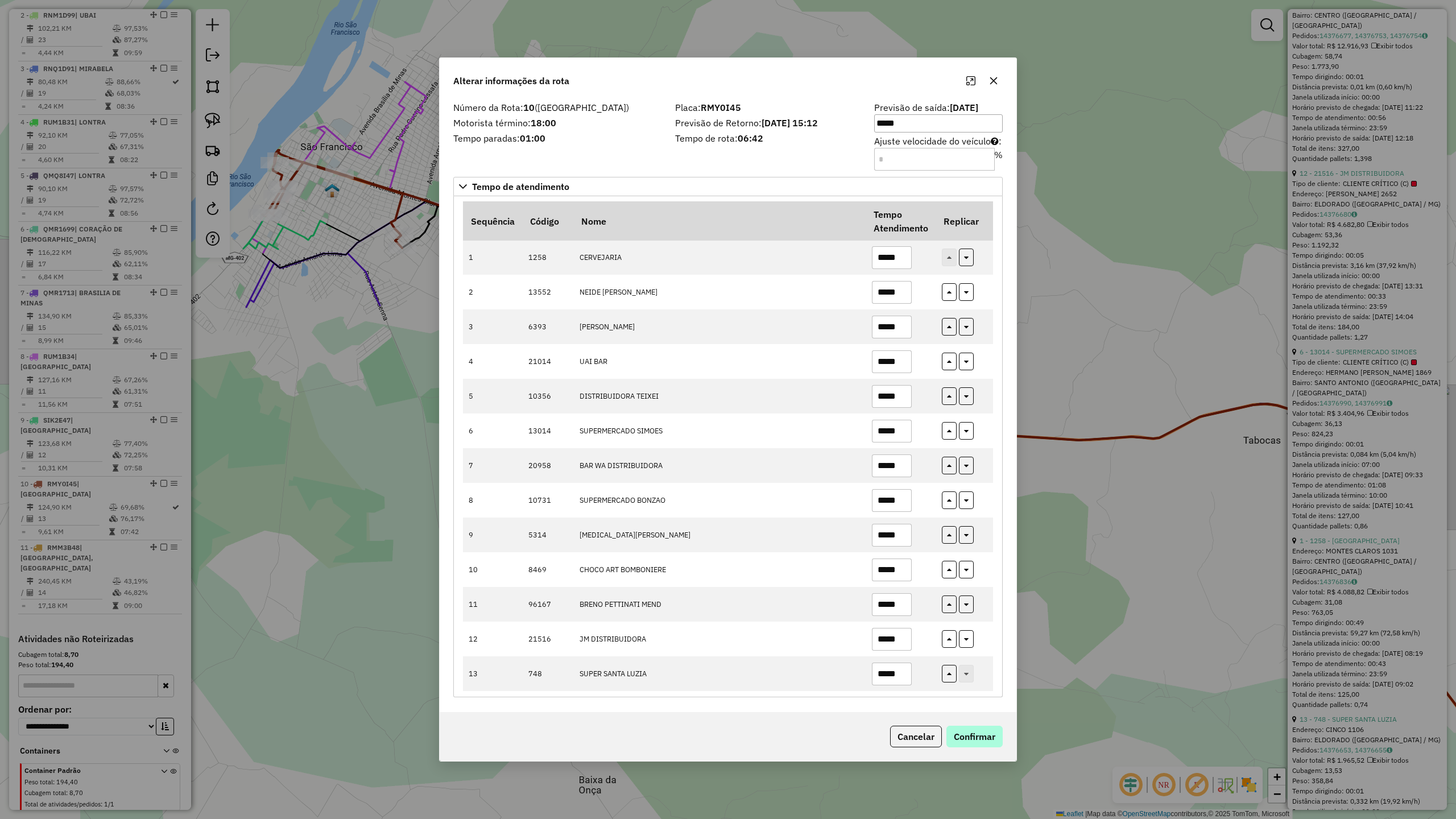
type input "*****"
click at [962, 716] on button "Confirmar" at bounding box center [975, 736] width 56 height 21
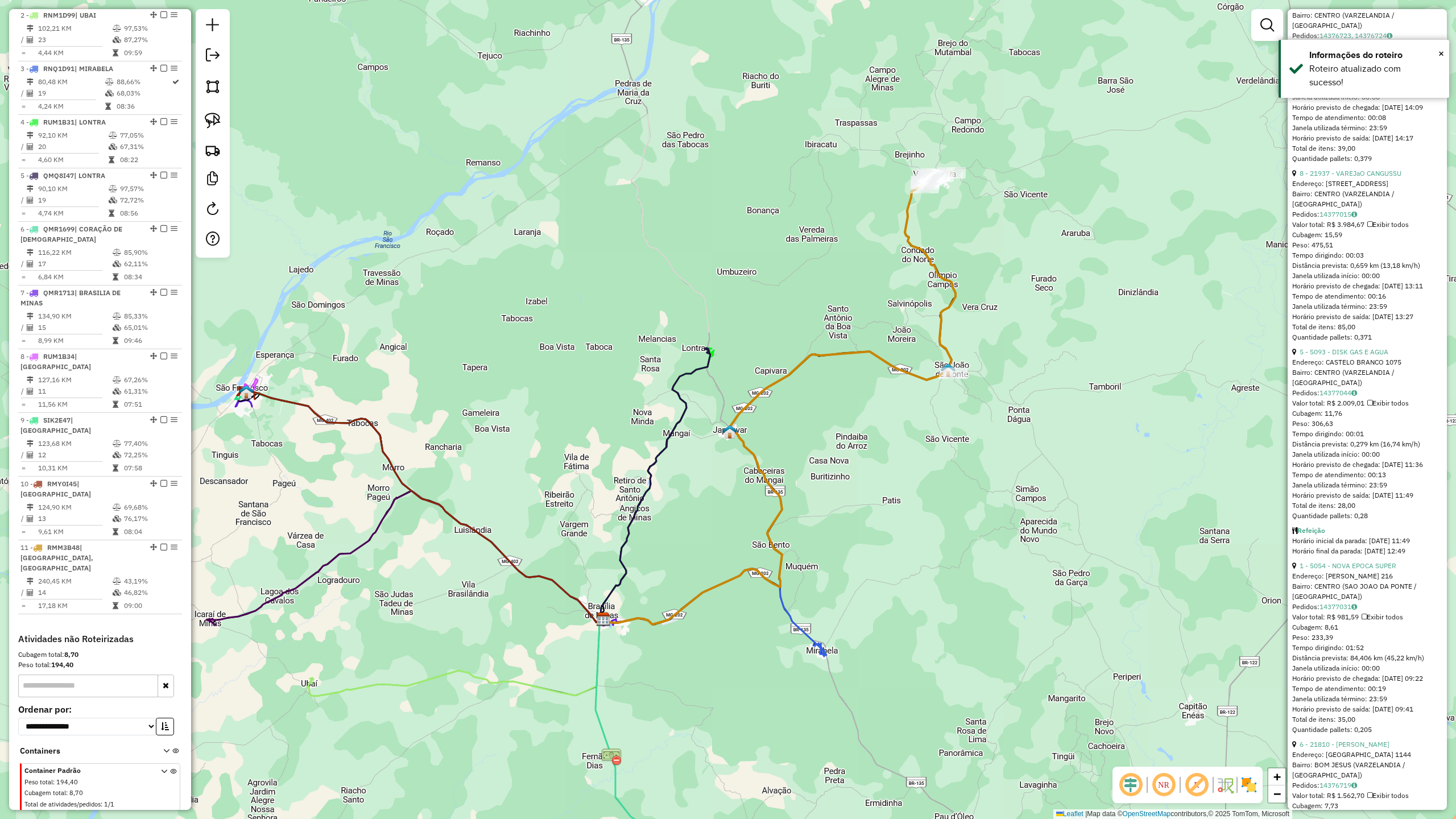
drag, startPoint x: 486, startPoint y: 451, endPoint x: 742, endPoint y: 406, distance: 259.9
click at [722, 406] on div "Janela de atendimento Grade de atendimento Capacidade Transportadoras Veículos …" at bounding box center [728, 409] width 1456 height 819
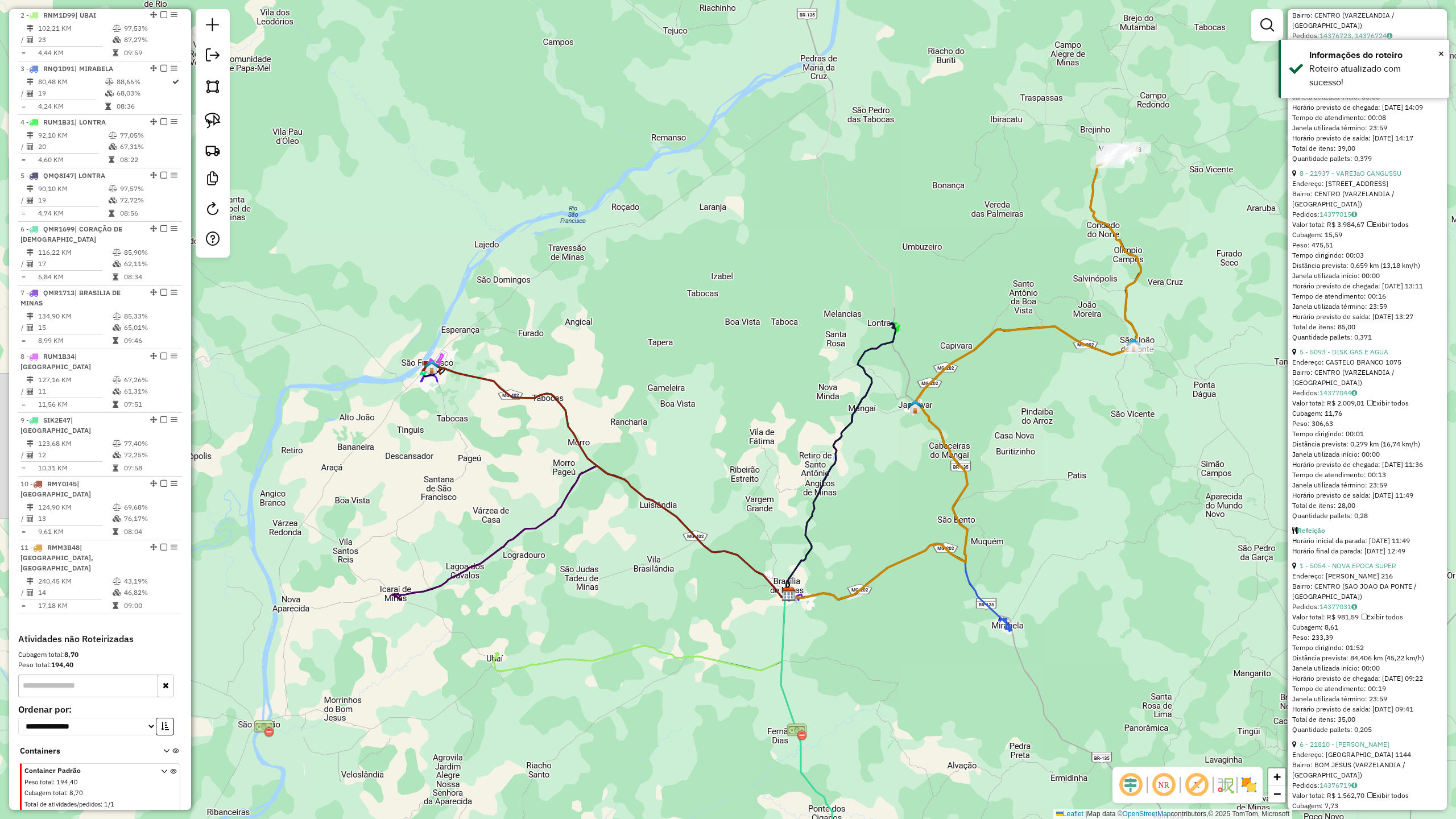
drag, startPoint x: 802, startPoint y: 376, endPoint x: 478, endPoint y: 510, distance: 350.6
click at [482, 508] on div "Janela de atendimento Grade de atendimento Capacidade Transportadoras Veículos …" at bounding box center [728, 409] width 1456 height 819
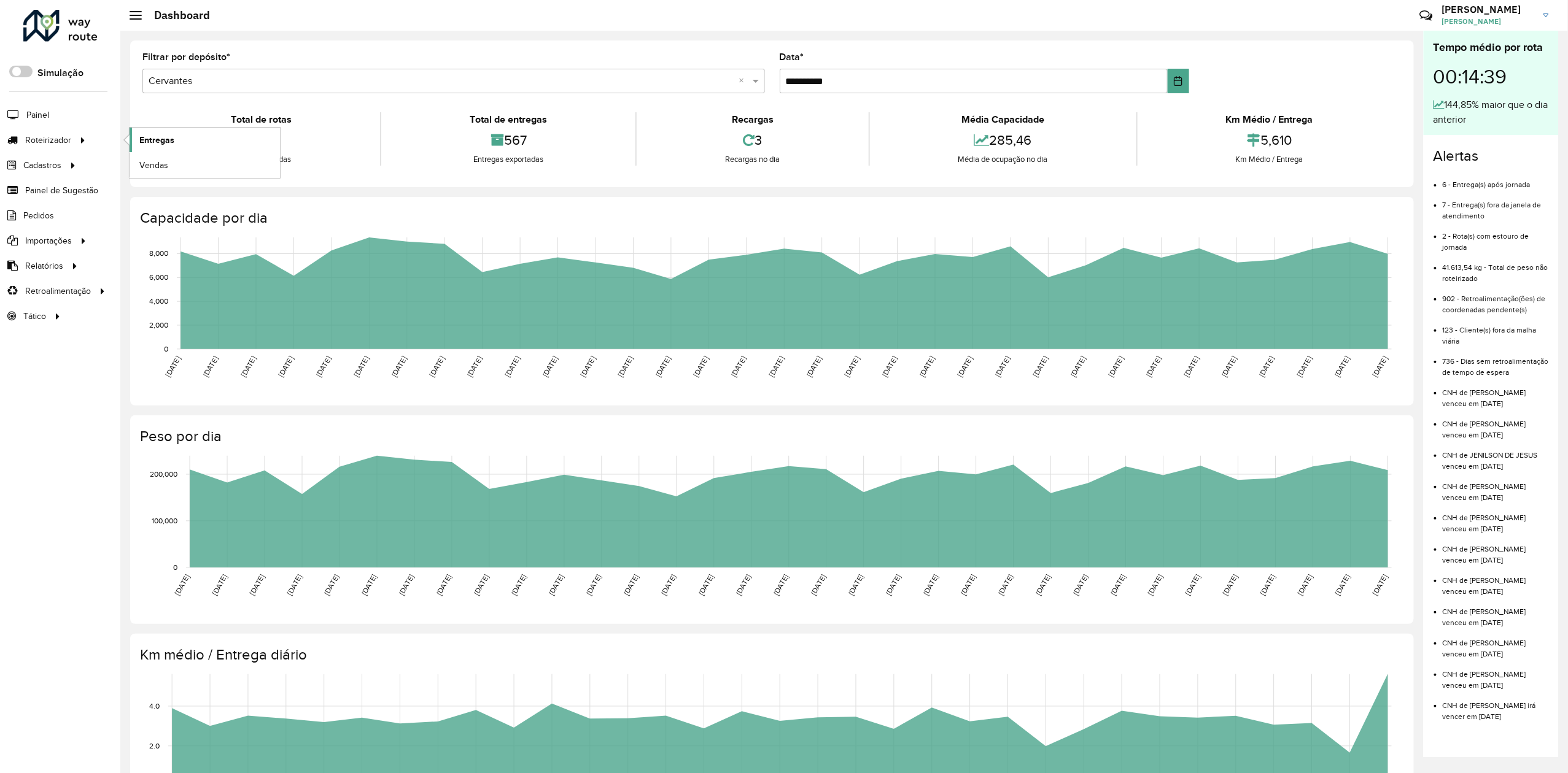
click at [164, 141] on span "Entregas" at bounding box center [156, 140] width 35 height 13
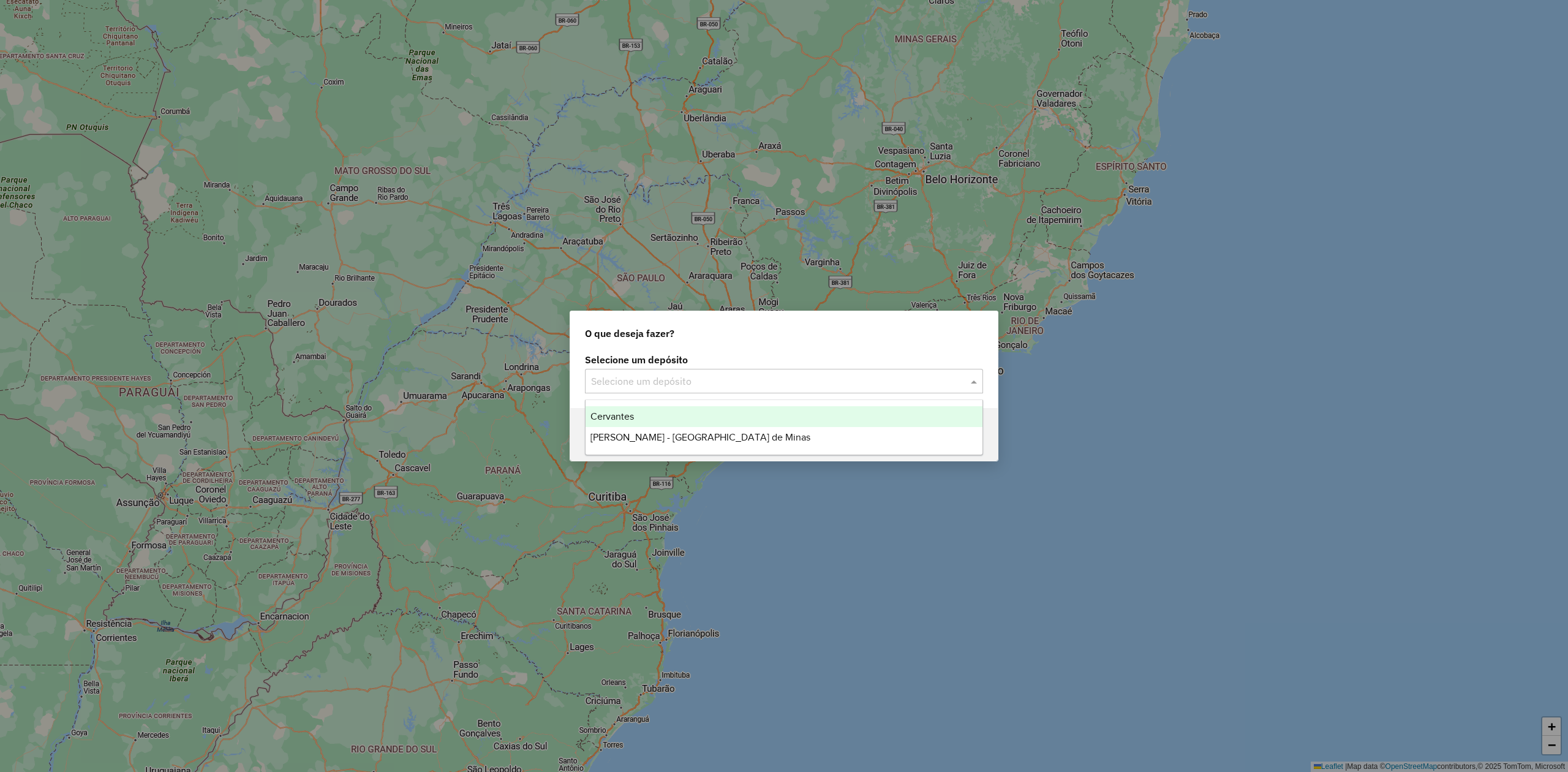
click at [748, 384] on input "text" at bounding box center [771, 382] width 361 height 14
click at [626, 418] on span "Cervantes" at bounding box center [612, 417] width 43 height 11
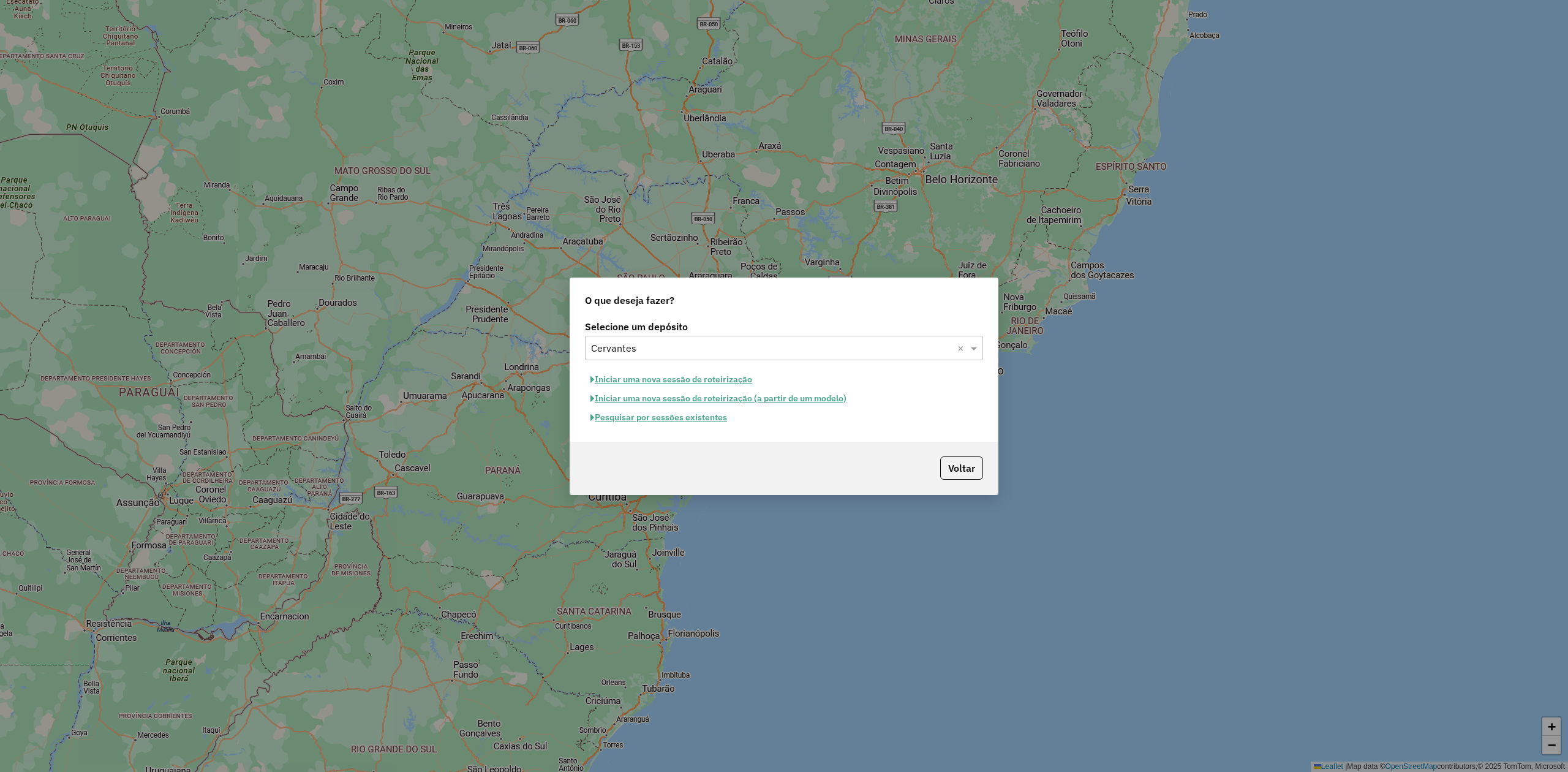
click at [671, 421] on button "Pesquisar por sessões existentes" at bounding box center [659, 417] width 147 height 19
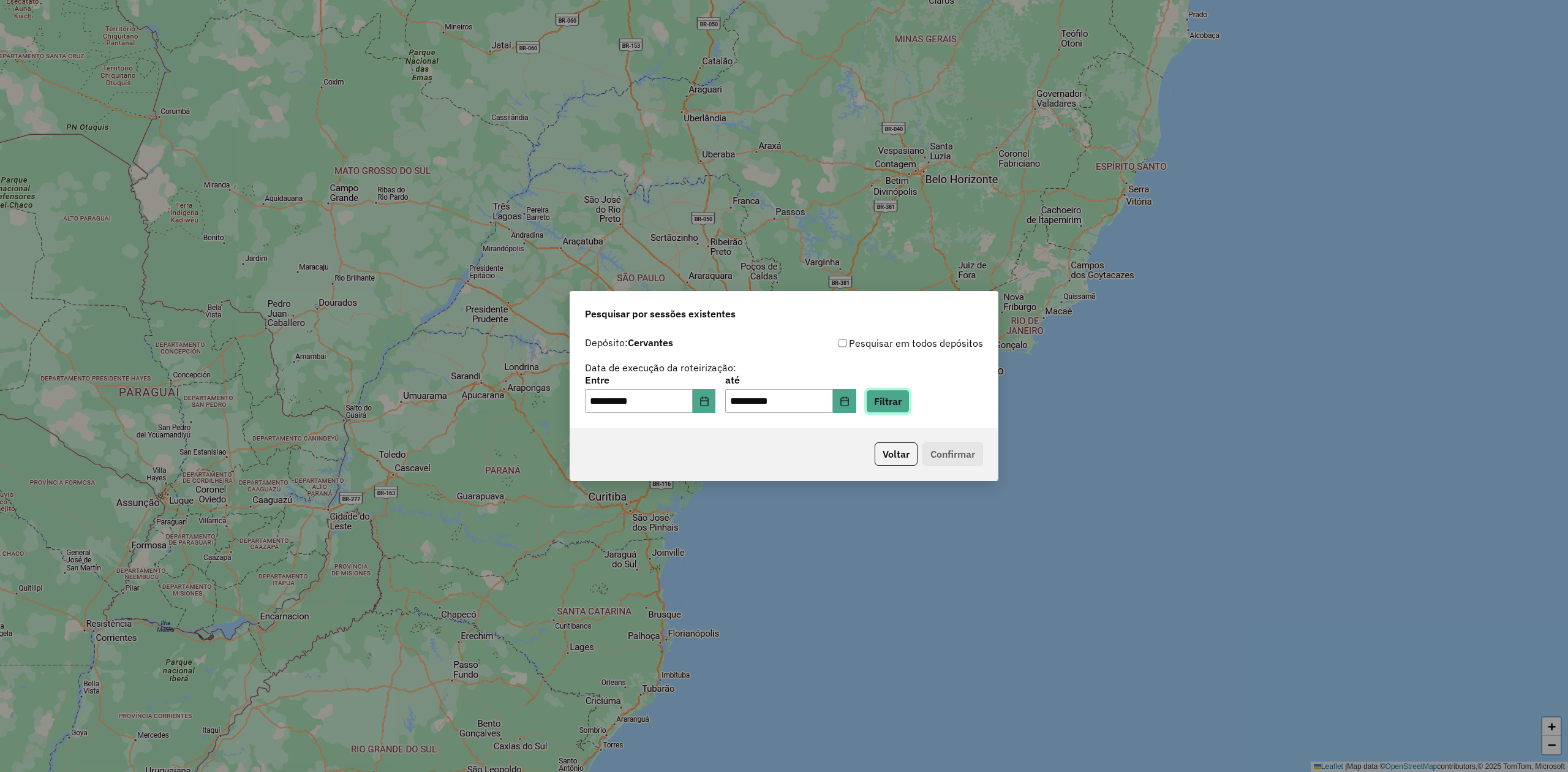
click at [894, 405] on button "Filtrar" at bounding box center [888, 401] width 43 height 23
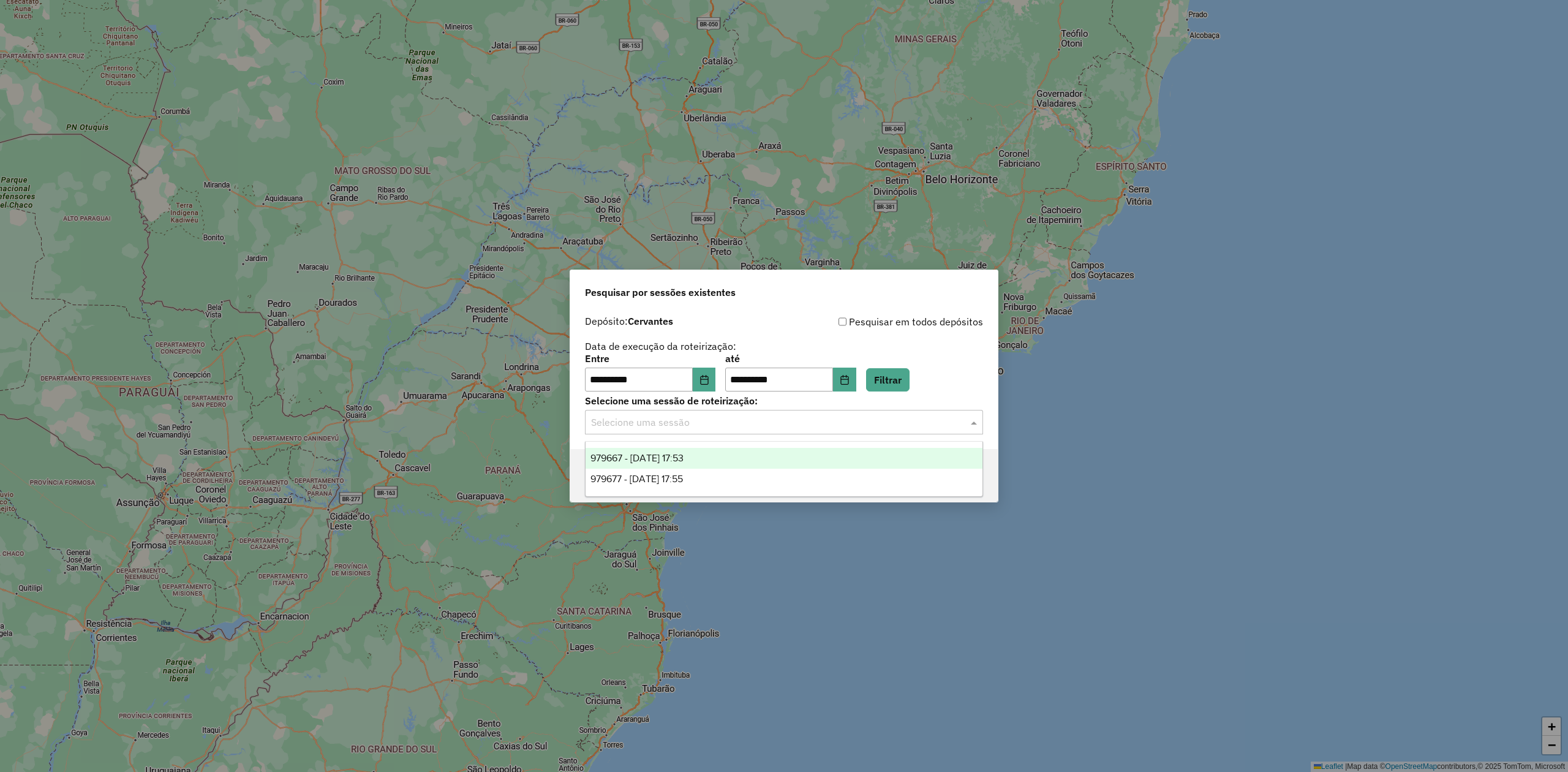
click at [806, 420] on input "text" at bounding box center [771, 423] width 361 height 14
click at [680, 461] on span "979667 - [DATE] 17:53" at bounding box center [637, 458] width 93 height 11
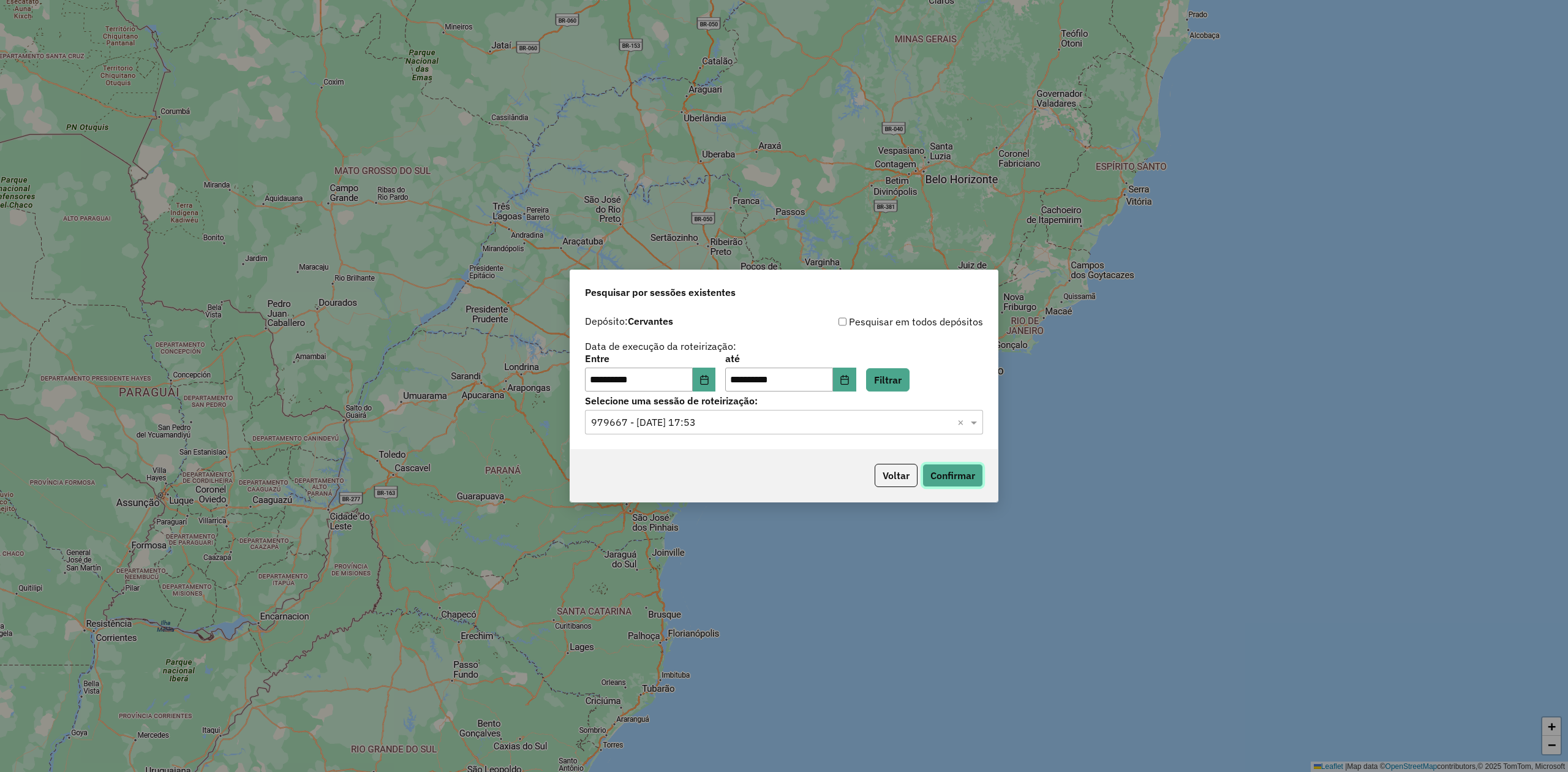
click at [962, 471] on button "Confirmar" at bounding box center [953, 475] width 61 height 23
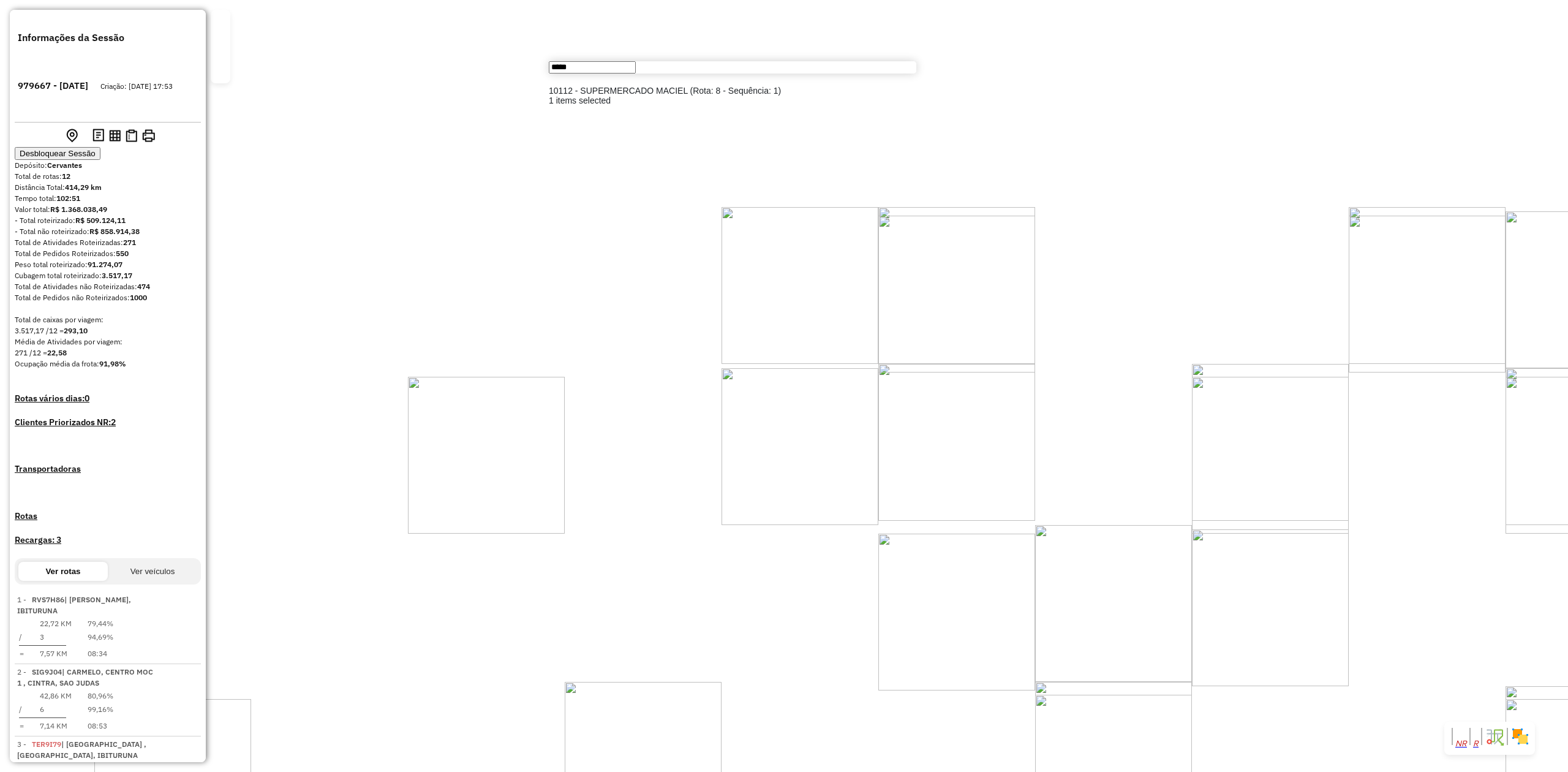
type input "*****"
click at [628, 95] on li "10112 - SUPERMERCADO MACIEL (Rota: 8 - Sequência: 1)" at bounding box center [732, 90] width 368 height 10
select select "**********"
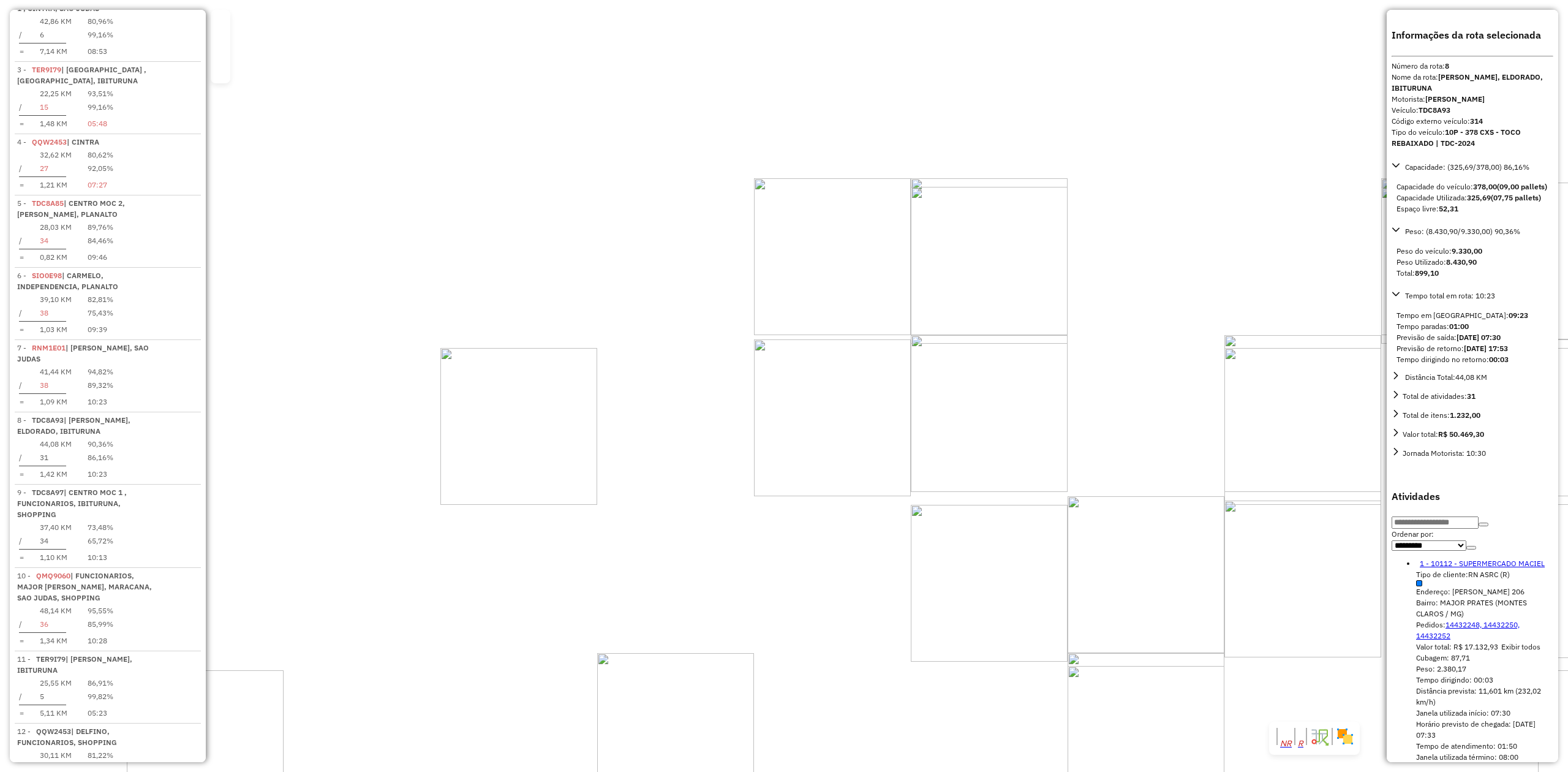
scroll to position [959, 0]
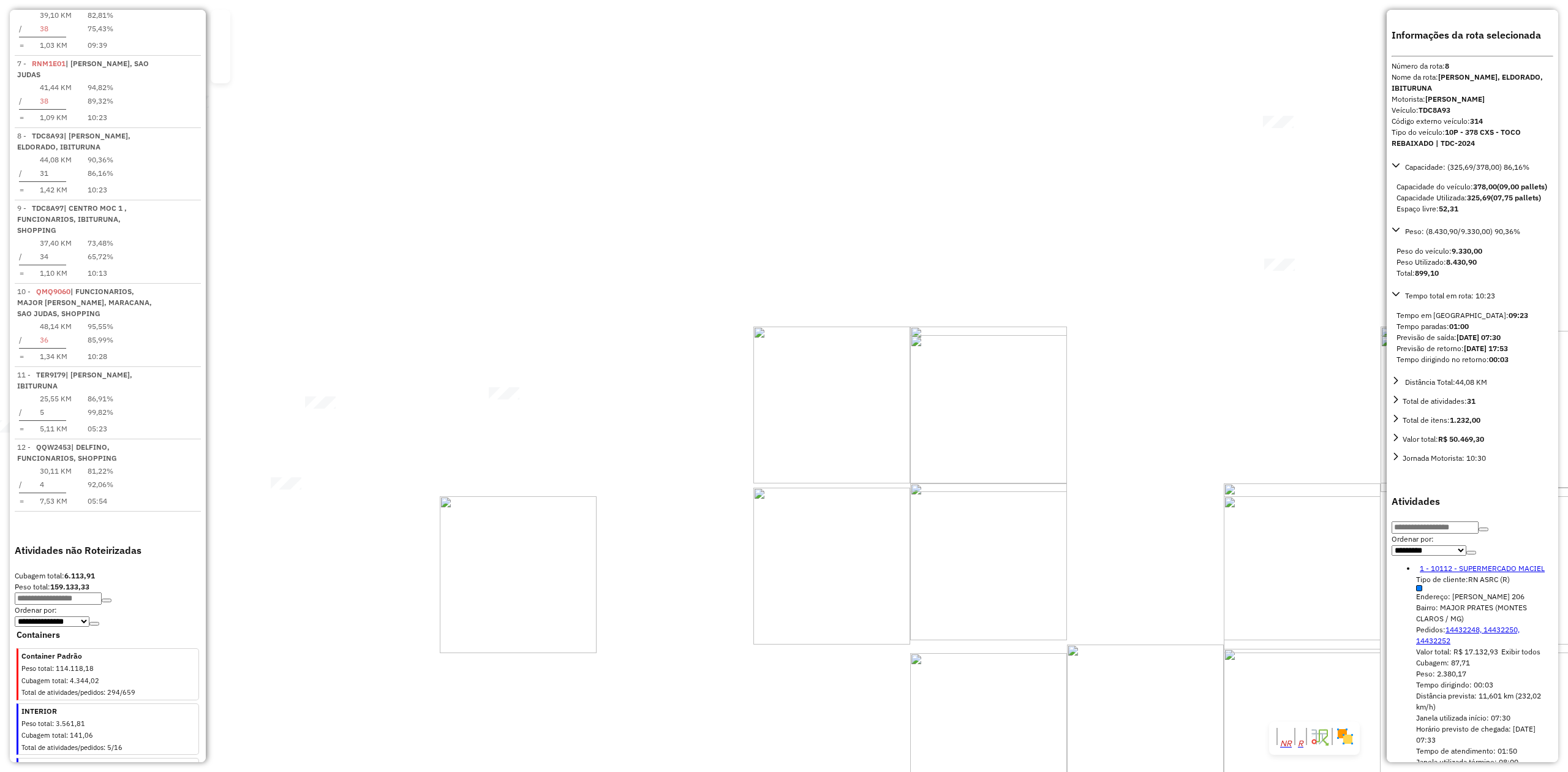
click at [688, 467] on div "10112 - SUPERMERCADO MACIEL Tipo de cliente: RN ASRC (R) Endereço: OLIMPIO PRAT…" at bounding box center [784, 386] width 1568 height 772
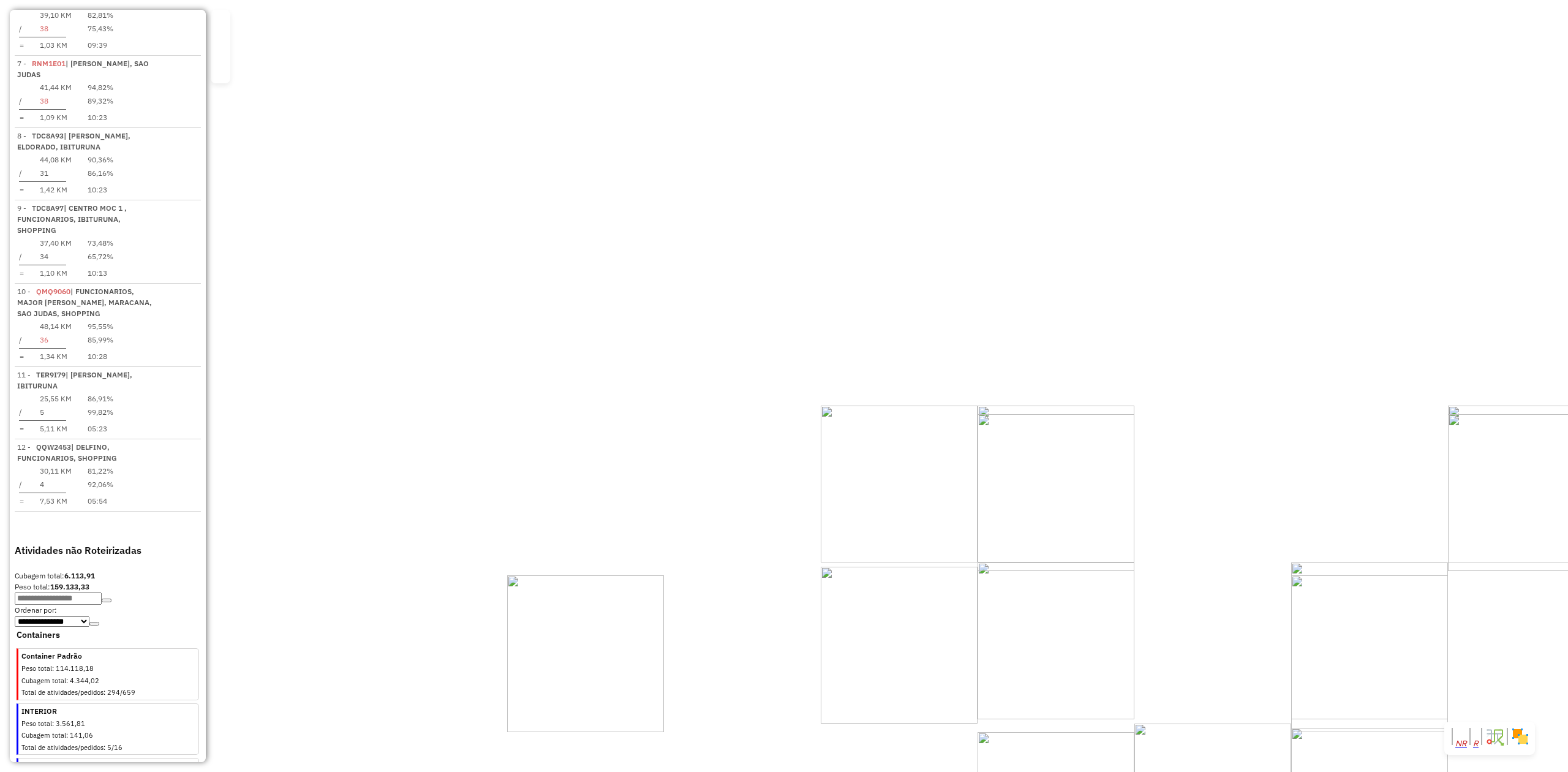
drag, startPoint x: 534, startPoint y: 260, endPoint x: 638, endPoint y: 525, distance: 284.7
click at [638, 525] on div "Janela de atendimento Grade de atendimento Capacidade Transportadoras Veículos …" at bounding box center [784, 386] width 1568 height 772
drag, startPoint x: 507, startPoint y: 178, endPoint x: 490, endPoint y: 378, distance: 200.7
click at [490, 378] on div "Janela de atendimento Grade de atendimento Capacidade Transportadoras Veículos …" at bounding box center [784, 386] width 1568 height 772
drag, startPoint x: 701, startPoint y: 428, endPoint x: 724, endPoint y: 296, distance: 134.0
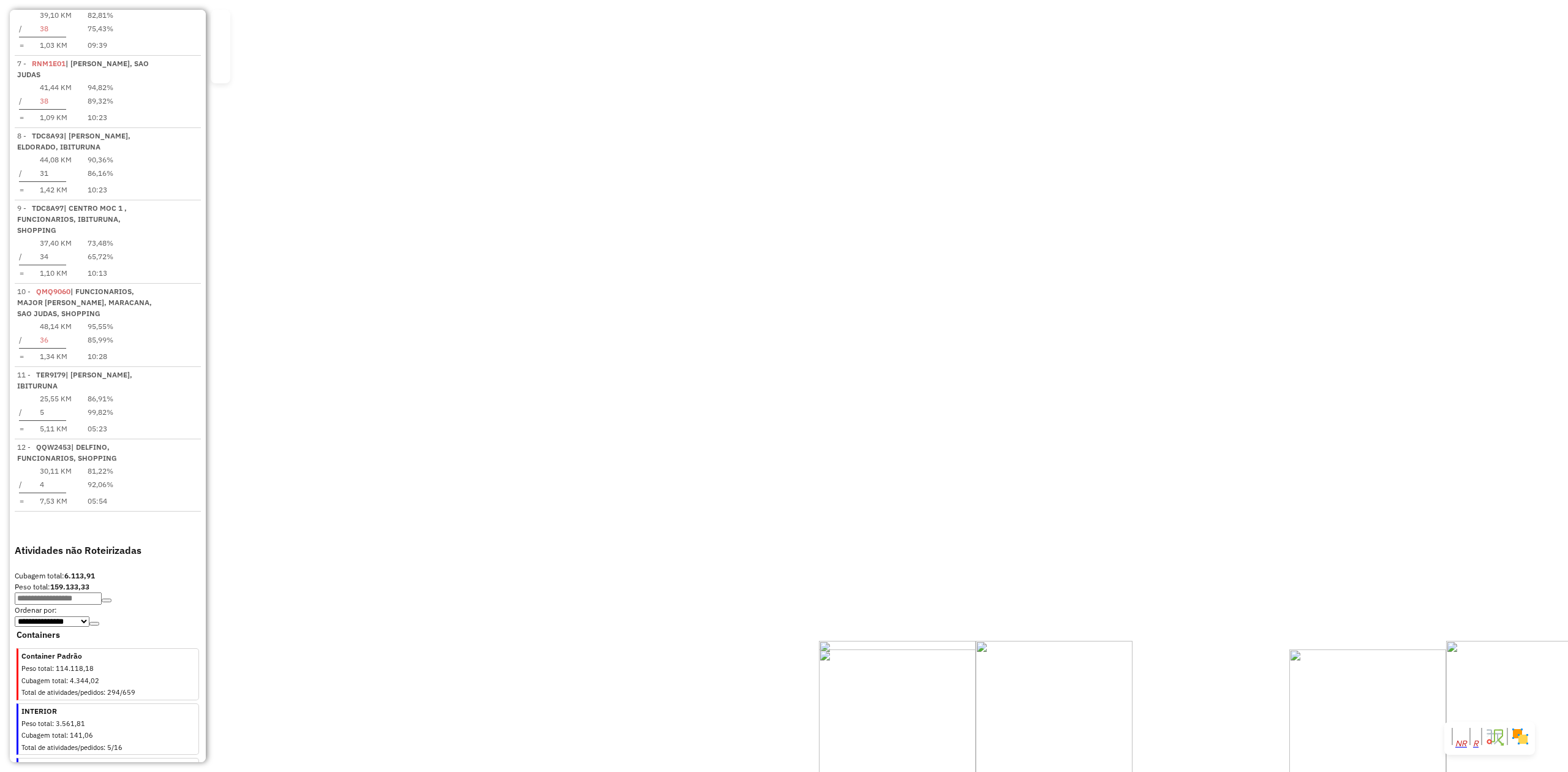
click at [721, 302] on div "Janela de atendimento Grade de atendimento Capacidade Transportadoras Veículos …" at bounding box center [784, 386] width 1568 height 772
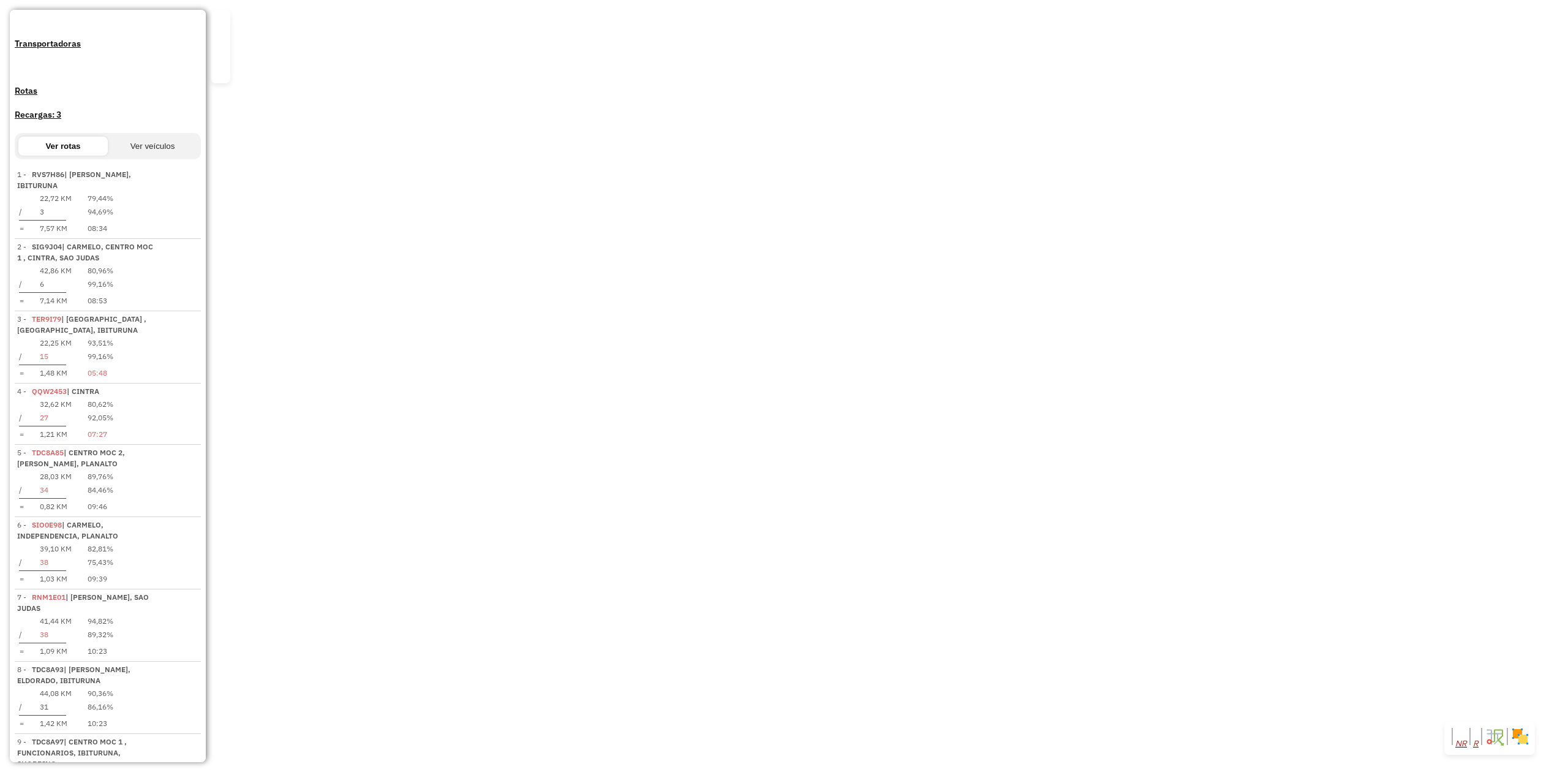
scroll to position [387, 0]
